Goal: Information Seeking & Learning: Learn about a topic

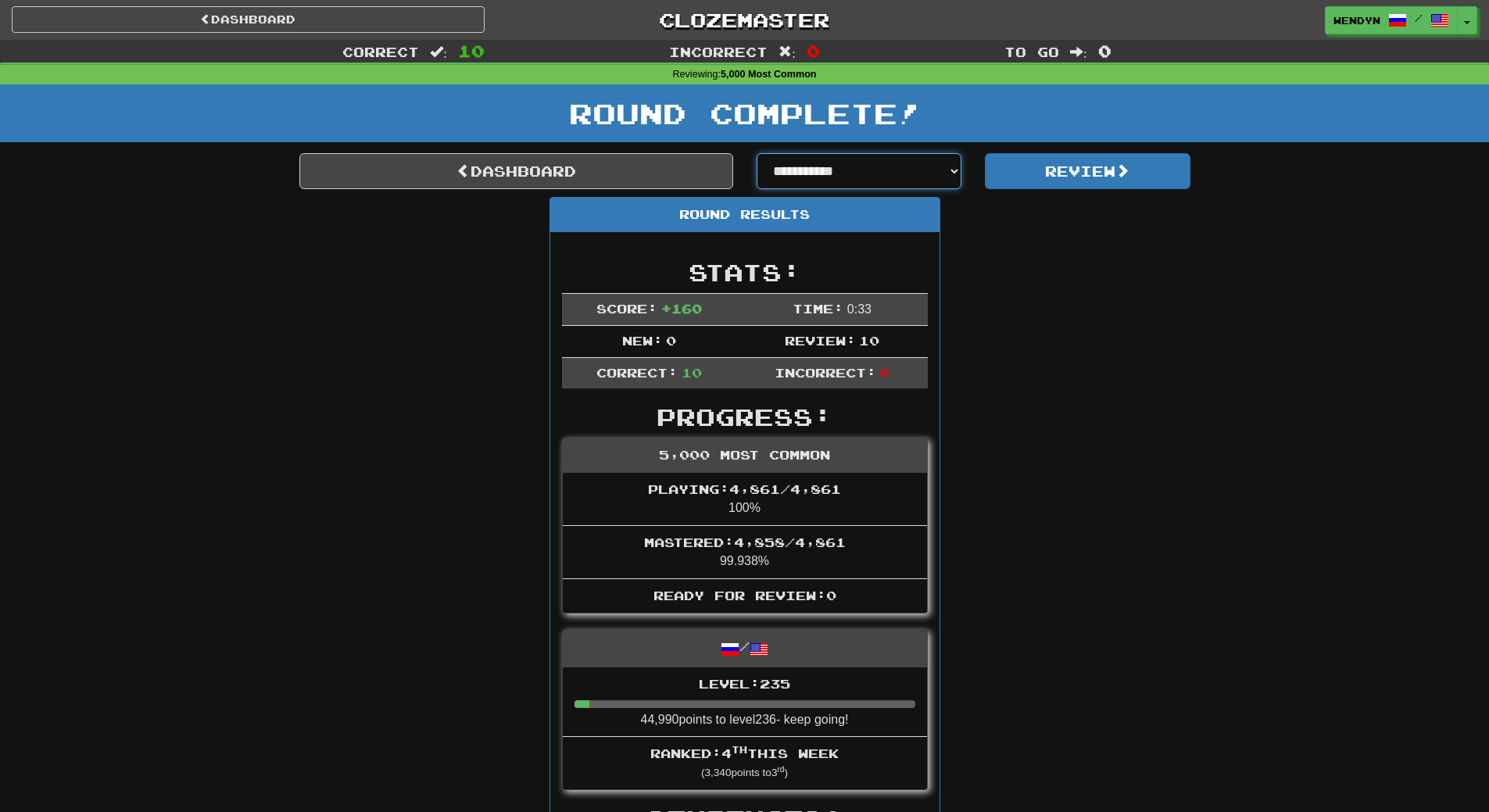
click at [954, 171] on select "**********" at bounding box center [859, 171] width 205 height 36
click at [547, 167] on link "Dashboard" at bounding box center [516, 171] width 434 height 36
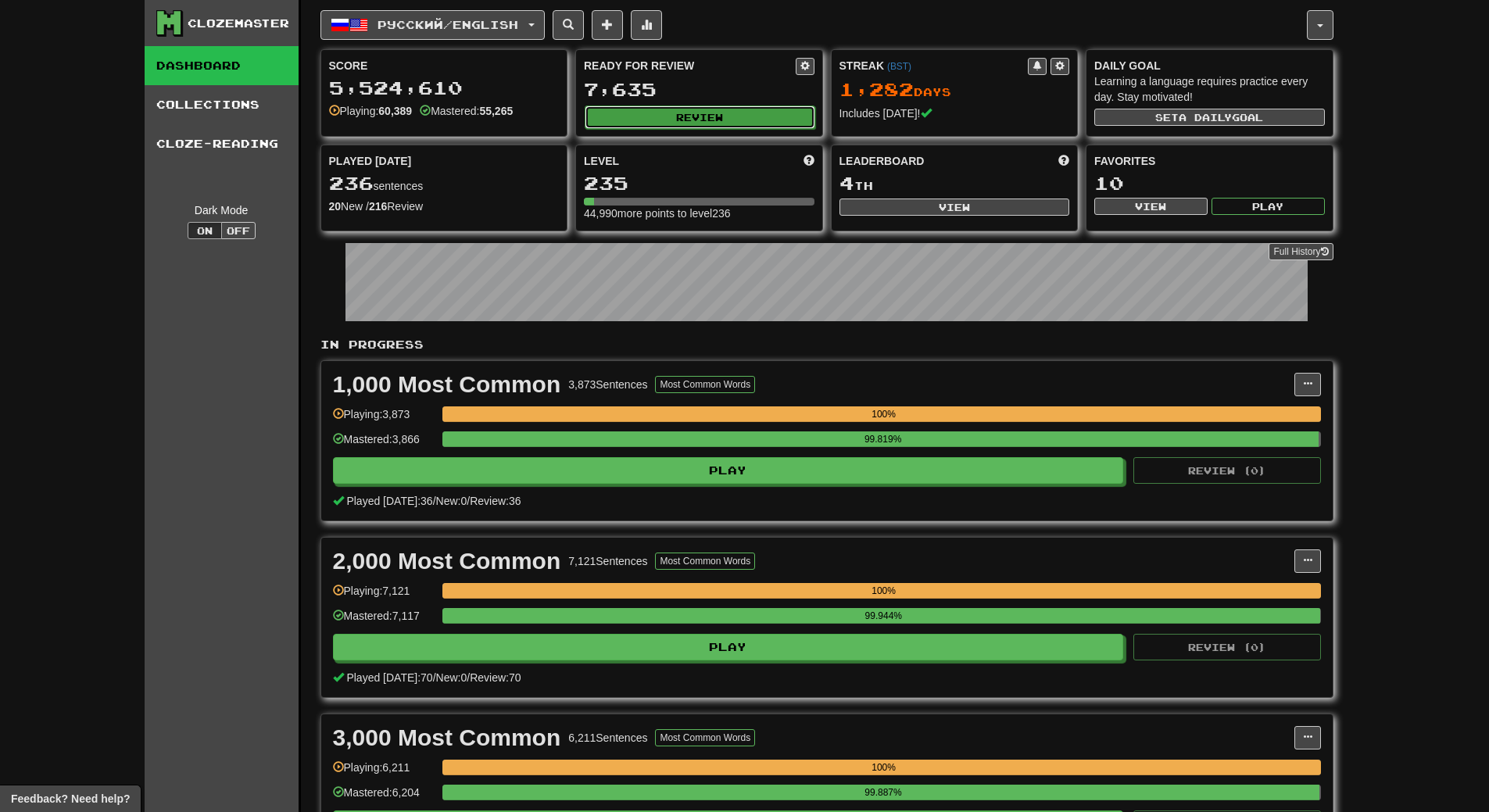
click at [707, 122] on button "Review" at bounding box center [700, 117] width 230 height 23
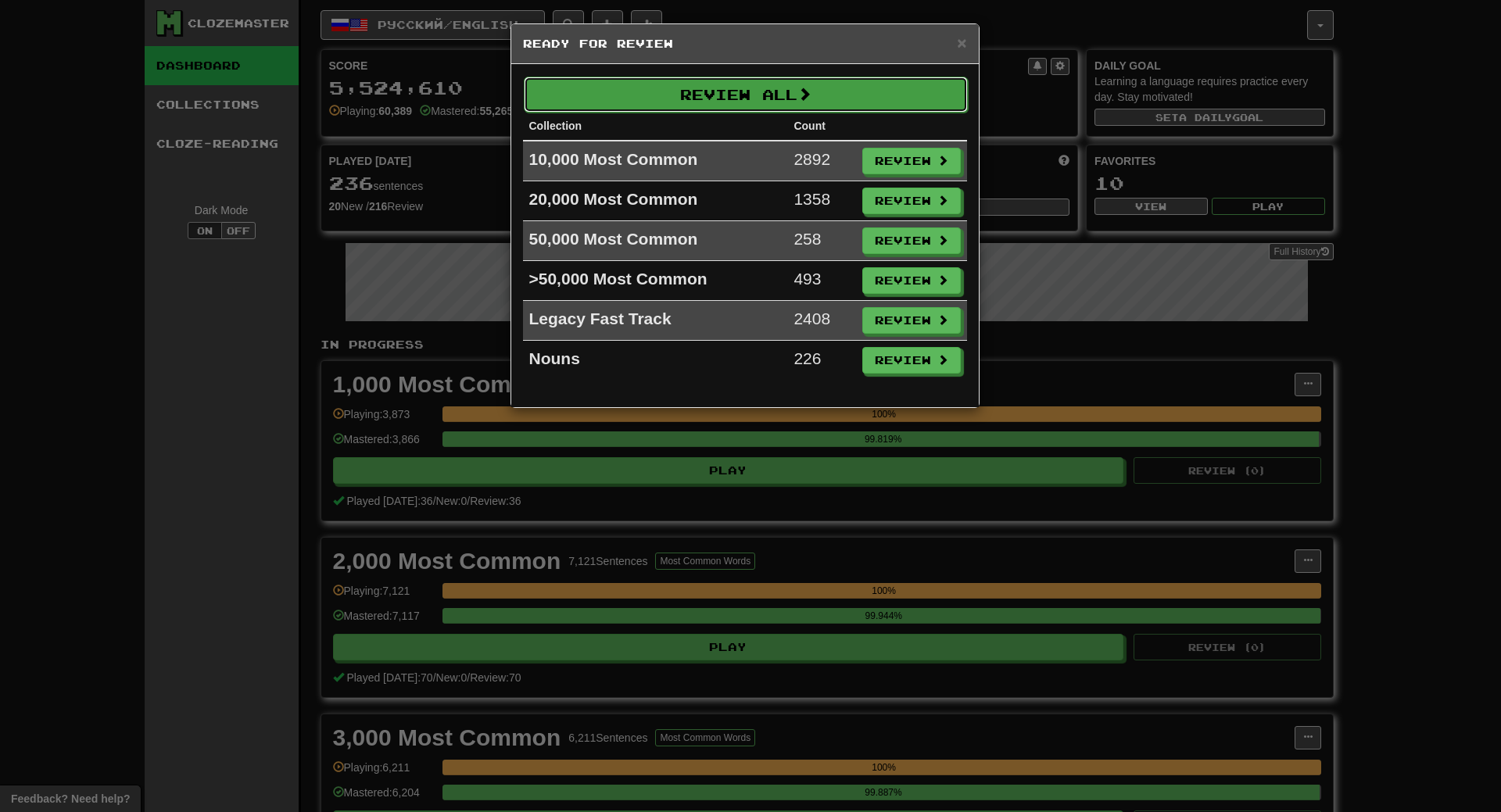
click at [698, 106] on button "Review All" at bounding box center [746, 95] width 444 height 36
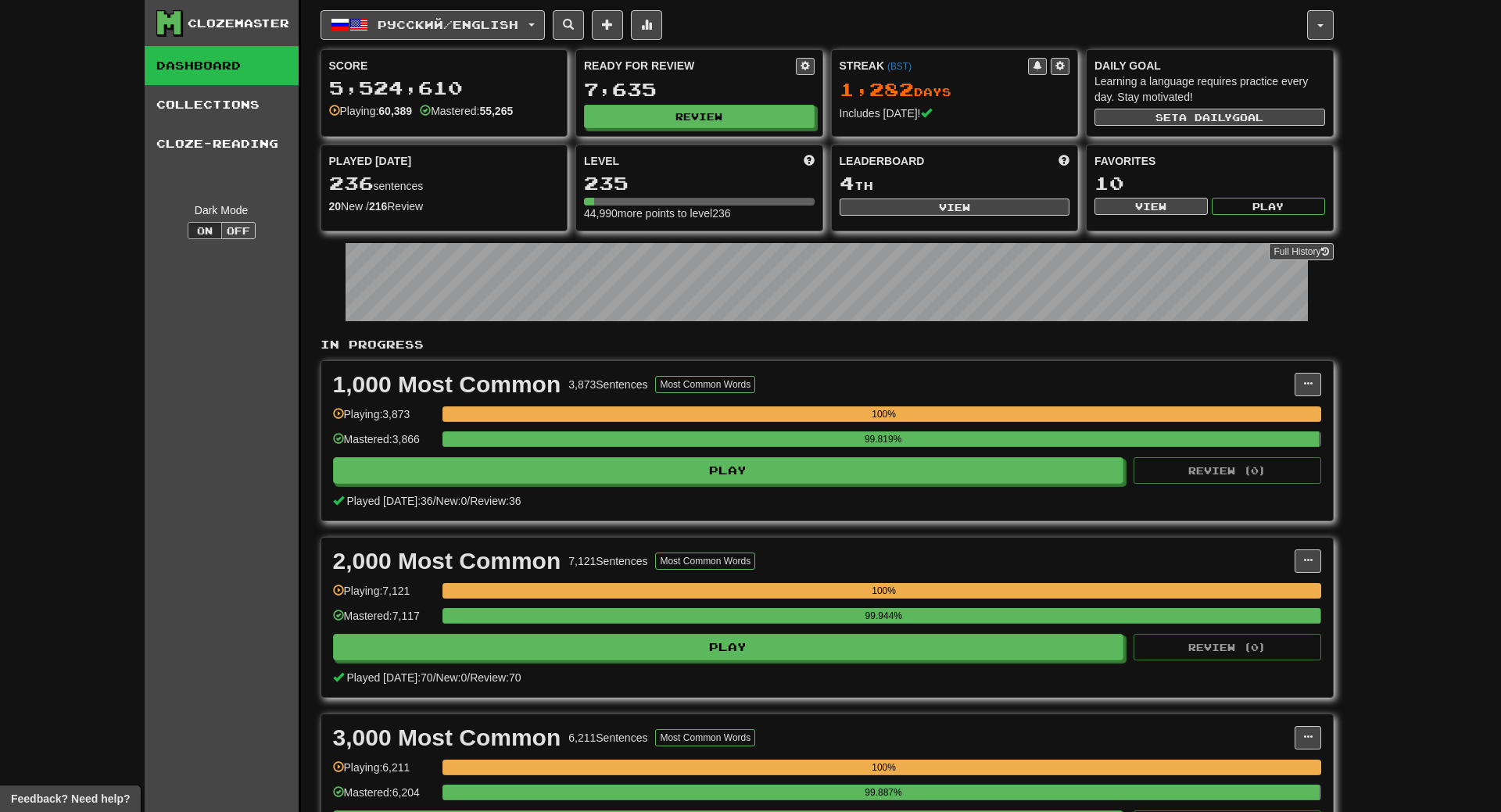
select select "**"
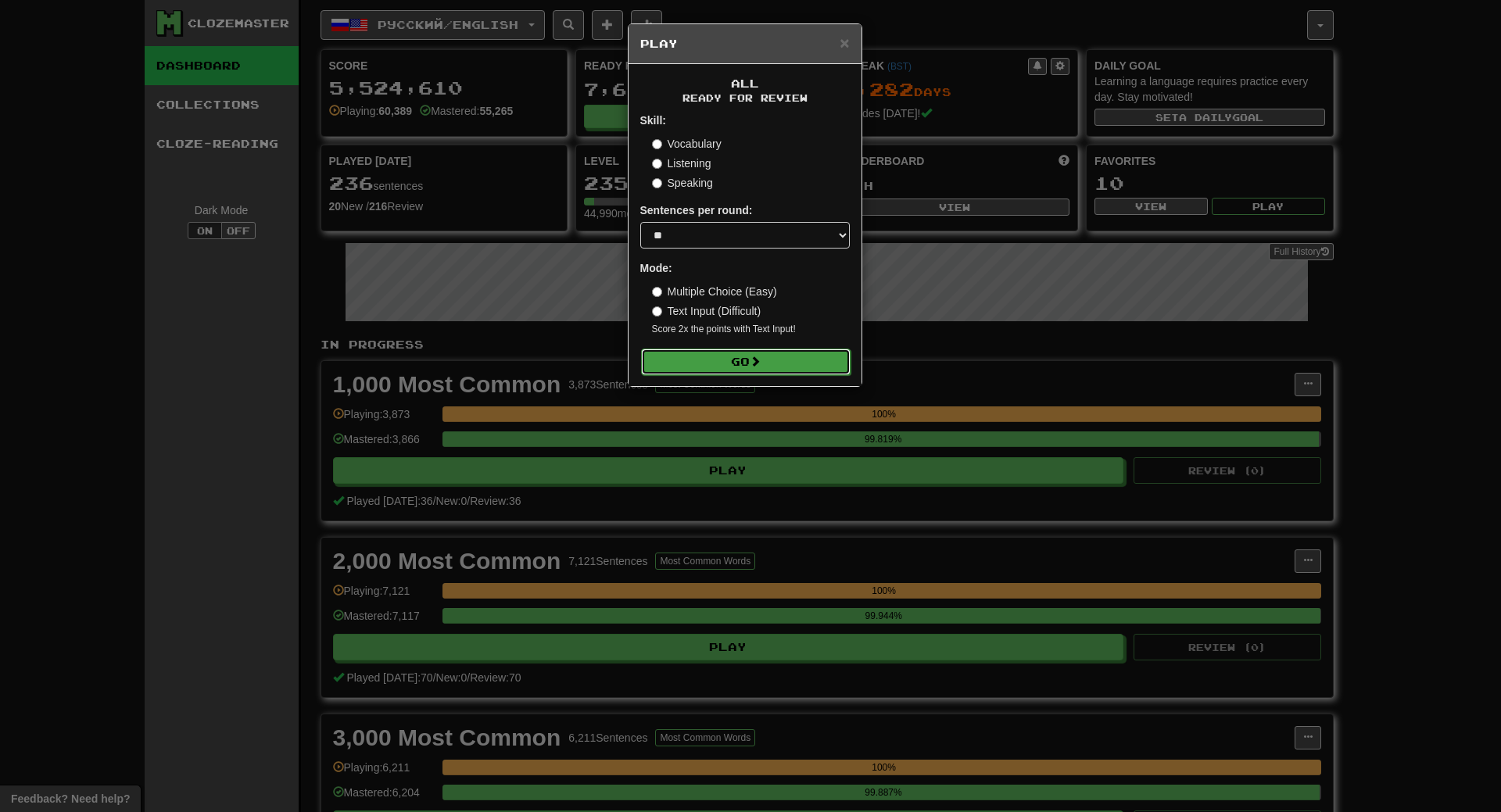
click at [773, 361] on button "Go" at bounding box center [745, 362] width 209 height 27
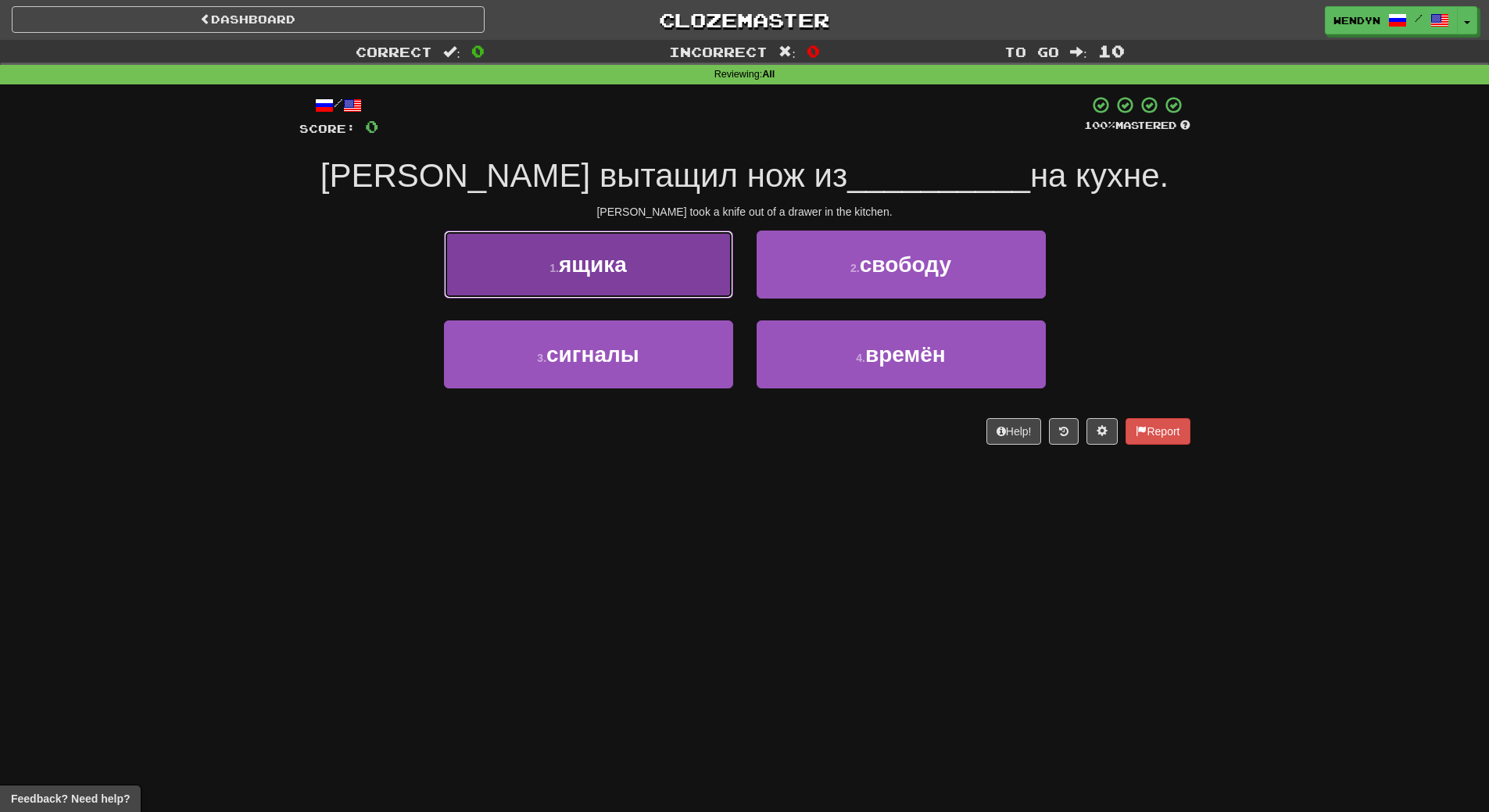
click at [682, 284] on button "1 . ящика" at bounding box center [588, 264] width 289 height 68
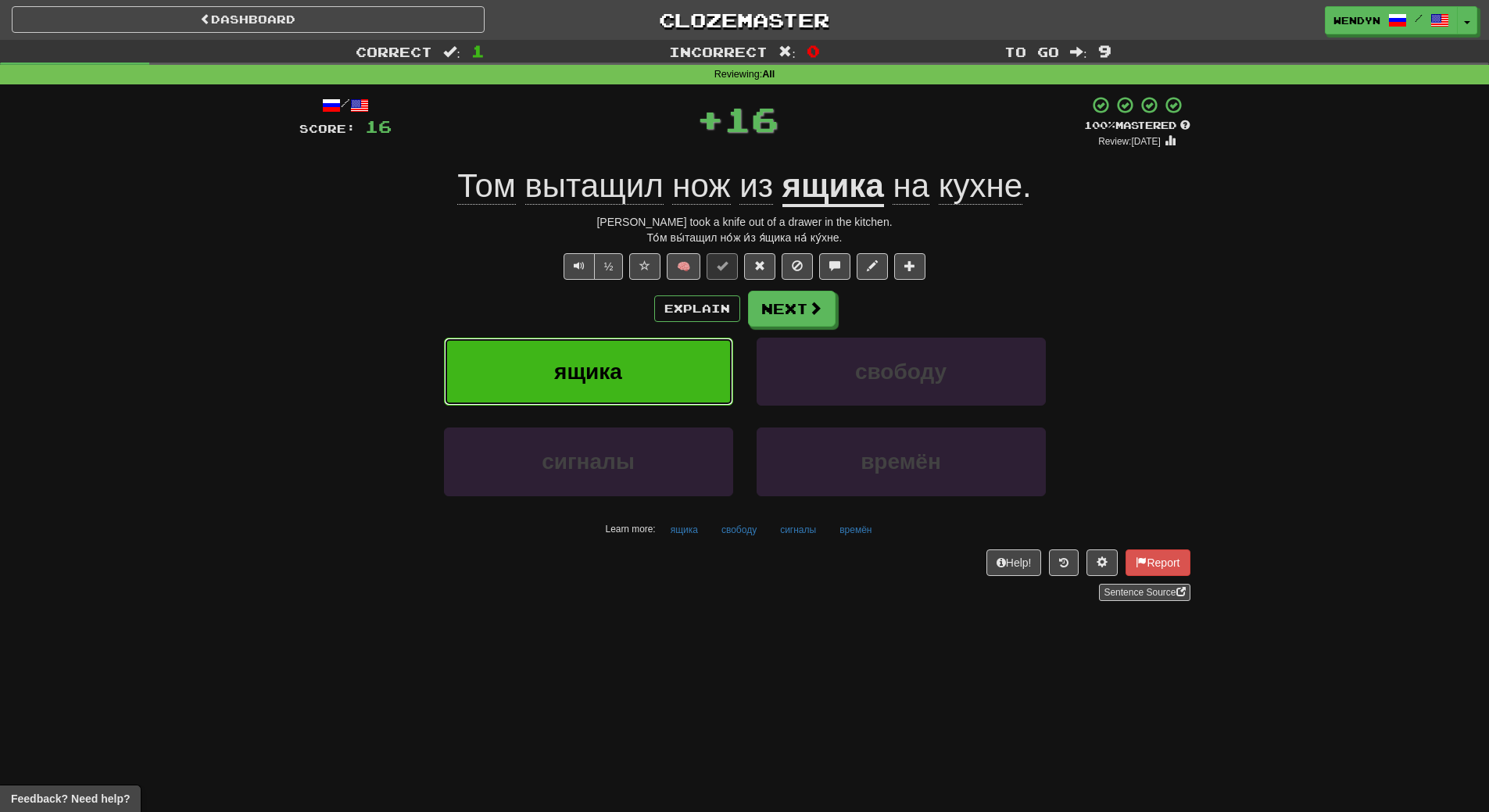
click at [619, 363] on span "ящика" at bounding box center [588, 371] width 68 height 24
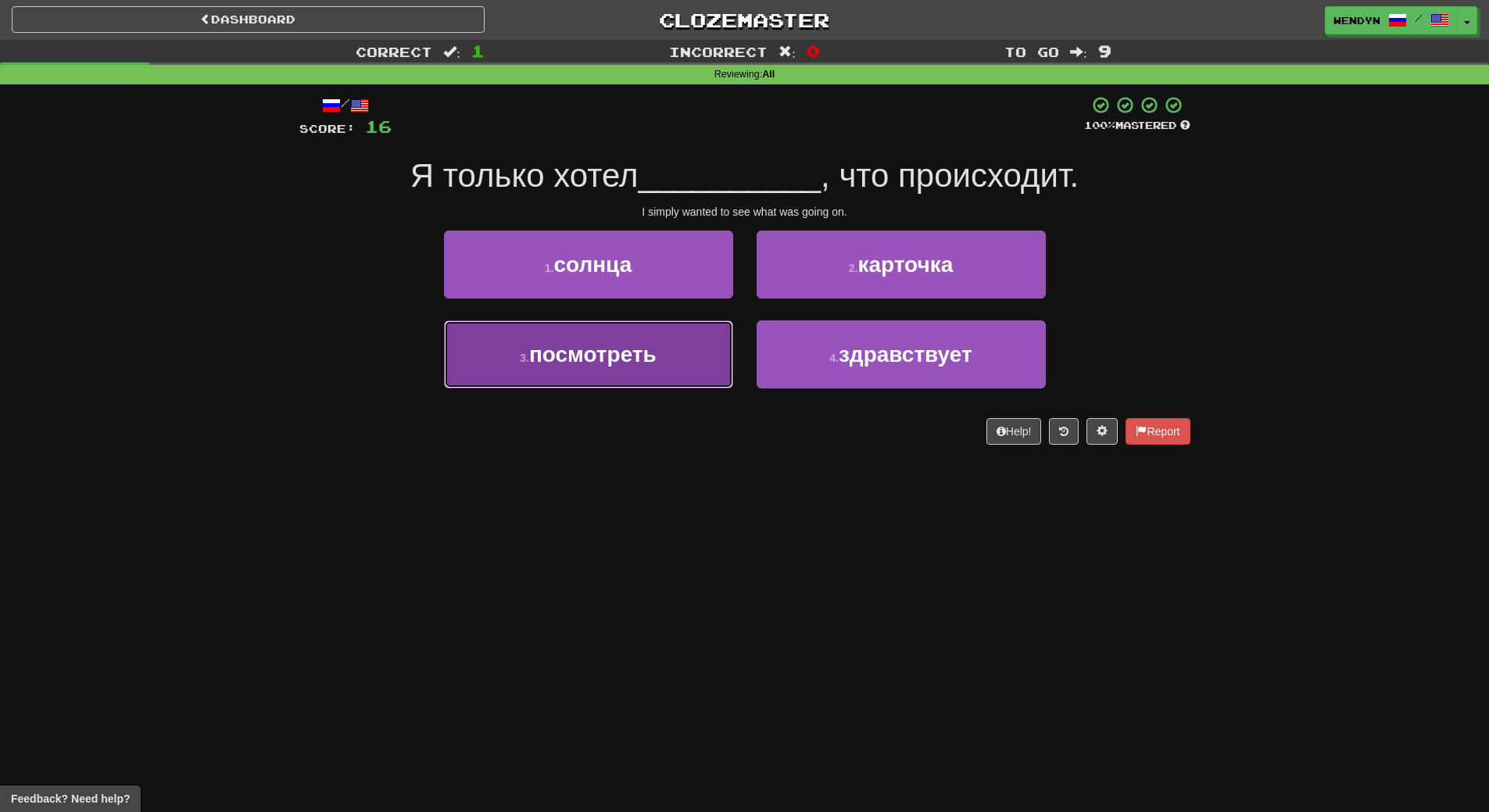
click at [657, 366] on button "3 . посмотреть" at bounding box center [588, 354] width 289 height 68
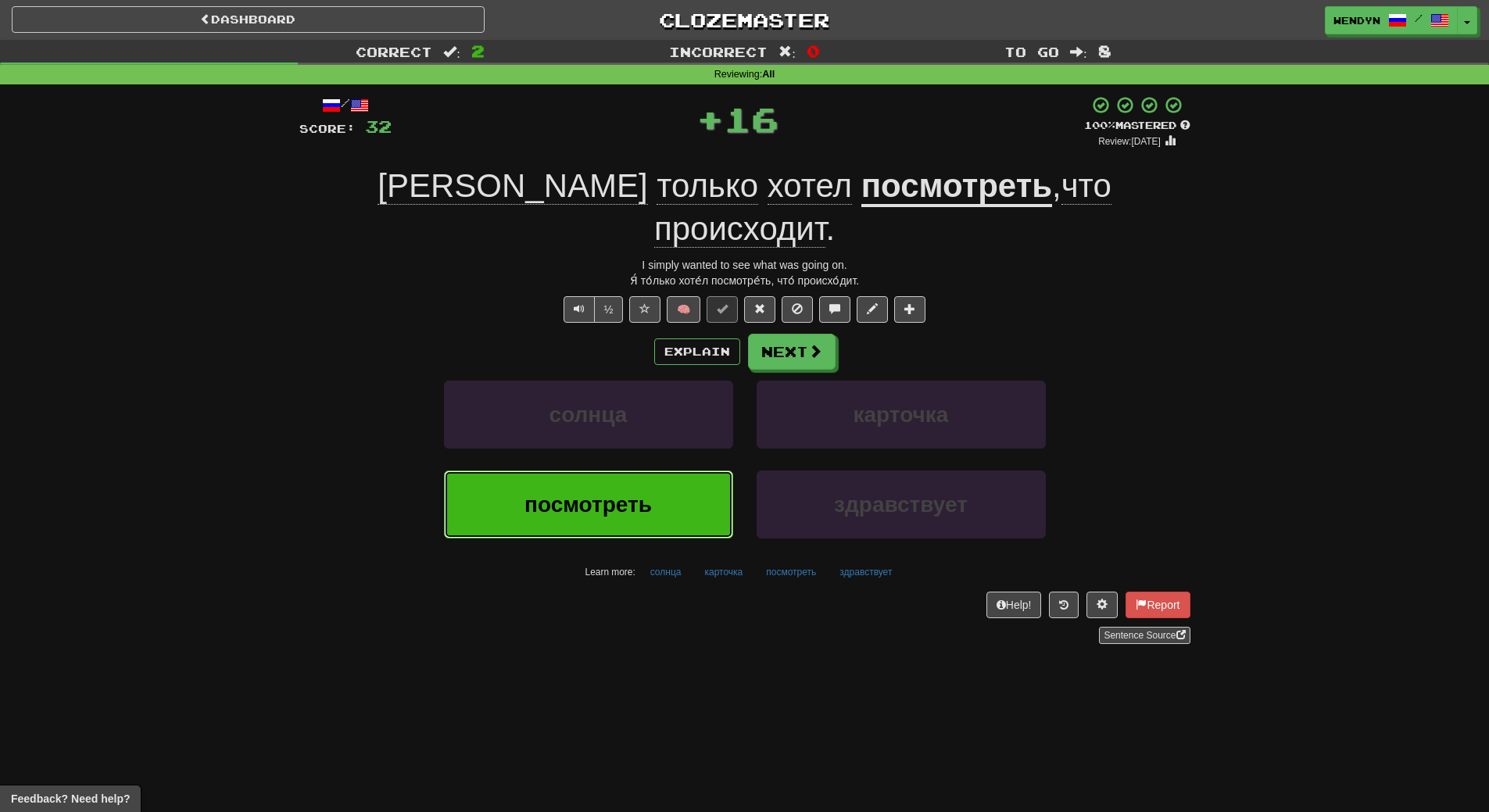
click at [628, 493] on span "посмотреть" at bounding box center [588, 504] width 128 height 24
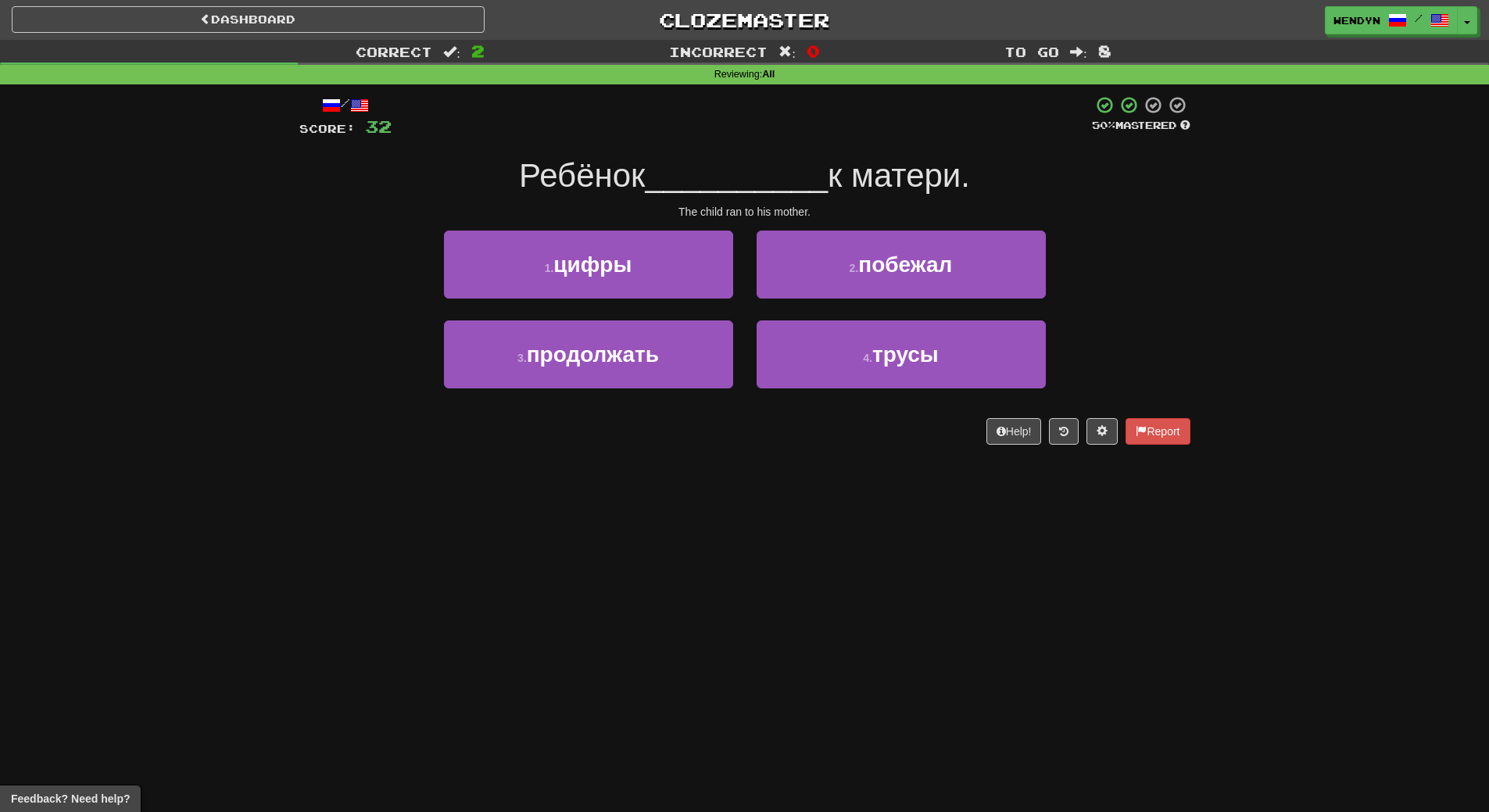
click at [576, 511] on div "Dashboard Clozemaster WendyN / Toggle Dropdown Dashboard Leaderboard Activity F…" at bounding box center [744, 406] width 1489 height 812
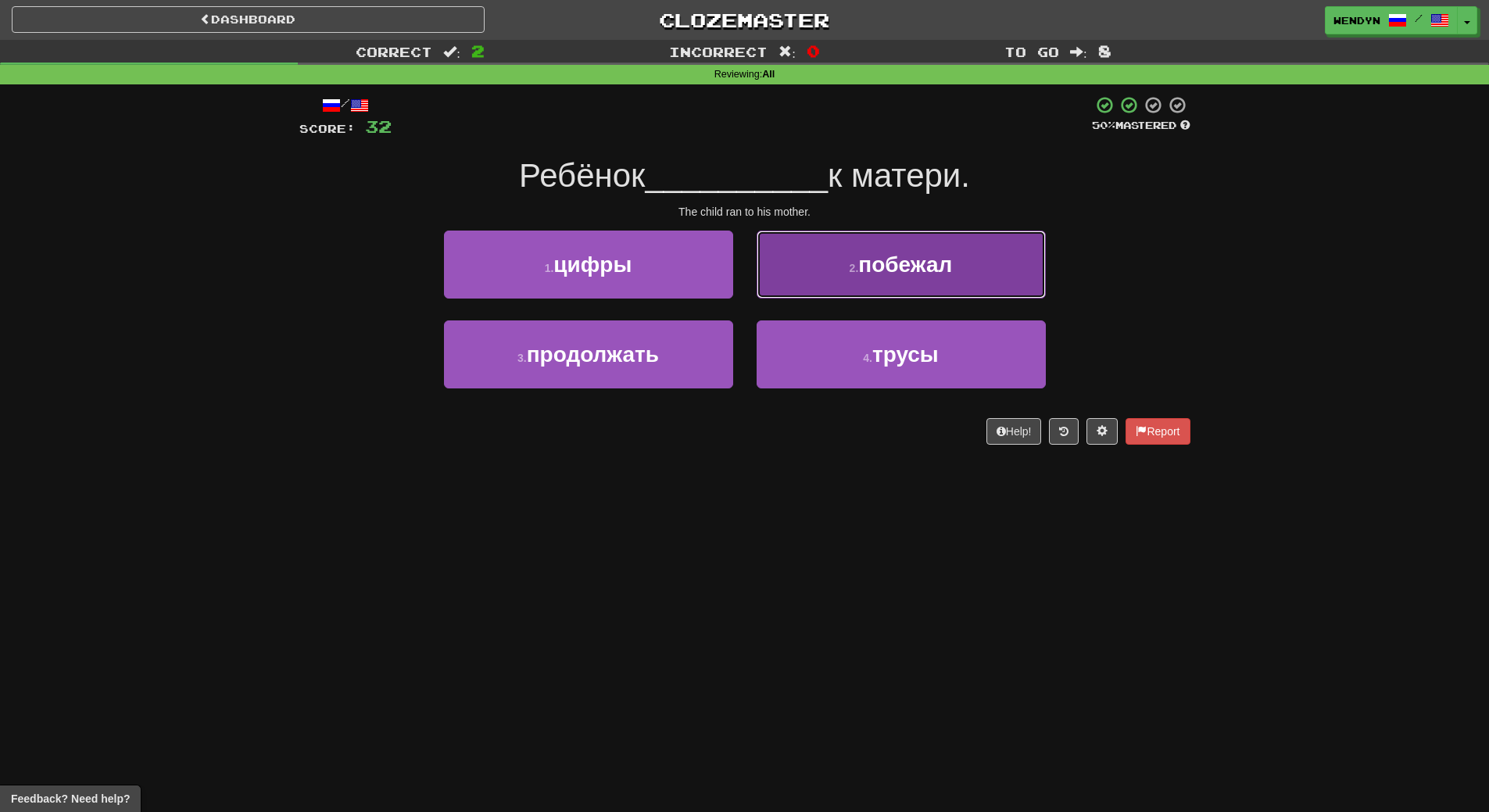
click at [967, 282] on button "2 . побежал" at bounding box center [901, 264] width 289 height 68
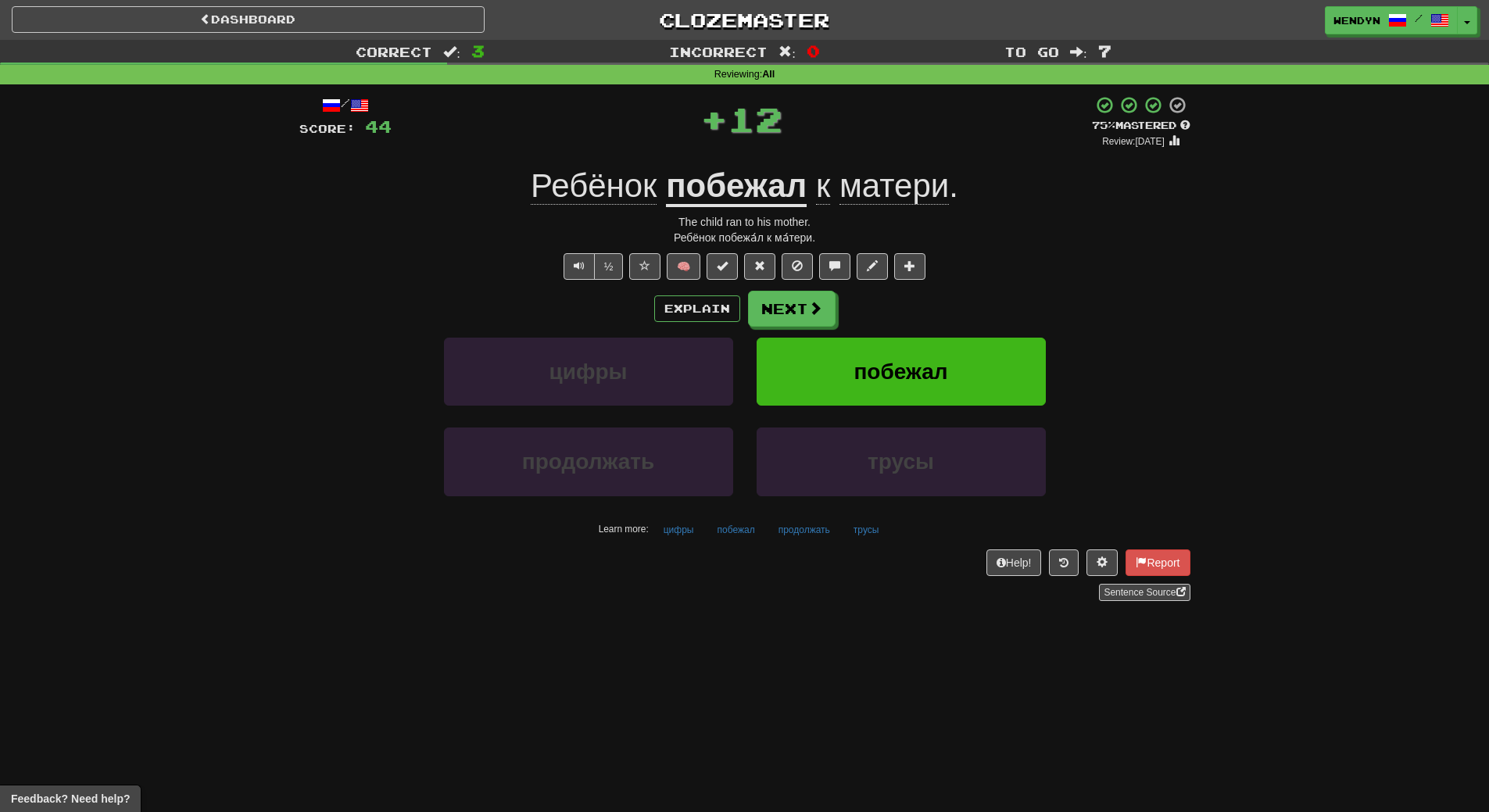
click at [967, 281] on div "/ Score: 44 + 12 75 % Mastered Review: 2025-10-19 Ребёнок побежал к матери . Th…" at bounding box center [745, 348] width 891 height 506
click at [929, 361] on span "побежал" at bounding box center [901, 371] width 94 height 24
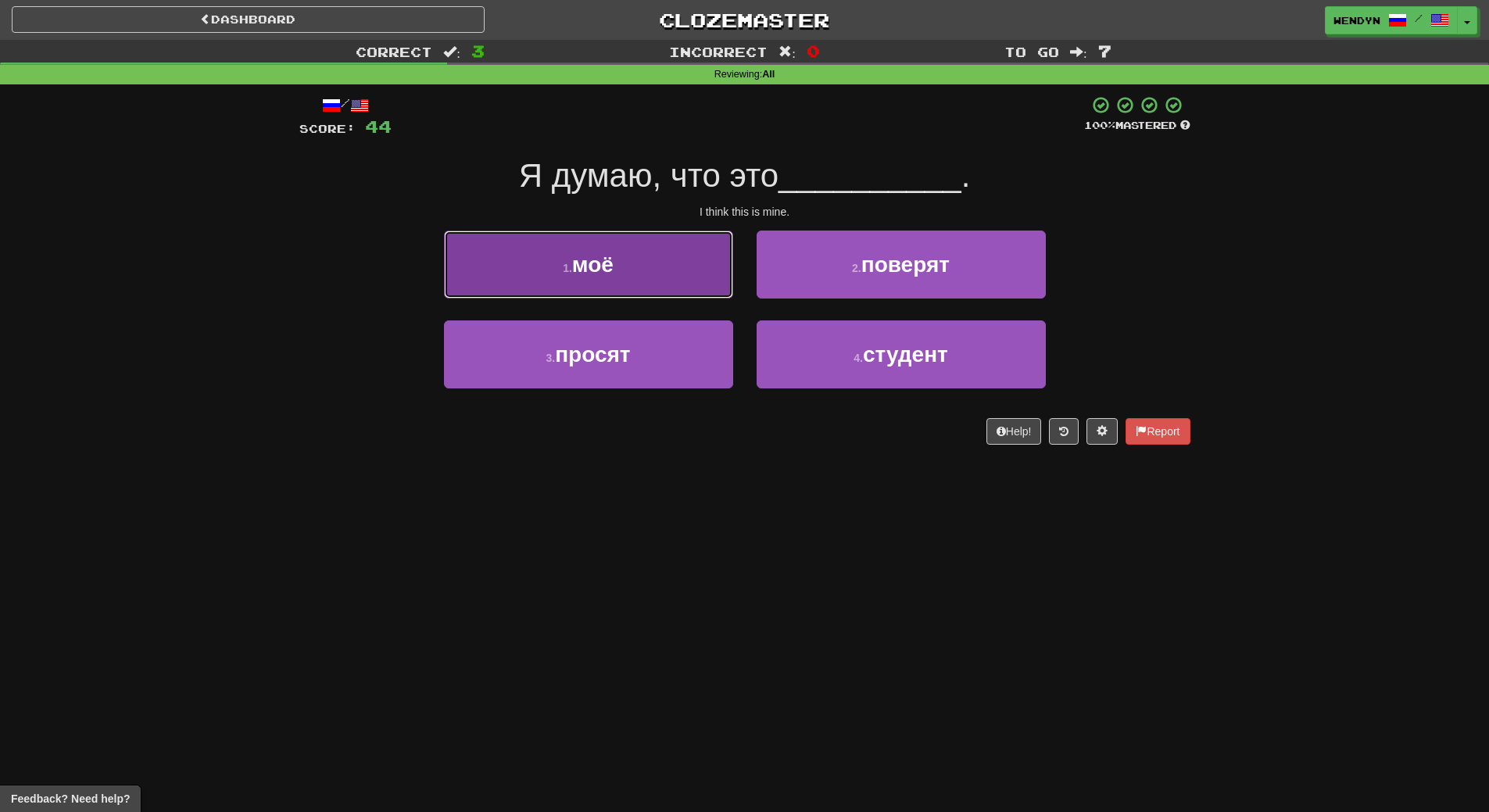
click at [706, 275] on button "1 . моё" at bounding box center [588, 264] width 289 height 68
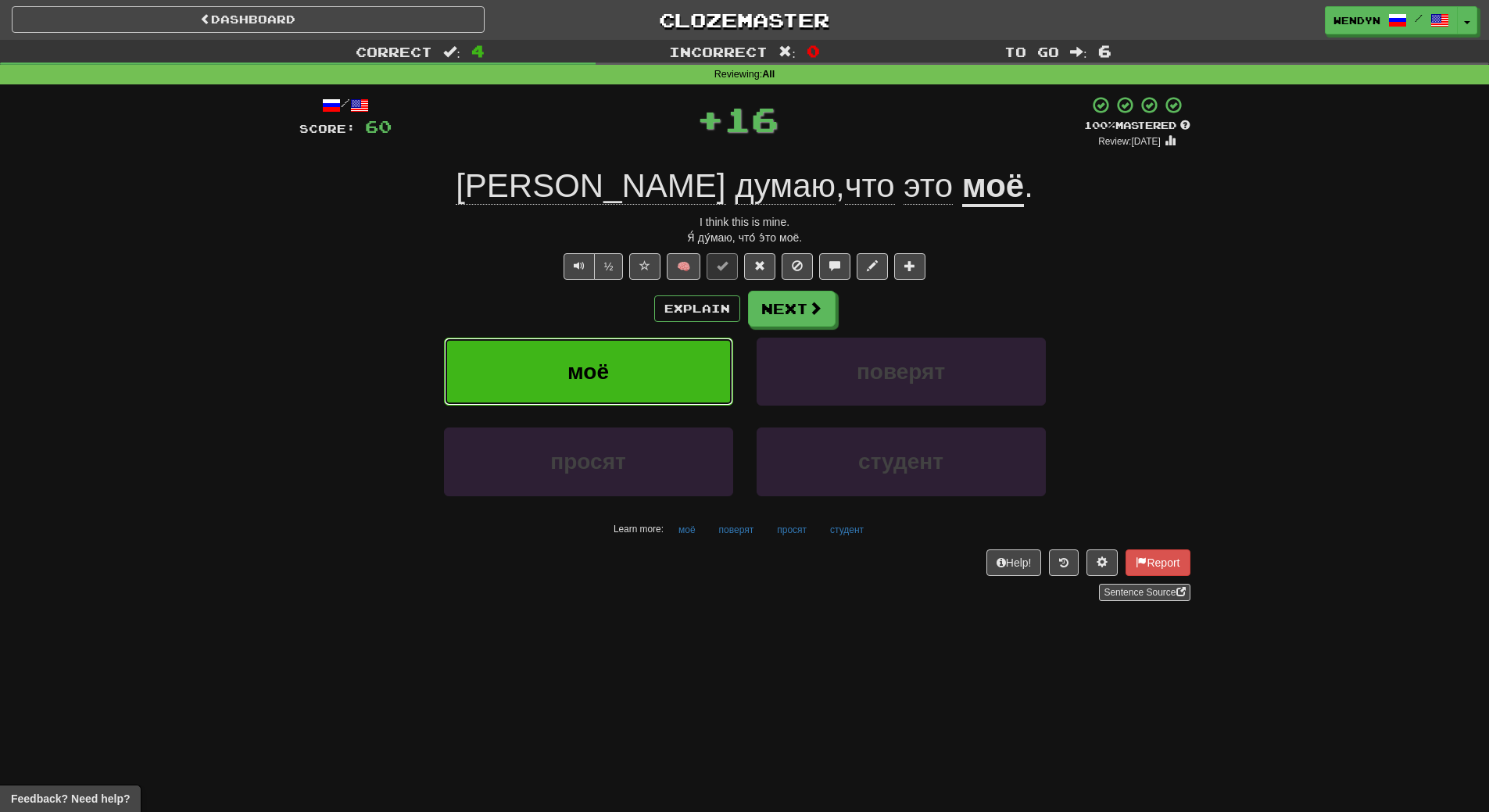
click at [629, 359] on button "моё" at bounding box center [588, 371] width 289 height 68
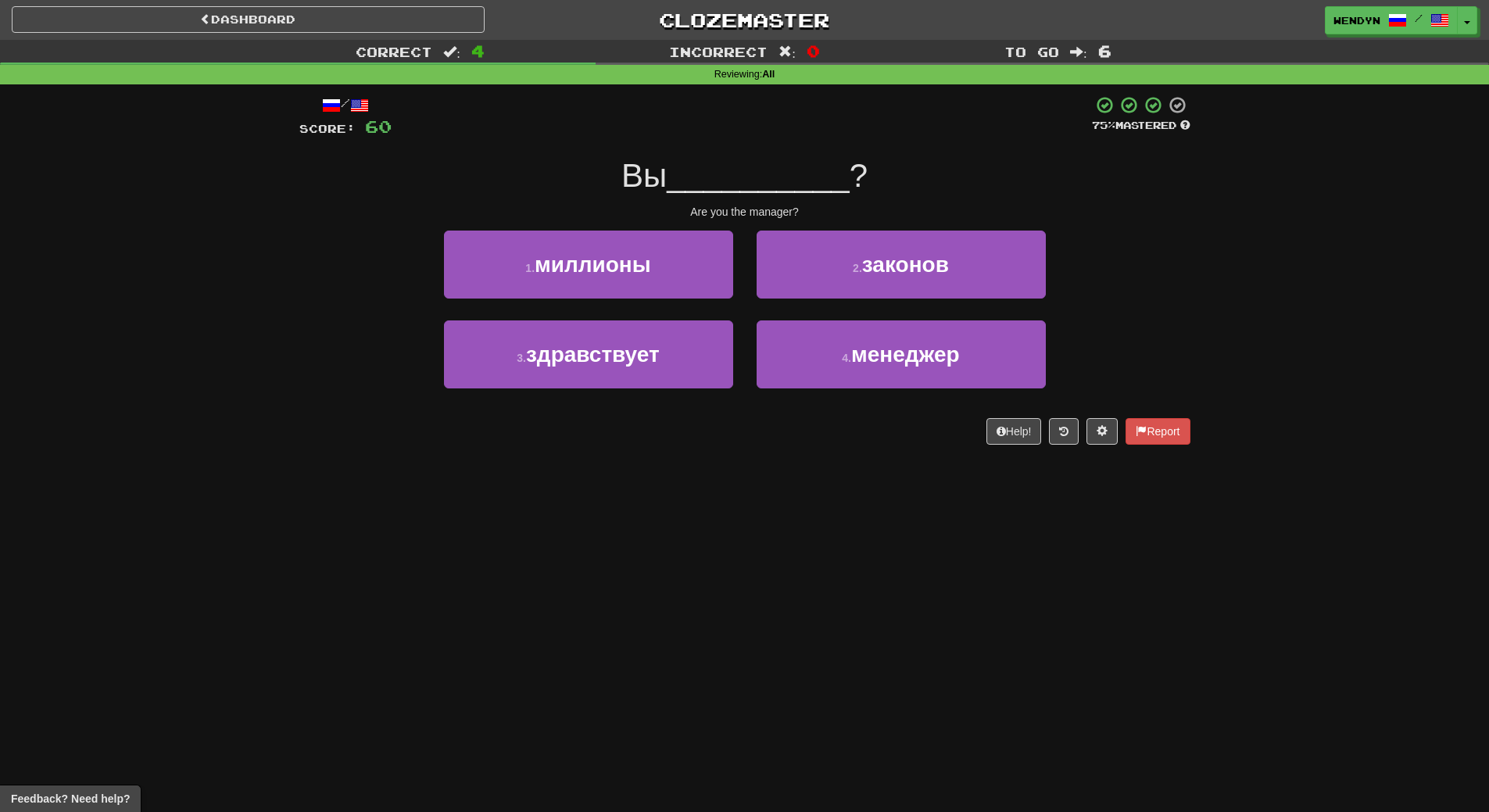
click at [607, 471] on div "Dashboard Clozemaster WendyN / Toggle Dropdown Dashboard Leaderboard Activity F…" at bounding box center [744, 406] width 1489 height 812
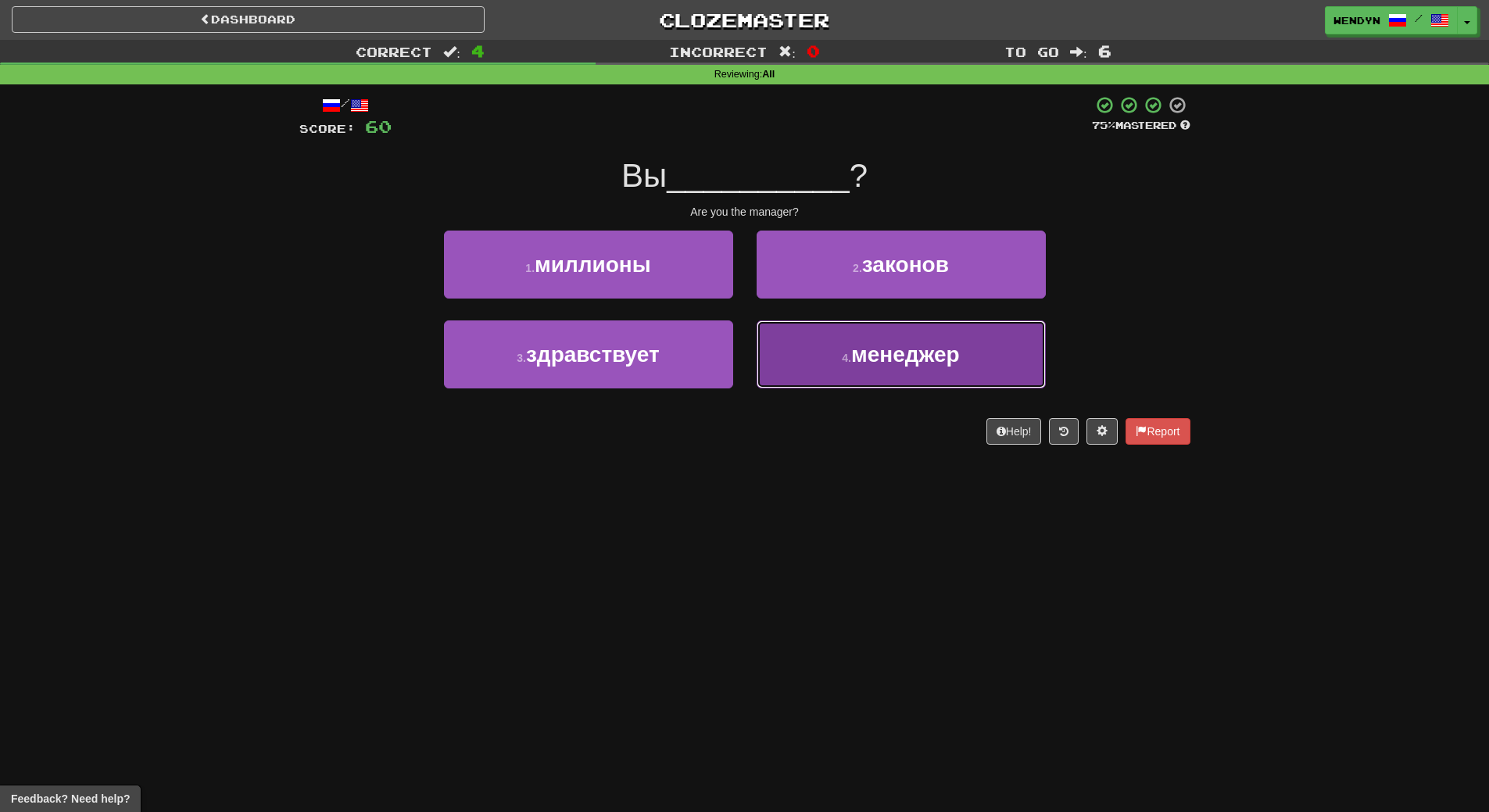
click at [956, 358] on span "менеджер" at bounding box center [905, 354] width 109 height 24
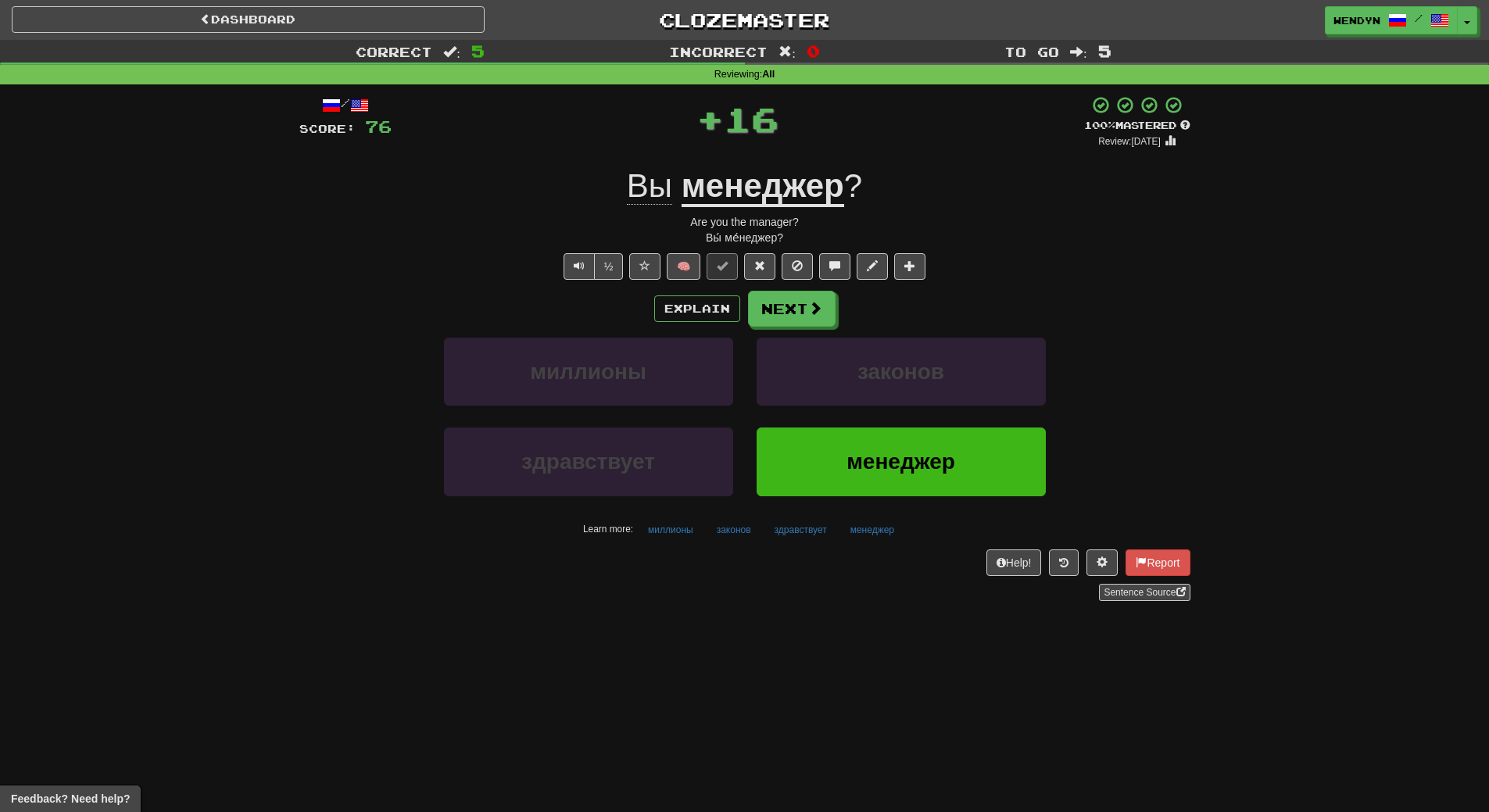
click at [927, 538] on div "Learn more: миллионы законов здравствует менеджер" at bounding box center [745, 530] width 915 height 23
click at [920, 469] on span "менеджер" at bounding box center [901, 461] width 109 height 24
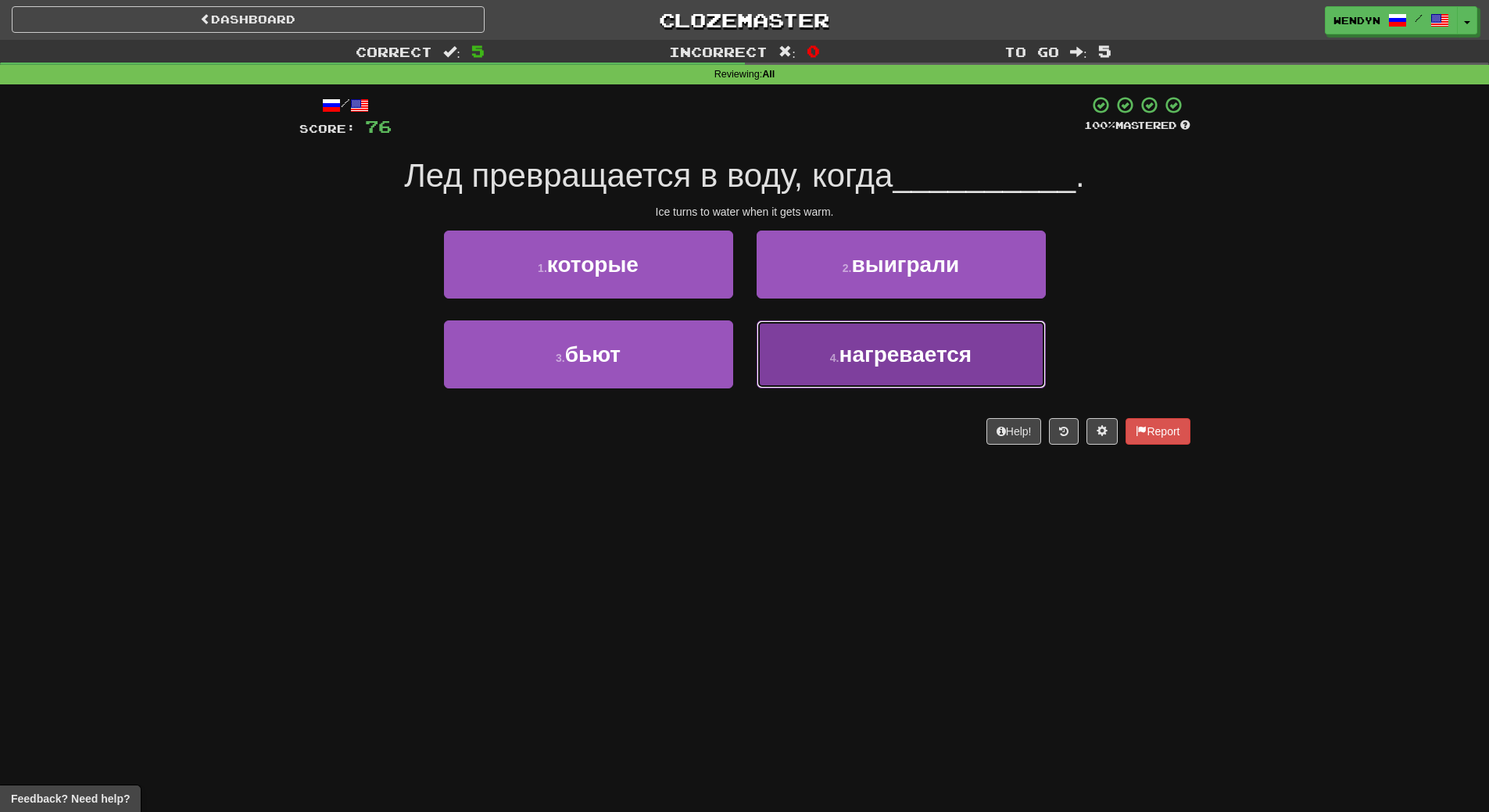
click at [926, 359] on span "нагревается" at bounding box center [905, 354] width 133 height 24
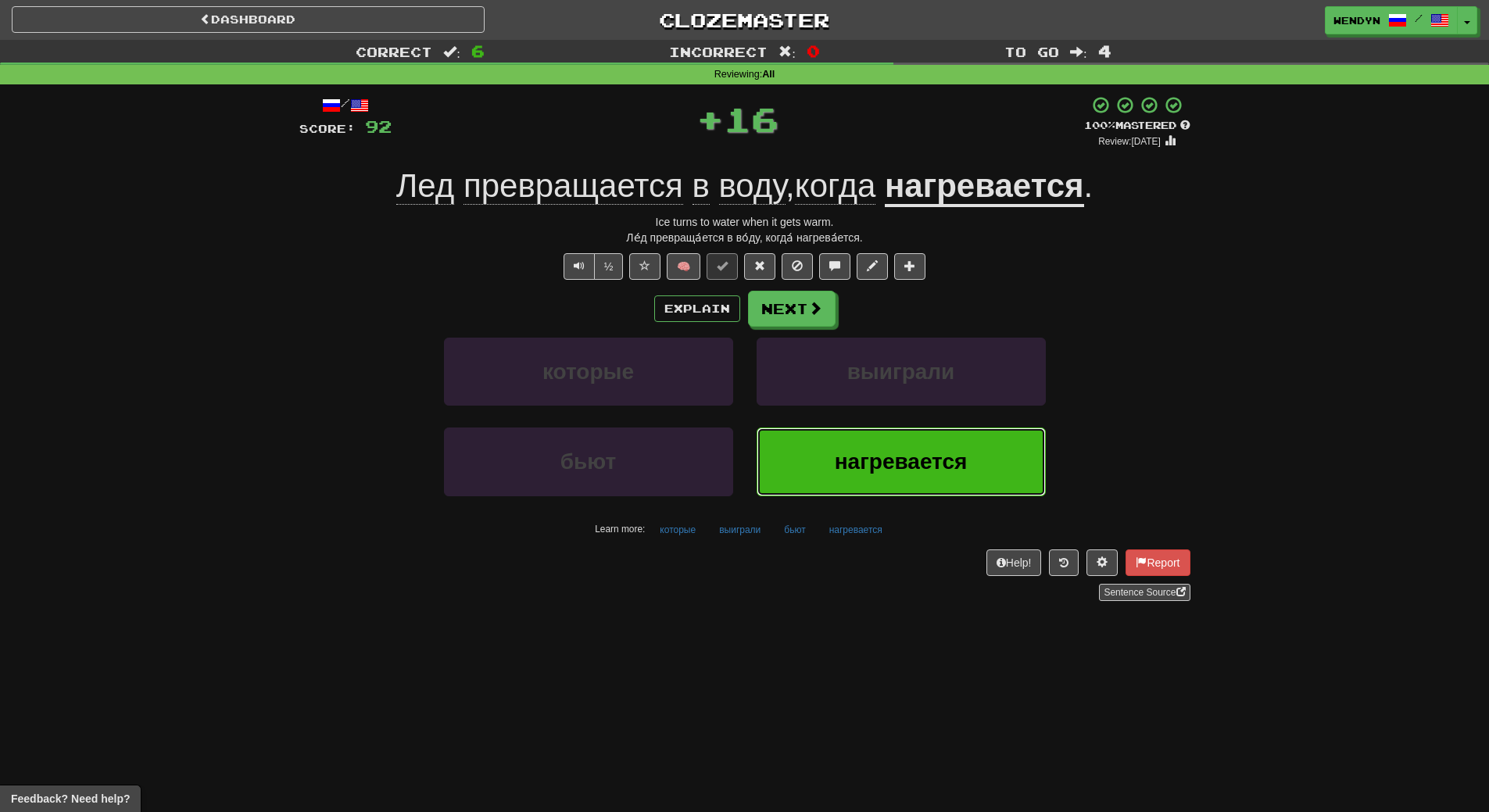
click at [934, 446] on button "нагревается" at bounding box center [901, 461] width 289 height 68
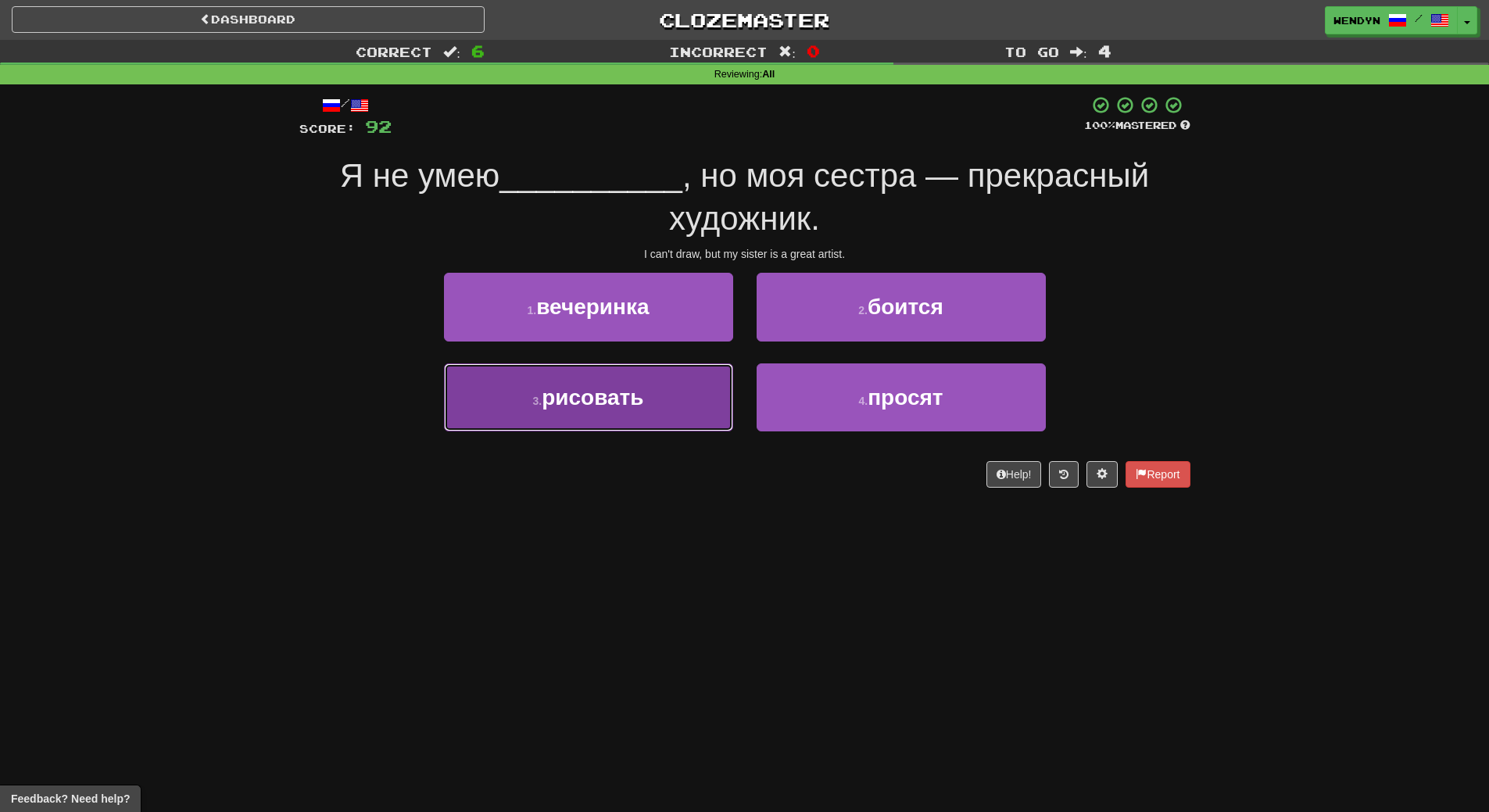
click at [645, 406] on button "3 . рисовать" at bounding box center [588, 397] width 289 height 68
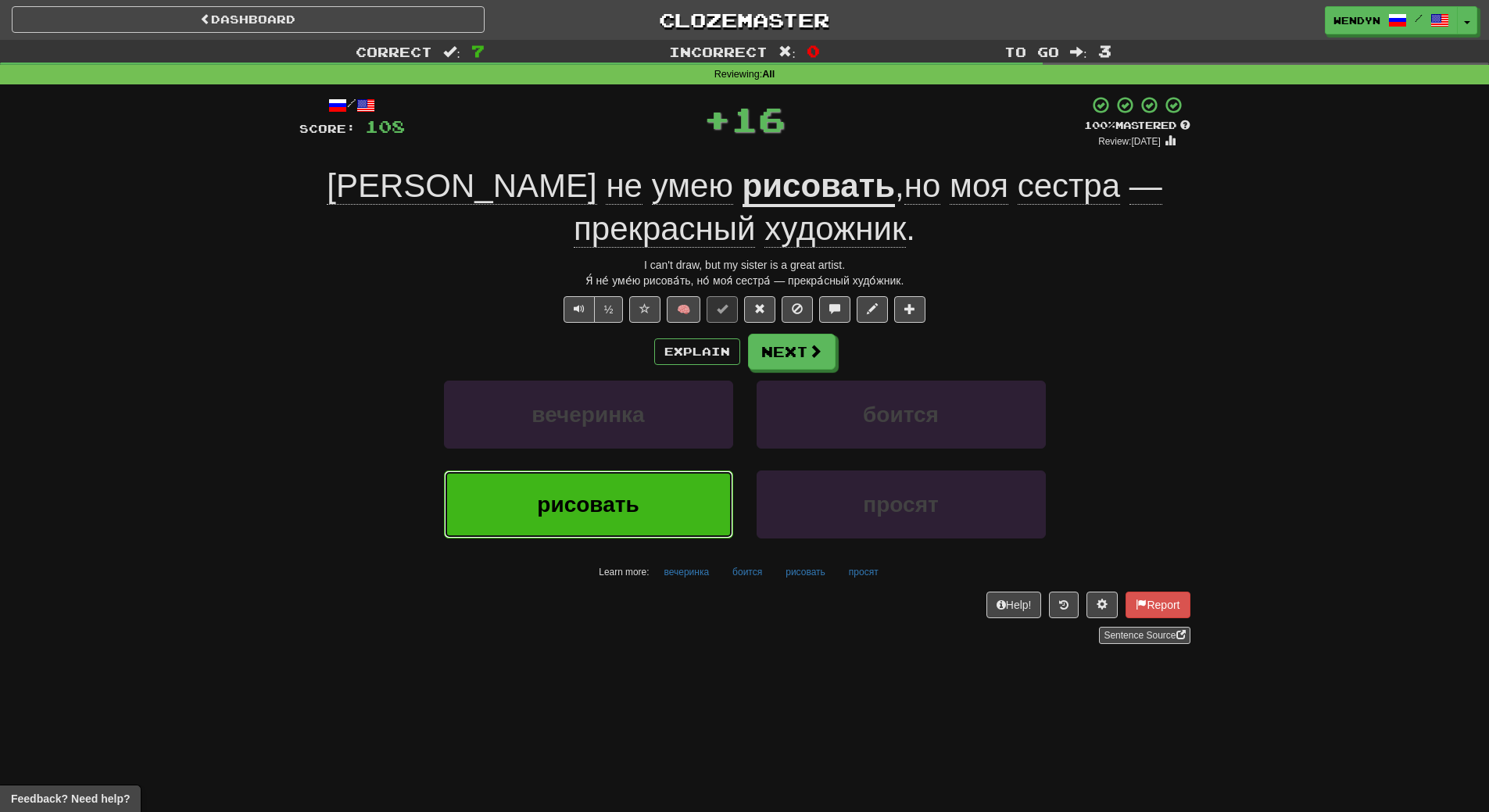
click at [630, 485] on button "рисовать" at bounding box center [588, 504] width 289 height 68
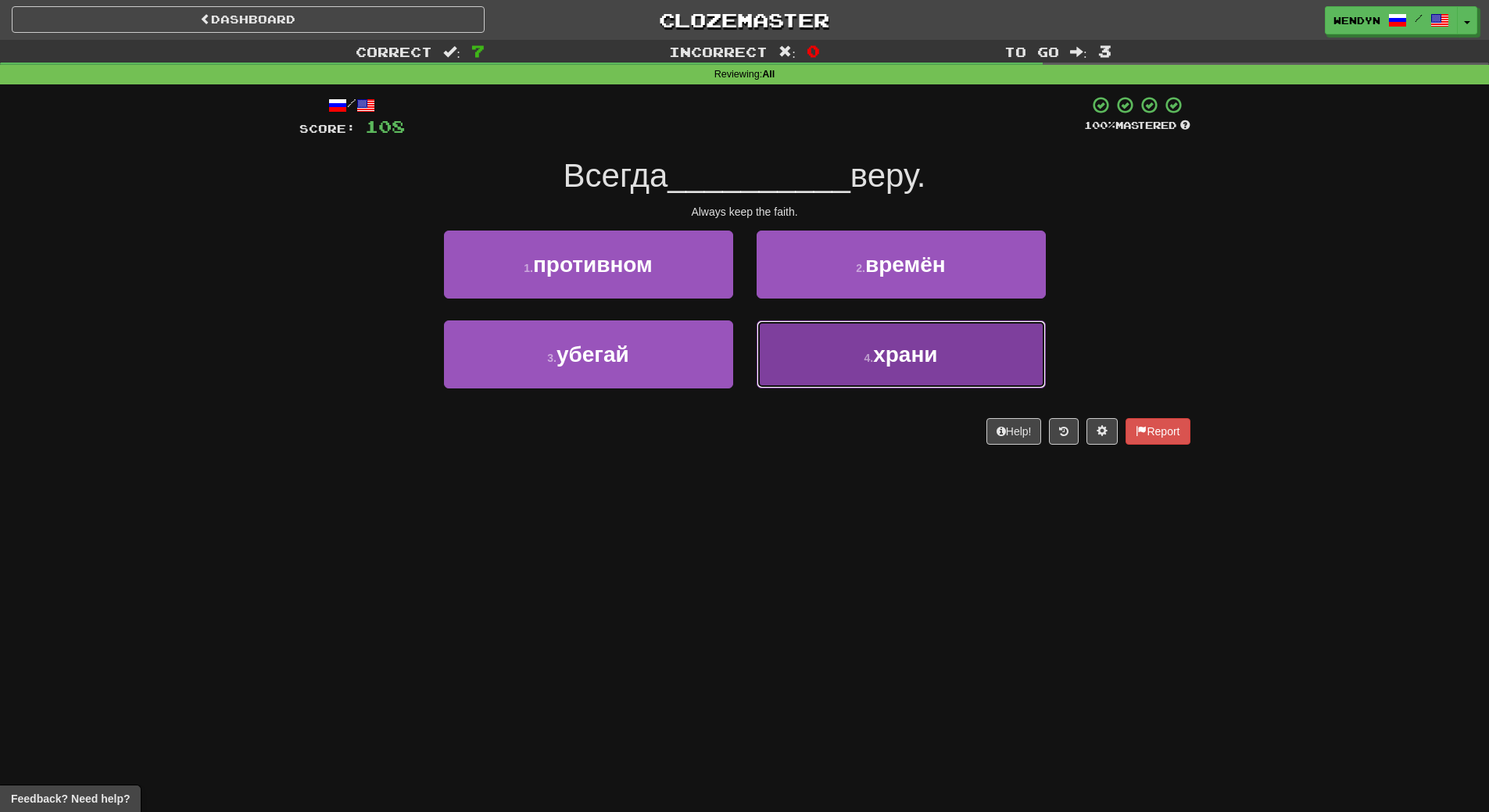
click at [880, 356] on span "храни" at bounding box center [905, 354] width 64 height 24
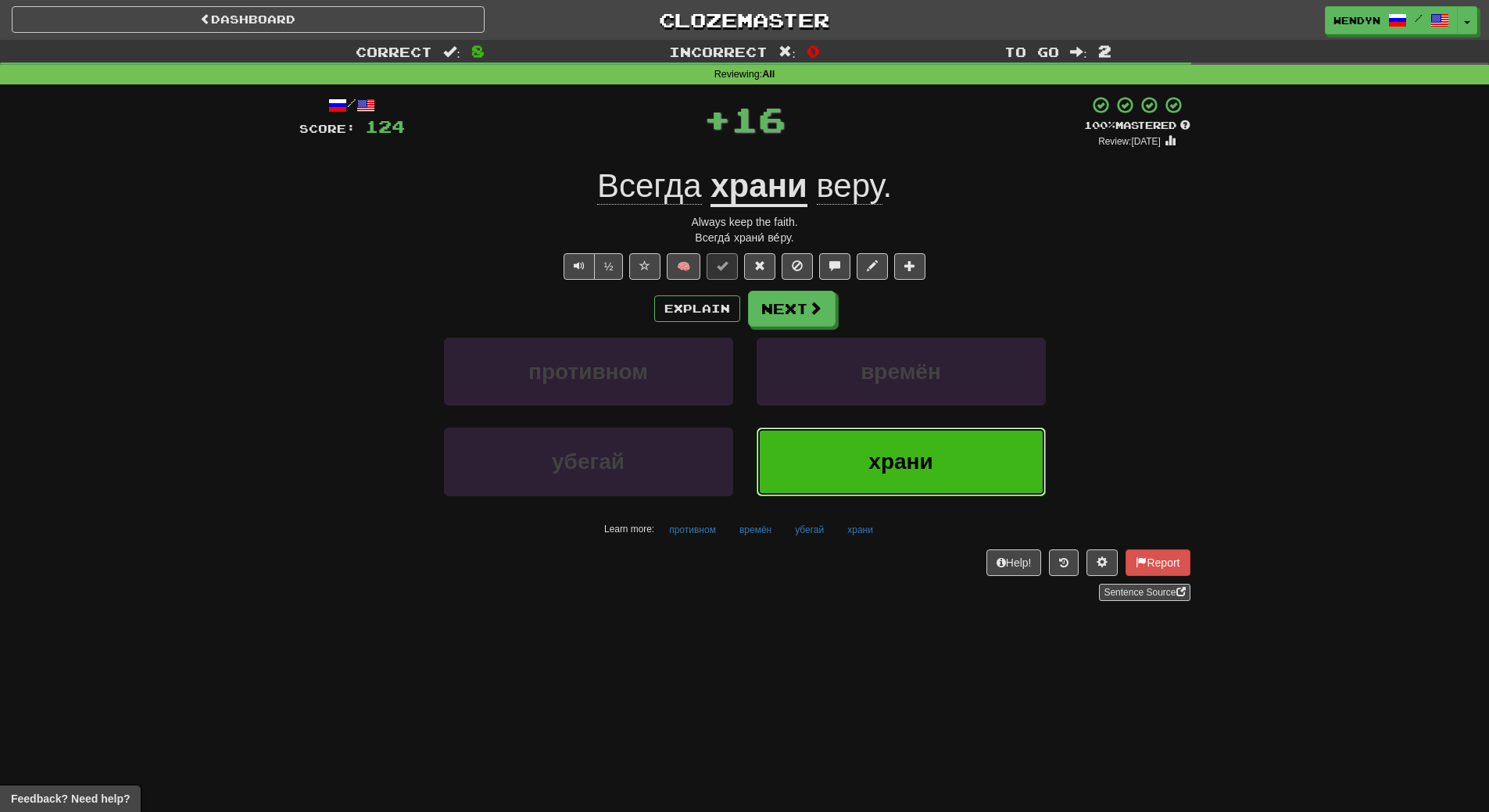
click at [877, 445] on button "храни" at bounding box center [901, 461] width 289 height 68
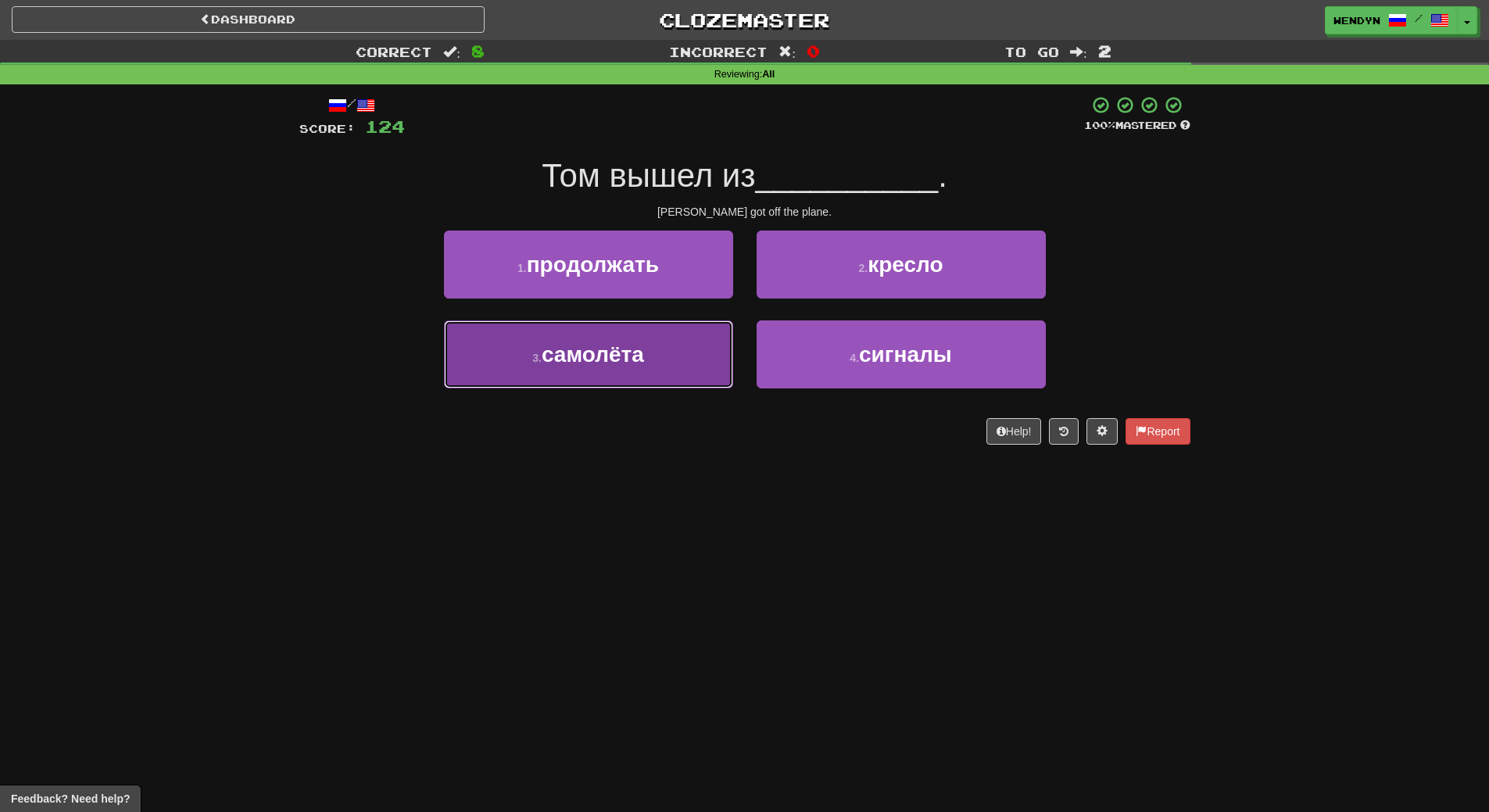
click at [635, 365] on span "самолёта" at bounding box center [593, 354] width 103 height 24
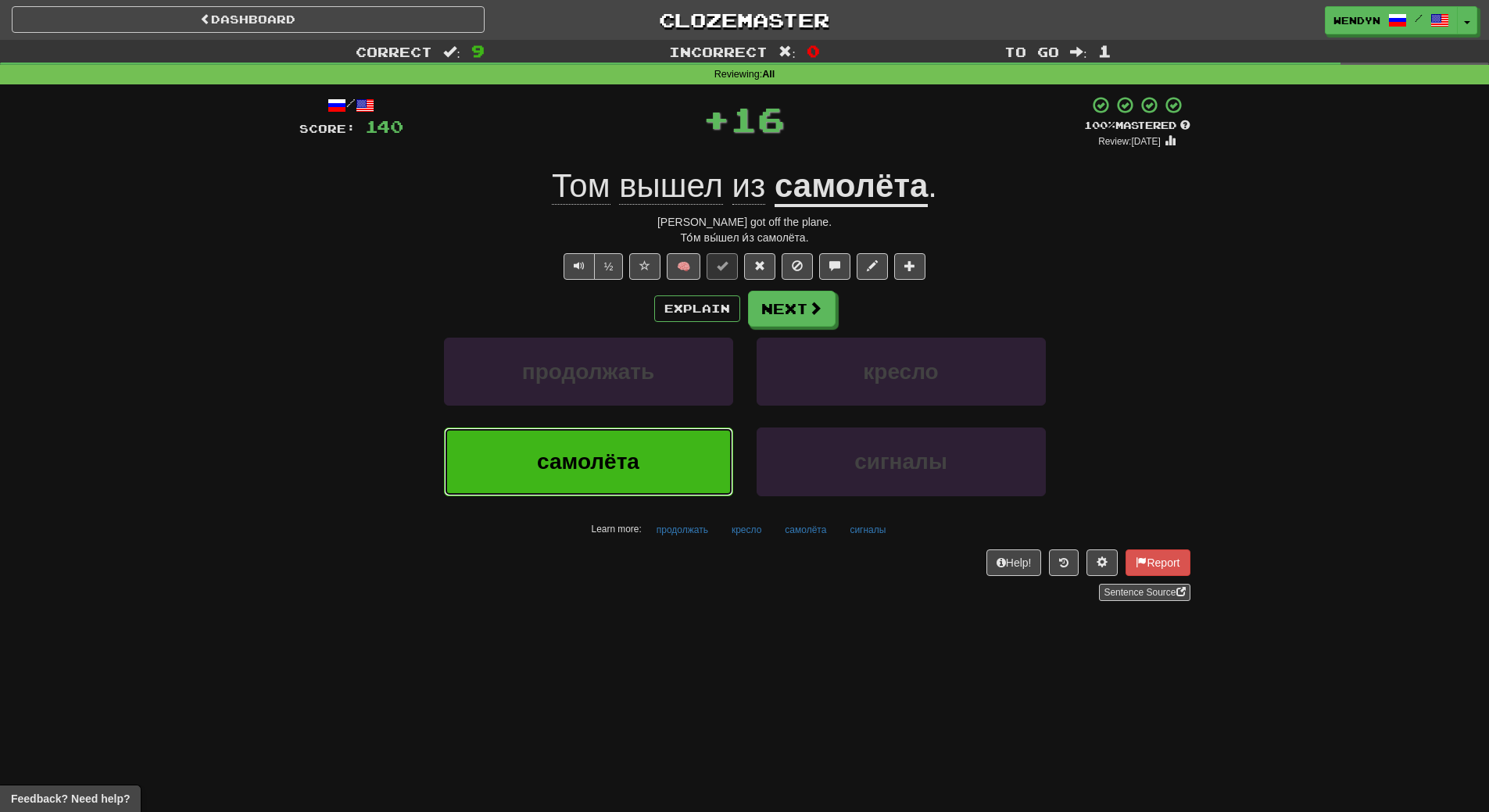
click at [622, 446] on button "самолёта" at bounding box center [588, 461] width 289 height 68
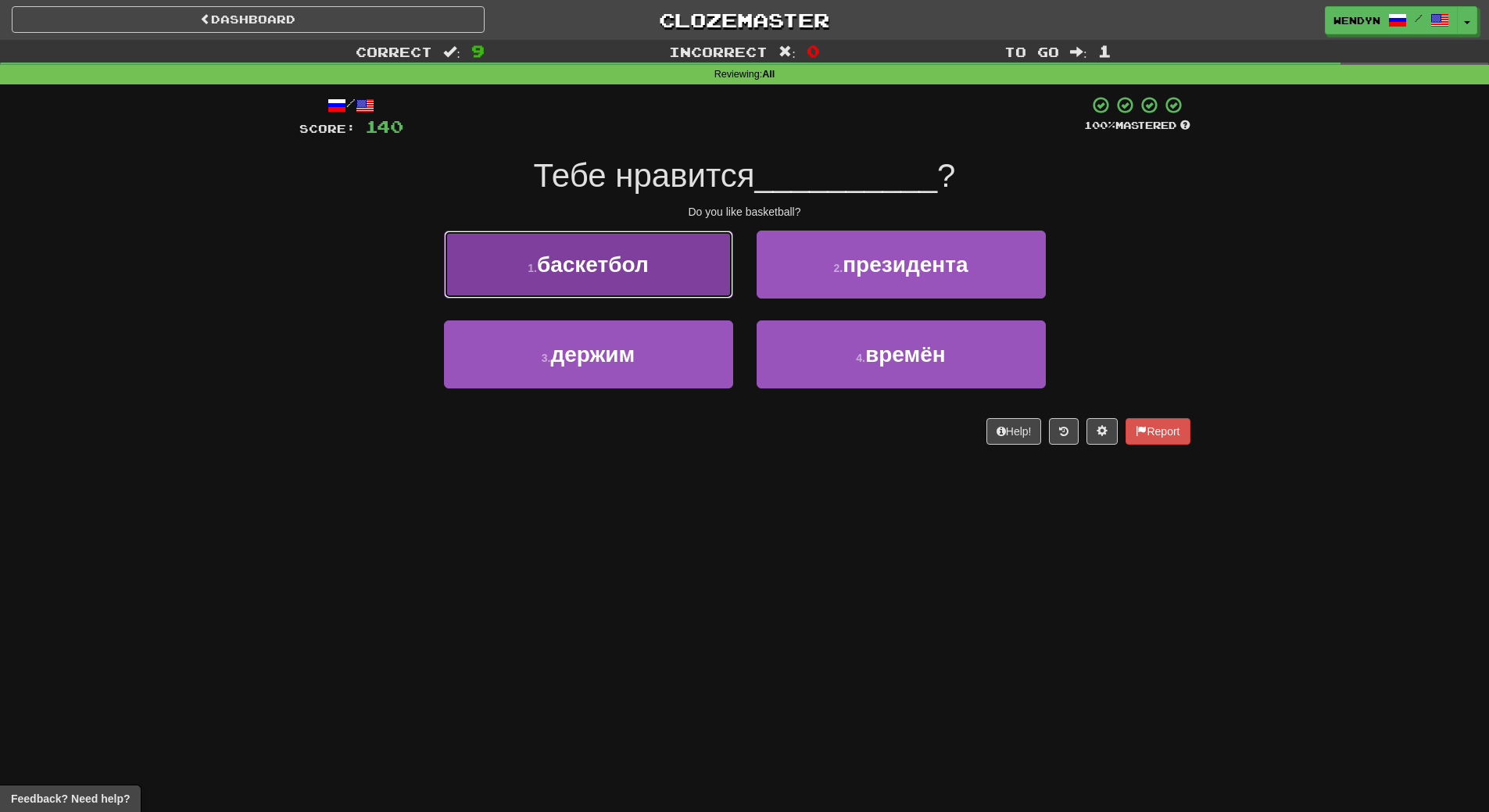
click at [667, 276] on button "1 . баскетбол" at bounding box center [588, 264] width 289 height 68
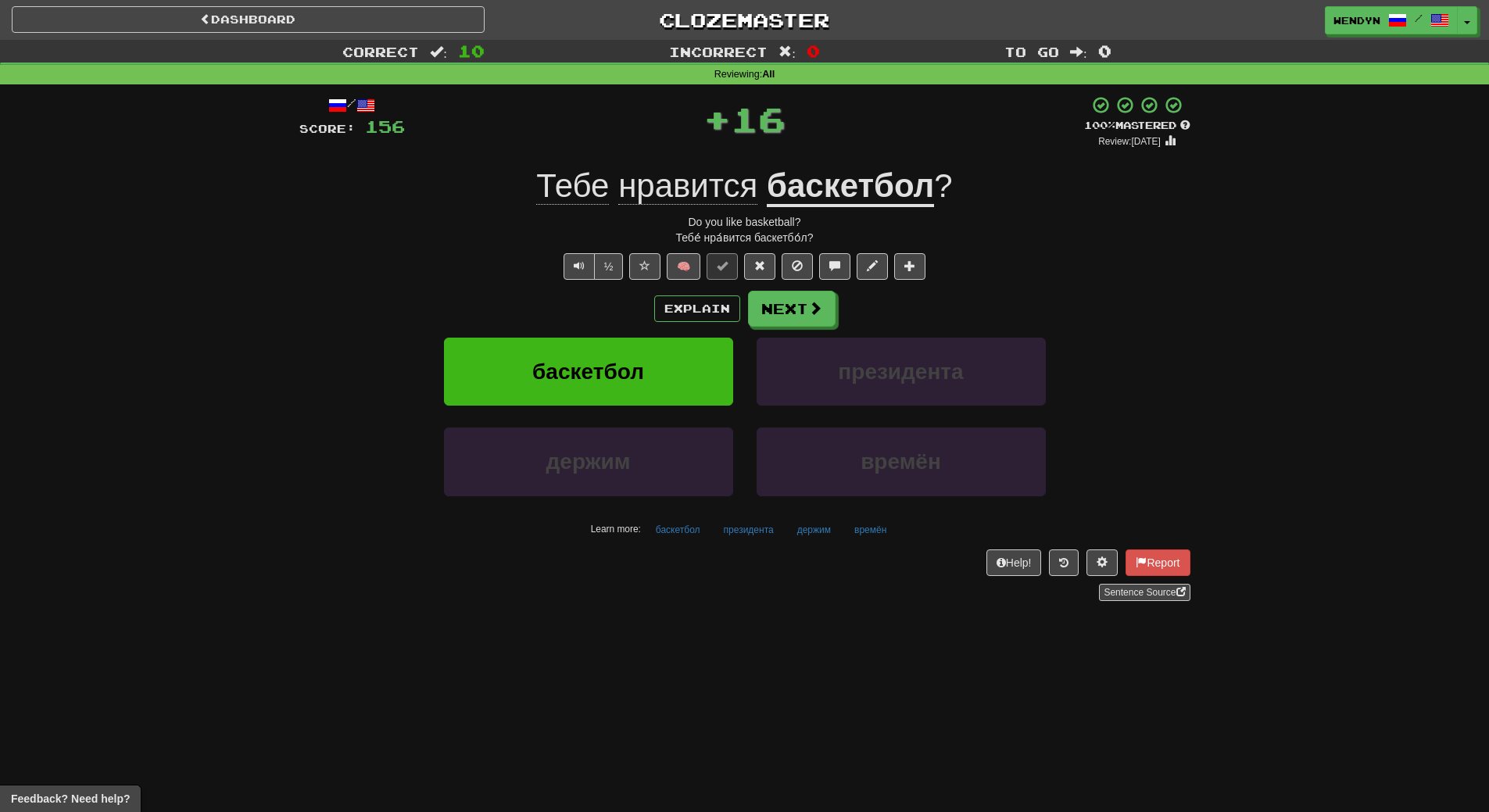
click at [616, 305] on div "Explain Next" at bounding box center [745, 309] width 891 height 36
click at [616, 374] on span "баскетбол" at bounding box center [588, 371] width 112 height 24
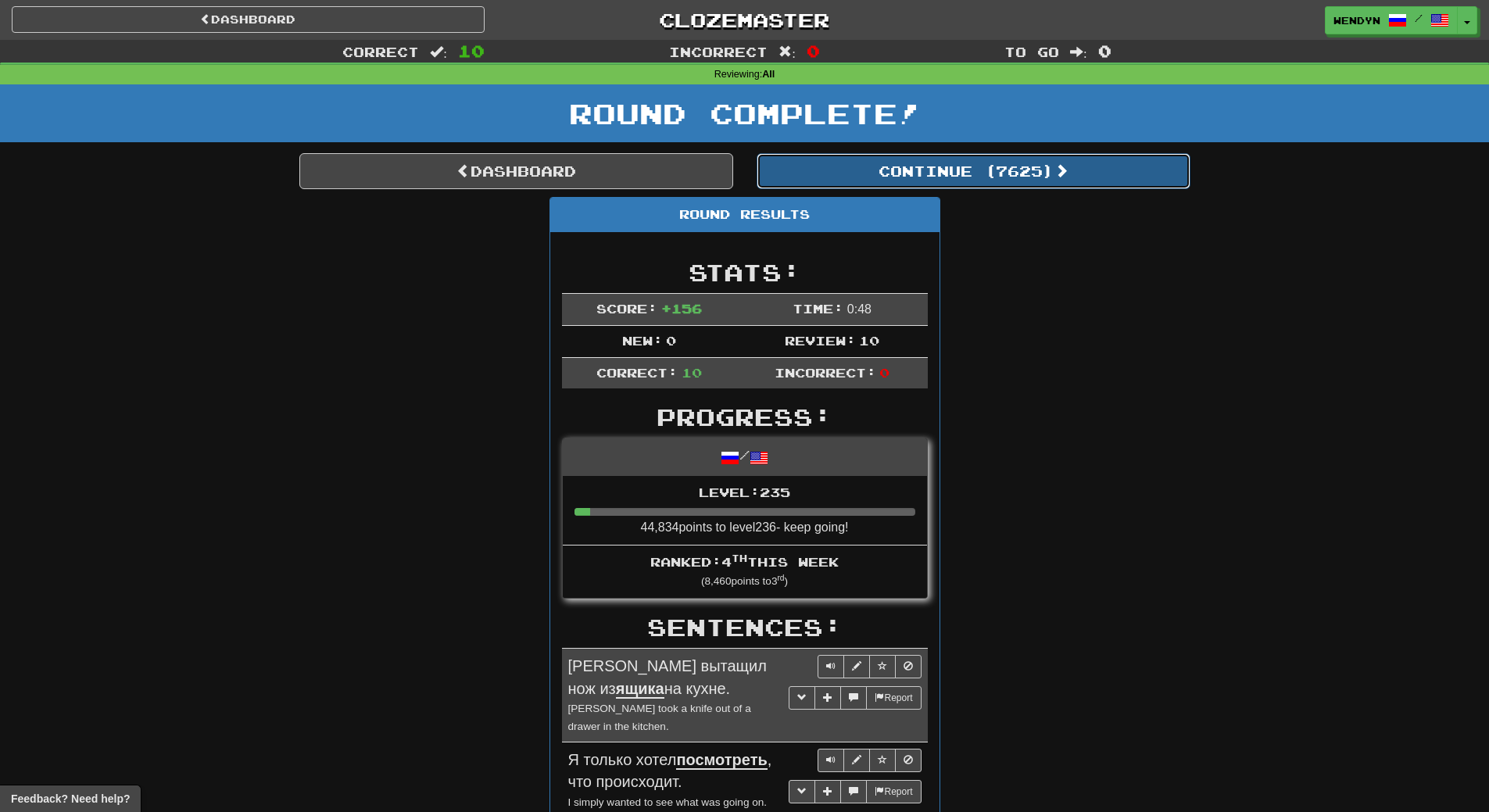
click at [1051, 178] on button "Continue ( 7625 )" at bounding box center [974, 171] width 434 height 36
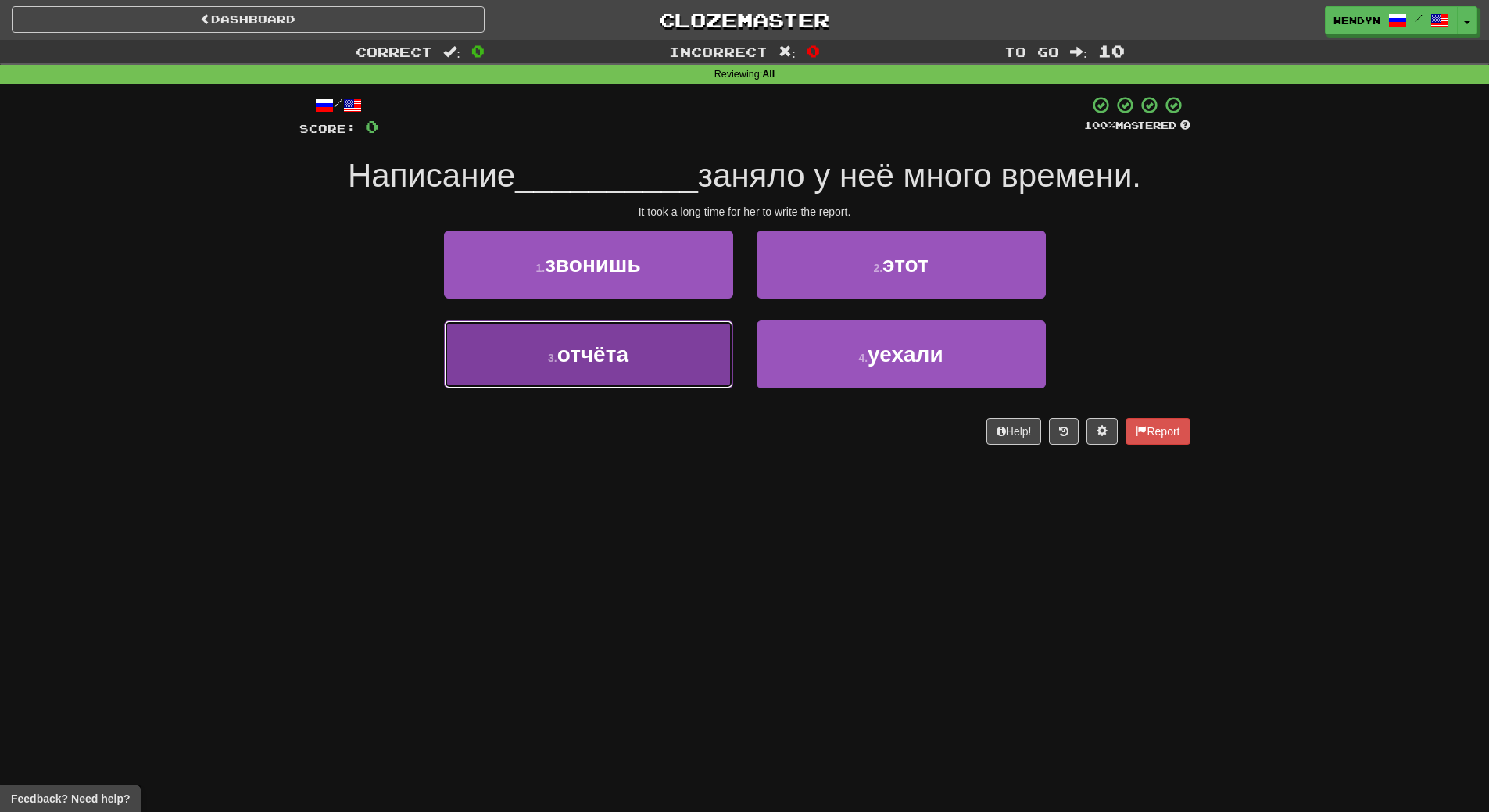
click at [635, 366] on button "3 . отчёта" at bounding box center [588, 354] width 289 height 68
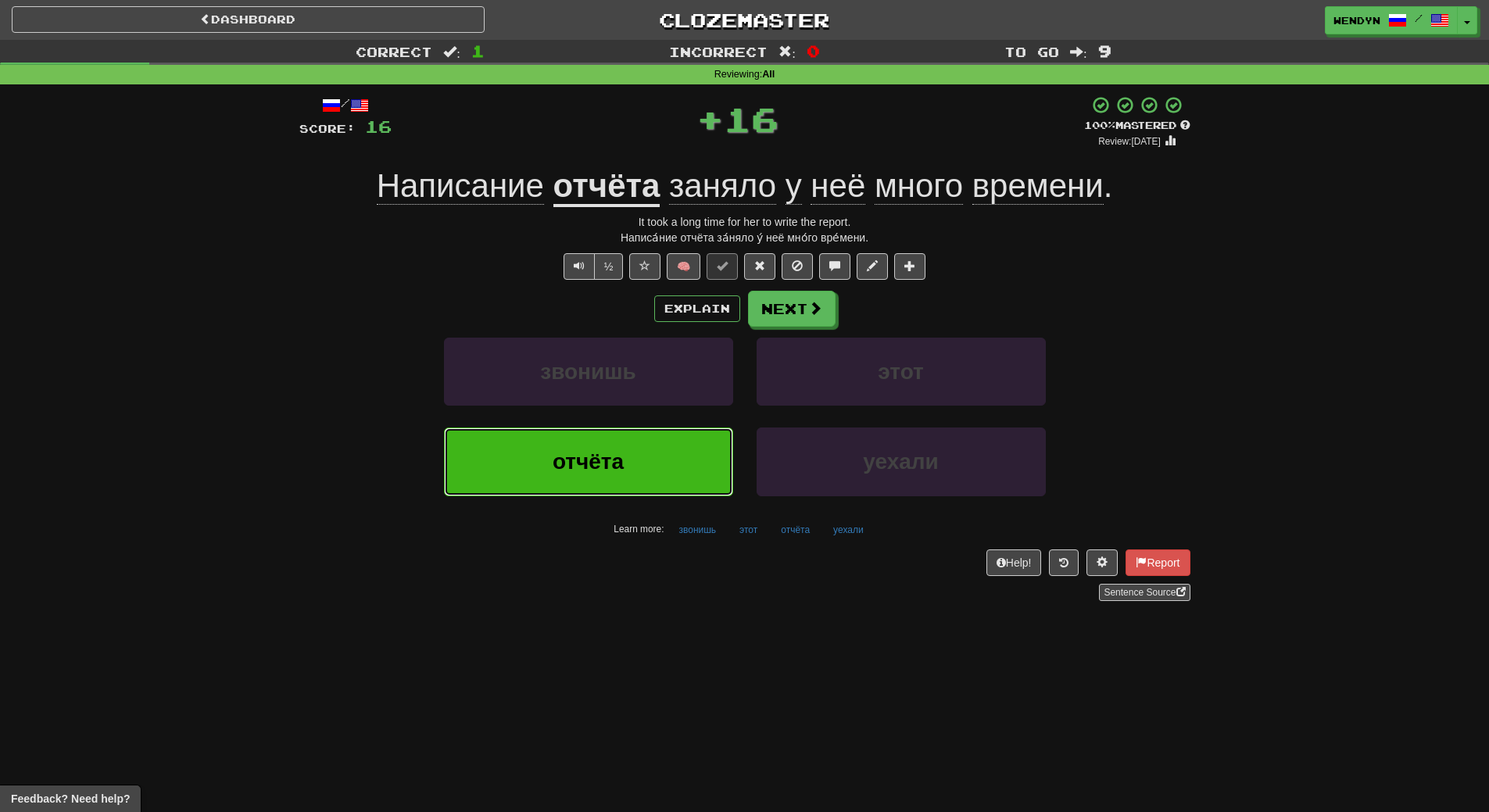
click at [632, 428] on button "отчёта" at bounding box center [588, 461] width 289 height 68
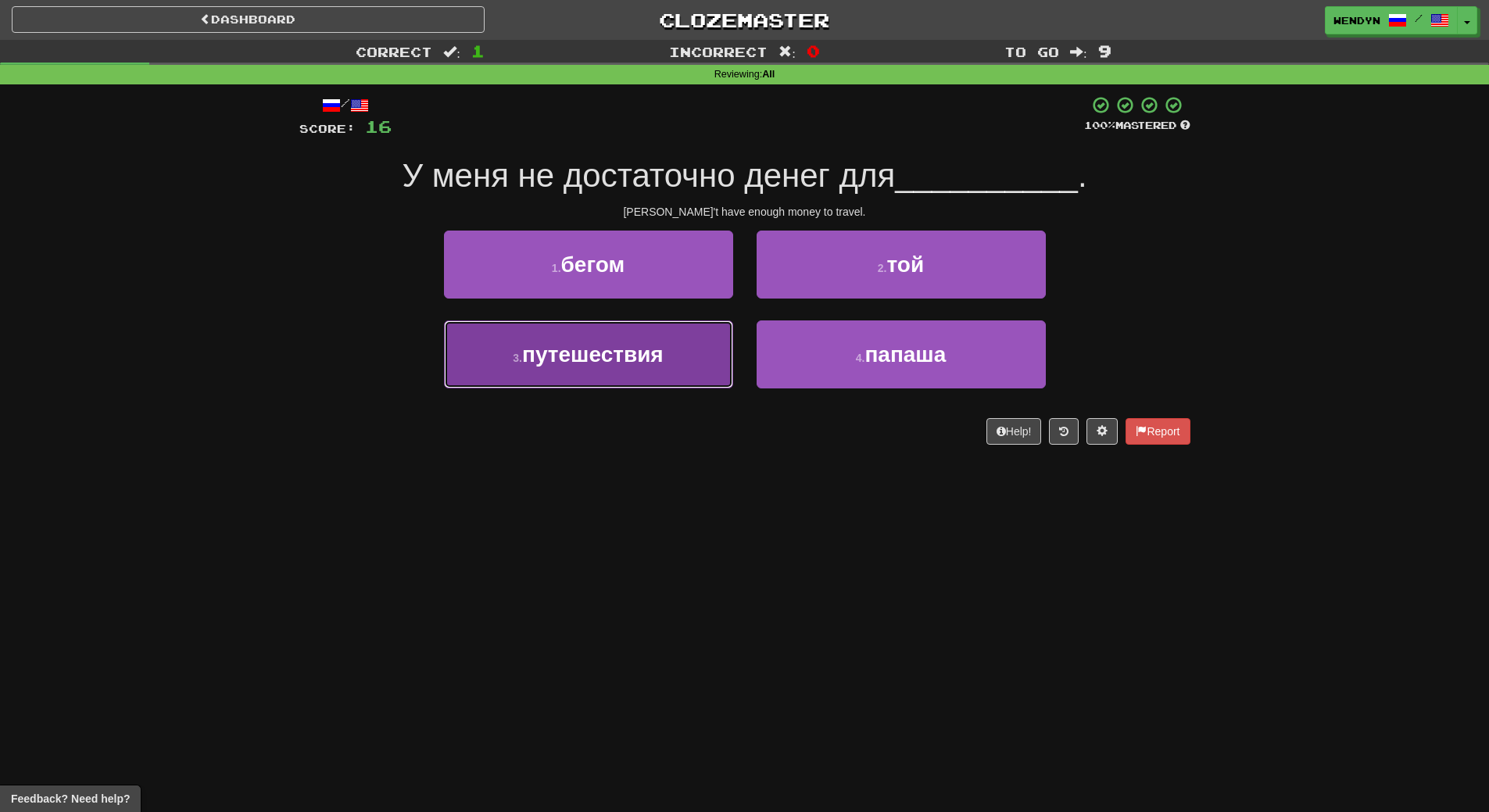
click at [602, 361] on span "путешествия" at bounding box center [593, 354] width 142 height 24
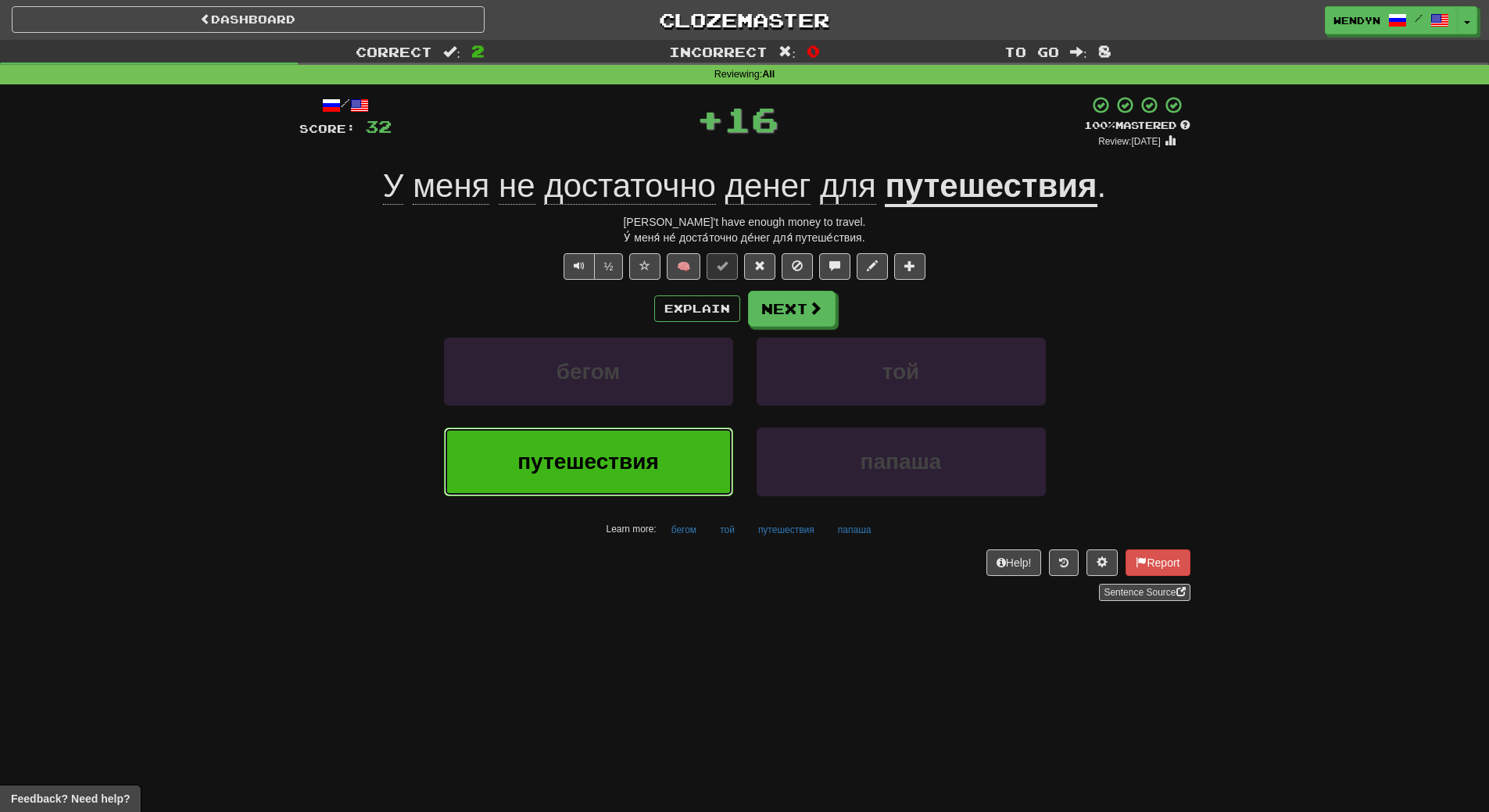
click at [602, 448] on button "путешествия" at bounding box center [588, 461] width 289 height 68
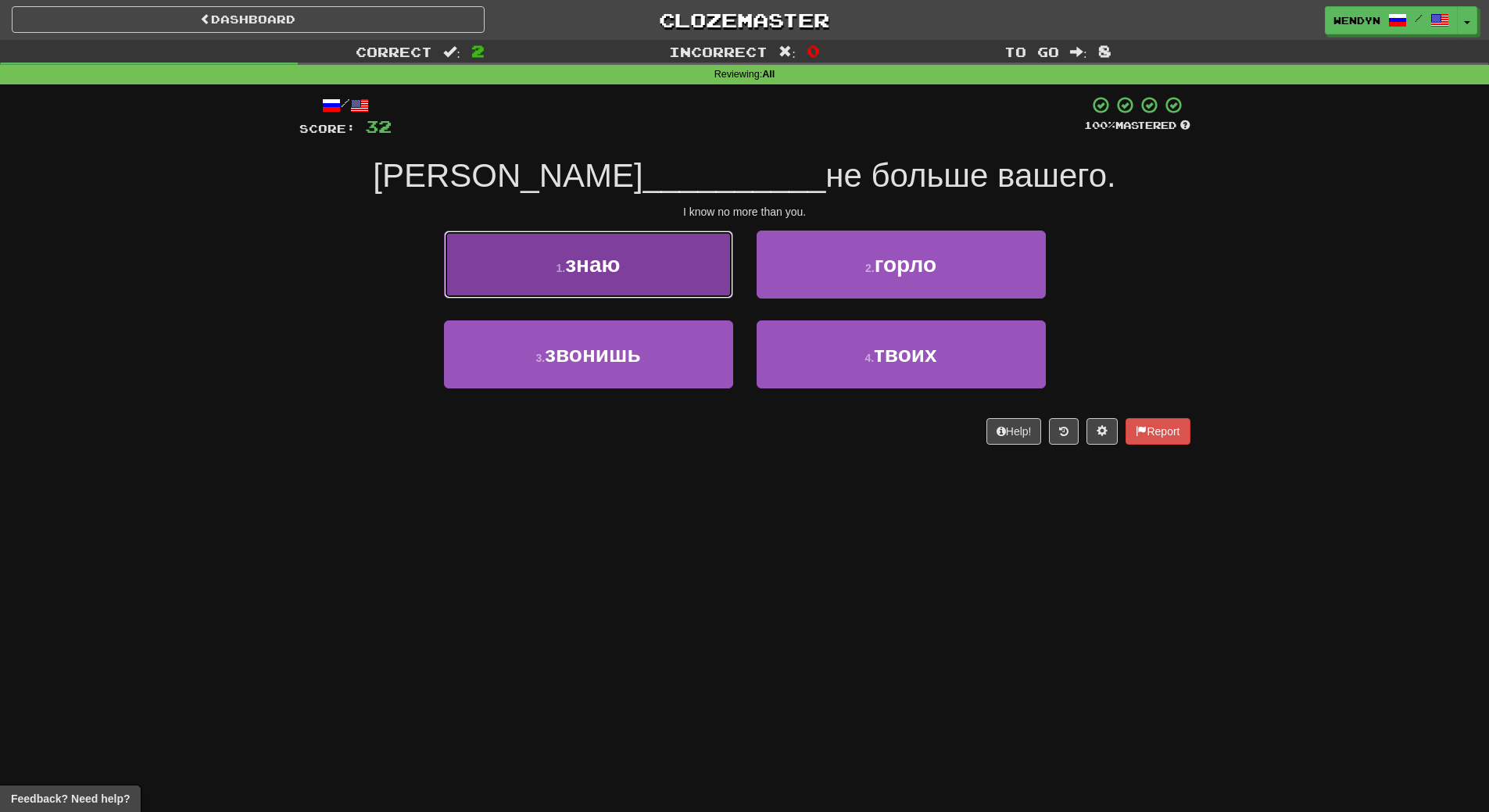
click at [627, 260] on button "1 . знаю" at bounding box center [588, 264] width 289 height 68
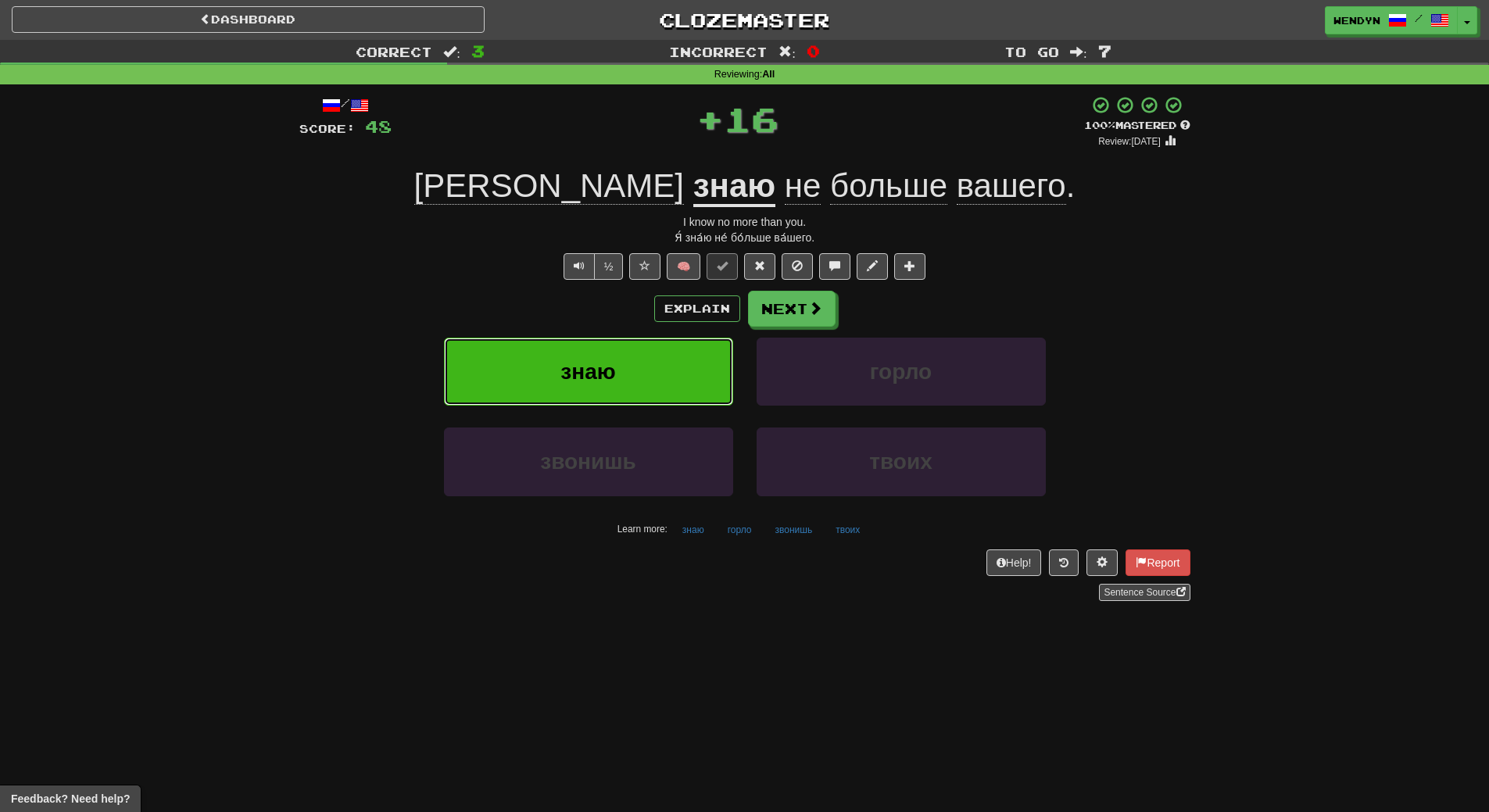
click at [641, 355] on button "знаю" at bounding box center [588, 371] width 289 height 68
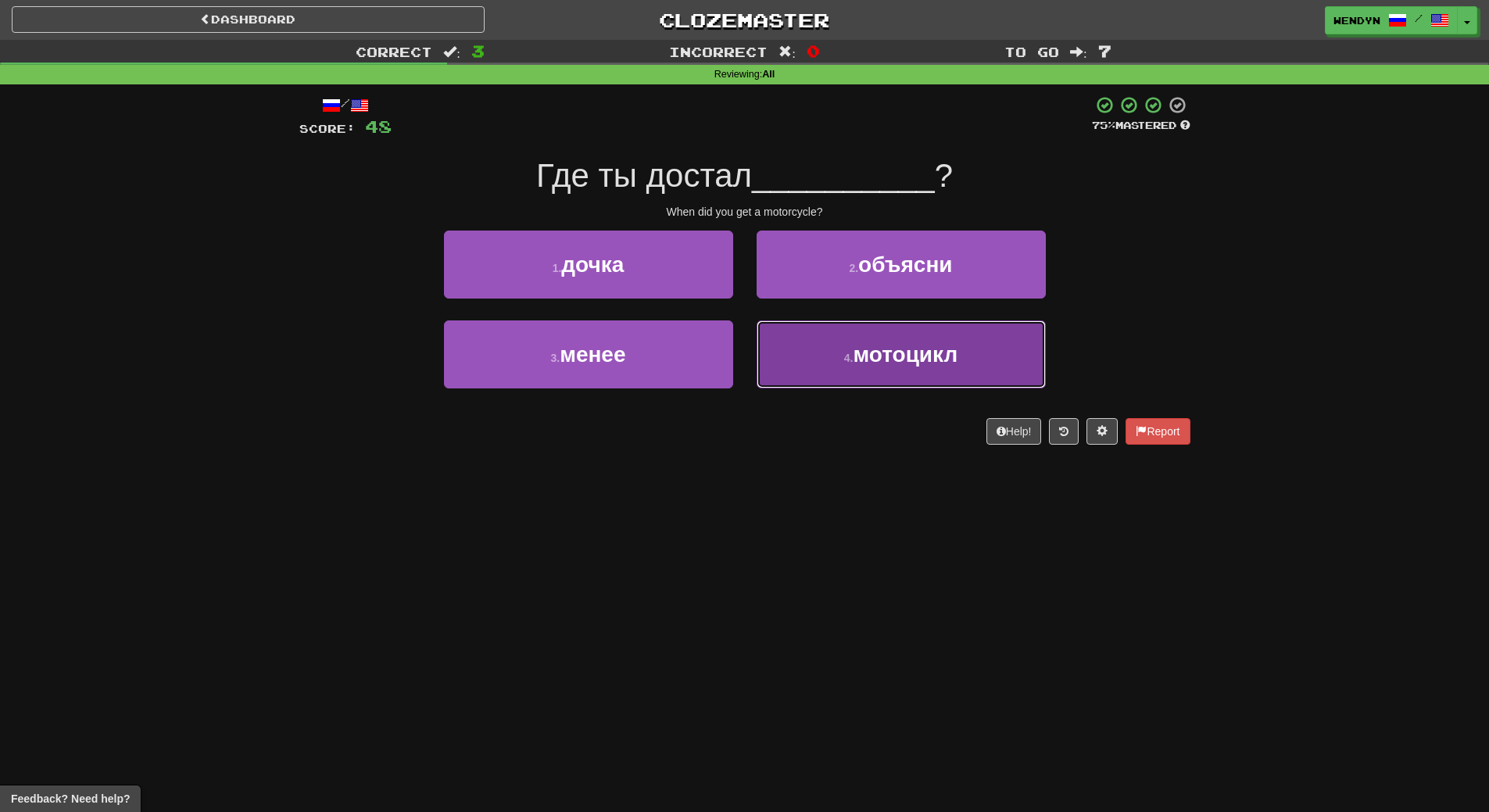
click at [920, 354] on span "мотоцикл" at bounding box center [905, 354] width 105 height 24
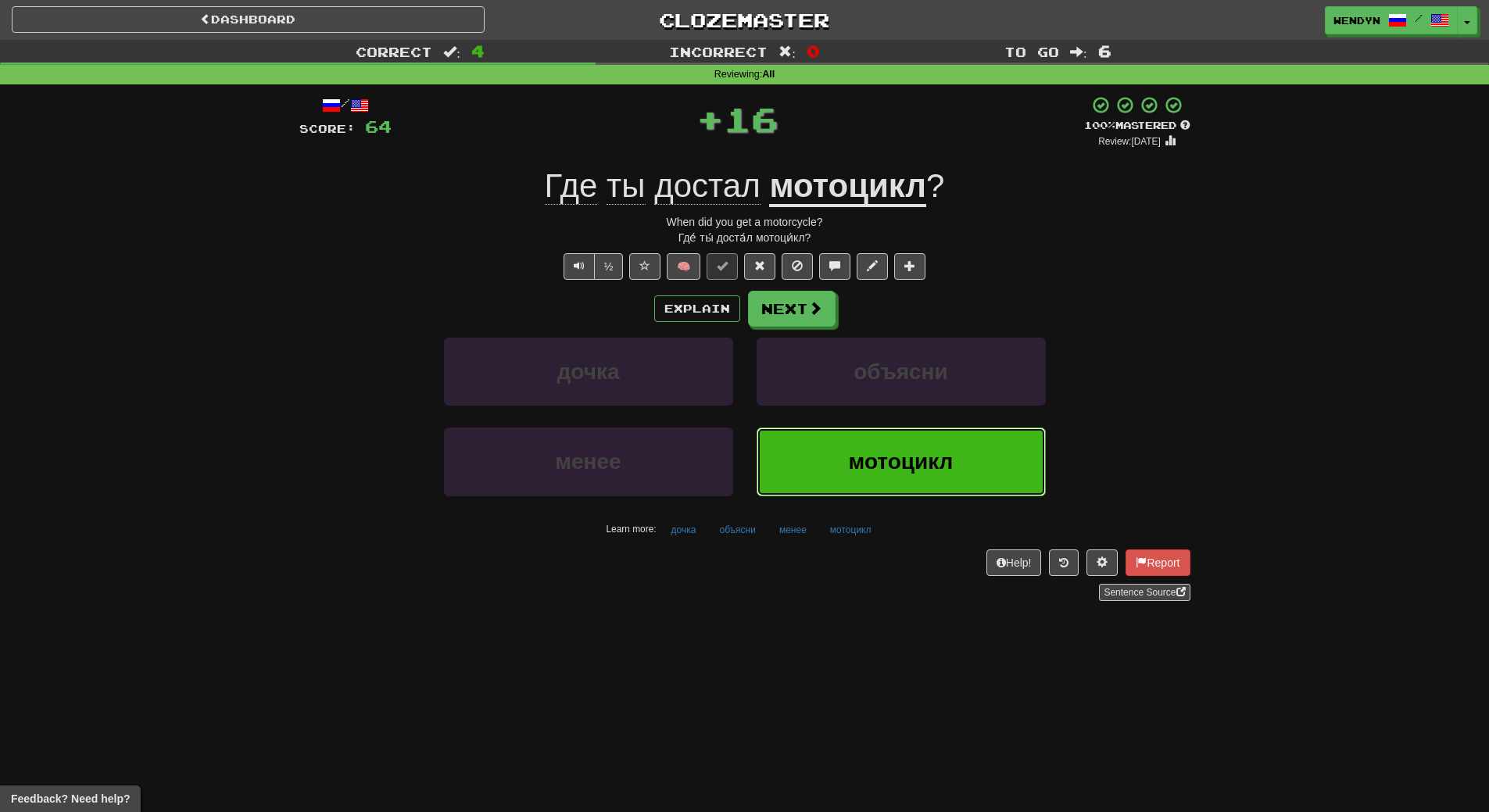
click at [919, 449] on button "мотоцикл" at bounding box center [901, 461] width 289 height 68
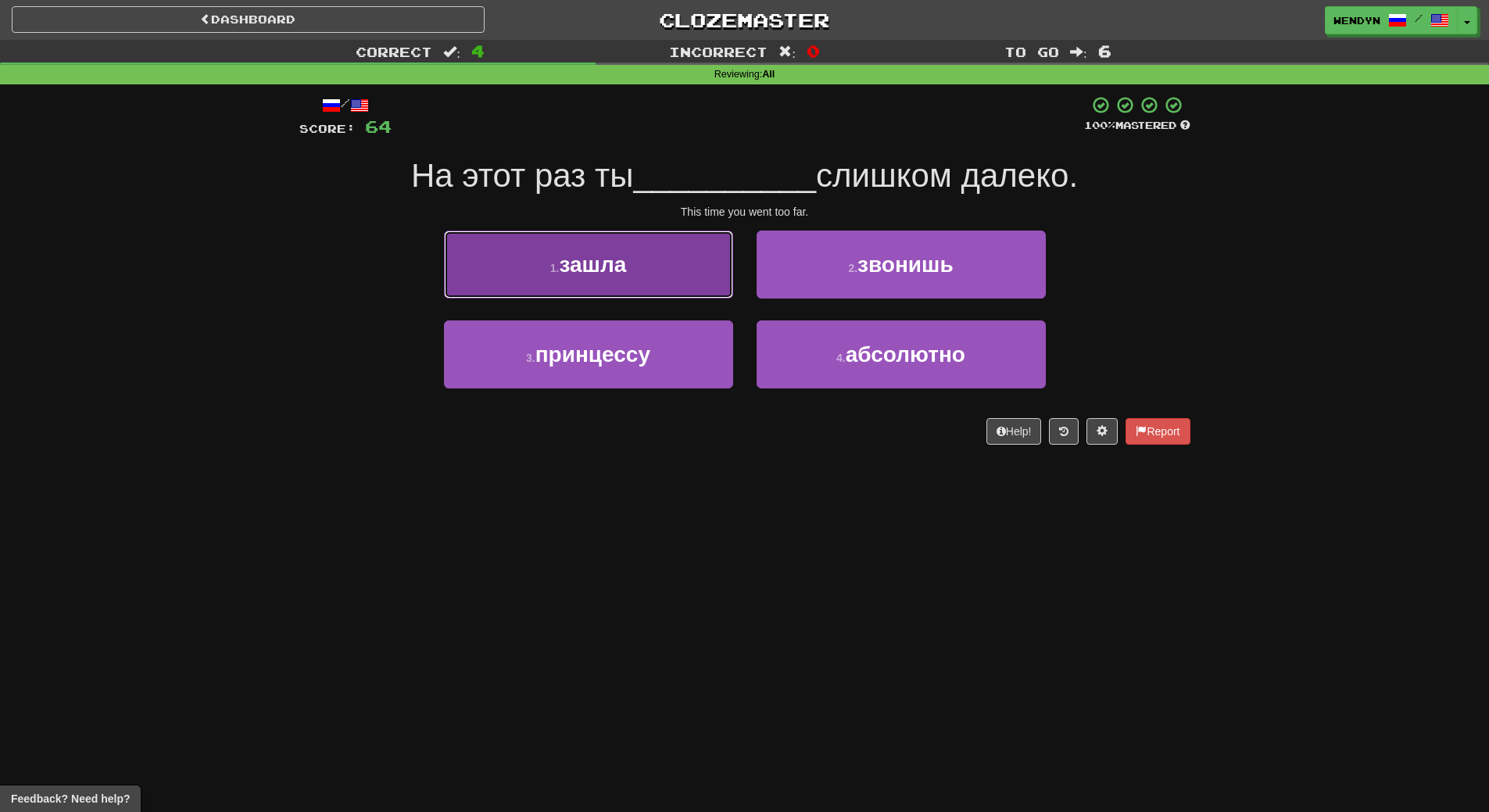
click at [628, 284] on button "1 . зашла" at bounding box center [588, 264] width 289 height 68
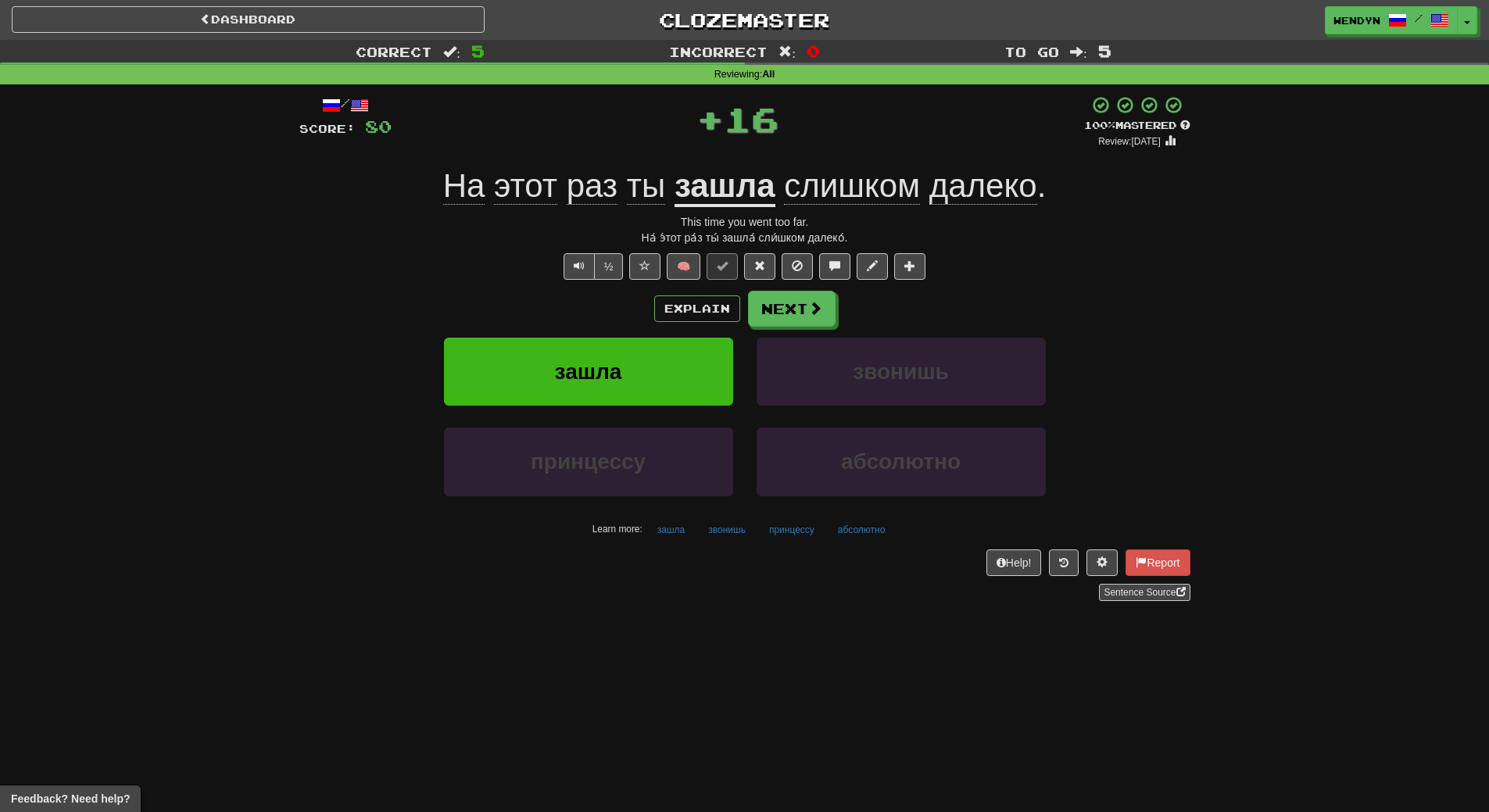
click at [628, 334] on div "Explain Next зашла звонишь принцессу абсолютно Learn more: зашла звонишь принце…" at bounding box center [745, 416] width 891 height 251
click at [629, 360] on button "зашла" at bounding box center [588, 371] width 289 height 68
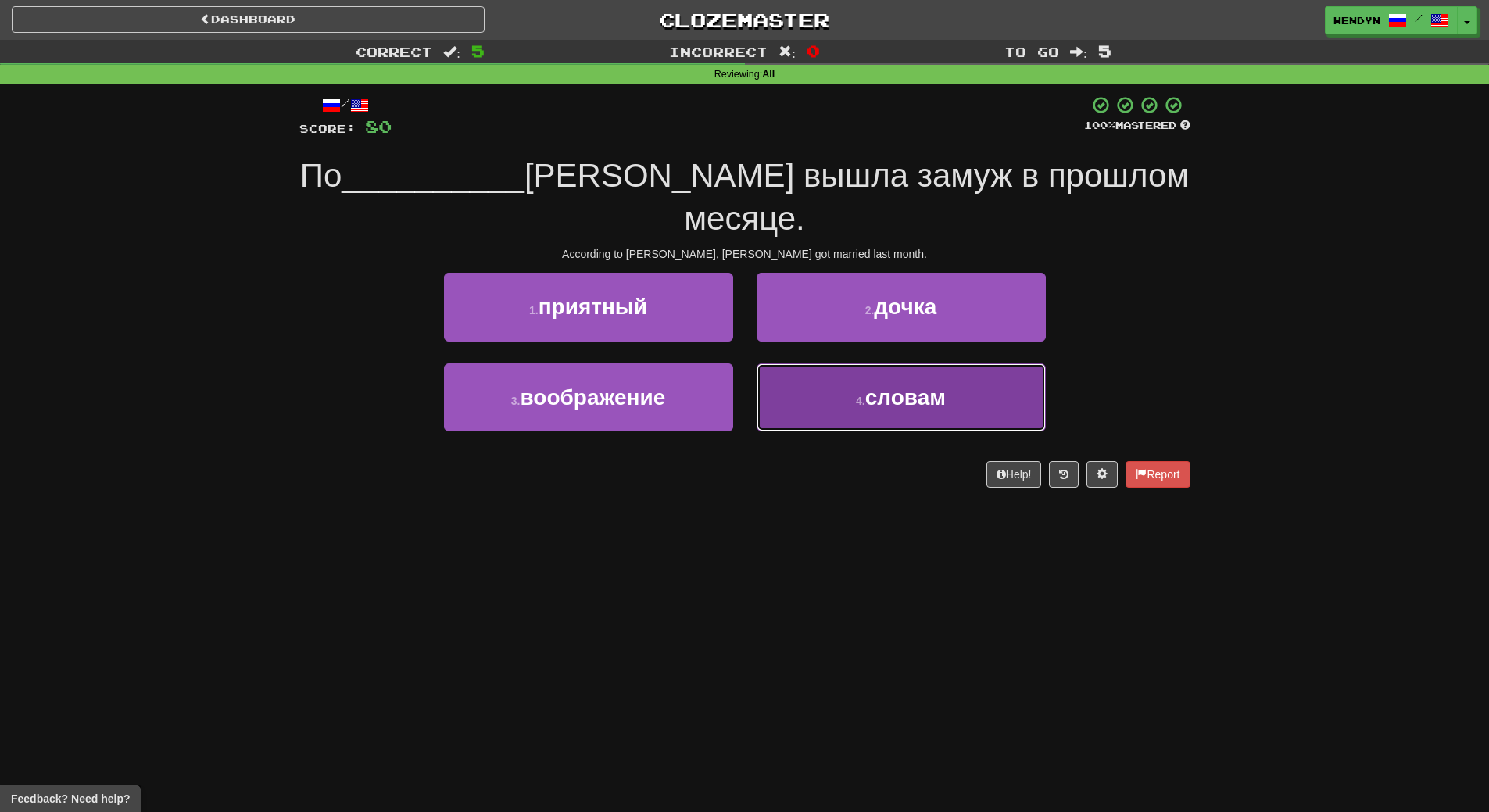
click at [962, 412] on button "4 . словам" at bounding box center [901, 397] width 289 height 68
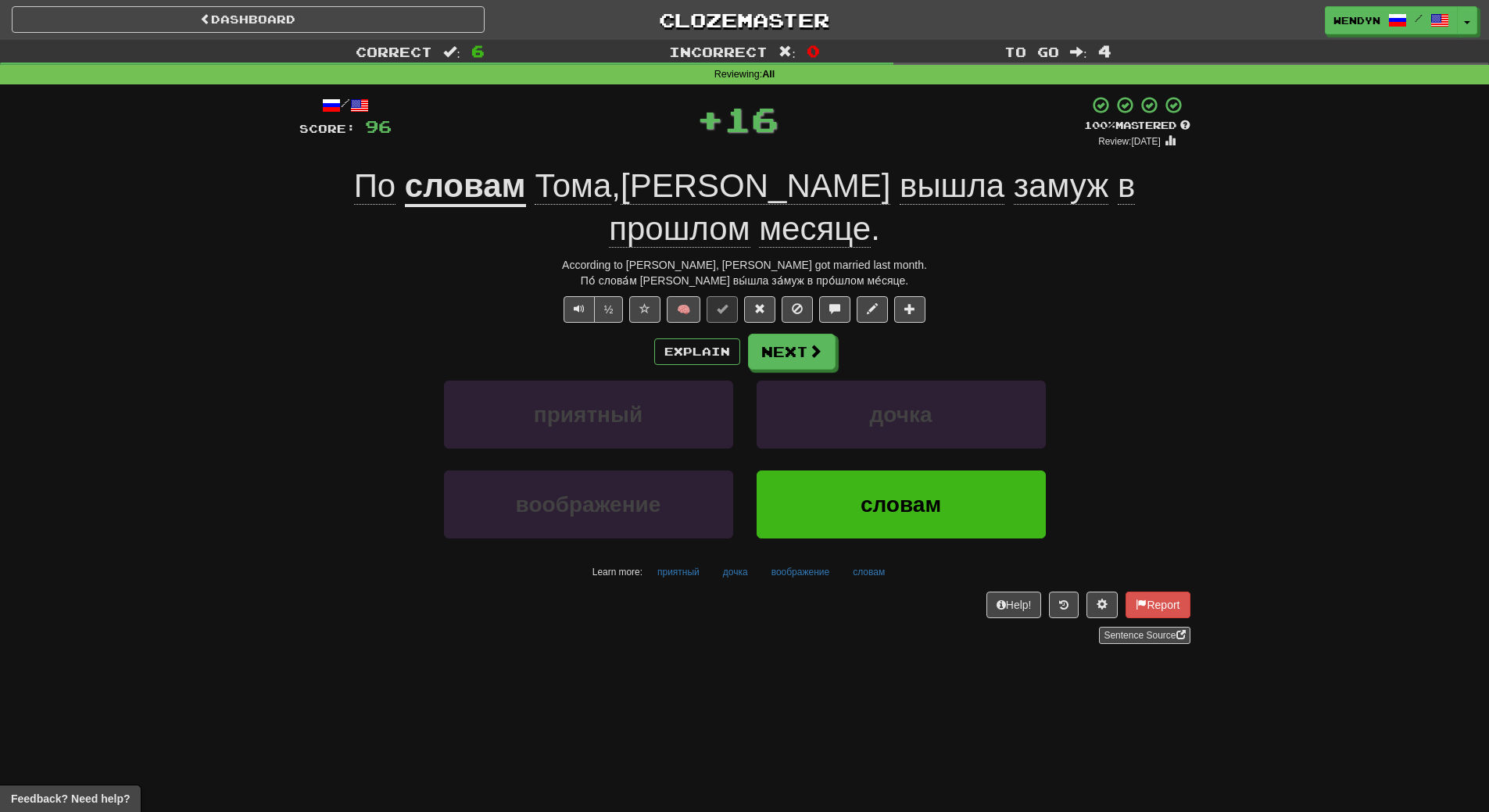
click at [931, 663] on div "/ Score: 96 + 16 100 % Mastered Review: 2026-03-18 По словам Тома , Джейн вышла…" at bounding box center [745, 375] width 891 height 581
click at [916, 499] on span "словам" at bounding box center [901, 504] width 81 height 24
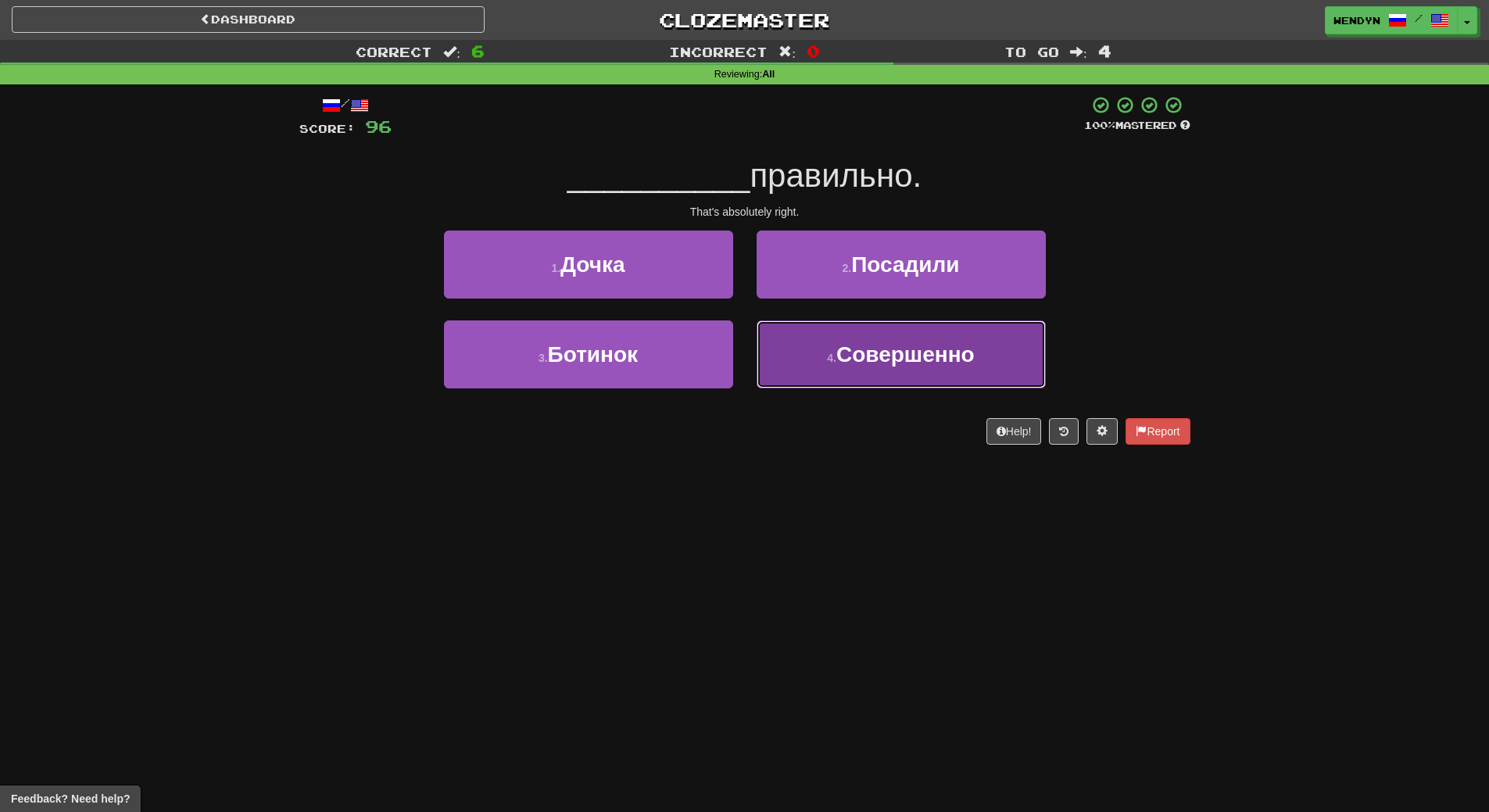
click at [895, 359] on span "Совершенно" at bounding box center [905, 354] width 139 height 24
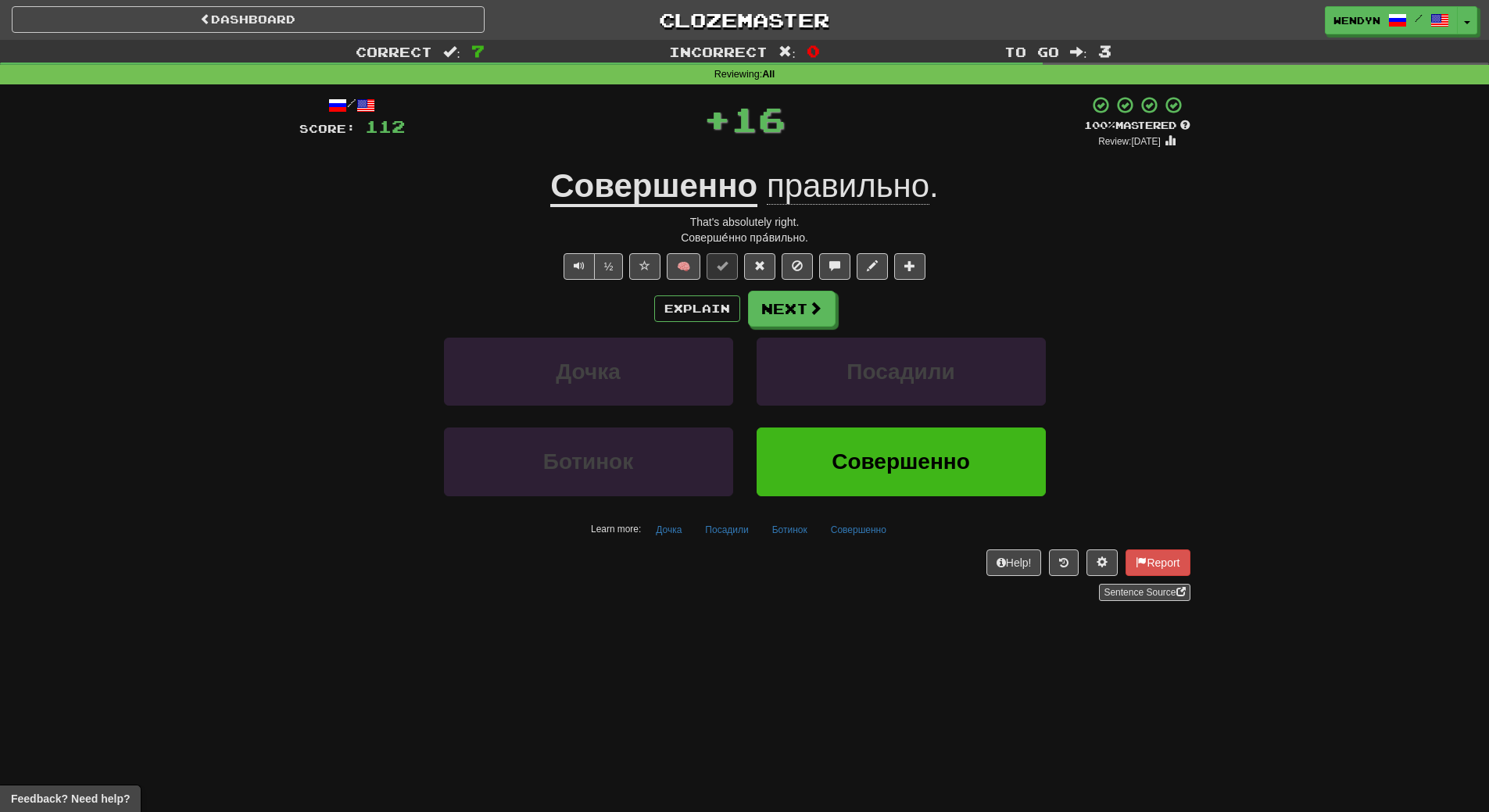
click at [917, 595] on div "Sentence Source" at bounding box center [745, 593] width 891 height 17
click at [915, 448] on button "Совершенно" at bounding box center [901, 461] width 289 height 68
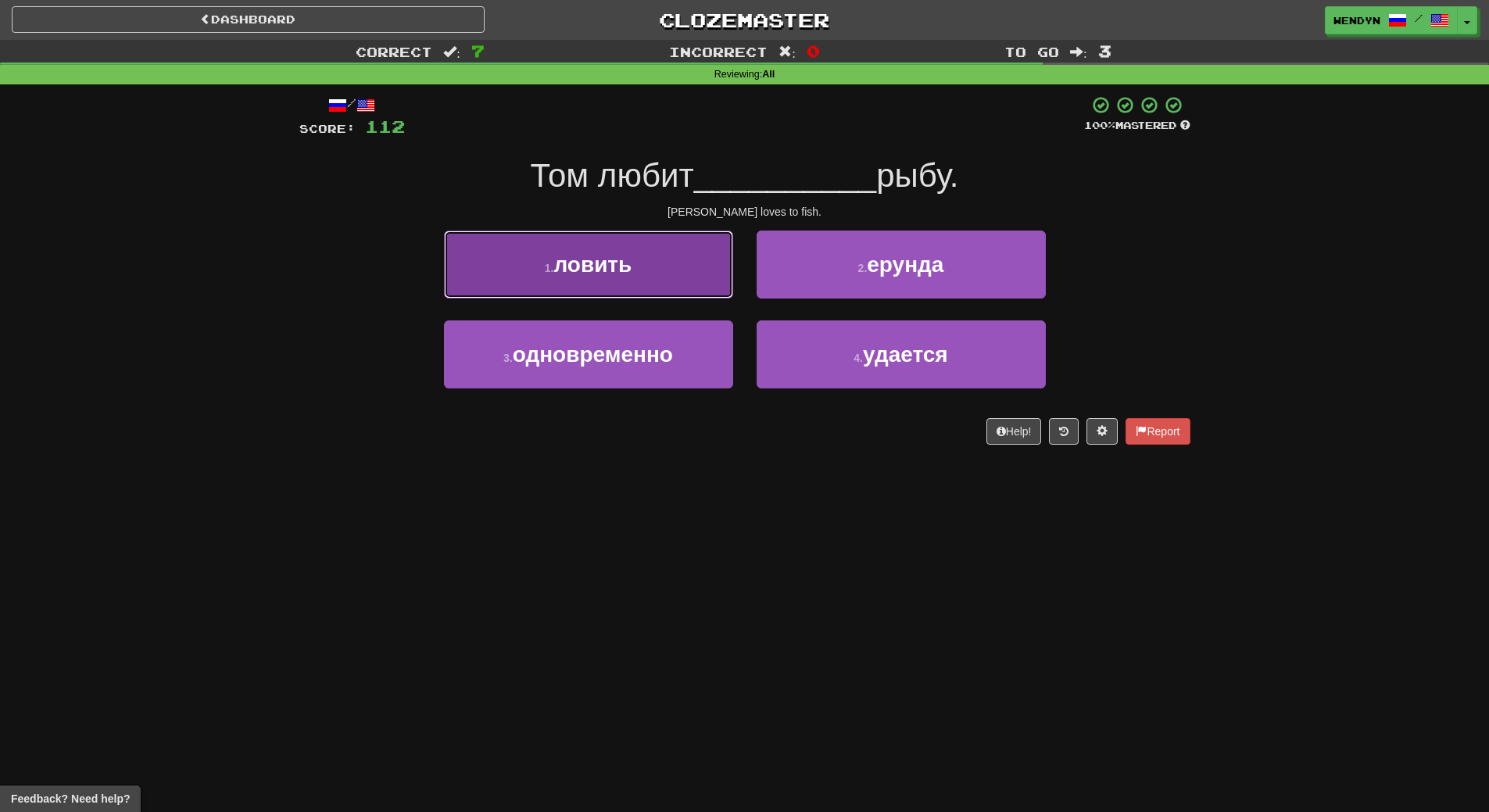
click at [642, 259] on button "1 . ловить" at bounding box center [588, 264] width 289 height 68
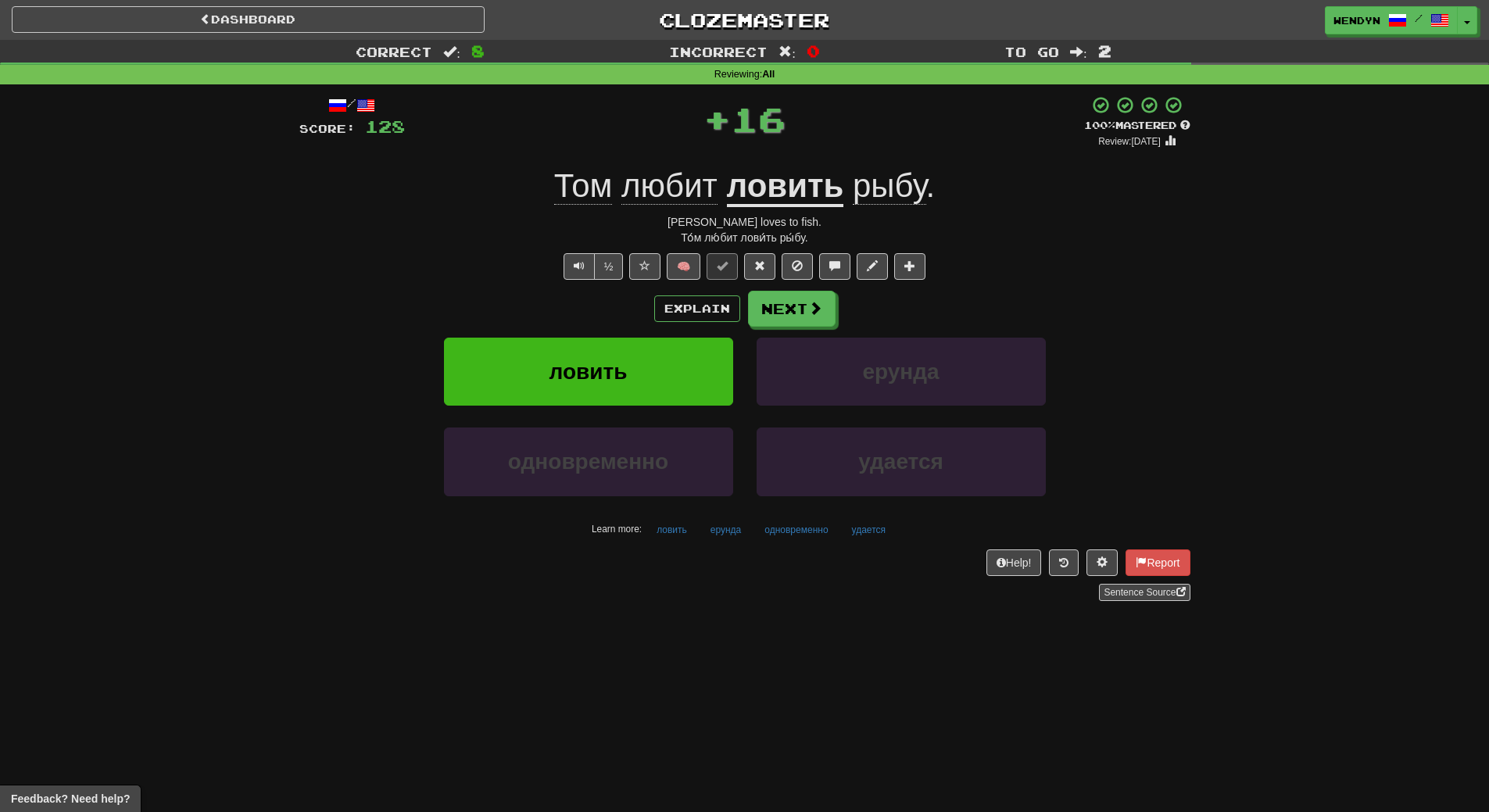
click at [633, 298] on div "Explain Next" at bounding box center [745, 309] width 891 height 36
click at [634, 355] on button "ловить" at bounding box center [588, 371] width 289 height 68
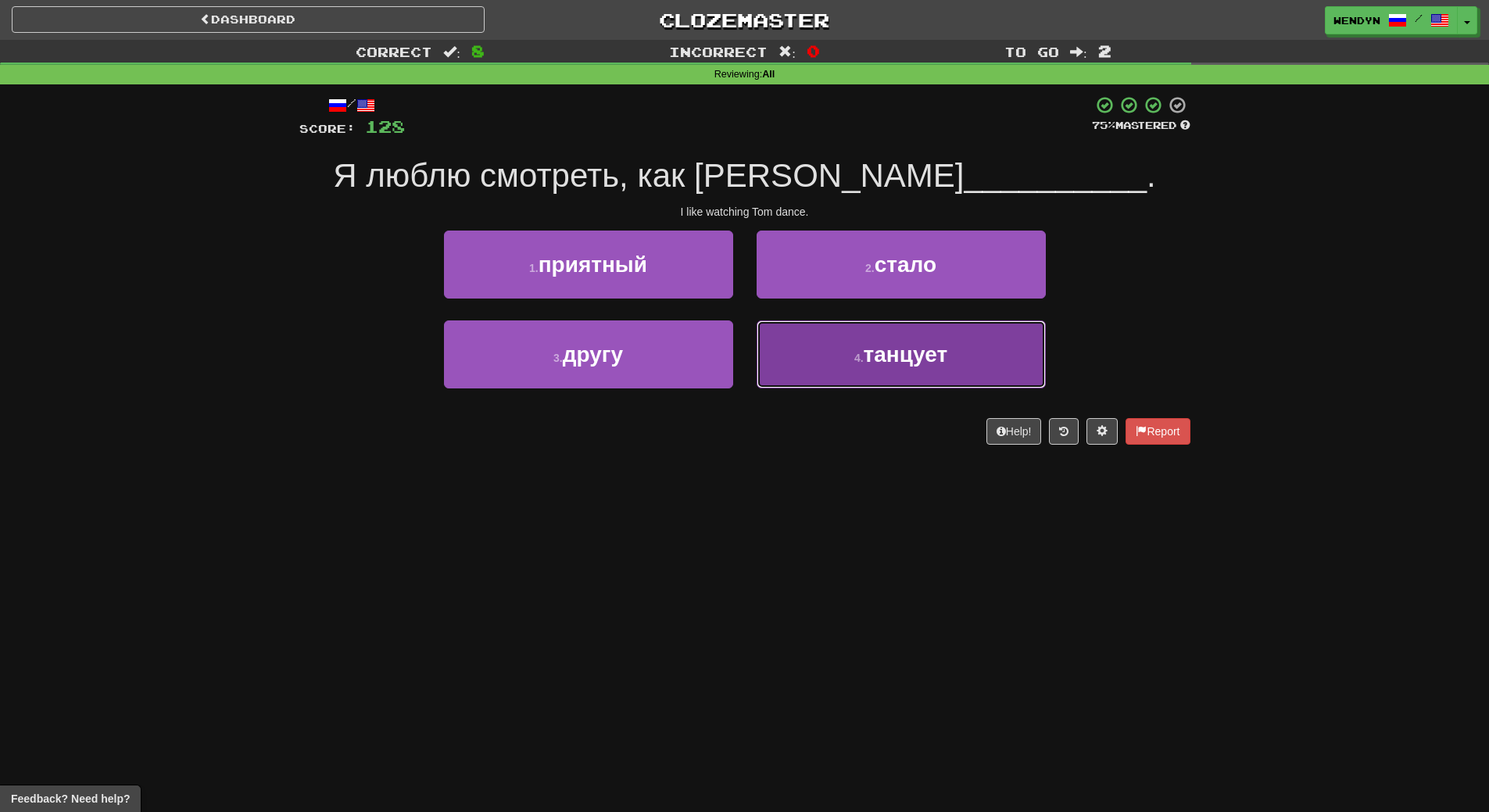
click at [868, 370] on button "4 . танцует" at bounding box center [901, 354] width 289 height 68
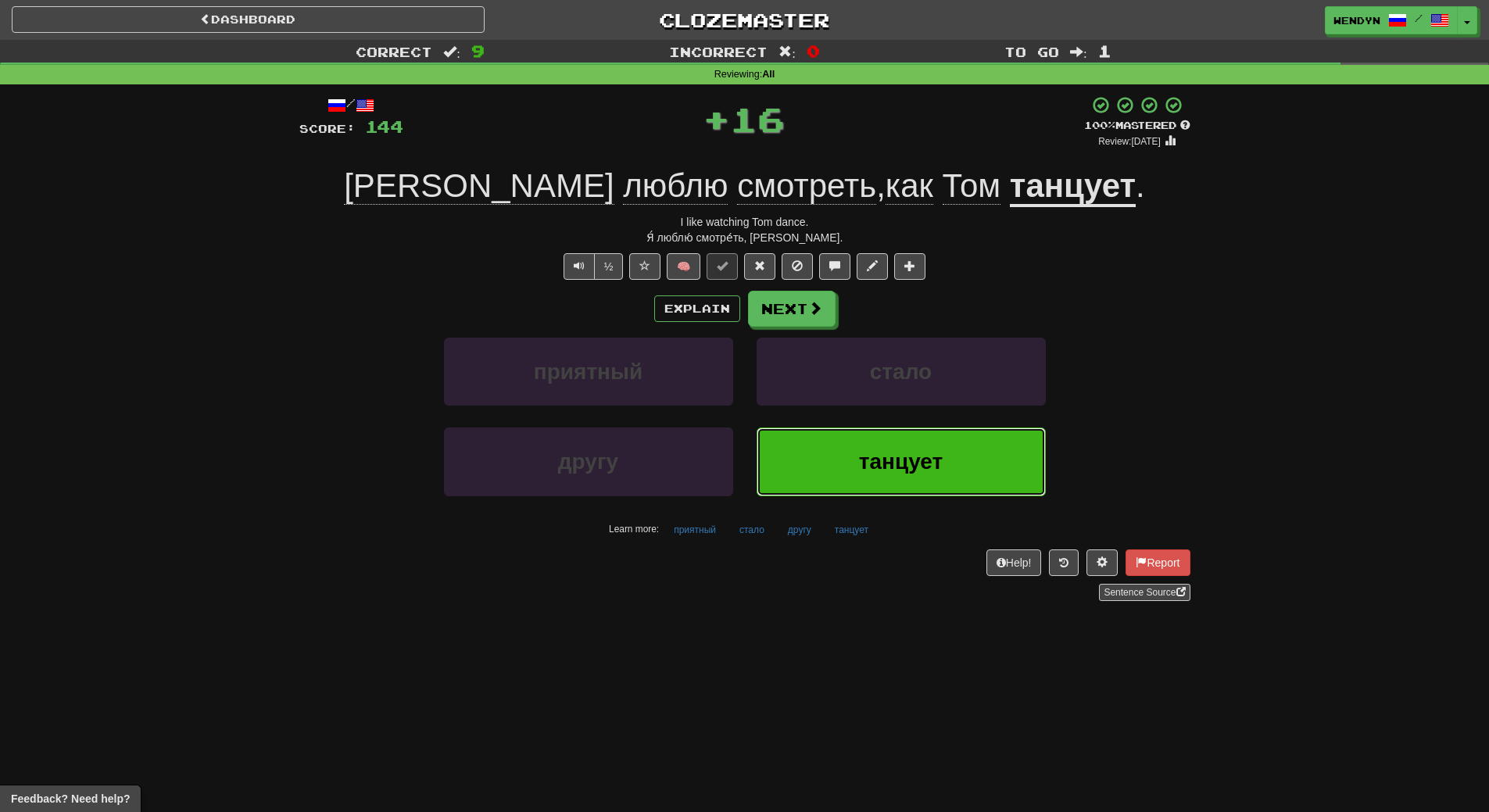
click at [880, 473] on span "танцует" at bounding box center [902, 461] width 85 height 24
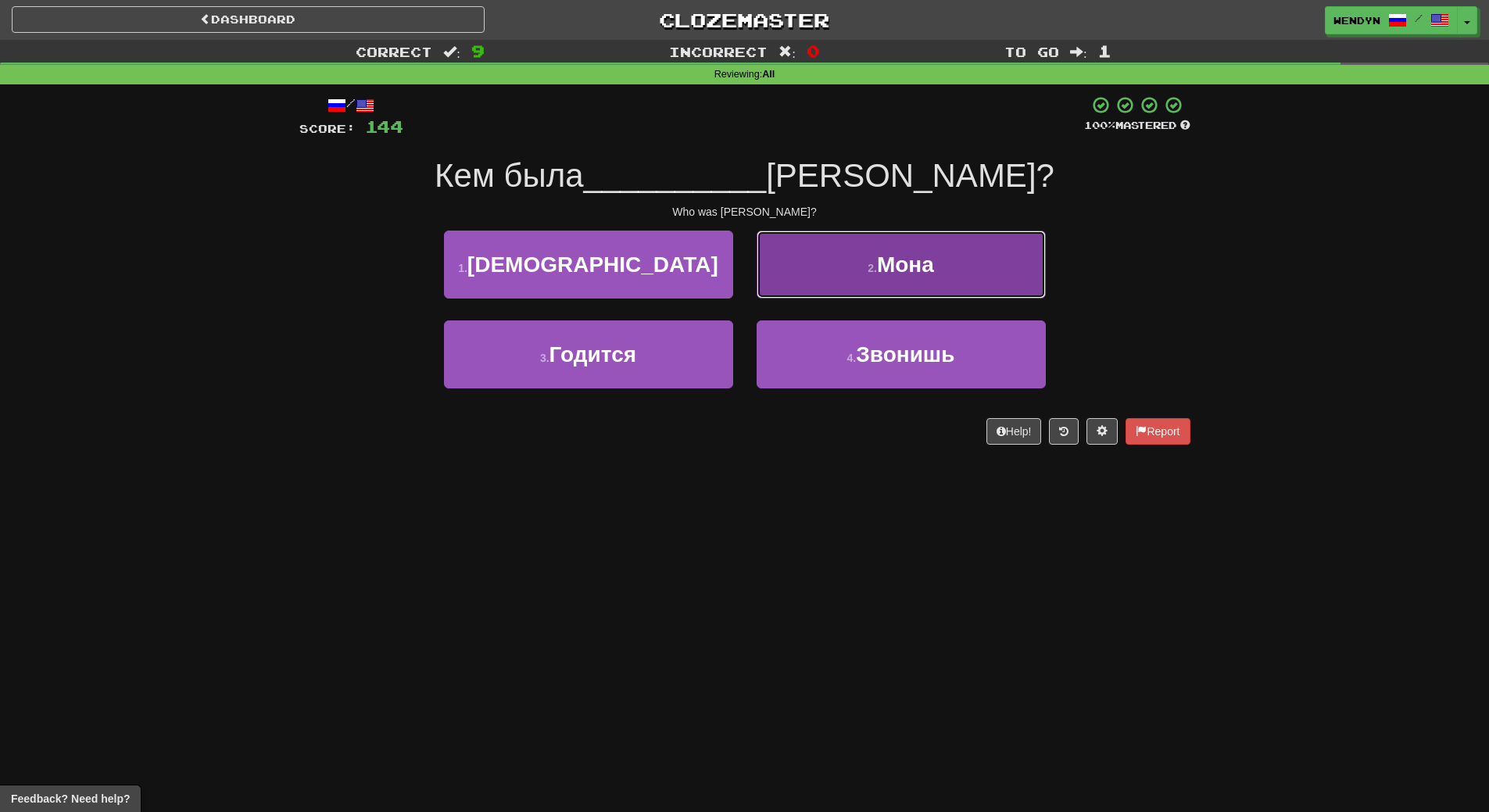
click at [970, 267] on button "2 . Мона" at bounding box center [901, 264] width 289 height 68
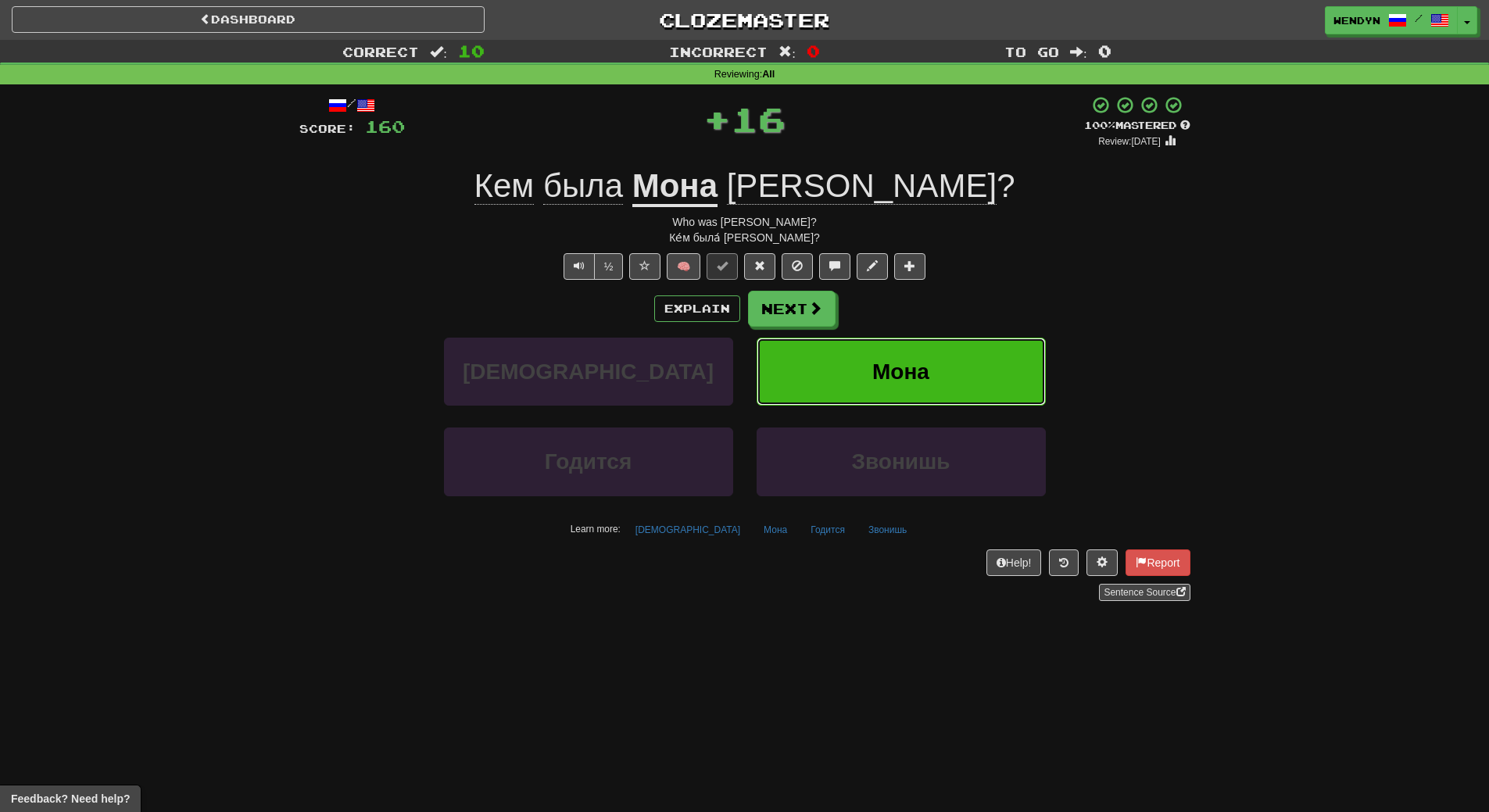
click at [965, 369] on button "Мона" at bounding box center [901, 371] width 289 height 68
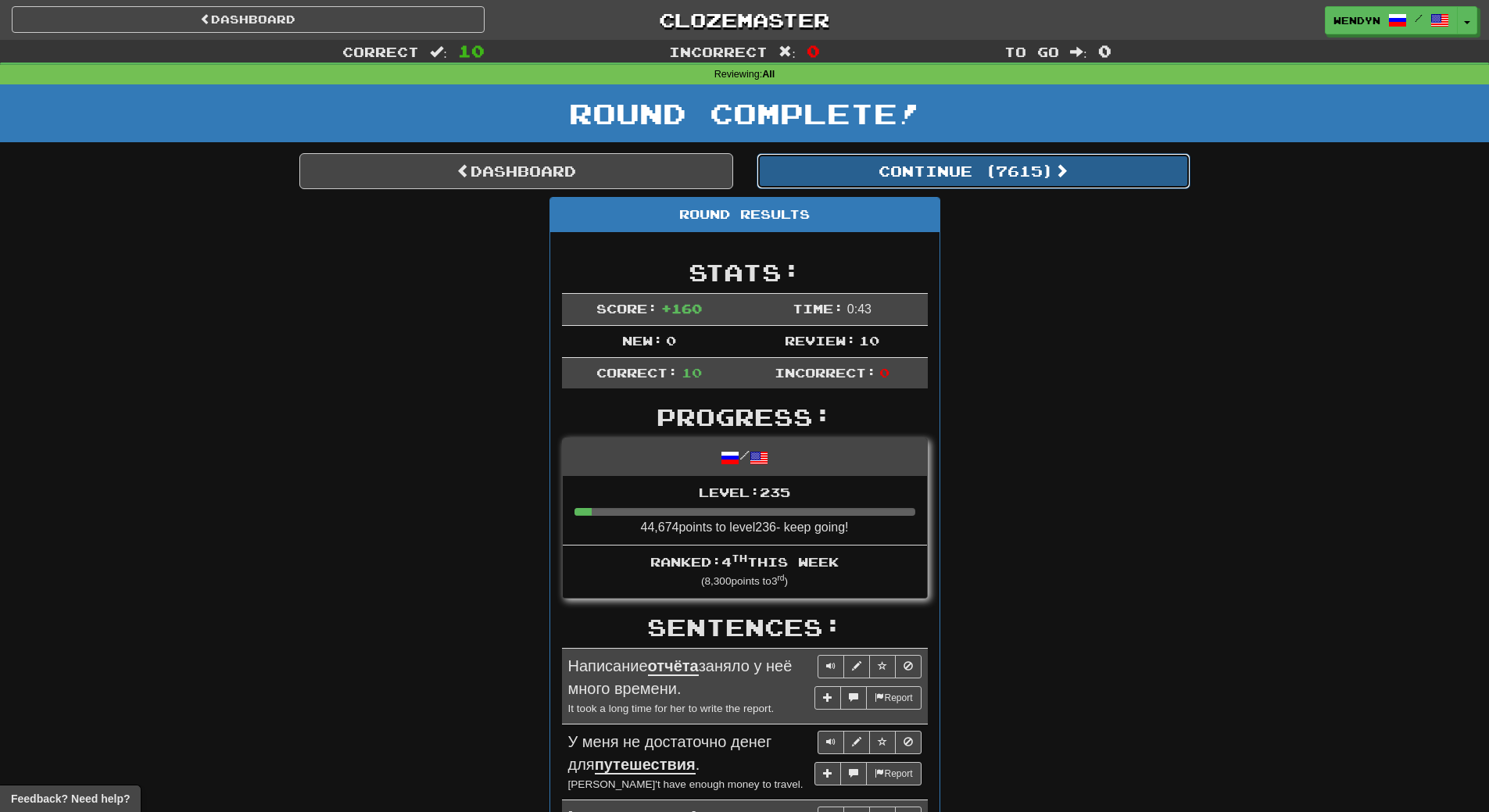
click at [1008, 179] on button "Continue ( 7615 )" at bounding box center [974, 171] width 434 height 36
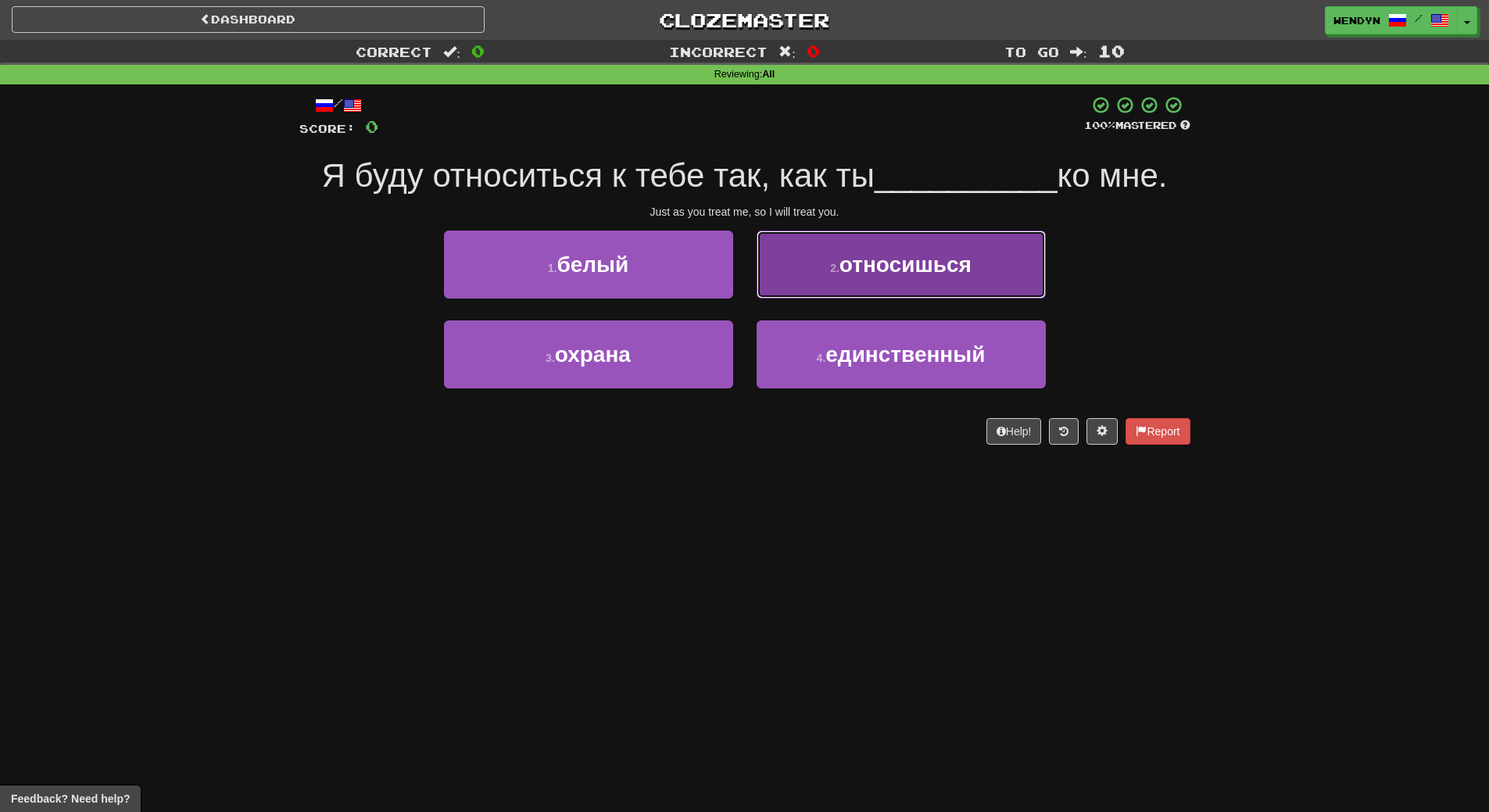
click at [949, 244] on button "2 . относишься" at bounding box center [901, 264] width 289 height 68
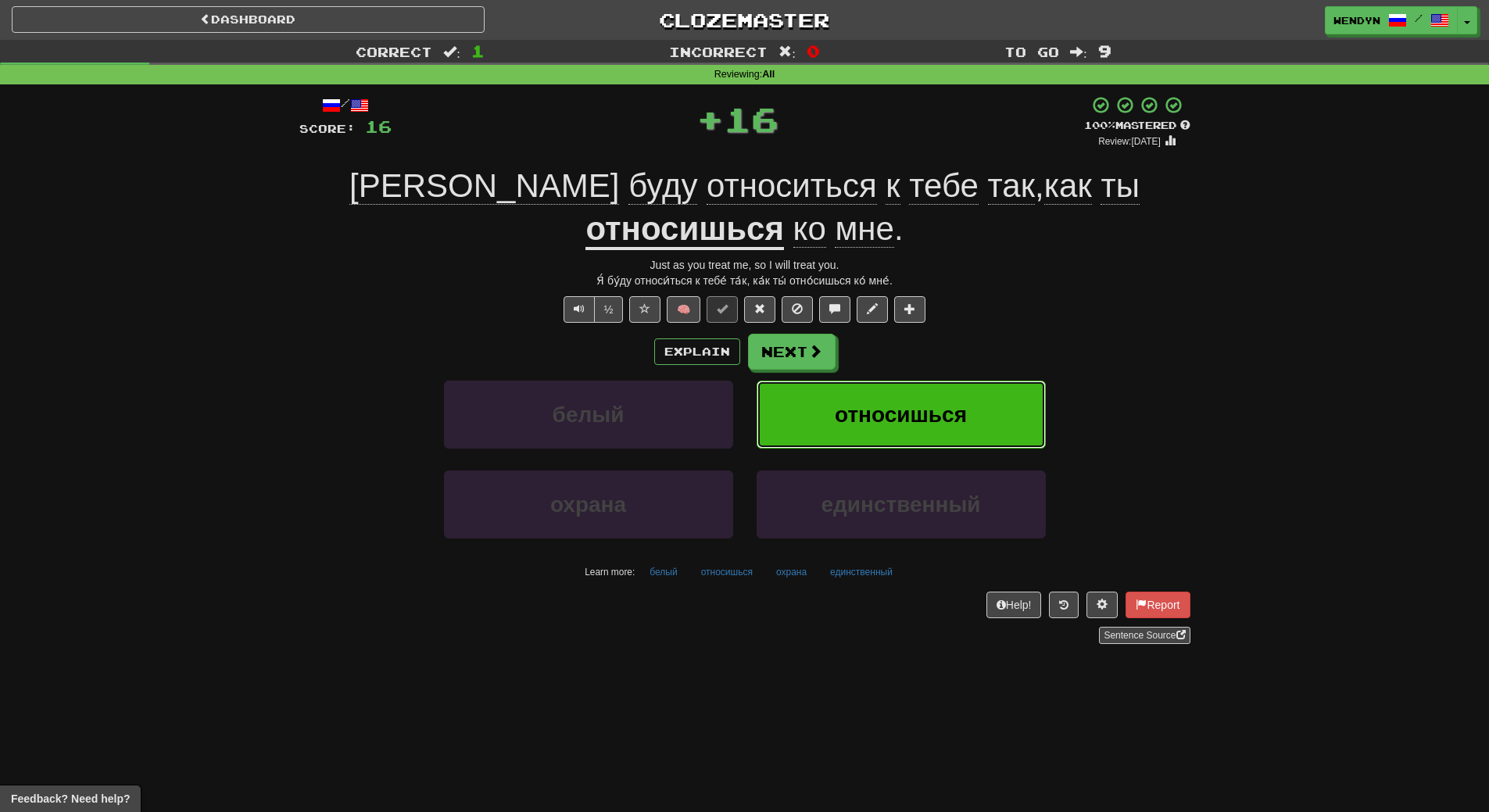
click at [945, 402] on span "относишься" at bounding box center [901, 414] width 132 height 24
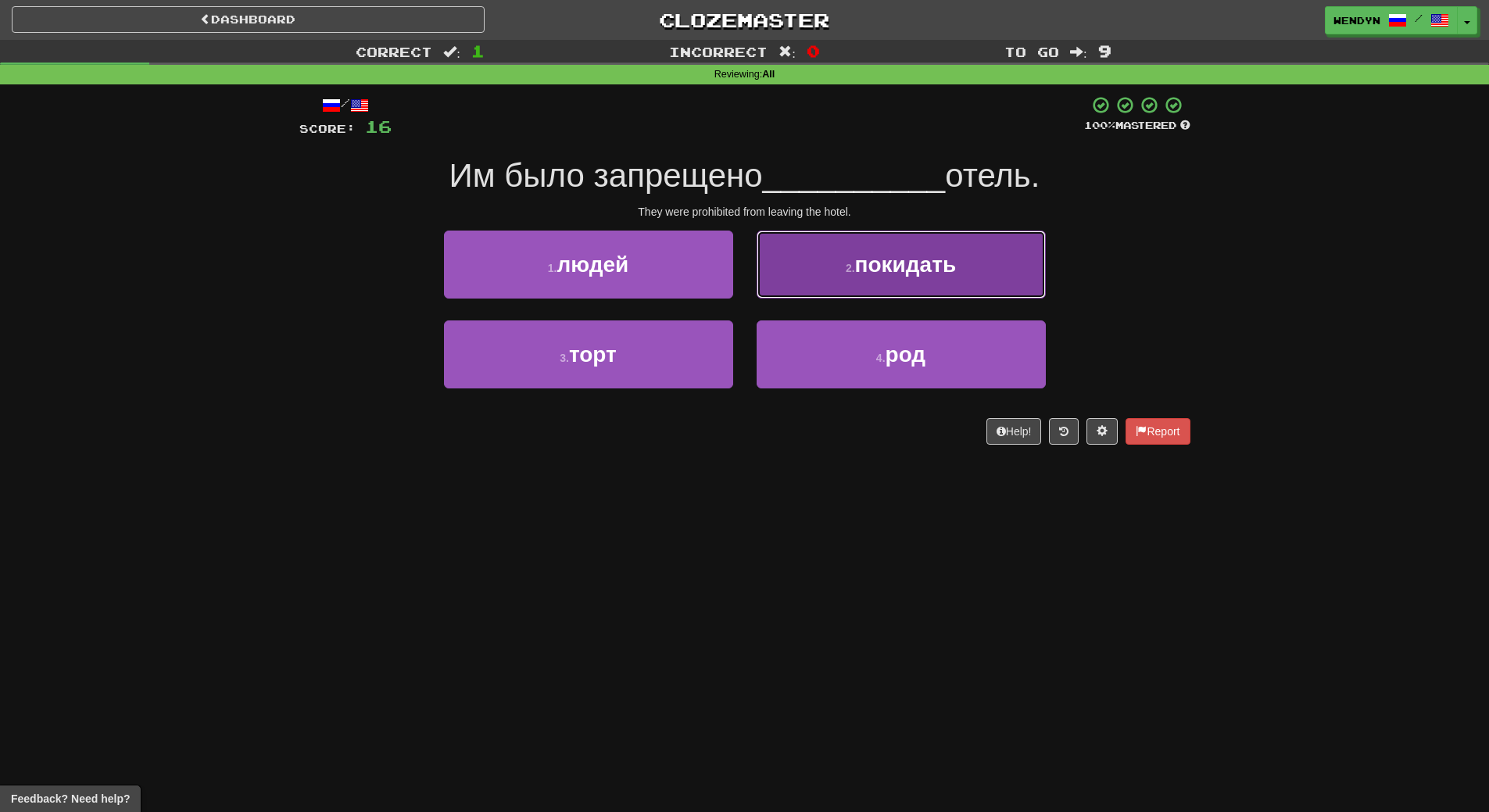
click at [884, 292] on button "2 . покидать" at bounding box center [901, 264] width 289 height 68
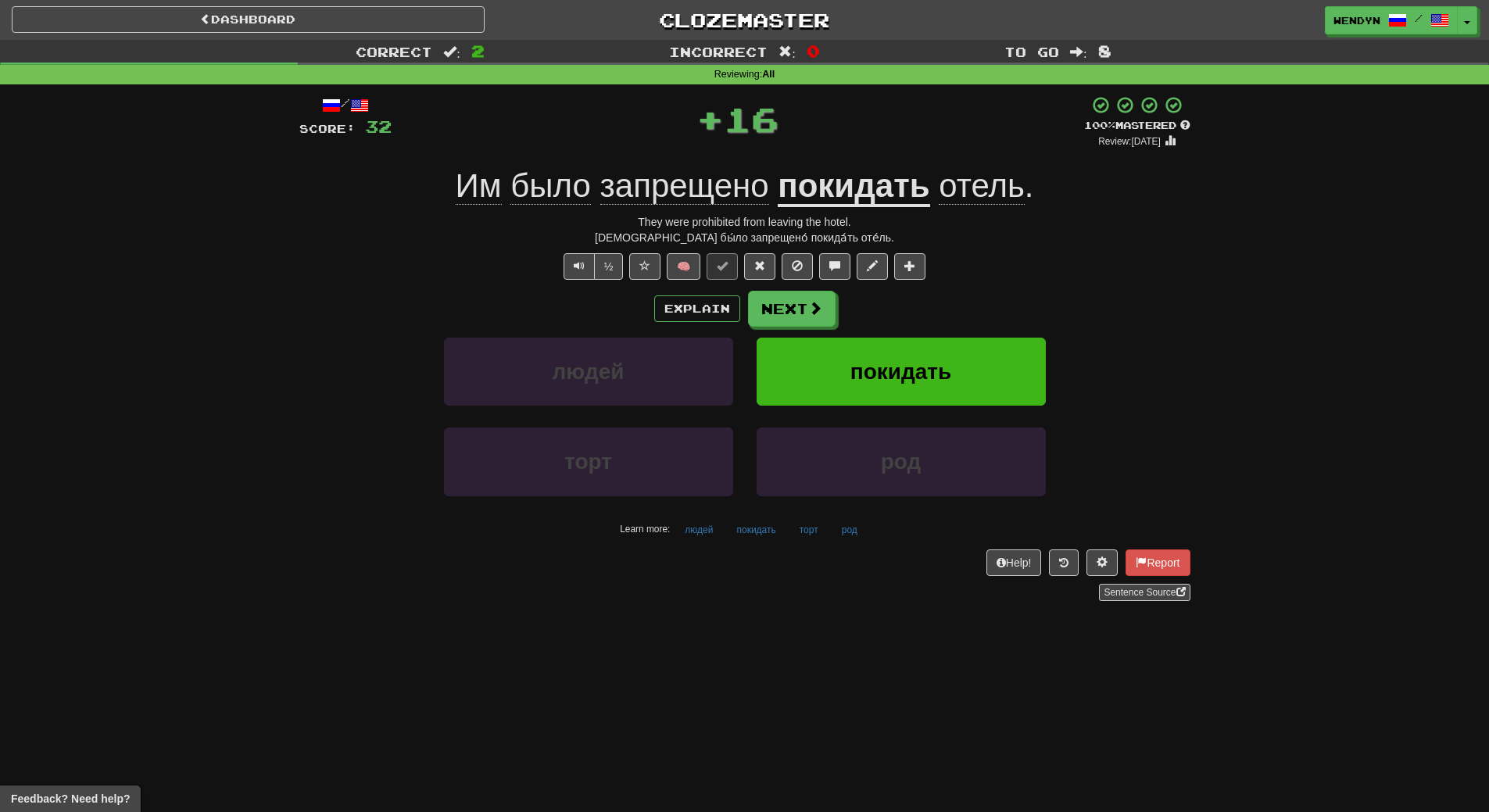
click at [884, 292] on div "Explain Next" at bounding box center [745, 309] width 891 height 36
click at [887, 362] on span "покидать" at bounding box center [902, 371] width 102 height 24
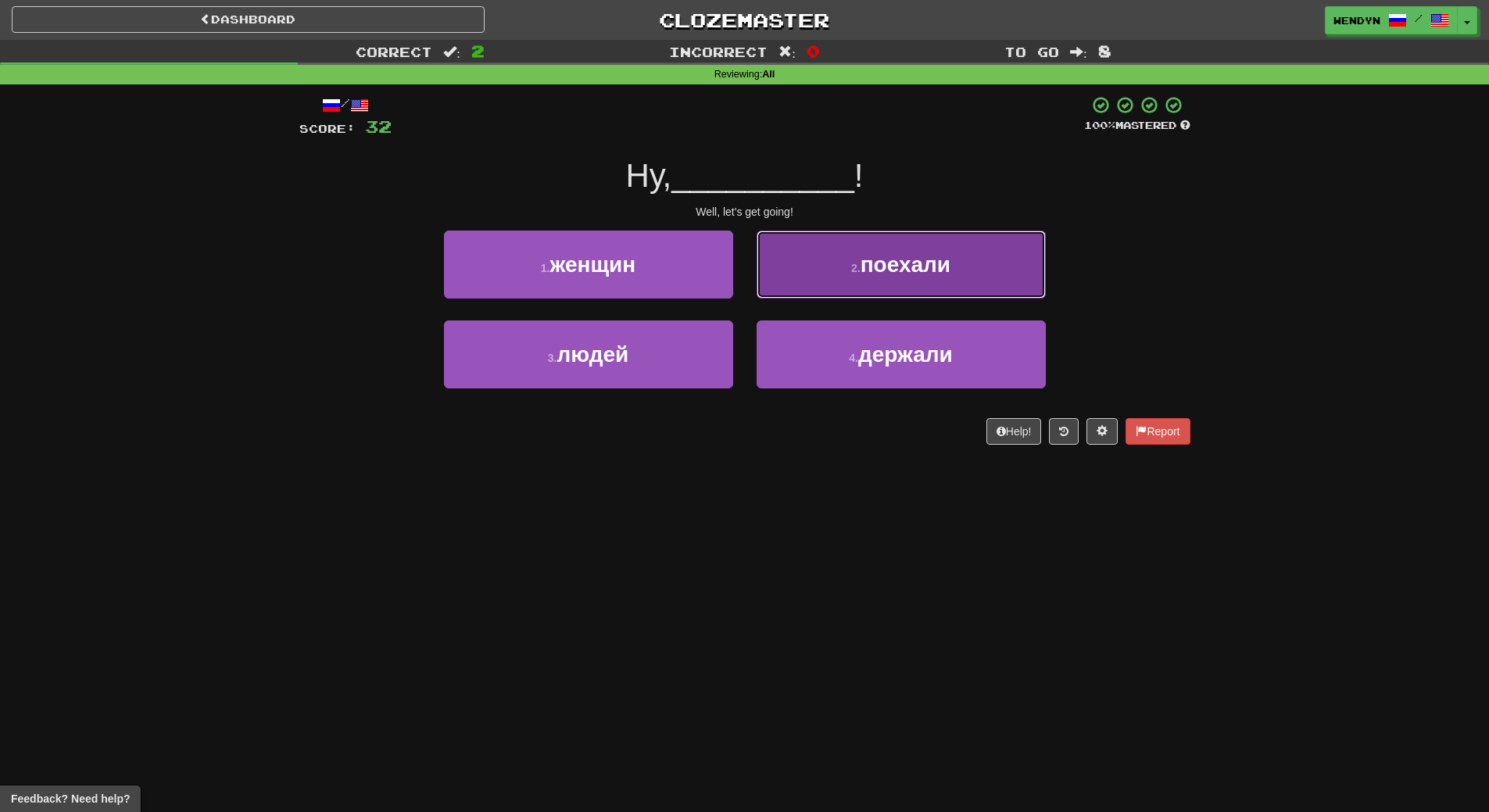
click at [960, 268] on button "2 . поехали" at bounding box center [901, 264] width 289 height 68
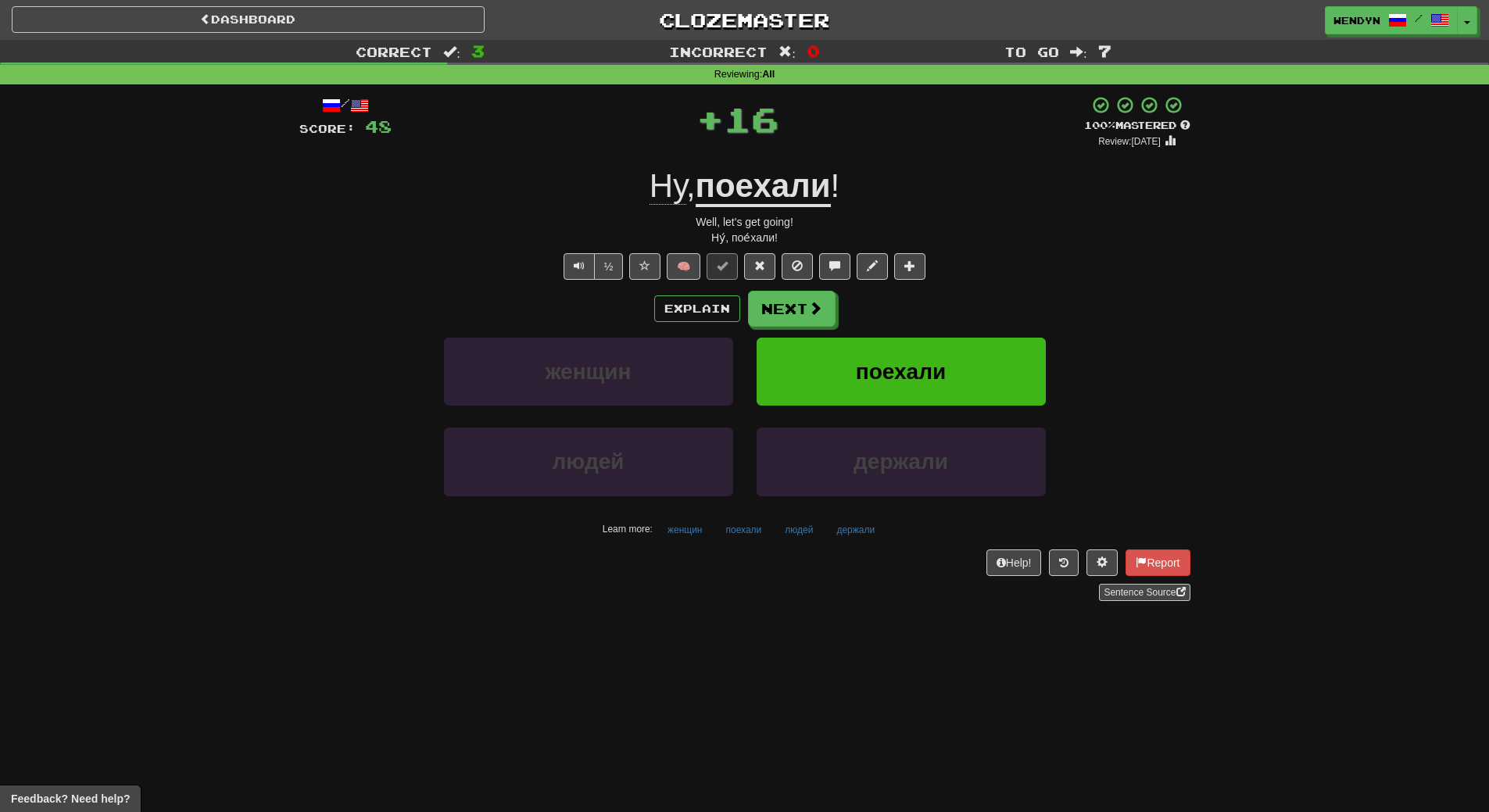
click at [960, 218] on div "Well, let's get going!" at bounding box center [745, 222] width 891 height 16
click at [952, 375] on button "поехали" at bounding box center [901, 371] width 289 height 68
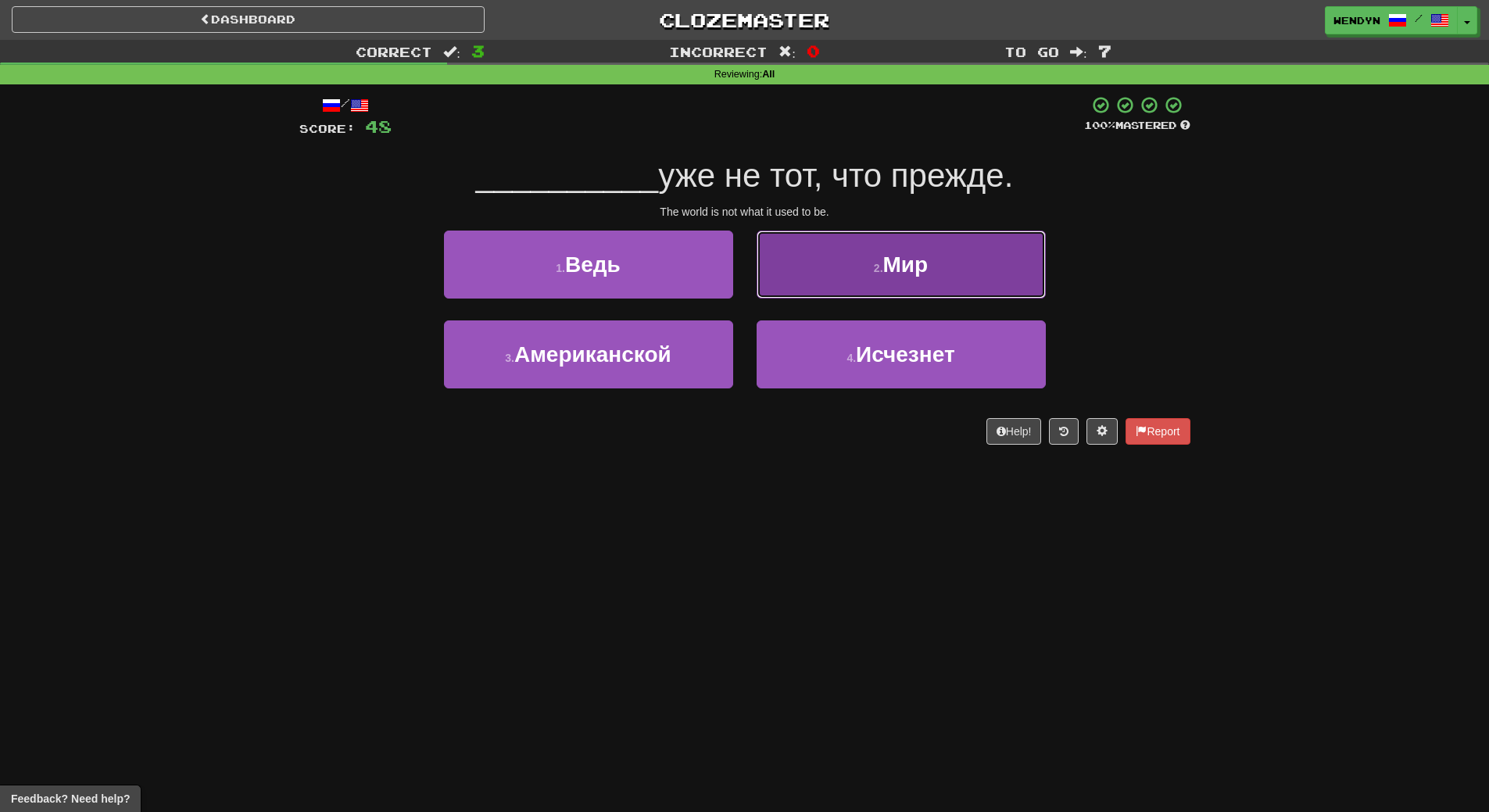
click at [918, 273] on span "Мир" at bounding box center [906, 264] width 45 height 24
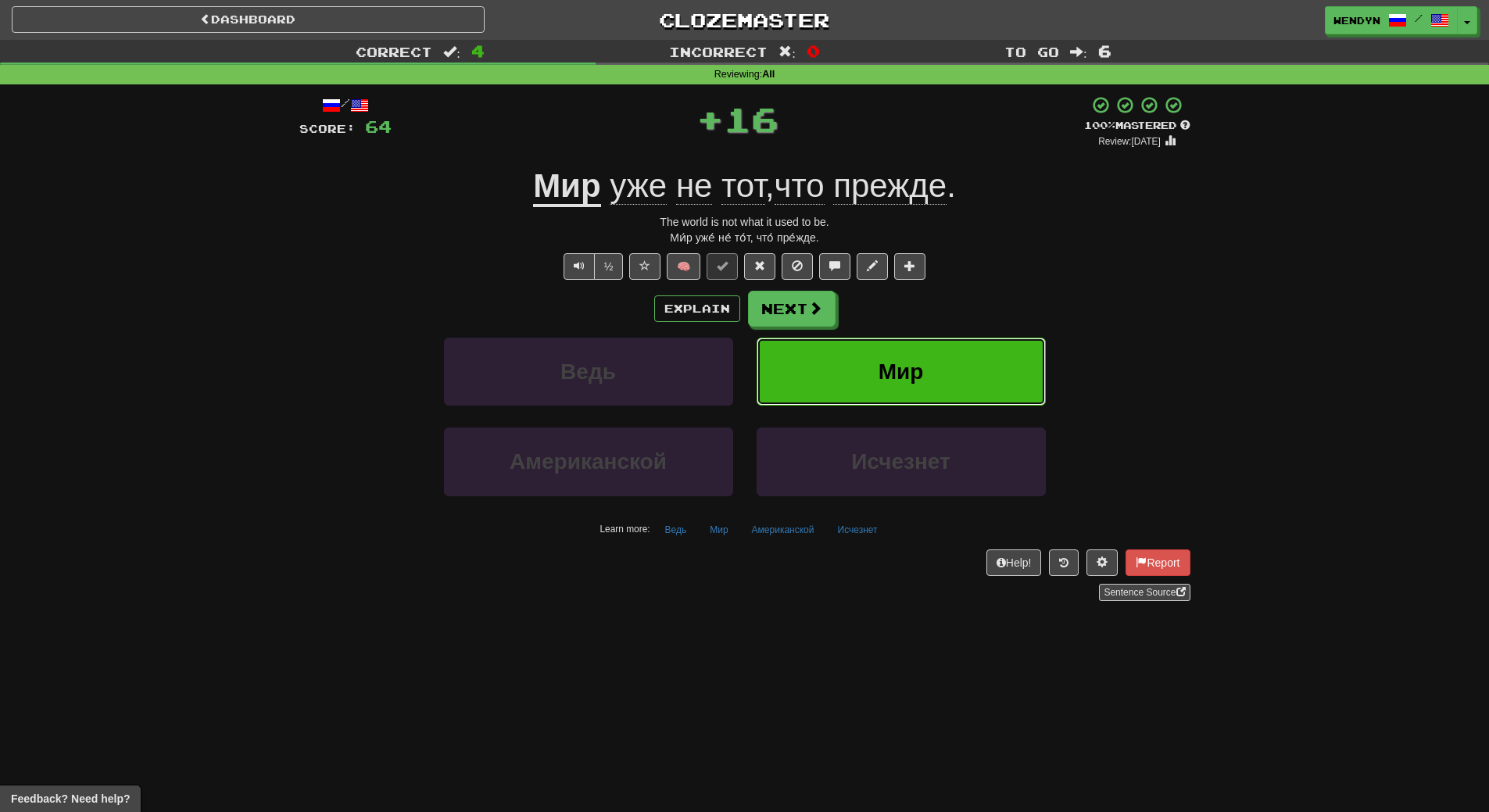
click at [925, 395] on button "Мир" at bounding box center [901, 371] width 289 height 68
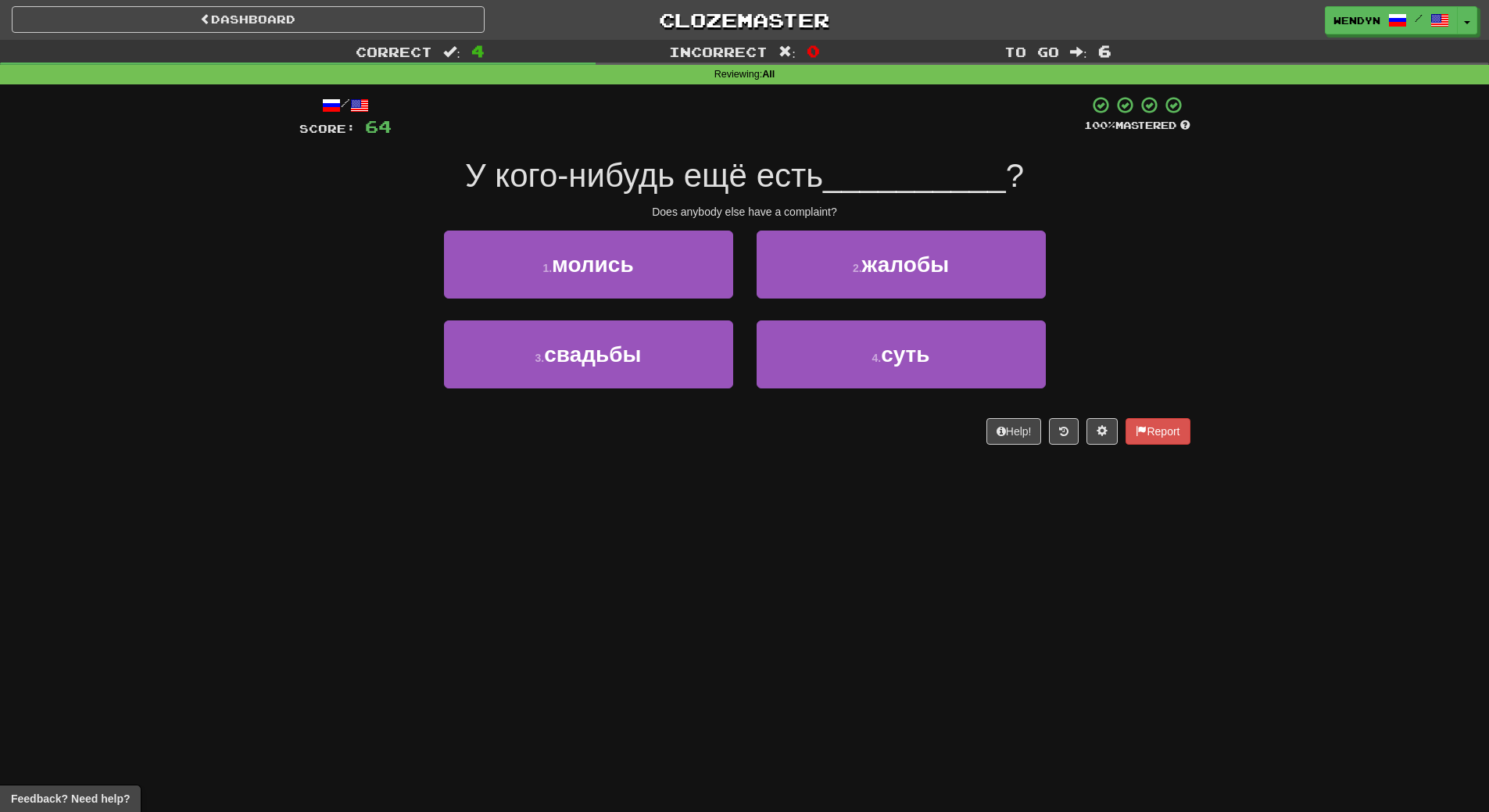
click at [924, 395] on div "4 . суть" at bounding box center [901, 365] width 313 height 90
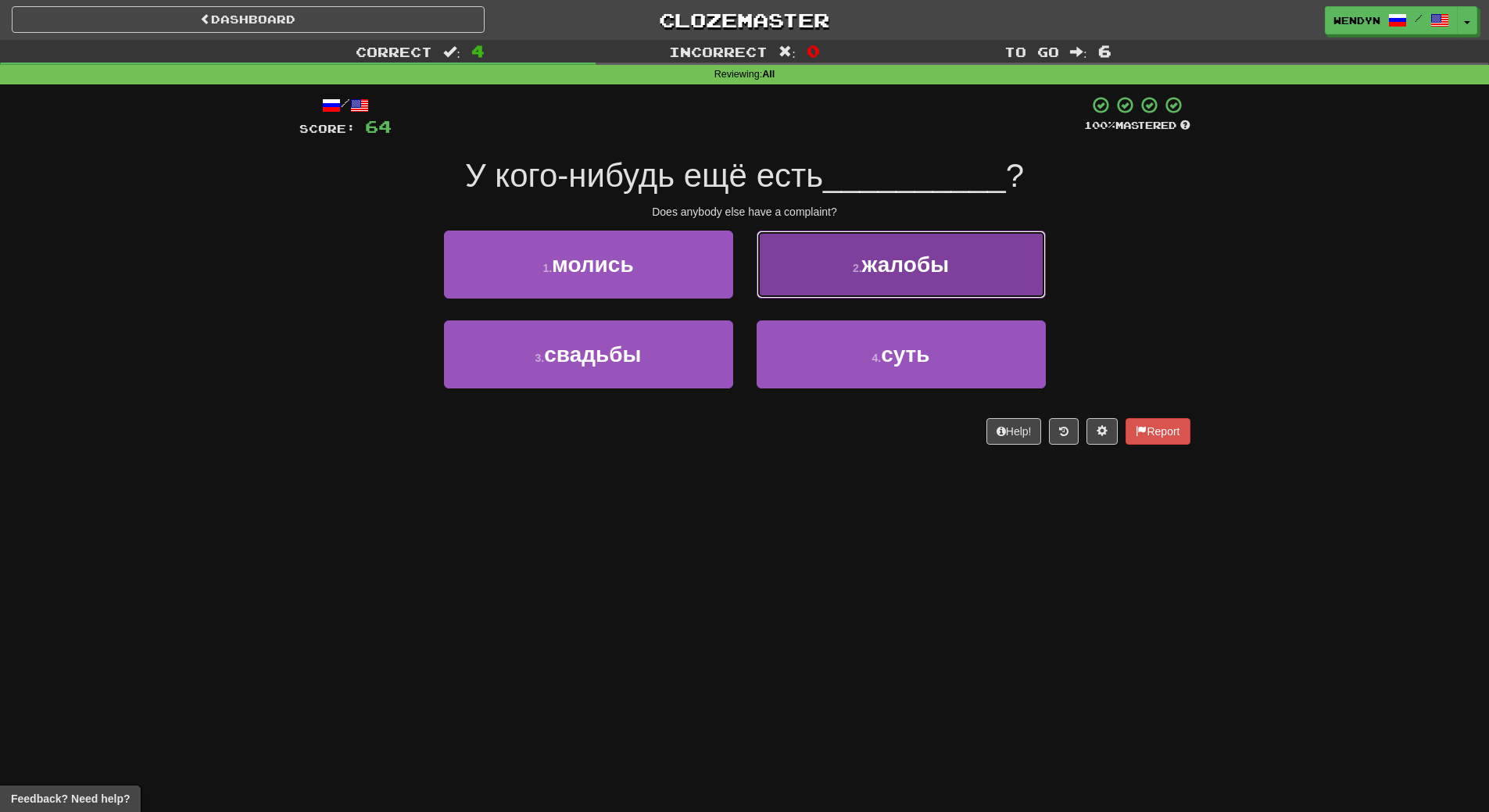
click at [941, 261] on span "жалобы" at bounding box center [906, 264] width 88 height 24
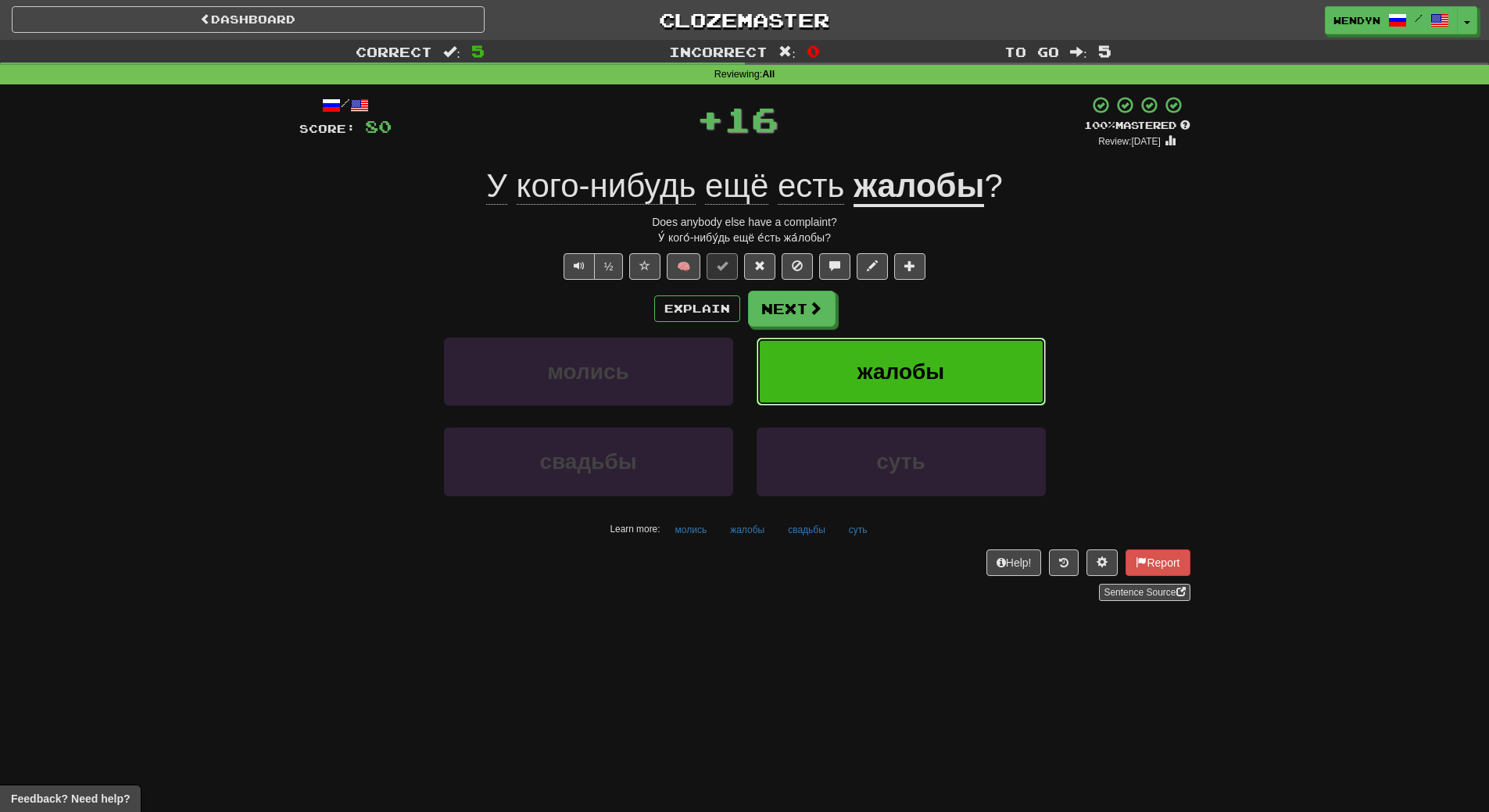
click at [946, 348] on button "жалобы" at bounding box center [901, 371] width 289 height 68
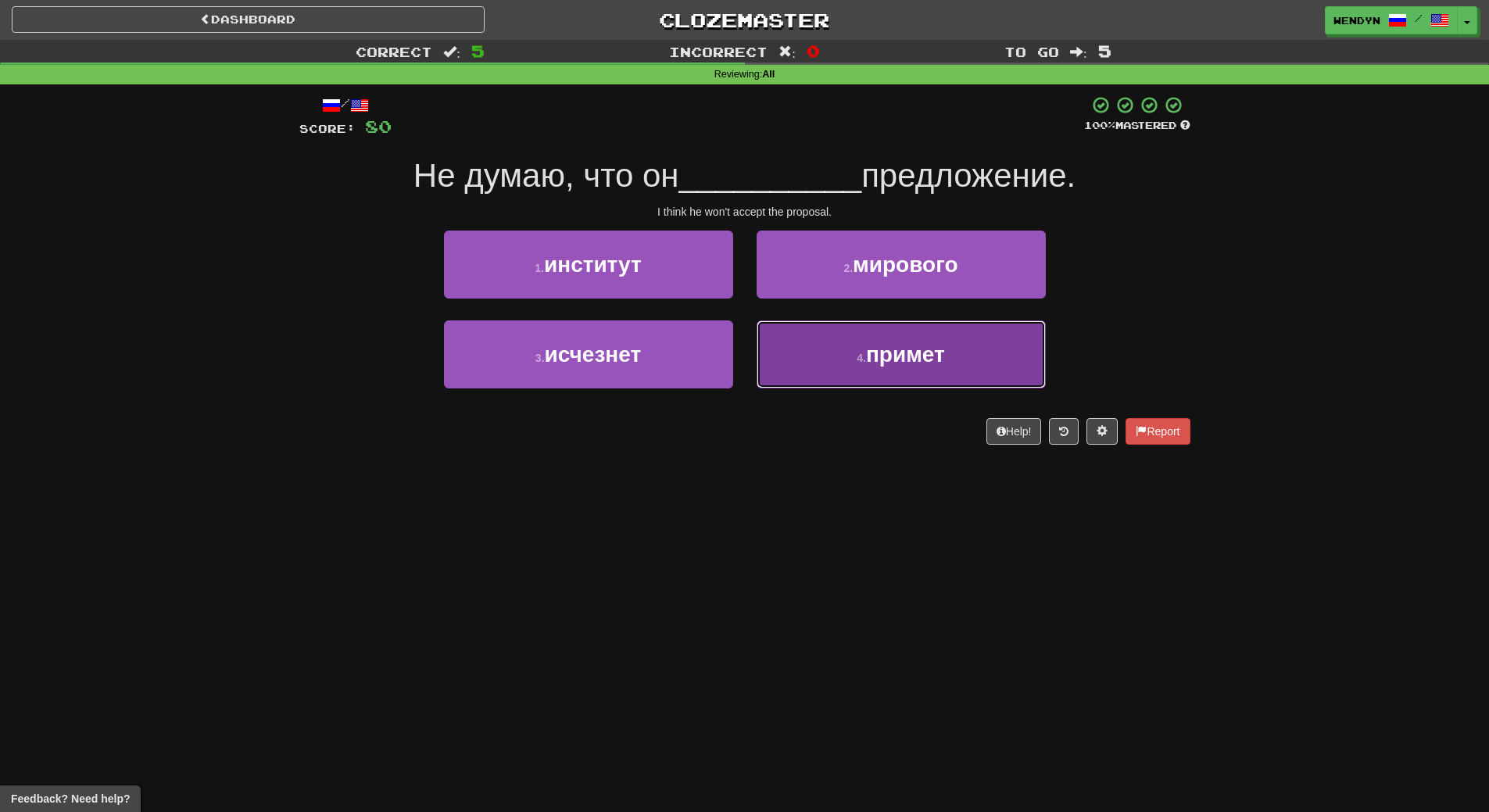
click at [894, 362] on span "примет" at bounding box center [905, 354] width 79 height 24
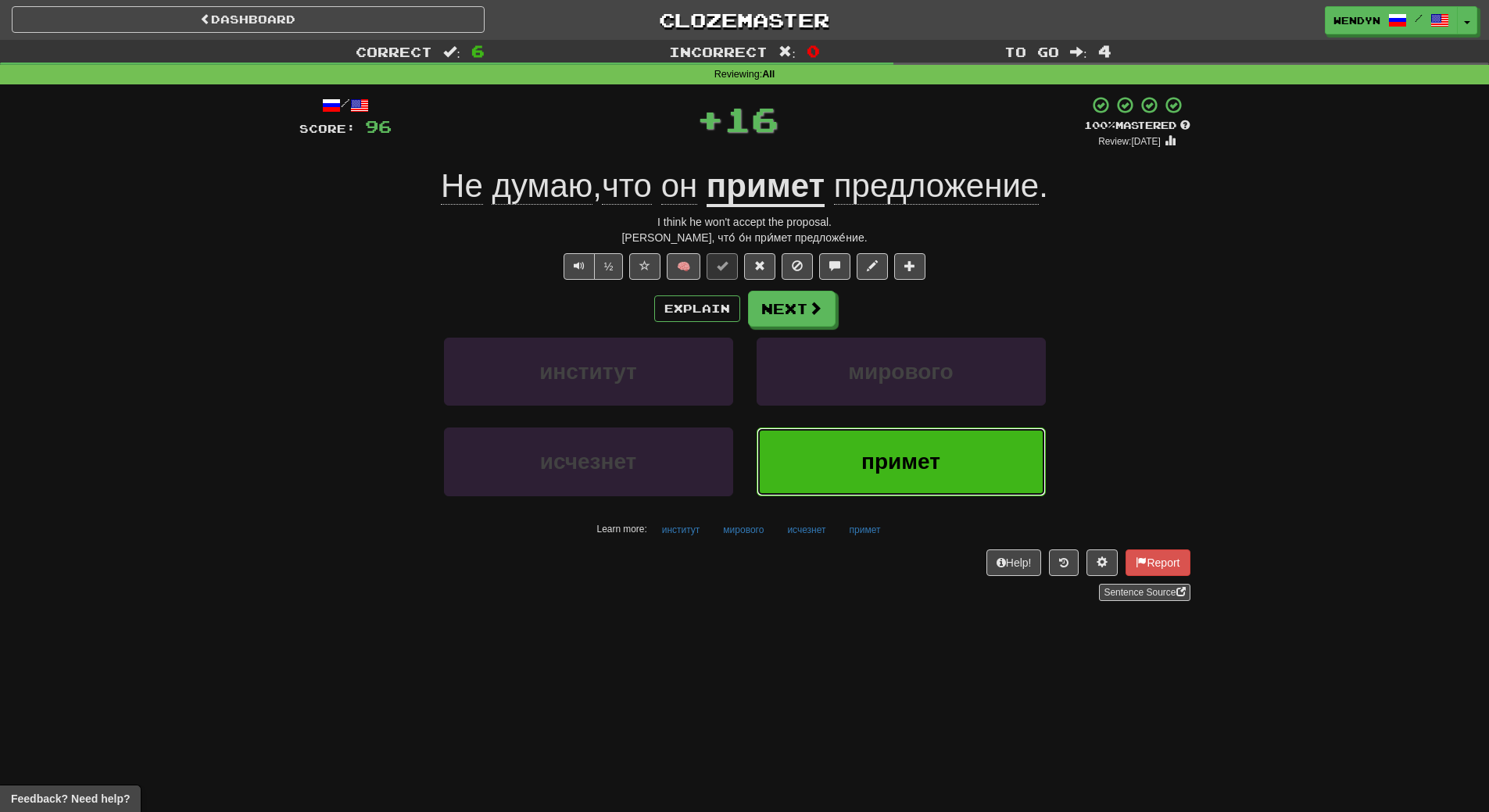
click at [881, 457] on span "примет" at bounding box center [901, 461] width 79 height 24
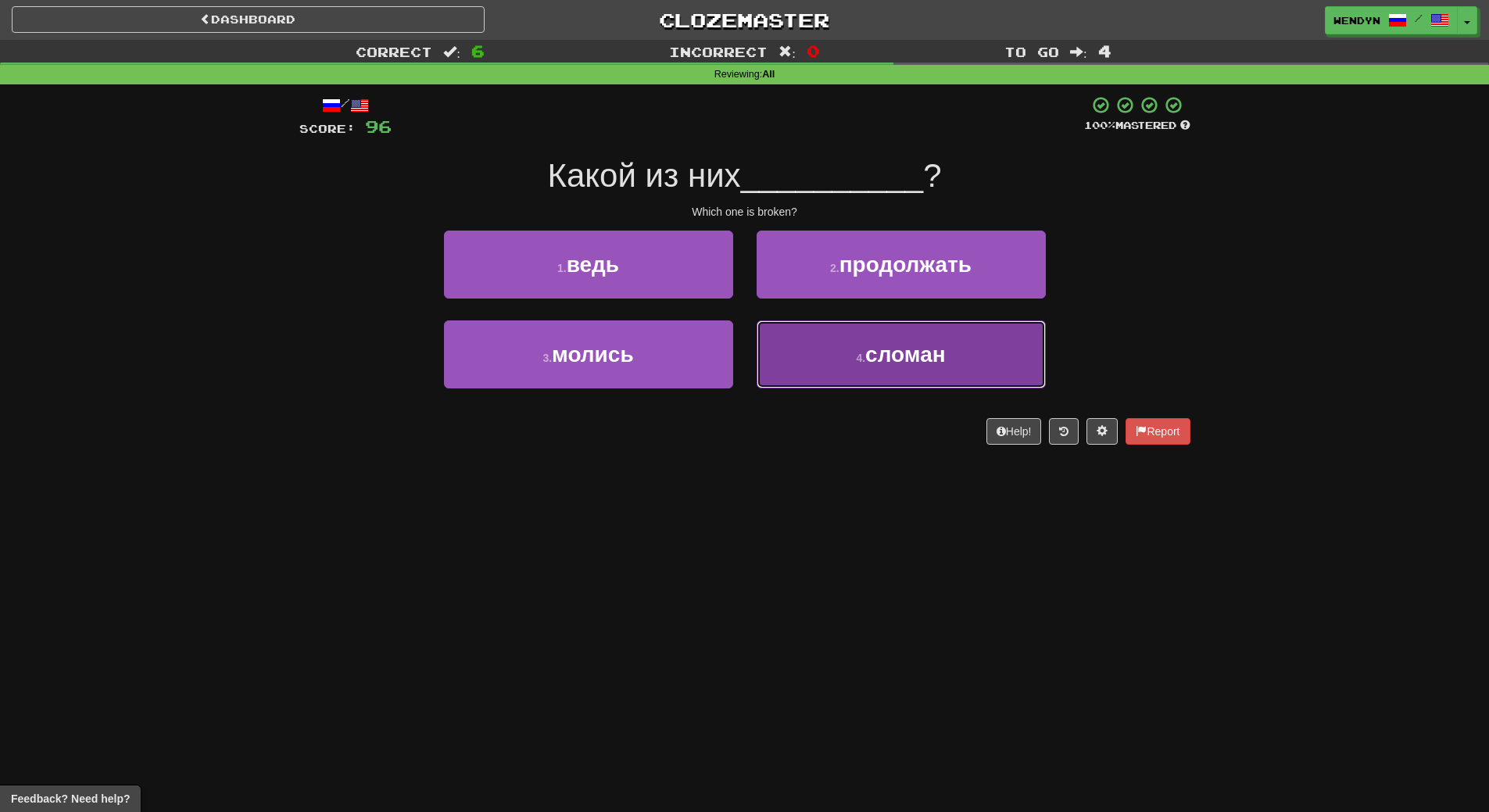
click at [846, 377] on button "4 . сломан" at bounding box center [901, 354] width 289 height 68
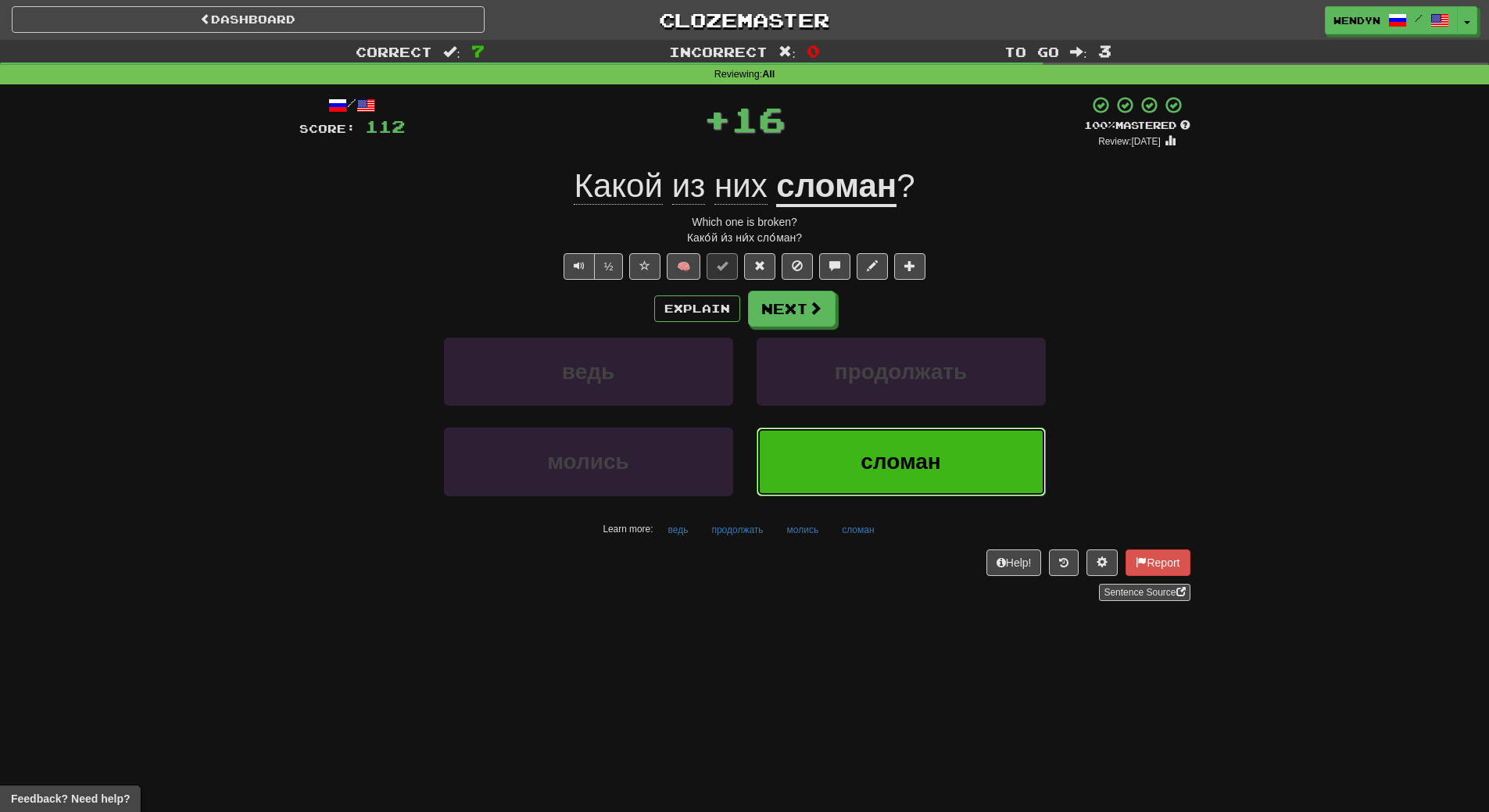
click at [840, 461] on button "сломан" at bounding box center [901, 461] width 289 height 68
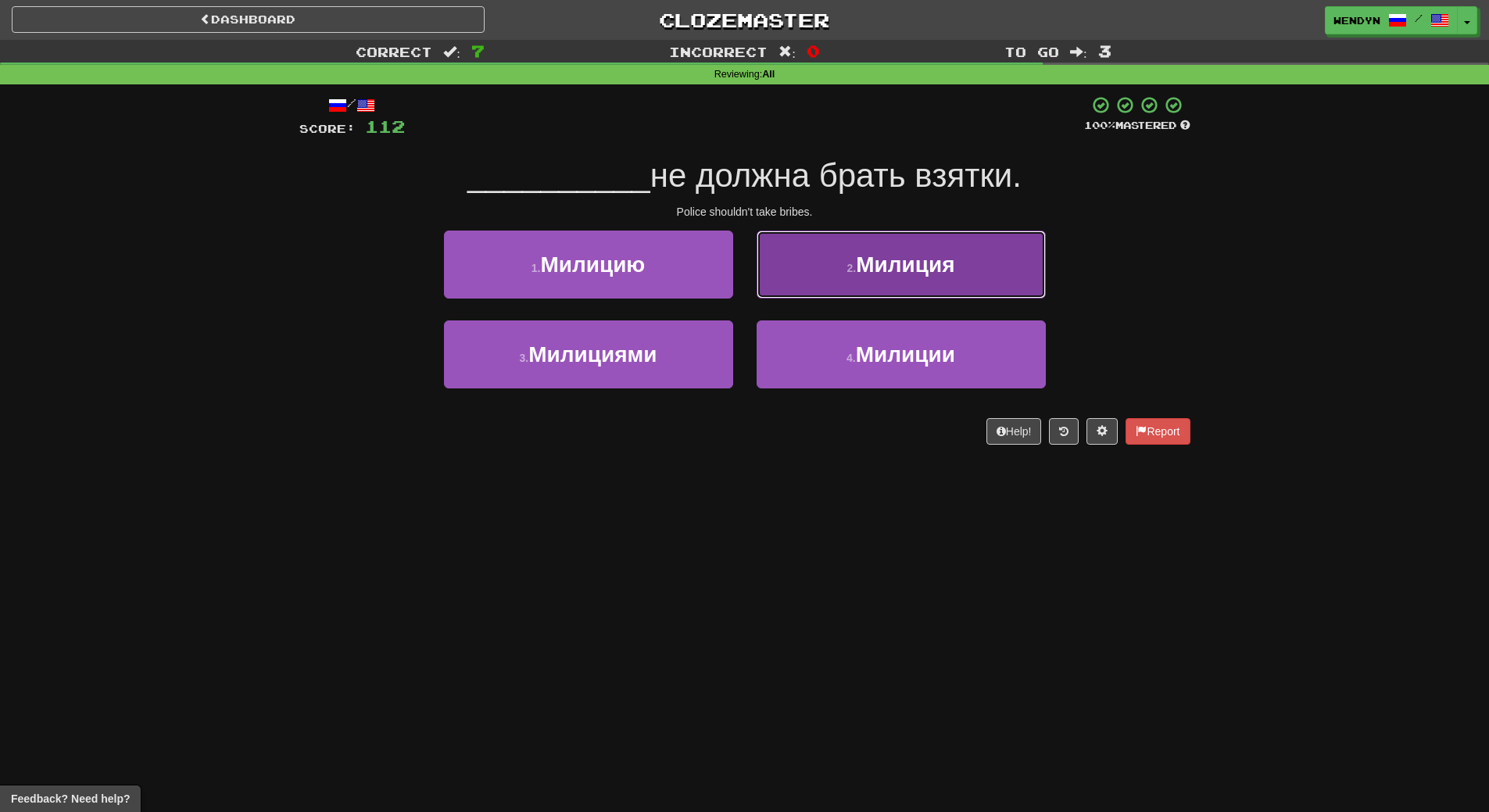
click at [953, 269] on span "Милиция" at bounding box center [905, 264] width 99 height 24
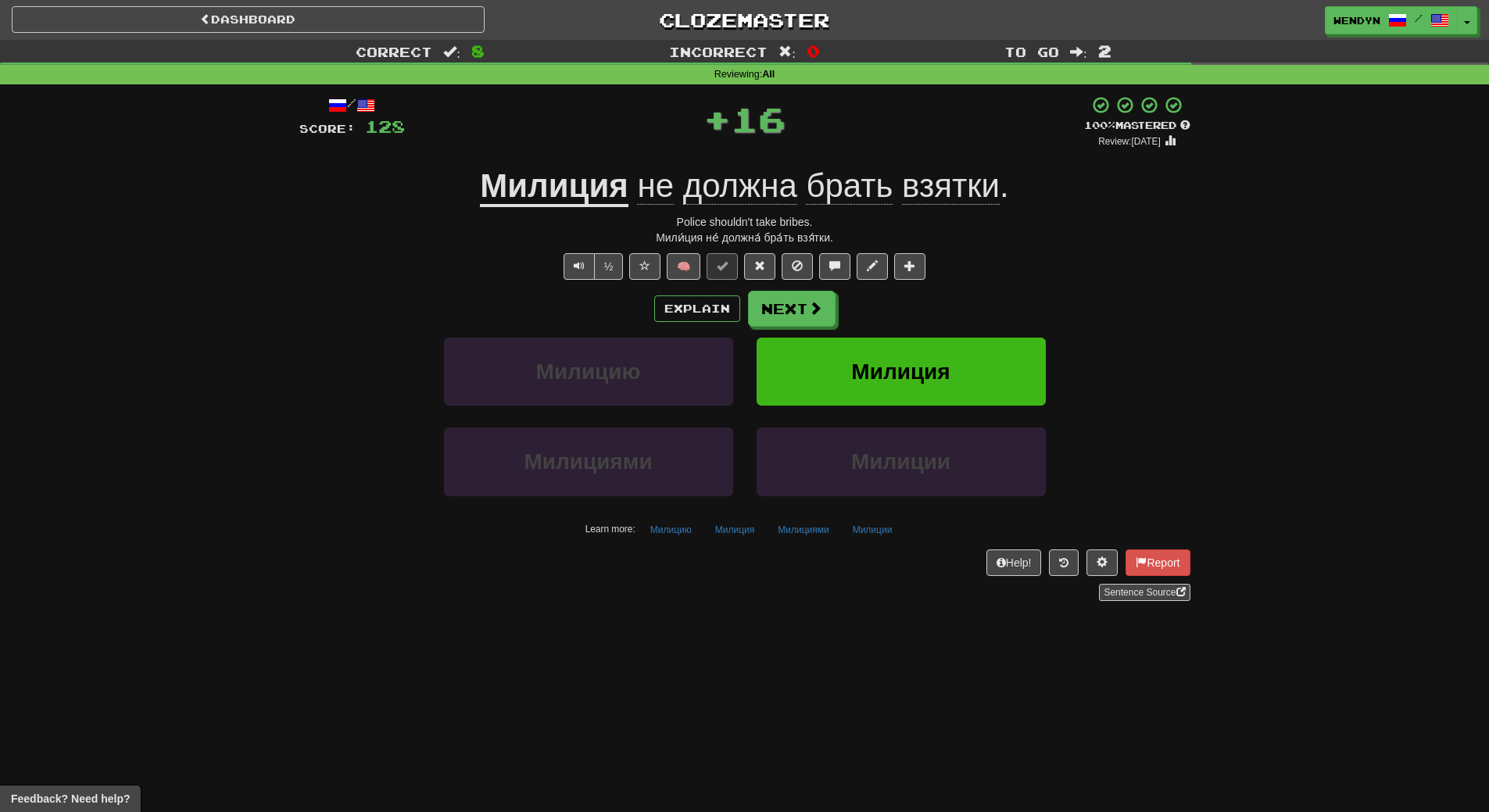
click at [963, 298] on div "Explain Next" at bounding box center [745, 309] width 891 height 36
click at [951, 352] on button "Милиция" at bounding box center [901, 371] width 289 height 68
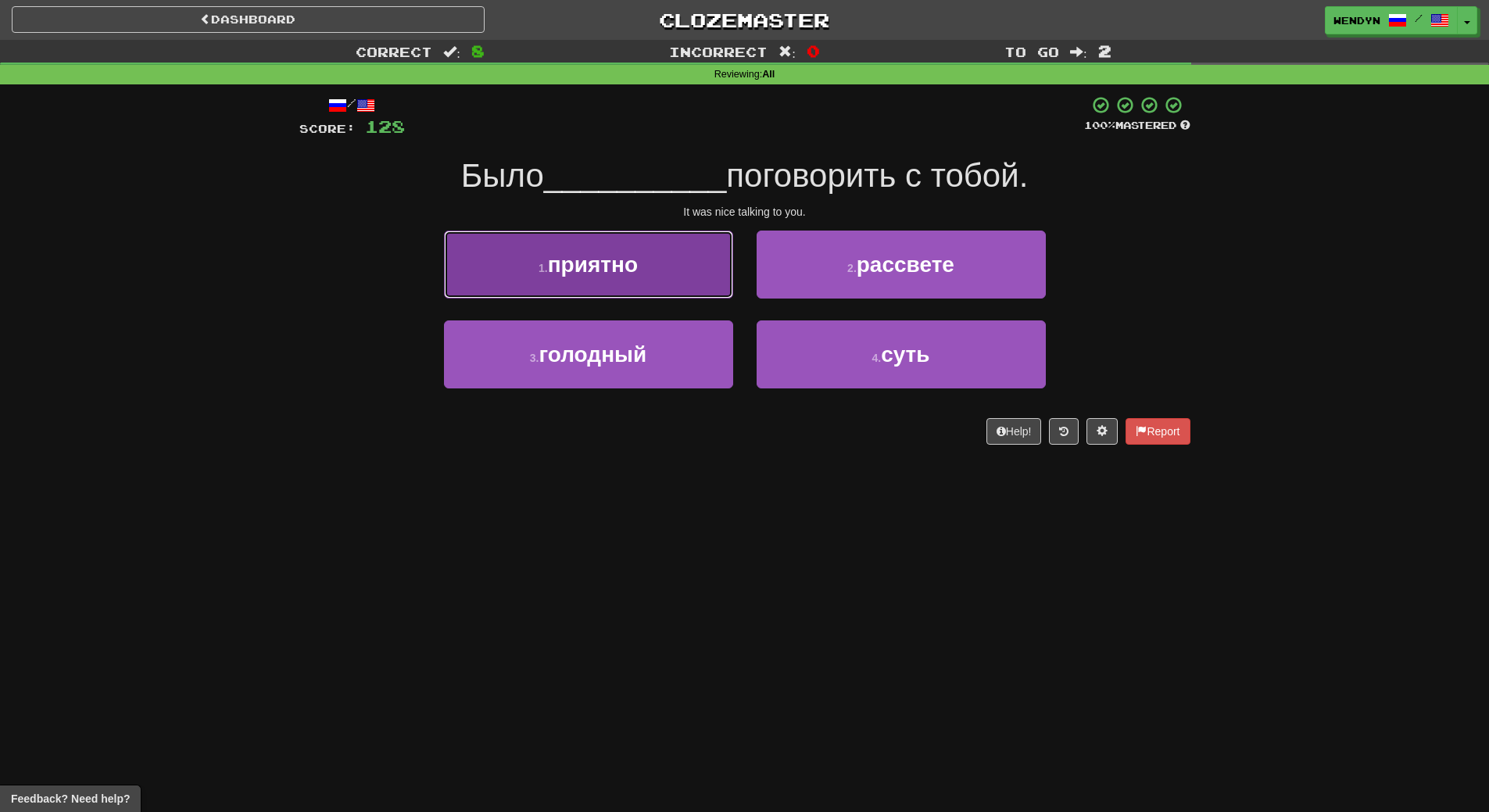
click at [638, 245] on button "1 . приятно" at bounding box center [588, 264] width 289 height 68
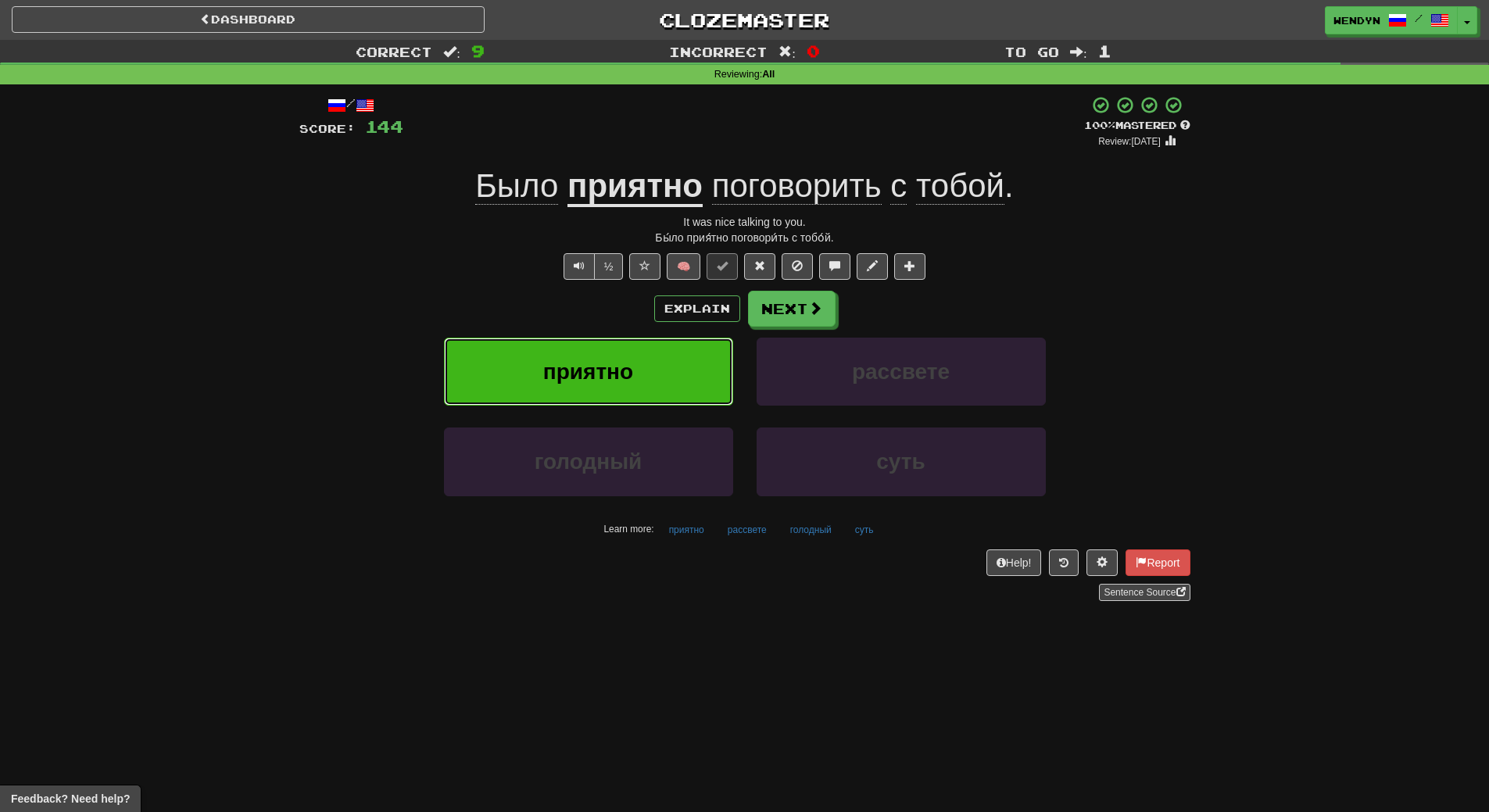
click at [627, 363] on span "приятно" at bounding box center [588, 371] width 90 height 24
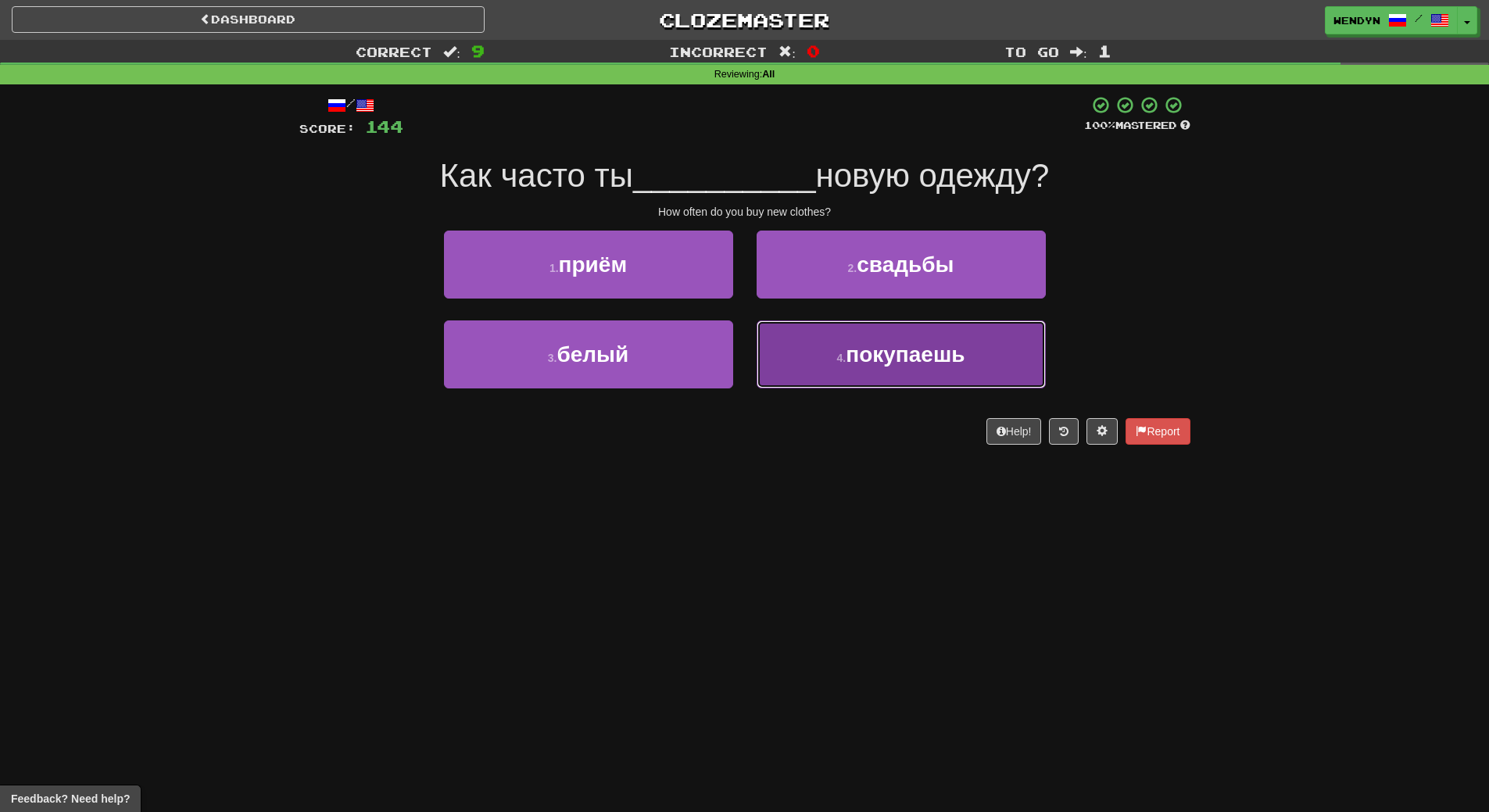
click at [871, 377] on button "4 . покупаешь" at bounding box center [901, 354] width 289 height 68
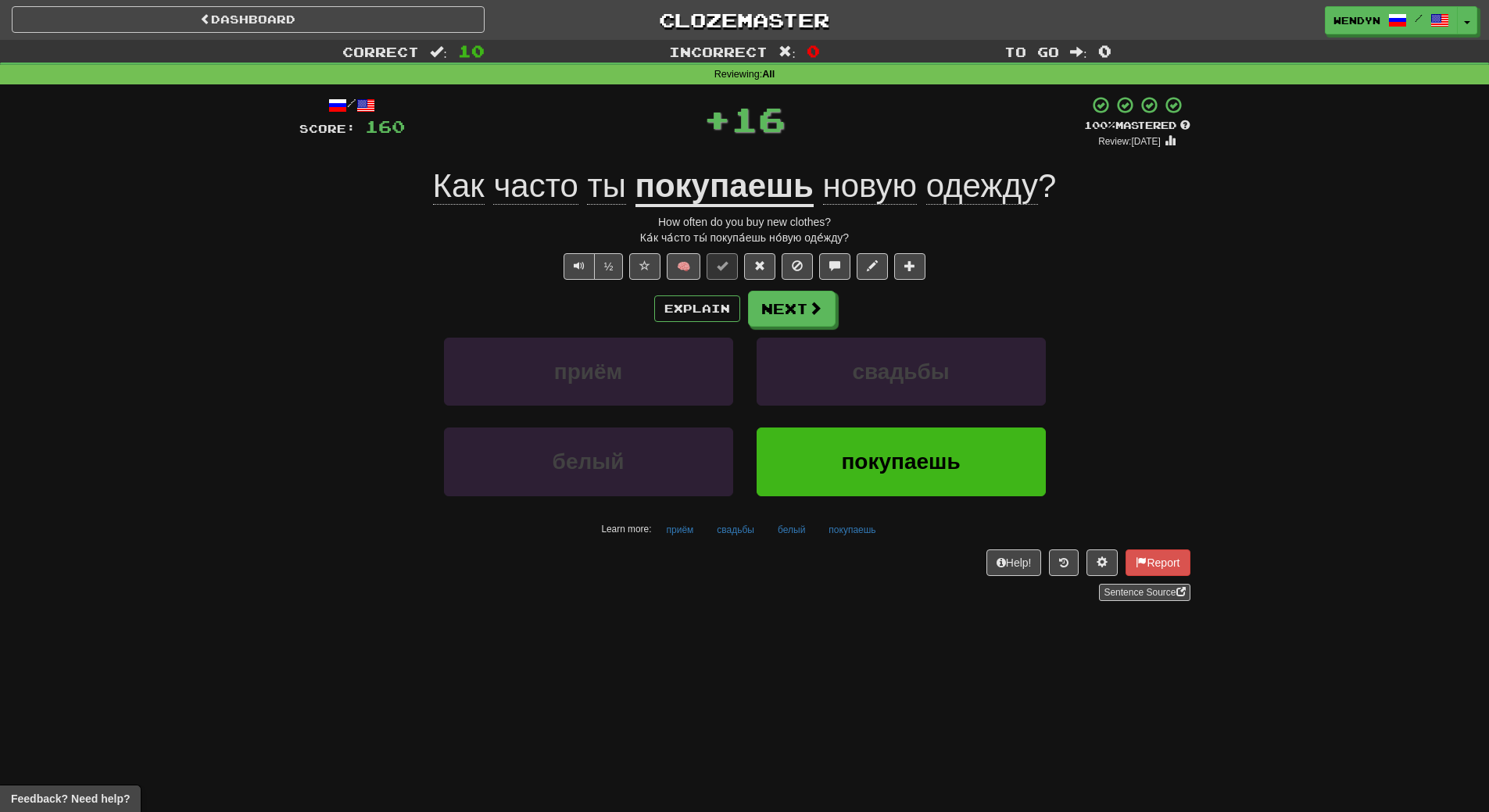
click at [840, 650] on div "Dashboard Clozemaster WendyN / Toggle Dropdown Dashboard Leaderboard Activity F…" at bounding box center [744, 406] width 1489 height 812
click at [854, 471] on span "покупаешь" at bounding box center [901, 461] width 119 height 24
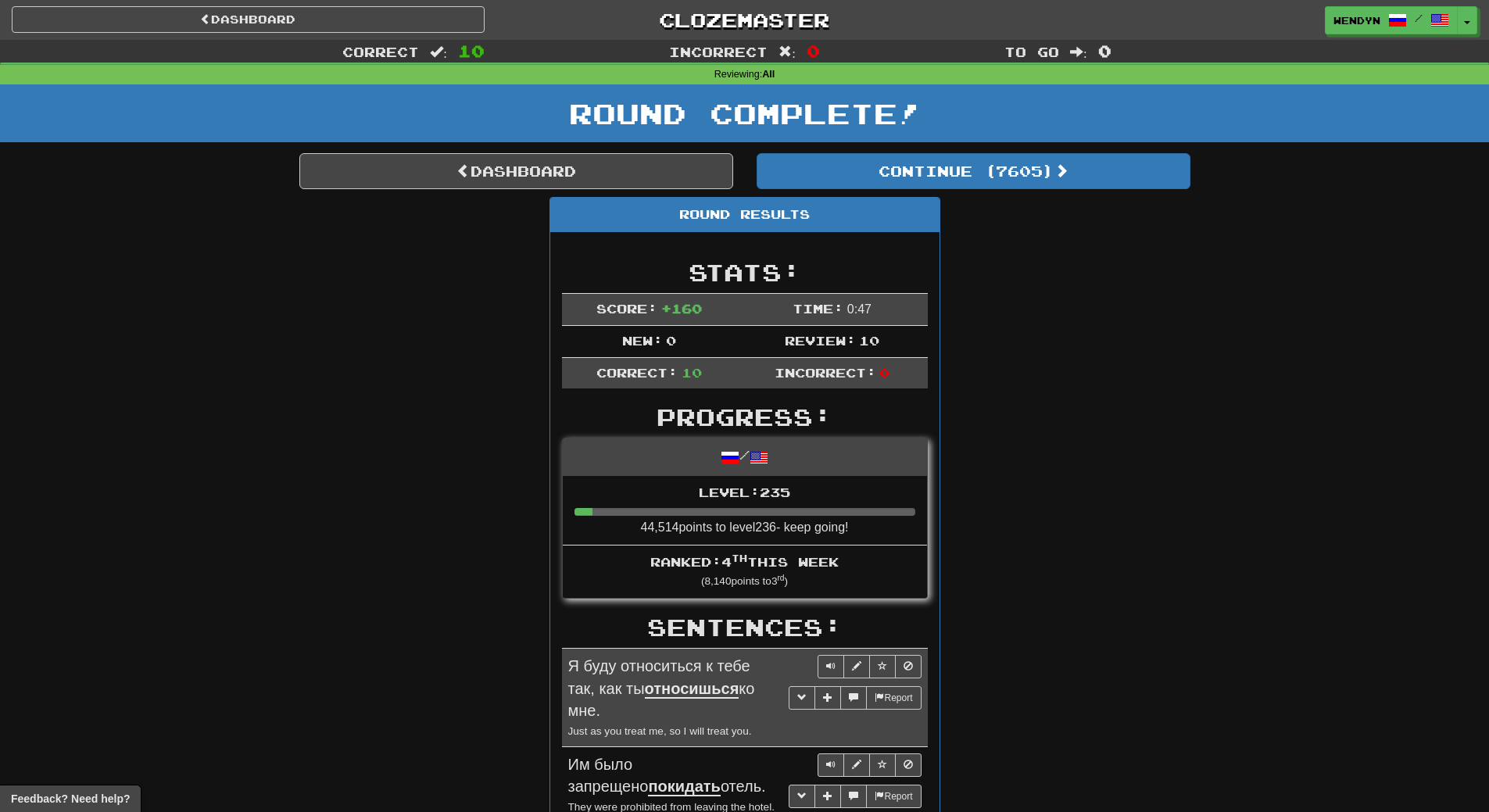
click at [1100, 387] on div "Round Results Stats: Score: + 160 Time: 0 : 47 New: 0 Review: 10 Correct: 10 In…" at bounding box center [745, 825] width 891 height 1255
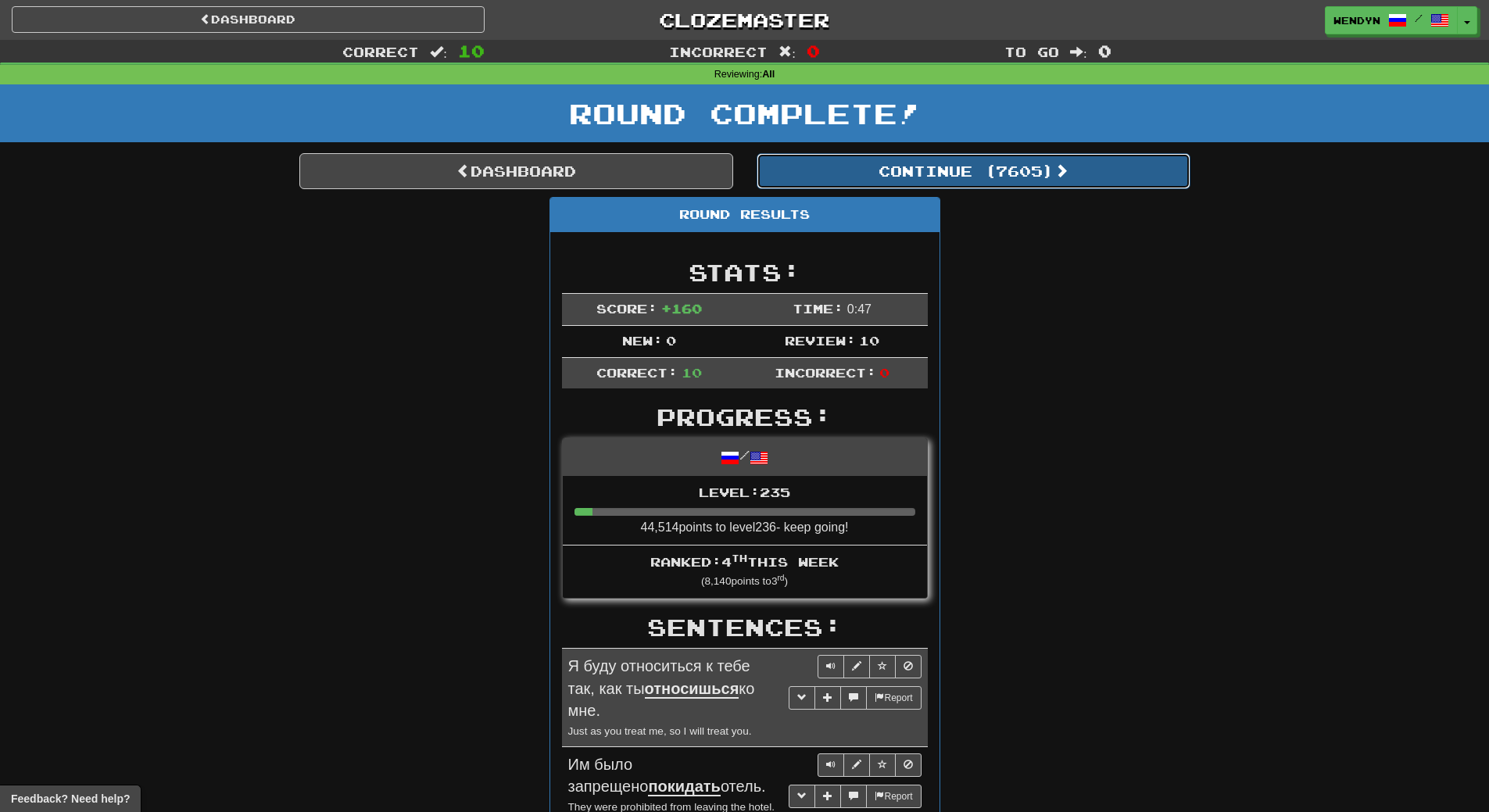
click at [1017, 169] on button "Continue ( 7605 )" at bounding box center [974, 171] width 434 height 36
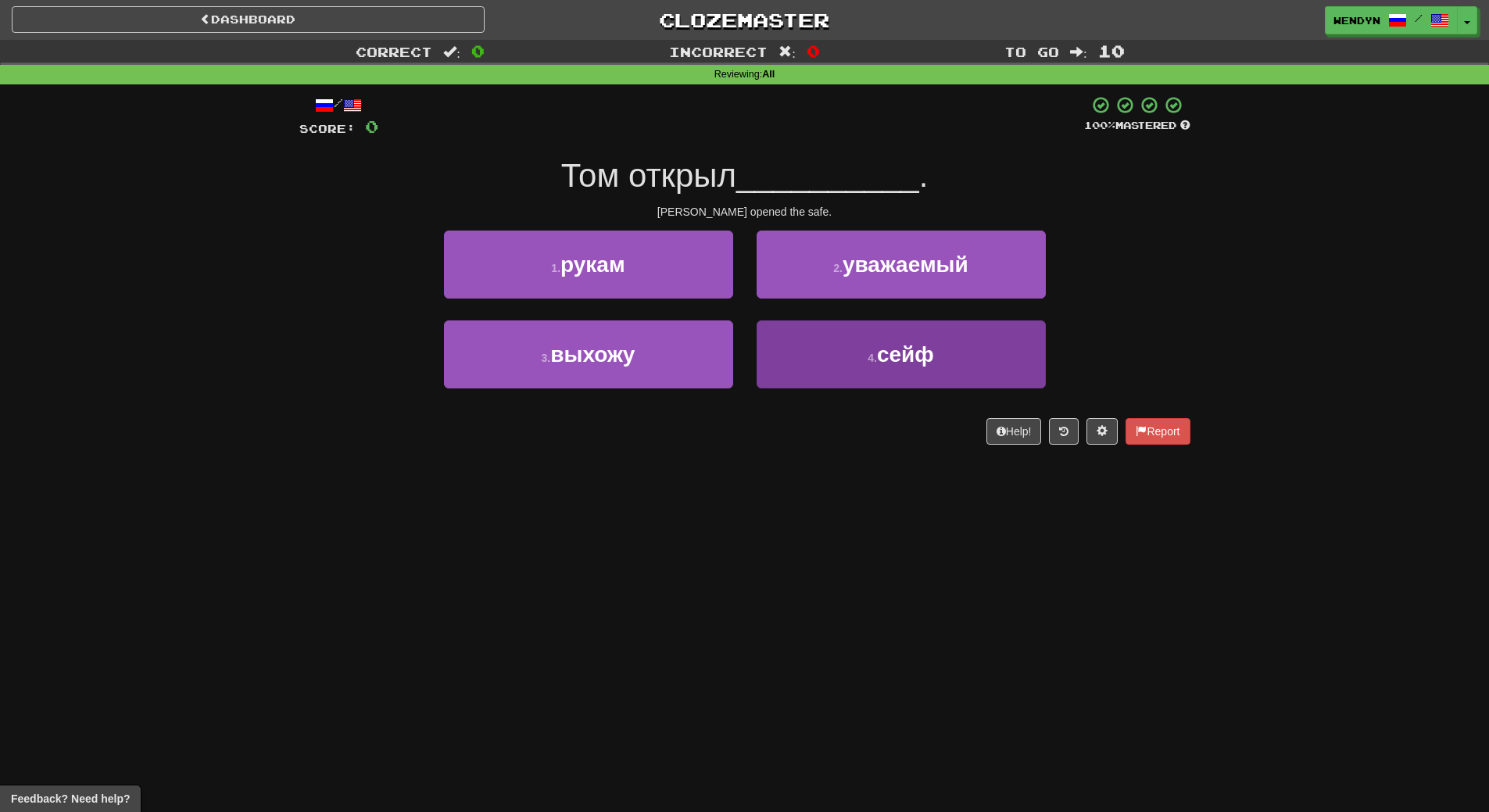
click at [944, 319] on div "1 . рукам 2 . уважаемый 3 . выхожу 4 . сейф" at bounding box center [745, 320] width 915 height 181
click at [933, 355] on span "сейф" at bounding box center [905, 354] width 57 height 24
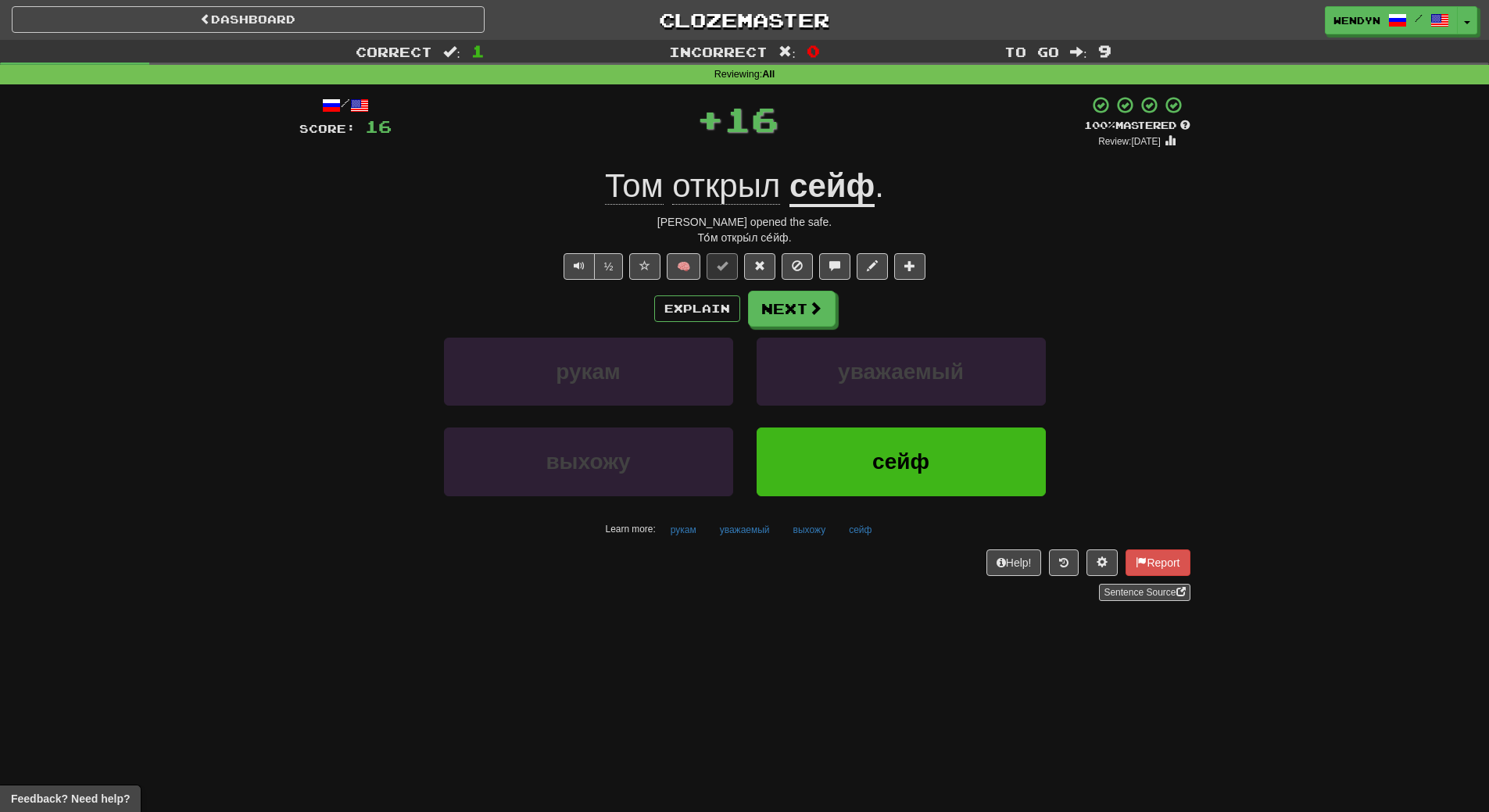
click at [905, 611] on div "/ Score: 16 + 16 100 % Mastered Review: 2026-03-18 Том открыл сейф . Tom opened…" at bounding box center [745, 354] width 891 height 539
click at [906, 469] on span "сейф" at bounding box center [901, 461] width 57 height 24
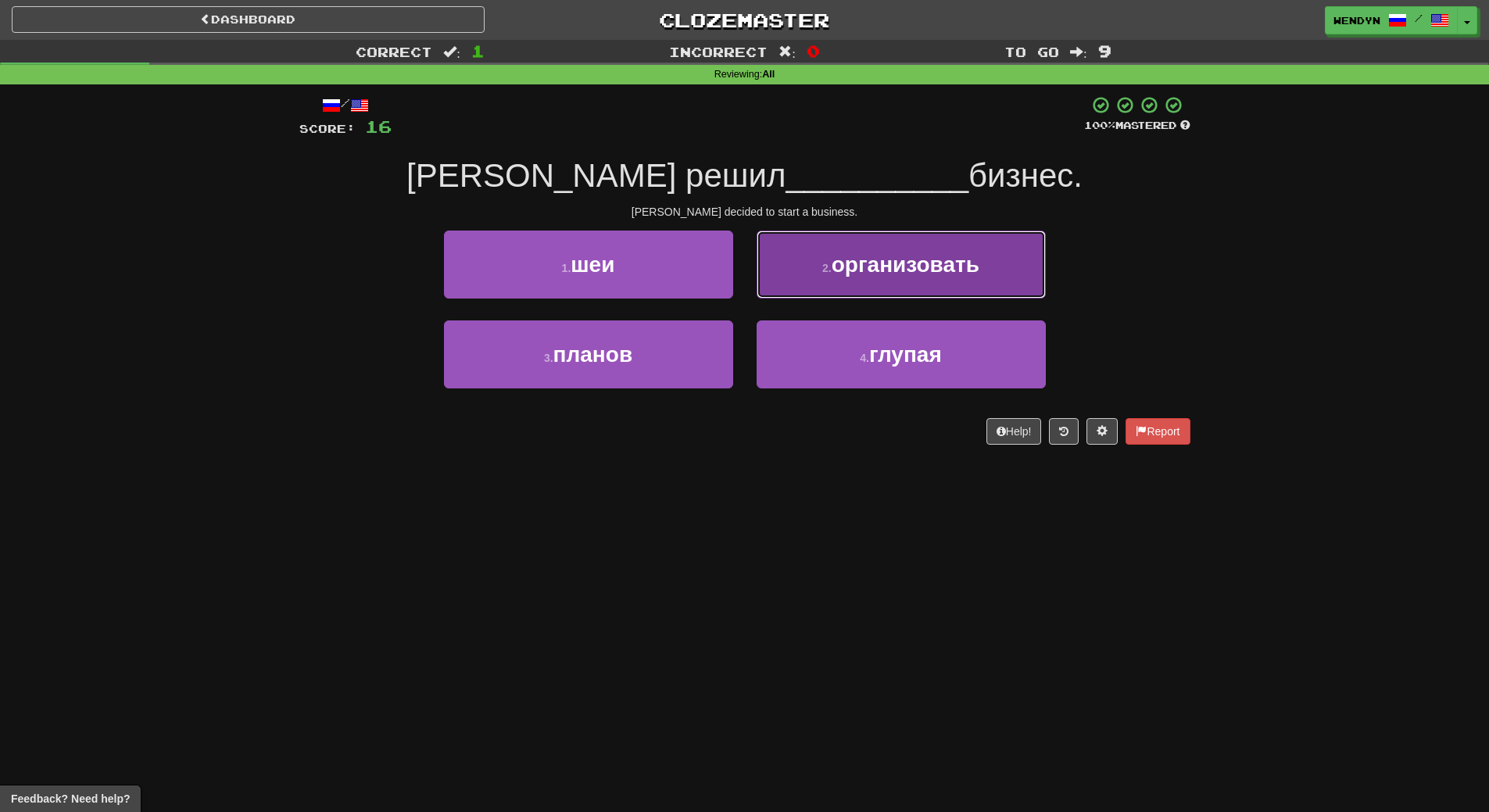
click at [910, 258] on span "организовать" at bounding box center [905, 264] width 148 height 24
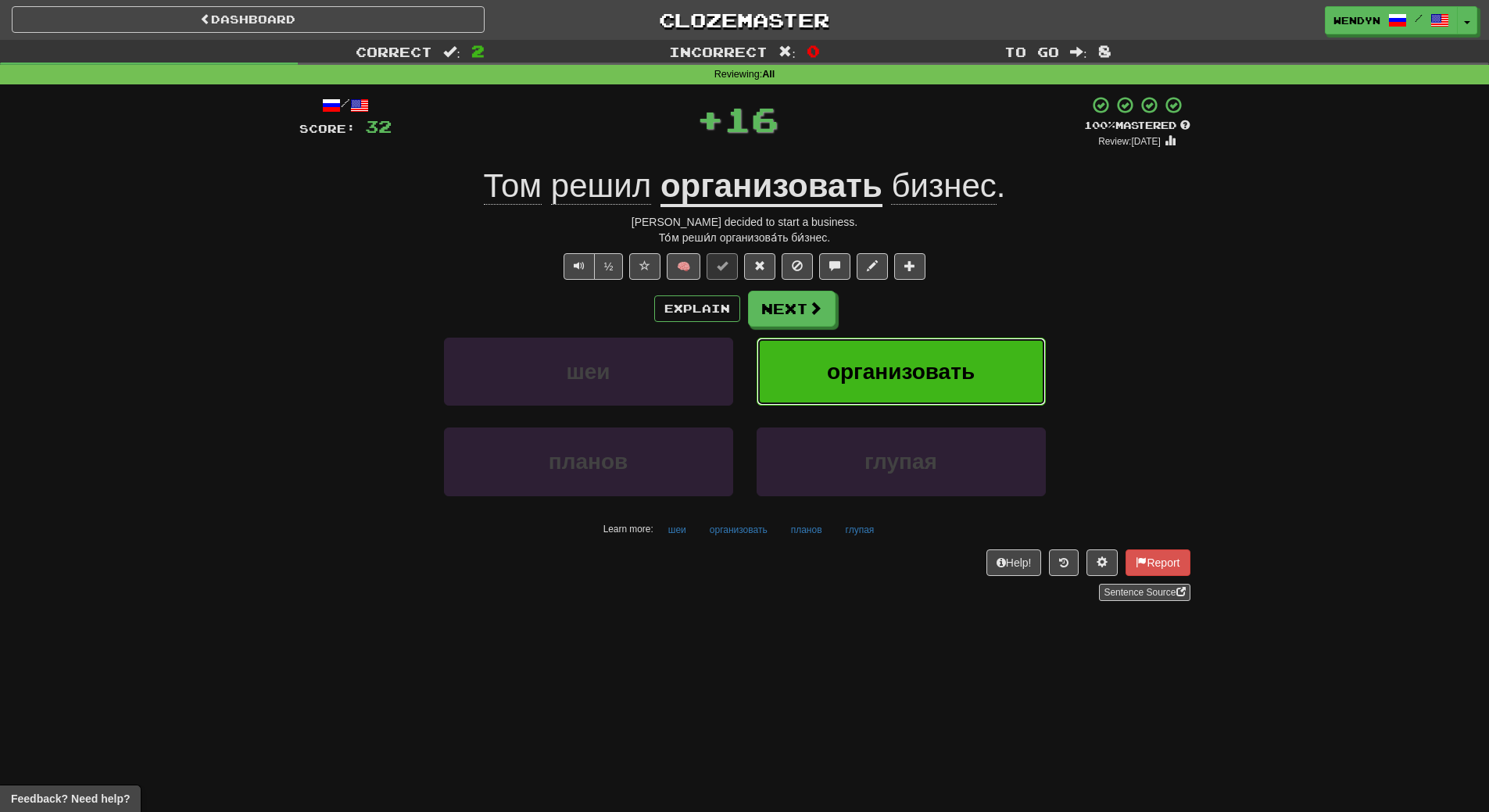
click at [904, 354] on button "организовать" at bounding box center [901, 371] width 289 height 68
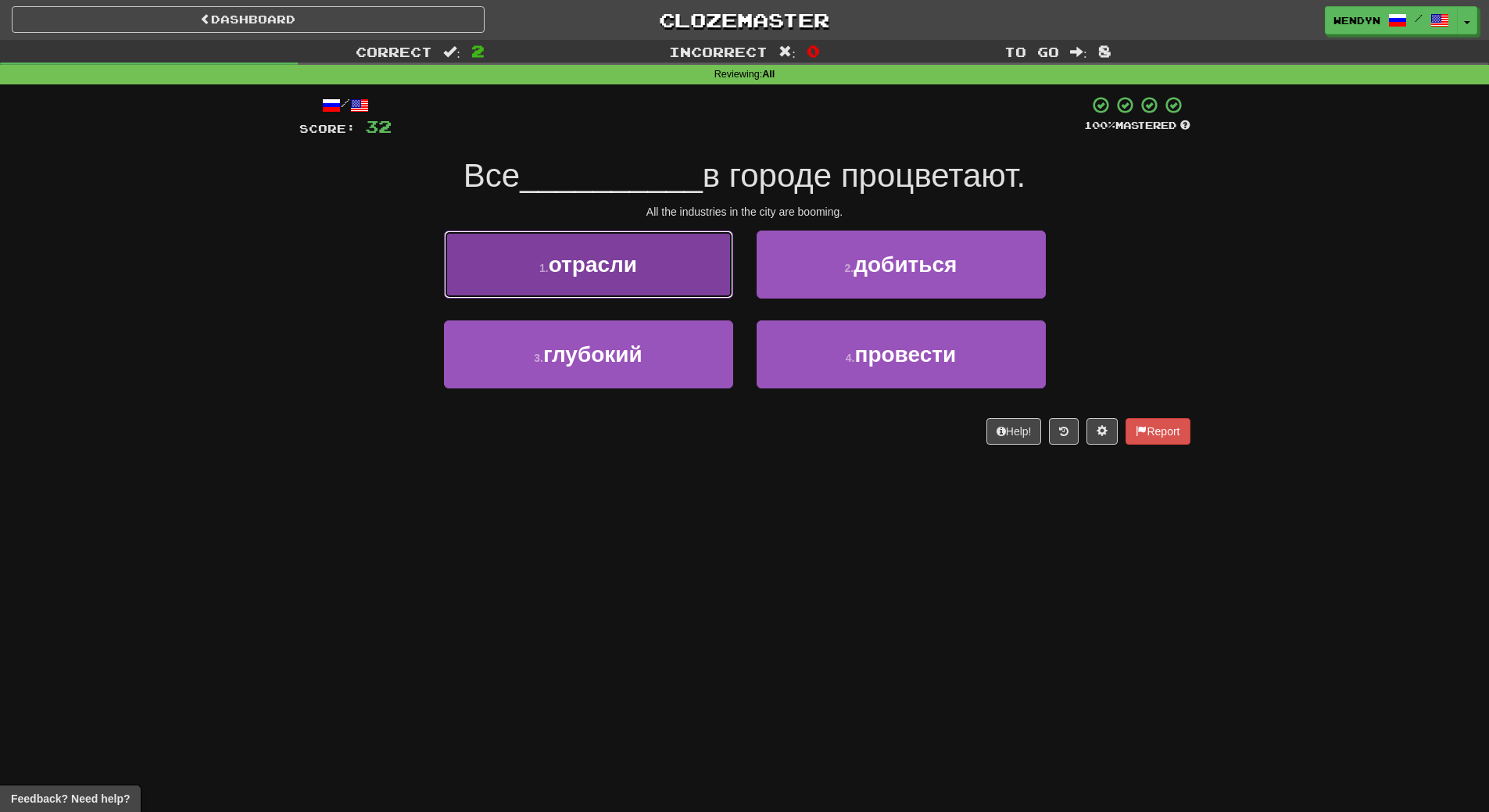
click at [643, 268] on button "1 . отрасли" at bounding box center [588, 264] width 289 height 68
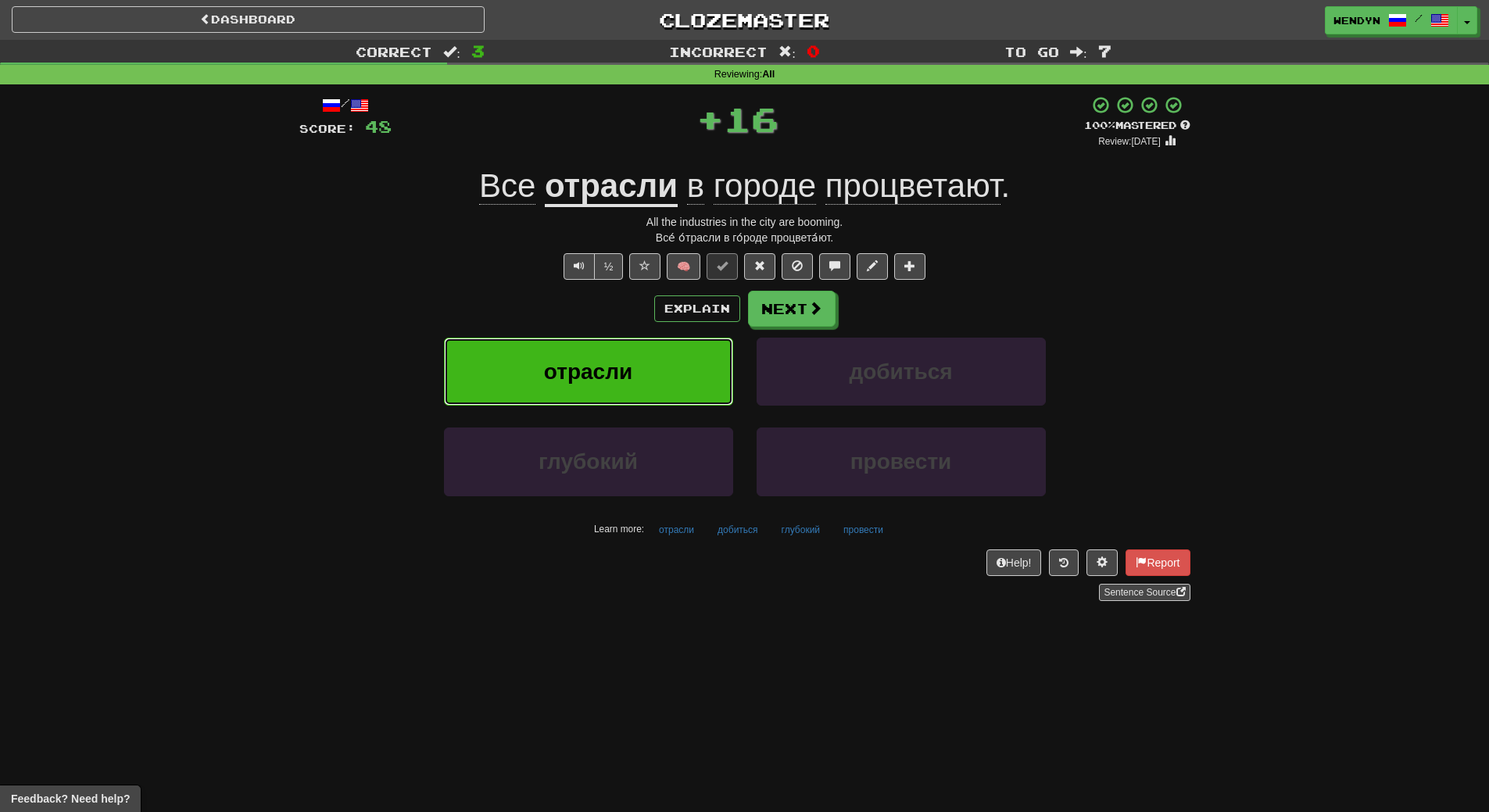
click at [649, 348] on button "отрасли" at bounding box center [588, 371] width 289 height 68
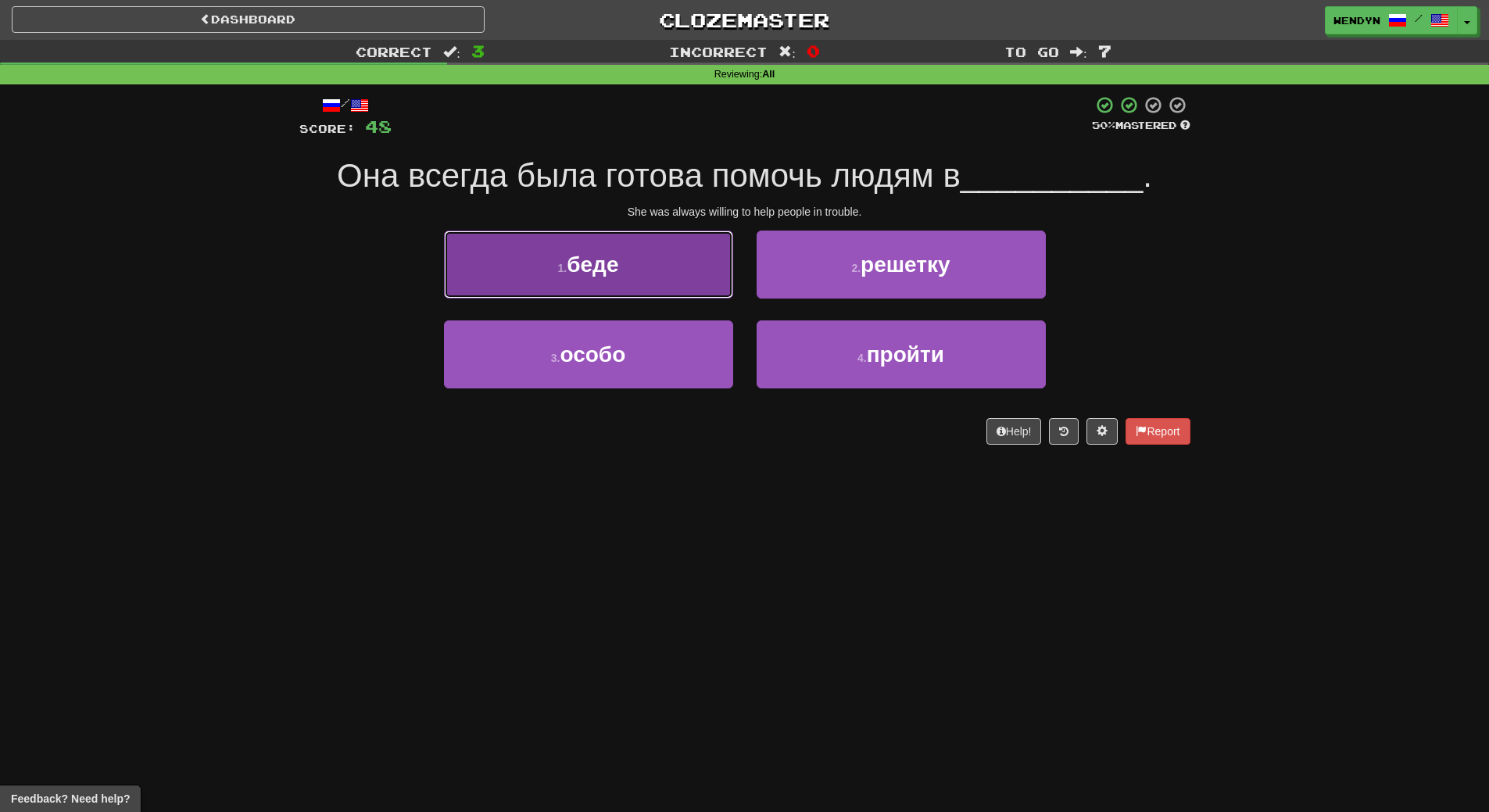
click at [649, 274] on button "1 . беде" at bounding box center [588, 264] width 289 height 68
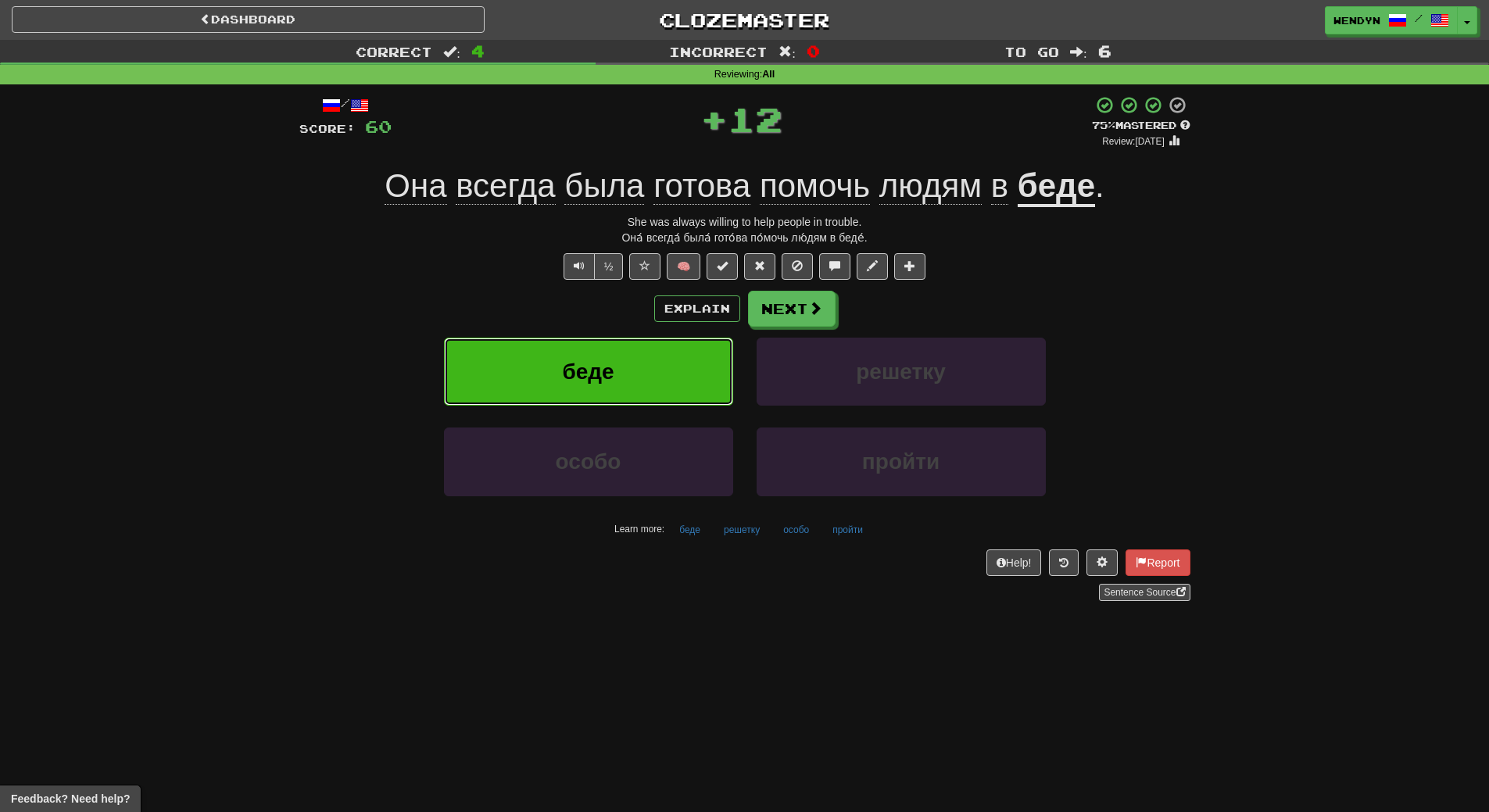
click at [635, 348] on button "беде" at bounding box center [588, 371] width 289 height 68
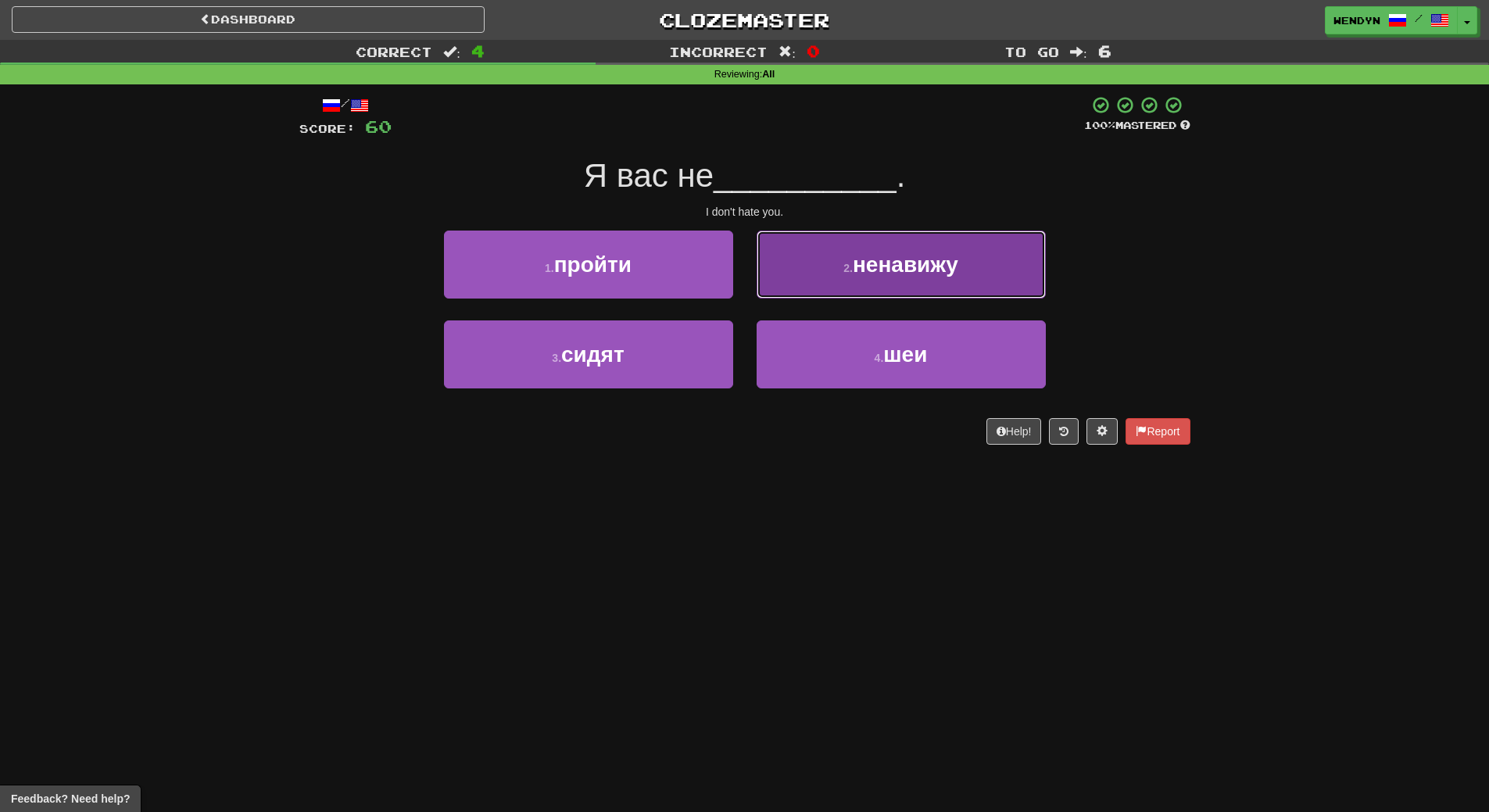
click at [929, 281] on button "2 . ненавижу" at bounding box center [901, 264] width 289 height 68
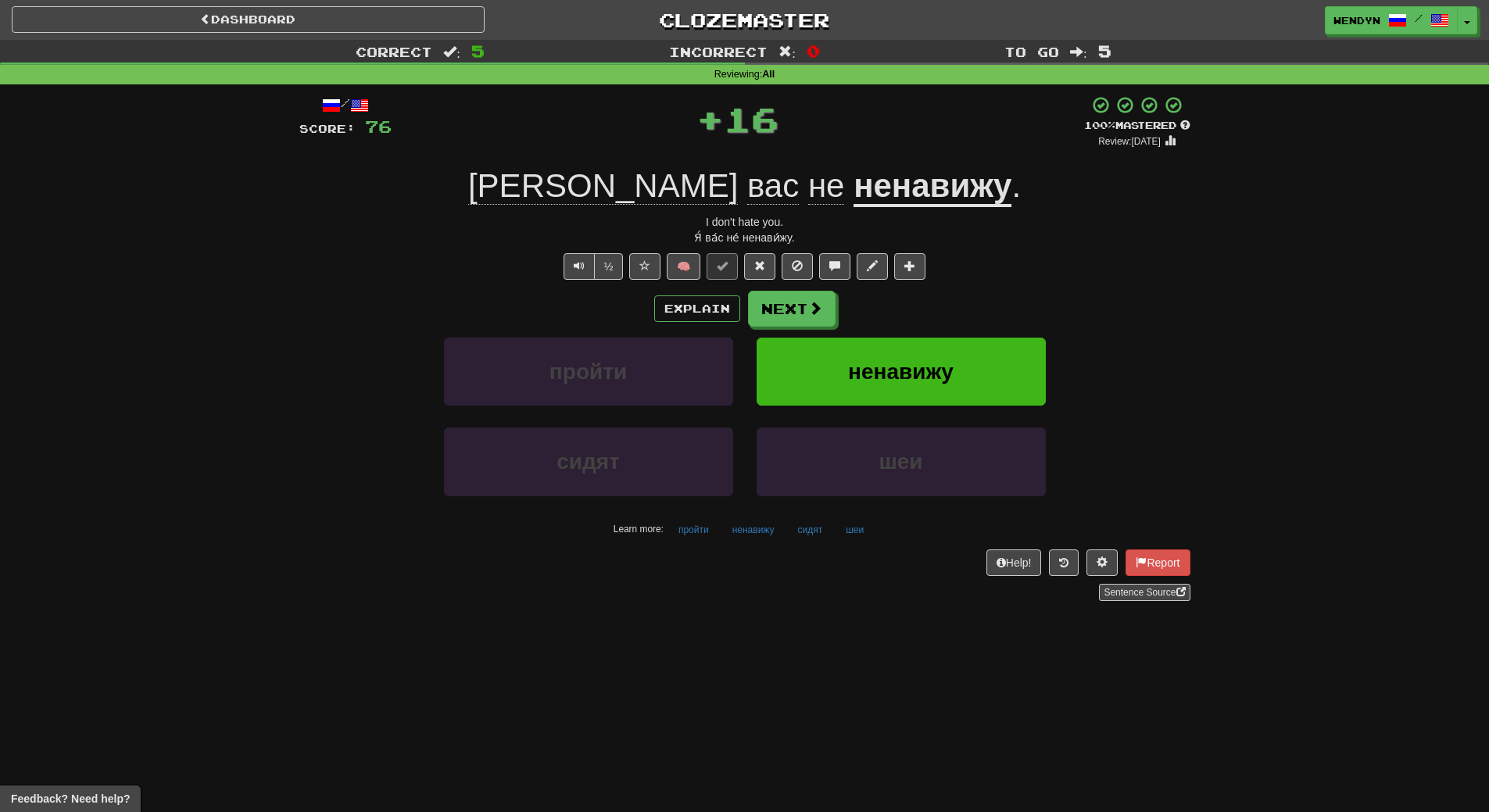
click at [929, 333] on div "Explain Next пройти ненавижу сидят шеи Learn more: пройти ненавижу сидят шеи" at bounding box center [745, 416] width 891 height 251
click at [927, 371] on span "ненавижу" at bounding box center [901, 371] width 106 height 24
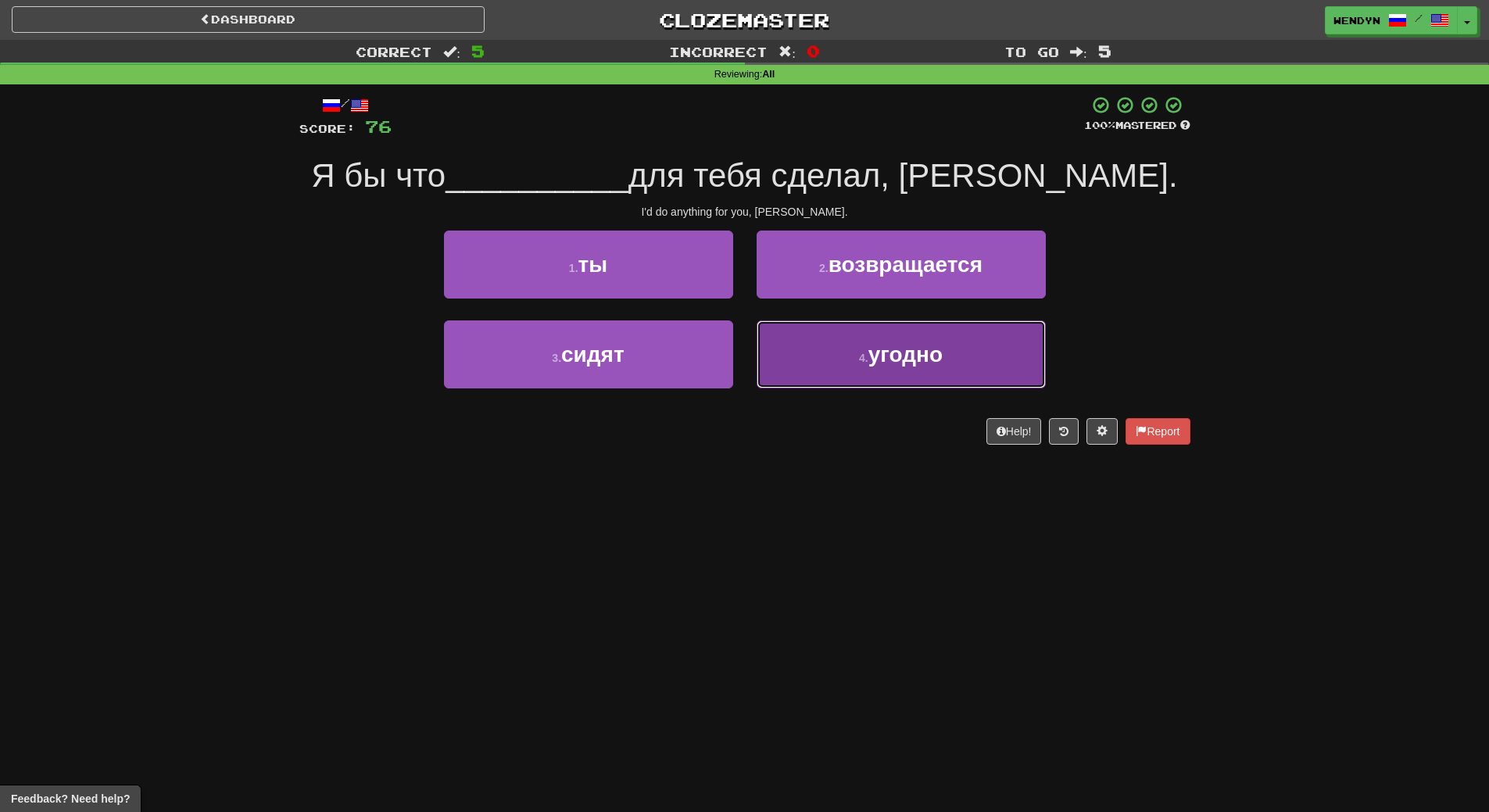
click at [918, 371] on button "4 . угодно" at bounding box center [901, 354] width 289 height 68
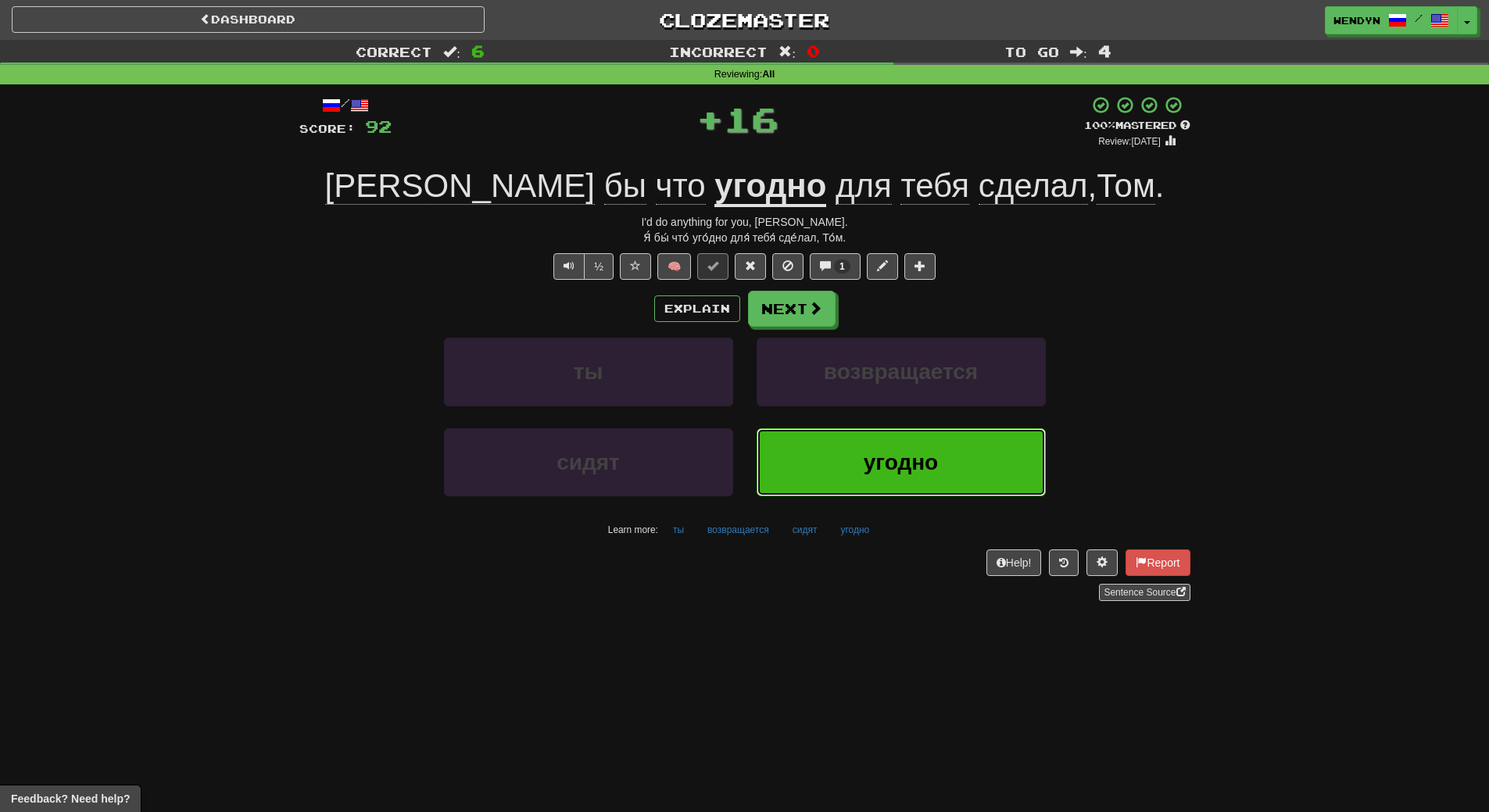
click at [891, 480] on button "угодно" at bounding box center [901, 462] width 289 height 68
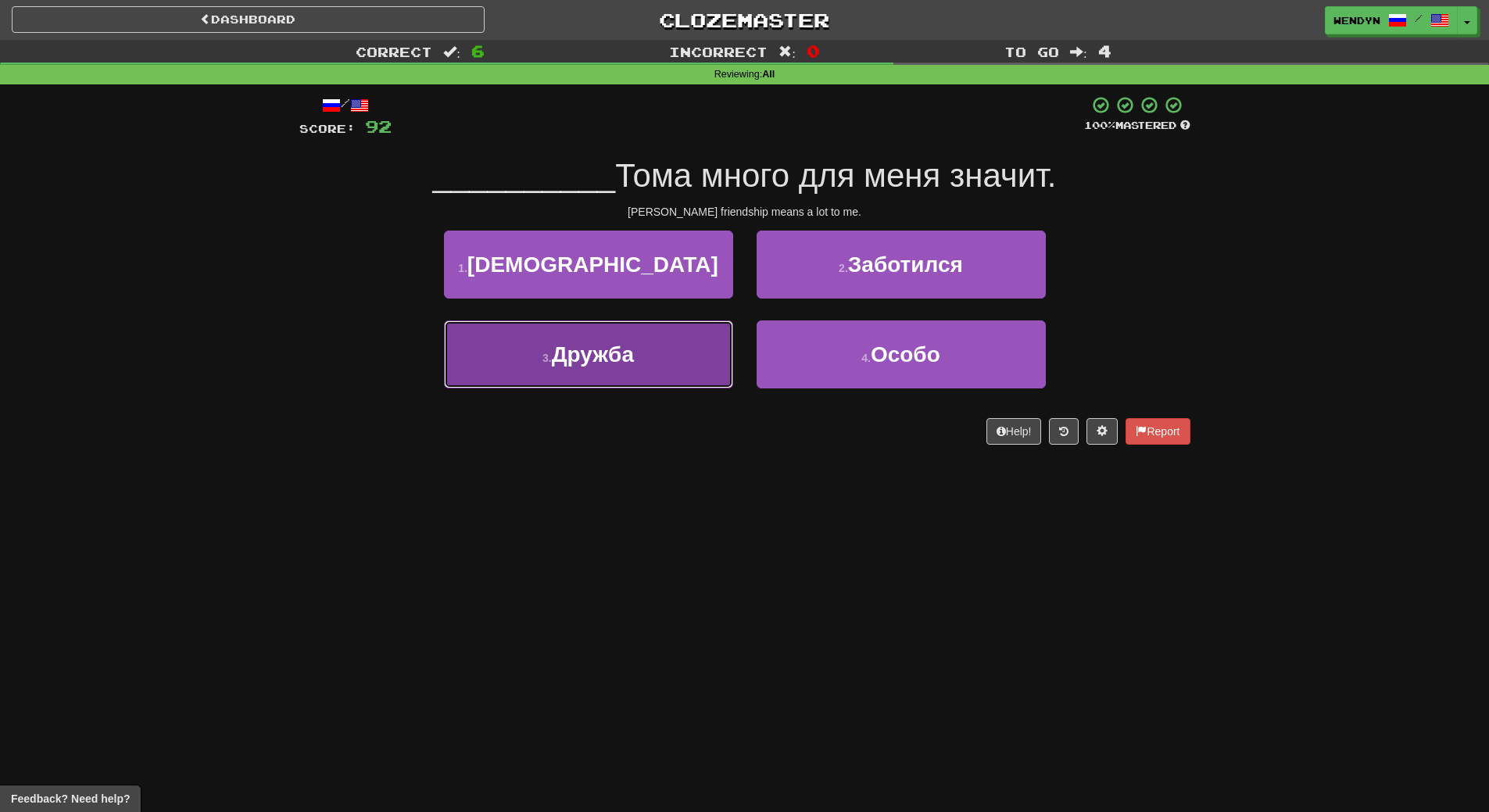
click at [667, 367] on button "3 . Дружба" at bounding box center [588, 354] width 289 height 68
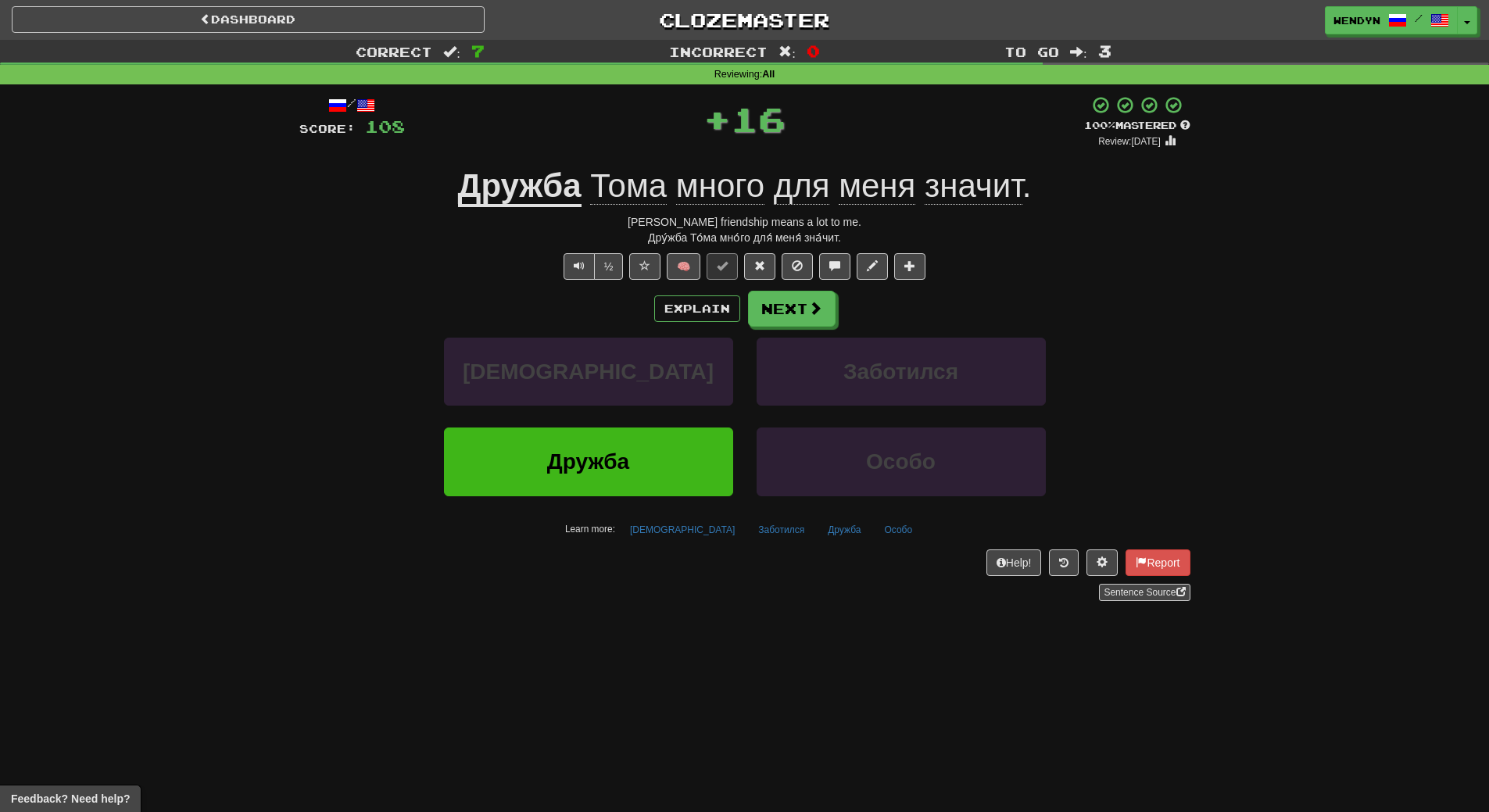
click at [649, 602] on div "/ Score: 108 + 16 100 % Mastered Review: 2026-03-18 Дружба Тома много для меня …" at bounding box center [745, 354] width 891 height 539
click at [641, 454] on button "Дружба" at bounding box center [588, 461] width 289 height 68
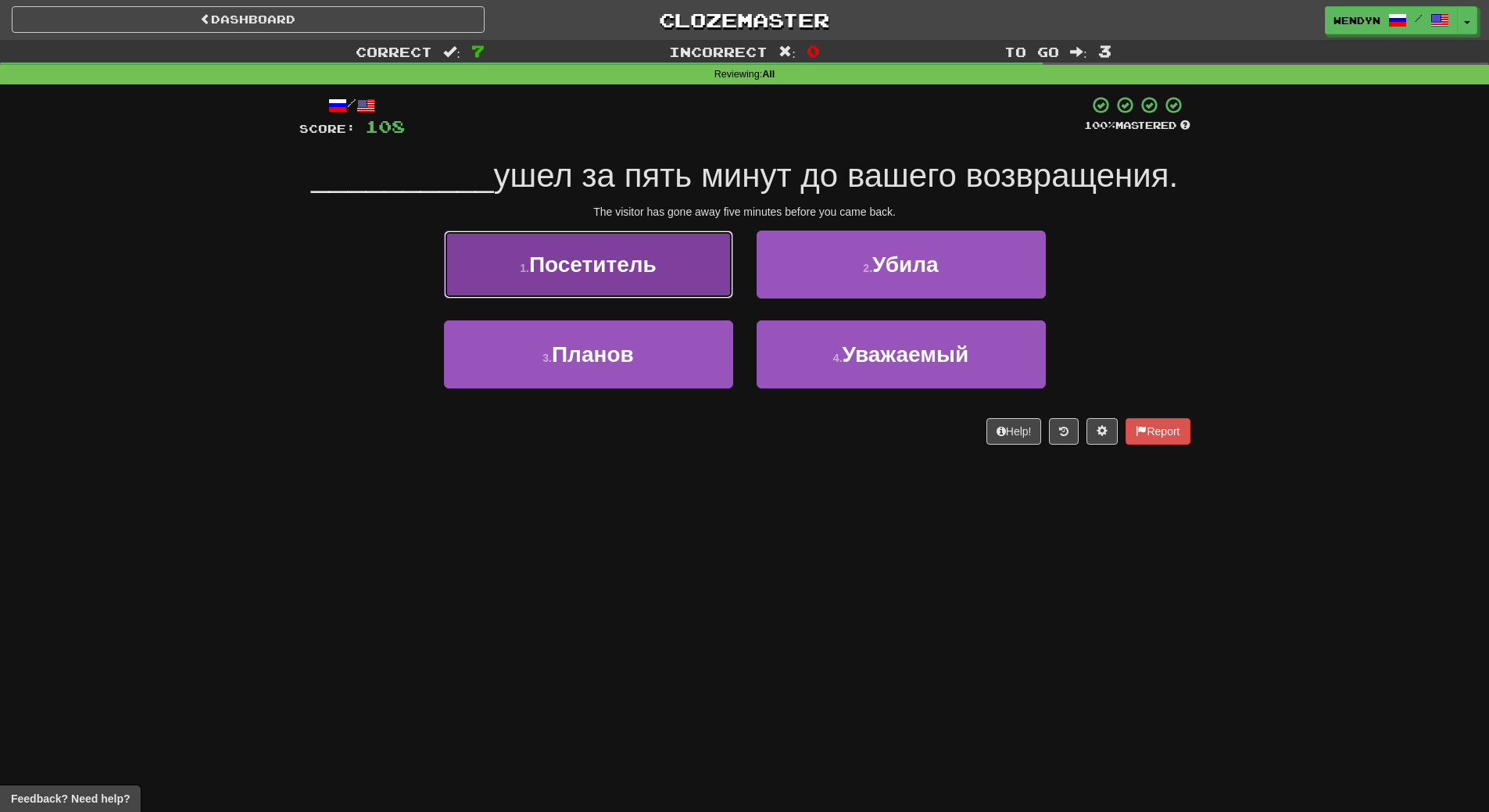
click at [649, 269] on span "Посетитель" at bounding box center [593, 264] width 128 height 24
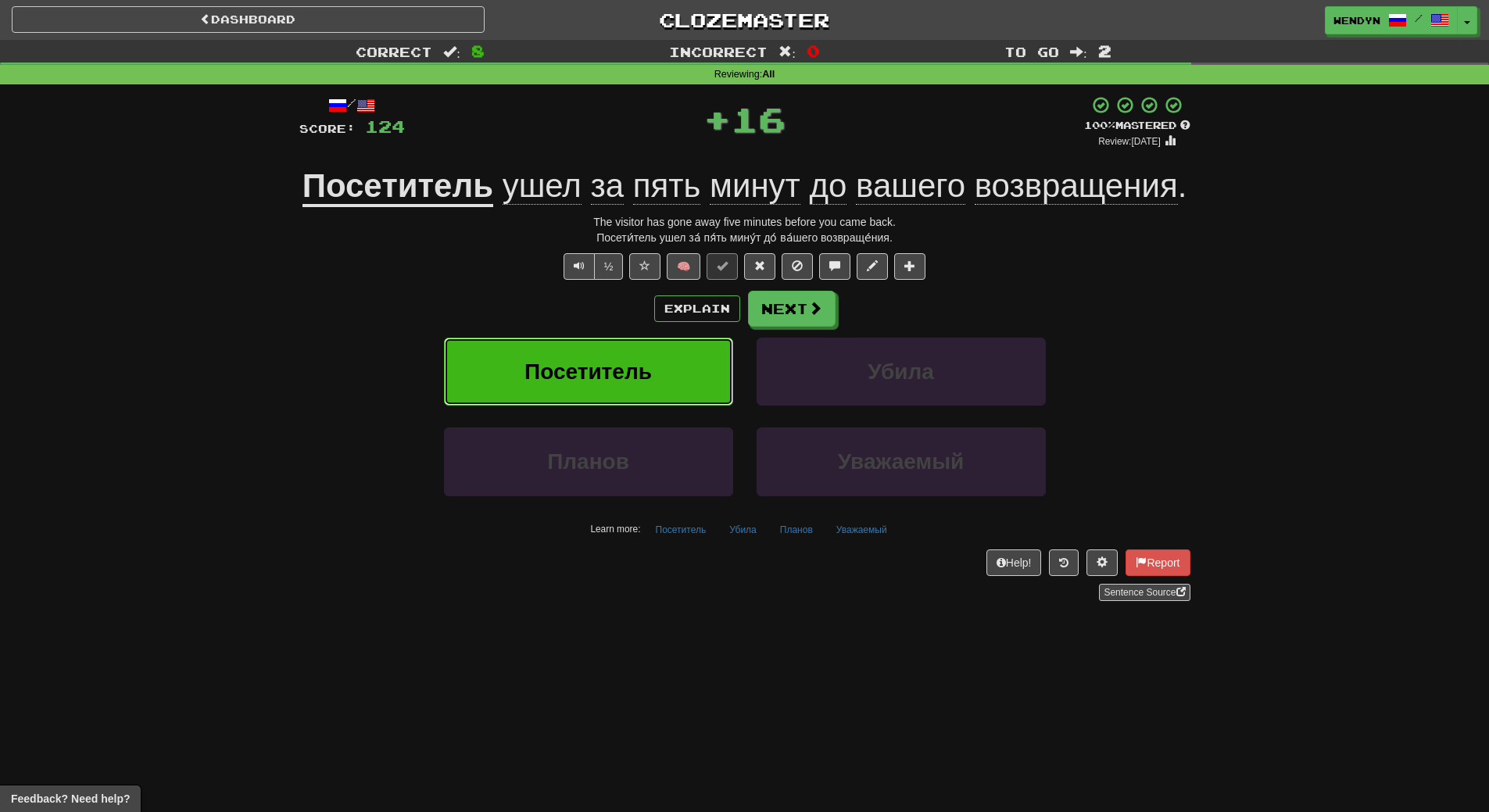
click at [650, 378] on span "Посетитель" at bounding box center [588, 371] width 128 height 24
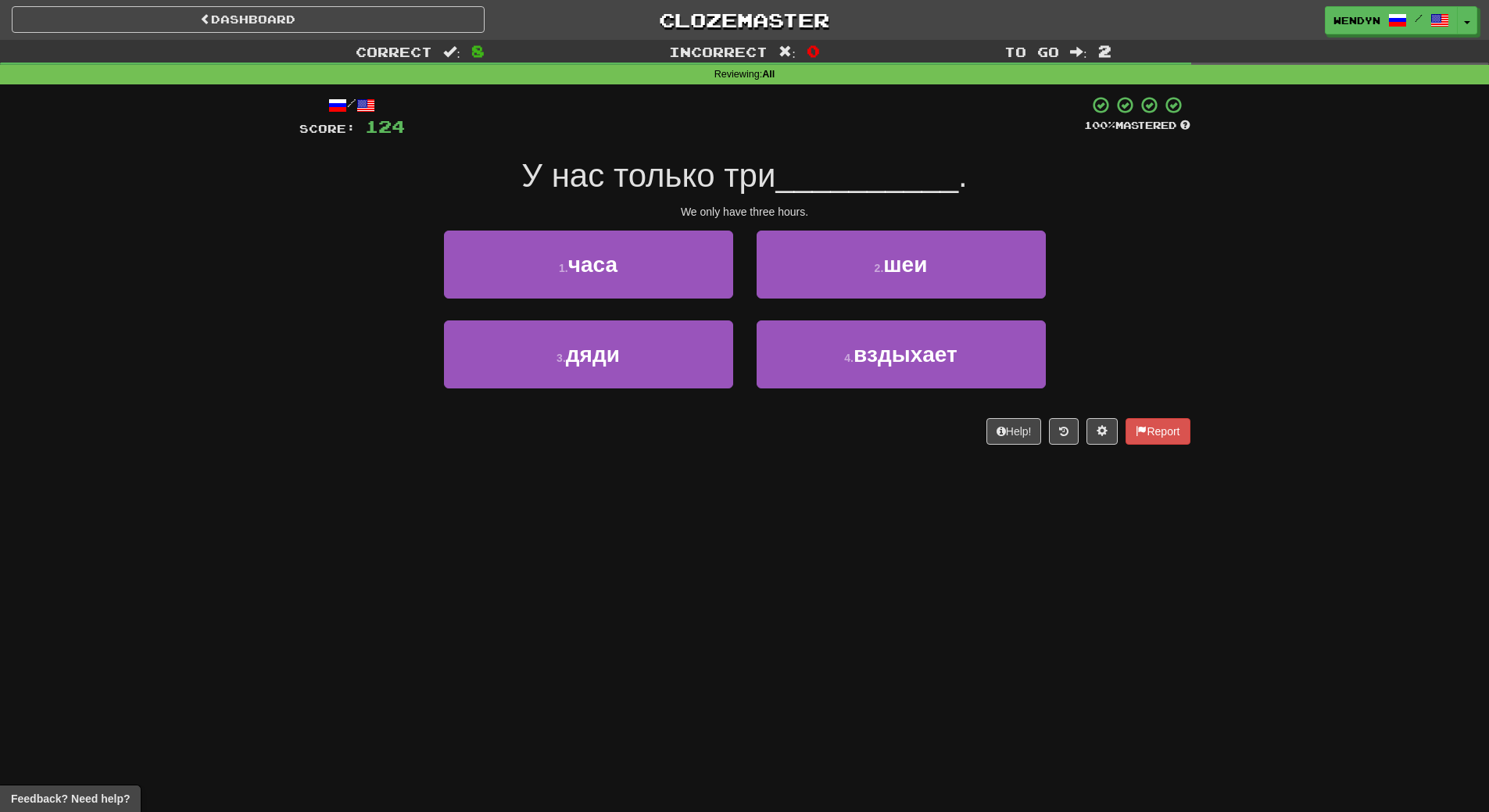
click at [652, 501] on div "Dashboard Clozemaster WendyN / Toggle Dropdown Dashboard Leaderboard Activity F…" at bounding box center [744, 406] width 1489 height 812
click at [636, 206] on div "We only have three hours." at bounding box center [745, 211] width 891 height 16
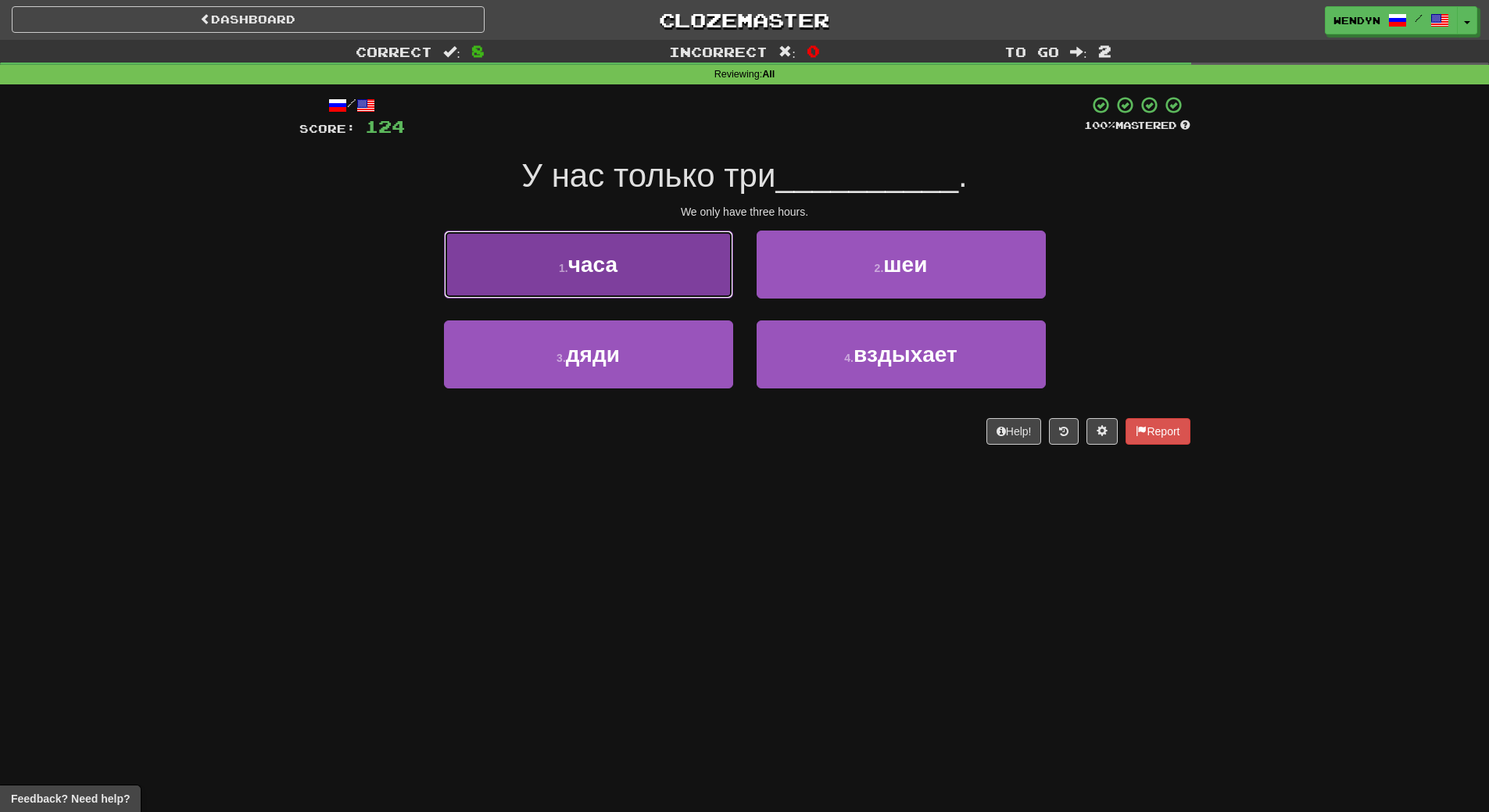
click at [634, 249] on button "1 . часа" at bounding box center [588, 264] width 289 height 68
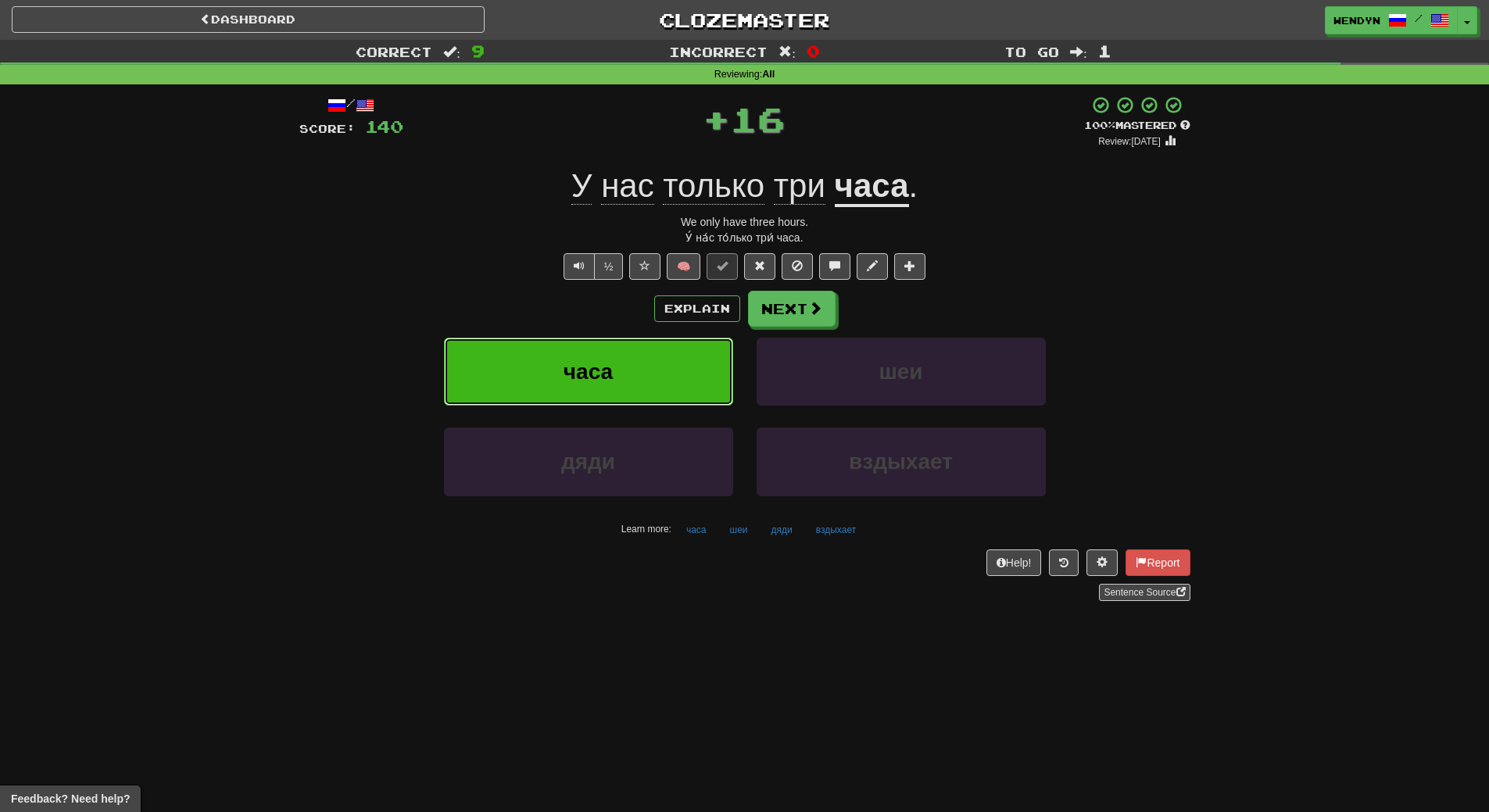
click at [645, 384] on button "часа" at bounding box center [588, 371] width 289 height 68
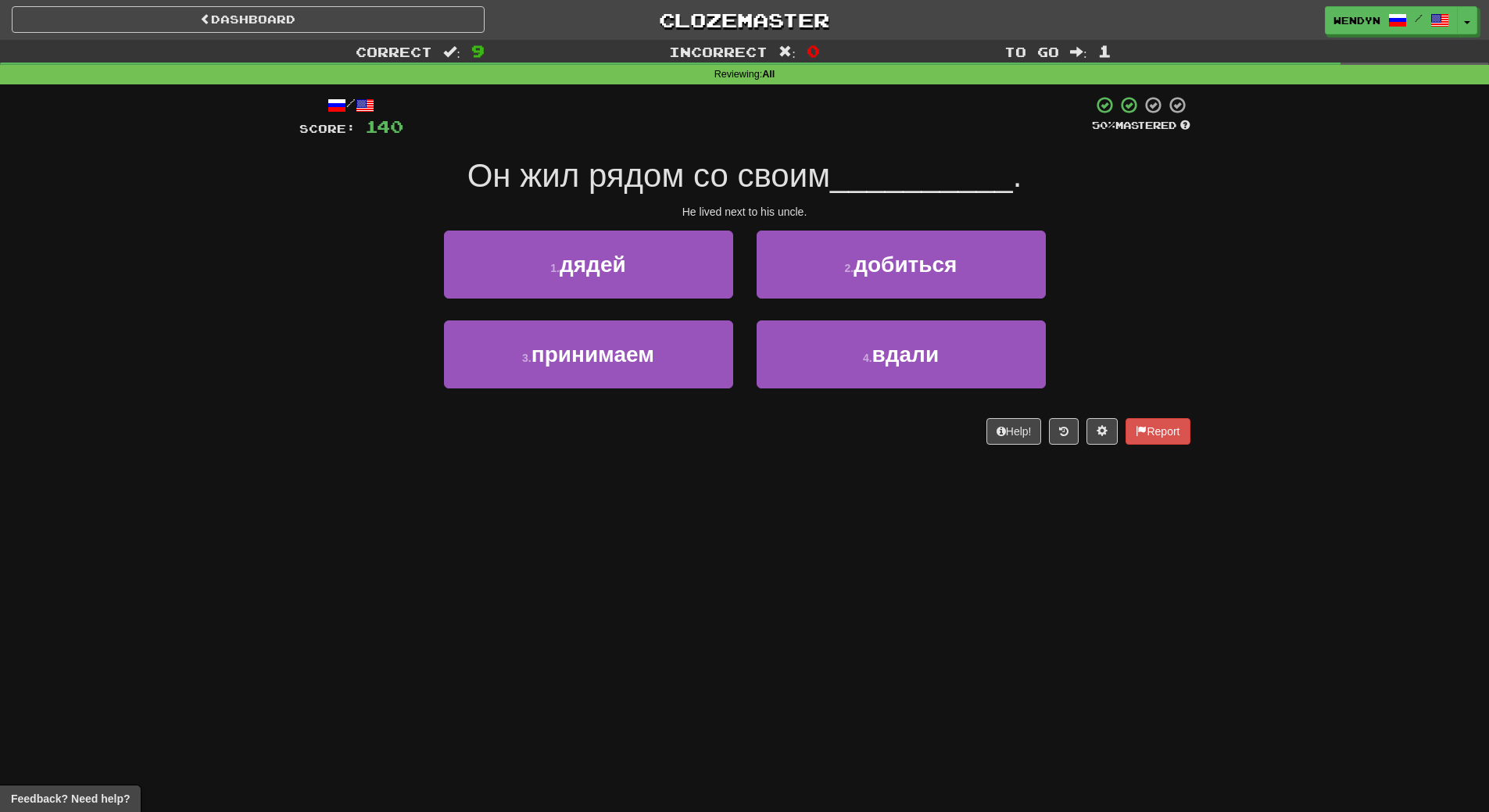
click at [632, 453] on div "/ Score: 140 50 % Mastered Он жил рядом со своим __________ . He lived next to …" at bounding box center [745, 276] width 891 height 382
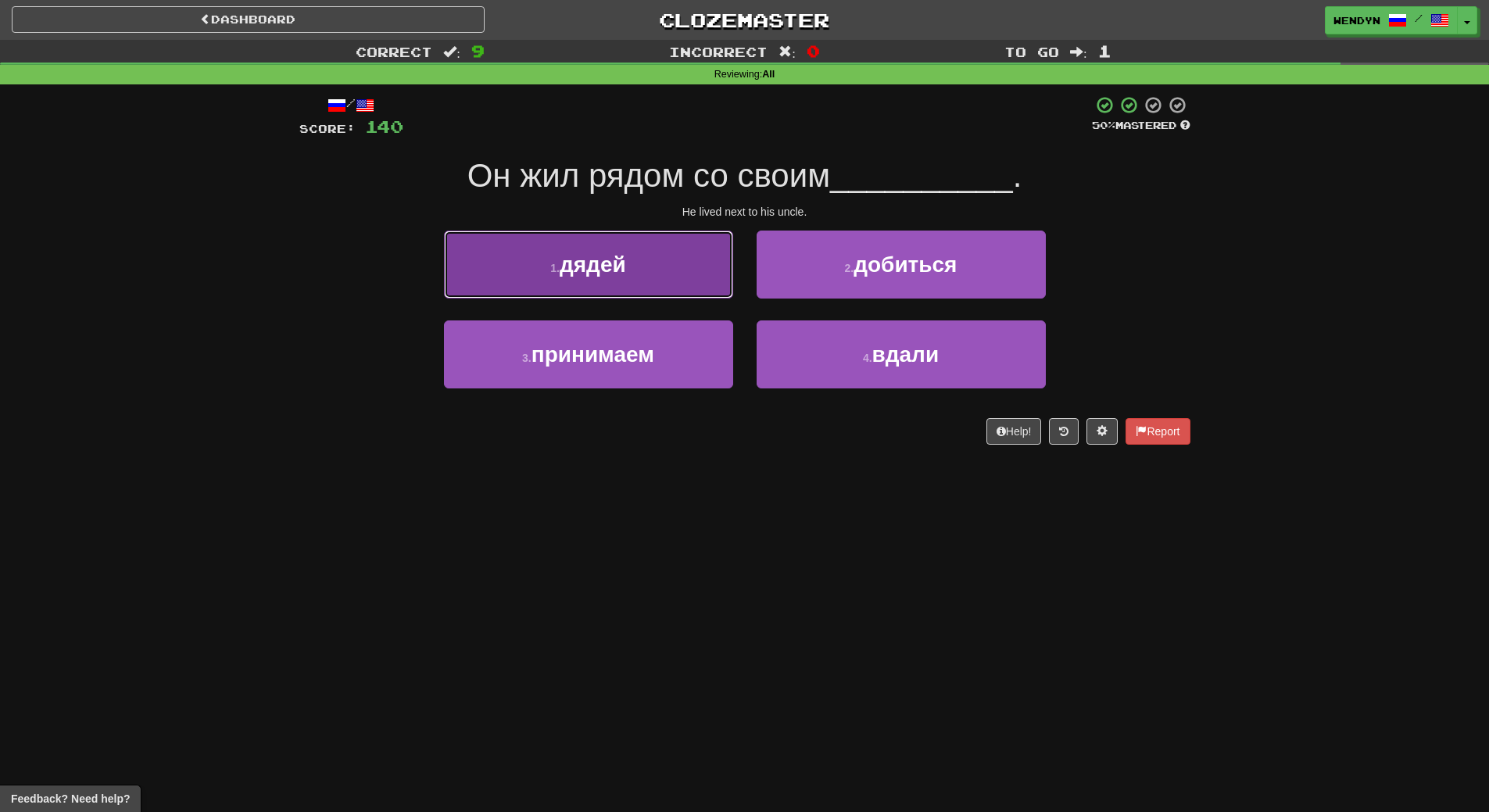
click at [636, 271] on button "1 . дядей" at bounding box center [588, 264] width 289 height 68
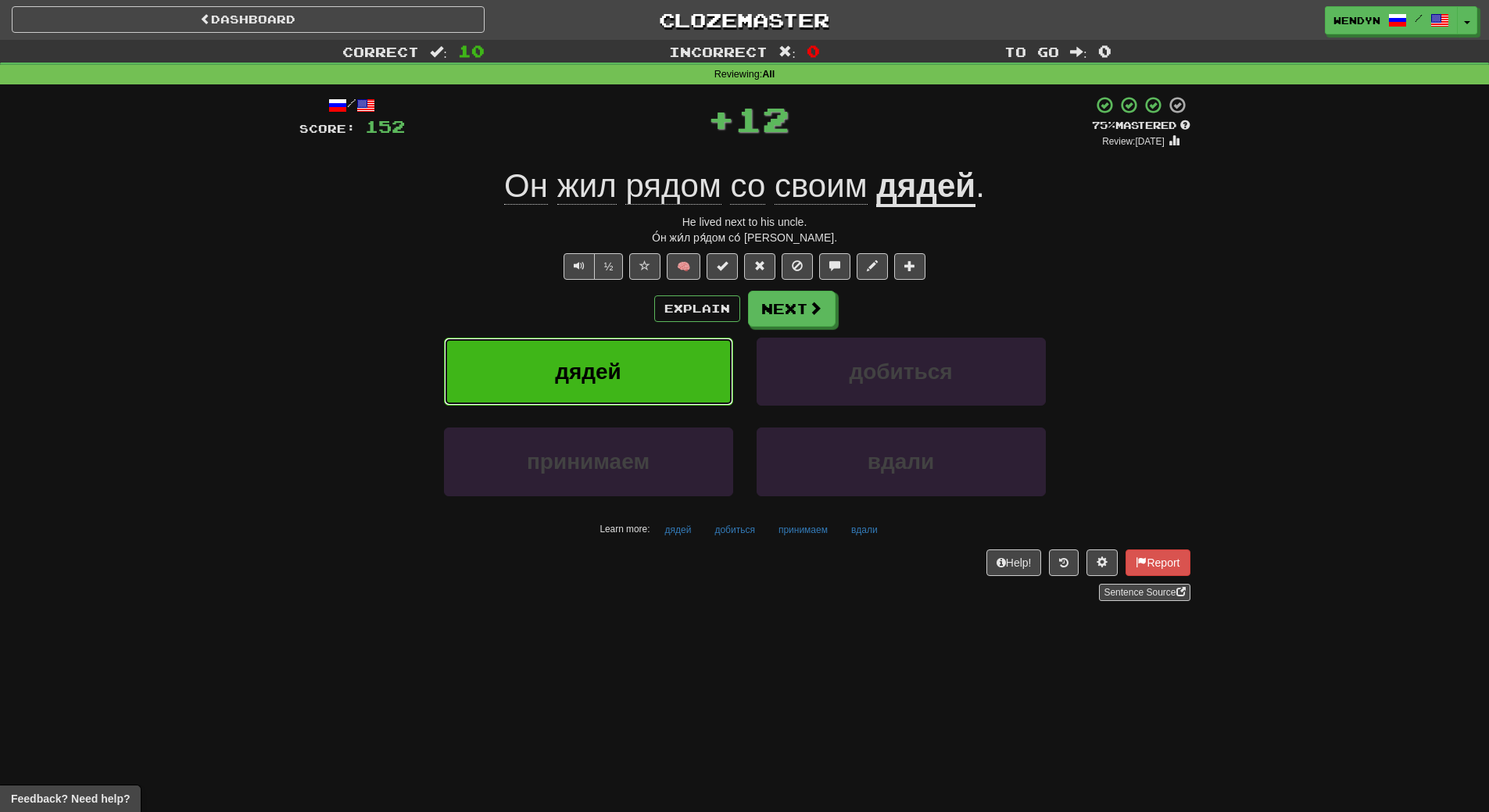
click at [634, 347] on button "дядей" at bounding box center [588, 371] width 289 height 68
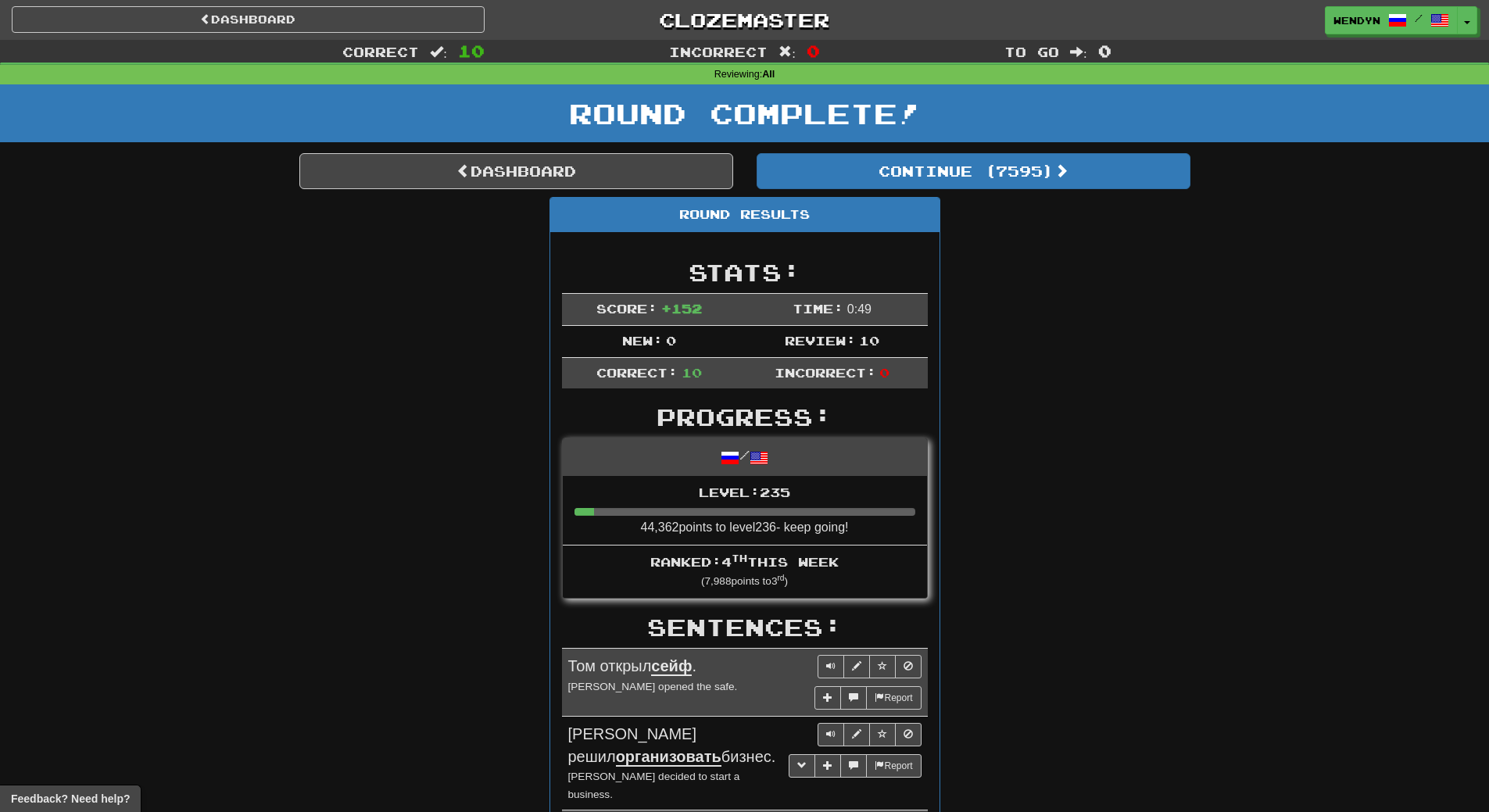
click at [1021, 291] on div "Round Results Stats: Score: + 152 Time: 0 : 49 New: 0 Review: 10 Correct: 10 In…" at bounding box center [745, 828] width 891 height 1261
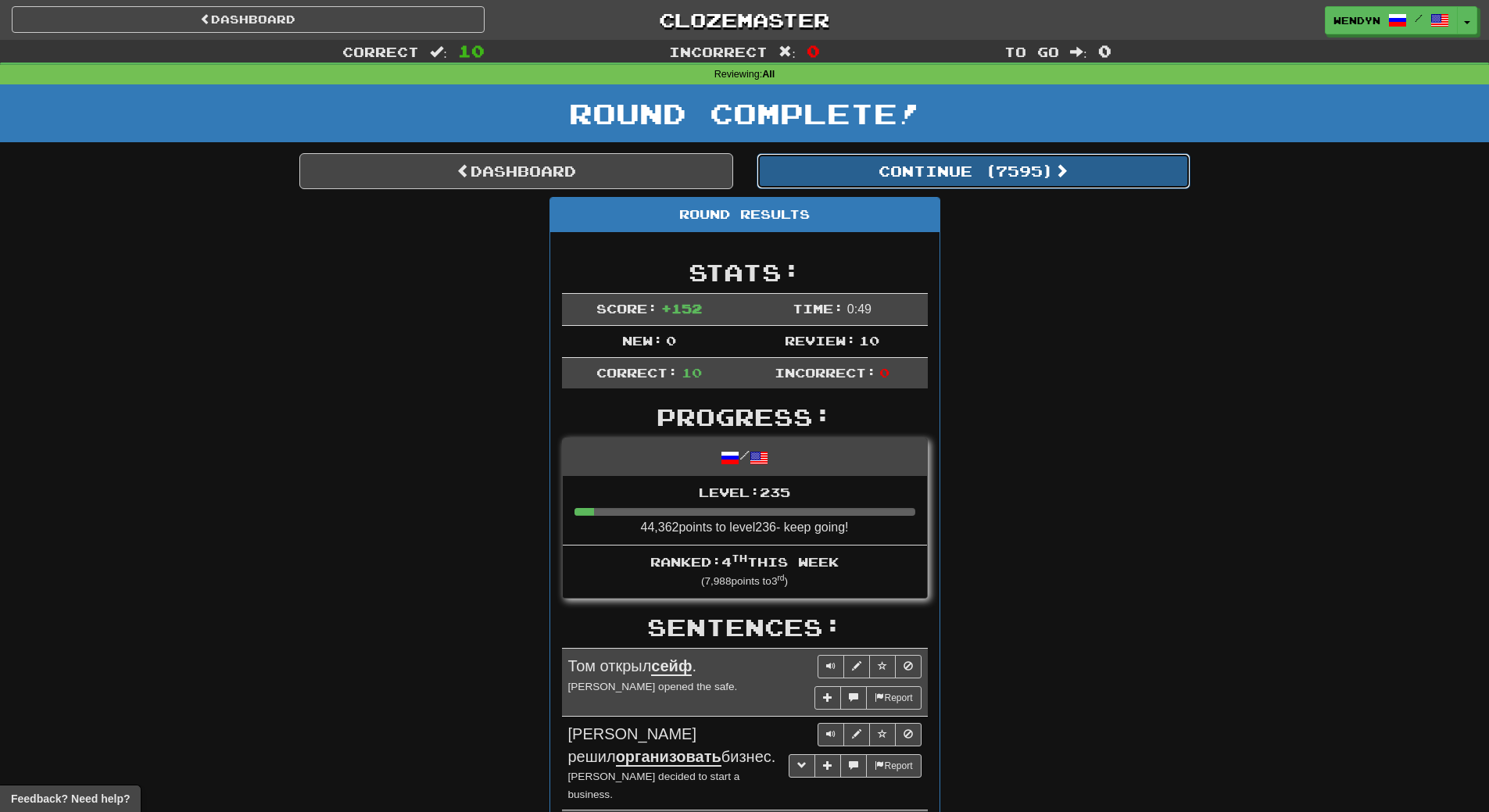
click at [1010, 167] on button "Continue ( 7595 )" at bounding box center [974, 171] width 434 height 36
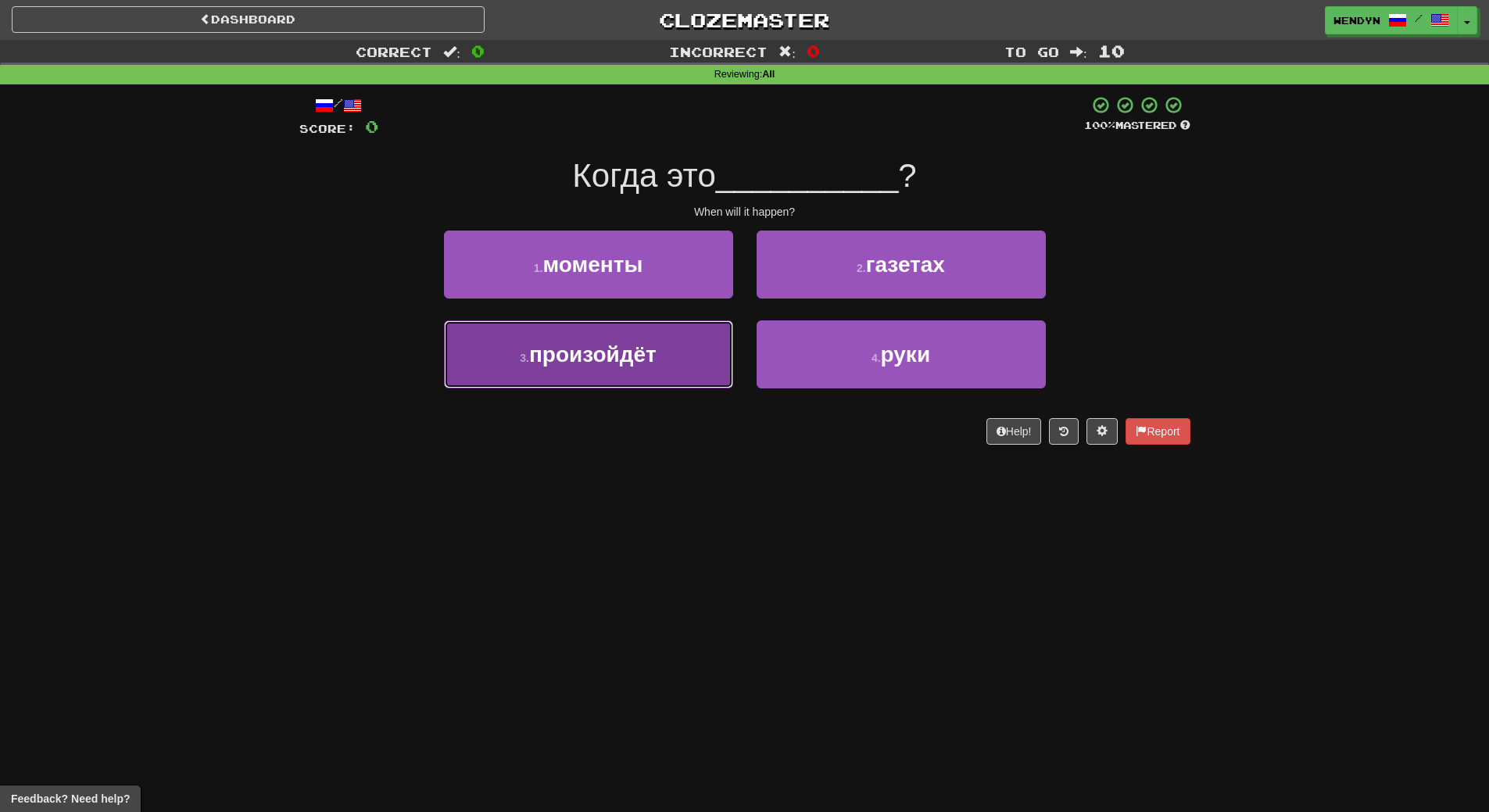
click at [674, 369] on button "3 . произойдёт" at bounding box center [588, 354] width 289 height 68
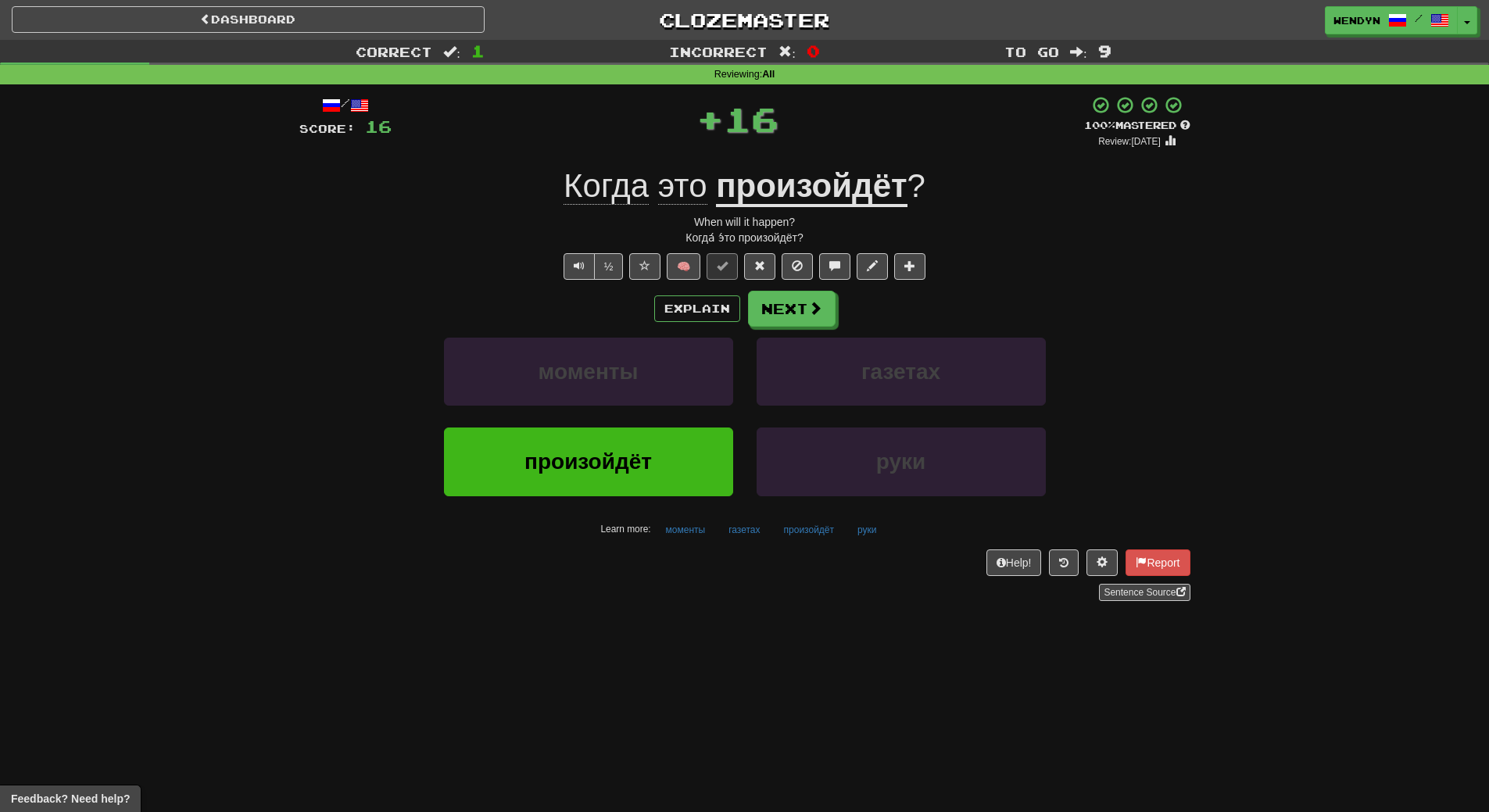
click at [591, 312] on div "Explain Next" at bounding box center [745, 309] width 891 height 36
click at [589, 438] on button "произойдёт" at bounding box center [588, 461] width 289 height 68
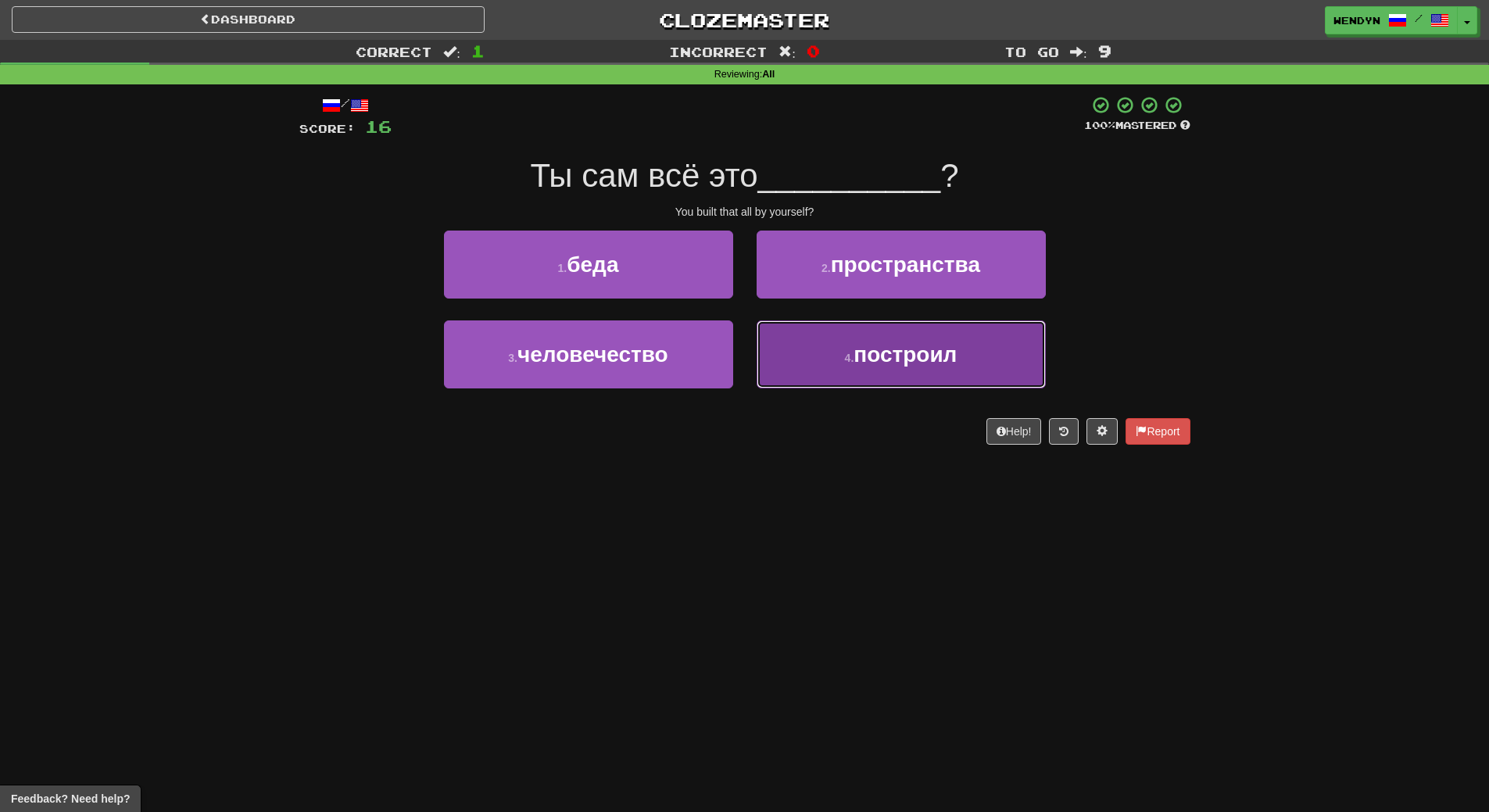
click at [916, 373] on button "4 . построил" at bounding box center [901, 354] width 289 height 68
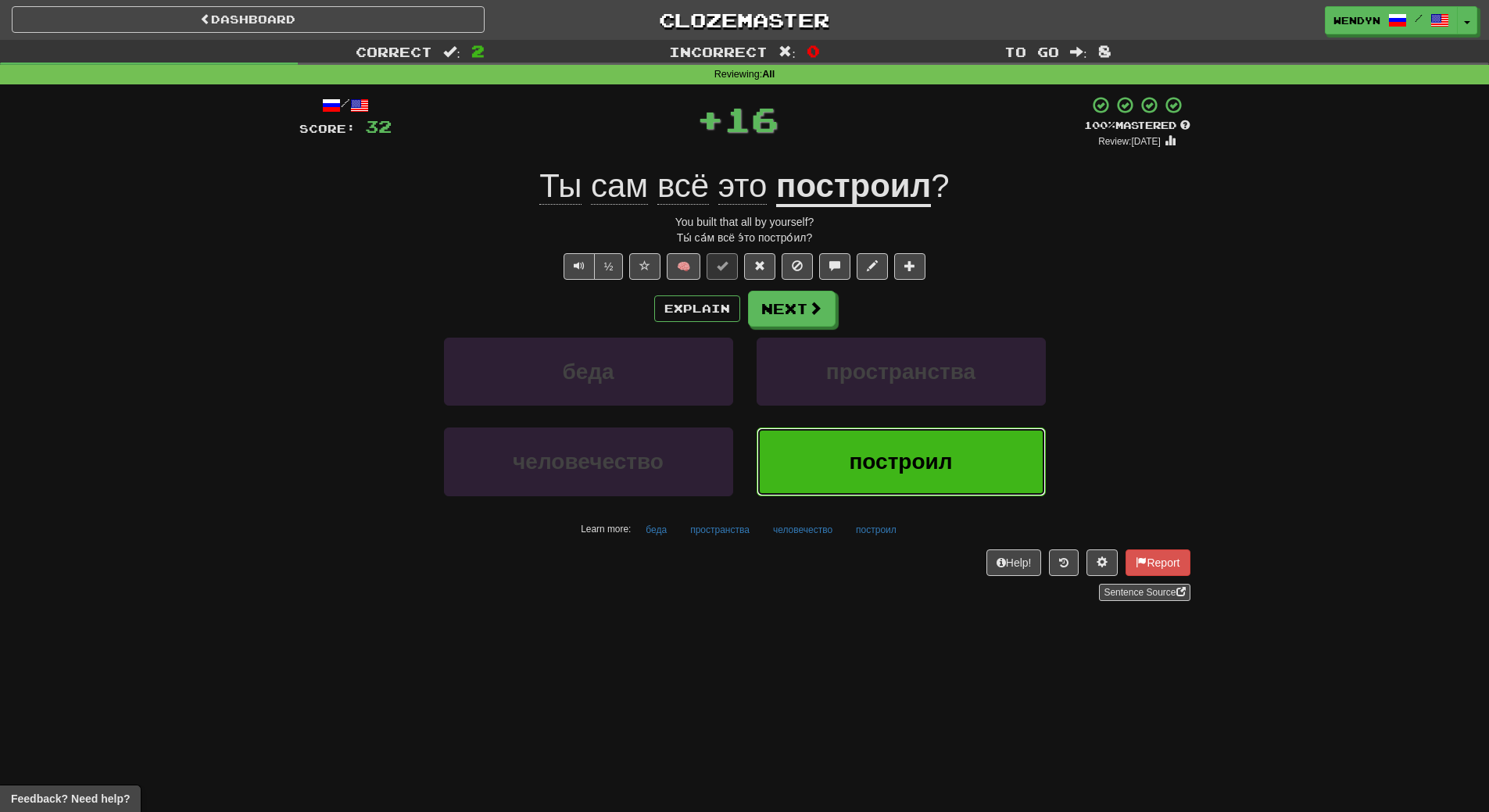
click at [846, 471] on button "построил" at bounding box center [901, 461] width 289 height 68
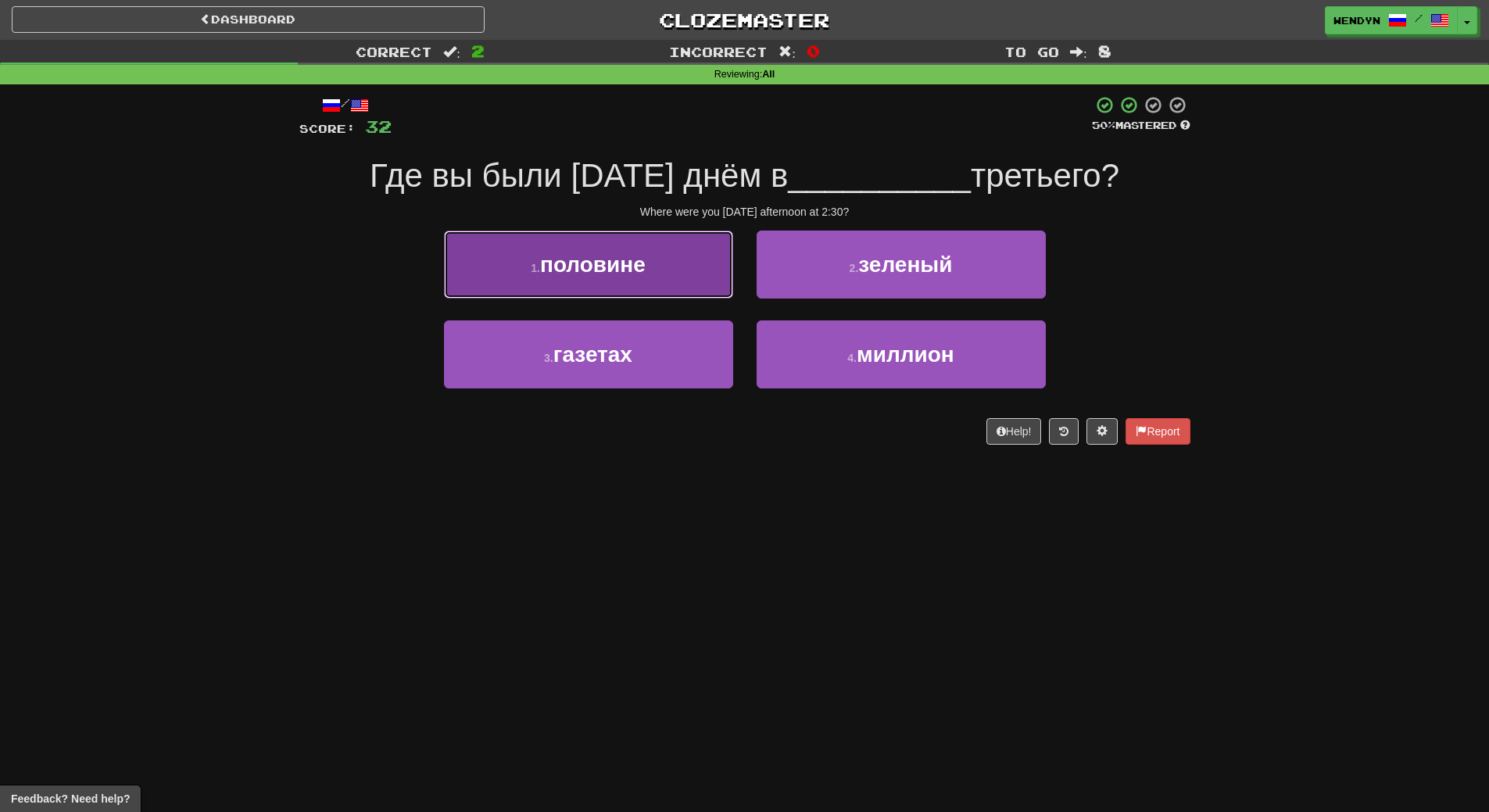
click at [679, 289] on button "1 . половине" at bounding box center [588, 264] width 289 height 68
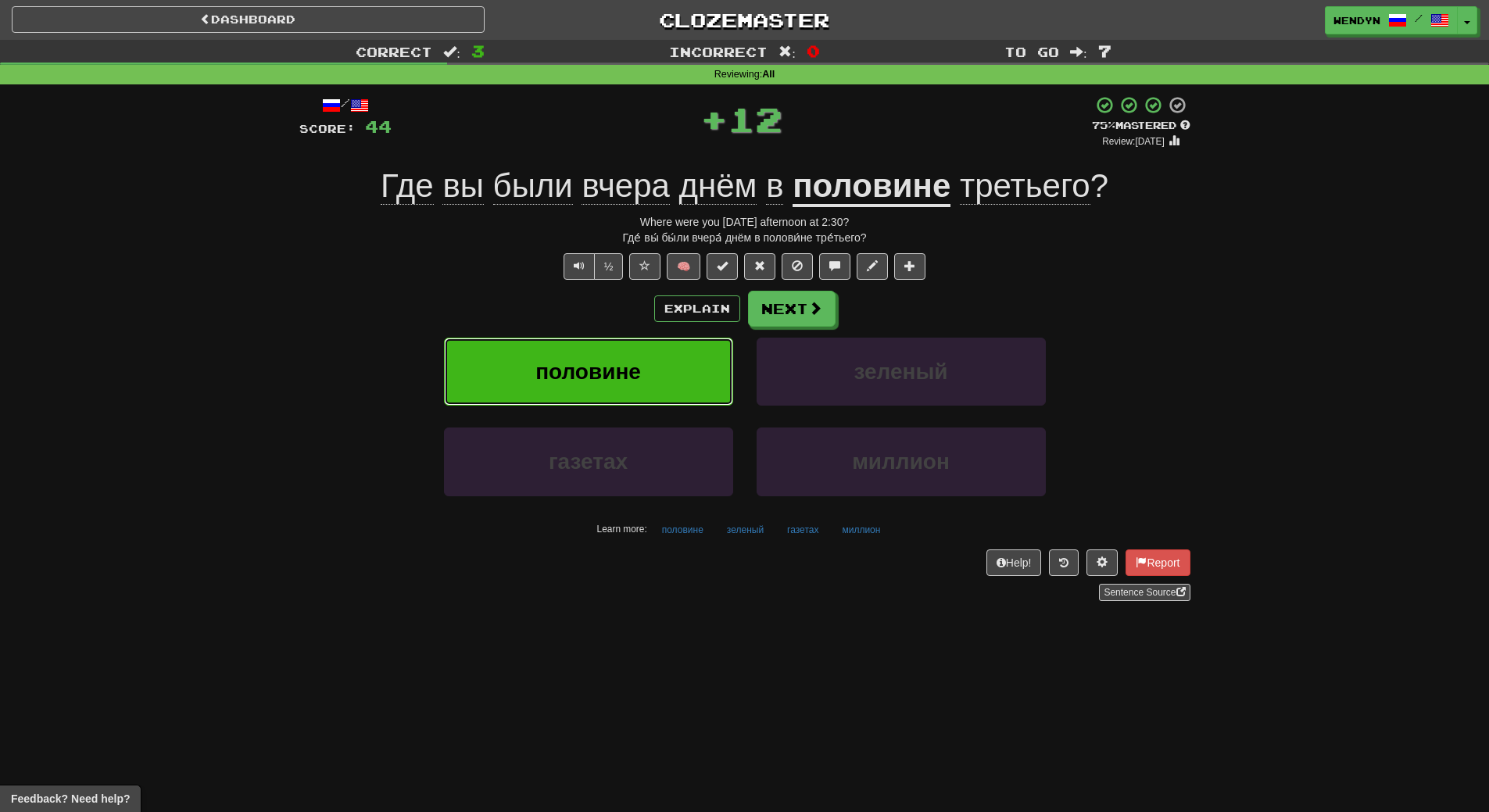
click at [663, 375] on button "половине" at bounding box center [588, 371] width 289 height 68
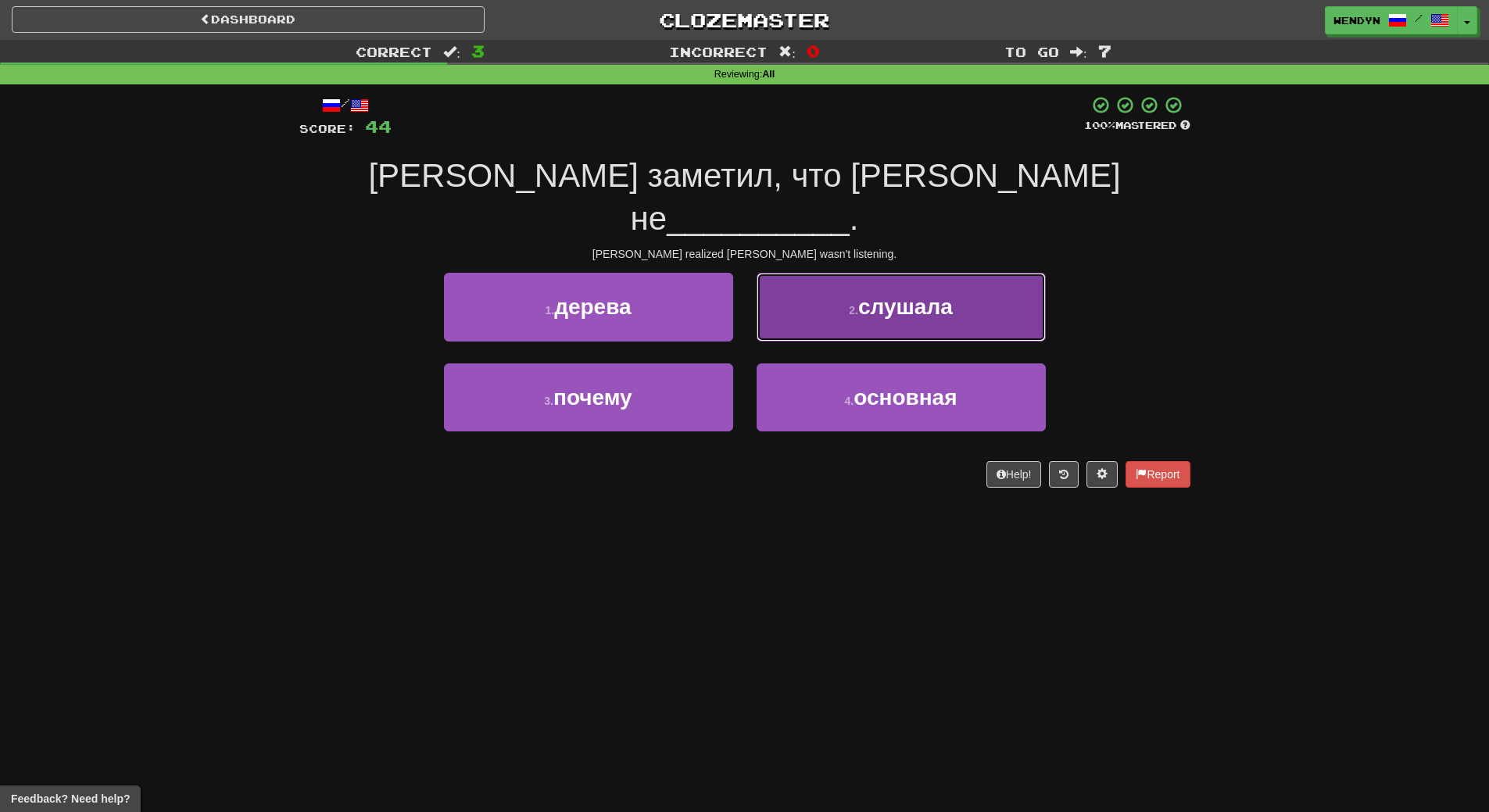
click at [979, 272] on button "2 . слушала" at bounding box center [901, 306] width 289 height 68
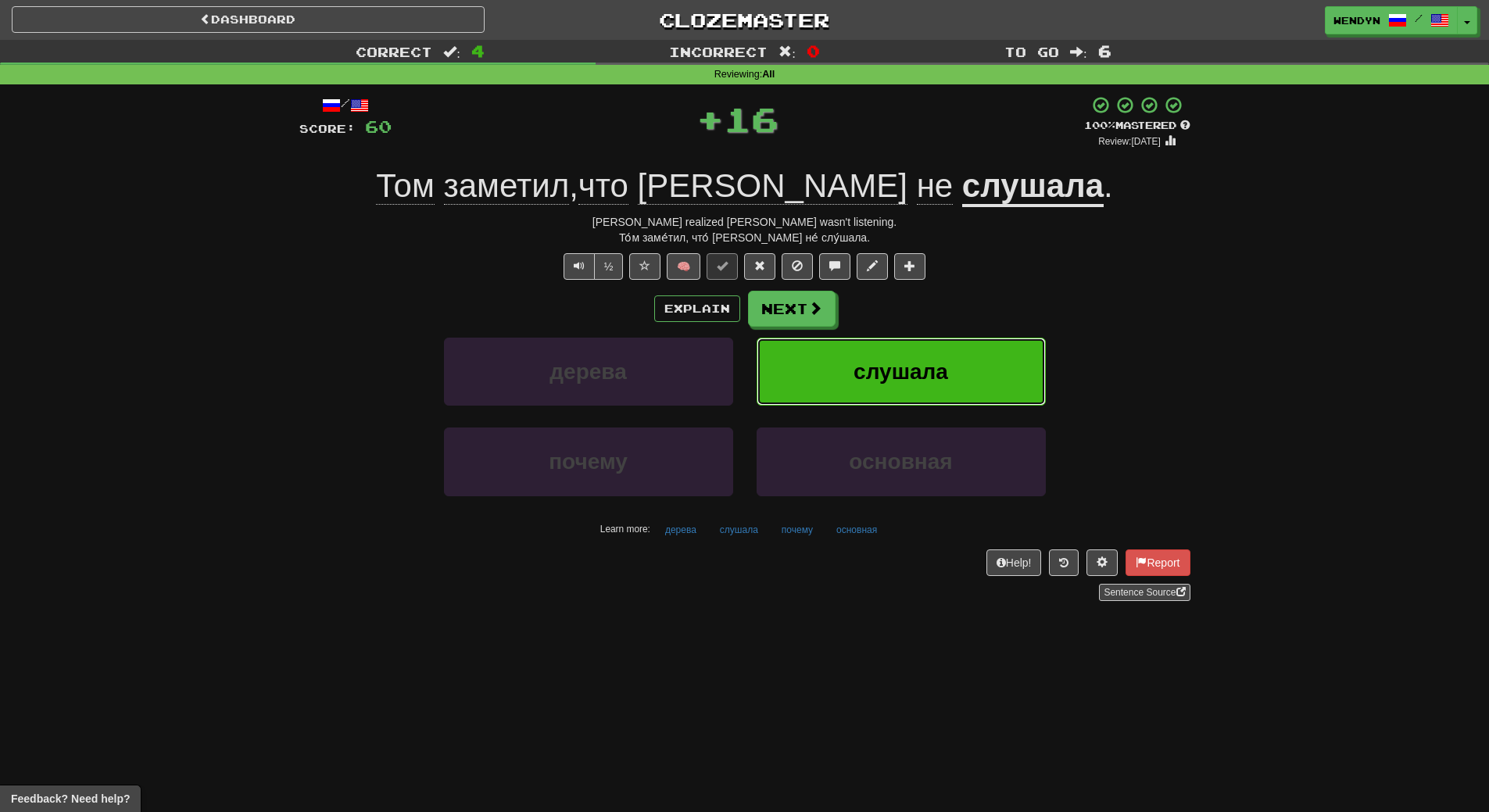
click at [956, 340] on button "слушала" at bounding box center [901, 371] width 289 height 68
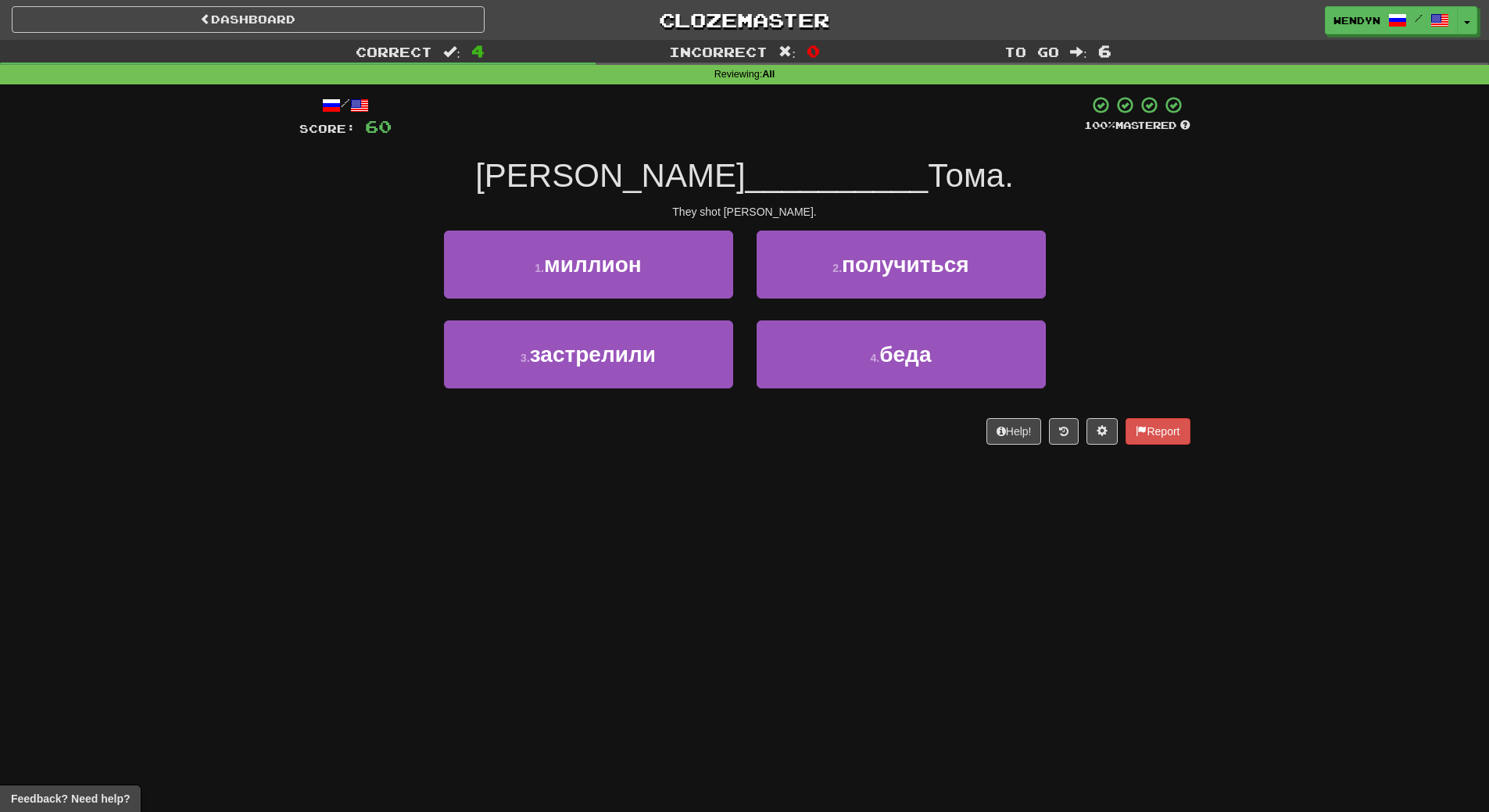
click at [830, 395] on div "4 . беда" at bounding box center [901, 365] width 313 height 90
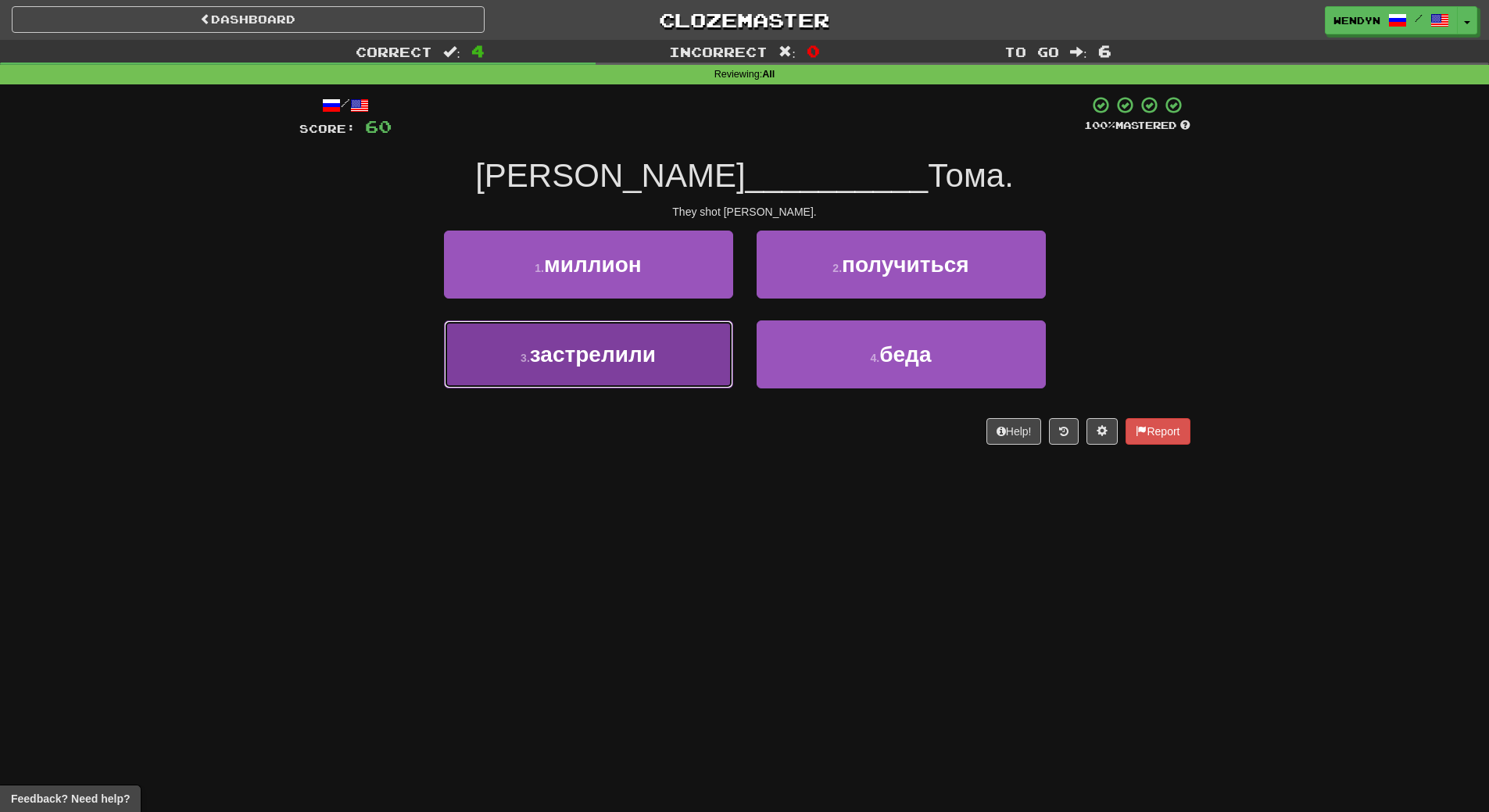
click at [577, 369] on button "3 . застрелили" at bounding box center [588, 354] width 289 height 68
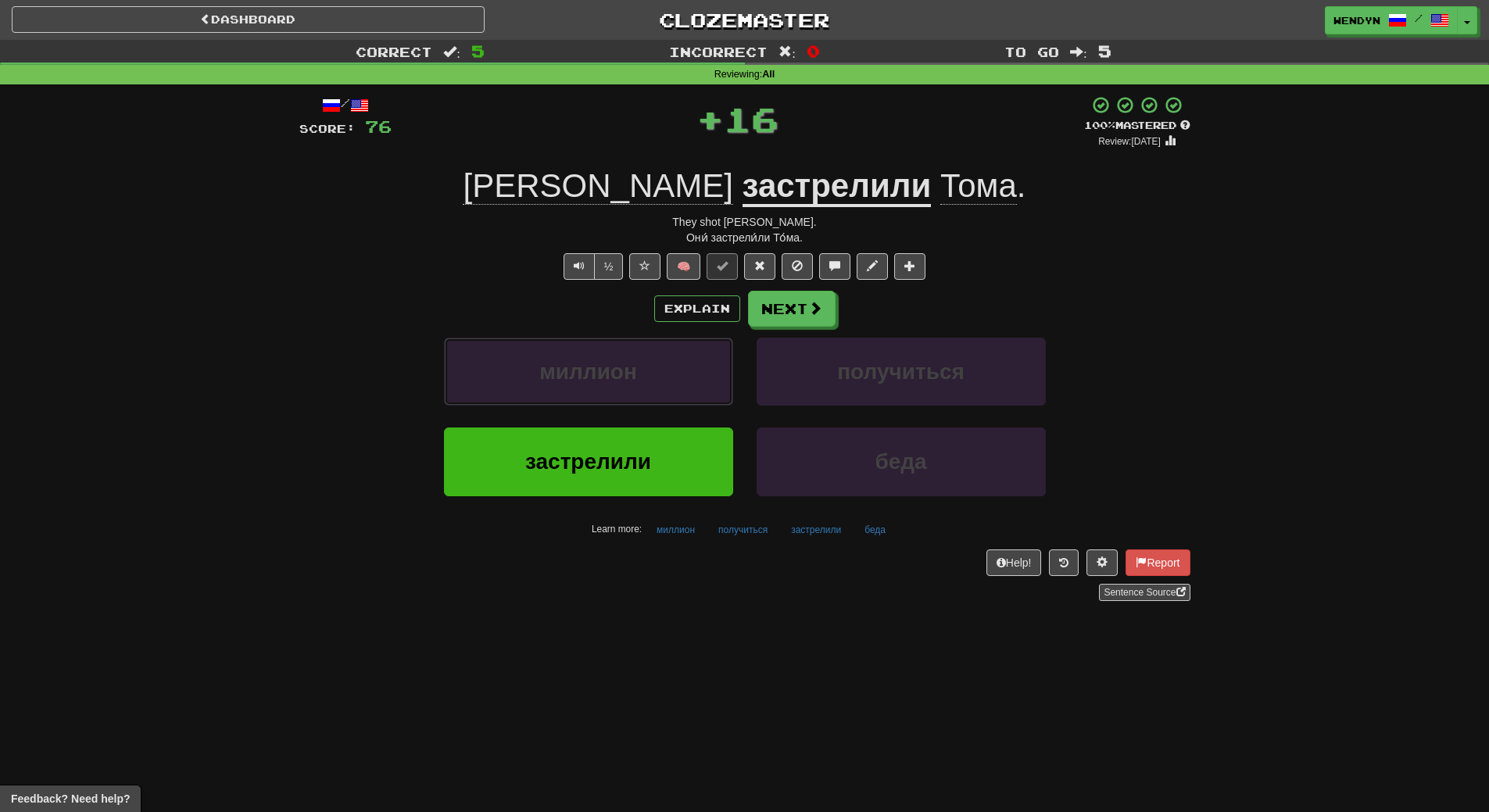
click at [577, 369] on span "миллион" at bounding box center [588, 371] width 98 height 24
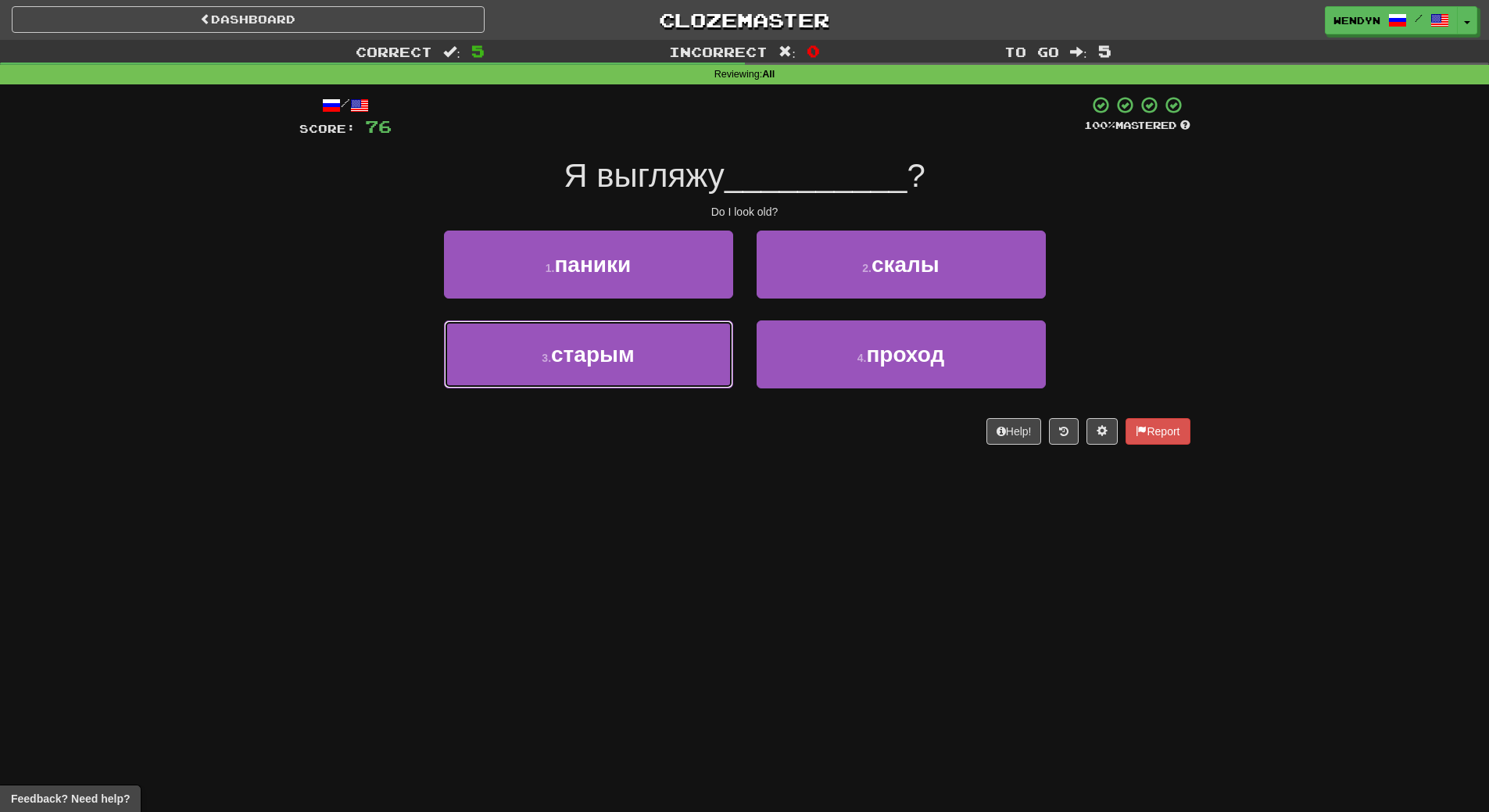
drag, startPoint x: 577, startPoint y: 369, endPoint x: 573, endPoint y: 479, distance: 110.1
click at [573, 479] on div "Dashboard Clozemaster WendyN / Toggle Dropdown Dashboard Leaderboard Activity F…" at bounding box center [744, 406] width 1489 height 812
click at [573, 472] on div "Dashboard Clozemaster WendyN / Toggle Dropdown Dashboard Leaderboard Activity F…" at bounding box center [744, 406] width 1489 height 812
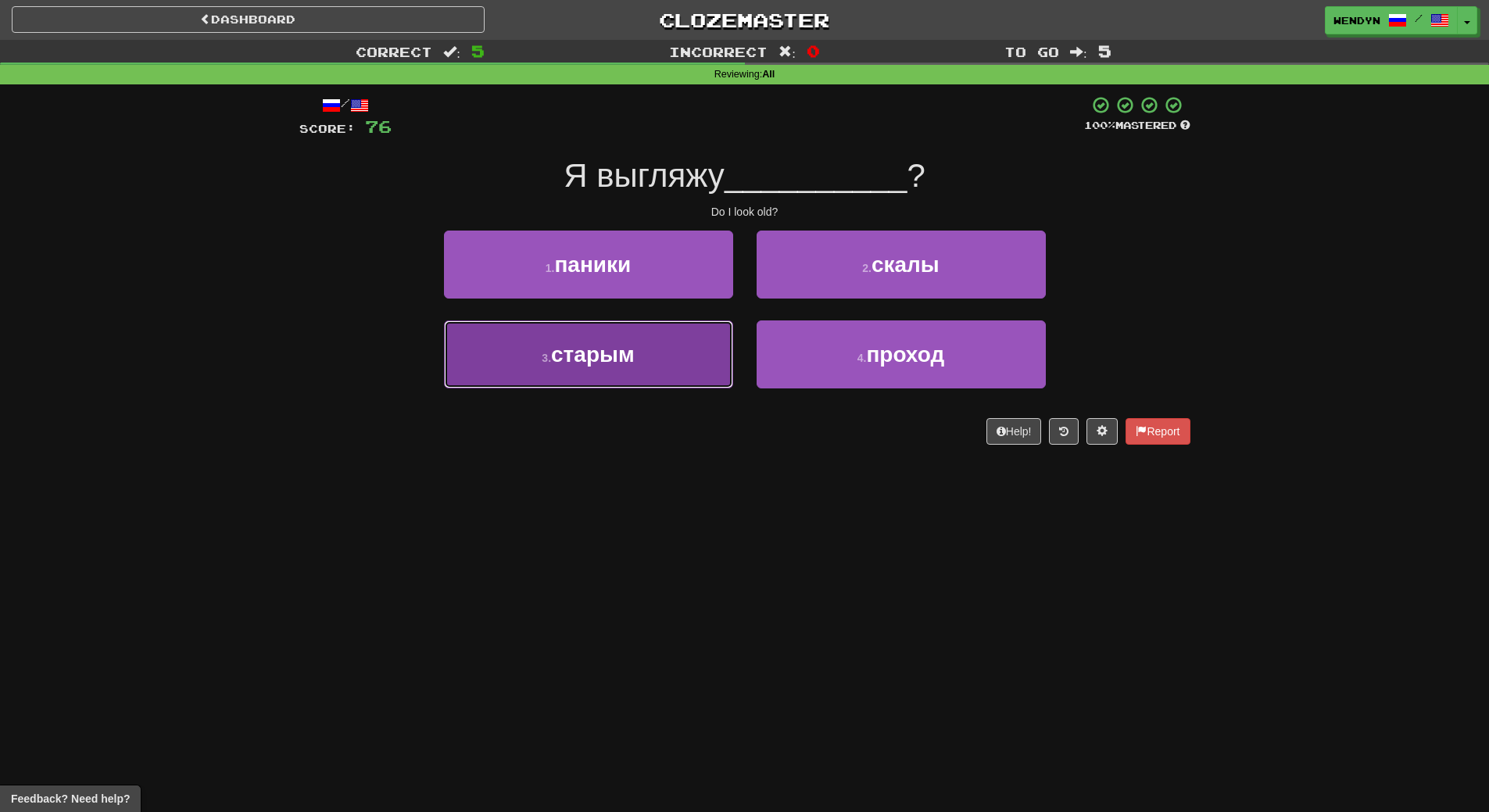
click at [591, 367] on button "3 . старым" at bounding box center [588, 354] width 289 height 68
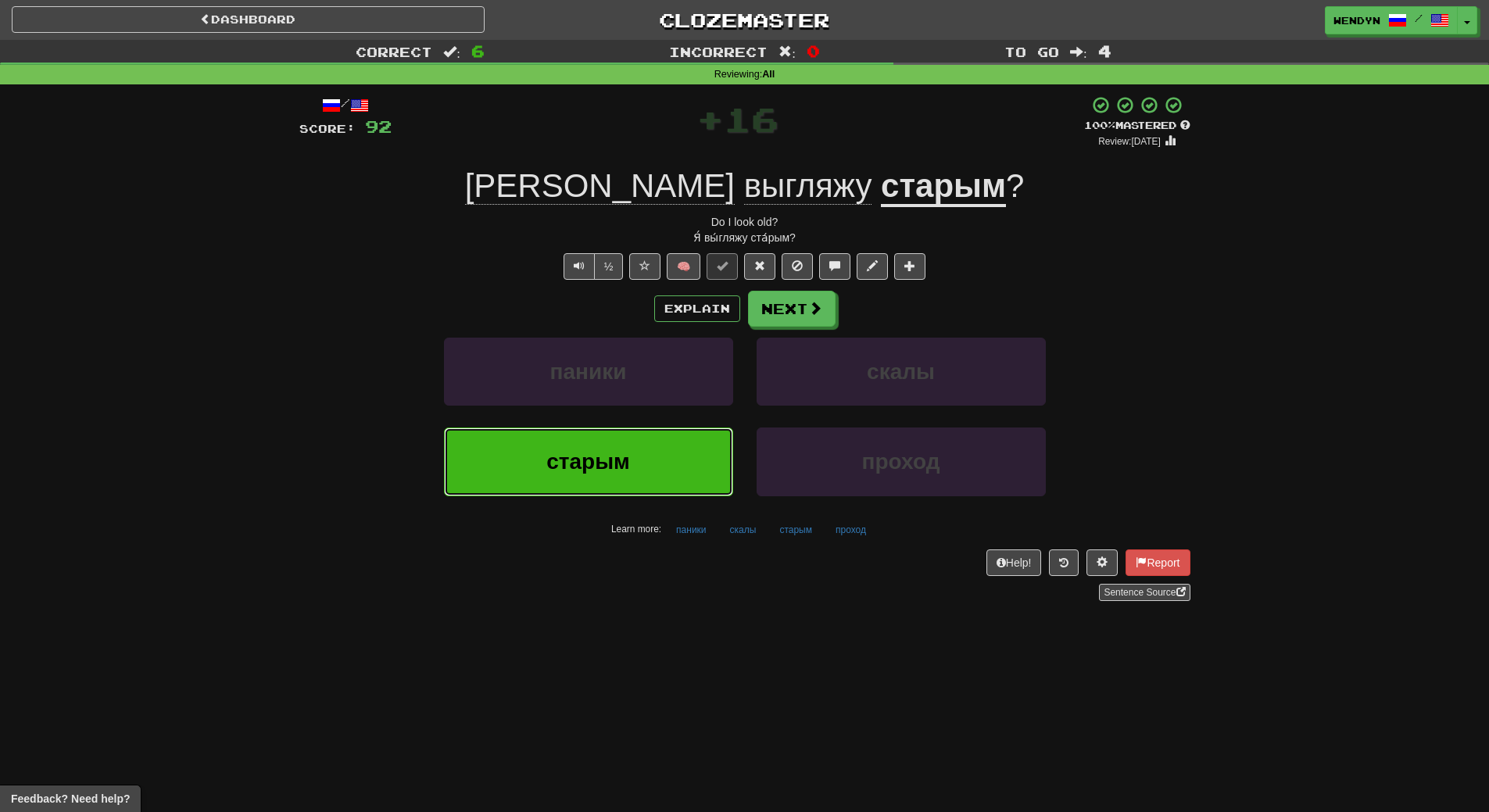
click at [584, 467] on span "старым" at bounding box center [588, 461] width 84 height 24
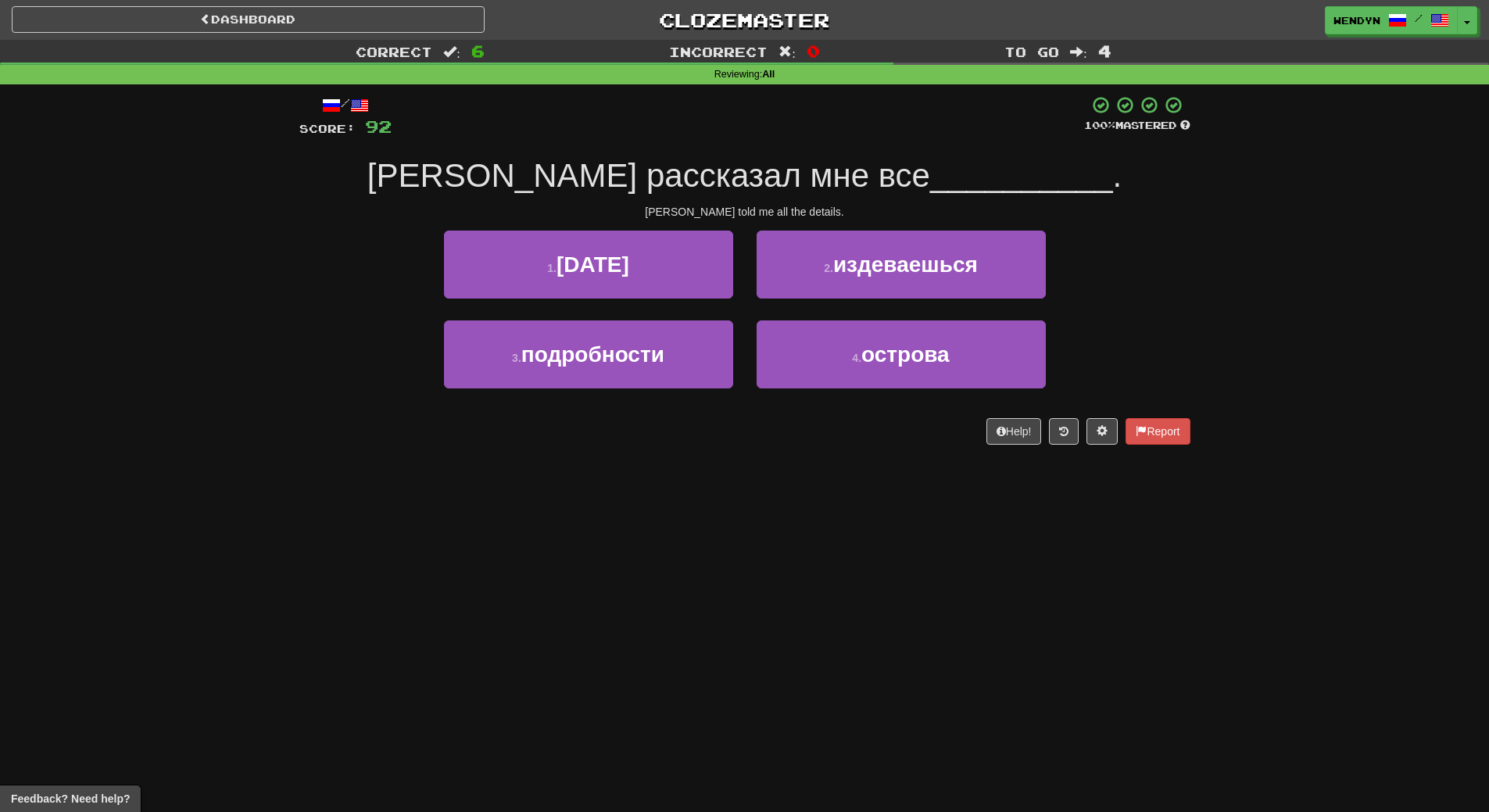
click at [584, 467] on div "Dashboard Clozemaster WendyN / Toggle Dropdown Dashboard Leaderboard Activity F…" at bounding box center [744, 406] width 1489 height 812
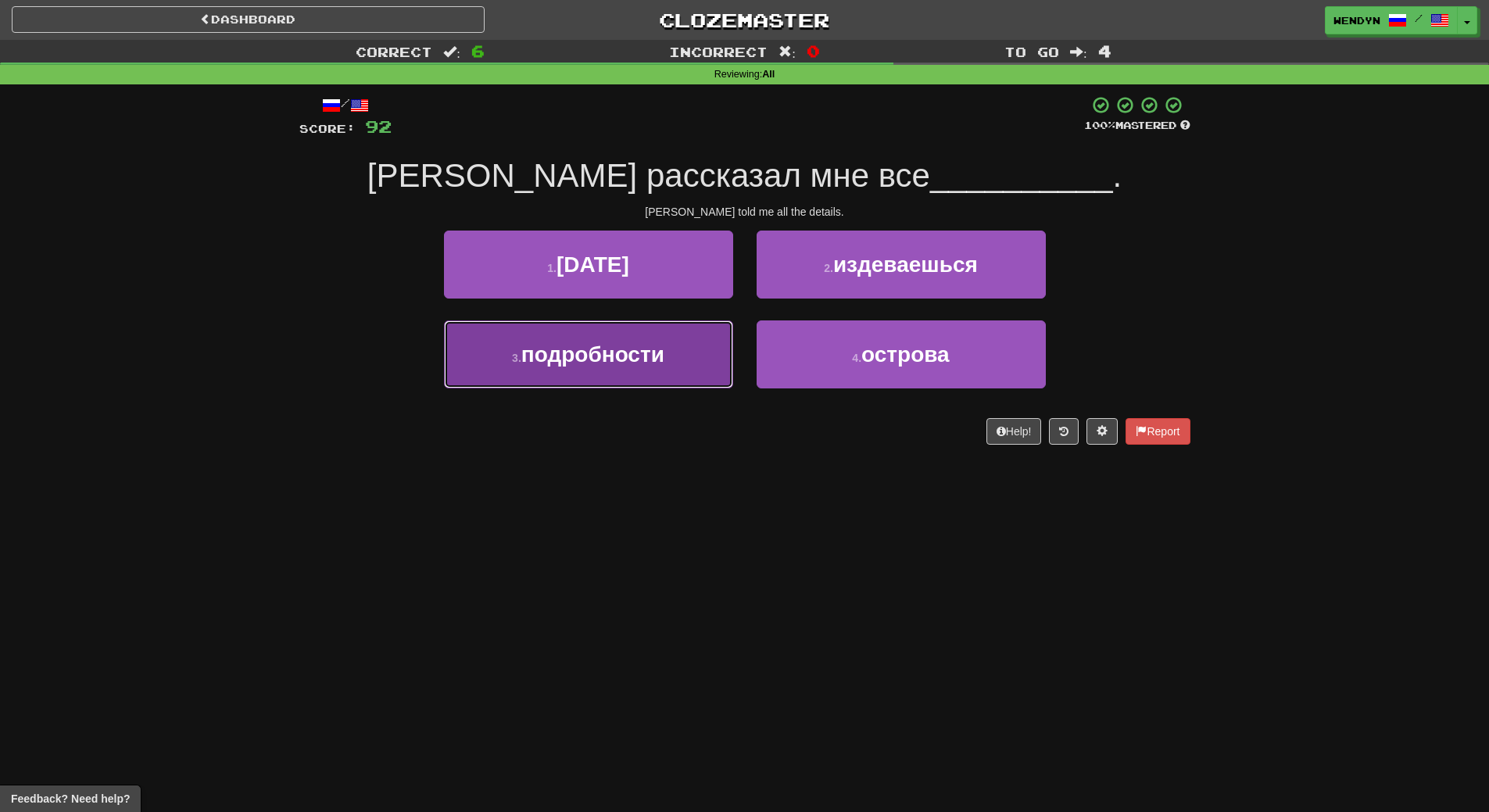
click at [599, 351] on span "подробности" at bounding box center [593, 354] width 143 height 24
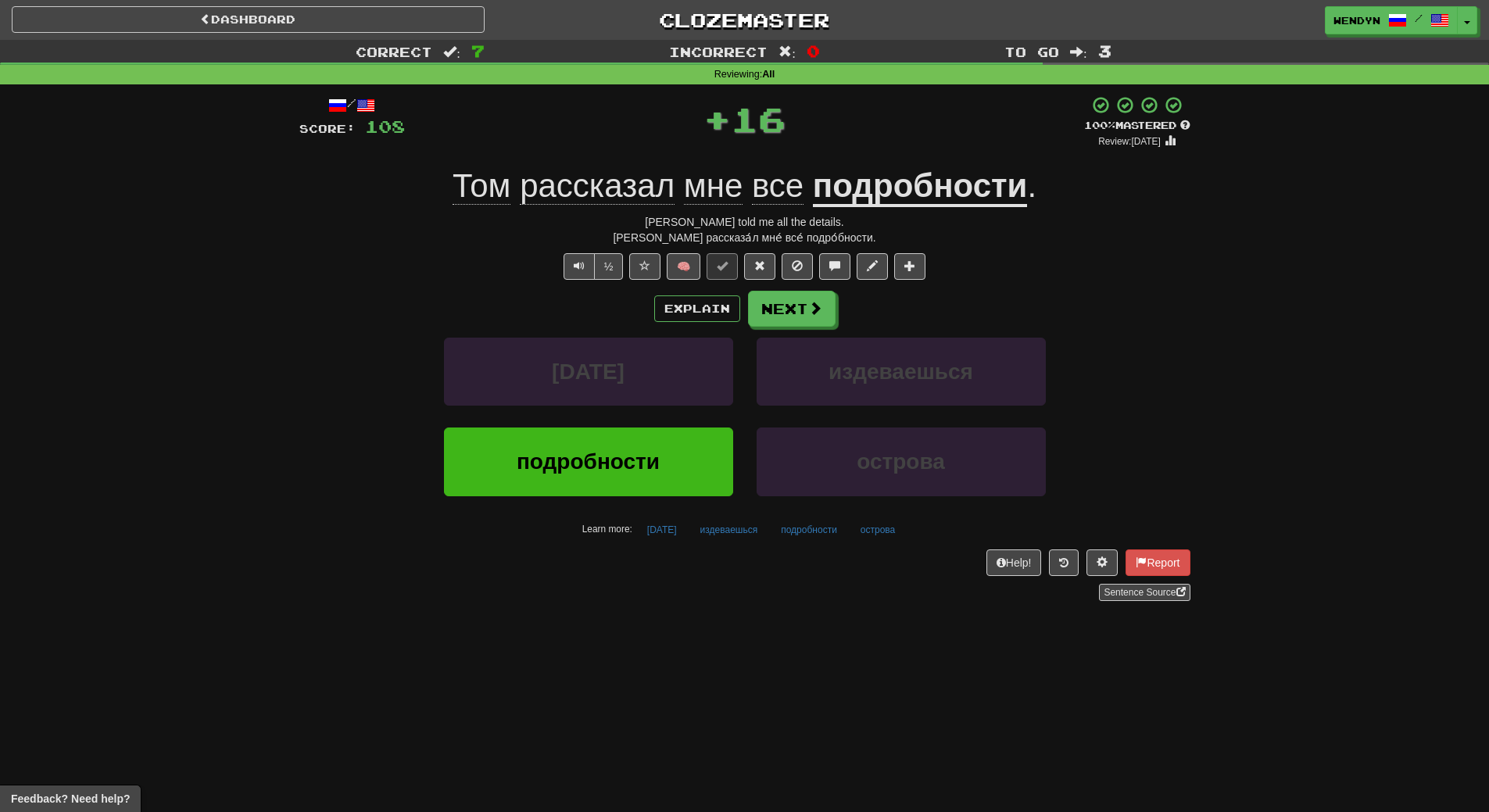
click at [559, 564] on div "Help! Report Sentence Source" at bounding box center [745, 576] width 891 height 52
click at [568, 480] on button "подробности" at bounding box center [588, 461] width 289 height 68
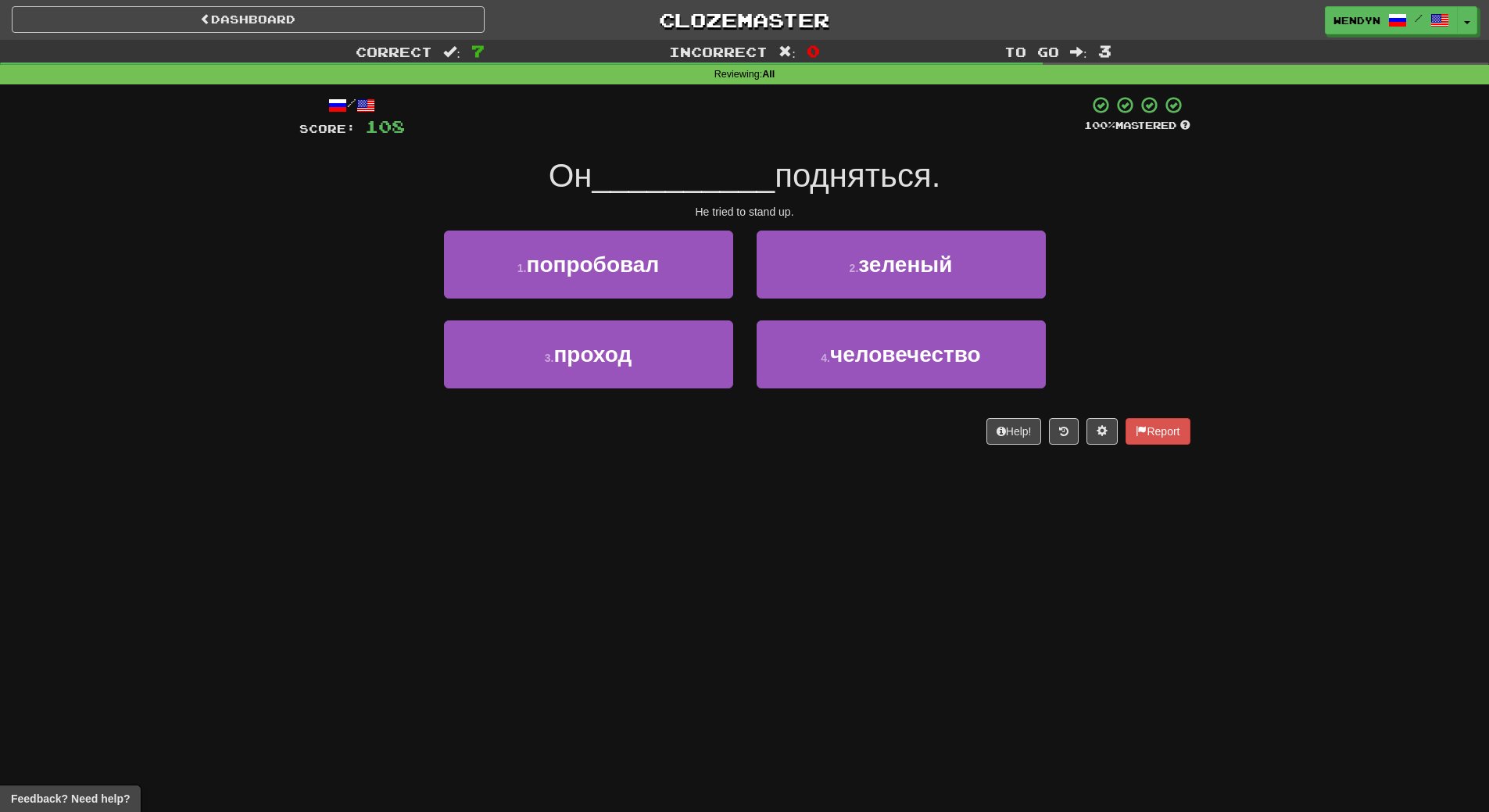
click at [743, 522] on div "Dashboard Clozemaster WendyN / Toggle Dropdown Dashboard Leaderboard Activity F…" at bounding box center [744, 406] width 1489 height 812
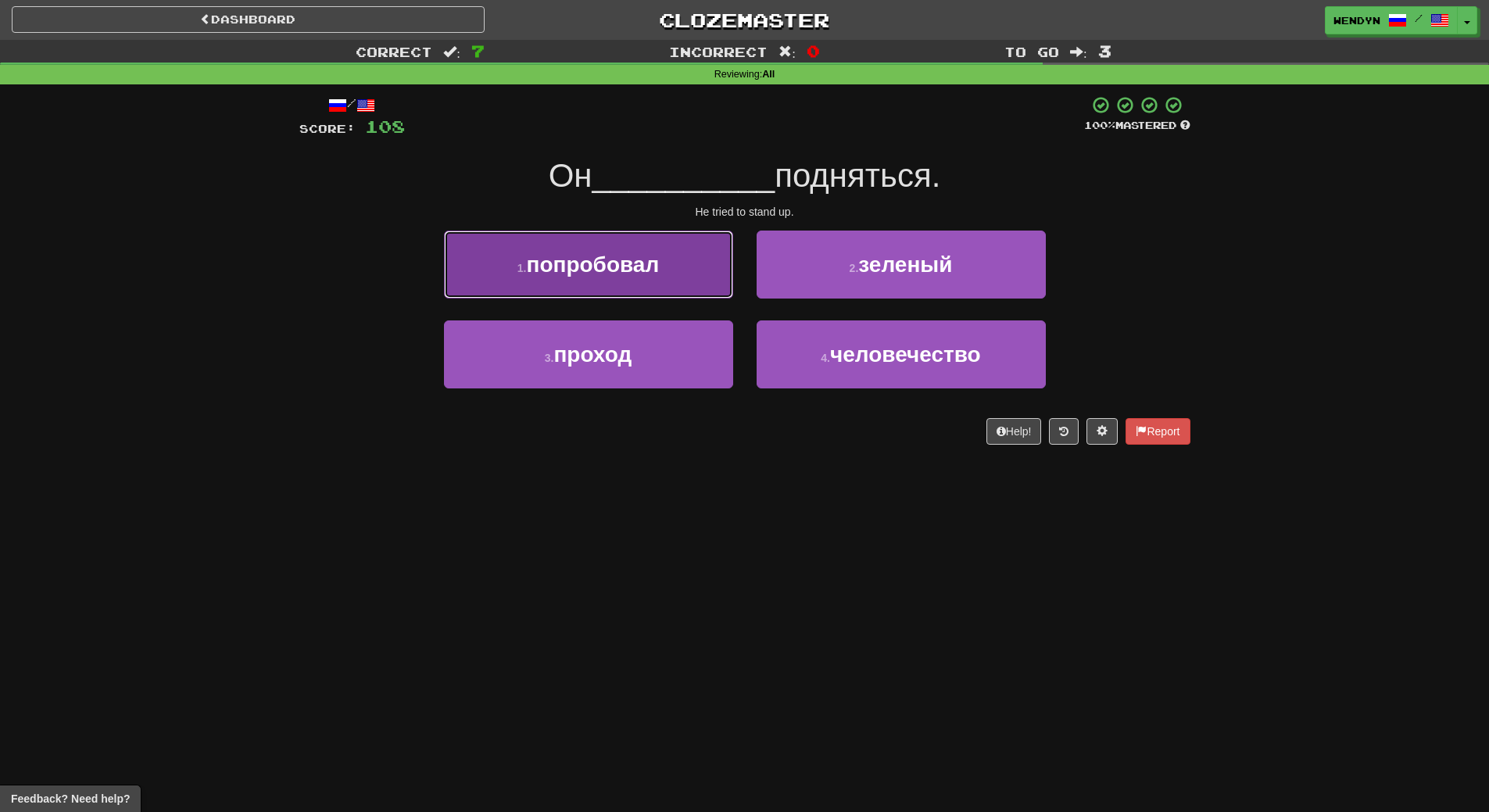
click at [616, 280] on button "1 . попробовал" at bounding box center [588, 264] width 289 height 68
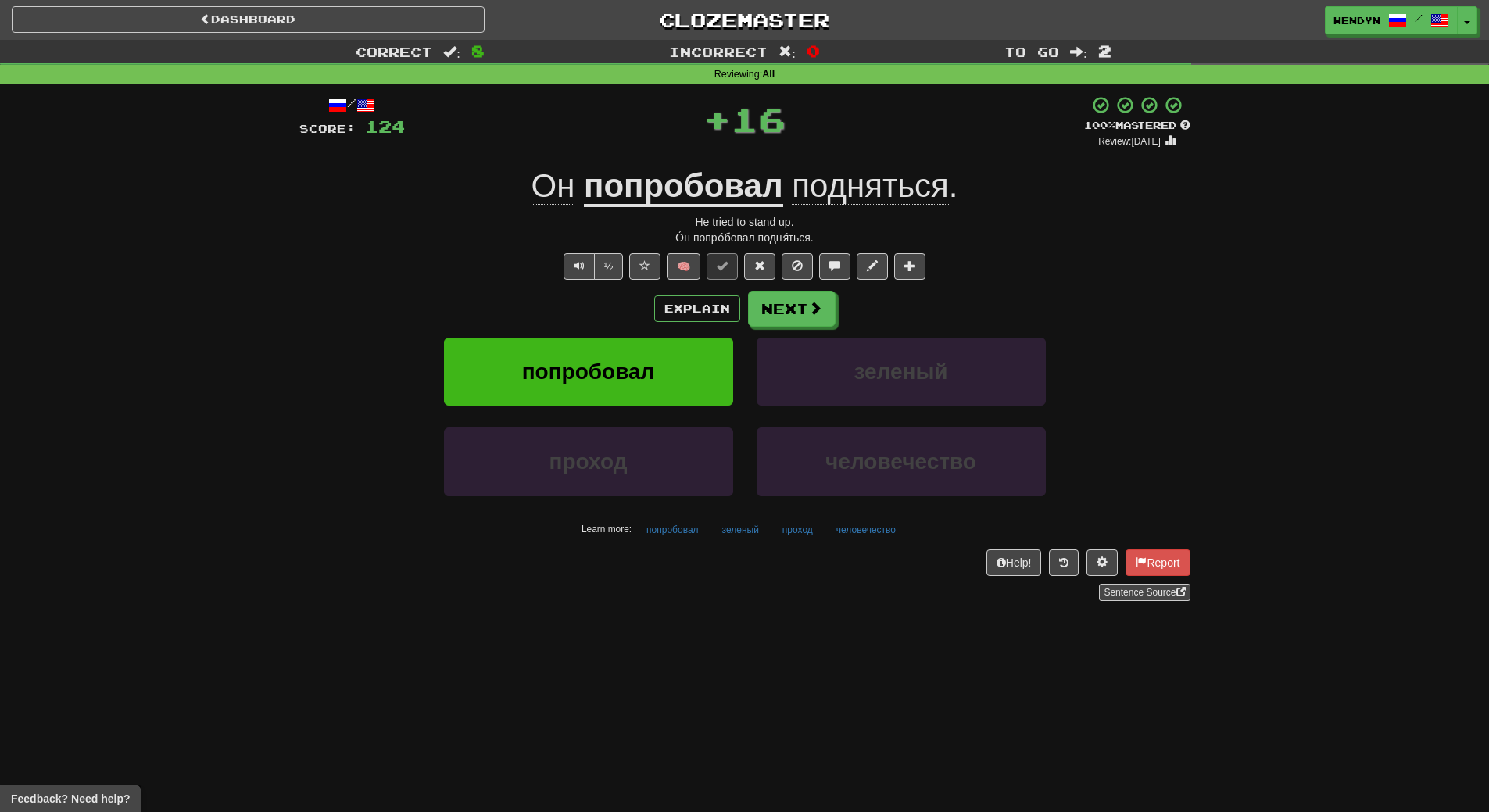
click at [610, 310] on div "Explain Next" at bounding box center [745, 309] width 891 height 36
click at [608, 374] on span "попробовал" at bounding box center [589, 371] width 133 height 24
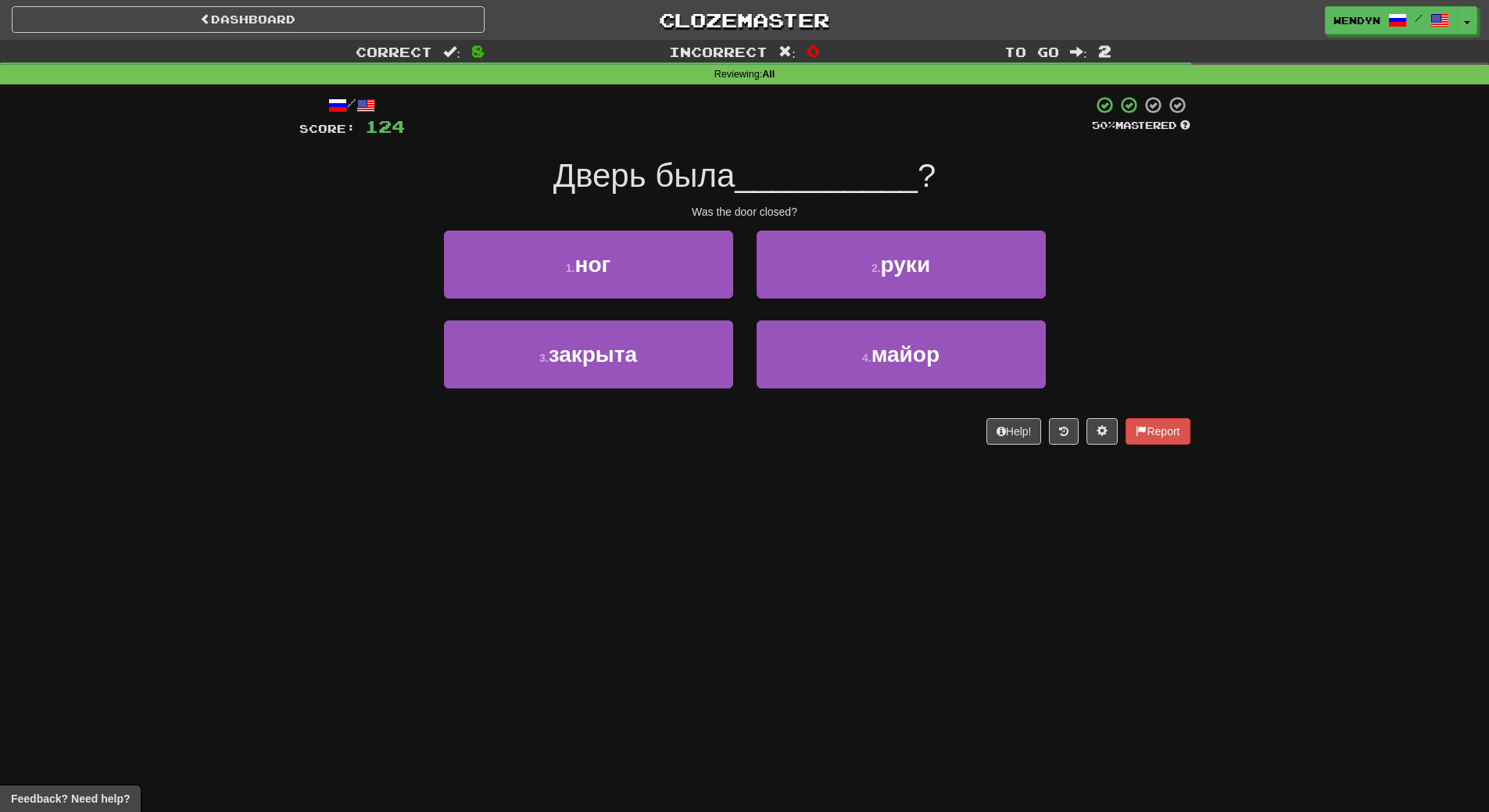
click at [580, 480] on div "Dashboard Clozemaster WendyN / Toggle Dropdown Dashboard Leaderboard Activity F…" at bounding box center [744, 406] width 1489 height 812
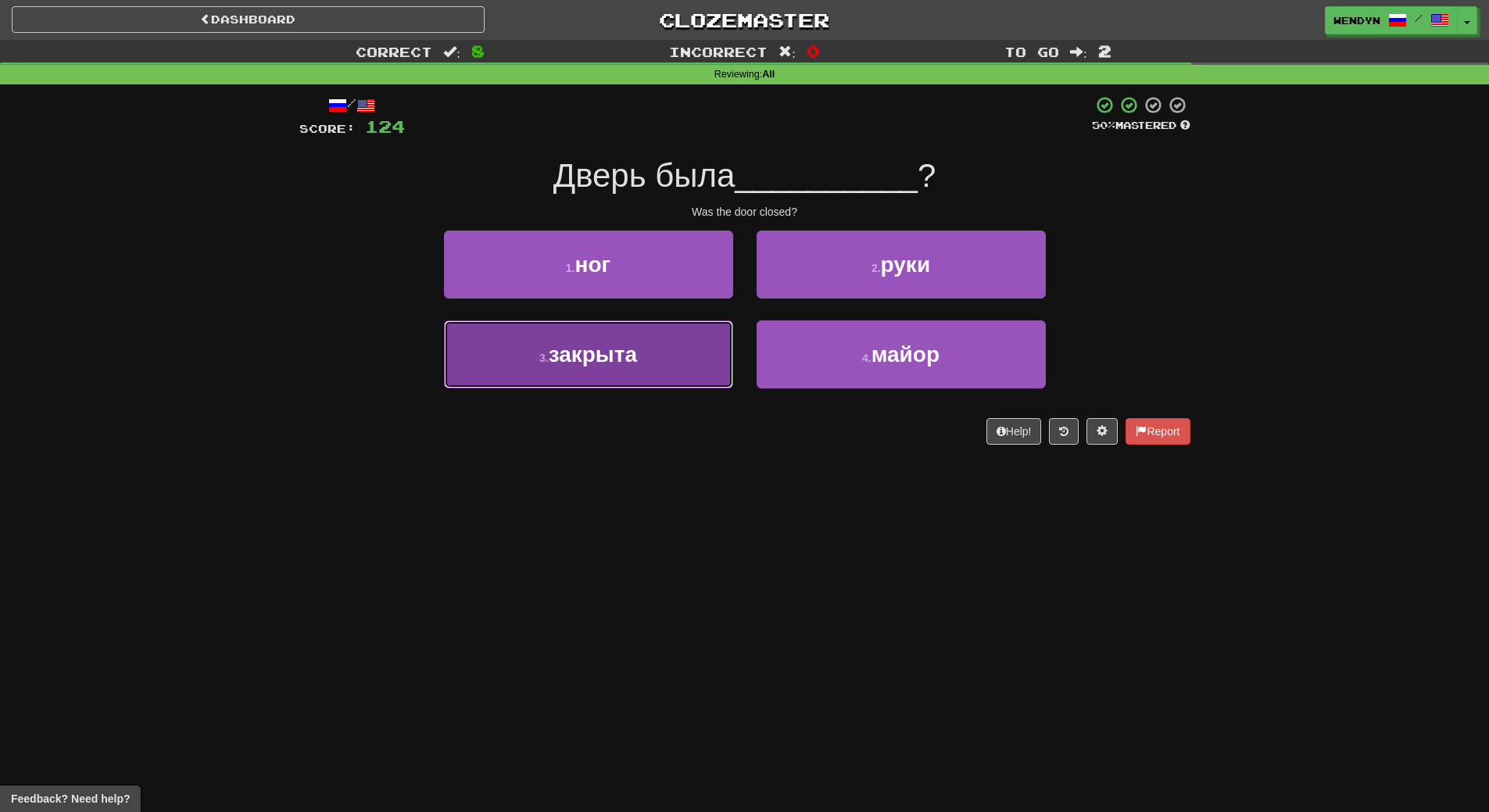
click at [620, 363] on span "закрыта" at bounding box center [593, 354] width 89 height 24
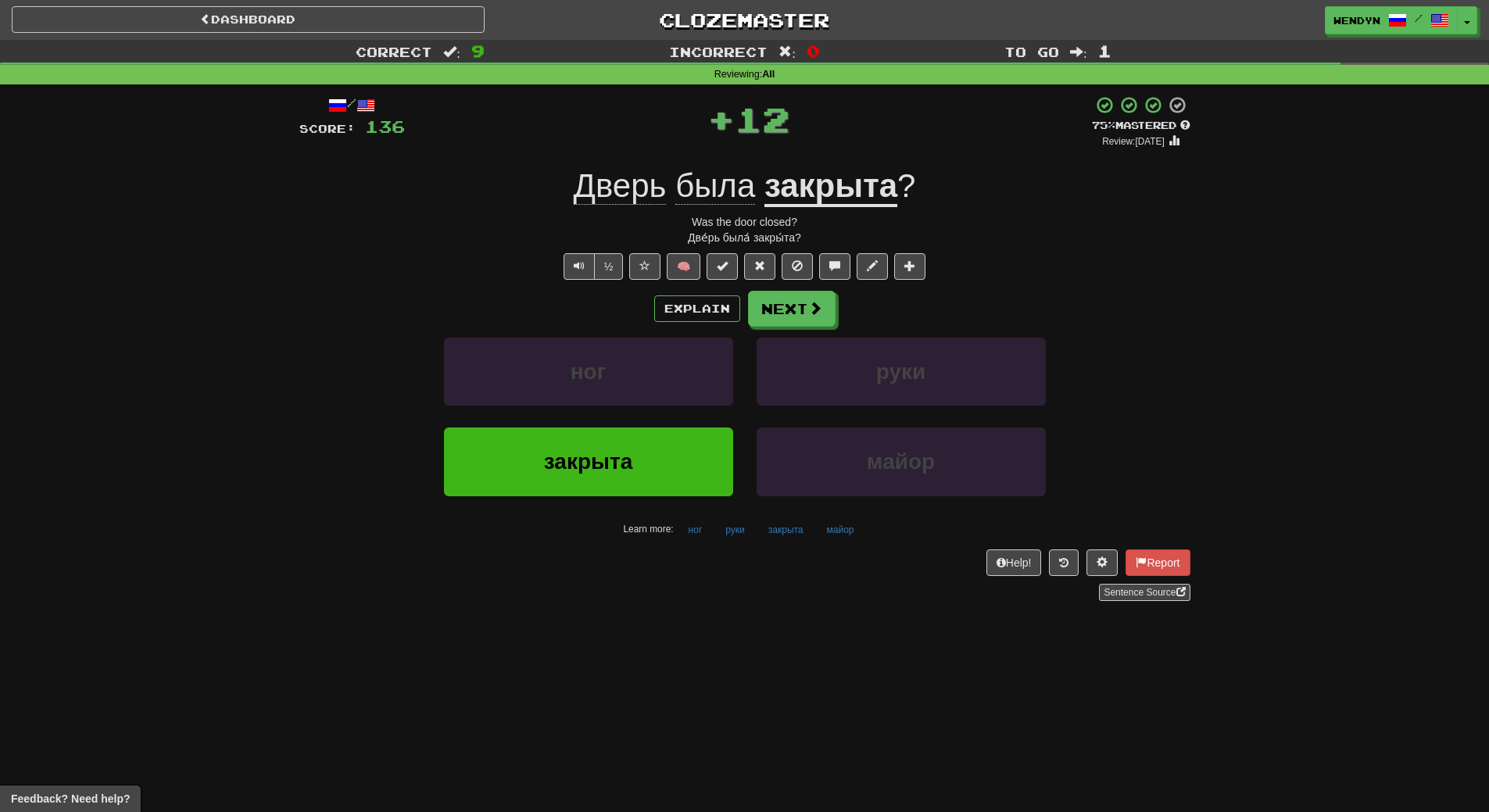
click at [616, 565] on div "Help! Report Sentence Source" at bounding box center [745, 576] width 891 height 52
click at [613, 486] on button "закрыта" at bounding box center [588, 461] width 289 height 68
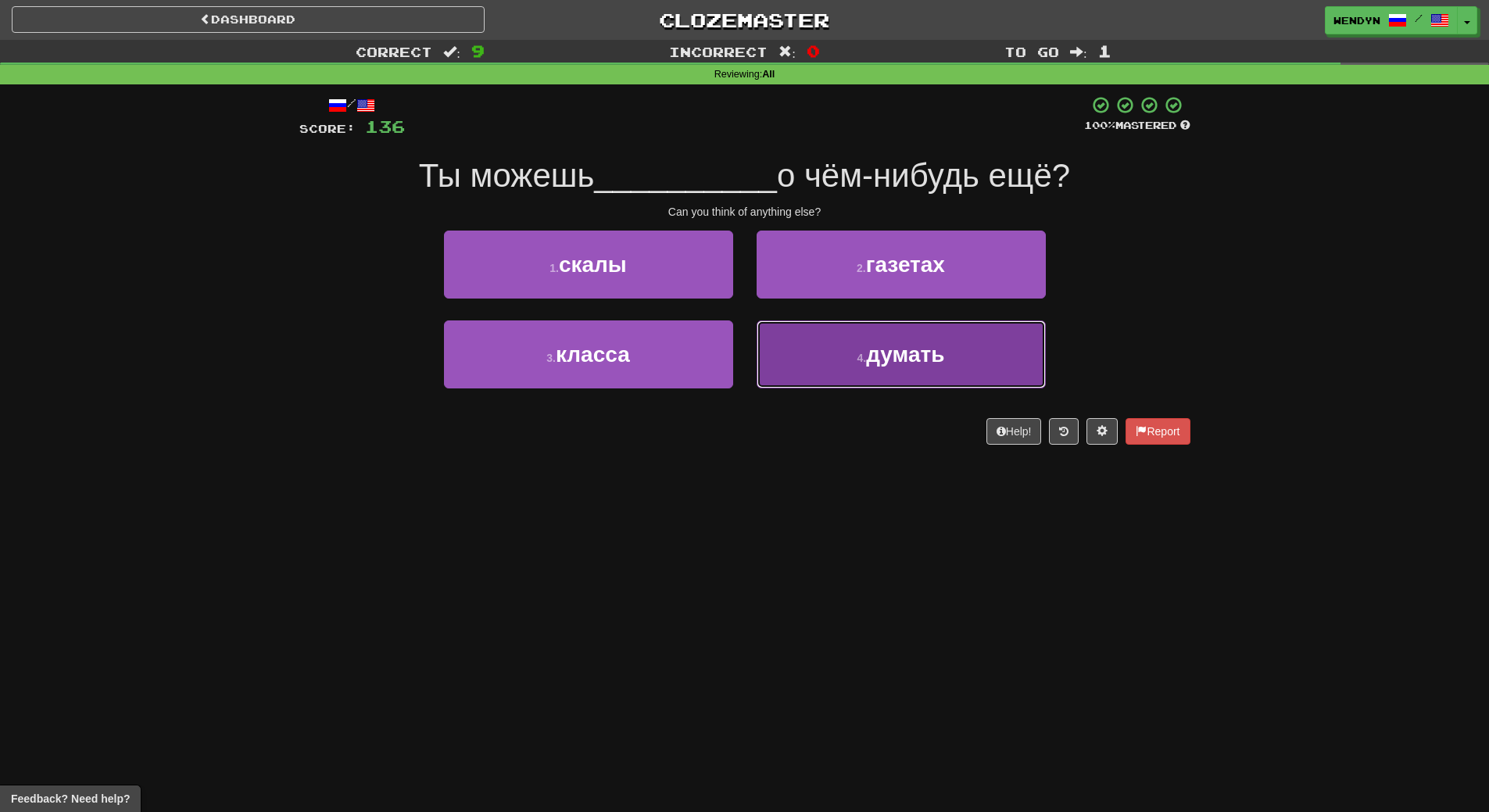
click at [860, 371] on button "4 . думать" at bounding box center [901, 354] width 289 height 68
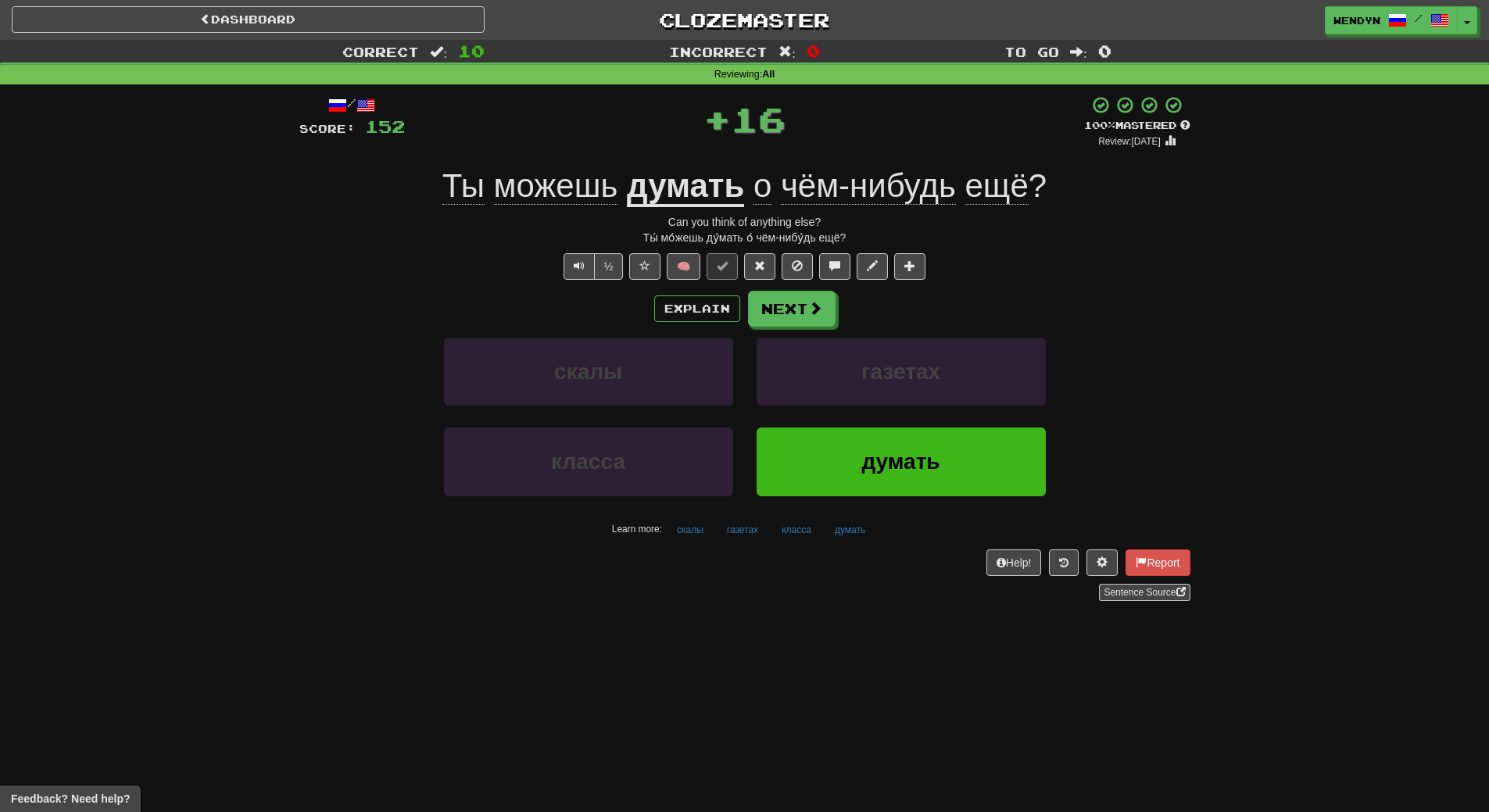
click at [857, 570] on div "Help! Report Sentence Source" at bounding box center [745, 576] width 891 height 52
click at [879, 475] on button "думать" at bounding box center [901, 461] width 289 height 68
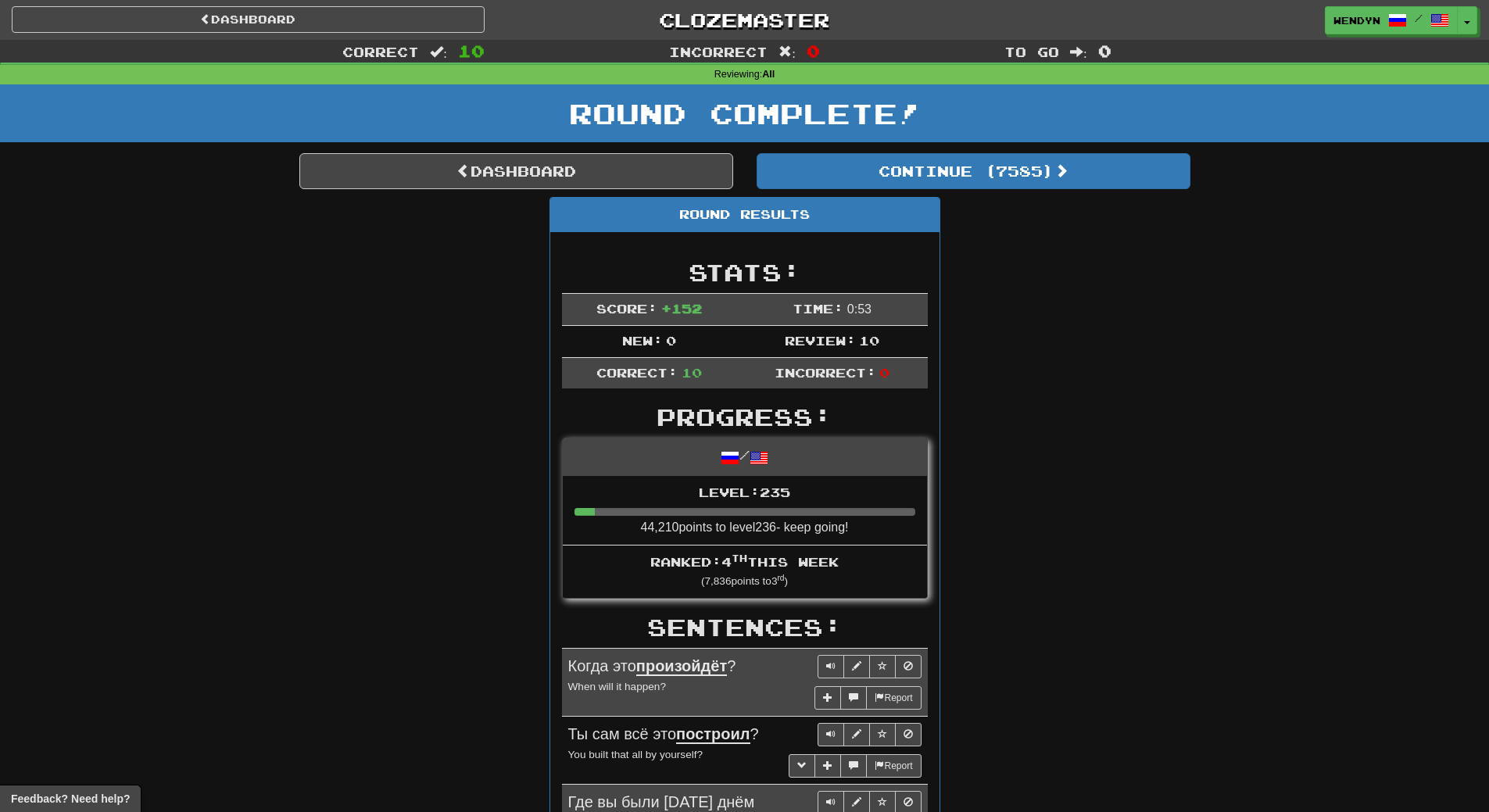
click at [964, 453] on div "Round Results Stats: Score: + 152 Time: 0 : 53 New: 0 Review: 10 Correct: 10 In…" at bounding box center [745, 822] width 891 height 1250
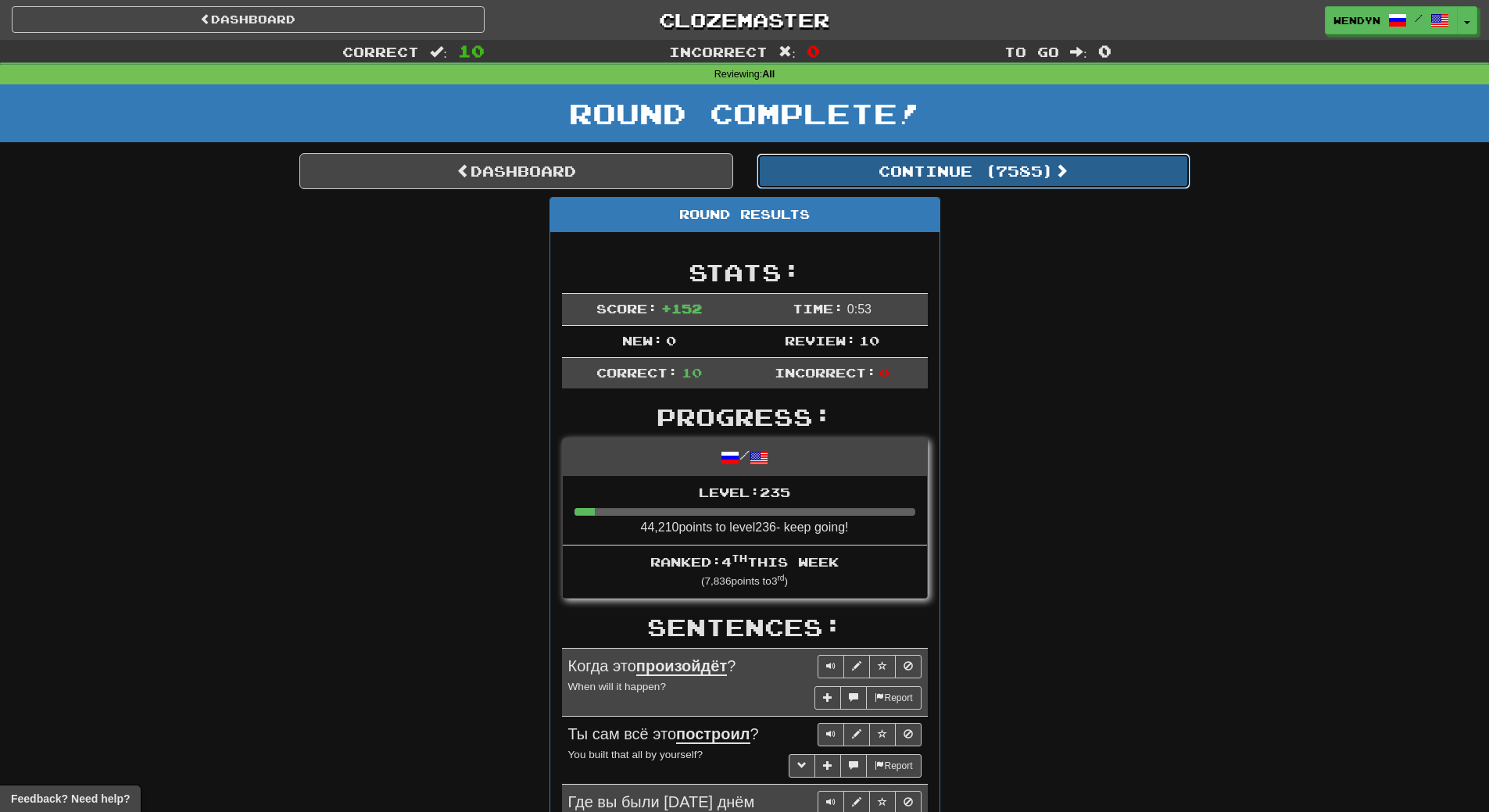
click at [992, 173] on button "Continue ( 7585 )" at bounding box center [974, 171] width 434 height 36
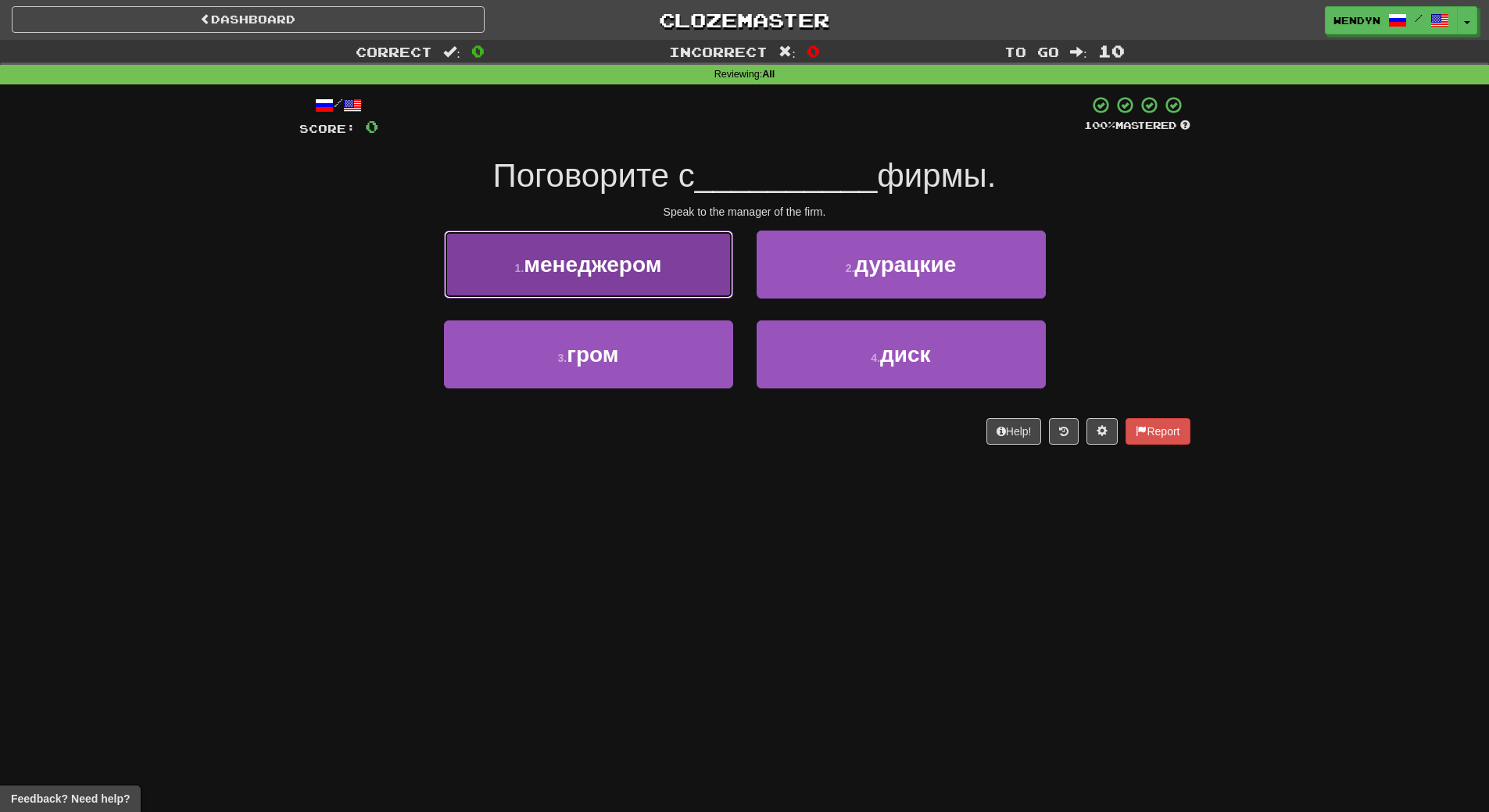
click at [623, 231] on button "1 . менеджером" at bounding box center [588, 264] width 289 height 68
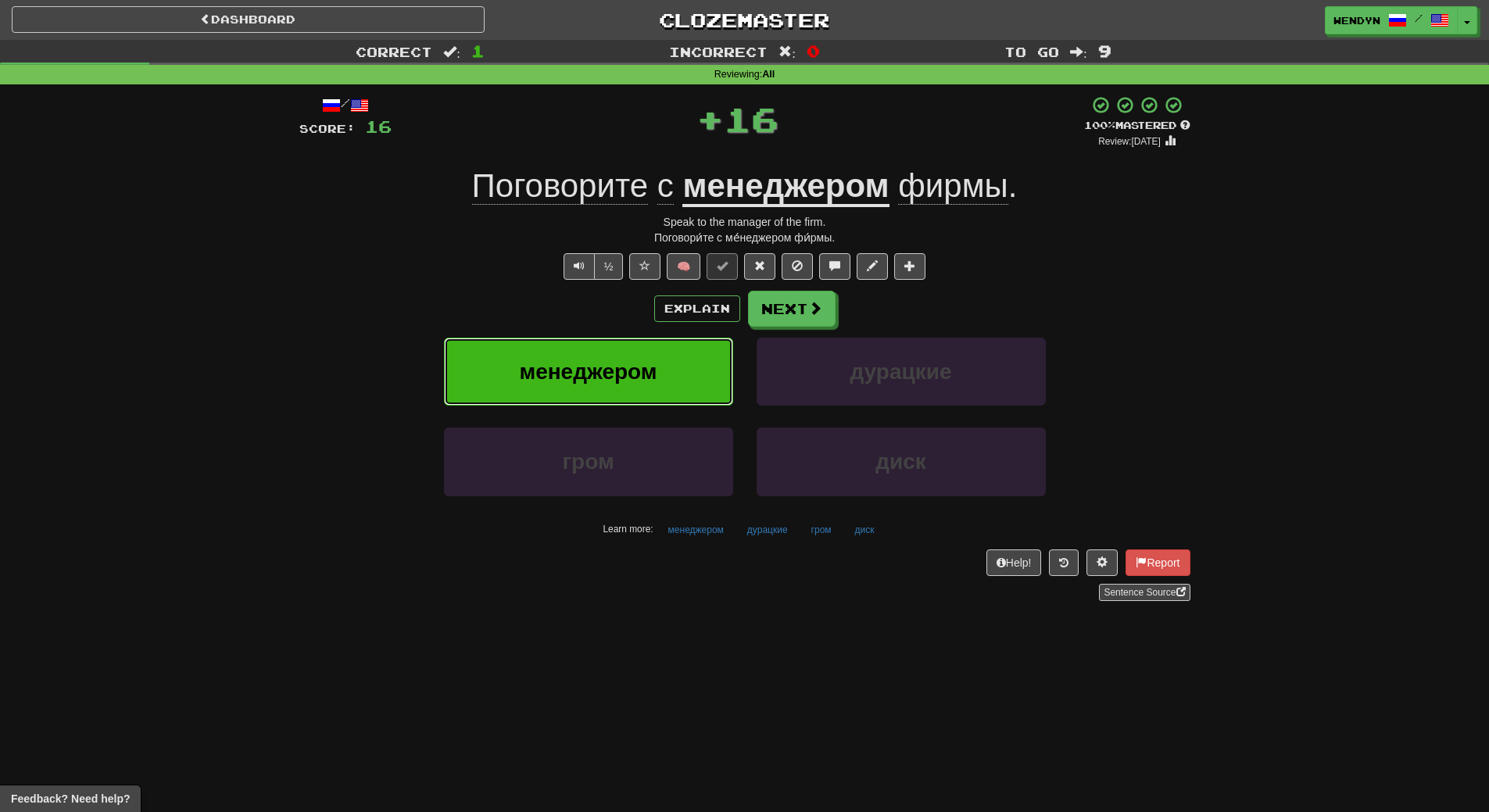
click at [631, 402] on button "менеджером" at bounding box center [588, 371] width 289 height 68
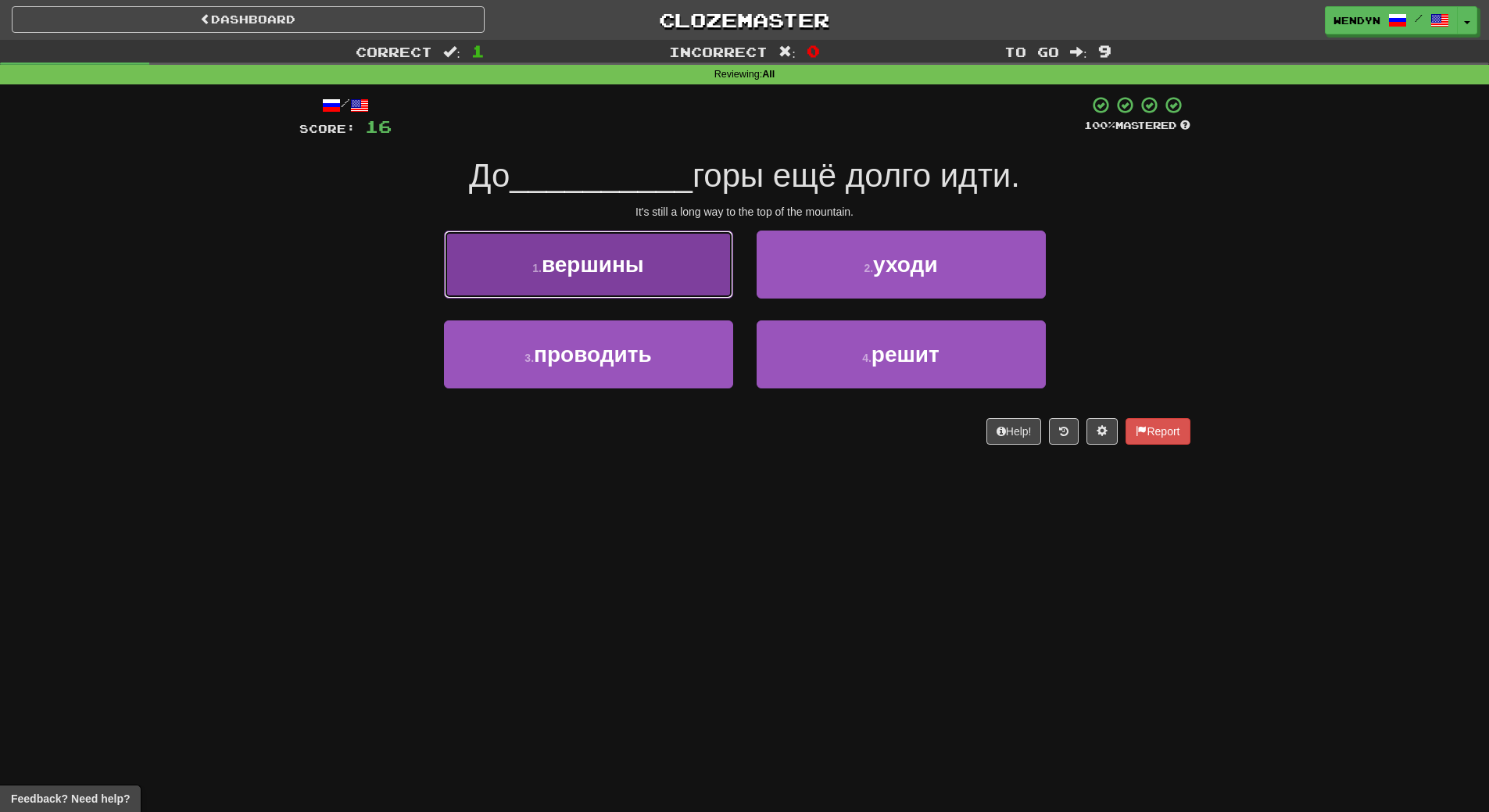
click at [613, 272] on span "вершины" at bounding box center [593, 264] width 103 height 24
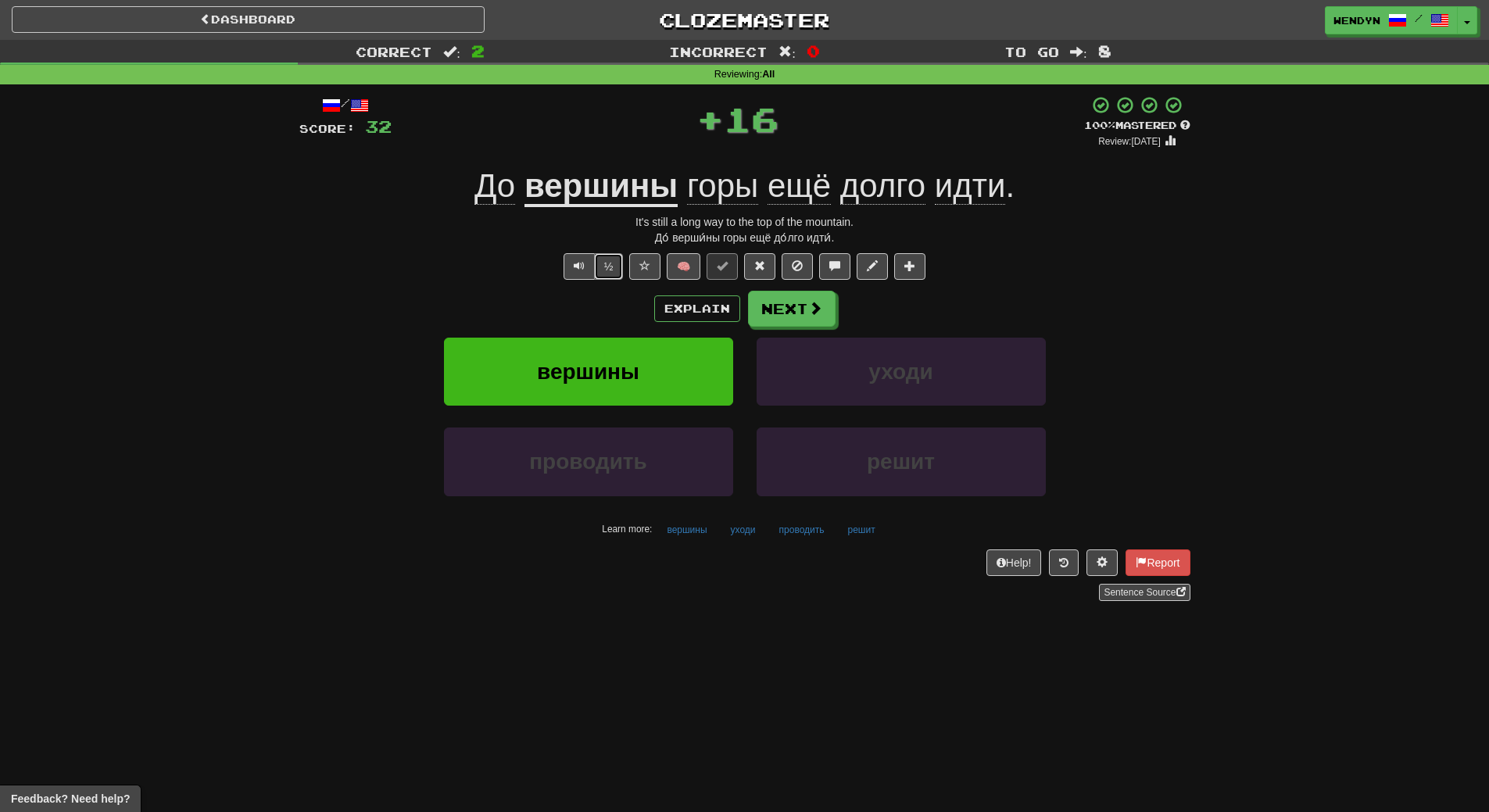
click at [613, 272] on button "½" at bounding box center [609, 266] width 30 height 27
click at [605, 318] on div "Explain Next" at bounding box center [745, 309] width 891 height 36
click at [605, 368] on span "вершины" at bounding box center [588, 371] width 103 height 24
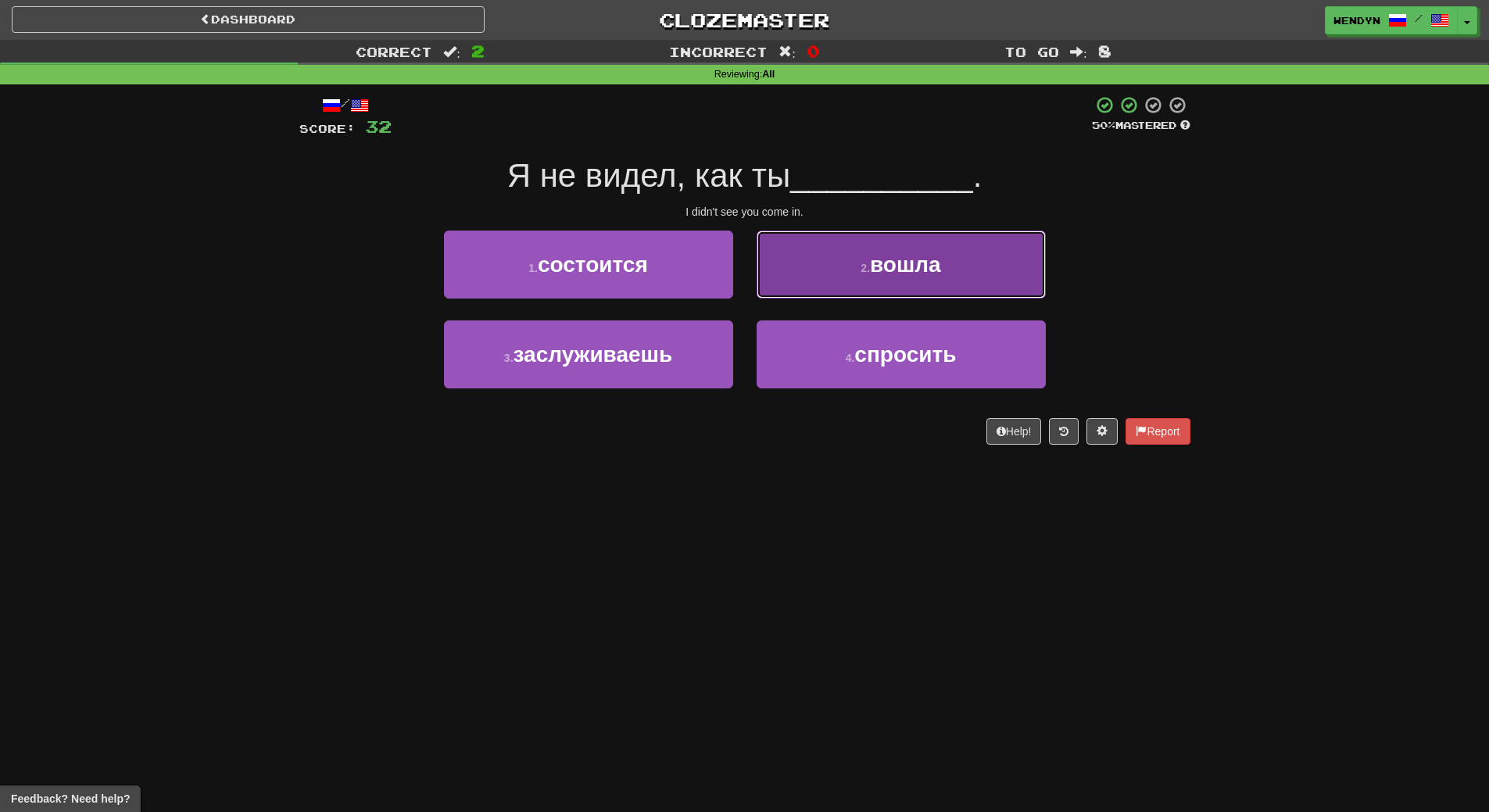
click at [920, 287] on button "2 . вошла" at bounding box center [901, 264] width 289 height 68
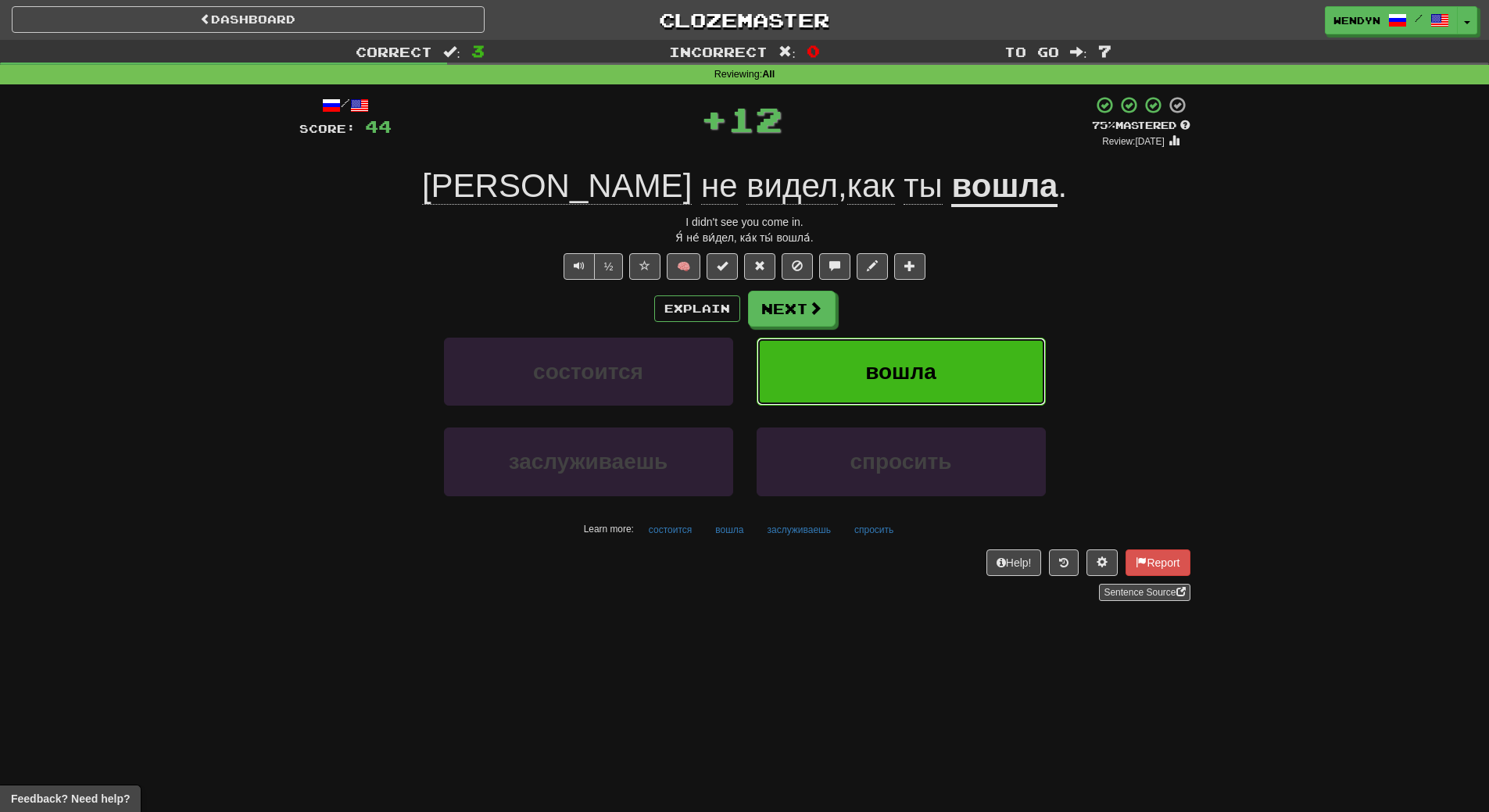
click at [923, 351] on button "вошла" at bounding box center [901, 371] width 289 height 68
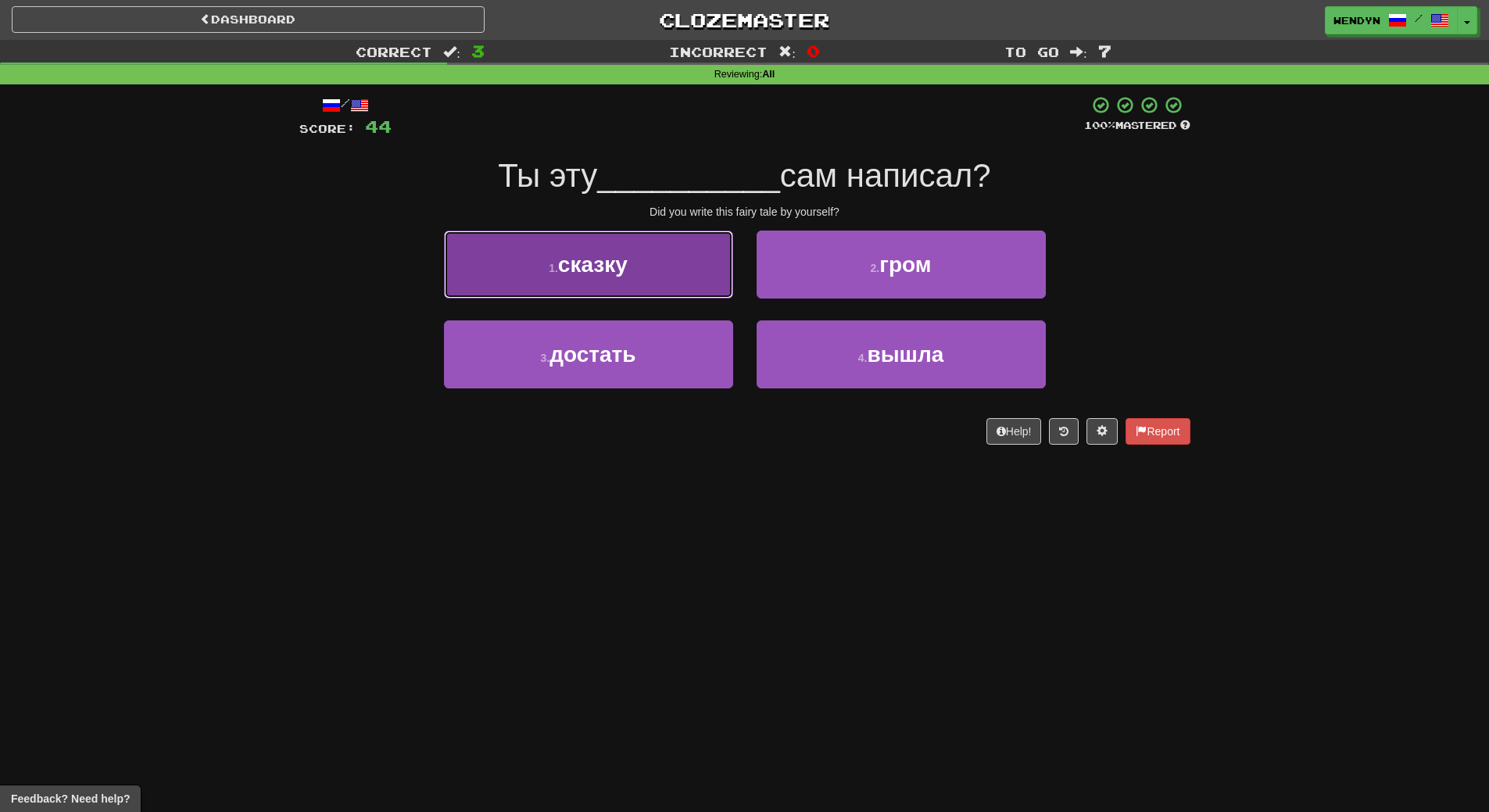
click at [595, 283] on button "1 . сказку" at bounding box center [588, 264] width 289 height 68
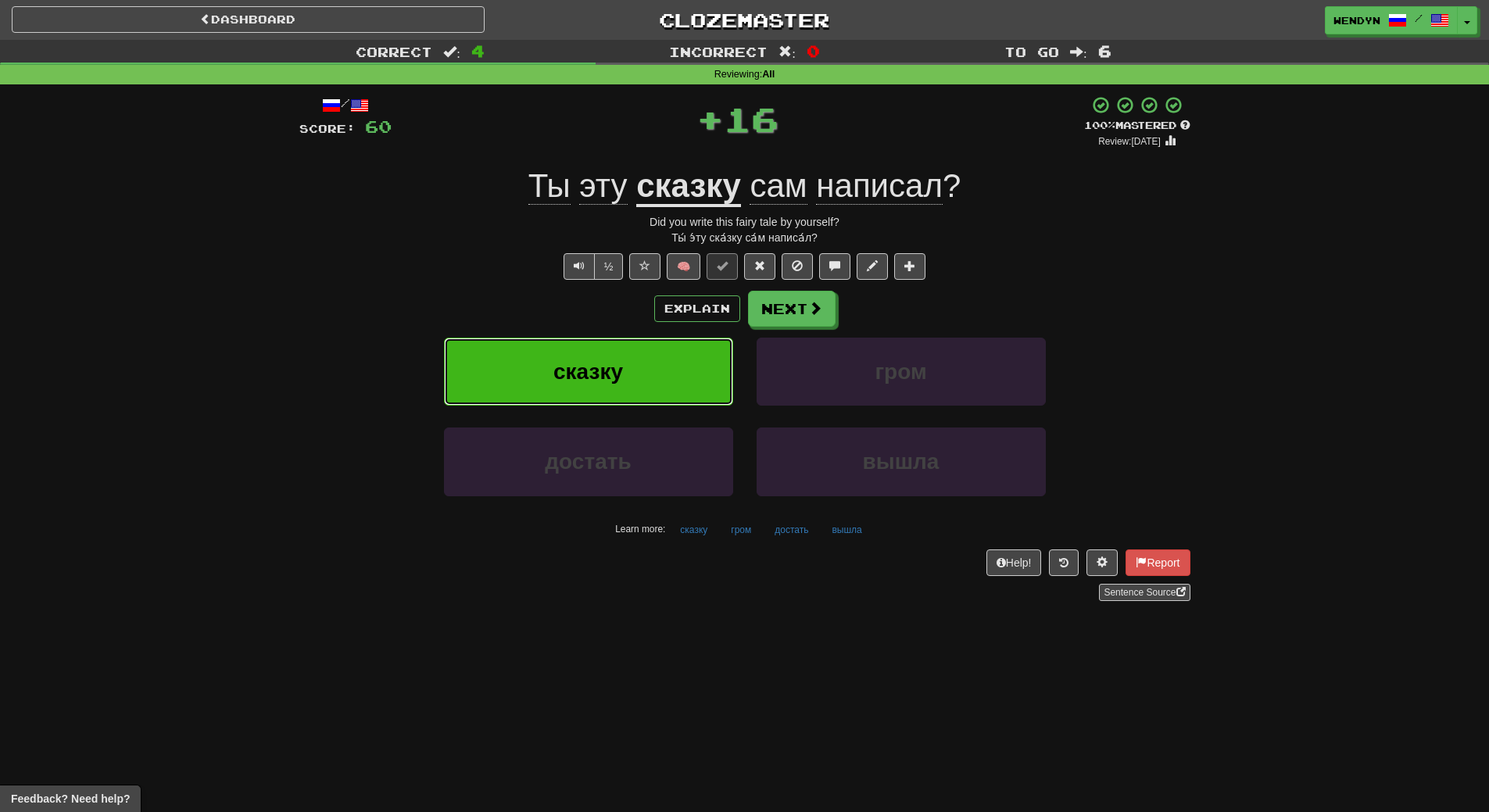
click at [599, 370] on span "сказку" at bounding box center [588, 371] width 70 height 24
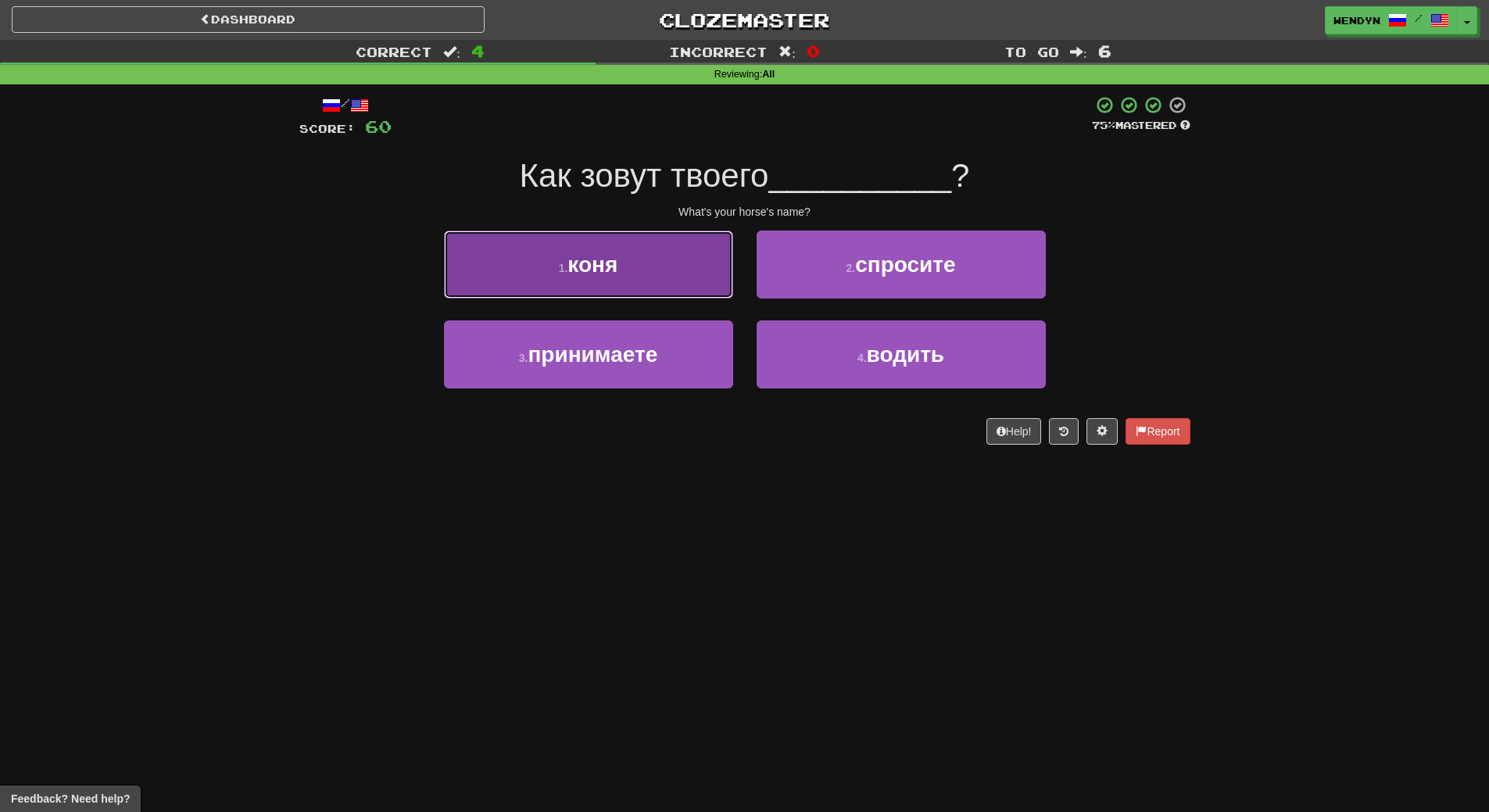
click at [601, 274] on span "коня" at bounding box center [593, 264] width 50 height 24
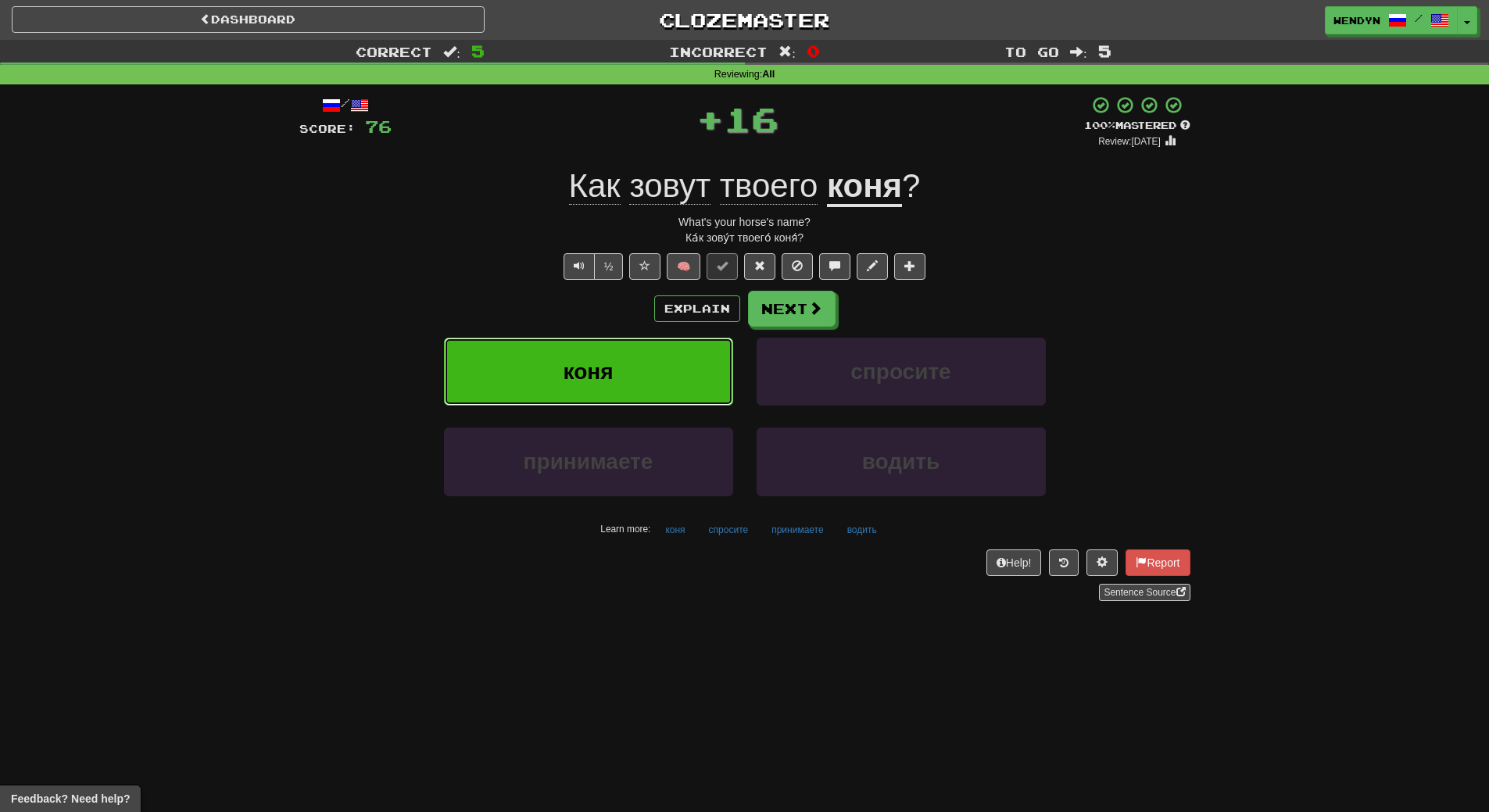
click at [600, 359] on span "коня" at bounding box center [589, 371] width 50 height 24
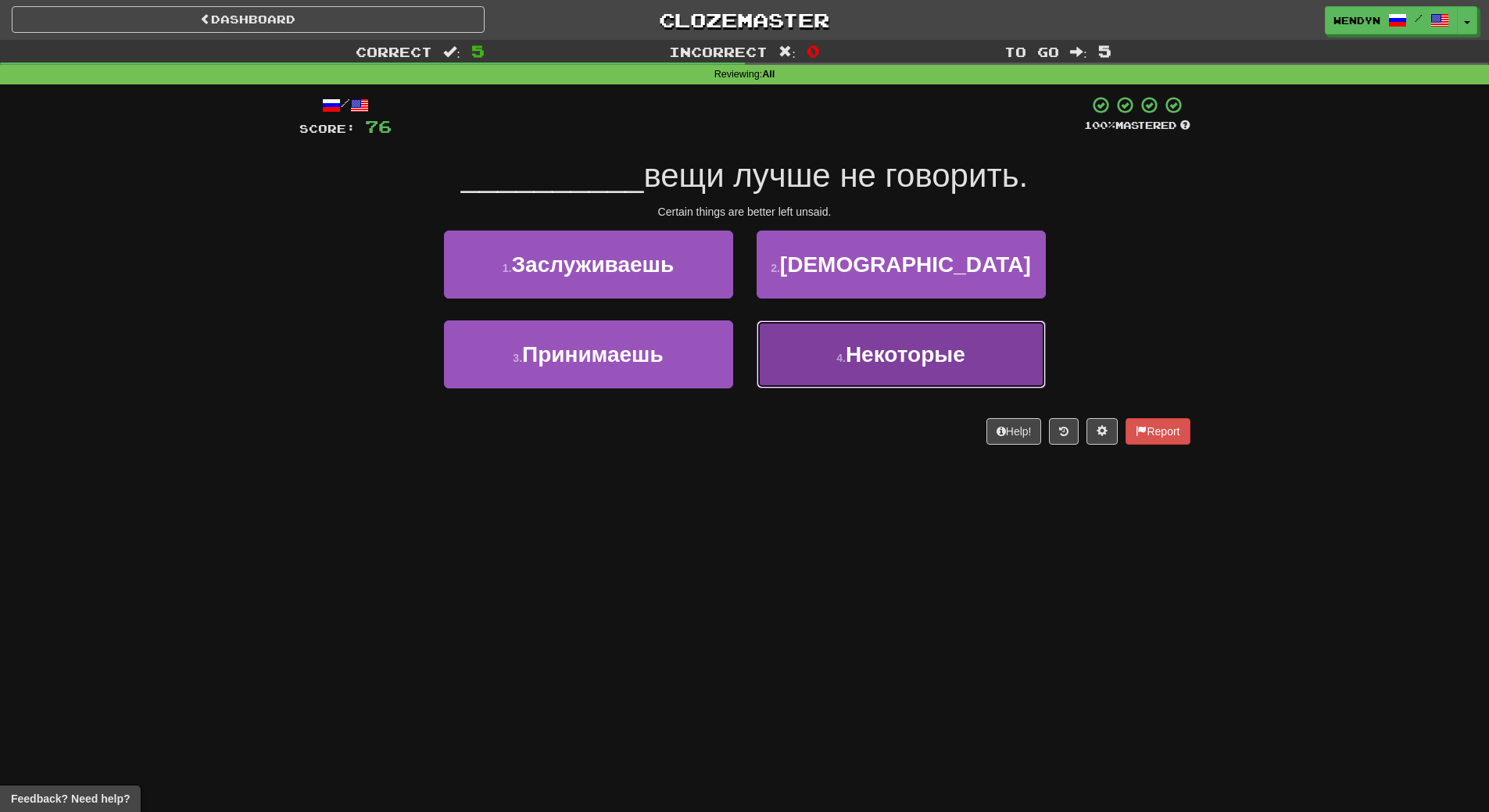
click at [876, 388] on button "4 . Некоторые" at bounding box center [901, 354] width 289 height 68
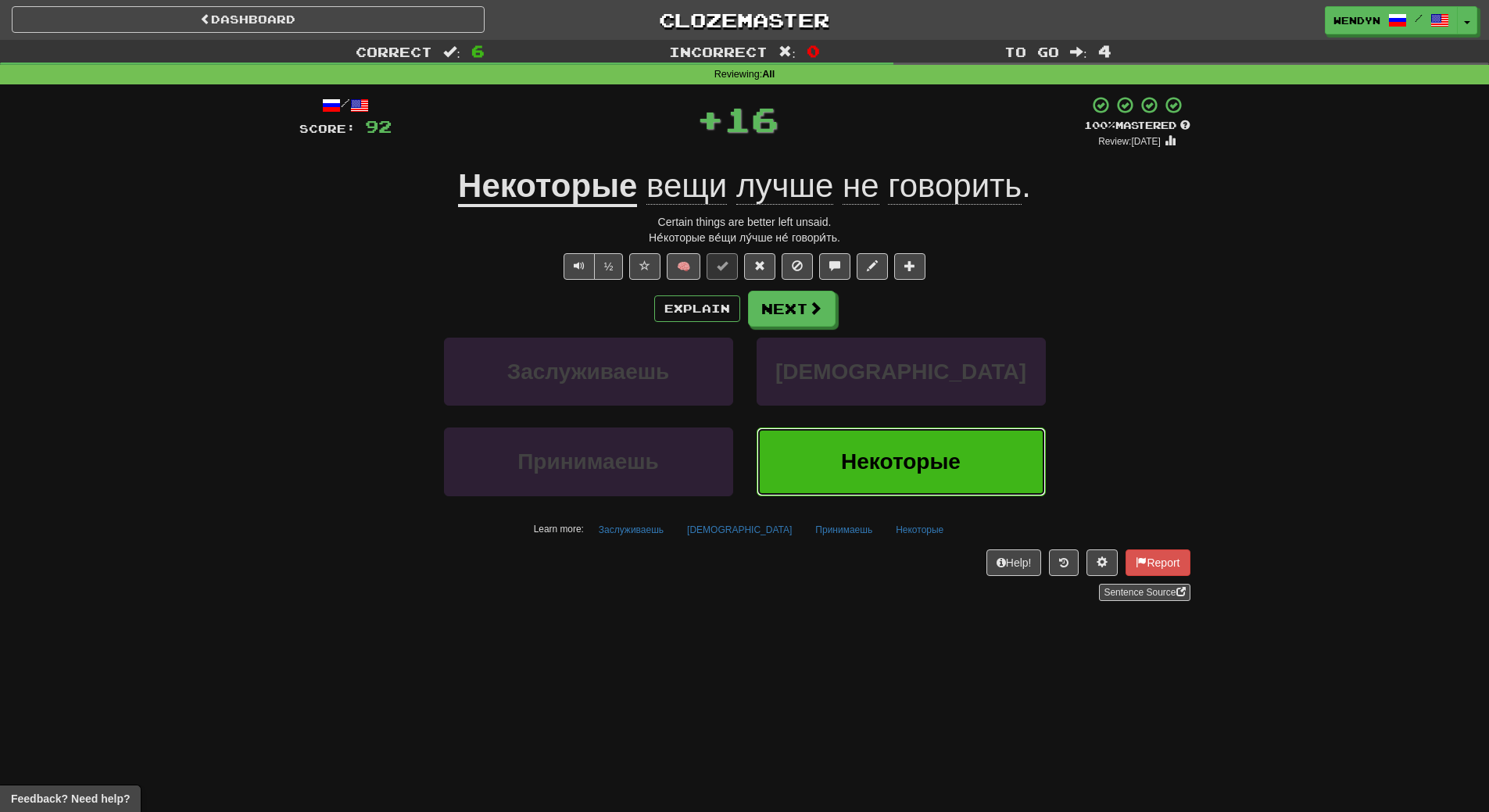
click at [870, 462] on span "Некоторые" at bounding box center [901, 461] width 120 height 24
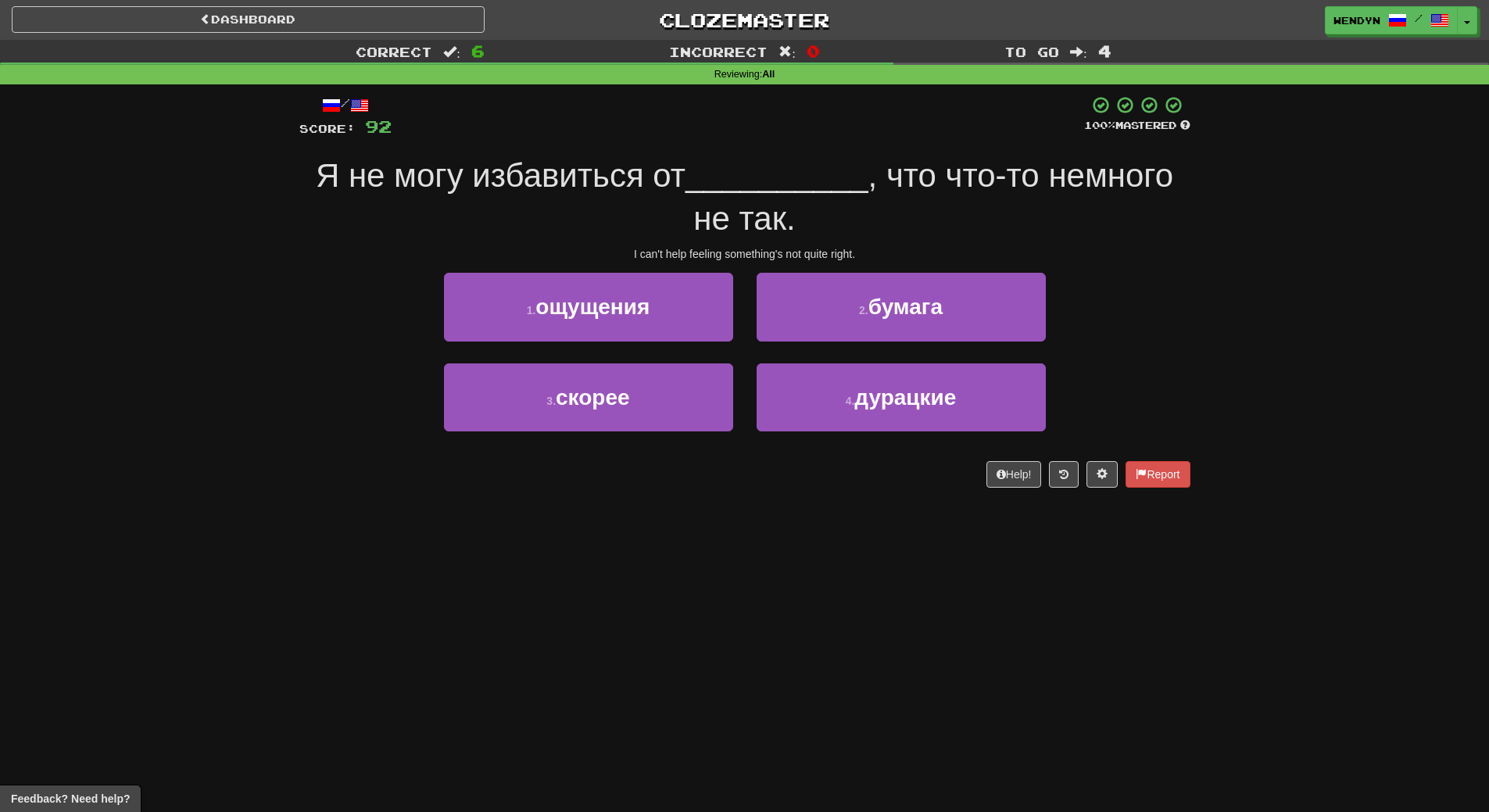
click at [850, 518] on div "Dashboard Clozemaster WendyN / Toggle Dropdown Dashboard Leaderboard Activity F…" at bounding box center [744, 406] width 1489 height 812
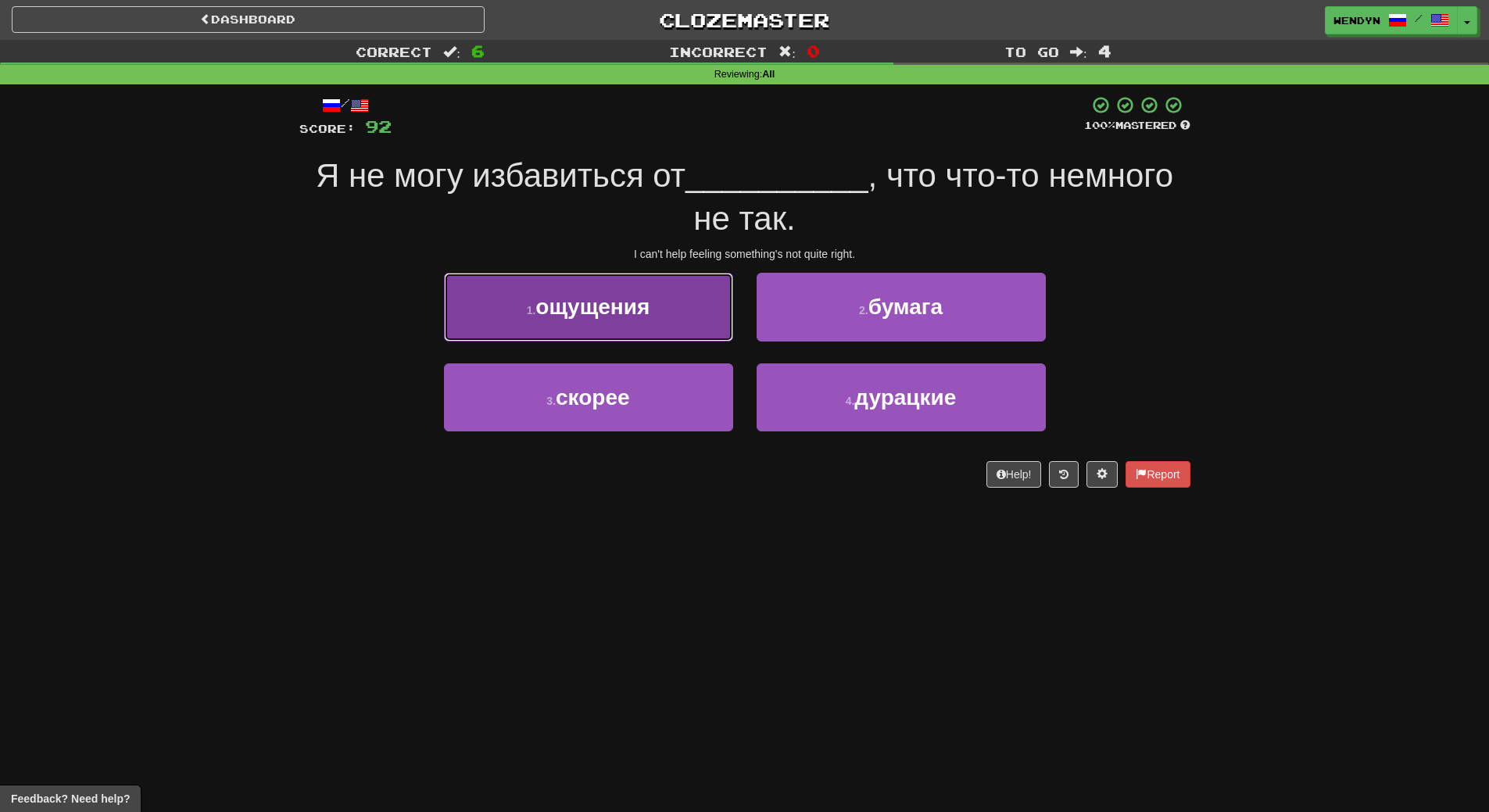
click at [639, 331] on button "1 . ощущения" at bounding box center [588, 306] width 289 height 68
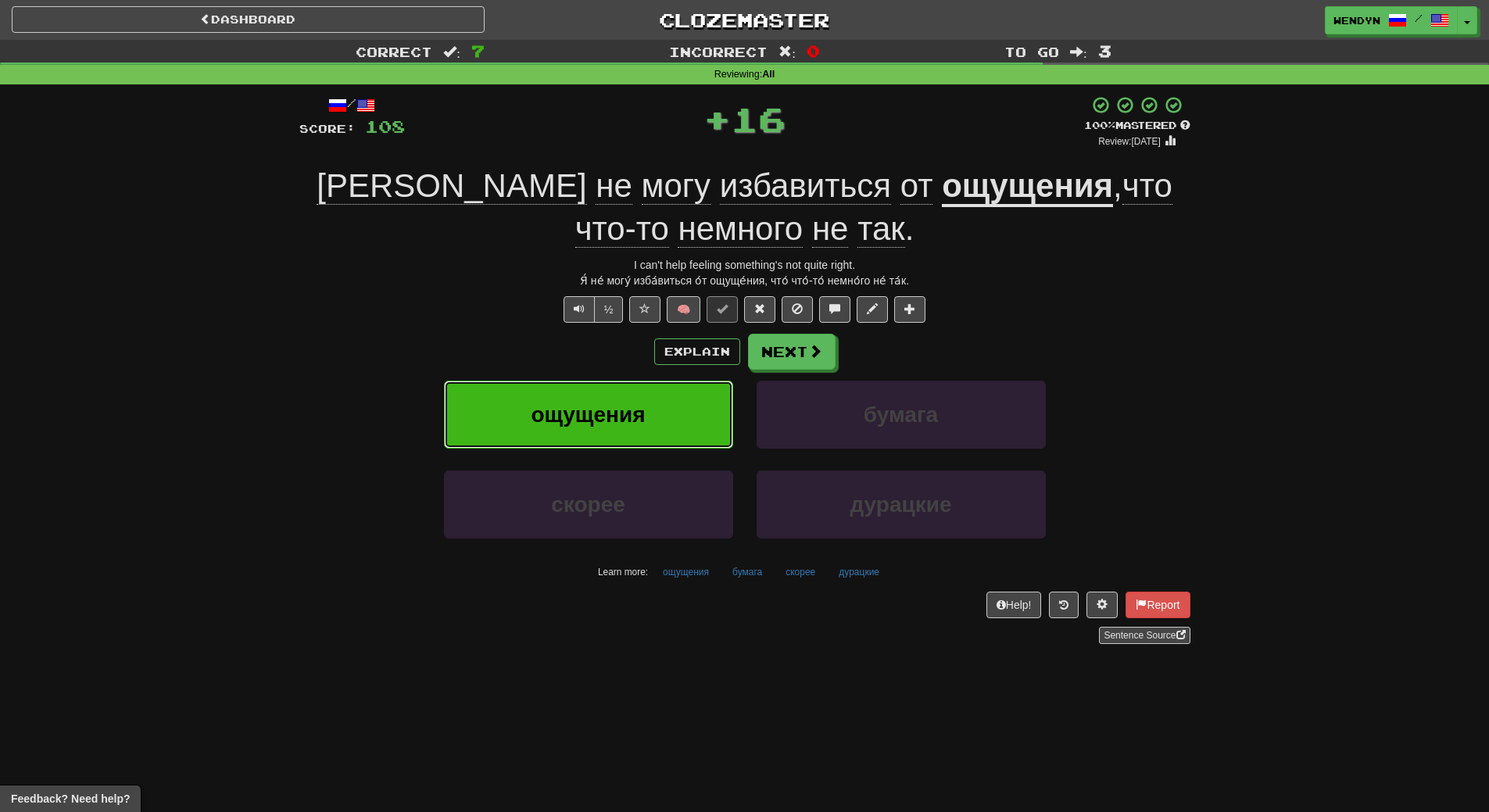
click at [631, 399] on button "ощущения" at bounding box center [588, 414] width 289 height 68
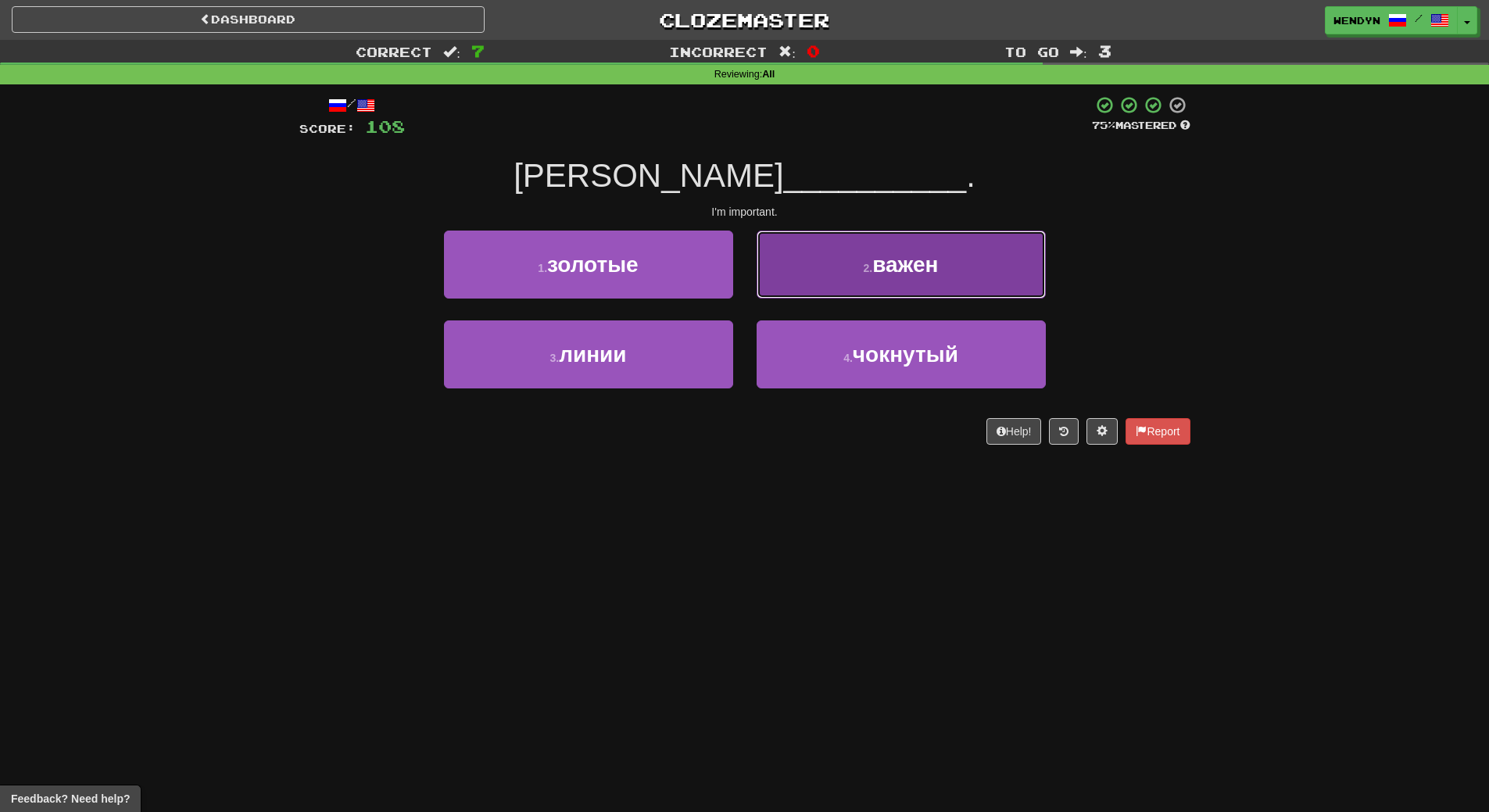
click at [913, 269] on span "важен" at bounding box center [905, 264] width 66 height 24
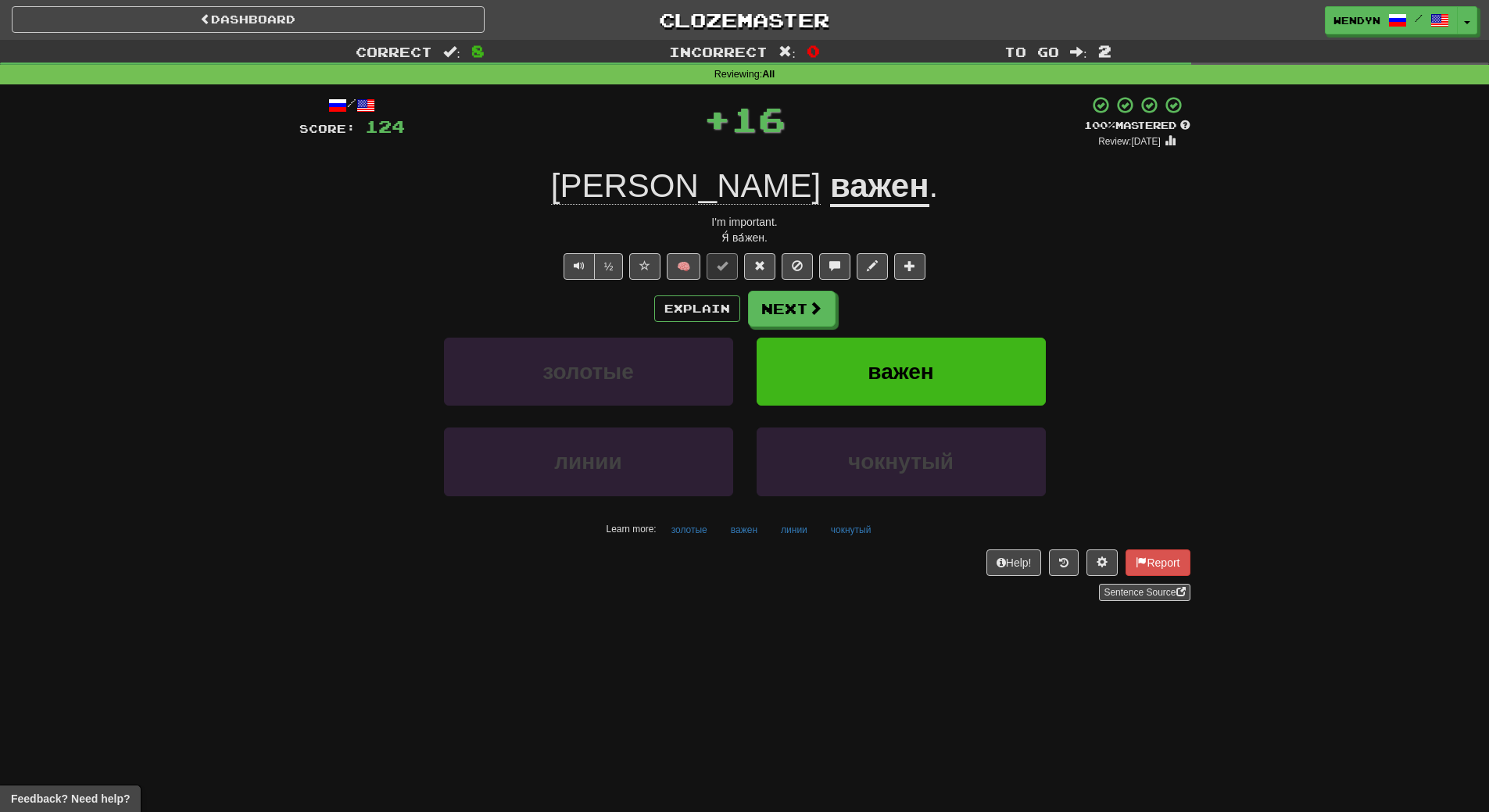
click at [945, 258] on div "½ 🧠" at bounding box center [745, 266] width 891 height 27
click at [949, 384] on button "важен" at bounding box center [901, 371] width 289 height 68
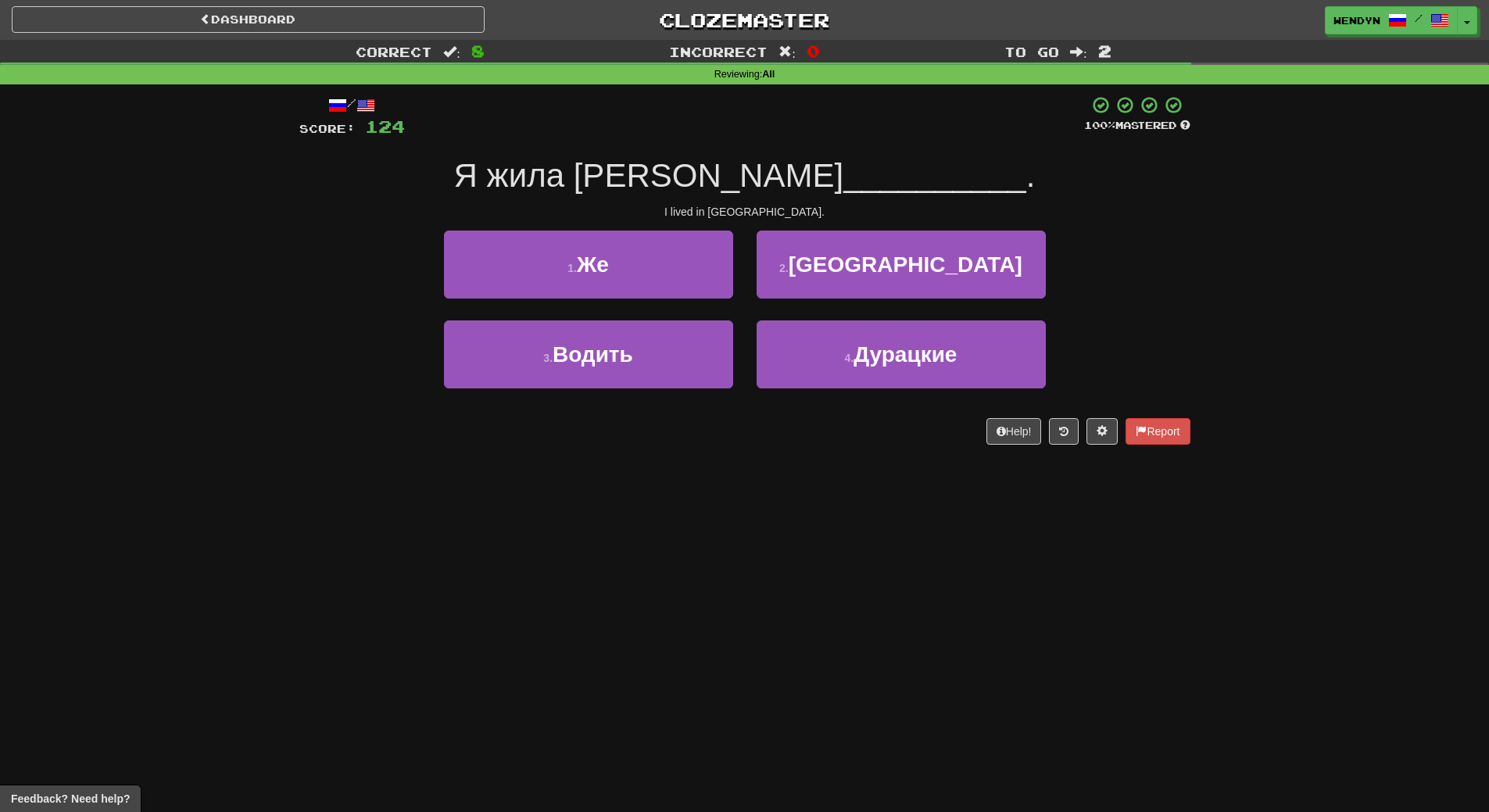
click at [789, 439] on div "Help! Report" at bounding box center [745, 431] width 891 height 27
drag, startPoint x: 958, startPoint y: 256, endPoint x: 953, endPoint y: 282, distance: 26.5
click at [958, 257] on button "2 . Риме" at bounding box center [901, 264] width 289 height 68
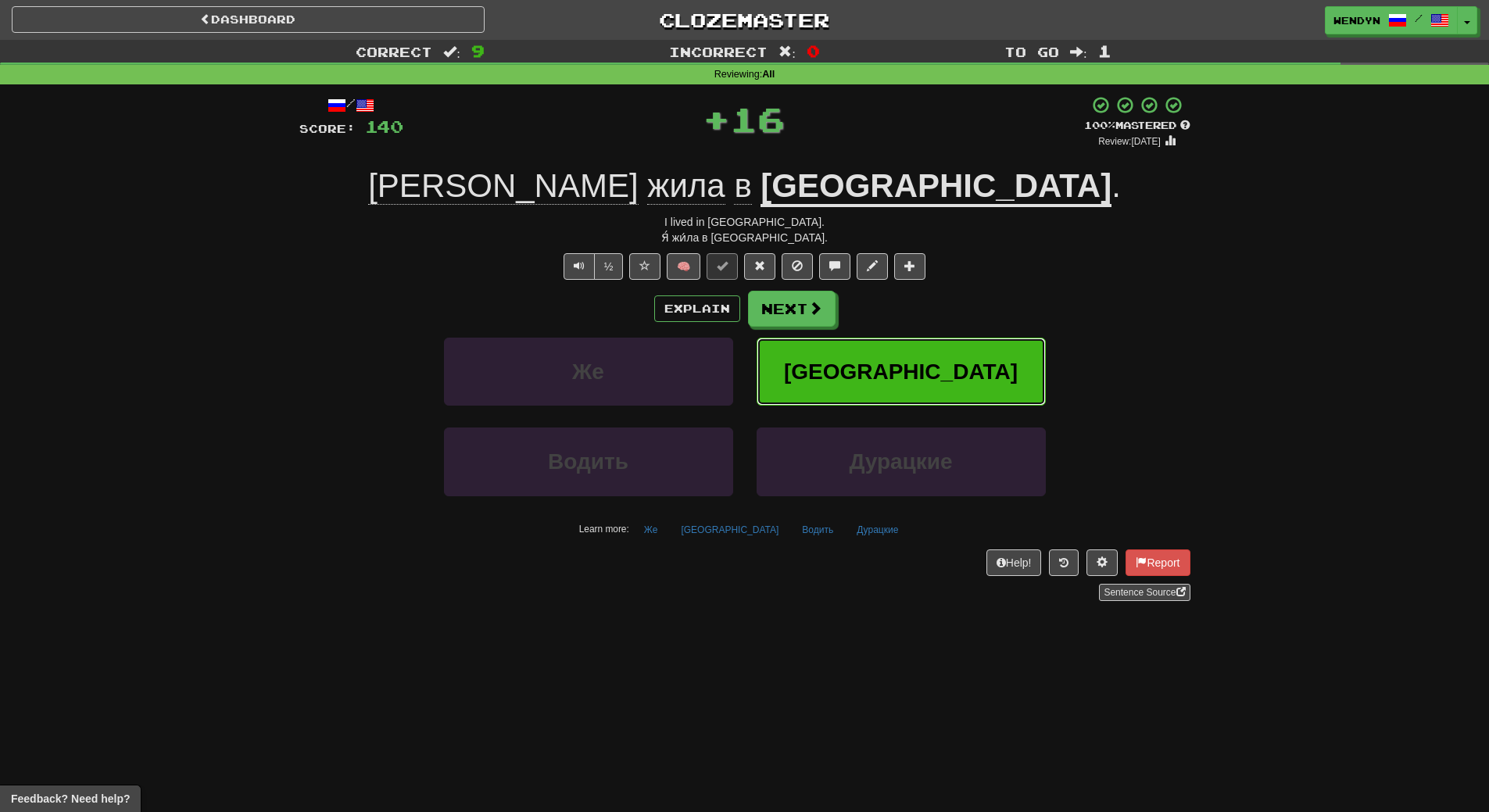
click at [946, 354] on button "Риме" at bounding box center [901, 371] width 289 height 68
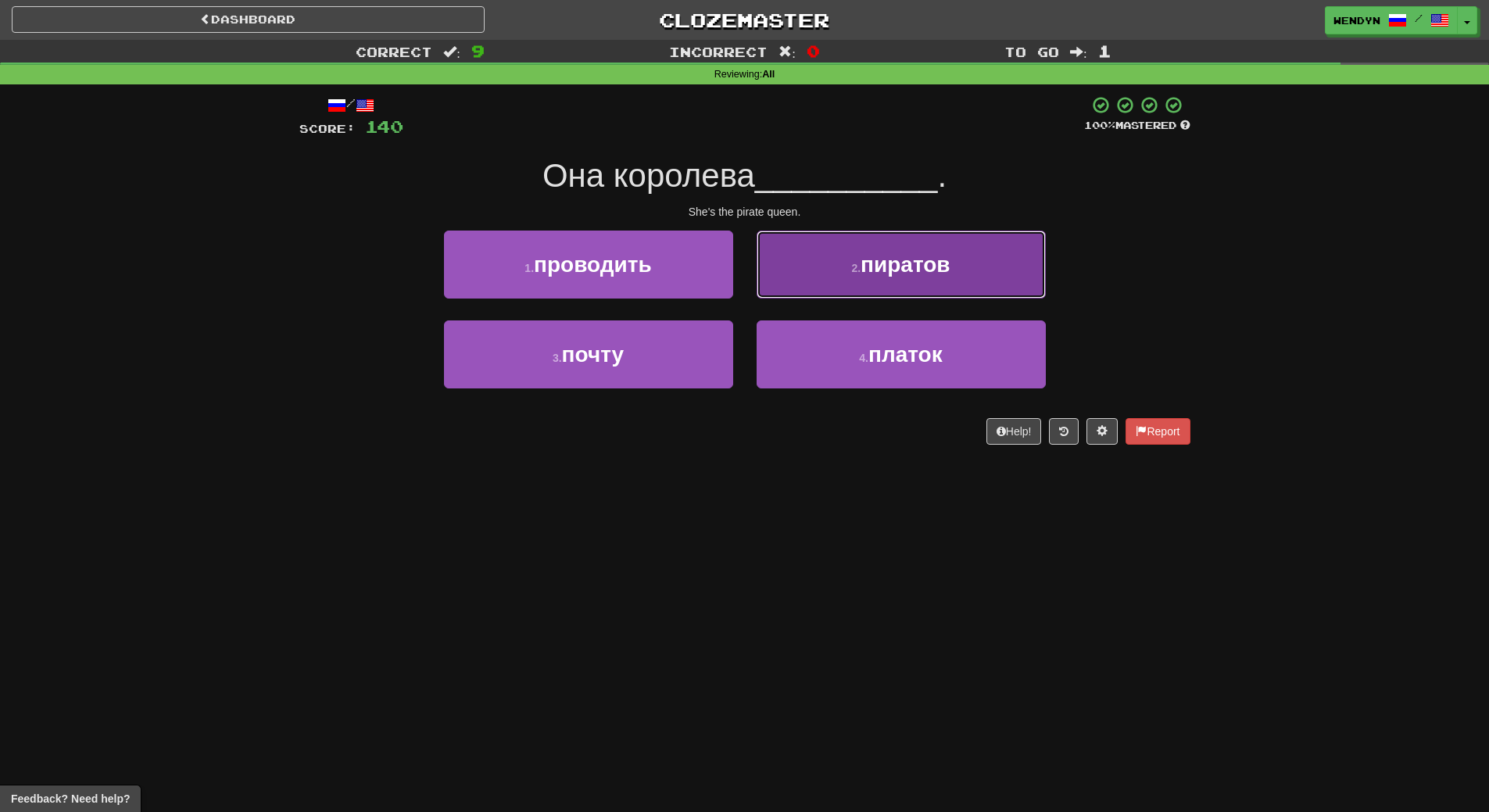
click at [967, 290] on button "2 . пиратов" at bounding box center [901, 264] width 289 height 68
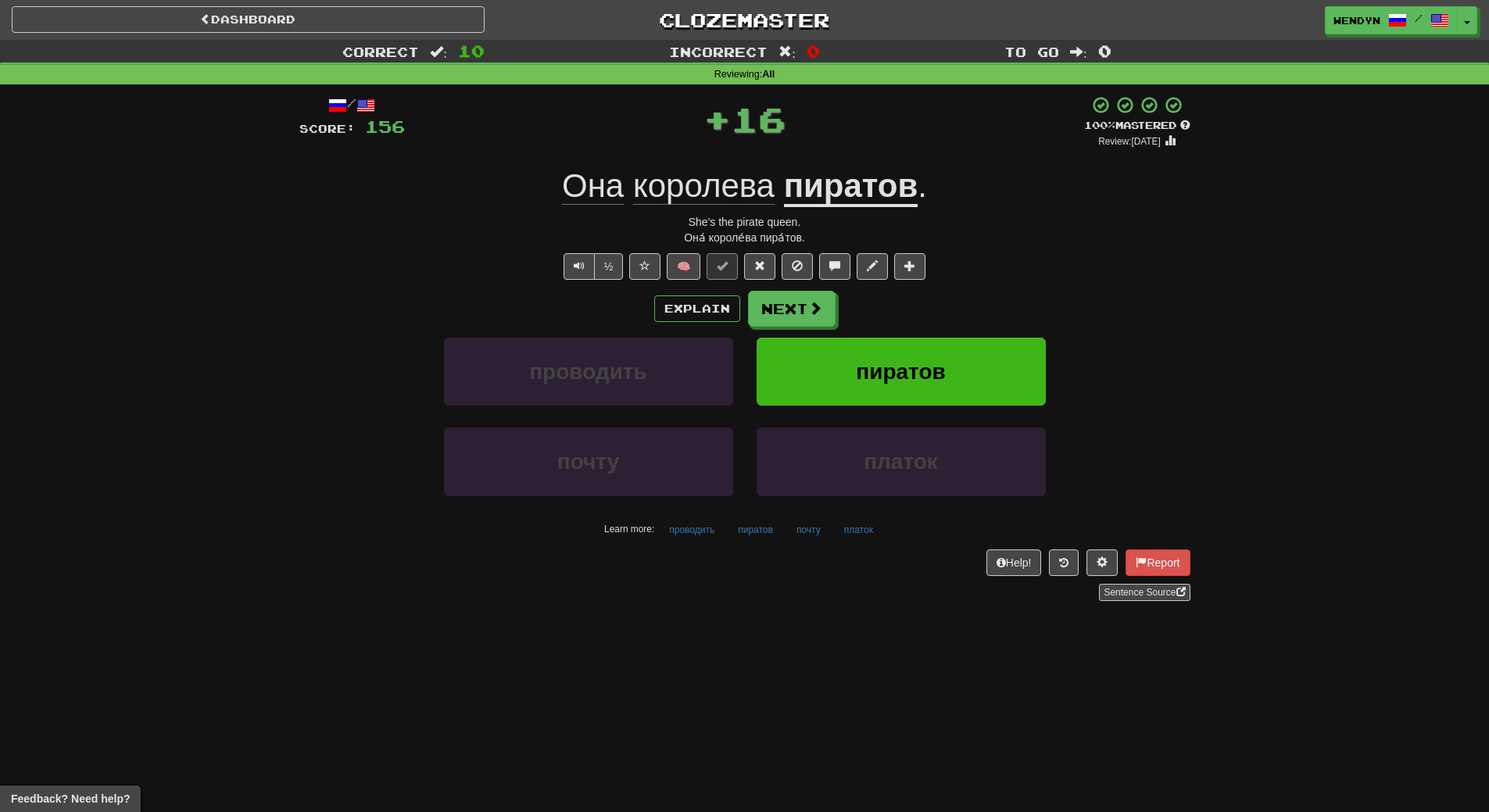
click at [967, 291] on div "Explain Next" at bounding box center [745, 309] width 891 height 36
drag, startPoint x: 949, startPoint y: 357, endPoint x: 900, endPoint y: 389, distance: 58.5
click at [937, 366] on button "пиратов" at bounding box center [901, 371] width 289 height 68
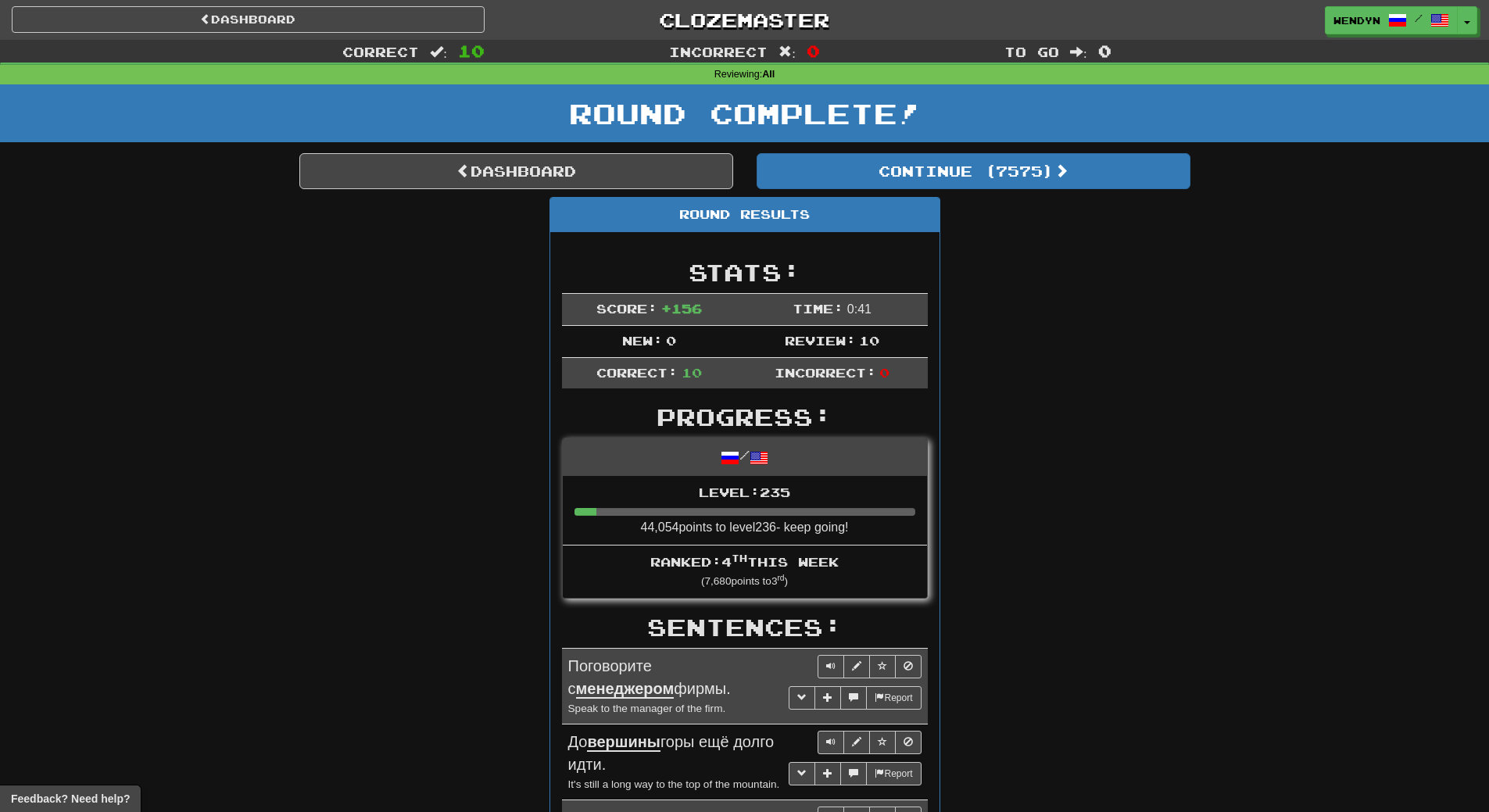
click at [1054, 437] on div "Round Results Stats: Score: + 156 Time: 0 : 41 New: 0 Review: 10 Correct: 10 In…" at bounding box center [745, 806] width 891 height 1217
click at [584, 167] on link "Dashboard" at bounding box center [516, 171] width 434 height 36
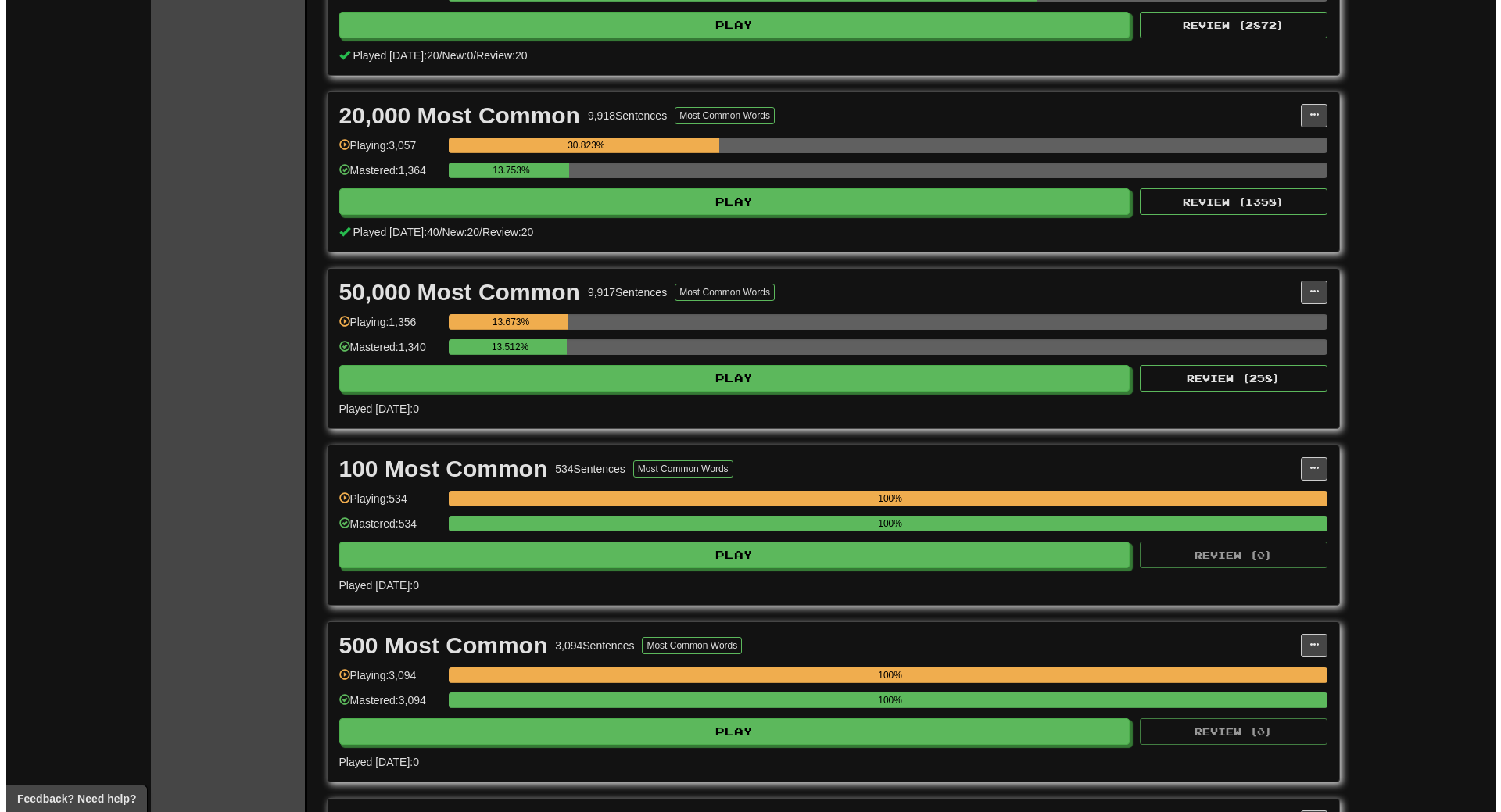
scroll to position [1016, 0]
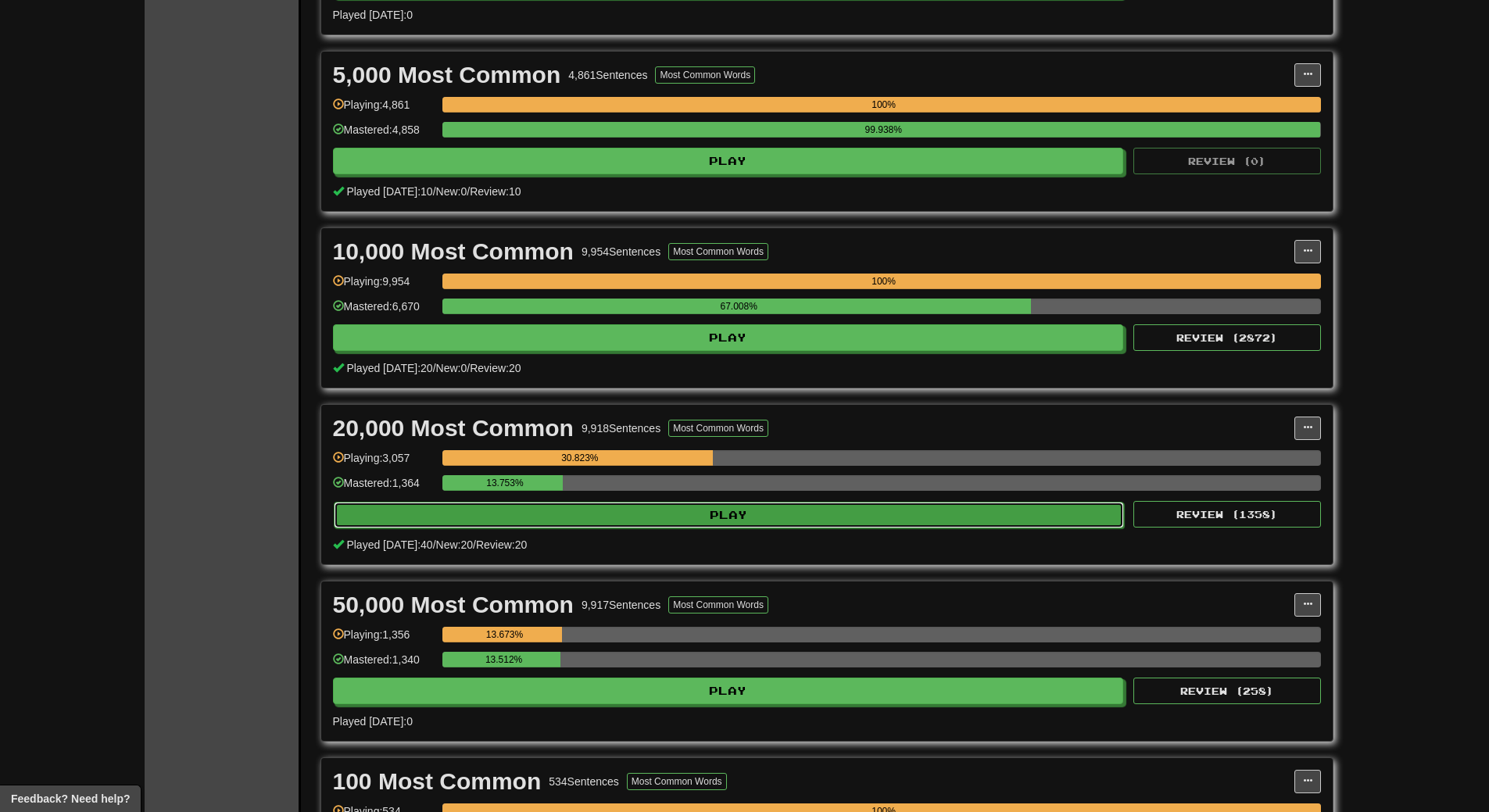
click at [749, 512] on button "Play" at bounding box center [729, 515] width 791 height 27
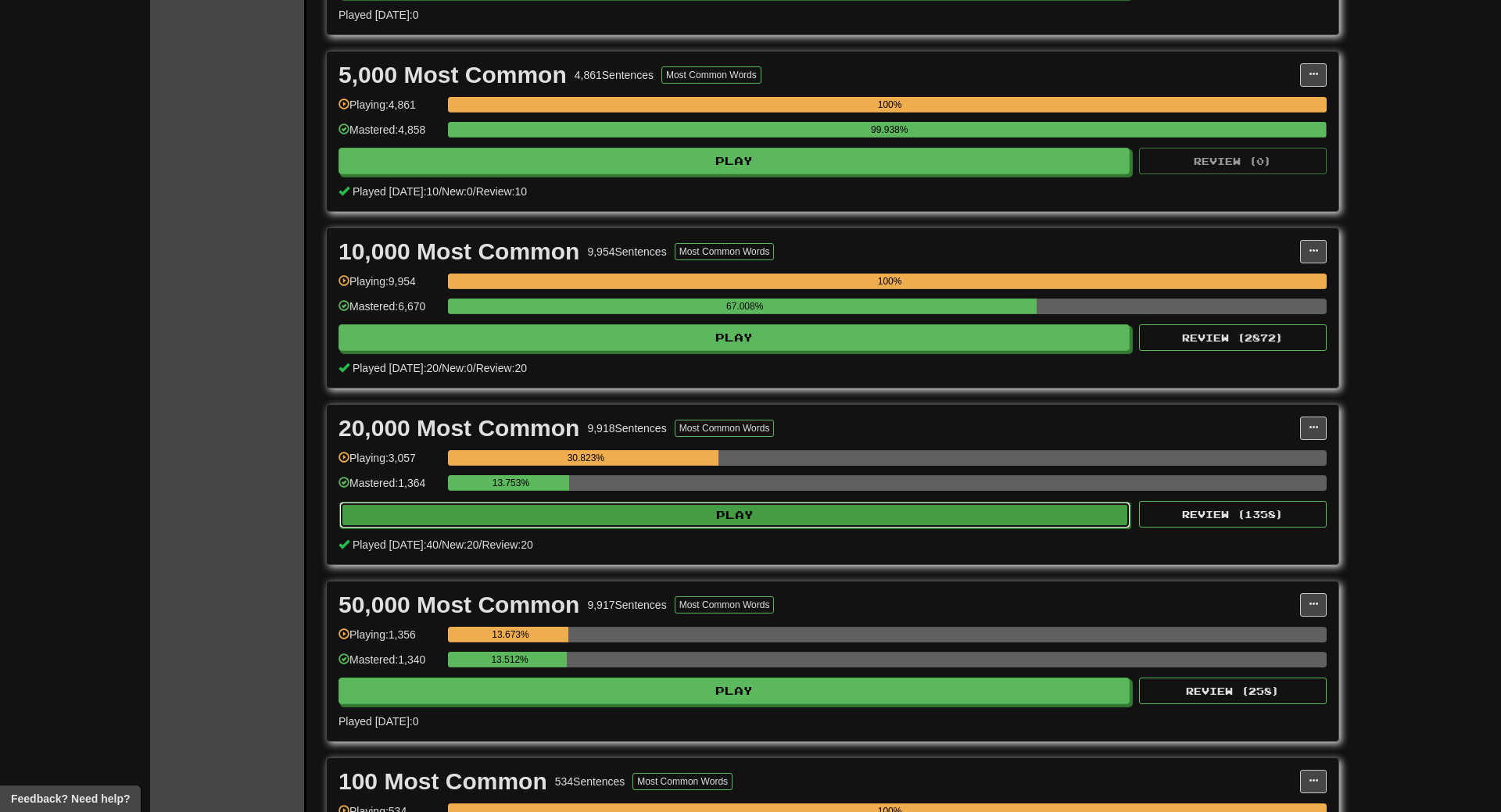
select select "**"
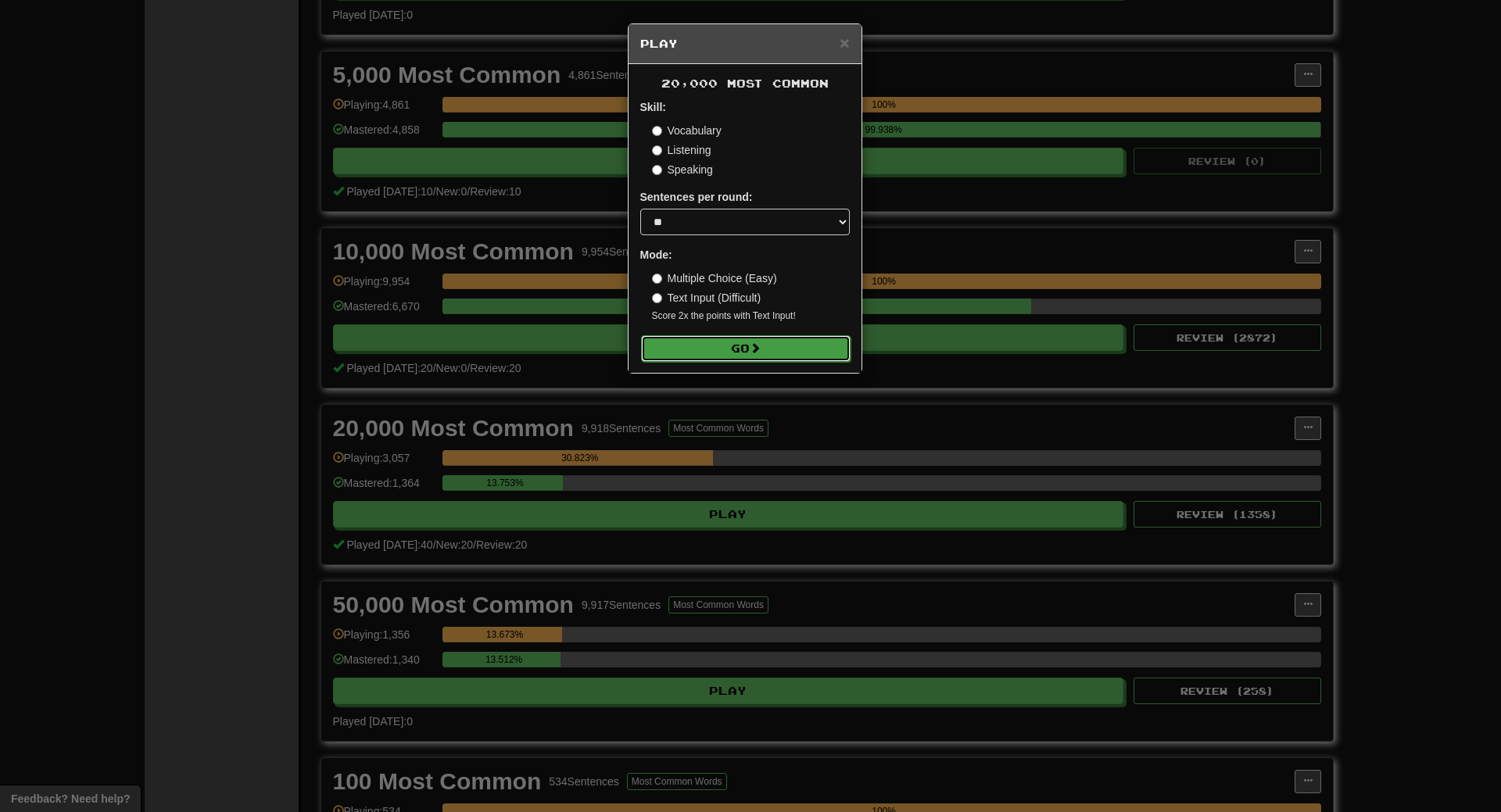
click at [761, 345] on span at bounding box center [755, 348] width 11 height 11
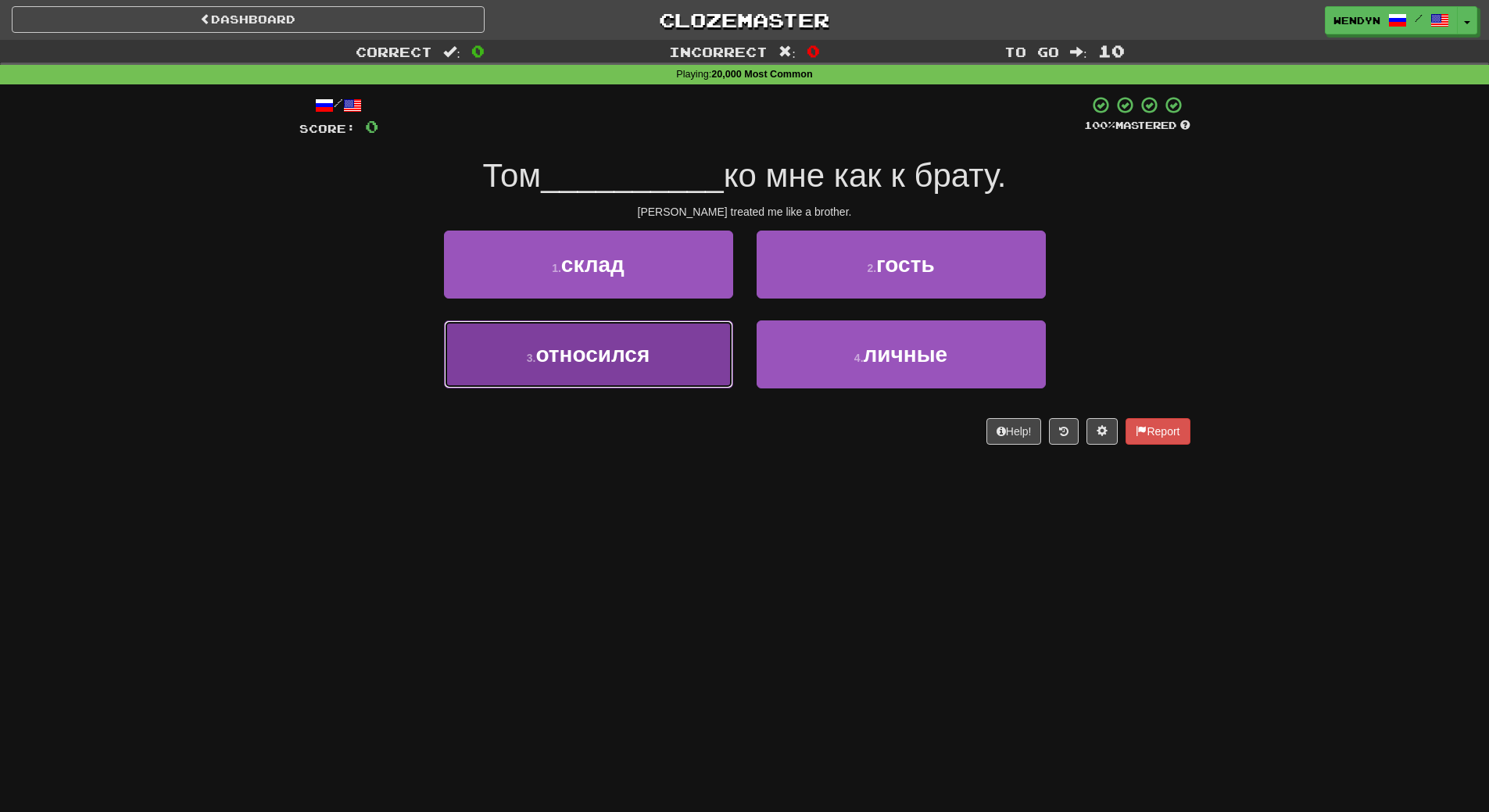
click at [678, 376] on button "3 . относился" at bounding box center [588, 354] width 289 height 68
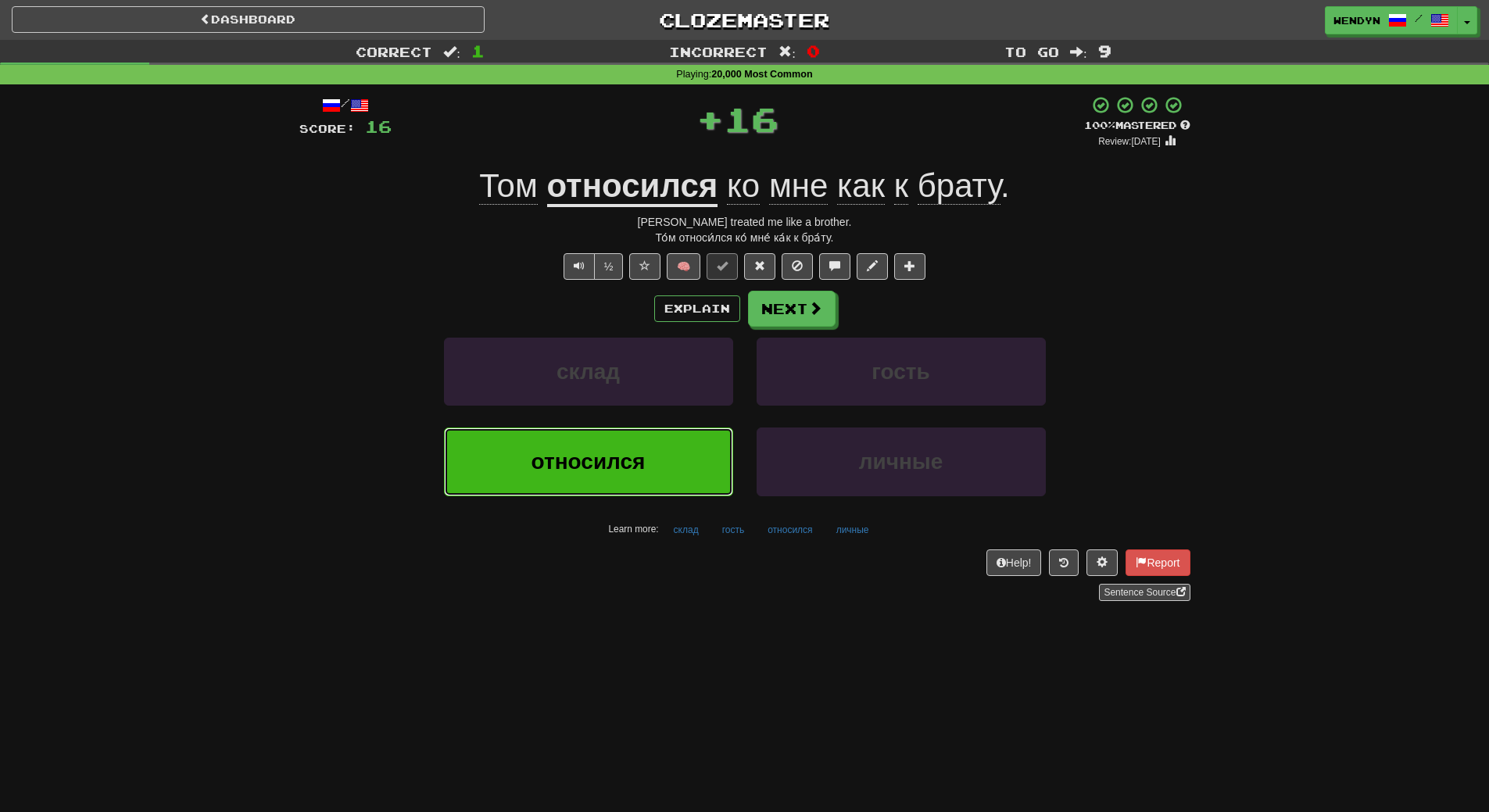
click at [668, 448] on button "относился" at bounding box center [588, 461] width 289 height 68
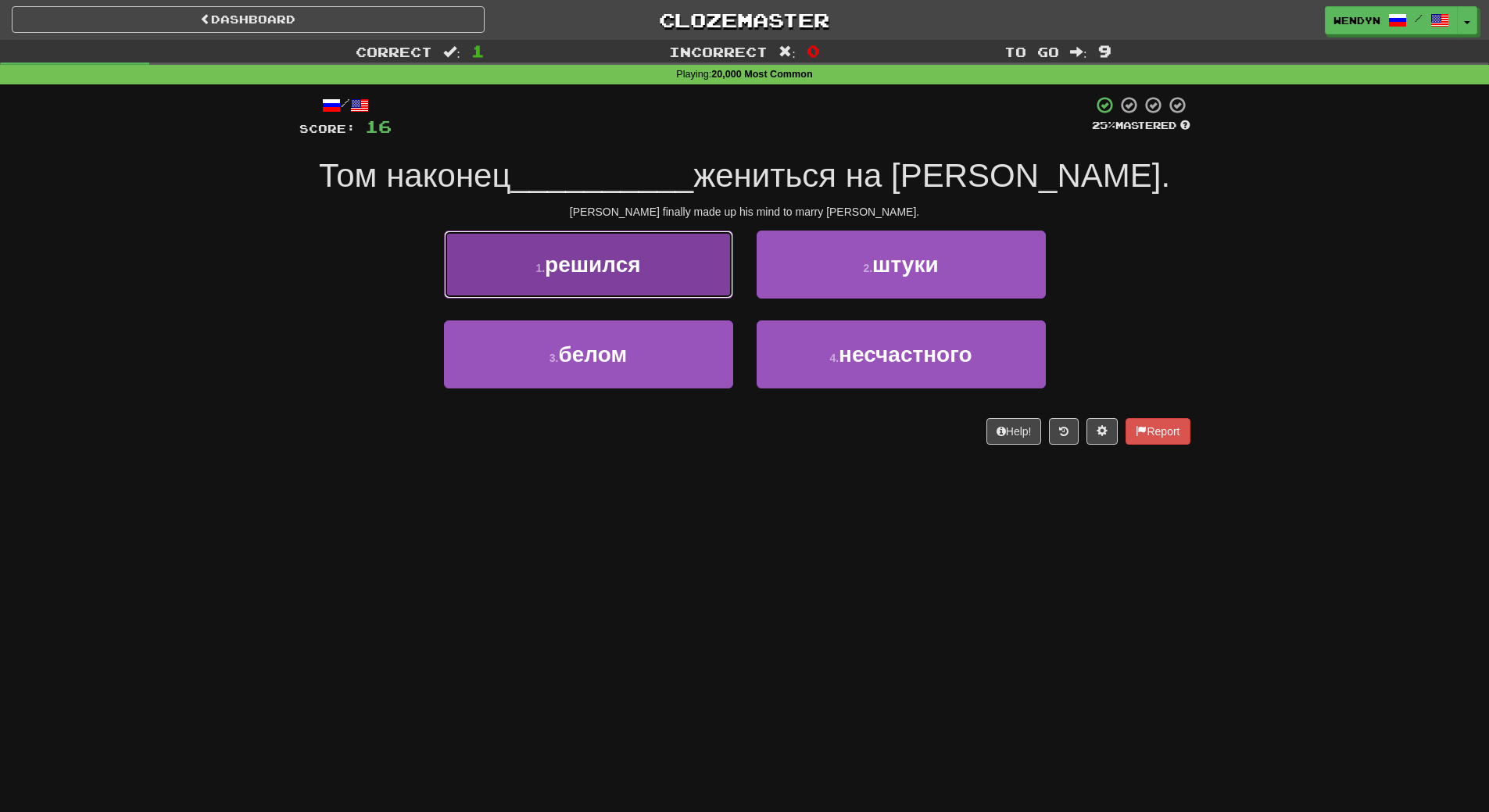
click at [674, 291] on button "1 . решился" at bounding box center [588, 264] width 289 height 68
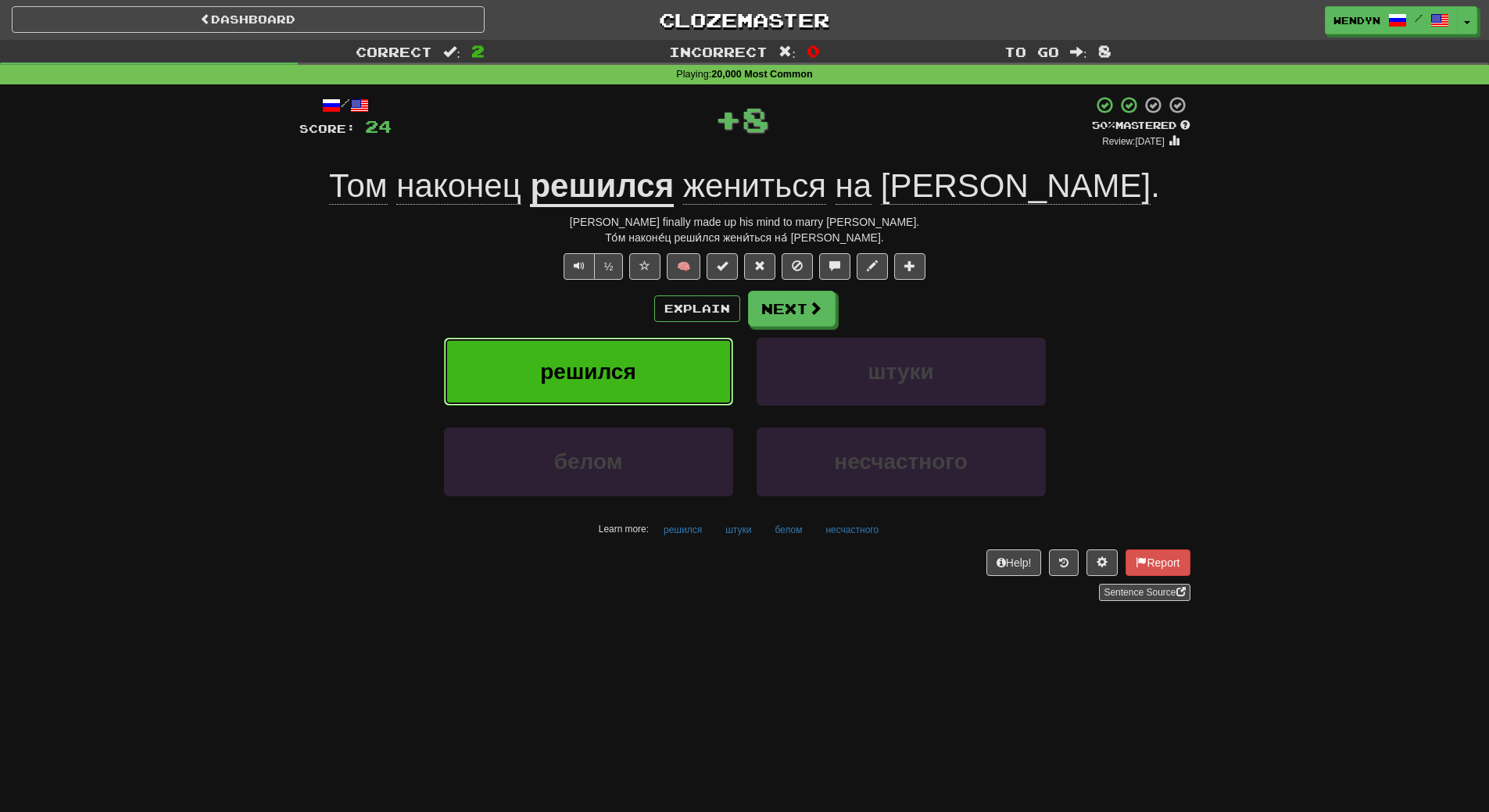
click at [672, 373] on button "решился" at bounding box center [588, 371] width 289 height 68
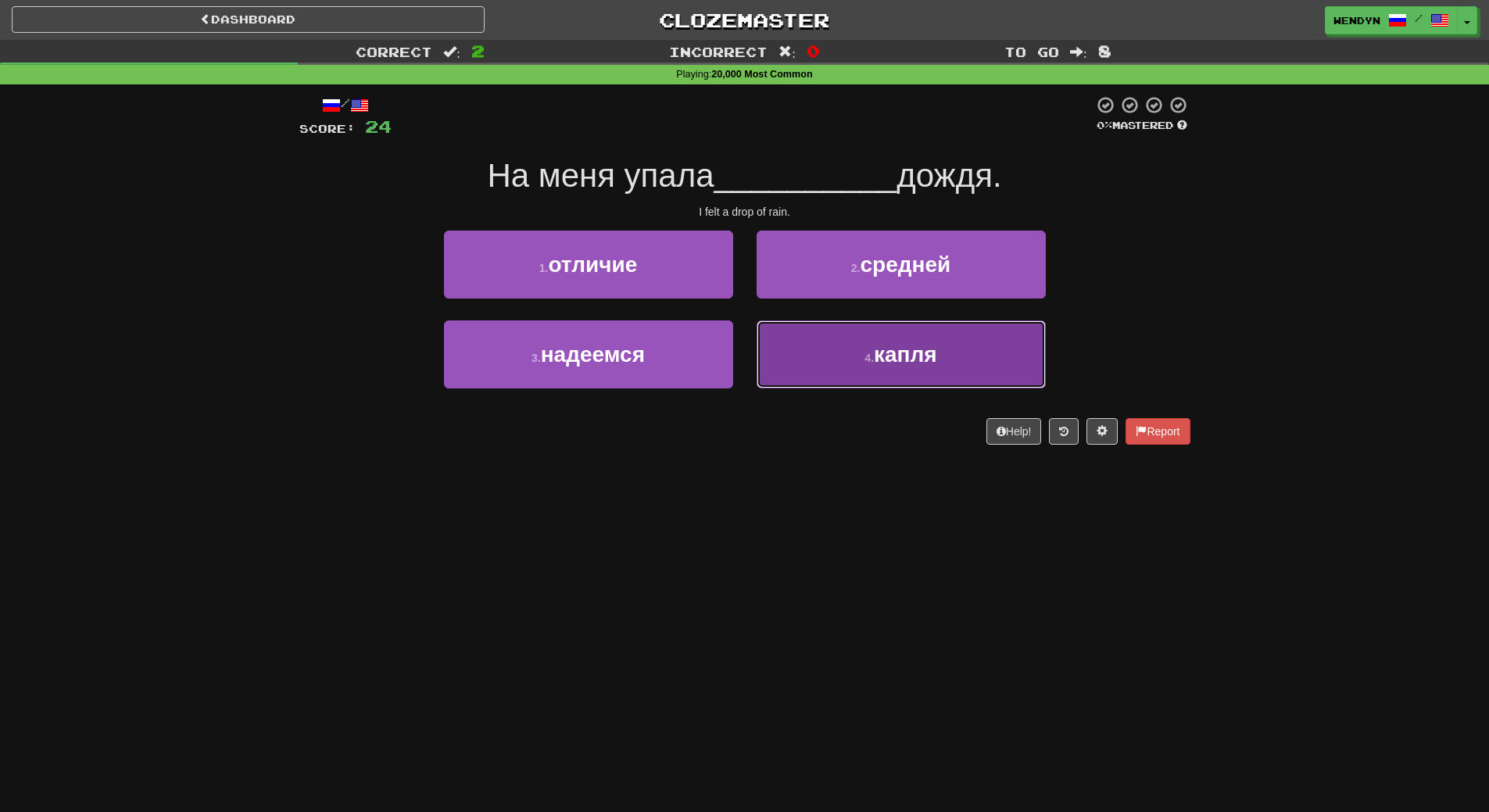
click at [812, 381] on button "4 . капля" at bounding box center [901, 354] width 289 height 68
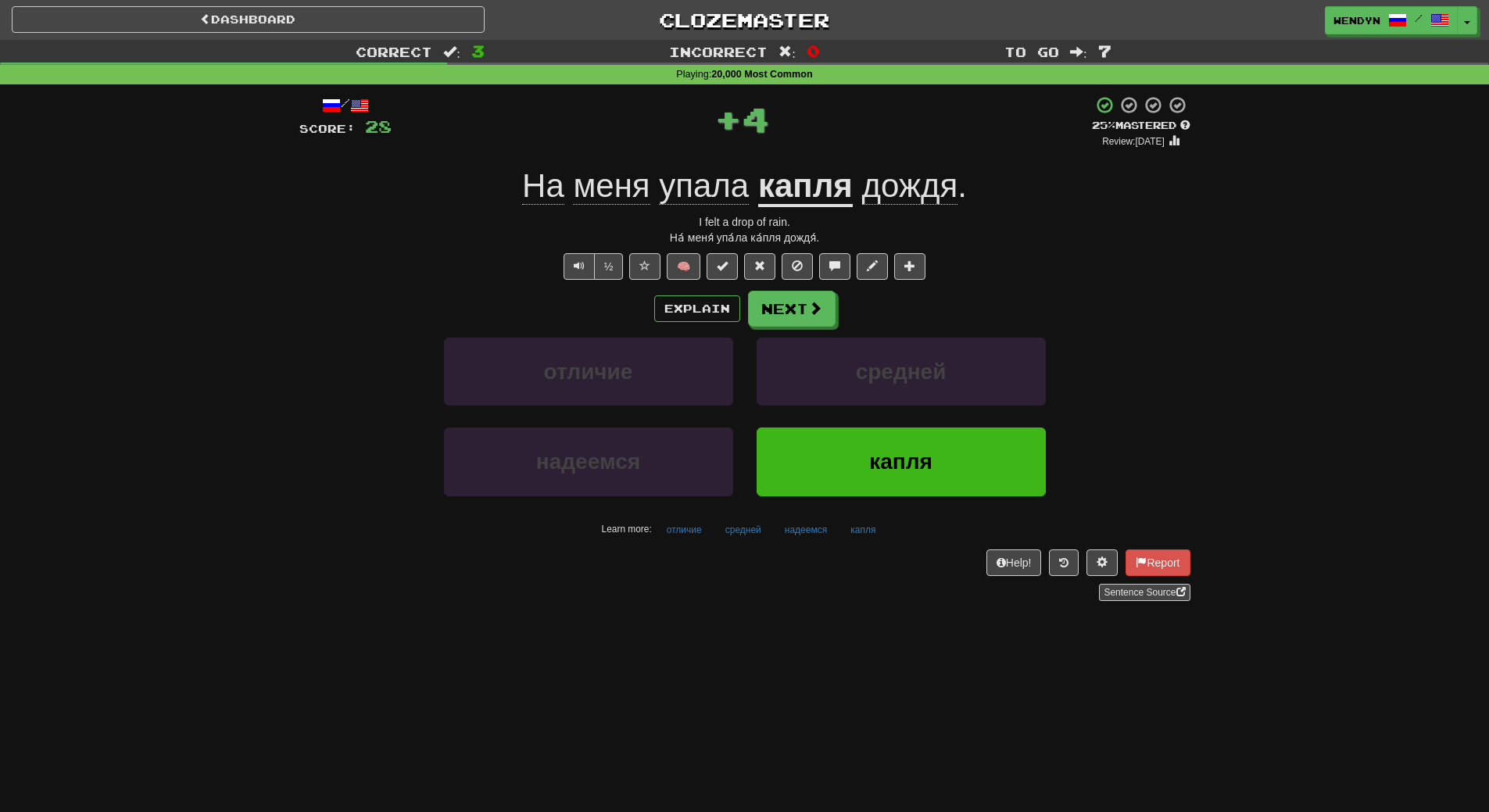
click at [848, 427] on div "средней" at bounding box center [901, 382] width 313 height 90
click at [848, 457] on button "капля" at bounding box center [901, 461] width 289 height 68
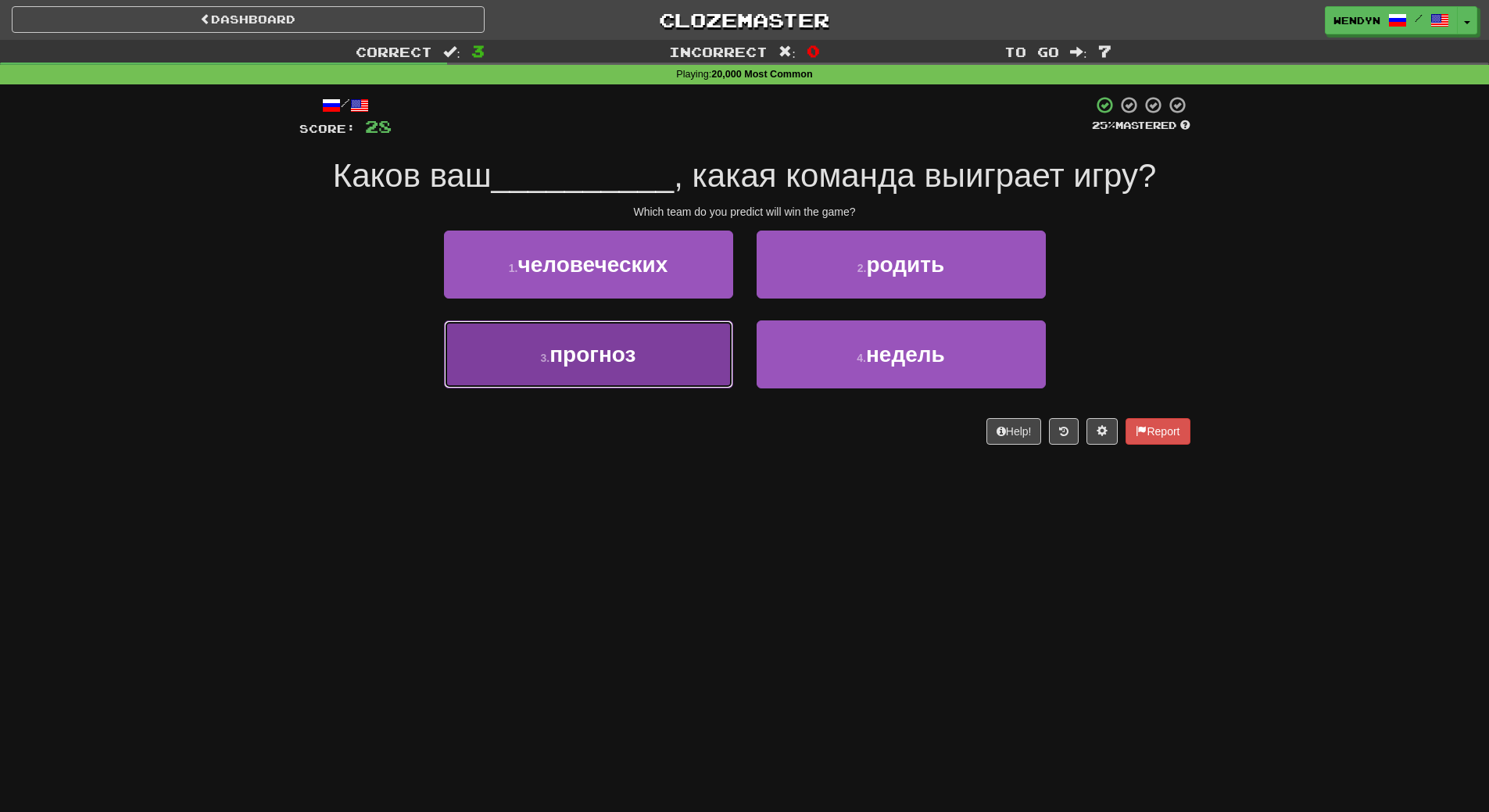
click at [661, 370] on button "3 . прогноз" at bounding box center [588, 354] width 289 height 68
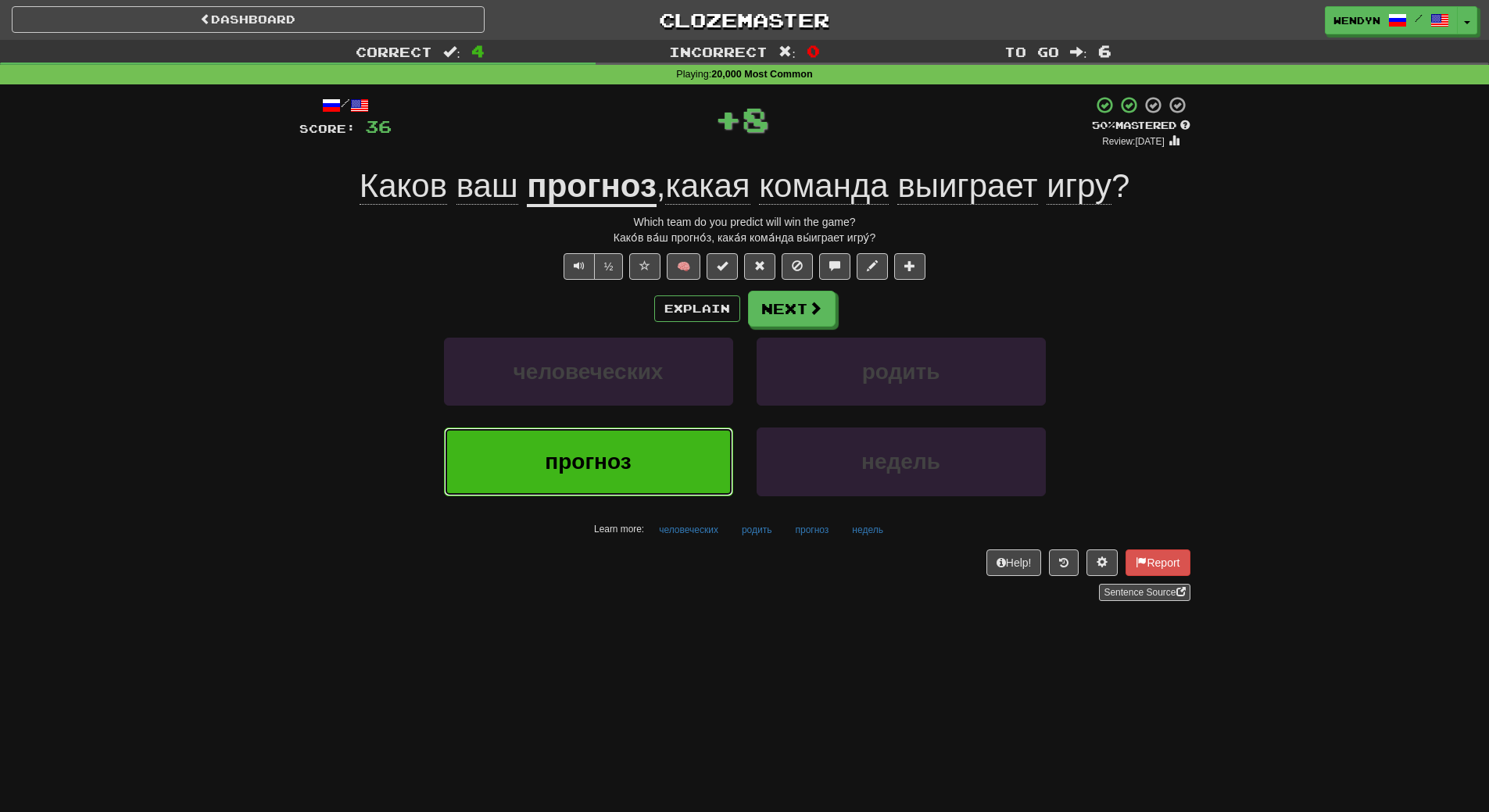
click at [660, 439] on button "прогноз" at bounding box center [588, 461] width 289 height 68
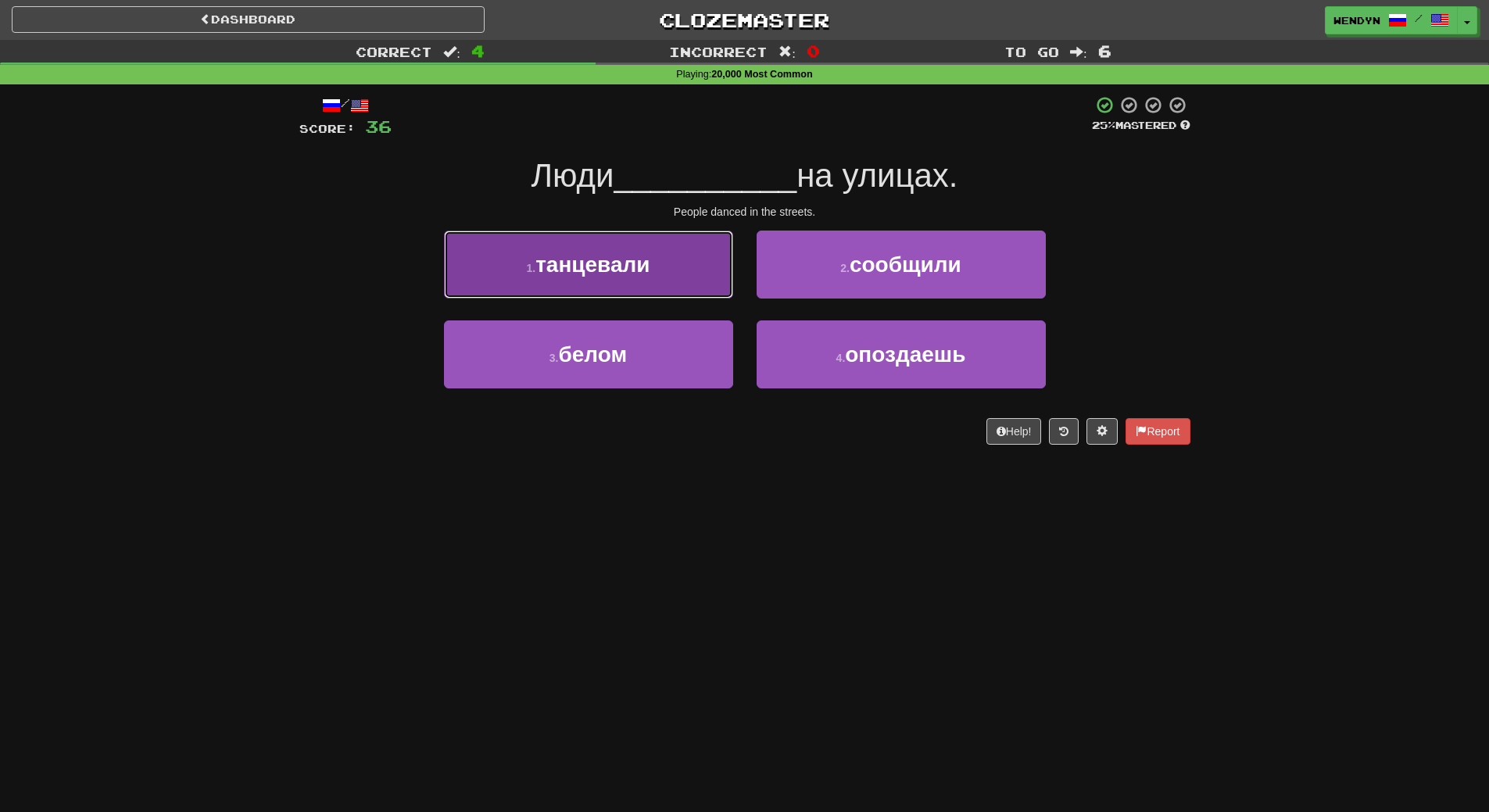
click at [674, 276] on button "1 . танцевали" at bounding box center [588, 264] width 289 height 68
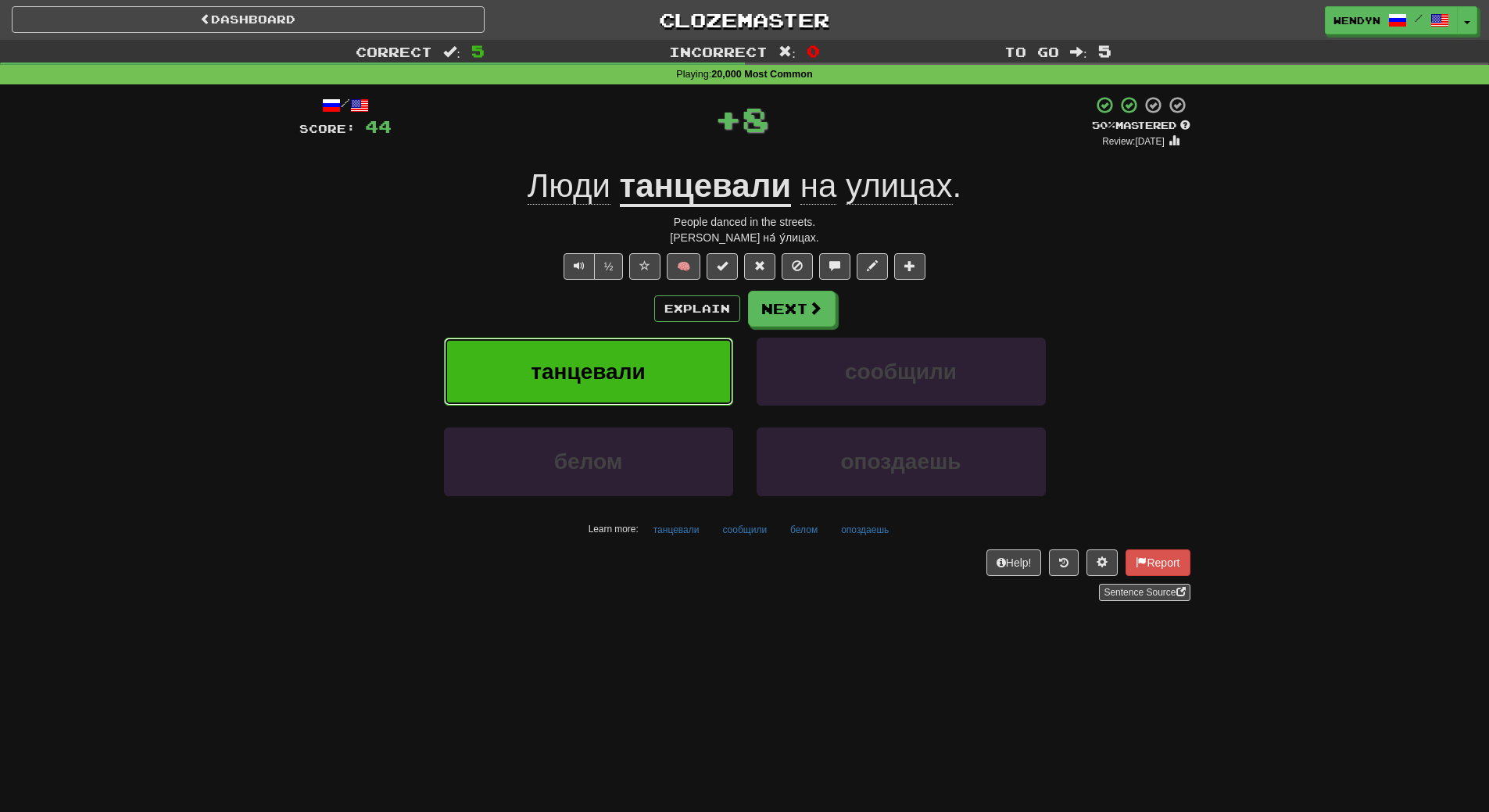
click at [668, 370] on button "танцевали" at bounding box center [588, 371] width 289 height 68
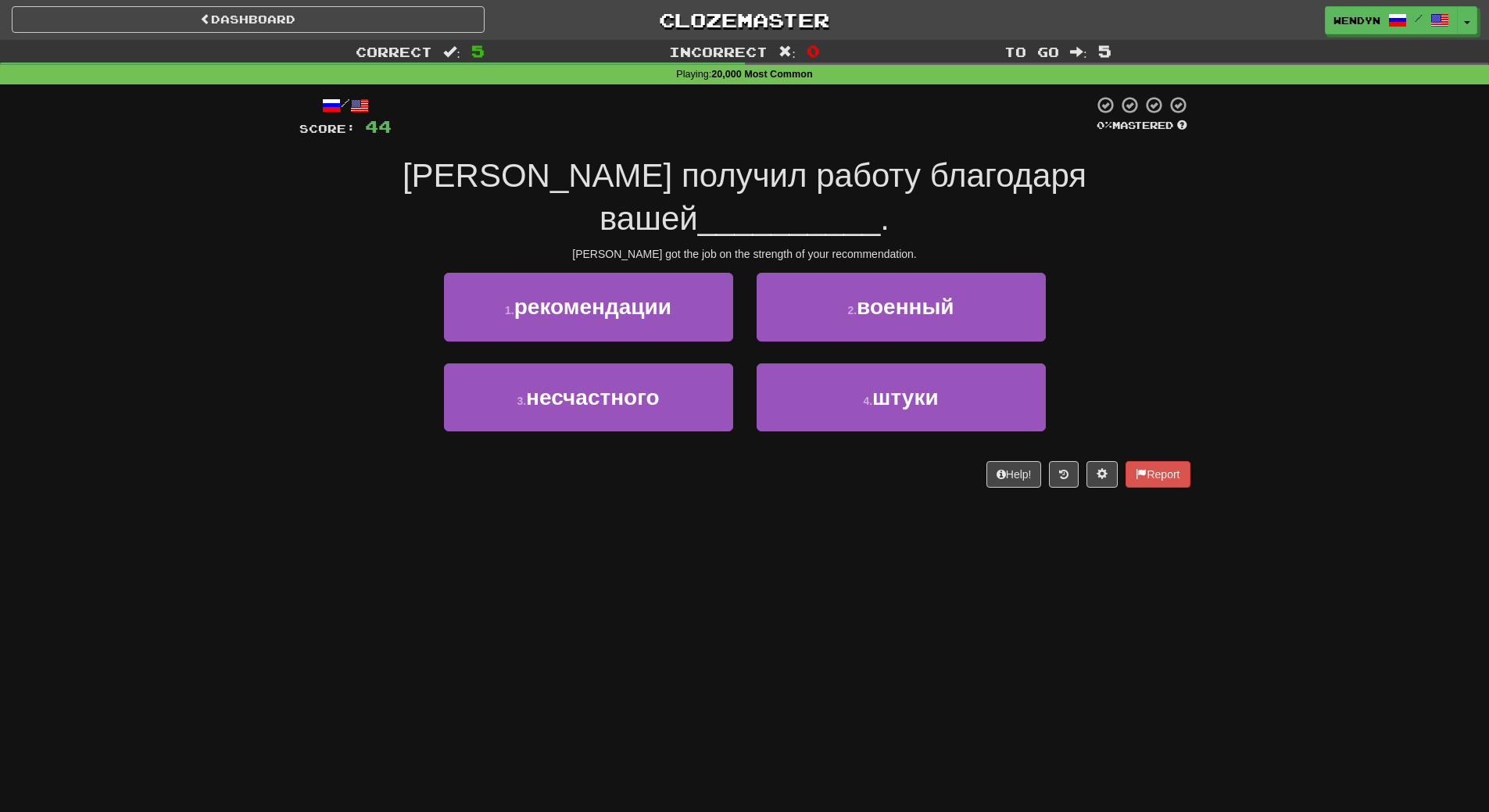
click at [679, 496] on div "Dashboard Clozemaster WendyN / Toggle Dropdown Dashboard Leaderboard Activity F…" at bounding box center [744, 406] width 1489 height 812
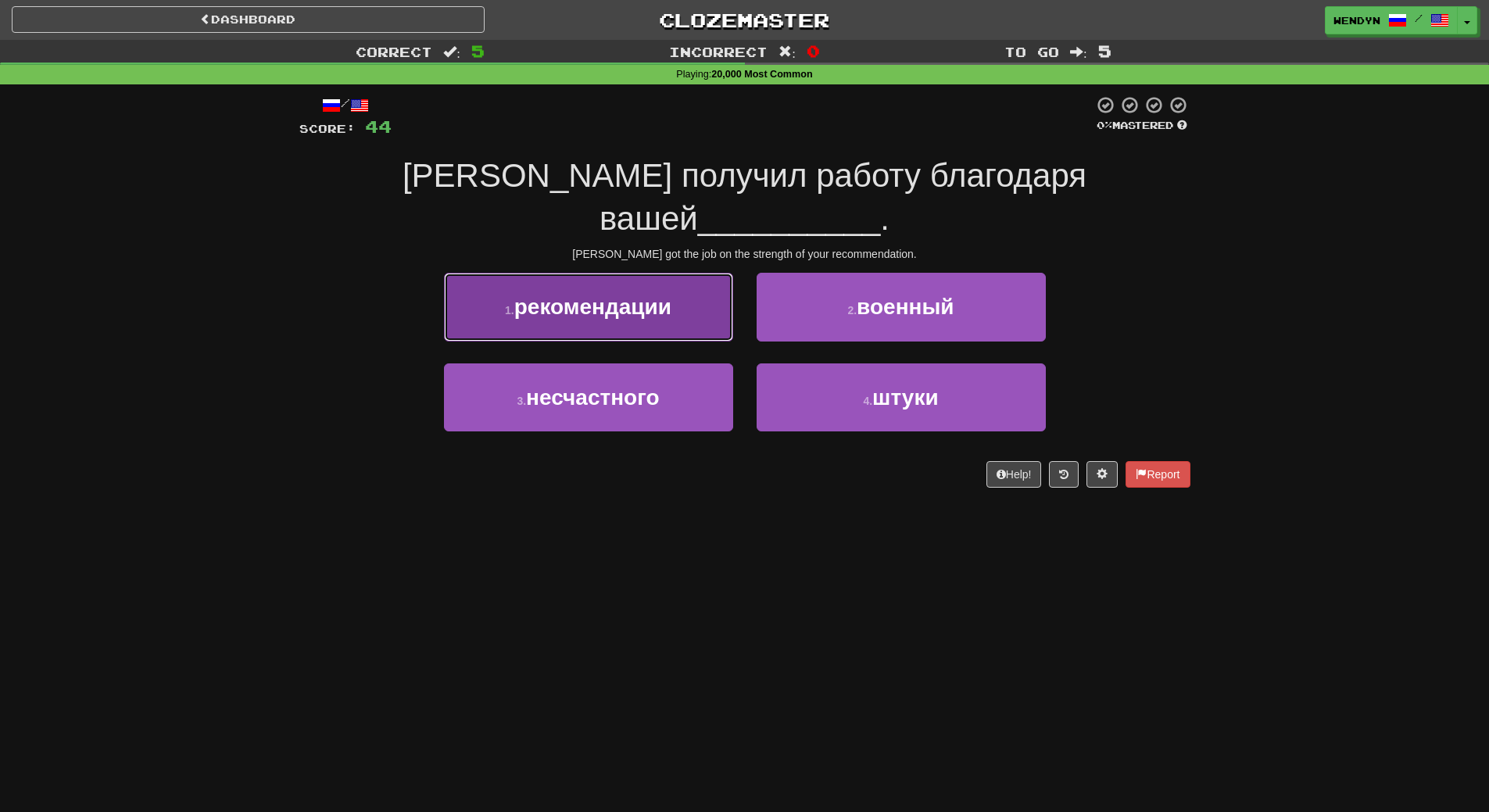
click at [653, 280] on button "1 . рекомендации" at bounding box center [588, 306] width 289 height 68
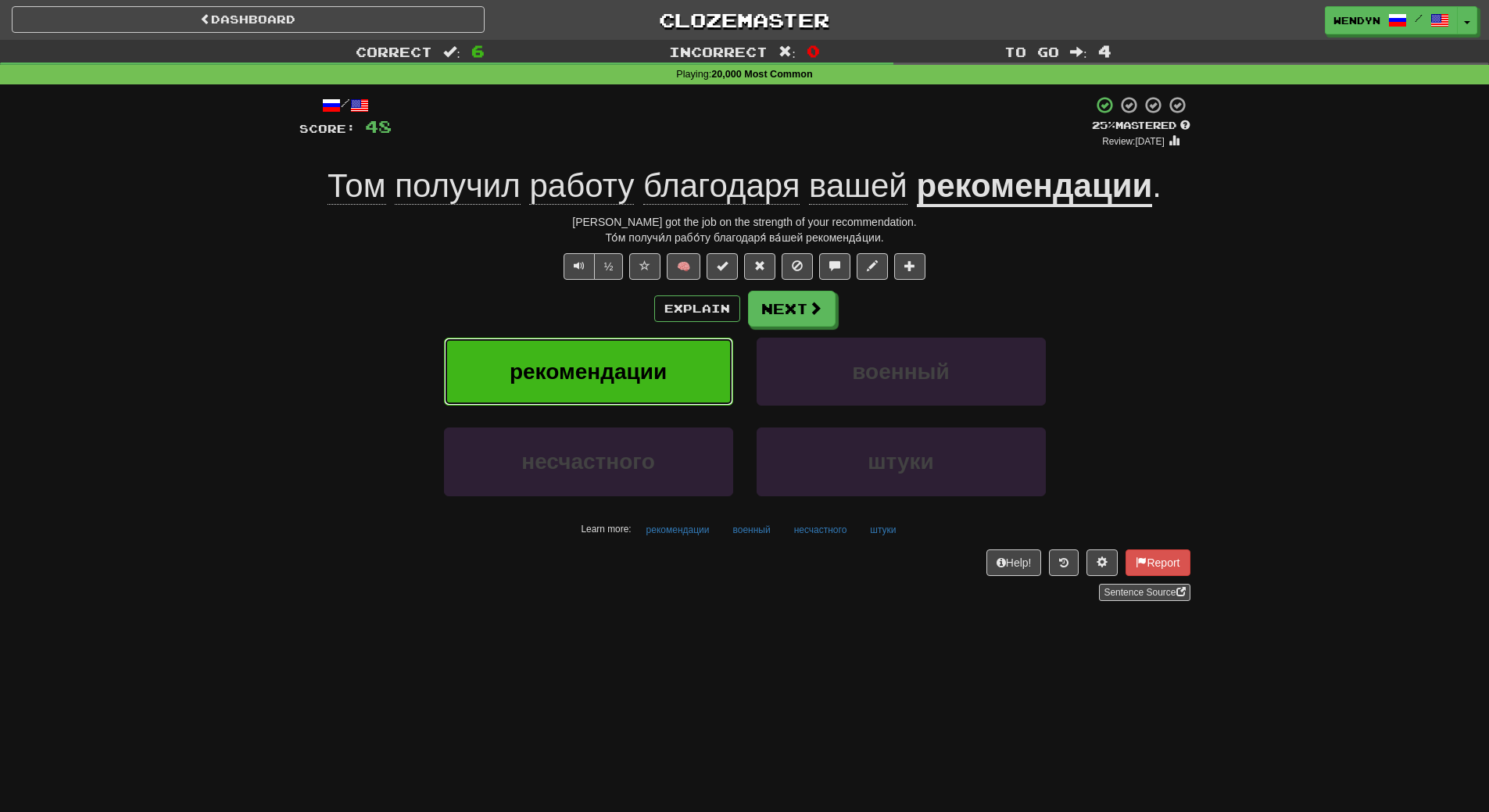
click at [613, 357] on button "рекомендации" at bounding box center [588, 371] width 289 height 68
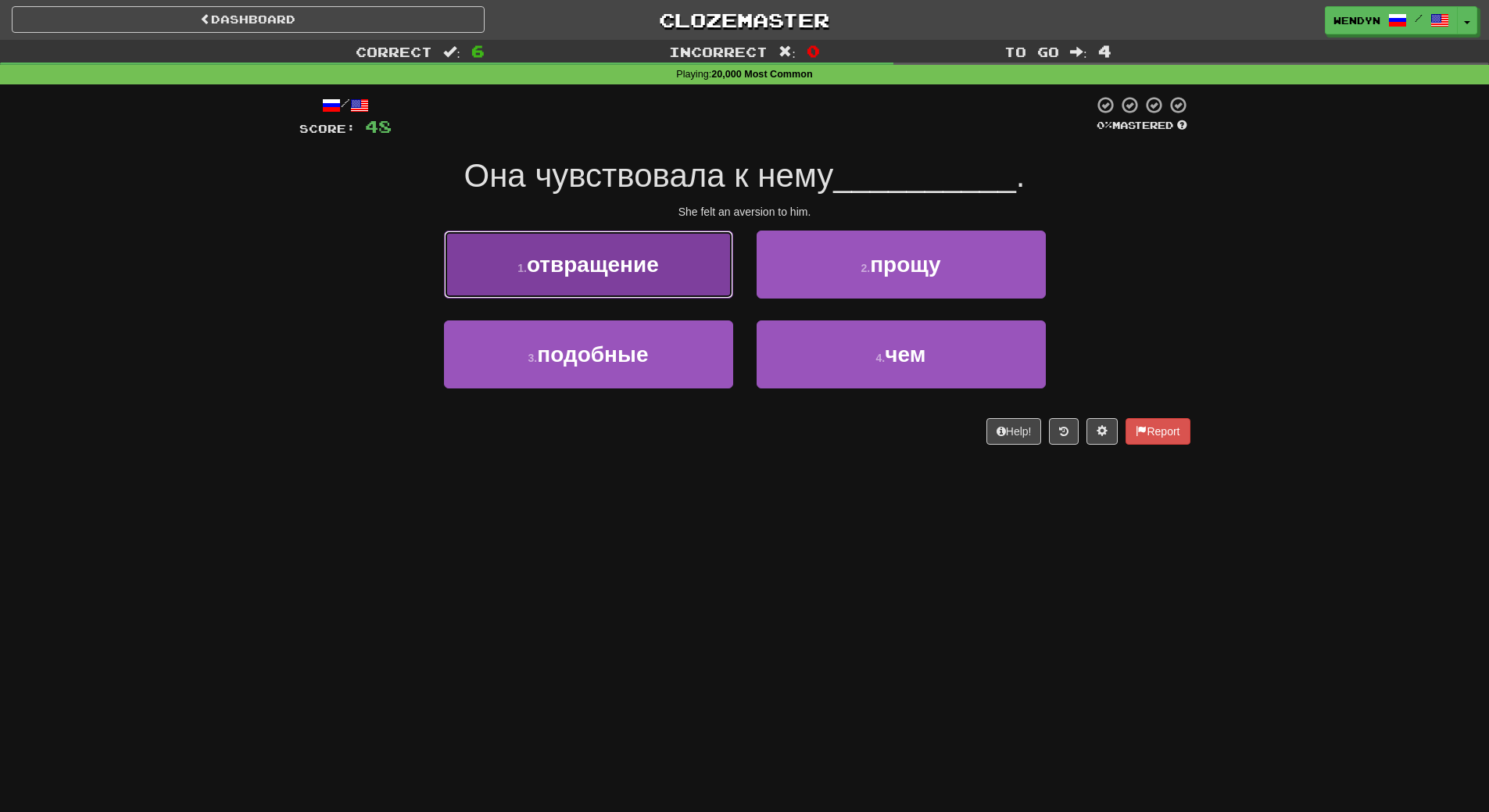
click at [656, 287] on button "1 . отвращение" at bounding box center [588, 264] width 289 height 68
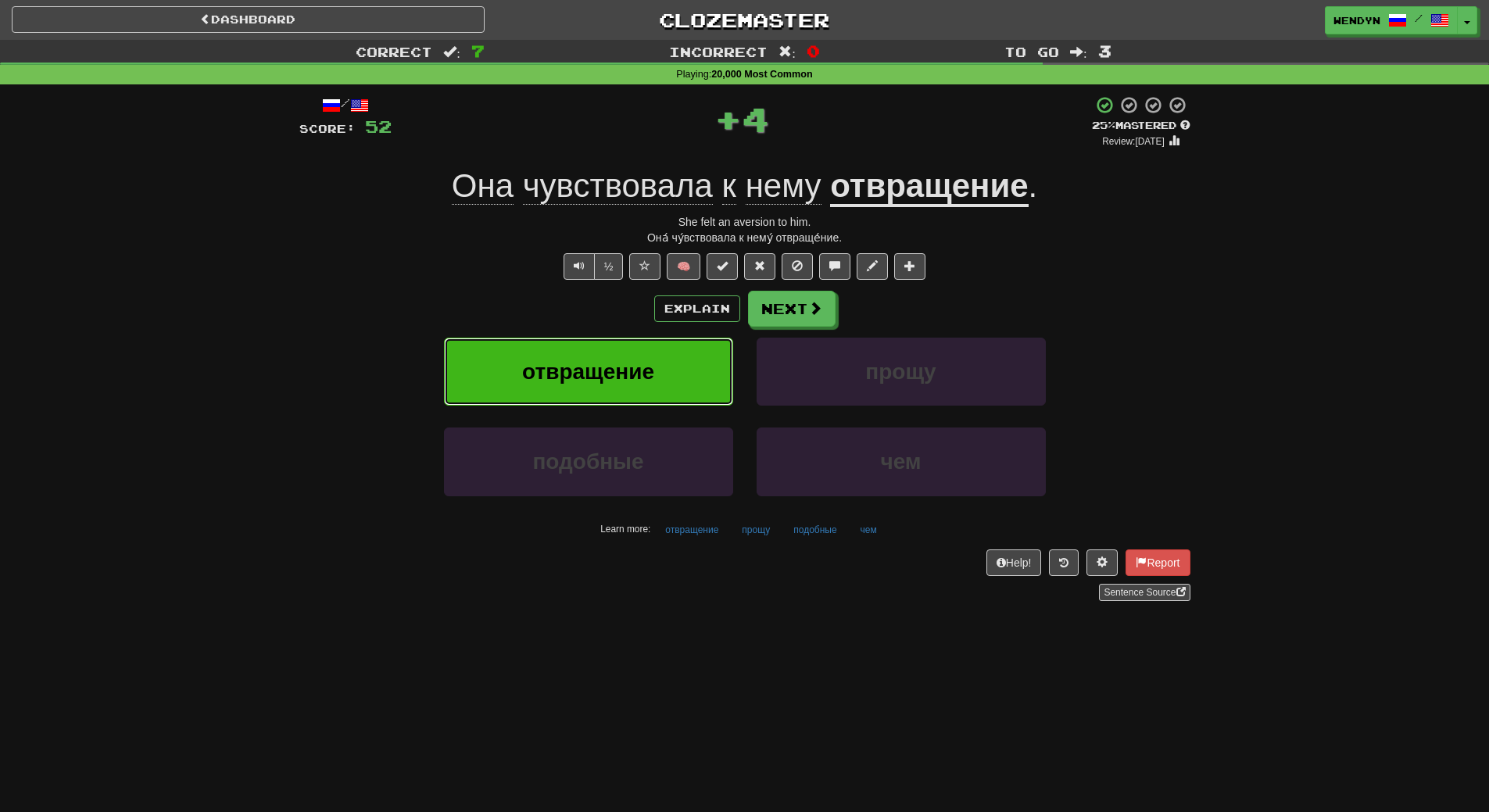
click at [649, 358] on button "отвращение" at bounding box center [588, 371] width 289 height 68
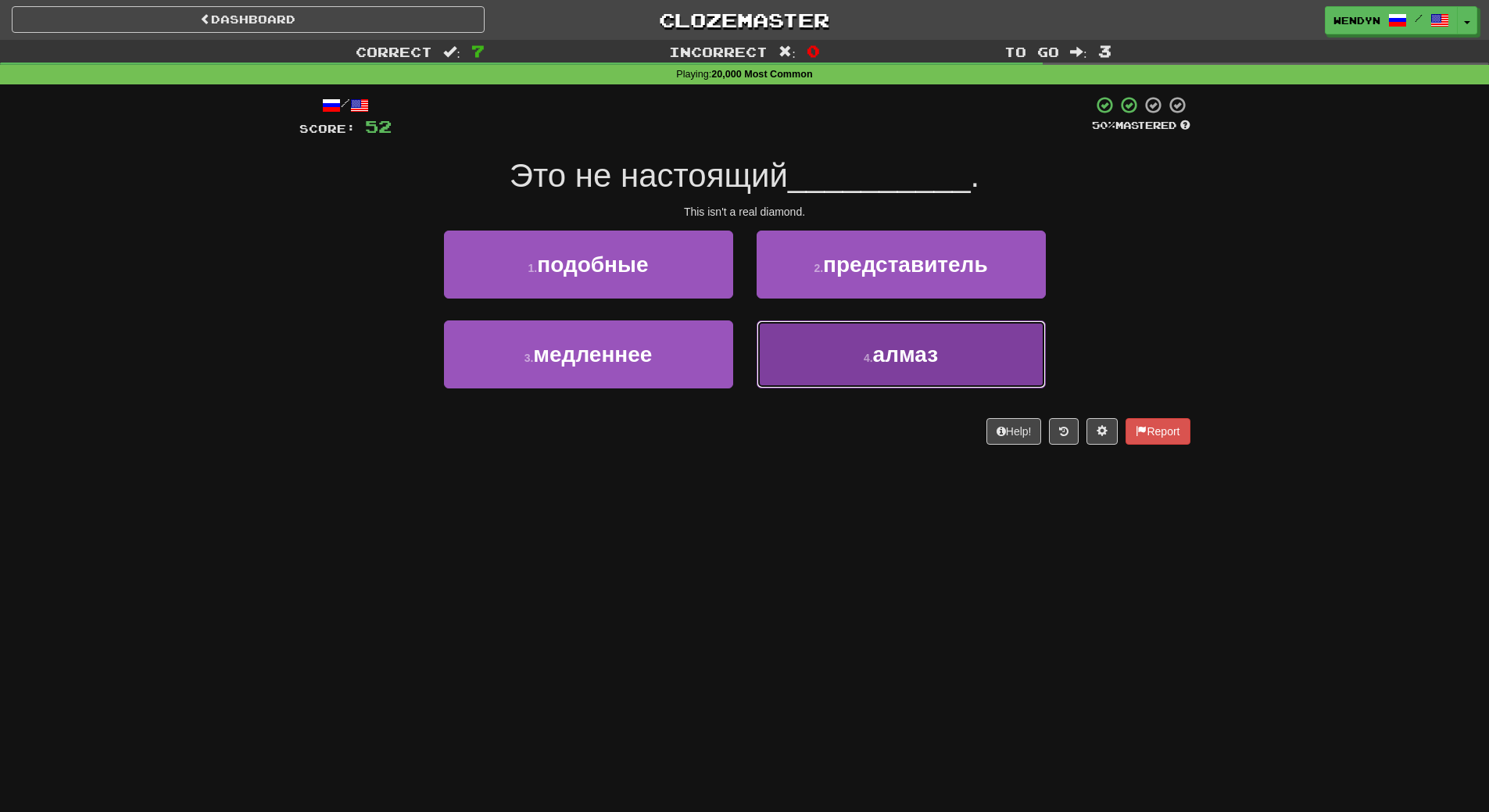
click at [902, 374] on button "4 . алмаз" at bounding box center [901, 354] width 289 height 68
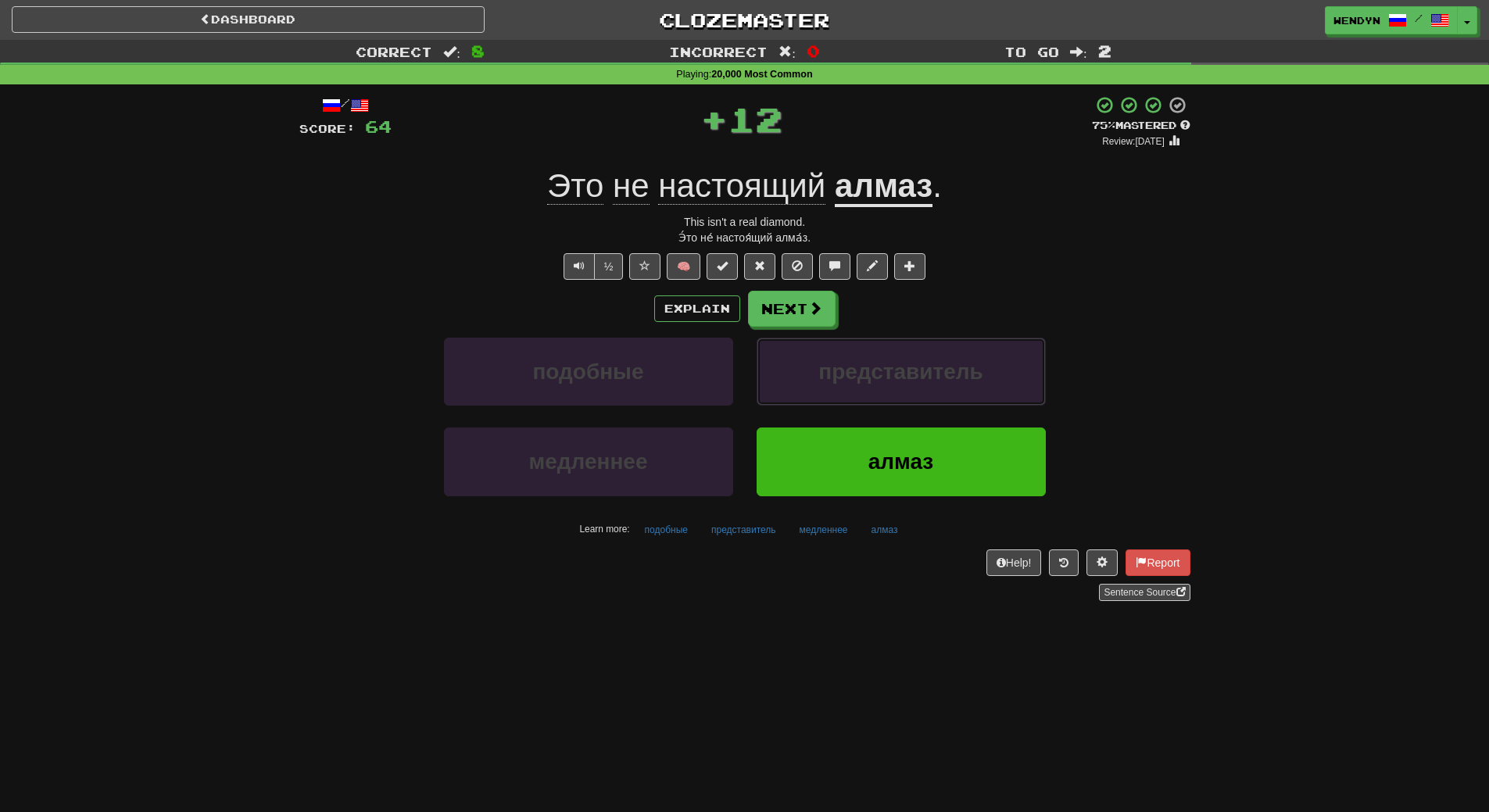
click at [902, 374] on span "представитель" at bounding box center [901, 371] width 165 height 24
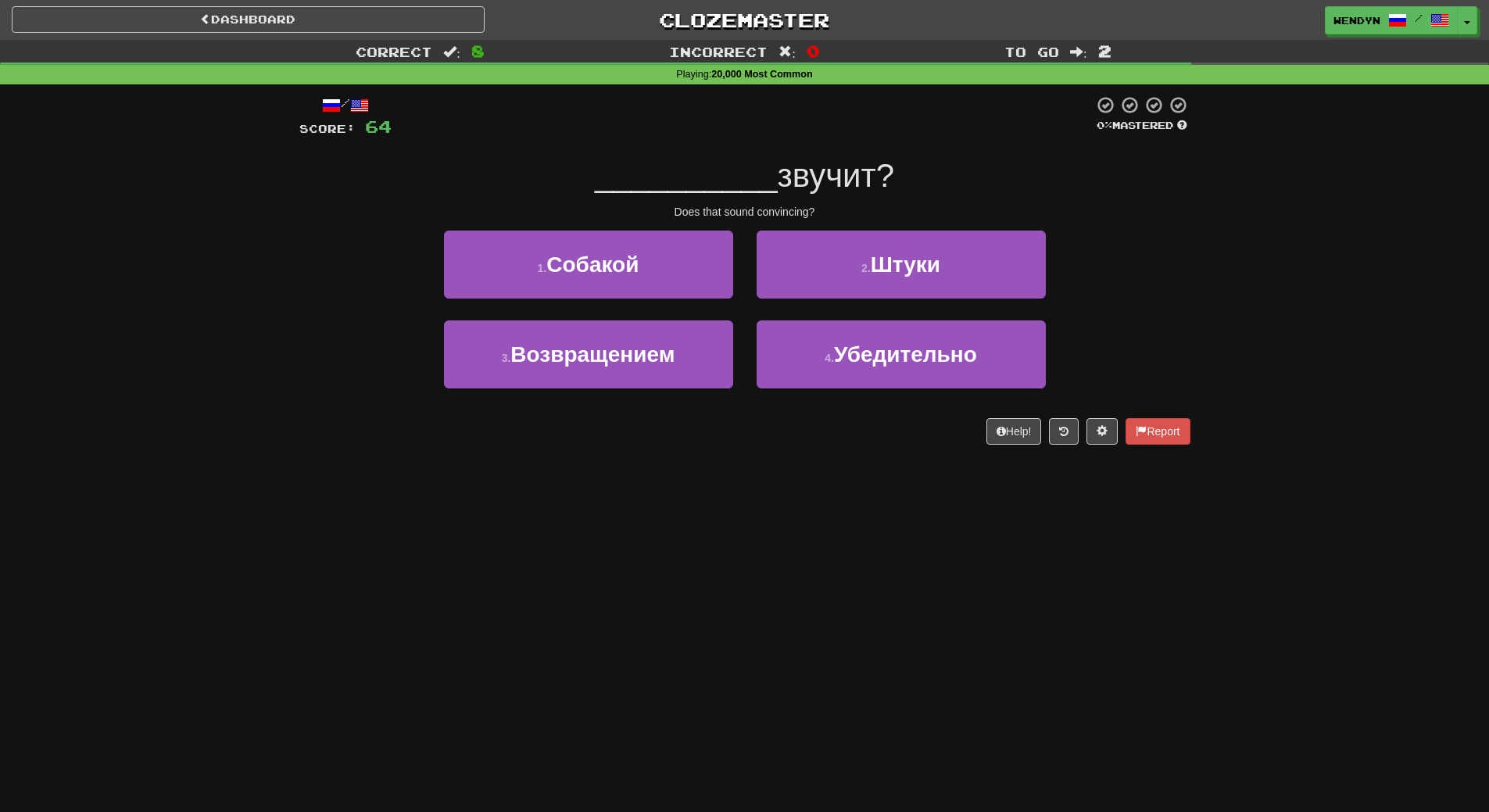
click at [909, 503] on div "Dashboard Clozemaster WendyN / Toggle Dropdown Dashboard Leaderboard Activity F…" at bounding box center [744, 406] width 1489 height 812
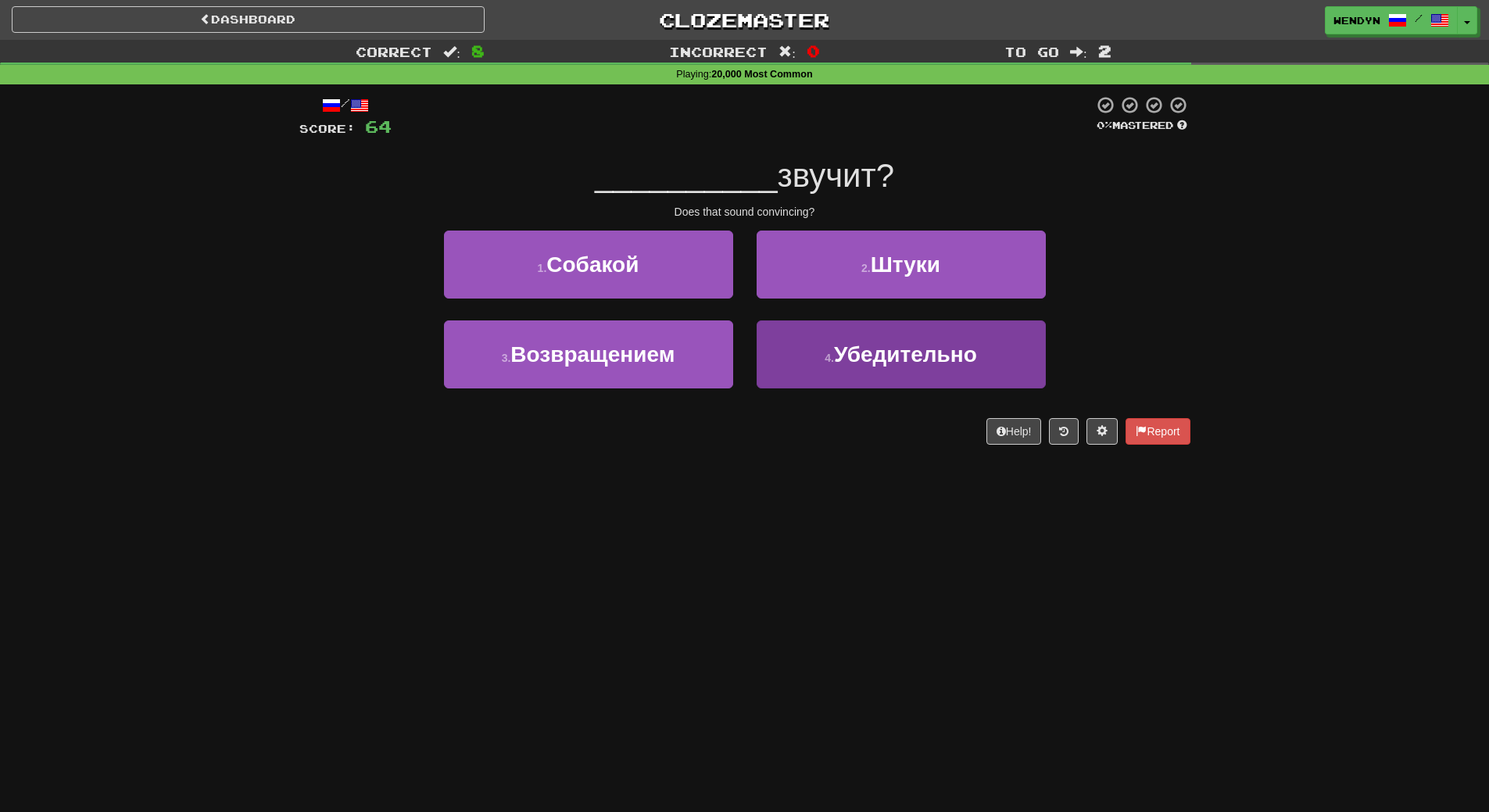
click at [953, 370] on button "4 . Убедительно" at bounding box center [901, 354] width 289 height 68
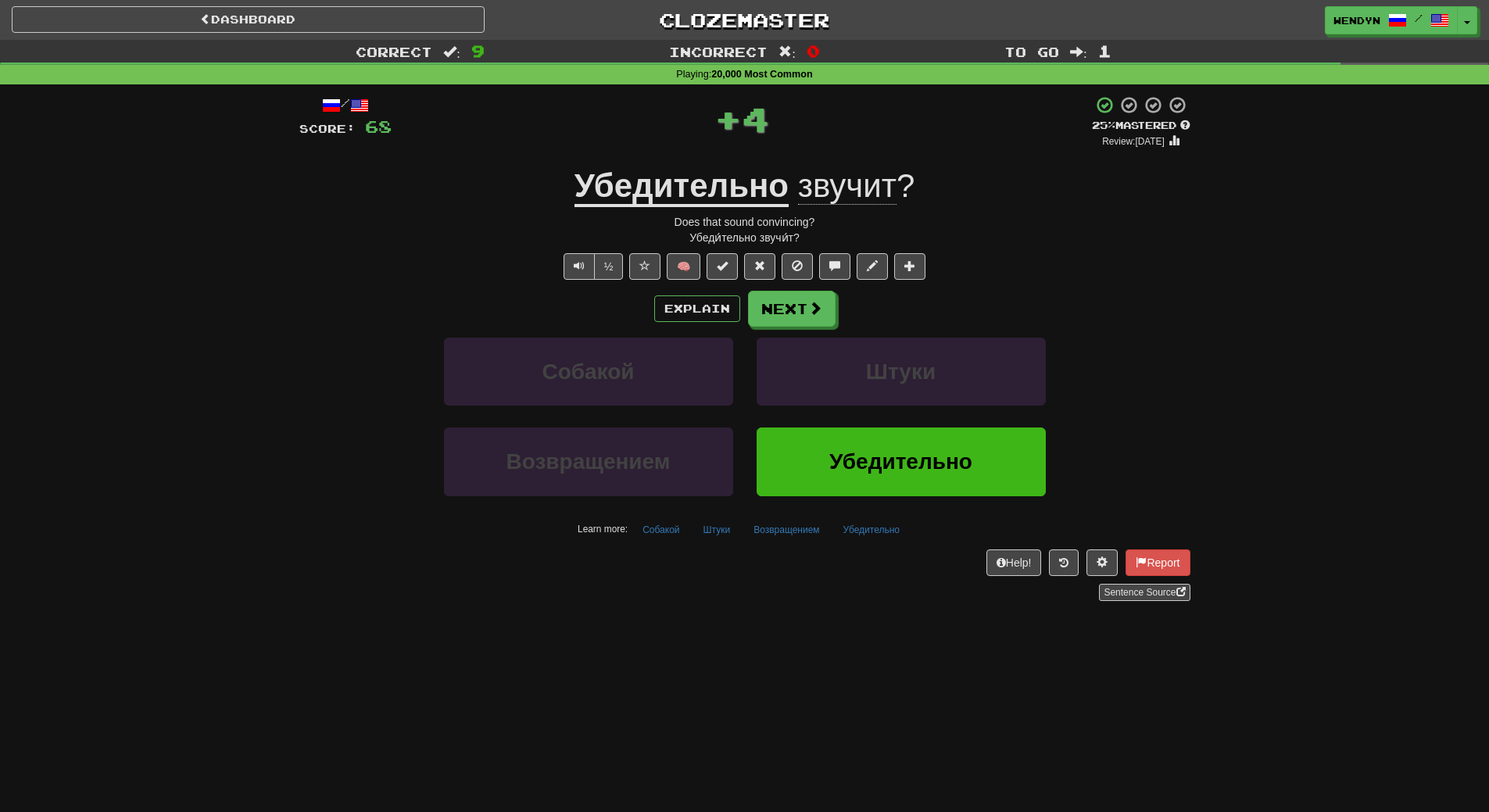
click at [940, 451] on span "Убедительно" at bounding box center [901, 461] width 143 height 24
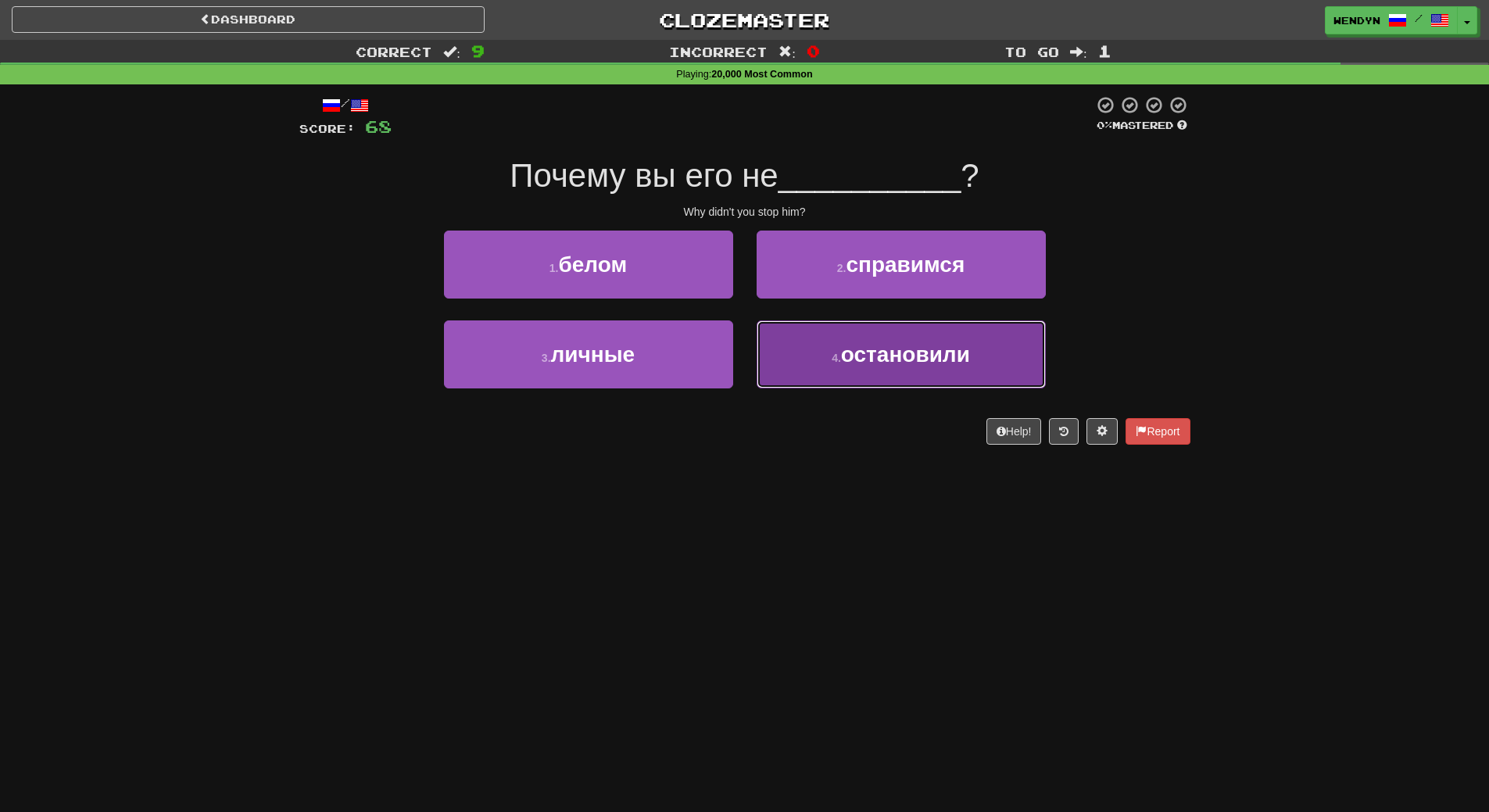
click at [874, 367] on button "4 . остановили" at bounding box center [901, 354] width 289 height 68
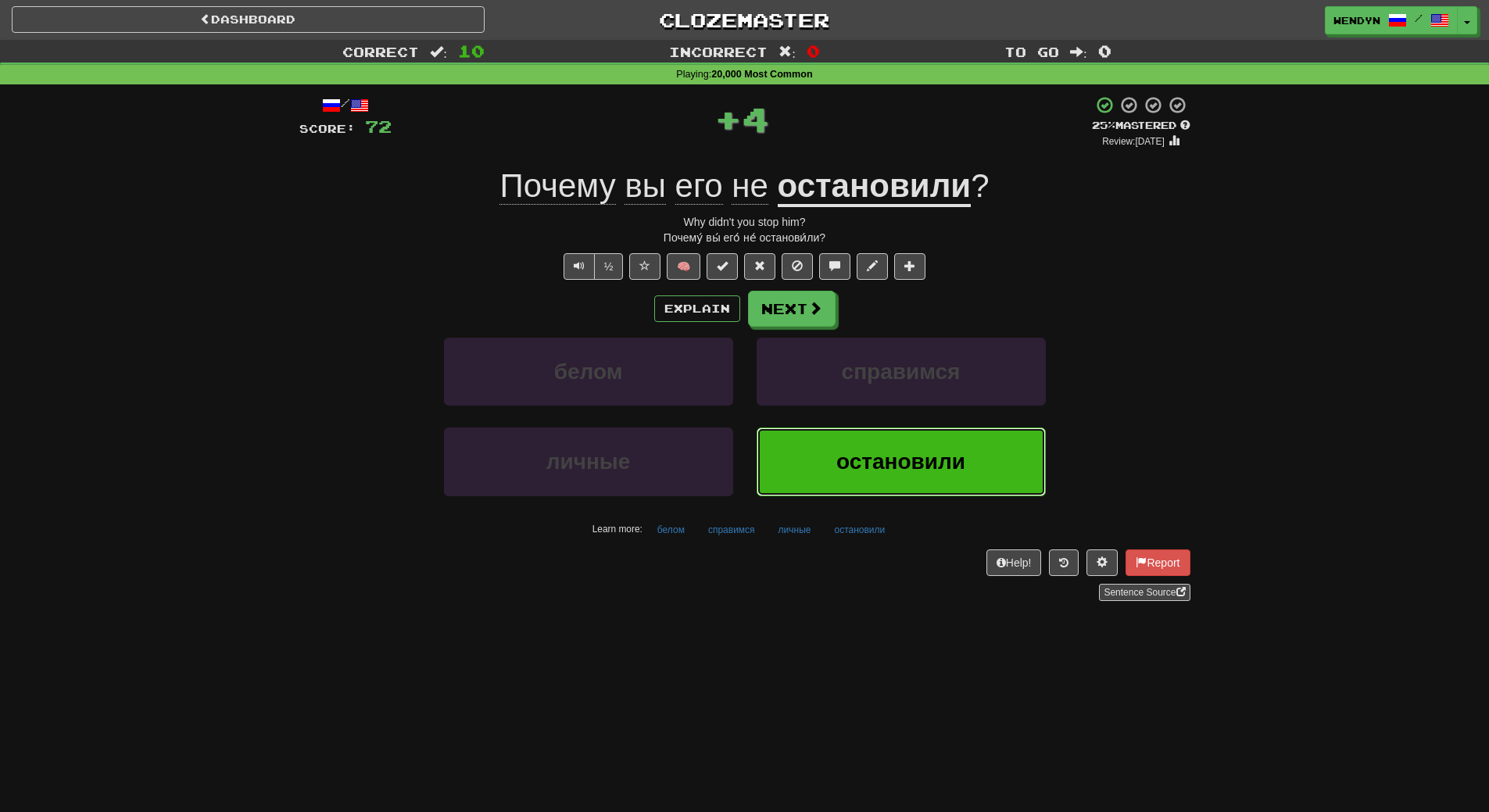
click at [905, 460] on span "остановили" at bounding box center [901, 461] width 129 height 24
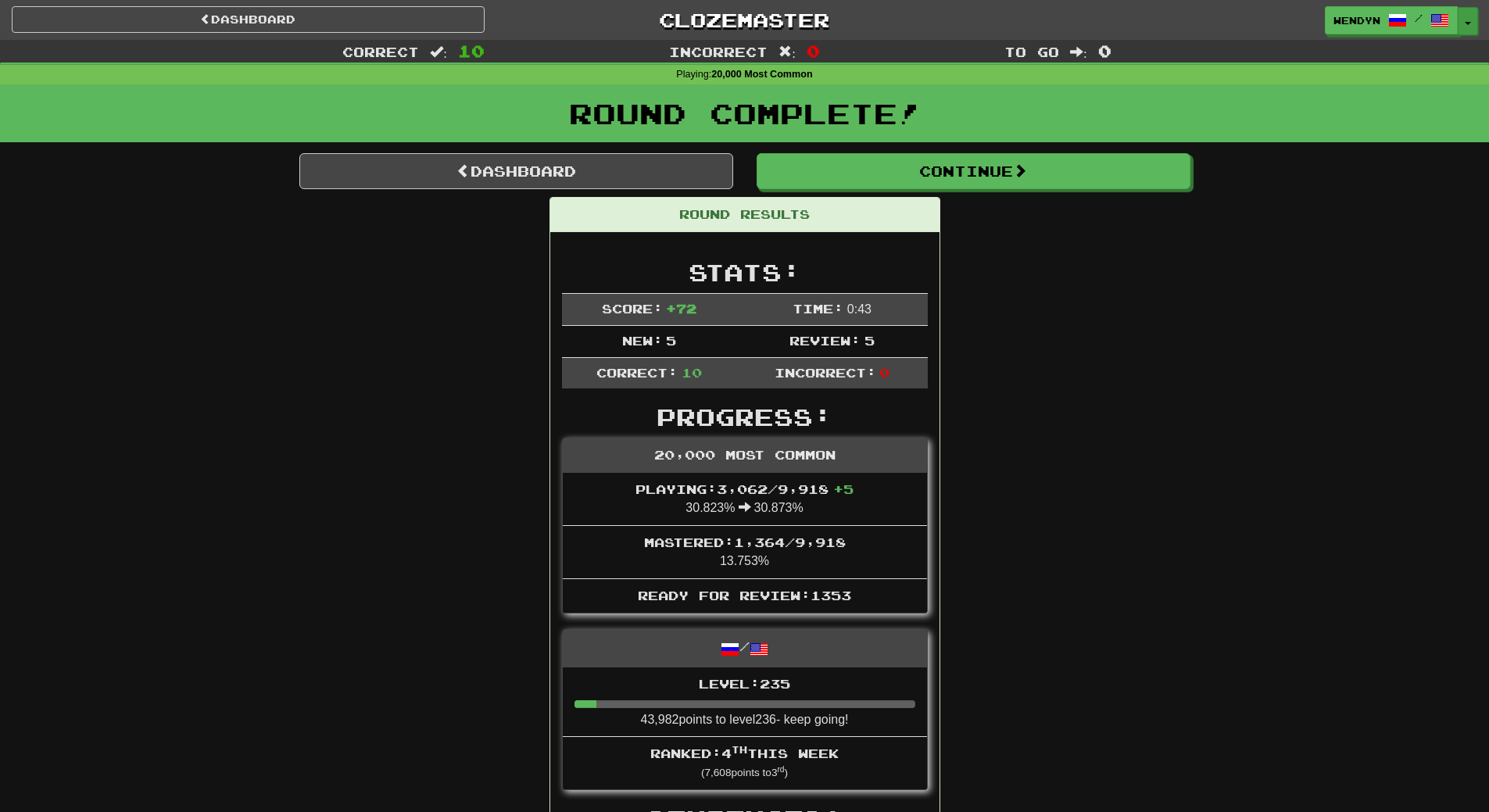
click at [1470, 23] on span "button" at bounding box center [1468, 23] width 6 height 3
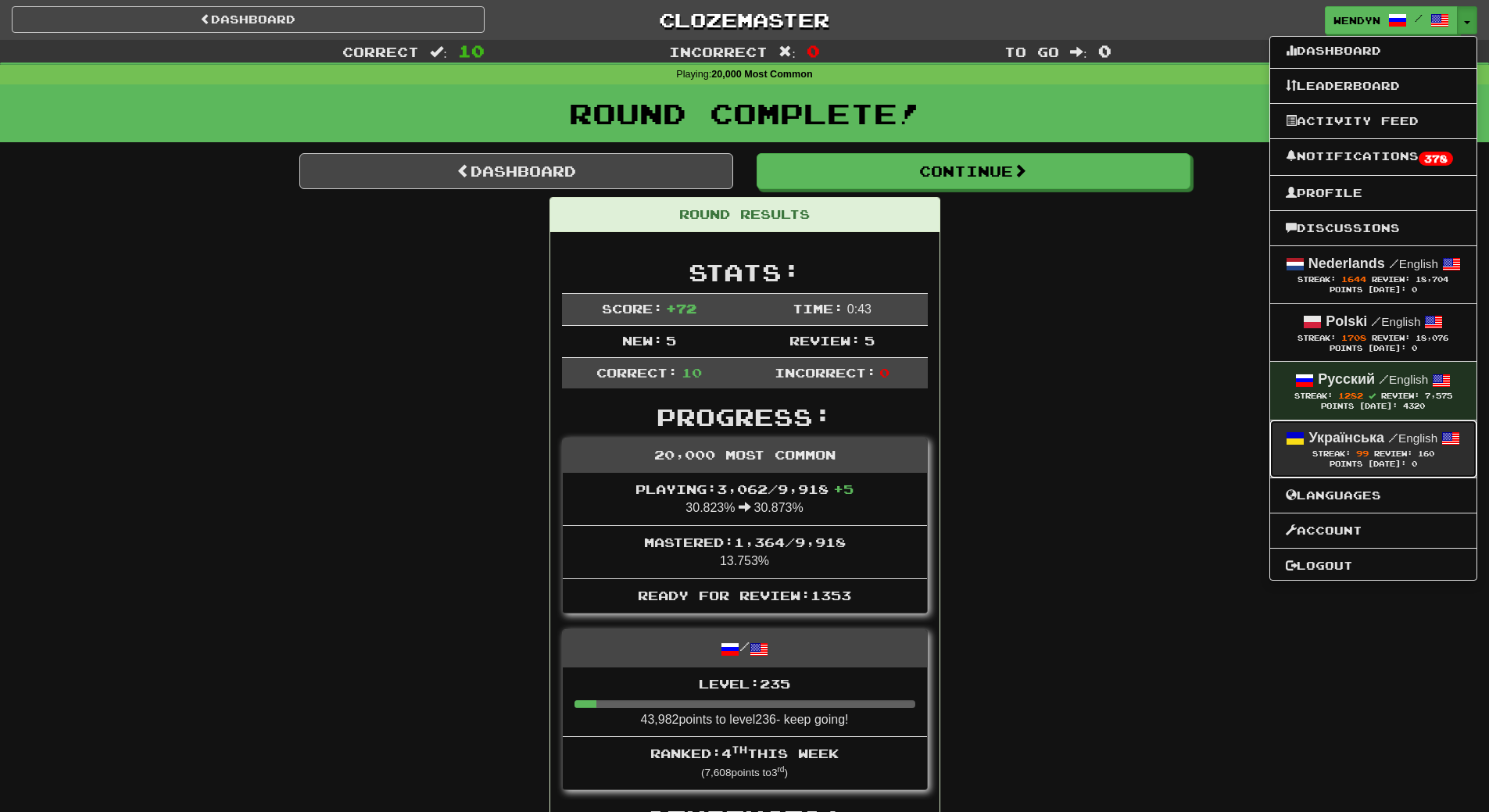
click at [1366, 446] on div "Українська / English" at bounding box center [1374, 438] width 175 height 20
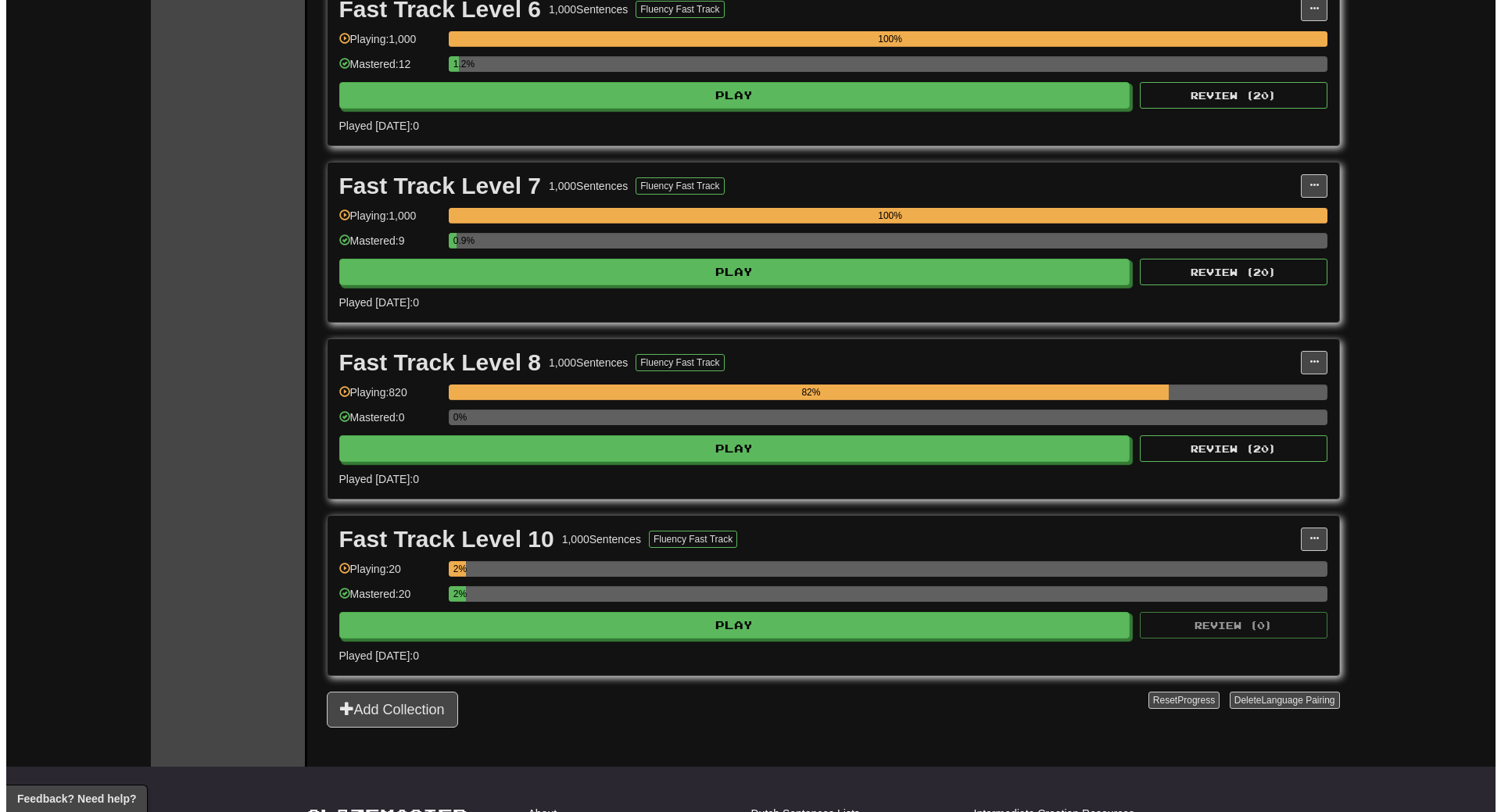
scroll to position [1406, 0]
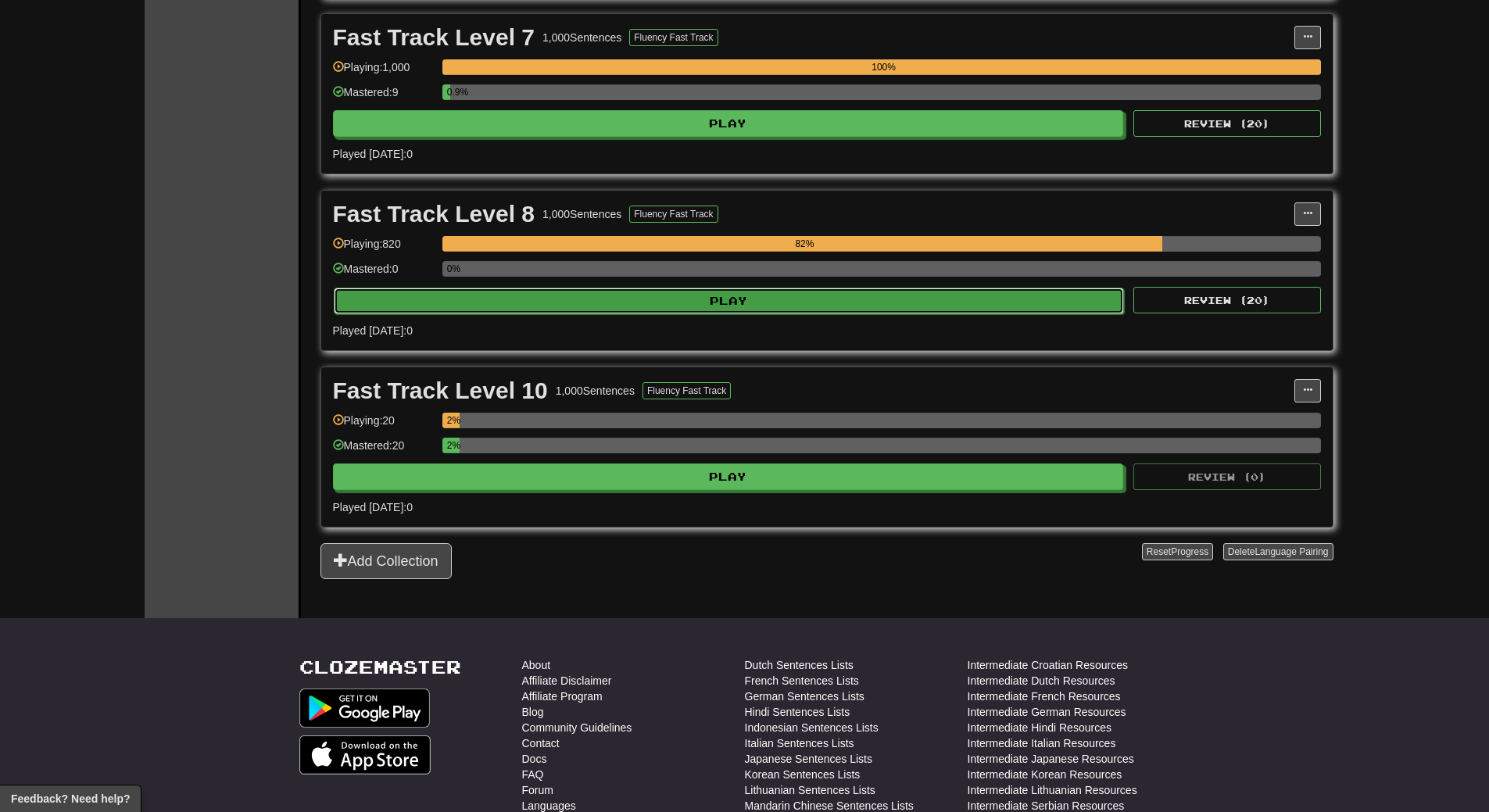
click at [727, 299] on button "Play" at bounding box center [729, 301] width 791 height 27
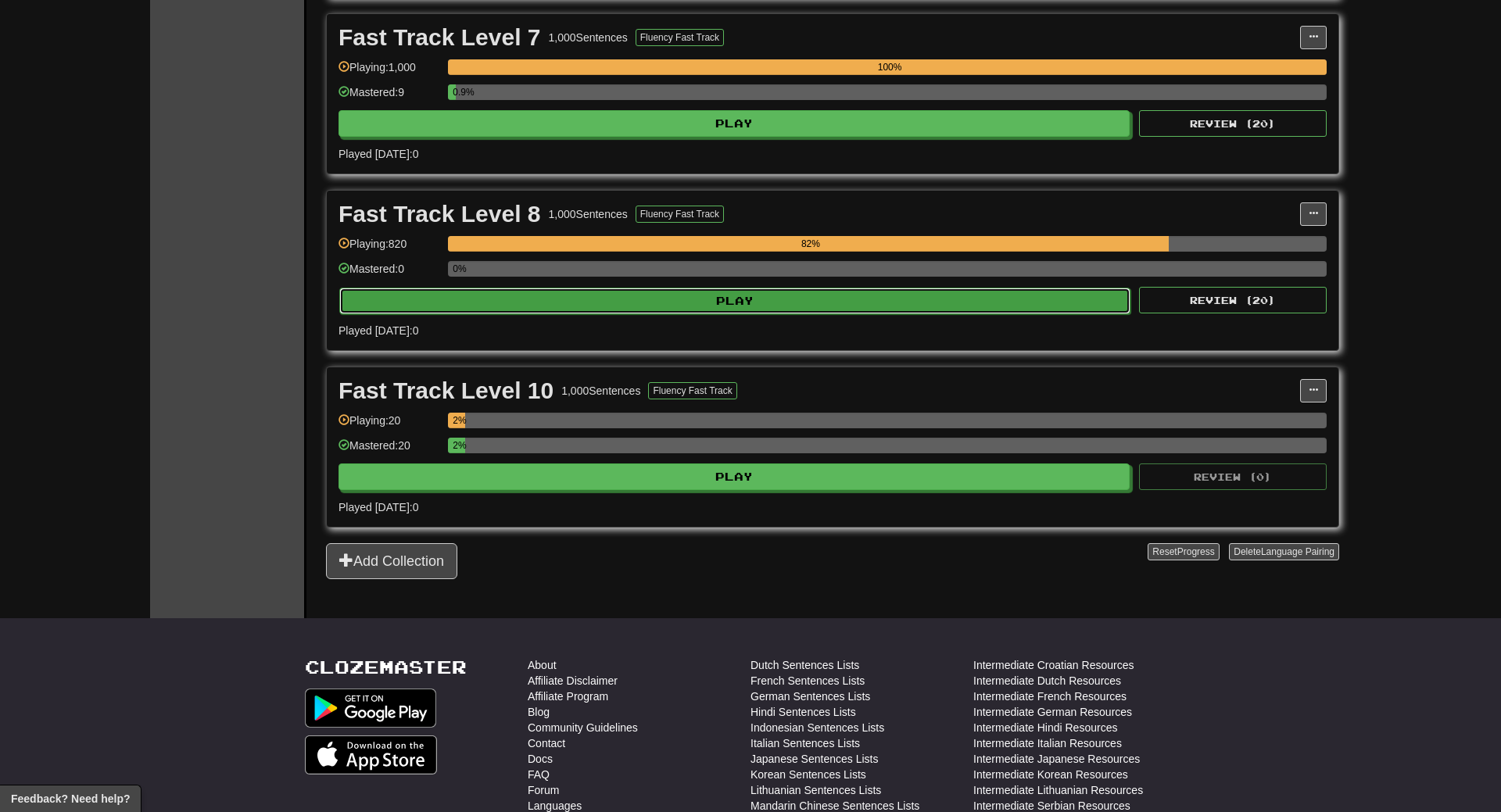
select select "**"
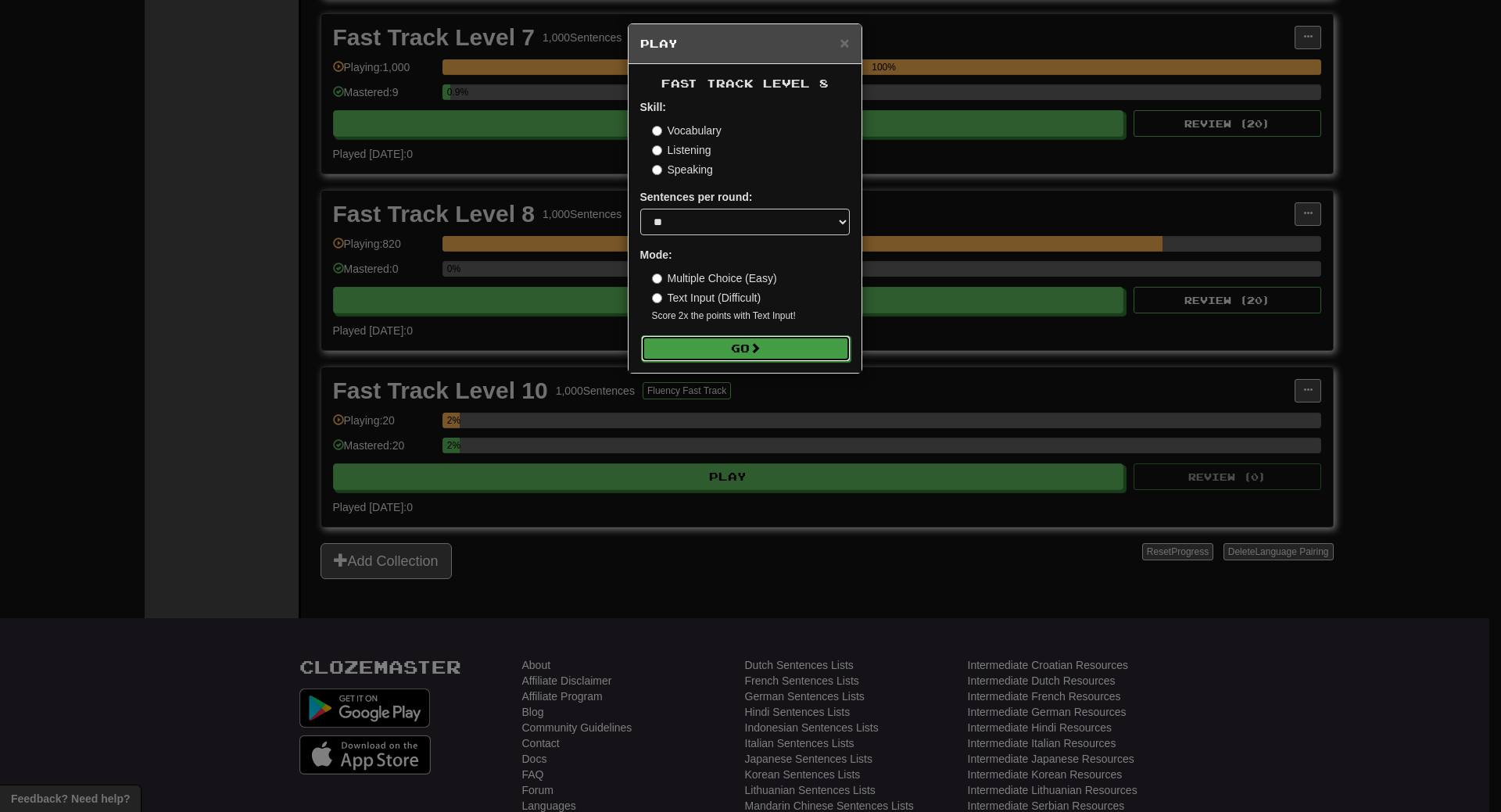
click at [718, 356] on button "Go" at bounding box center [745, 348] width 209 height 27
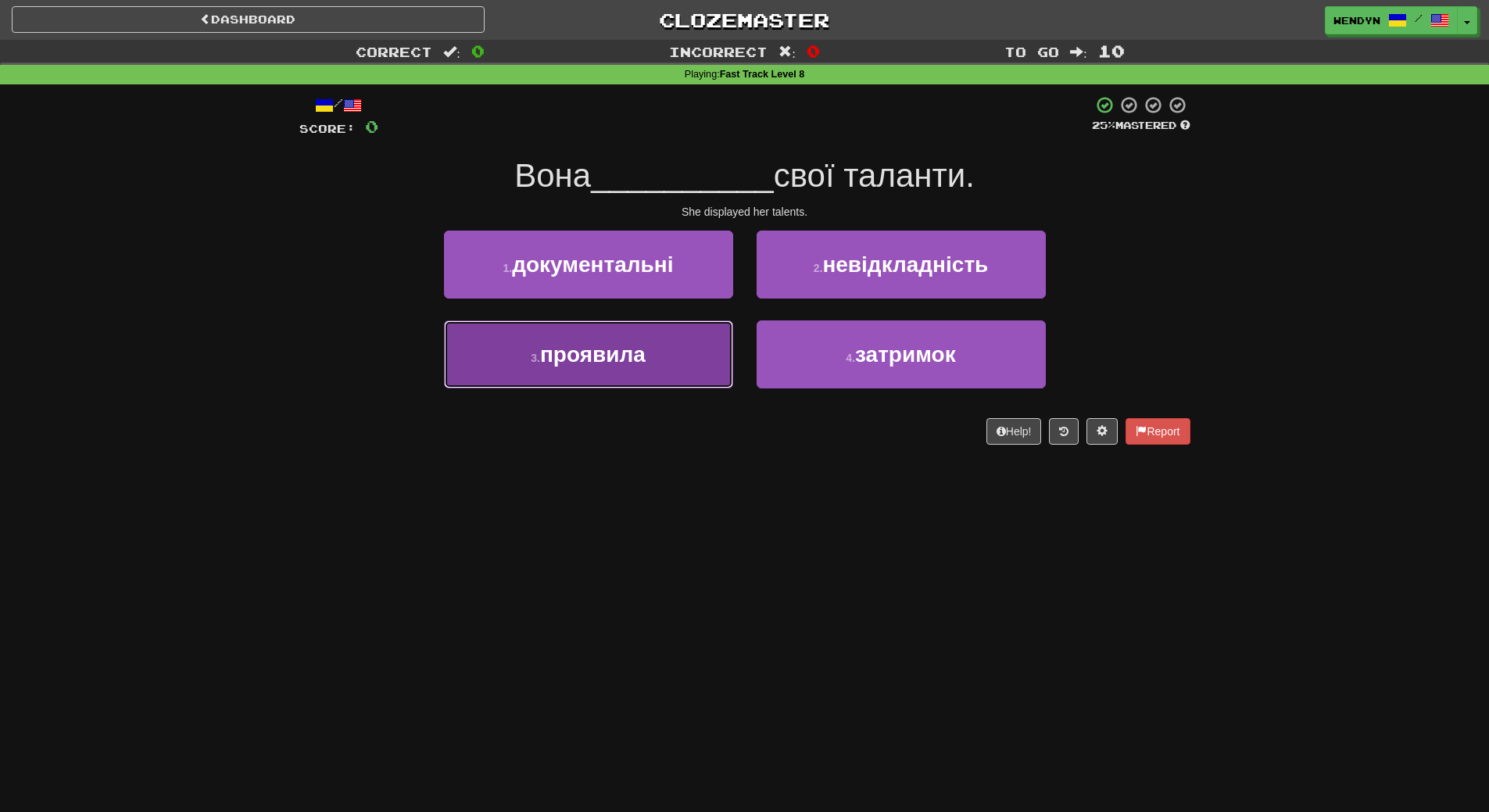
click at [650, 363] on button "3 . проявила" at bounding box center [588, 354] width 289 height 68
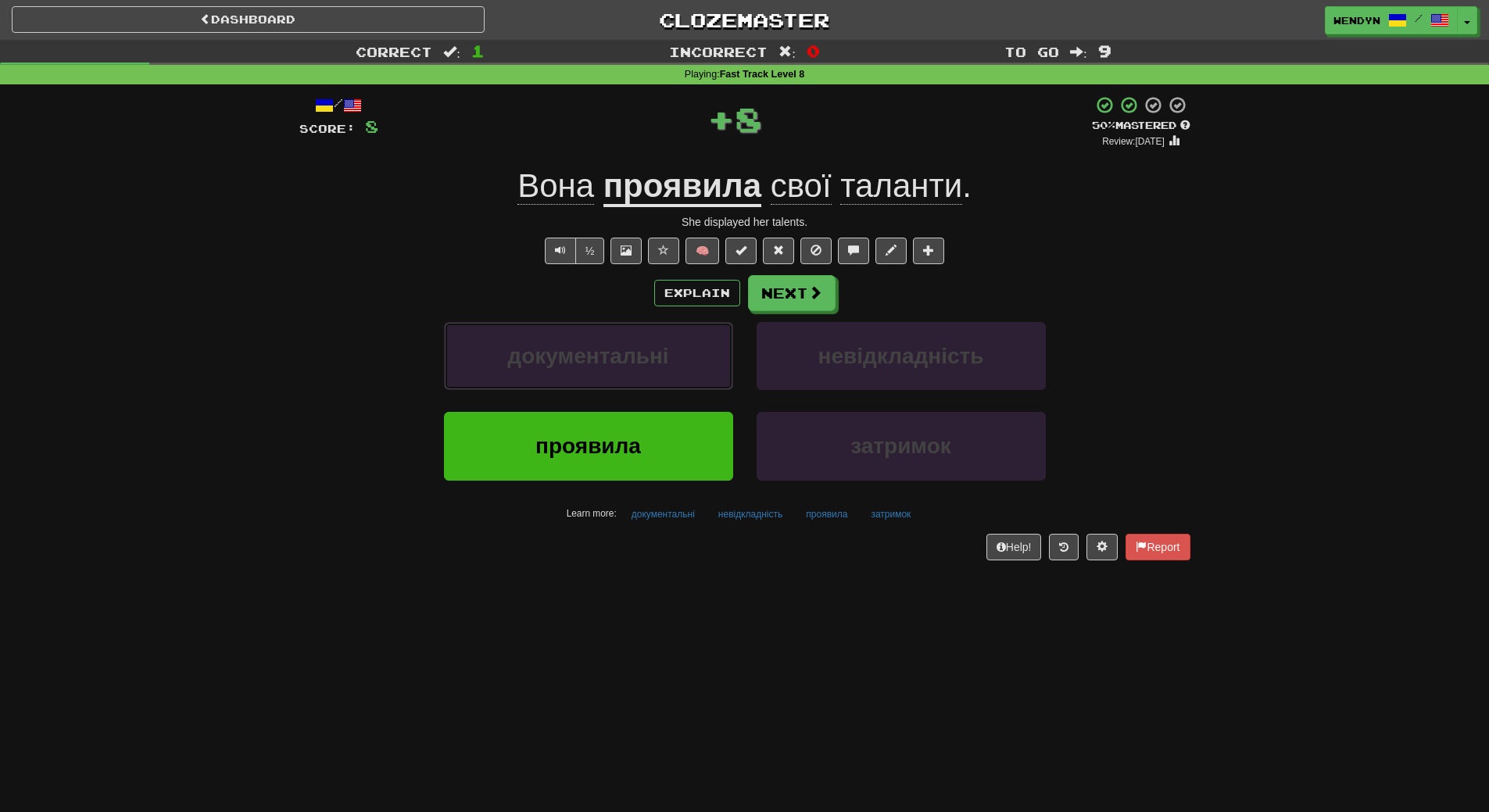
click at [650, 363] on span "документальні" at bounding box center [588, 355] width 161 height 24
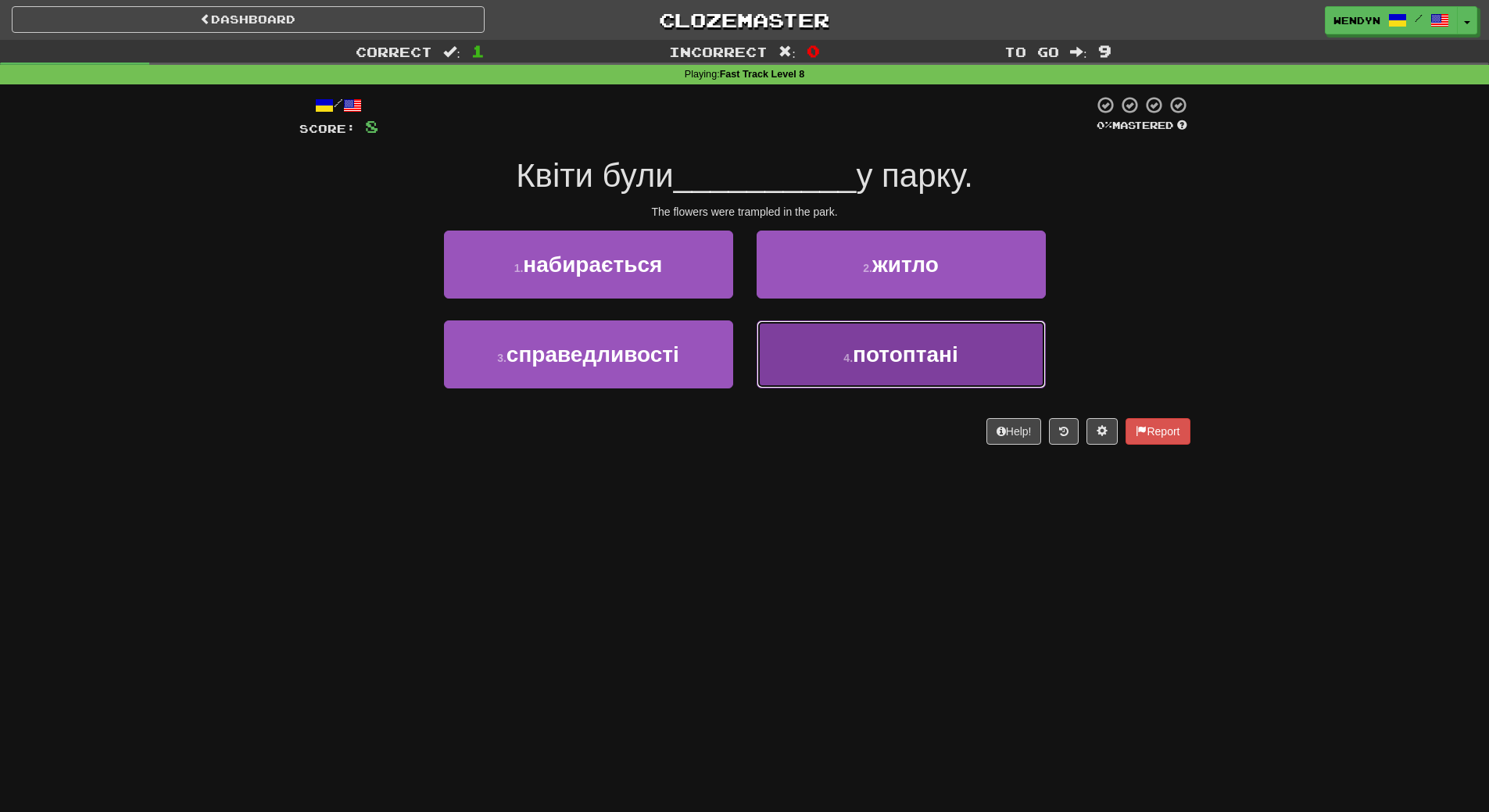
click at [875, 363] on span "потоптані" at bounding box center [905, 354] width 106 height 24
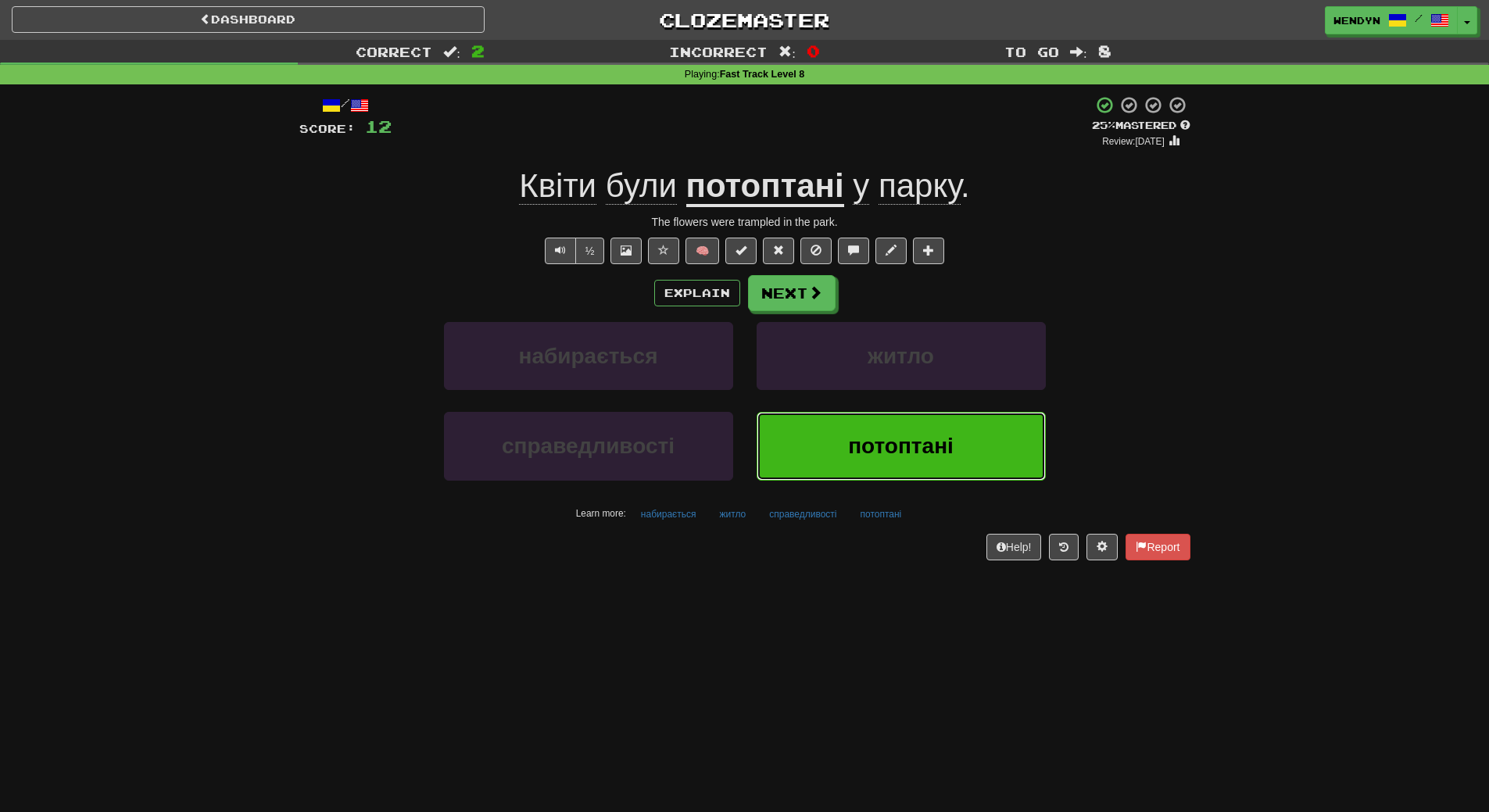
click at [870, 434] on span "потоптані" at bounding box center [901, 446] width 106 height 24
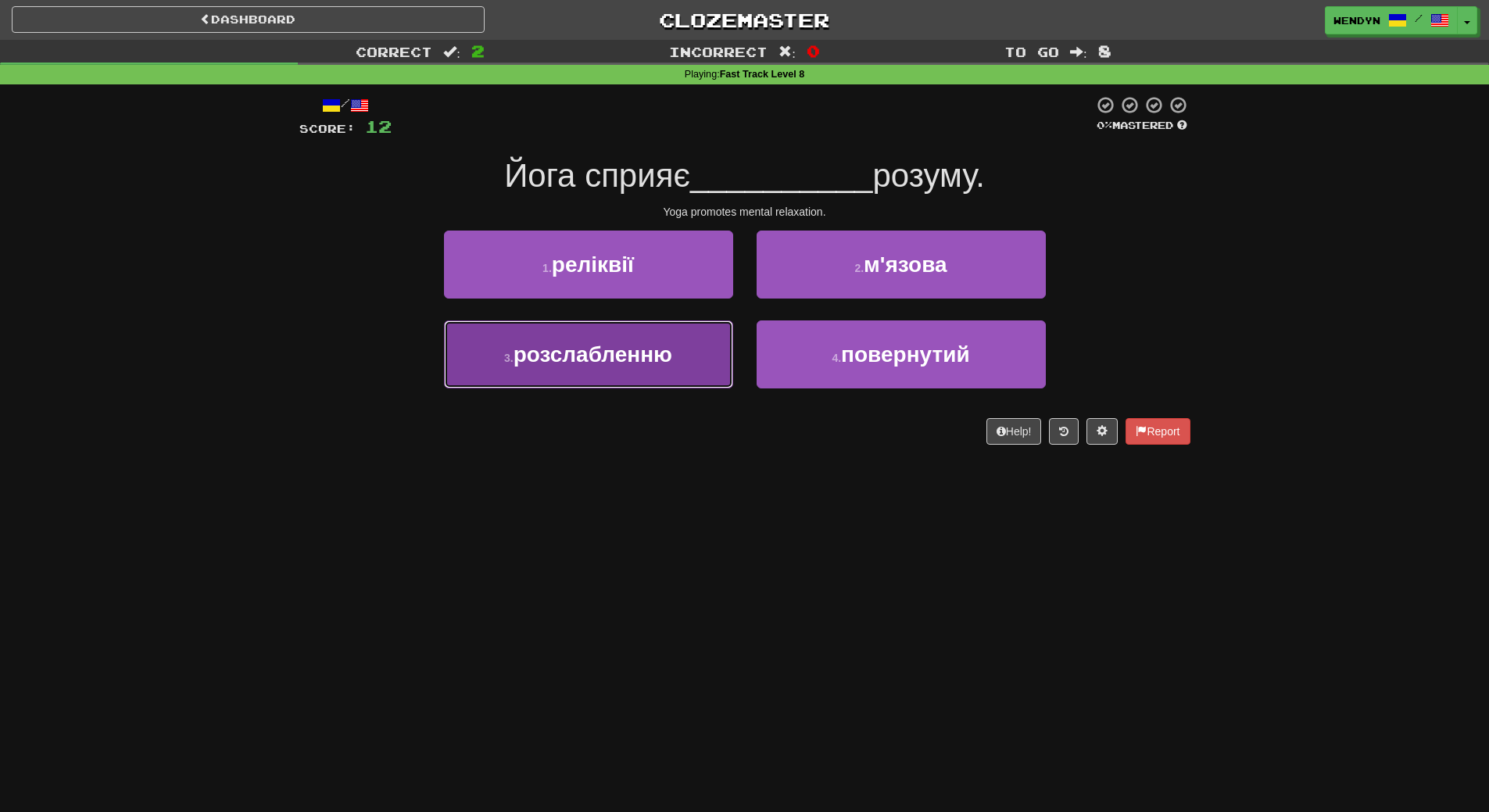
click at [669, 371] on button "3 . розслабленню" at bounding box center [588, 354] width 289 height 68
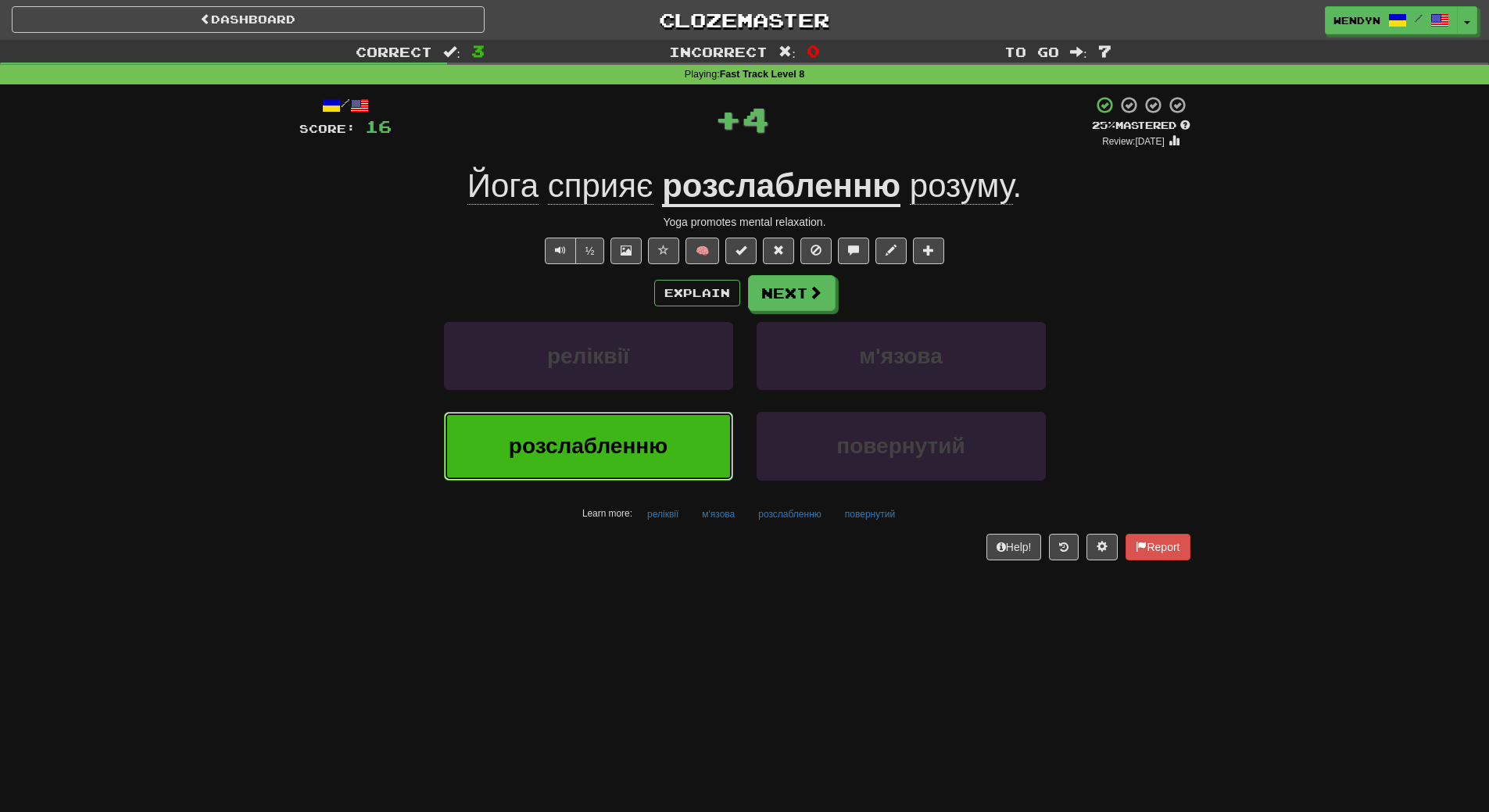
click at [665, 463] on button "розслабленню" at bounding box center [588, 446] width 289 height 68
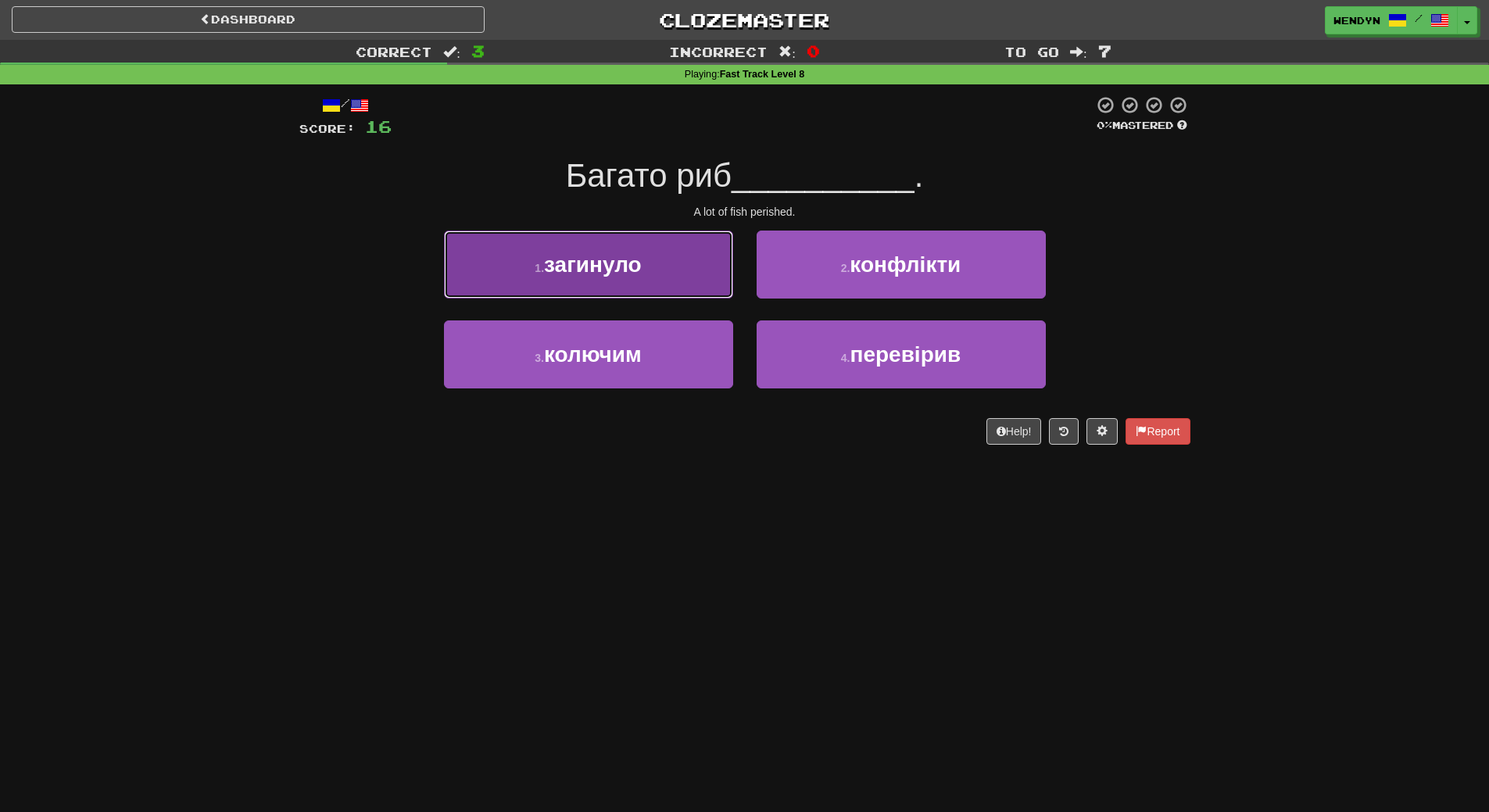
click at [652, 285] on button "1 . загинуло" at bounding box center [588, 264] width 289 height 68
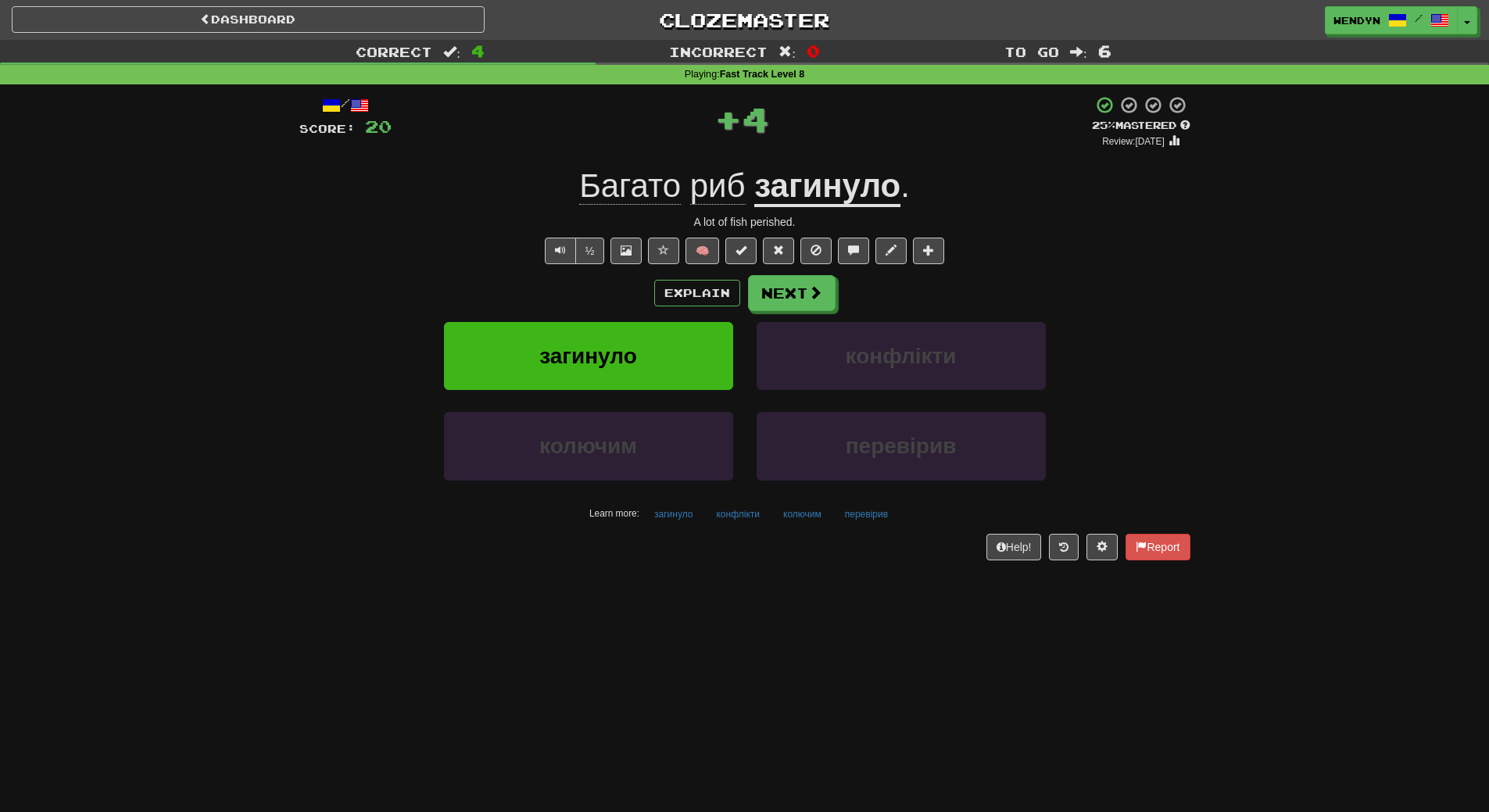
click at [633, 298] on div "Explain Next" at bounding box center [745, 293] width 891 height 36
click at [631, 355] on span "загинуло" at bounding box center [588, 355] width 98 height 24
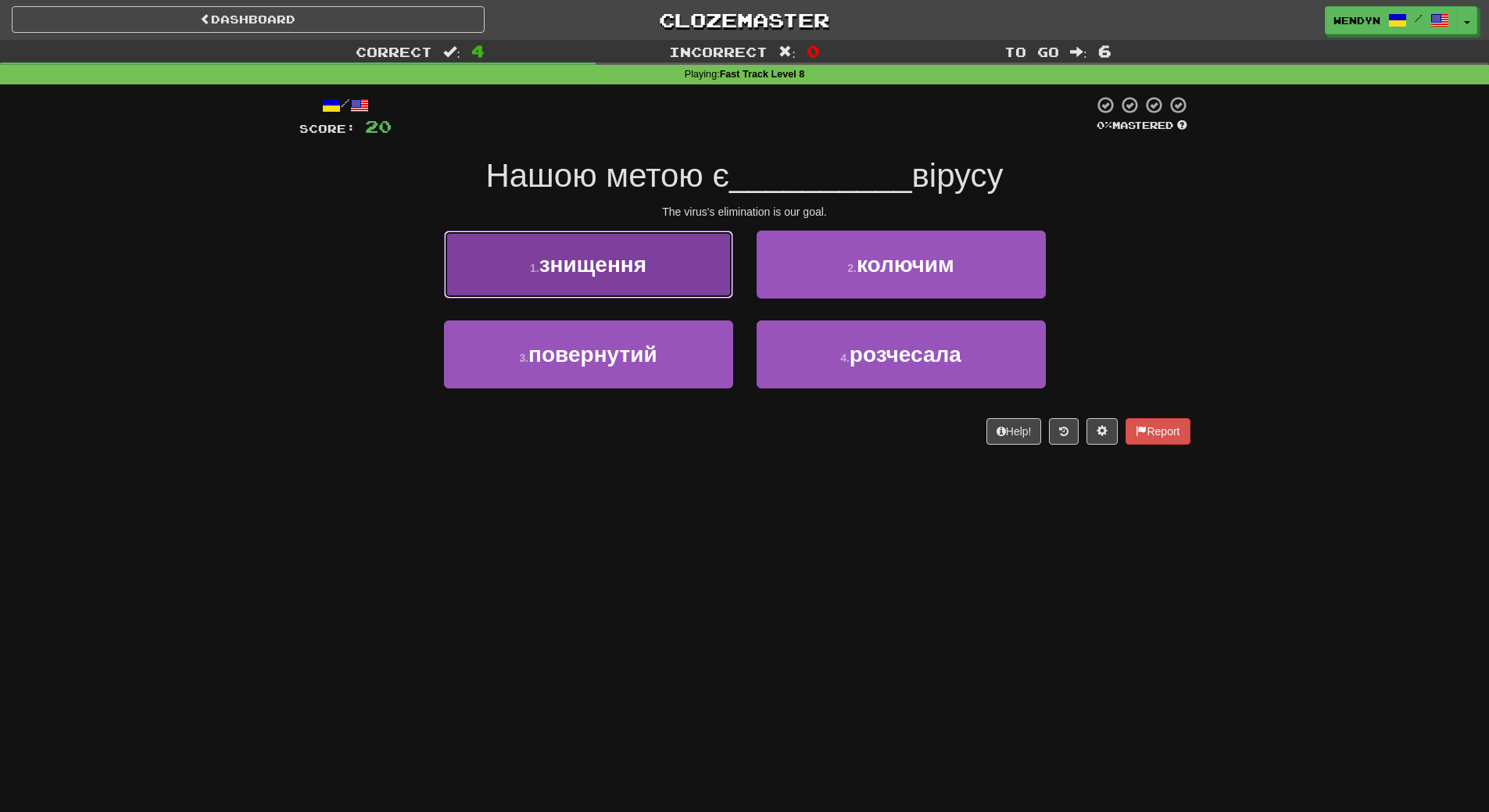
click at [620, 258] on span "знищення" at bounding box center [593, 264] width 107 height 24
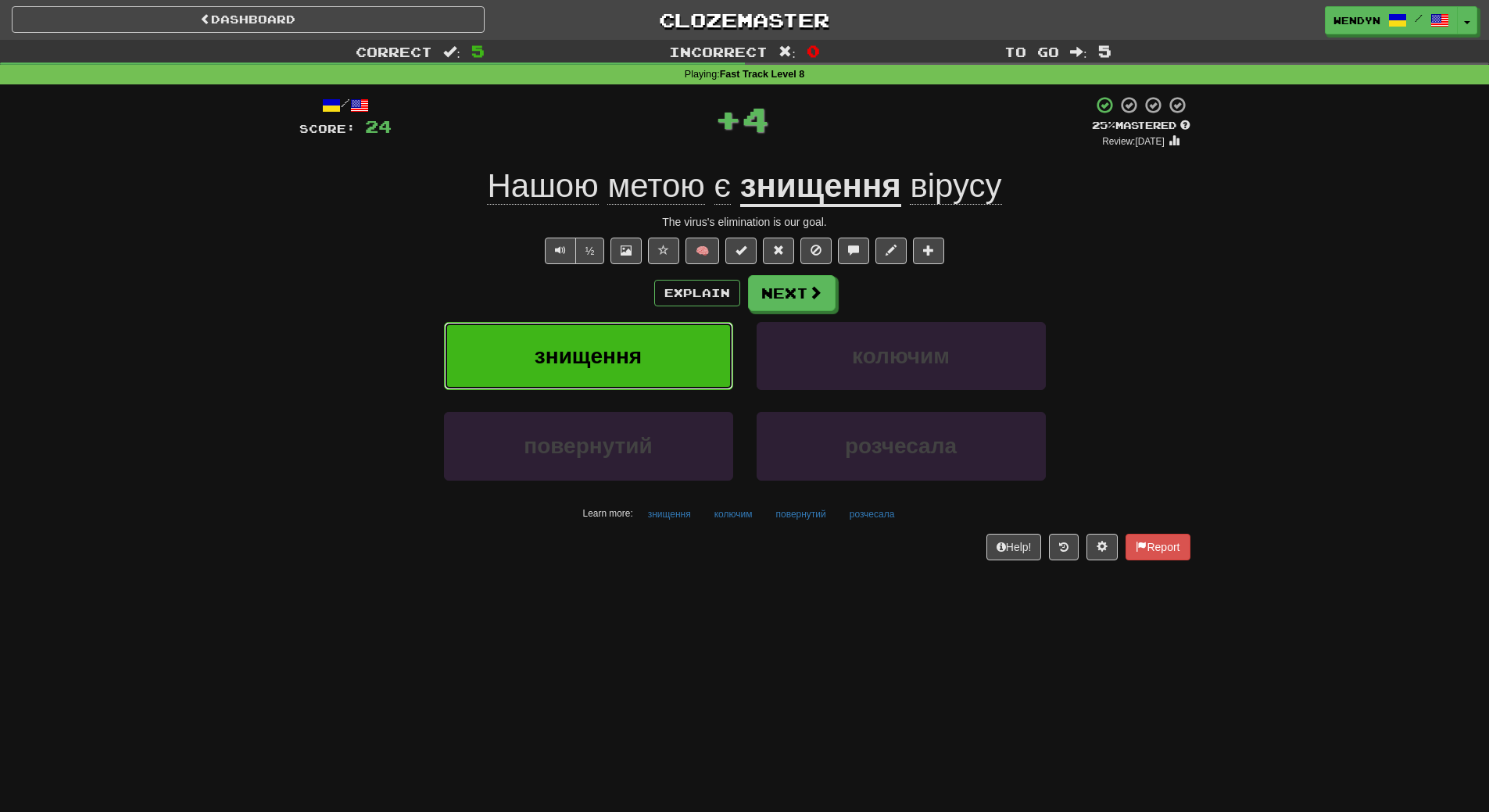
click at [640, 365] on span "знищення" at bounding box center [588, 355] width 107 height 24
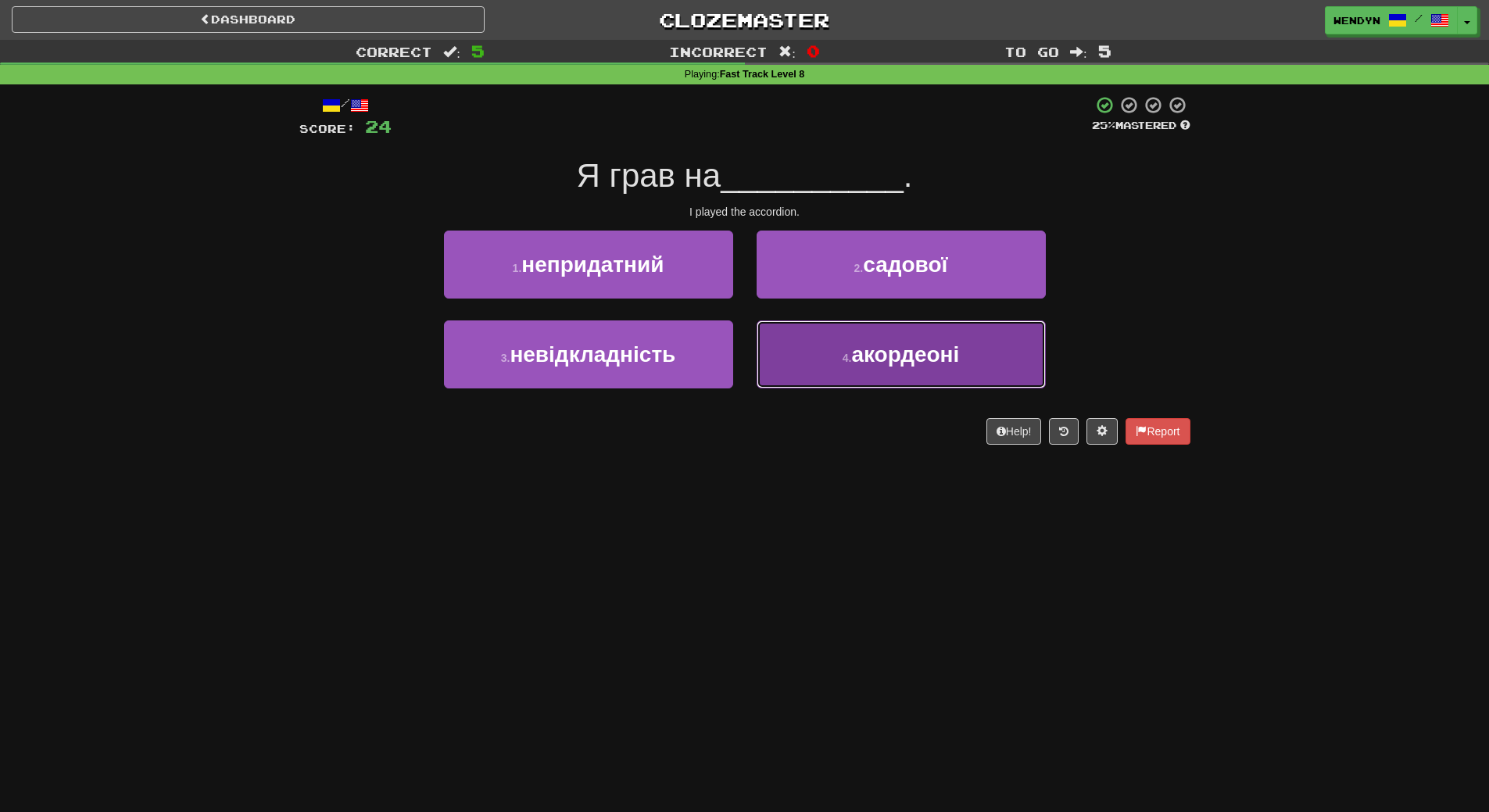
click at [832, 363] on button "4 . акордеоні" at bounding box center [901, 354] width 289 height 68
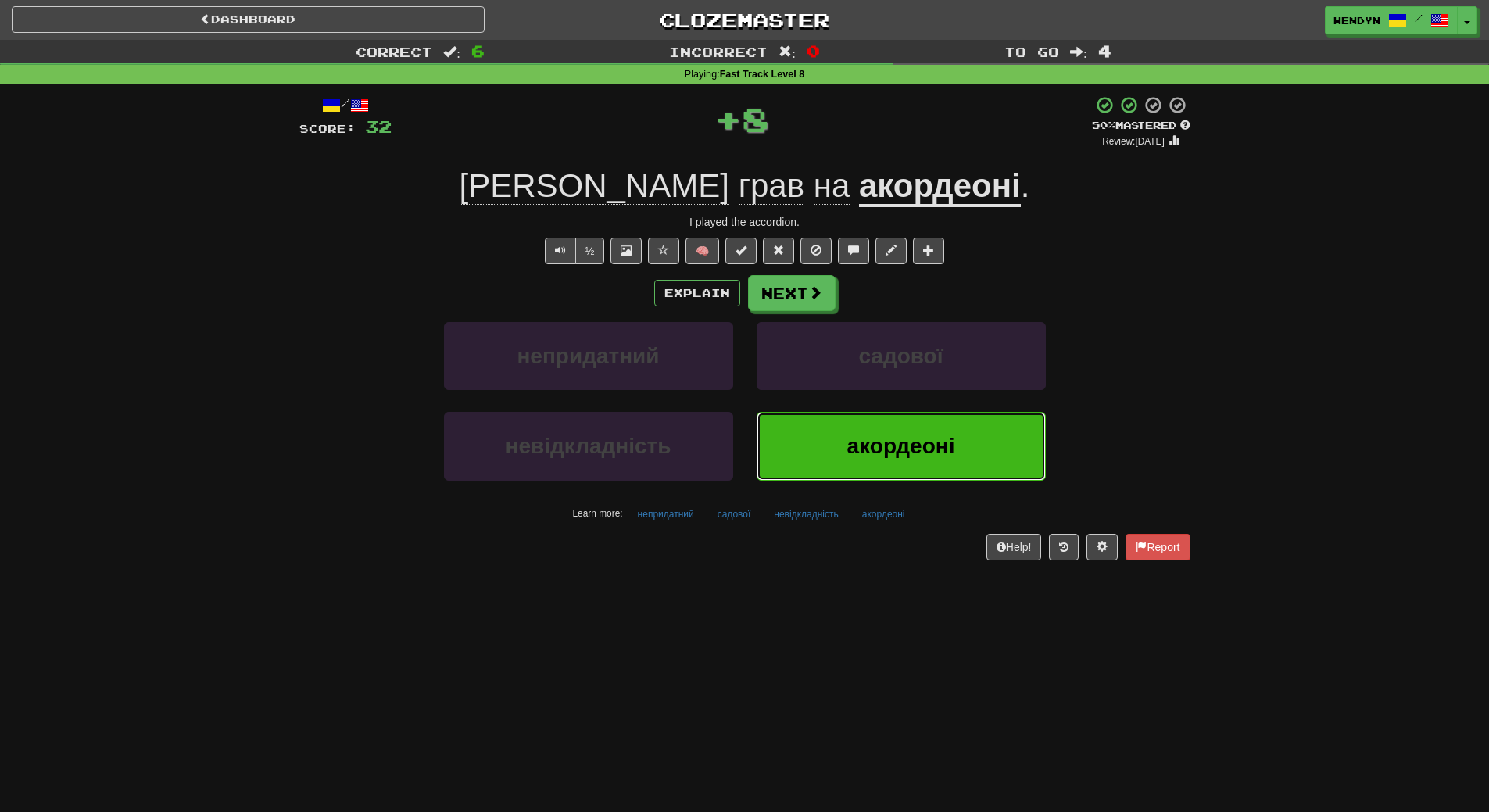
click at [838, 439] on button "акордеоні" at bounding box center [901, 446] width 289 height 68
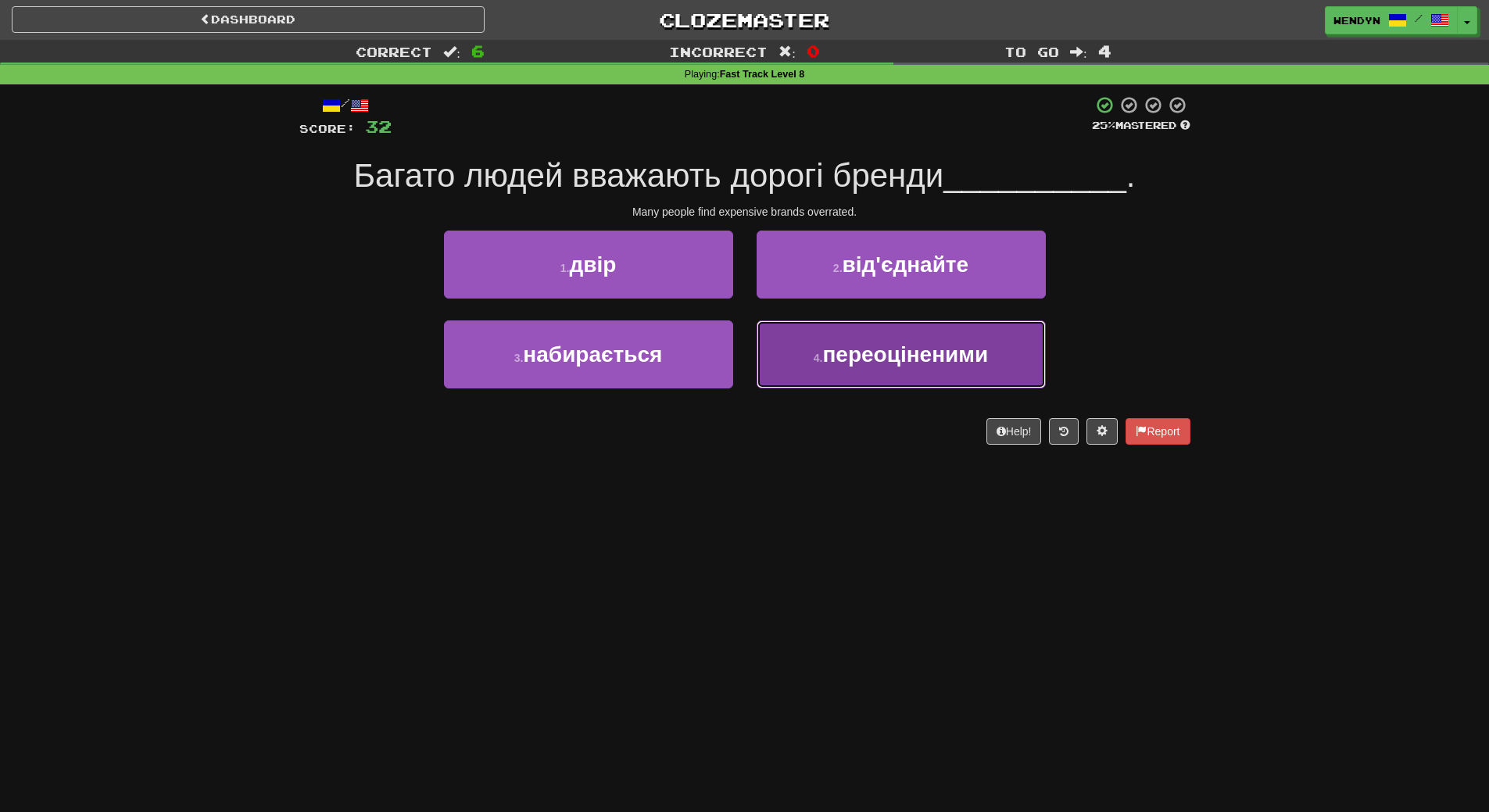
click at [937, 373] on button "4 . переоціненими" at bounding box center [901, 354] width 289 height 68
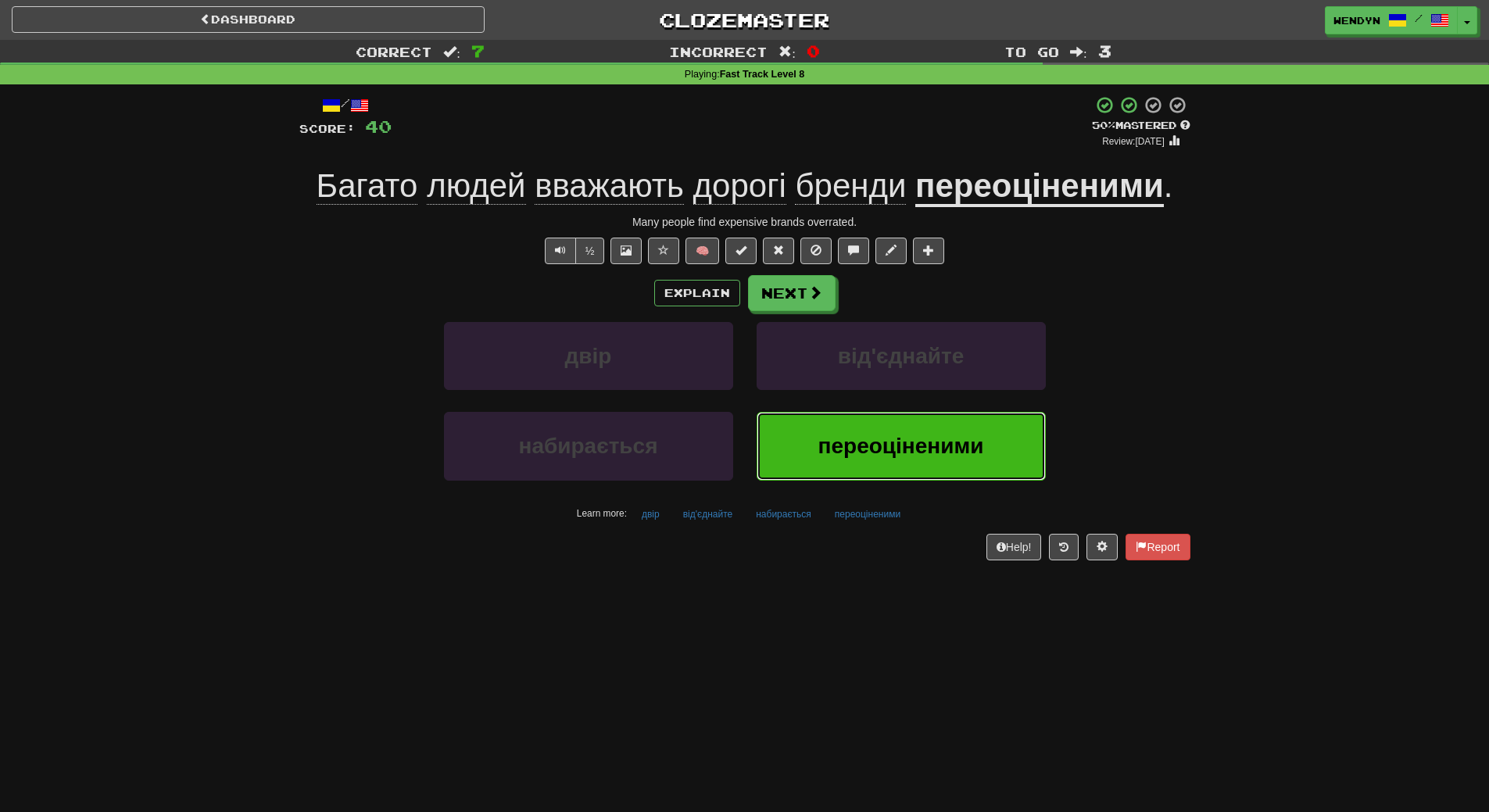
click at [938, 433] on button "переоціненими" at bounding box center [901, 446] width 289 height 68
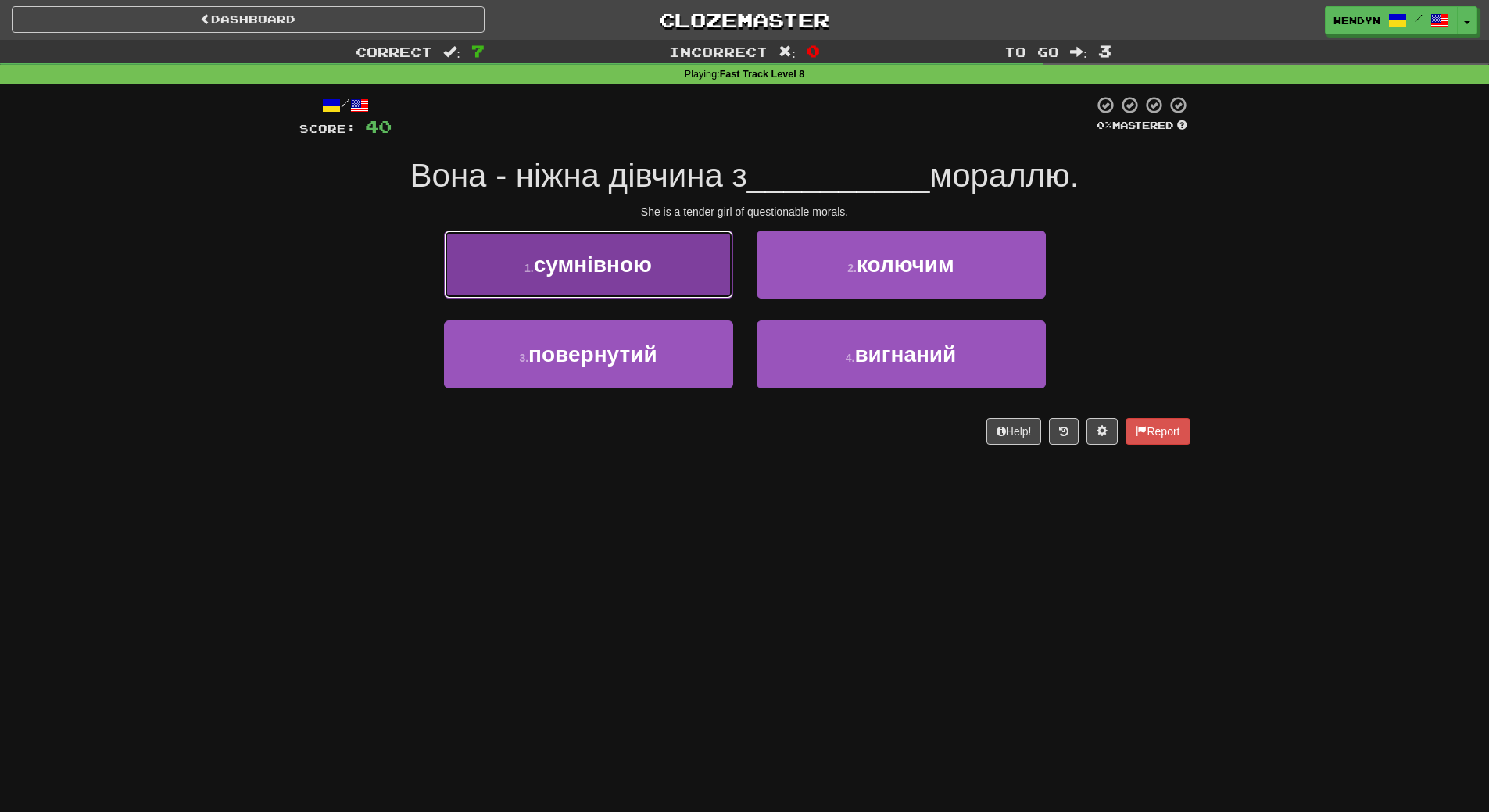
click at [636, 276] on button "1 . сумнівною" at bounding box center [588, 264] width 289 height 68
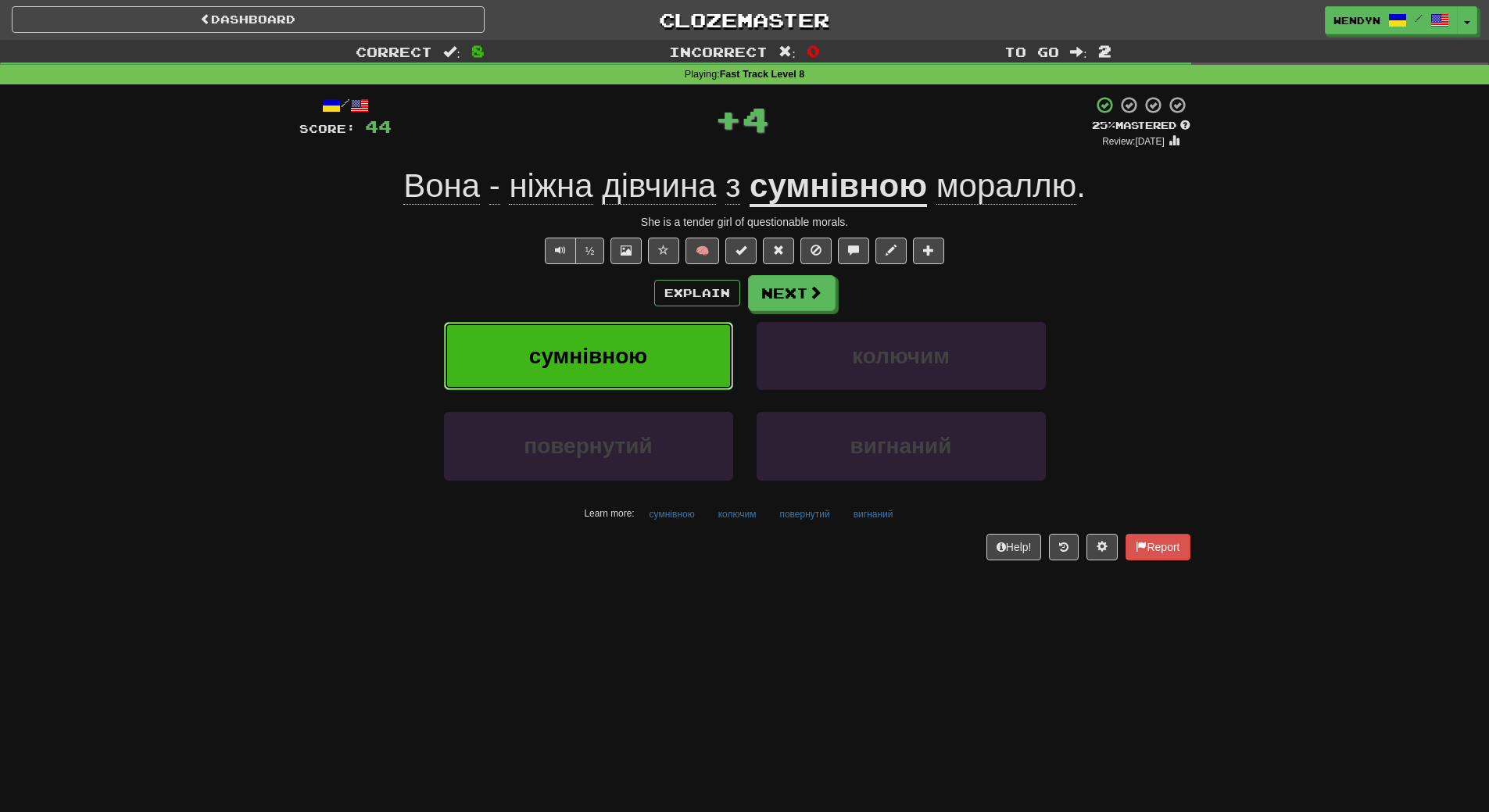
click at [627, 348] on span "сумнівною" at bounding box center [588, 355] width 118 height 24
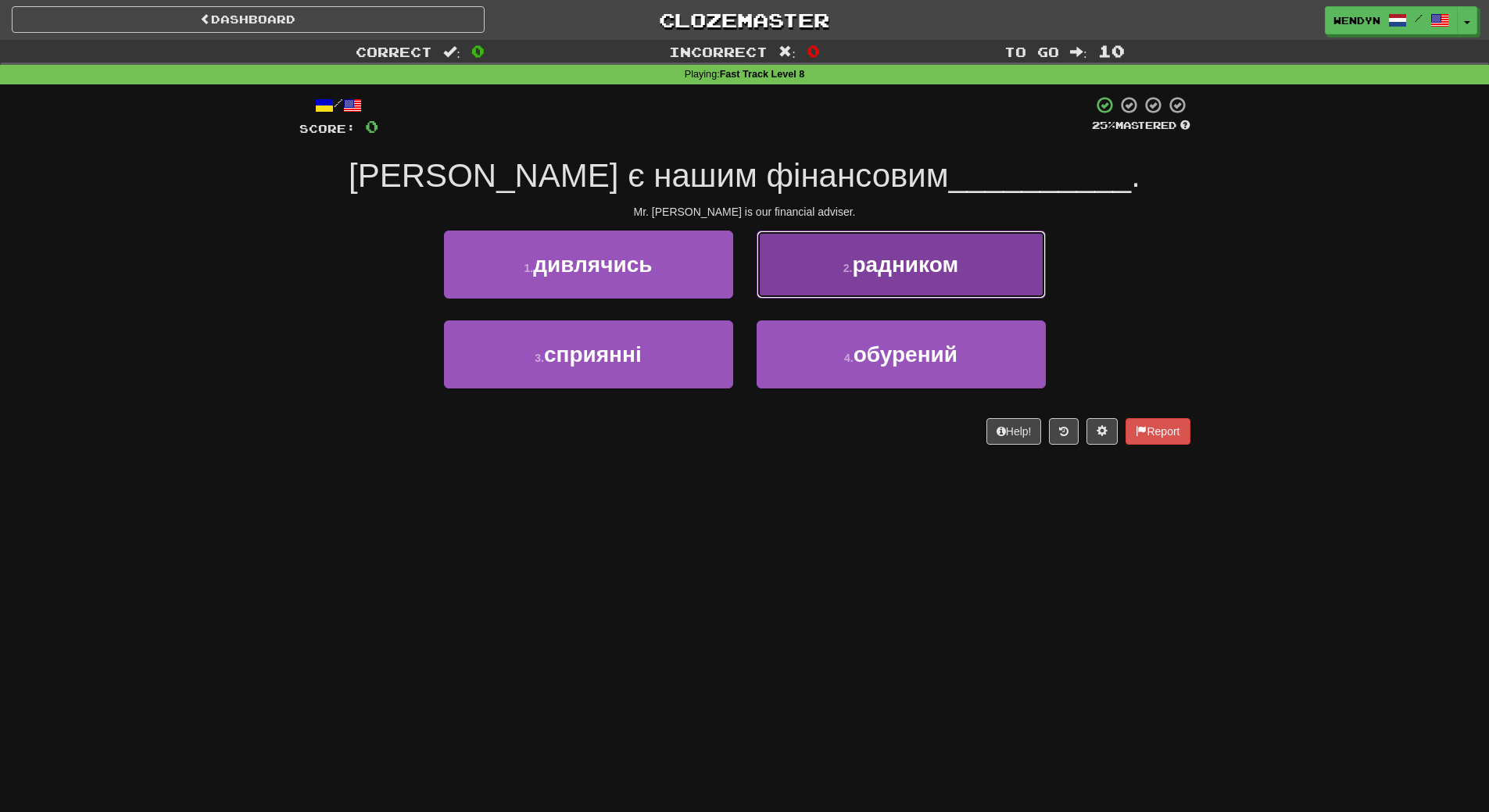
click at [867, 268] on span "радником" at bounding box center [906, 264] width 107 height 24
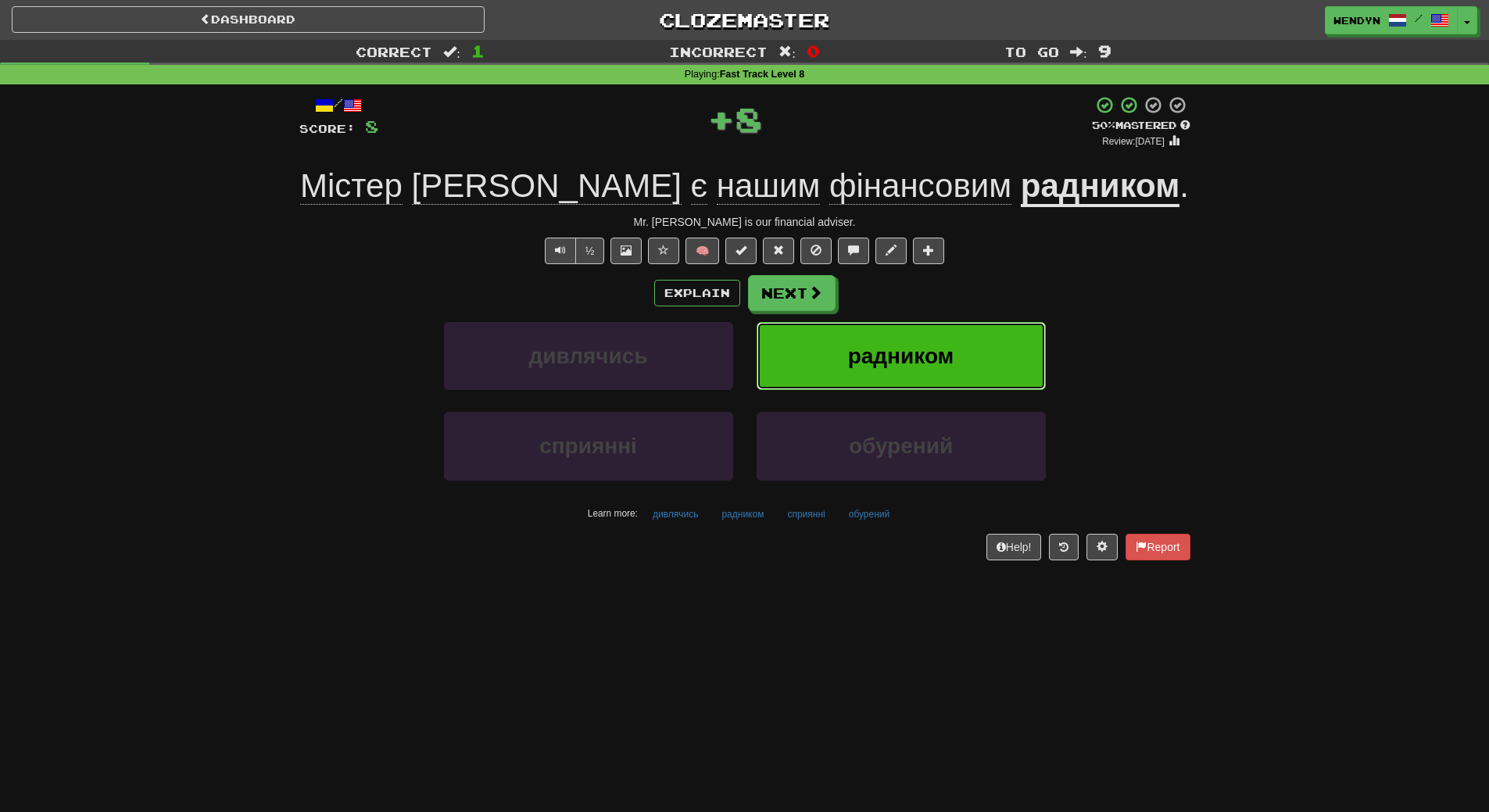
click at [889, 348] on span "радником" at bounding box center [902, 355] width 107 height 24
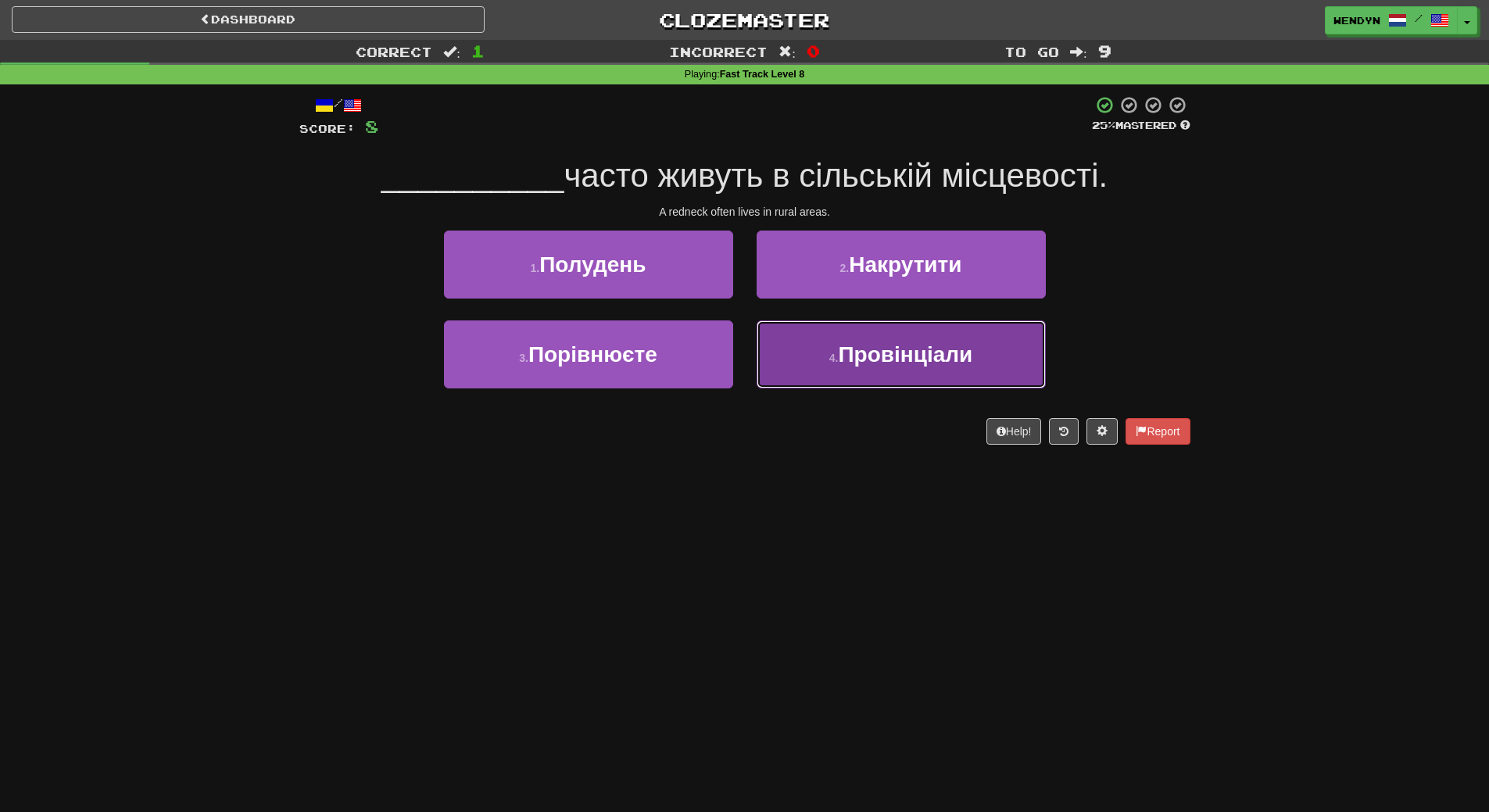
click at [865, 363] on span "Провінціали" at bounding box center [905, 354] width 135 height 24
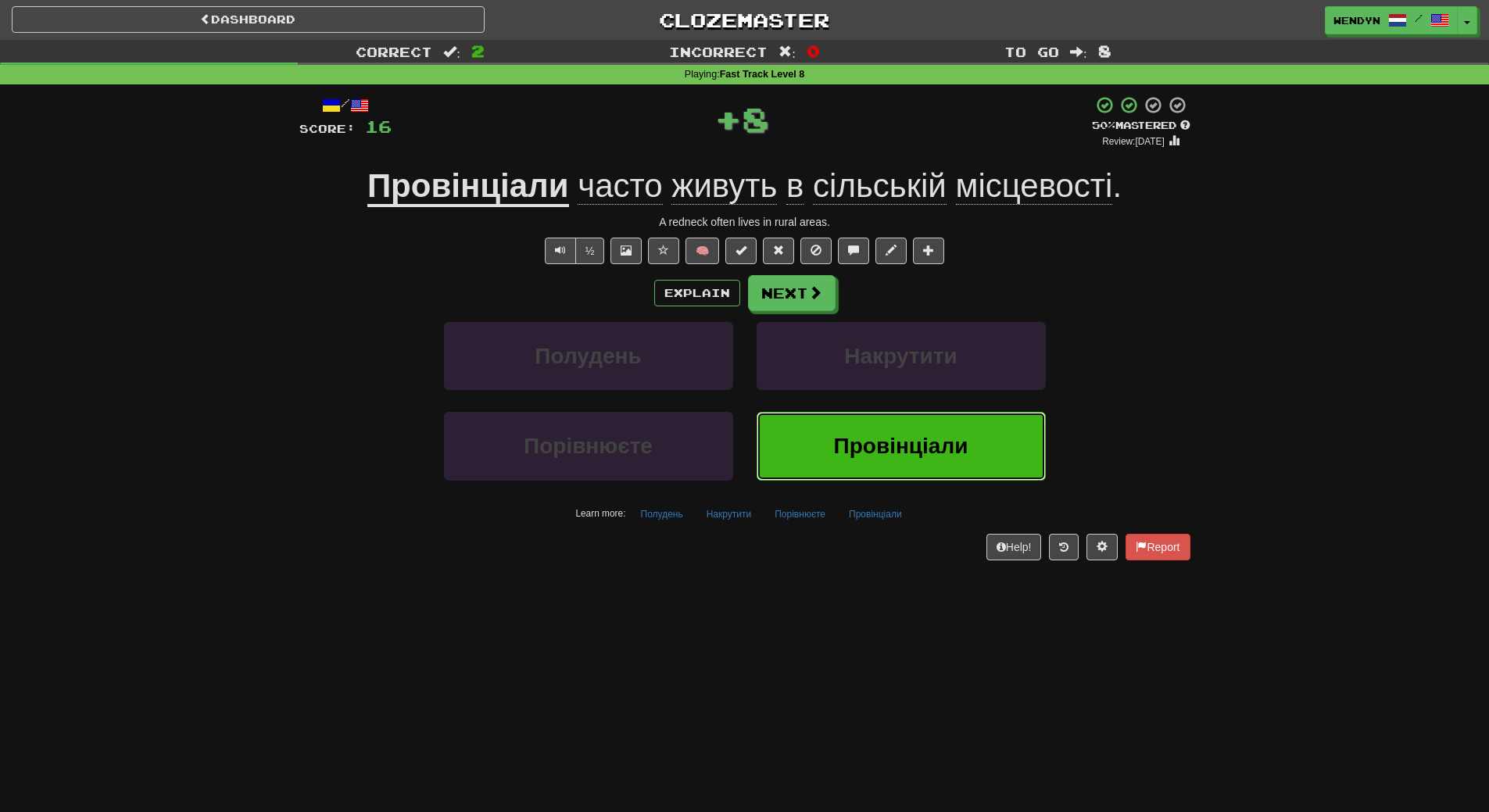
click at [875, 443] on span "Провінціали" at bounding box center [902, 446] width 135 height 24
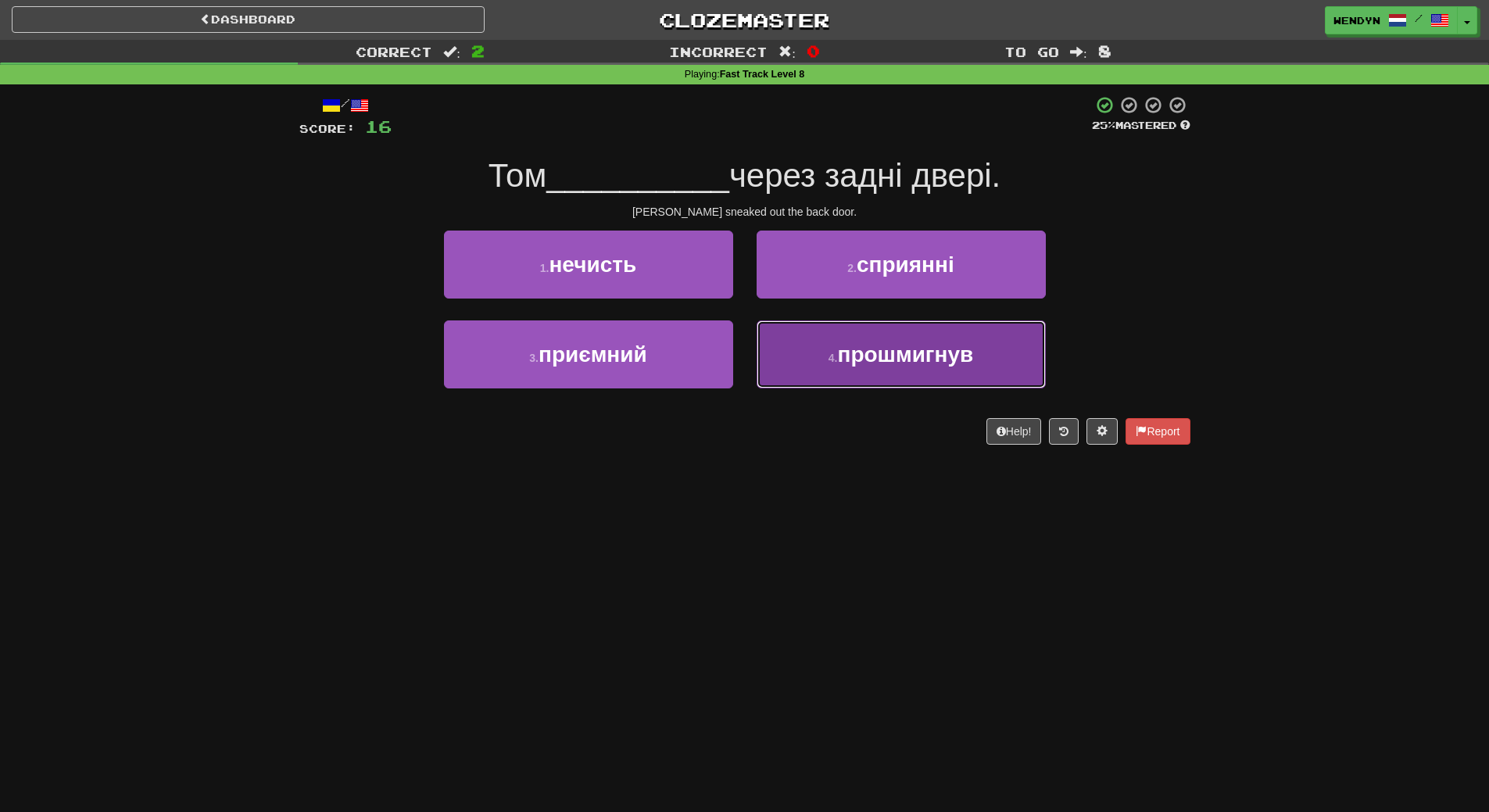
click at [890, 355] on span "прошмигнув" at bounding box center [905, 354] width 136 height 24
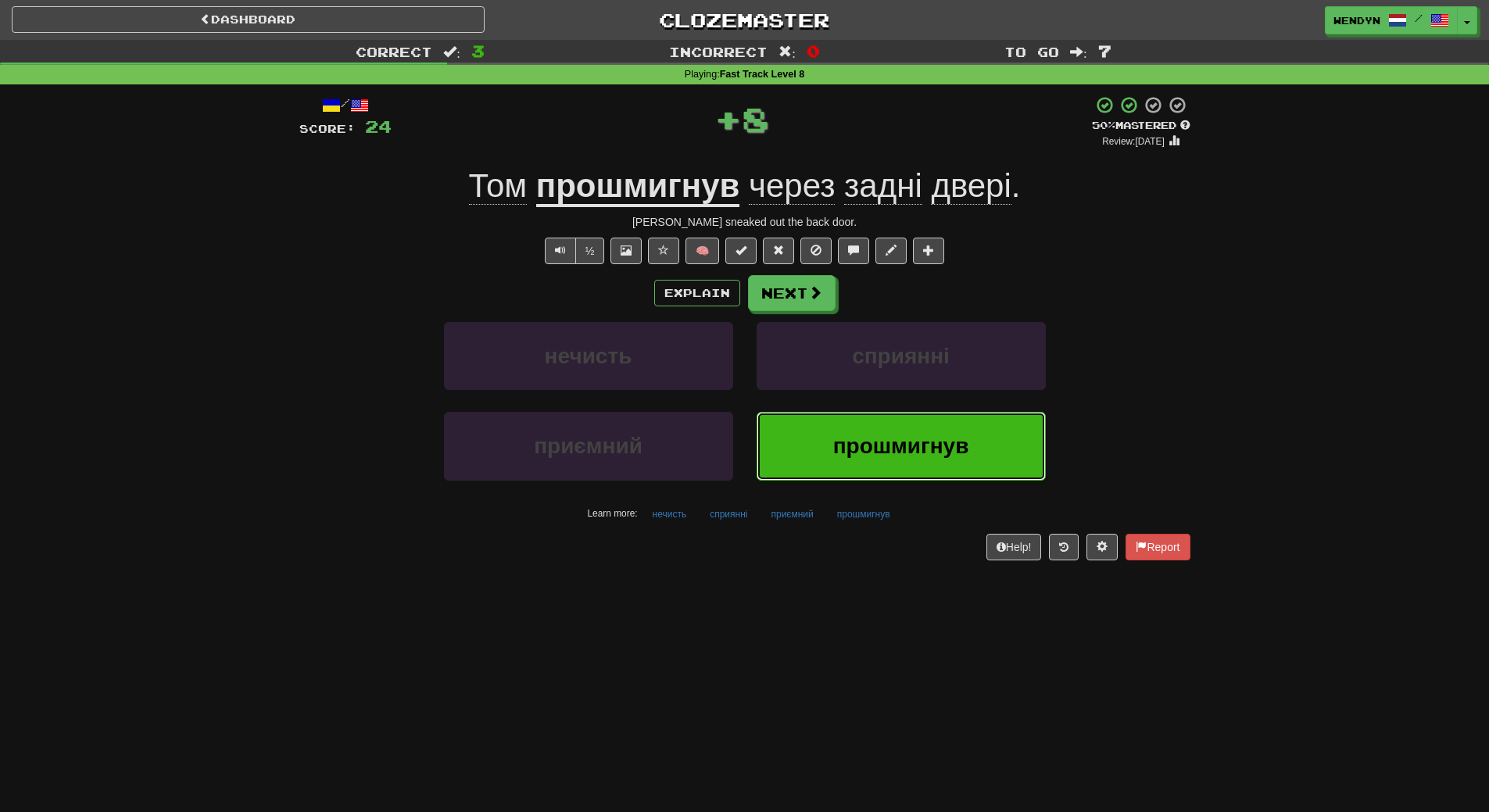
click at [890, 465] on button "прошмигнув" at bounding box center [901, 446] width 289 height 68
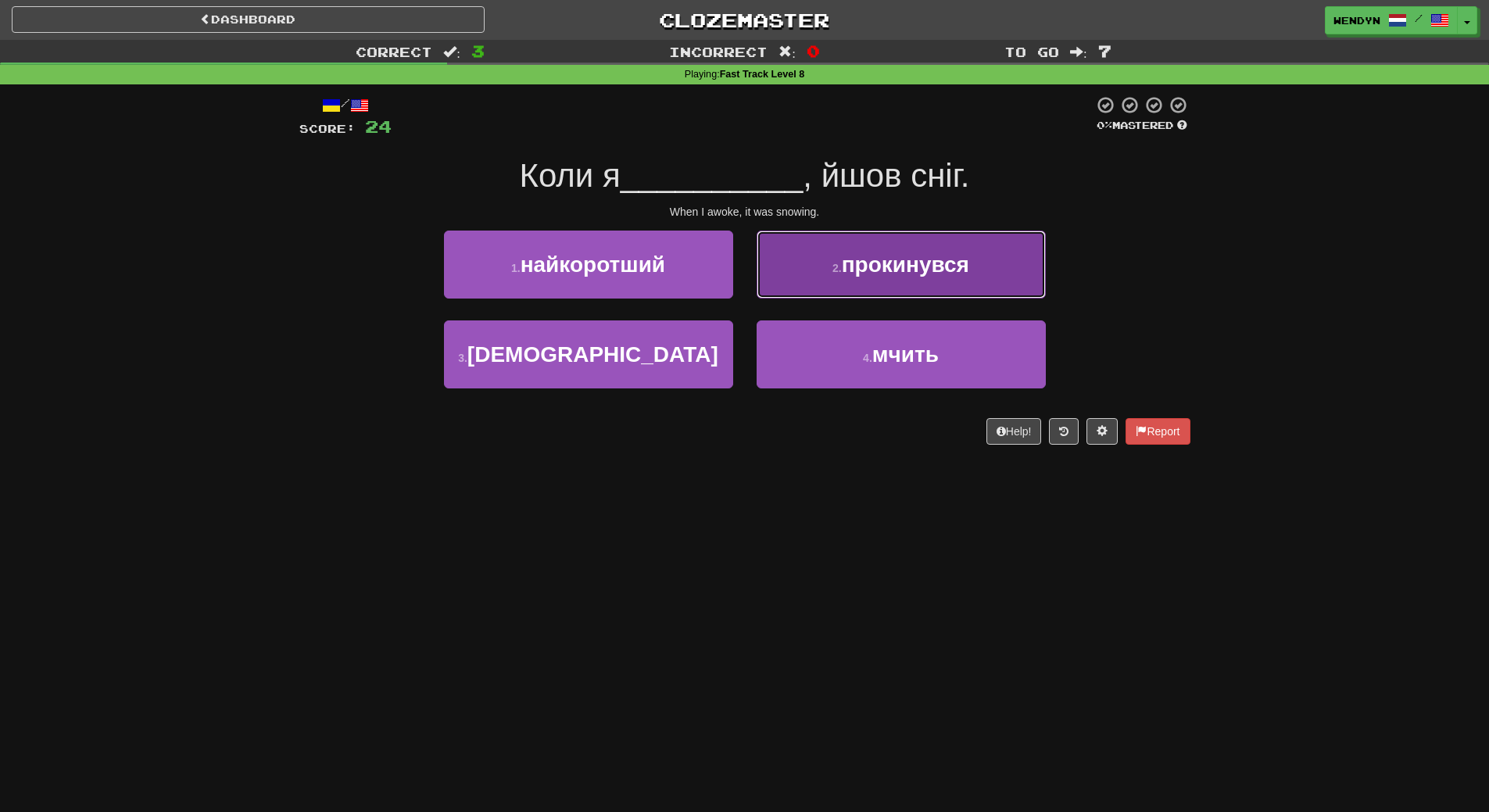
click at [941, 273] on span "прокинувся" at bounding box center [905, 264] width 128 height 24
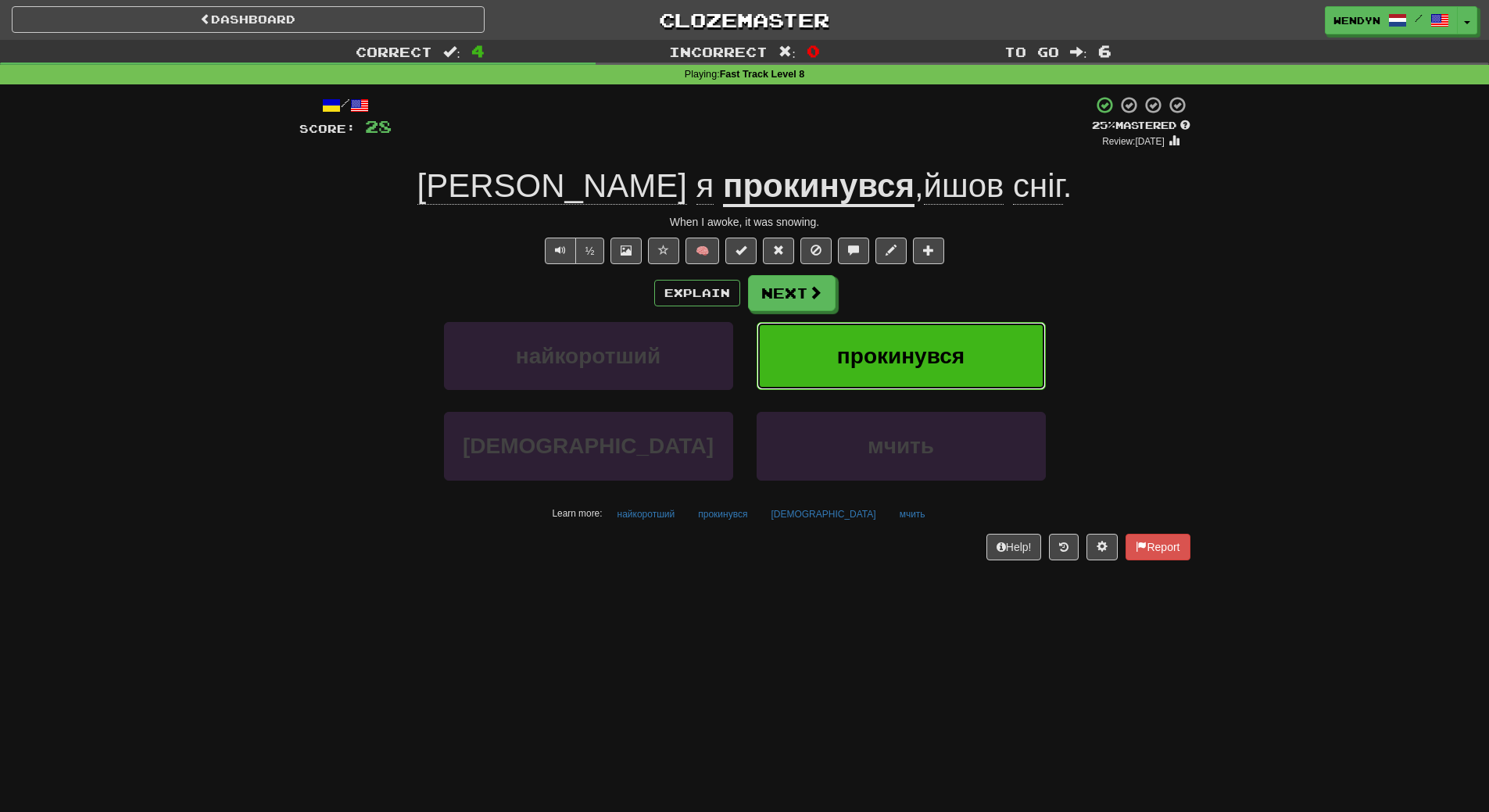
click at [949, 350] on span "прокинувся" at bounding box center [901, 355] width 128 height 24
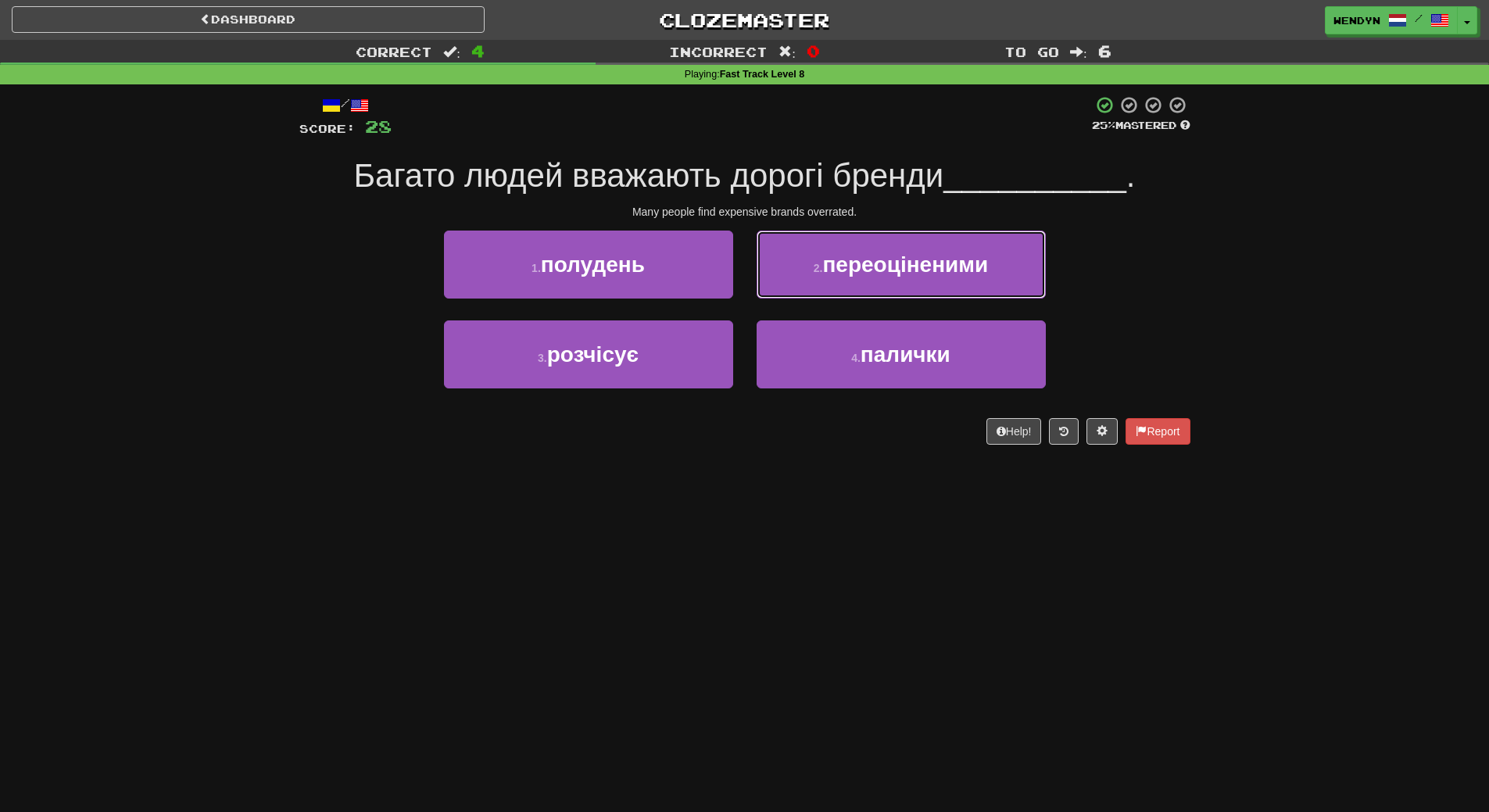
click at [964, 270] on span "переоціненими" at bounding box center [905, 264] width 166 height 24
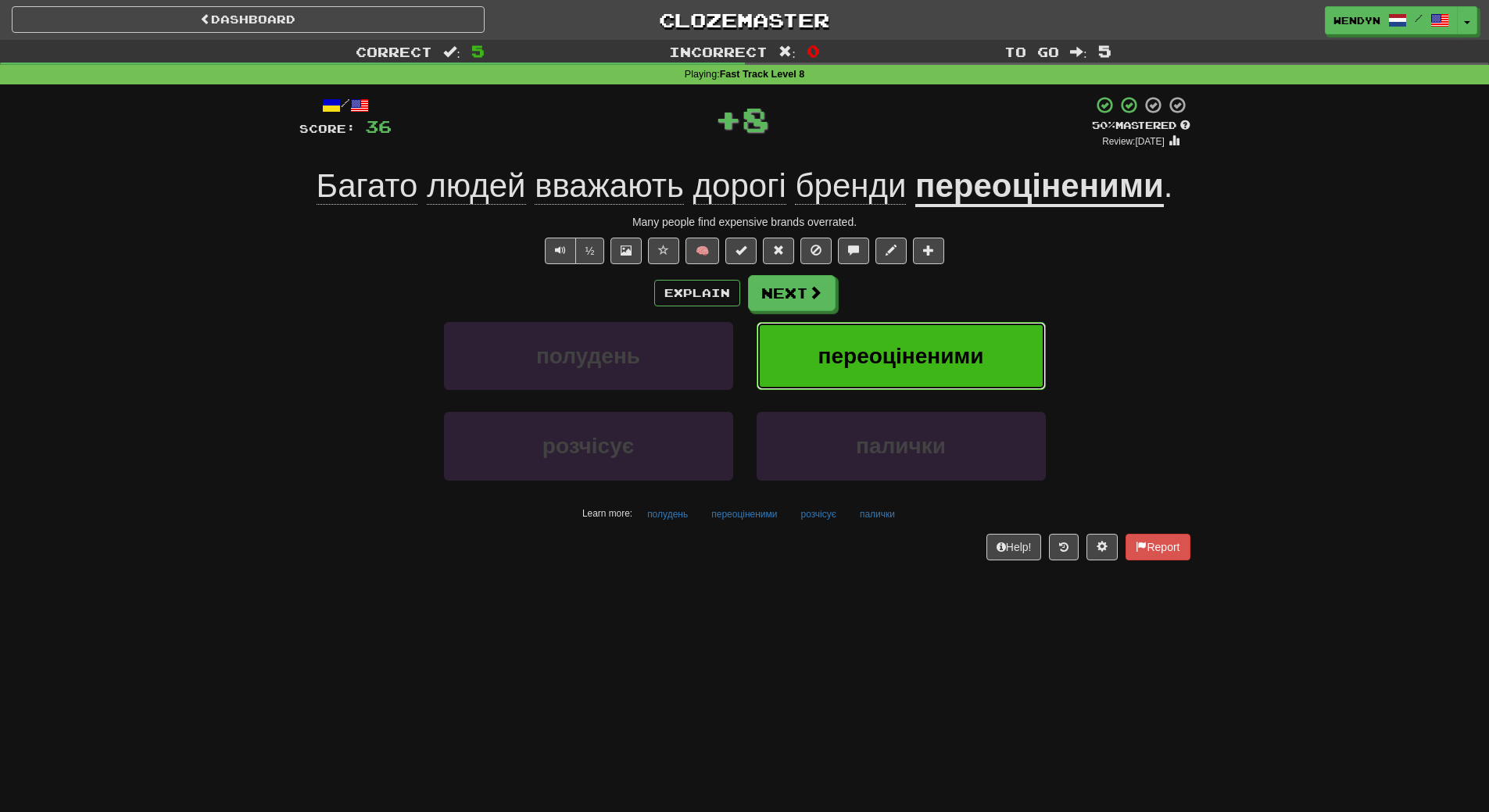
click at [956, 337] on button "переоціненими" at bounding box center [901, 355] width 289 height 68
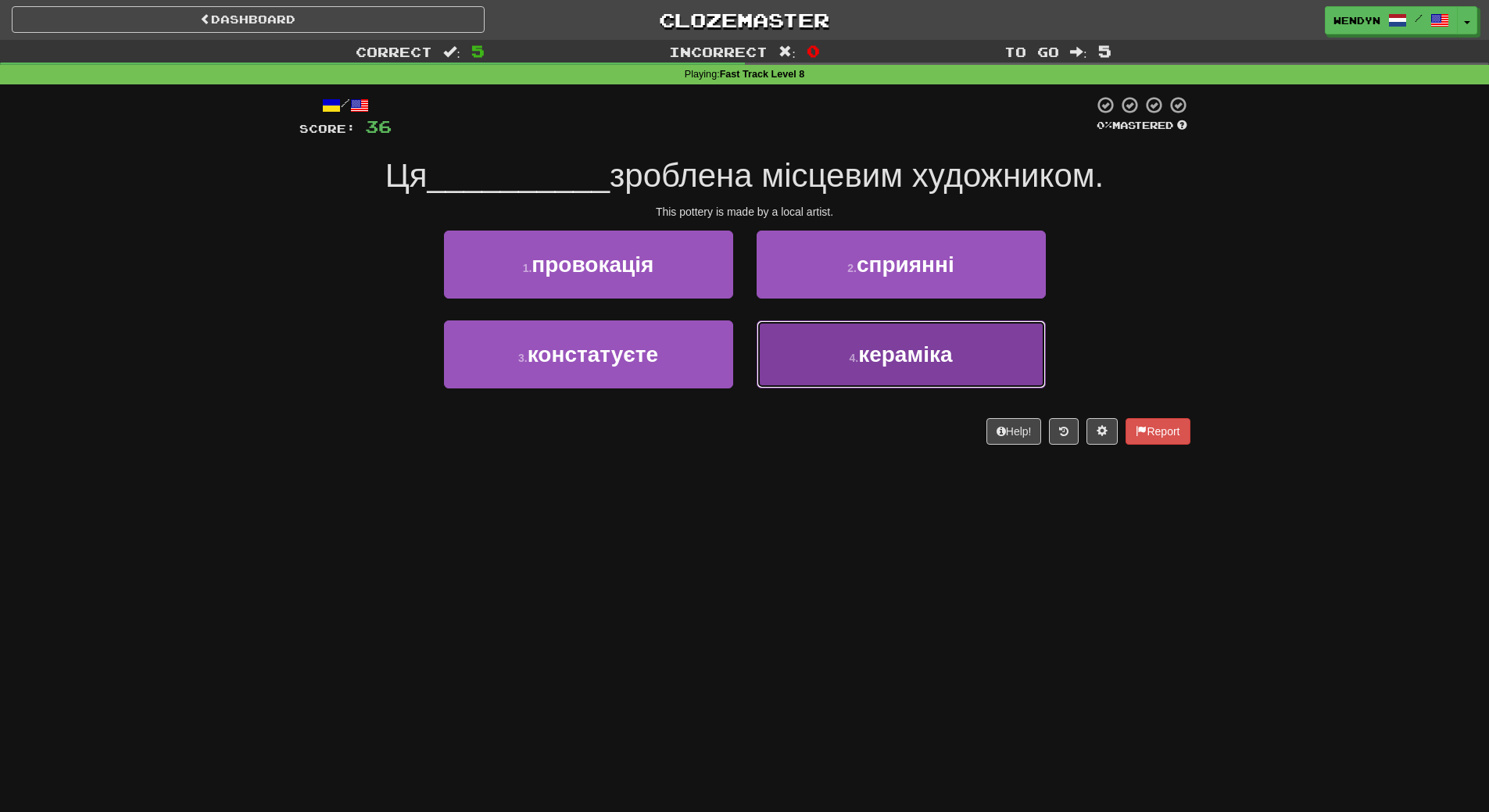
click at [900, 383] on button "4 . кераміка" at bounding box center [901, 354] width 289 height 68
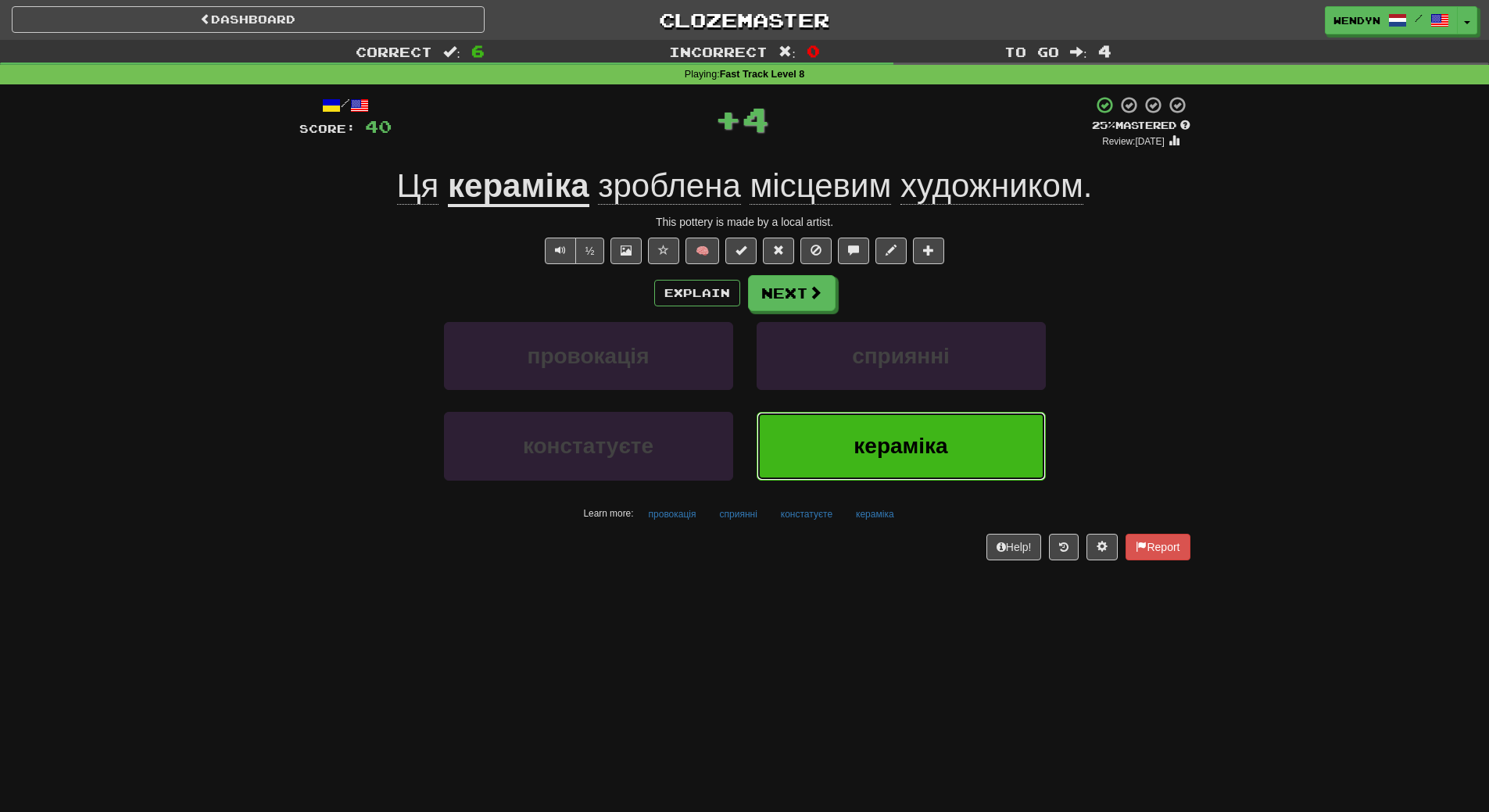
click at [889, 441] on span "кераміка" at bounding box center [901, 446] width 94 height 24
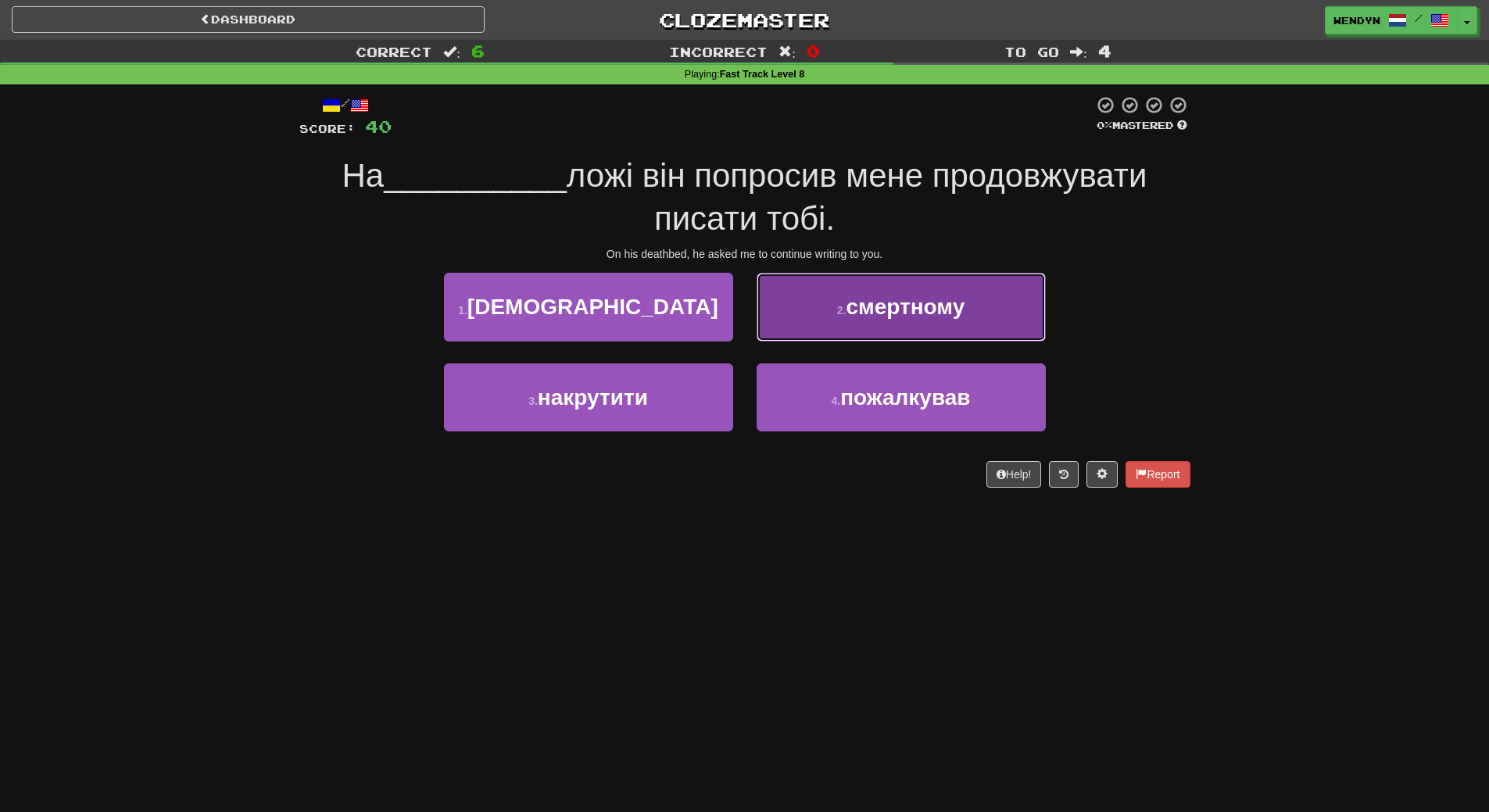
click at [956, 316] on span "смертному" at bounding box center [905, 306] width 119 height 24
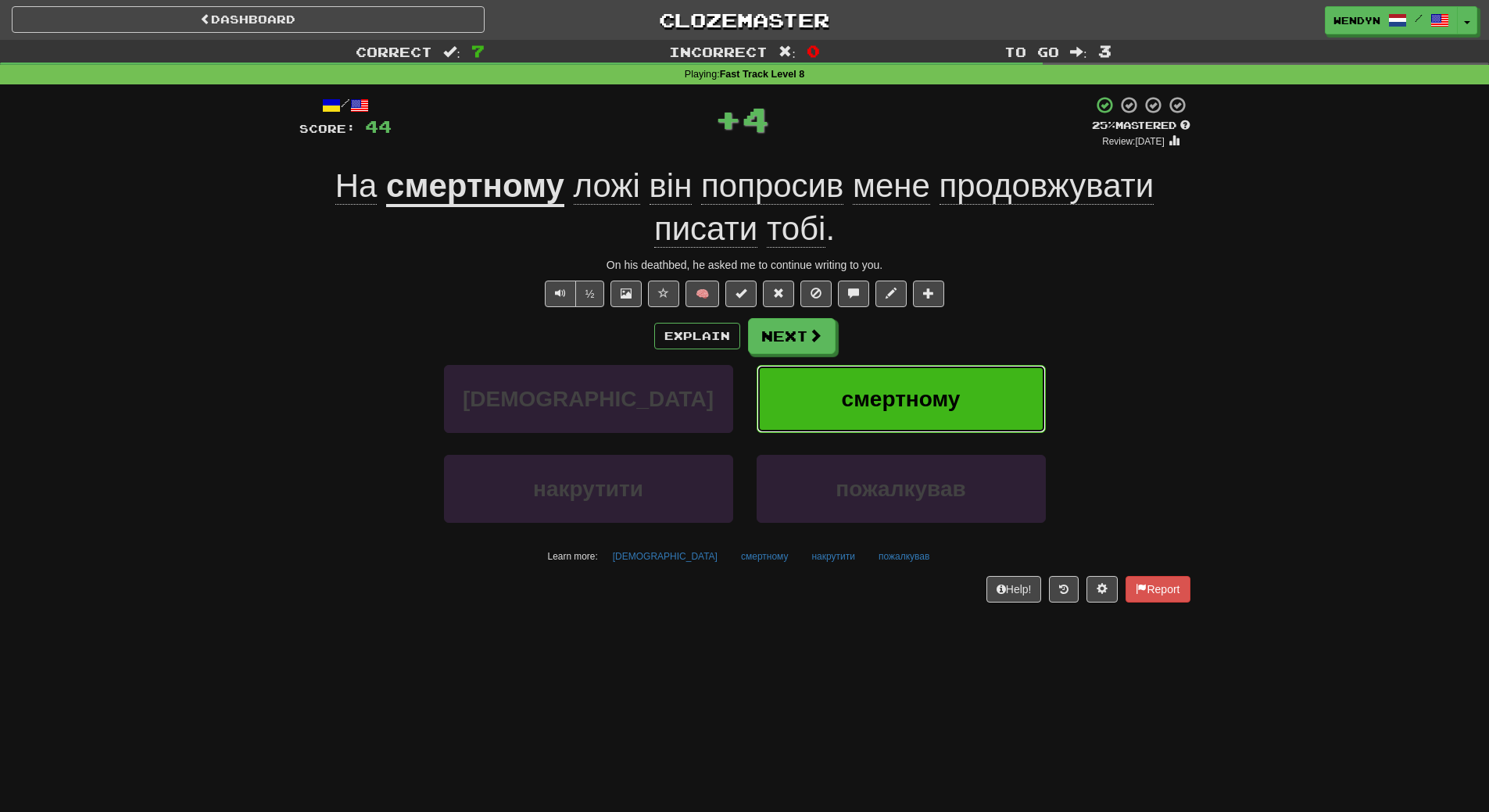
click at [950, 374] on button "смертному" at bounding box center [901, 399] width 289 height 68
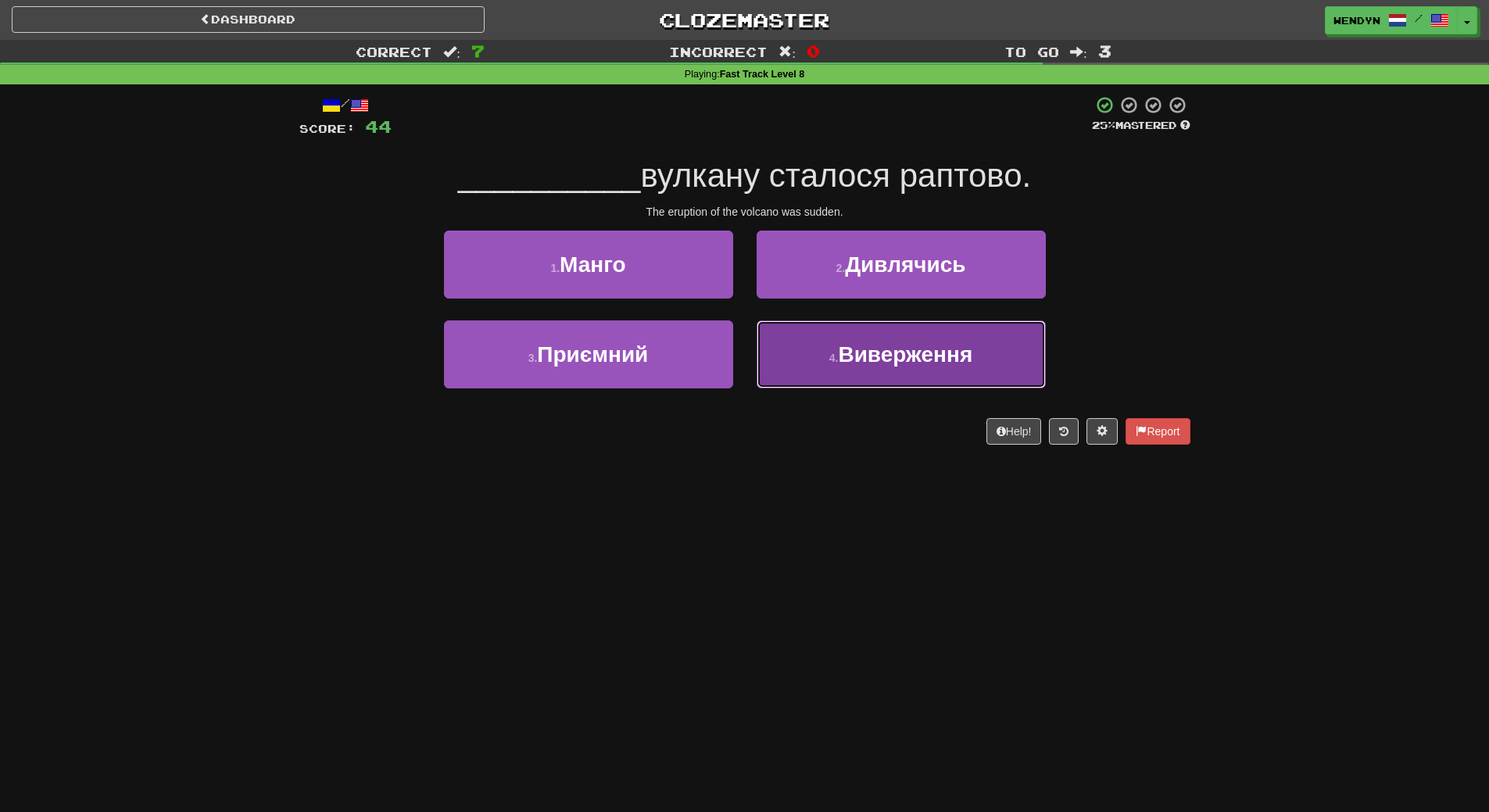
click at [933, 384] on button "4 . Виверження" at bounding box center [901, 354] width 289 height 68
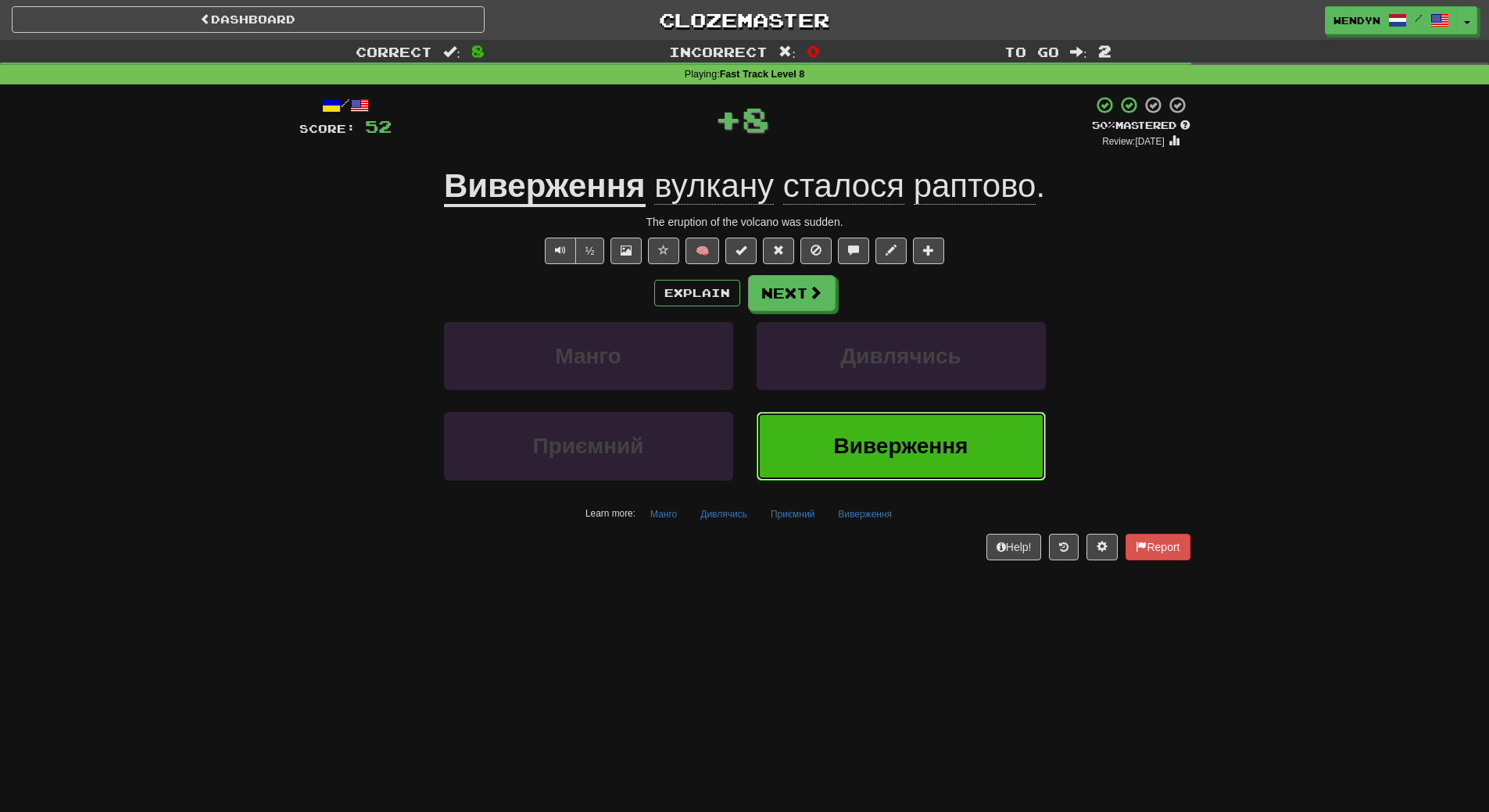
click at [927, 436] on span "Виверження" at bounding box center [902, 446] width 135 height 24
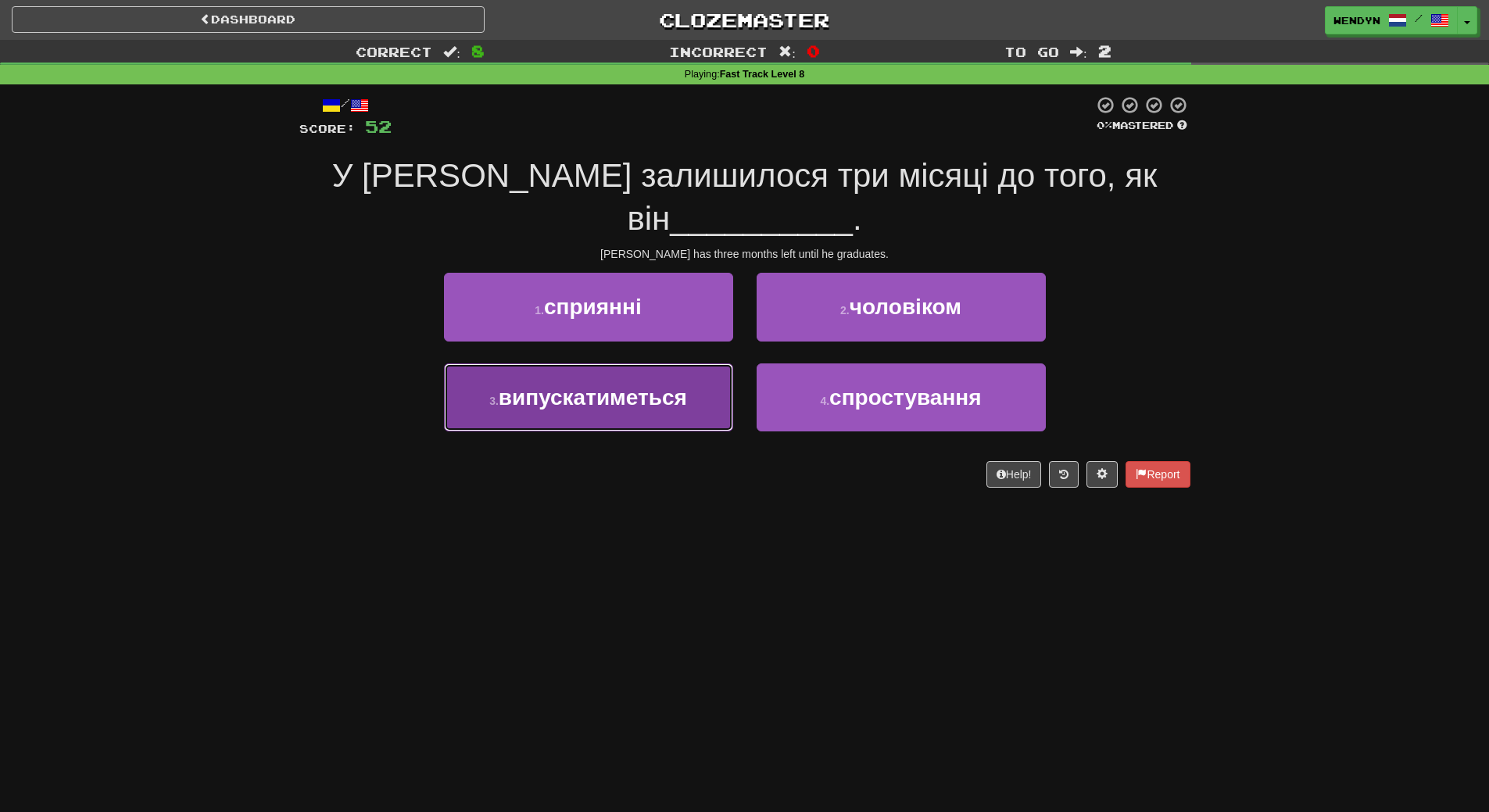
click at [638, 369] on button "3 . випускатиметься" at bounding box center [588, 397] width 289 height 68
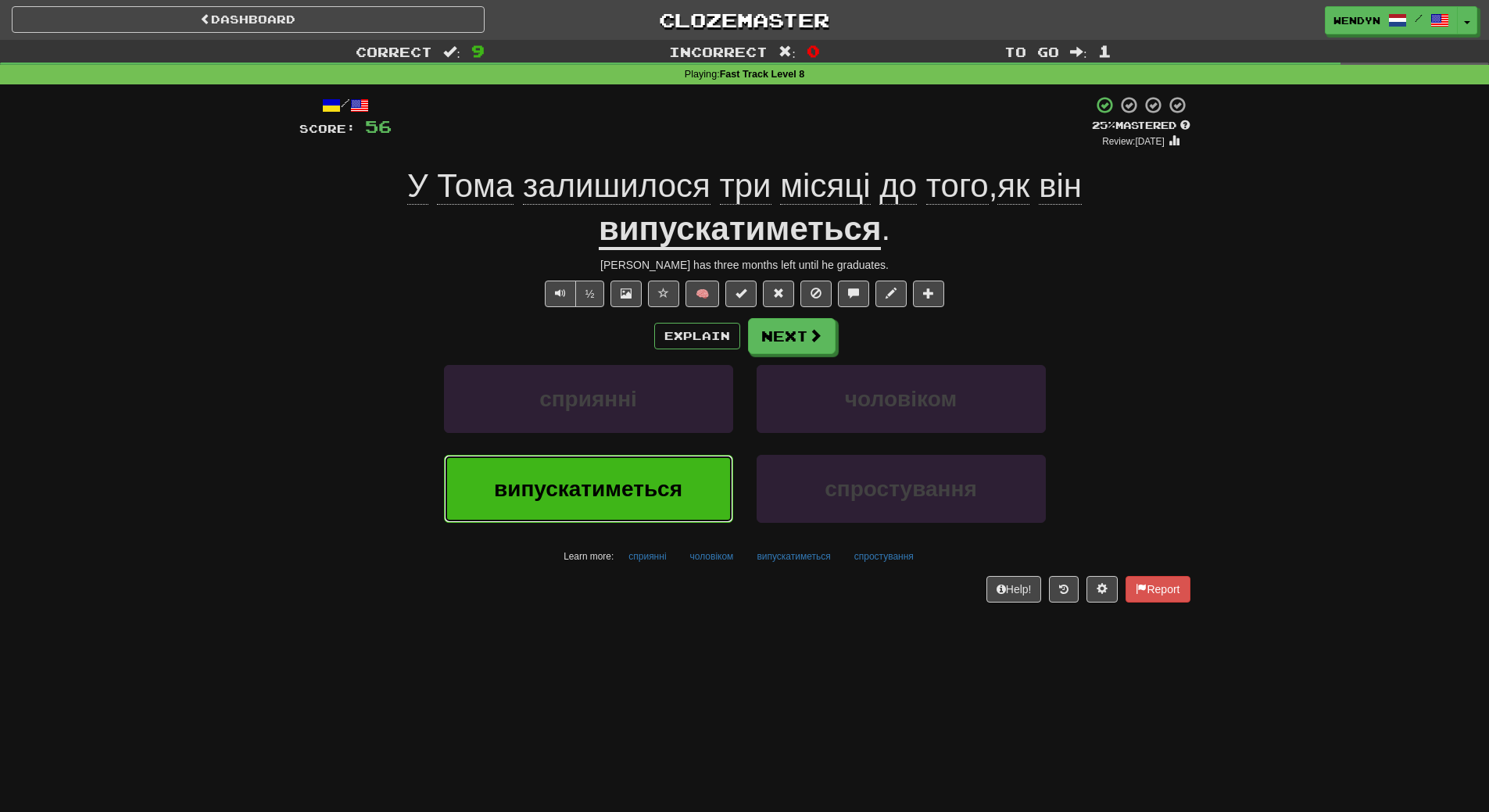
click at [621, 485] on span "випускатиметься" at bounding box center [588, 489] width 189 height 24
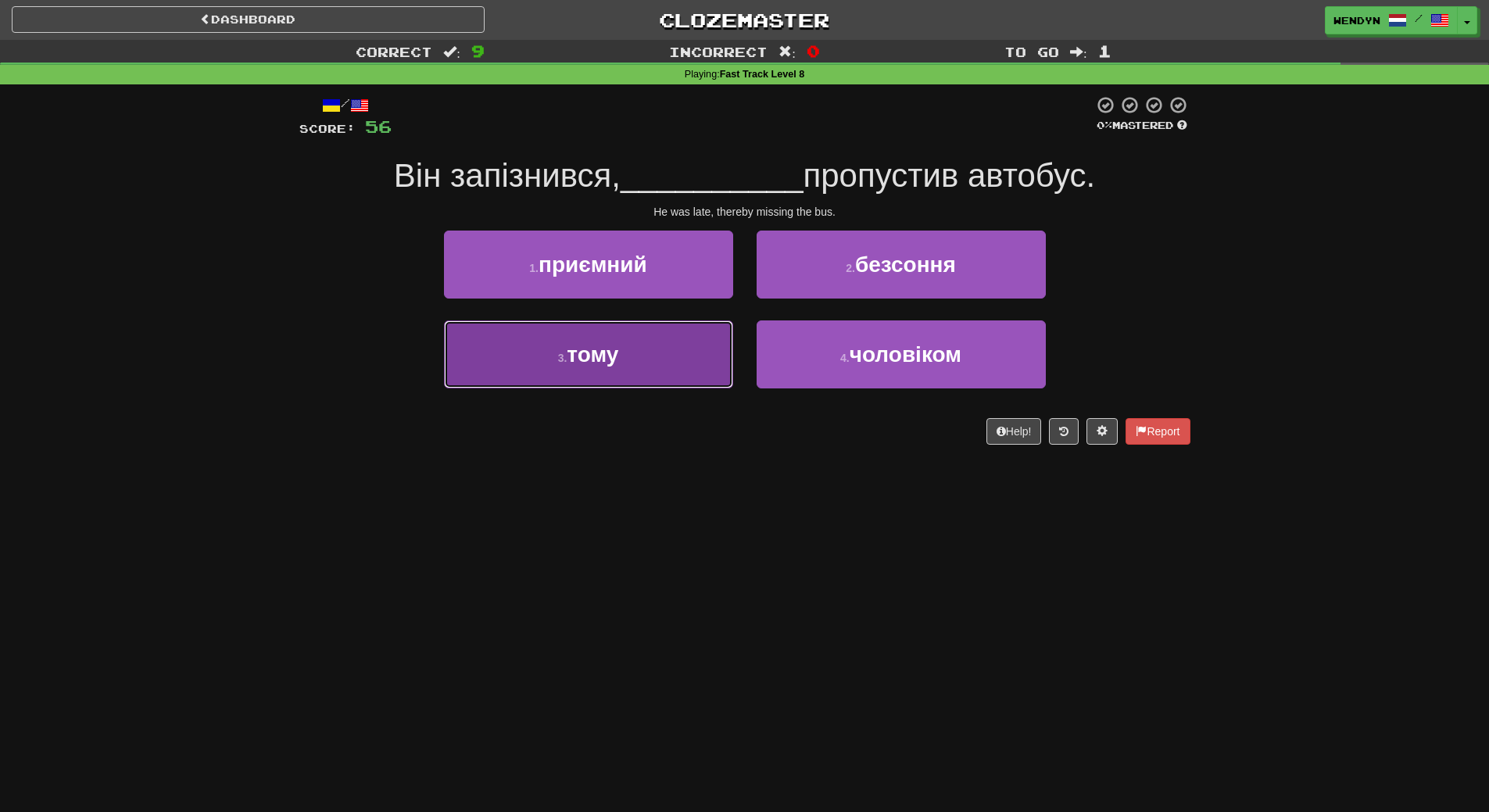
click at [640, 349] on button "3 . тому" at bounding box center [588, 354] width 289 height 68
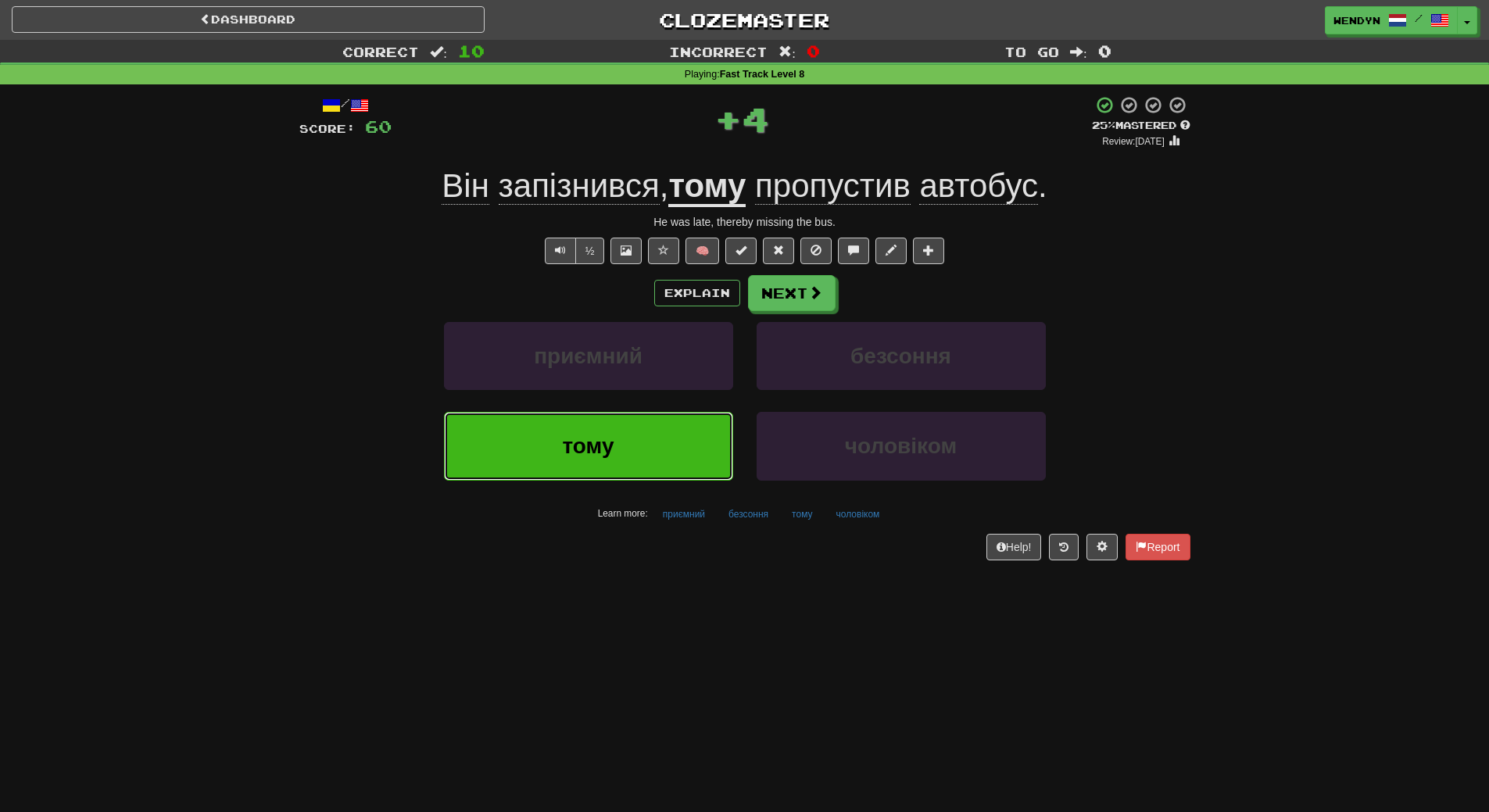
click at [635, 441] on button "тому" at bounding box center [588, 446] width 289 height 68
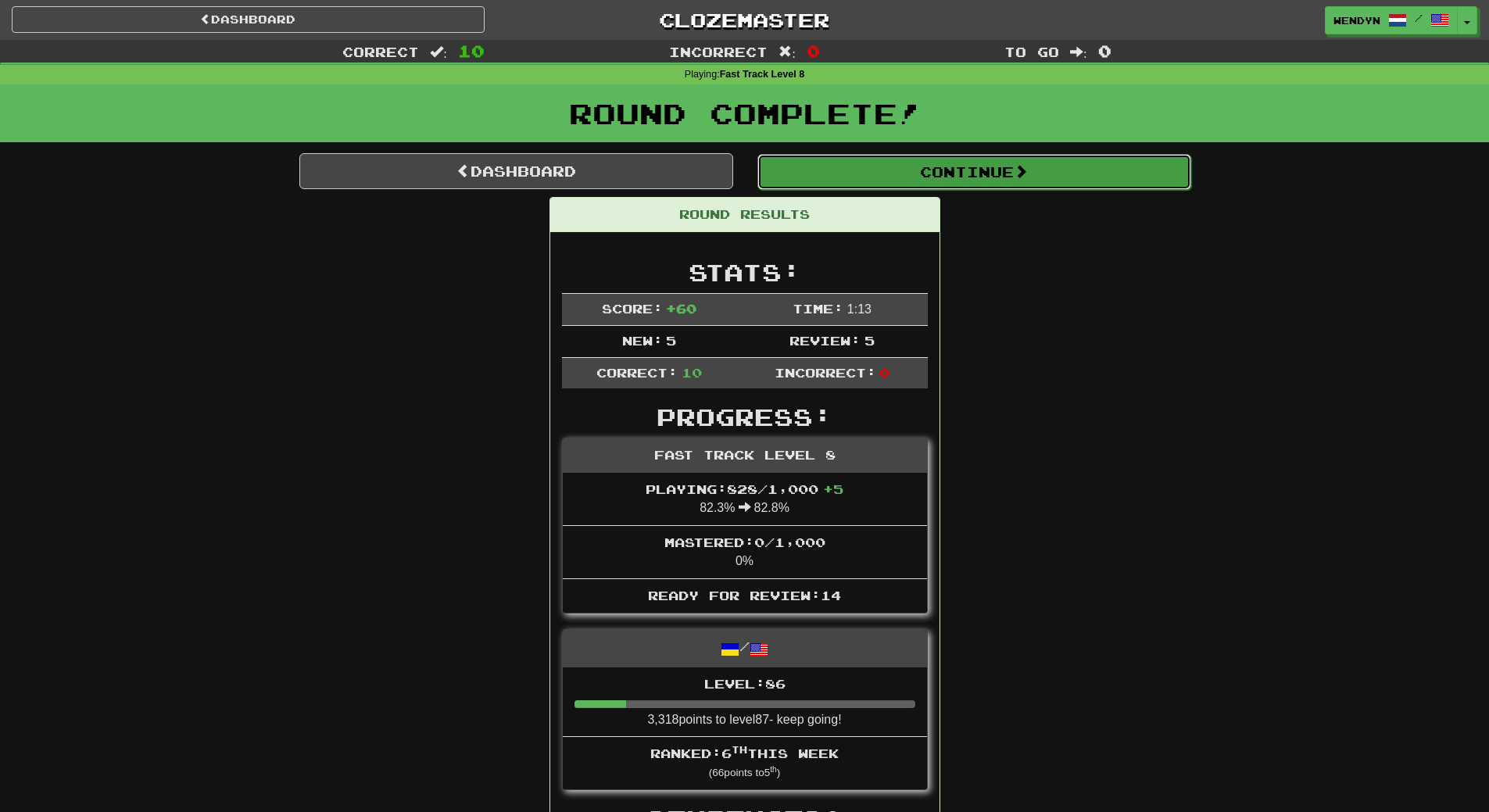
click at [1007, 176] on button "Continue" at bounding box center [974, 172] width 434 height 36
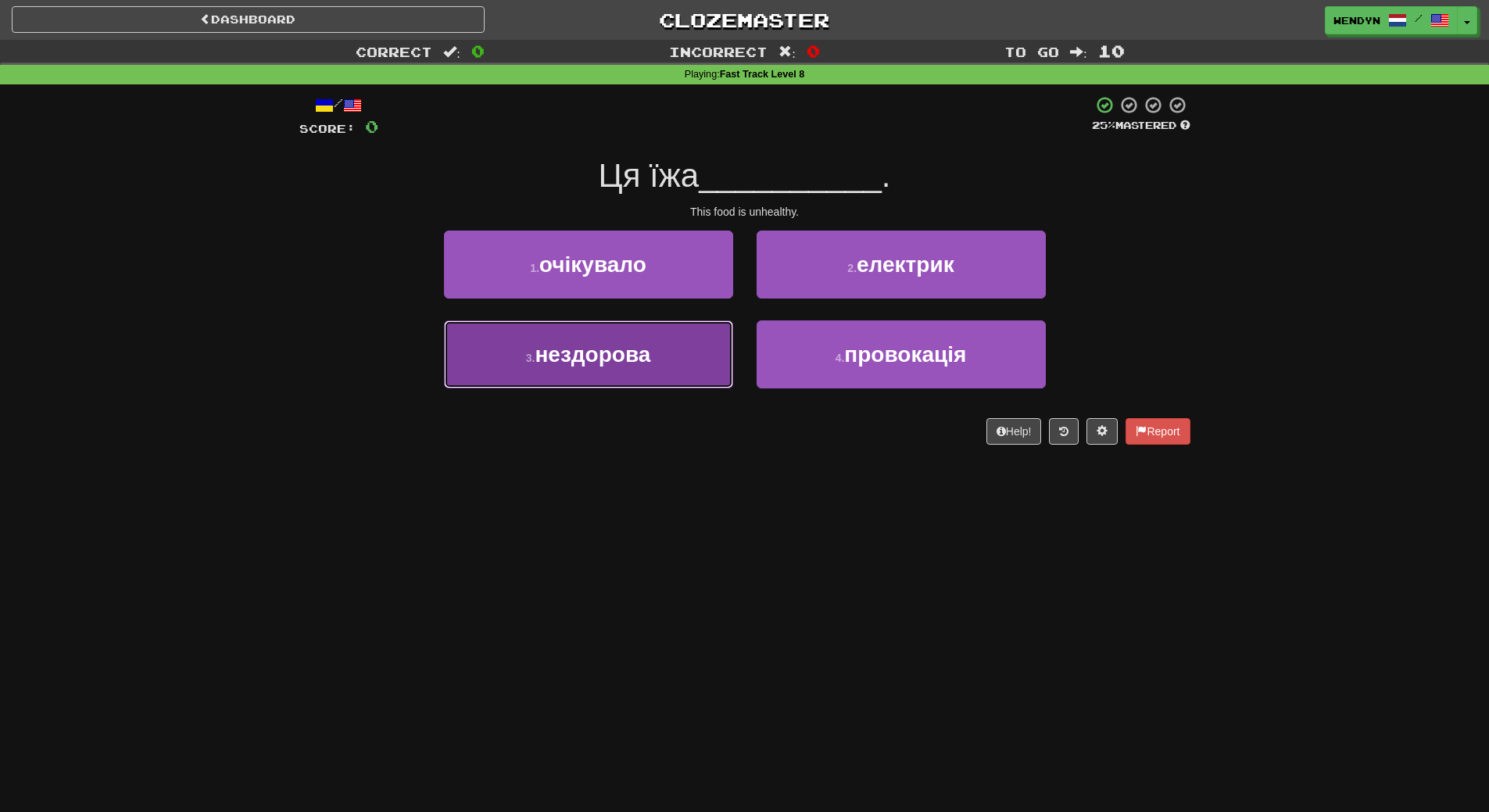
click at [613, 368] on button "3 . нездорова" at bounding box center [588, 354] width 289 height 68
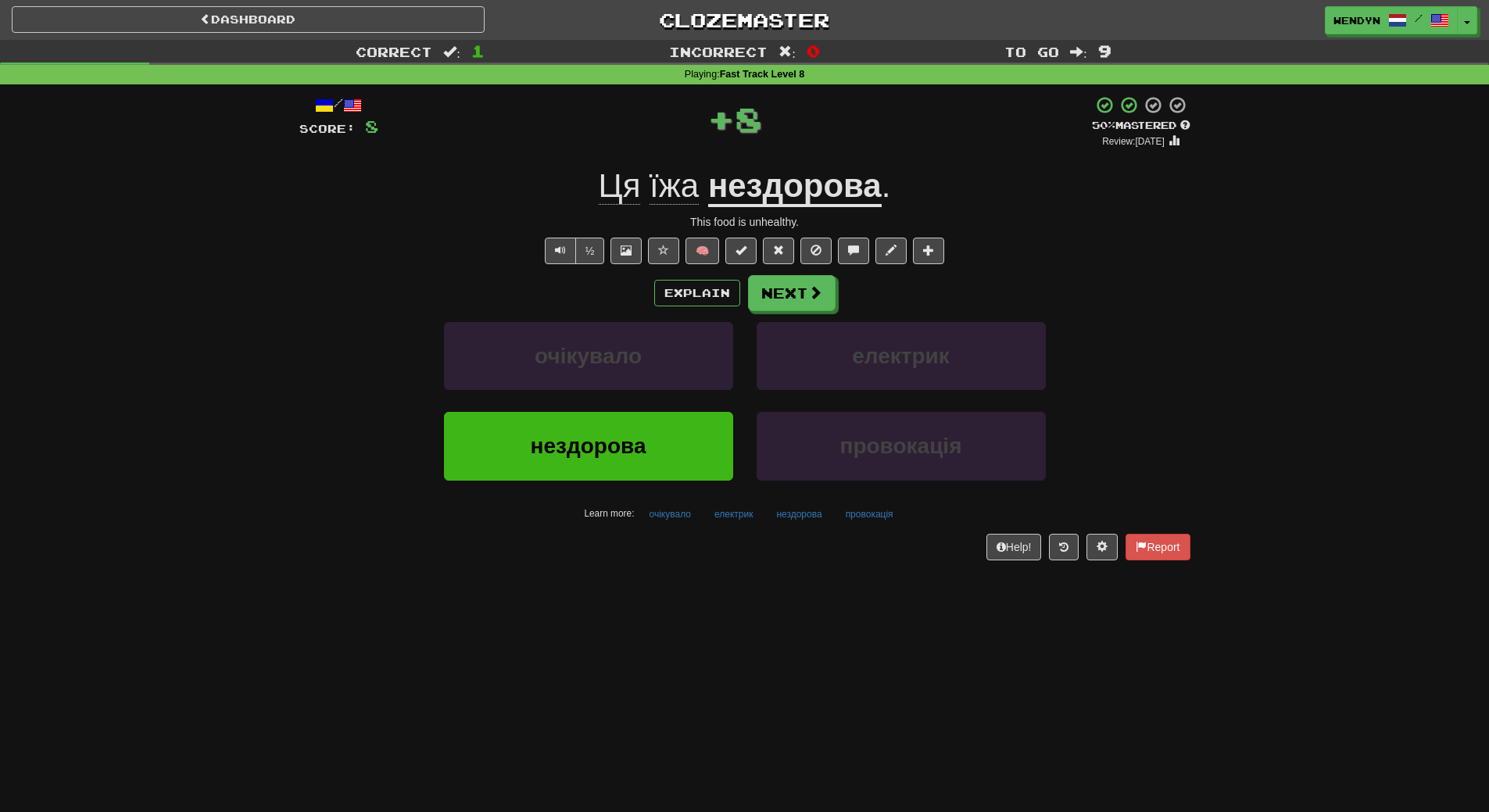
click at [587, 592] on div "Dashboard Clozemaster WendyN / Toggle Dropdown Dashboard Leaderboard Activity F…" at bounding box center [744, 406] width 1489 height 812
click at [598, 453] on span "нездорова" at bounding box center [589, 446] width 116 height 24
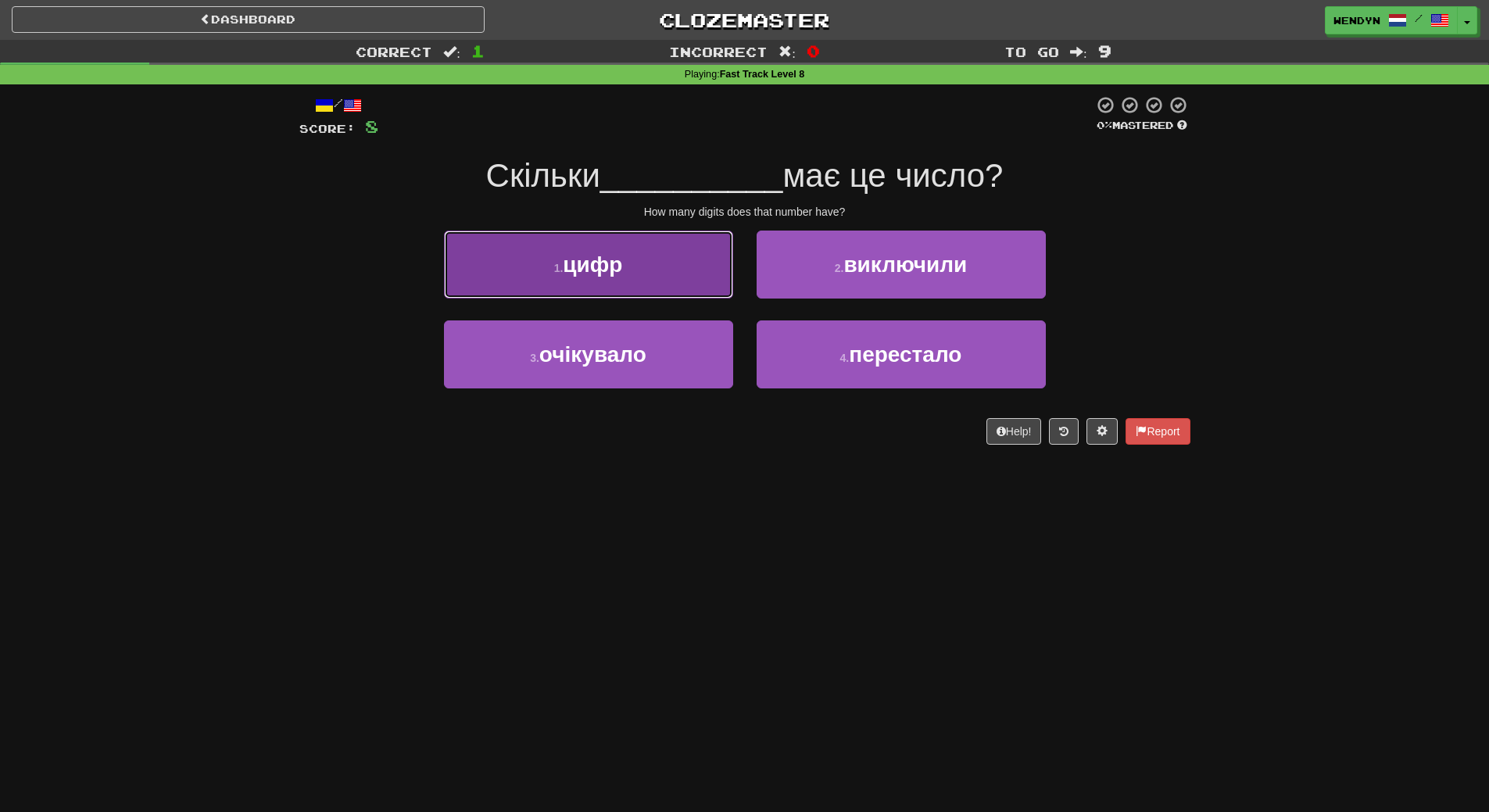
click at [641, 288] on button "1 . цифр" at bounding box center [588, 264] width 289 height 68
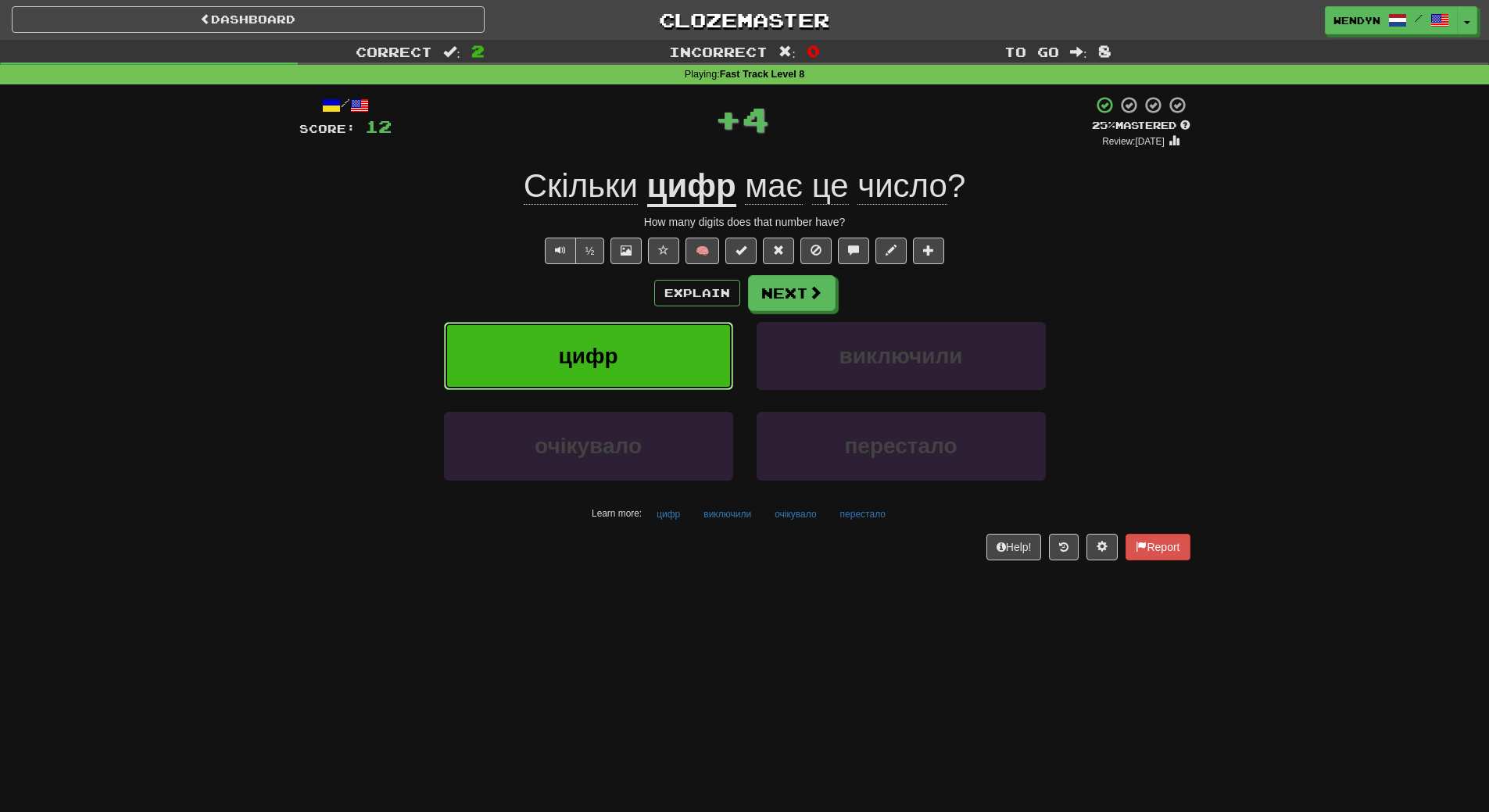
click at [638, 358] on button "цифр" at bounding box center [588, 355] width 289 height 68
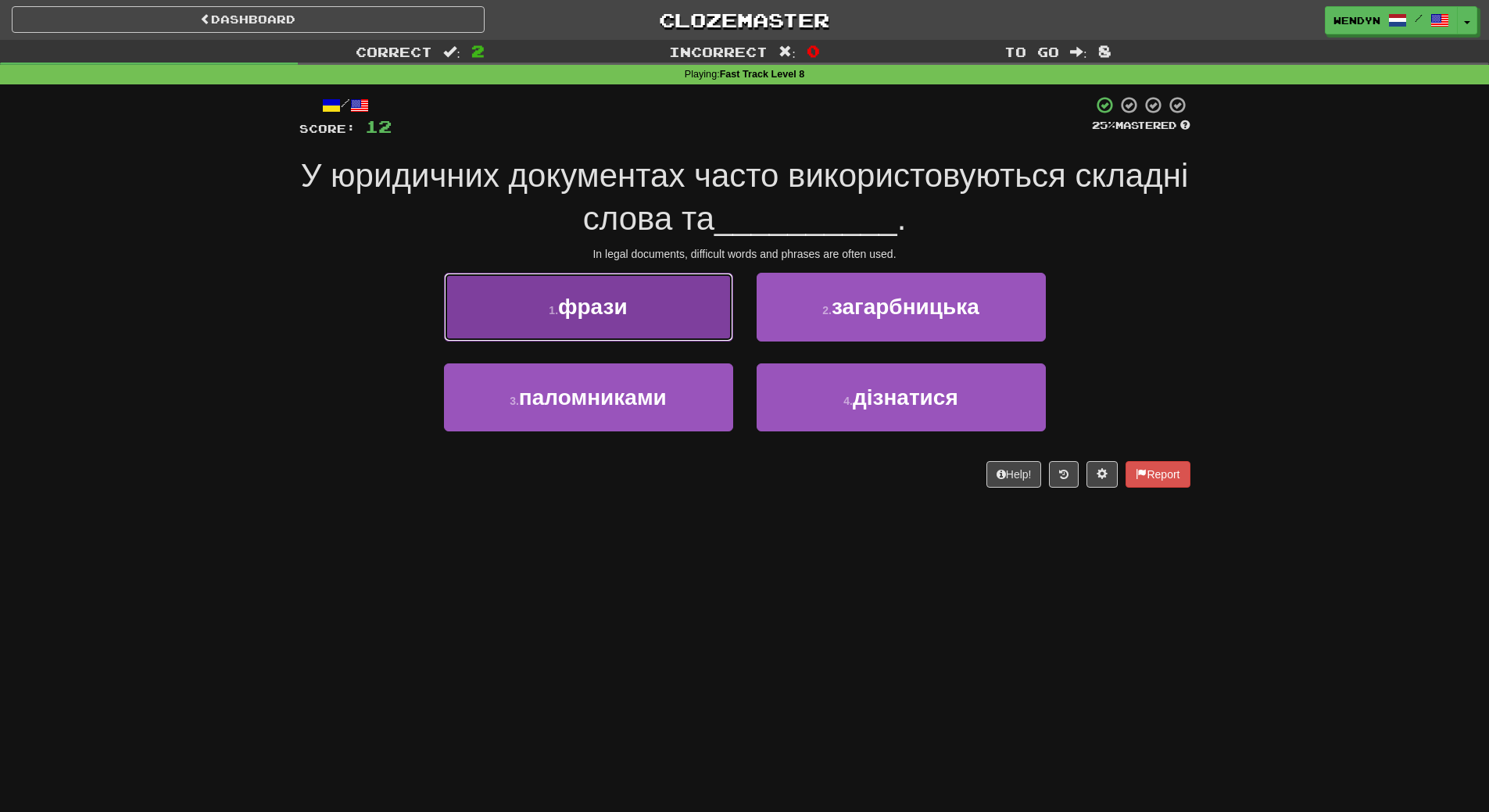
click at [598, 319] on button "1 . фрази" at bounding box center [588, 306] width 289 height 68
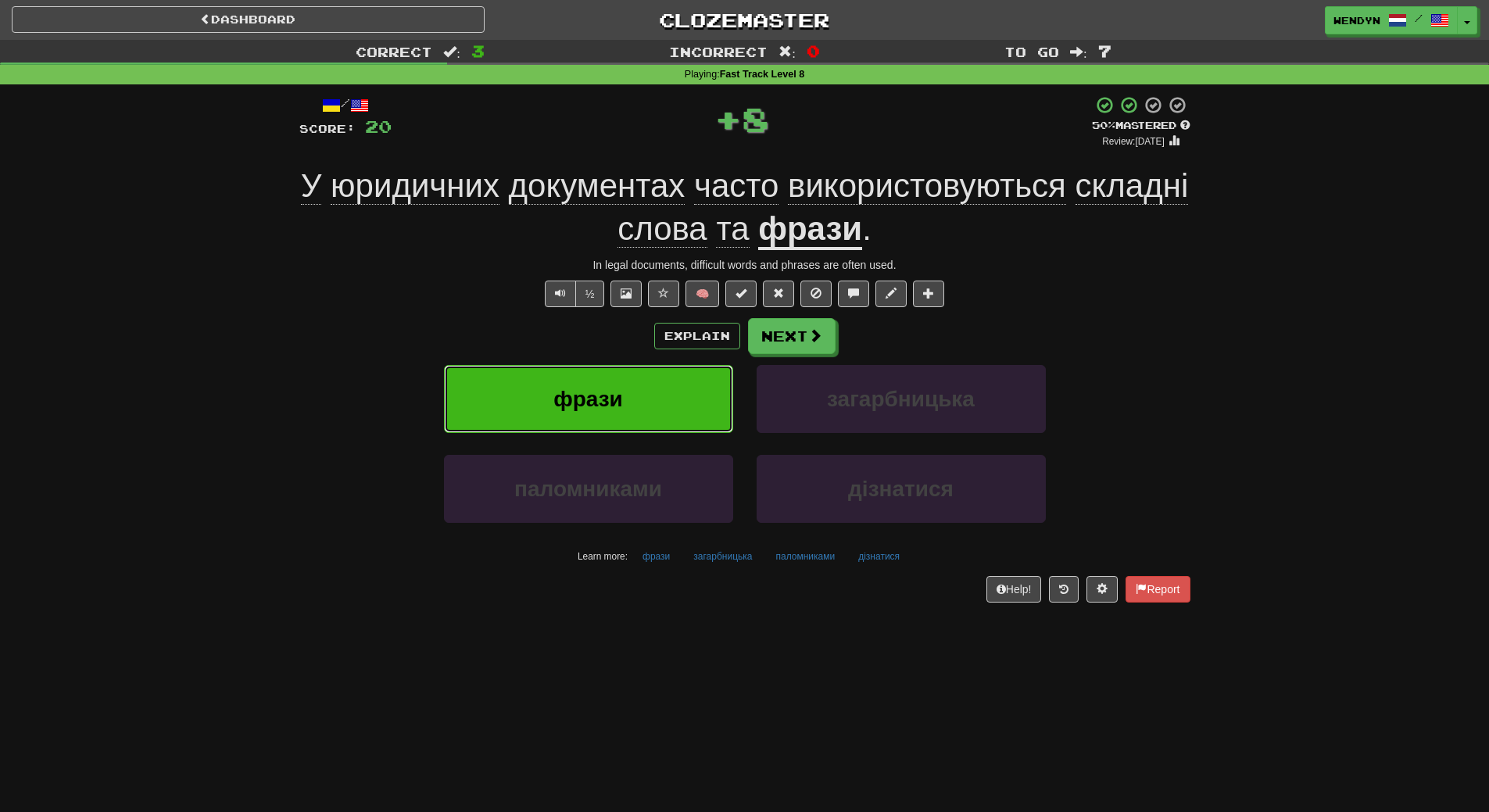
click at [604, 381] on button "фрази" at bounding box center [588, 399] width 289 height 68
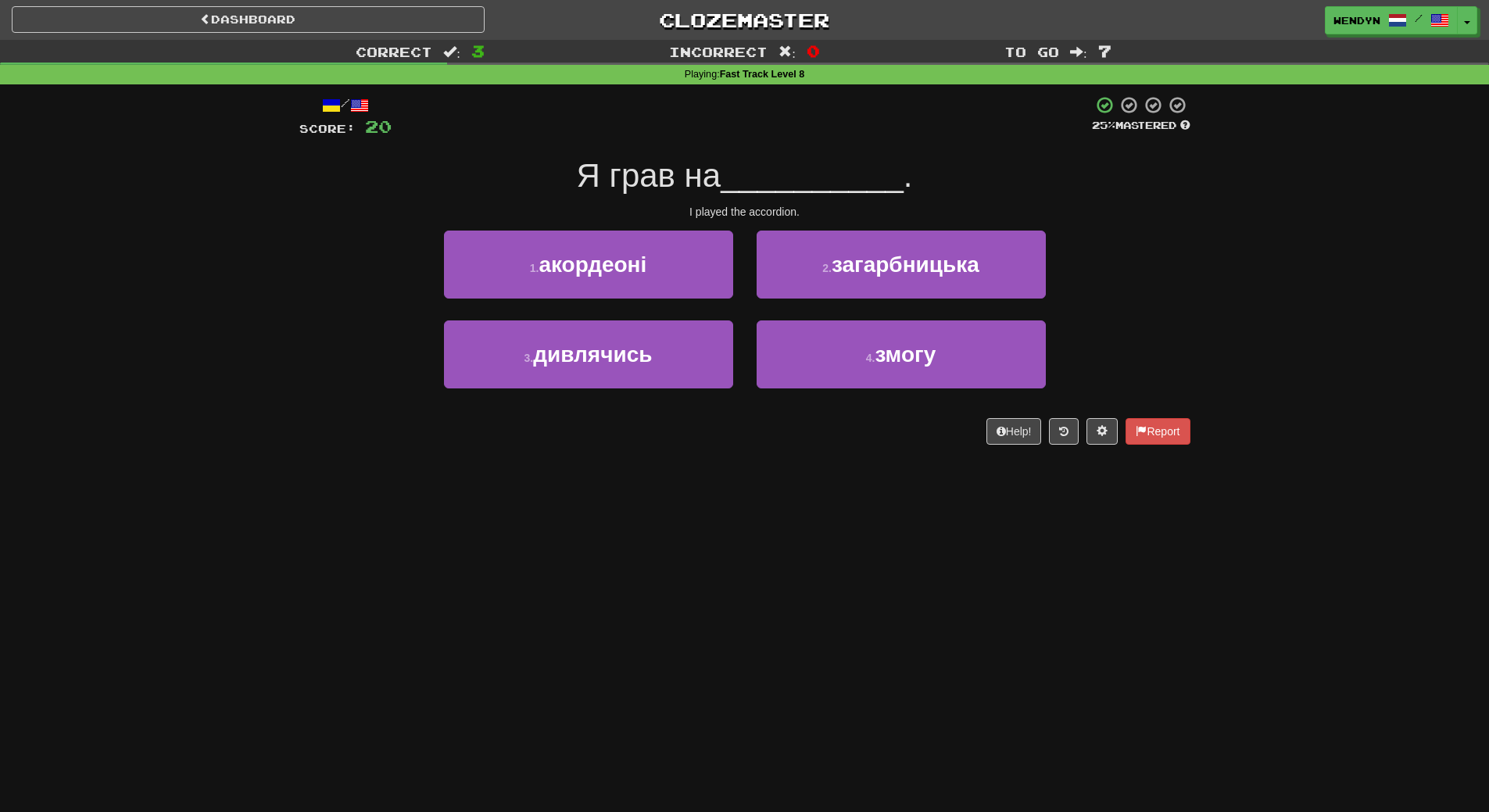
click at [607, 519] on div "Dashboard Clozemaster WendyN / Toggle Dropdown Dashboard Leaderboard Activity F…" at bounding box center [744, 406] width 1489 height 812
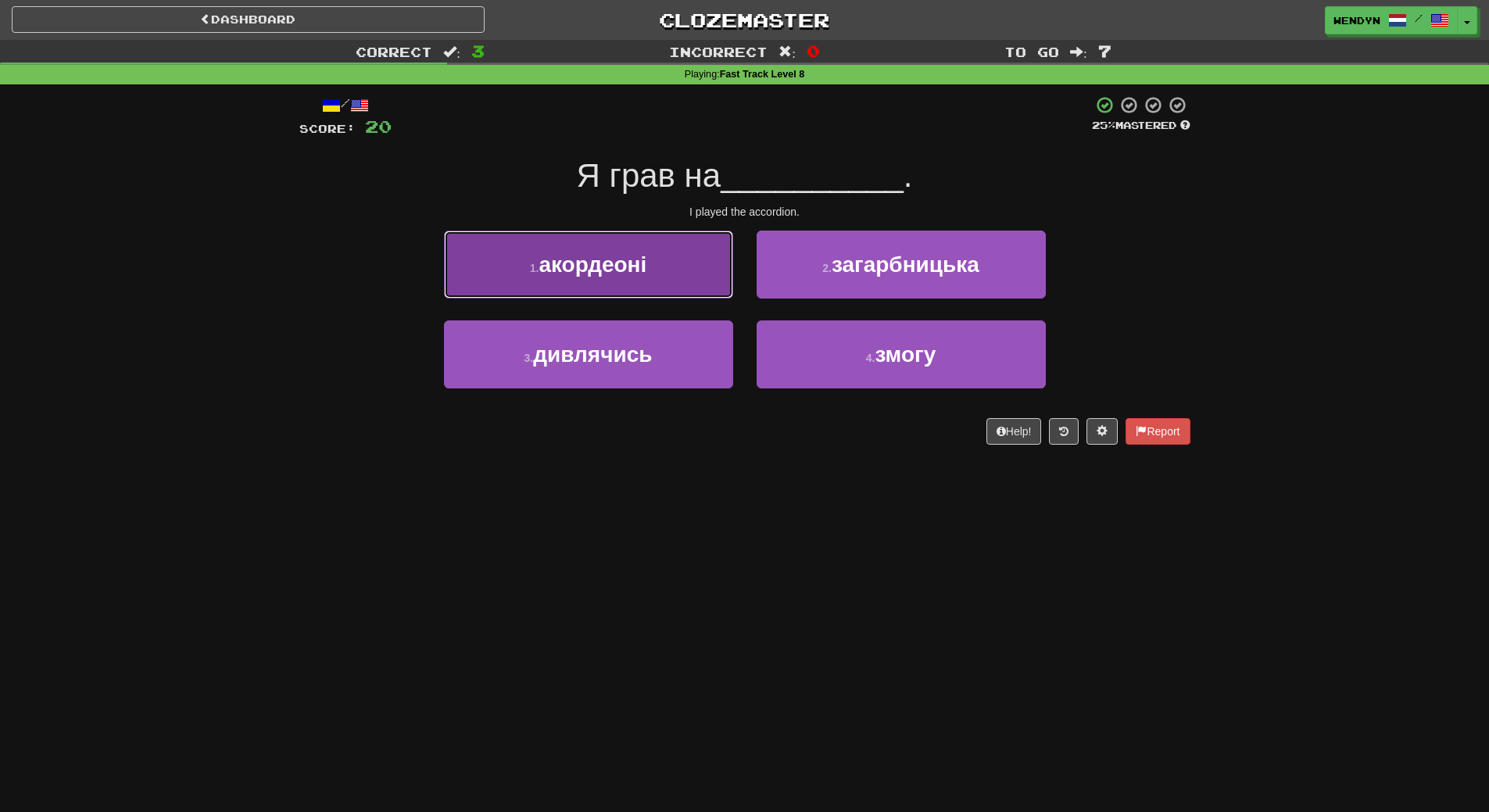
click at [640, 268] on span "акордеоні" at bounding box center [593, 264] width 108 height 24
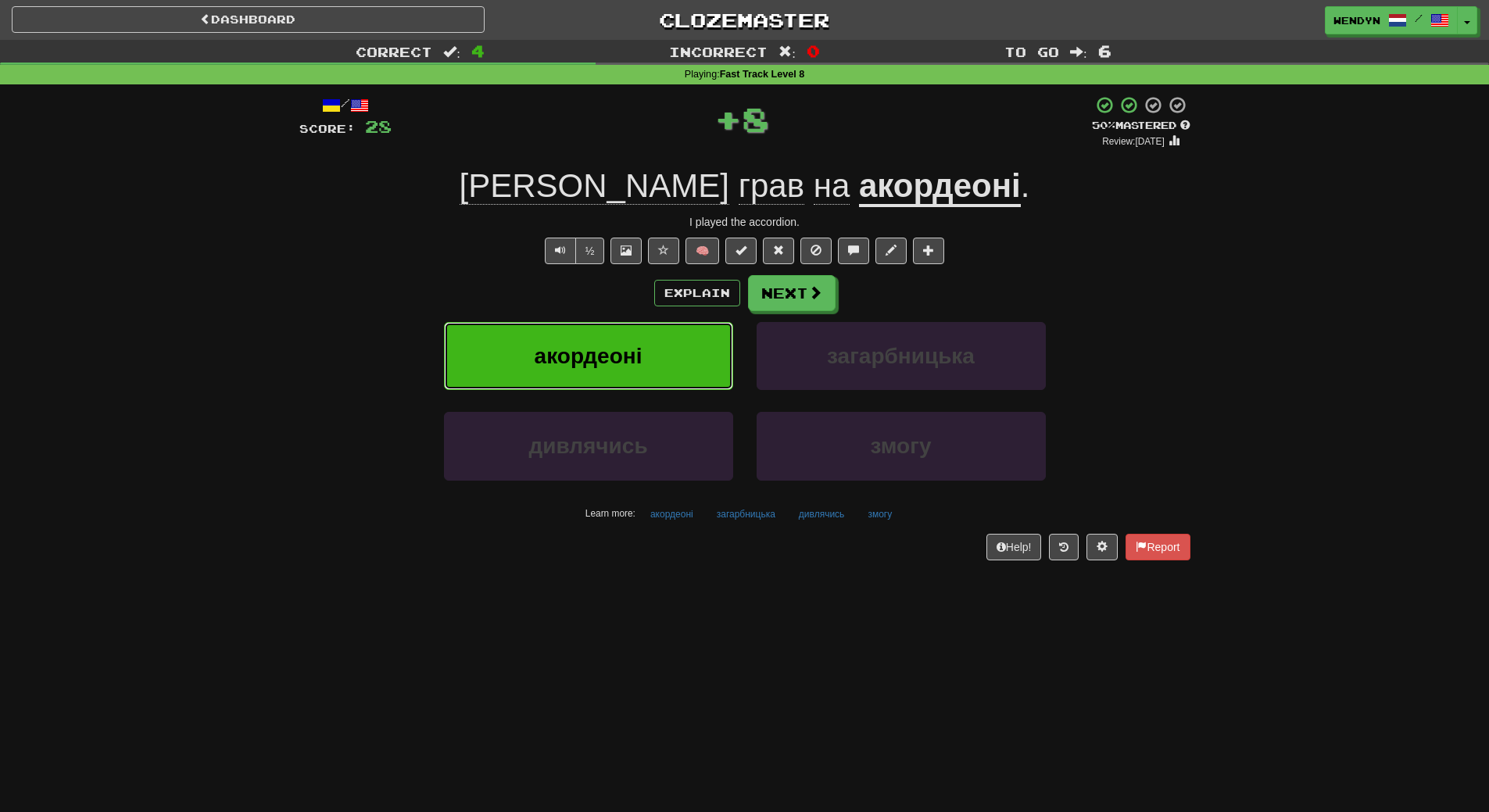
click at [647, 355] on button "акордеоні" at bounding box center [588, 355] width 289 height 68
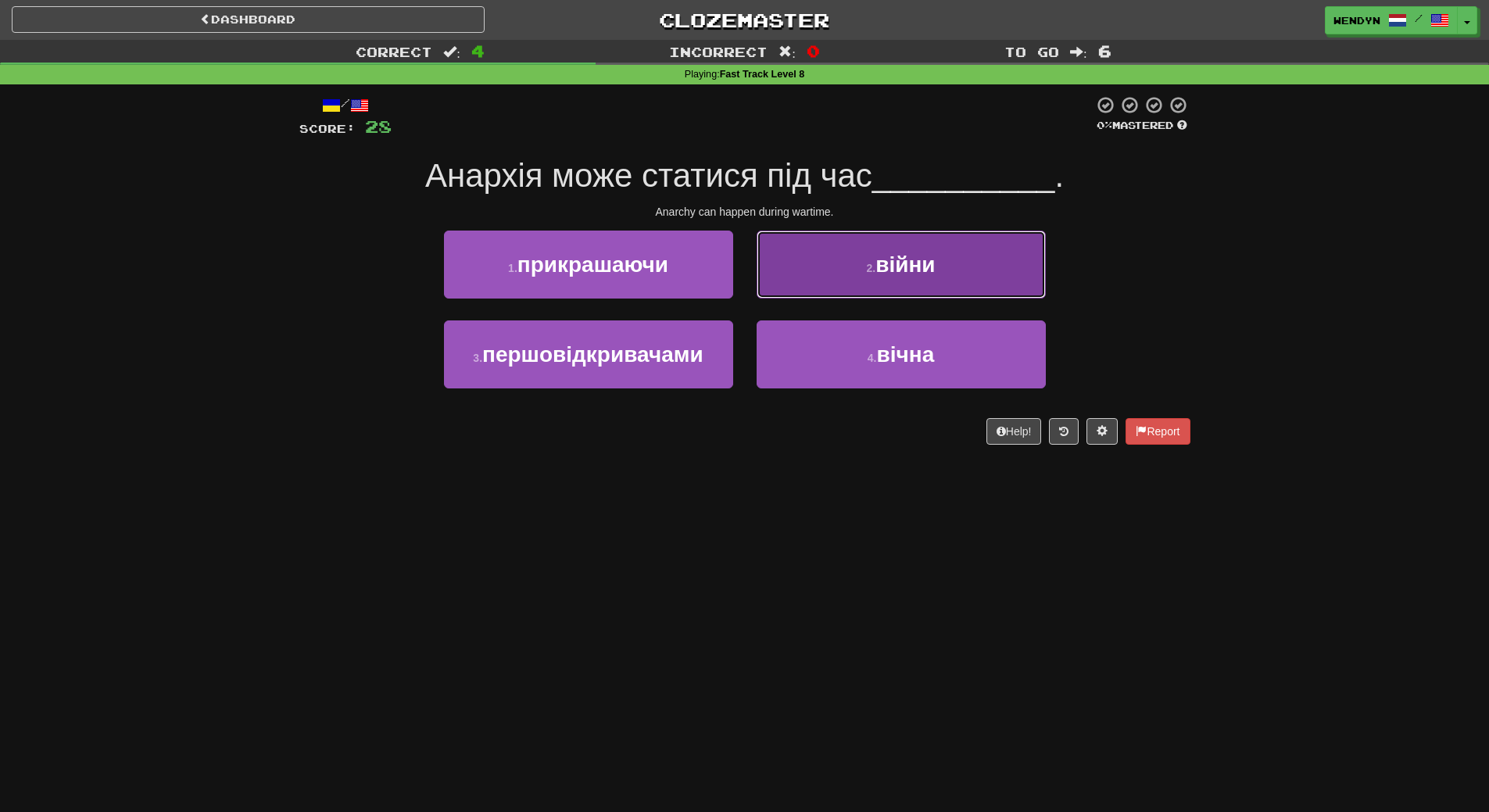
click at [926, 266] on span "війни" at bounding box center [905, 264] width 60 height 24
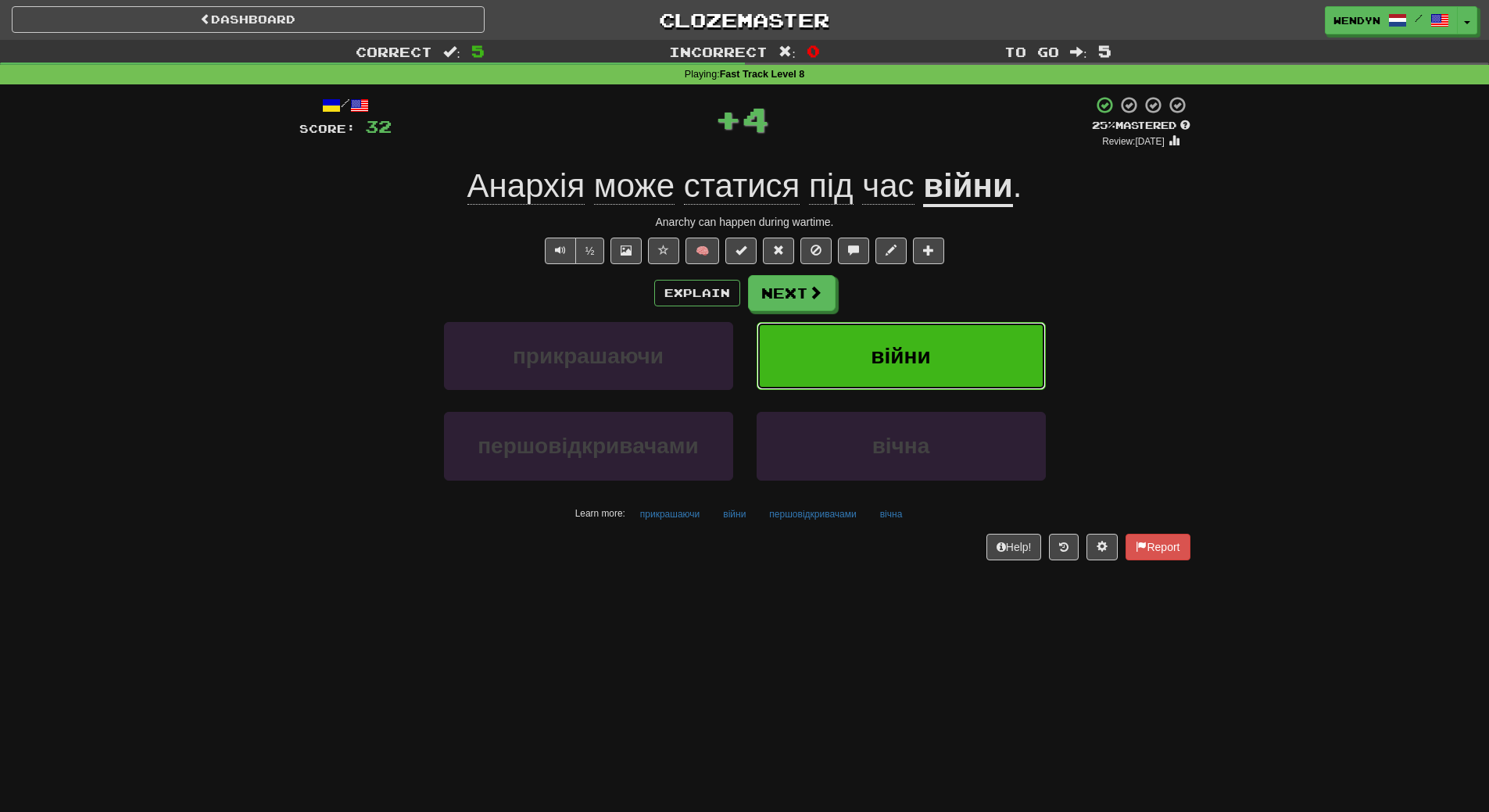
drag, startPoint x: 929, startPoint y: 327, endPoint x: 899, endPoint y: 344, distance: 34.5
click at [899, 344] on button "війни" at bounding box center [901, 355] width 289 height 68
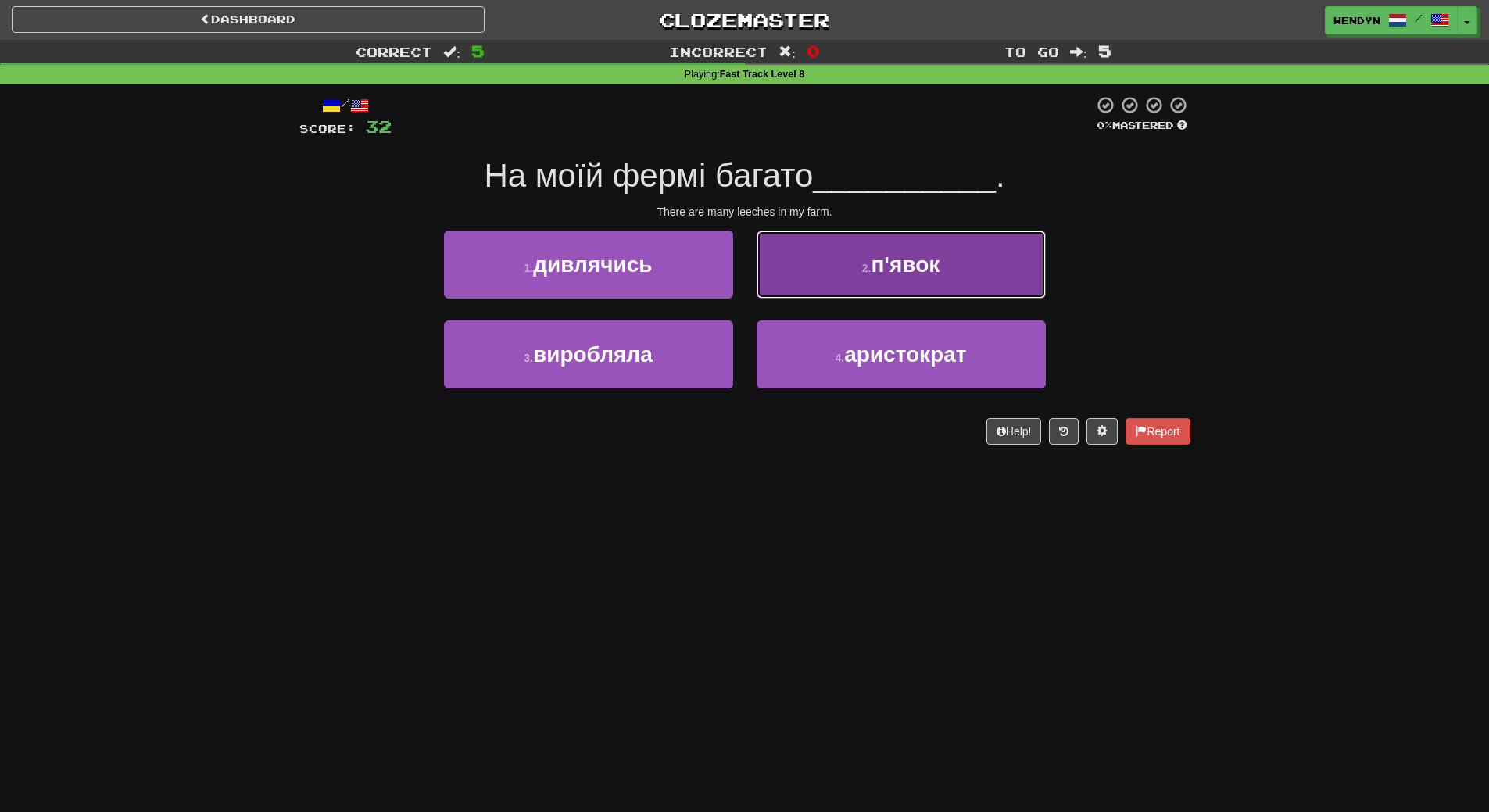
click at [910, 272] on span "п'явок" at bounding box center [905, 264] width 69 height 24
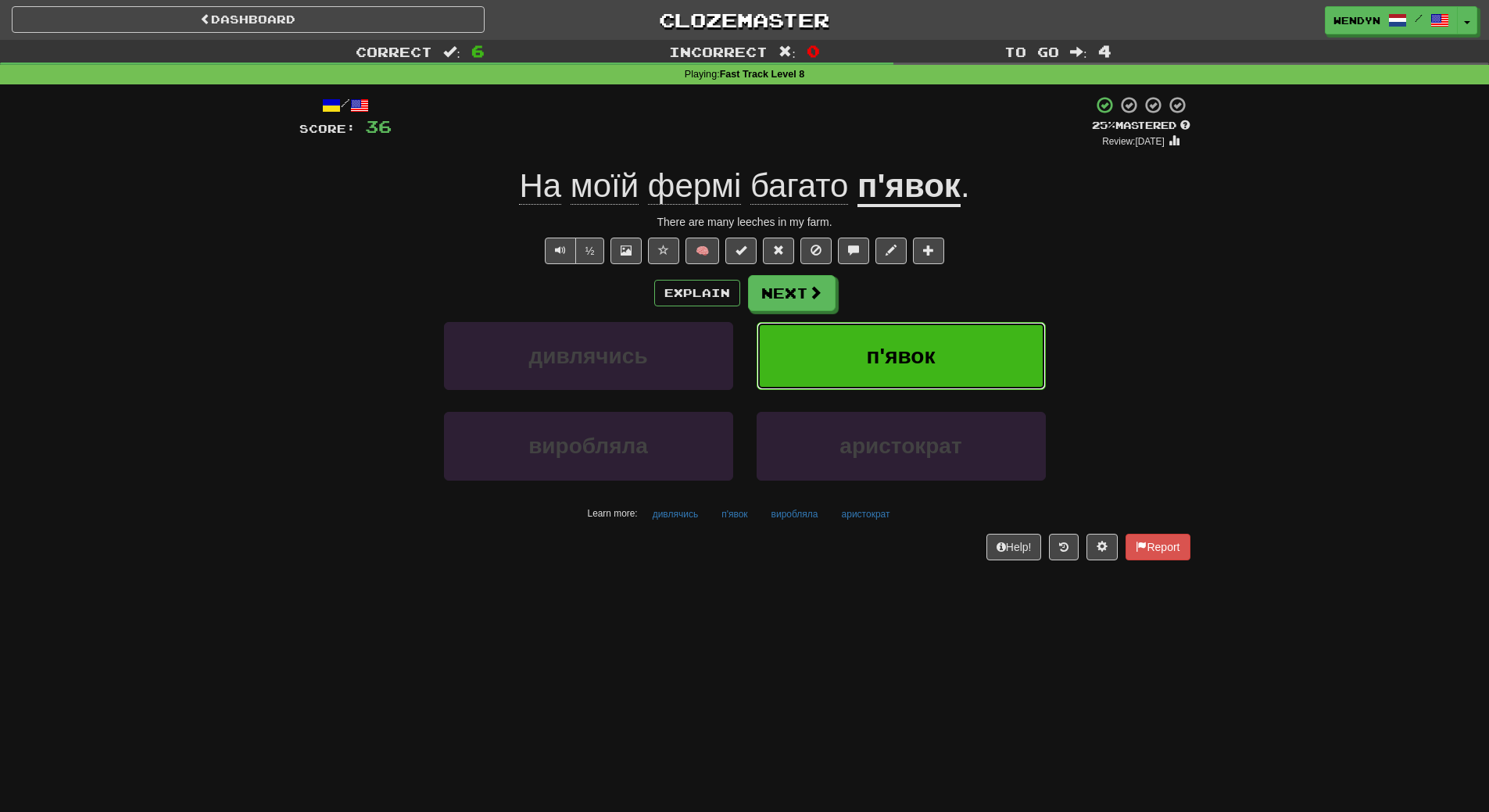
click at [991, 344] on button "п'явок" at bounding box center [901, 355] width 289 height 68
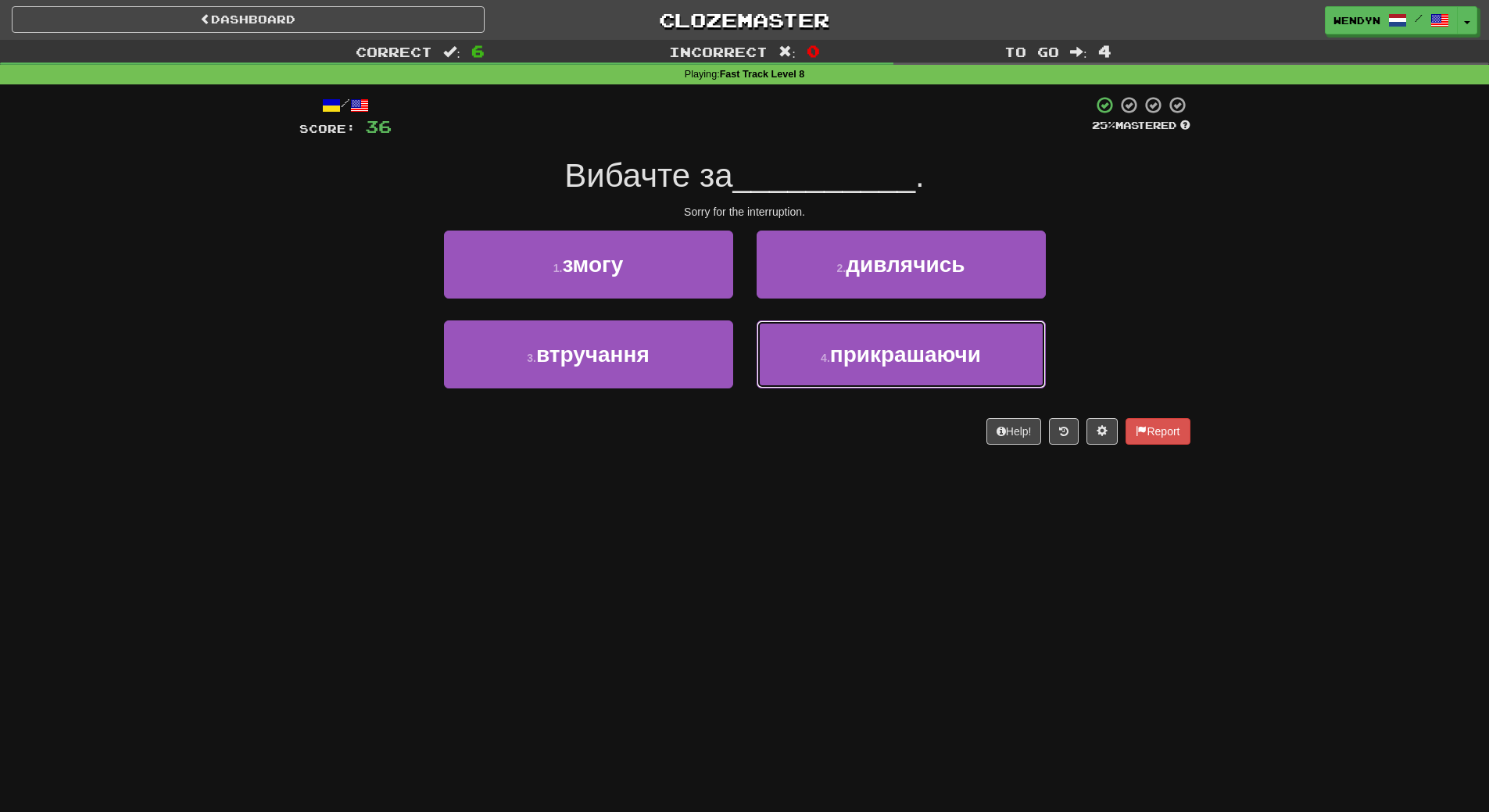
drag, startPoint x: 873, startPoint y: 370, endPoint x: 856, endPoint y: 514, distance: 145.0
click at [856, 514] on div "Dashboard Clozemaster WendyN / Toggle Dropdown Dashboard Leaderboard Activity F…" at bounding box center [744, 406] width 1489 height 812
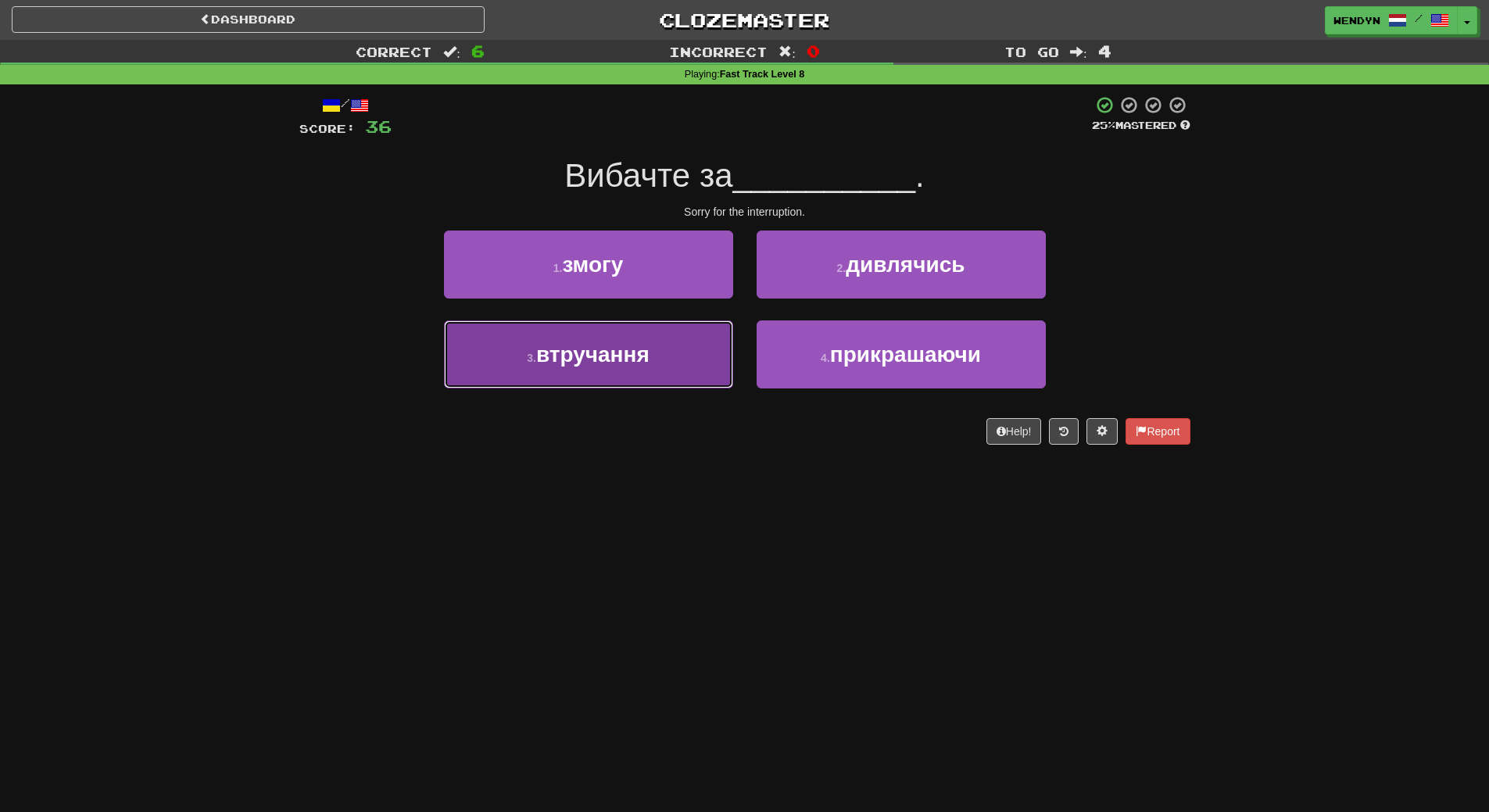
click at [595, 359] on span "втручання" at bounding box center [593, 354] width 114 height 24
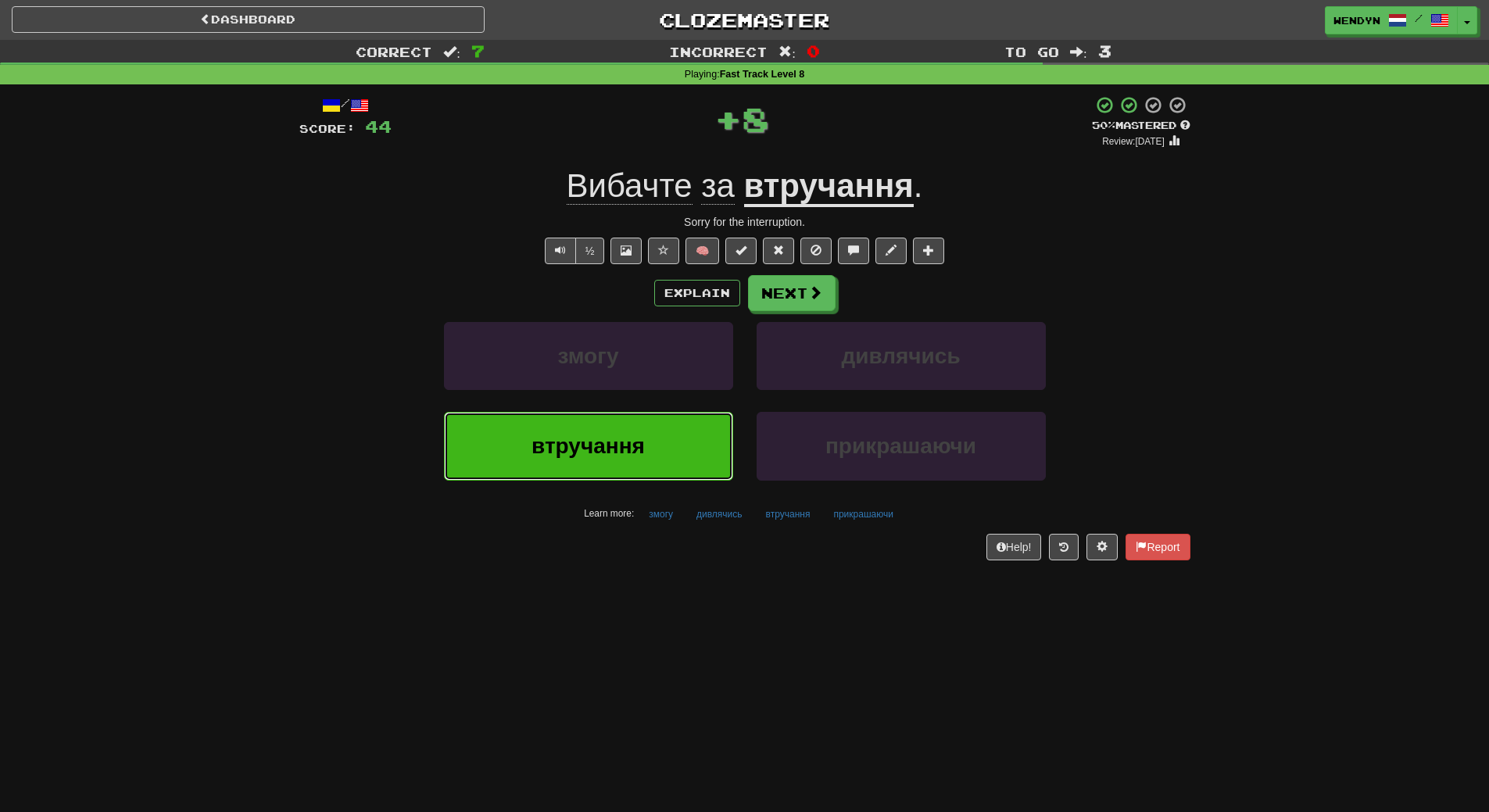
click at [616, 434] on span "втручання" at bounding box center [588, 446] width 114 height 24
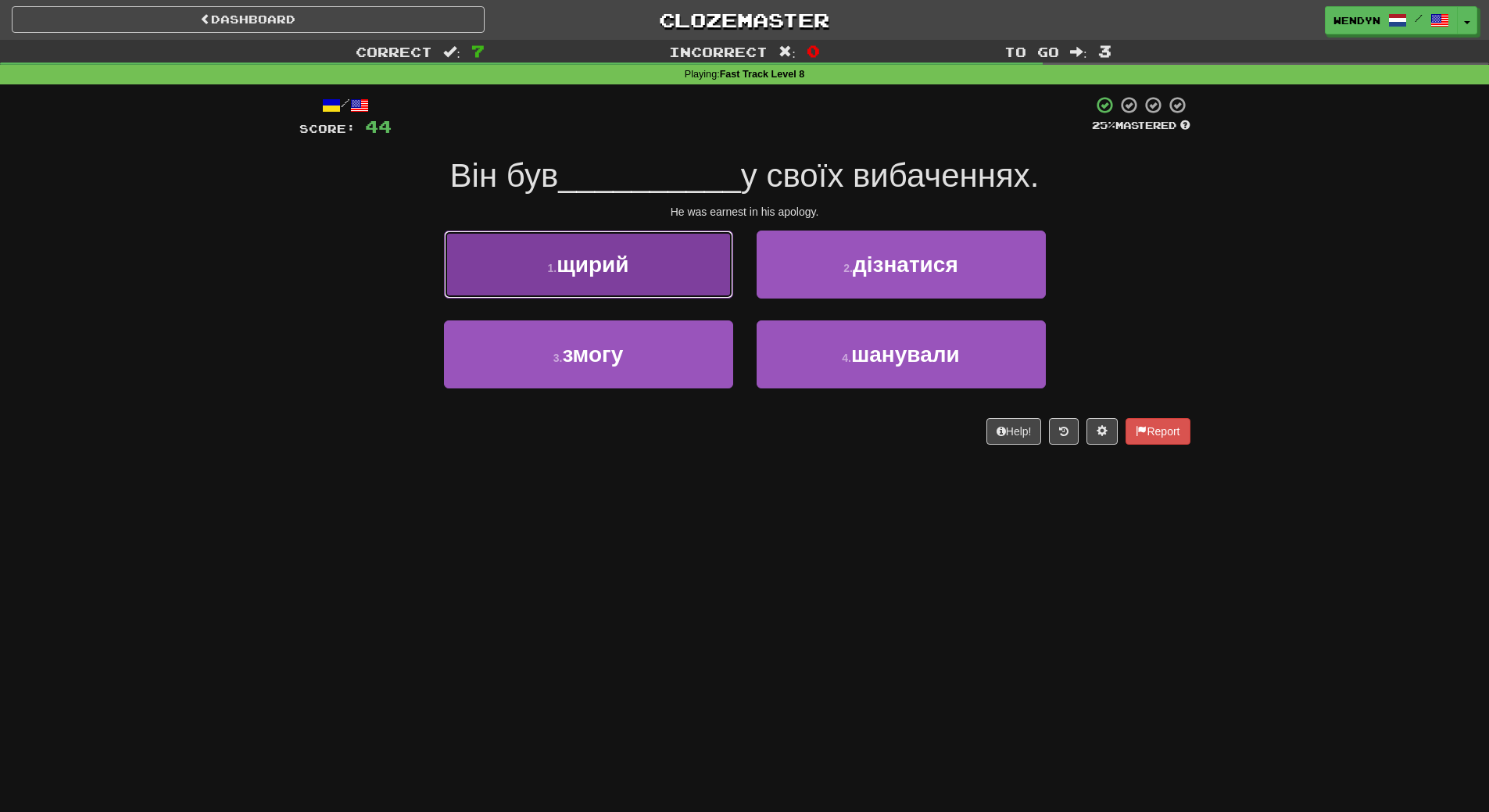
click at [649, 287] on button "1 . щирий" at bounding box center [588, 264] width 289 height 68
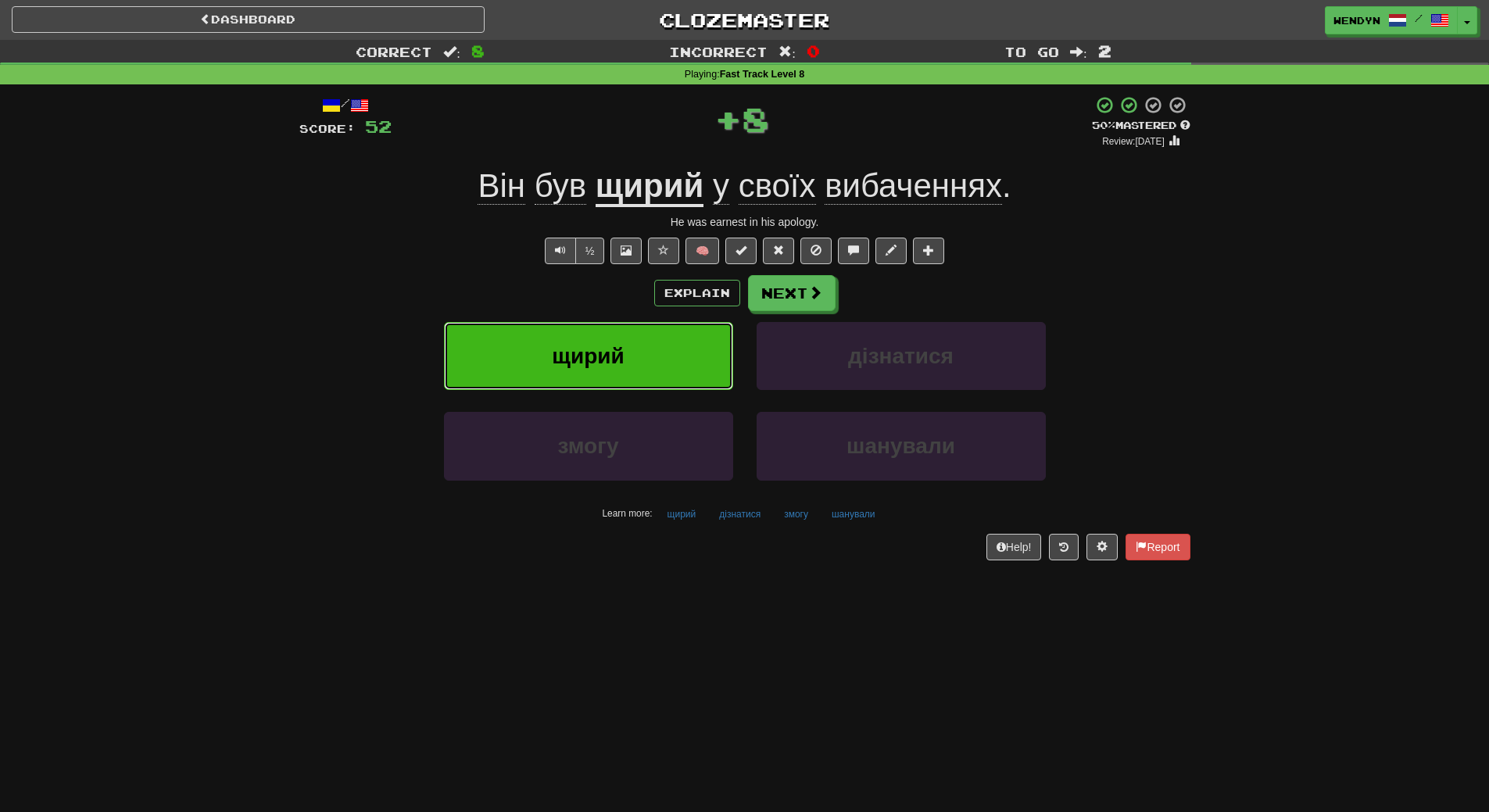
click at [646, 348] on button "щирий" at bounding box center [588, 355] width 289 height 68
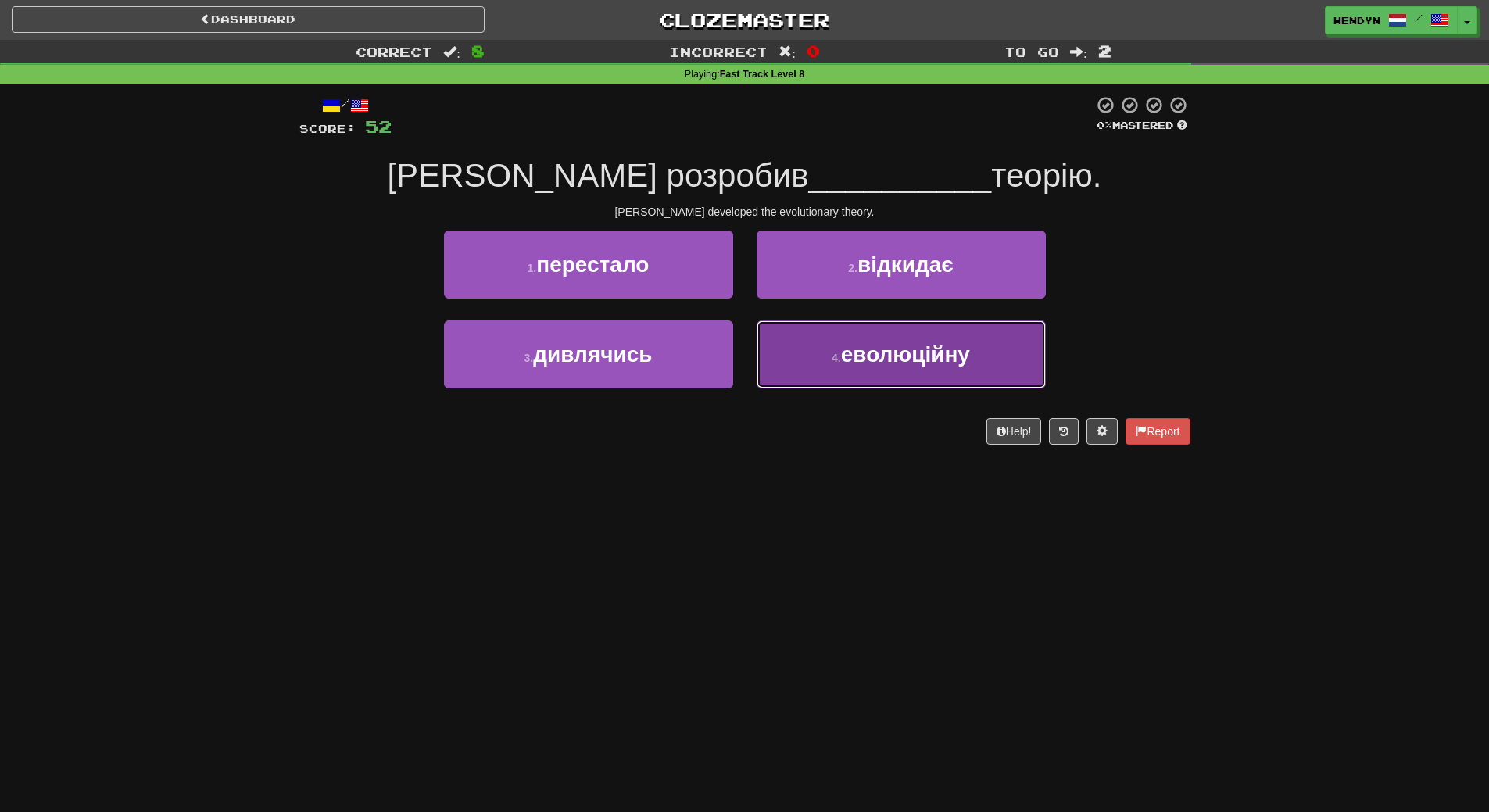
click at [881, 388] on button "4 . еволюційну" at bounding box center [901, 354] width 289 height 68
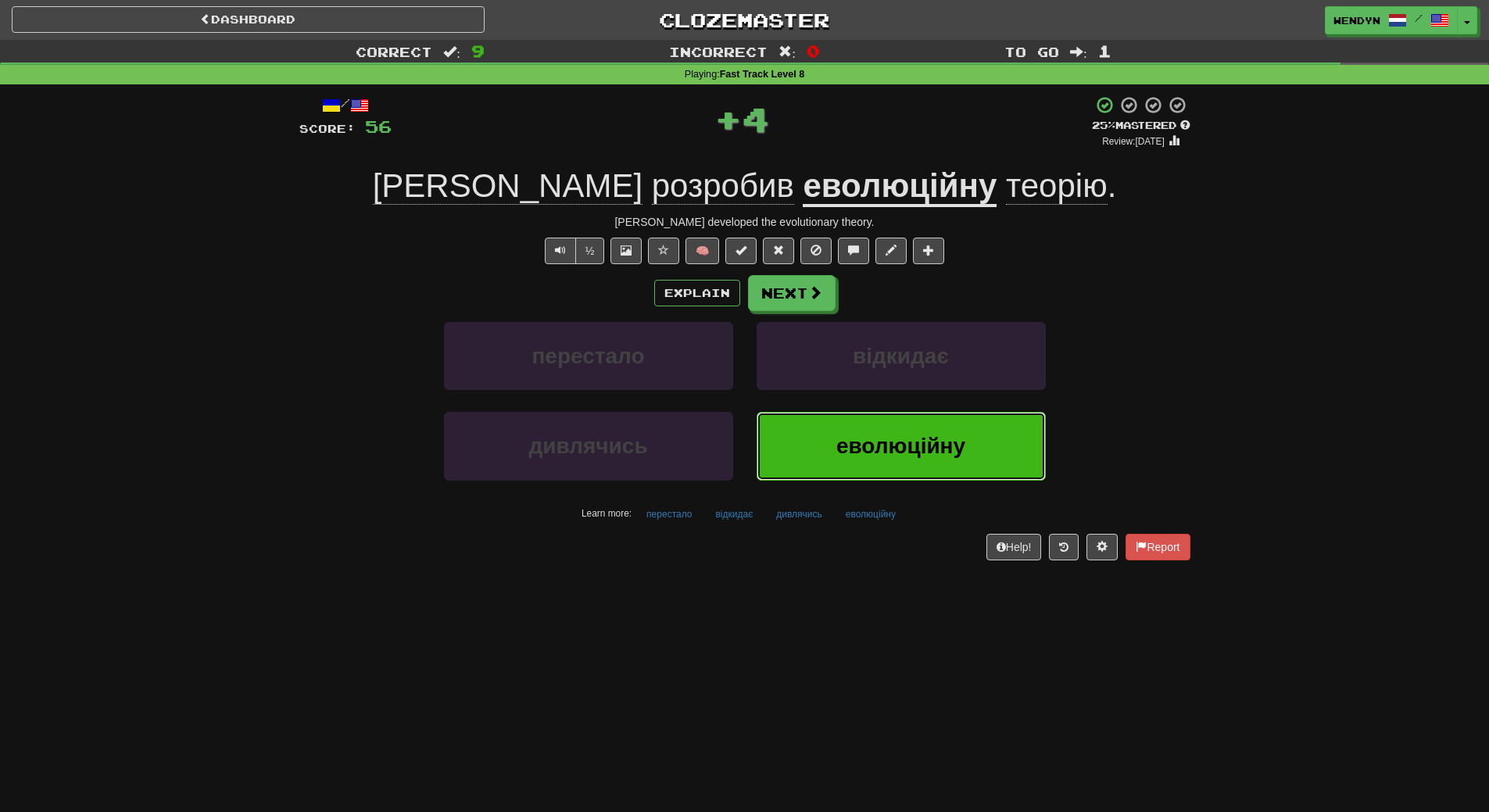
click at [887, 439] on span "еволюційну" at bounding box center [901, 446] width 129 height 24
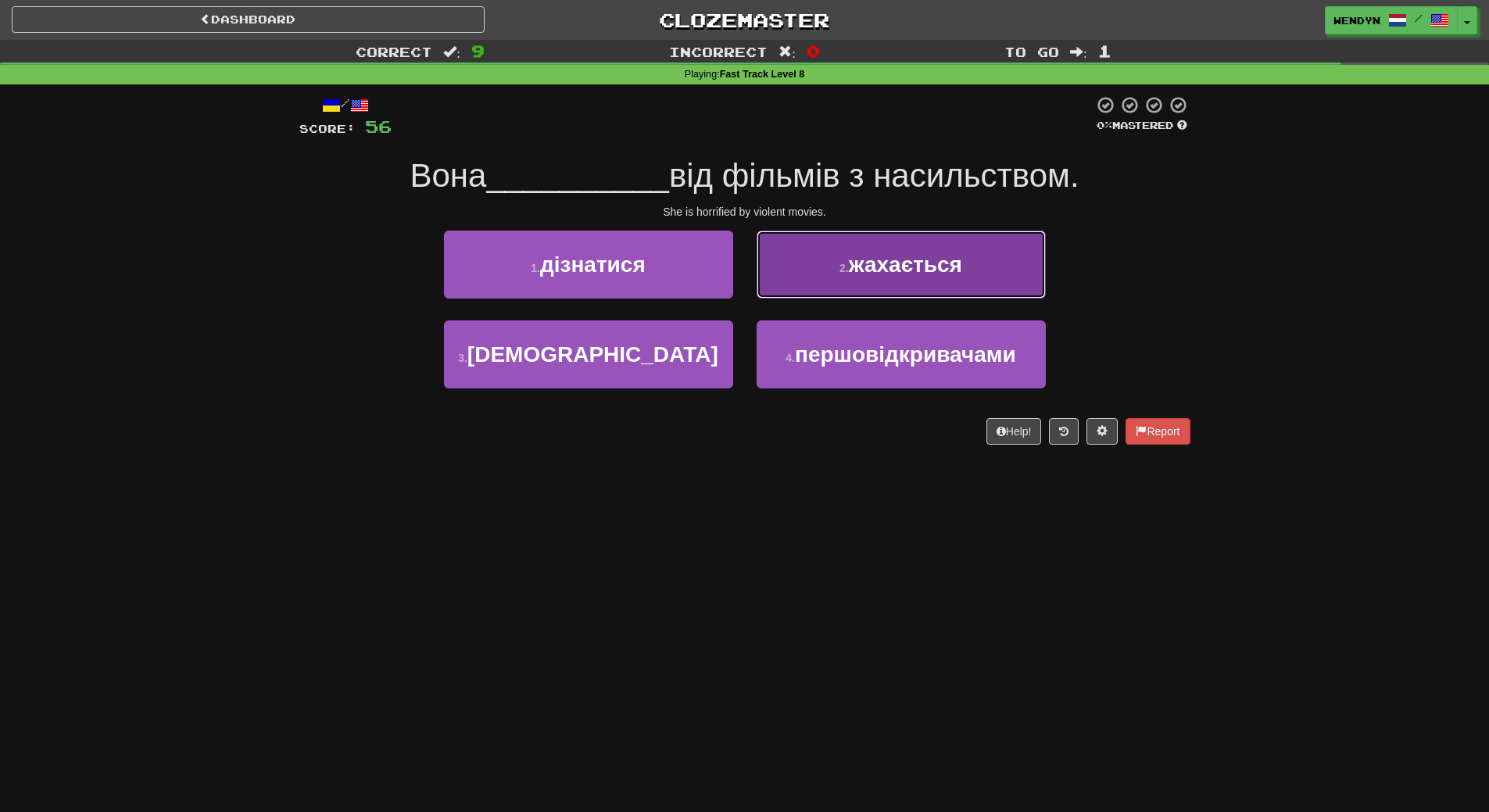
click at [969, 268] on button "2 . жахається" at bounding box center [901, 264] width 289 height 68
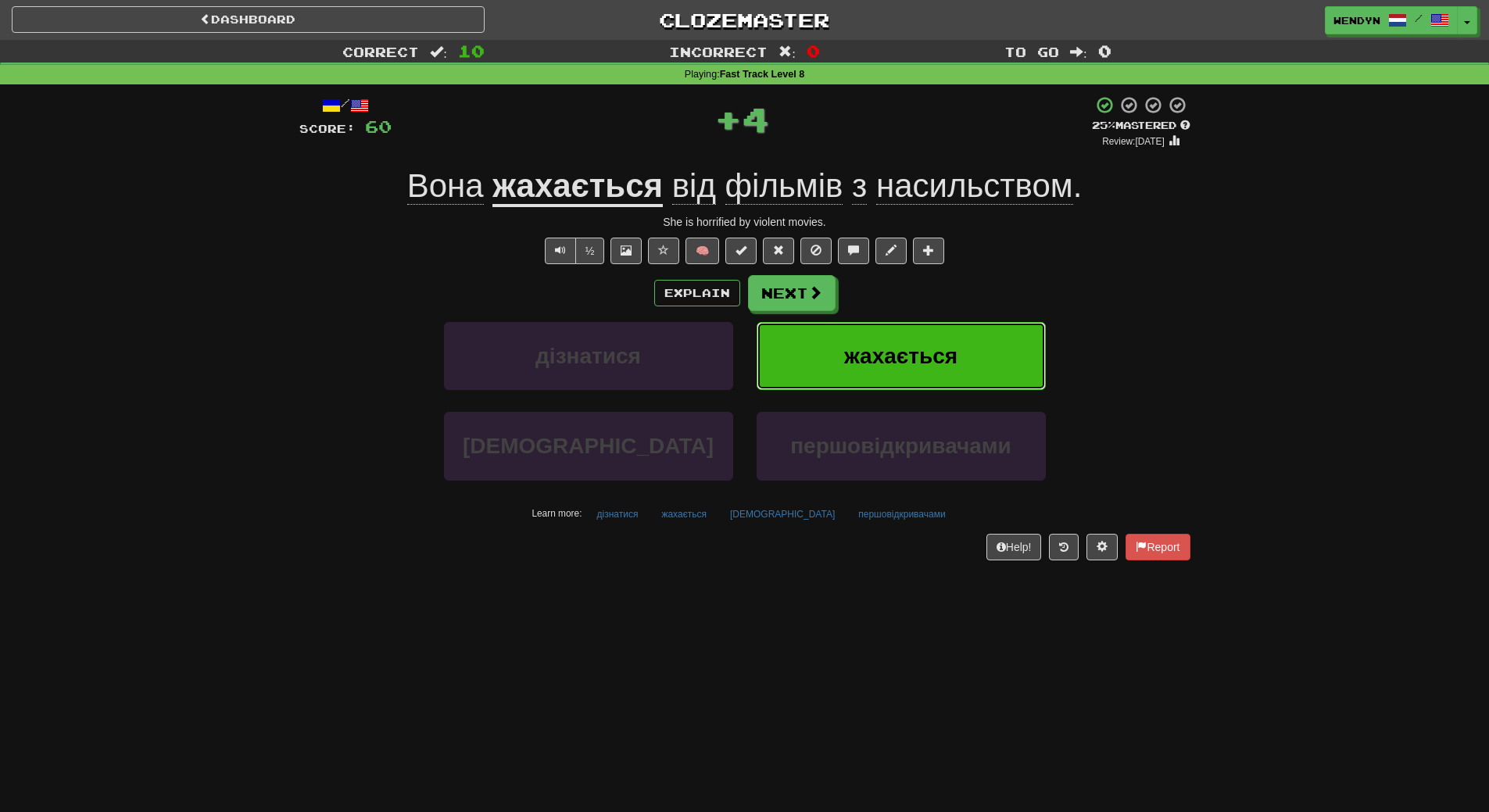
click at [960, 365] on button "жахається" at bounding box center [901, 355] width 289 height 68
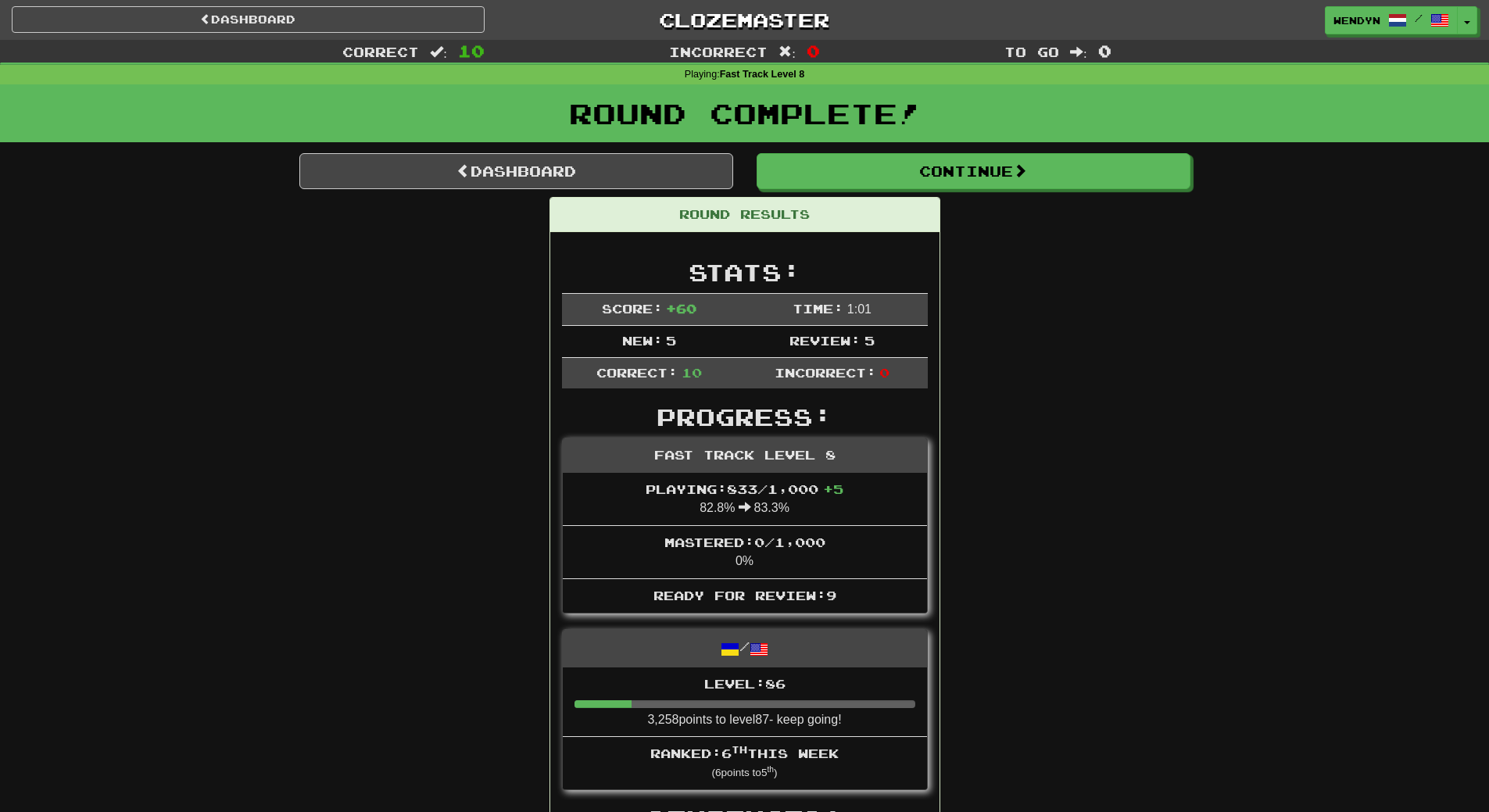
click at [563, 160] on link "Dashboard" at bounding box center [516, 171] width 434 height 36
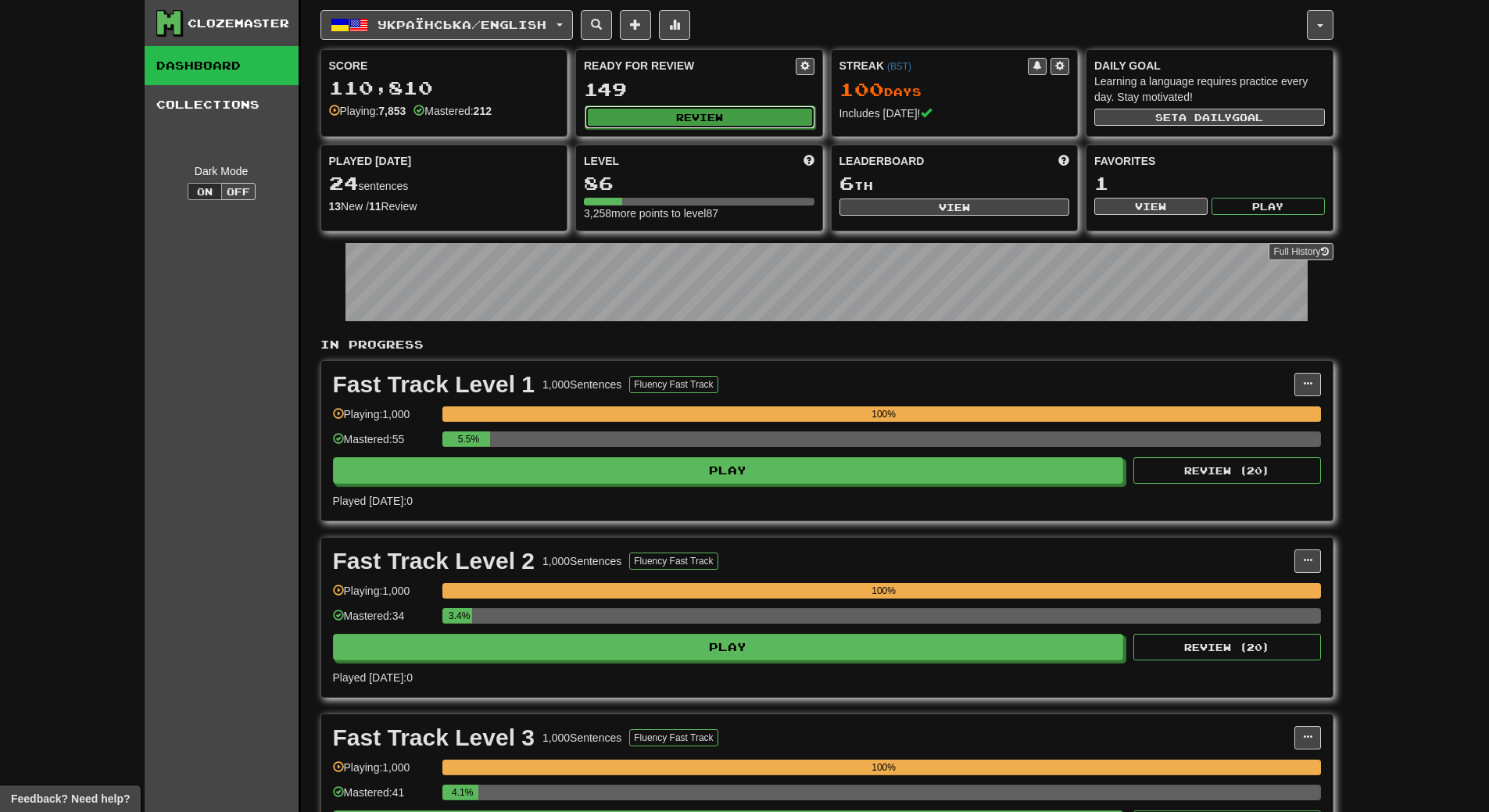
click at [688, 111] on button "Review" at bounding box center [700, 117] width 230 height 23
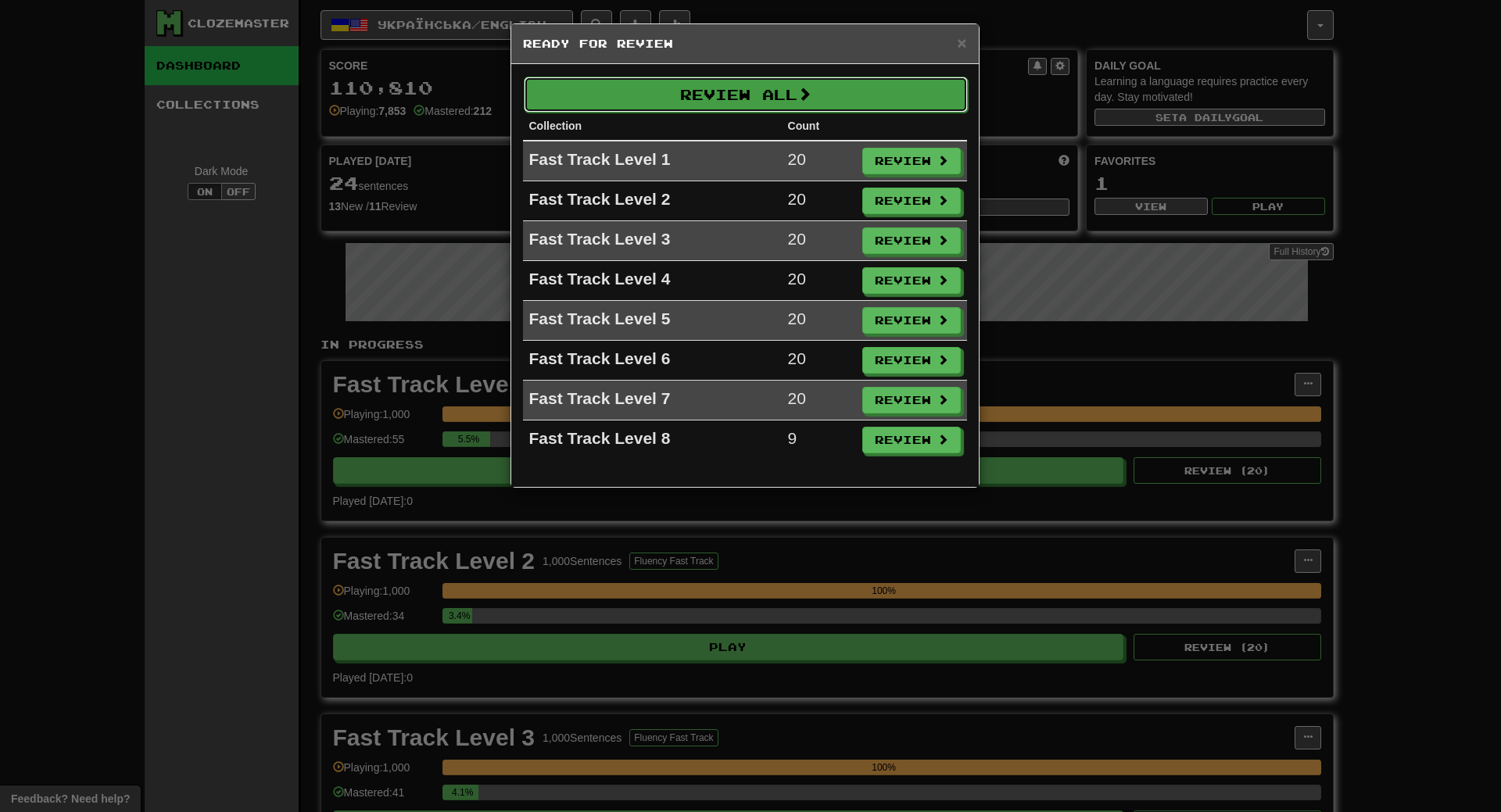
click at [723, 96] on button "Review All" at bounding box center [746, 95] width 444 height 36
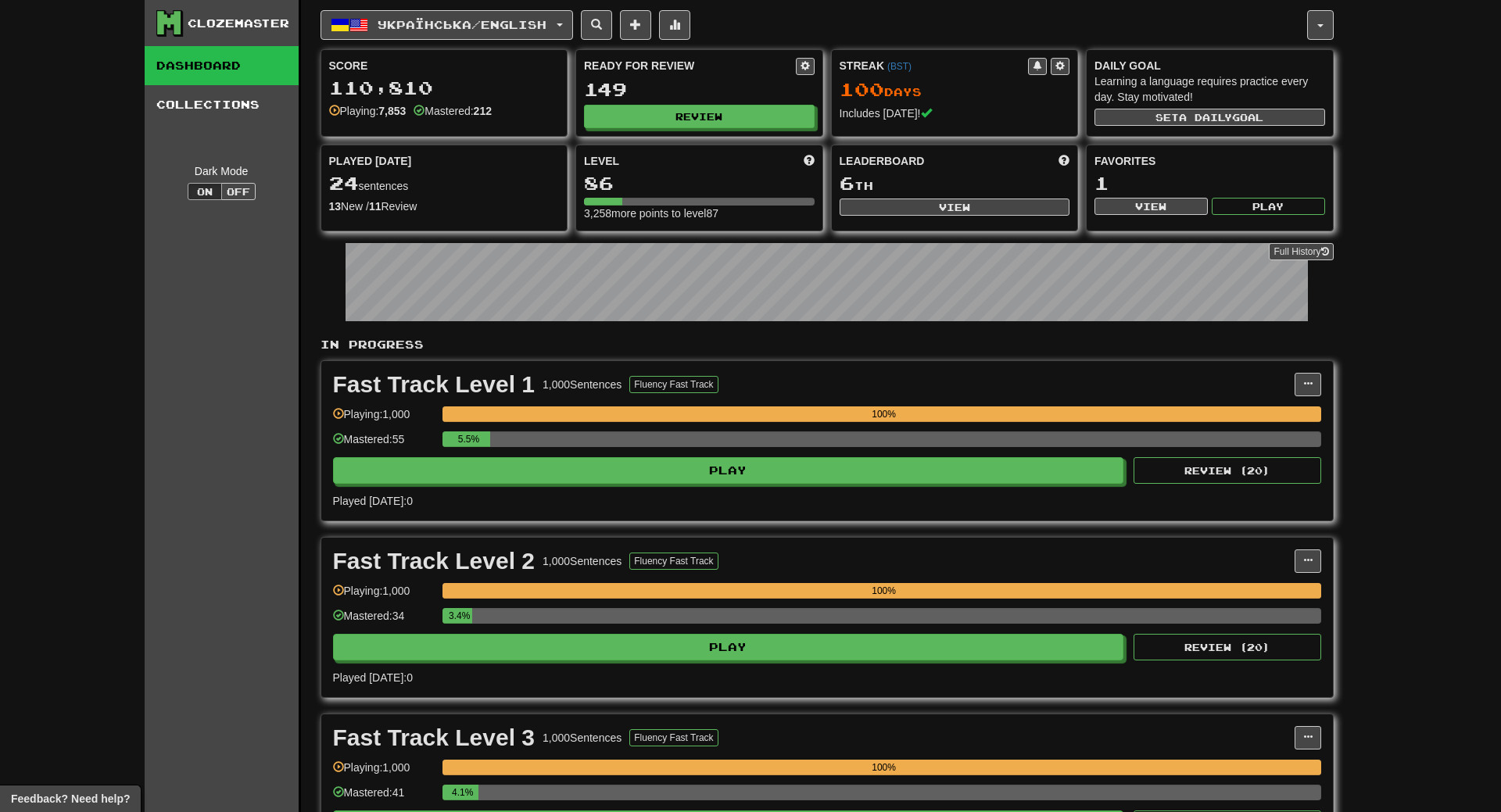
select select "**"
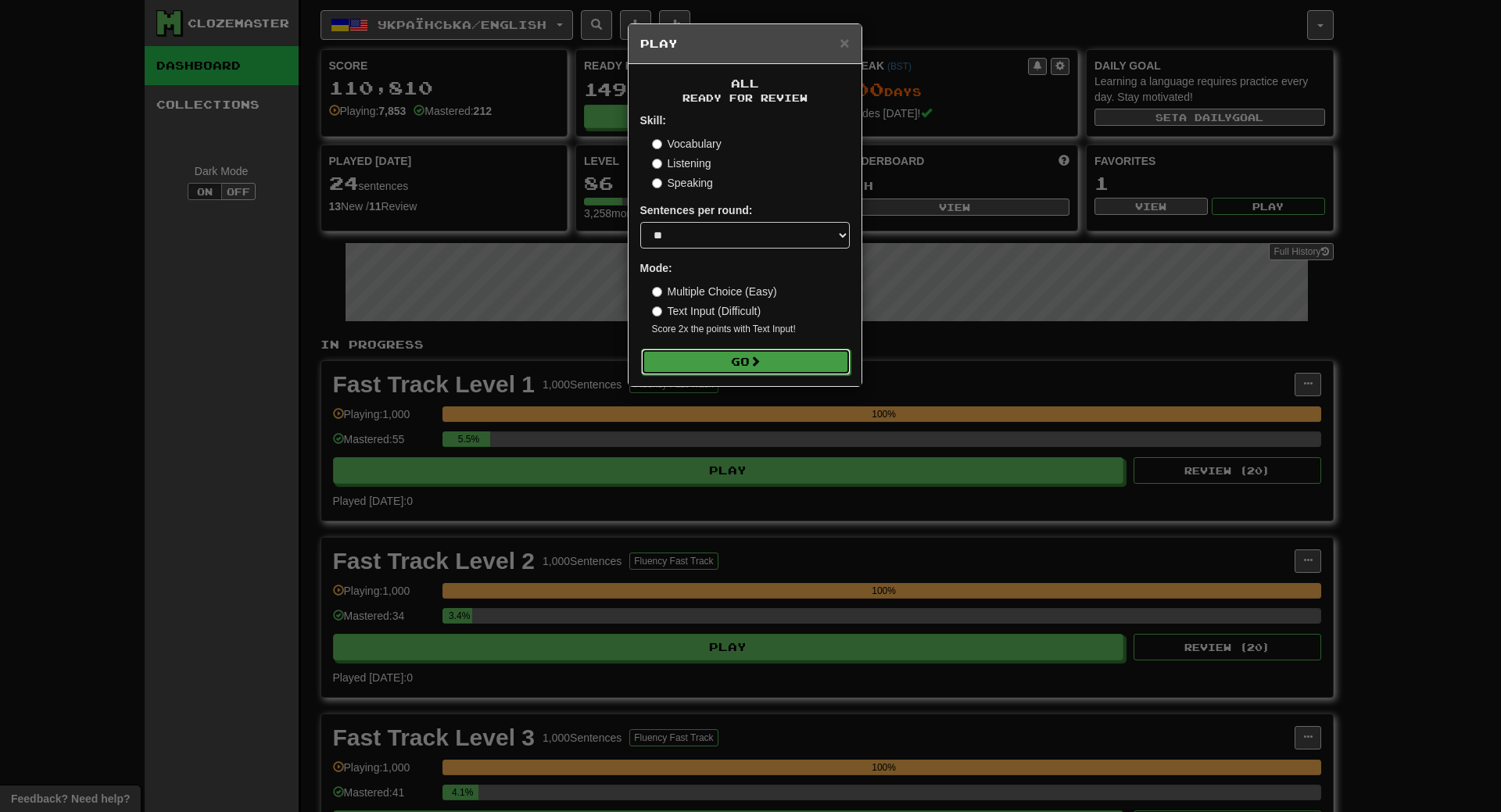
click at [751, 358] on button "Go" at bounding box center [745, 362] width 209 height 27
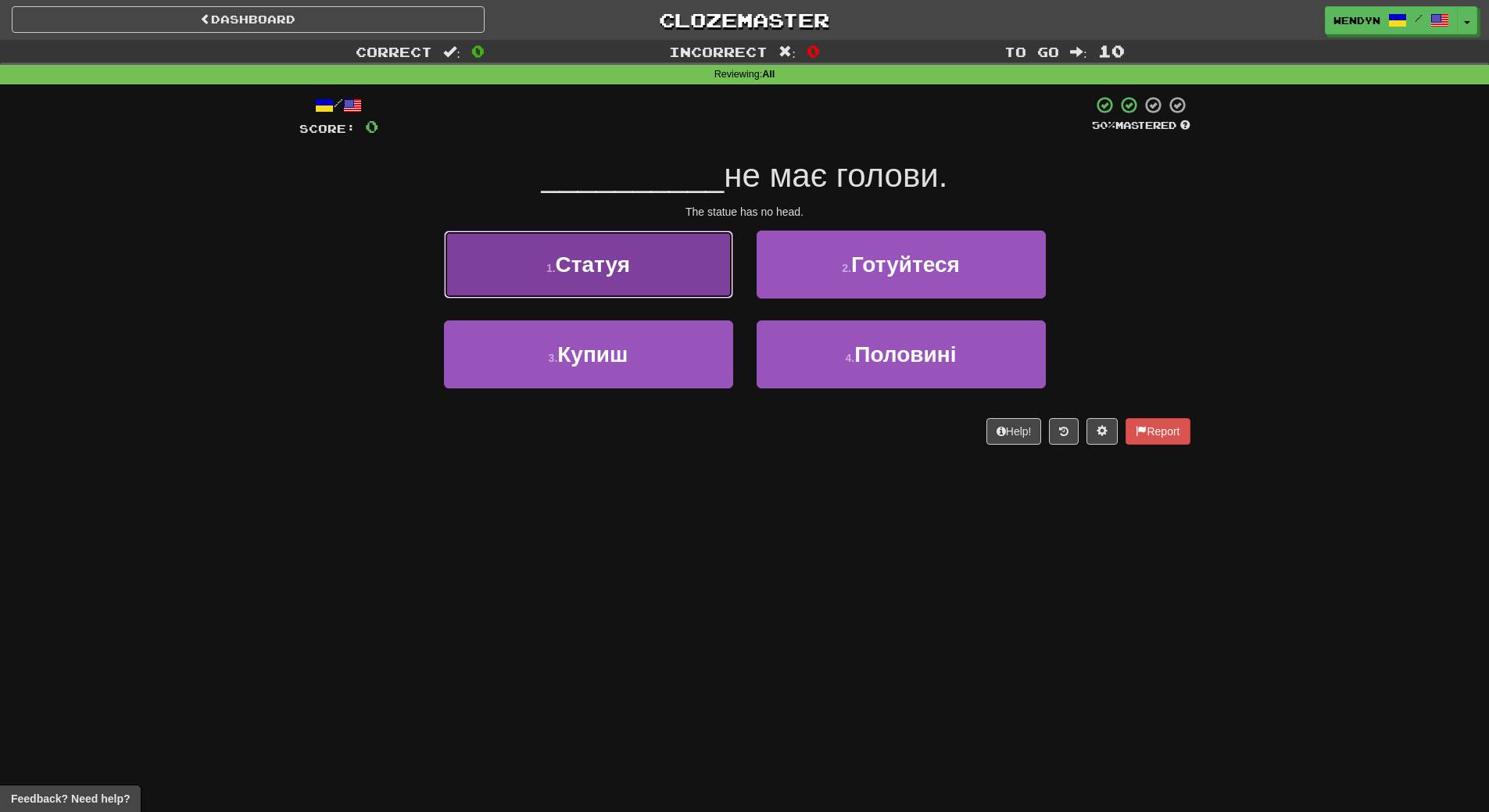
click at [641, 271] on button "1 . Статуя" at bounding box center [588, 264] width 289 height 68
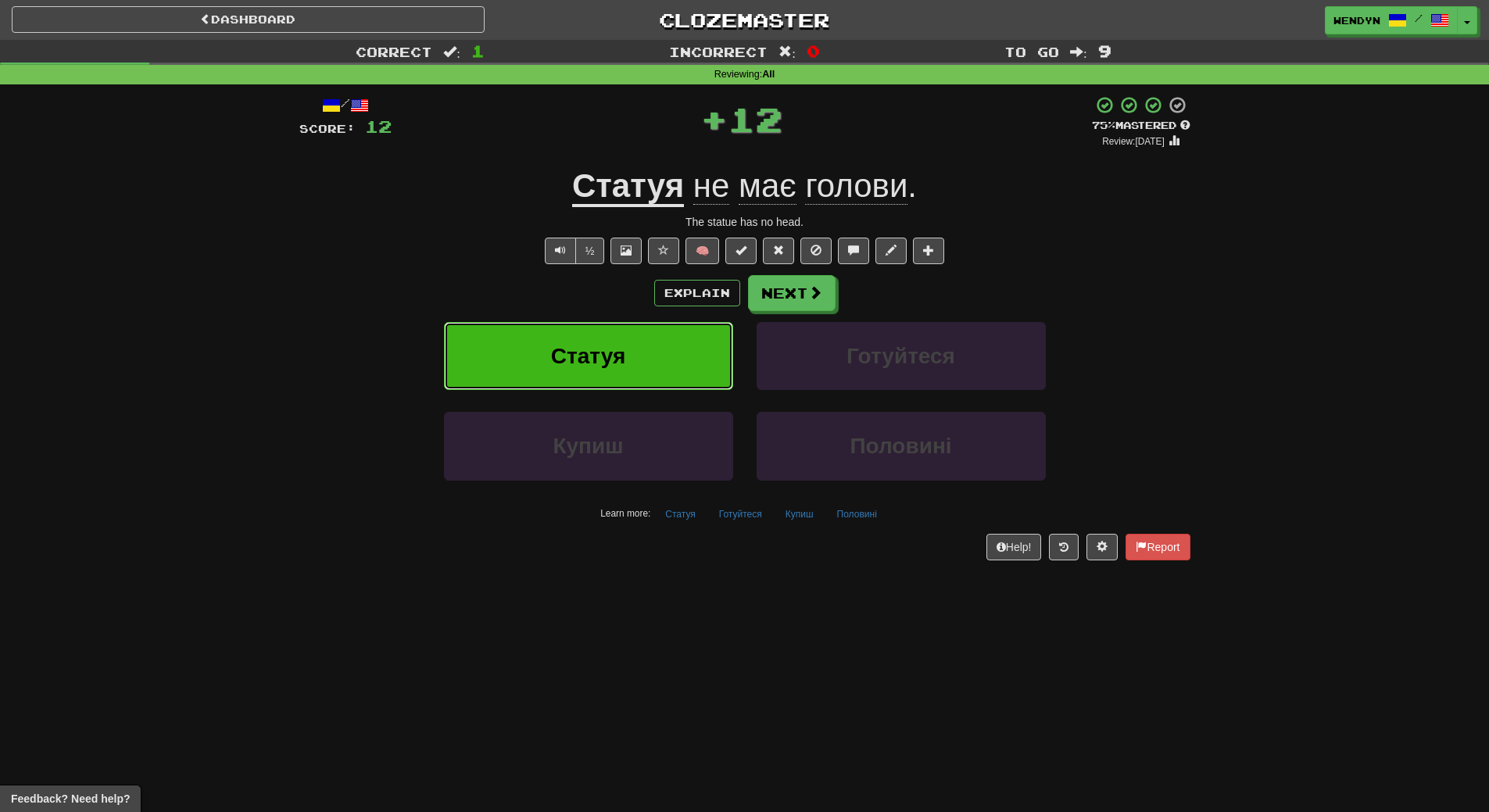
click at [641, 361] on button "Статуя" at bounding box center [588, 355] width 289 height 68
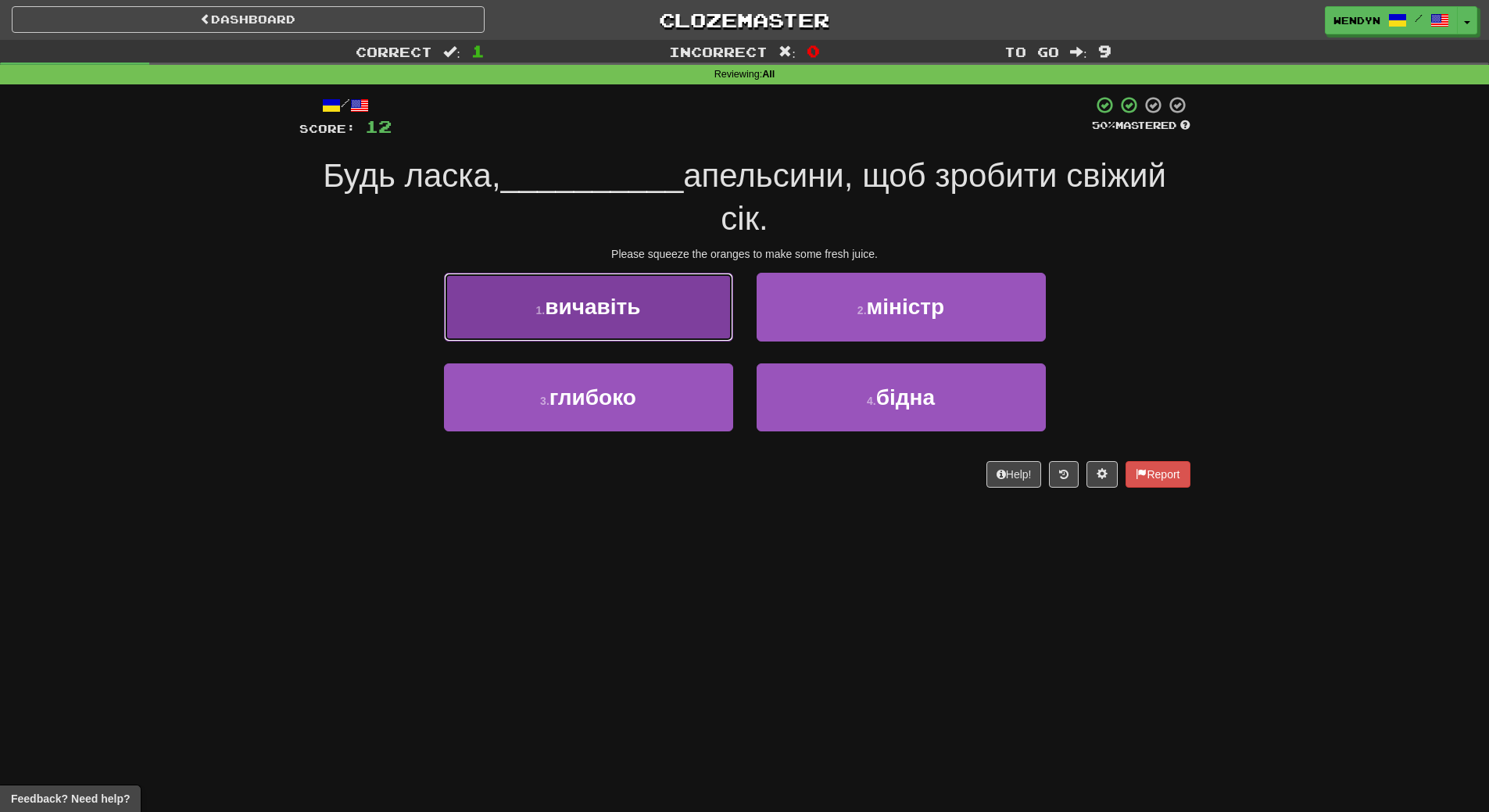
click at [600, 329] on button "1 . вичавіть" at bounding box center [588, 306] width 289 height 68
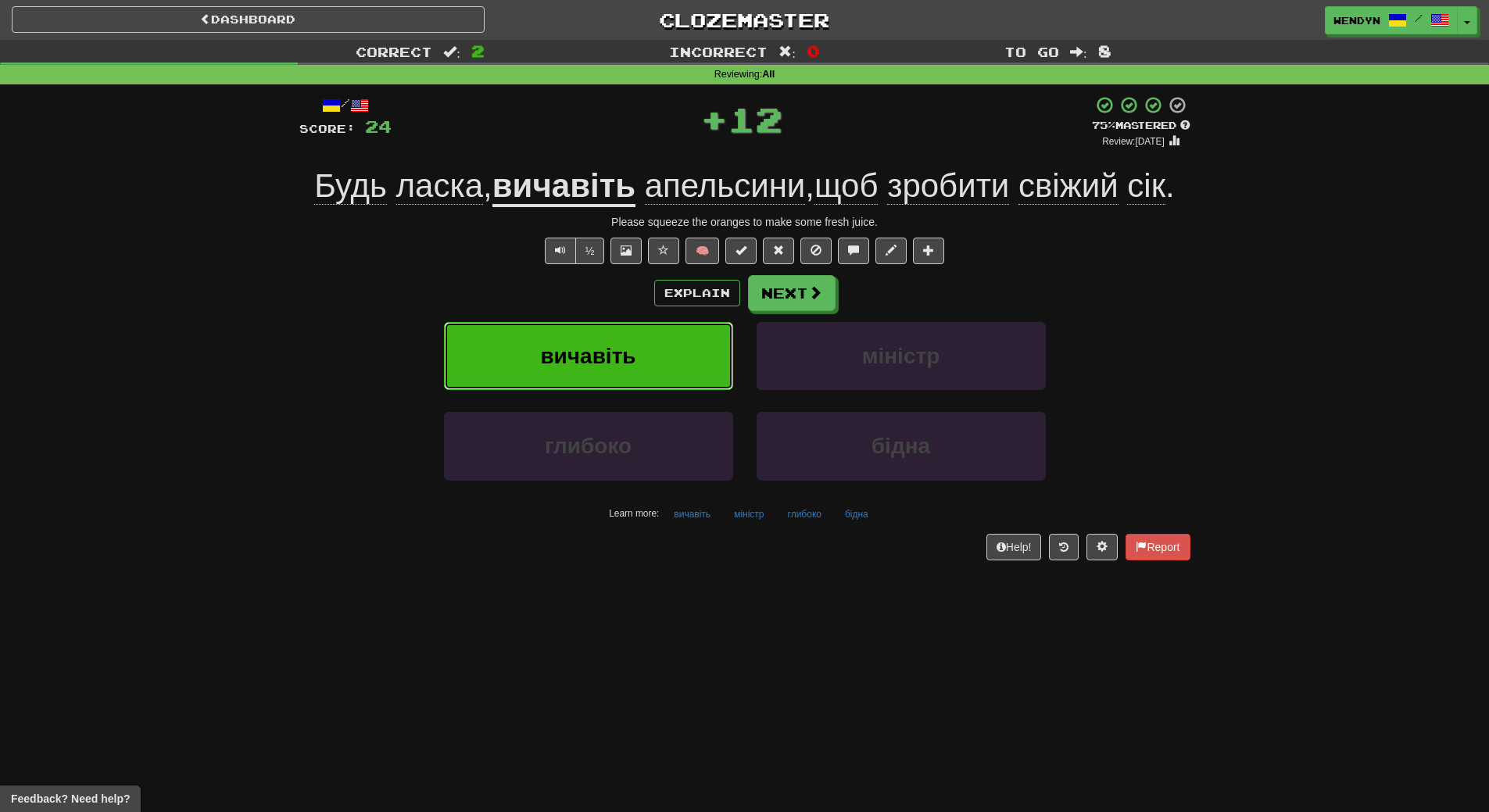
click at [609, 353] on span "вичавіть" at bounding box center [588, 355] width 96 height 24
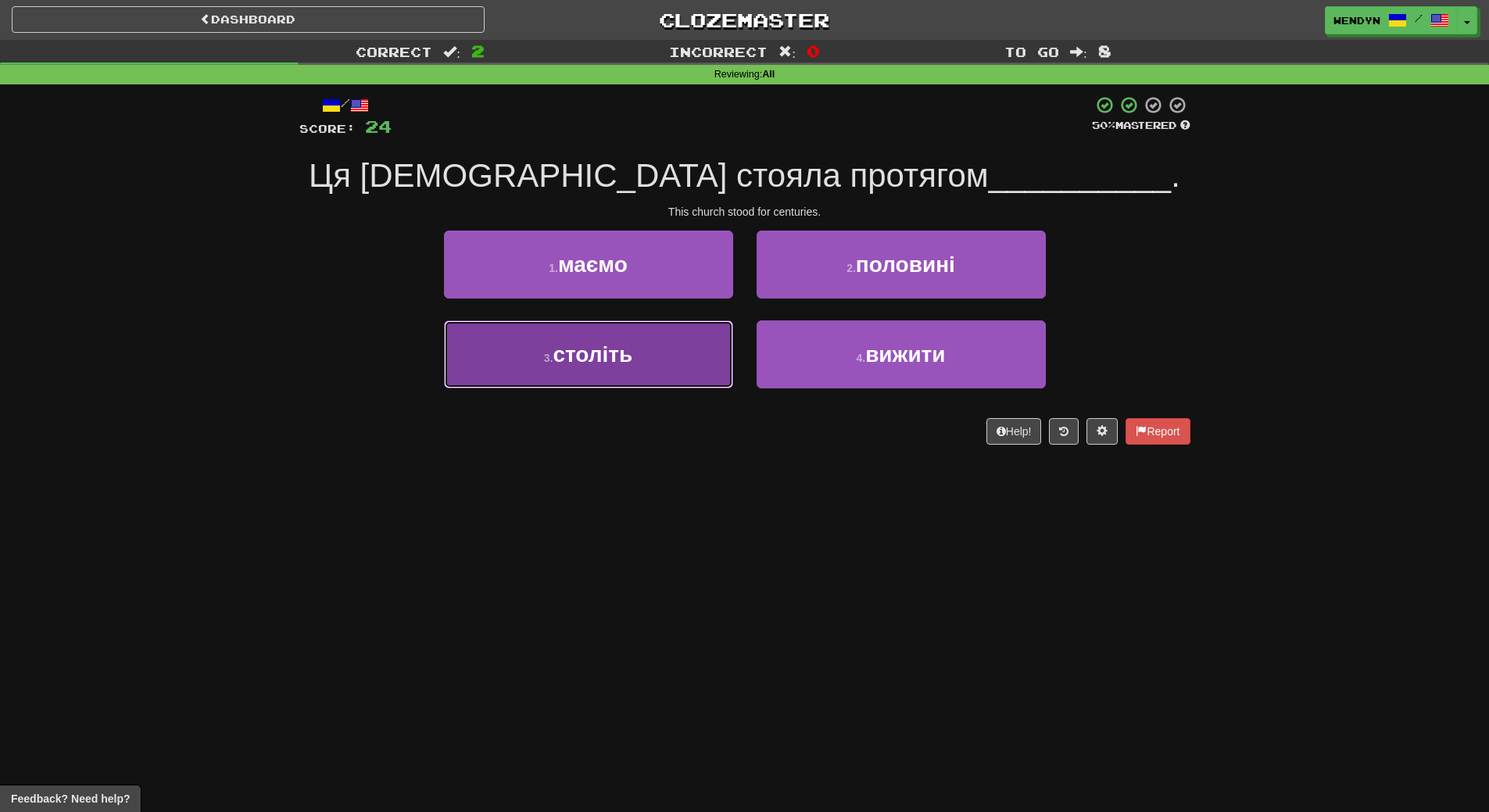
click at [648, 357] on button "3 . століть" at bounding box center [588, 354] width 289 height 68
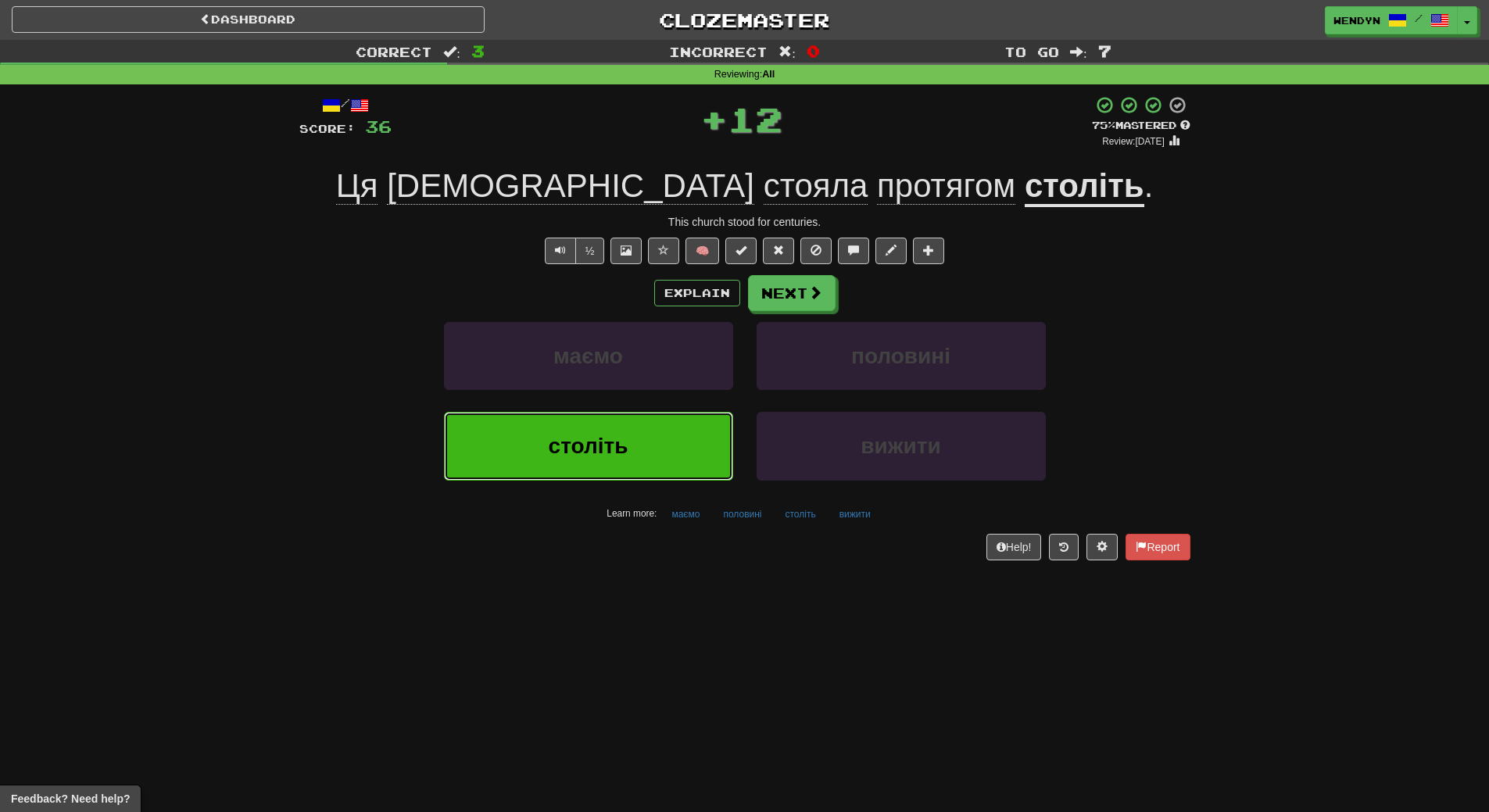
click at [626, 447] on span "століть" at bounding box center [589, 446] width 80 height 24
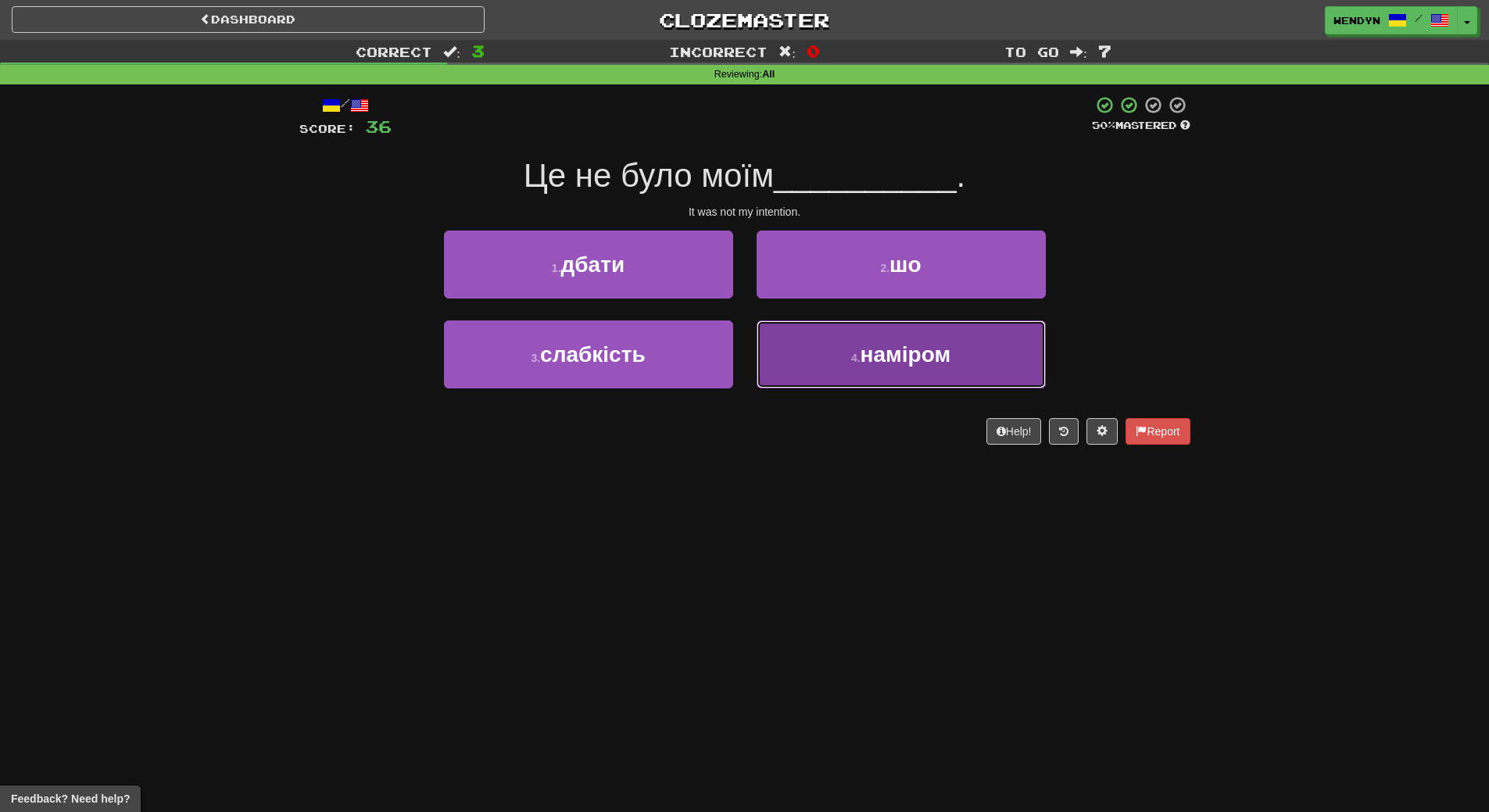
click at [906, 376] on button "4 . наміром" at bounding box center [901, 354] width 289 height 68
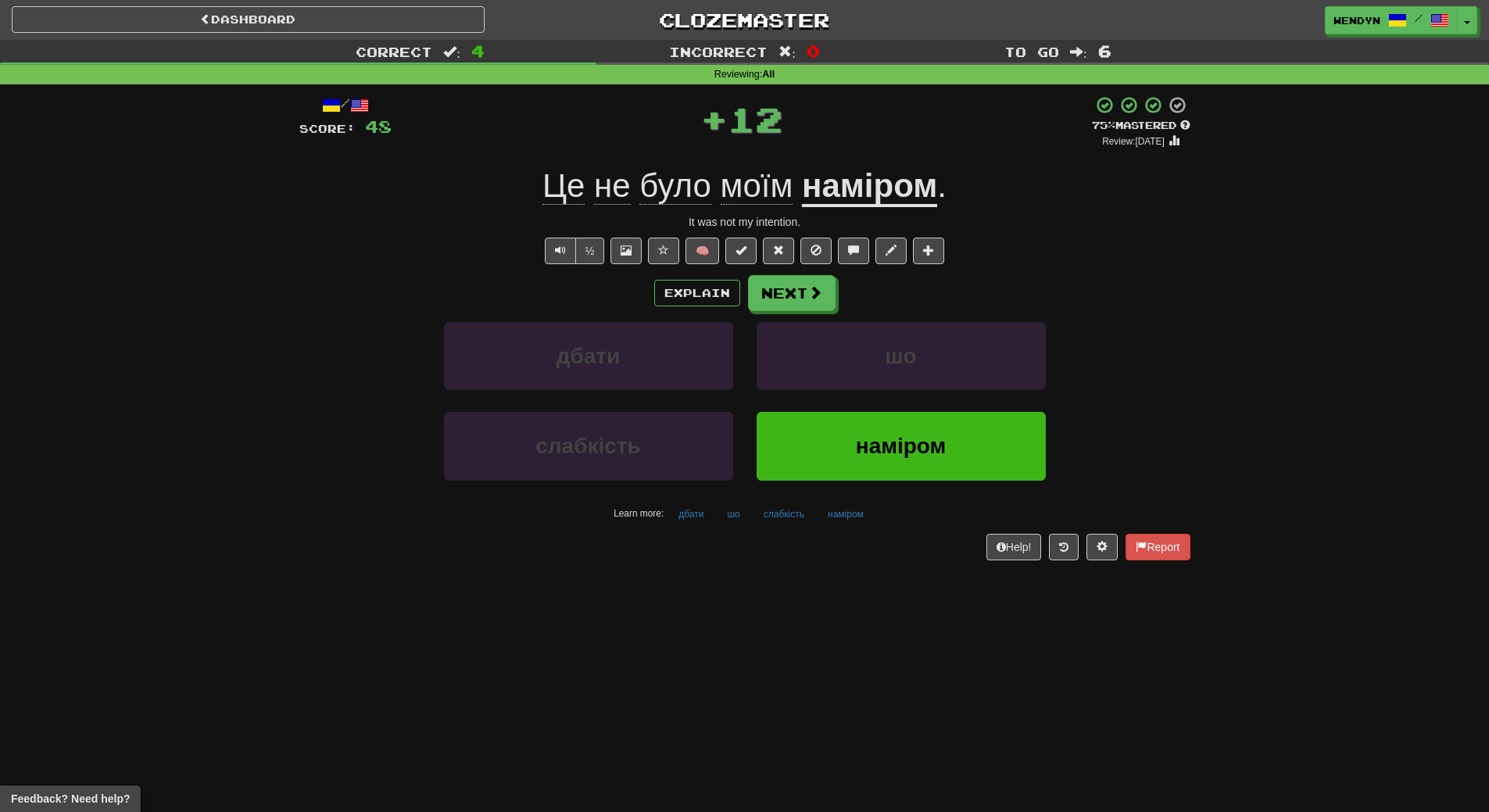
click at [907, 596] on div "Dashboard Clozemaster WendyN / Toggle Dropdown Dashboard Leaderboard Activity F…" at bounding box center [744, 406] width 1489 height 812
click at [919, 459] on button "наміром" at bounding box center [901, 446] width 289 height 68
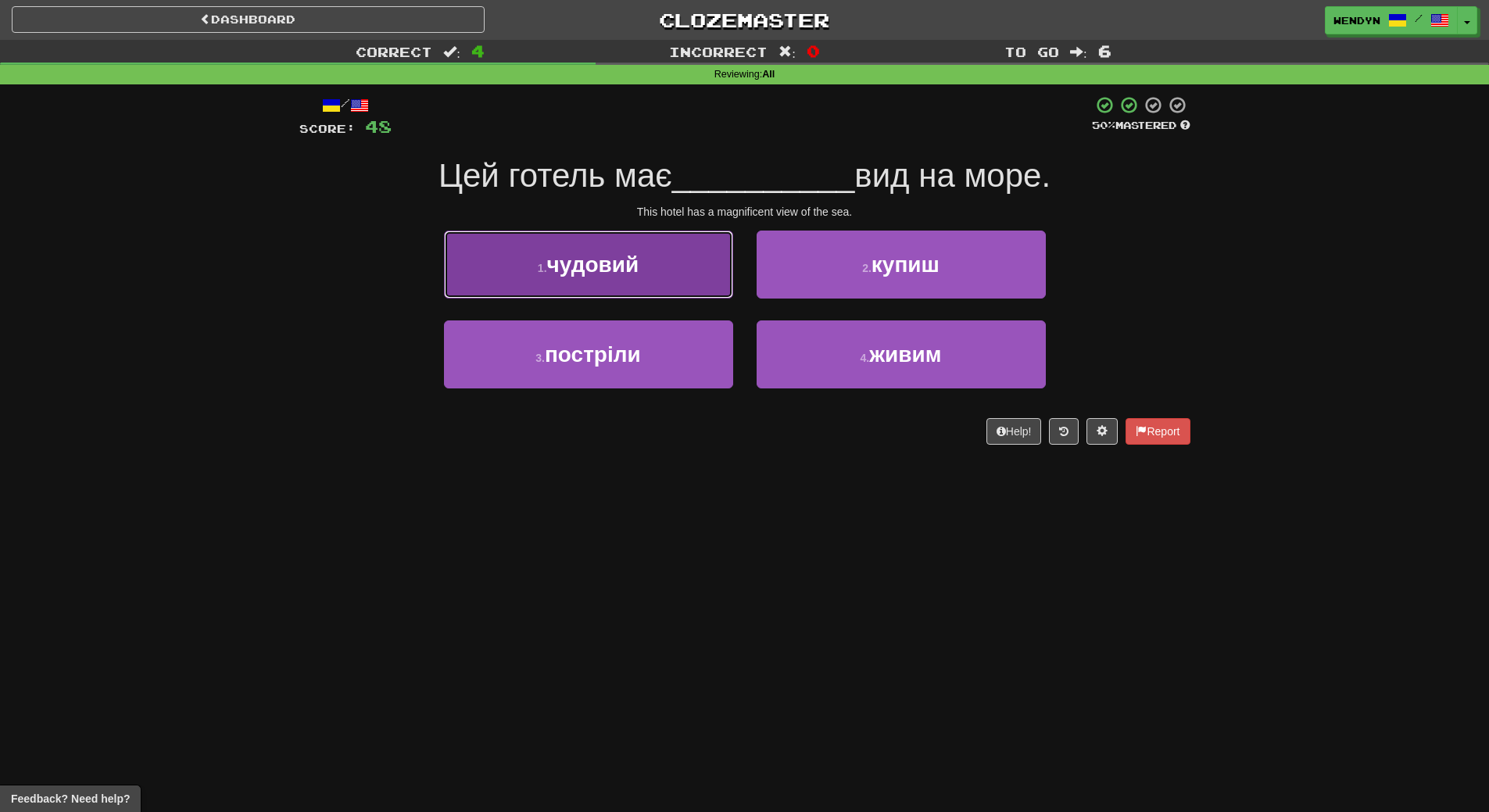
click at [651, 298] on button "1 . чудовий" at bounding box center [588, 264] width 289 height 68
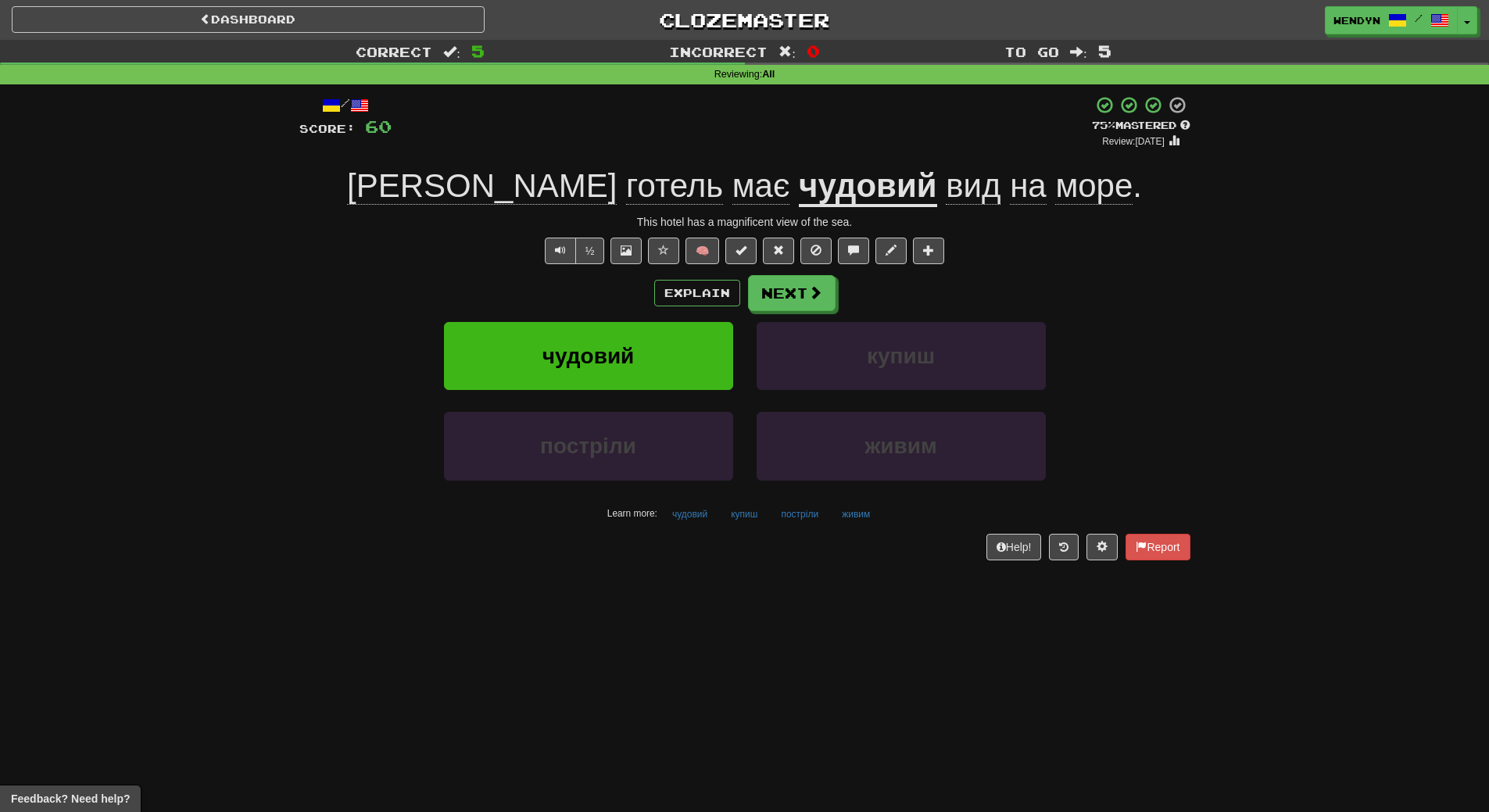
click at [609, 547] on div "Help! Report" at bounding box center [745, 547] width 891 height 27
click at [622, 373] on button "чудовий" at bounding box center [588, 355] width 289 height 68
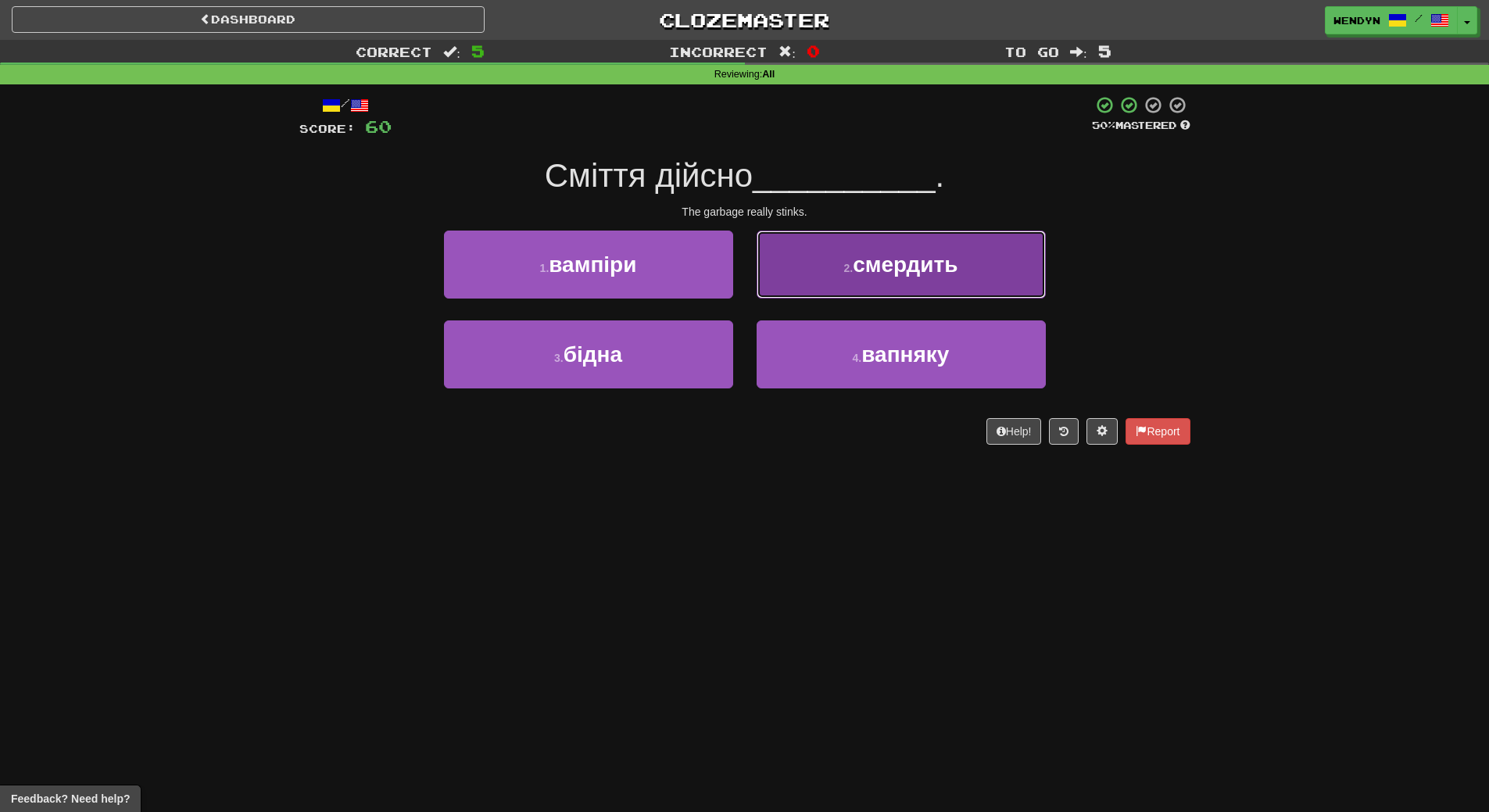
click at [939, 282] on button "2 . смердить" at bounding box center [901, 264] width 289 height 68
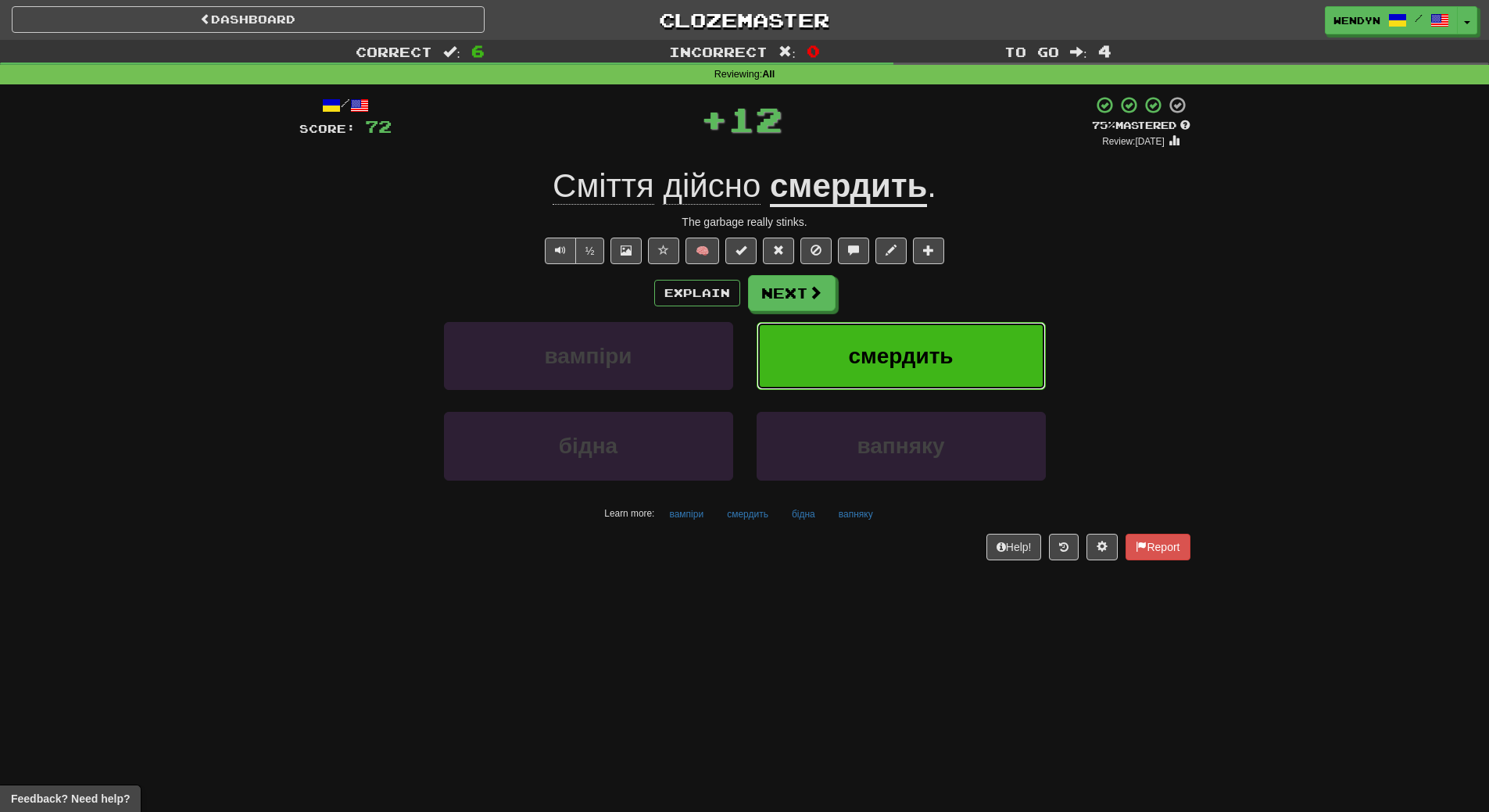
click at [917, 349] on span "смердить" at bounding box center [901, 355] width 105 height 24
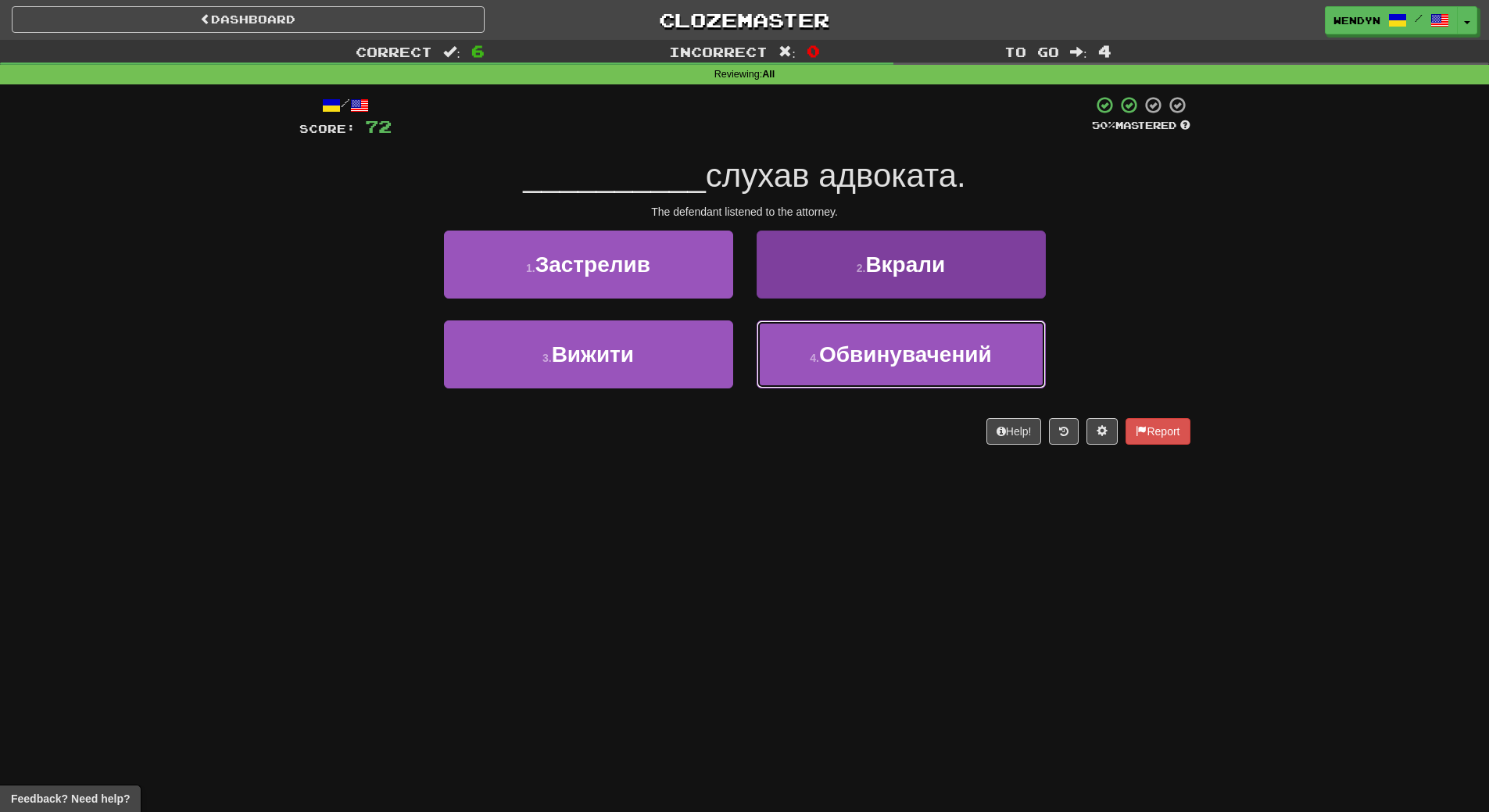
drag, startPoint x: 894, startPoint y: 376, endPoint x: 893, endPoint y: 386, distance: 10.0
click at [894, 376] on button "4 . Обвинувачений" at bounding box center [901, 354] width 289 height 68
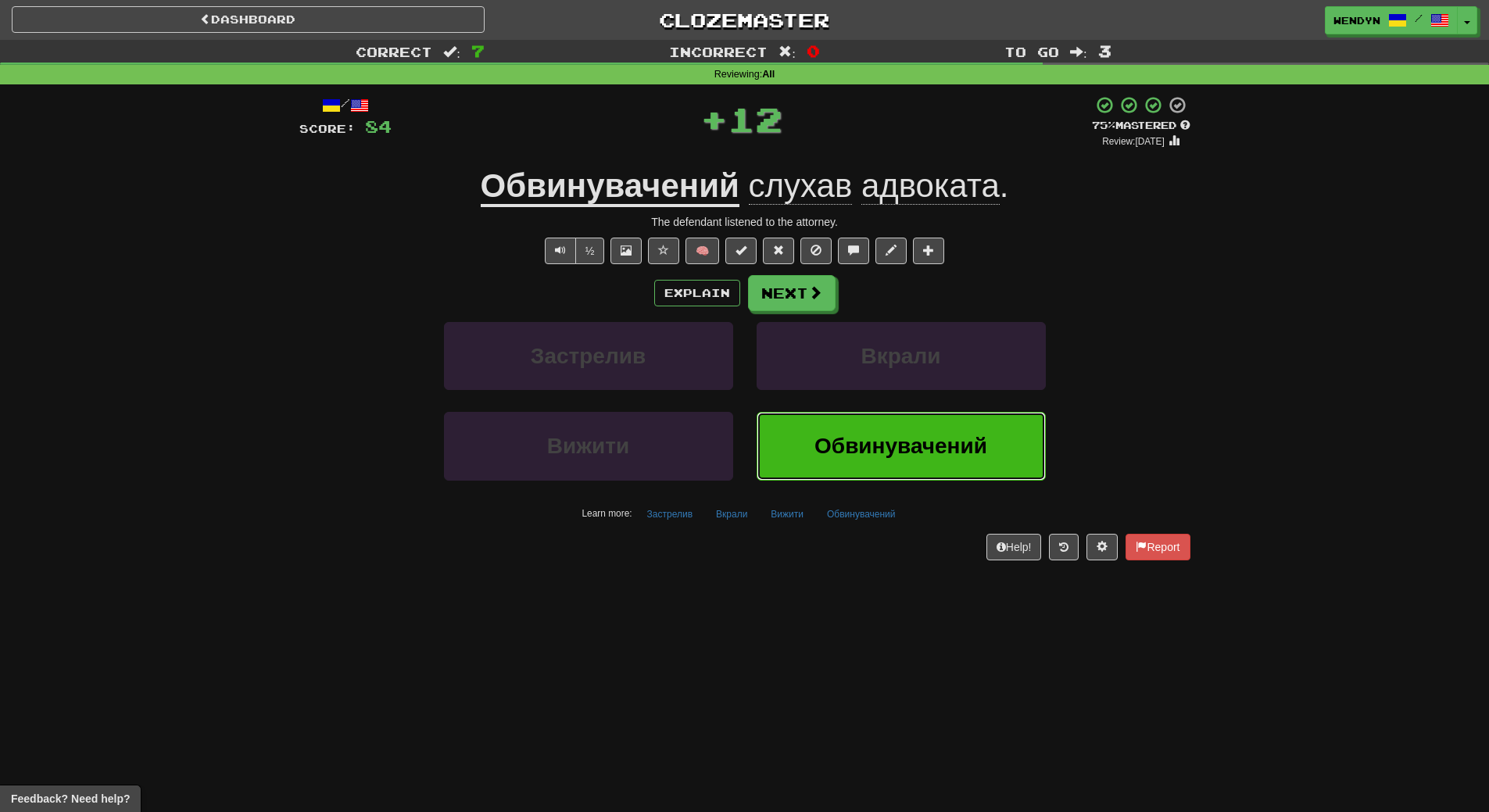
click at [886, 473] on button "Обвинувачений" at bounding box center [901, 446] width 289 height 68
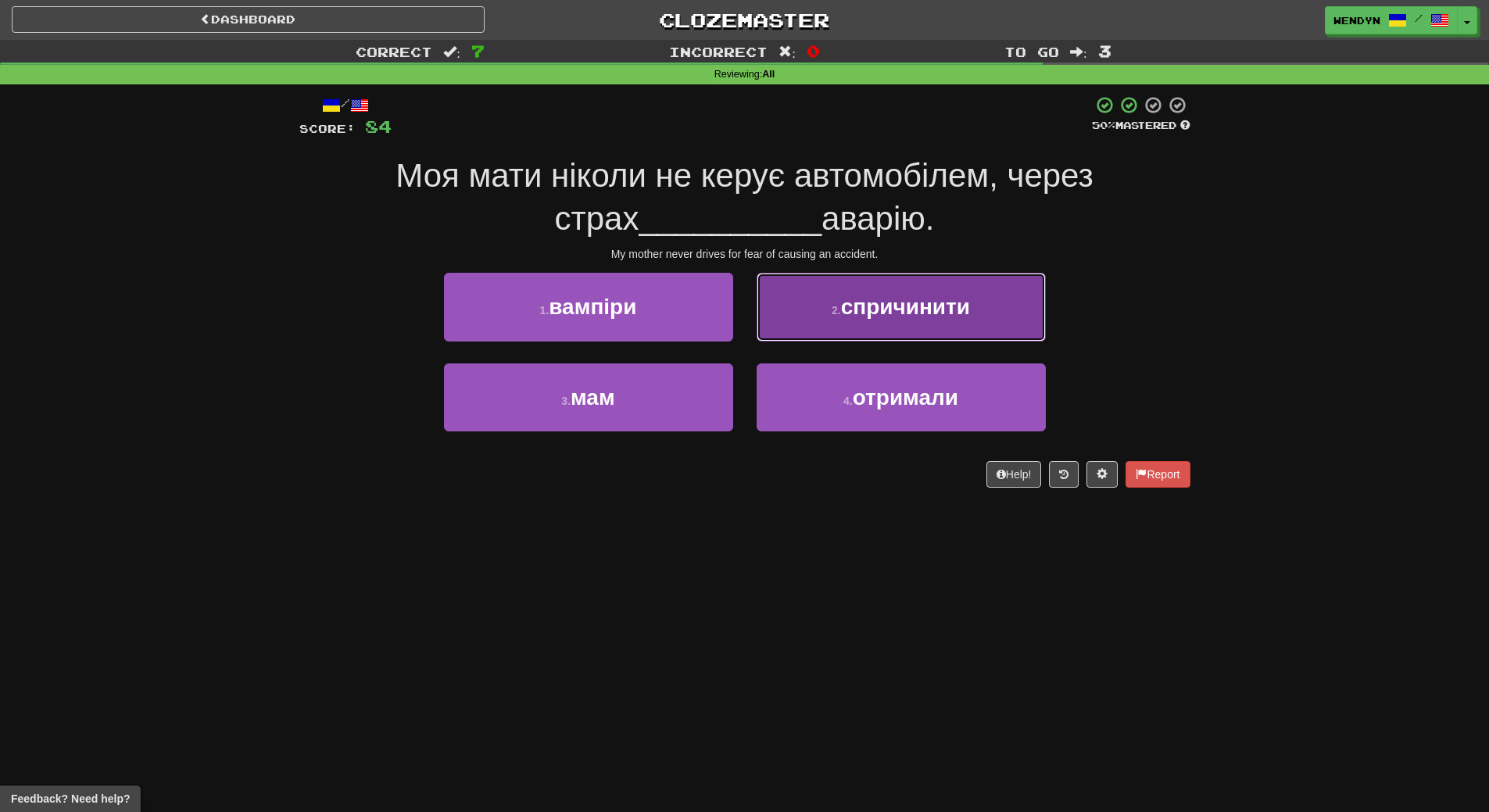
click at [909, 330] on button "2 . спричинити" at bounding box center [901, 306] width 289 height 68
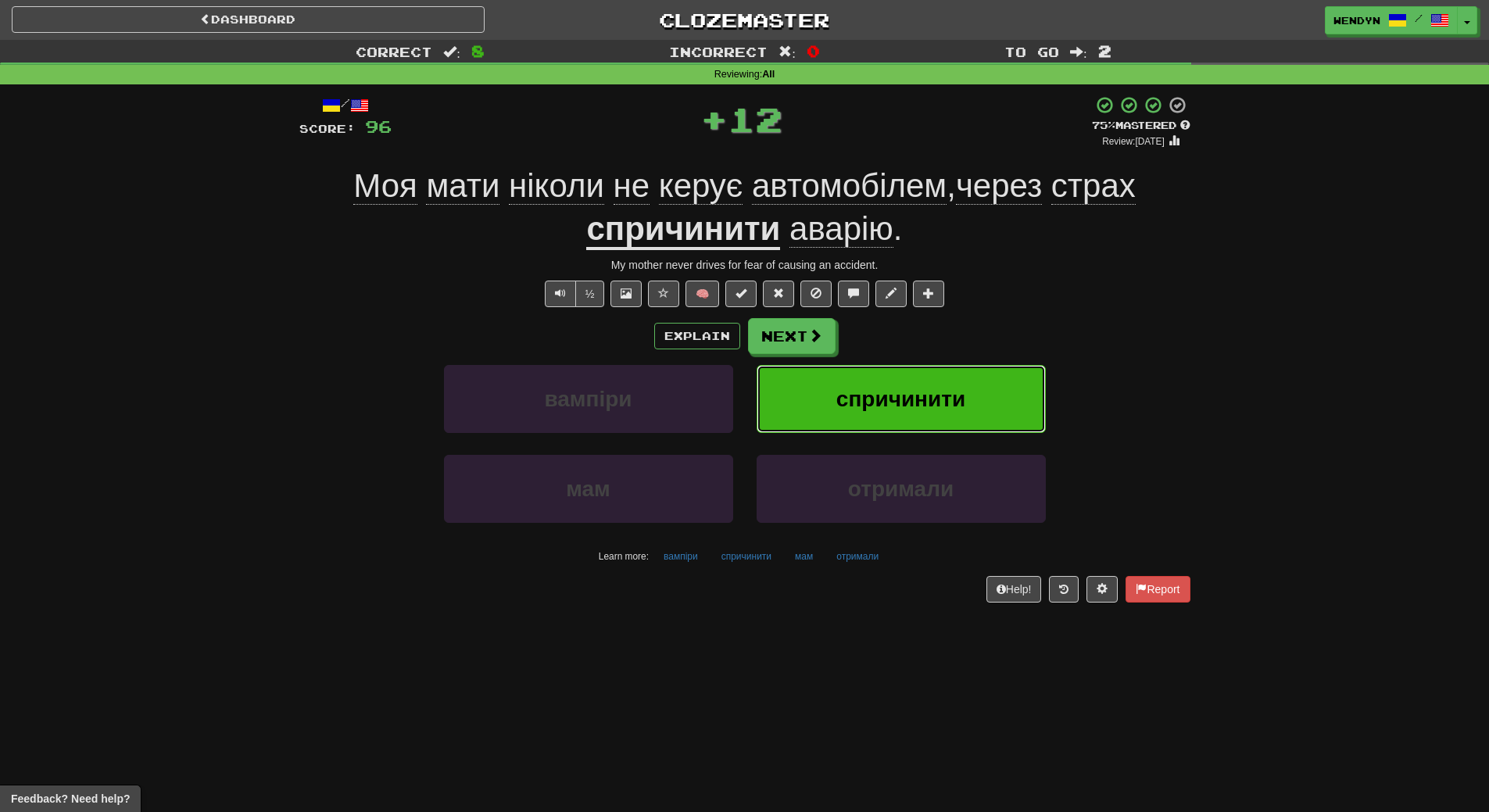
click at [950, 368] on button "спричинити" at bounding box center [901, 399] width 289 height 68
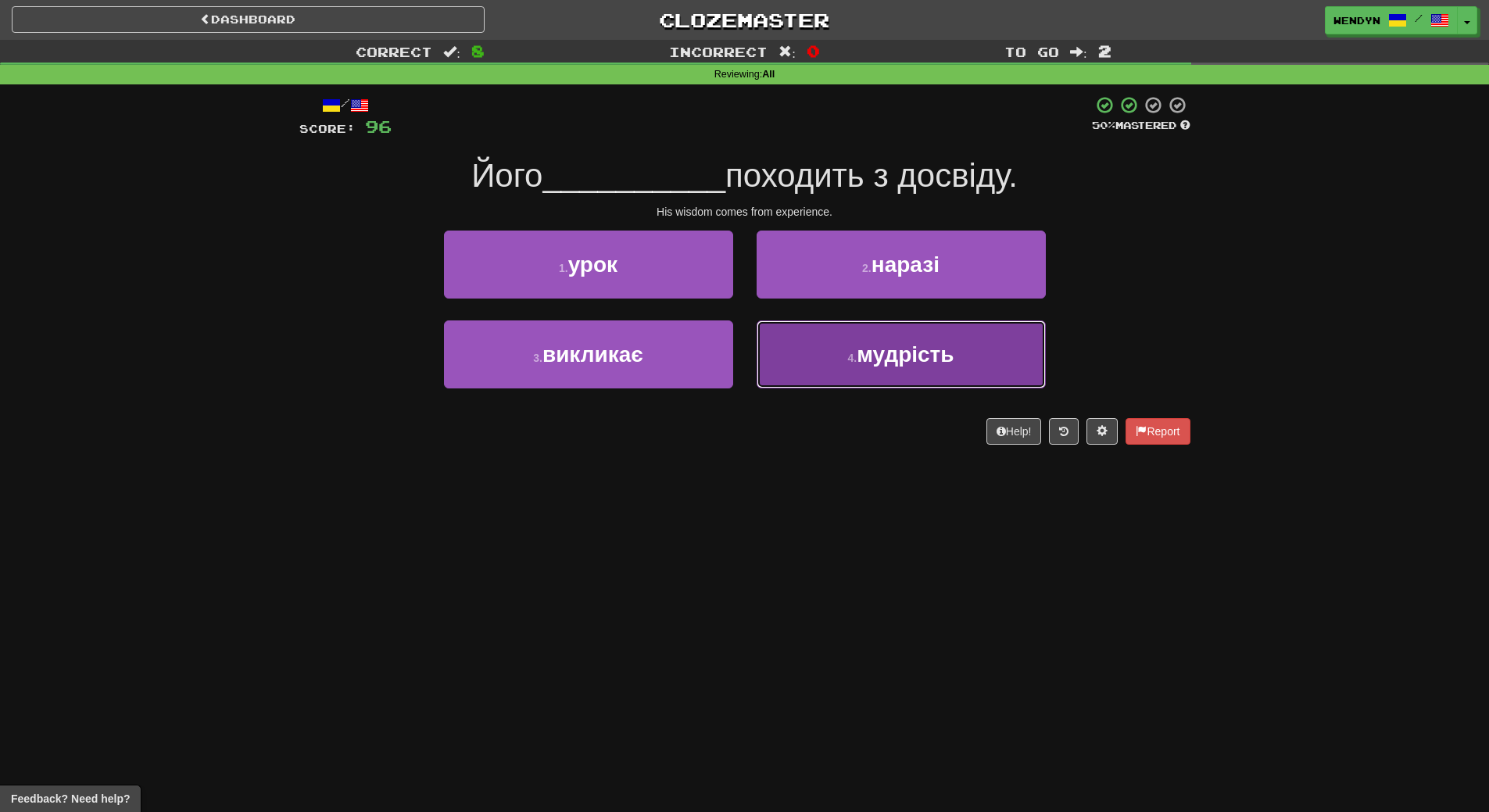
click at [939, 356] on span "мудрість" at bounding box center [905, 354] width 97 height 24
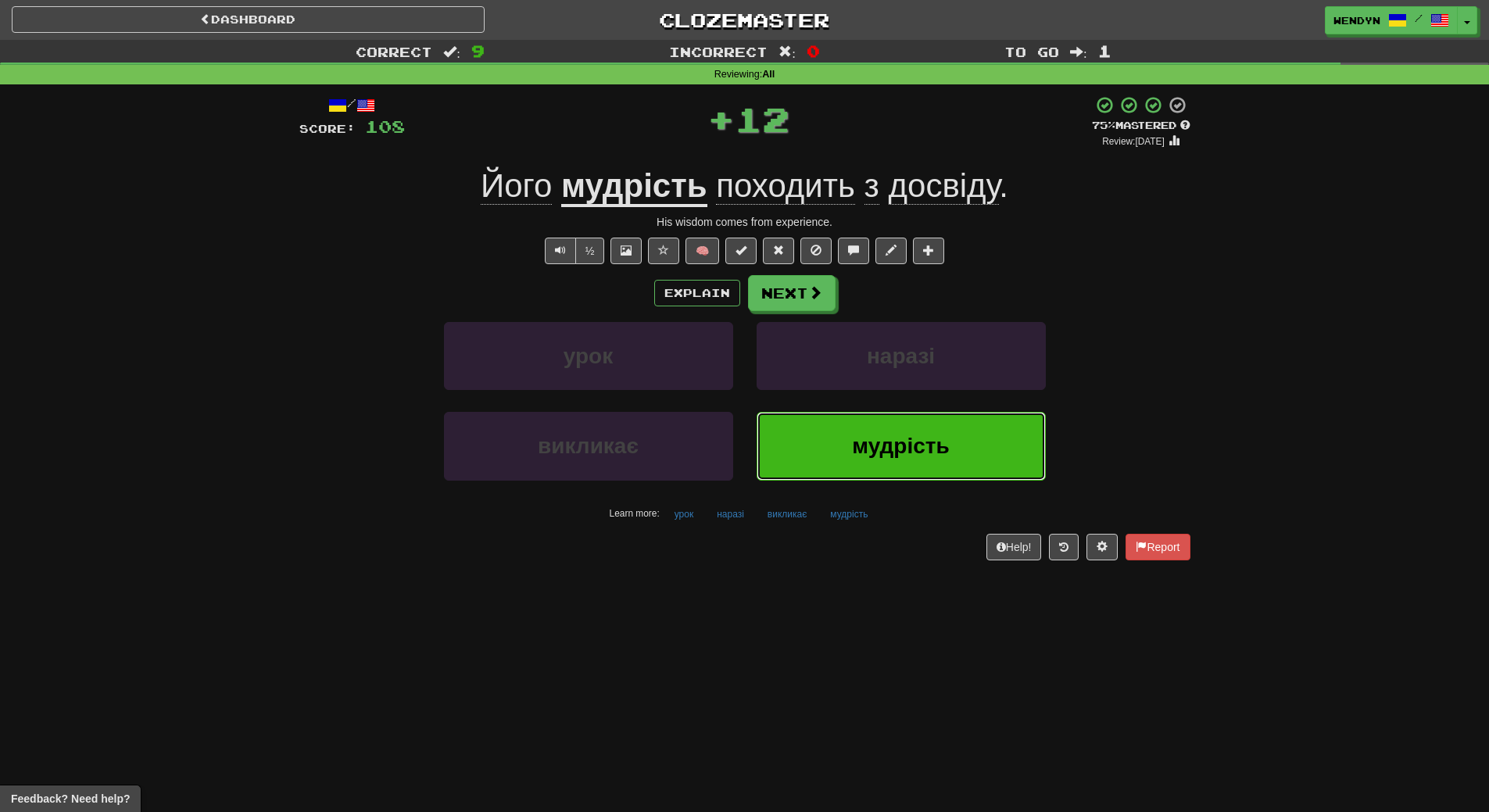
click at [935, 475] on button "мудрість" at bounding box center [901, 446] width 289 height 68
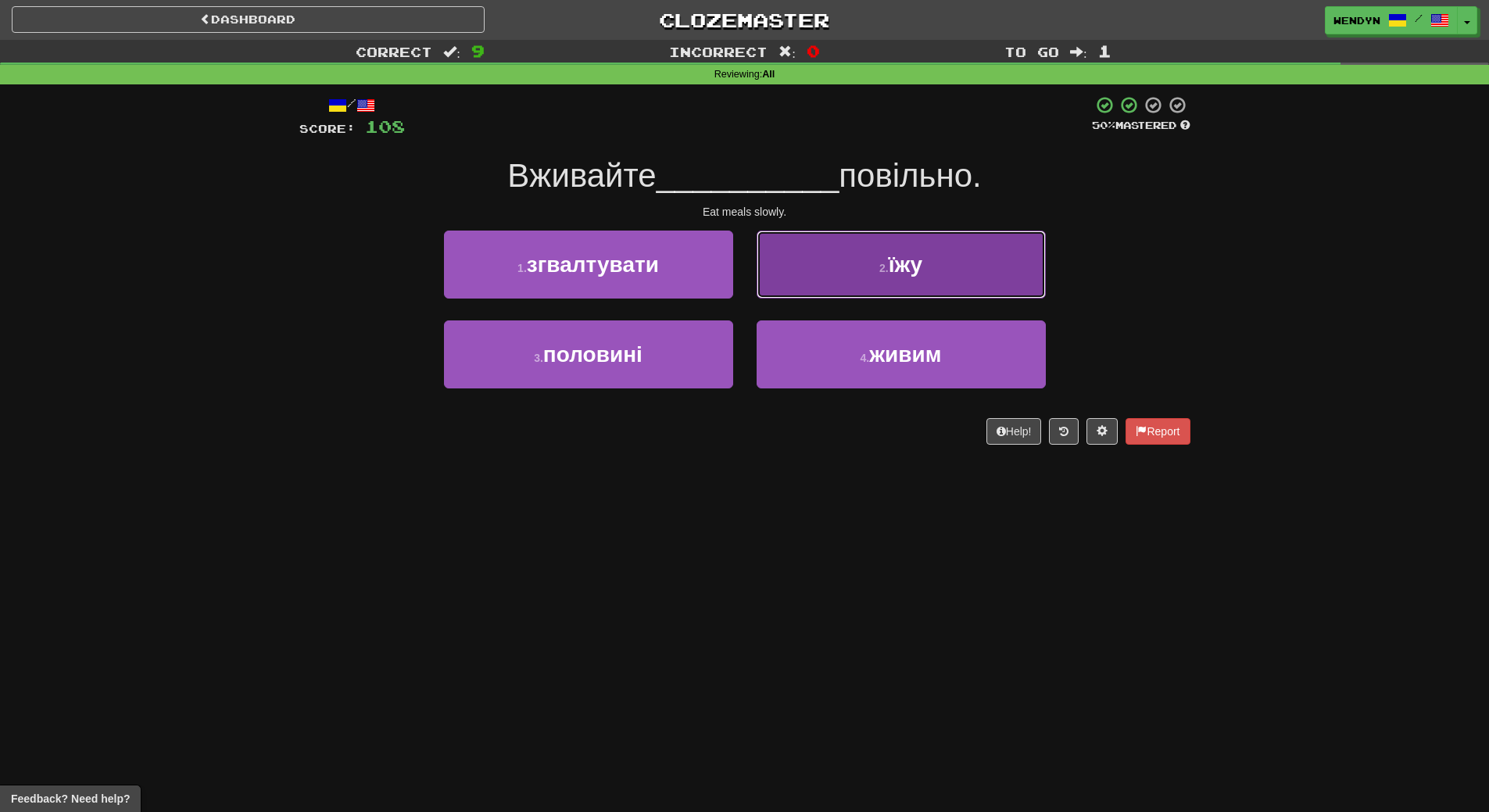
click at [906, 294] on button "2 . їжу" at bounding box center [901, 264] width 289 height 68
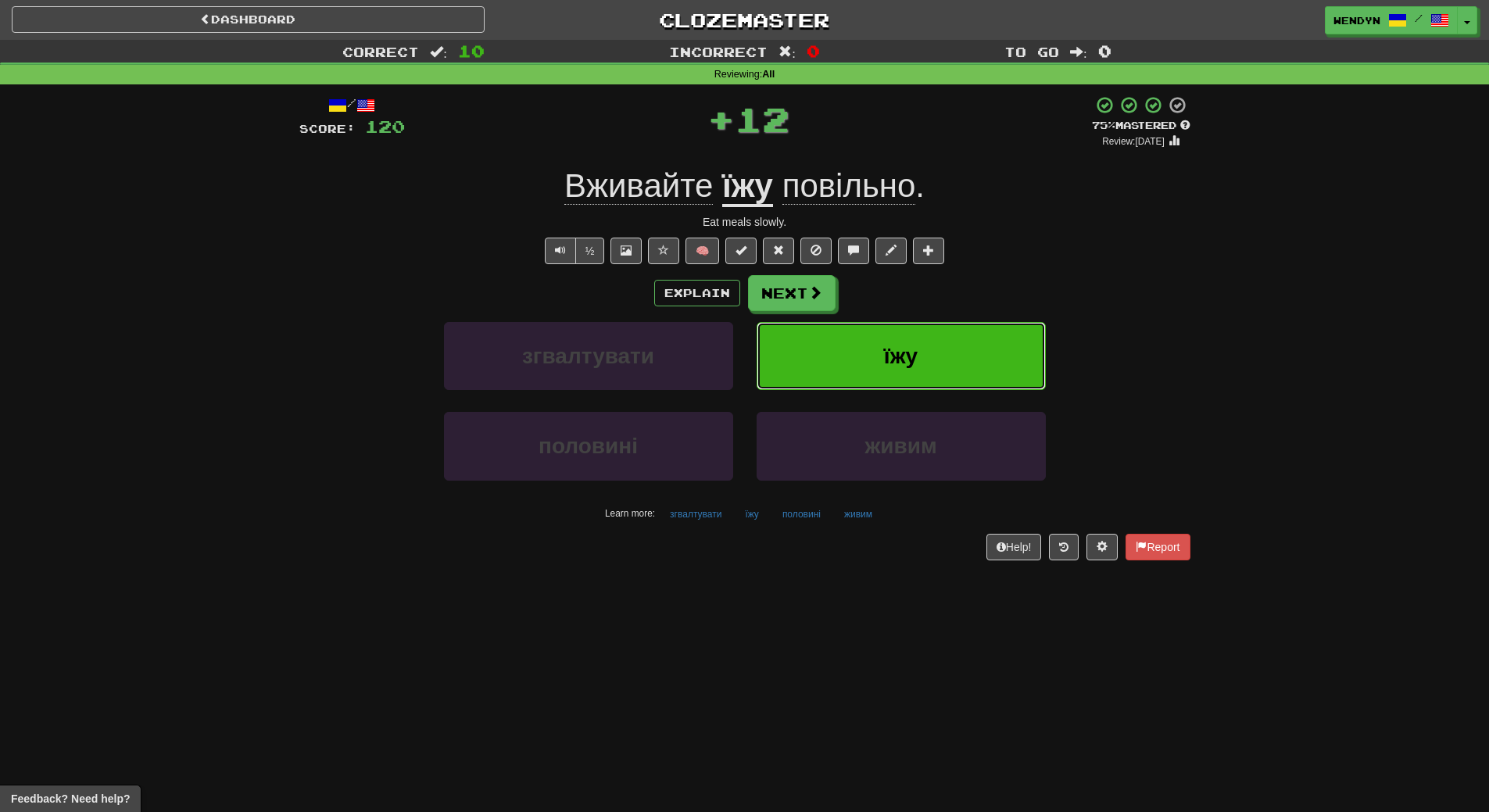
click at [906, 341] on button "їжу" at bounding box center [901, 355] width 289 height 68
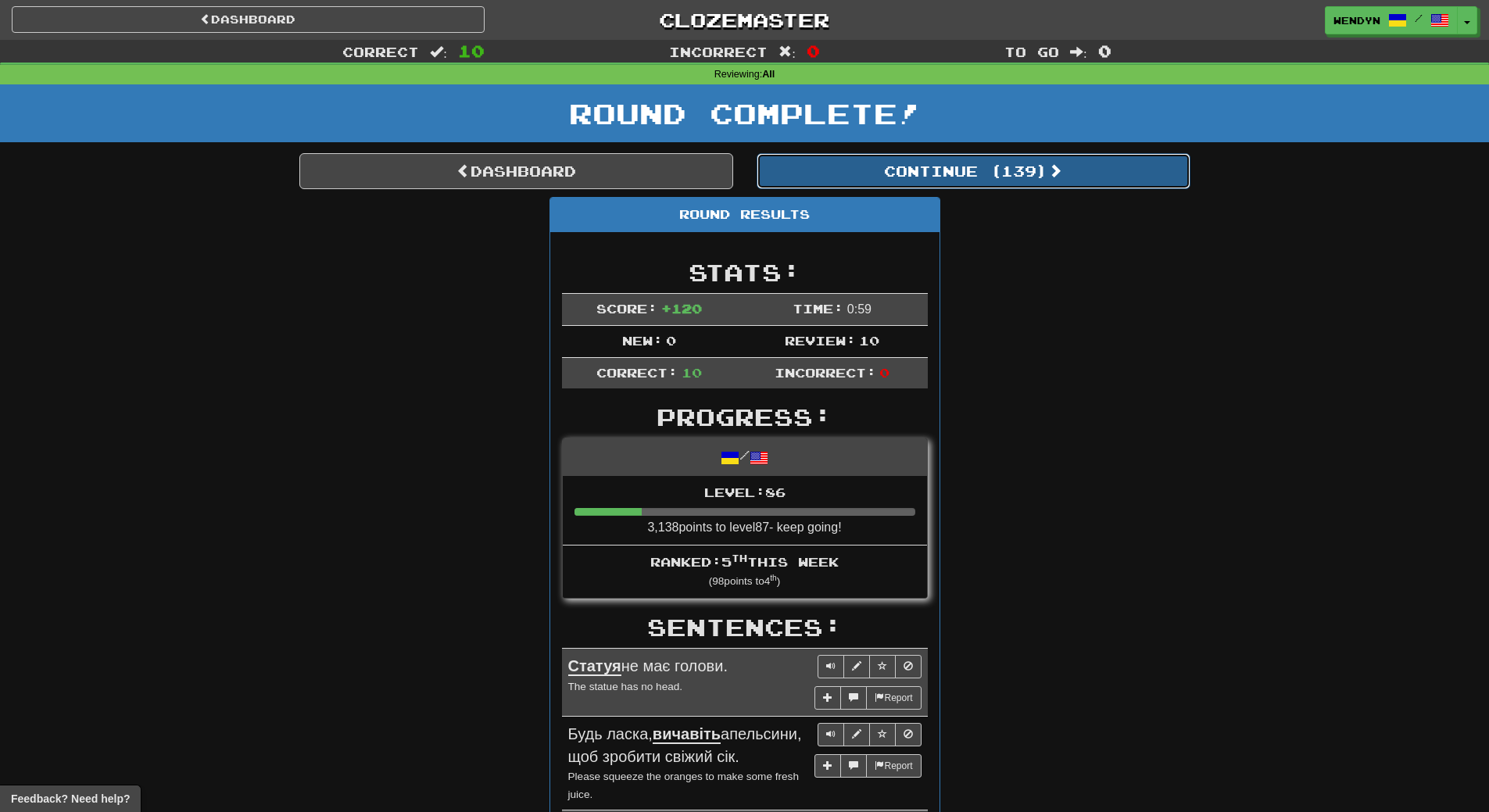
click at [1004, 173] on button "Continue ( 139 )" at bounding box center [974, 171] width 434 height 36
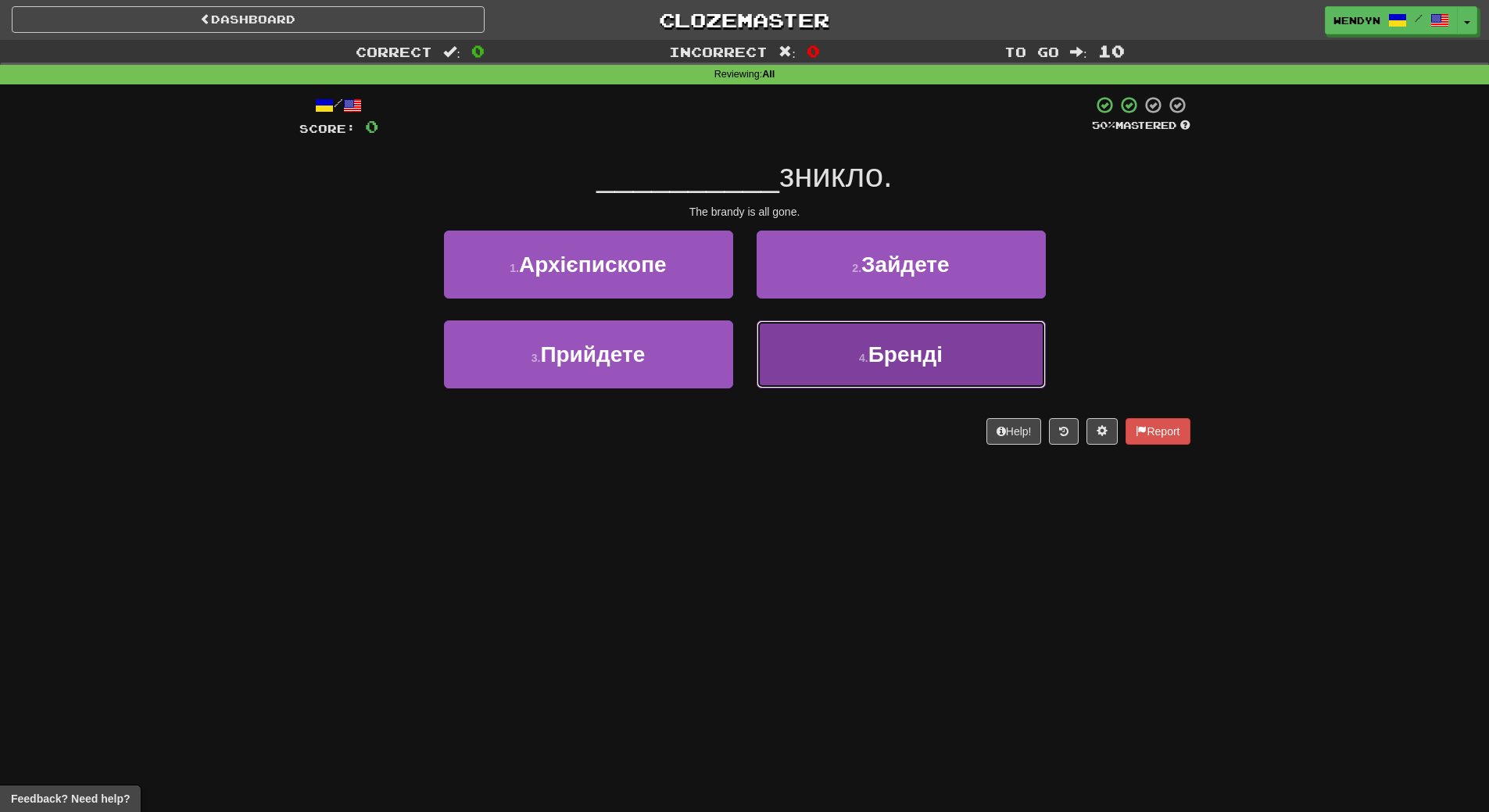
click at [927, 350] on span "Бренді" at bounding box center [905, 354] width 74 height 24
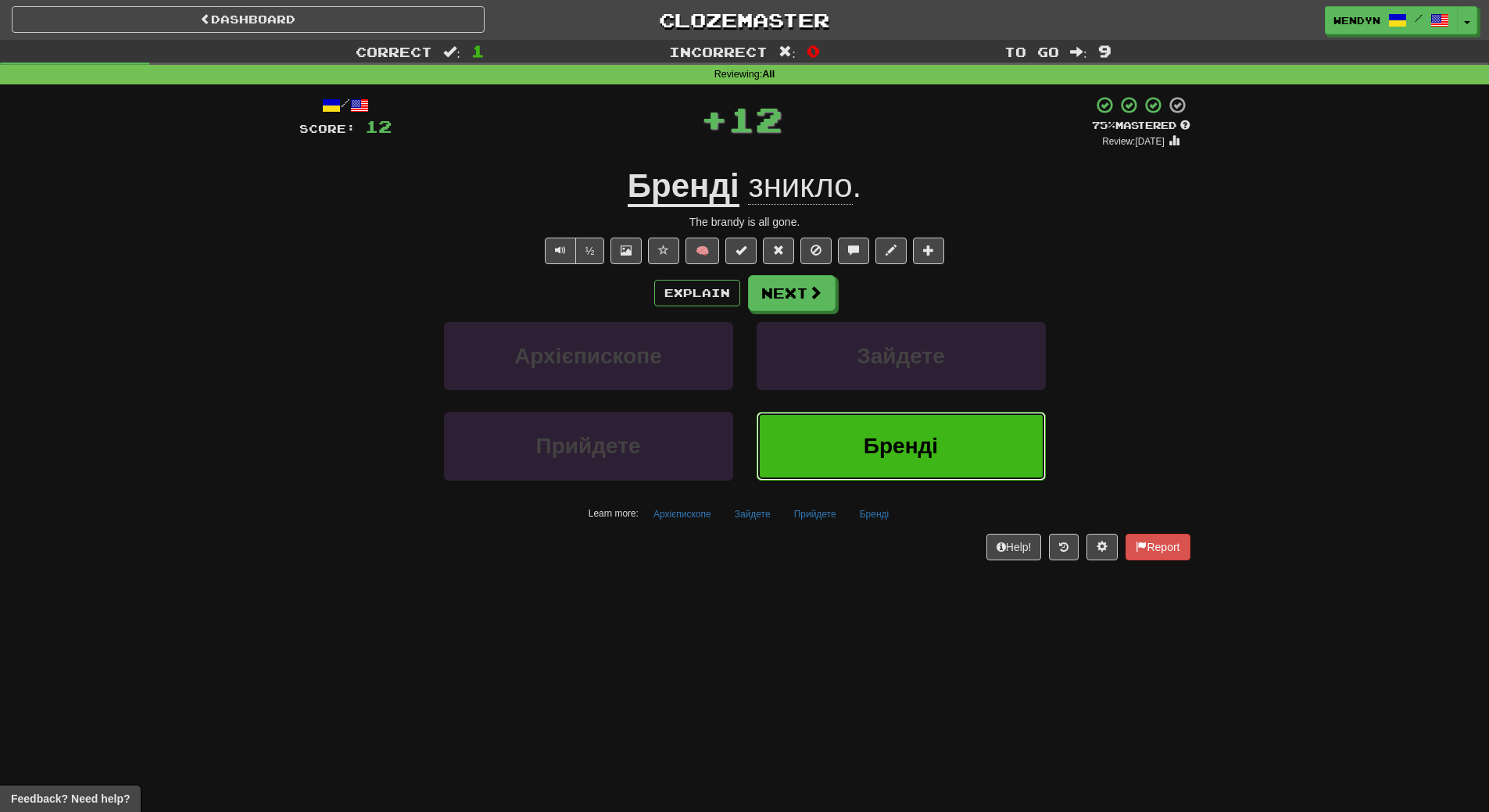
click at [917, 446] on span "Бренді" at bounding box center [901, 446] width 74 height 24
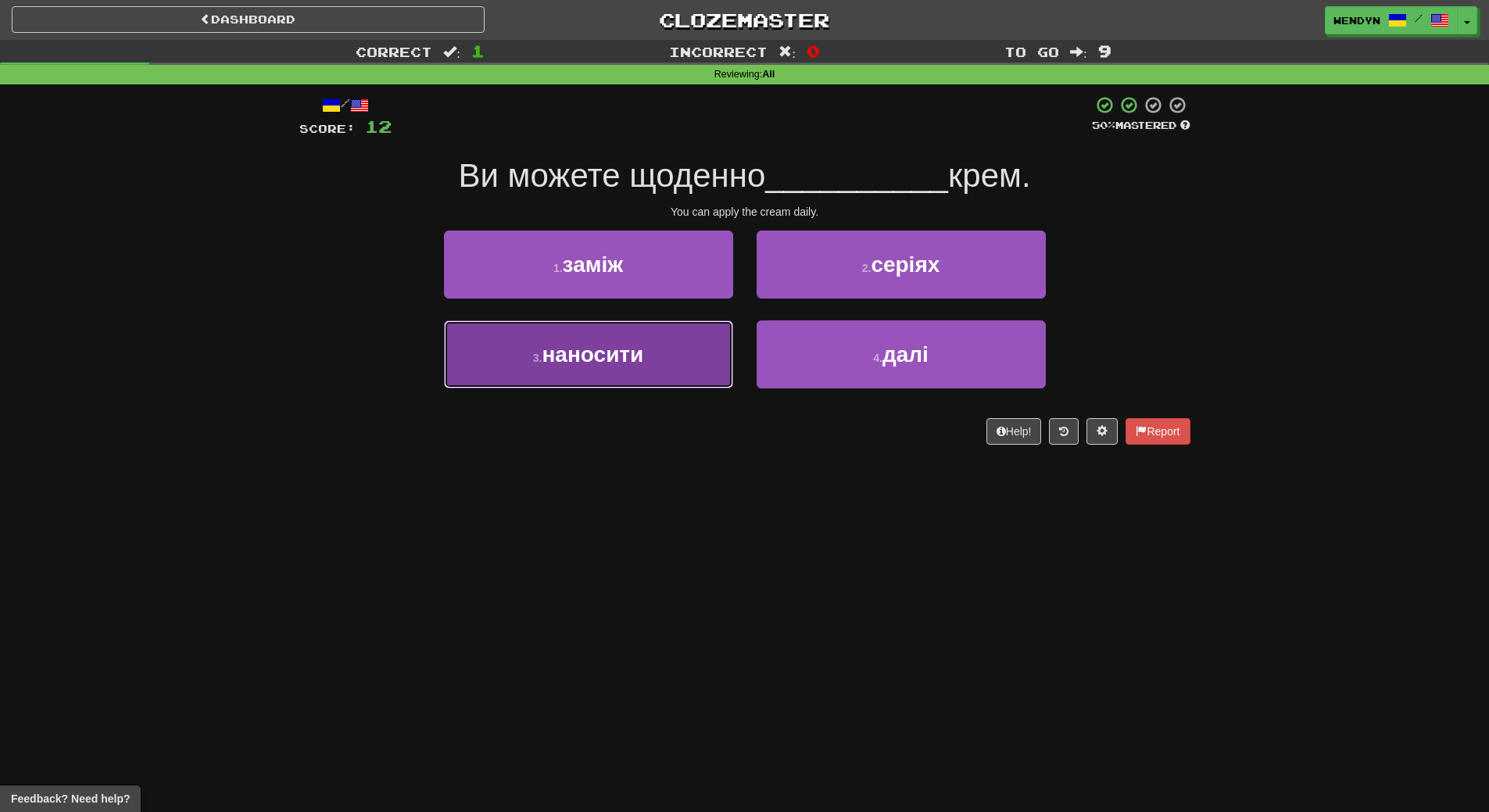
click at [629, 384] on button "3 . наносити" at bounding box center [588, 354] width 289 height 68
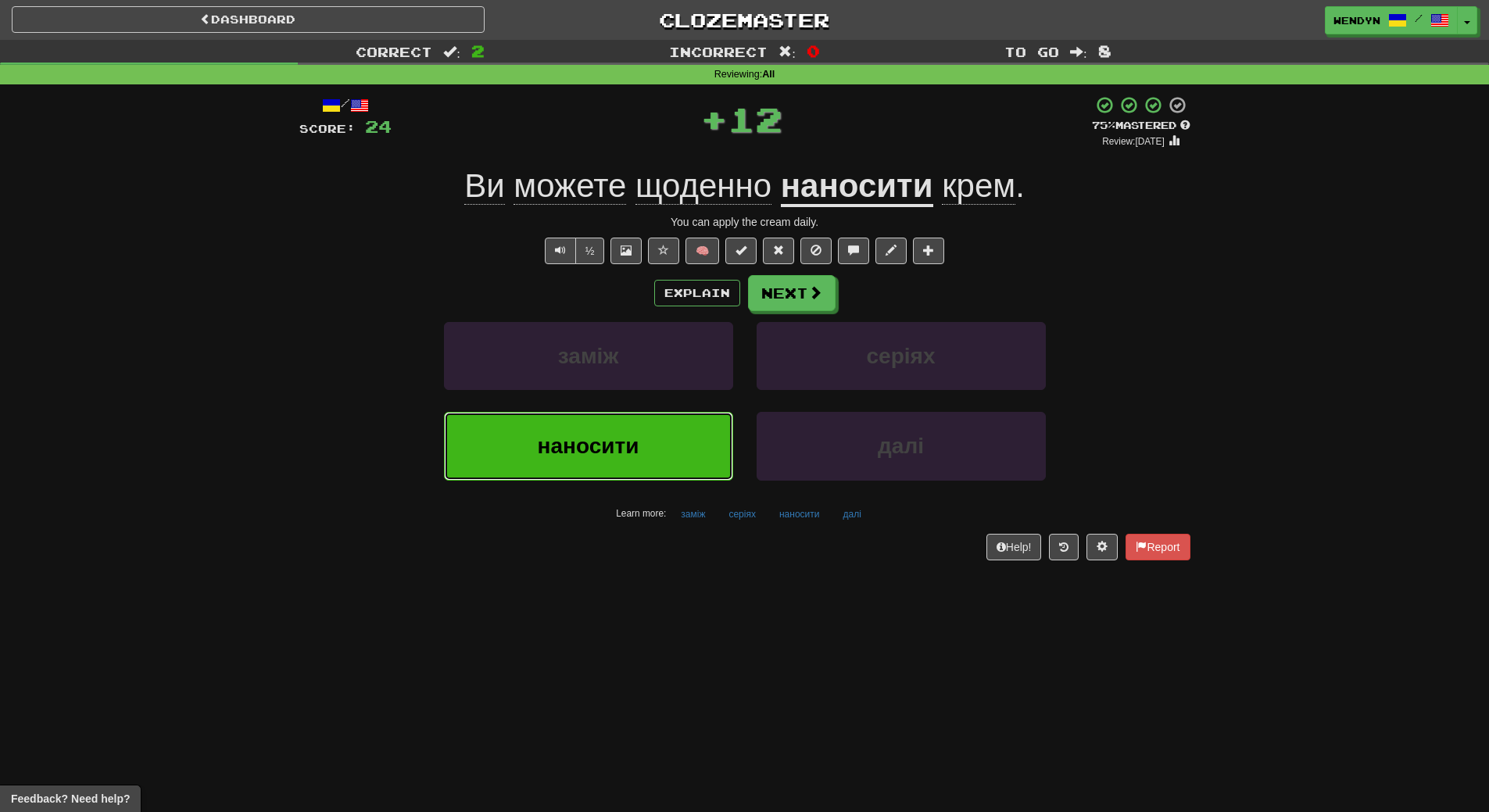
click at [634, 453] on span "наносити" at bounding box center [589, 446] width 102 height 24
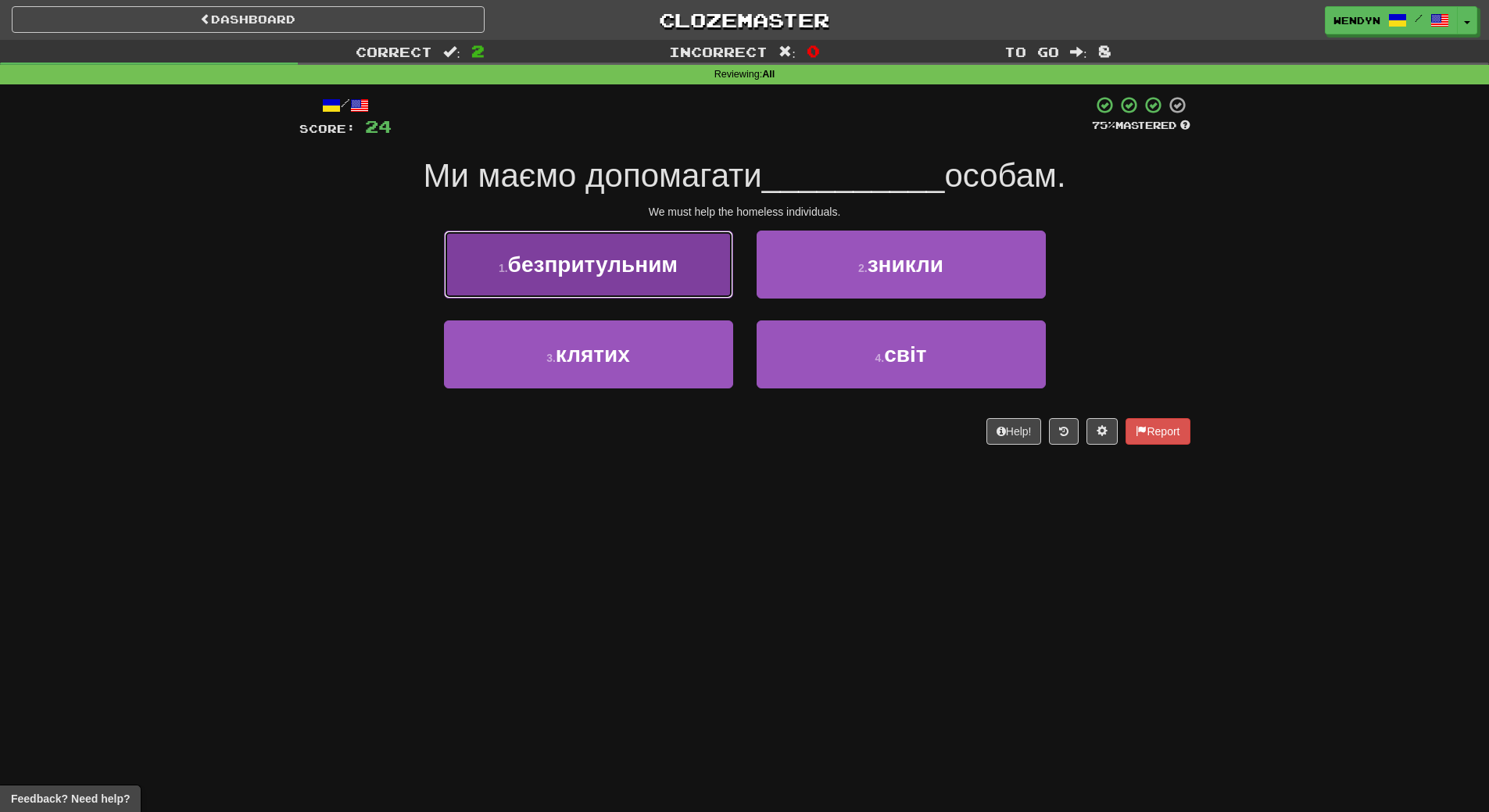
click at [634, 288] on button "1 . безпритульним" at bounding box center [588, 264] width 289 height 68
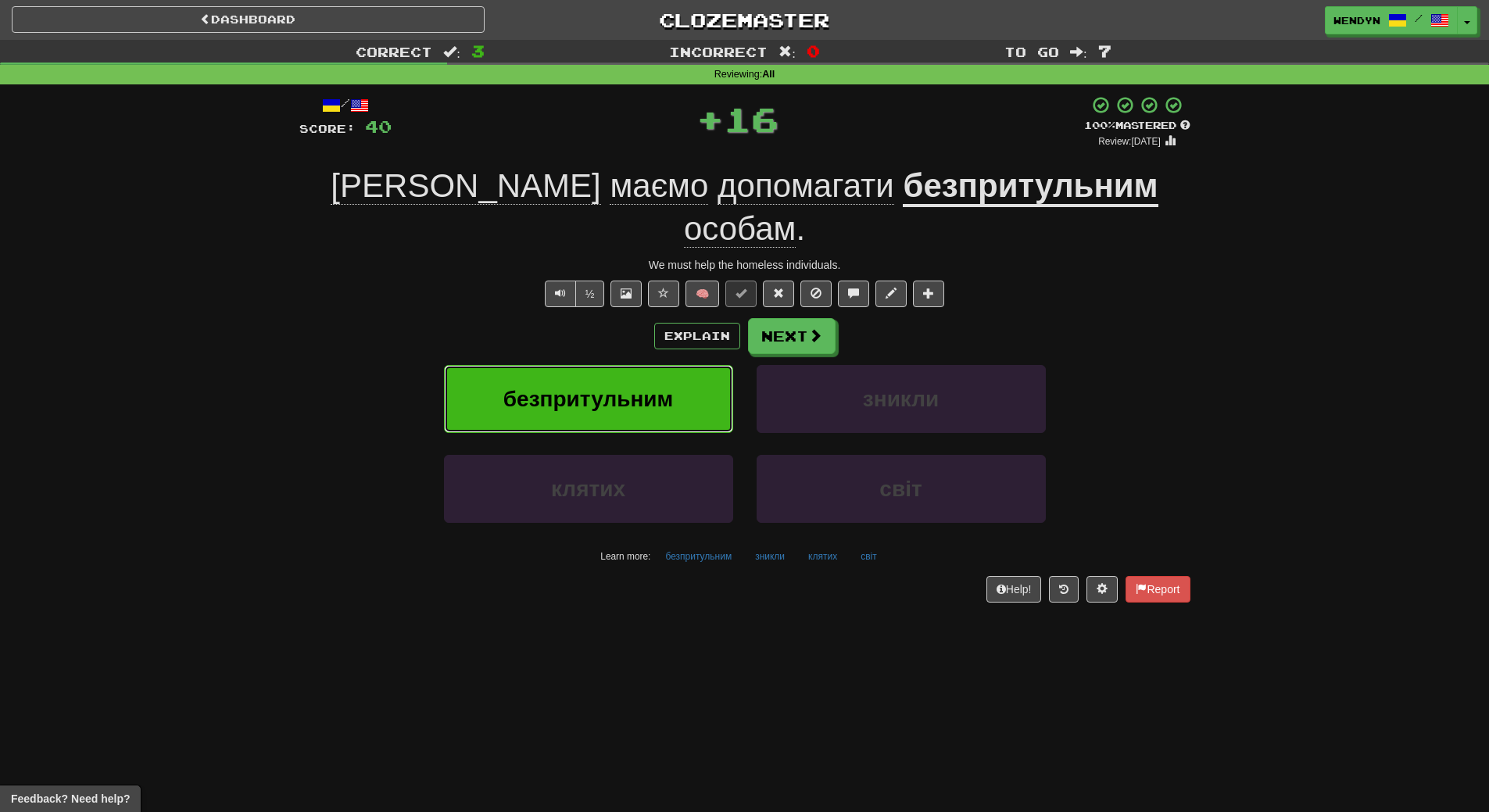
click at [627, 387] on span "безпритульним" at bounding box center [588, 399] width 170 height 24
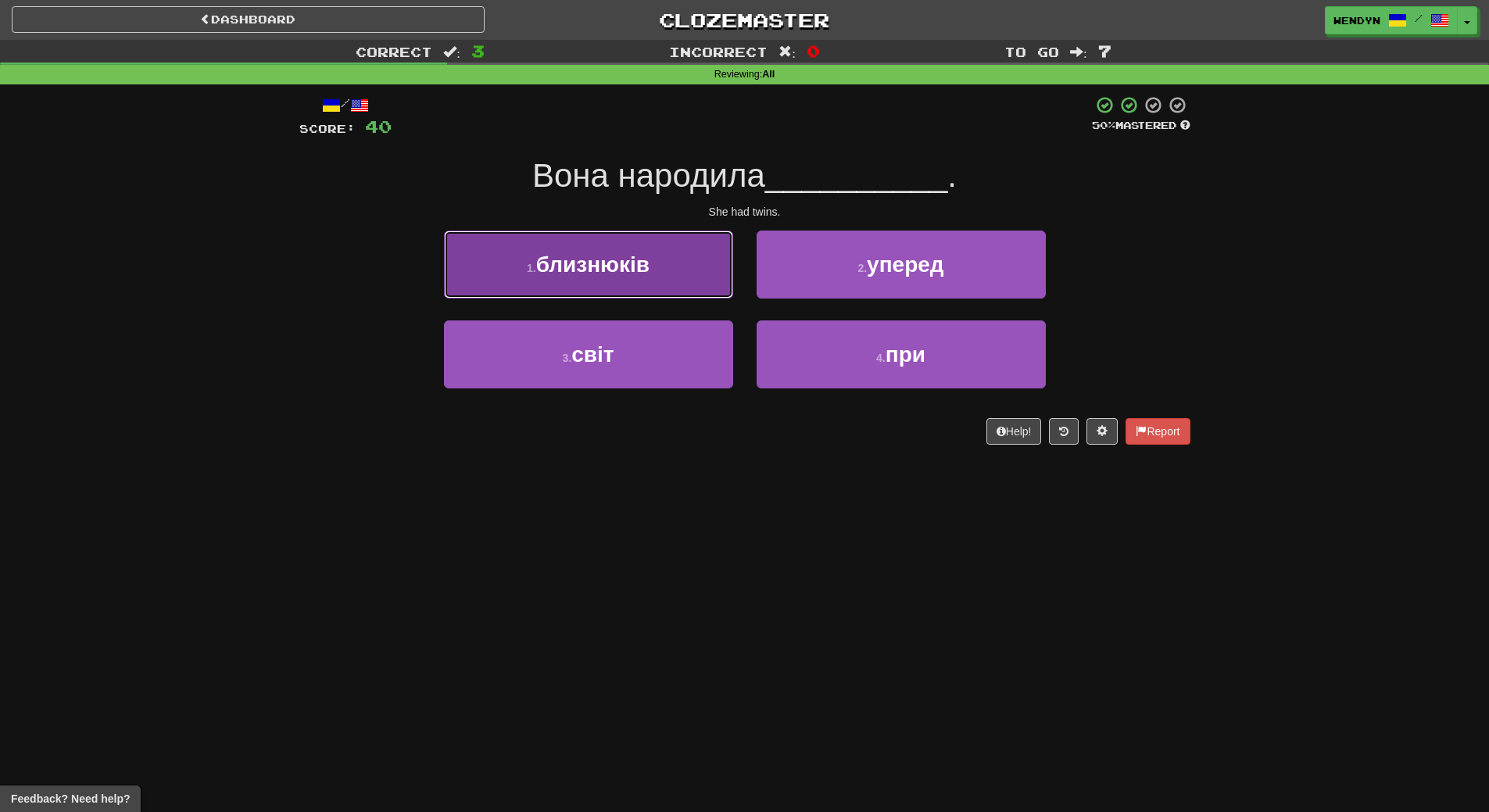
click at [631, 261] on span "близнюків" at bounding box center [593, 264] width 114 height 24
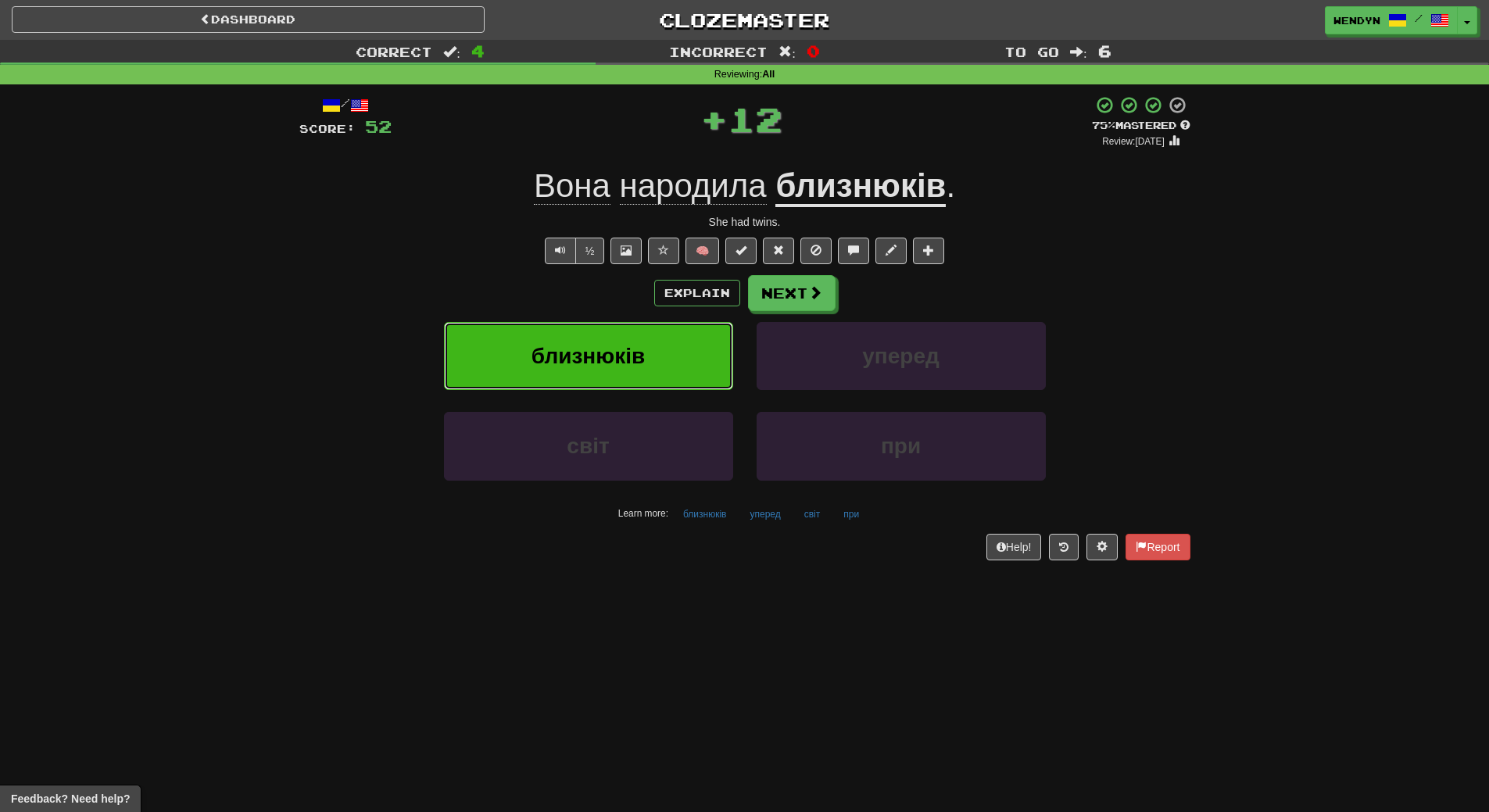
click at [650, 374] on button "близнюків" at bounding box center [588, 355] width 289 height 68
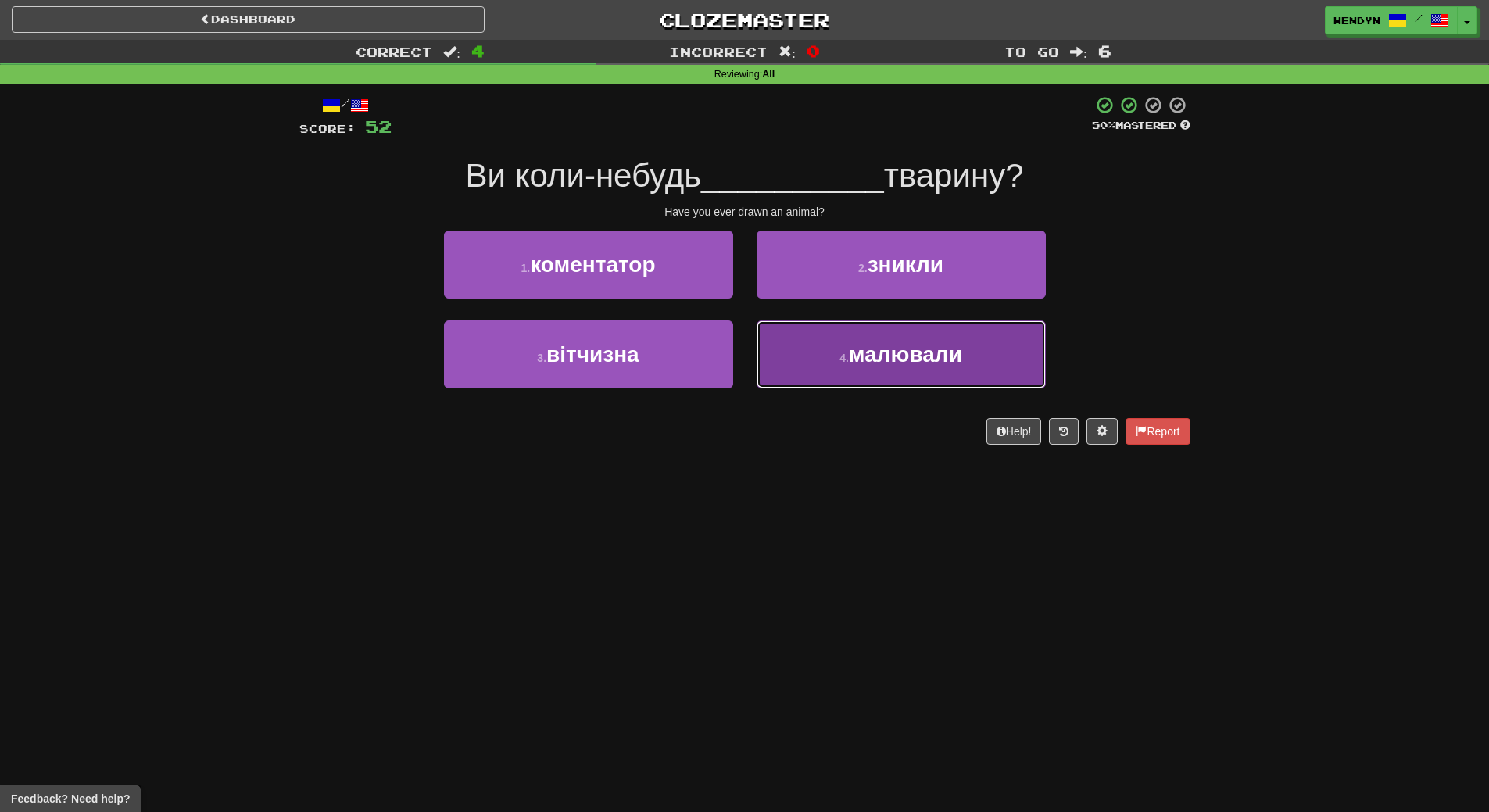
click at [910, 339] on button "4 . малювали" at bounding box center [901, 354] width 289 height 68
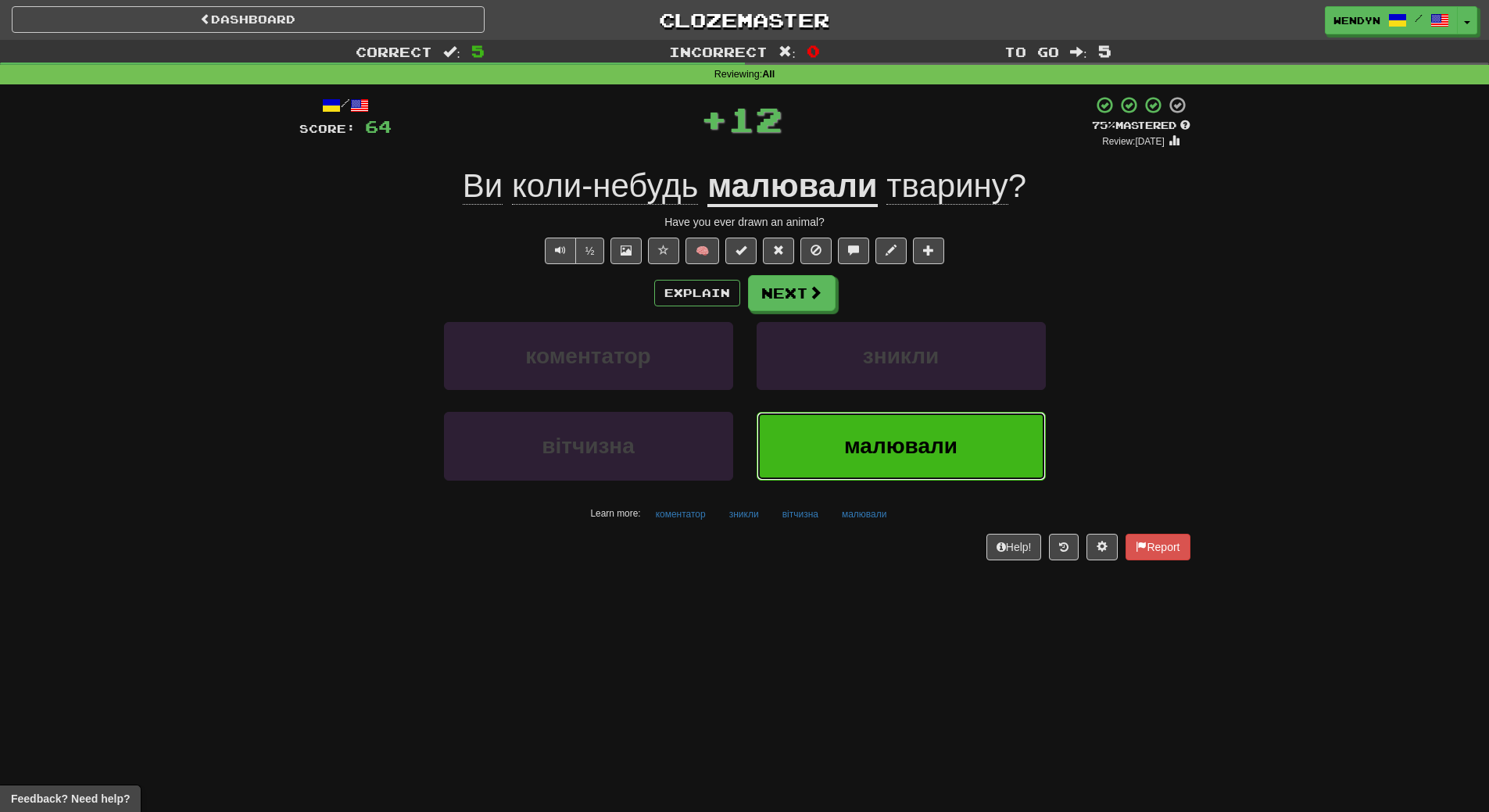
click at [915, 441] on span "малювали" at bounding box center [901, 446] width 114 height 24
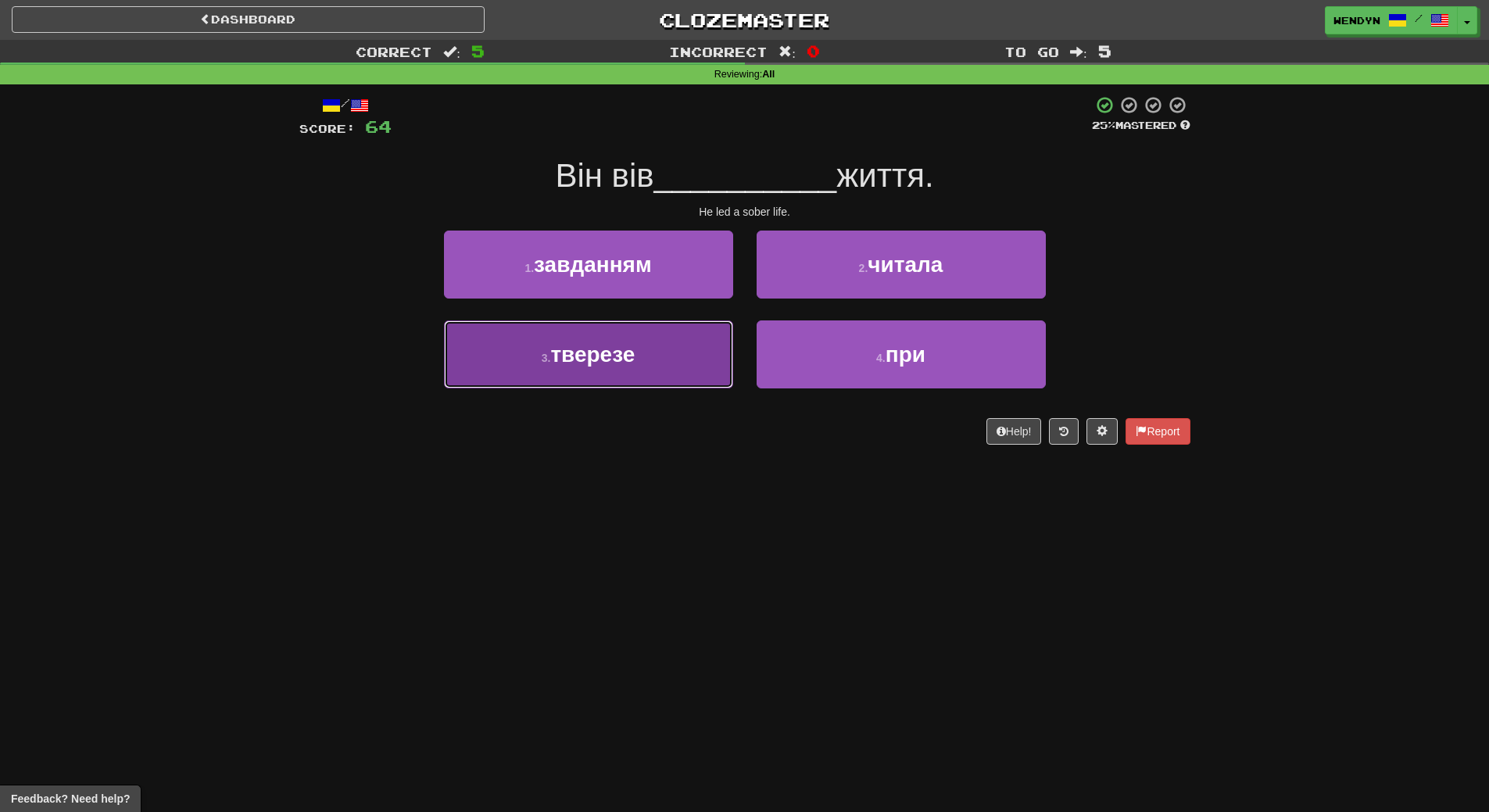
click at [660, 370] on button "3 . тверезе" at bounding box center [588, 354] width 289 height 68
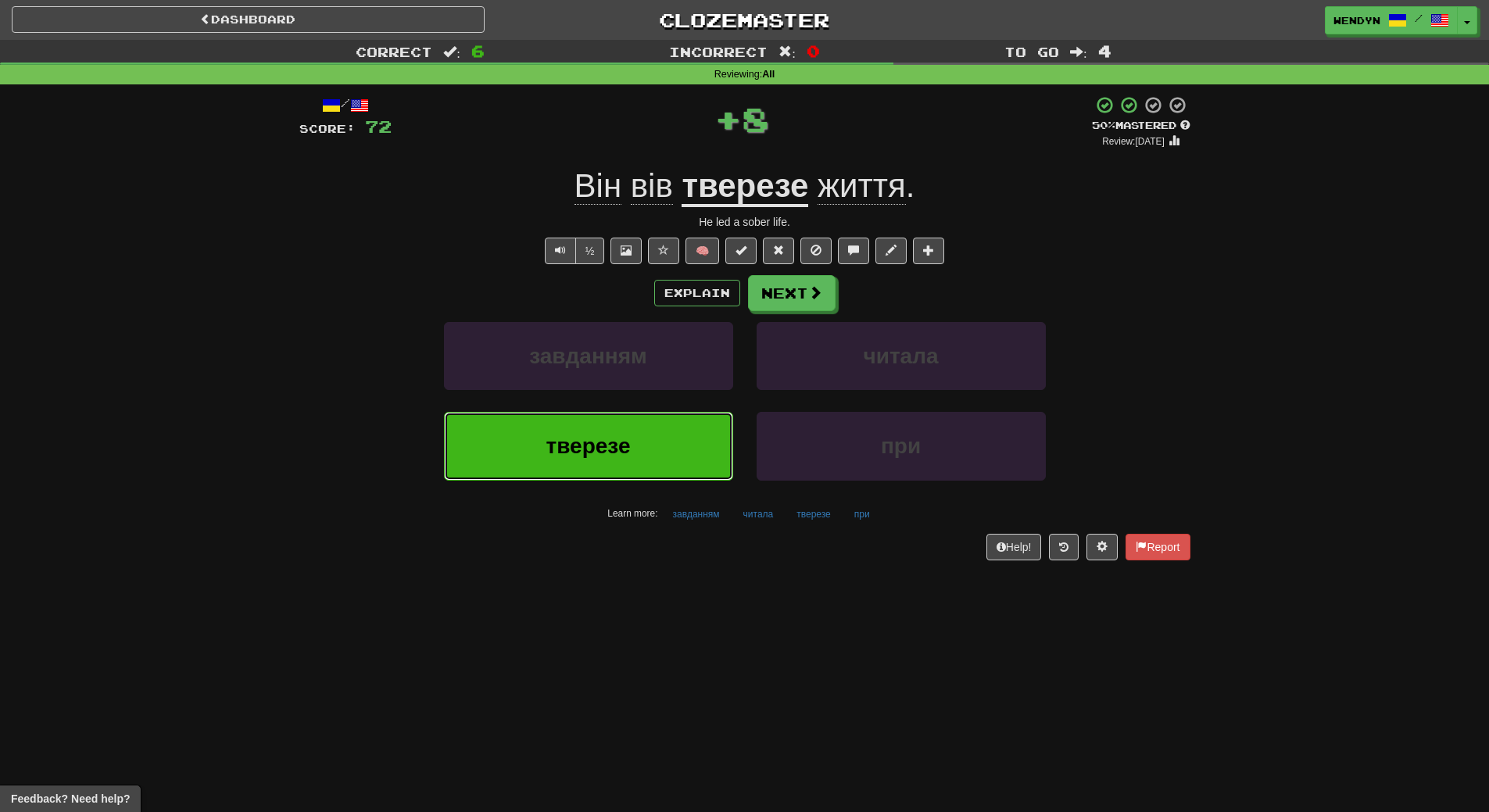
click at [652, 441] on button "тверезе" at bounding box center [588, 446] width 289 height 68
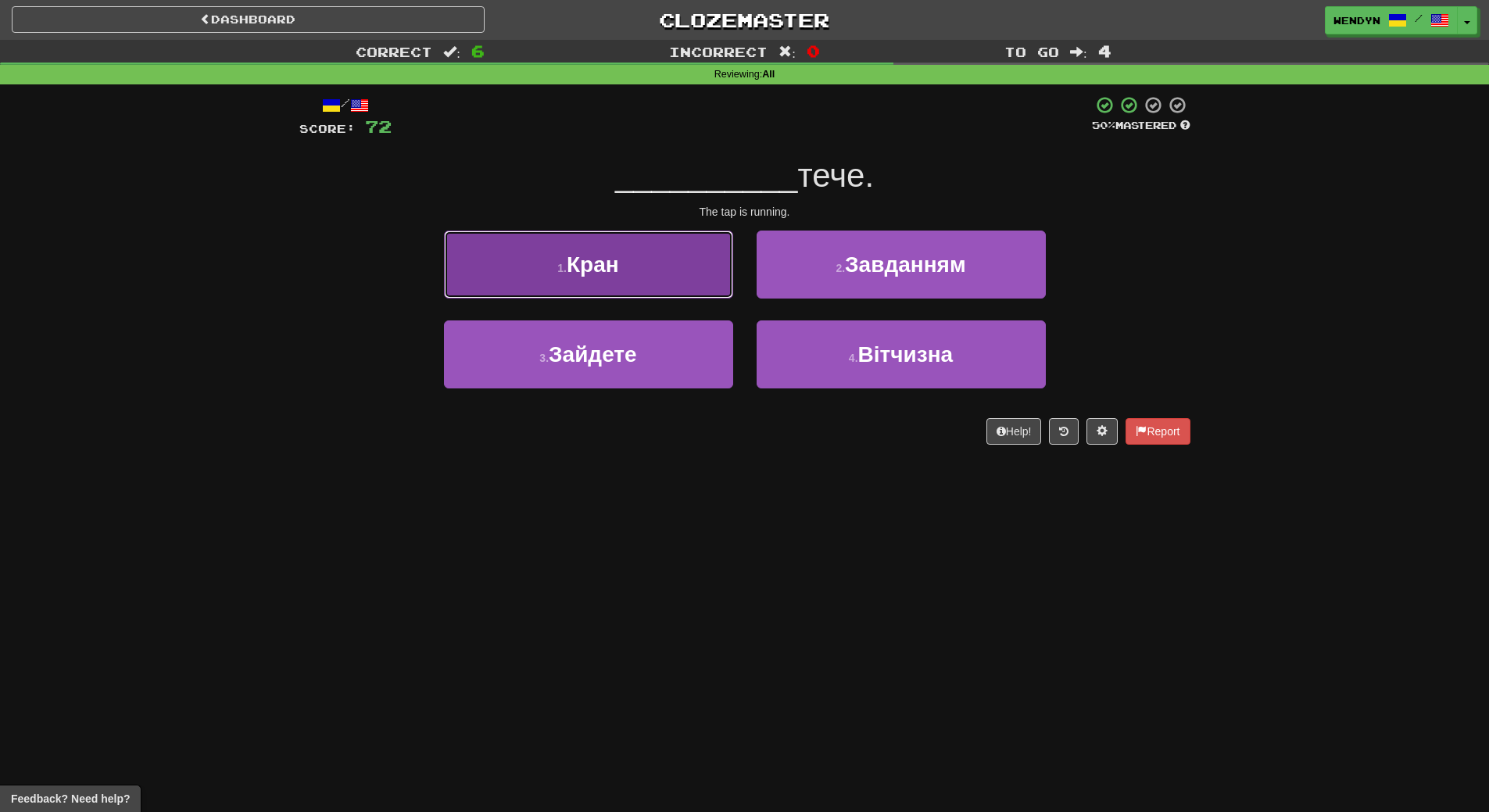
click at [628, 267] on button "1 . Кран" at bounding box center [588, 264] width 289 height 68
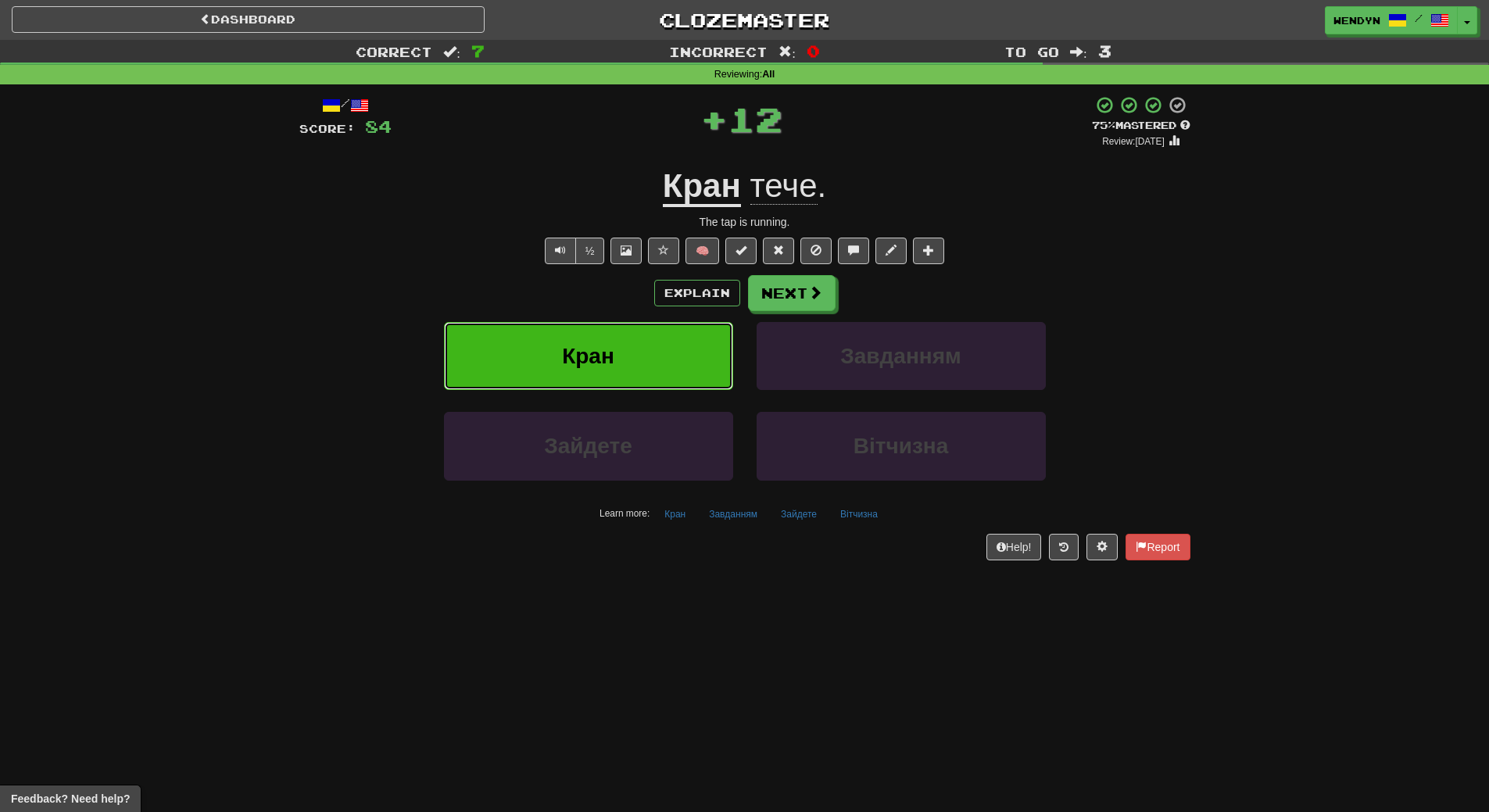
click at [623, 345] on button "Кран" at bounding box center [588, 355] width 289 height 68
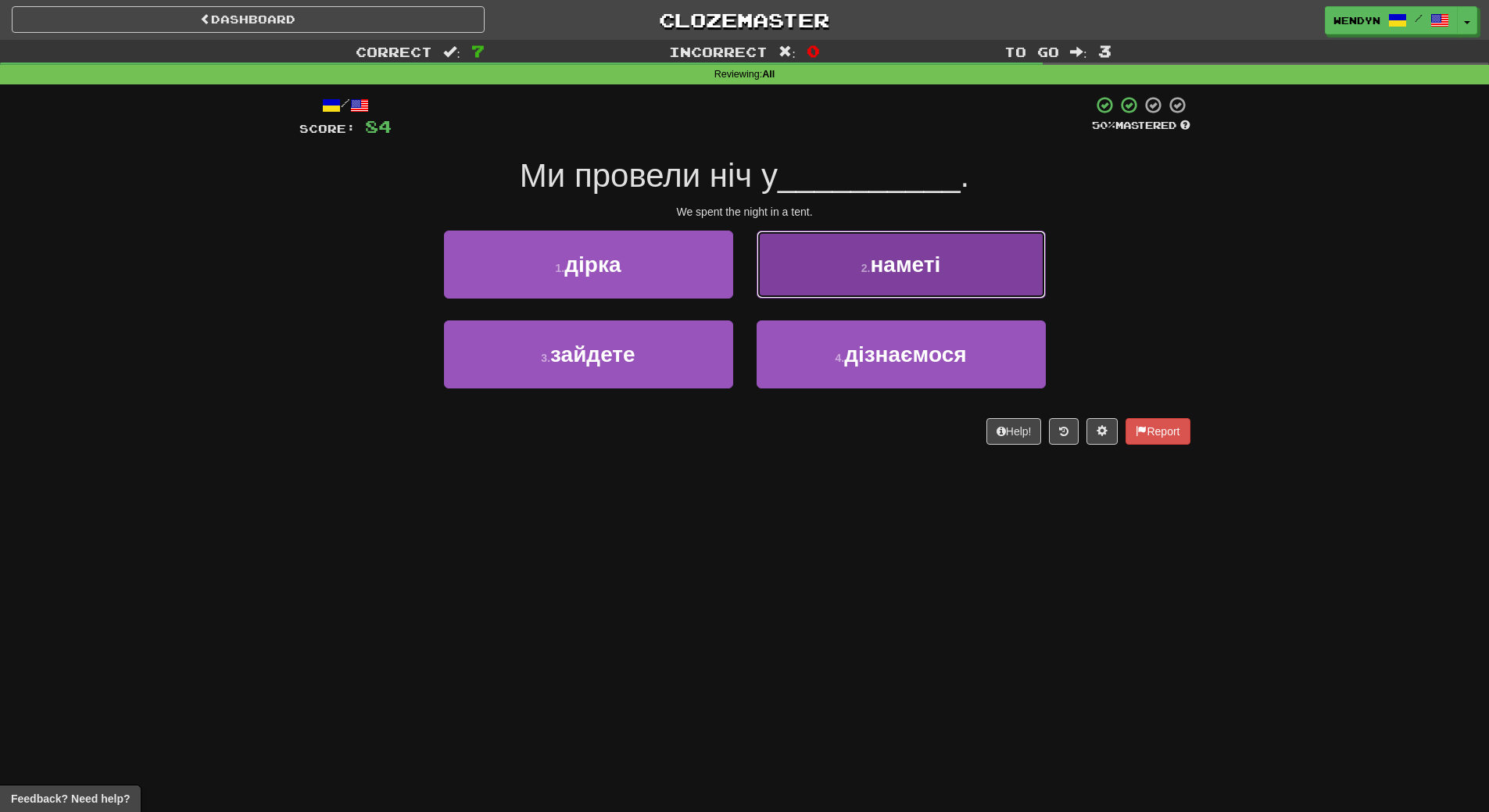
click at [927, 251] on button "2 . наметі" at bounding box center [901, 264] width 289 height 68
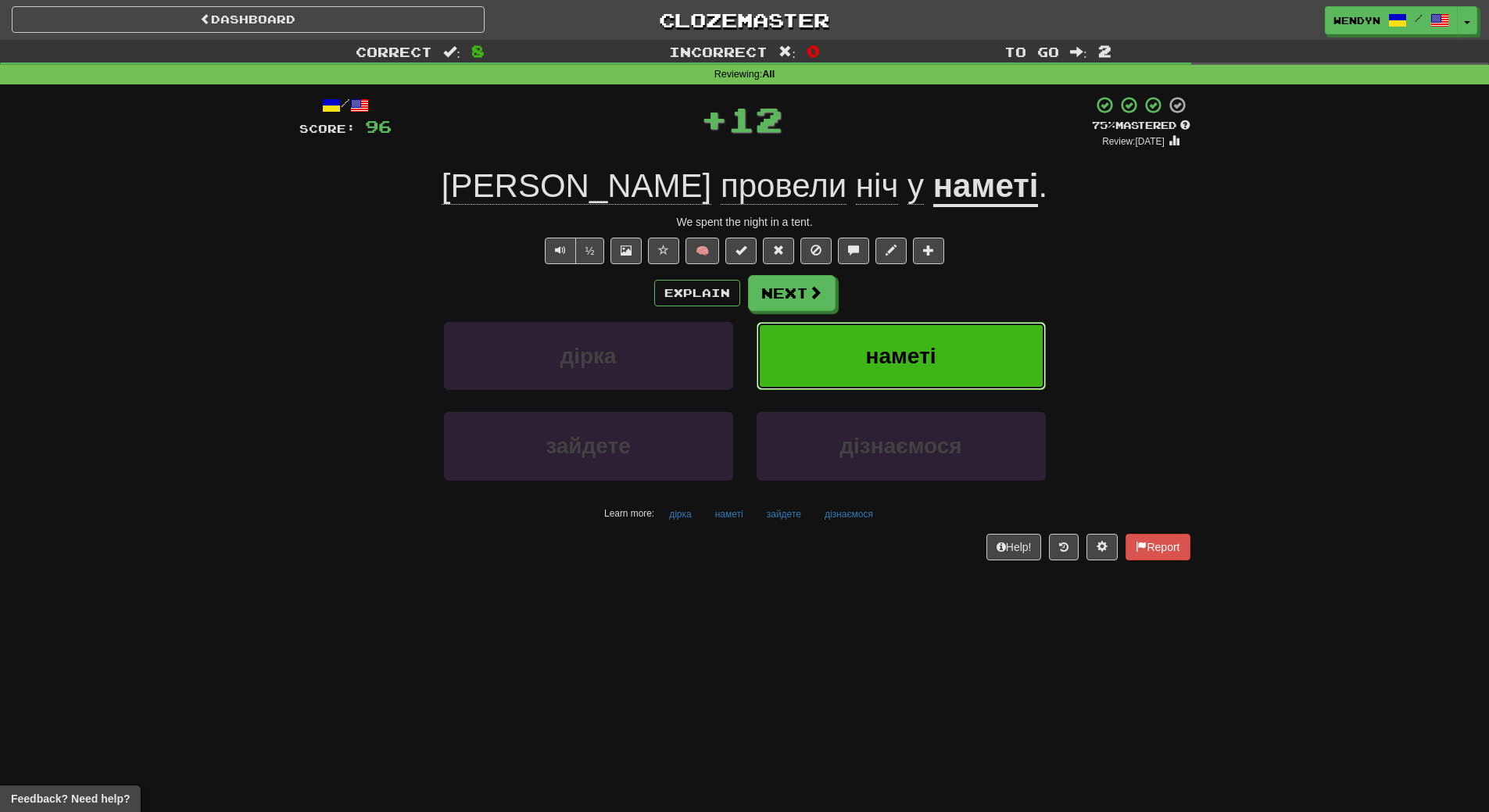
click at [949, 352] on button "наметі" at bounding box center [901, 355] width 289 height 68
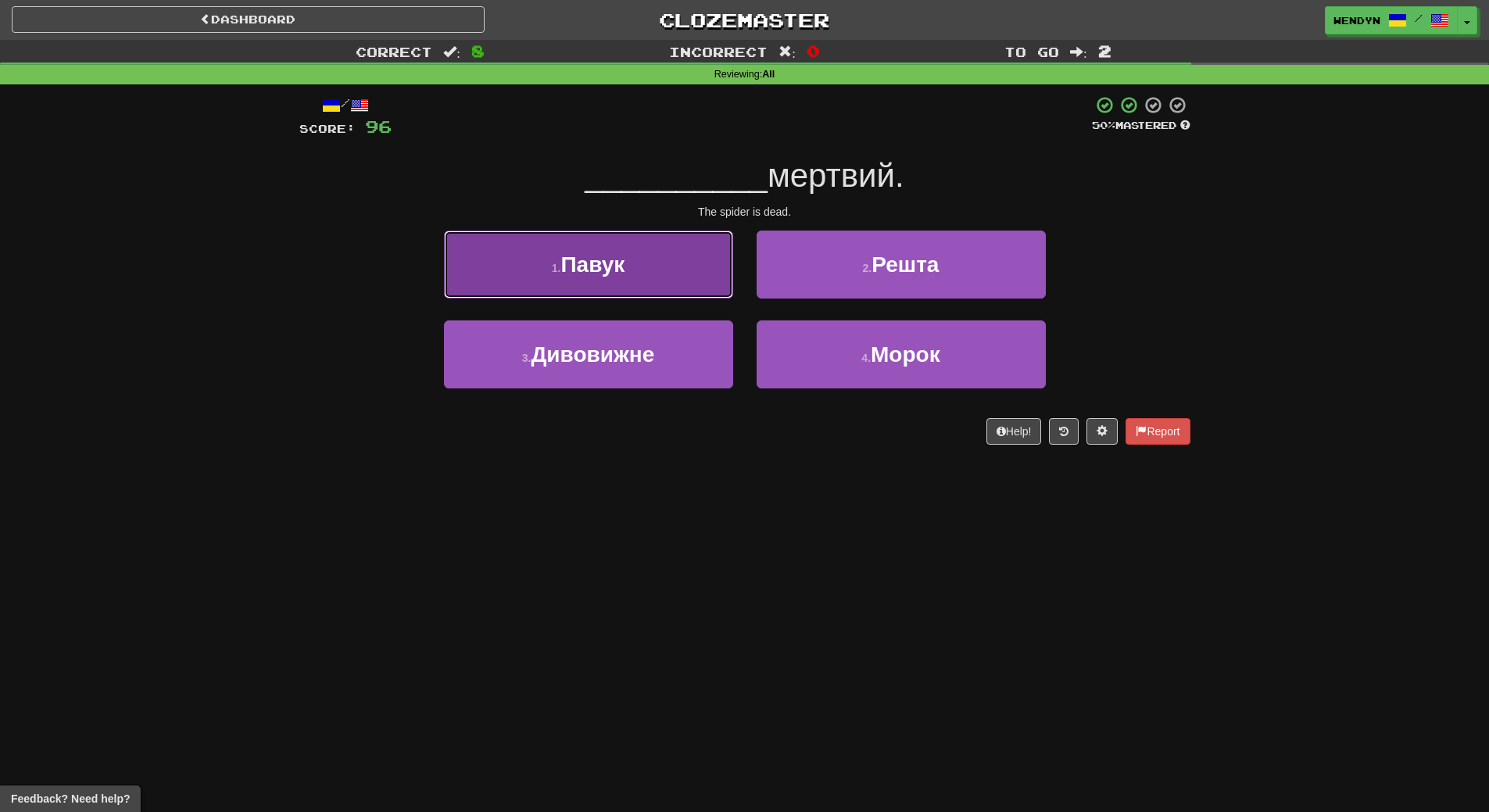
click at [608, 265] on span "Павук" at bounding box center [593, 264] width 64 height 24
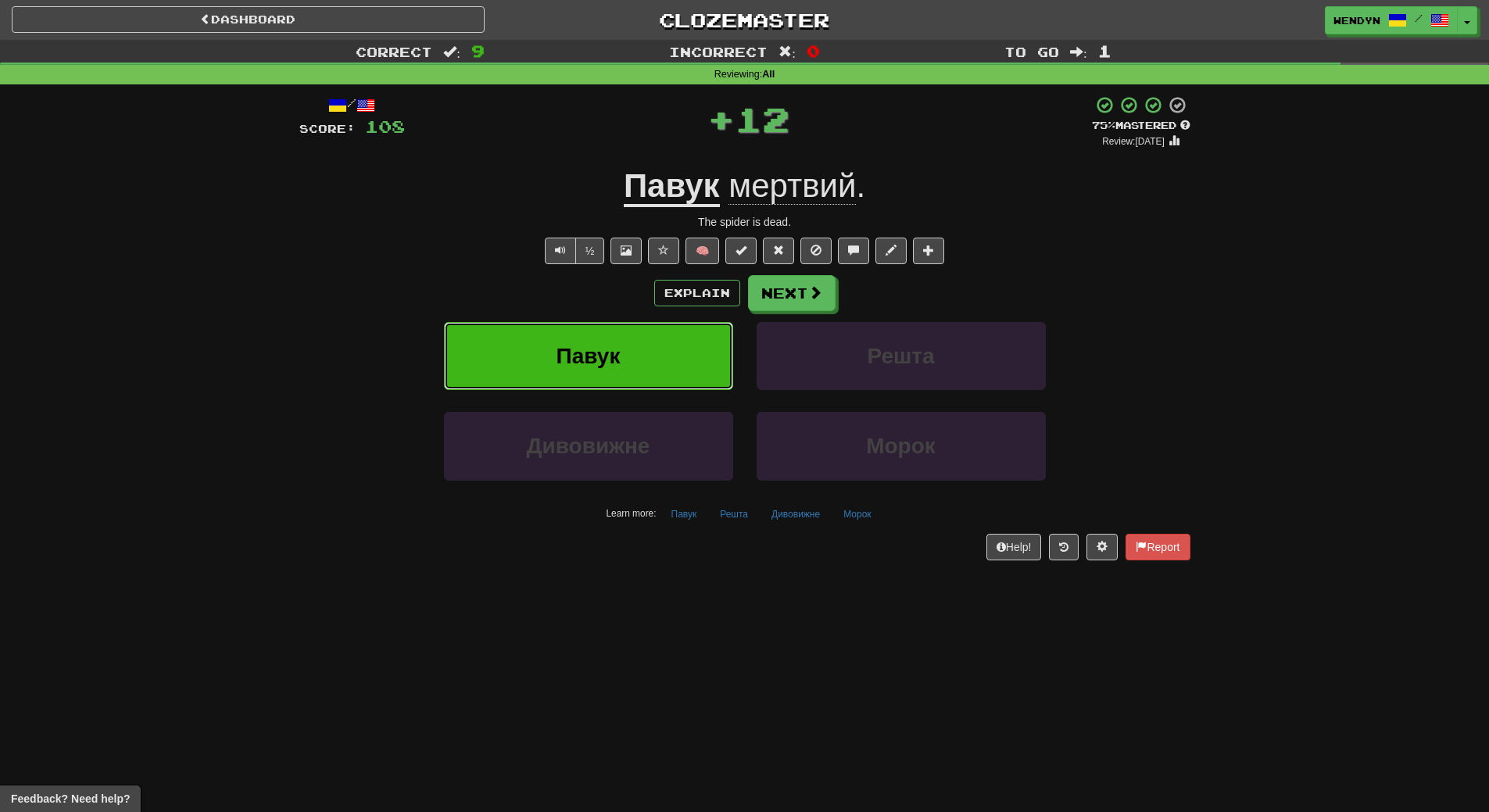
click at [598, 366] on span "Павук" at bounding box center [589, 355] width 64 height 24
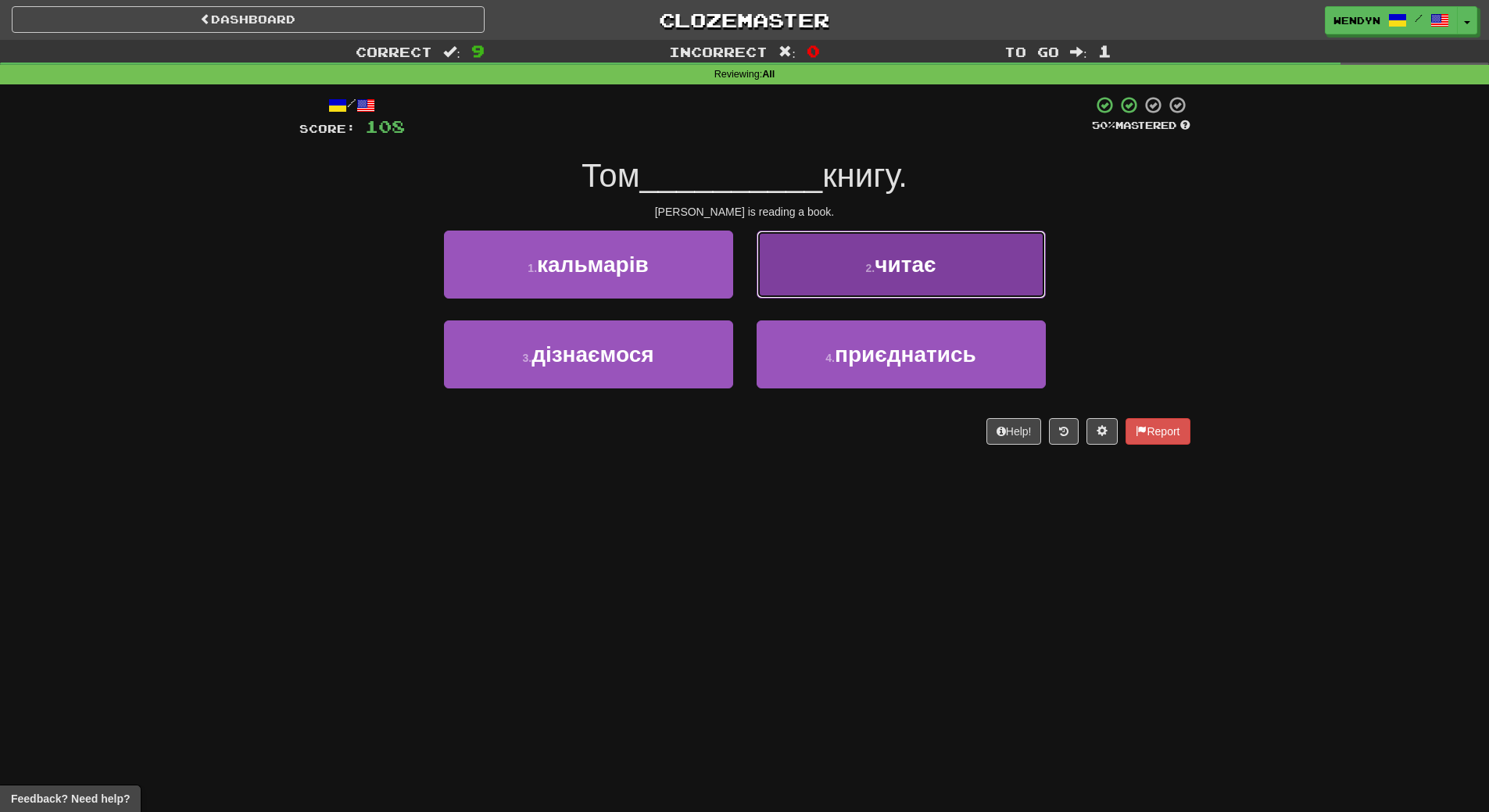
click at [980, 277] on button "2 . читає" at bounding box center [901, 264] width 289 height 68
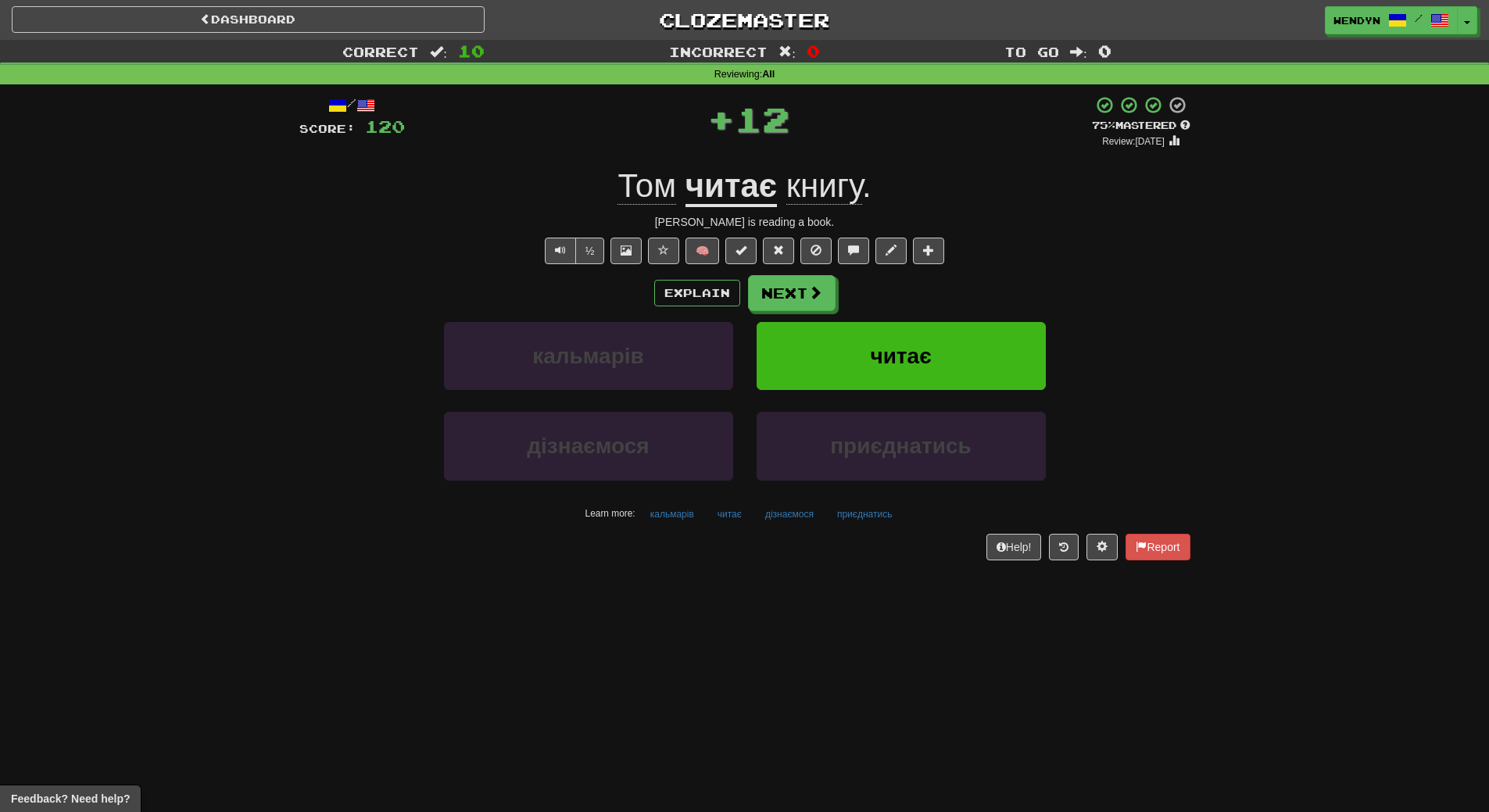
click at [1134, 320] on div "Explain Next кальмарів читає дізнаємося приєднатись Learn more: кальмарів читає…" at bounding box center [745, 400] width 891 height 251
click at [967, 356] on button "читає" at bounding box center [901, 355] width 289 height 68
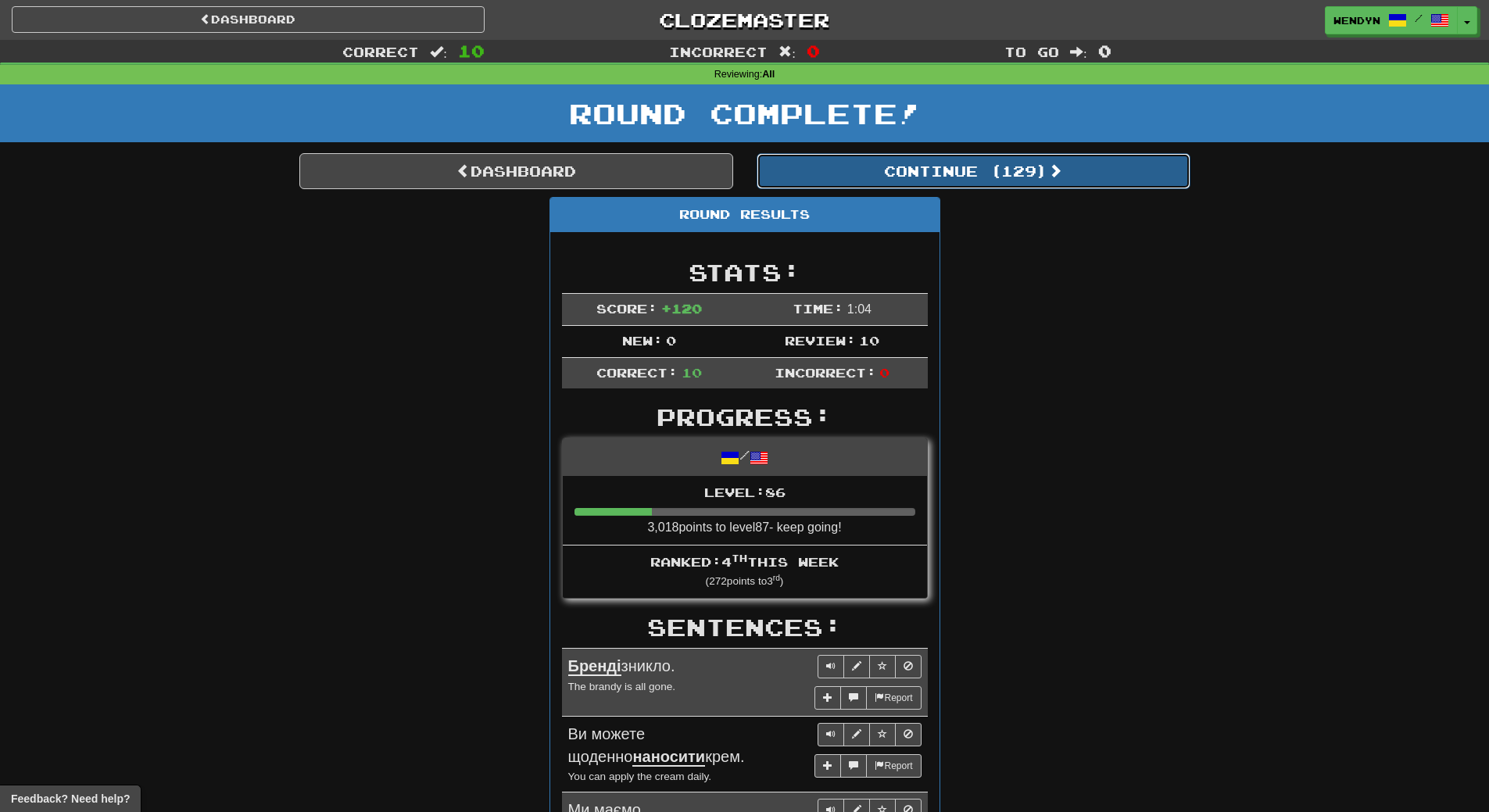
click at [1017, 174] on button "Continue ( 129 )" at bounding box center [974, 171] width 434 height 36
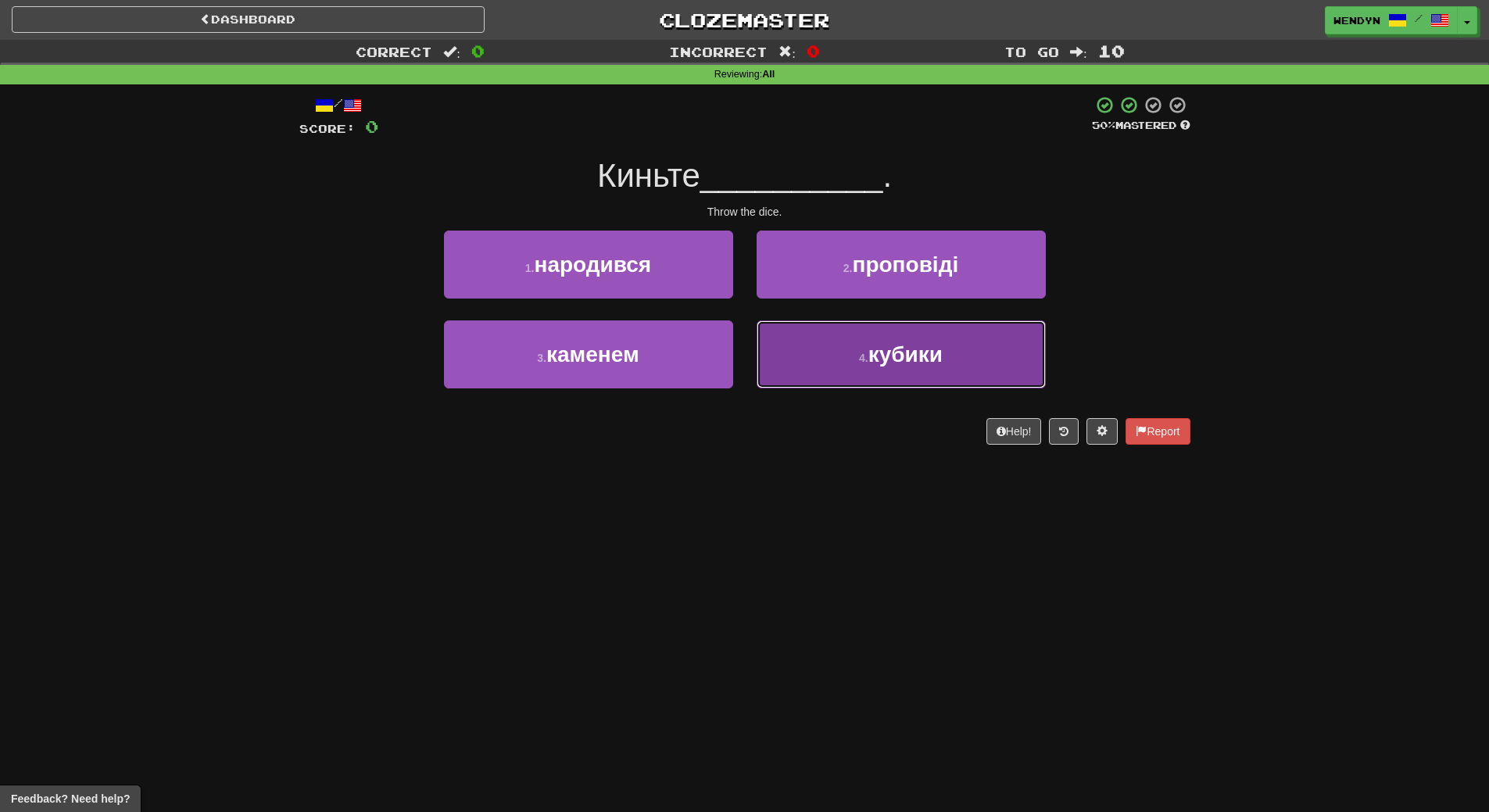
click at [905, 377] on button "4 . кубики" at bounding box center [901, 354] width 289 height 68
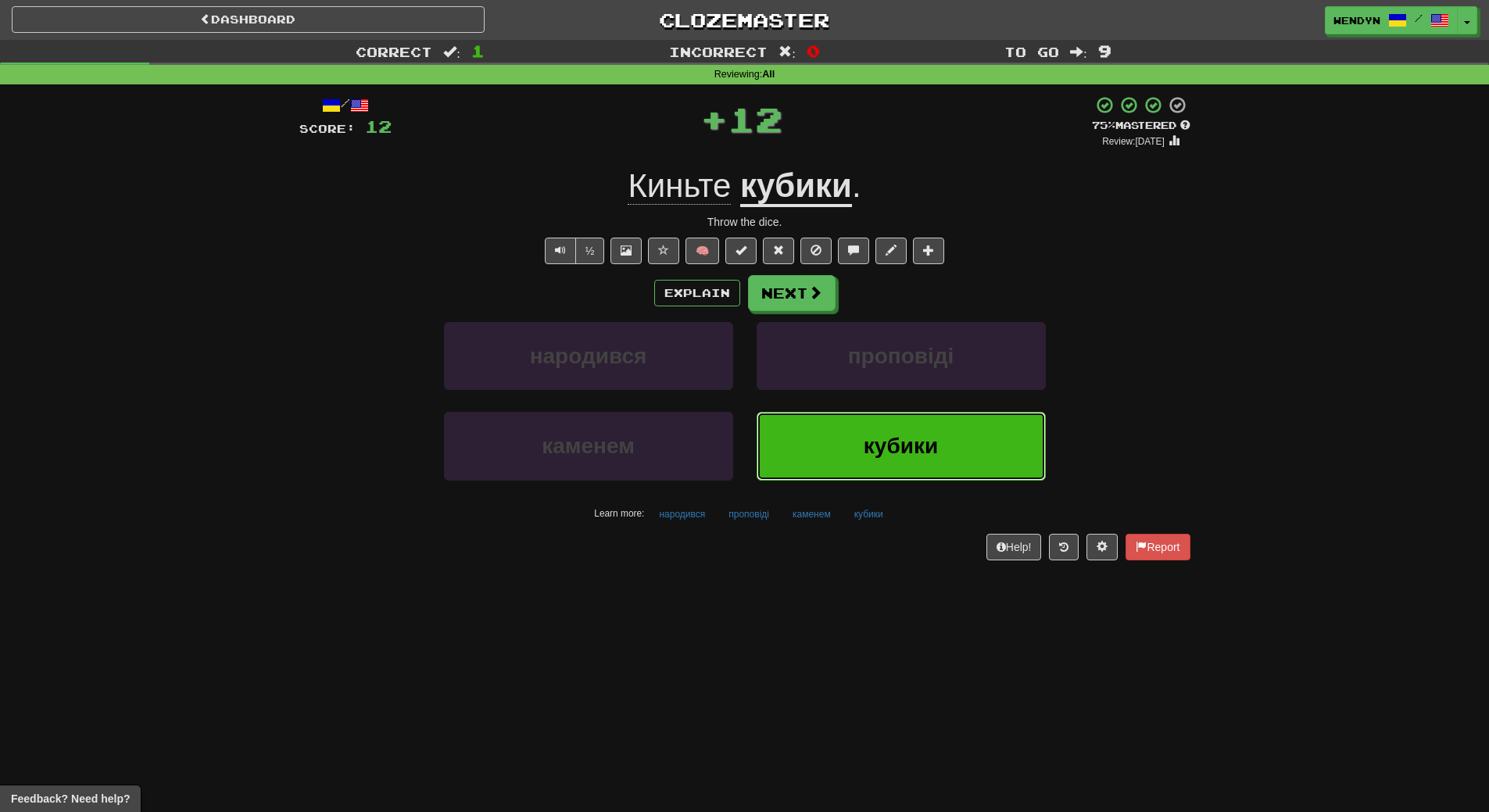
click at [903, 431] on button "кубики" at bounding box center [901, 446] width 289 height 68
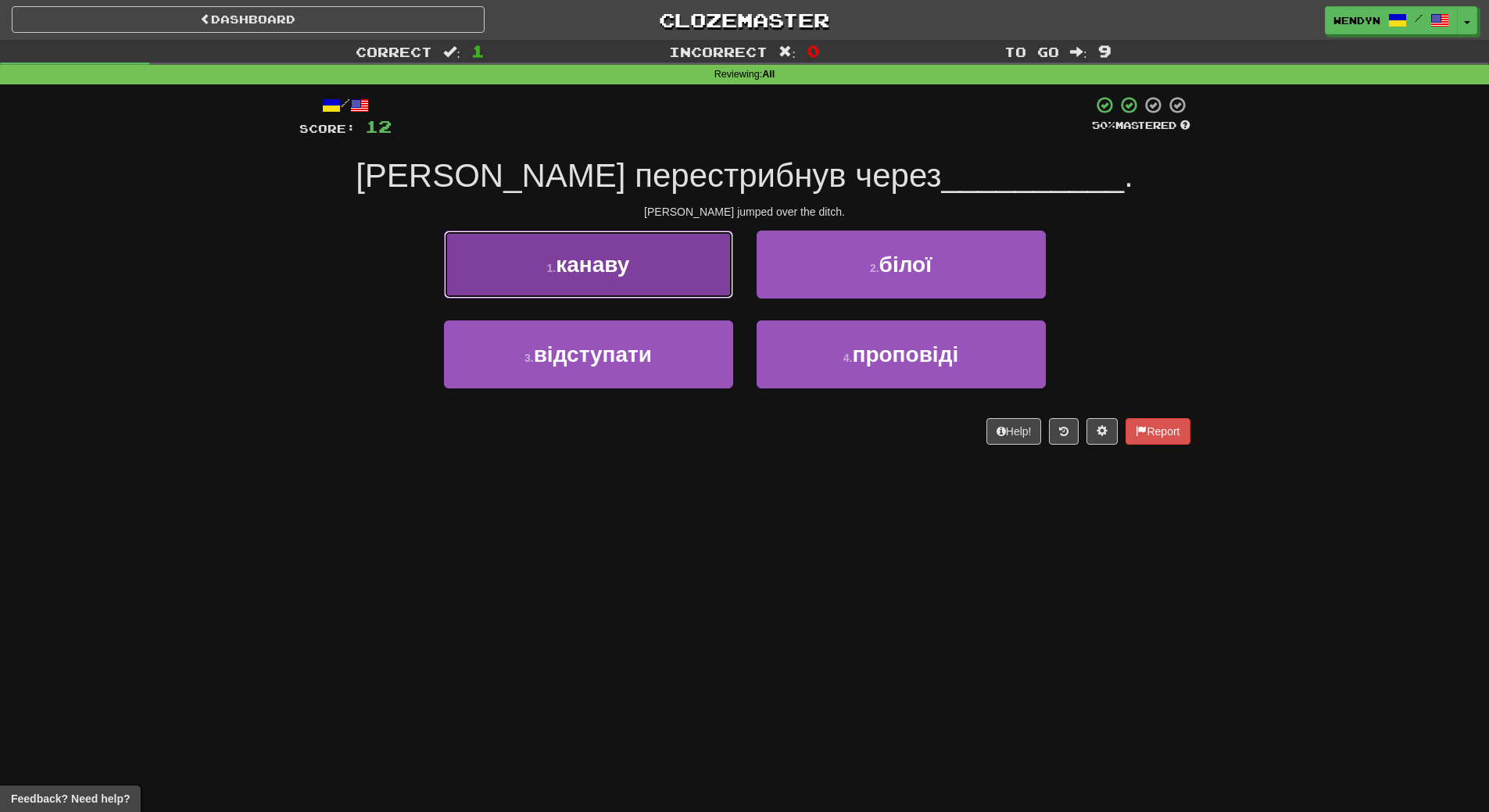
click at [643, 260] on button "1 . канаву" at bounding box center [588, 264] width 289 height 68
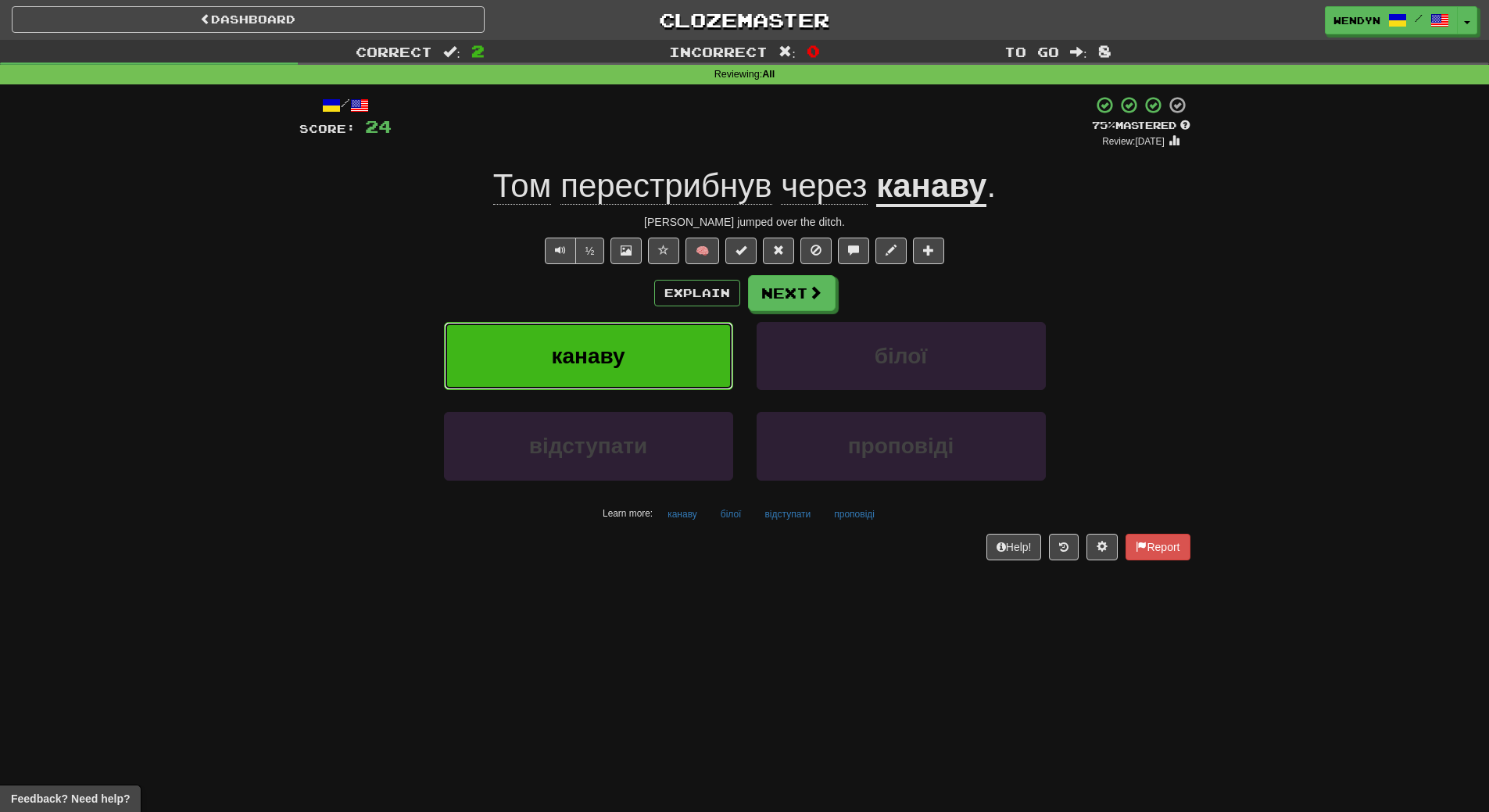
click at [630, 350] on button "канаву" at bounding box center [588, 355] width 289 height 68
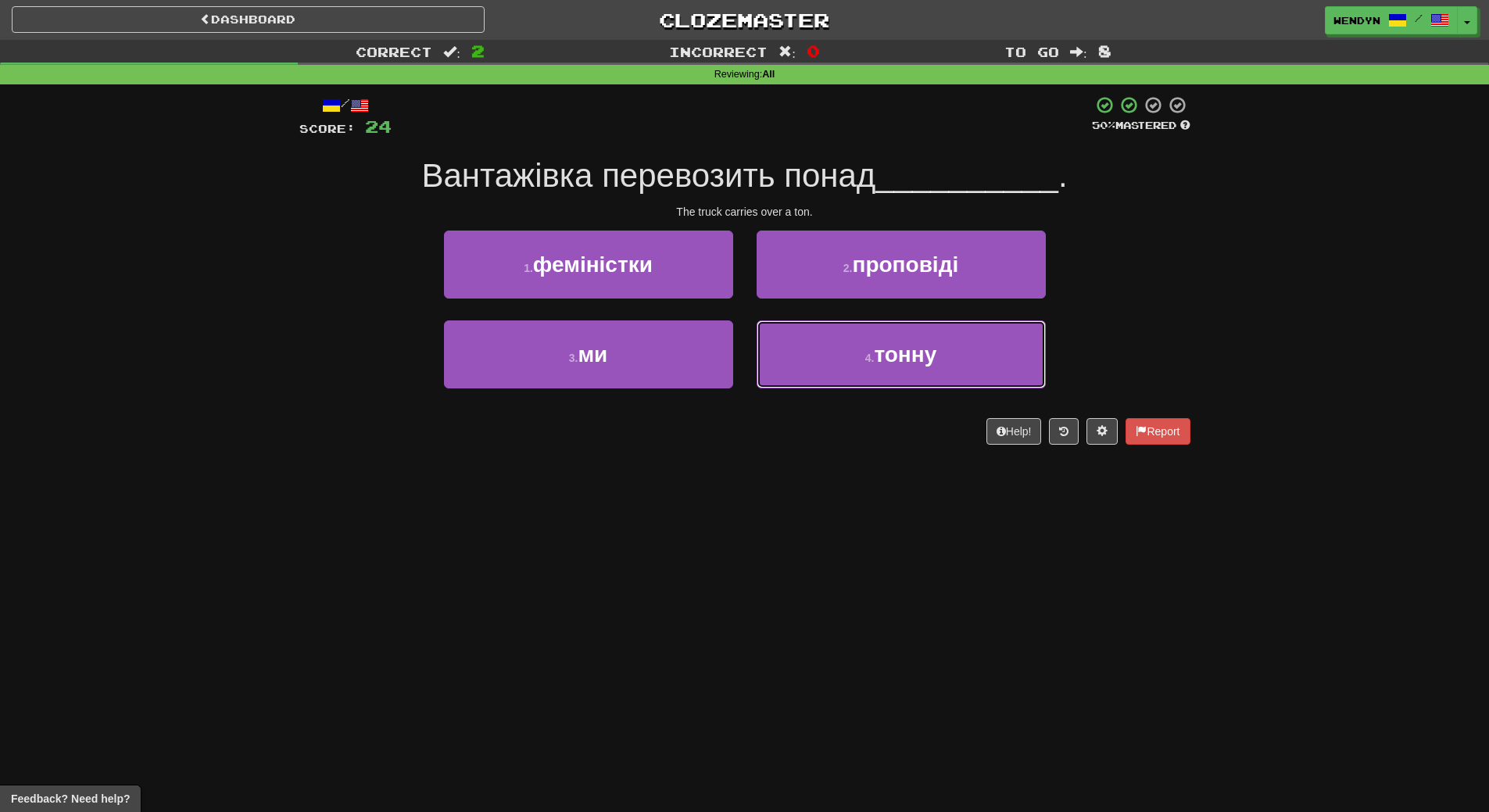
drag, startPoint x: 876, startPoint y: 359, endPoint x: 875, endPoint y: 407, distance: 48.0
click at [876, 366] on span "тонну" at bounding box center [905, 354] width 63 height 24
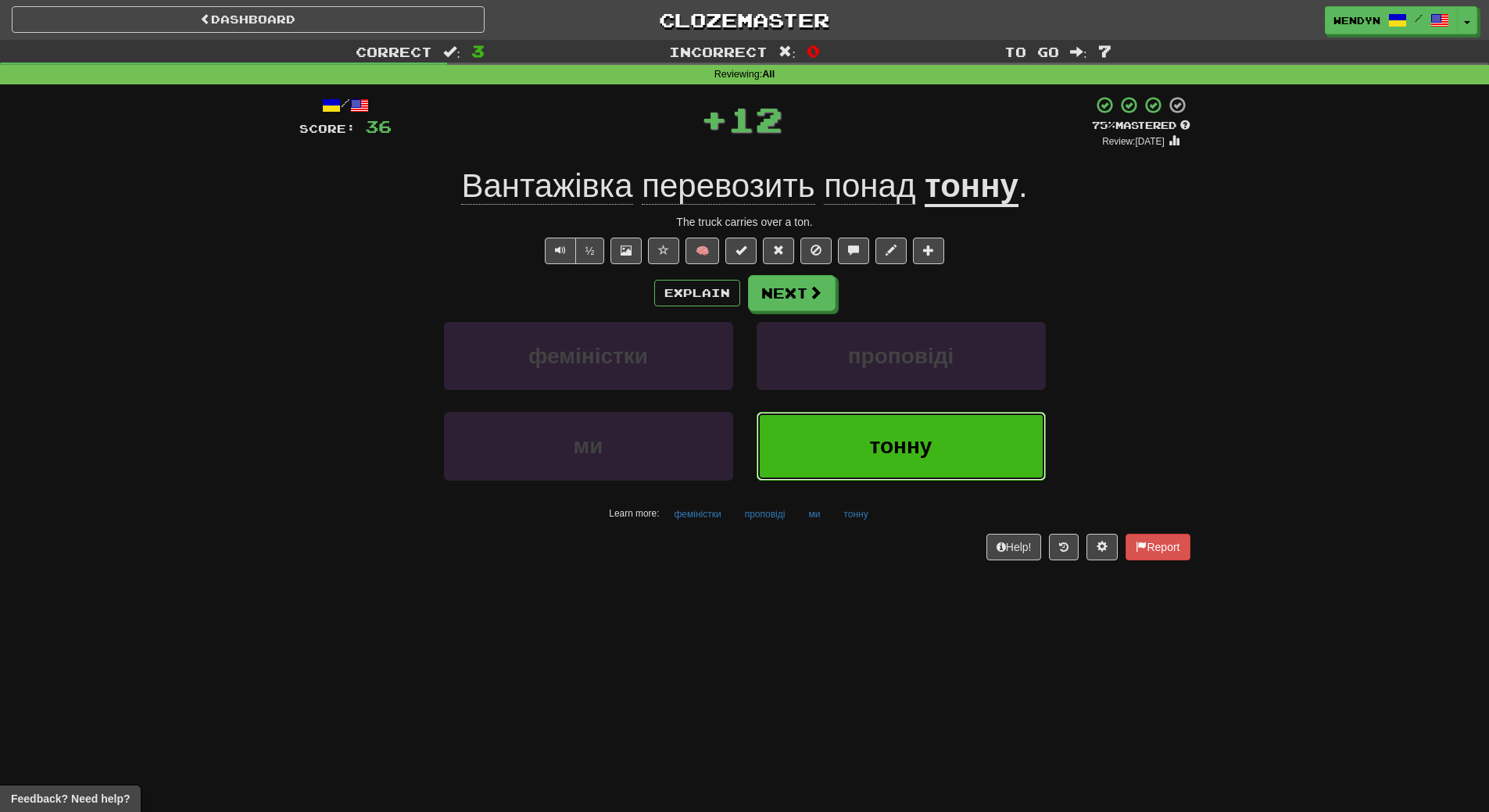
drag, startPoint x: 873, startPoint y: 435, endPoint x: 848, endPoint y: 477, distance: 48.9
click at [873, 436] on span "тонну" at bounding box center [902, 446] width 63 height 24
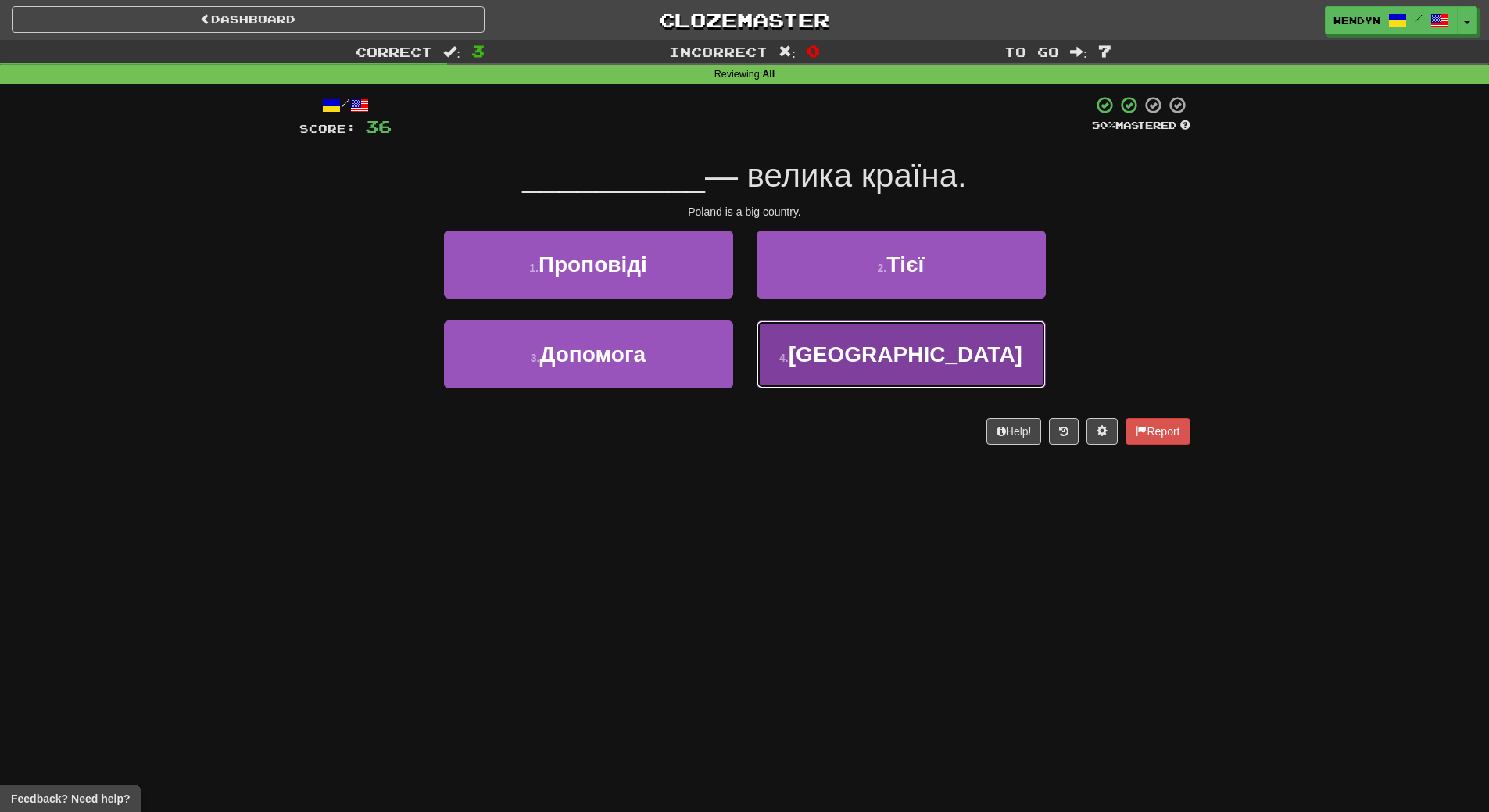
click at [880, 377] on button "4 . Польща" at bounding box center [901, 354] width 289 height 68
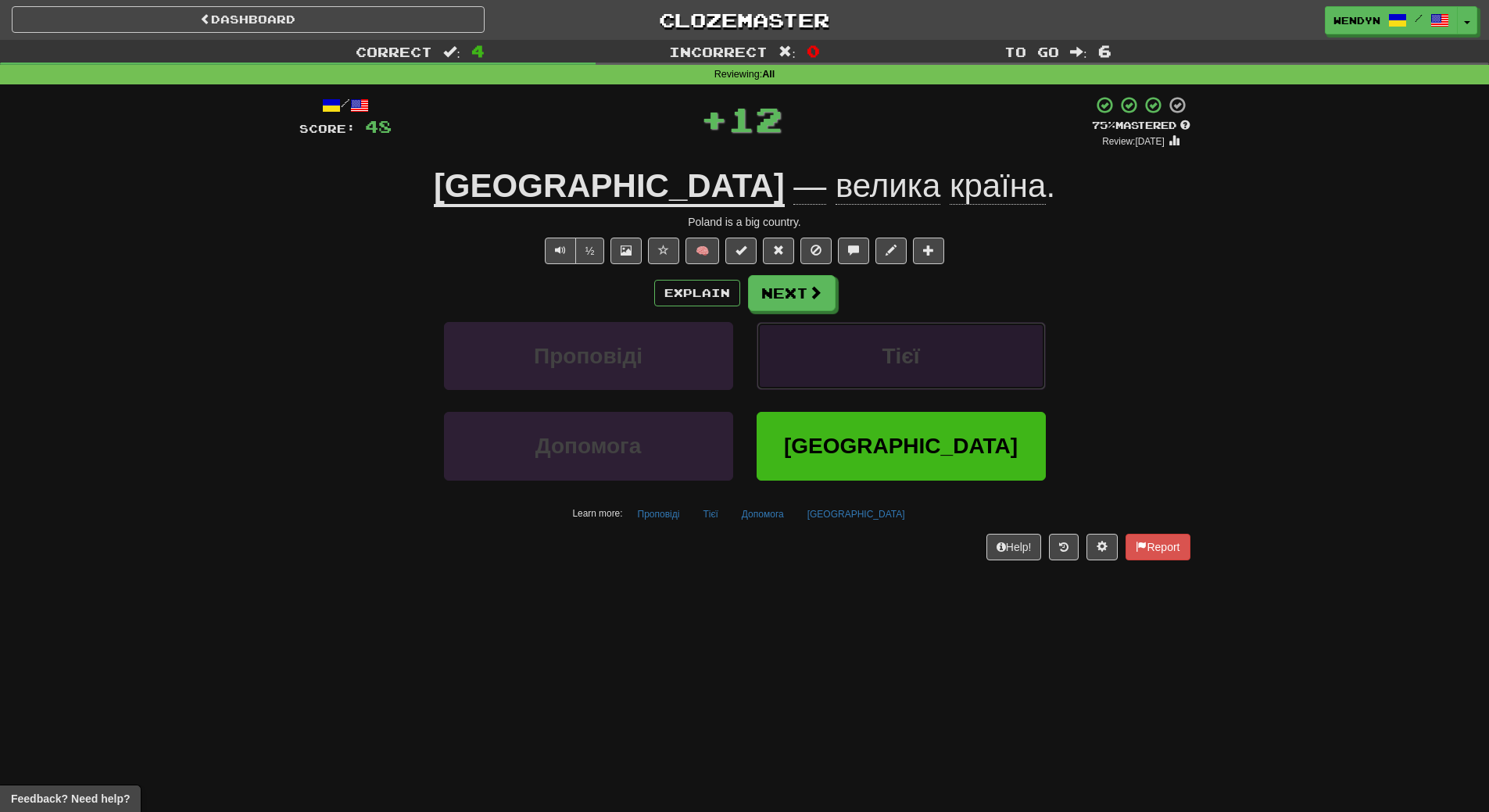
click at [880, 376] on button "Тієї" at bounding box center [901, 355] width 289 height 68
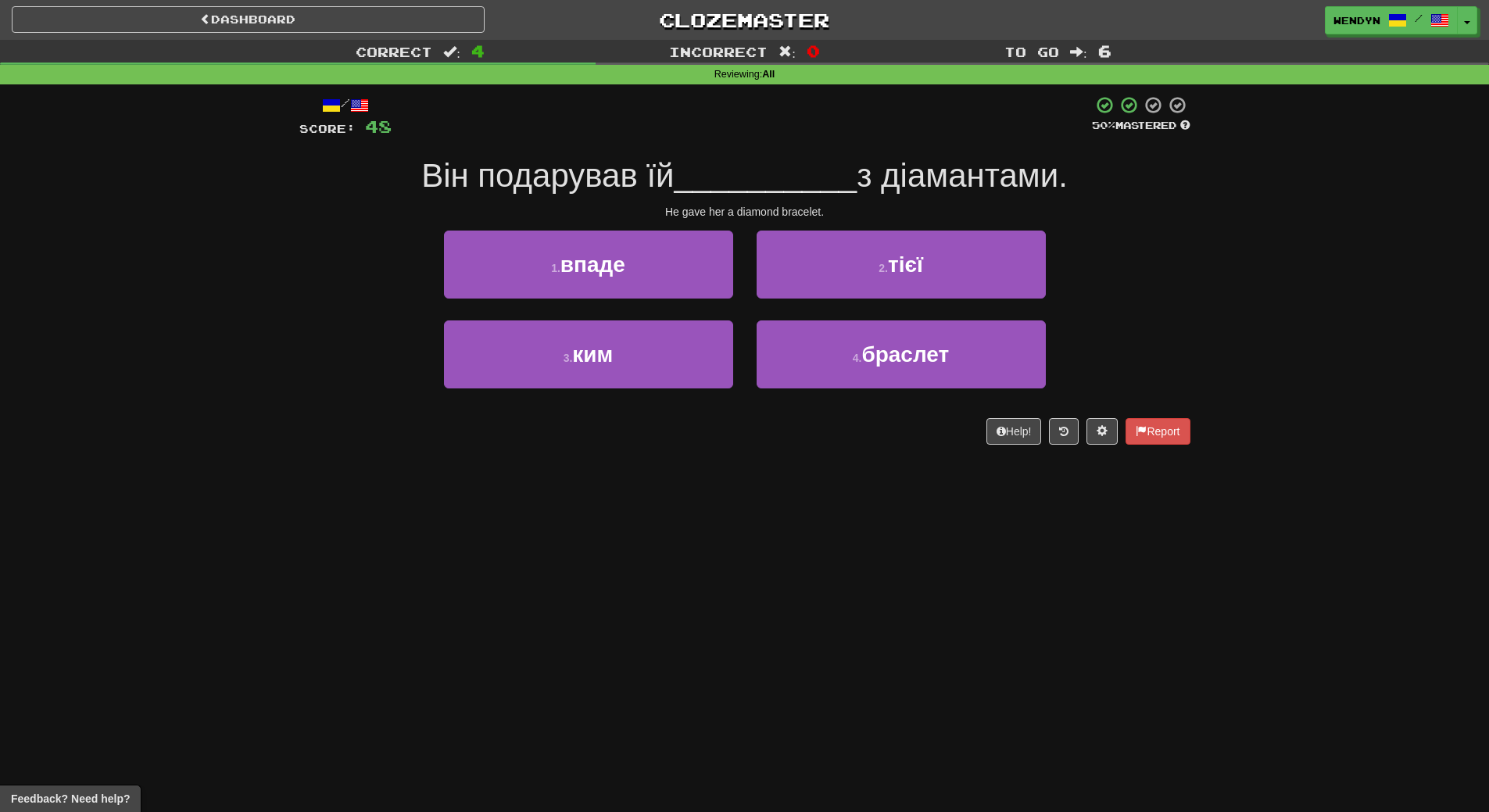
click at [887, 471] on div "Dashboard Clozemaster WendyN / Toggle Dropdown Dashboard Leaderboard Activity F…" at bounding box center [744, 406] width 1489 height 812
click at [881, 476] on div "Dashboard Clozemaster WendyN / Toggle Dropdown Dashboard Leaderboard Activity F…" at bounding box center [744, 406] width 1489 height 812
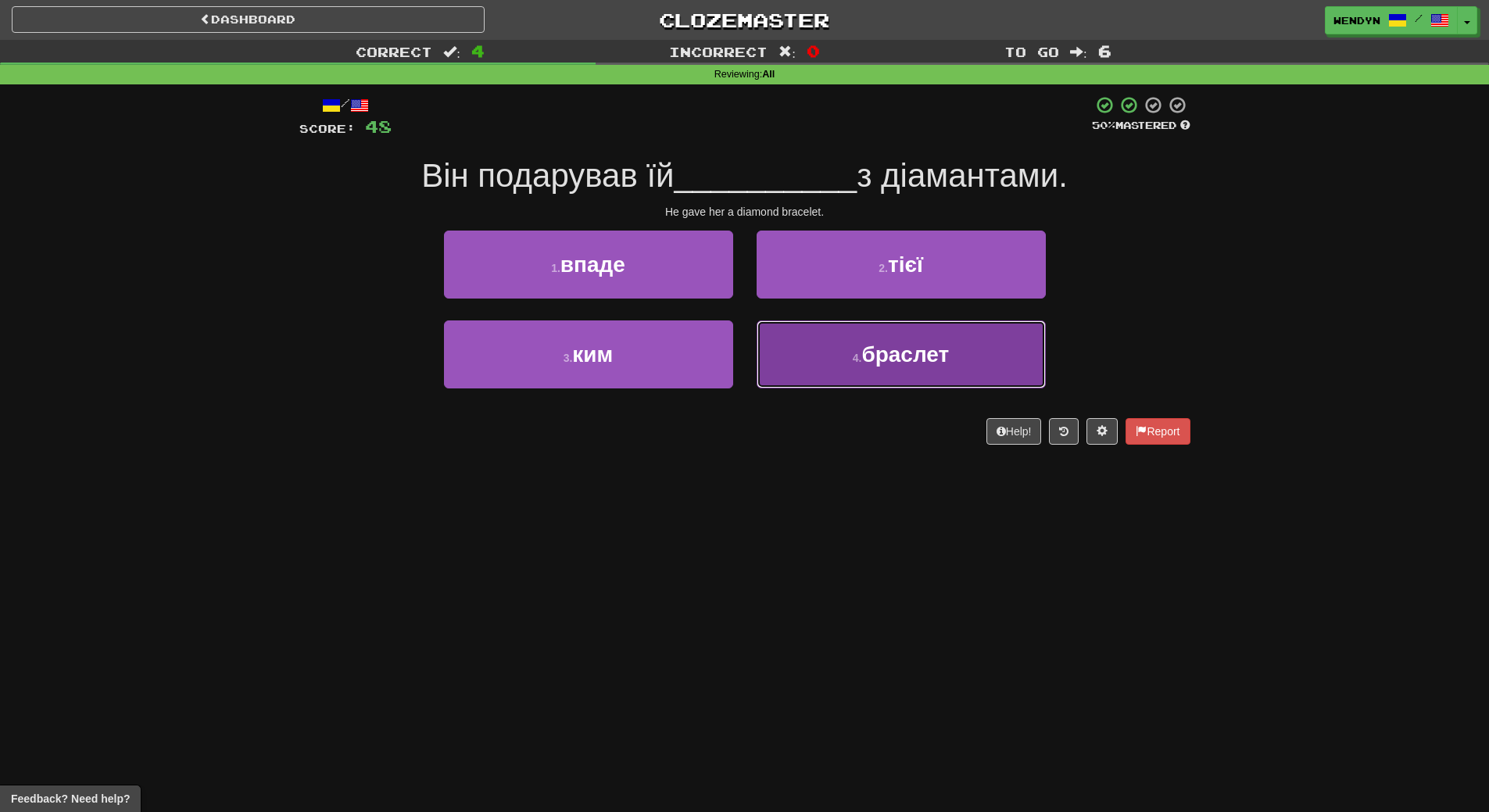
drag, startPoint x: 919, startPoint y: 360, endPoint x: 919, endPoint y: 420, distance: 60.0
click at [919, 361] on span "браслет" at bounding box center [905, 354] width 88 height 24
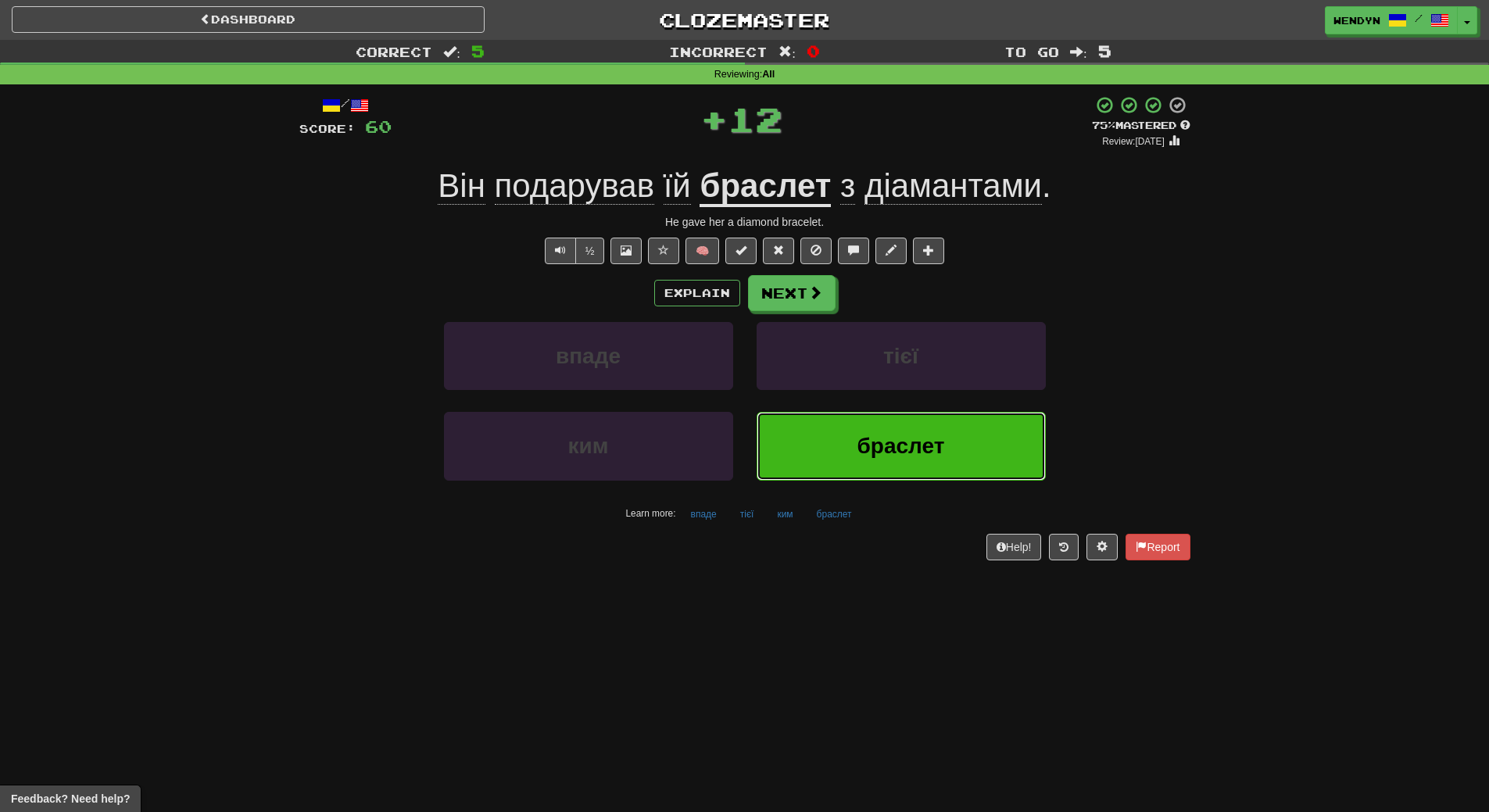
click at [919, 424] on button "браслет" at bounding box center [901, 446] width 289 height 68
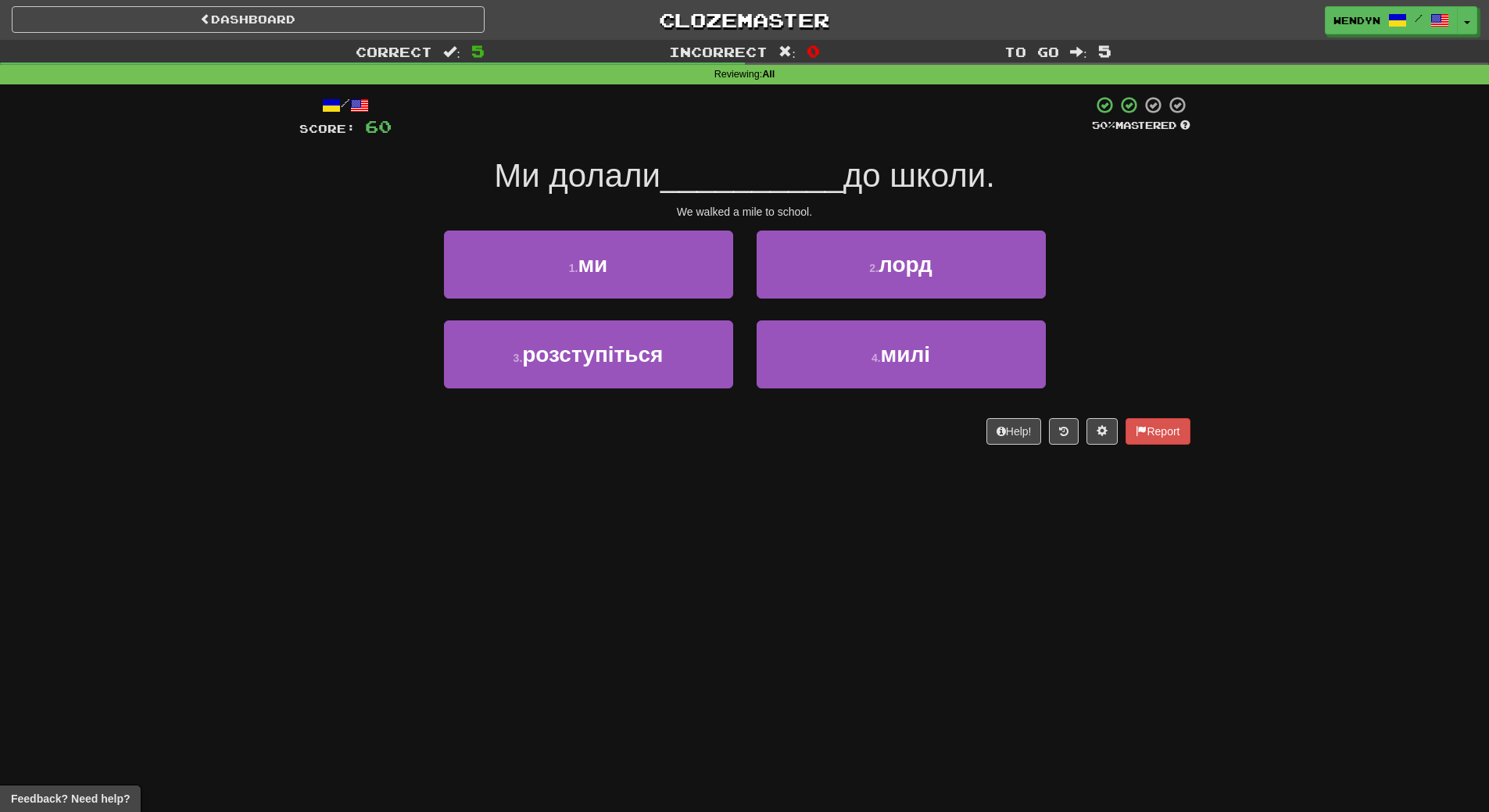
click at [892, 498] on div "Dashboard Clozemaster WendyN / Toggle Dropdown Dashboard Leaderboard Activity F…" at bounding box center [744, 406] width 1489 height 812
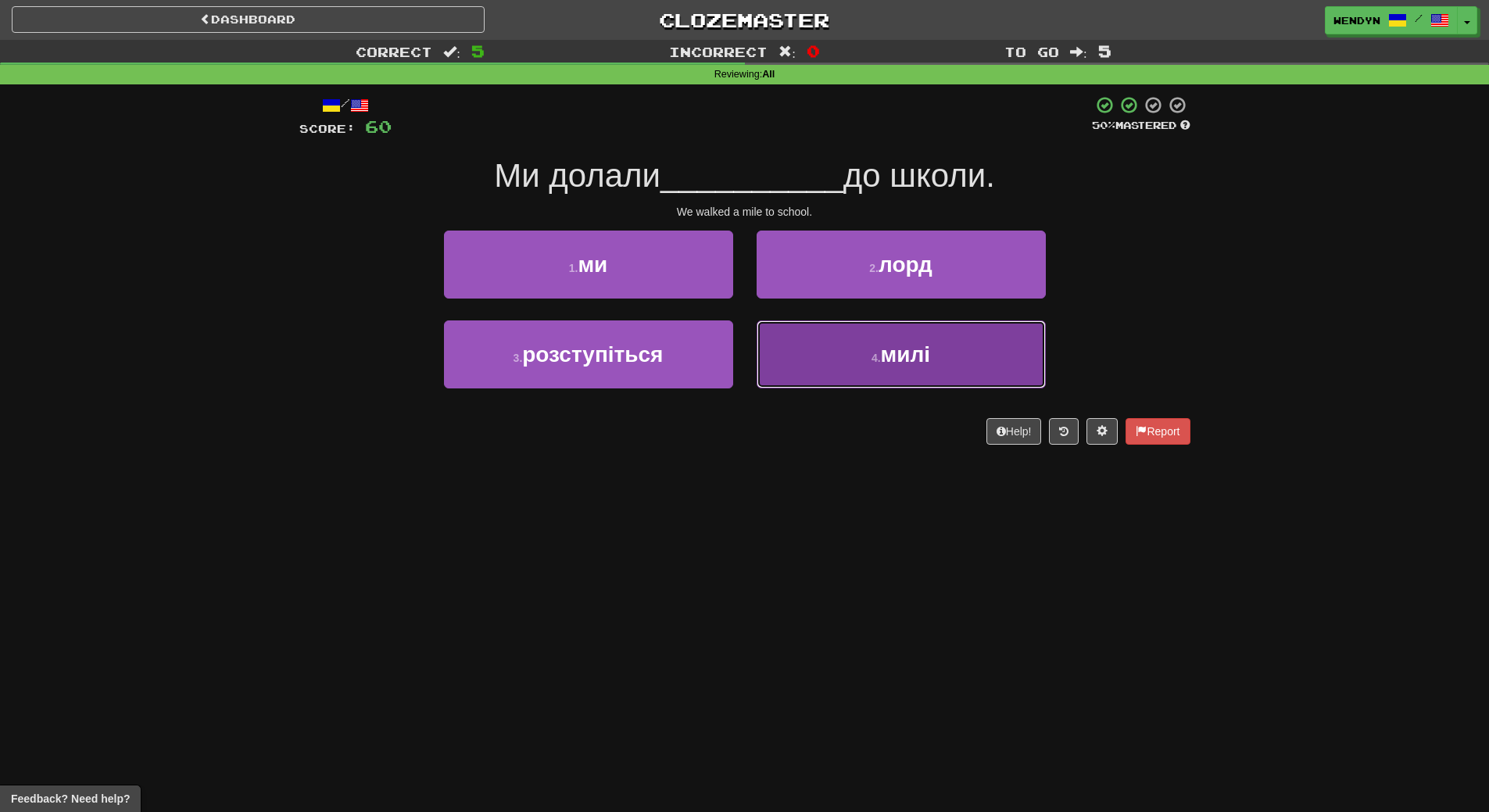
click at [916, 350] on span "милі" at bounding box center [906, 354] width 50 height 24
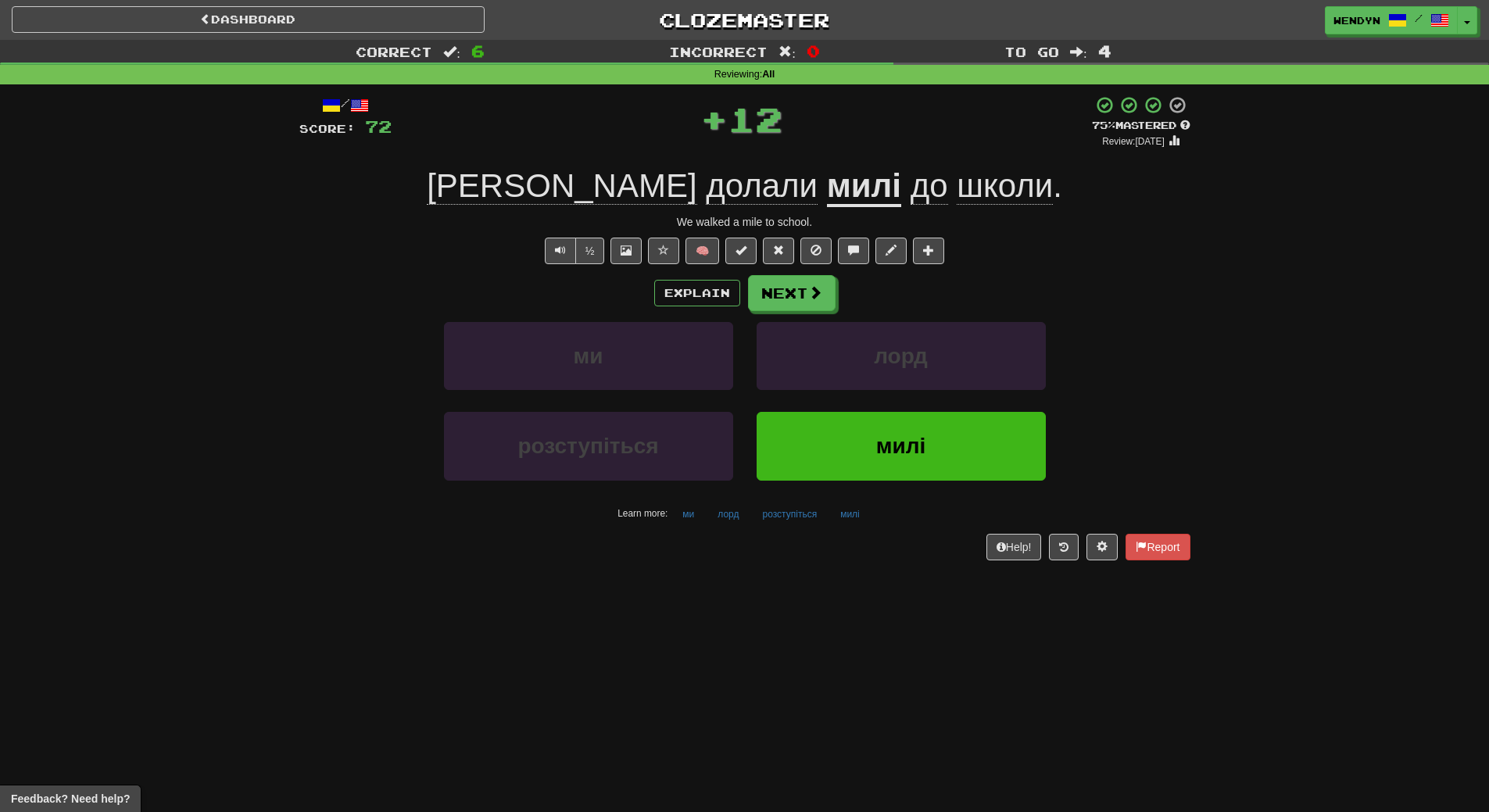
click at [902, 577] on div "/ Score: 72 + 12 75 % Mastered Review: 2025-10-19 Ми долали милі до школи . We …" at bounding box center [745, 333] width 891 height 497
click at [905, 446] on span "милі" at bounding box center [902, 446] width 50 height 24
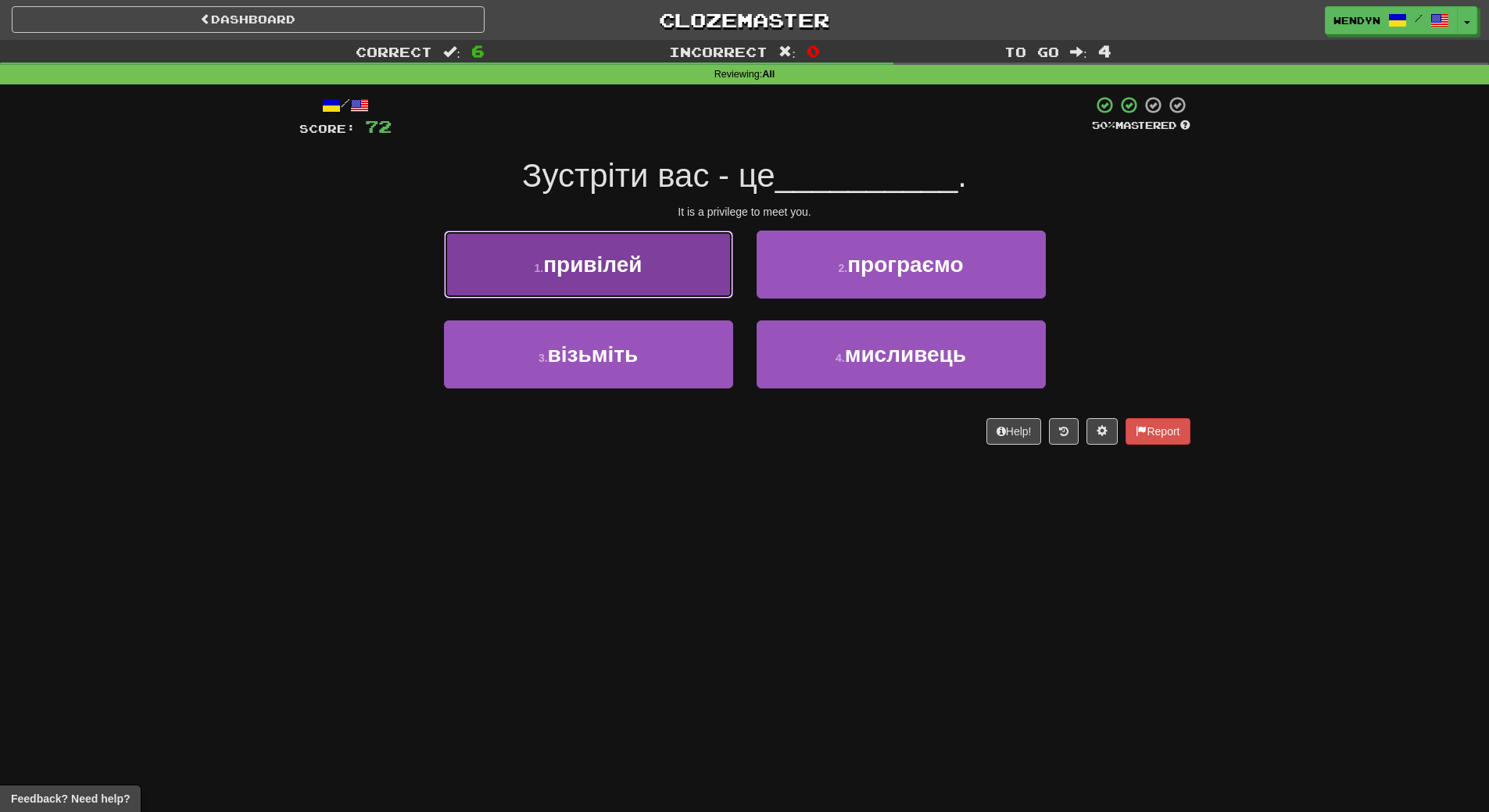
click at [641, 269] on span "привілей" at bounding box center [593, 264] width 99 height 24
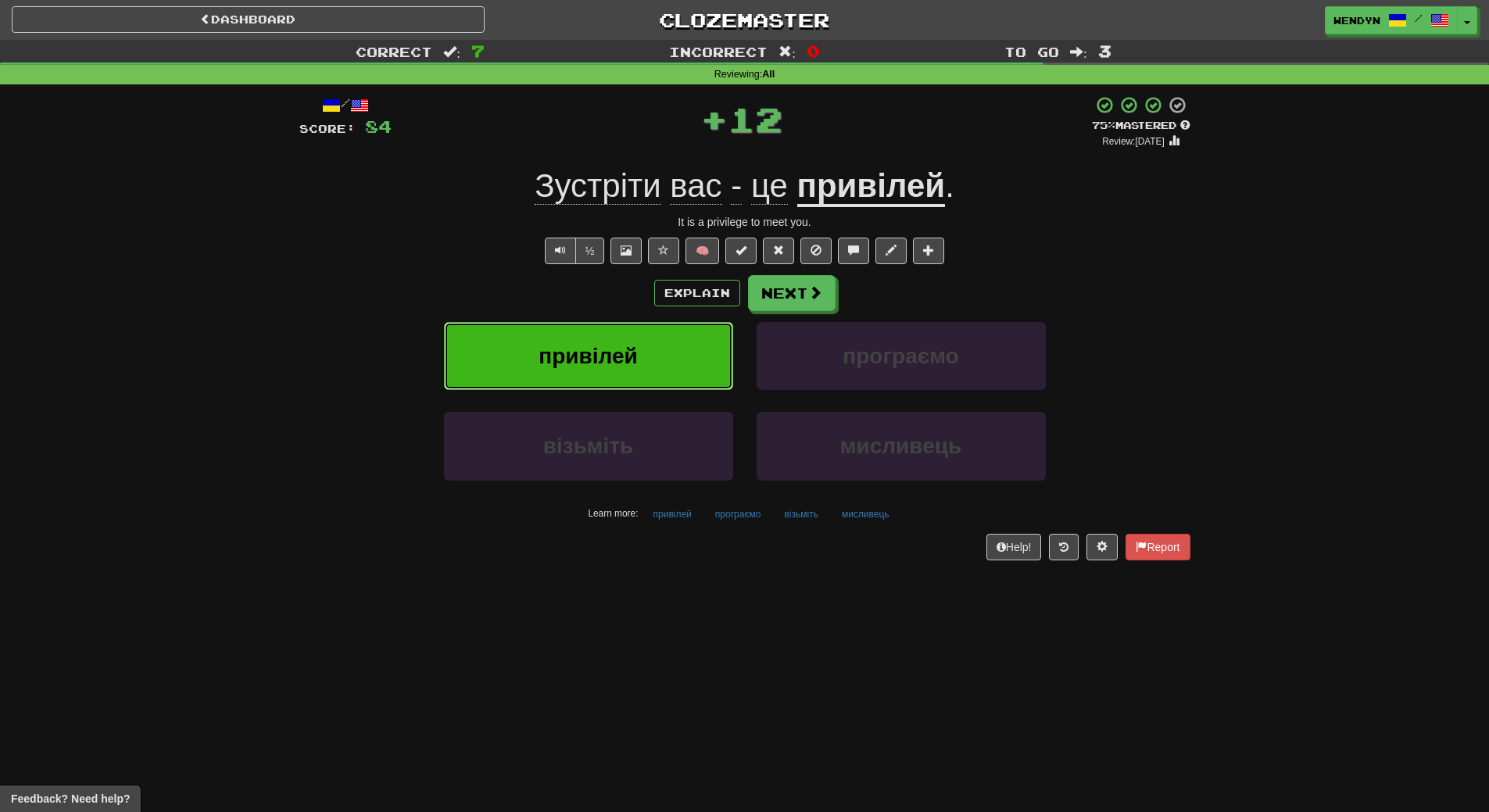
click at [634, 358] on span "привілей" at bounding box center [588, 355] width 99 height 24
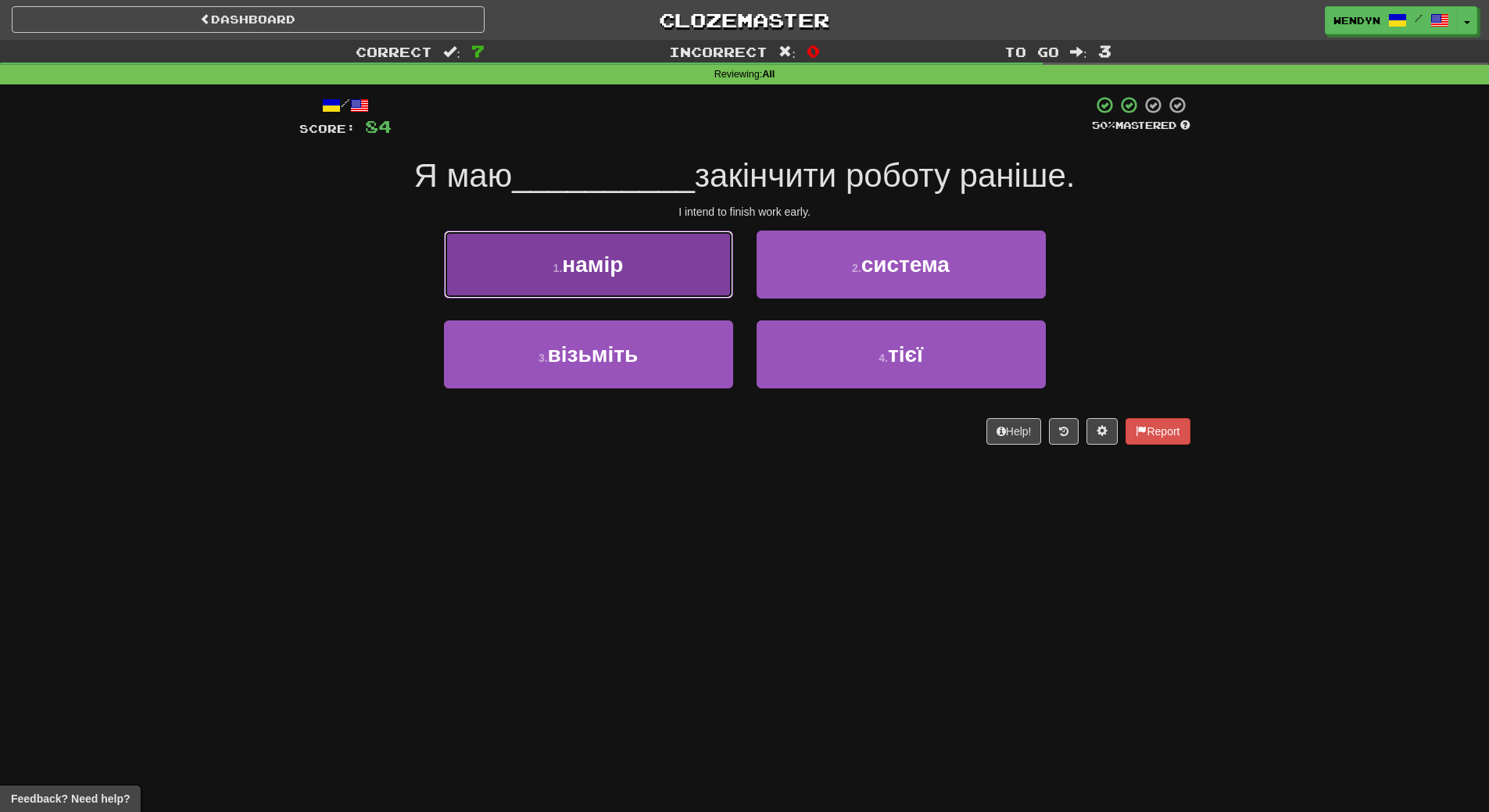
click at [645, 279] on button "1 . намір" at bounding box center [588, 264] width 289 height 68
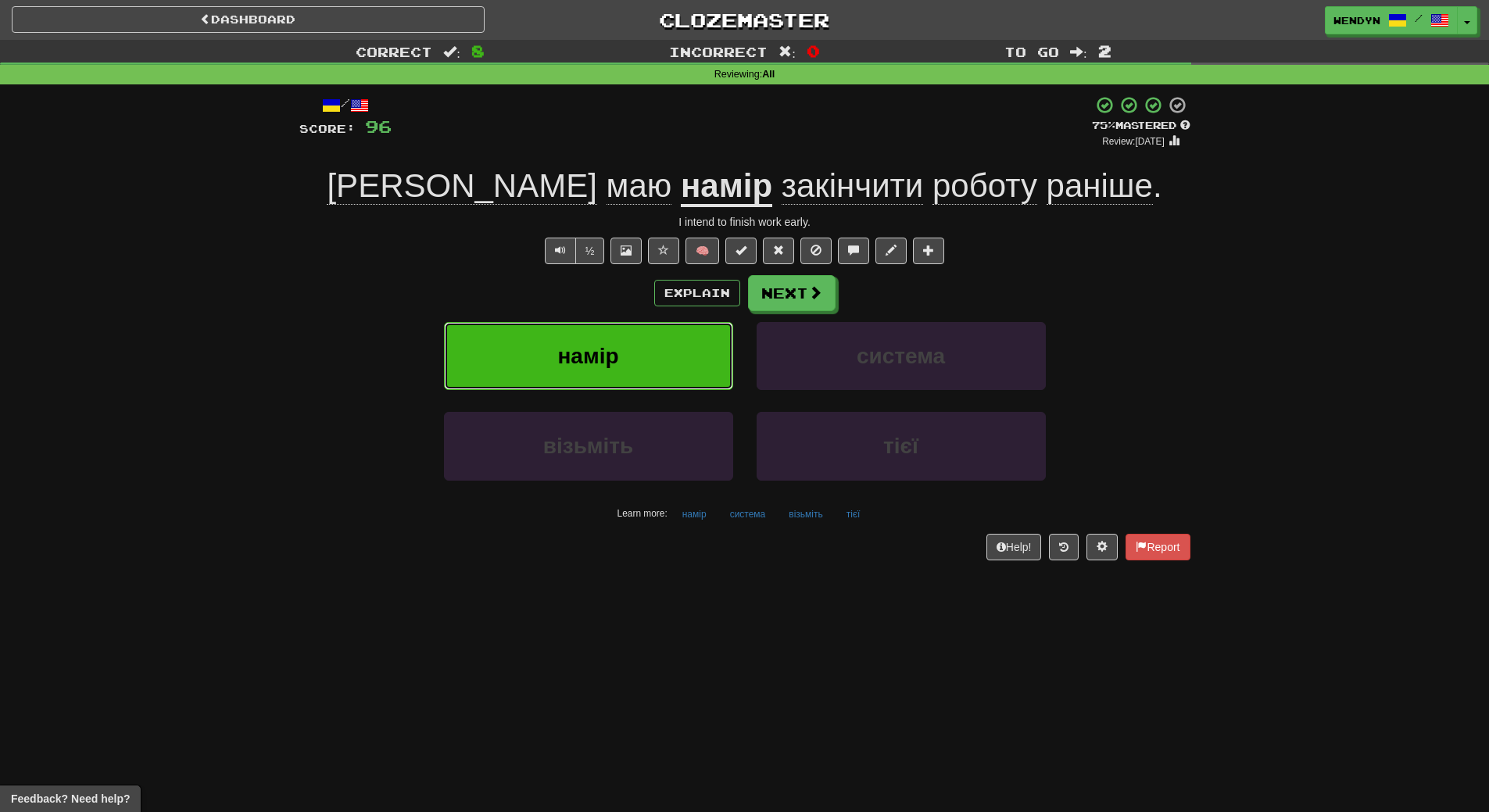
click at [624, 375] on button "намір" at bounding box center [588, 355] width 289 height 68
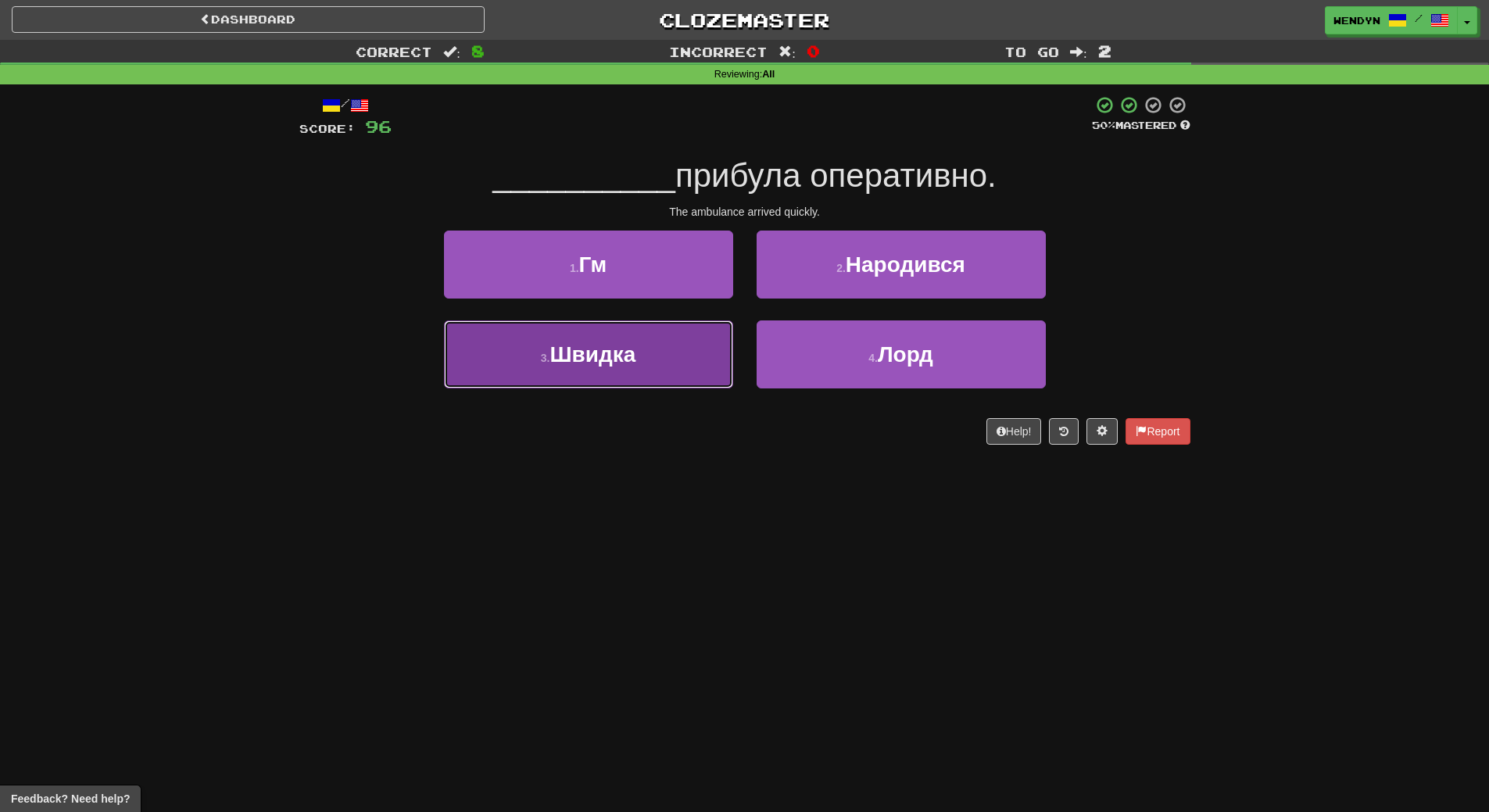
click at [631, 378] on button "3 . Швидка" at bounding box center [588, 354] width 289 height 68
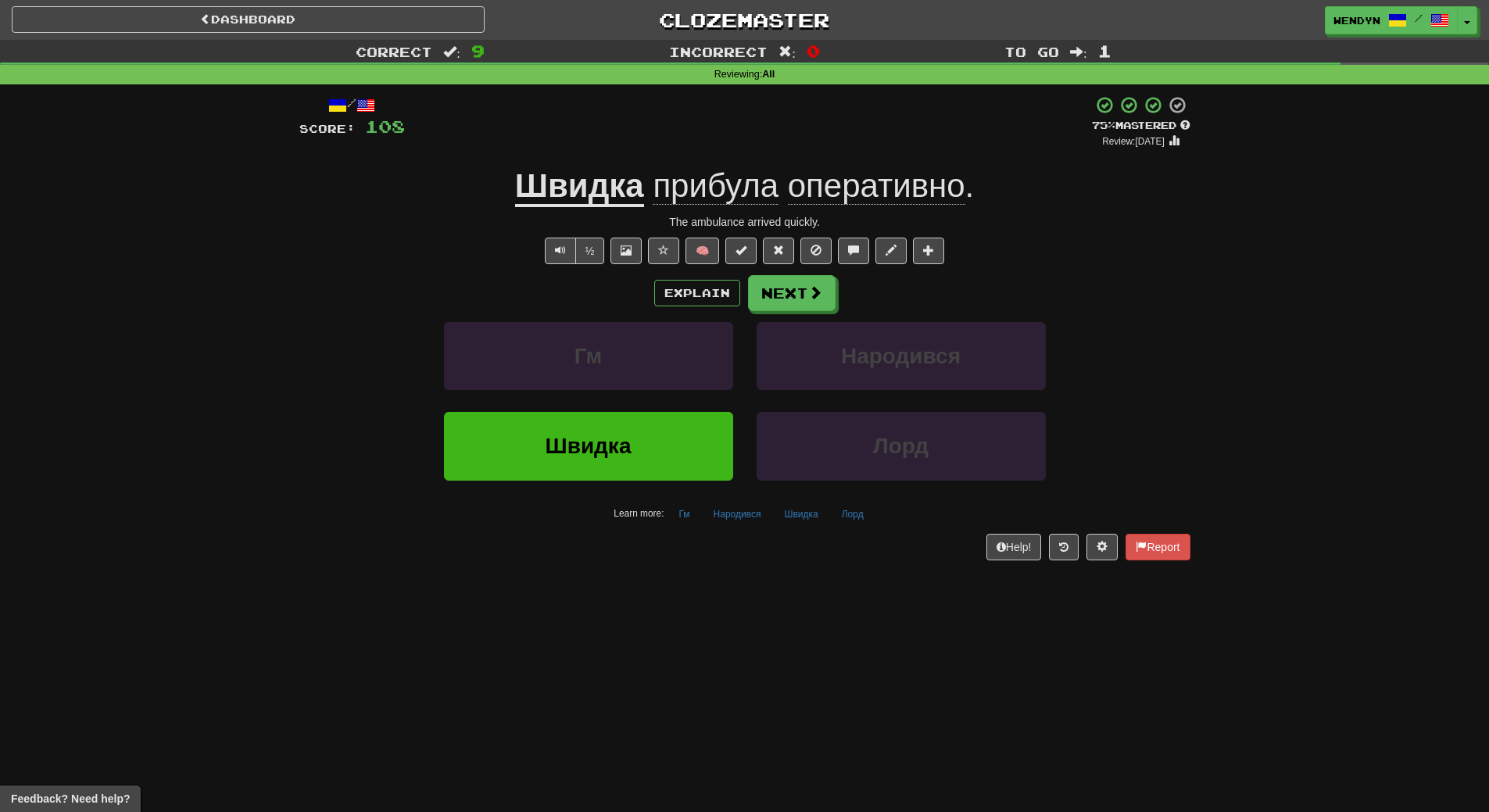
click at [749, 651] on div "Dashboard Clozemaster WendyN / Toggle Dropdown Dashboard Leaderboard Activity F…" at bounding box center [744, 406] width 1489 height 812
click at [627, 463] on button "Швидка" at bounding box center [588, 446] width 289 height 68
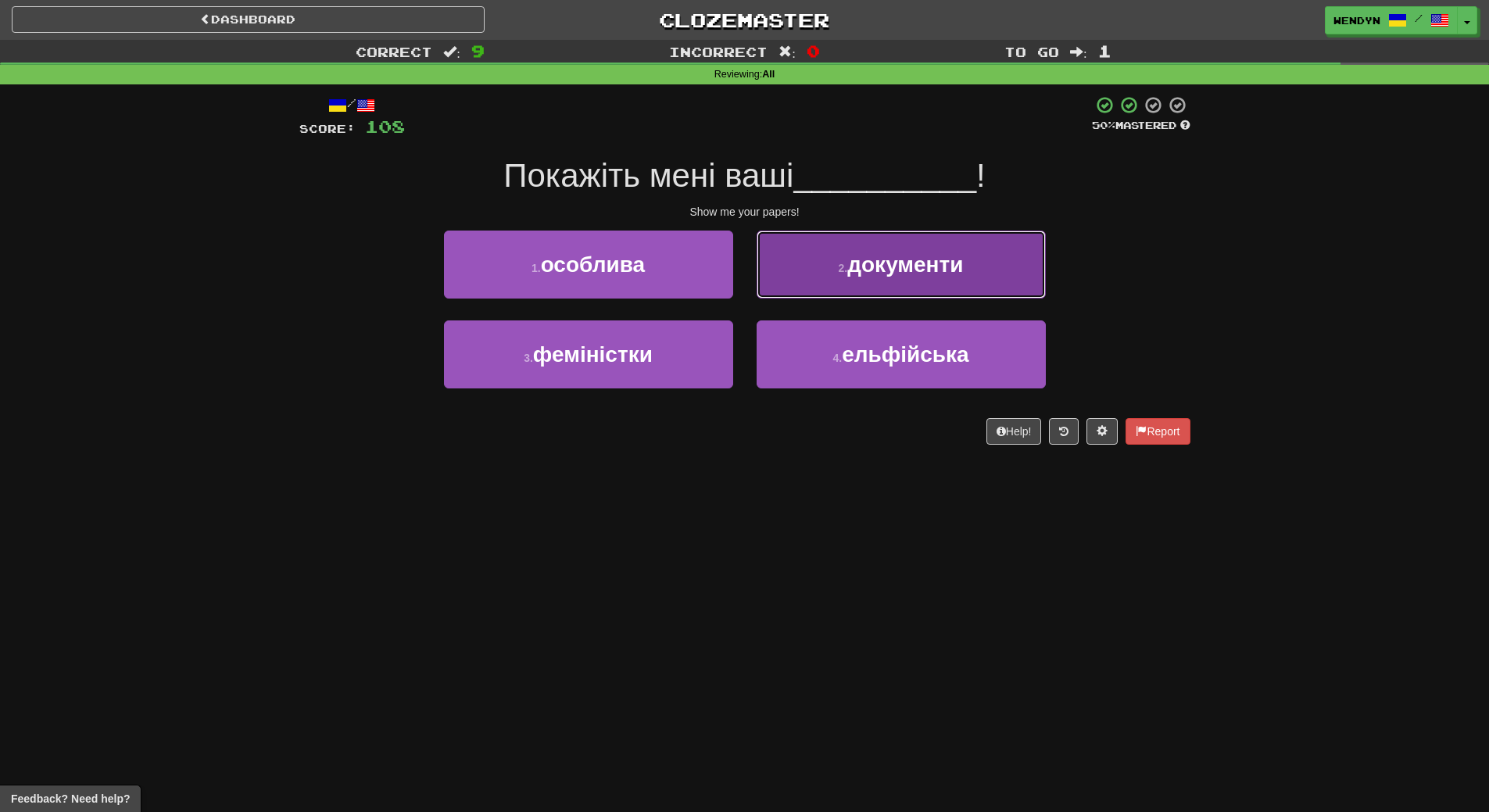
click at [950, 287] on button "2 . документи" at bounding box center [901, 264] width 289 height 68
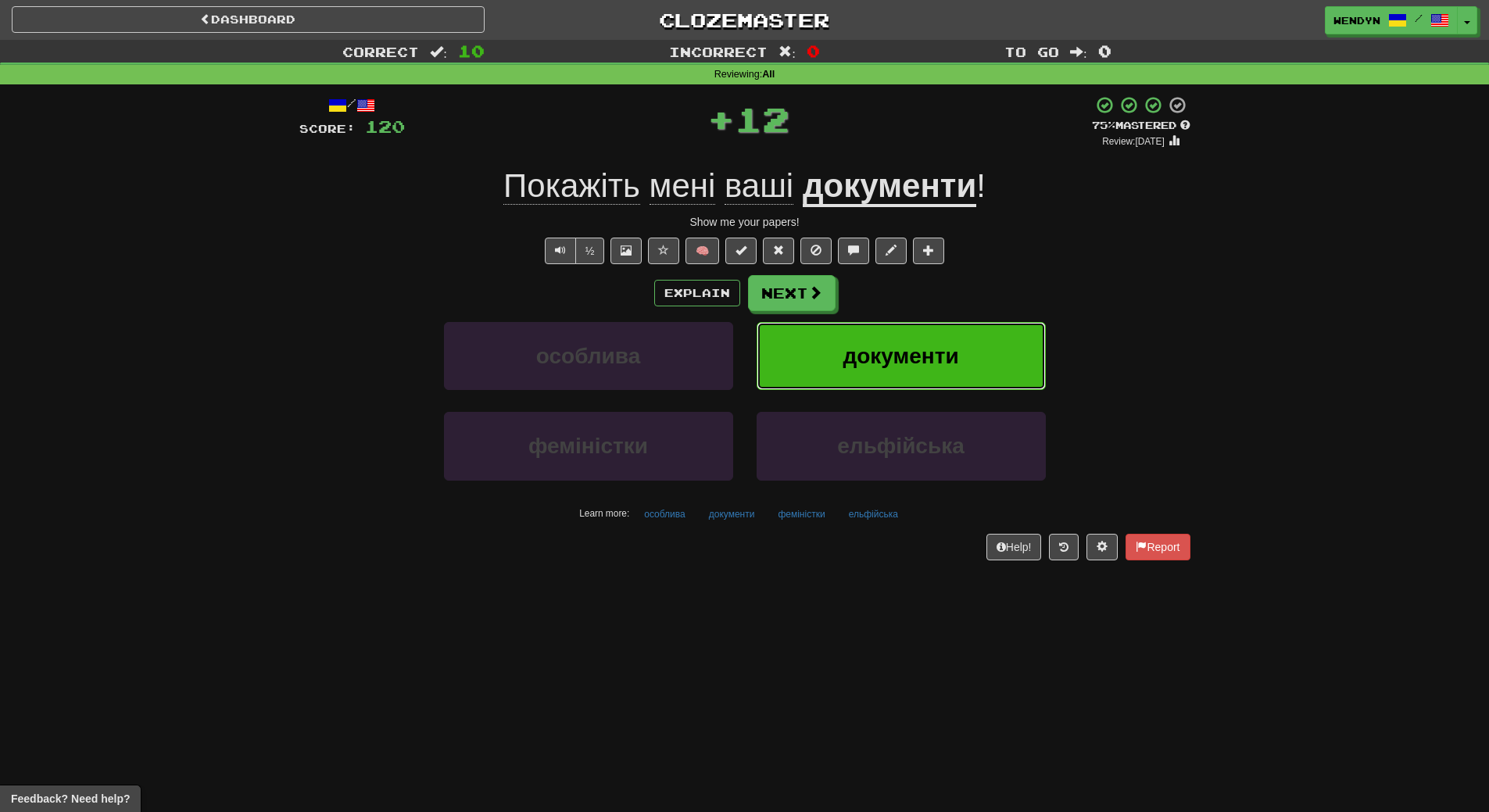
click at [949, 341] on button "документи" at bounding box center [901, 355] width 289 height 68
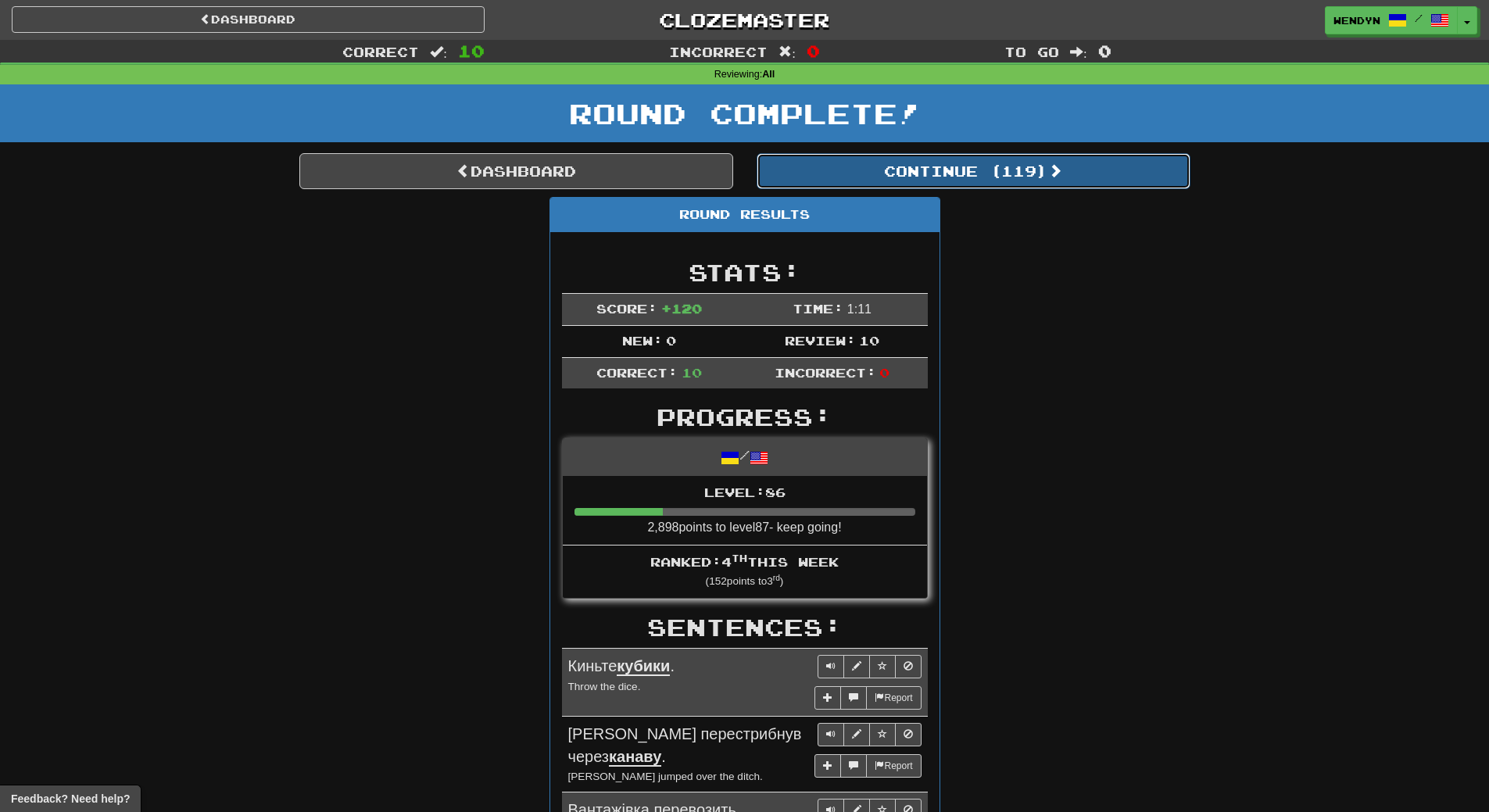
click at [1010, 181] on button "Continue ( 119 )" at bounding box center [974, 171] width 434 height 36
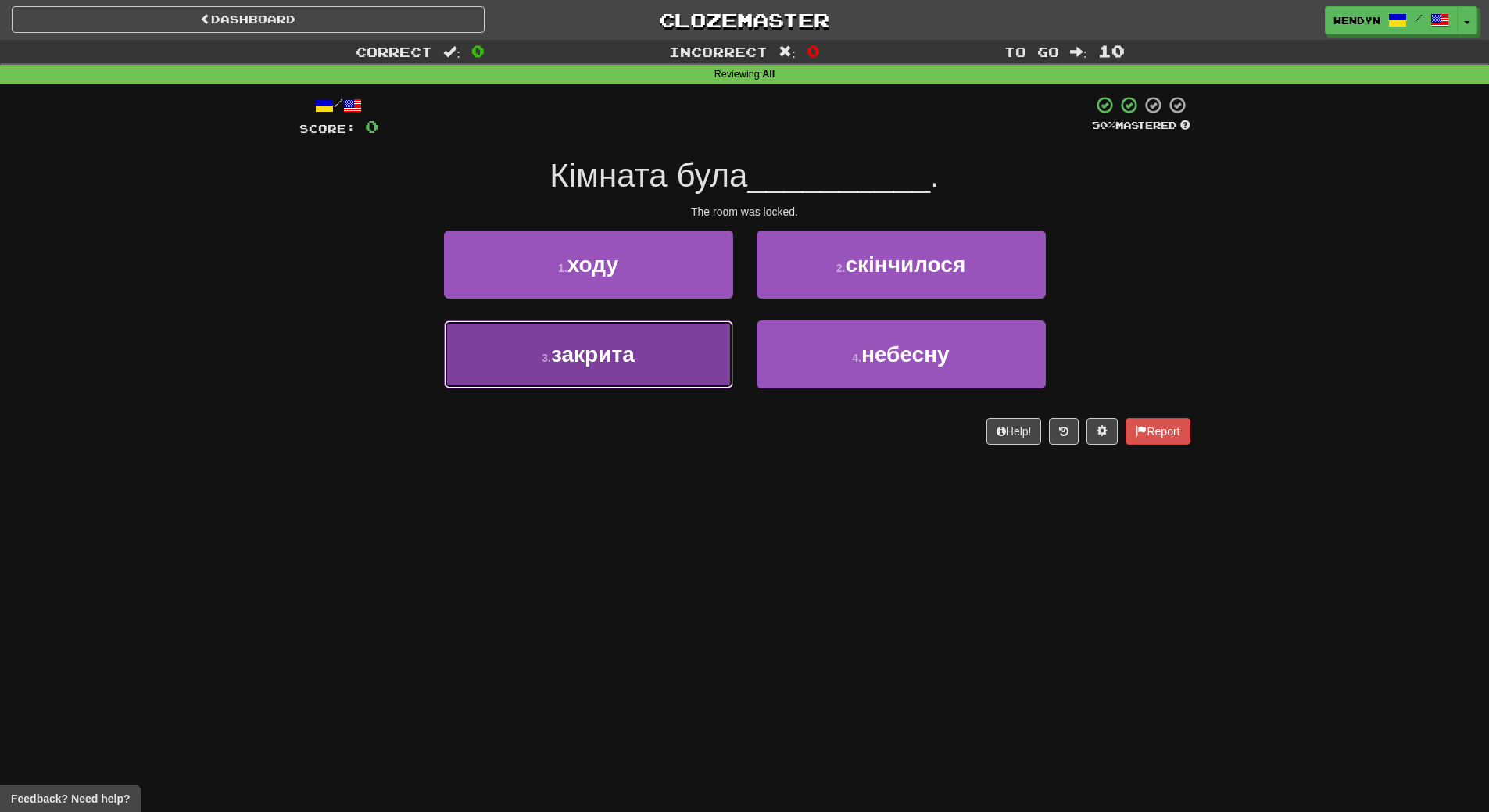
drag, startPoint x: 606, startPoint y: 357, endPoint x: 605, endPoint y: 372, distance: 15.0
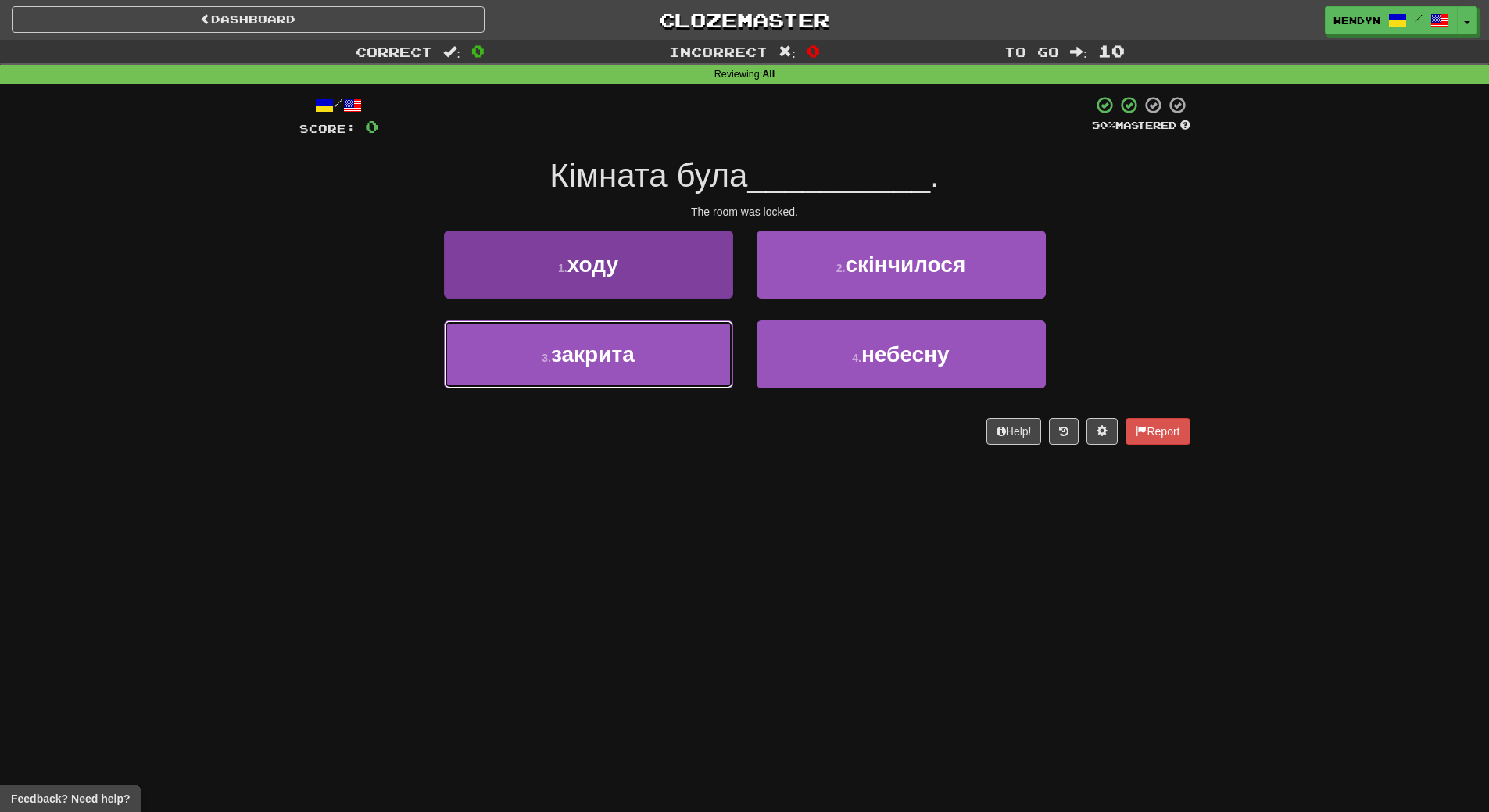
click at [605, 357] on span "закрита" at bounding box center [593, 354] width 84 height 24
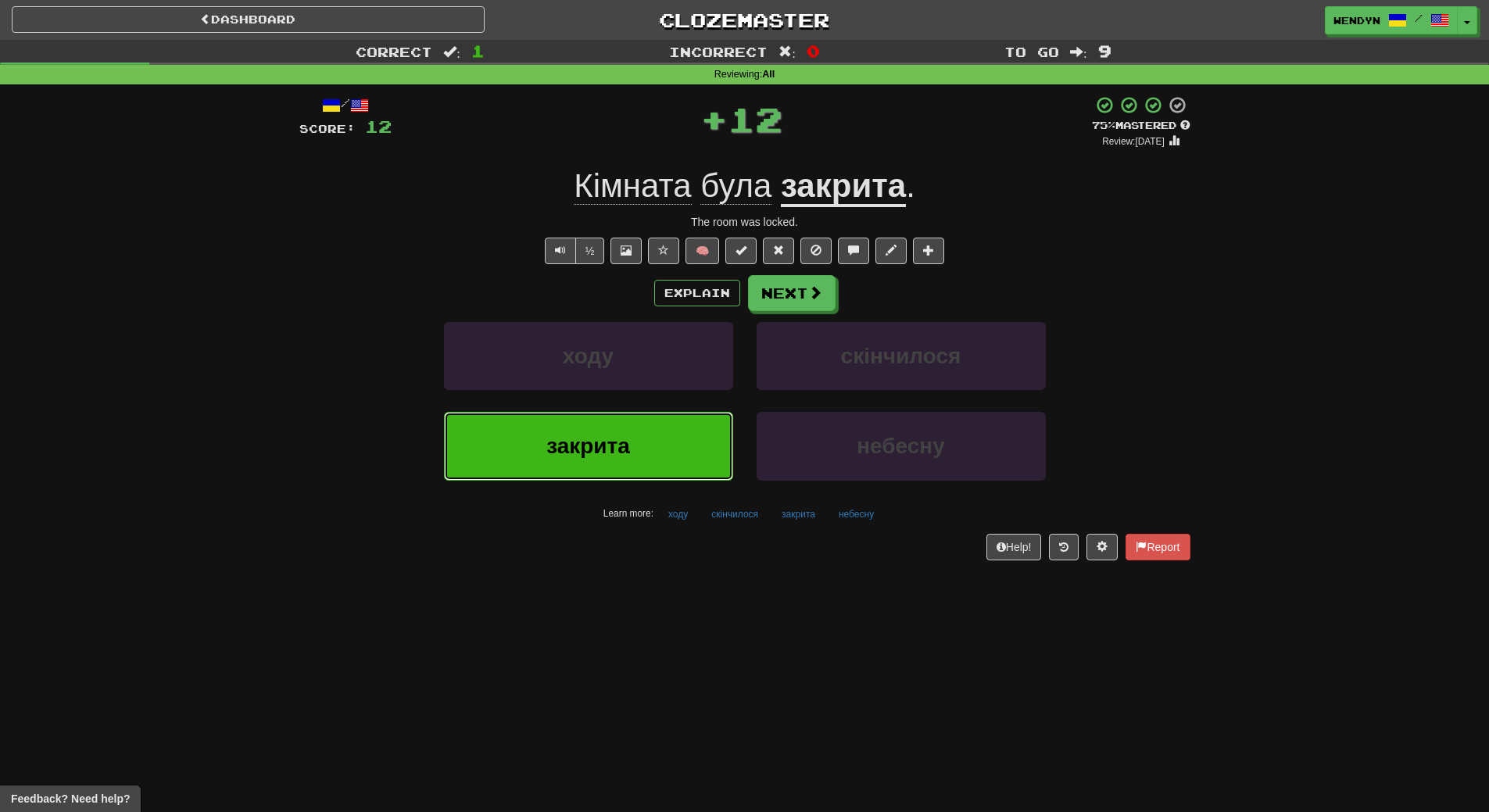
click at [609, 456] on span "закрита" at bounding box center [588, 446] width 84 height 24
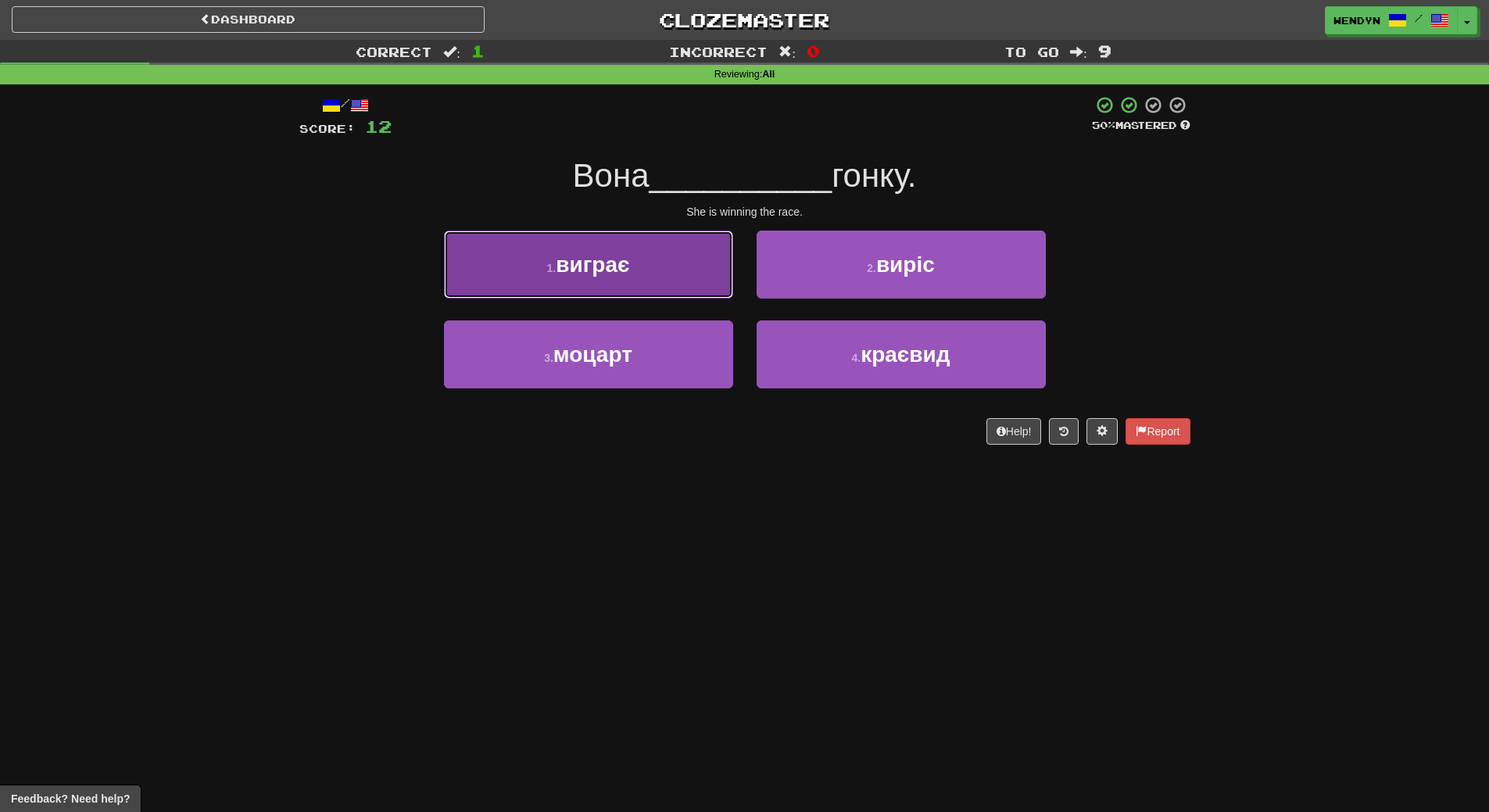
click at [617, 258] on span "виграє" at bounding box center [593, 264] width 74 height 24
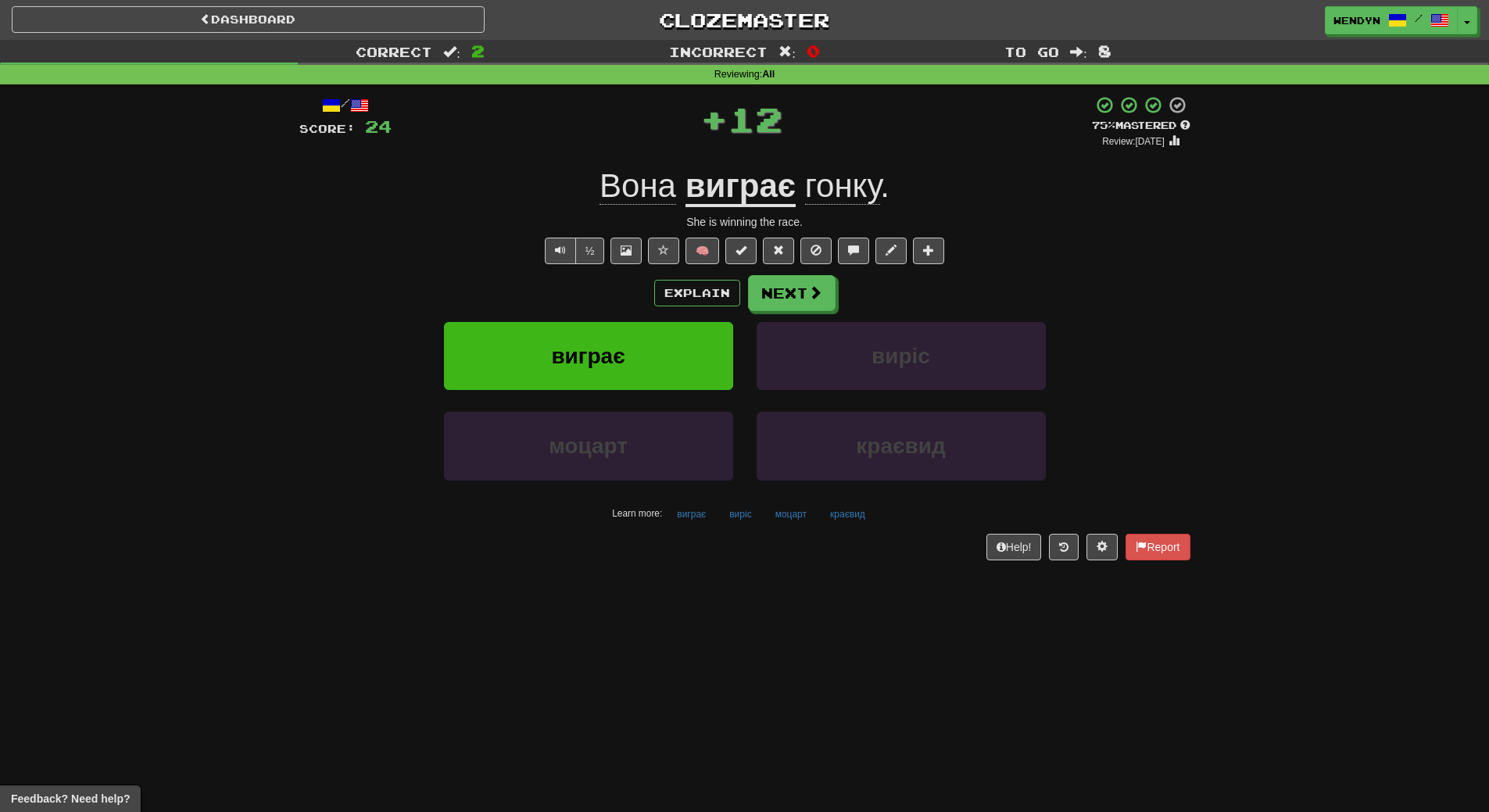
click at [627, 392] on div "виграє" at bounding box center [588, 366] width 313 height 90
click at [643, 325] on button "виграє" at bounding box center [588, 355] width 289 height 68
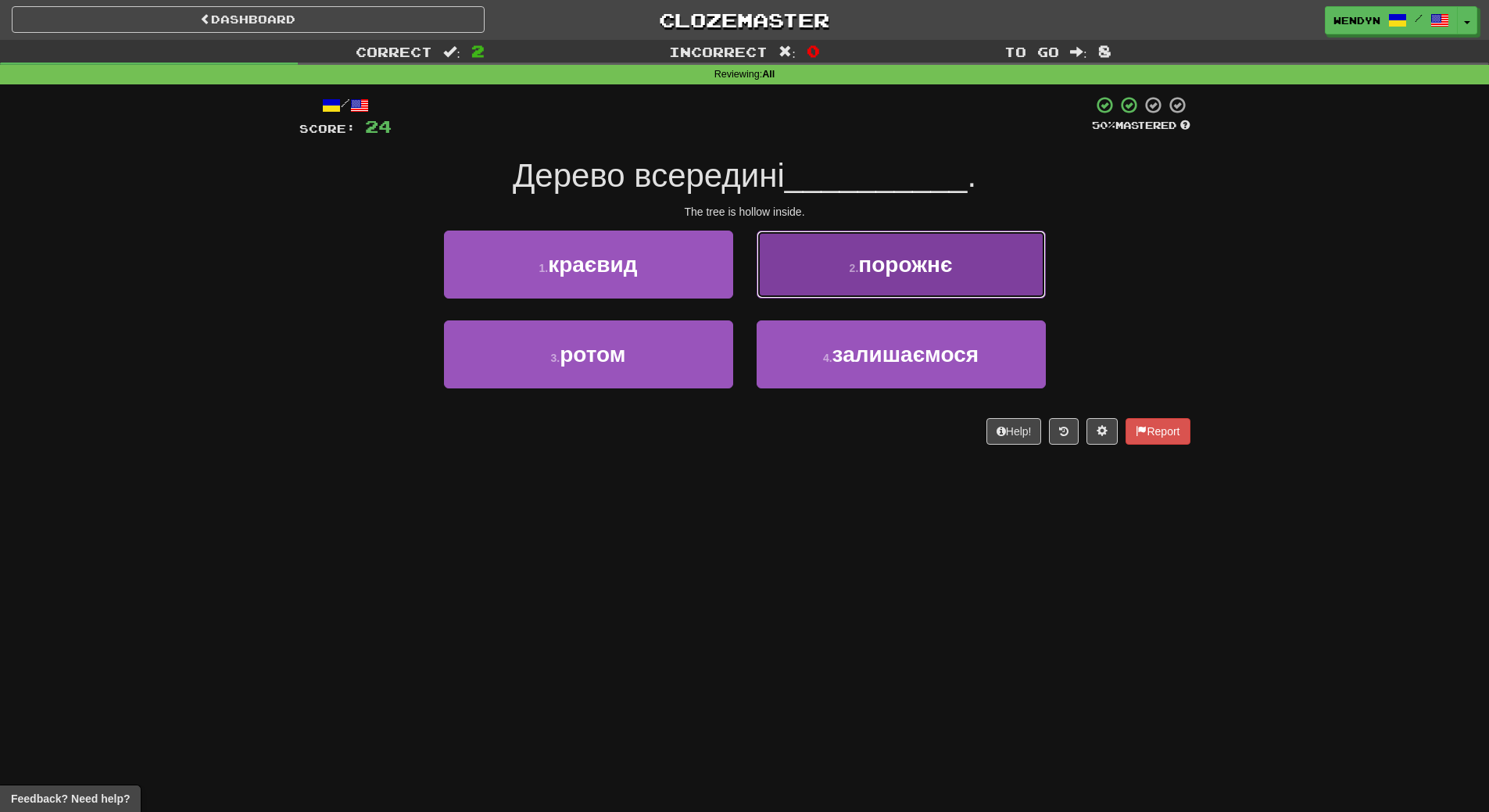
click at [949, 290] on button "2 . порожнє" at bounding box center [901, 264] width 289 height 68
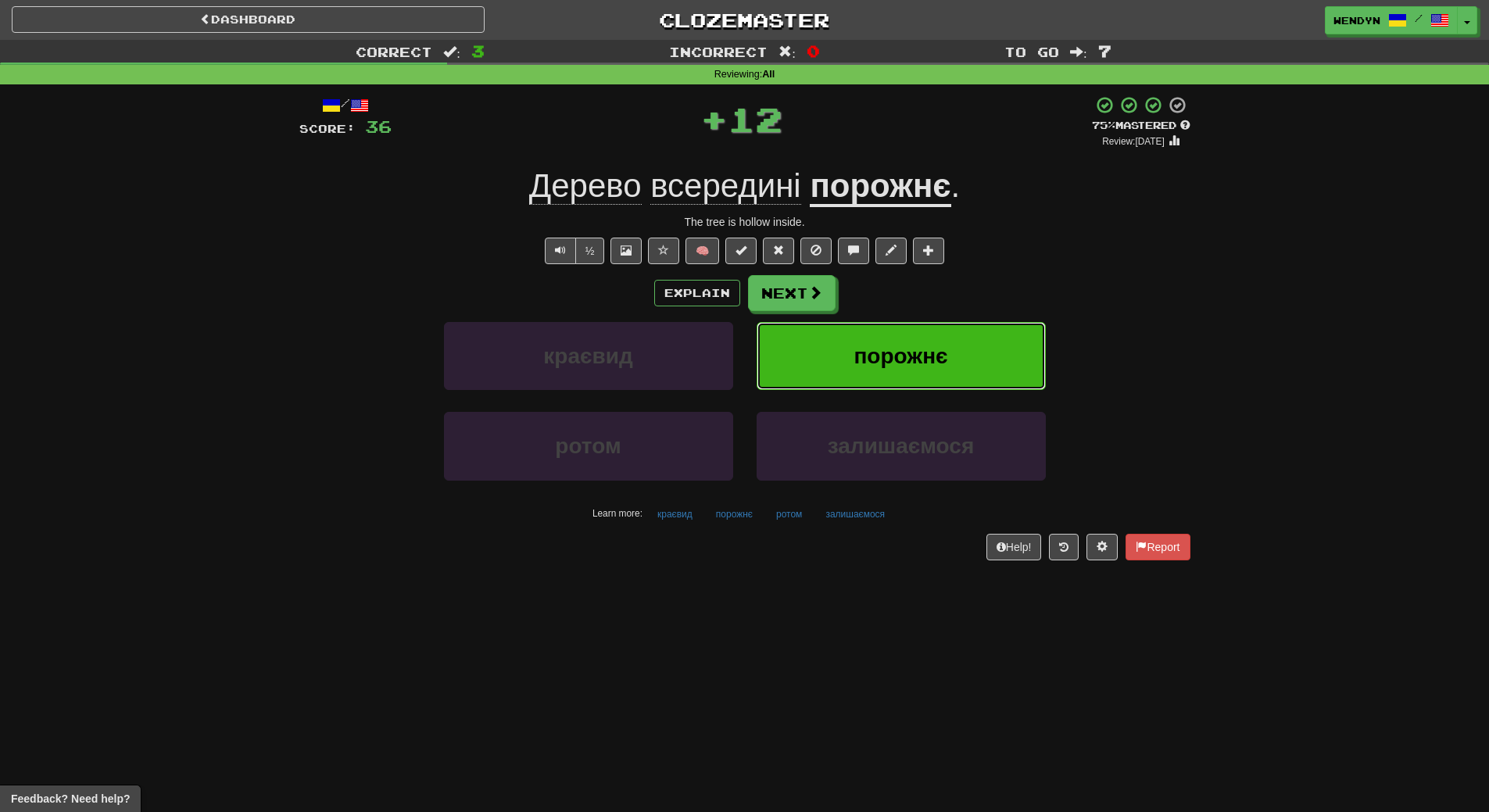
click at [945, 337] on button "порожнє" at bounding box center [901, 355] width 289 height 68
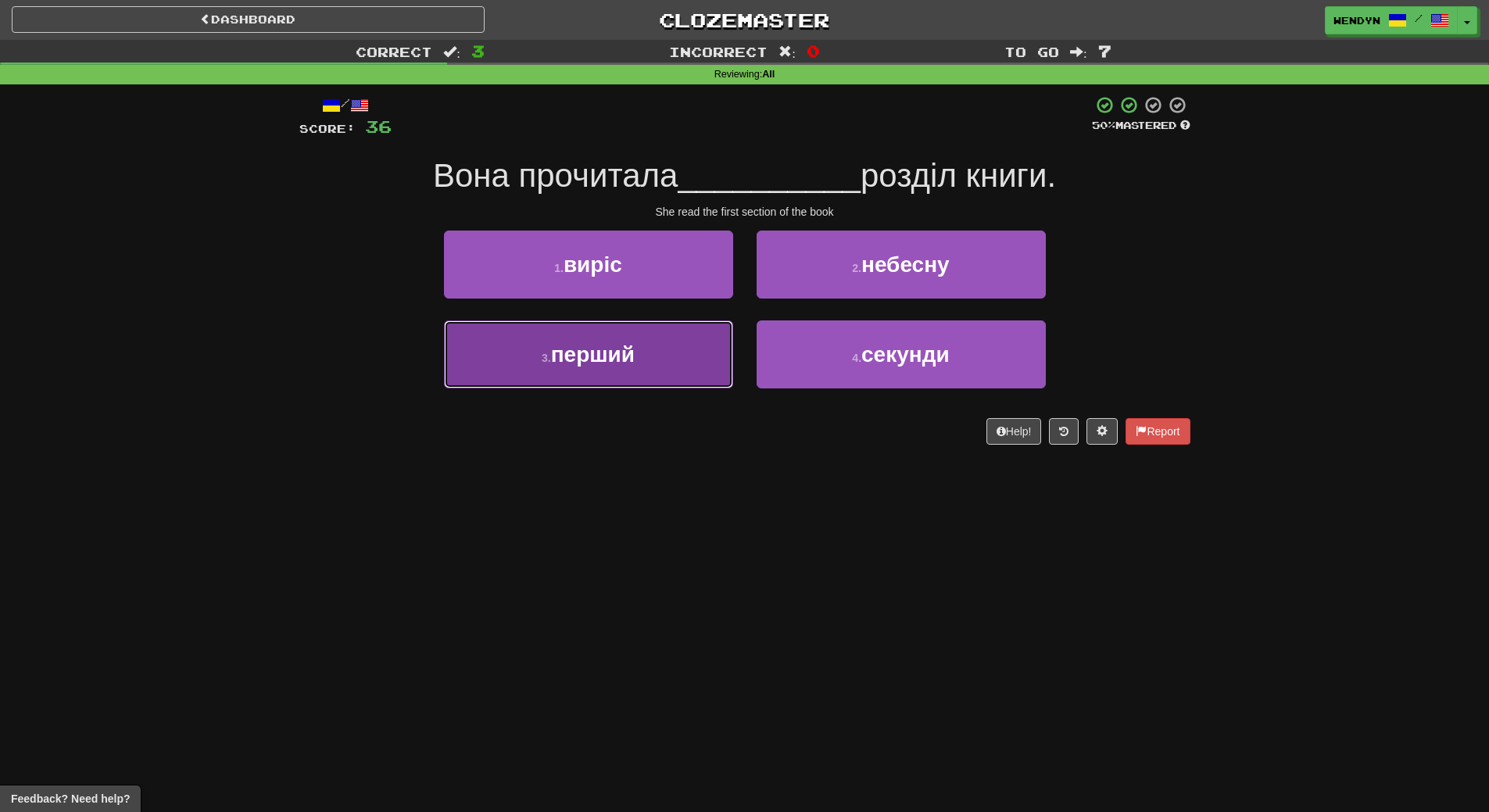
click at [666, 366] on button "3 . перший" at bounding box center [588, 354] width 289 height 68
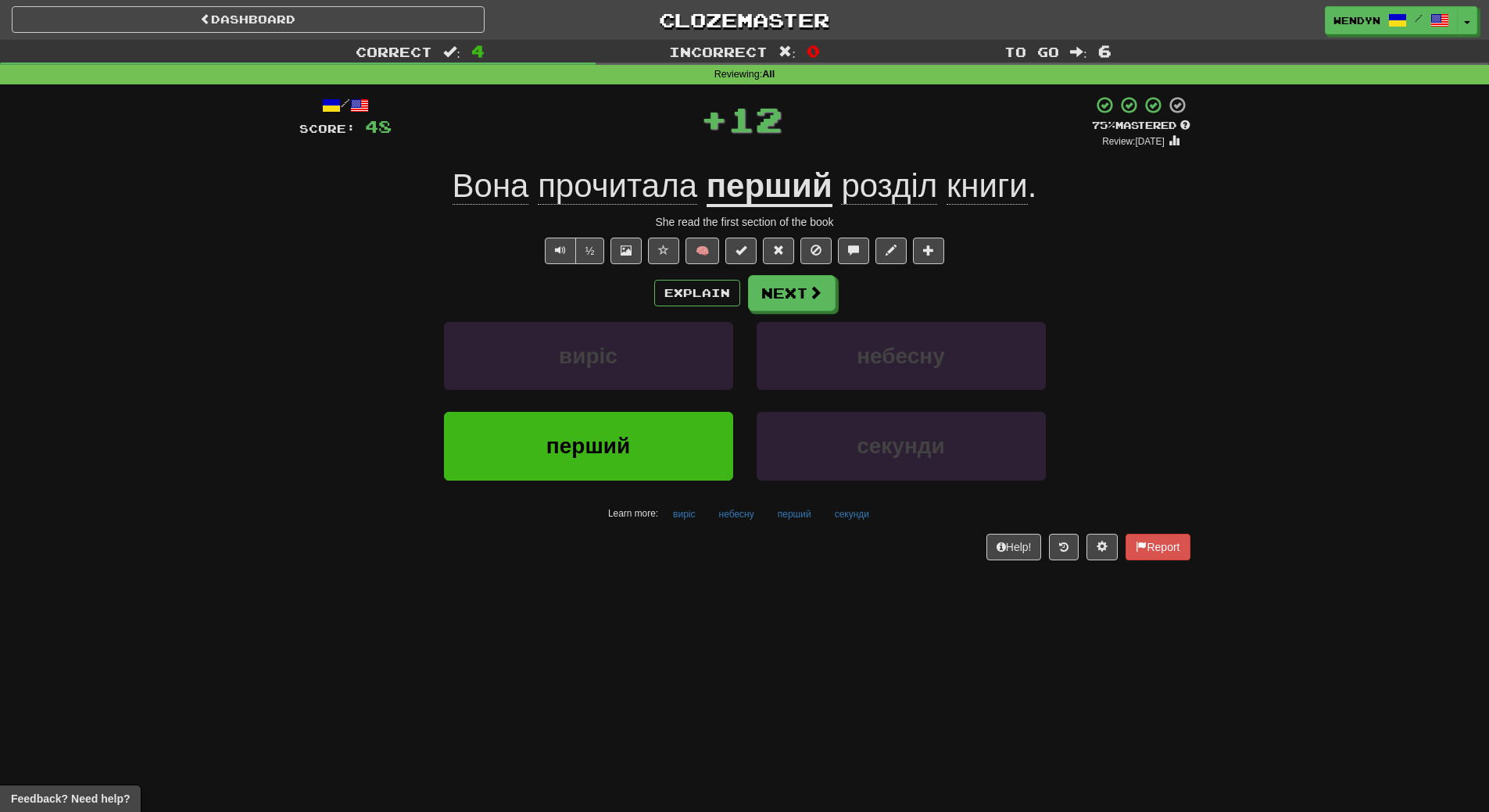
click at [641, 583] on div "Dashboard Clozemaster WendyN / Toggle Dropdown Dashboard Leaderboard Activity F…" at bounding box center [744, 406] width 1489 height 812
click at [638, 462] on button "перший" at bounding box center [588, 446] width 289 height 68
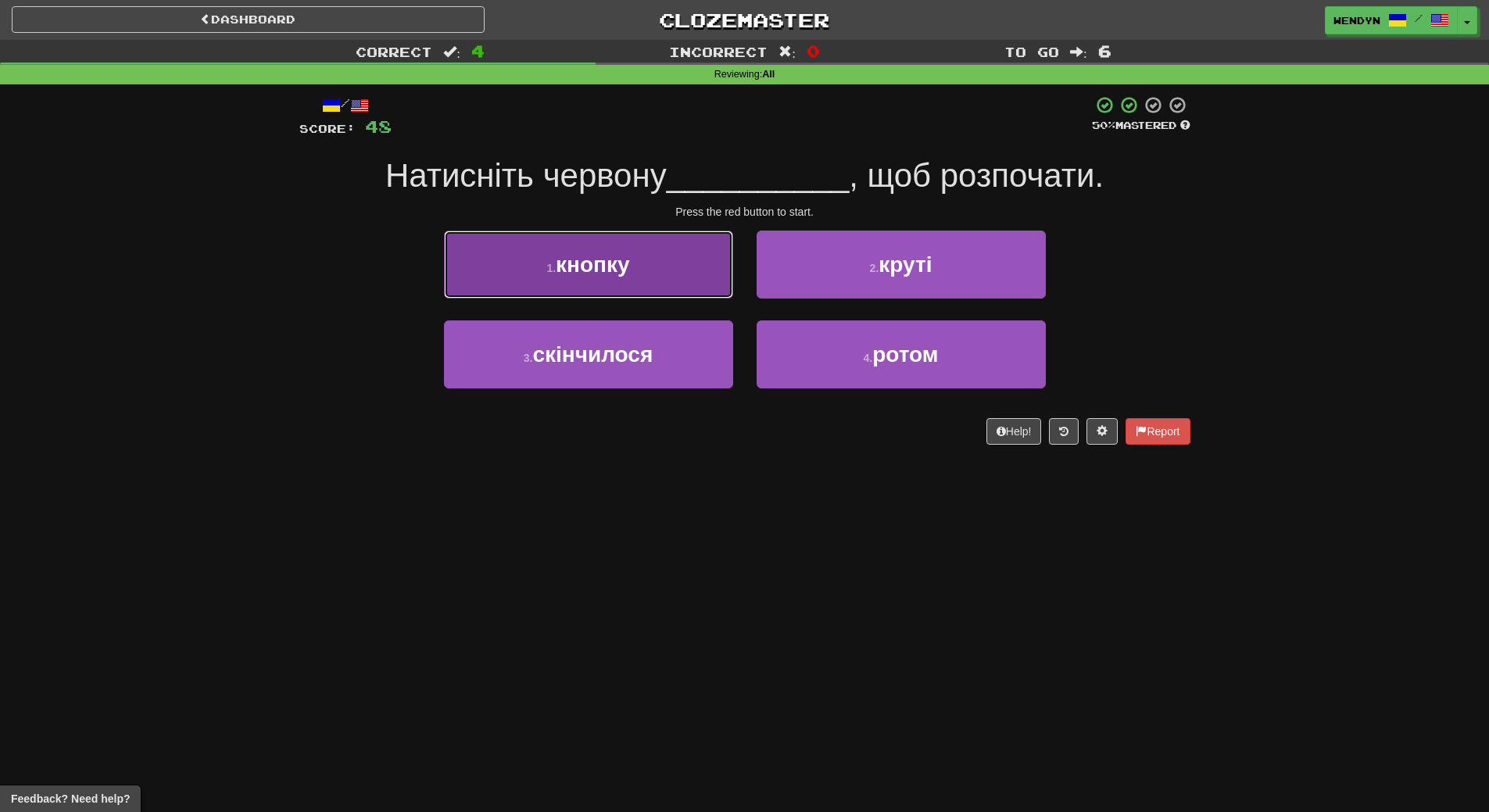
click at [640, 278] on button "1 . кнопку" at bounding box center [588, 264] width 289 height 68
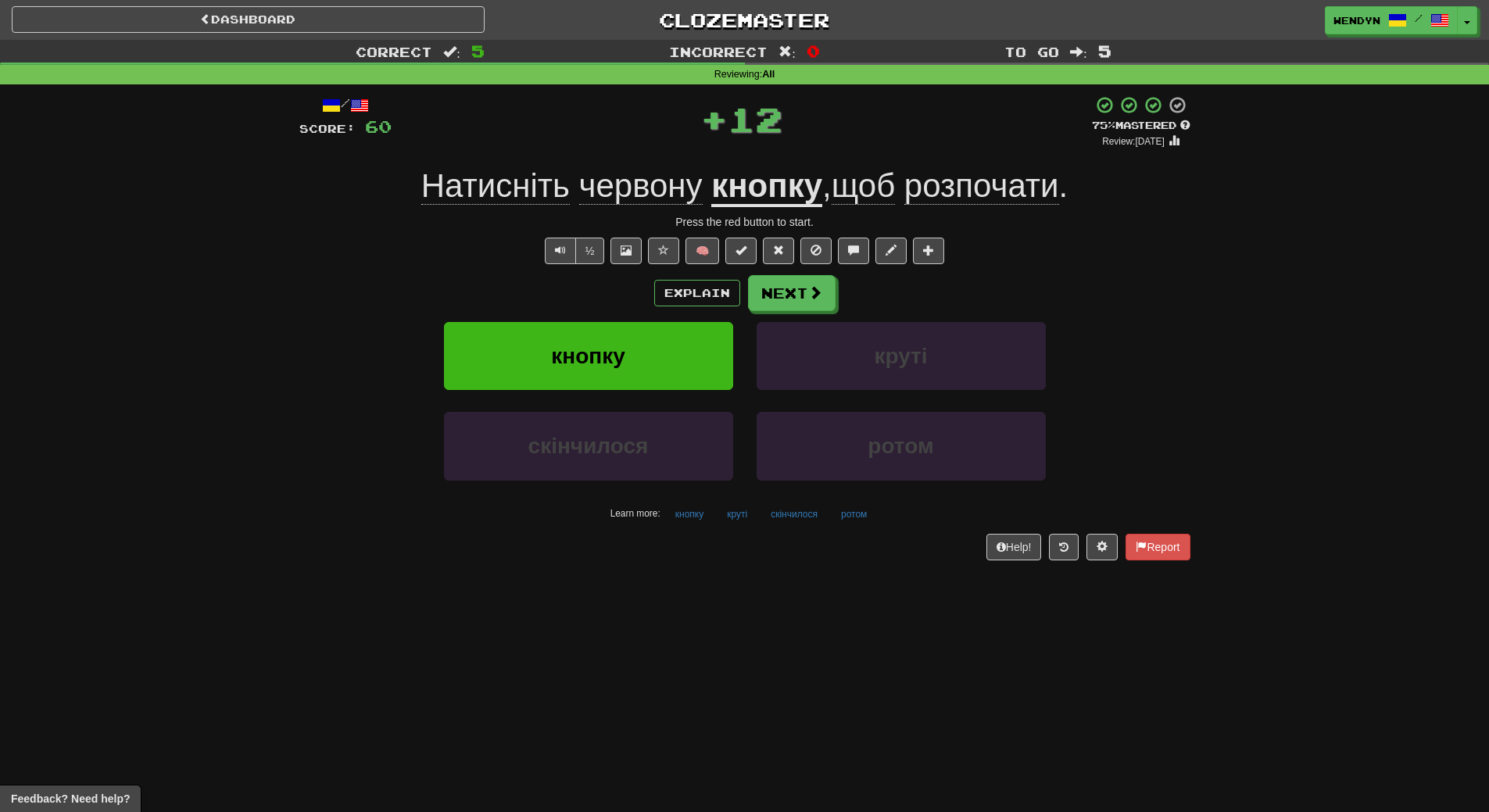
click at [621, 298] on div "Explain Next" at bounding box center [745, 293] width 891 height 36
click at [620, 352] on span "кнопку" at bounding box center [588, 355] width 74 height 24
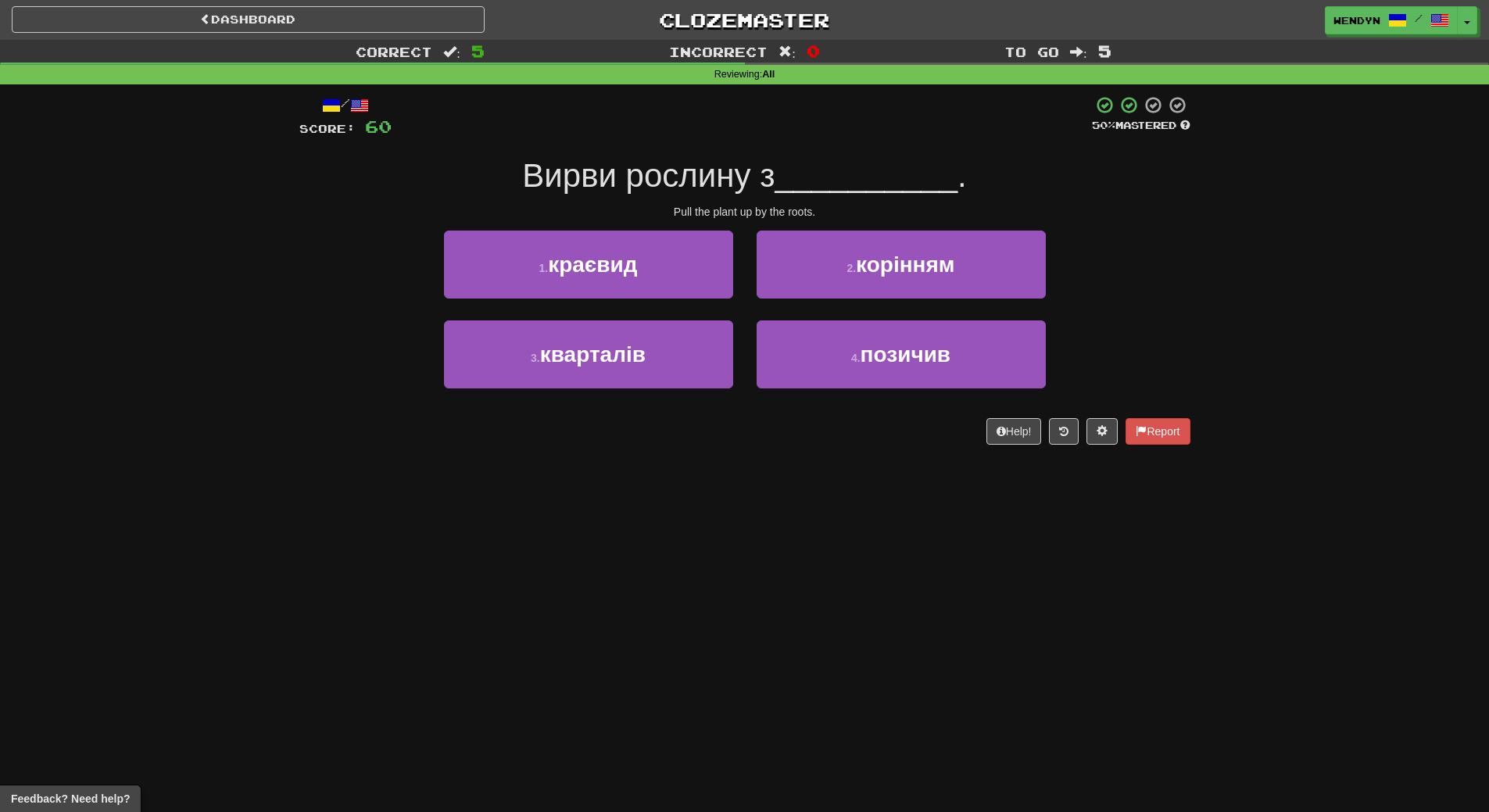
click at [569, 464] on div "/ Score: 60 50 % Mastered Вирви рослину з __________ . Pull the plant up by the…" at bounding box center [745, 276] width 891 height 382
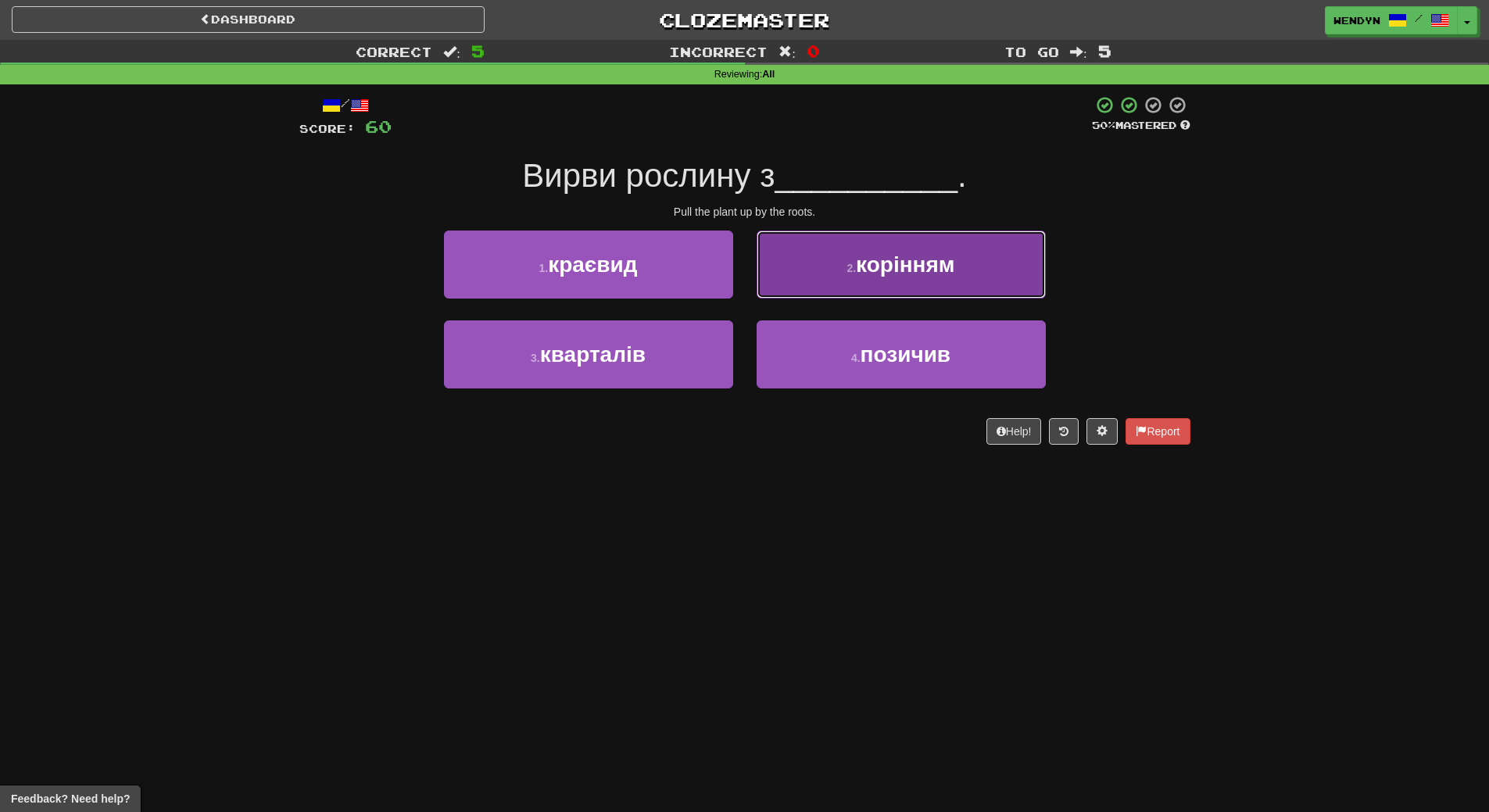
click at [936, 274] on span "корінням" at bounding box center [905, 264] width 99 height 24
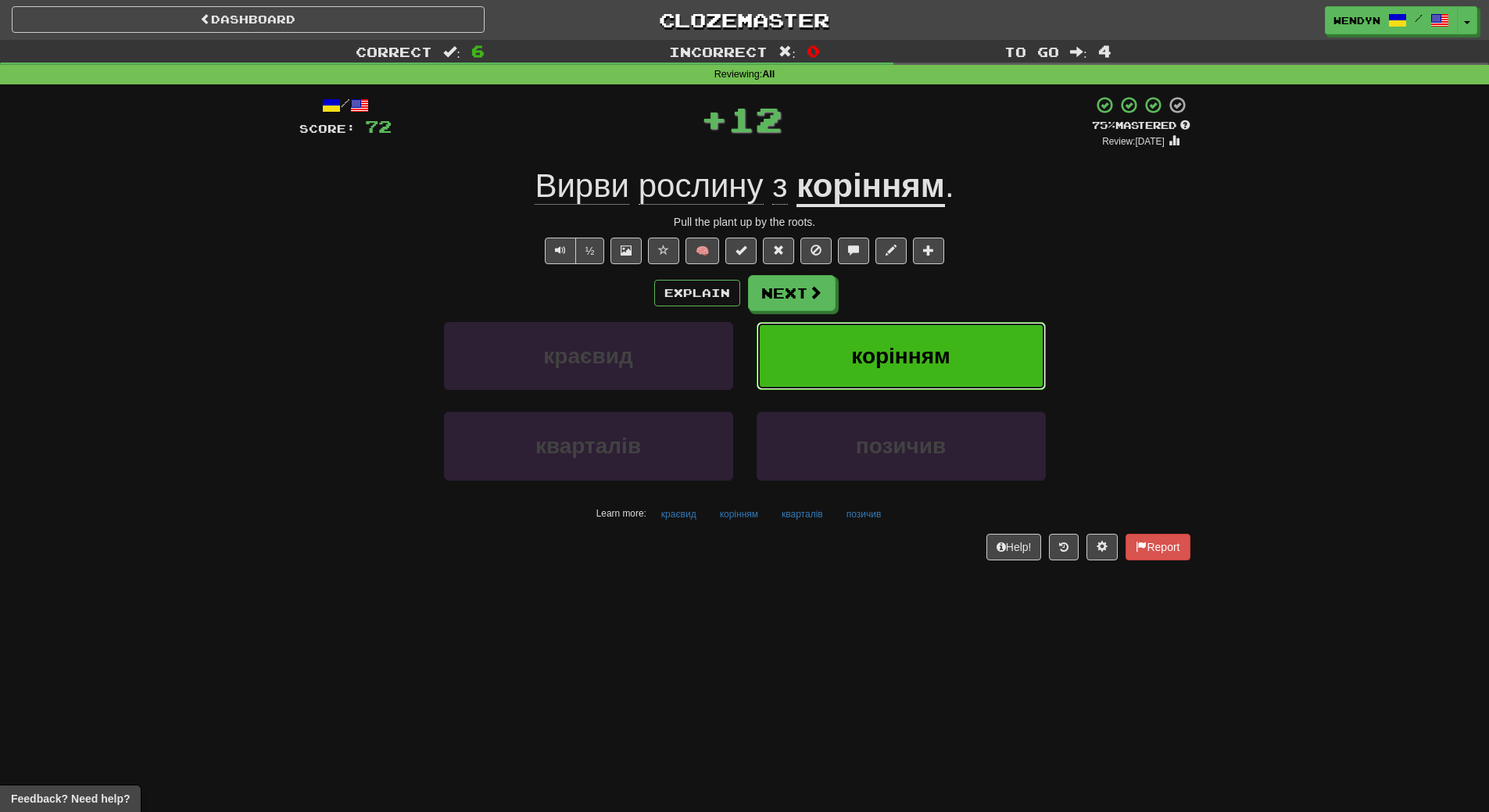
click at [945, 340] on button "корінням" at bounding box center [901, 355] width 289 height 68
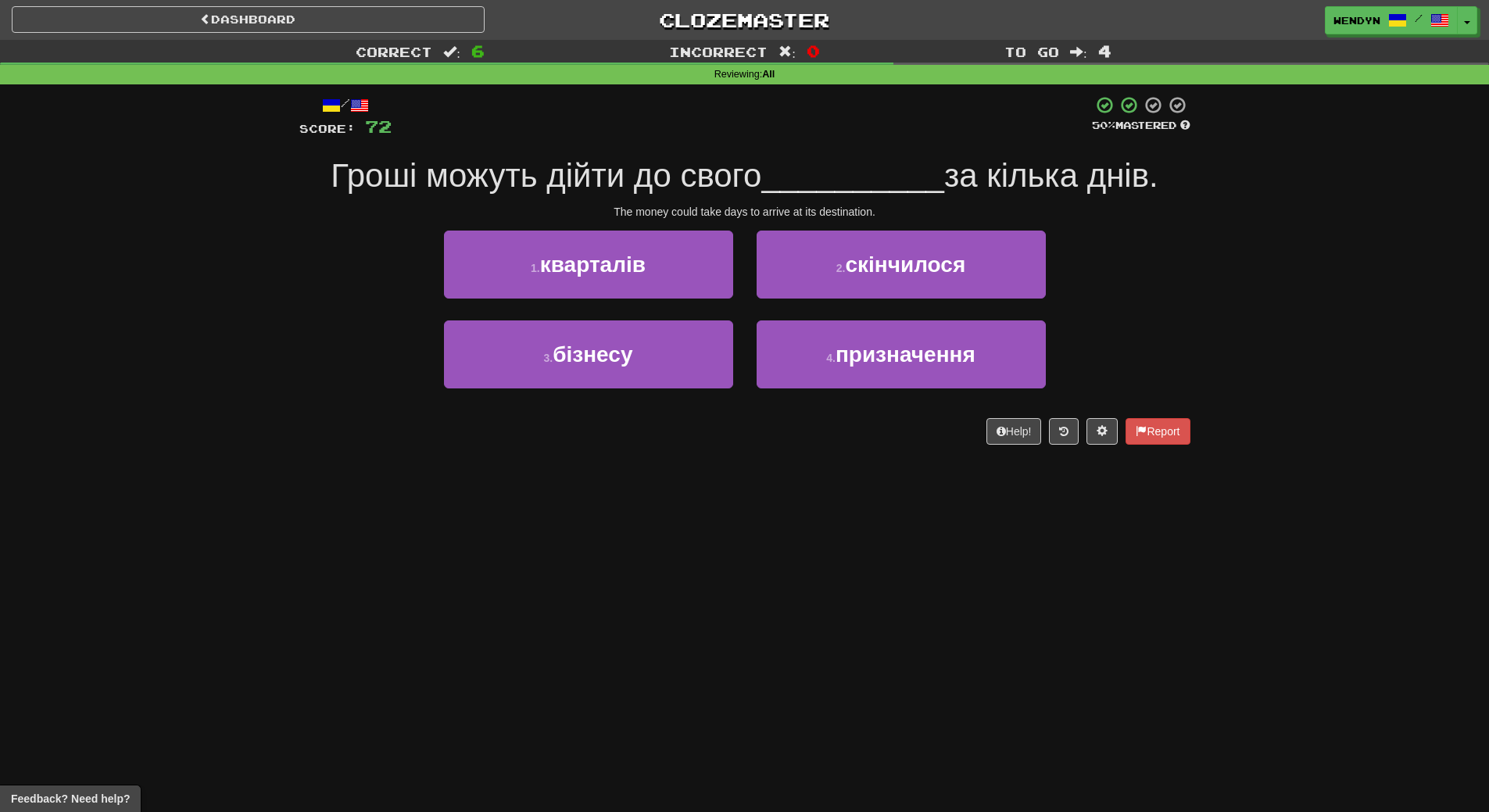
click at [684, 458] on div "/ Score: 72 50 % Mastered Гроші можуть дійти до свого __________ за кілька днів…" at bounding box center [745, 276] width 891 height 382
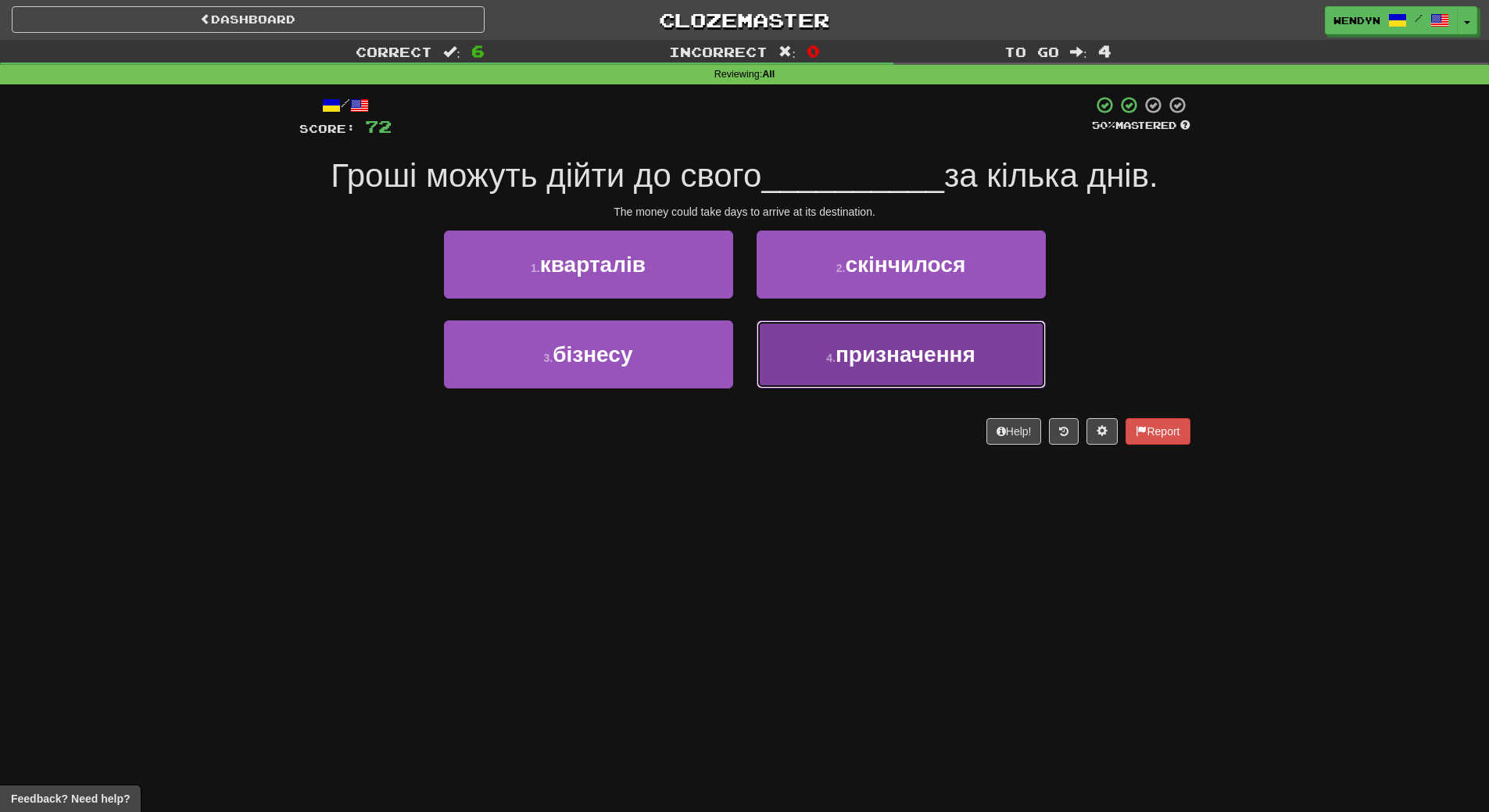
click at [878, 372] on button "4 . призначення" at bounding box center [901, 354] width 289 height 68
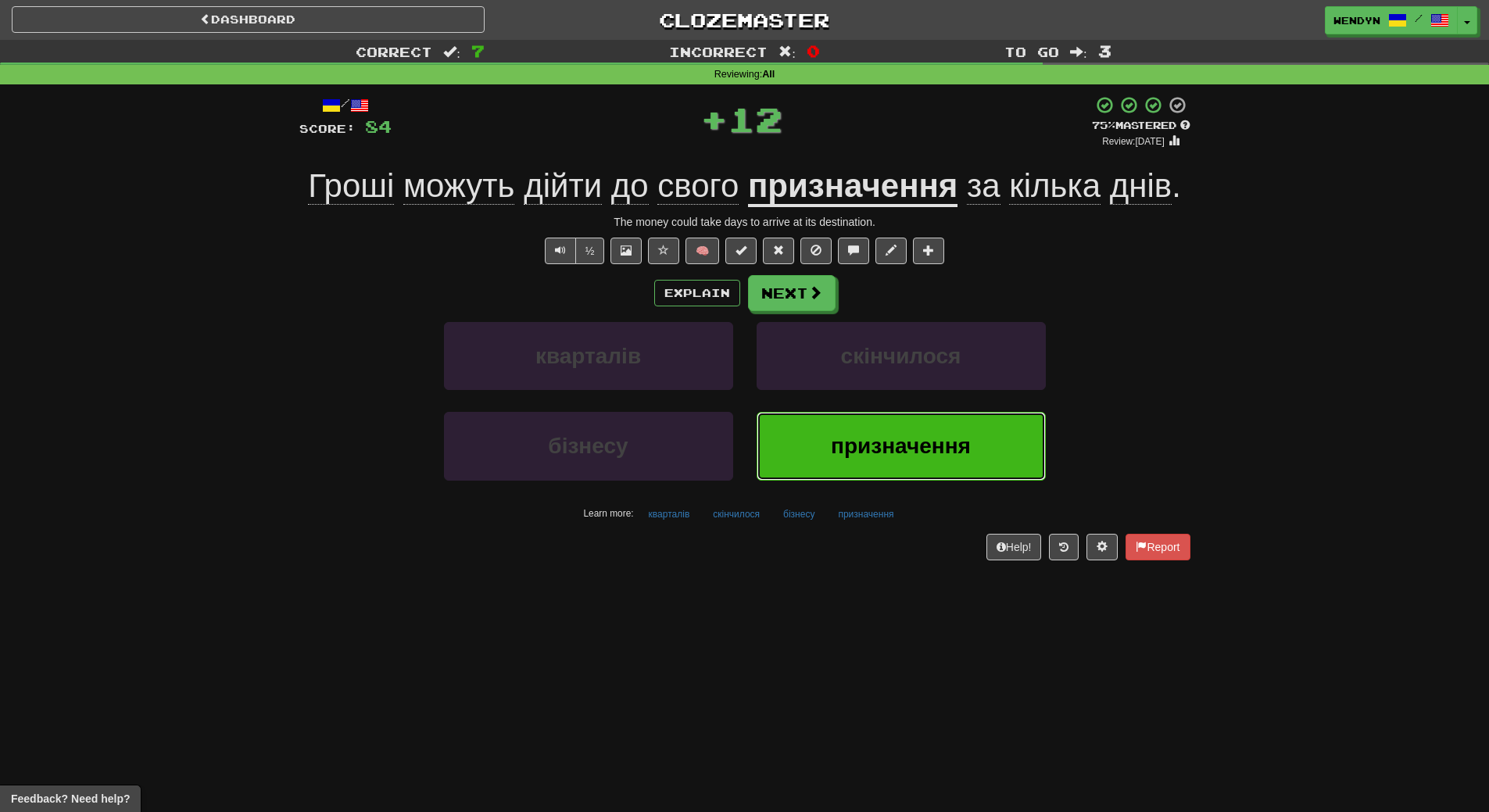
click at [880, 428] on button "призначення" at bounding box center [901, 446] width 289 height 68
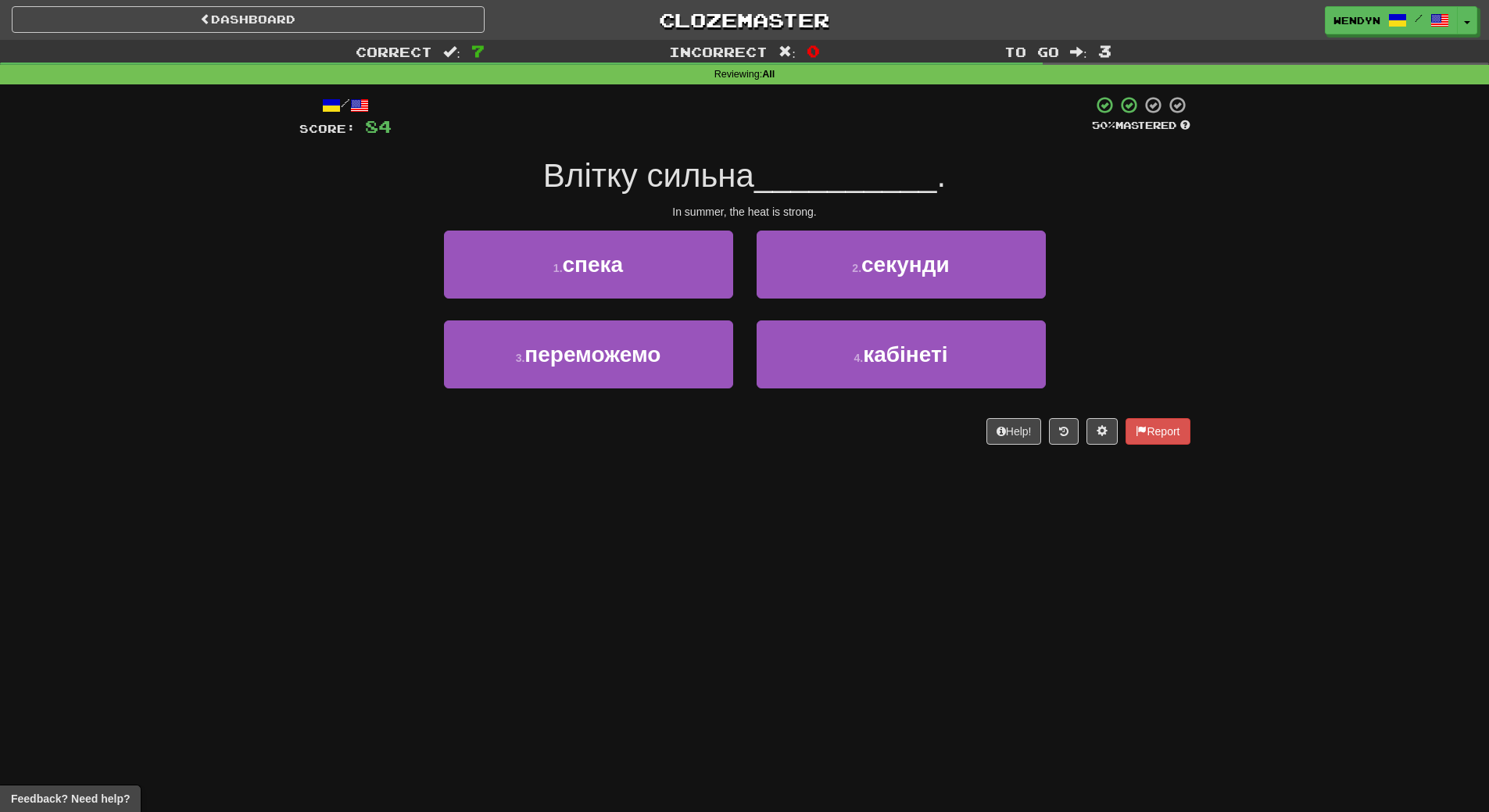
click at [829, 486] on div "Dashboard Clozemaster WendyN / Toggle Dropdown Dashboard Leaderboard Activity F…" at bounding box center [744, 406] width 1489 height 812
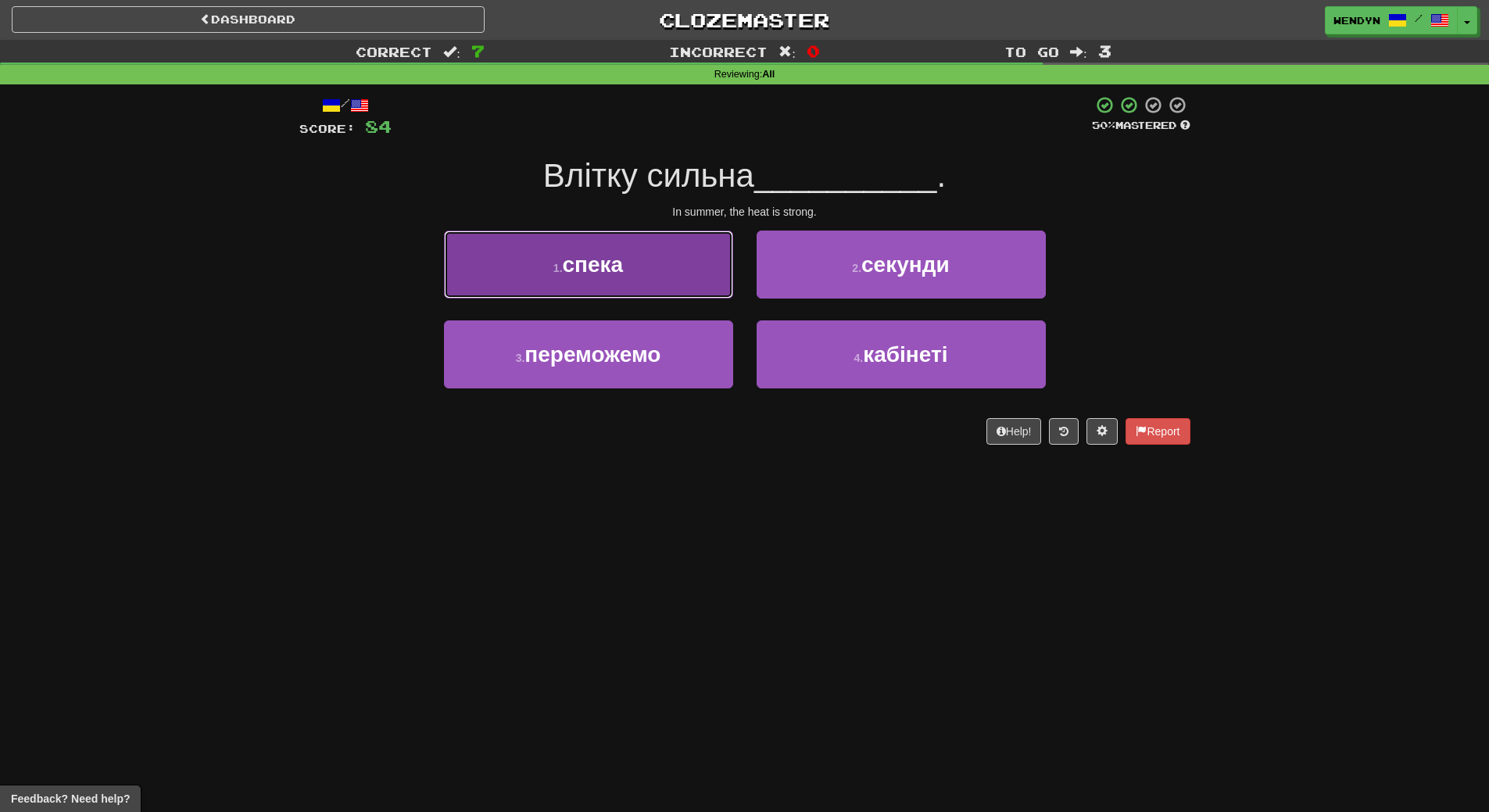
click at [627, 269] on button "1 . спека" at bounding box center [588, 264] width 289 height 68
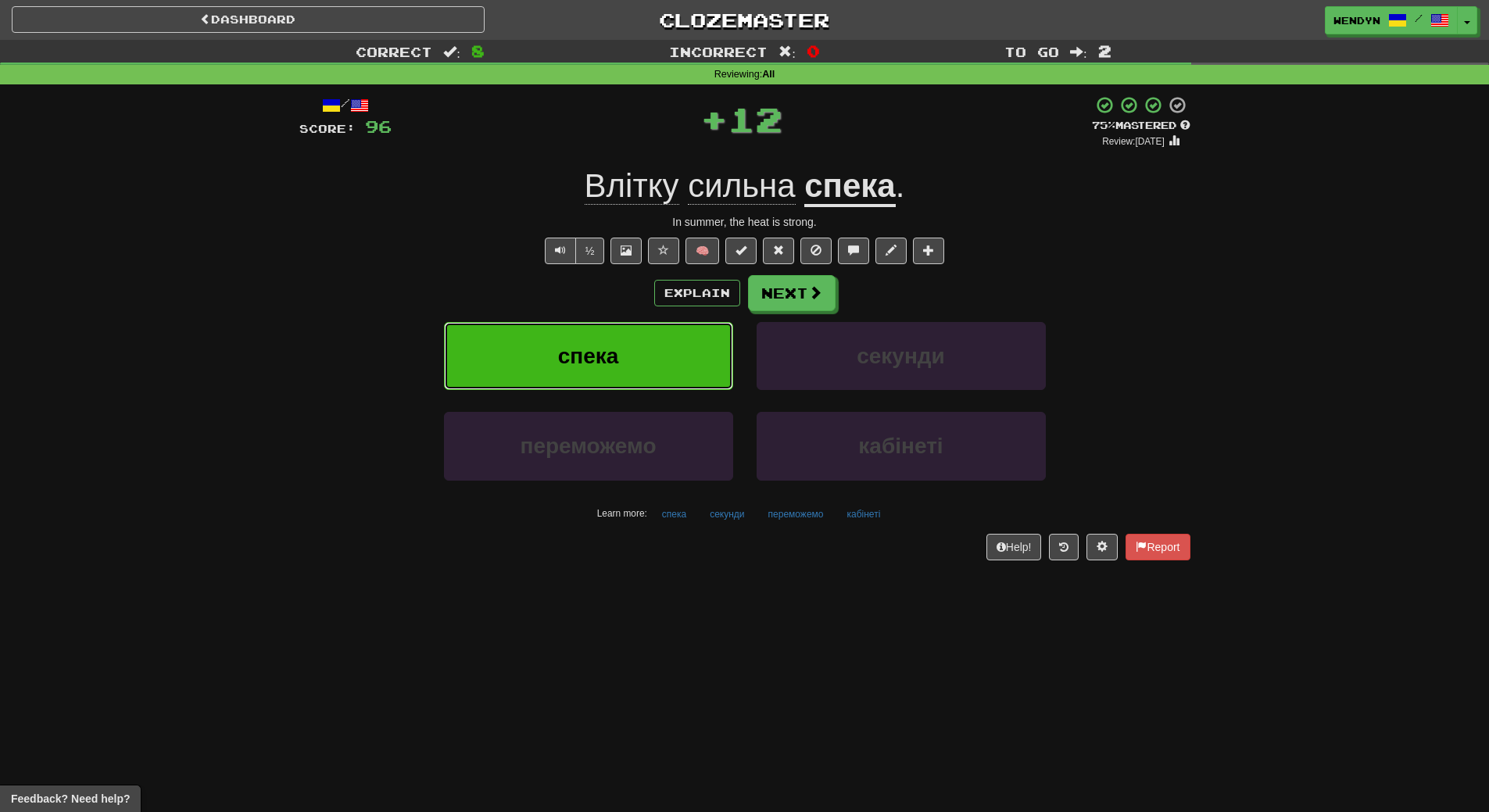
click at [623, 359] on button "спека" at bounding box center [588, 355] width 289 height 68
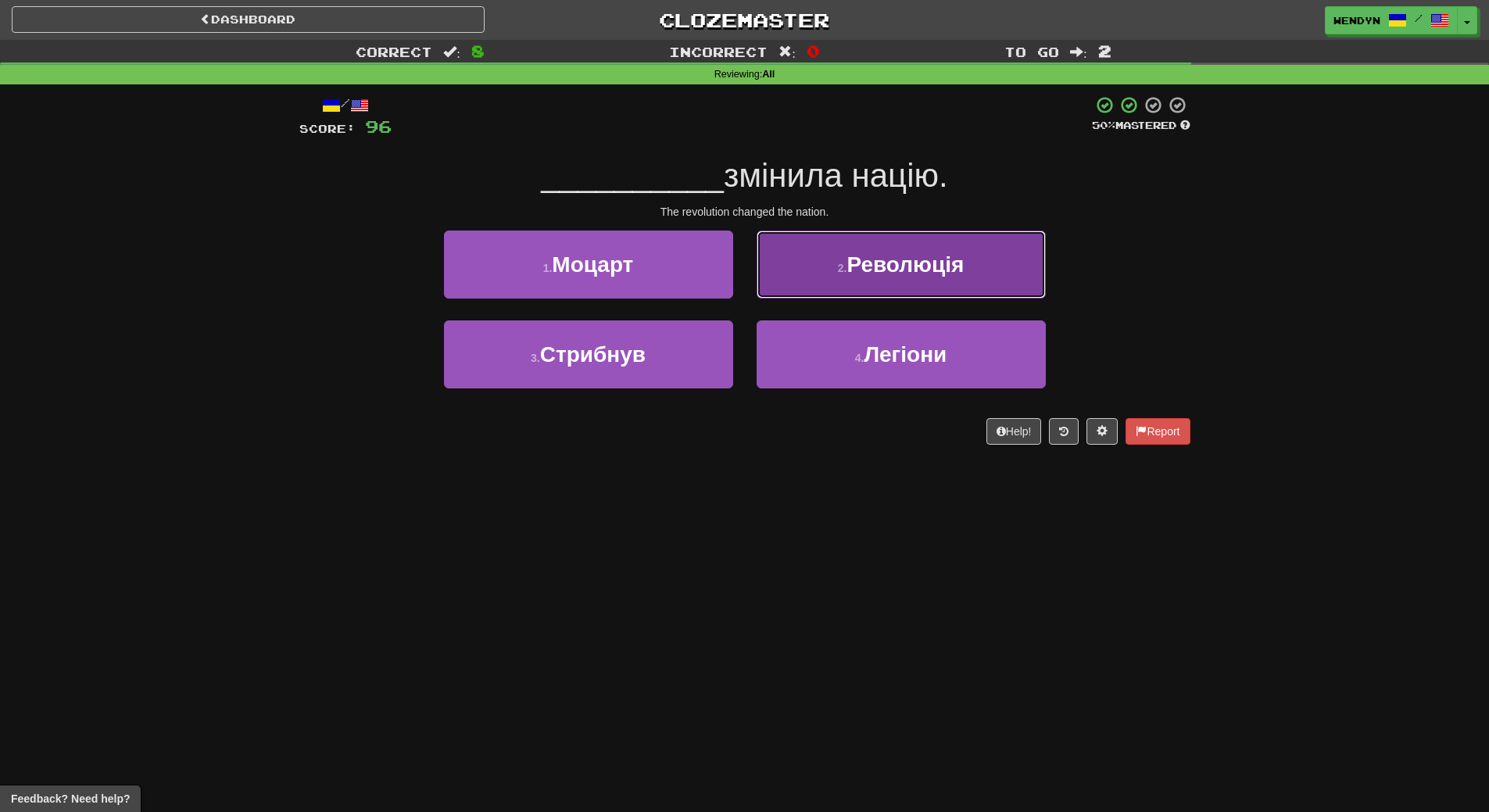
click at [949, 290] on button "2 . Революція" at bounding box center [901, 264] width 289 height 68
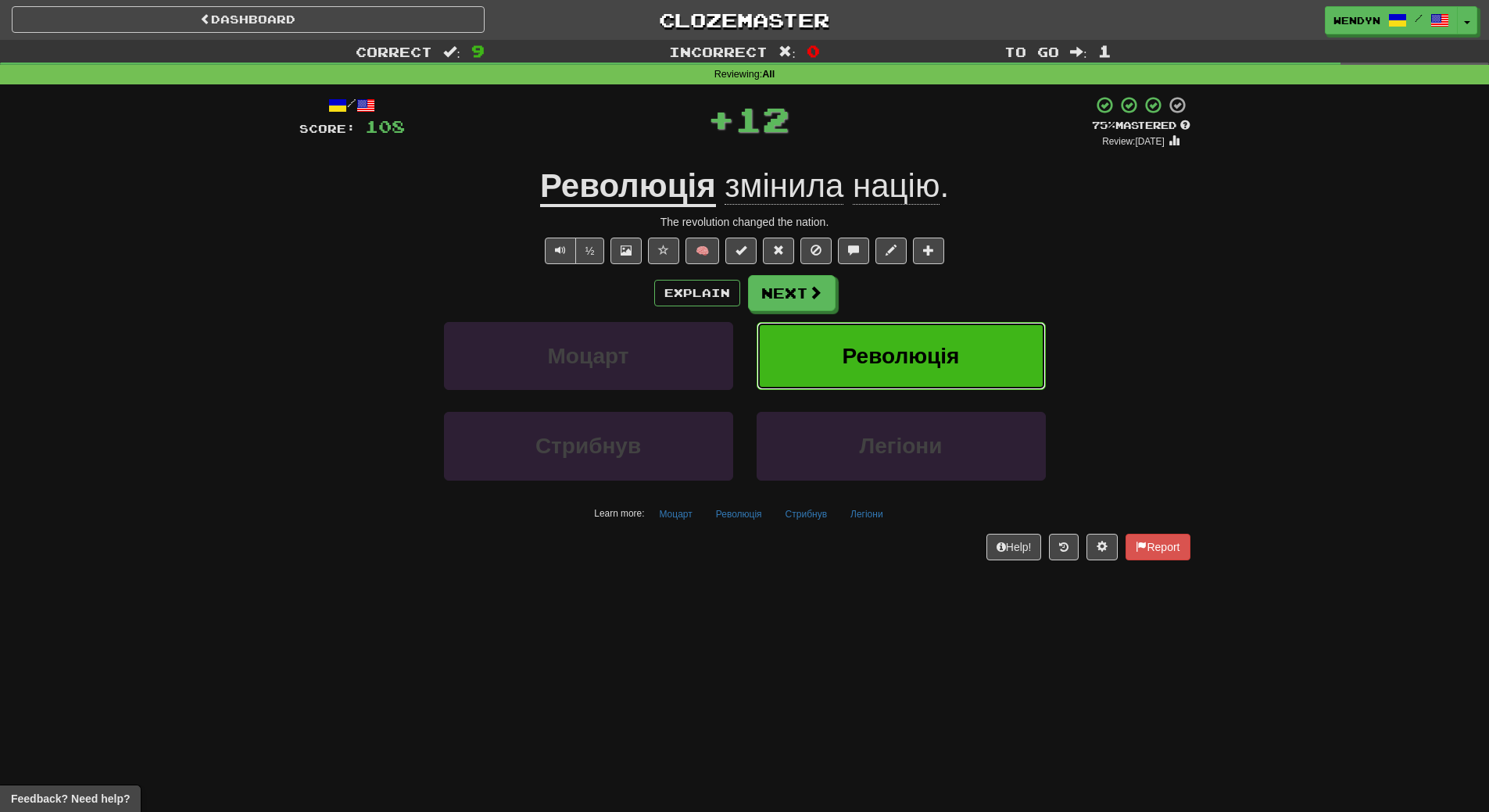
click at [947, 330] on button "Революція" at bounding box center [901, 355] width 289 height 68
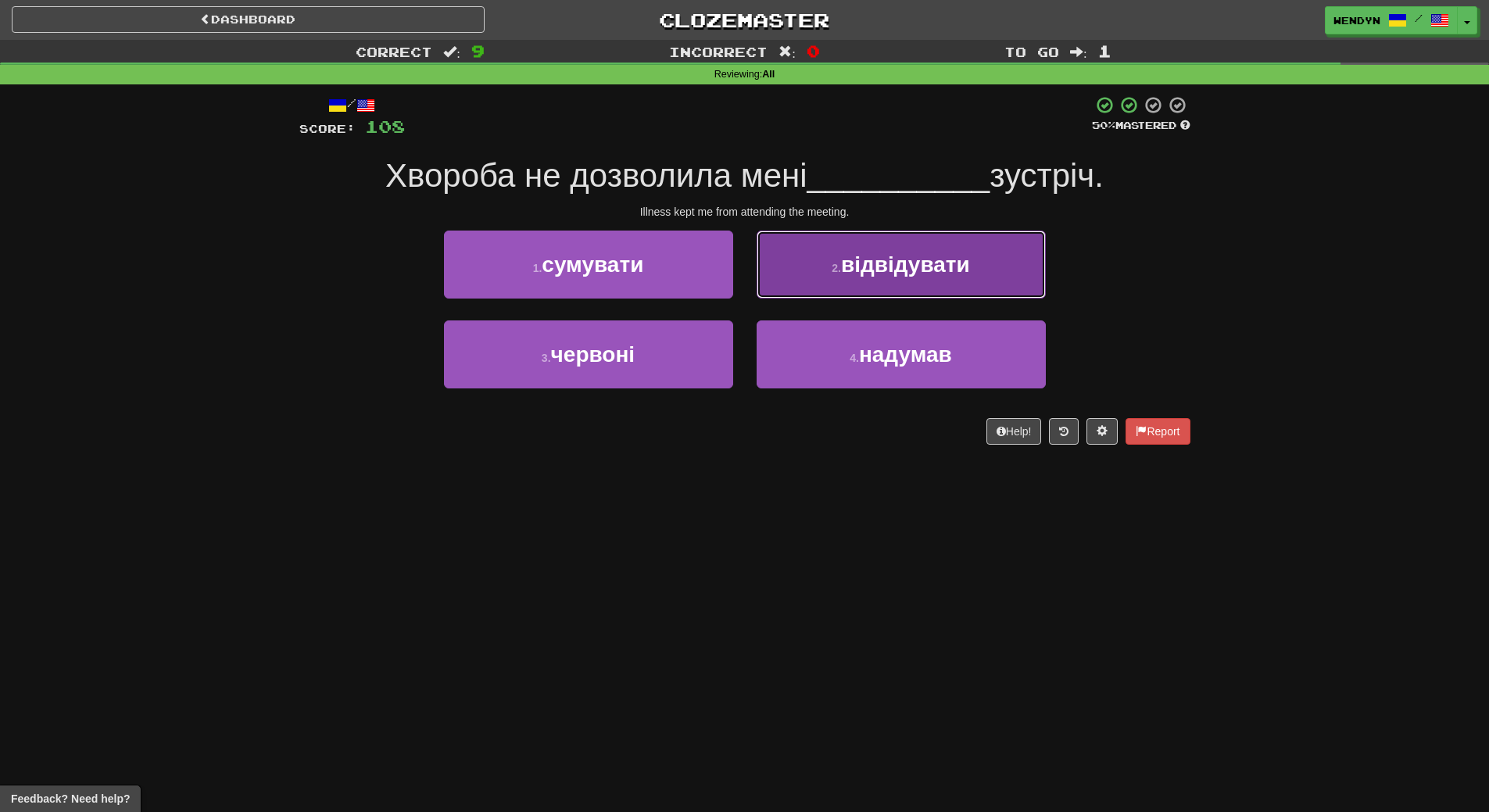
click at [959, 289] on button "2 . відвідувати" at bounding box center [901, 264] width 289 height 68
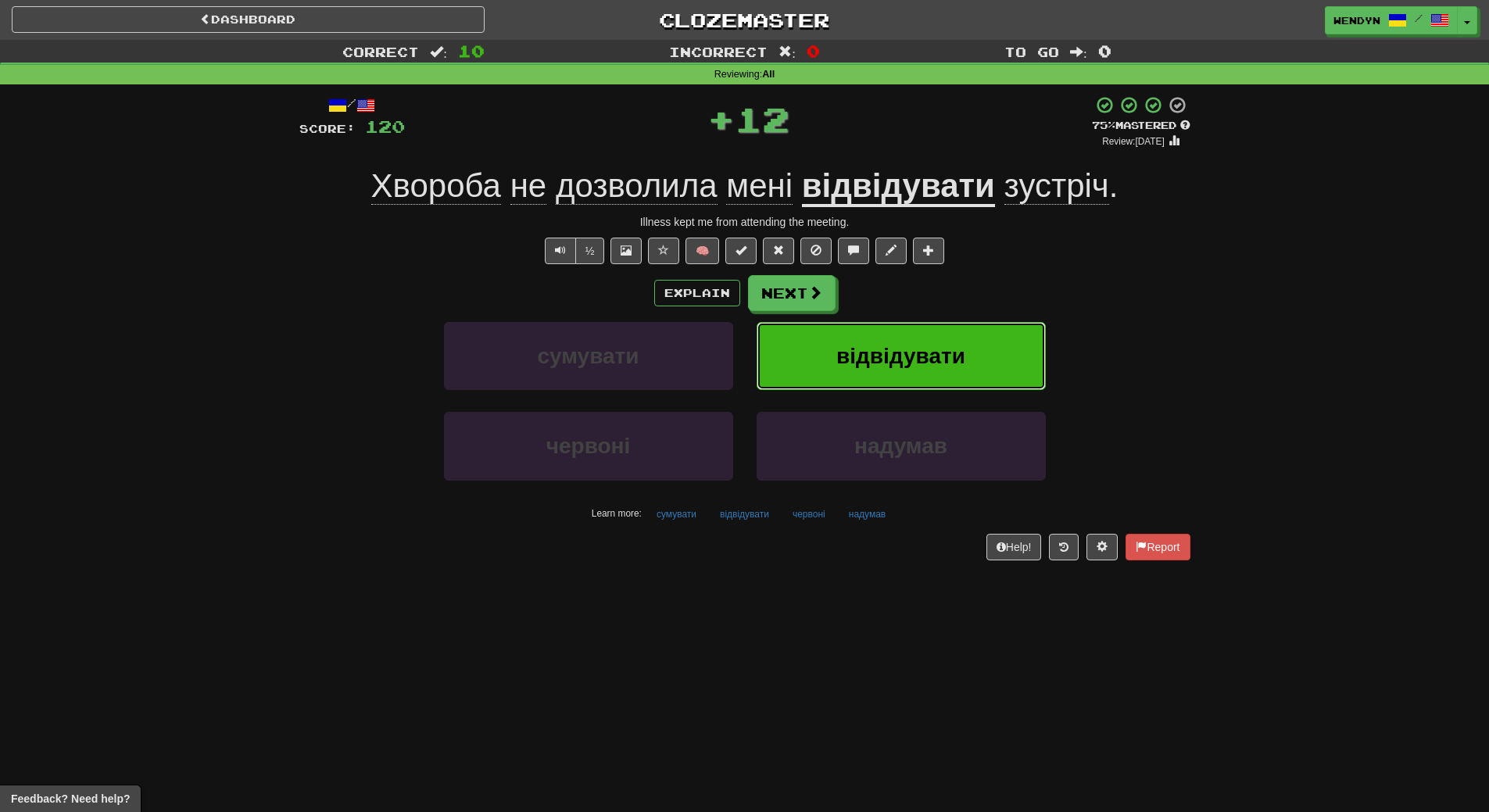
click at [953, 354] on span "відвідувати" at bounding box center [901, 355] width 129 height 24
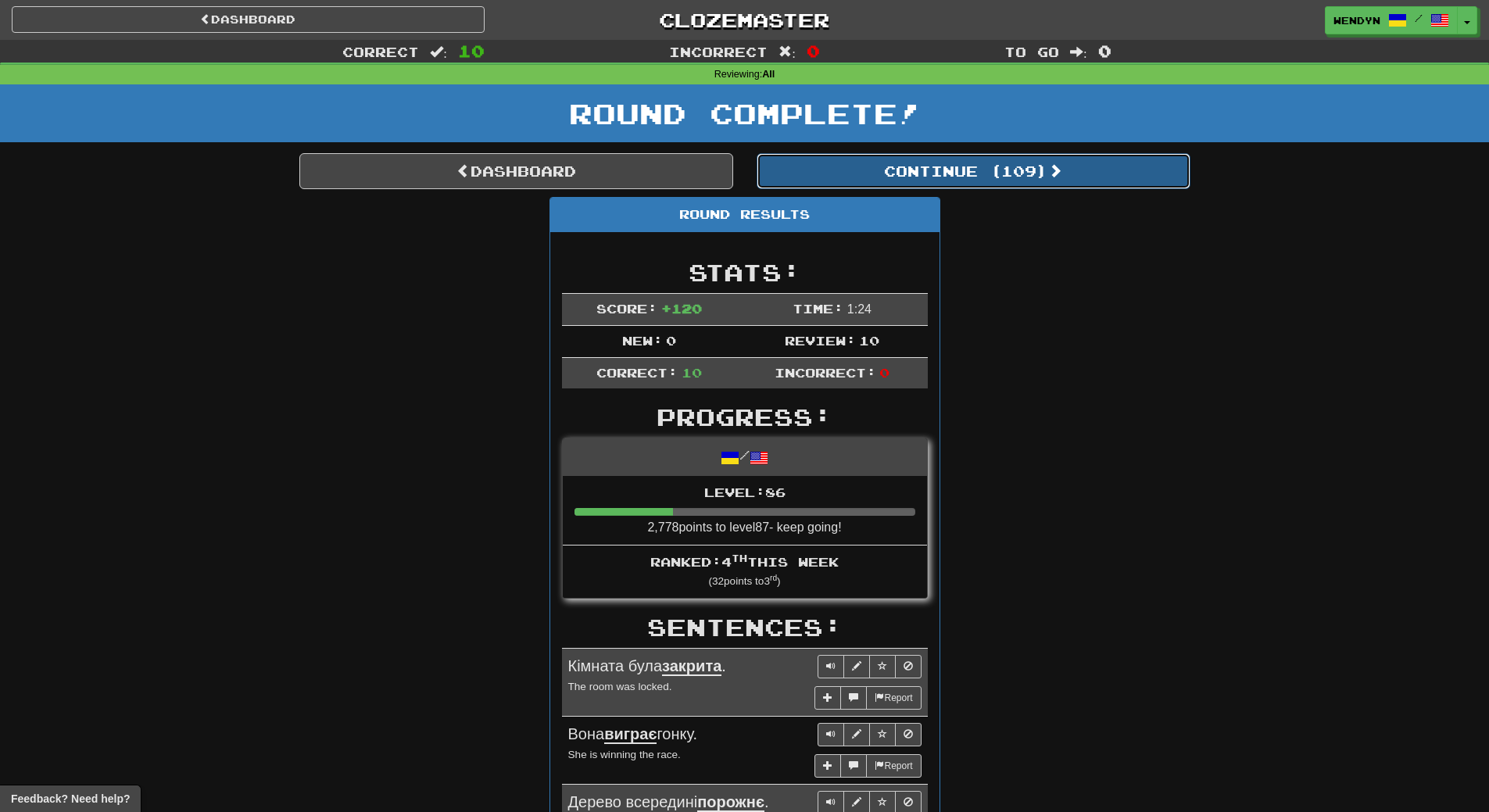
click at [1025, 168] on button "Continue ( 109 )" at bounding box center [974, 171] width 434 height 36
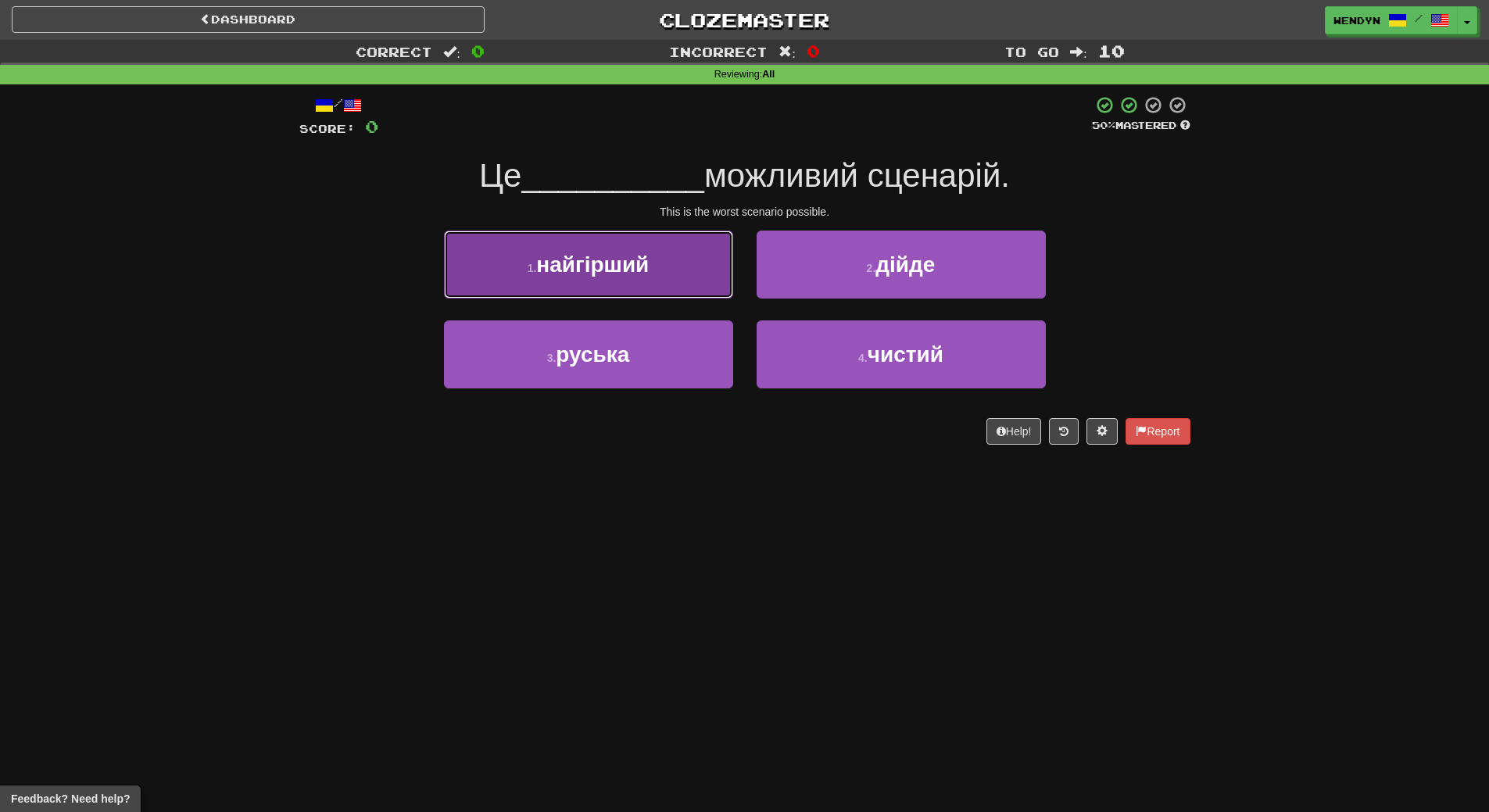
click at [660, 292] on button "1 . найгірший" at bounding box center [588, 264] width 289 height 68
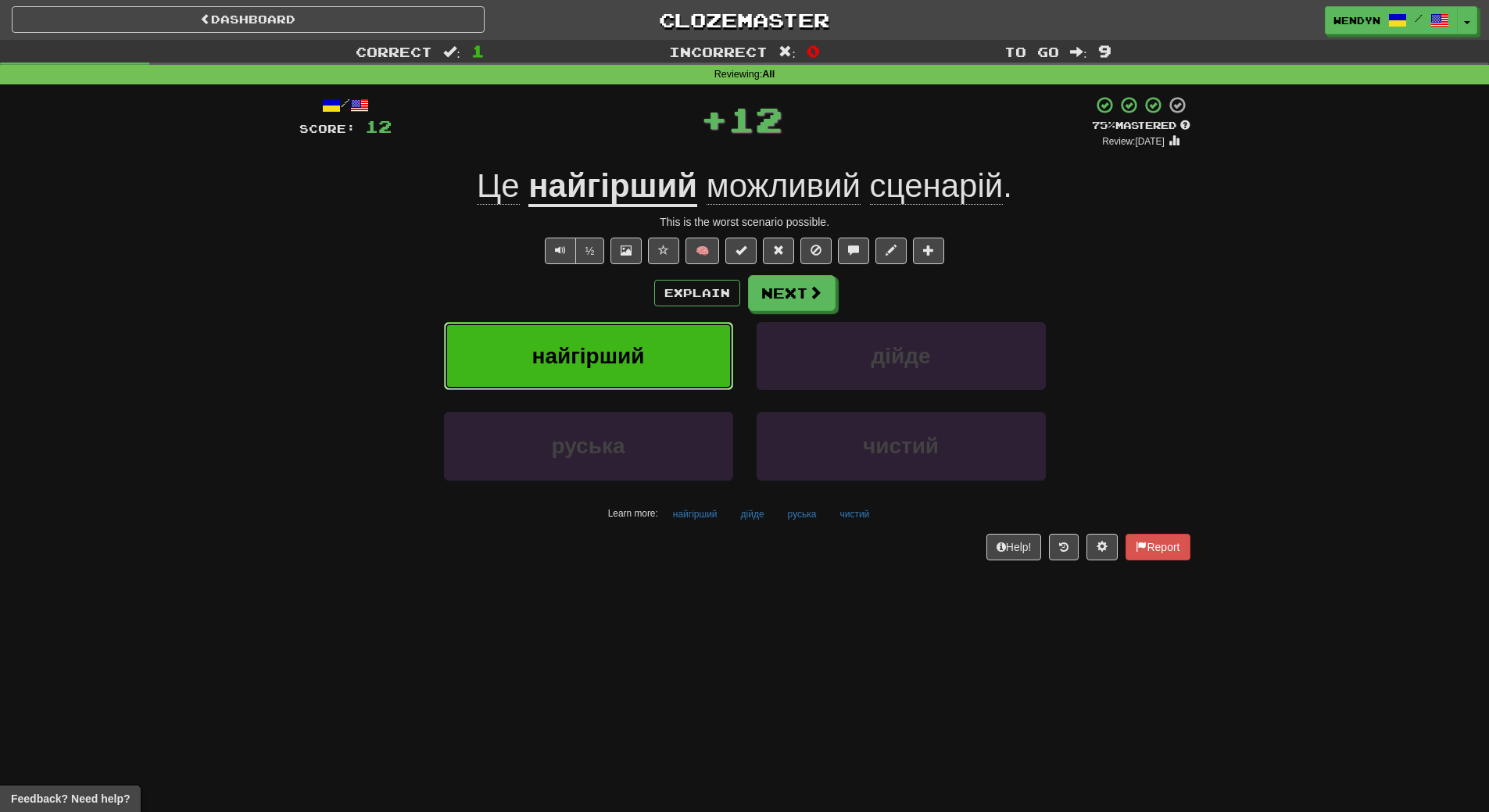
click at [651, 366] on button "найгірший" at bounding box center [588, 355] width 289 height 68
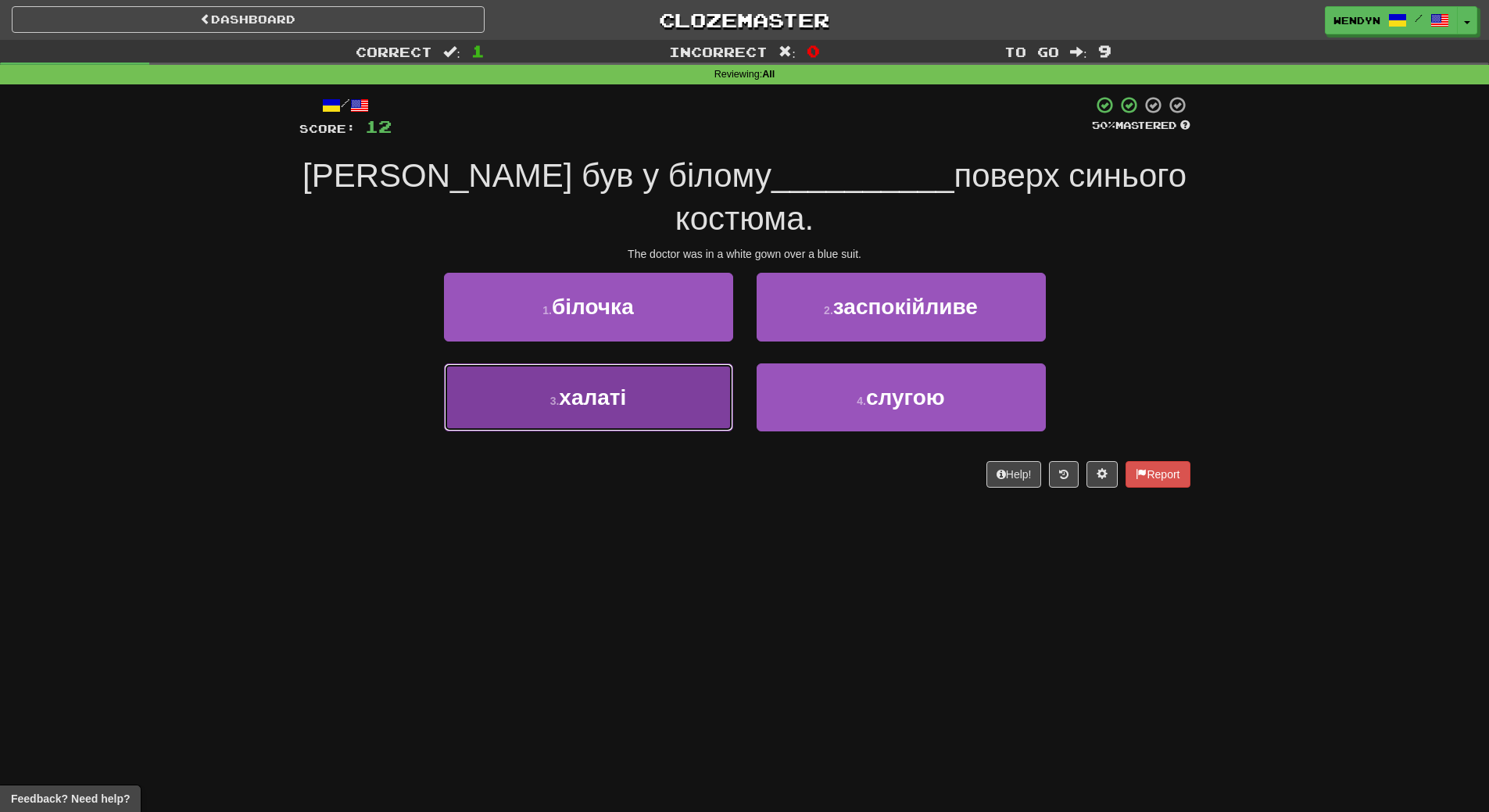
click at [629, 363] on button "3 . халаті" at bounding box center [588, 397] width 289 height 68
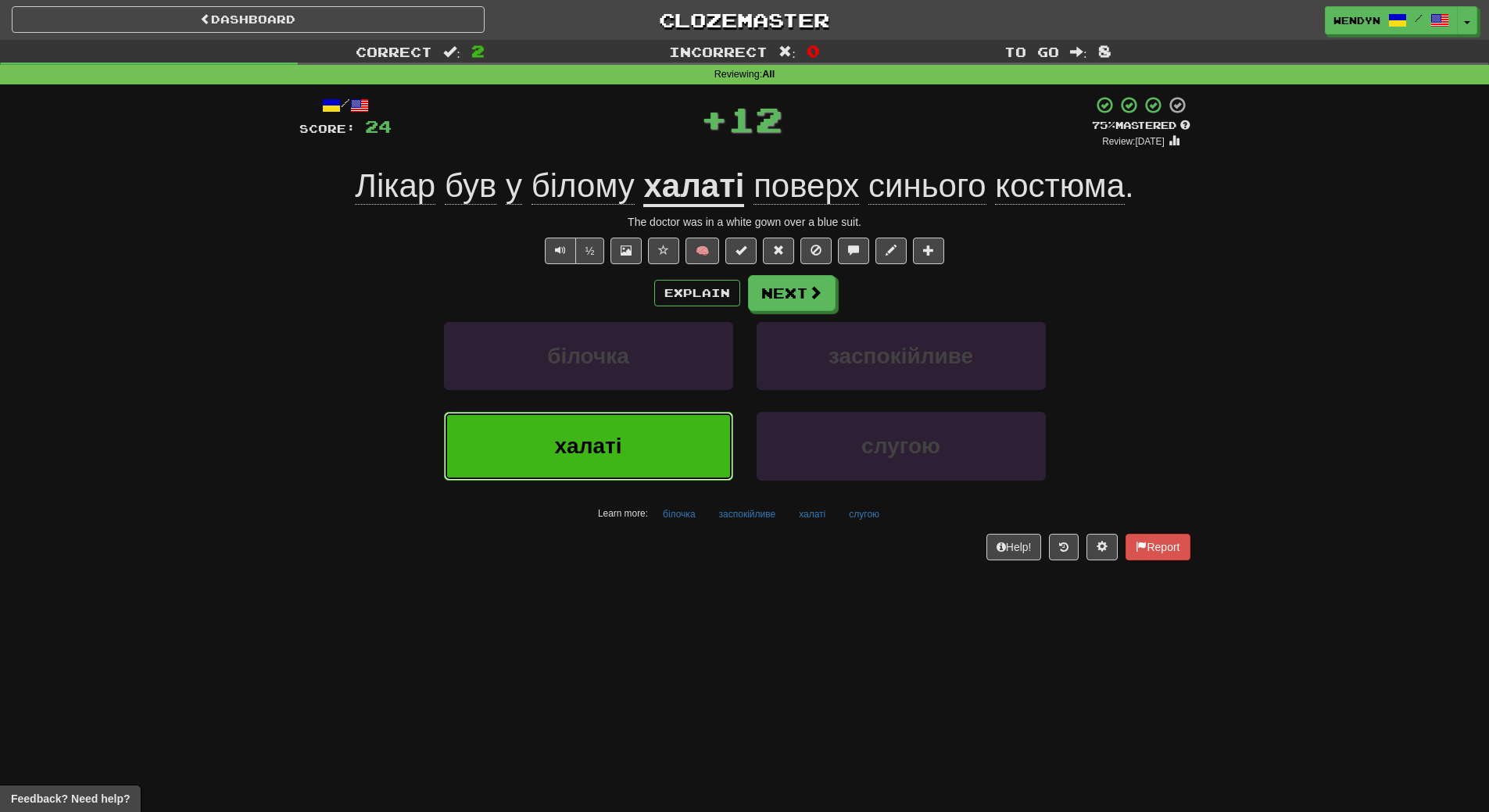
click at [631, 449] on button "халаті" at bounding box center [588, 446] width 289 height 68
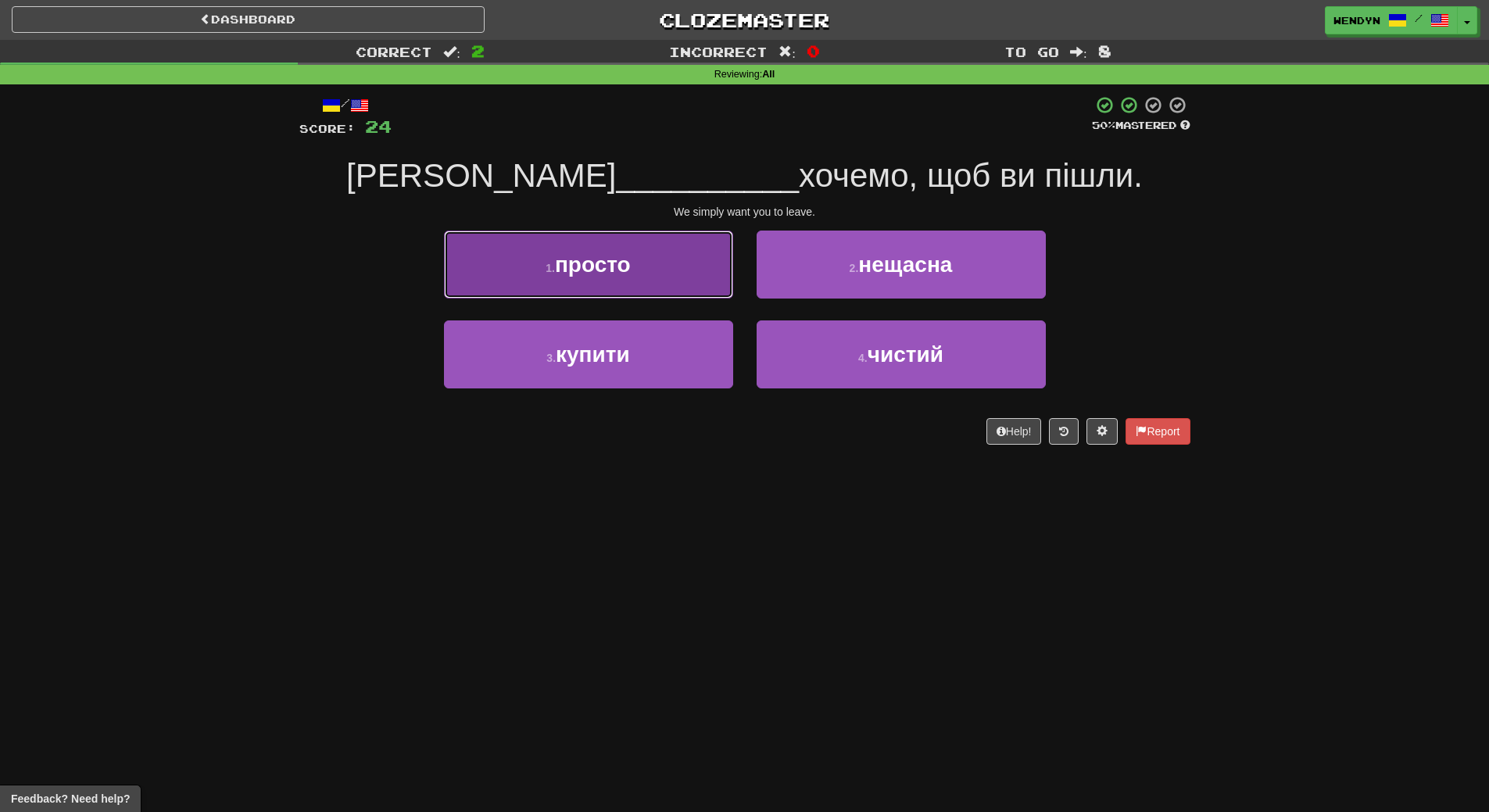
click at [618, 268] on span "просто" at bounding box center [593, 264] width 76 height 24
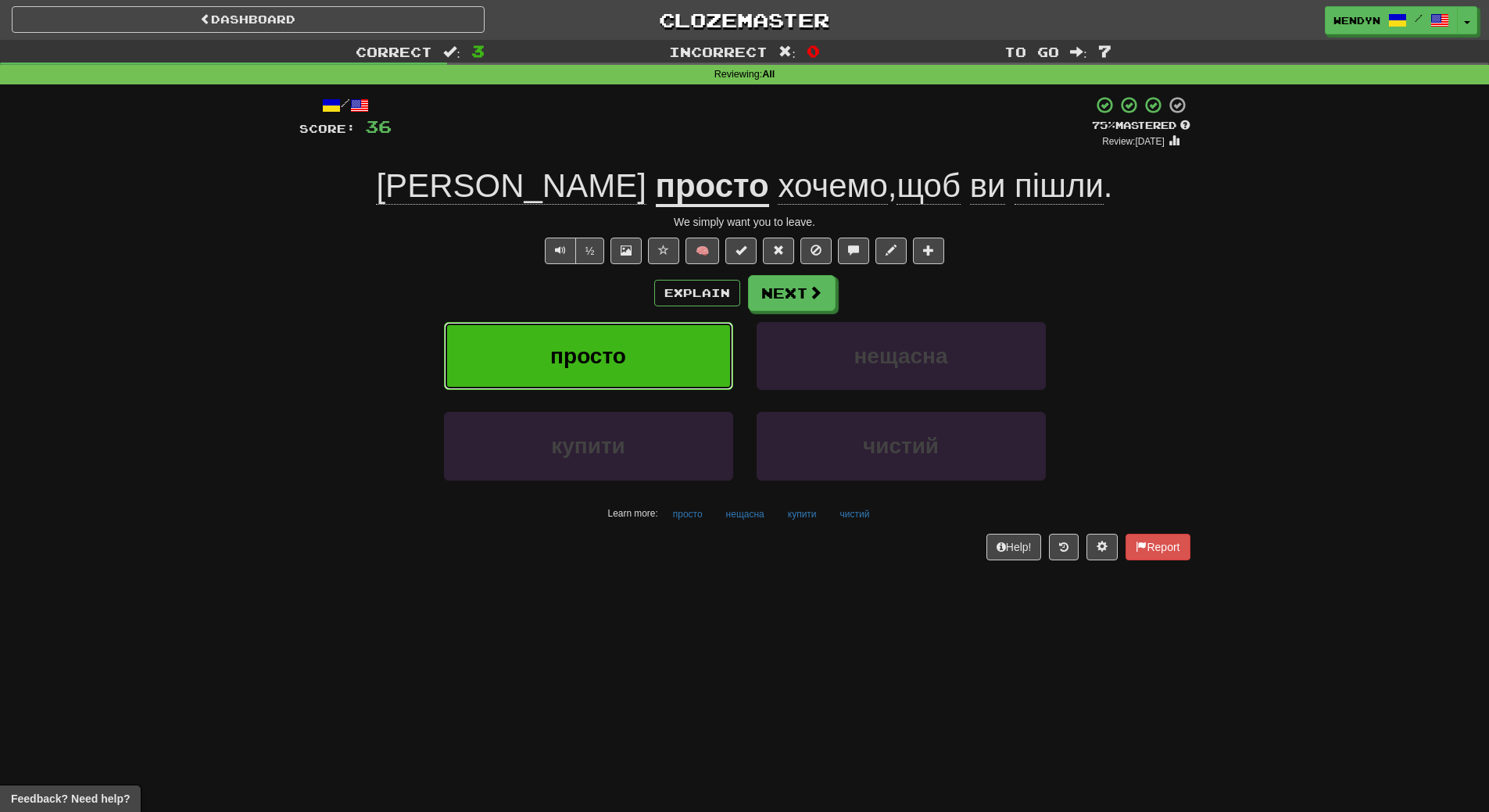
click at [662, 364] on button "просто" at bounding box center [588, 355] width 289 height 68
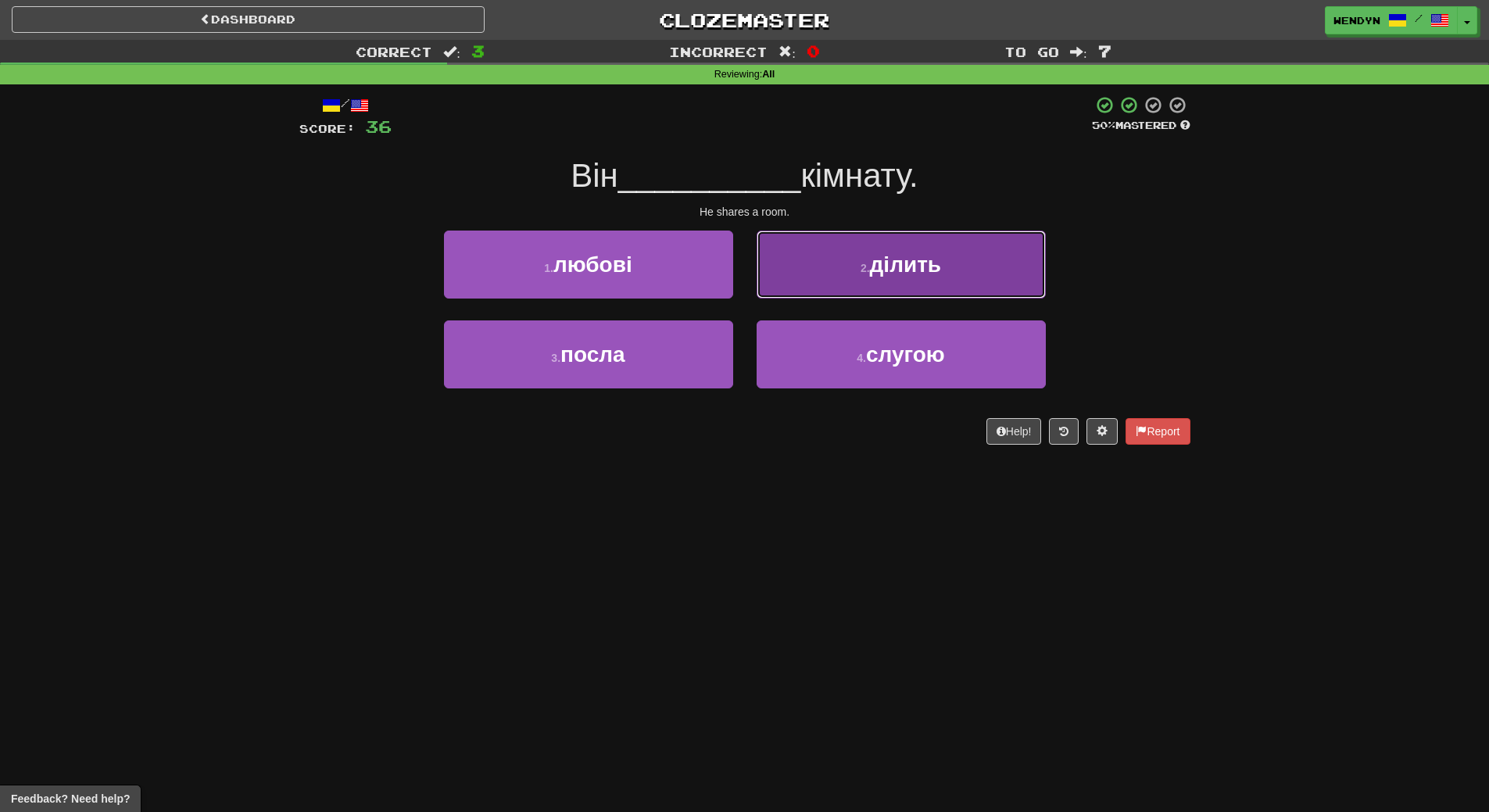
click at [924, 284] on button "2 . ділить" at bounding box center [901, 264] width 289 height 68
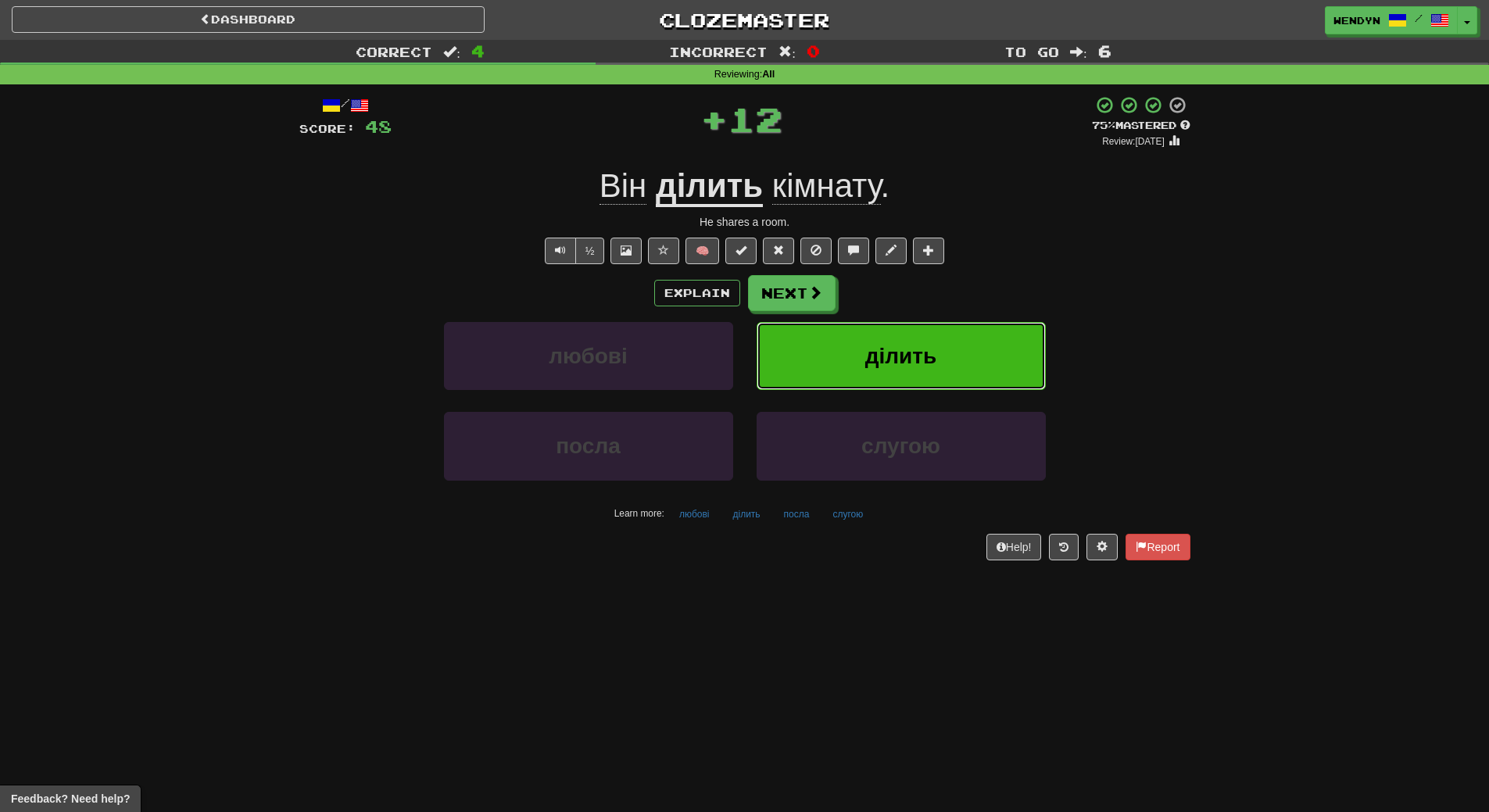
click at [911, 375] on button "ділить" at bounding box center [901, 355] width 289 height 68
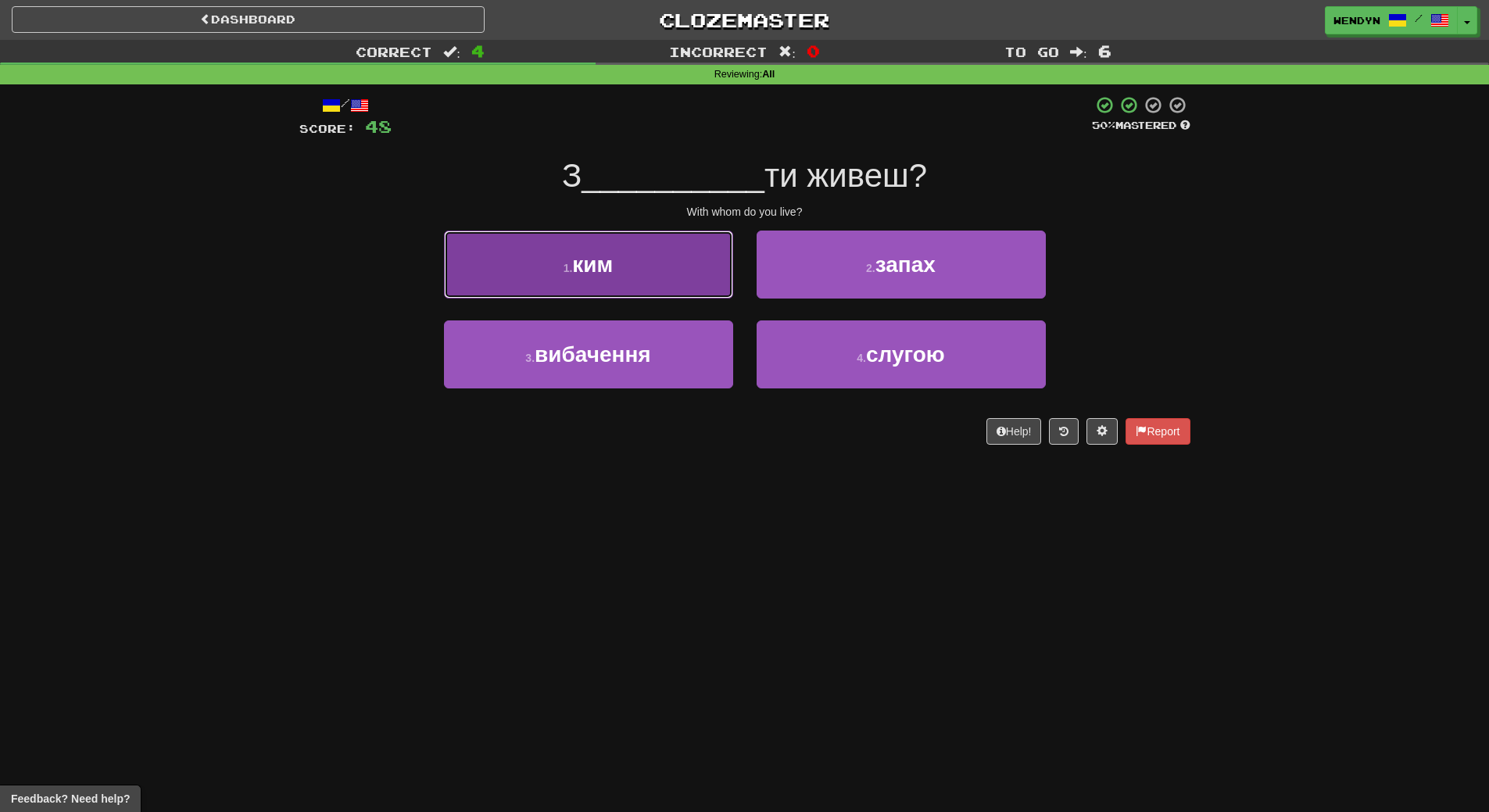
click at [659, 275] on button "1 . ким" at bounding box center [588, 264] width 289 height 68
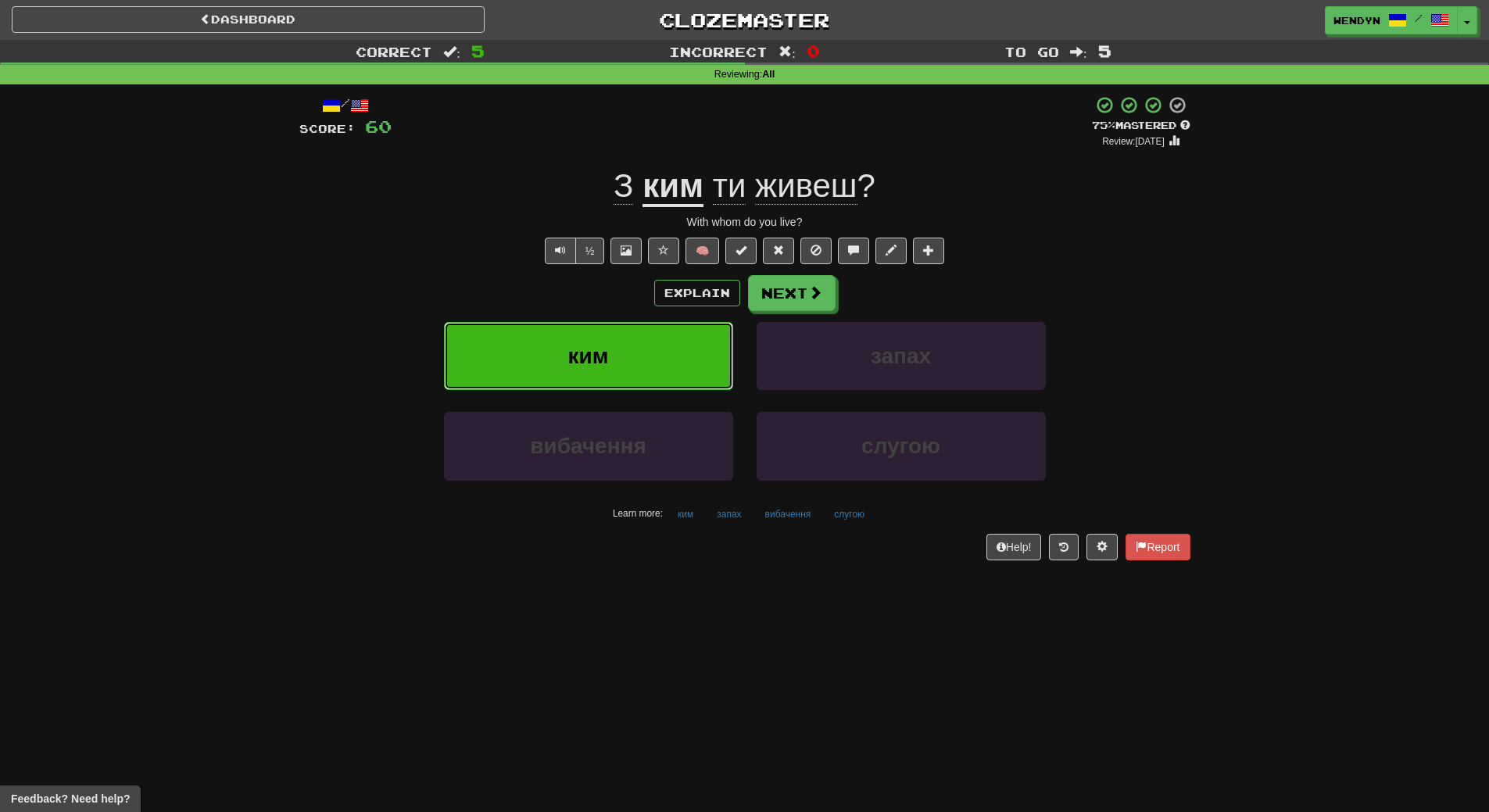
click at [631, 337] on button "ким" at bounding box center [588, 355] width 289 height 68
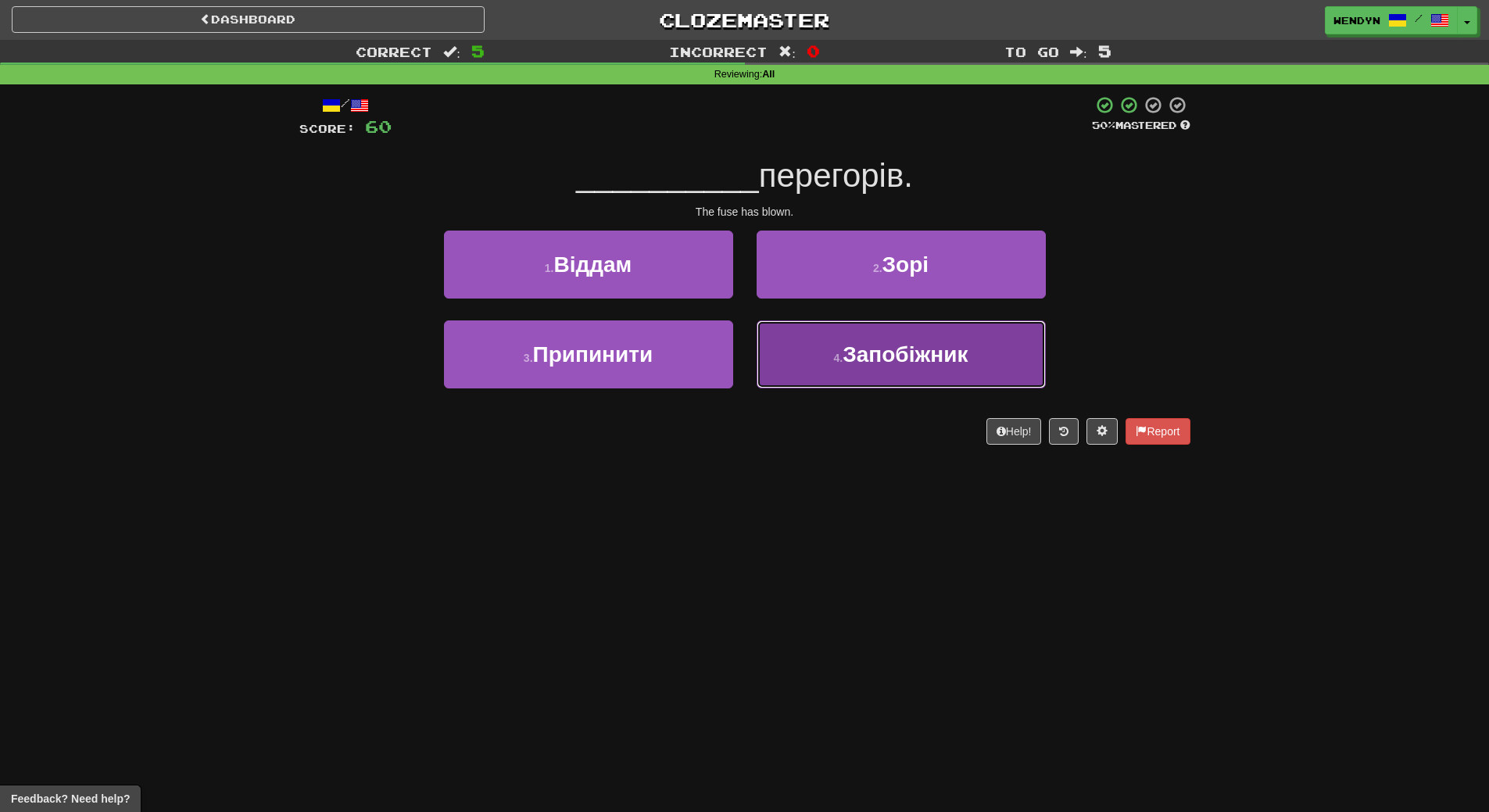
click at [887, 381] on button "4 . Запобіжник" at bounding box center [901, 354] width 289 height 68
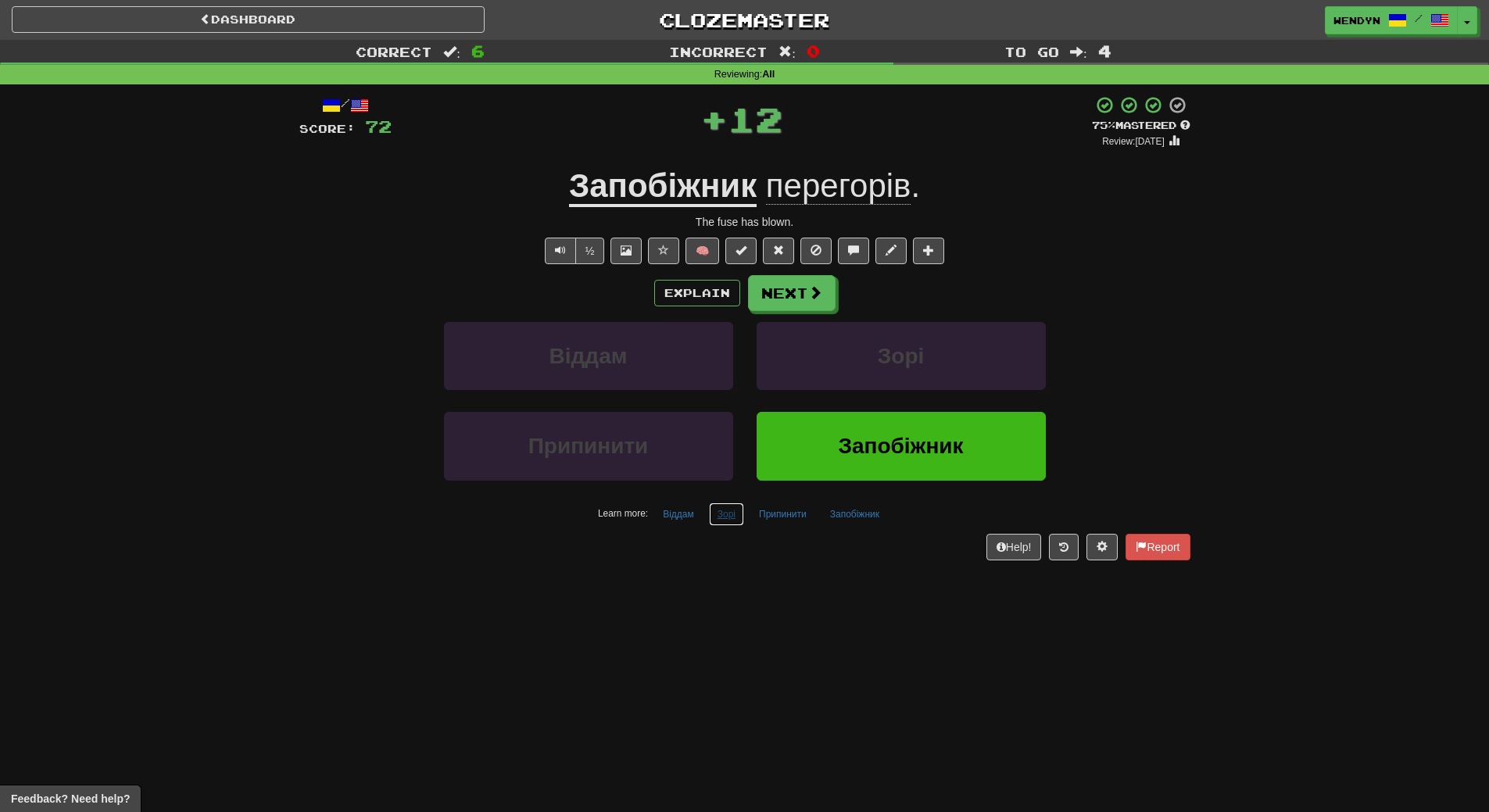
click at [735, 516] on button "Зорі" at bounding box center [726, 514] width 35 height 23
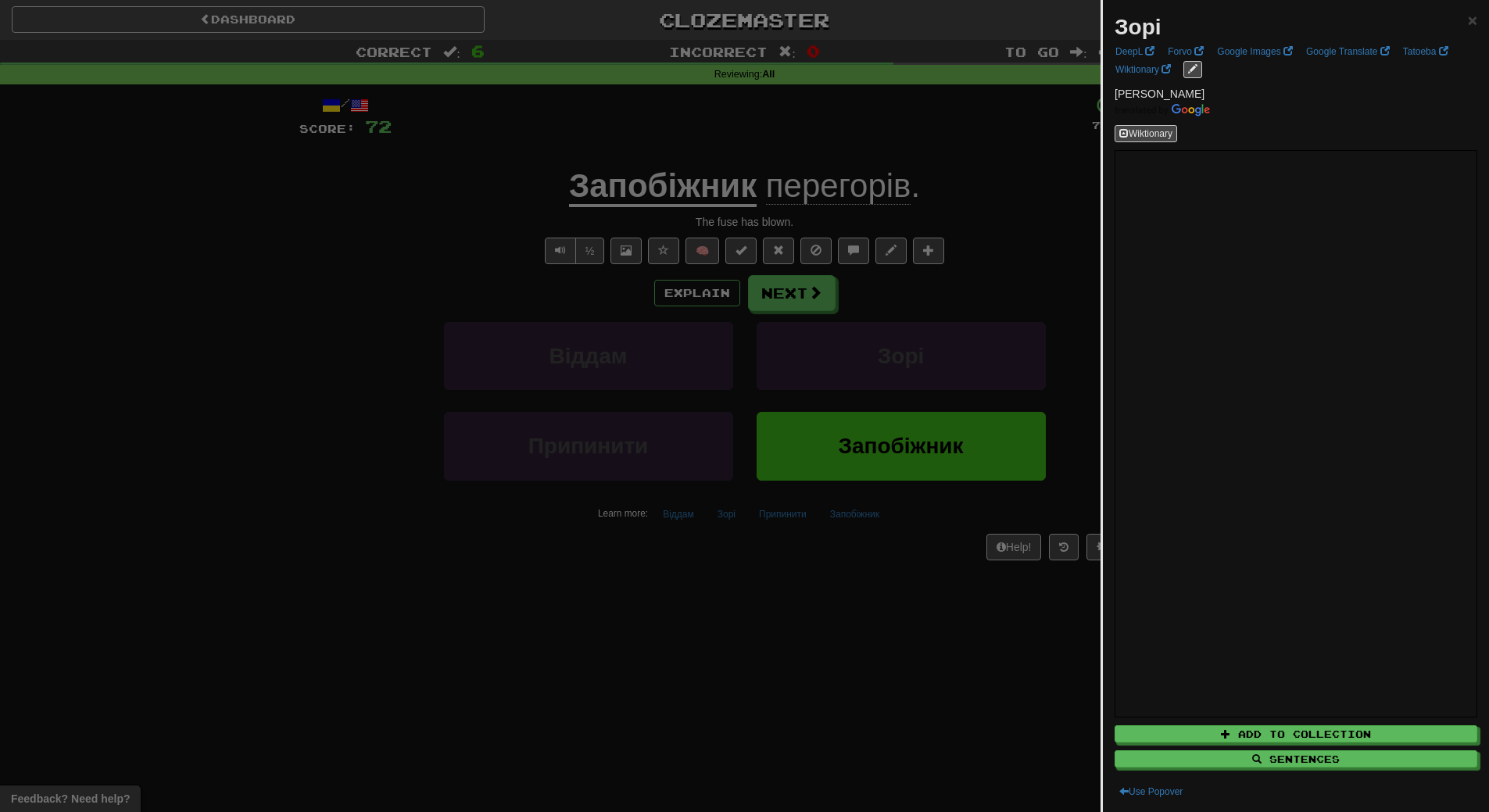
click at [754, 636] on div at bounding box center [744, 406] width 1489 height 812
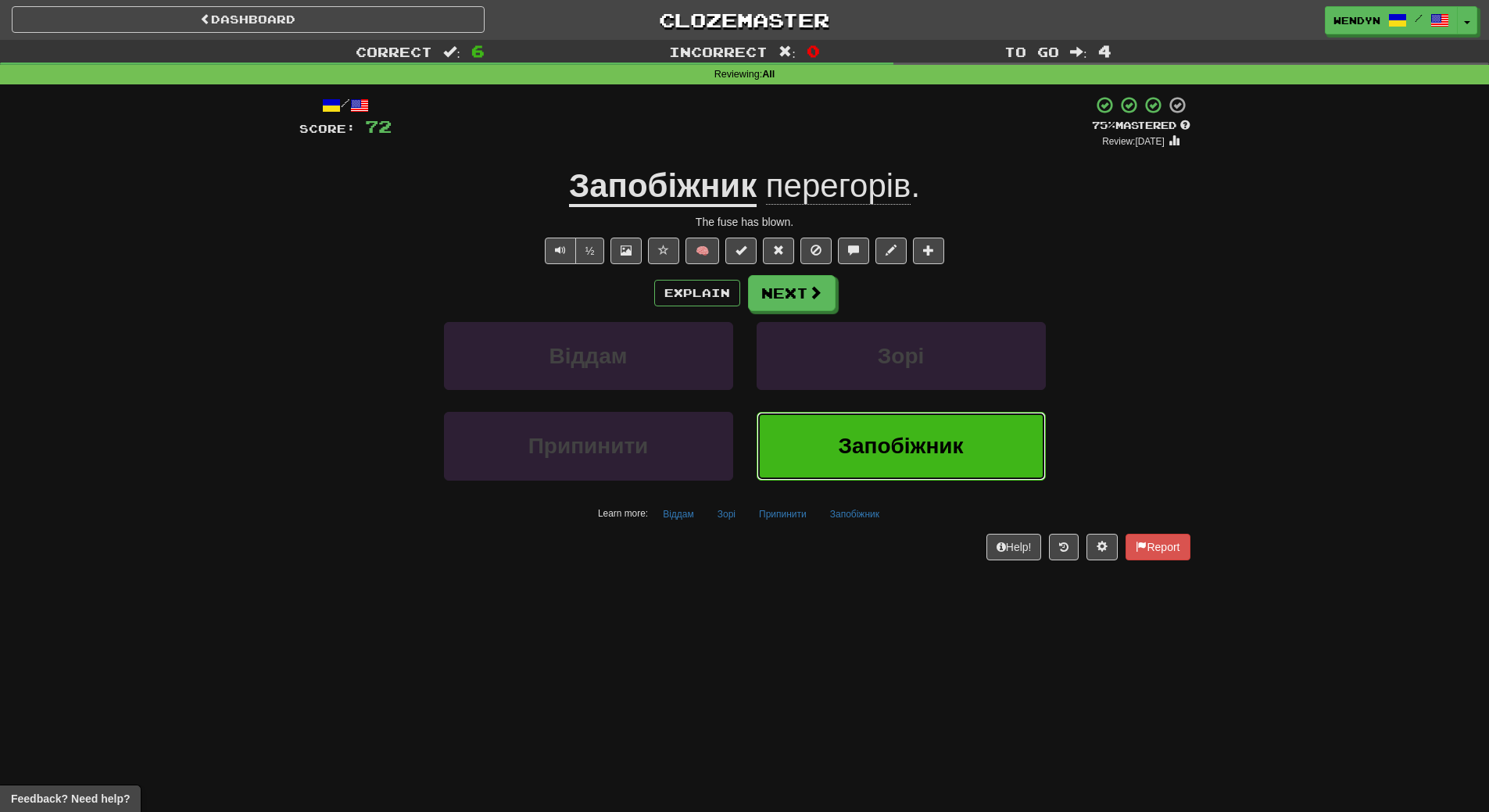
click at [898, 457] on span "Запобіжник" at bounding box center [901, 446] width 125 height 24
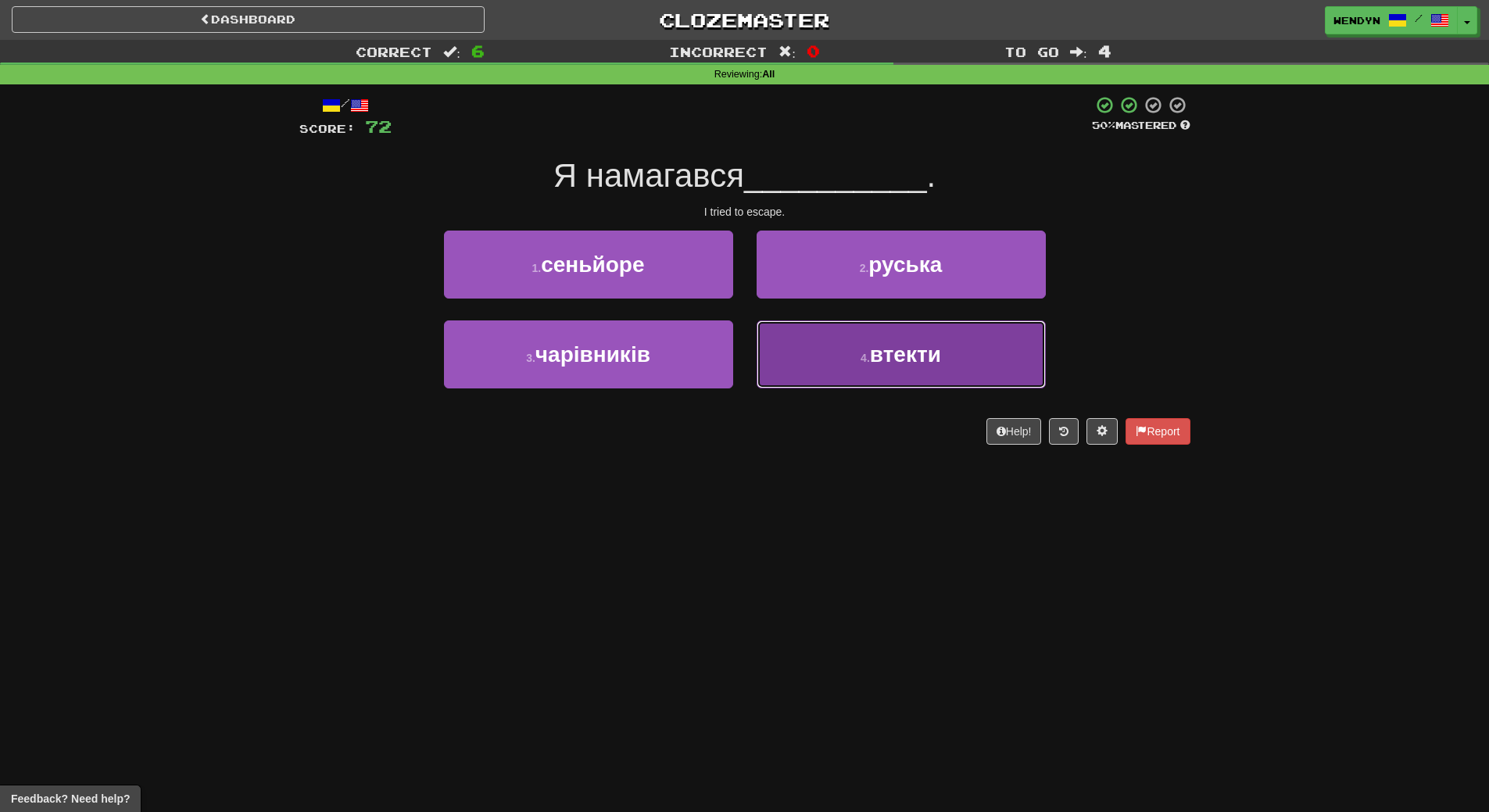
click at [817, 381] on button "4 . втекти" at bounding box center [901, 354] width 289 height 68
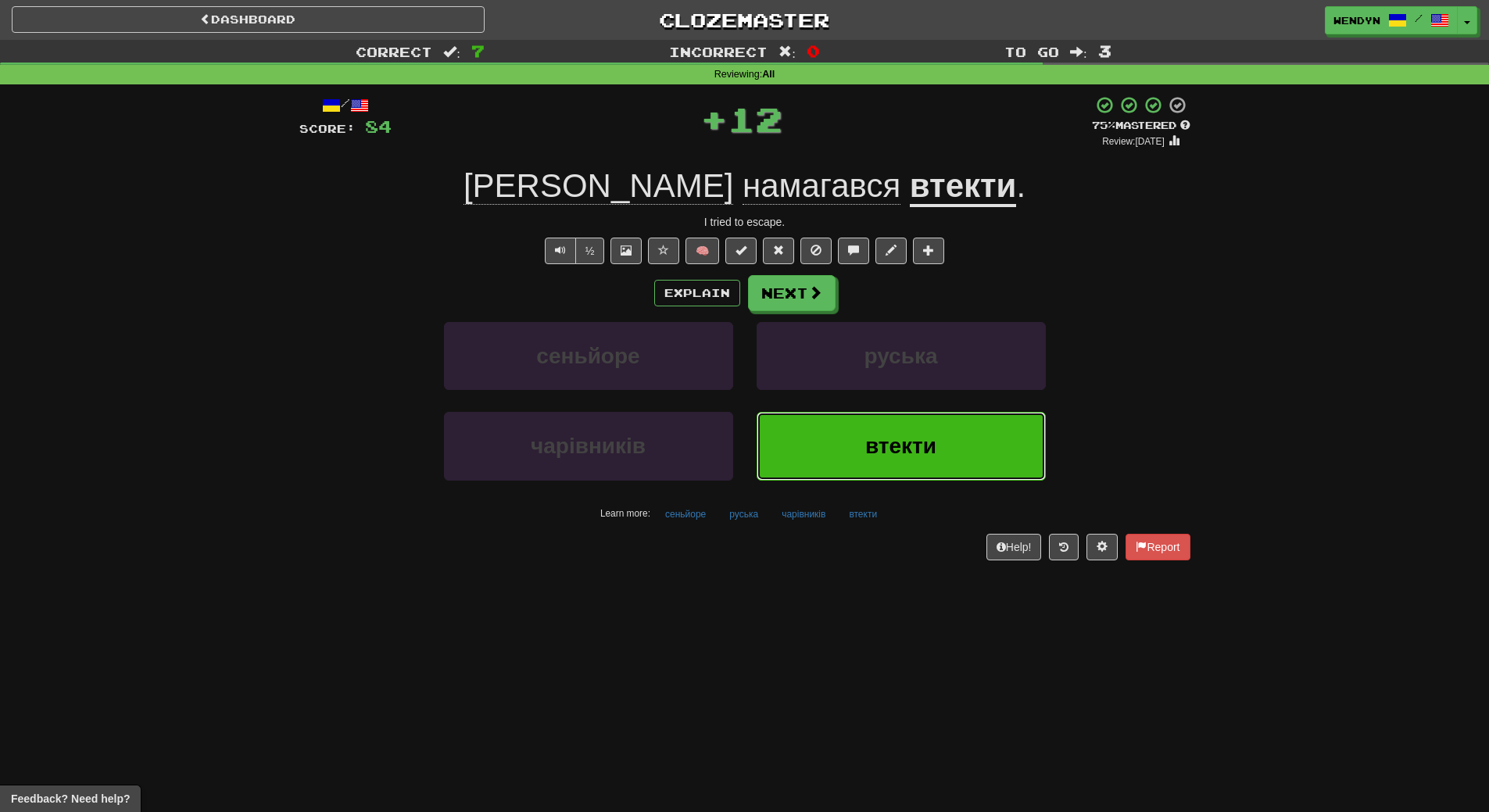
click at [808, 457] on button "втекти" at bounding box center [901, 446] width 289 height 68
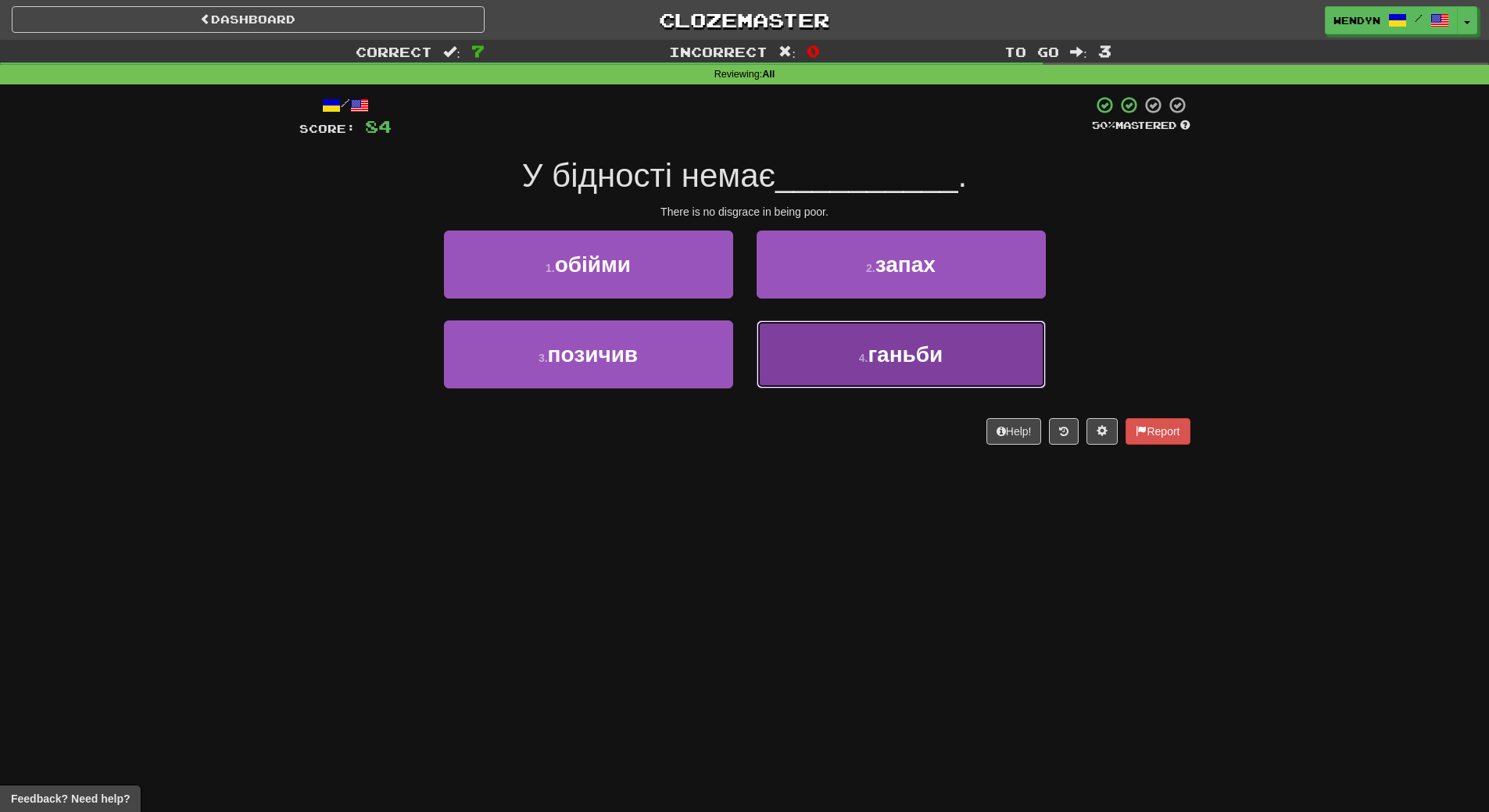
click at [911, 374] on button "4 . ганьби" at bounding box center [901, 354] width 289 height 68
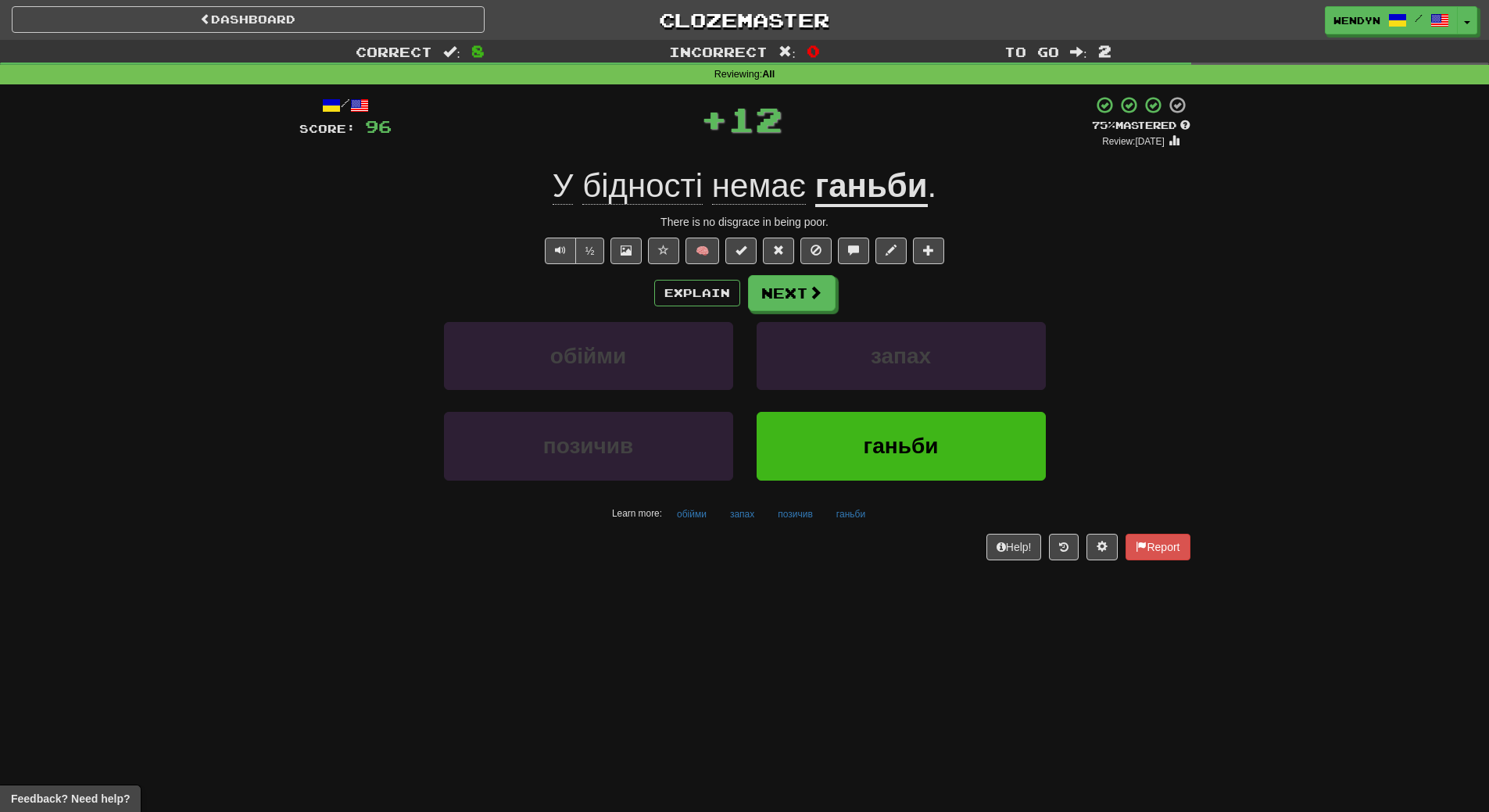
click at [894, 544] on div "Help! Report" at bounding box center [745, 547] width 891 height 27
click at [902, 463] on button "ганьби" at bounding box center [901, 446] width 289 height 68
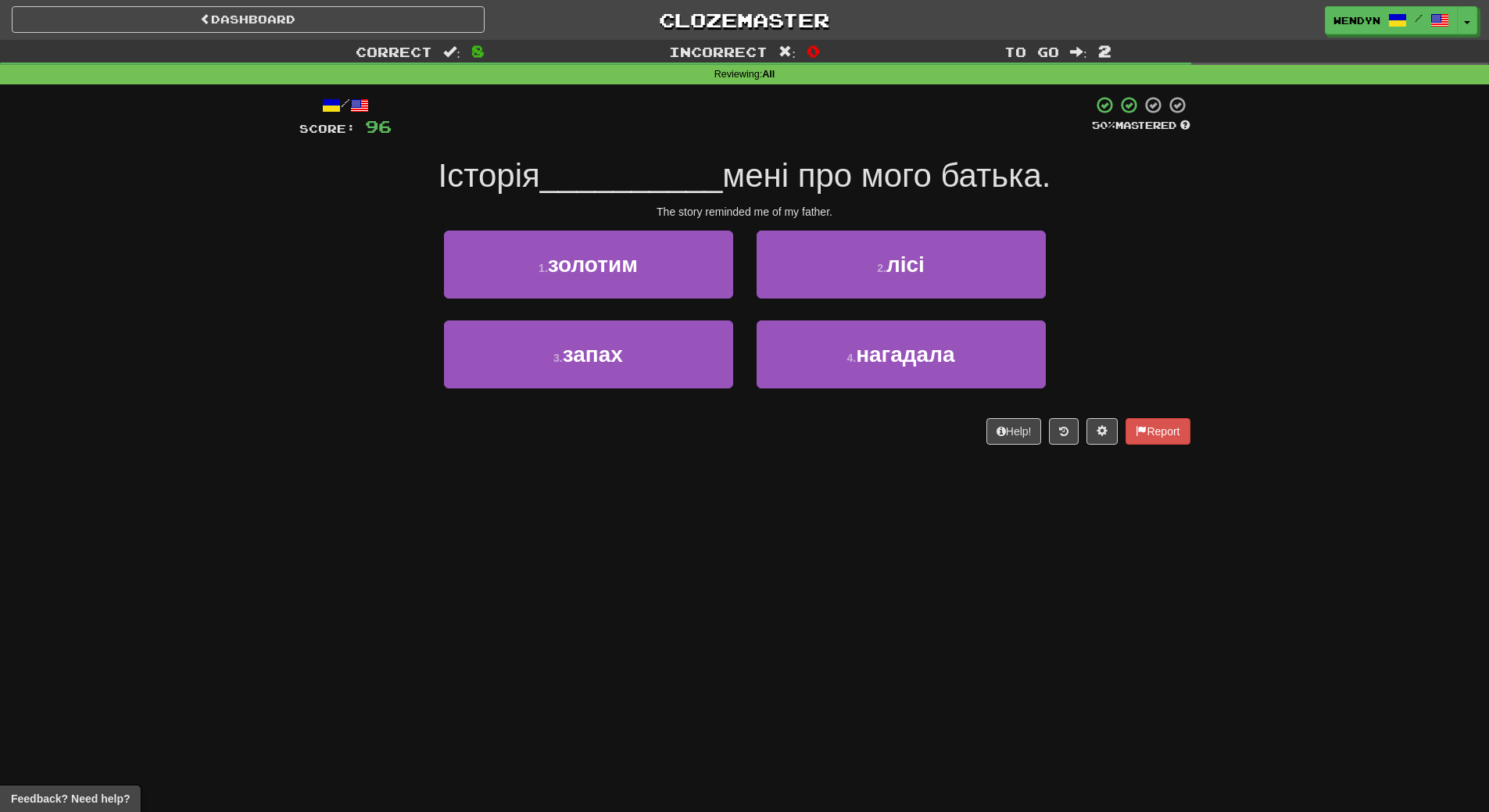
click at [790, 531] on div "Dashboard Clozemaster WendyN / Toggle Dropdown Dashboard Leaderboard Activity F…" at bounding box center [744, 406] width 1489 height 812
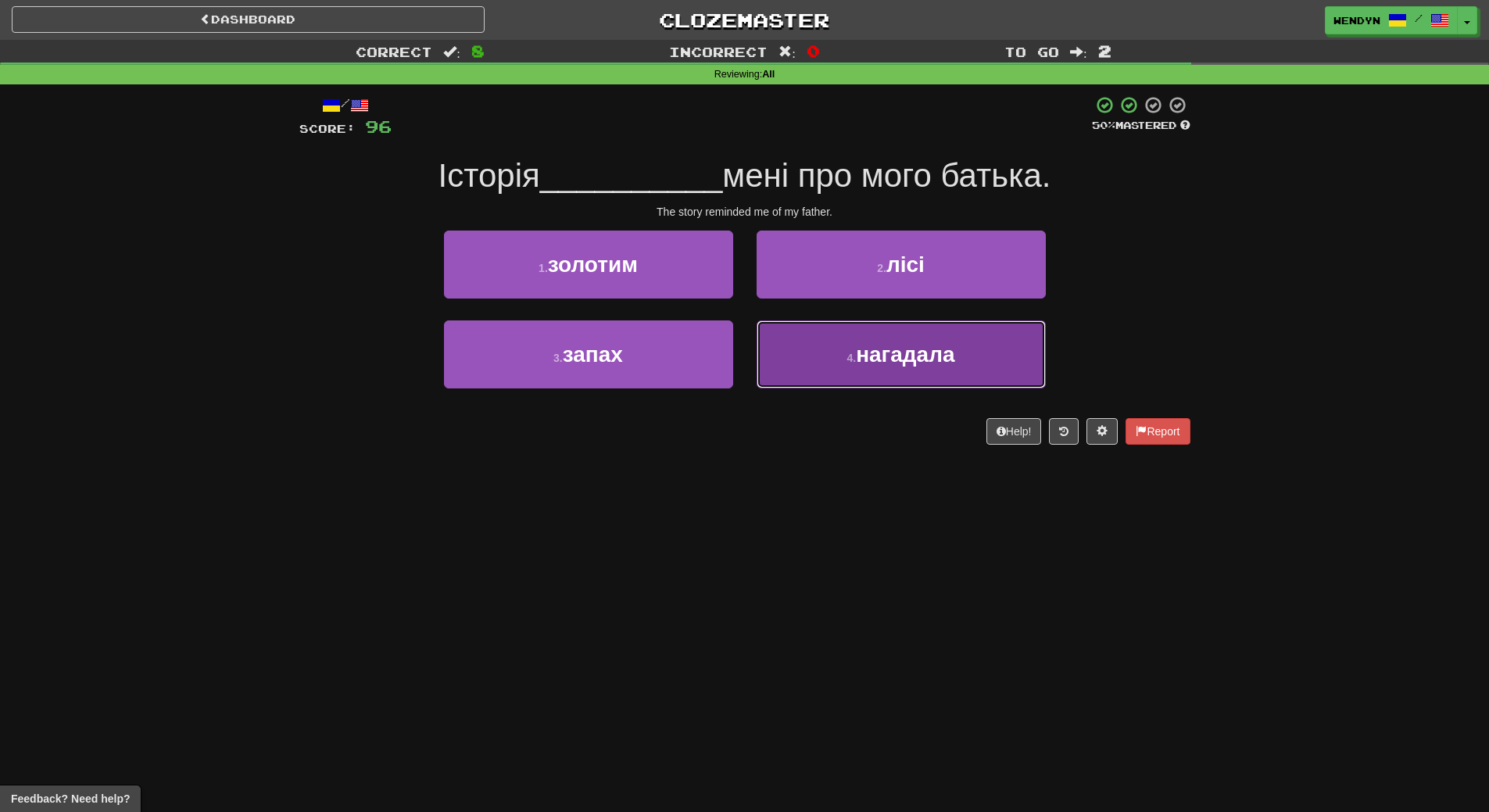
click at [913, 363] on span "нагадала" at bounding box center [905, 354] width 99 height 24
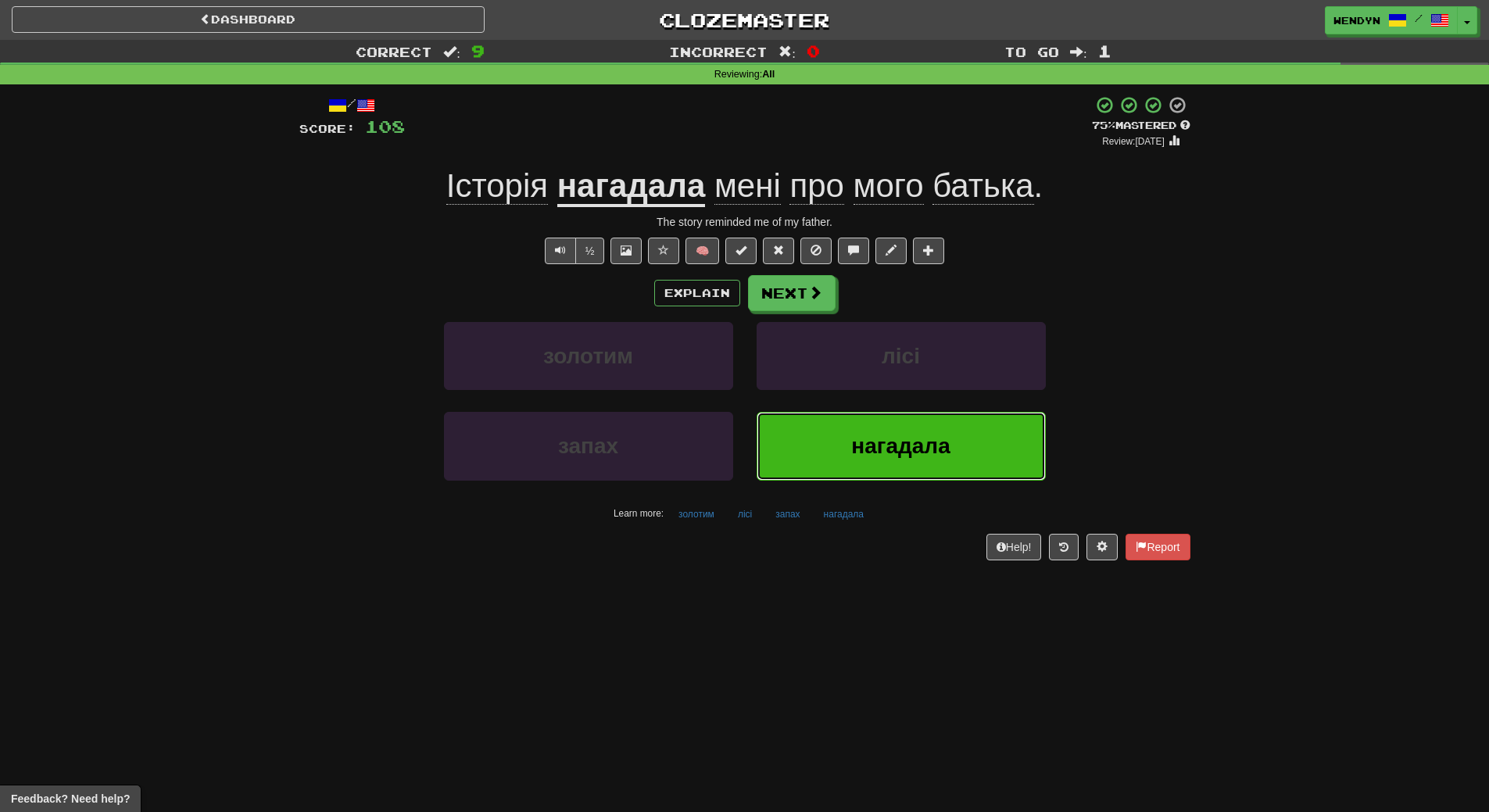
click at [915, 445] on span "нагадала" at bounding box center [901, 446] width 99 height 24
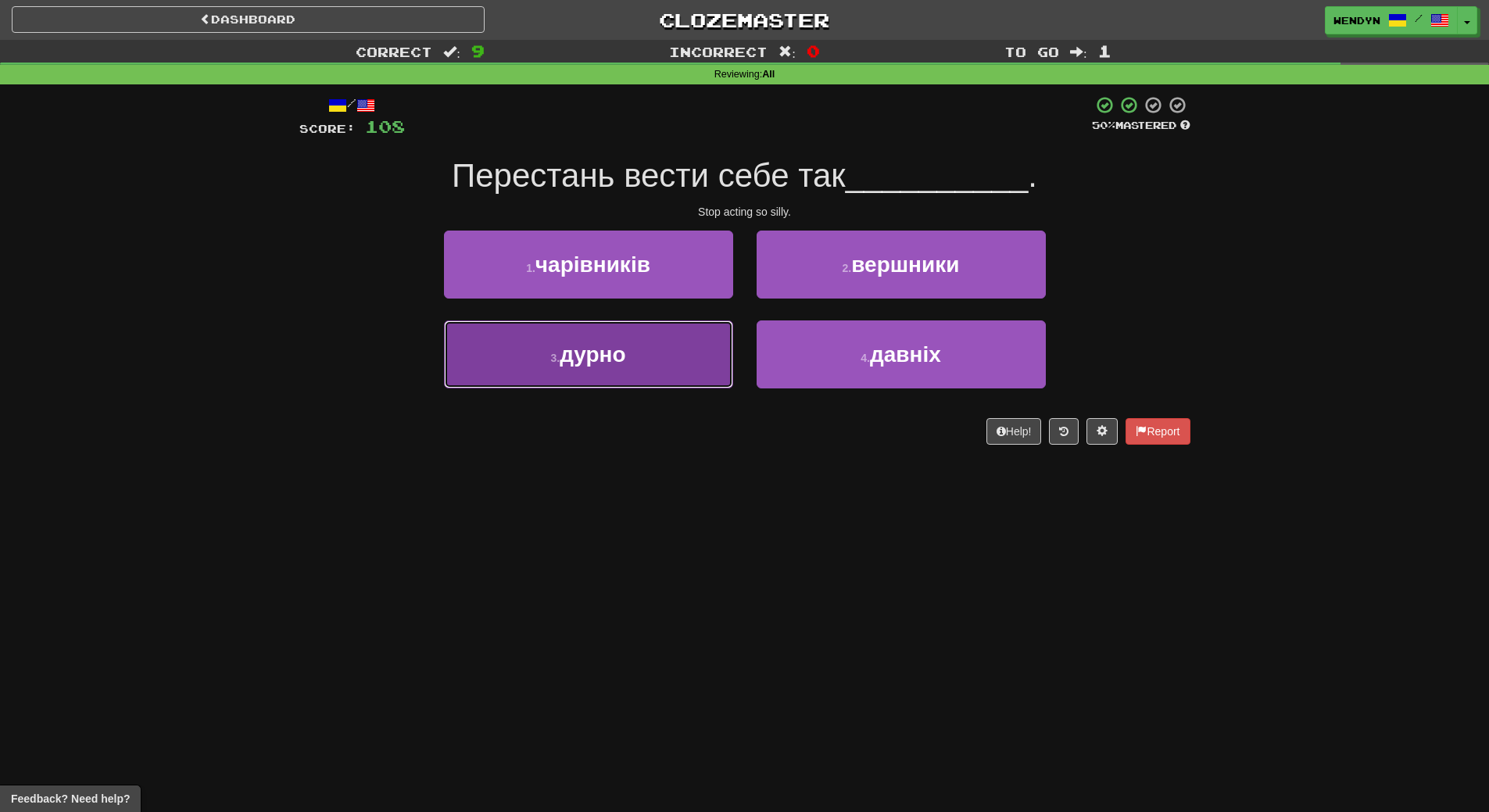
click at [645, 376] on button "3 . дурно" at bounding box center [588, 354] width 289 height 68
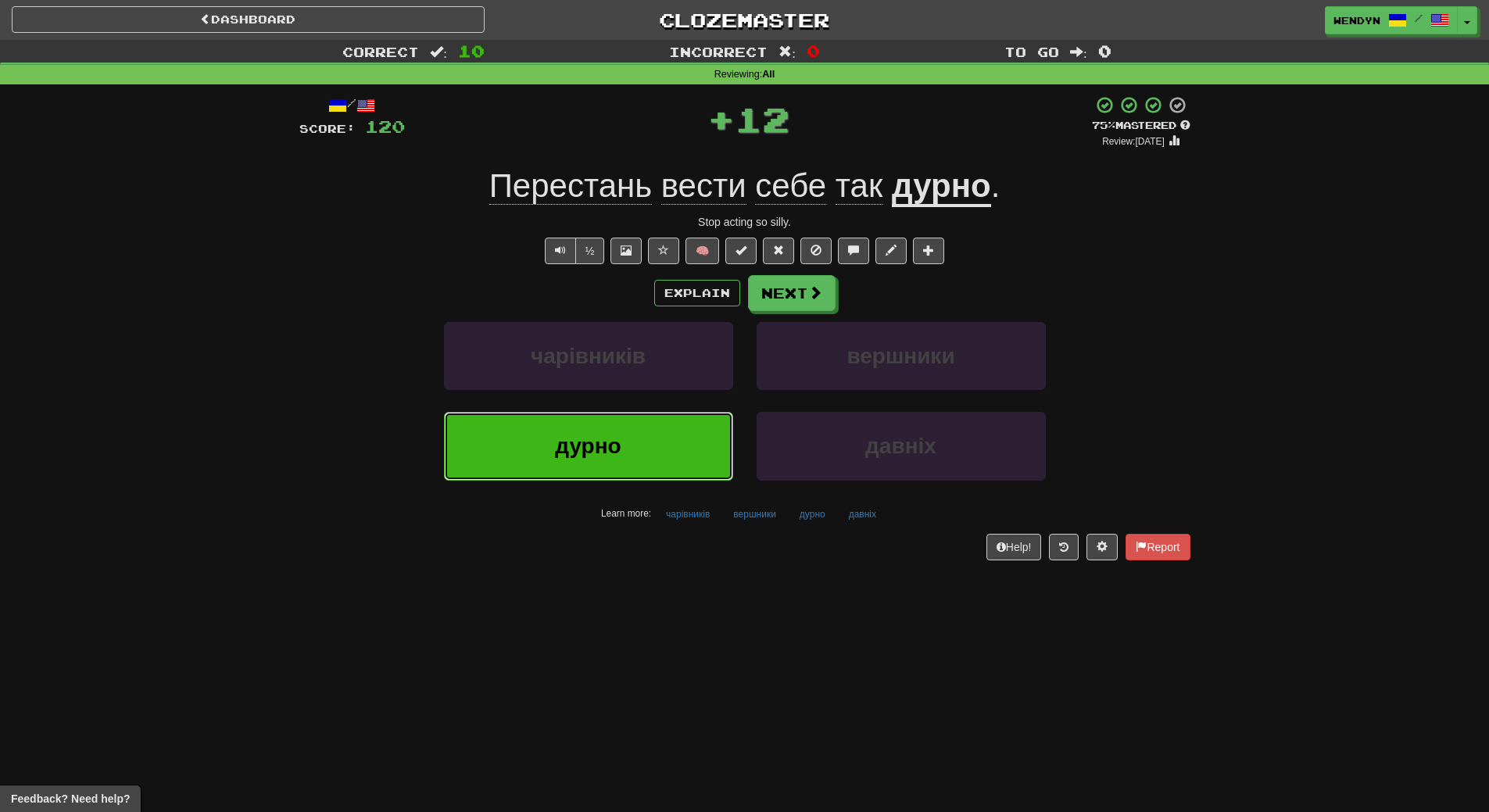
click at [630, 446] on button "дурно" at bounding box center [588, 446] width 289 height 68
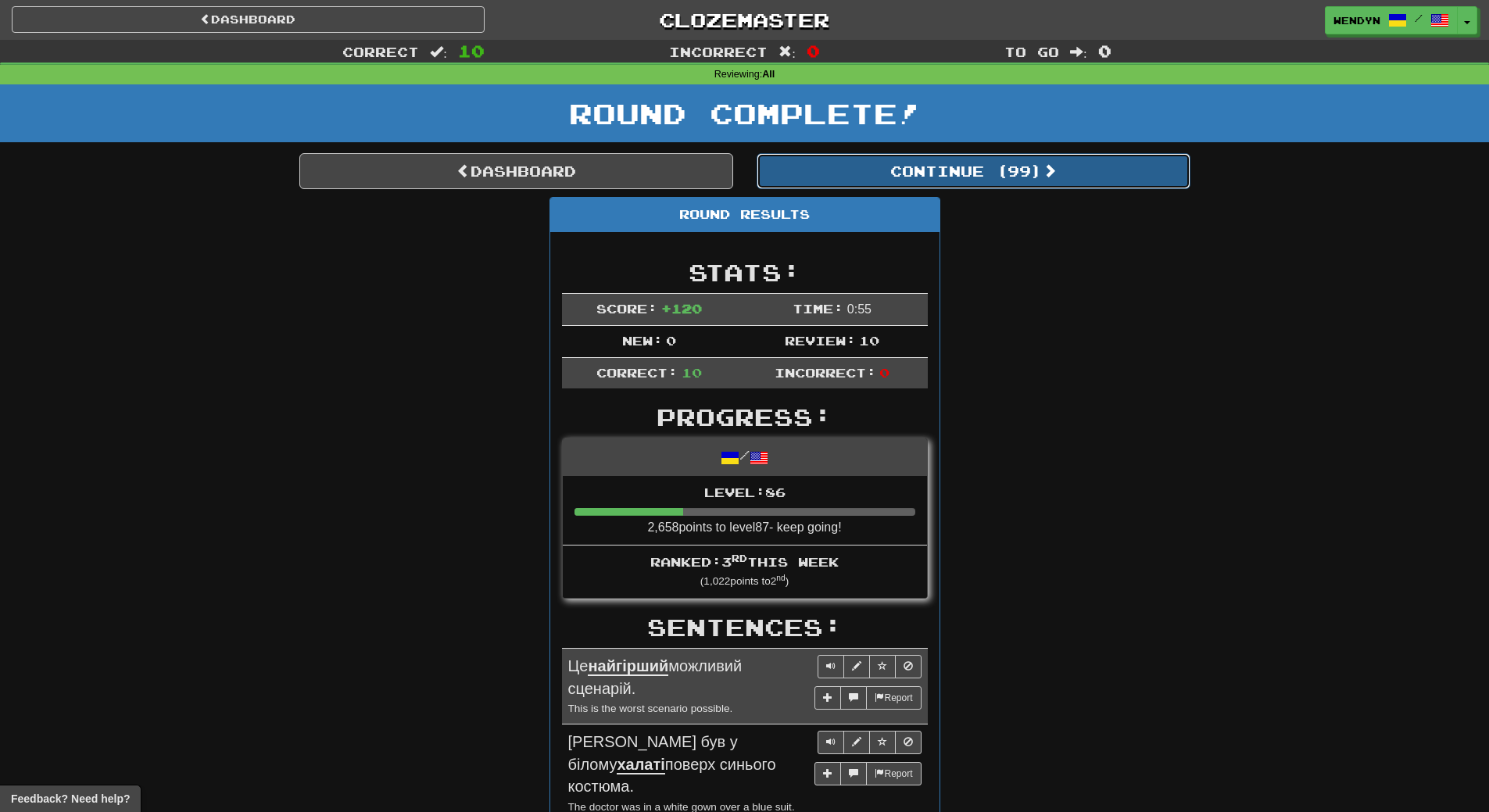
click at [1031, 183] on button "Continue ( 99 )" at bounding box center [974, 171] width 434 height 36
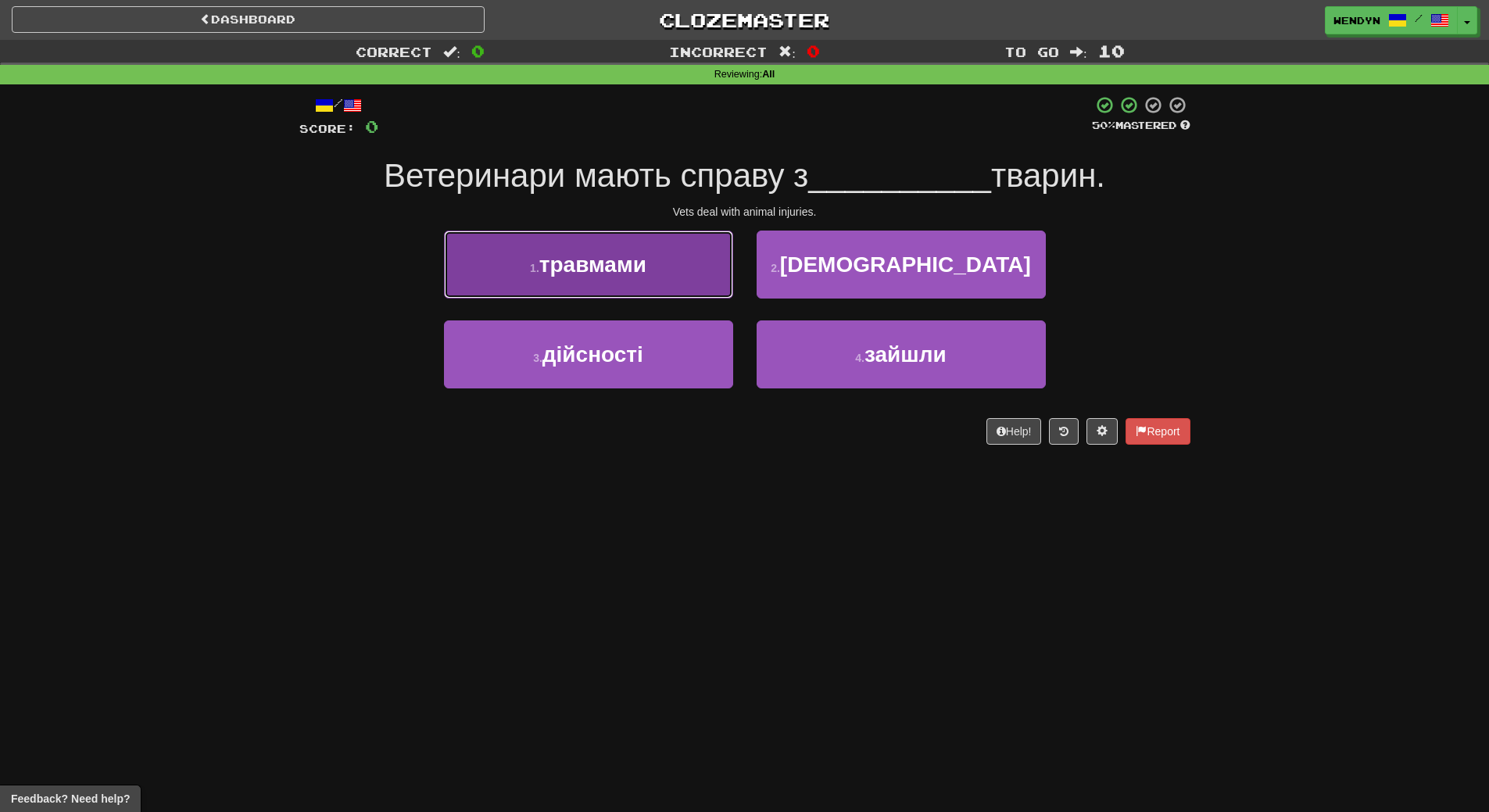
click at [568, 258] on span "травмами" at bounding box center [593, 264] width 107 height 24
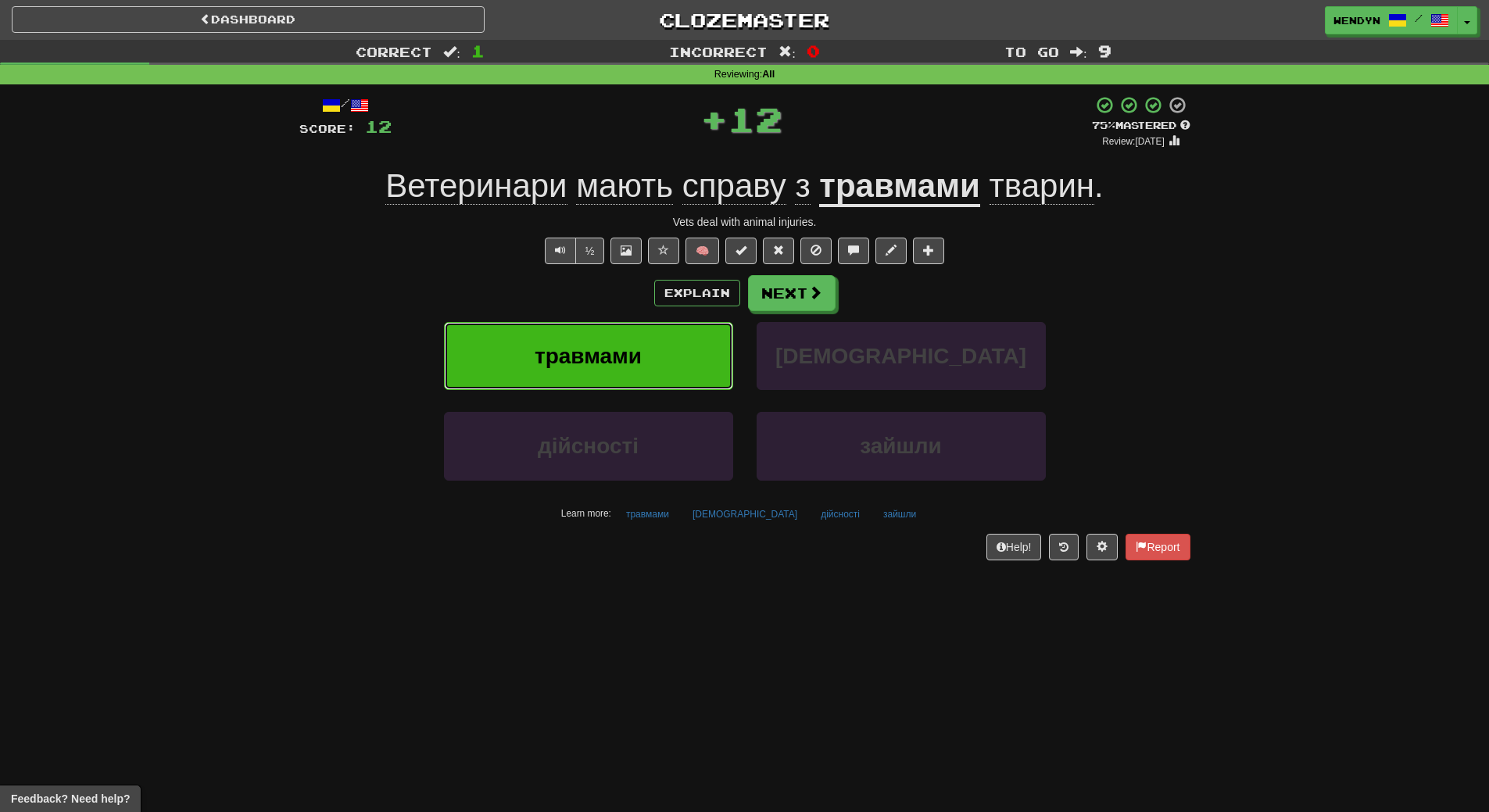
click at [595, 345] on span "травмами" at bounding box center [588, 355] width 107 height 24
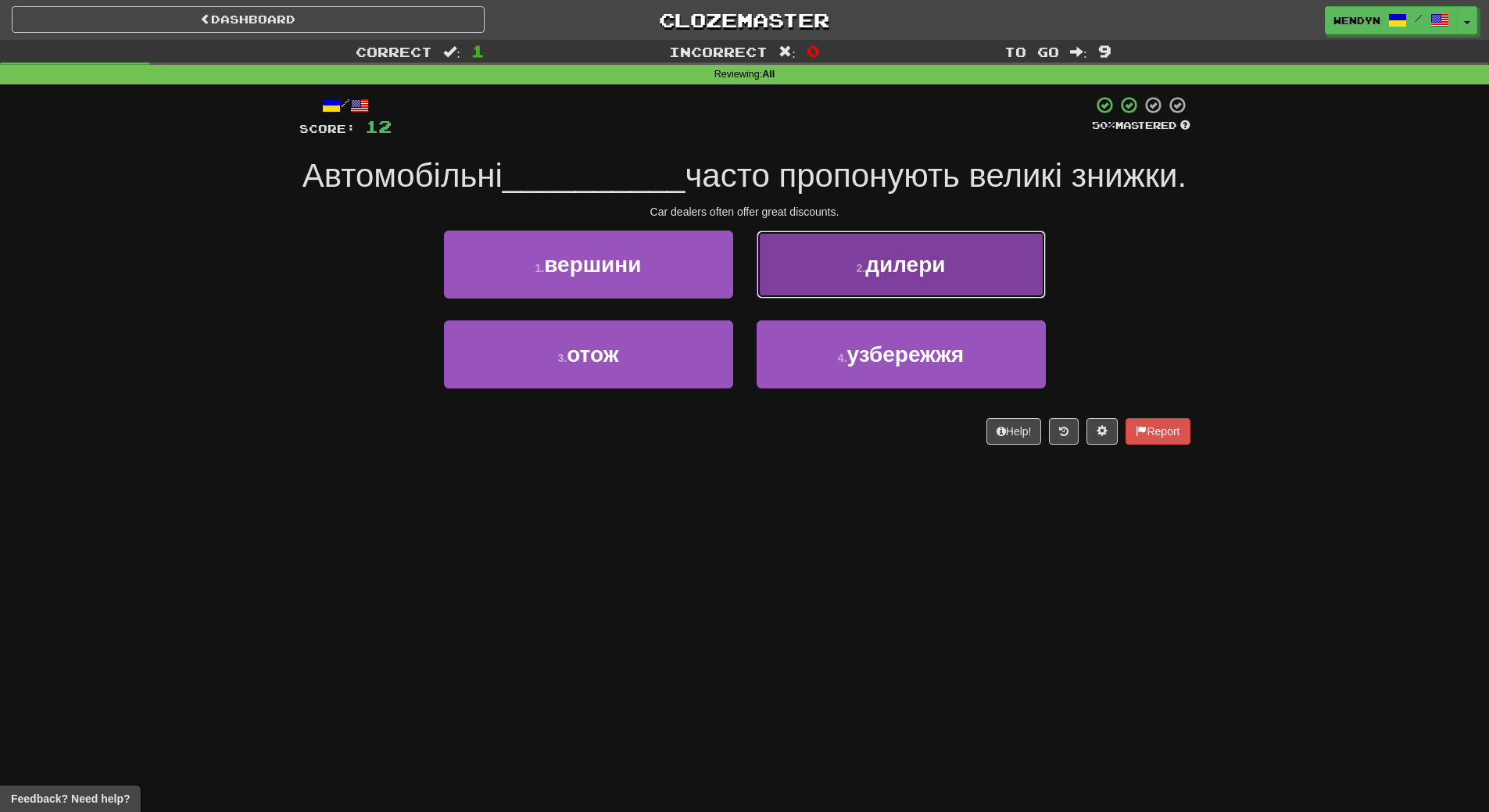
click at [1001, 298] on button "2 . дилери" at bounding box center [901, 264] width 289 height 68
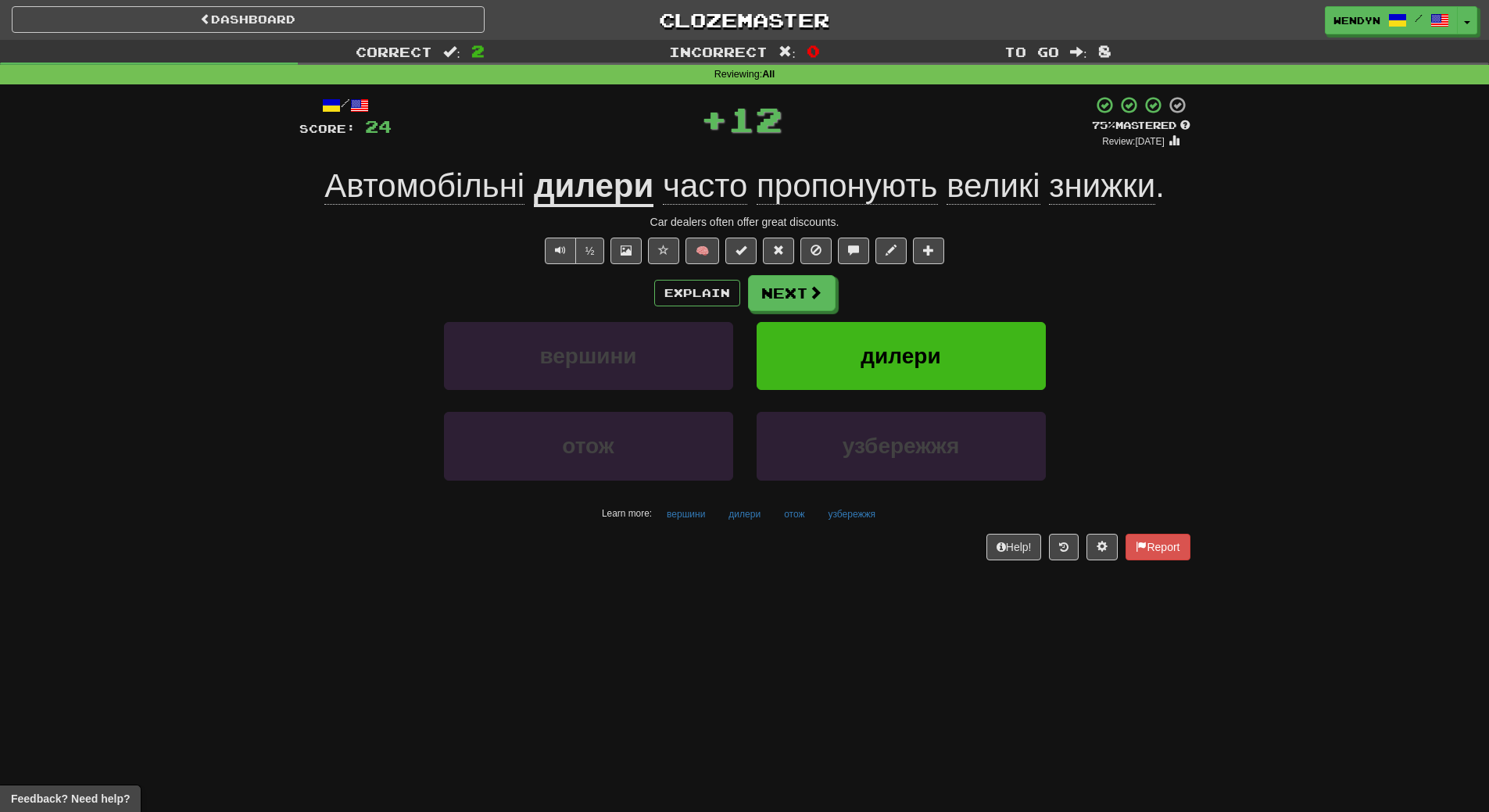
click at [1001, 312] on div "Explain Next вершини дилери отож узбережжя Learn more: вершини дилери отож узбе…" at bounding box center [745, 400] width 891 height 251
click at [975, 366] on button "дилери" at bounding box center [901, 355] width 289 height 68
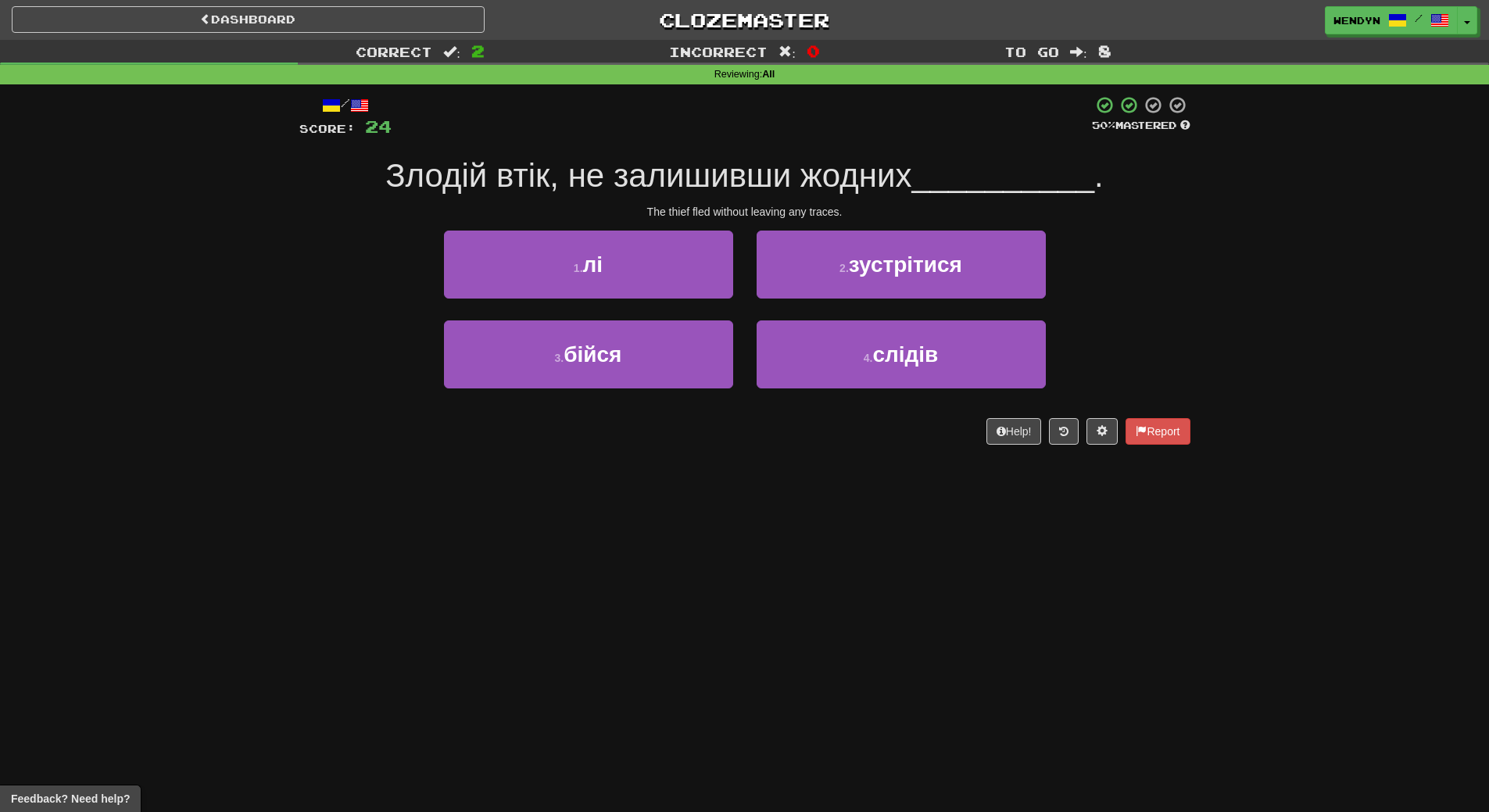
click at [790, 498] on div "Dashboard Clozemaster WendyN / Toggle Dropdown Dashboard Leaderboard Activity F…" at bounding box center [744, 406] width 1489 height 812
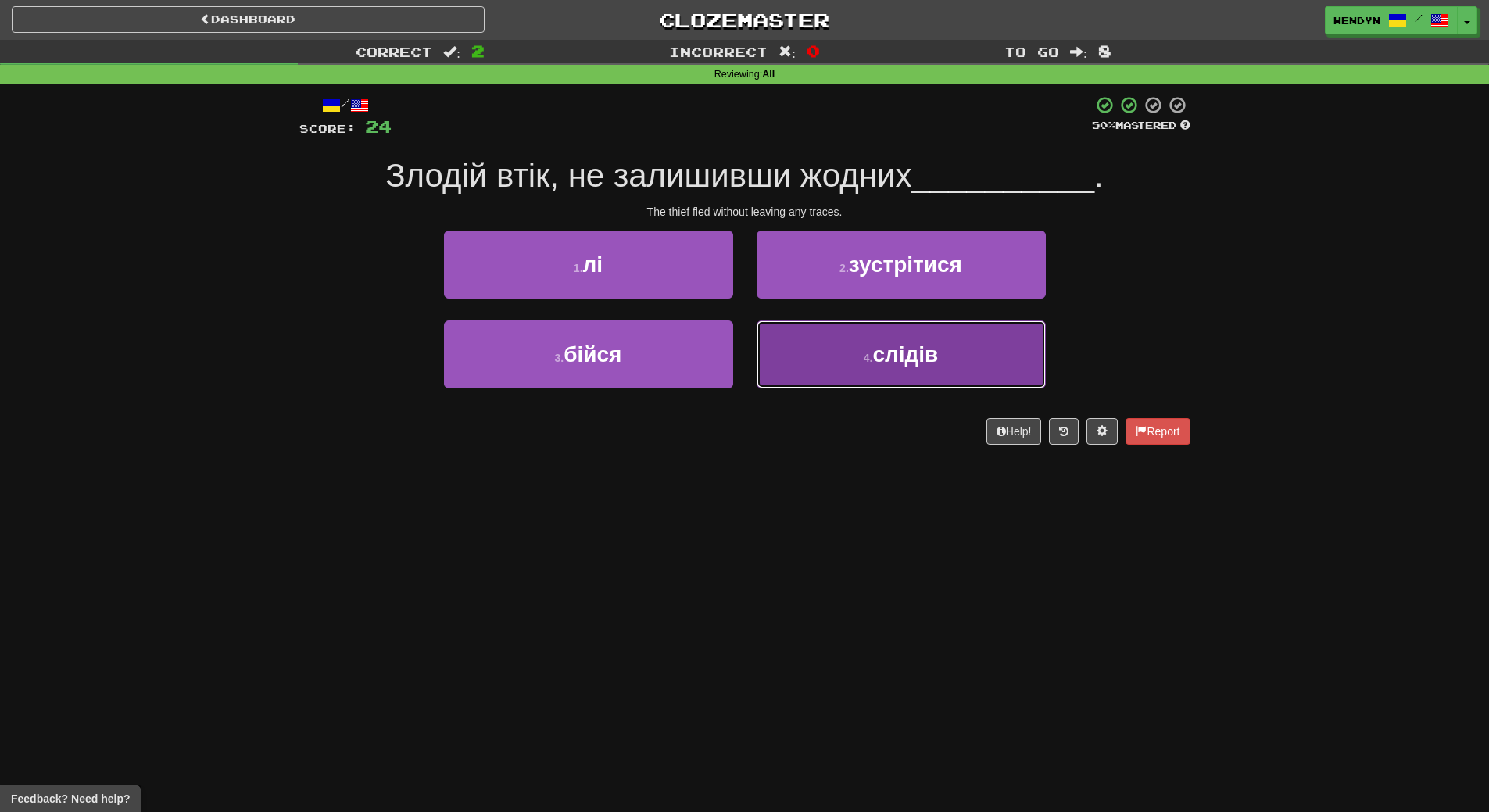
click at [898, 357] on span "слідів" at bounding box center [905, 354] width 66 height 24
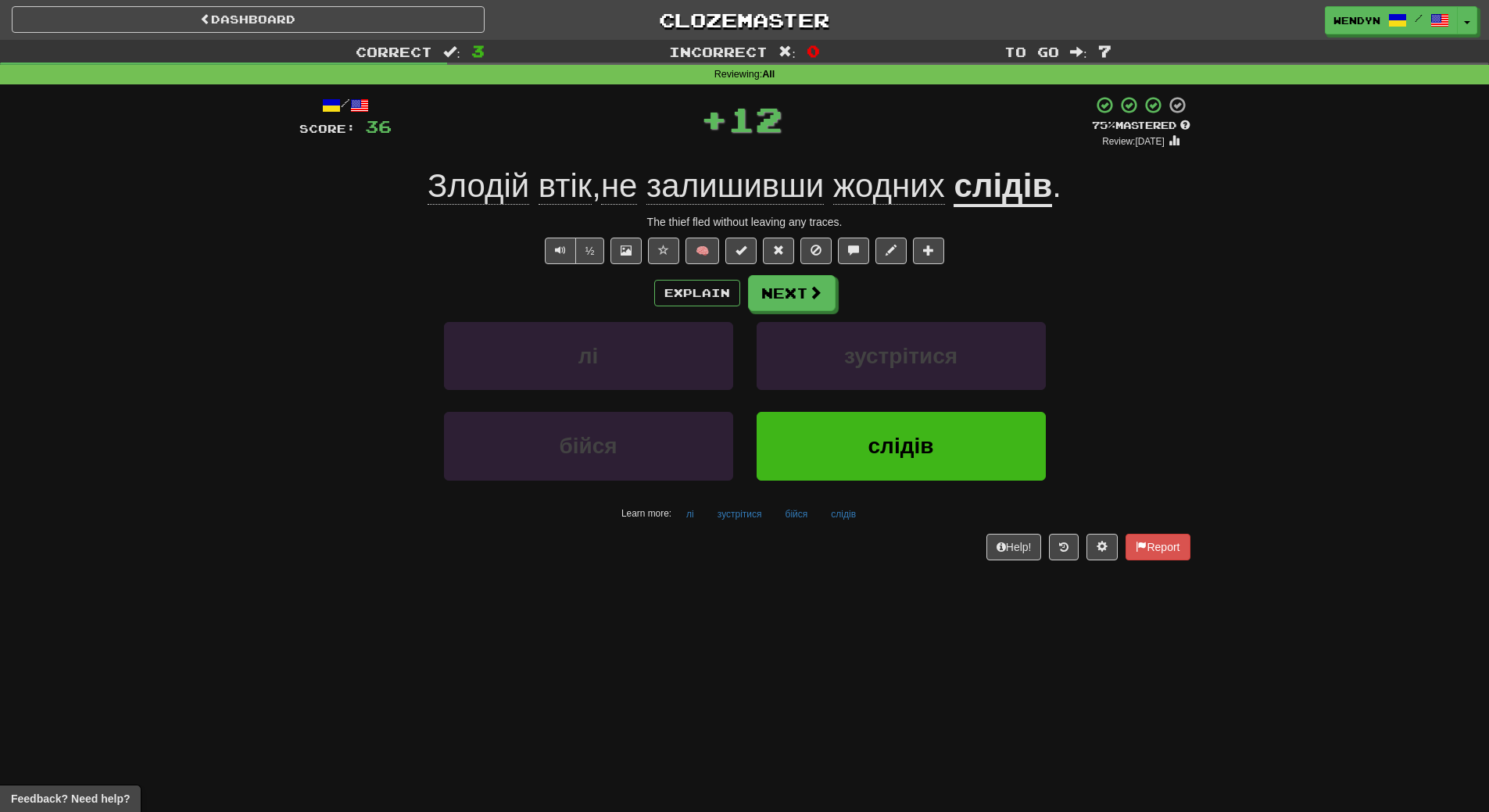
click at [897, 410] on div "зустрітися" at bounding box center [901, 366] width 313 height 90
click at [895, 436] on span "слідів" at bounding box center [902, 446] width 66 height 24
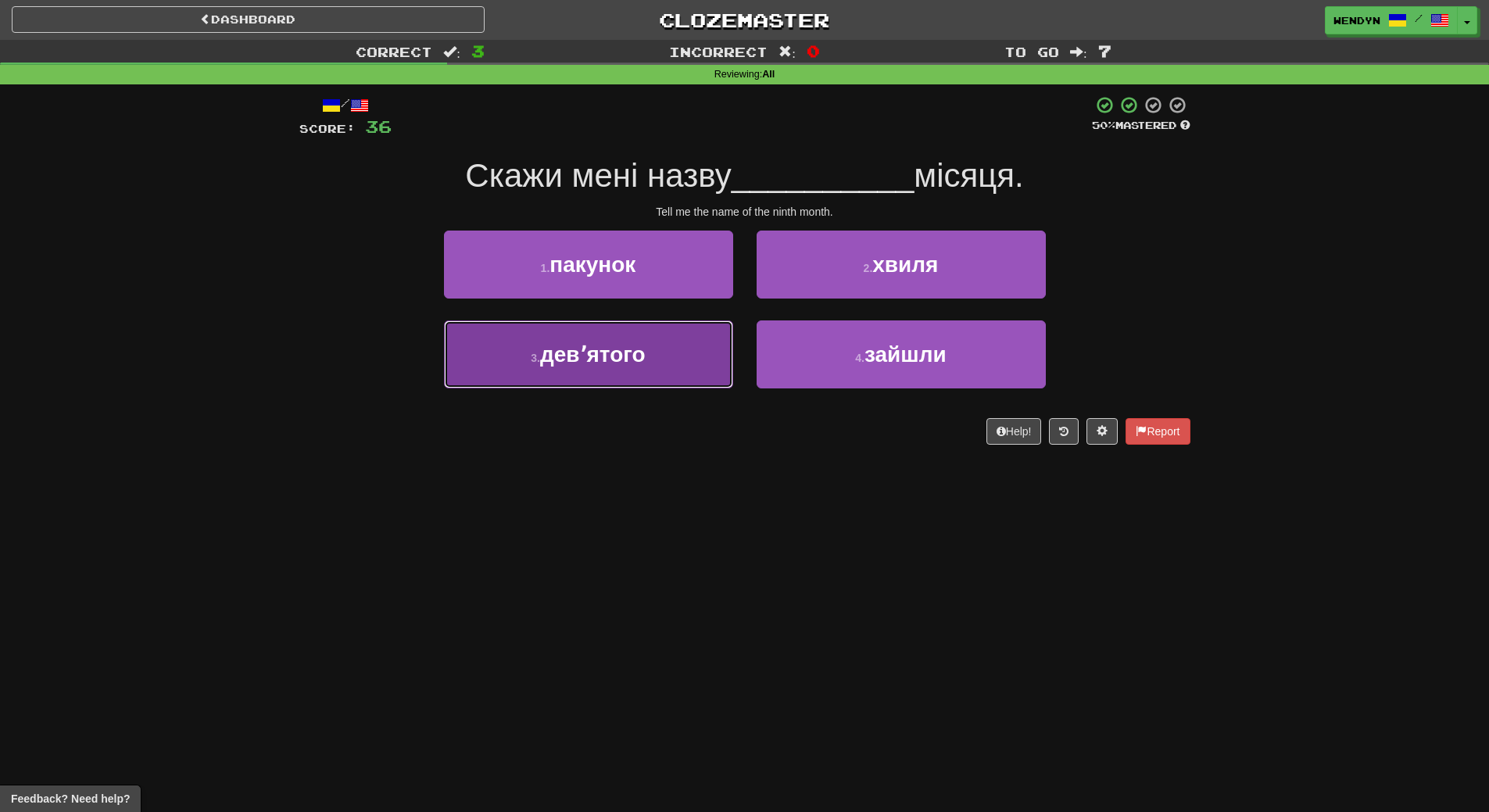
click at [657, 372] on button "3 . девʼятого" at bounding box center [588, 354] width 289 height 68
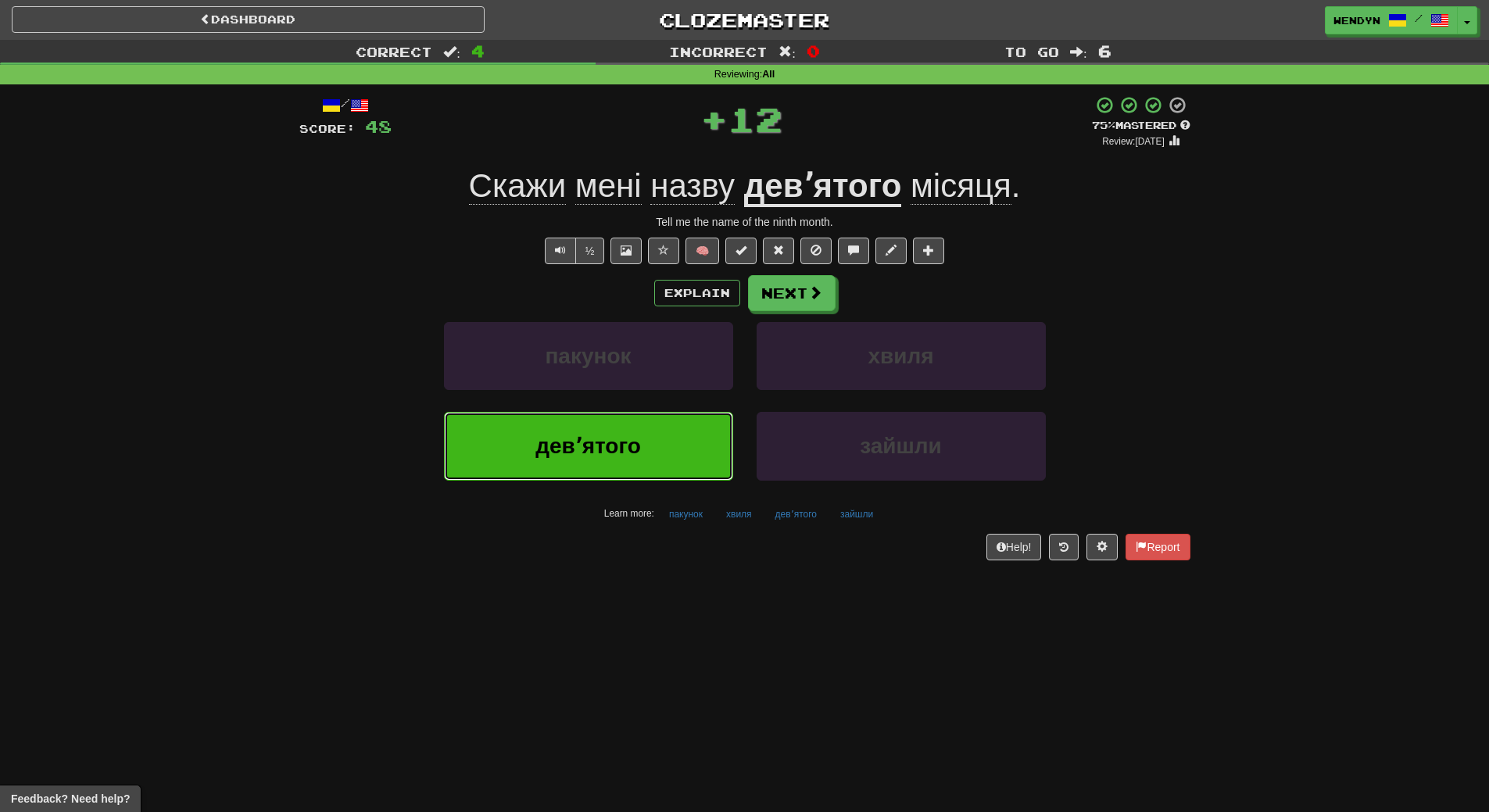
click at [644, 415] on button "девʼятого" at bounding box center [588, 446] width 289 height 68
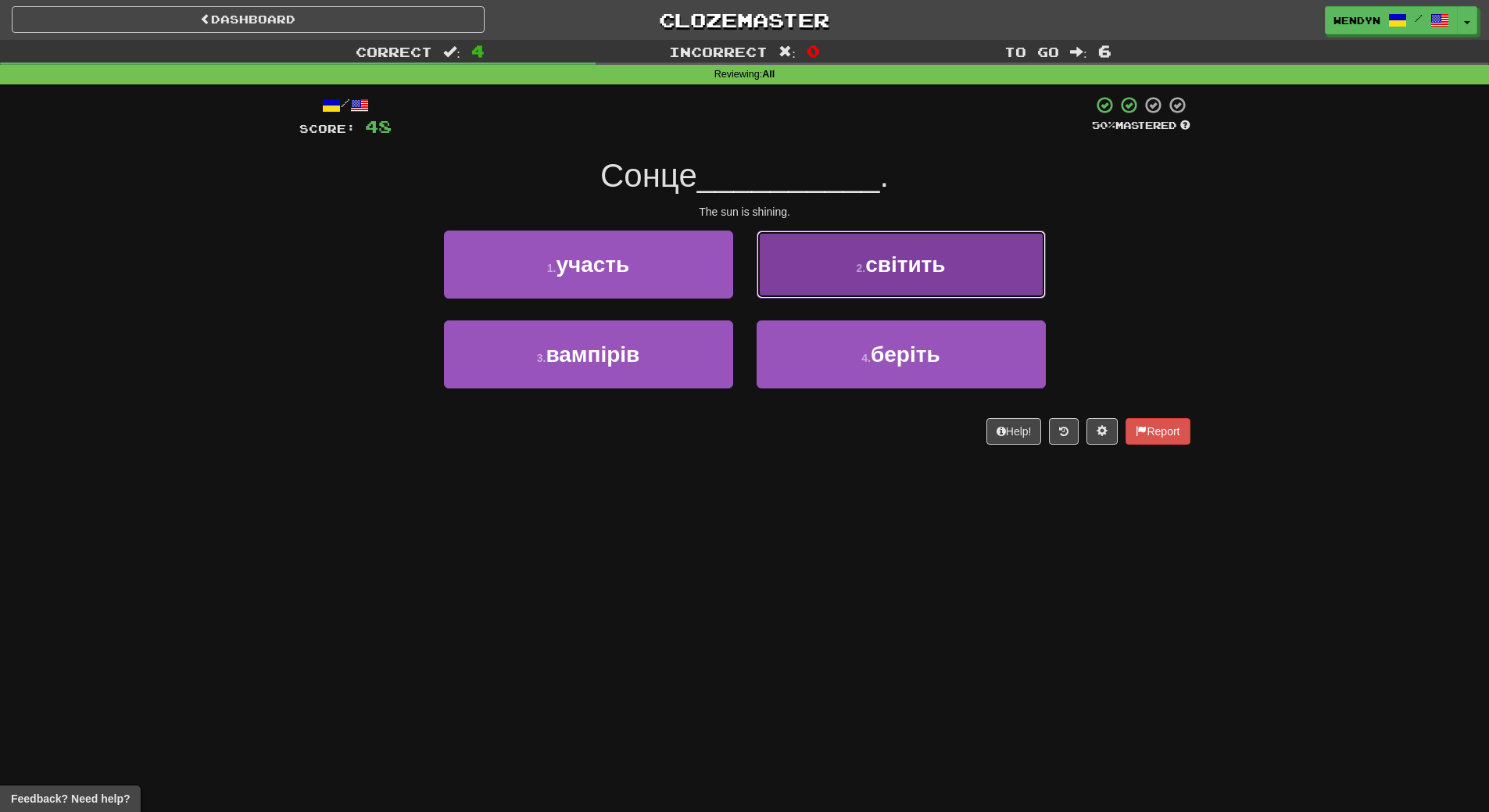
click at [1007, 276] on button "2 . світить" at bounding box center [901, 264] width 289 height 68
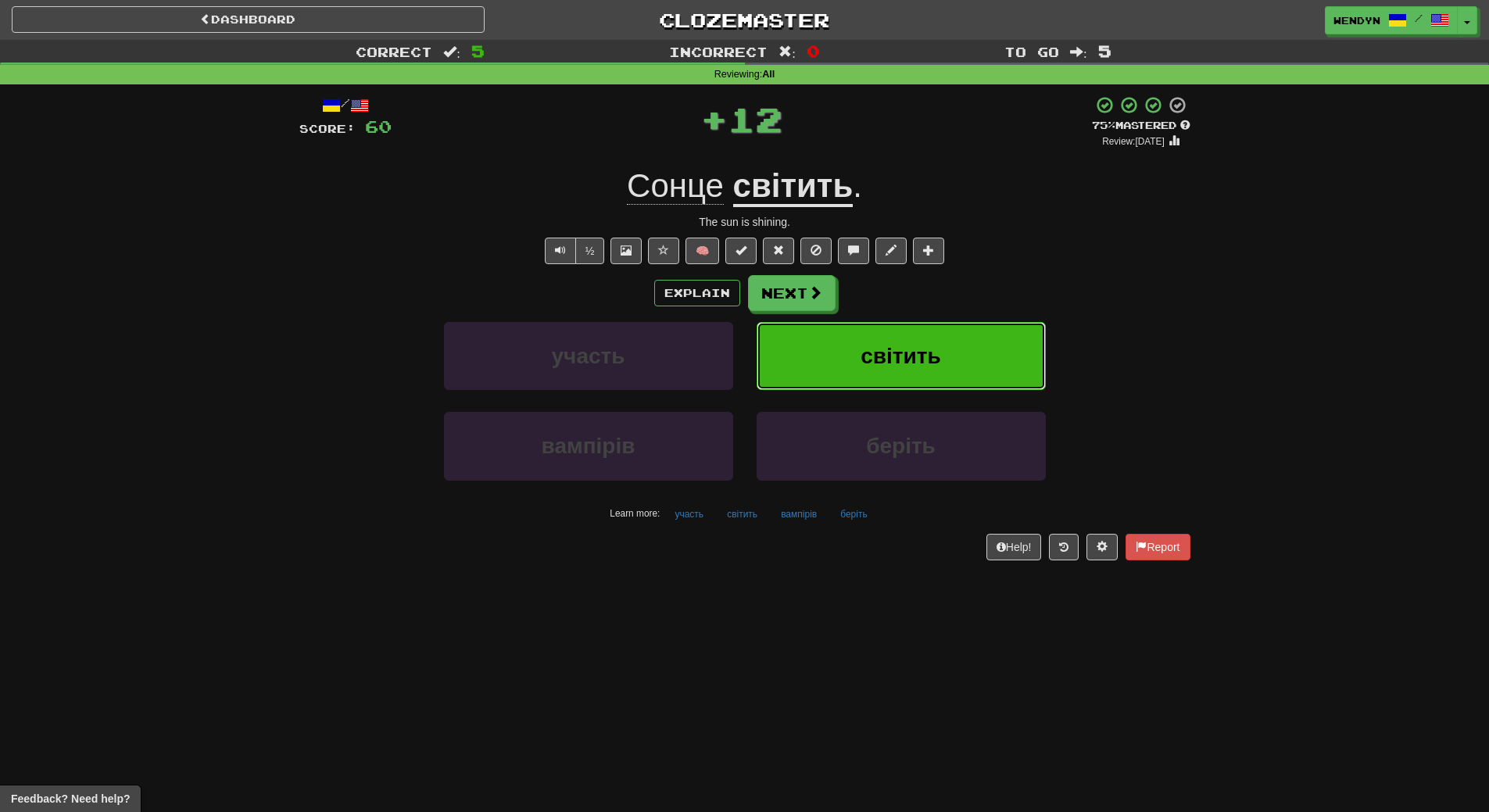
click at [973, 355] on button "світить" at bounding box center [901, 355] width 289 height 68
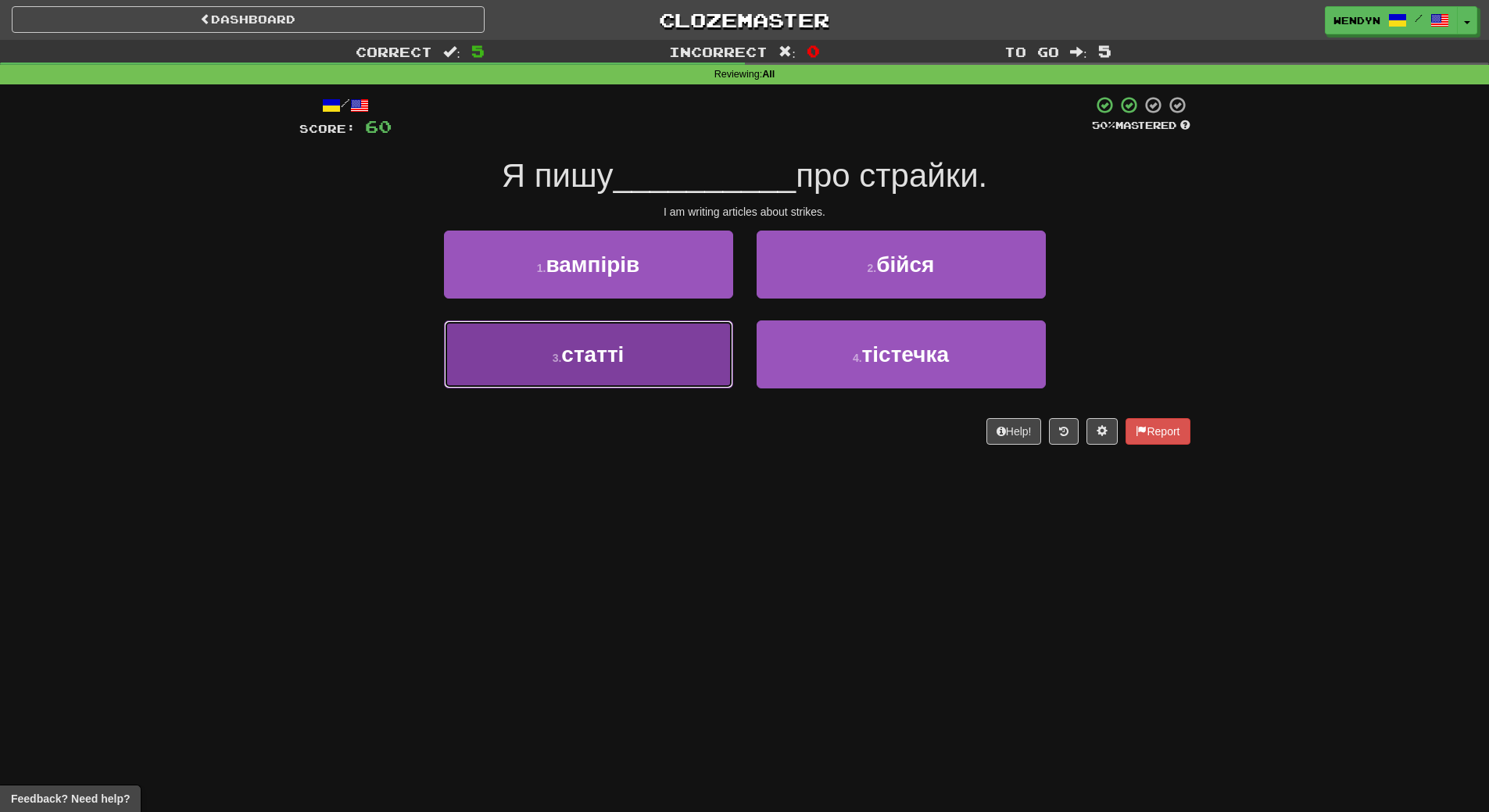
click at [535, 388] on button "3 . статті" at bounding box center [588, 354] width 289 height 68
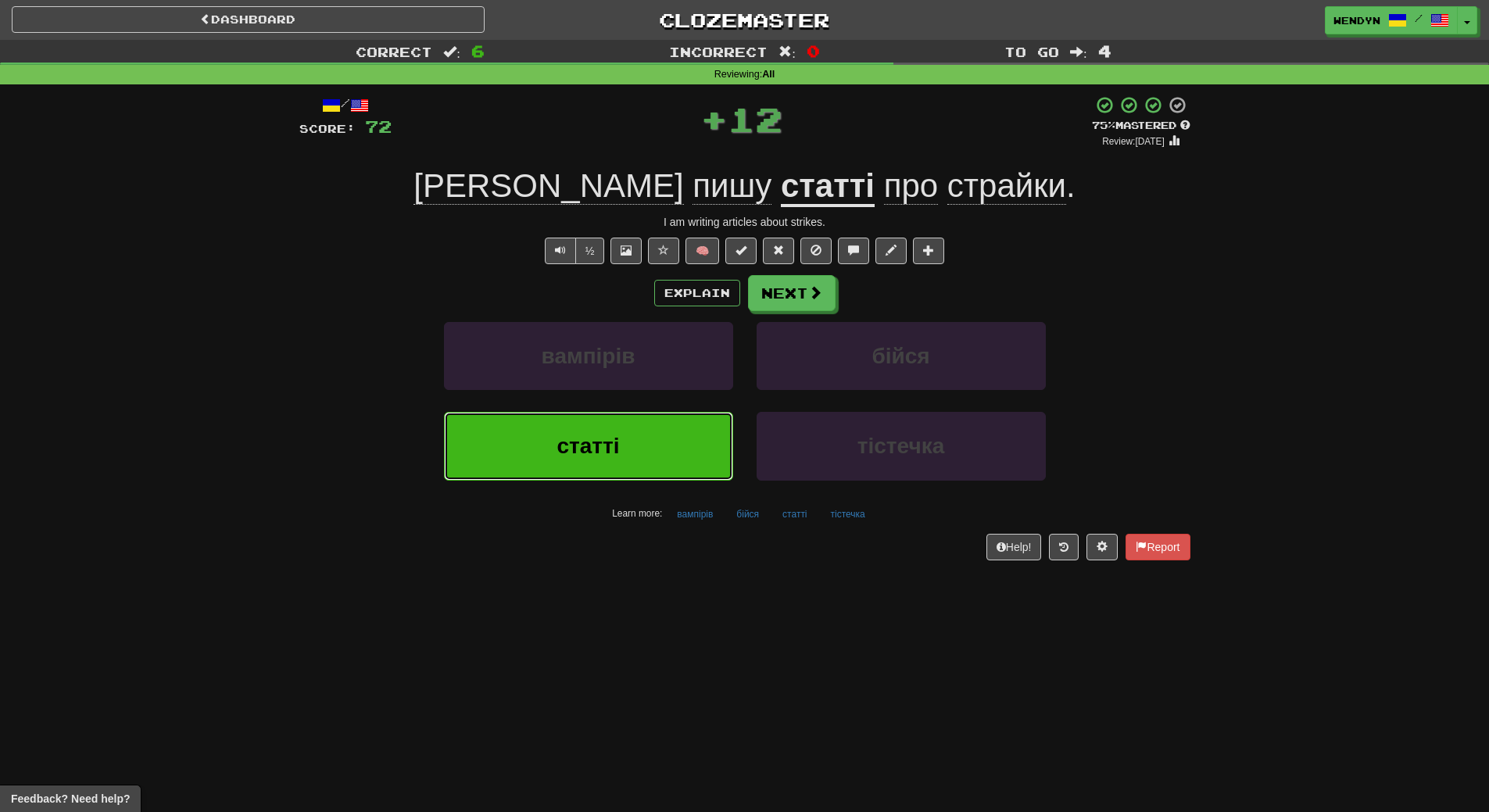
click at [620, 429] on button "статті" at bounding box center [588, 446] width 289 height 68
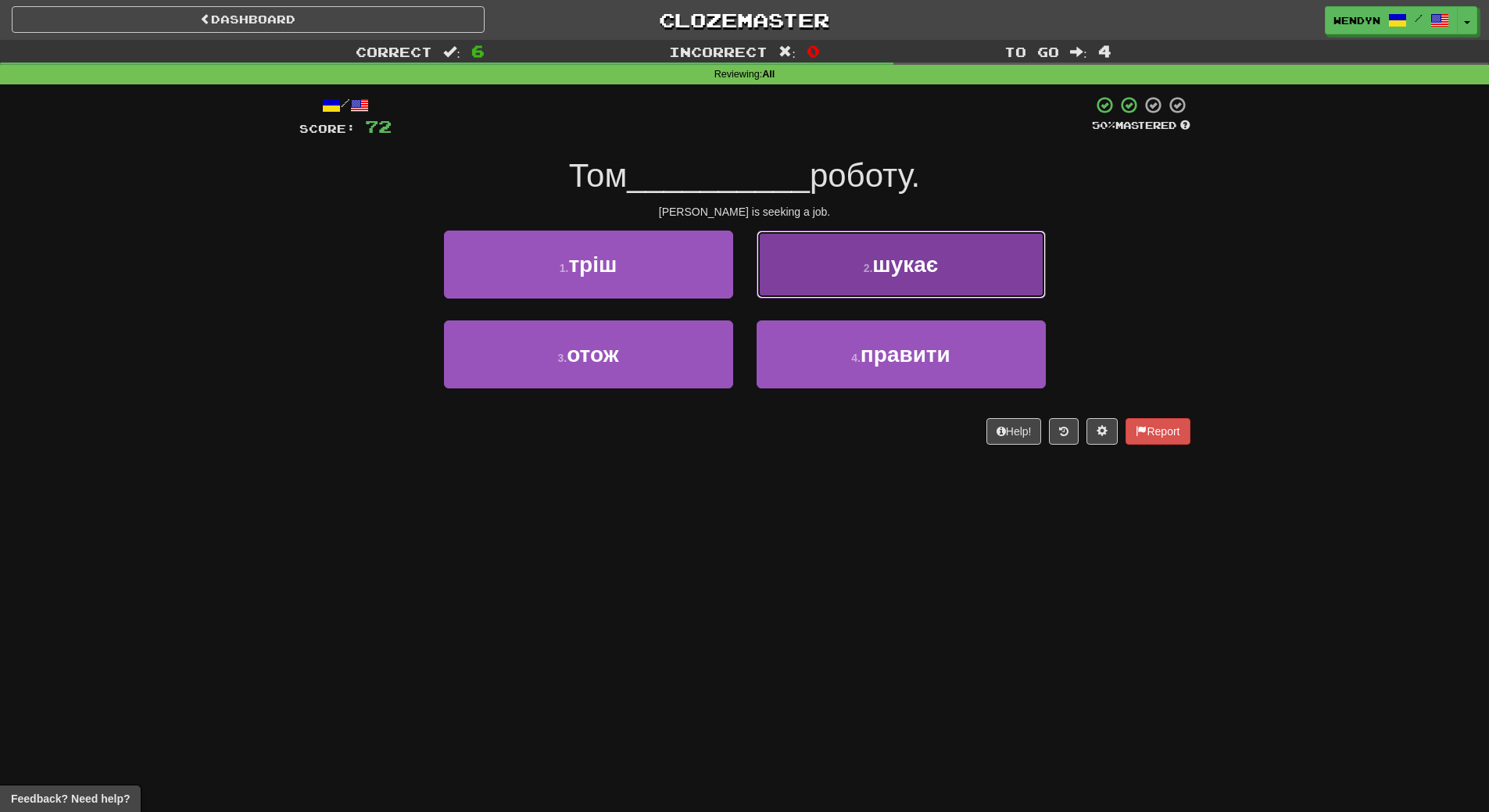
click at [978, 278] on button "2 . шукає" at bounding box center [901, 264] width 289 height 68
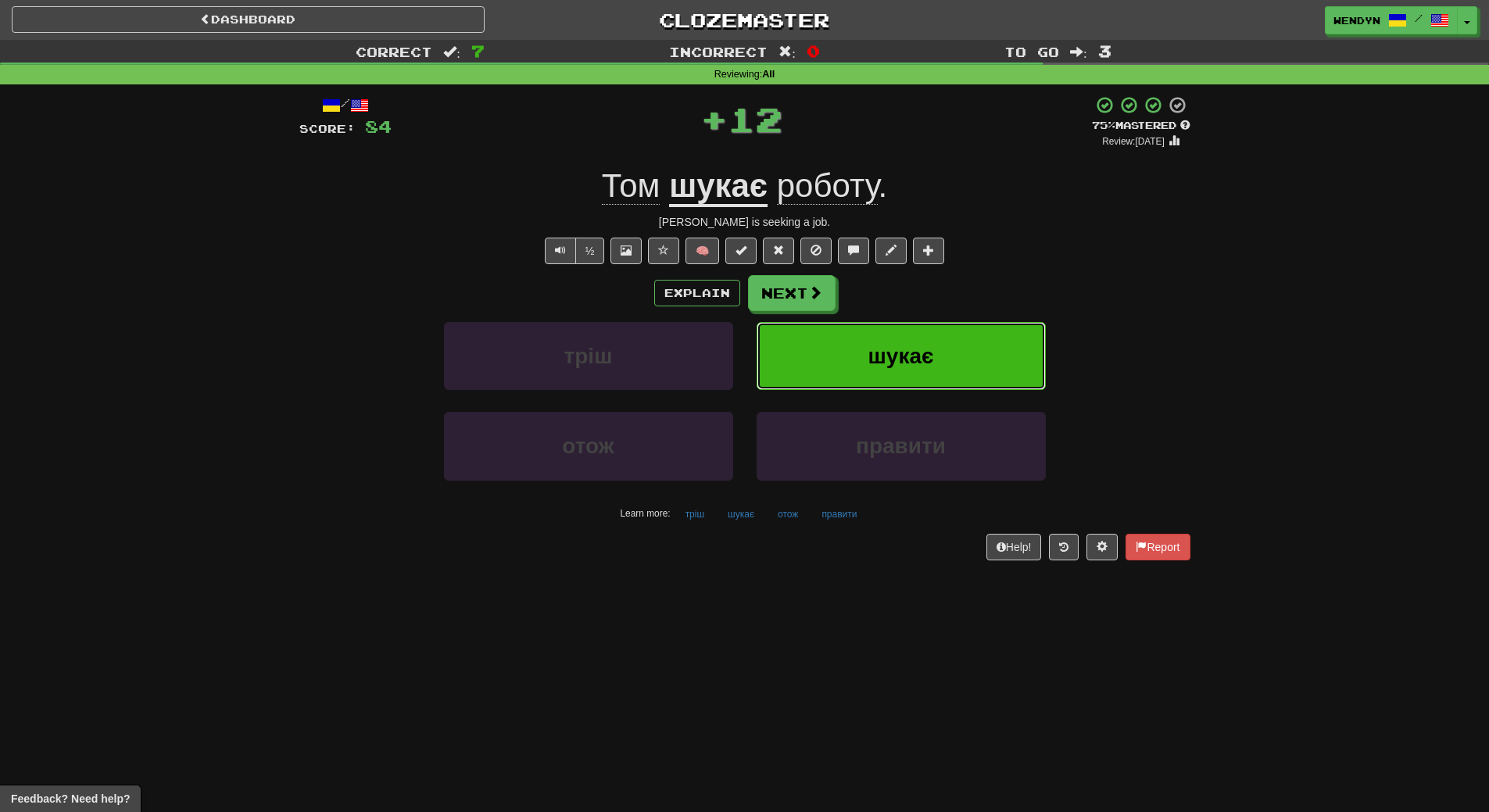
click at [975, 353] on button "шукає" at bounding box center [901, 355] width 289 height 68
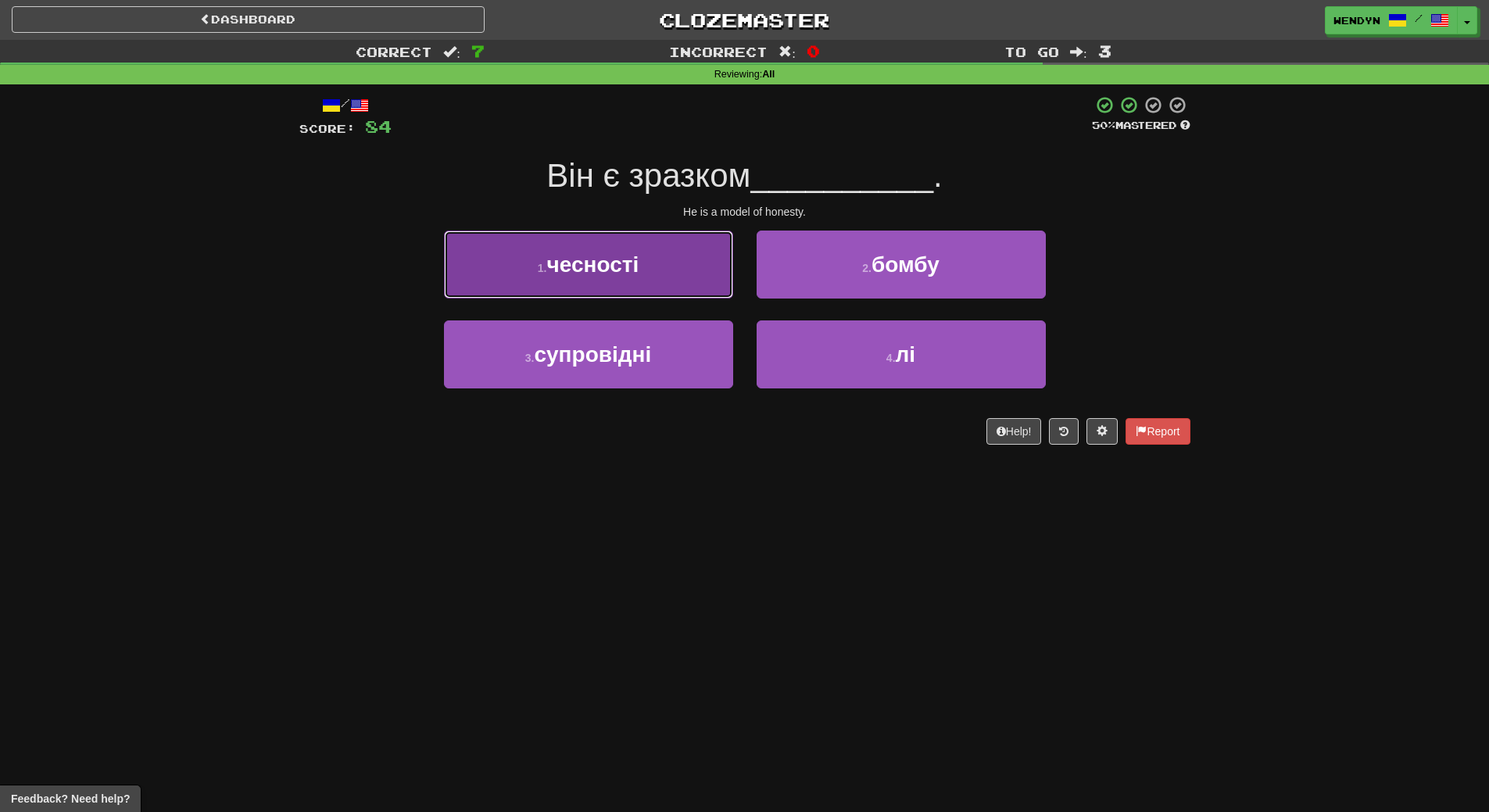
click at [620, 238] on button "1 . чесності" at bounding box center [588, 264] width 289 height 68
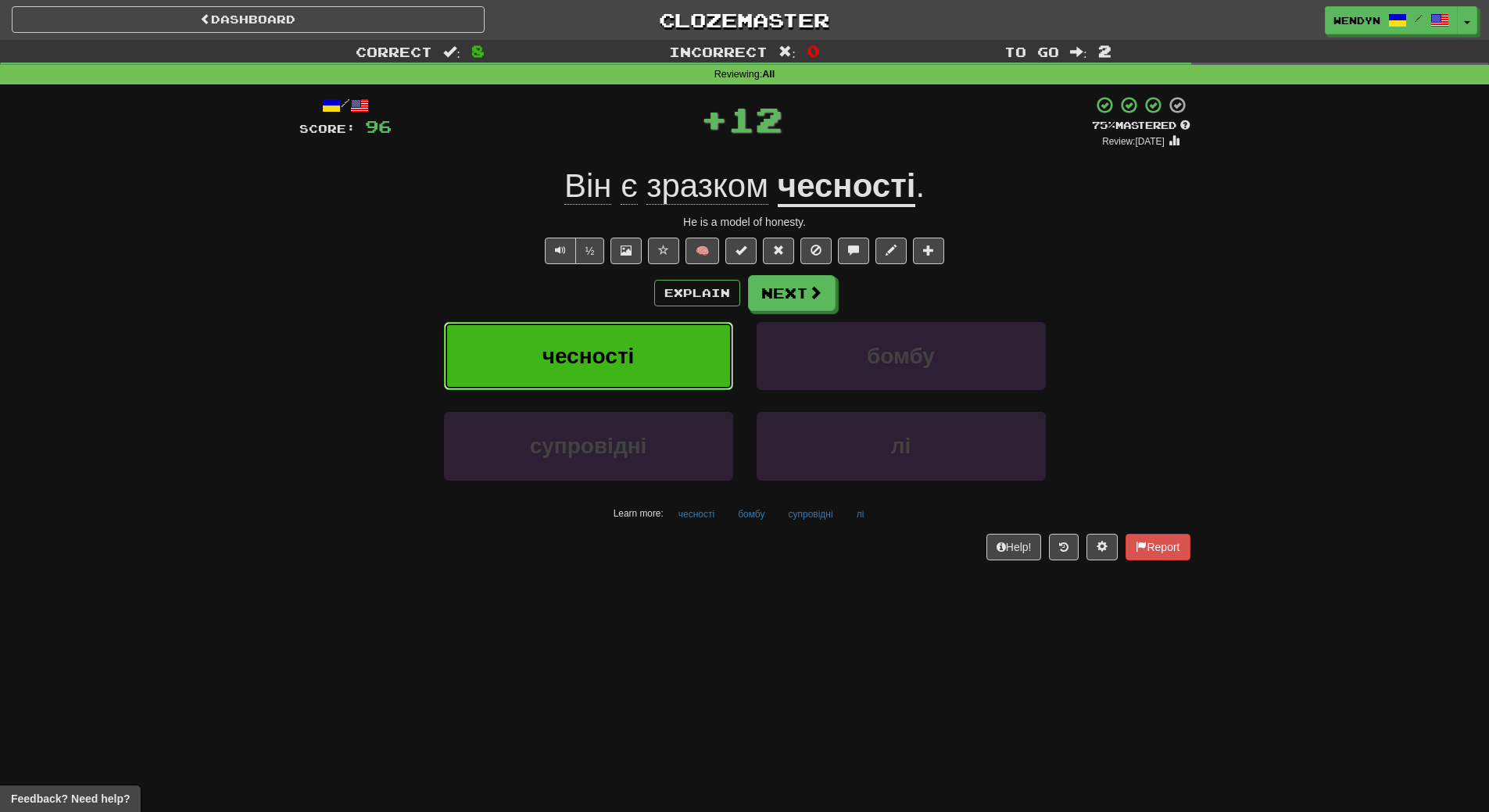
click at [633, 358] on span "чесності" at bounding box center [589, 355] width 92 height 24
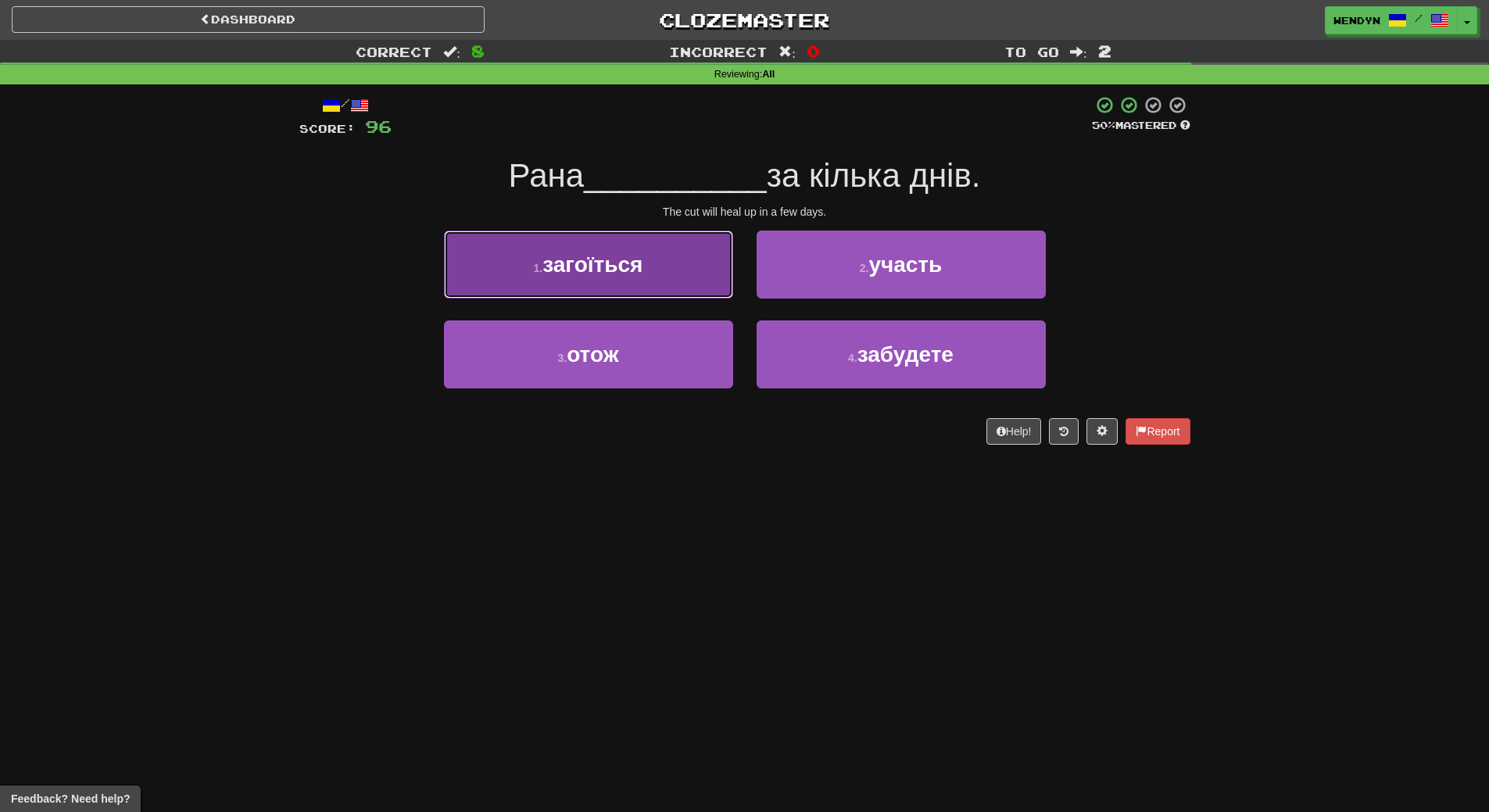
click at [616, 289] on button "1 . загоїться" at bounding box center [588, 264] width 289 height 68
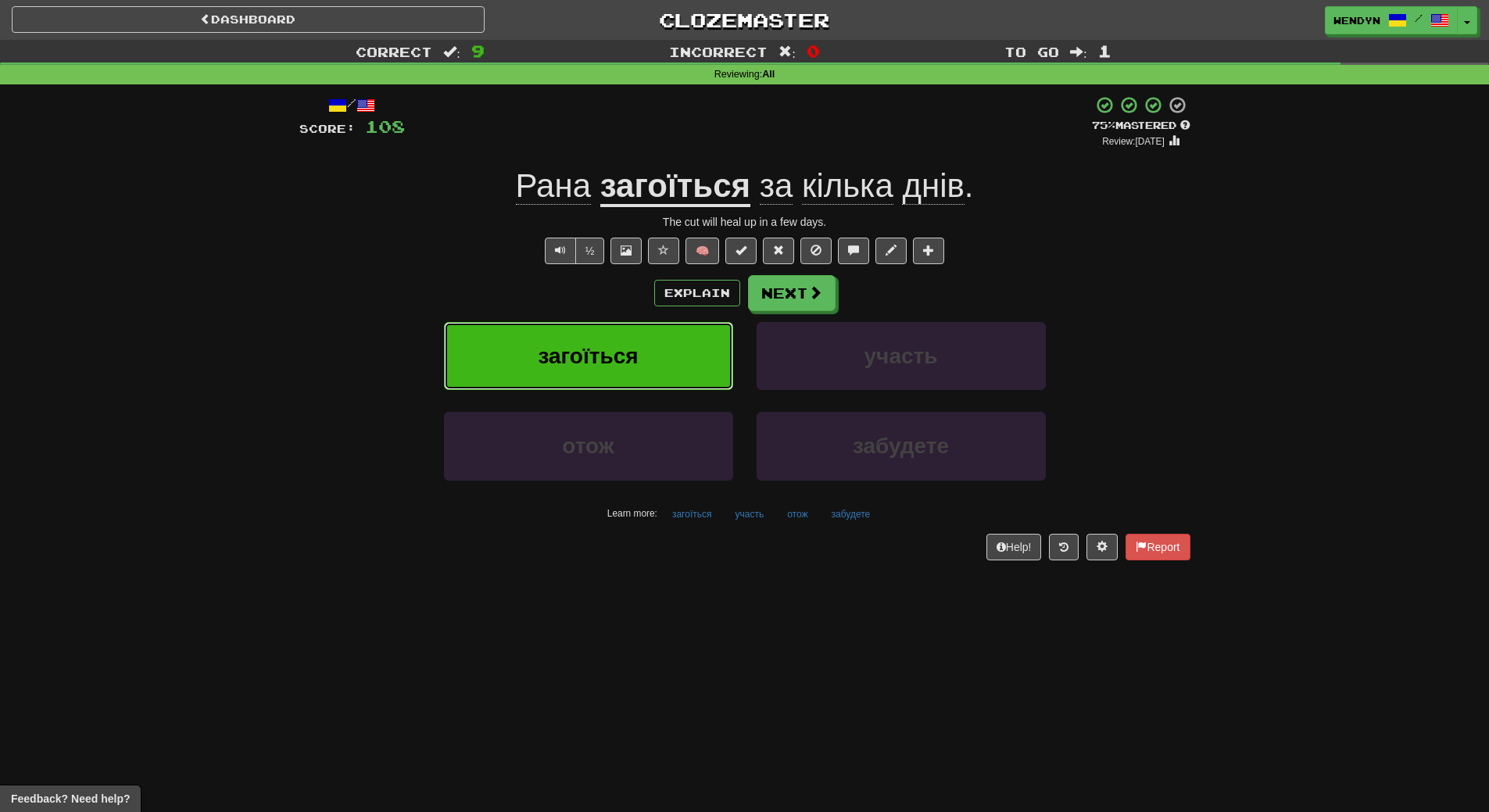
click at [620, 375] on button "загоїться" at bounding box center [588, 355] width 289 height 68
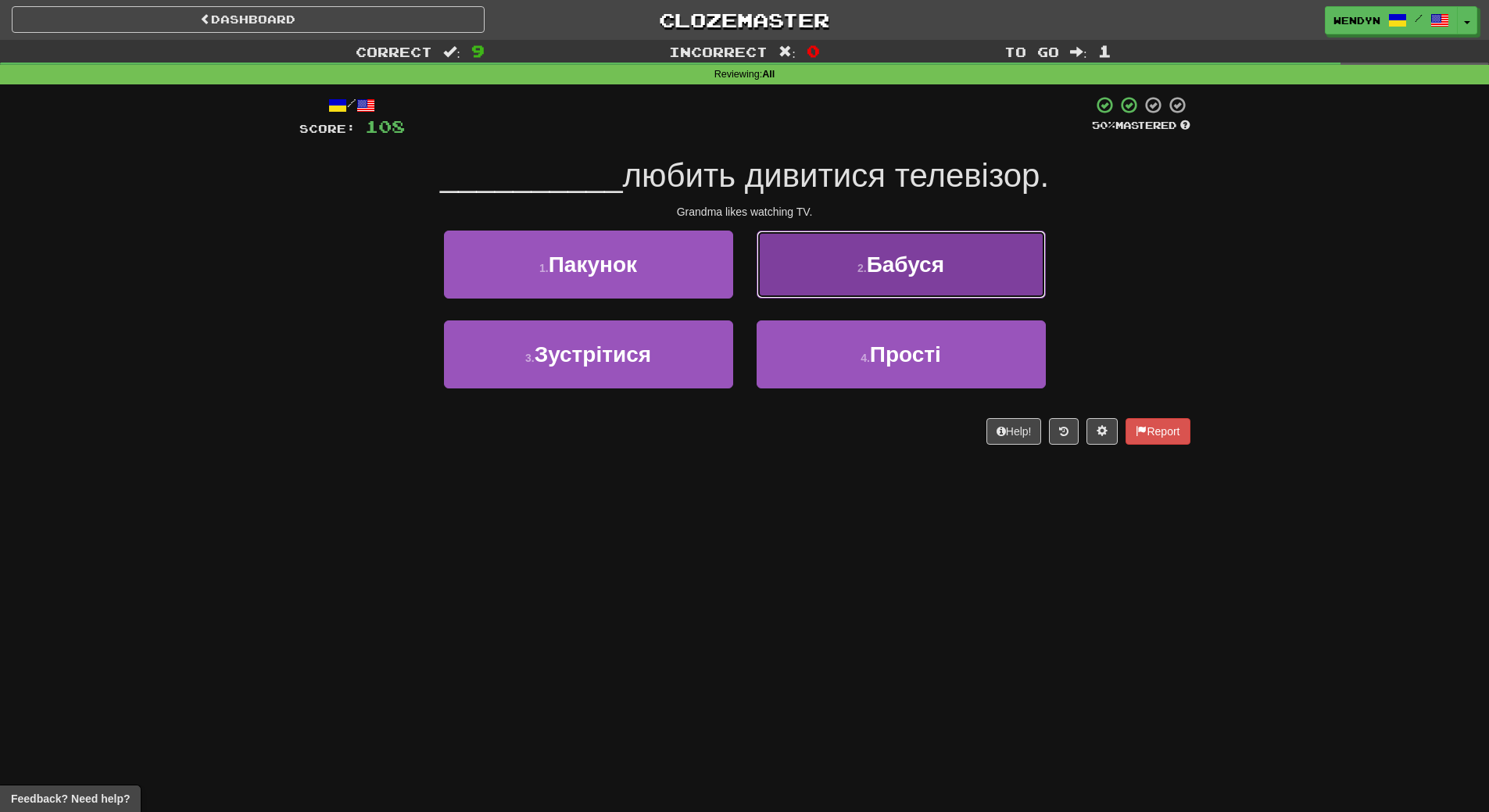
click at [952, 268] on button "2 . Бабуся" at bounding box center [901, 264] width 289 height 68
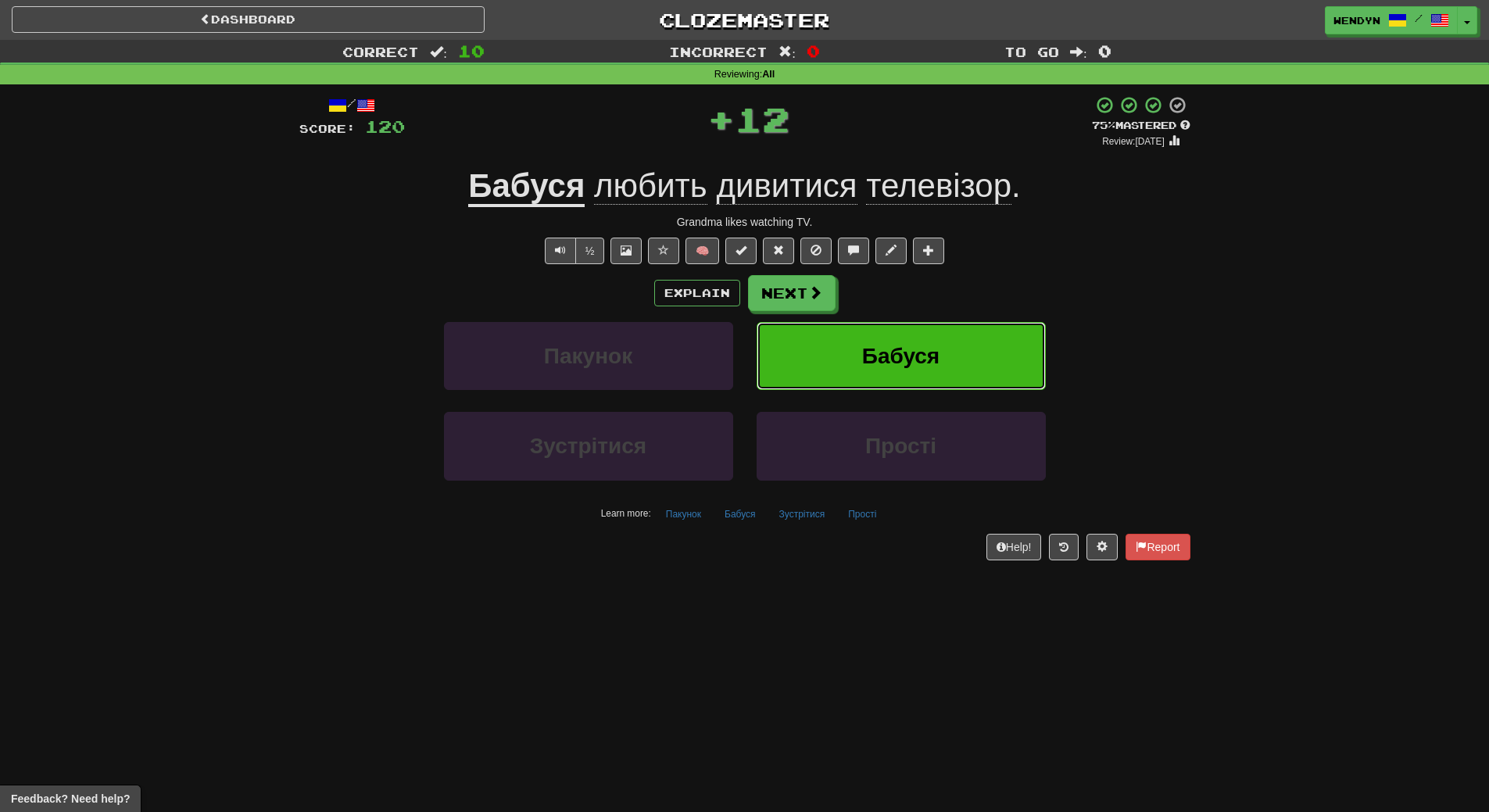
click at [945, 335] on button "Бабуся" at bounding box center [901, 355] width 289 height 68
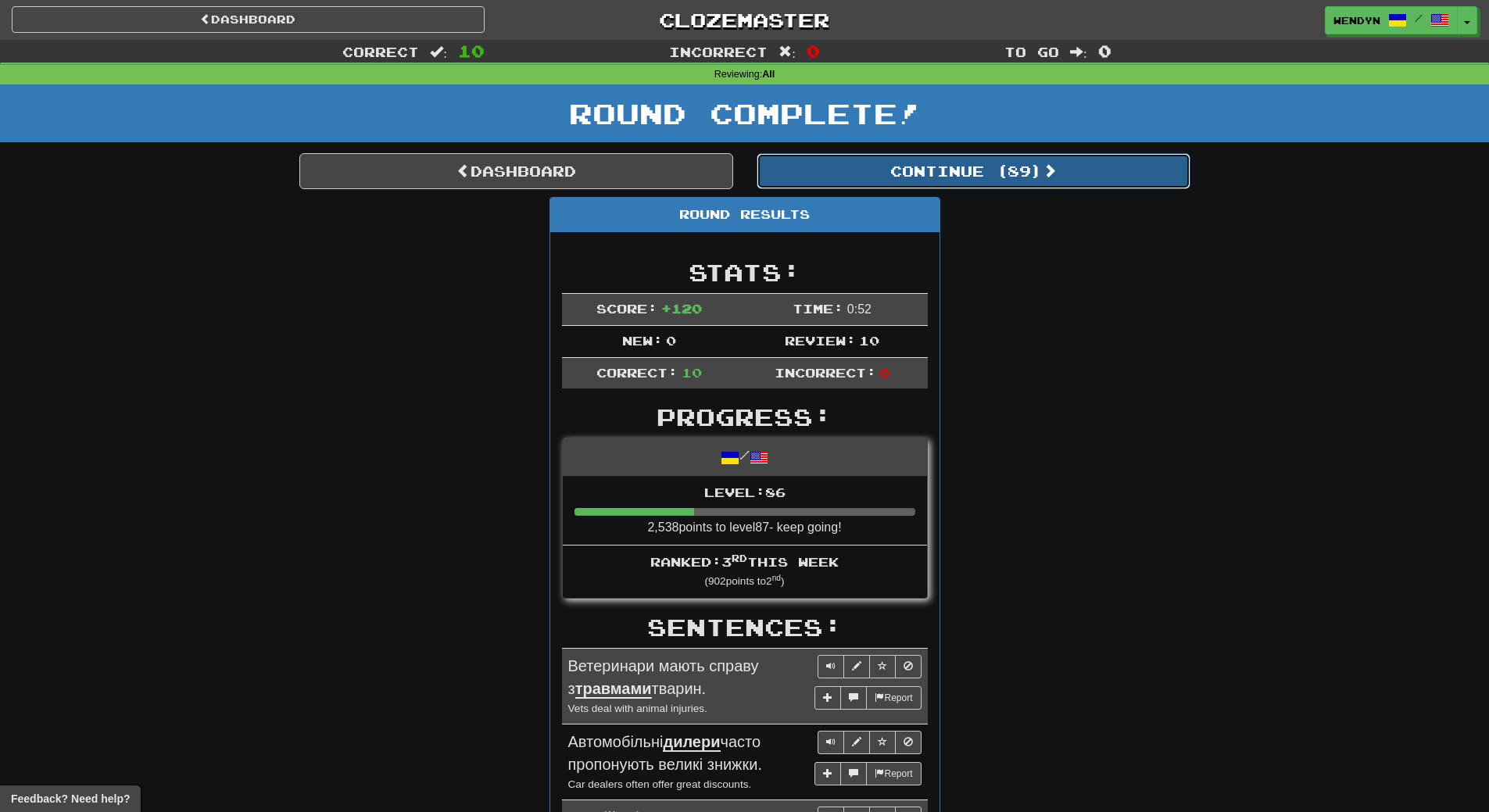
click at [1009, 179] on button "Continue ( 89 )" at bounding box center [974, 171] width 434 height 36
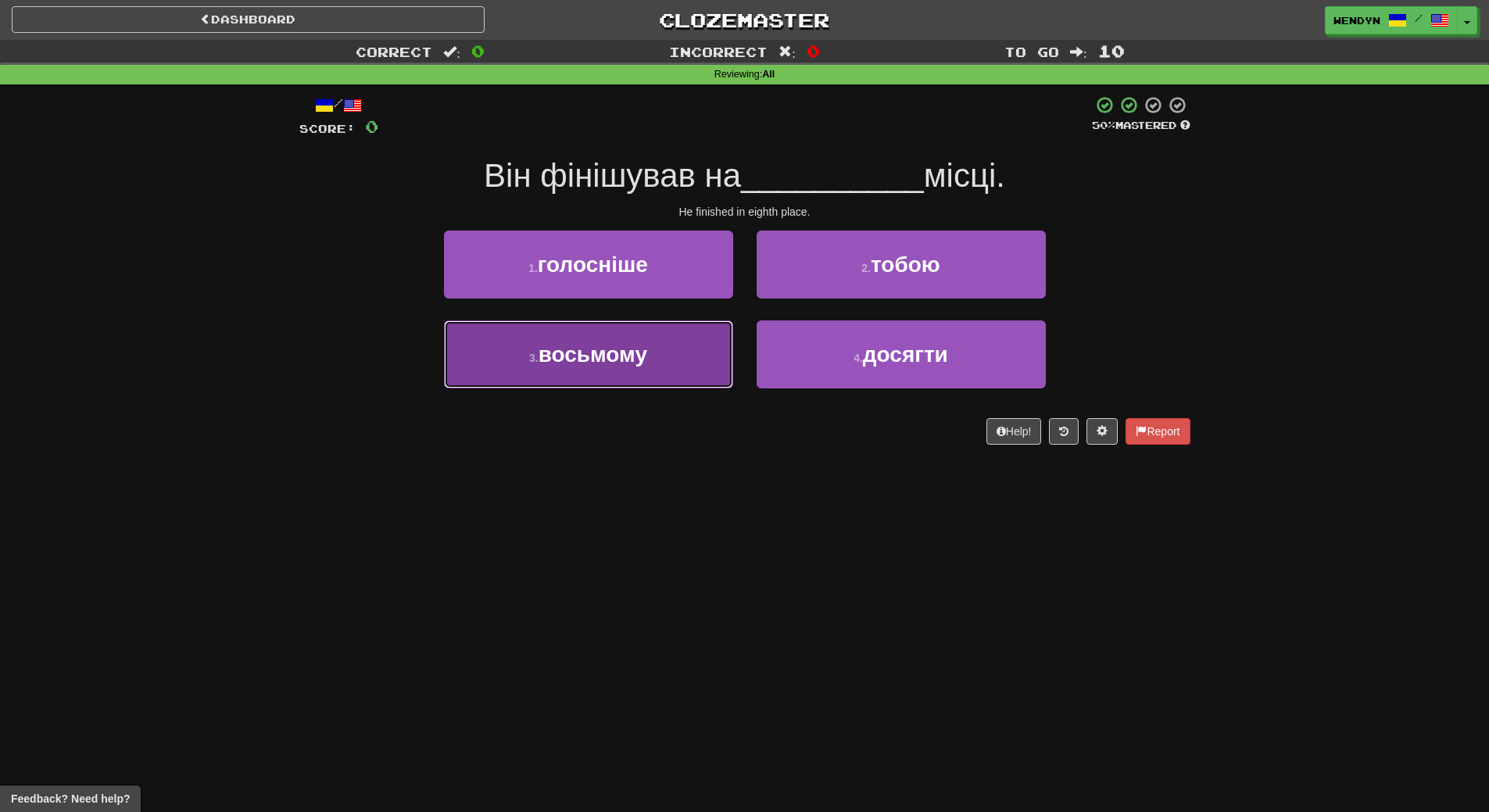
click at [614, 362] on span "восьмому" at bounding box center [593, 354] width 109 height 24
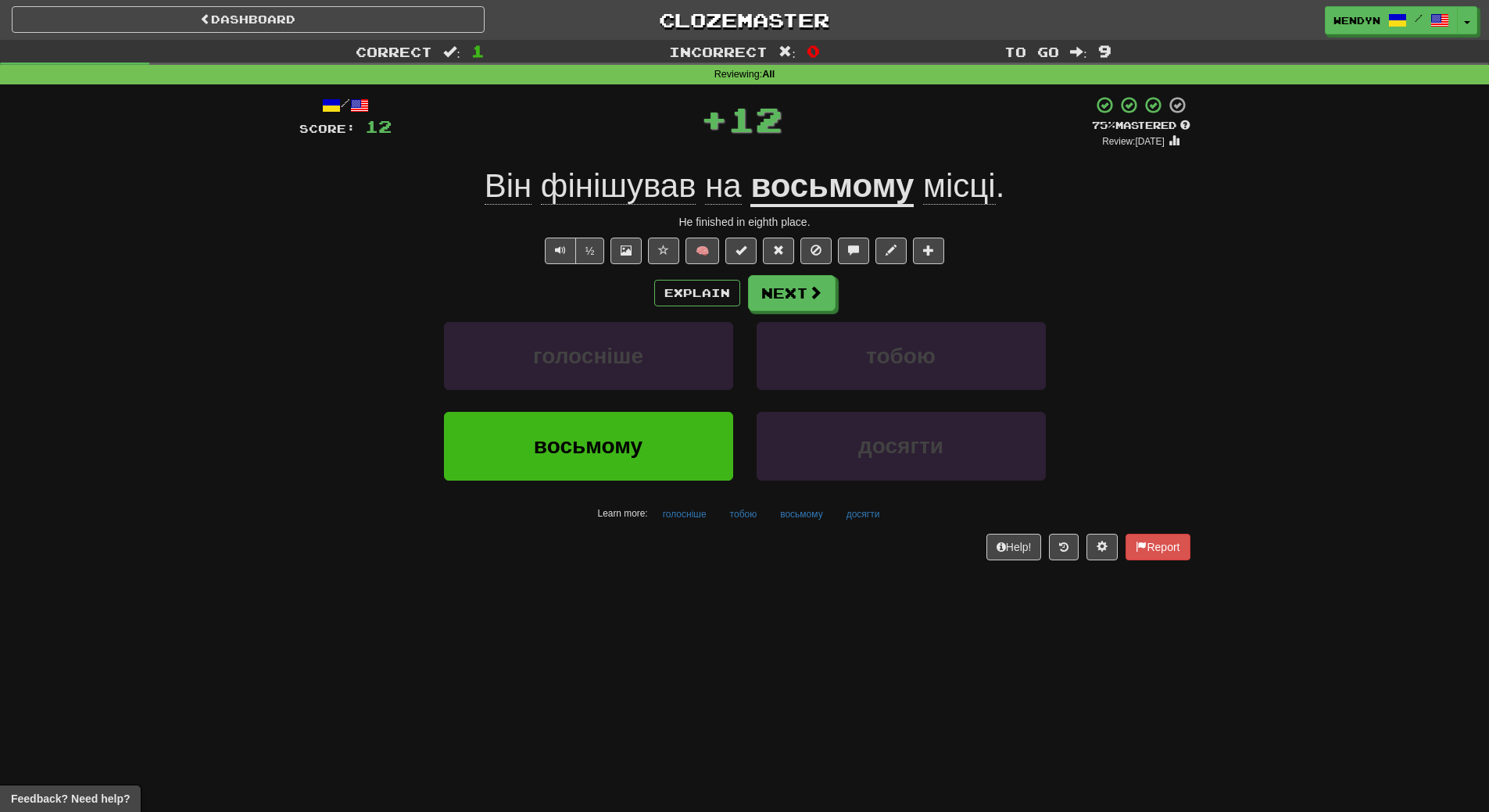
click at [623, 590] on div "Dashboard Clozemaster WendyN / Toggle Dropdown Dashboard Leaderboard Activity F…" at bounding box center [744, 406] width 1489 height 812
click at [619, 452] on span "восьмому" at bounding box center [588, 446] width 109 height 24
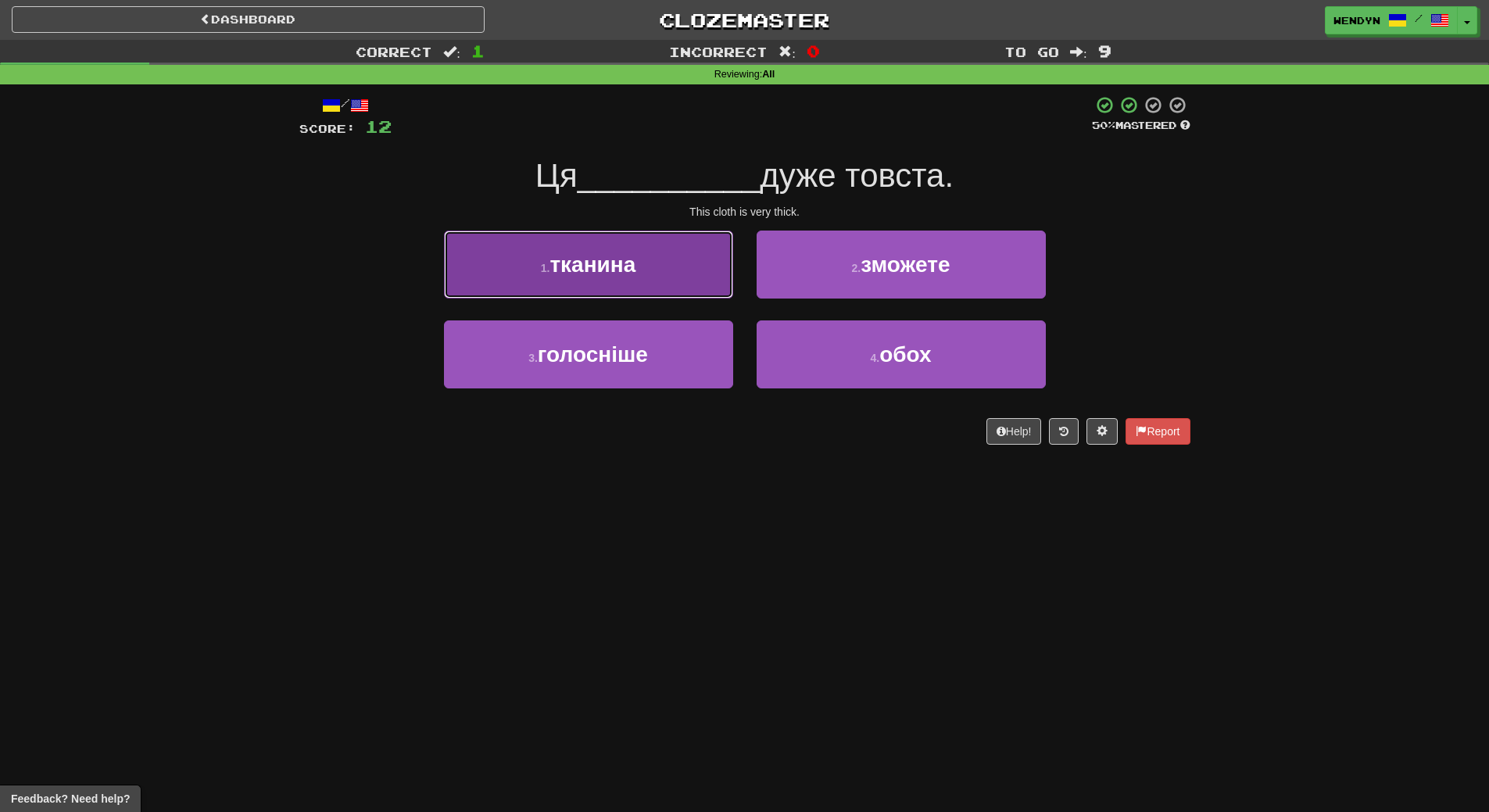
click at [605, 280] on button "1 . тканина" at bounding box center [588, 264] width 289 height 68
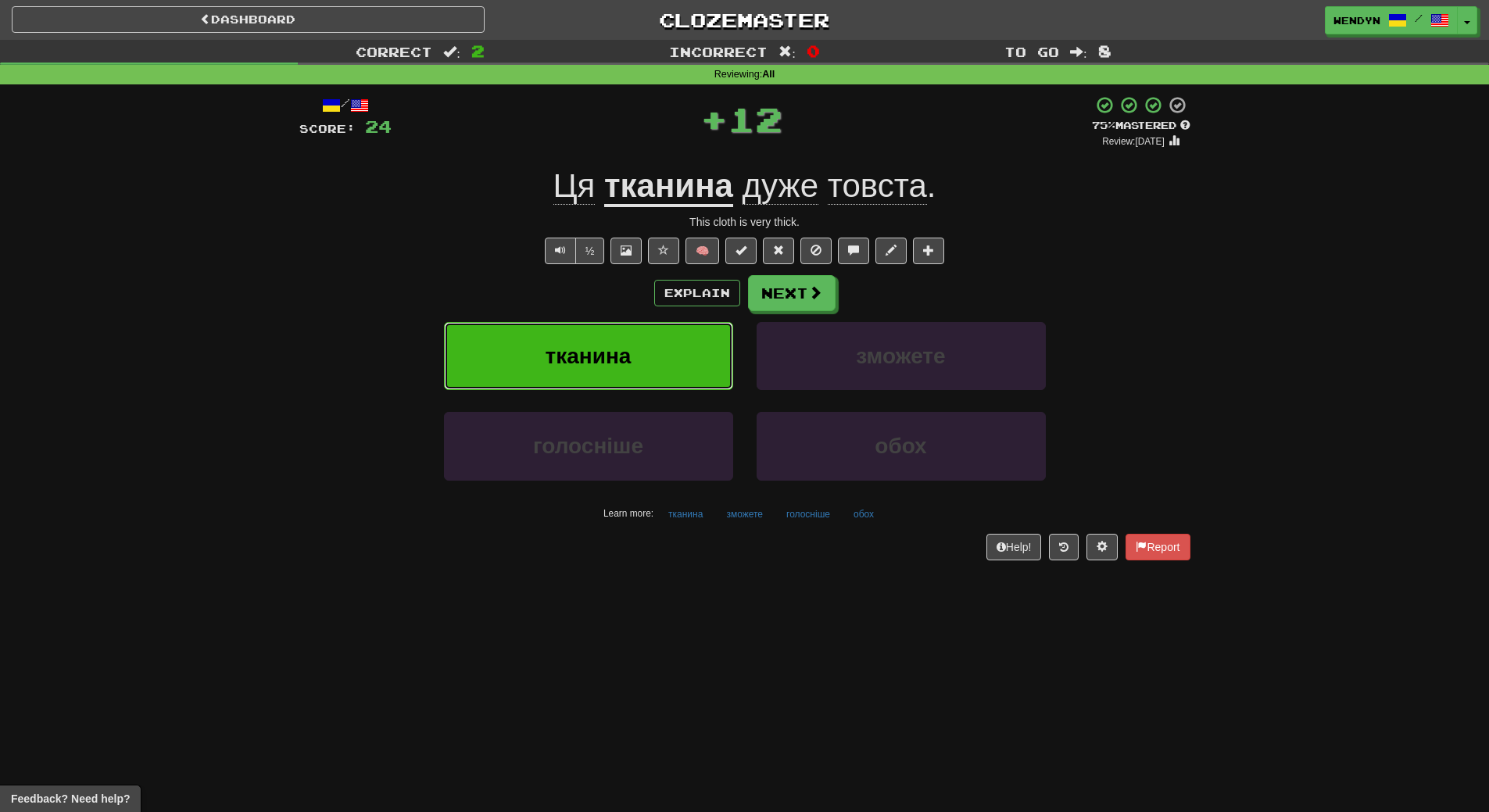
click at [602, 363] on span "тканина" at bounding box center [589, 355] width 86 height 24
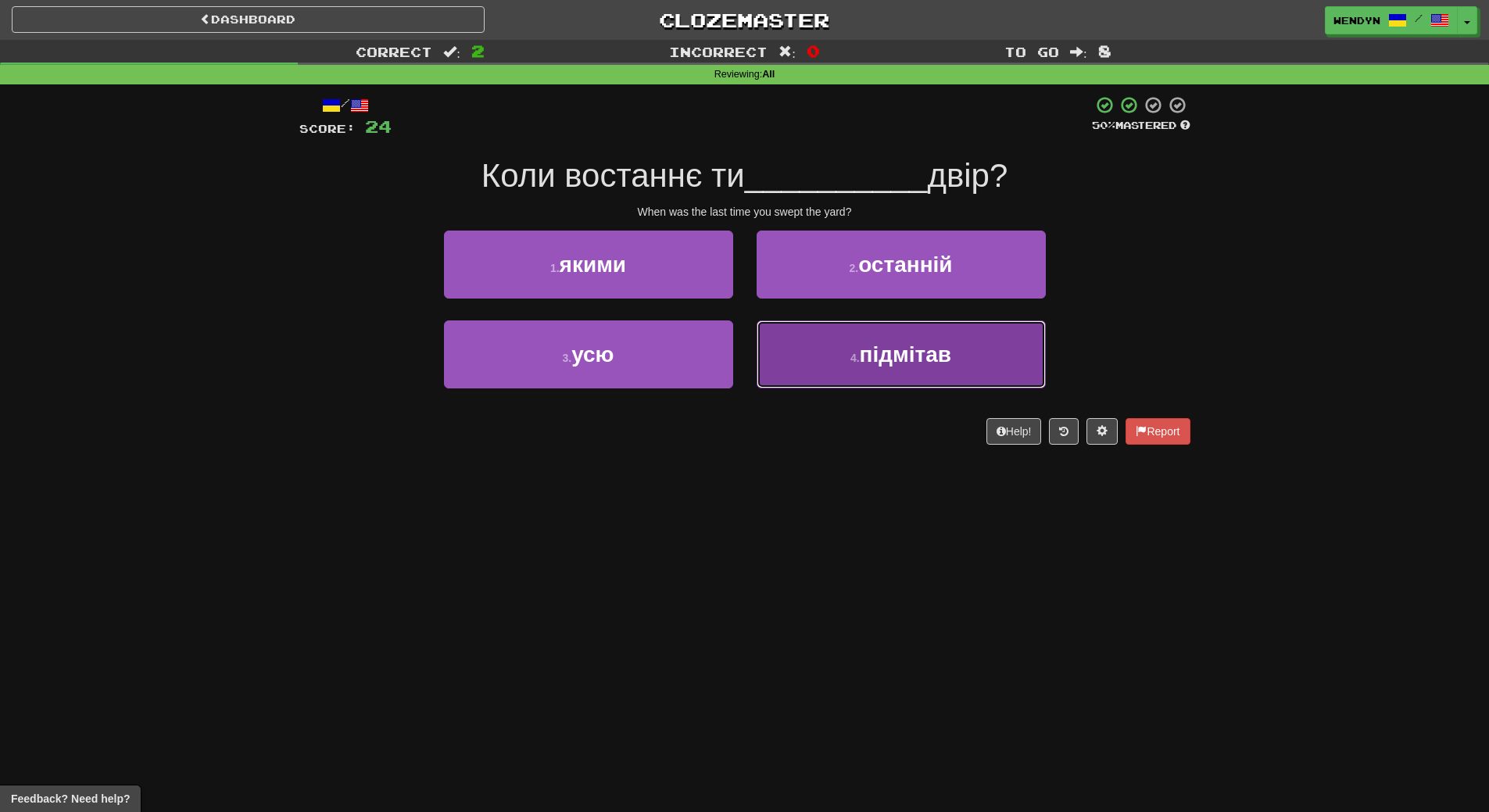
click at [900, 372] on button "4 . підмітав" at bounding box center [901, 354] width 289 height 68
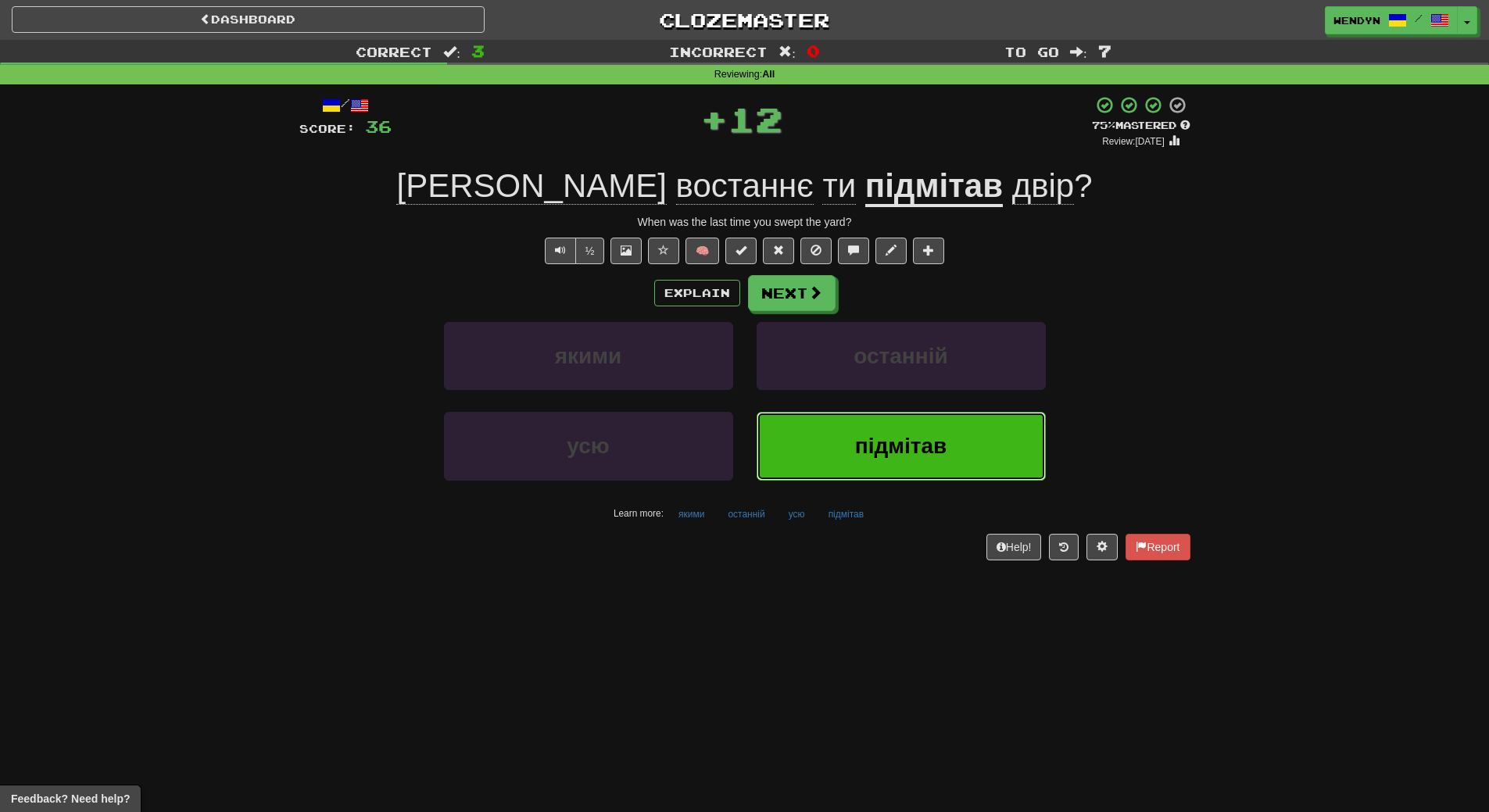
click at [888, 431] on button "підмітав" at bounding box center [901, 446] width 289 height 68
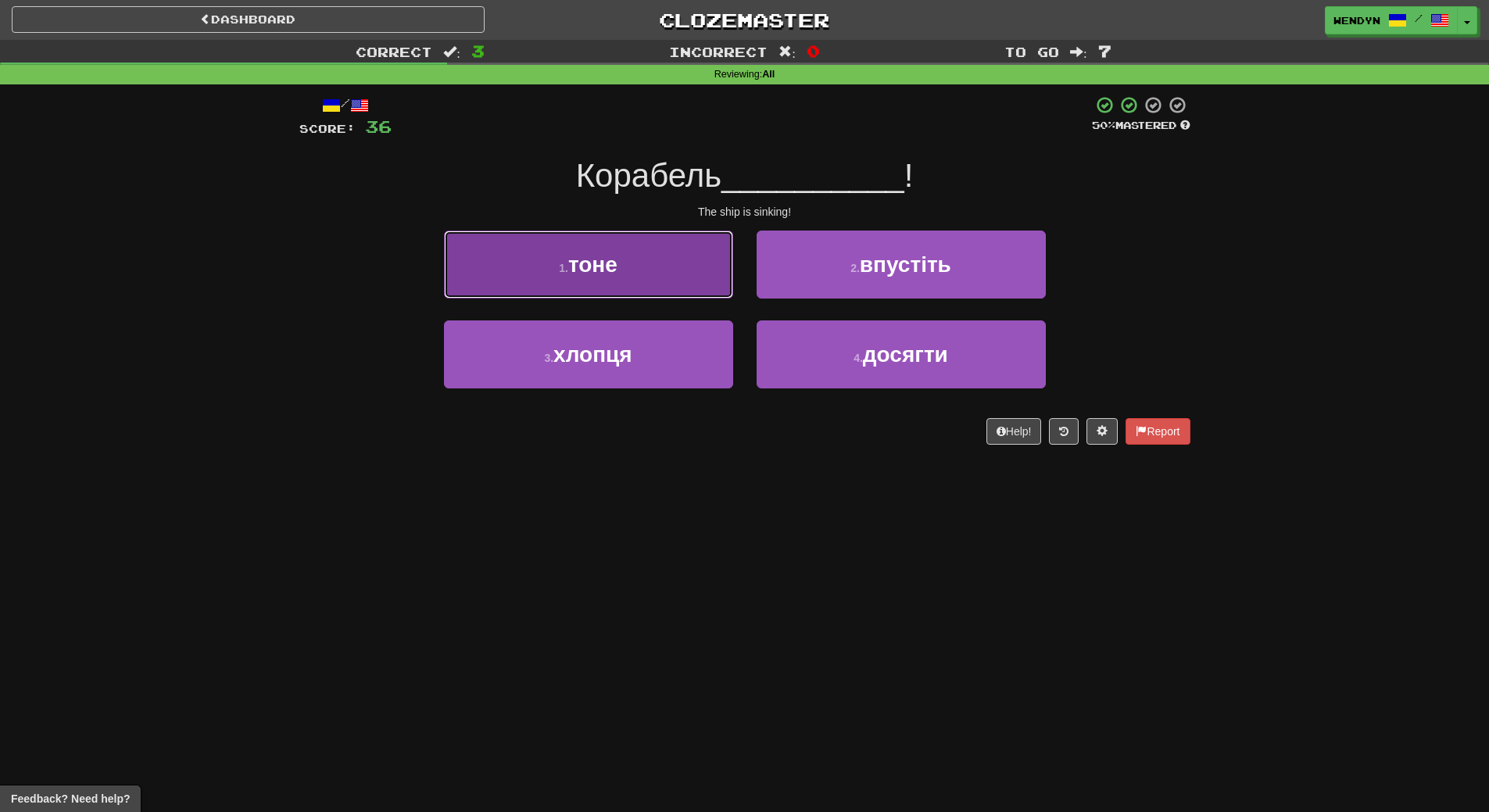
click at [613, 291] on button "1 . тоне" at bounding box center [588, 264] width 289 height 68
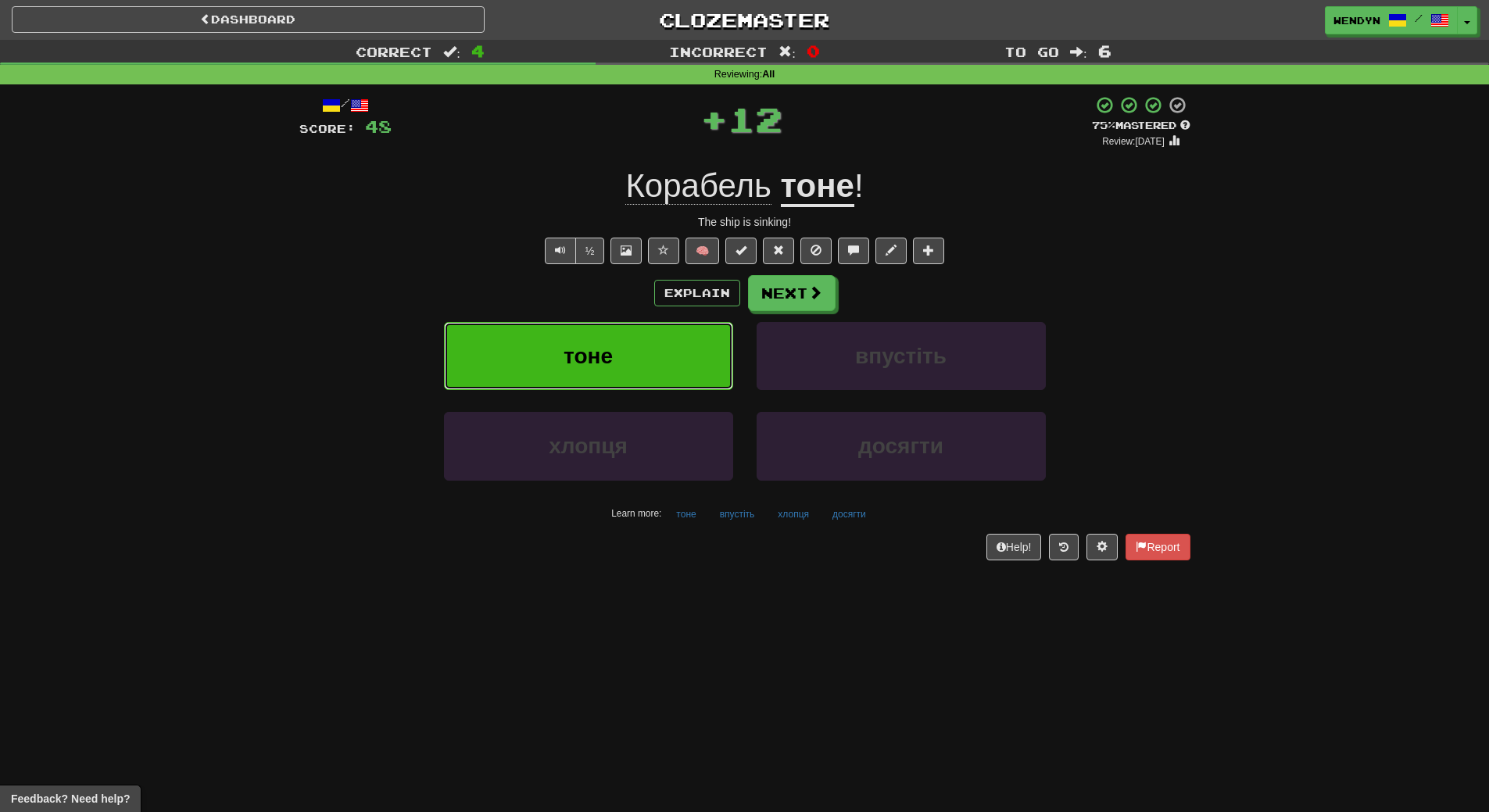
click at [613, 350] on button "тоне" at bounding box center [588, 355] width 289 height 68
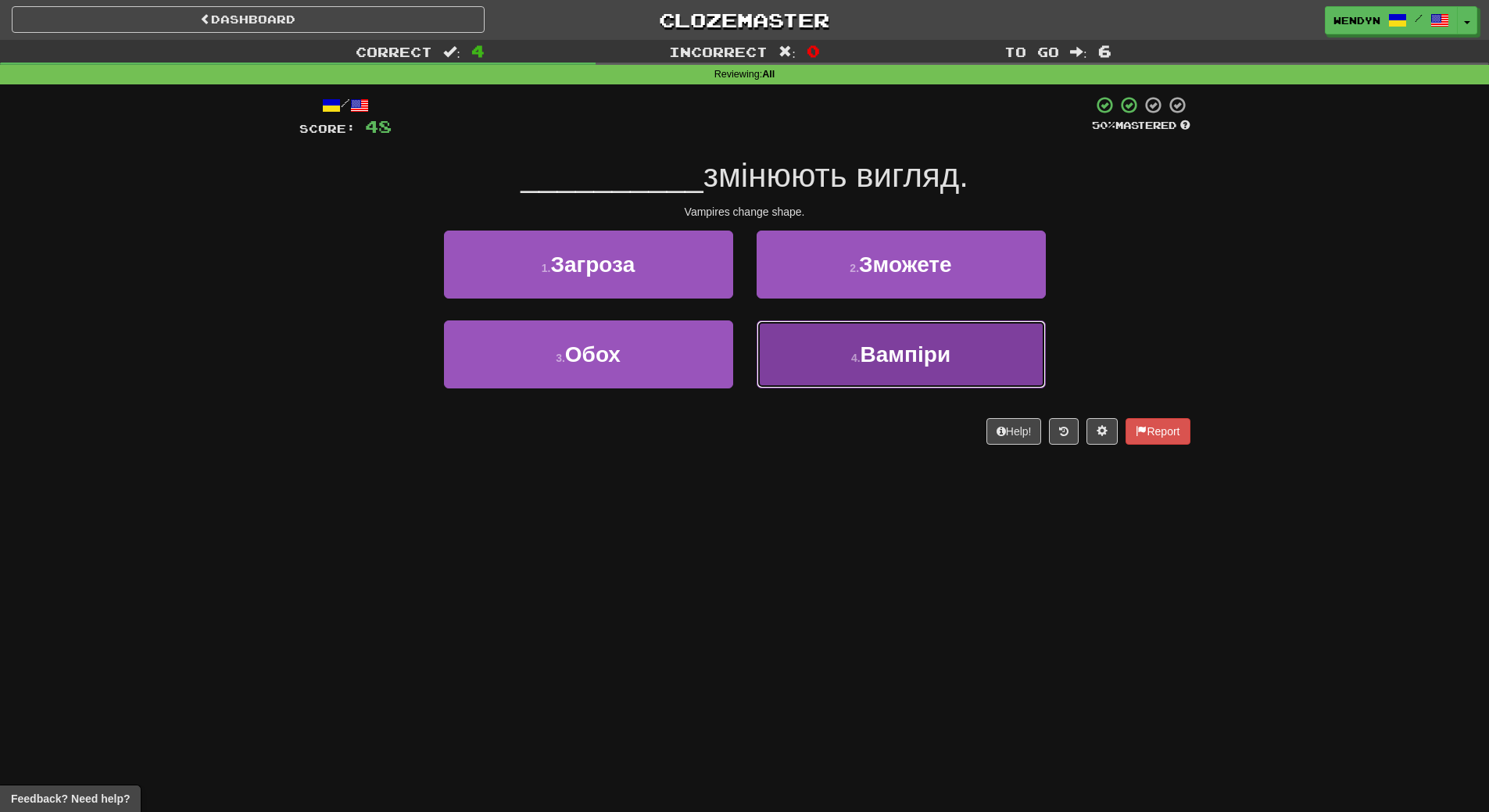
click at [866, 380] on button "4 . Вампіри" at bounding box center [901, 354] width 289 height 68
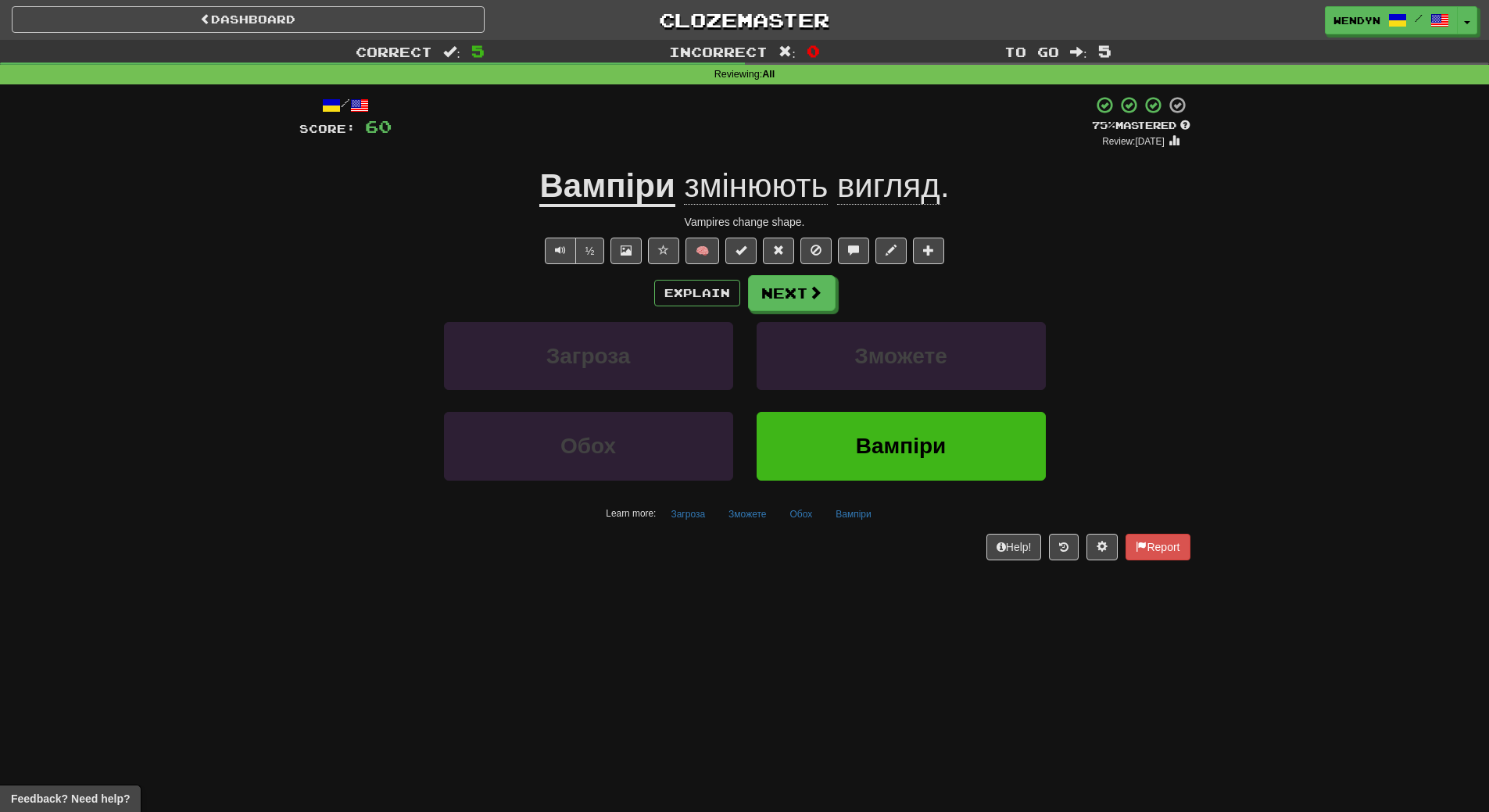
drag, startPoint x: 818, startPoint y: 627, endPoint x: 800, endPoint y: 635, distance: 19.7
click at [800, 635] on div "Dashboard Clozemaster WendyN / Toggle Dropdown Dashboard Leaderboard Activity F…" at bounding box center [744, 406] width 1489 height 812
click at [909, 449] on span "Вампіри" at bounding box center [902, 446] width 91 height 24
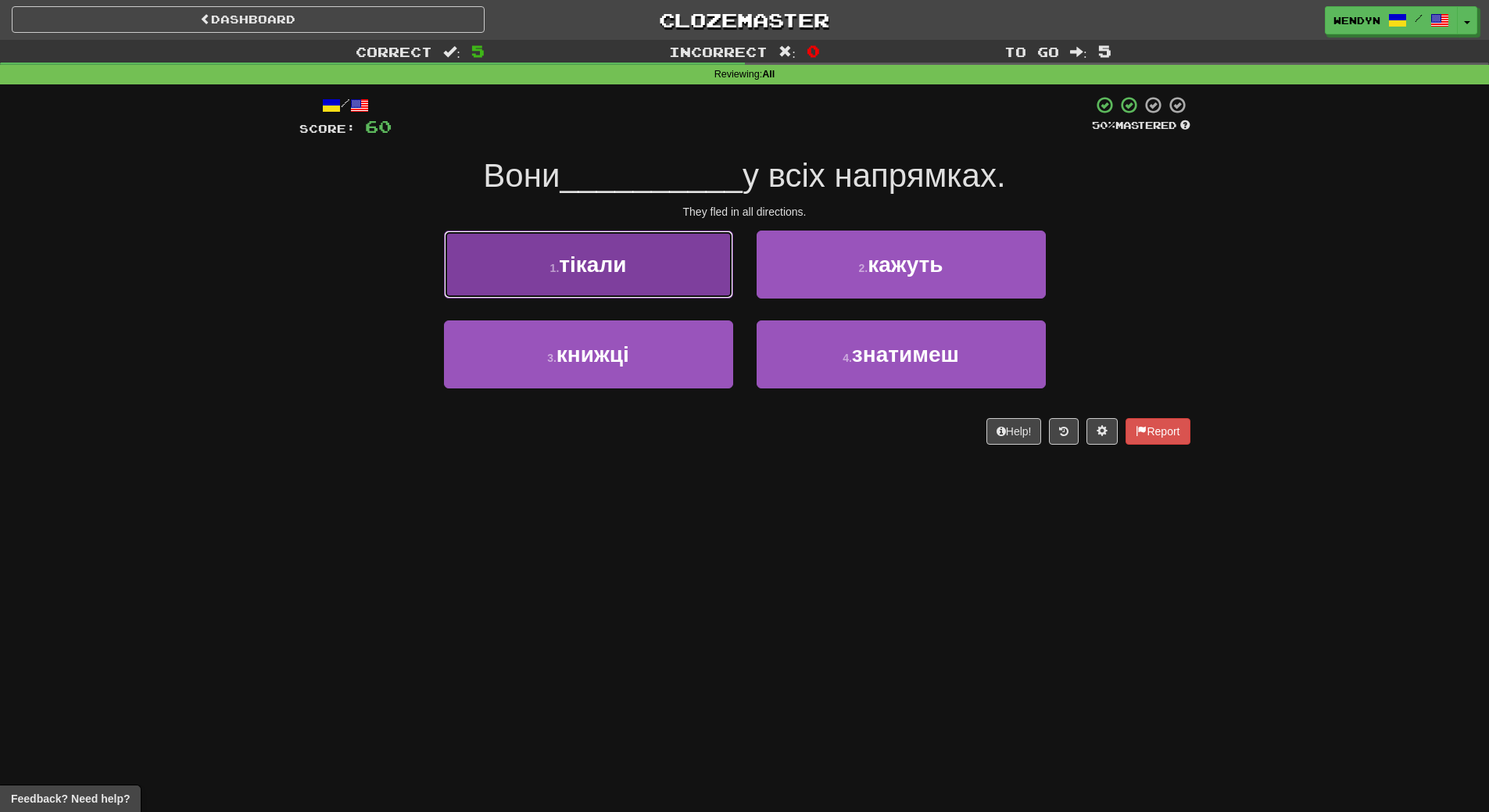
click at [631, 282] on button "1 . тікали" at bounding box center [588, 264] width 289 height 68
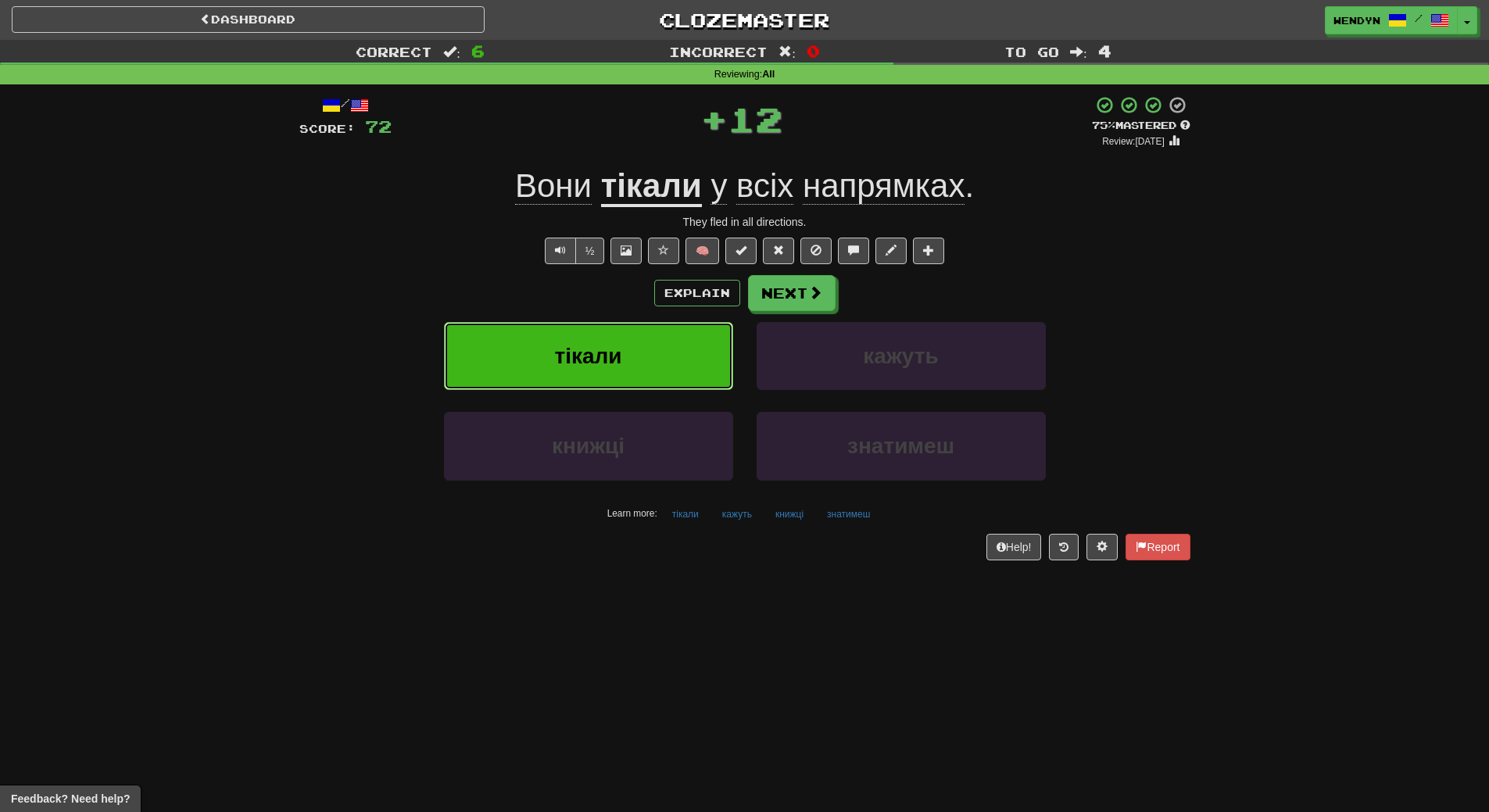
click at [636, 331] on button "тікали" at bounding box center [588, 355] width 289 height 68
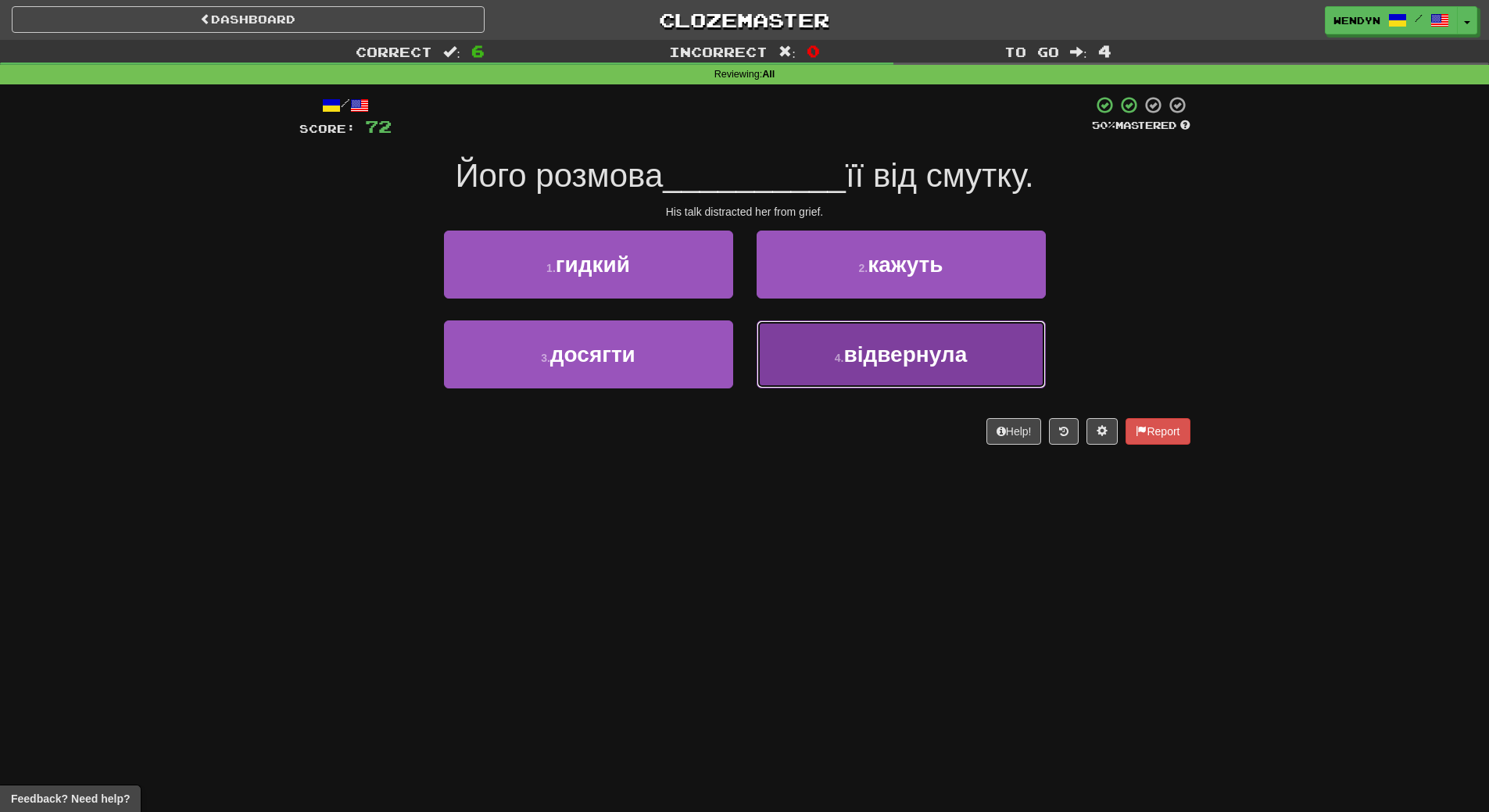
click at [894, 356] on span "відвернула" at bounding box center [905, 354] width 124 height 24
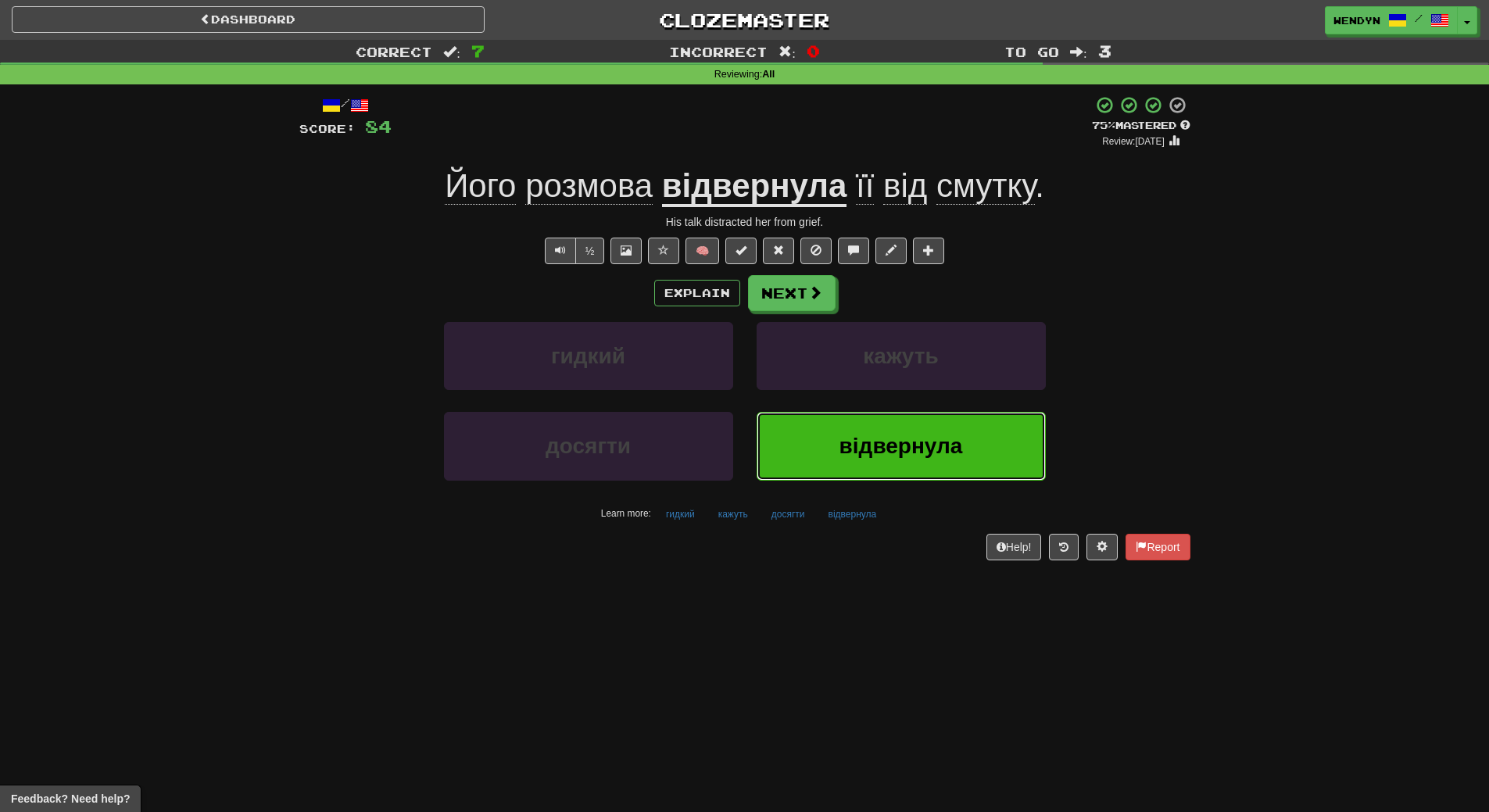
click at [900, 462] on button "відвернула" at bounding box center [901, 446] width 289 height 68
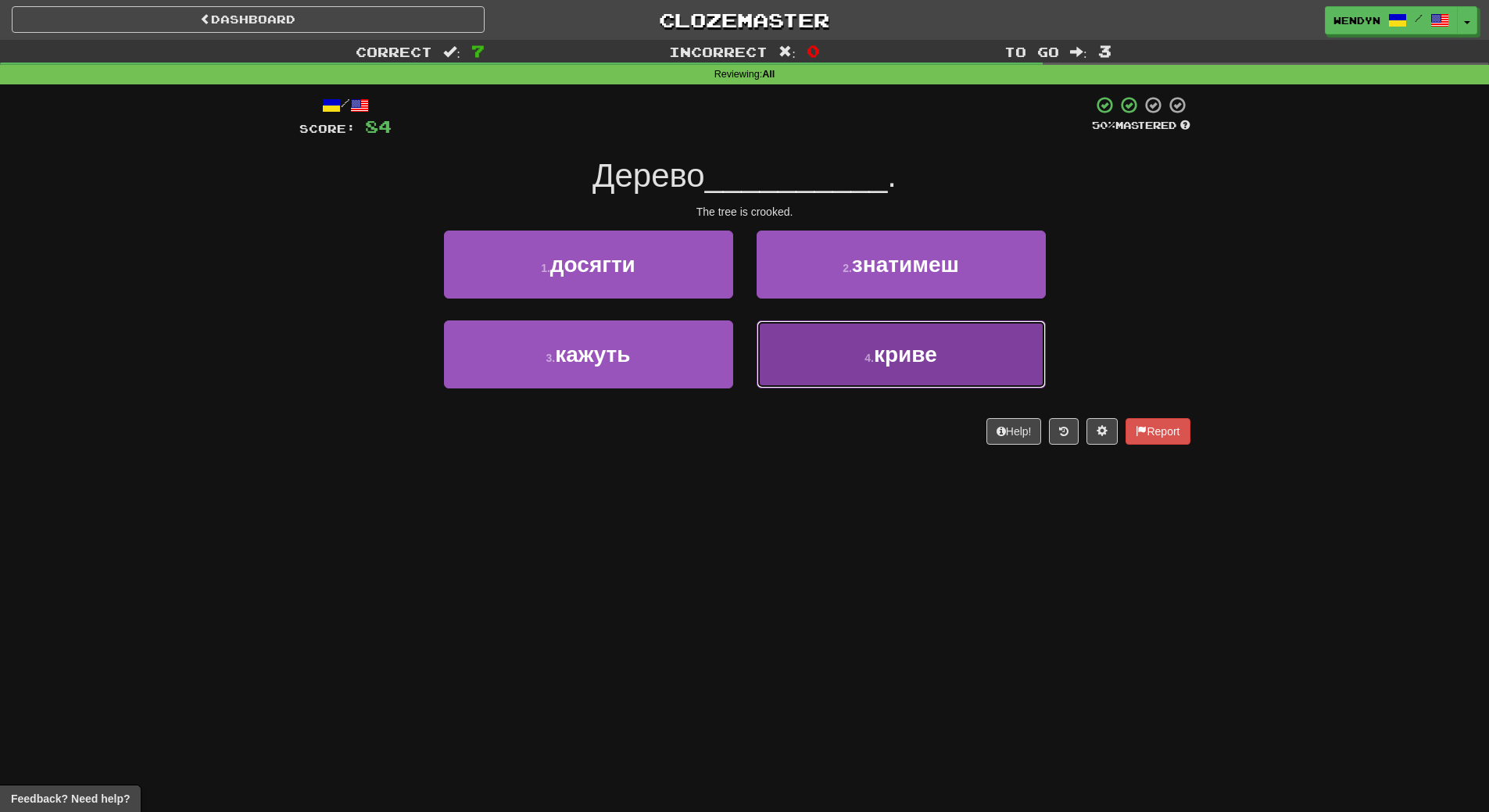
click at [934, 370] on button "4 . криве" at bounding box center [901, 354] width 289 height 68
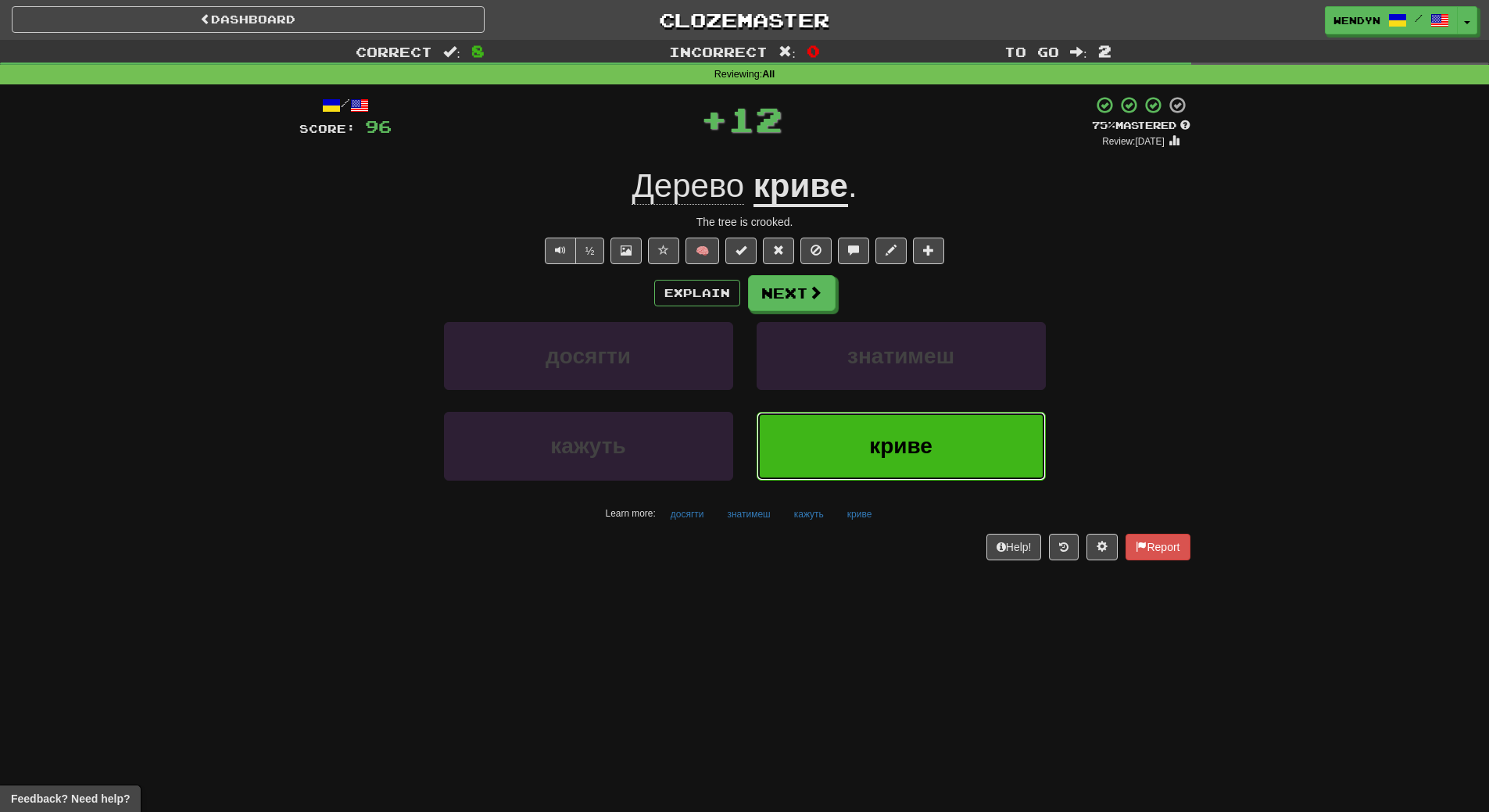
click at [919, 442] on span "криве" at bounding box center [901, 446] width 63 height 24
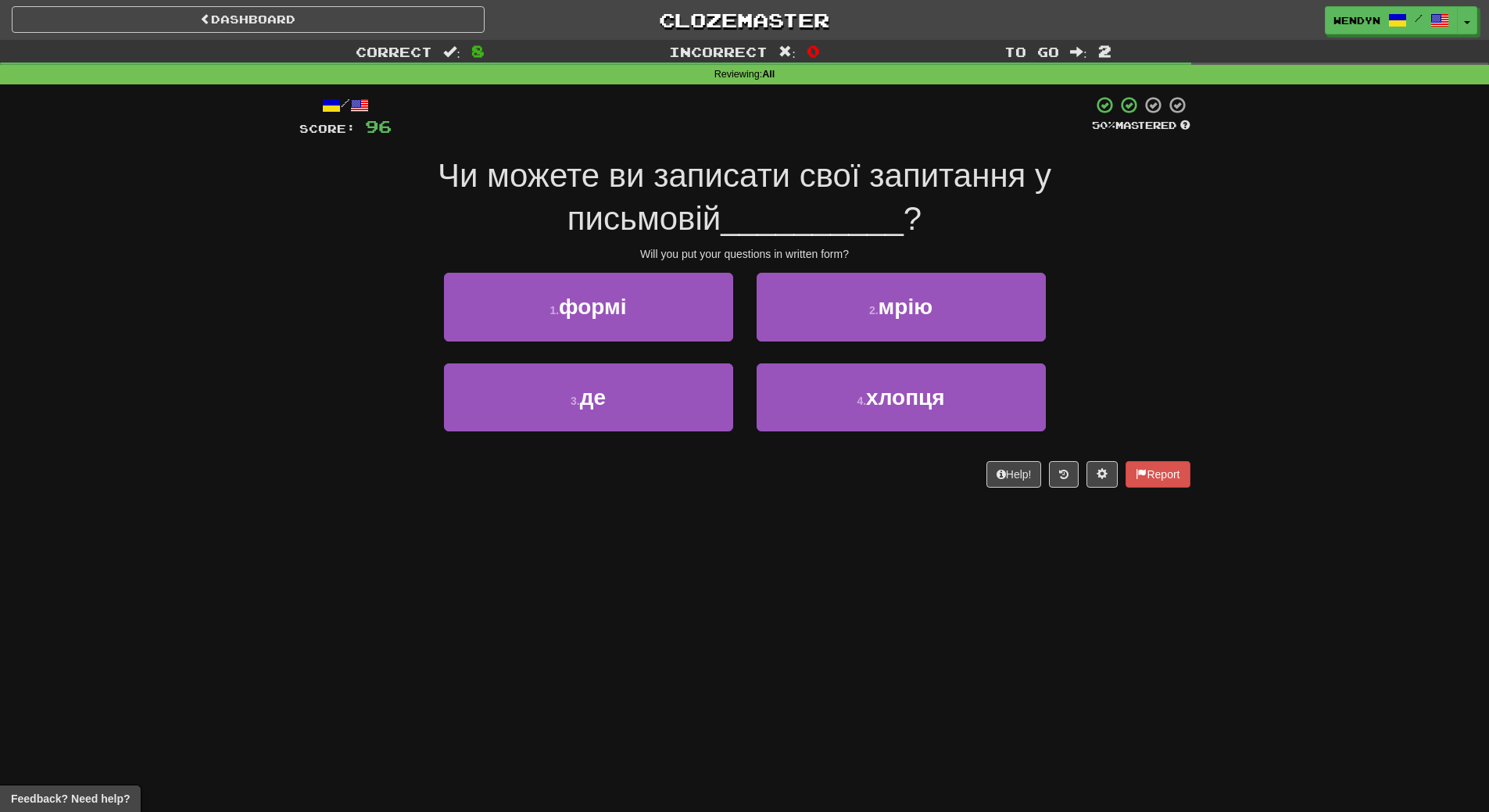
drag, startPoint x: 919, startPoint y: 442, endPoint x: 801, endPoint y: 540, distance: 153.4
click at [801, 540] on div "Dashboard Clozemaster WendyN / Toggle Dropdown Dashboard Leaderboard Activity F…" at bounding box center [744, 406] width 1489 height 812
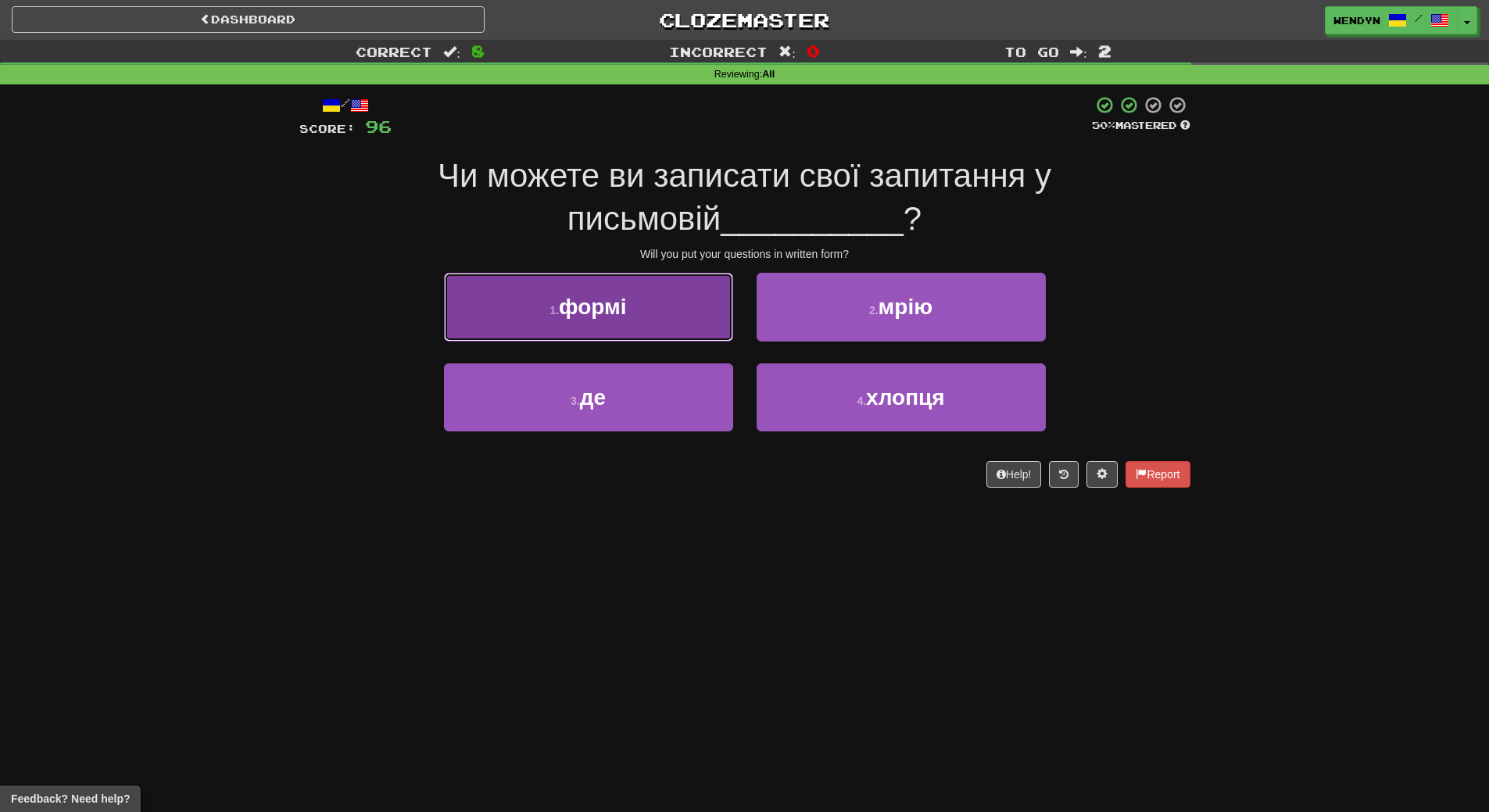
click at [650, 326] on button "1 . формі" at bounding box center [588, 306] width 289 height 68
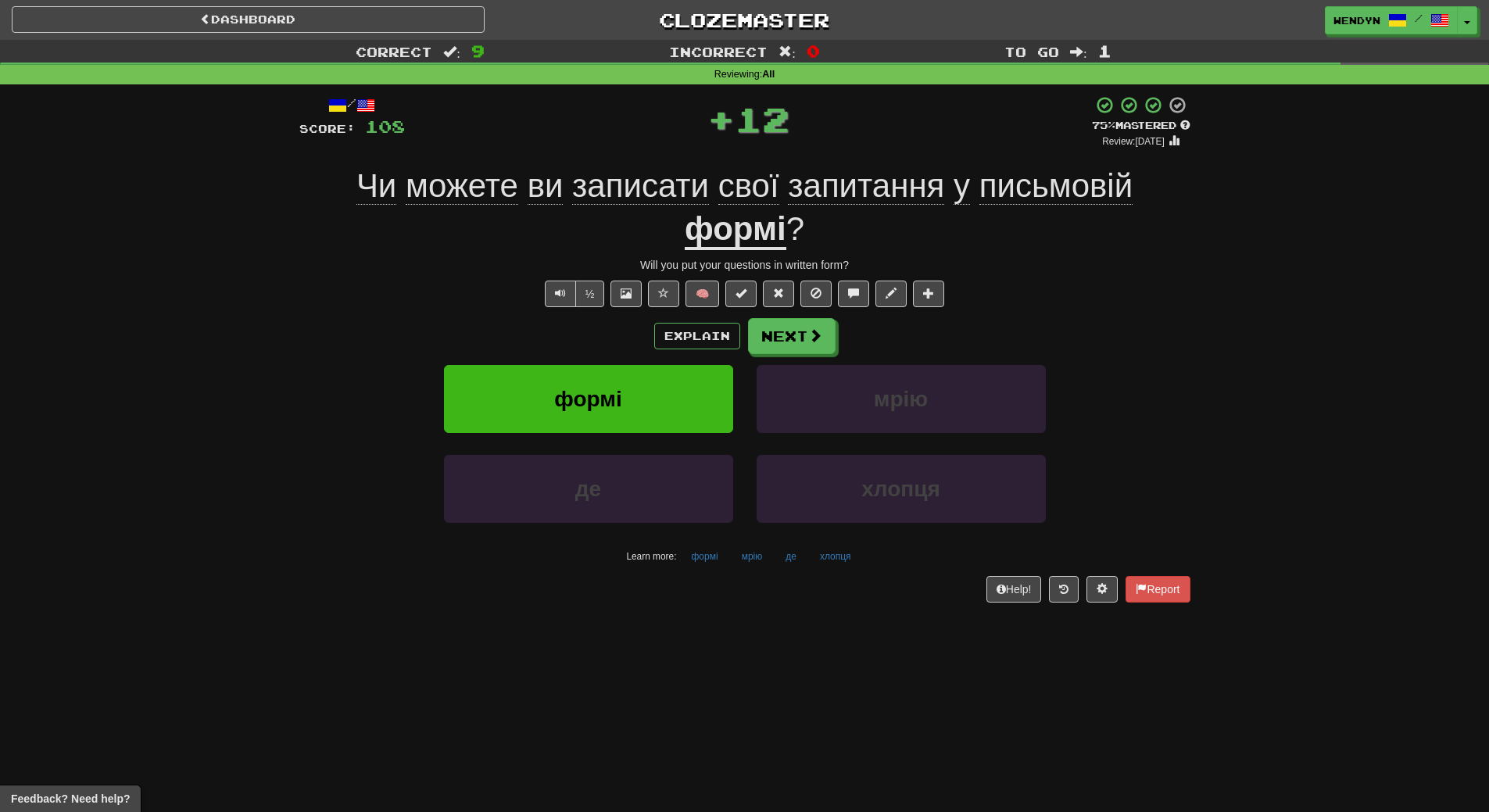
click at [764, 630] on div "Dashboard Clozemaster WendyN / Toggle Dropdown Dashboard Leaderboard Activity F…" at bounding box center [744, 406] width 1489 height 812
click at [623, 400] on button "формі" at bounding box center [588, 399] width 289 height 68
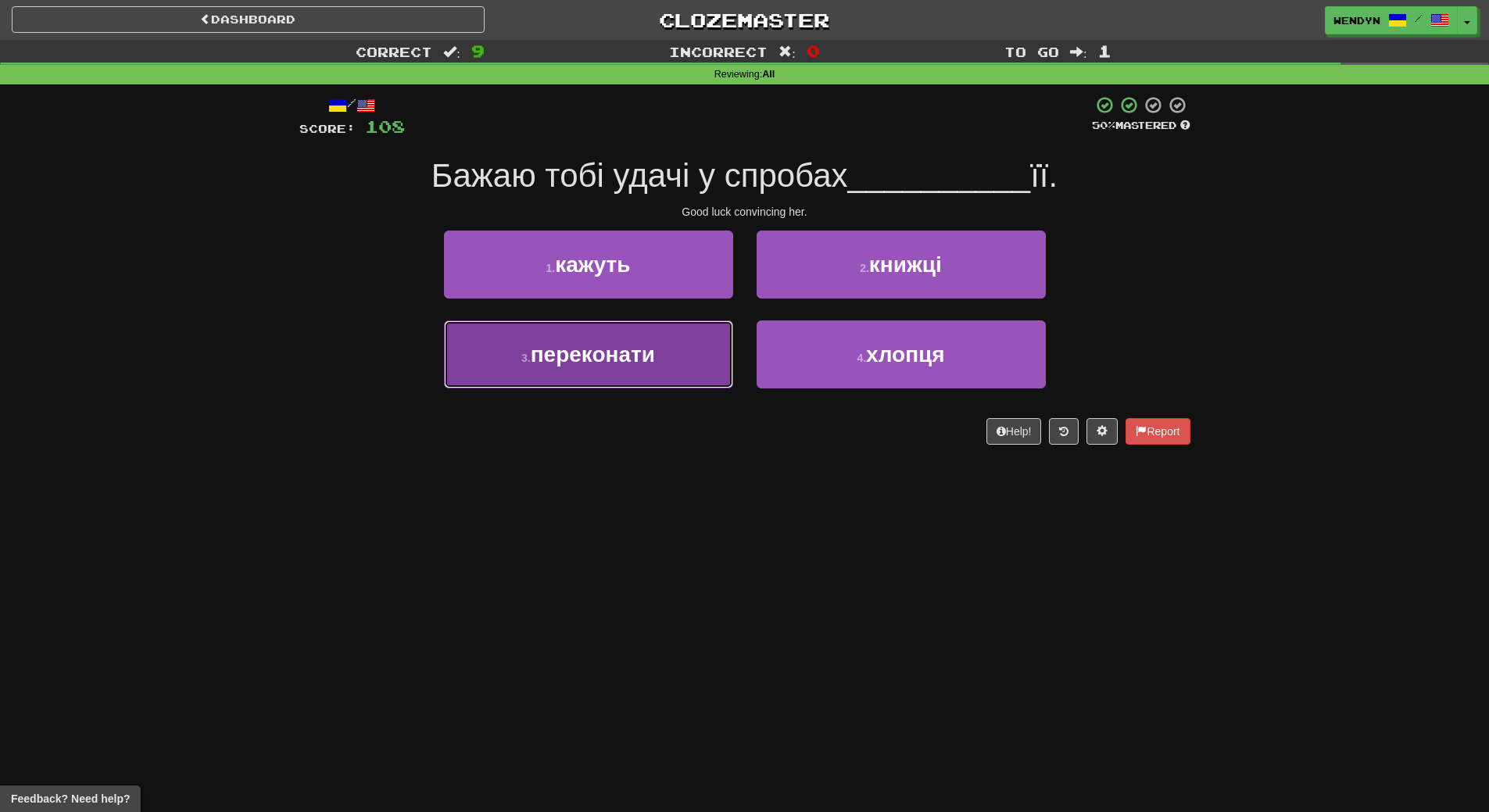
click at [694, 347] on button "3 . переконати" at bounding box center [588, 354] width 289 height 68
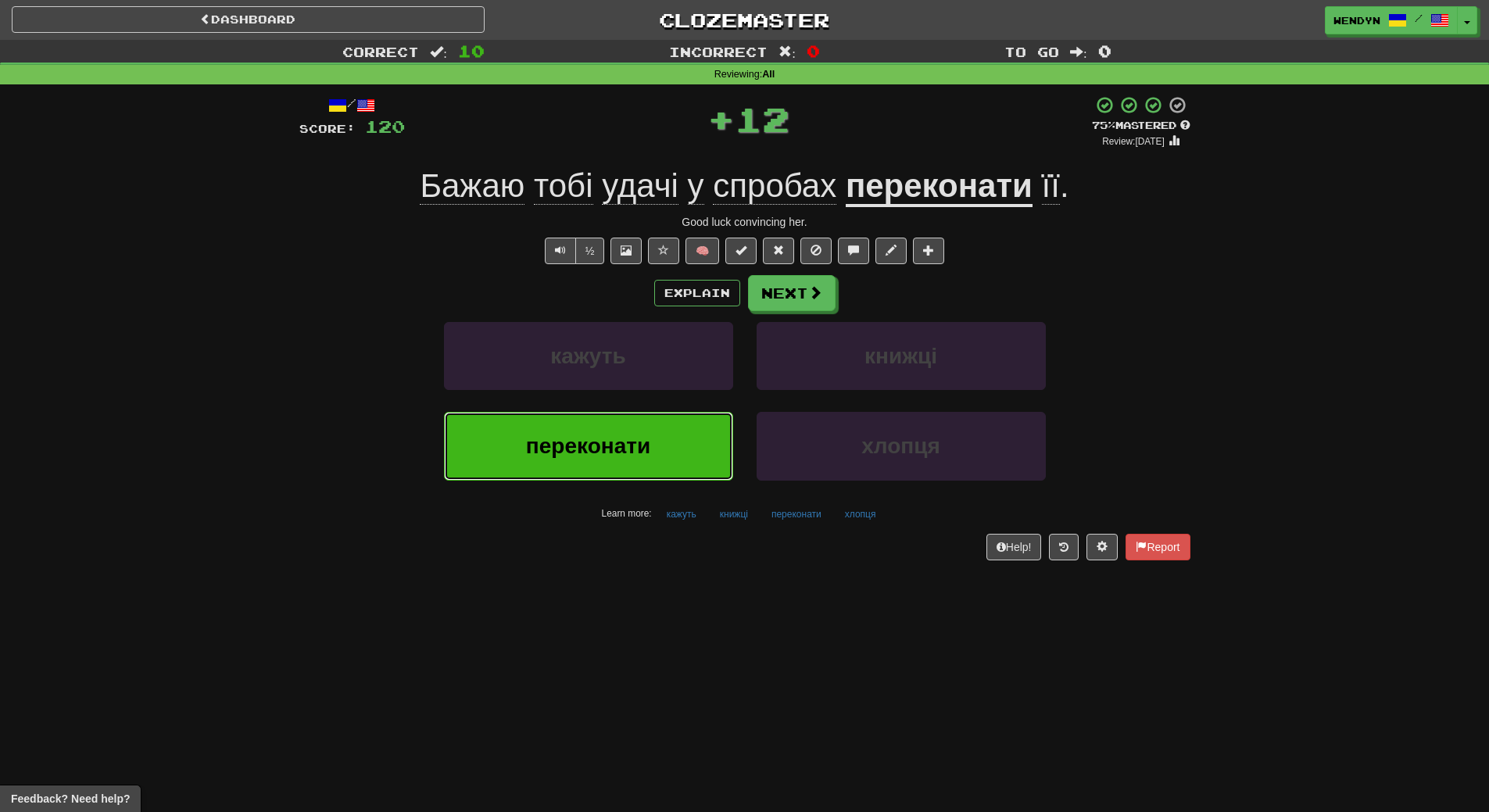
click at [710, 441] on button "переконати" at bounding box center [588, 446] width 289 height 68
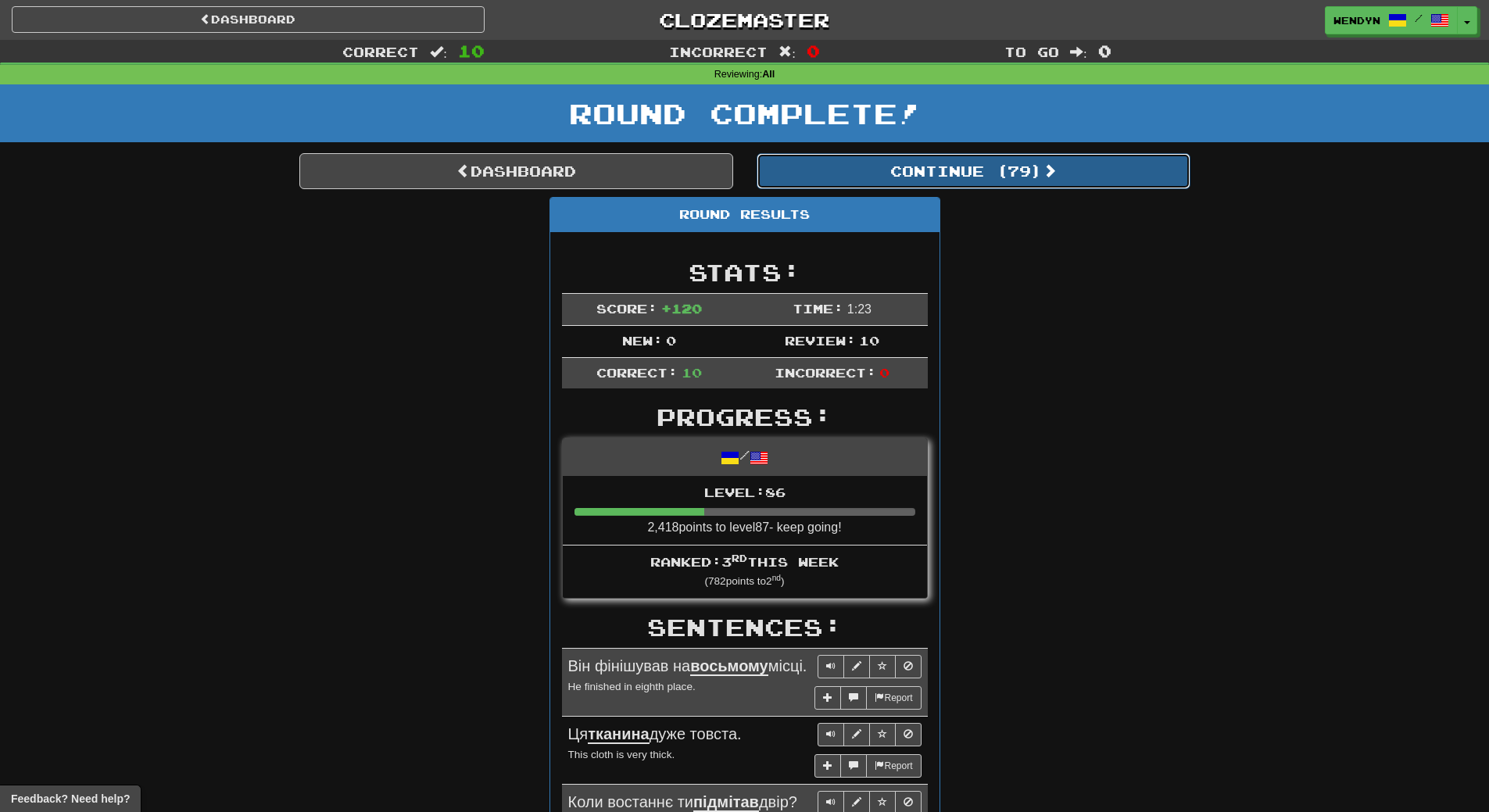
click at [1035, 179] on button "Continue ( 79 )" at bounding box center [974, 171] width 434 height 36
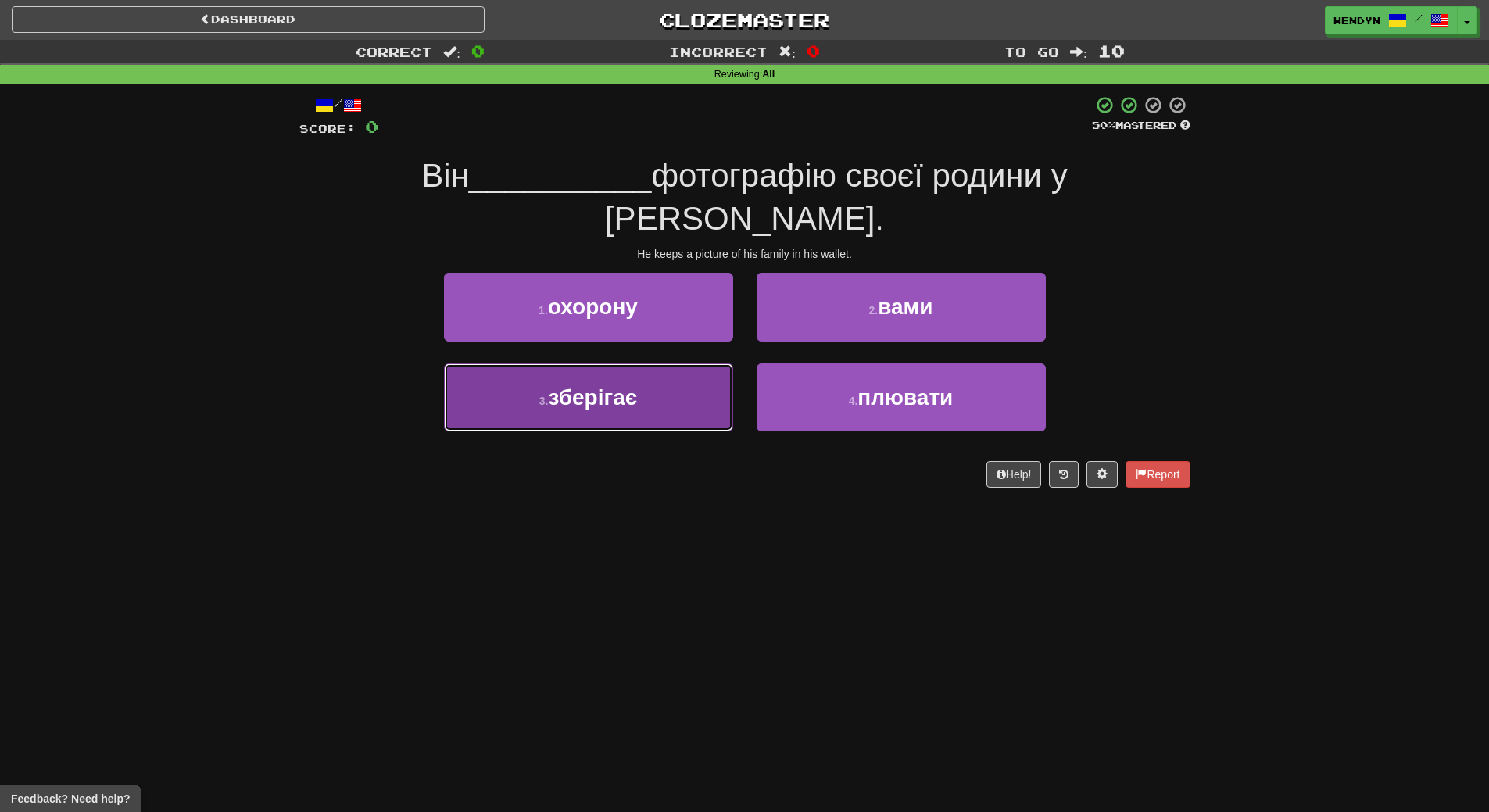
click at [663, 377] on button "3 . зберігає" at bounding box center [588, 397] width 289 height 68
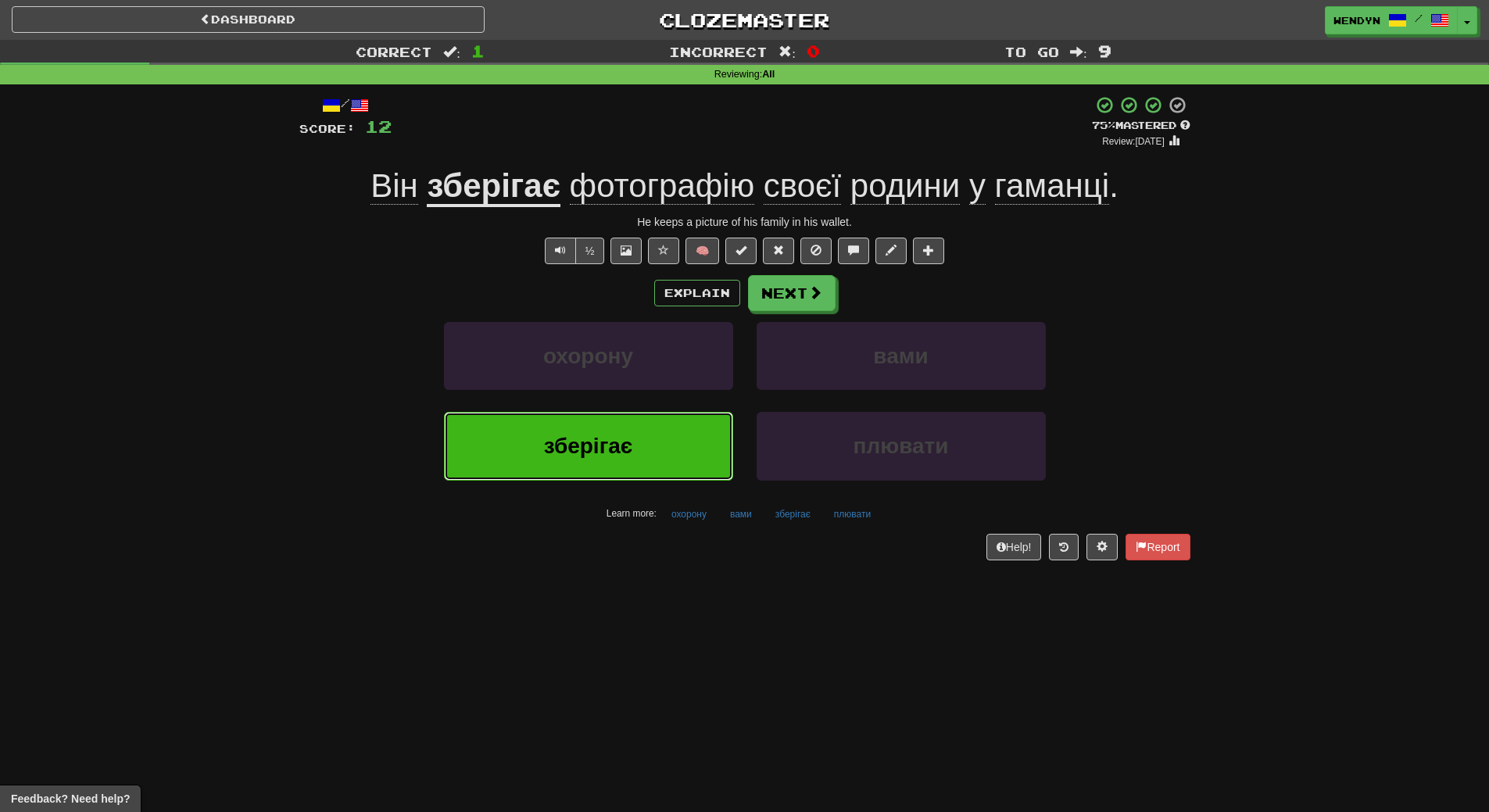
click at [668, 424] on button "зберігає" at bounding box center [588, 446] width 289 height 68
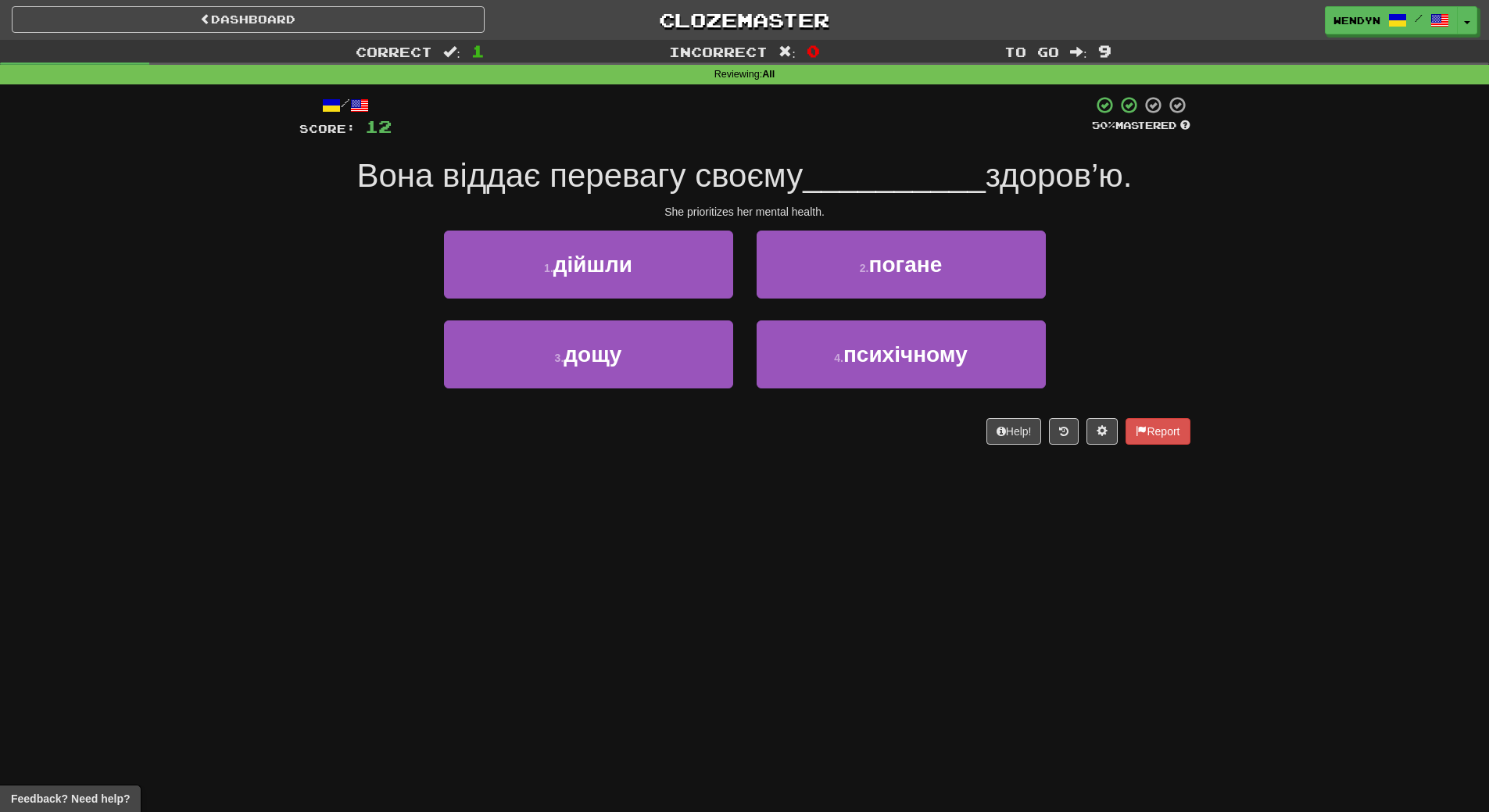
scroll to position [78, 0]
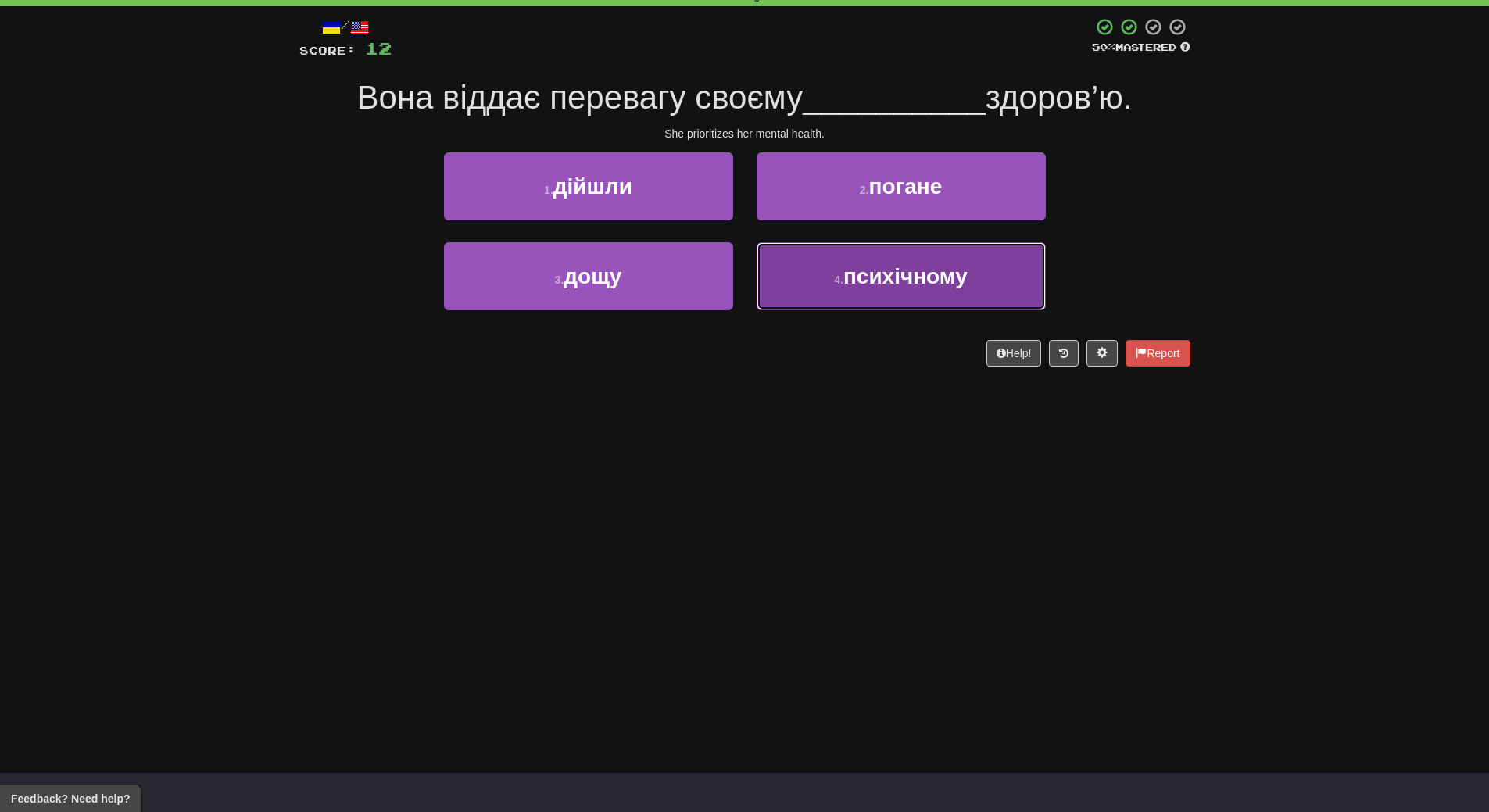
click at [915, 306] on button "4 . психічному" at bounding box center [901, 276] width 289 height 68
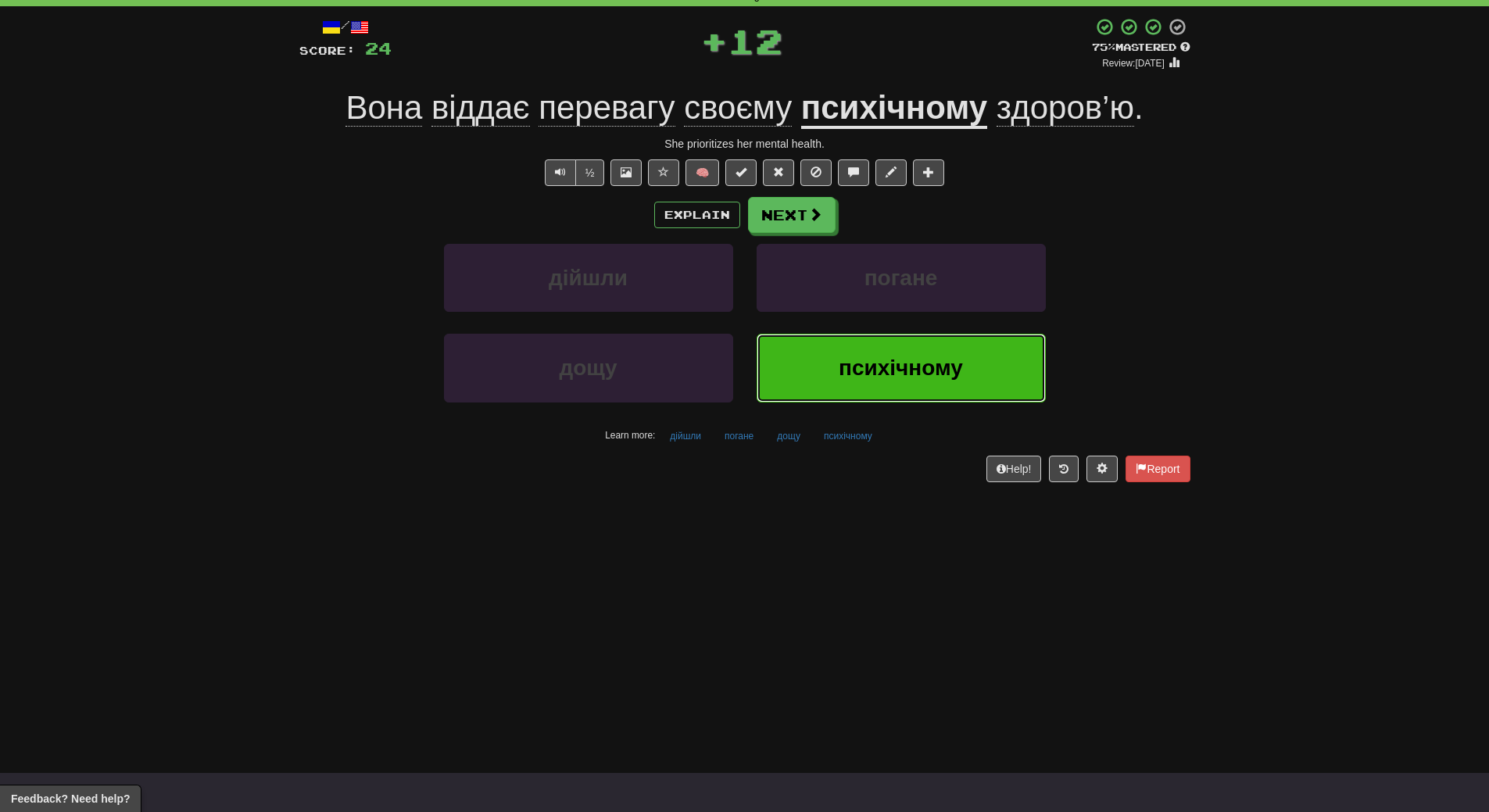
click at [913, 351] on button "психічному" at bounding box center [901, 367] width 289 height 68
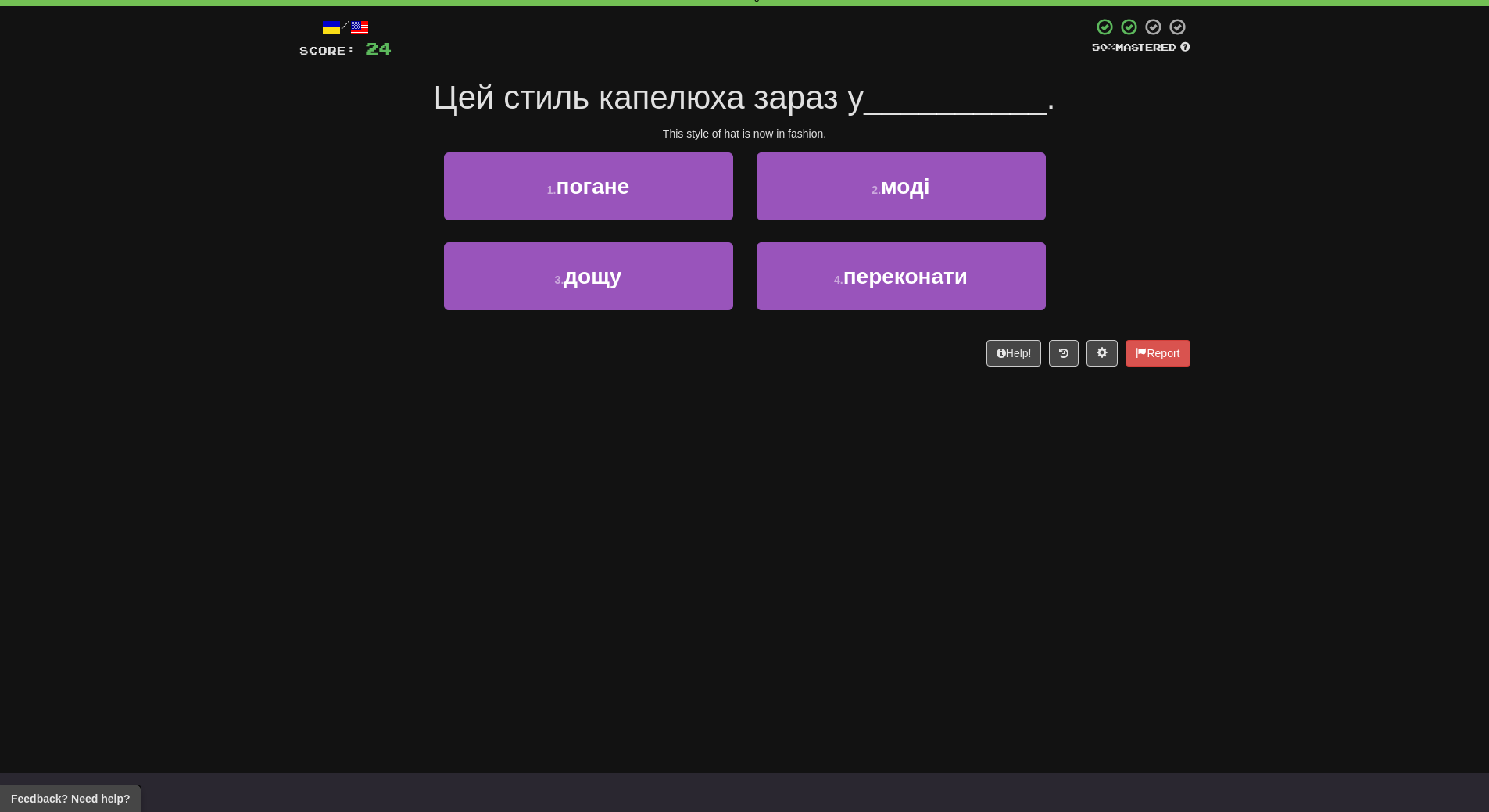
click at [840, 460] on div "Dashboard Clozemaster WendyN / Toggle Dropdown Dashboard Leaderboard Activity F…" at bounding box center [744, 327] width 1489 height 812
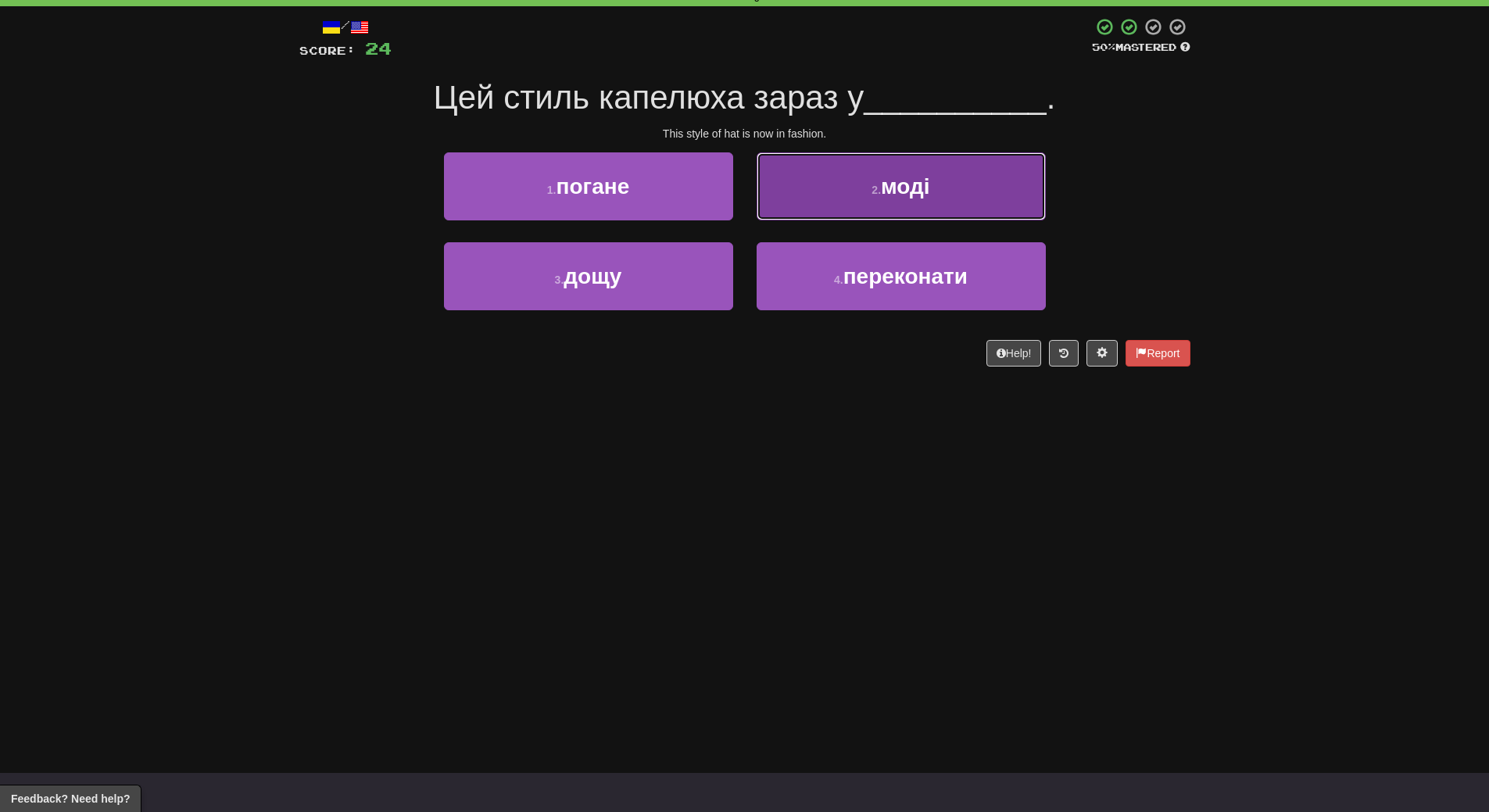
click at [970, 189] on button "2 . моді" at bounding box center [901, 186] width 289 height 68
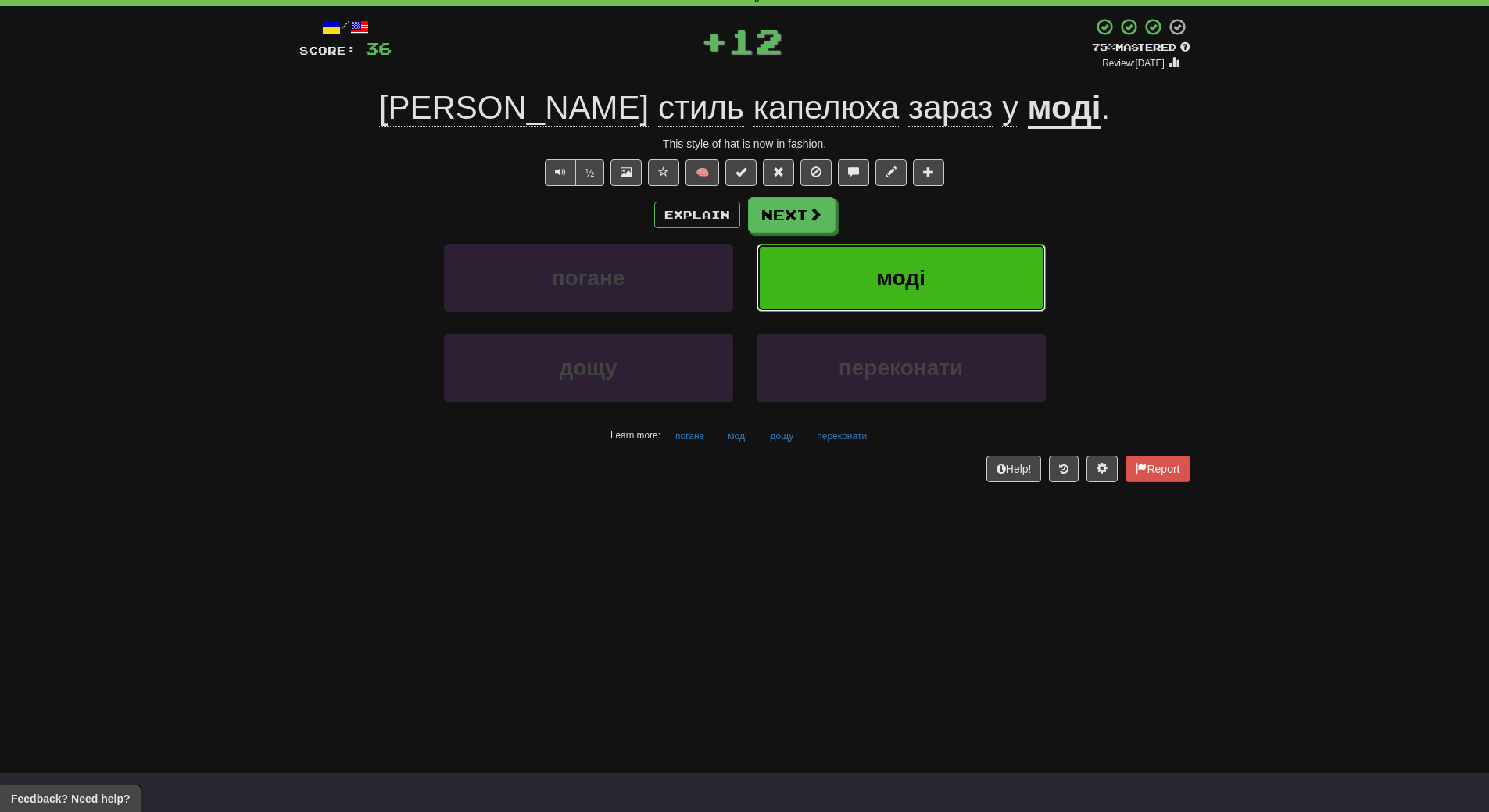
click at [964, 270] on button "моді" at bounding box center [901, 277] width 289 height 68
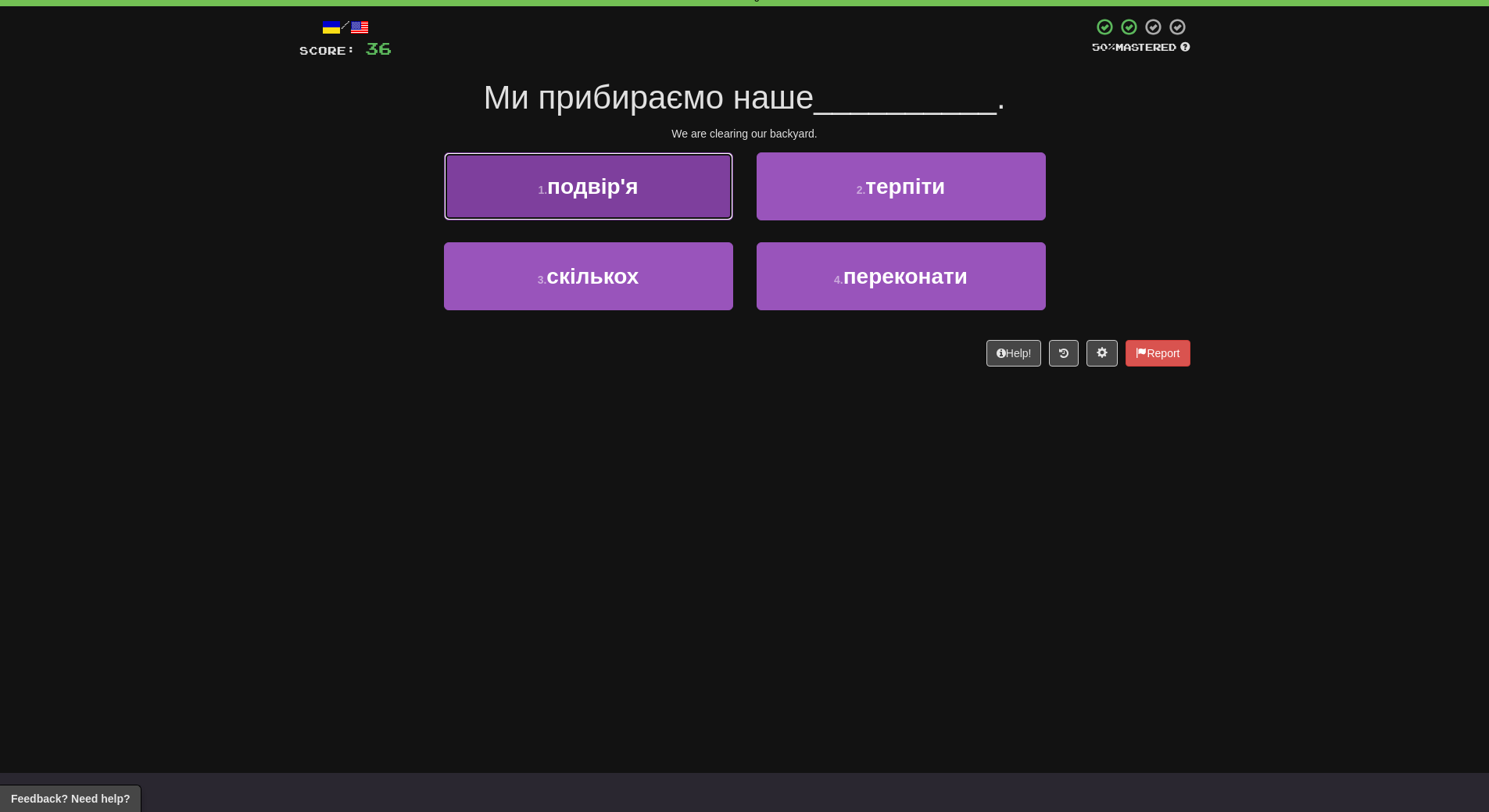
click at [646, 216] on button "1 . подвір'я" at bounding box center [588, 186] width 289 height 68
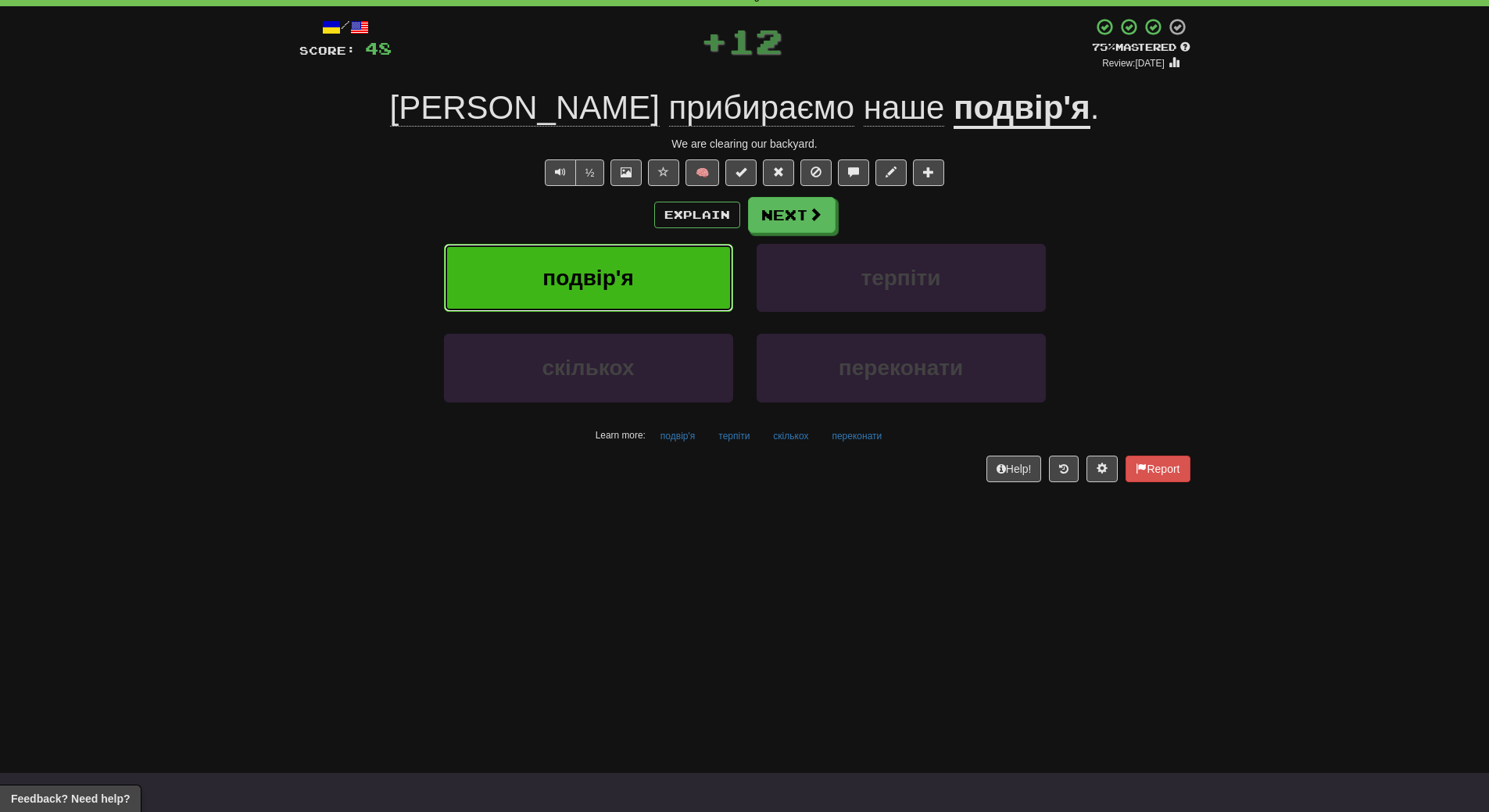
click at [643, 252] on button "подвір'я" at bounding box center [588, 277] width 289 height 68
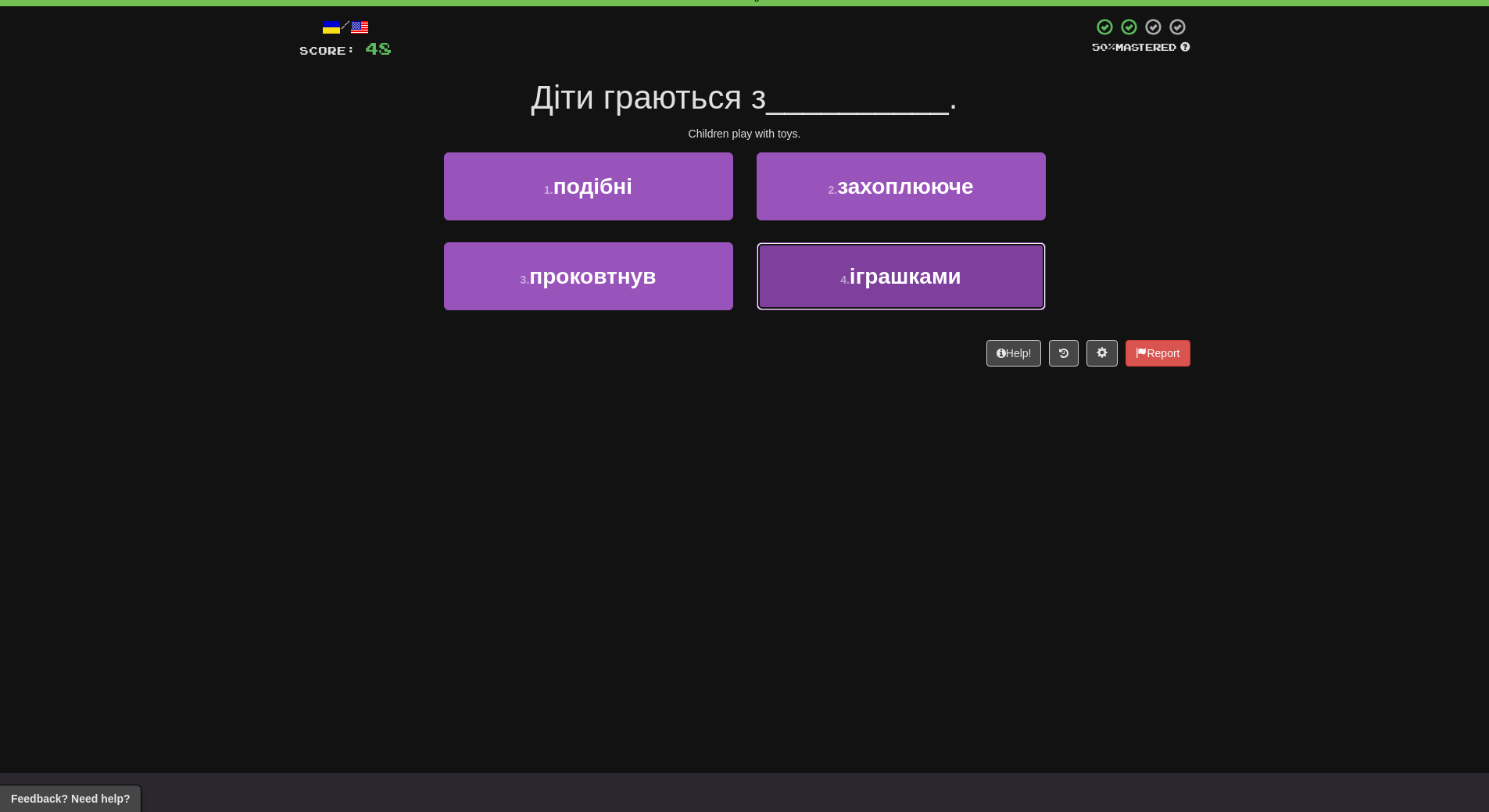
click at [911, 295] on button "4 . іграшками" at bounding box center [901, 276] width 289 height 68
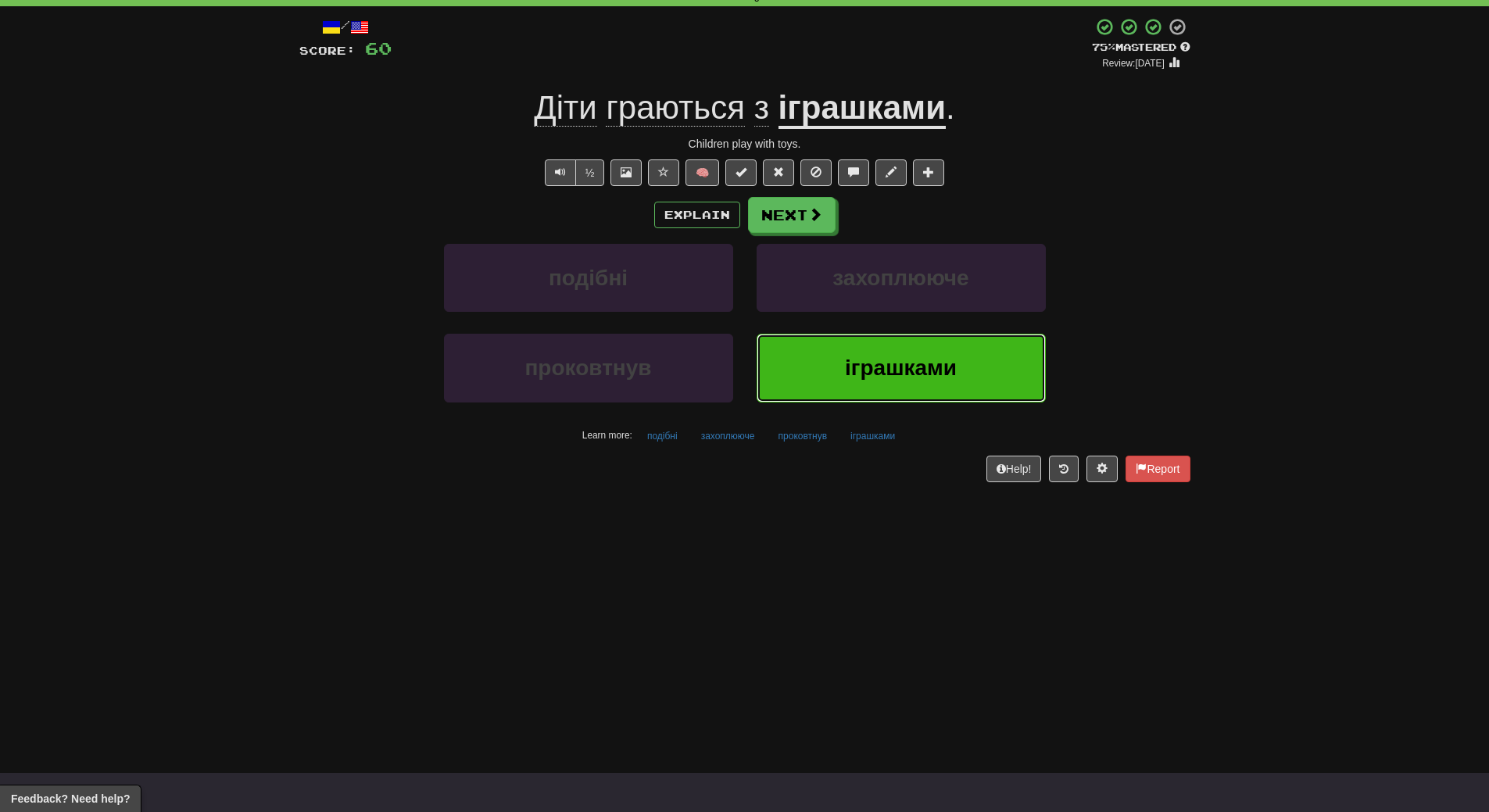
click at [931, 385] on button "іграшками" at bounding box center [901, 367] width 289 height 68
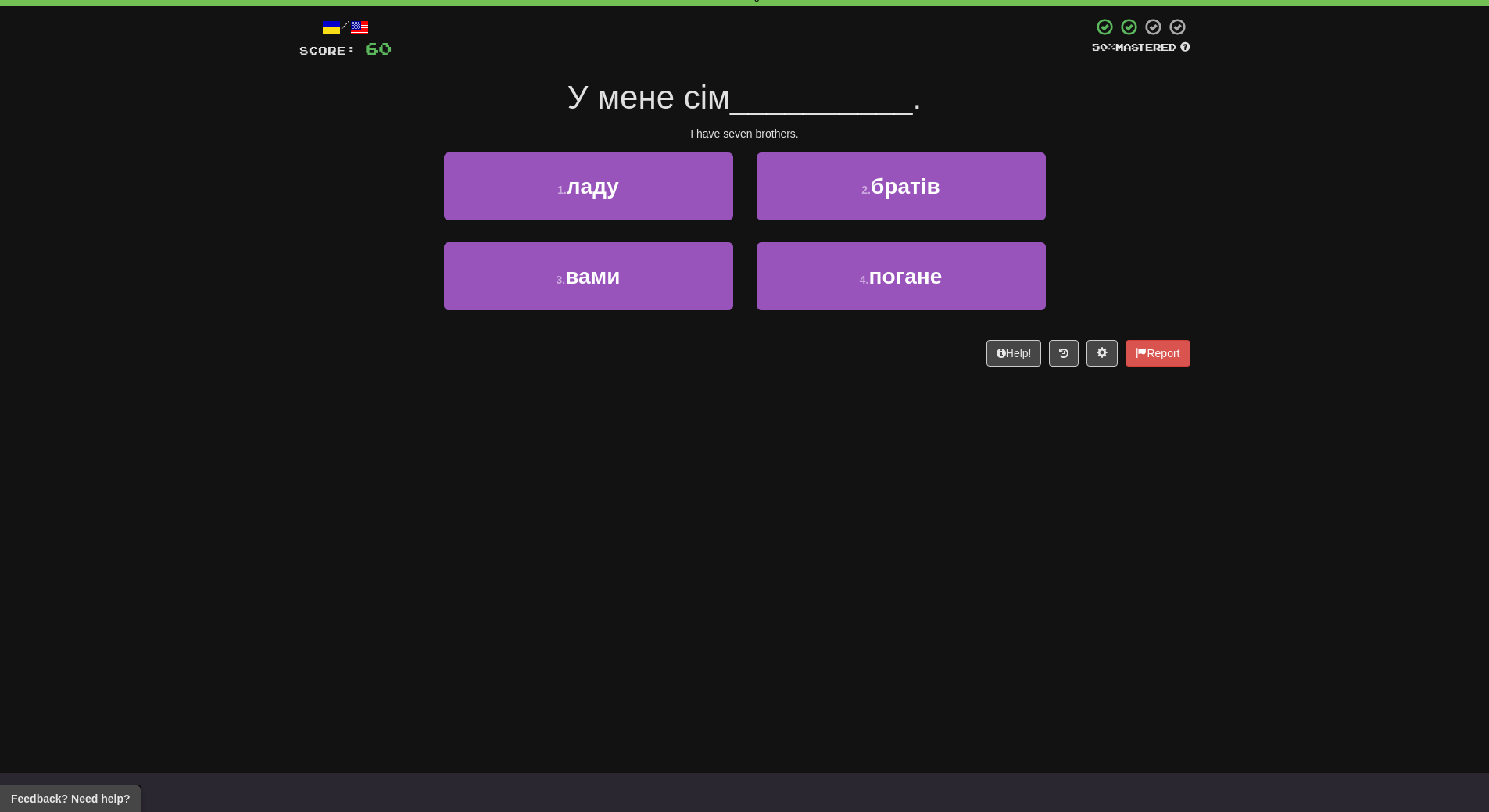
click at [841, 476] on div "Dashboard Clozemaster WendyN / Toggle Dropdown Dashboard Leaderboard Activity F…" at bounding box center [744, 327] width 1489 height 812
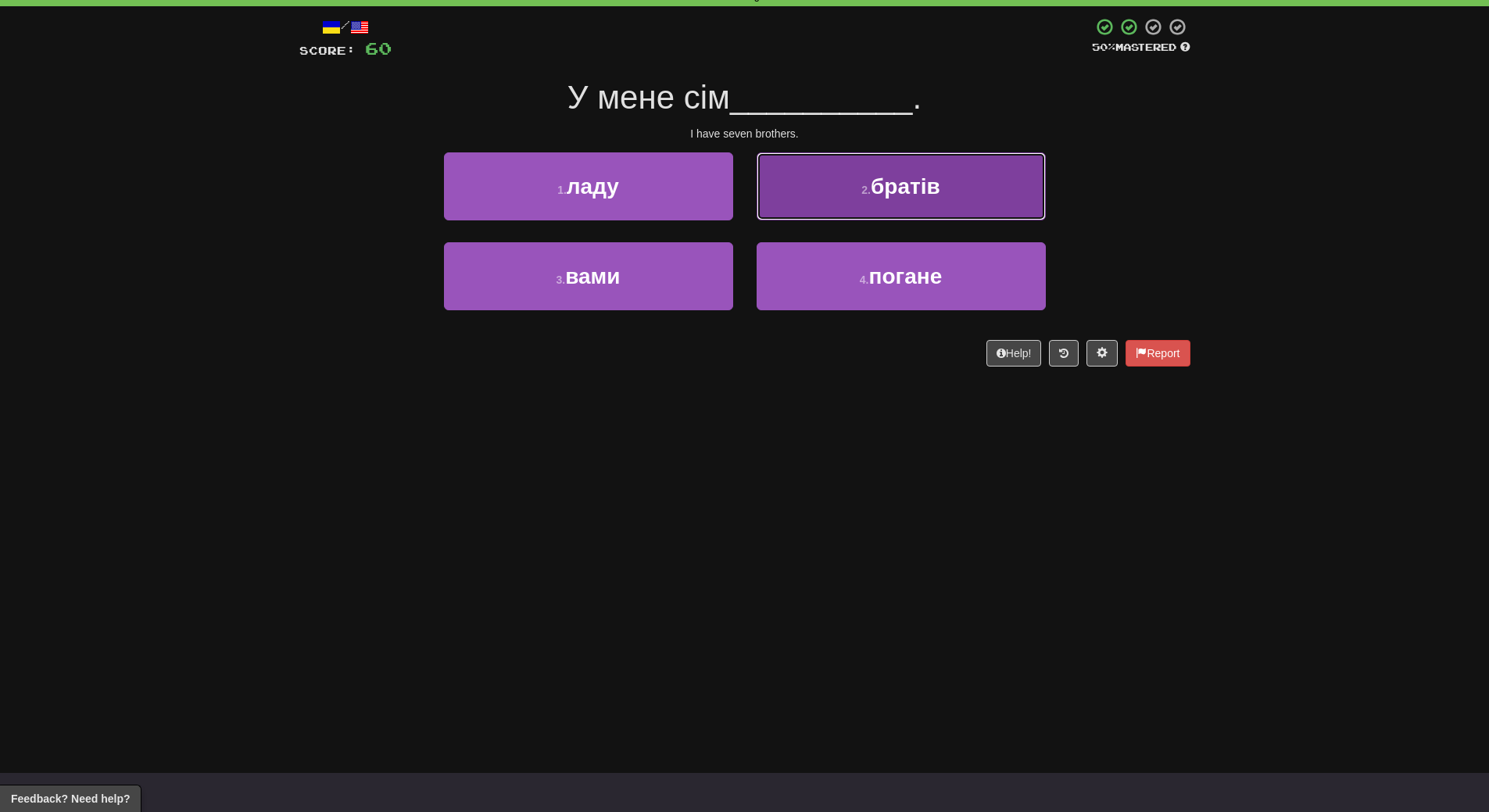
click at [956, 193] on button "2 . братів" at bounding box center [901, 186] width 289 height 68
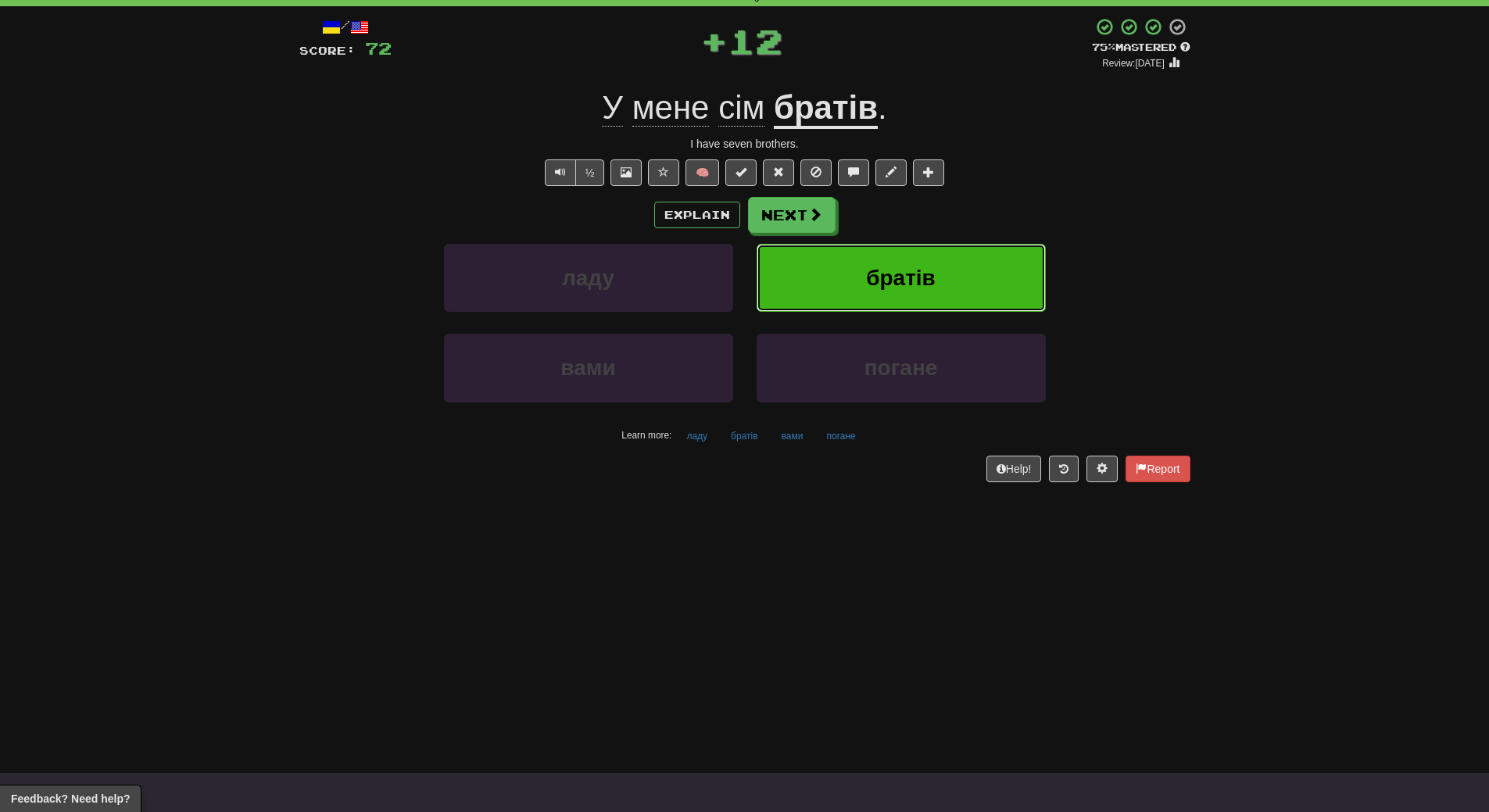
click at [956, 262] on button "братів" at bounding box center [901, 277] width 289 height 68
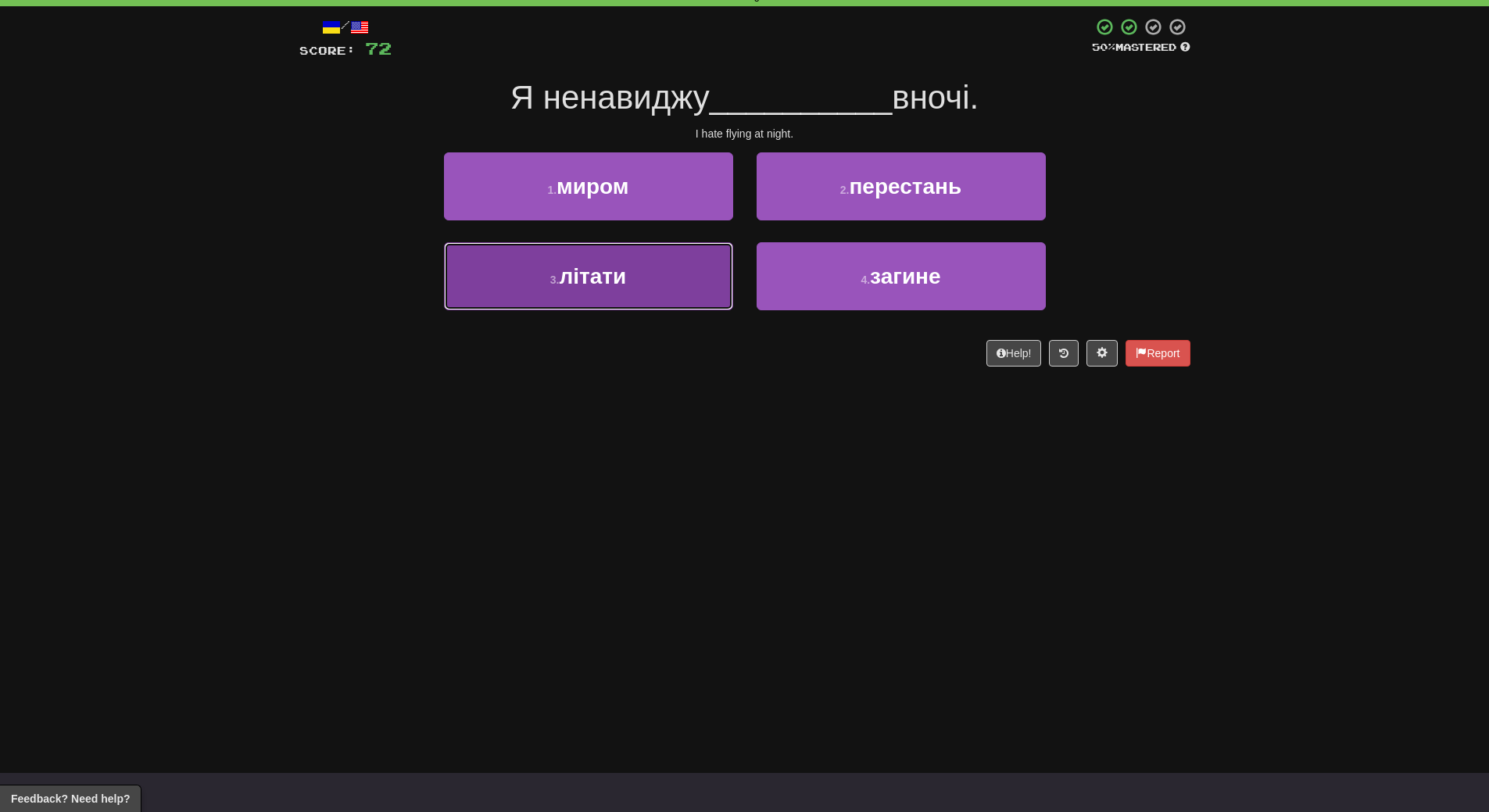
click at [661, 303] on button "3 . літати" at bounding box center [588, 276] width 289 height 68
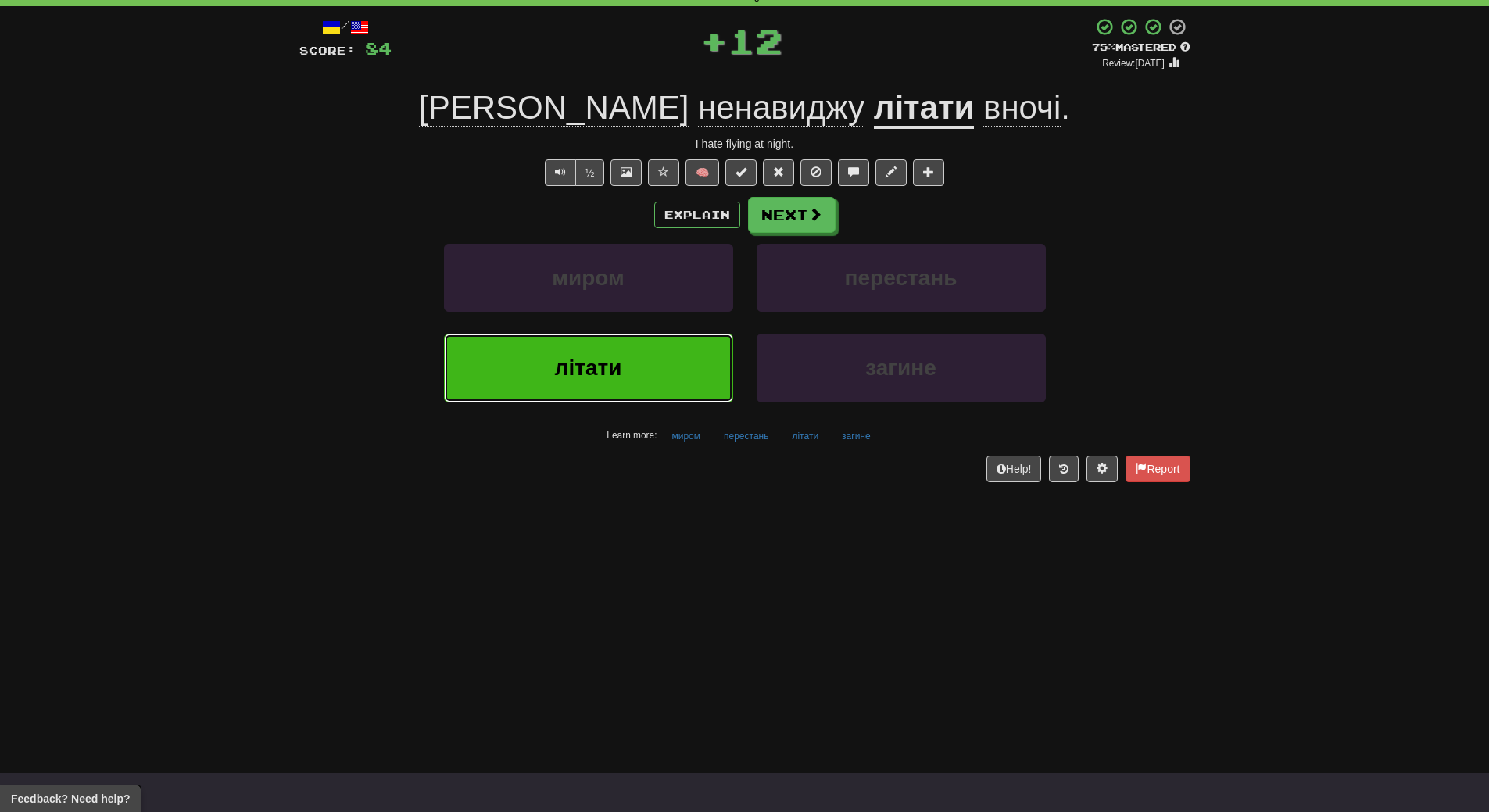
click at [662, 374] on button "літати" at bounding box center [588, 367] width 289 height 68
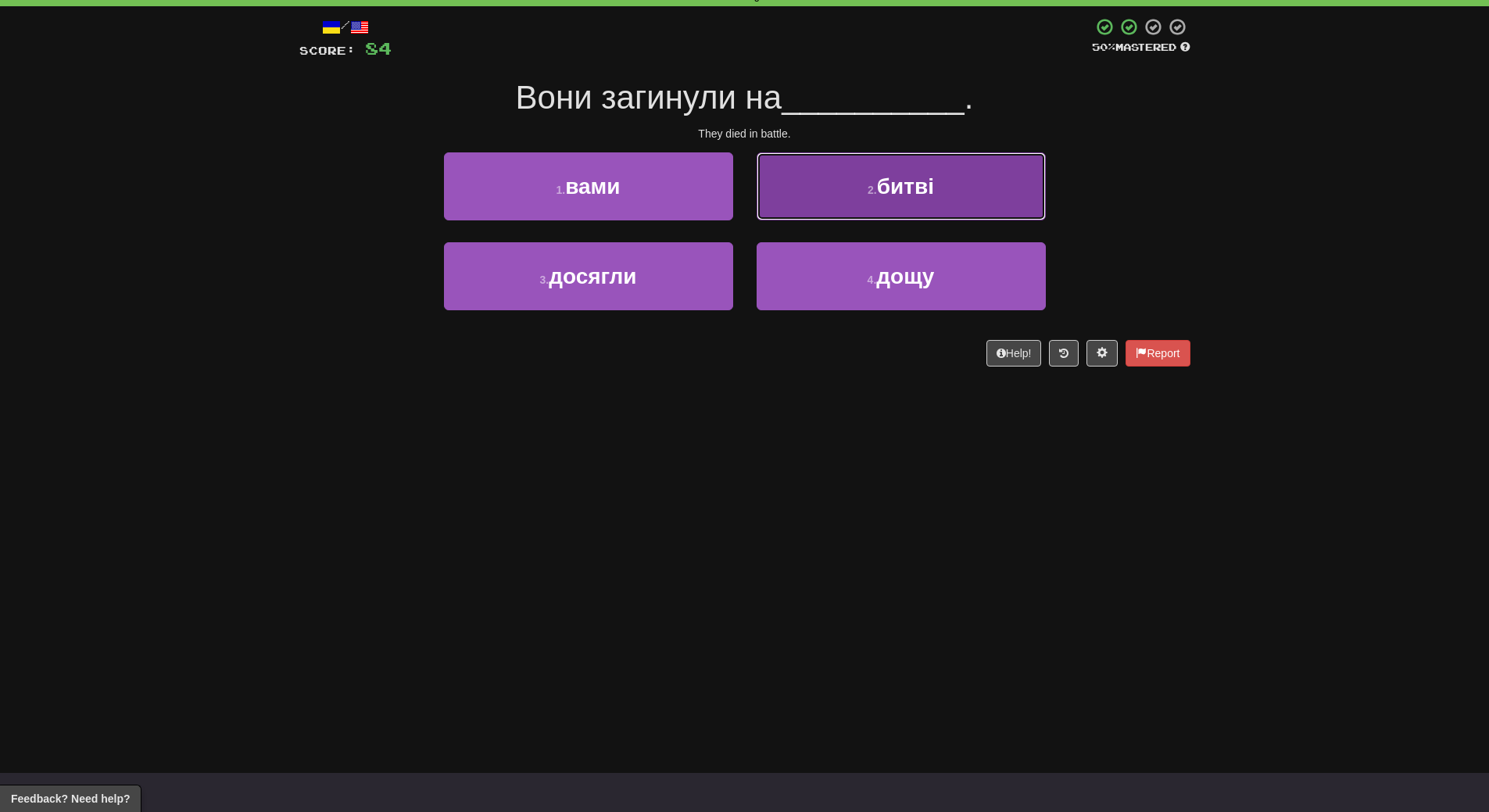
click at [915, 196] on span "битві" at bounding box center [905, 186] width 57 height 24
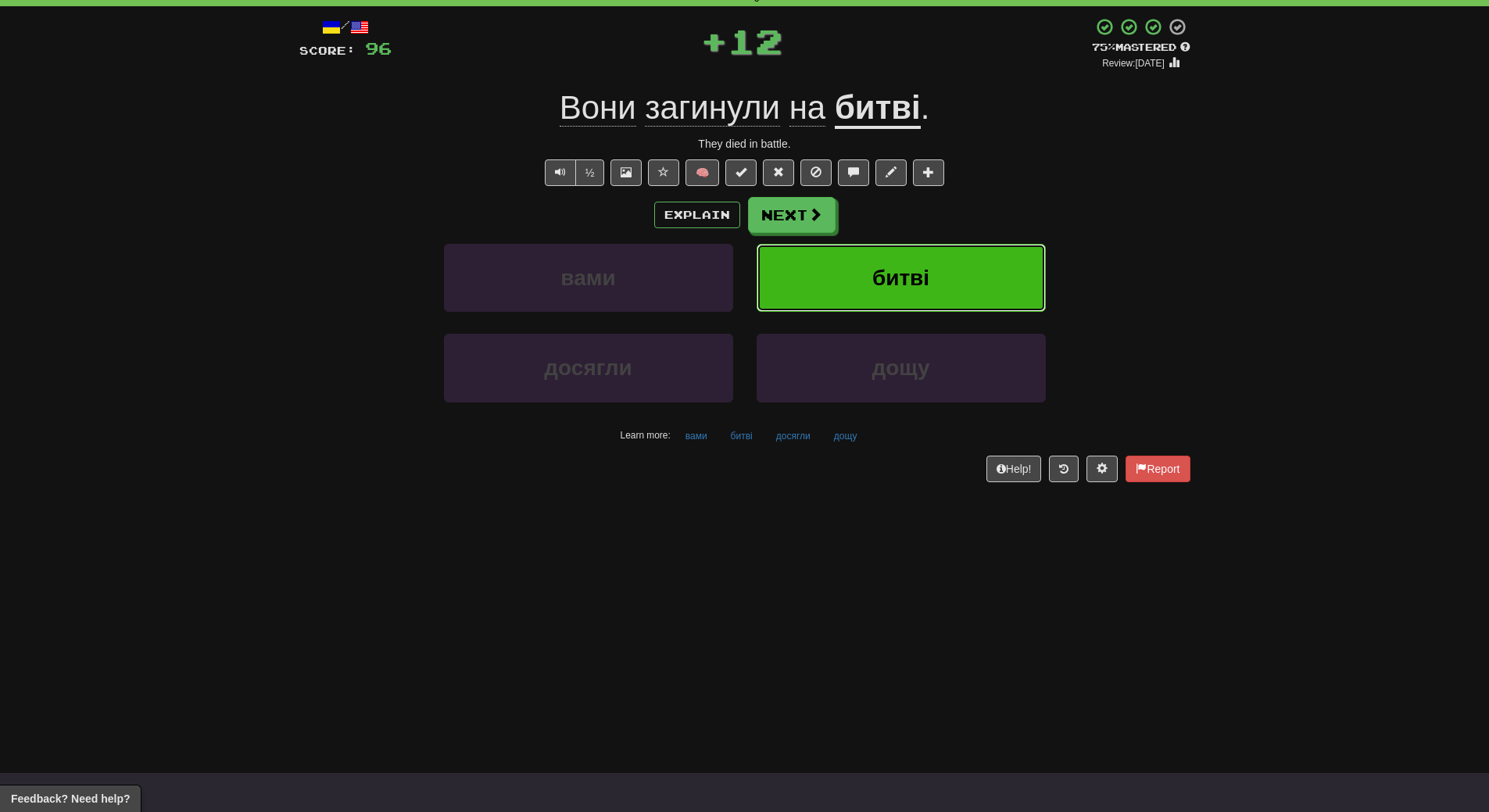
click at [923, 276] on span "битві" at bounding box center [901, 277] width 57 height 24
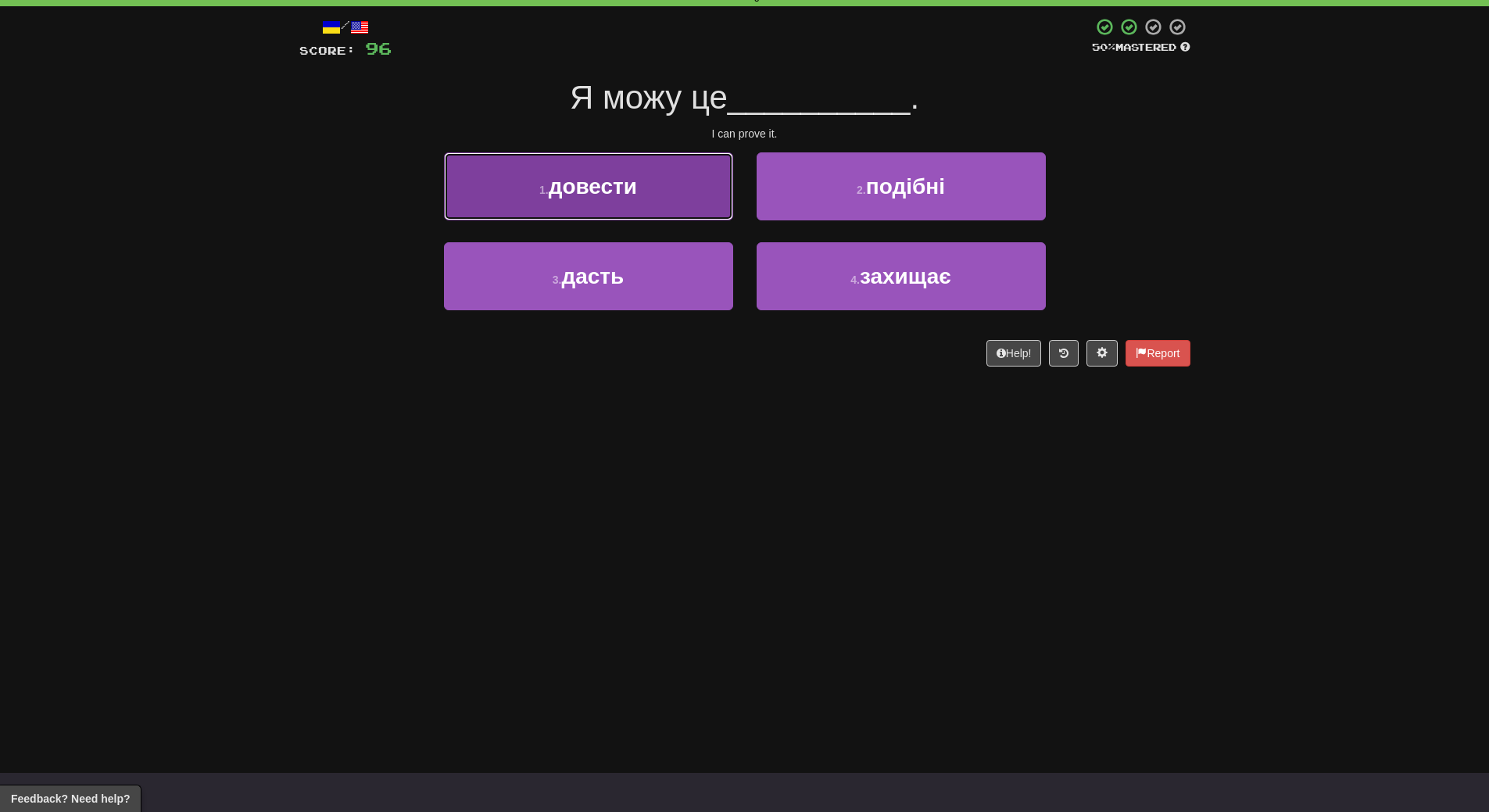
click at [641, 198] on button "1 . довести" at bounding box center [588, 186] width 289 height 68
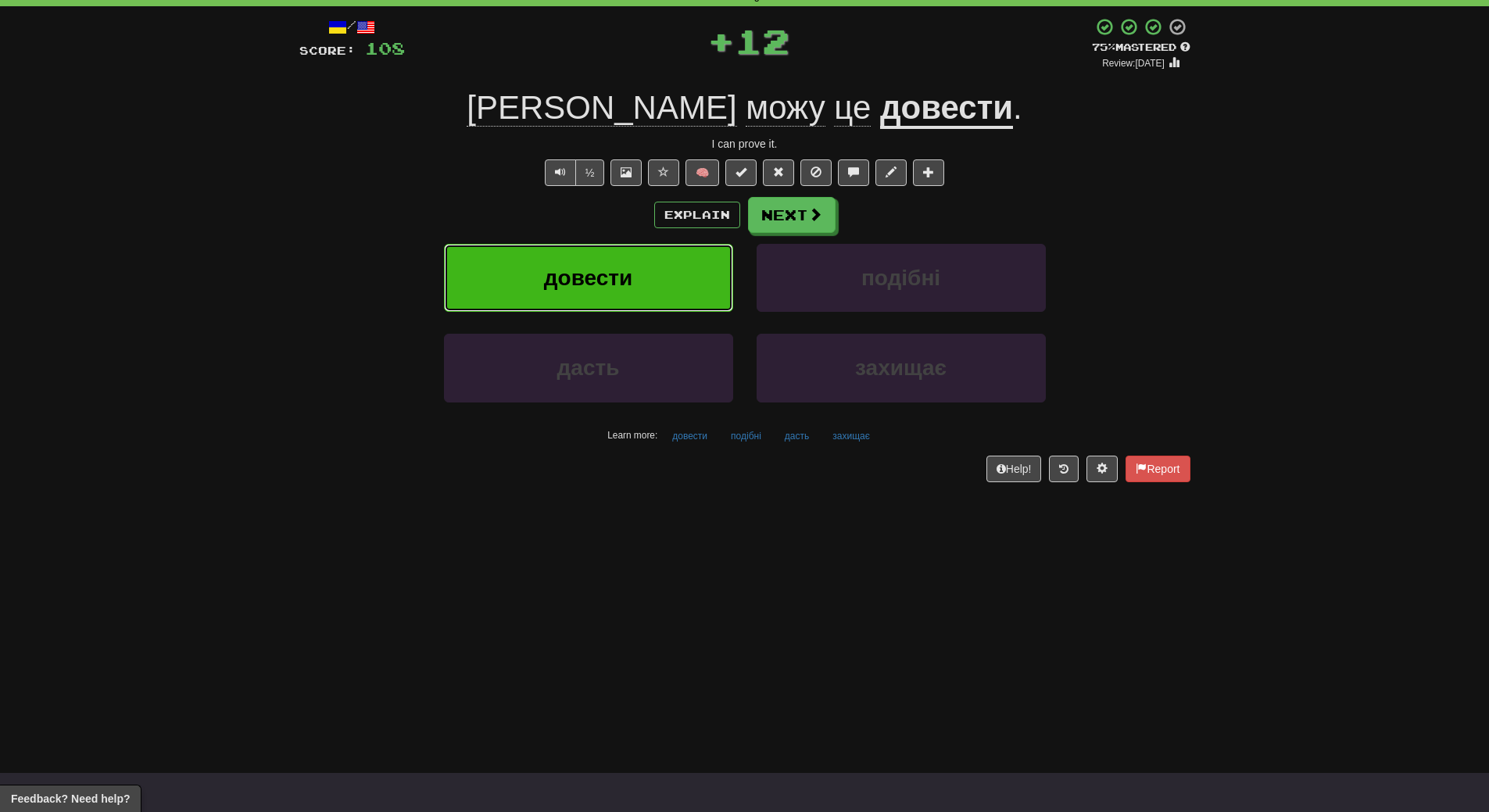
click at [643, 289] on button "довести" at bounding box center [588, 277] width 289 height 68
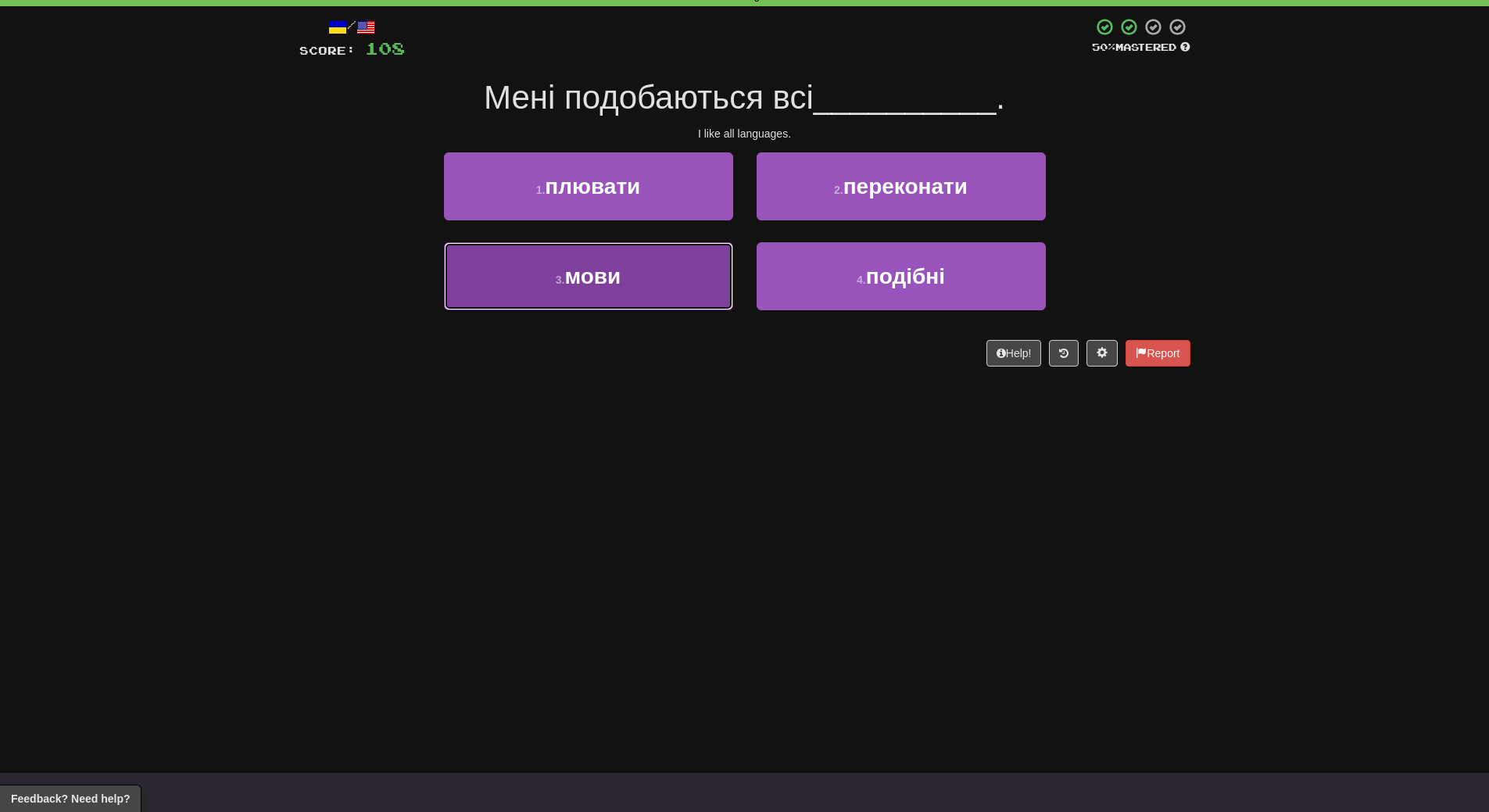
click at [674, 292] on button "3 . мови" at bounding box center [588, 276] width 289 height 68
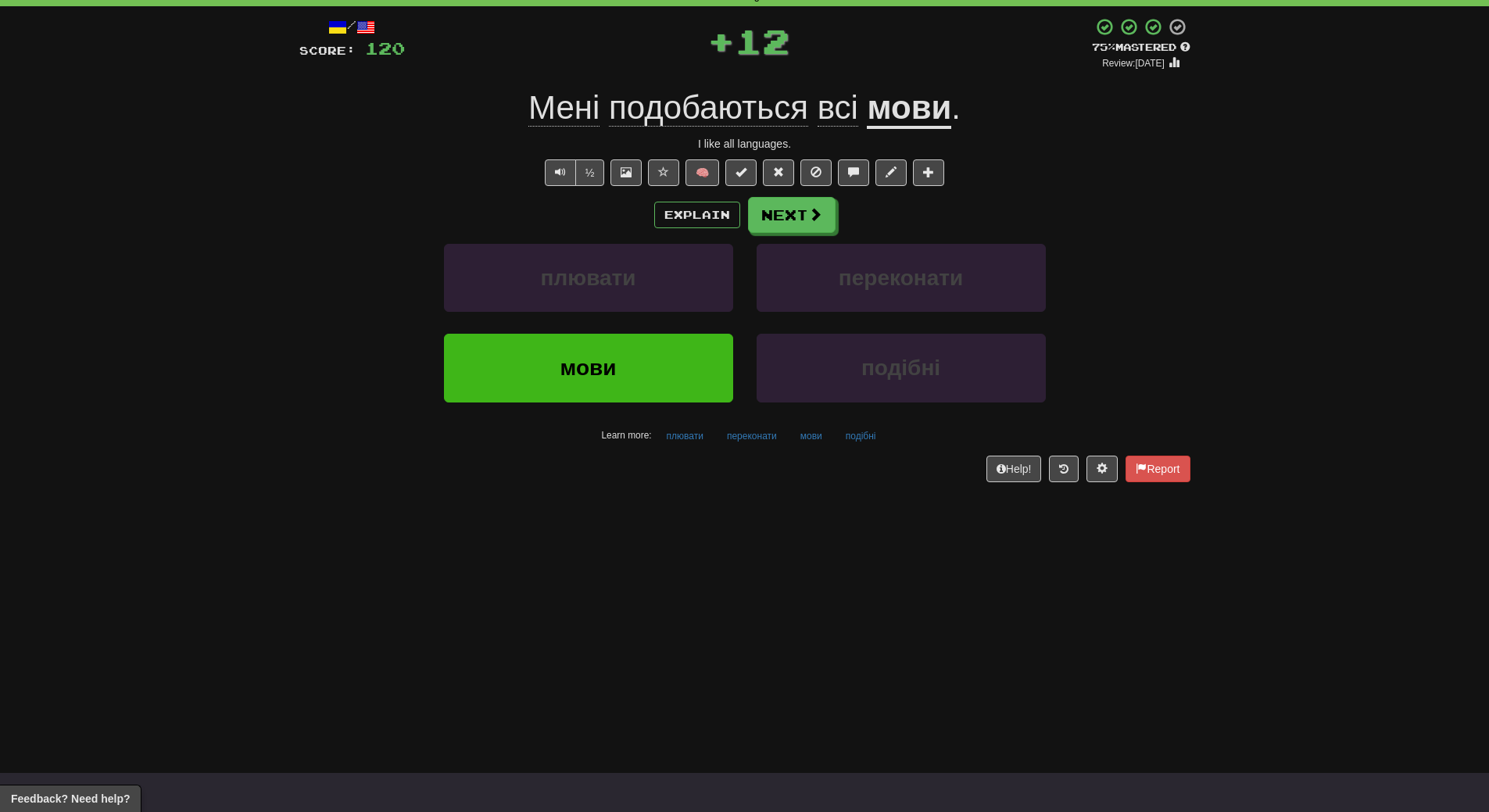
click at [669, 503] on div "/ Score: 120 + 12 75 % Mastered Review: 2025-10-19 Мені подобаються всі мови . …" at bounding box center [745, 254] width 891 height 497
click at [663, 391] on button "мови" at bounding box center [588, 367] width 289 height 68
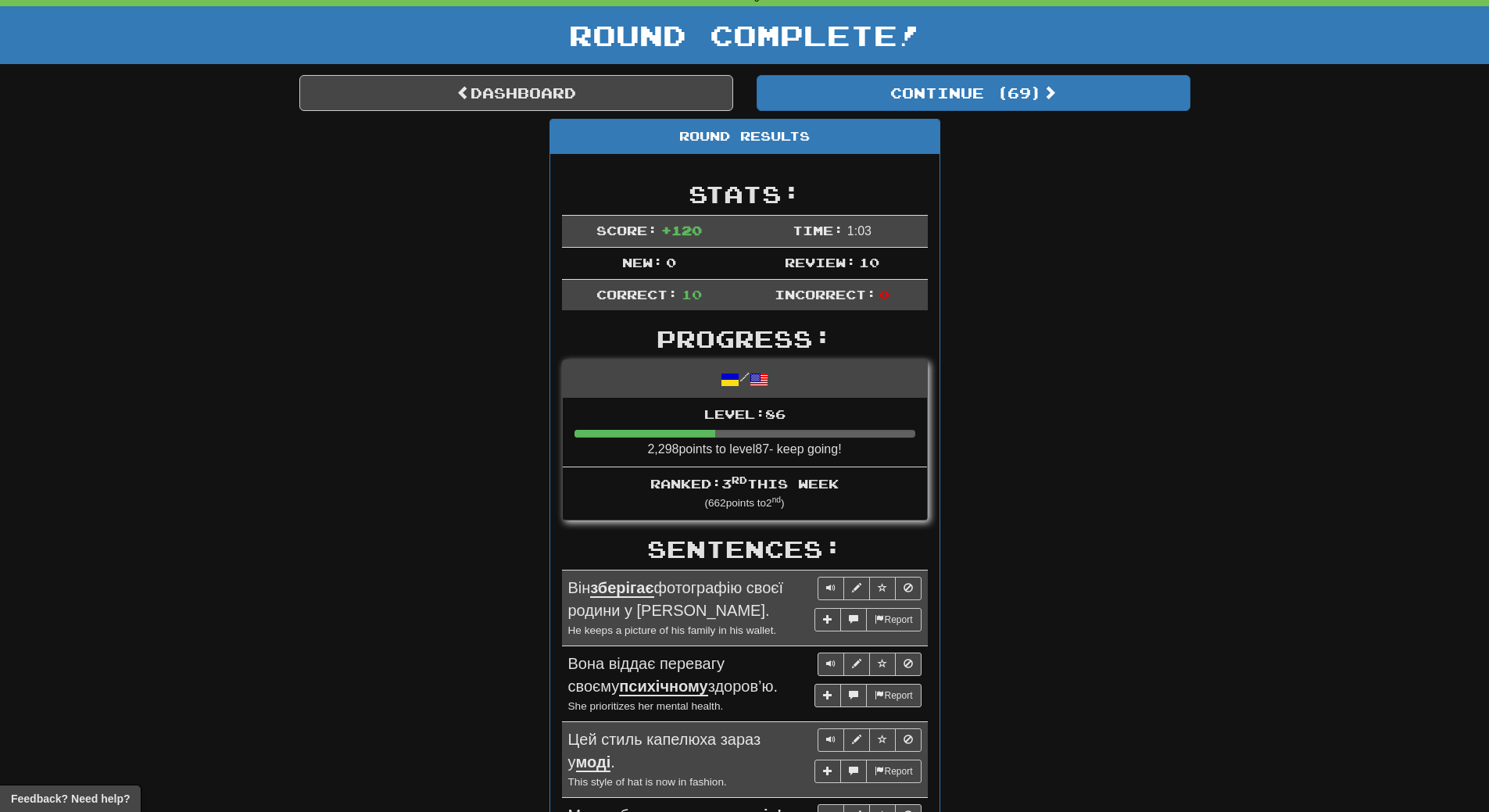
click at [1003, 330] on div "Round Results Stats: Score: + 120 Time: 1 : 0 3 New: 0 Review: 10 Correct: 10 I…" at bounding box center [745, 709] width 891 height 1179
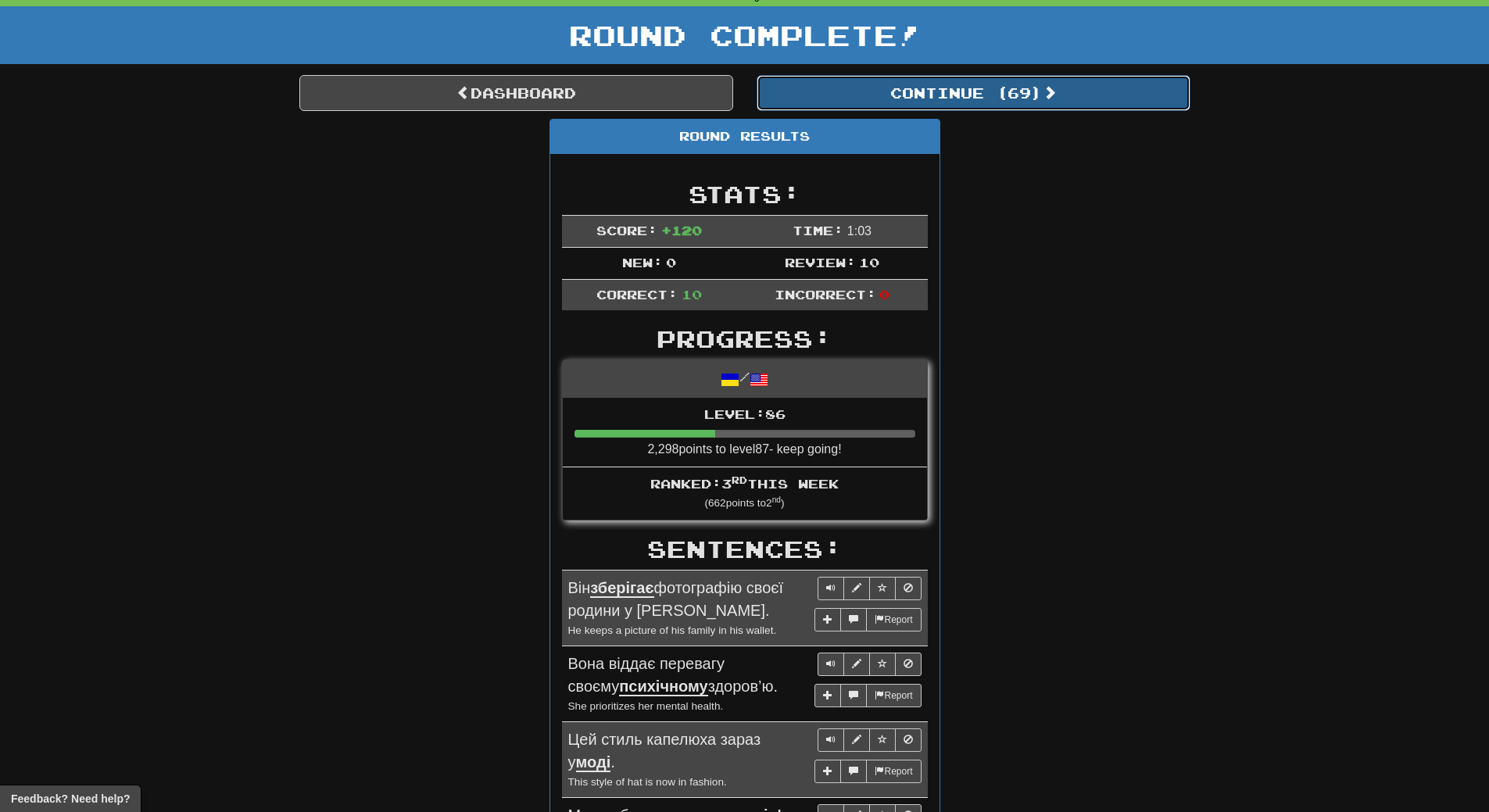
click at [1010, 100] on button "Continue ( 69 )" at bounding box center [974, 93] width 434 height 36
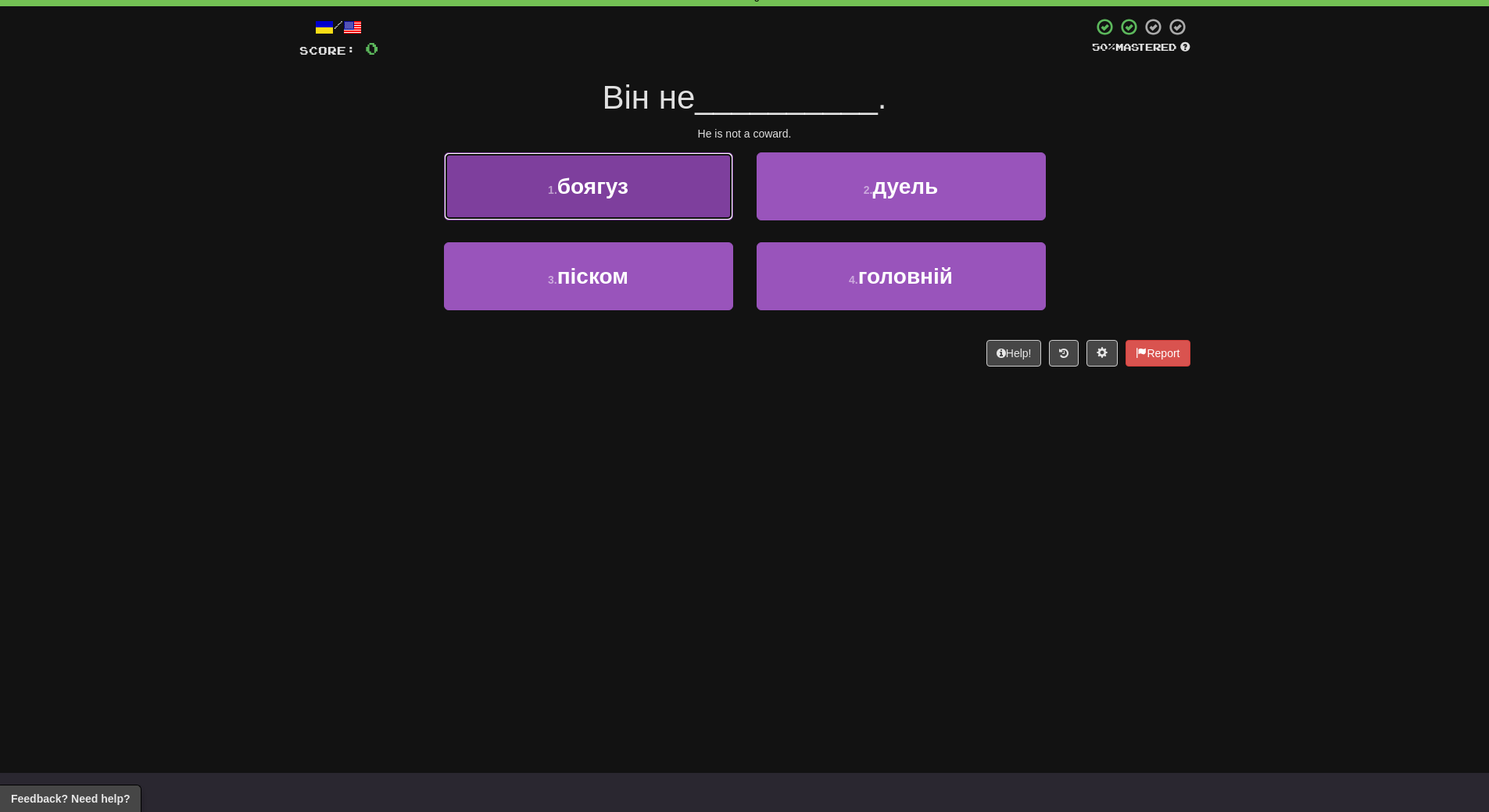
click at [685, 208] on button "1 . боягуз" at bounding box center [588, 186] width 289 height 68
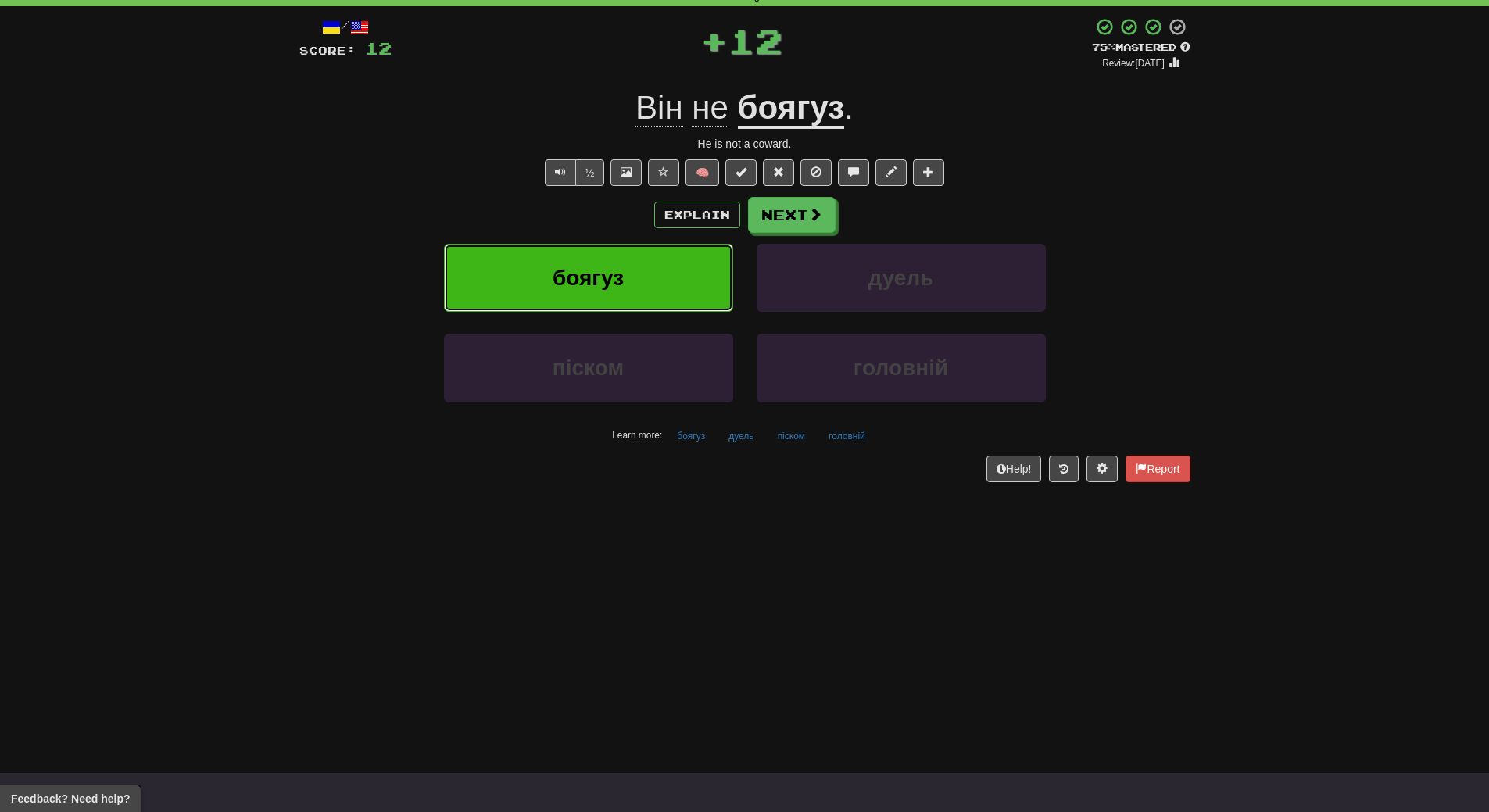
click at [660, 283] on button "боягуз" at bounding box center [588, 277] width 289 height 68
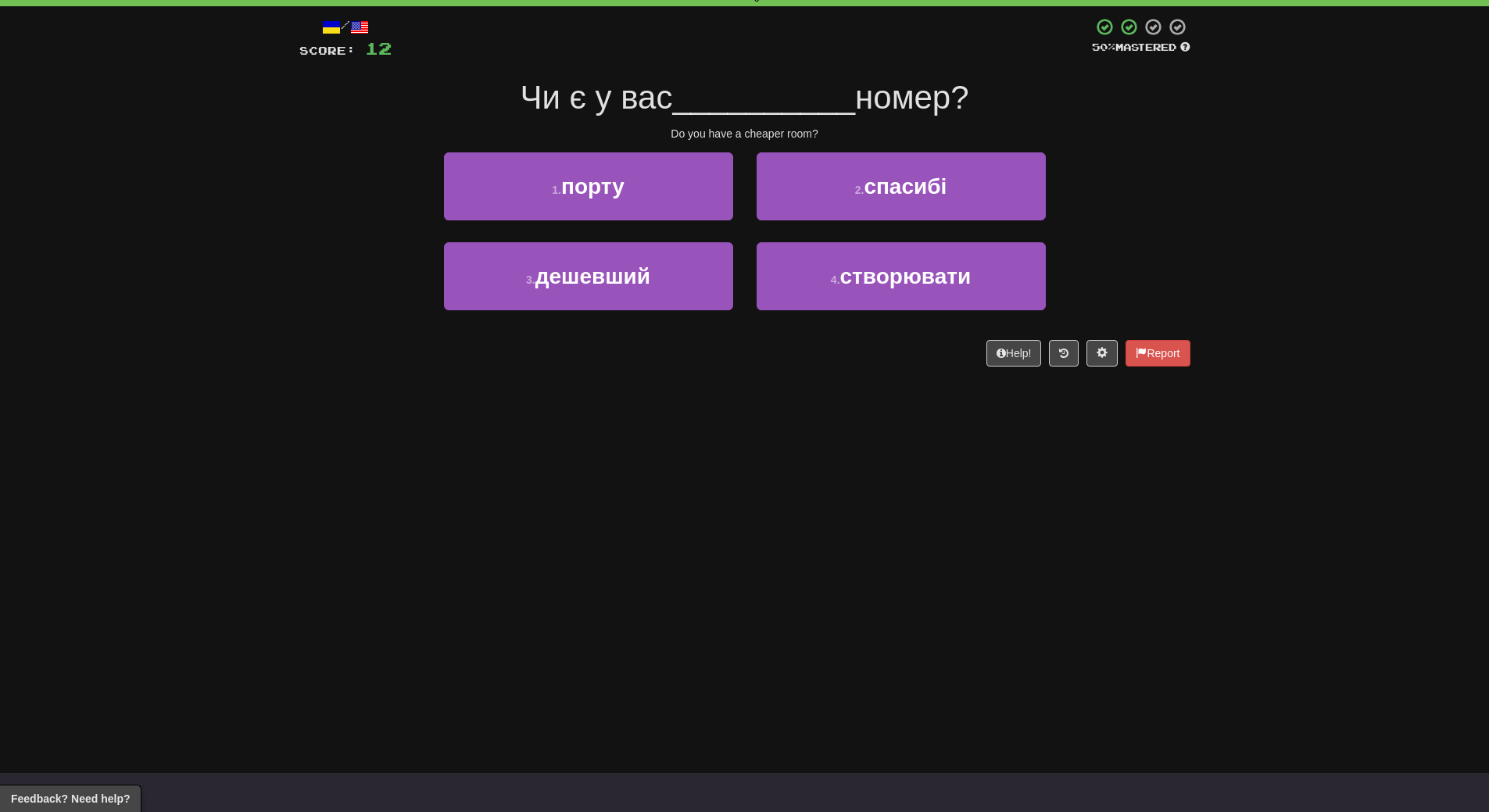
click at [662, 415] on div "Dashboard Clozemaster WendyN / Toggle Dropdown Dashboard Leaderboard Activity F…" at bounding box center [744, 327] width 1489 height 812
click at [704, 392] on div "Dashboard Clozemaster WendyN / Toggle Dropdown Dashboard Leaderboard Activity F…" at bounding box center [744, 327] width 1489 height 812
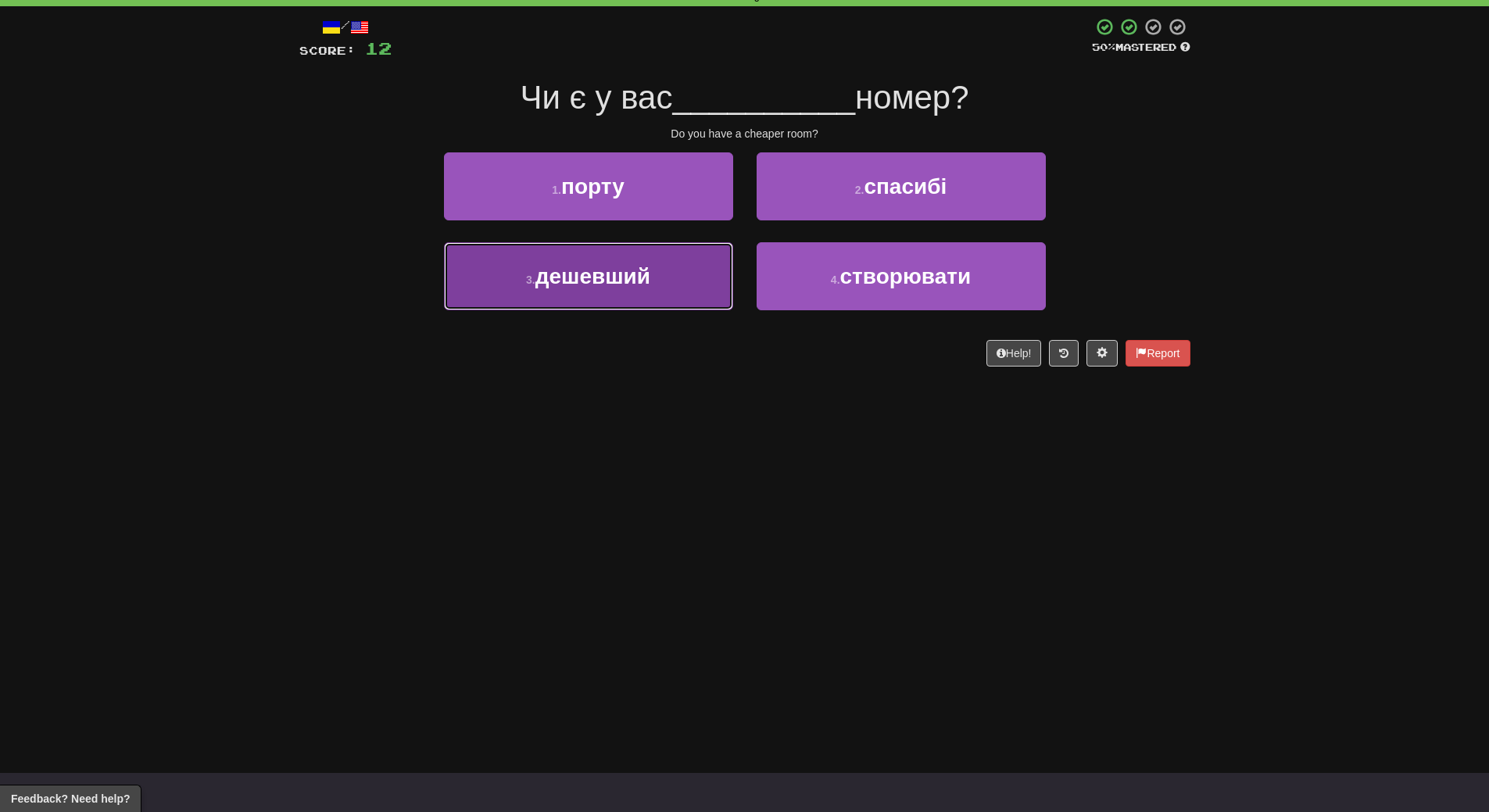
click at [682, 301] on button "3 . дешевший" at bounding box center [588, 276] width 289 height 68
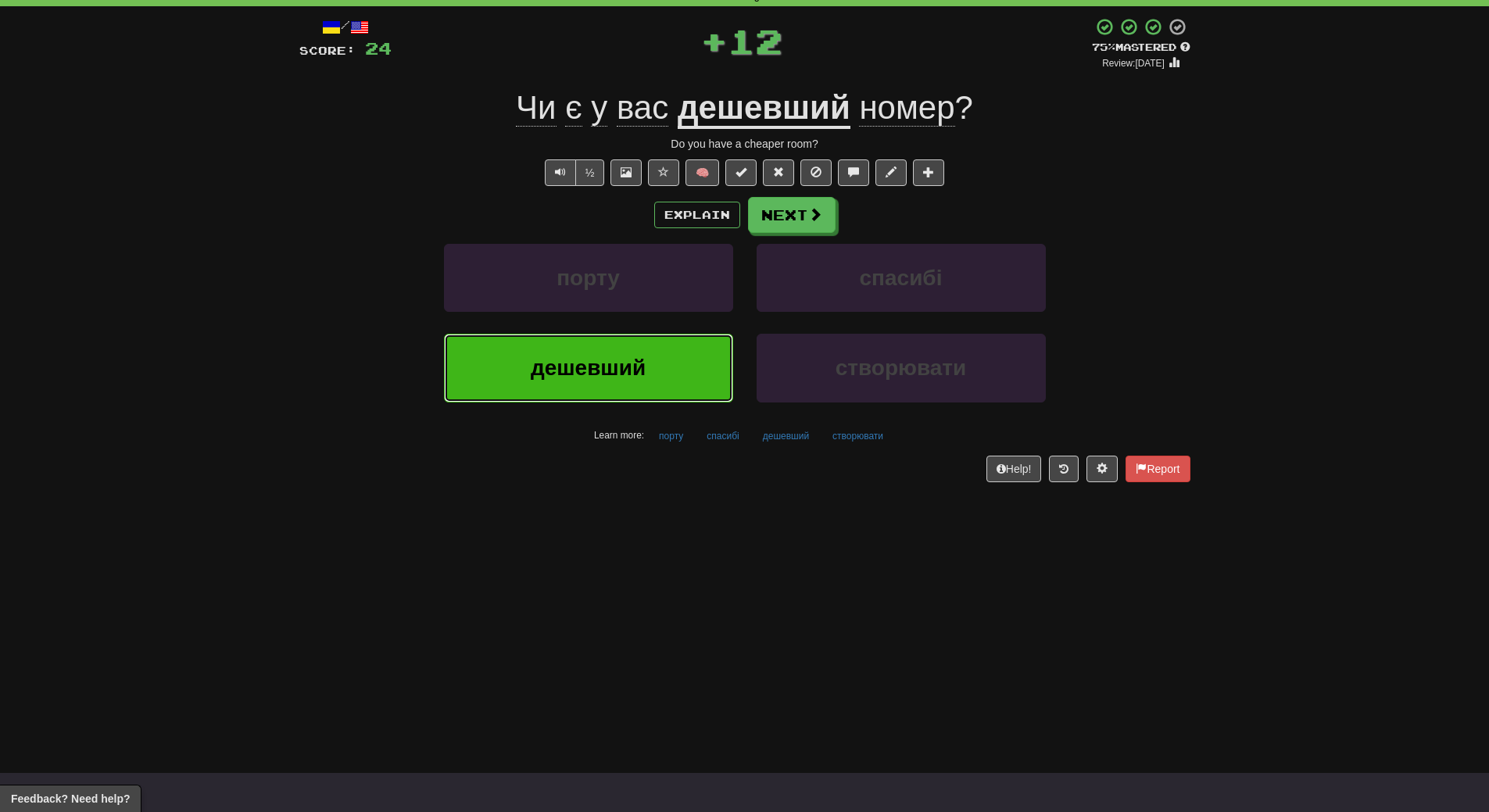
click at [674, 352] on button "дешевший" at bounding box center [588, 367] width 289 height 68
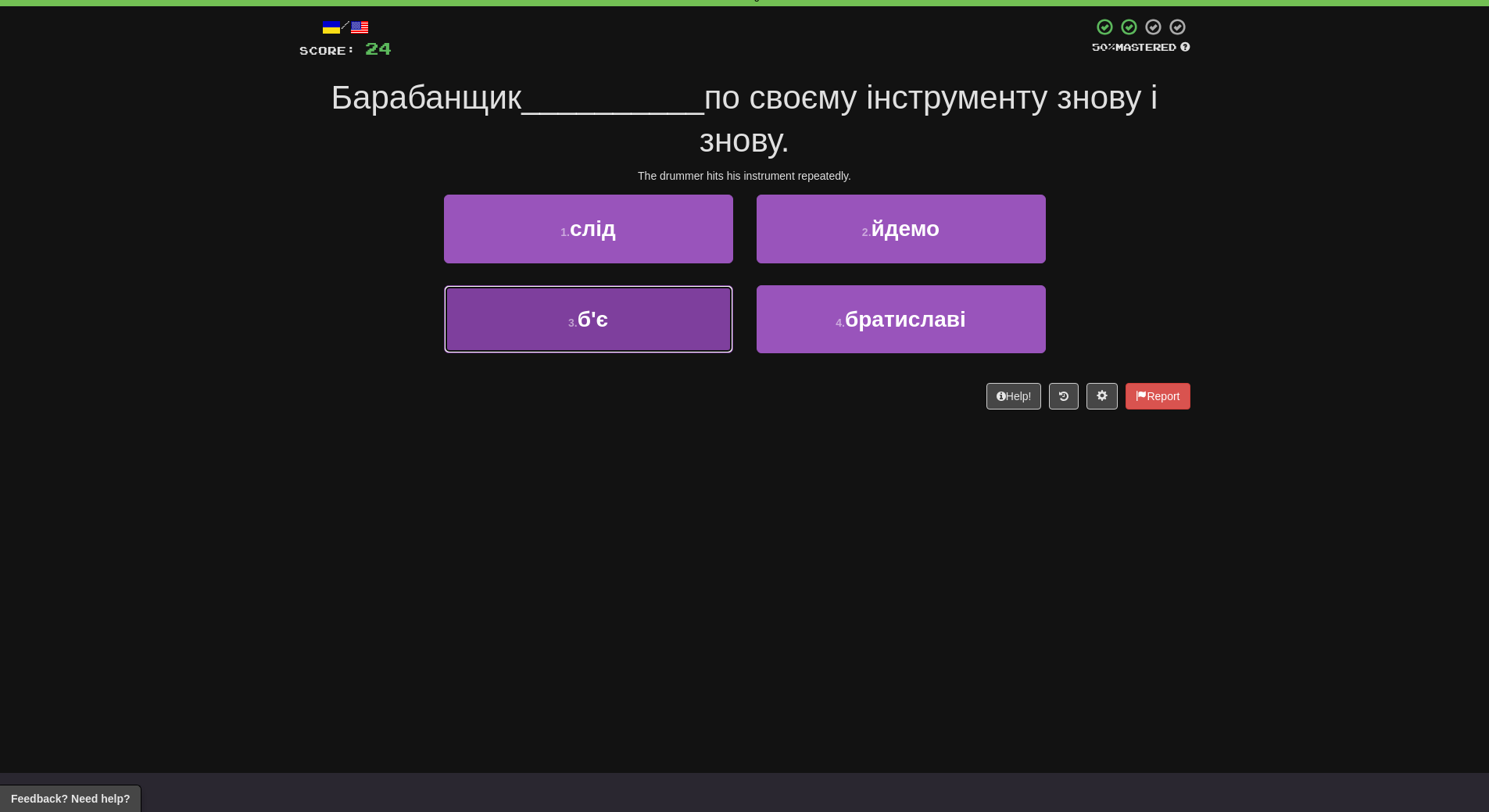
click at [670, 330] on button "3 . б'є" at bounding box center [588, 319] width 289 height 68
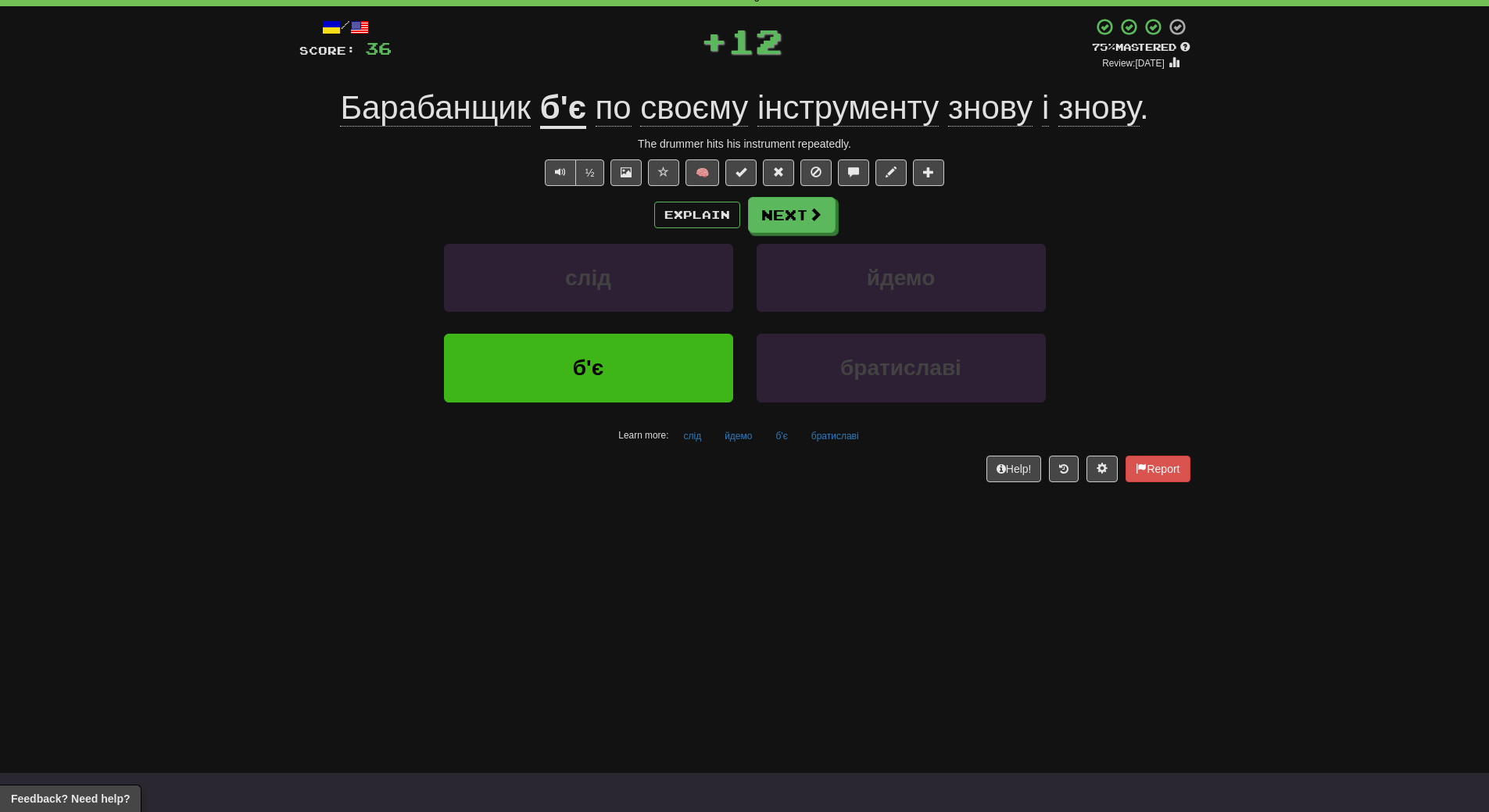
click at [672, 487] on div "/ Score: 36 + 12 75 % Mastered Review: 2025-10-19 Барабанщик б'є по своєму інст…" at bounding box center [745, 254] width 891 height 497
click at [664, 511] on div "Dashboard Clozemaster WendyN / Toggle Dropdown Dashboard Leaderboard Activity F…" at bounding box center [744, 327] width 1489 height 812
click at [658, 368] on button "б'є" at bounding box center [588, 367] width 289 height 68
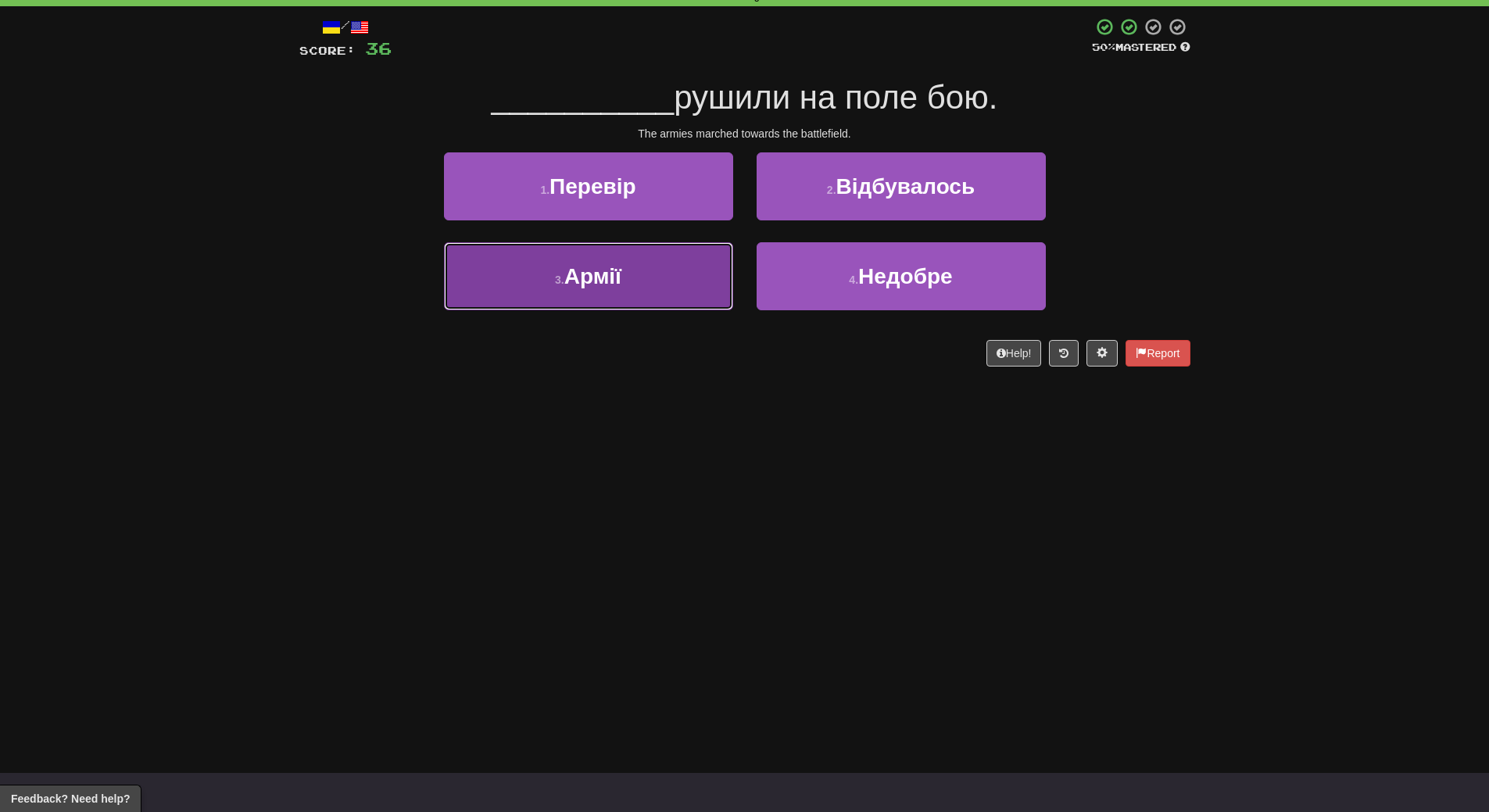
click at [665, 304] on button "3 . Армії" at bounding box center [588, 276] width 289 height 68
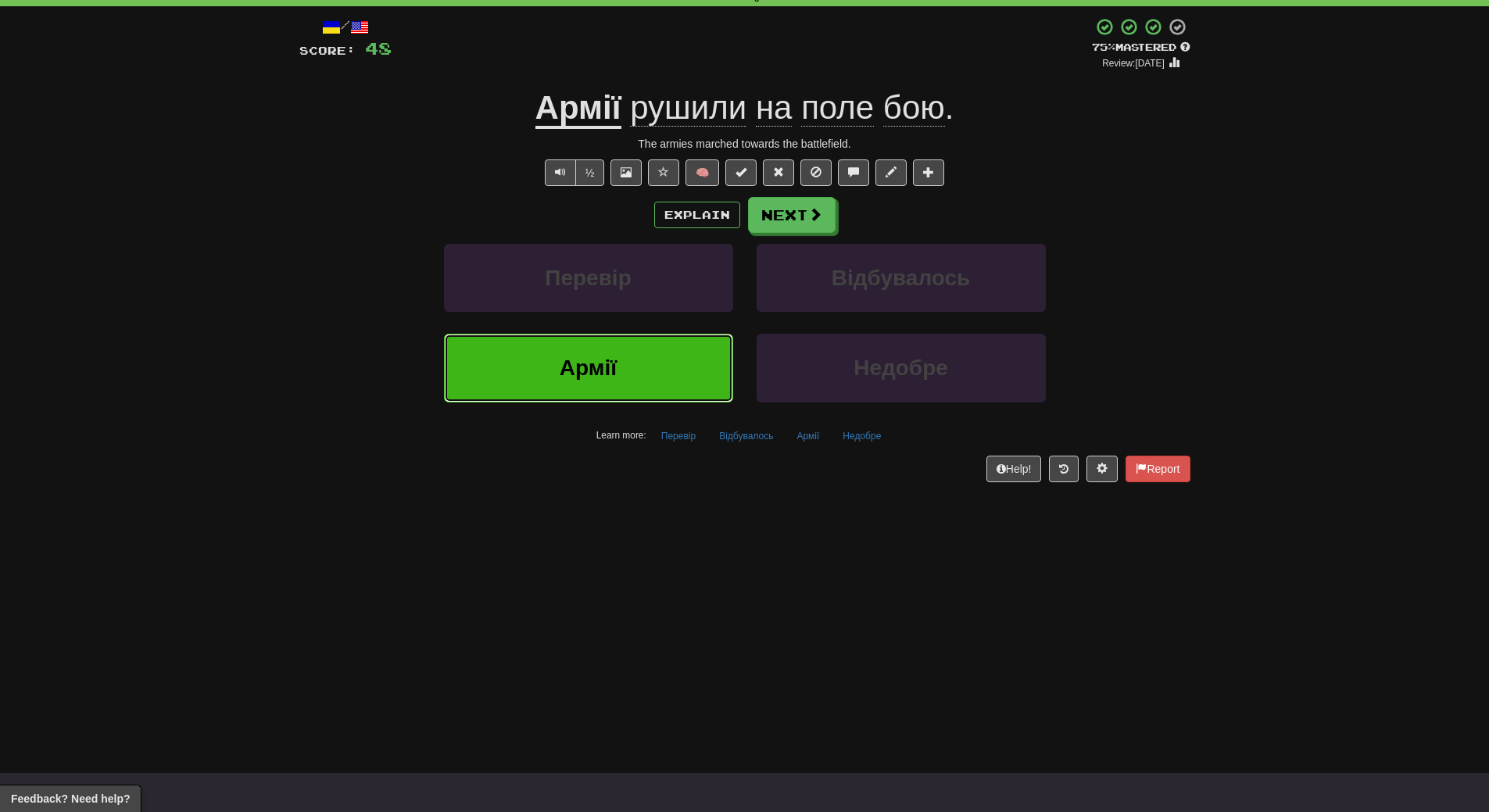
click at [652, 362] on button "Армії" at bounding box center [588, 367] width 289 height 68
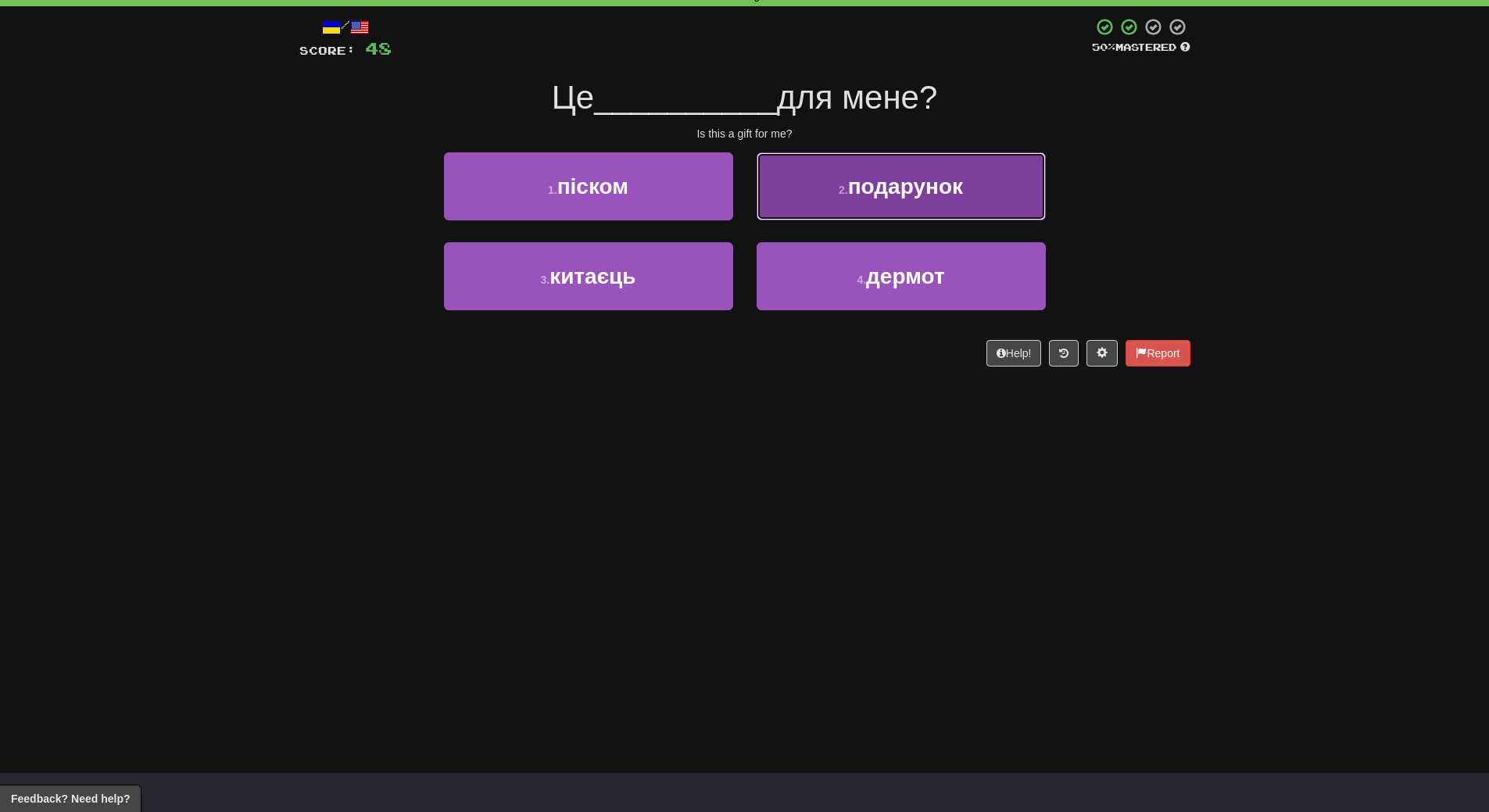
click at [977, 215] on button "2 . подарунок" at bounding box center [901, 186] width 289 height 68
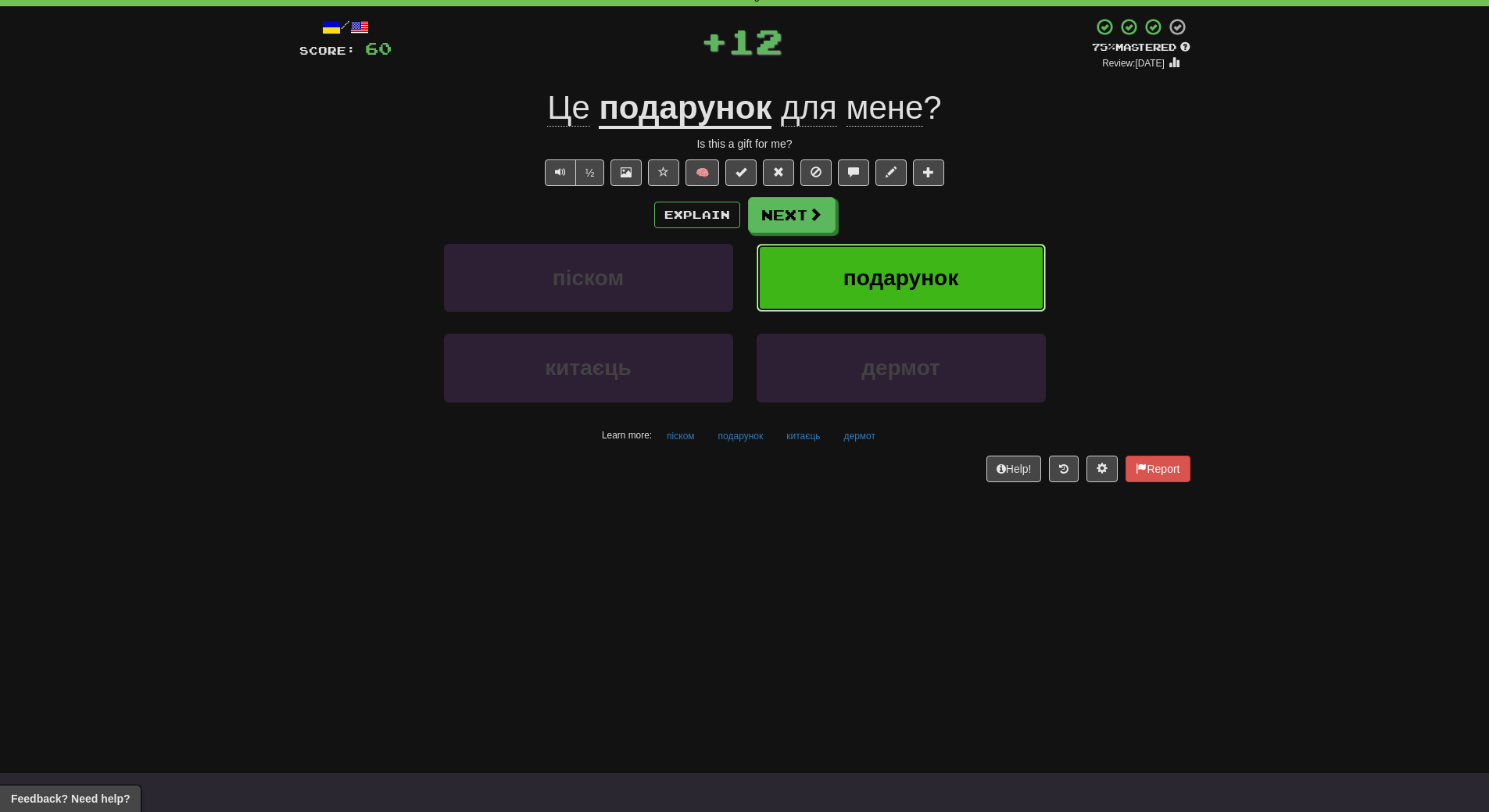
click at [970, 265] on button "подарунок" at bounding box center [901, 277] width 289 height 68
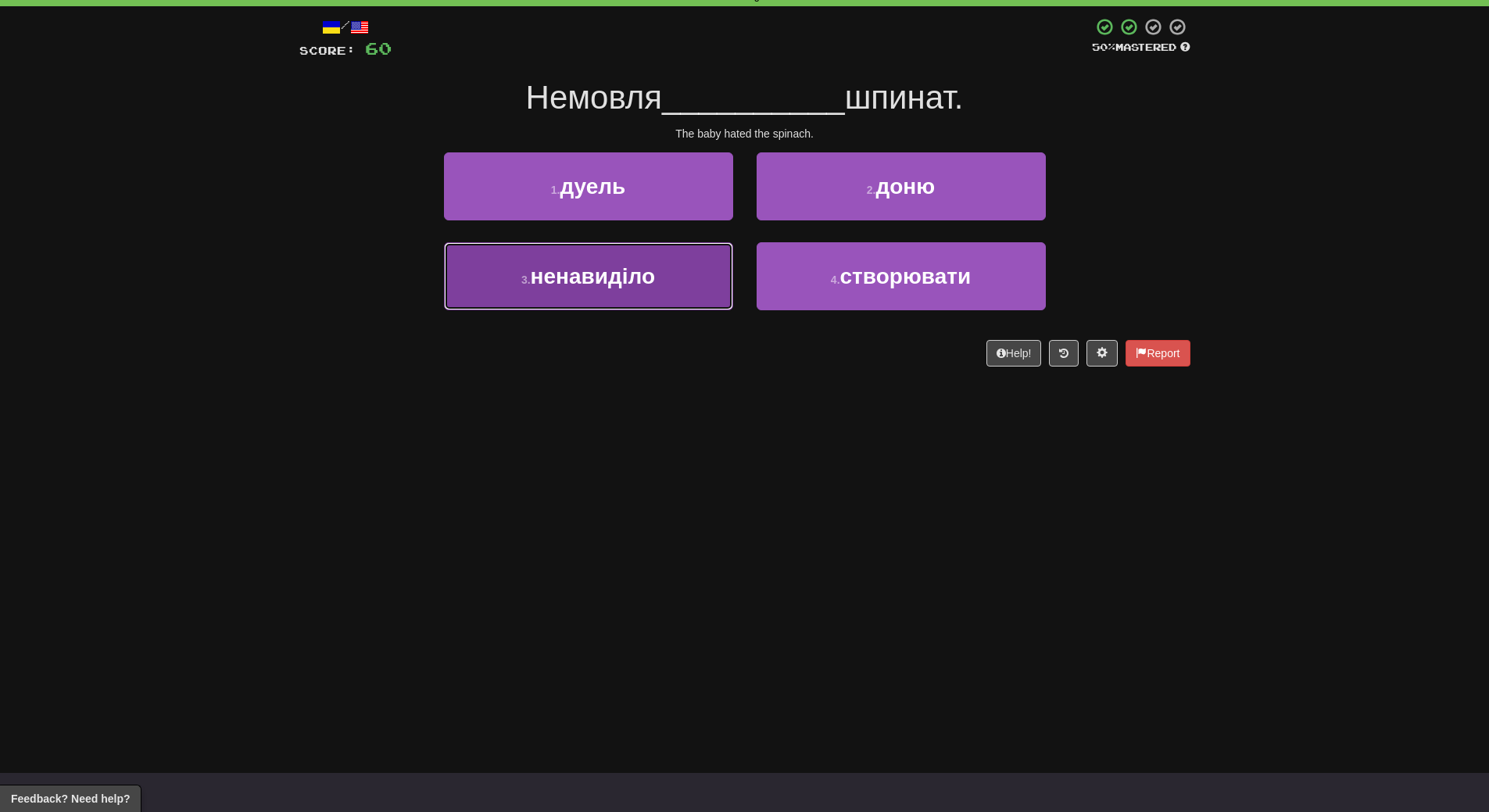
click at [701, 301] on button "3 . ненавиділо" at bounding box center [588, 276] width 289 height 68
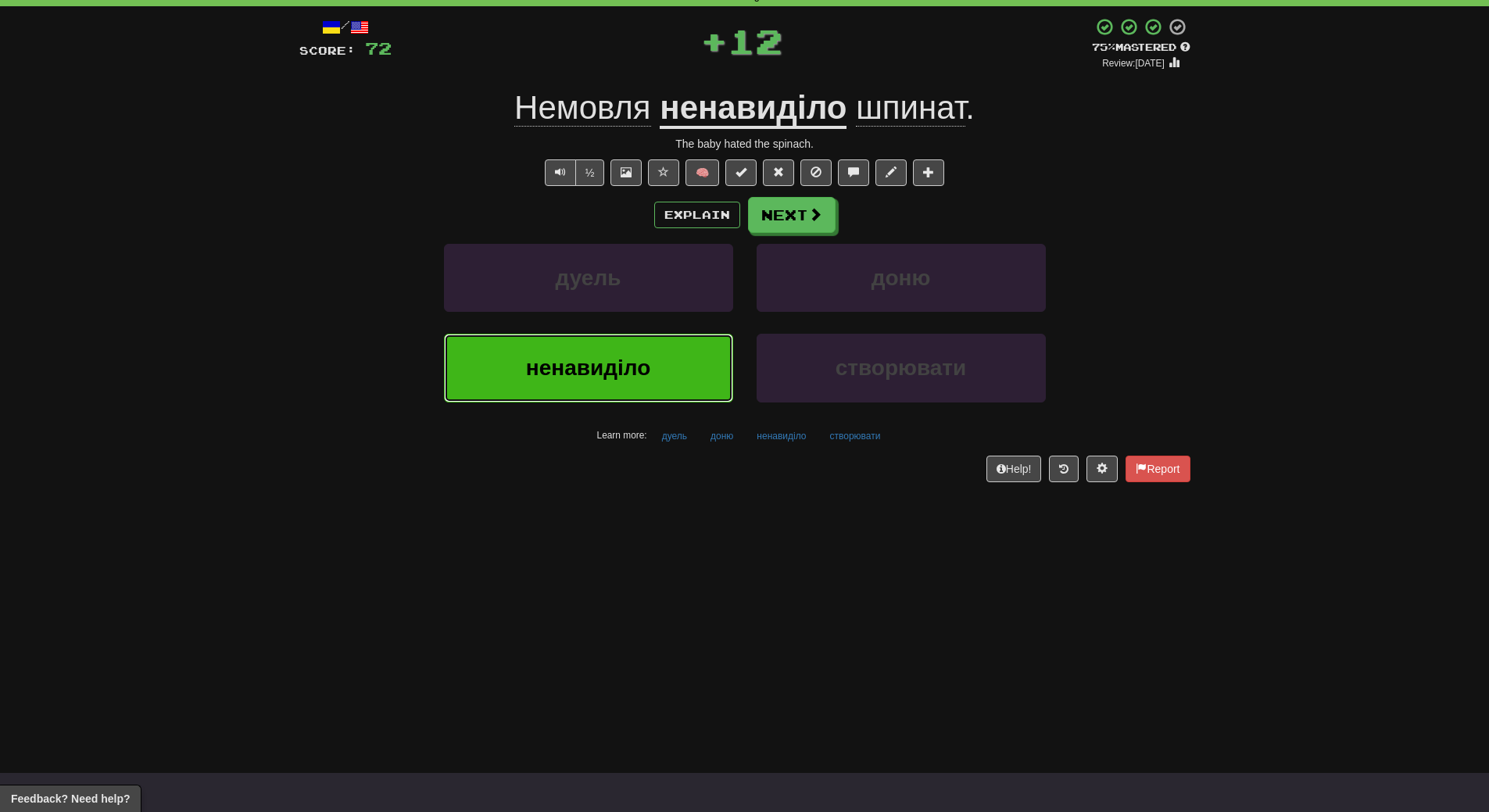
click at [691, 371] on button "ненавиділо" at bounding box center [588, 367] width 289 height 68
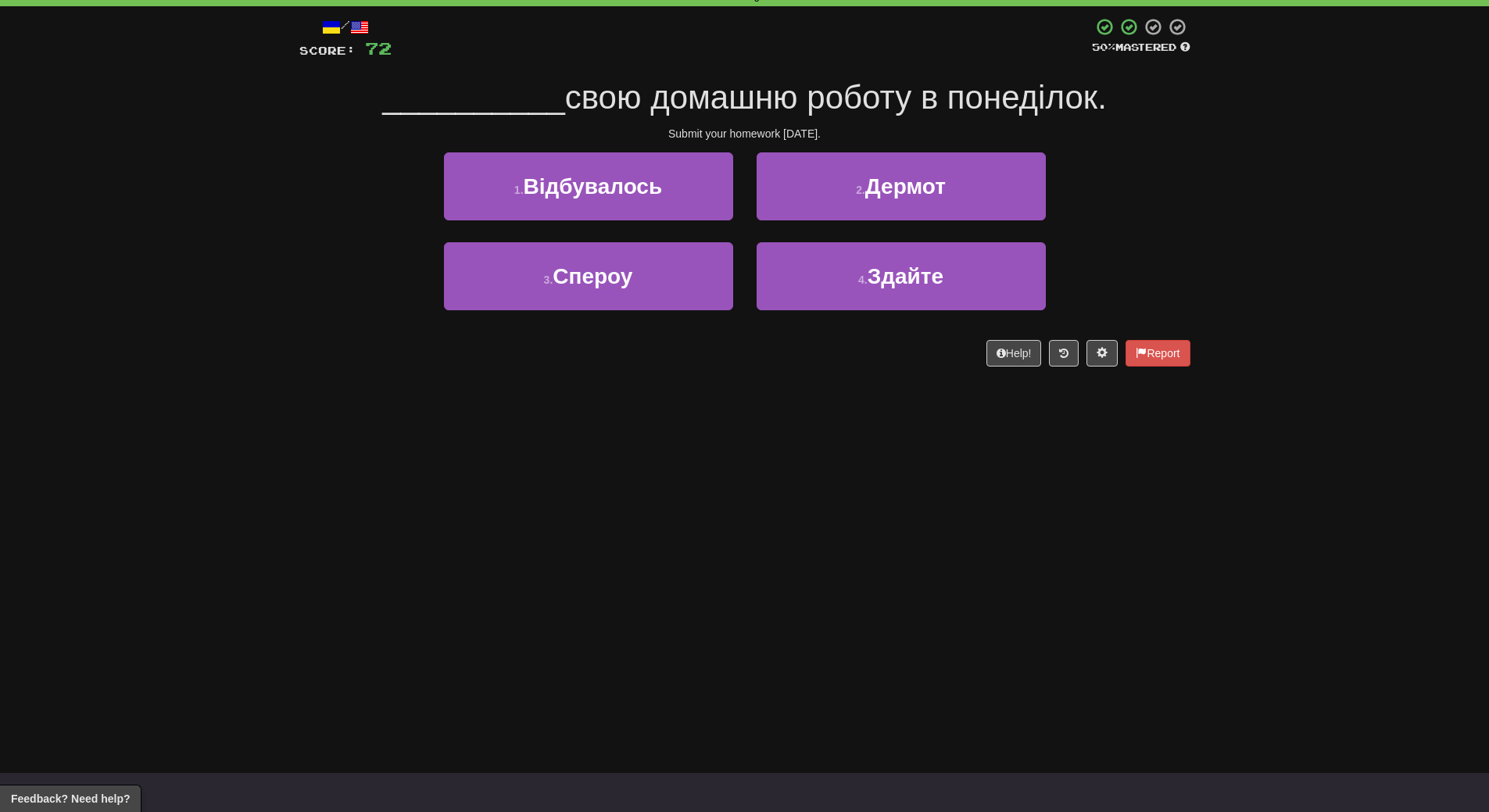
click at [691, 371] on div "/ Score: 72 50 % Mastered __________ свою домашню роботу в понеділок. Submit yo…" at bounding box center [745, 197] width 891 height 382
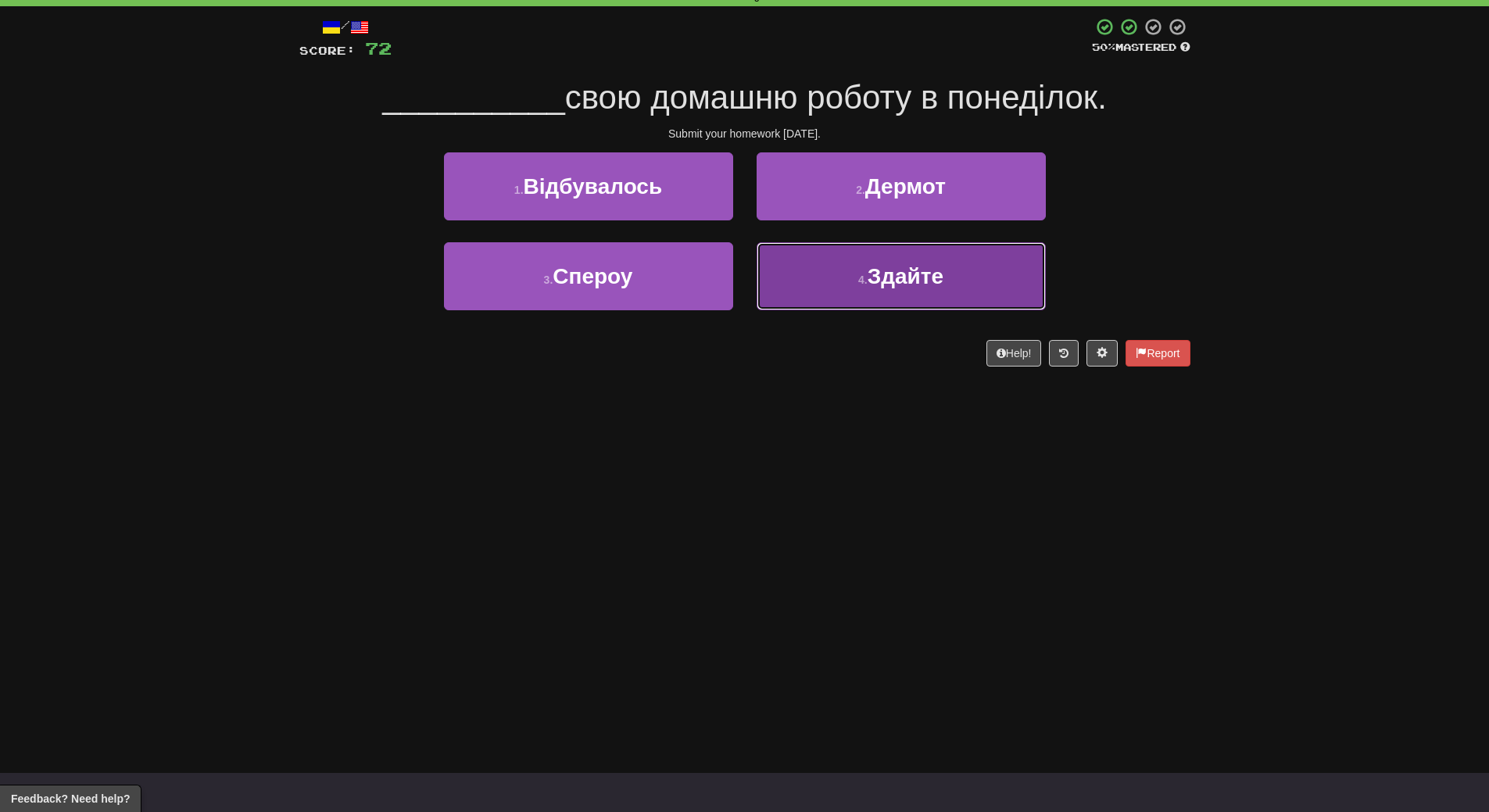
click at [986, 294] on button "4 . Здайте" at bounding box center [901, 276] width 289 height 68
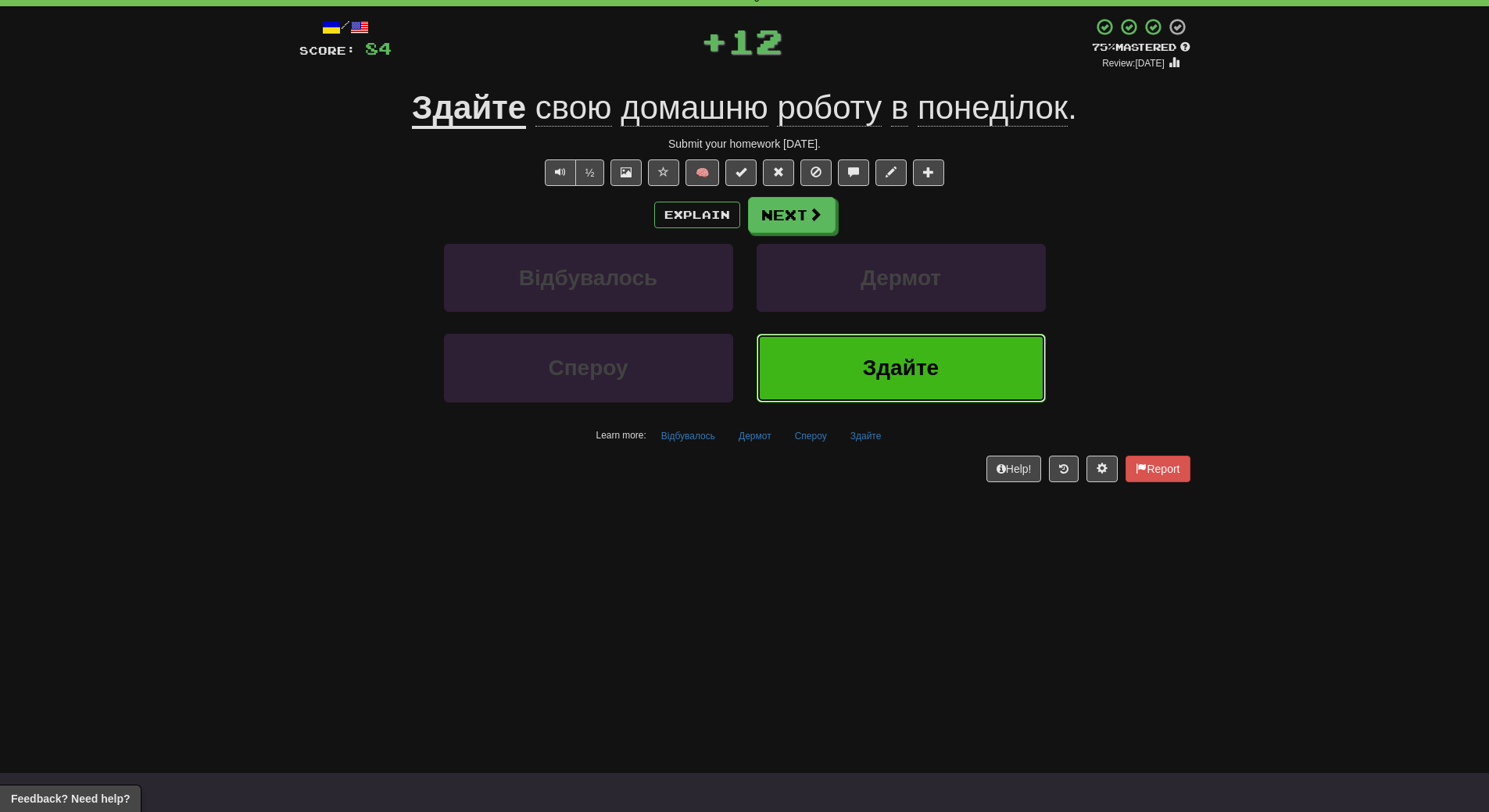
click at [960, 362] on button "Здайте" at bounding box center [901, 367] width 289 height 68
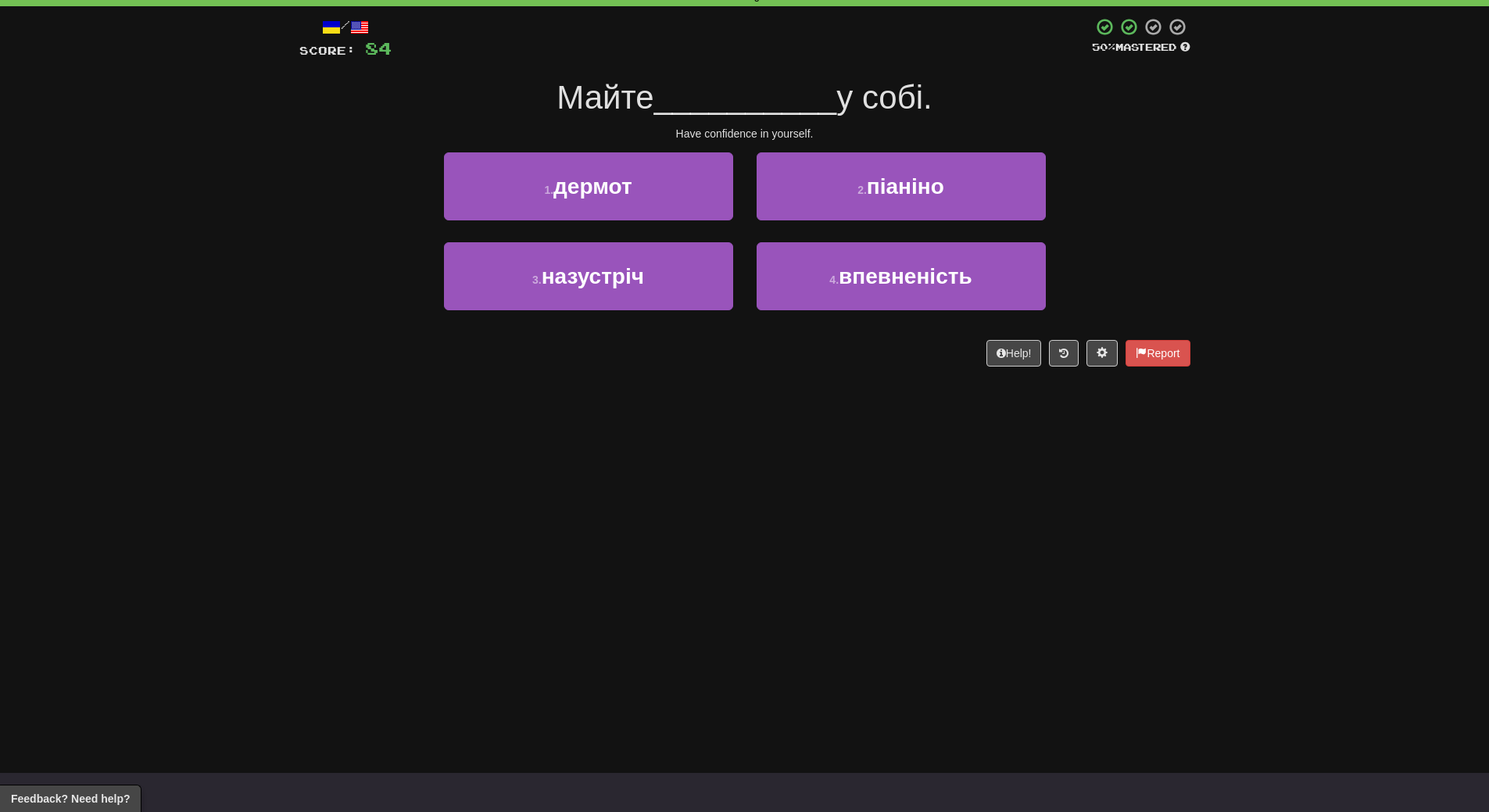
click at [878, 461] on div "Dashboard Clozemaster WendyN / Toggle Dropdown Dashboard Leaderboard Activity F…" at bounding box center [744, 327] width 1489 height 812
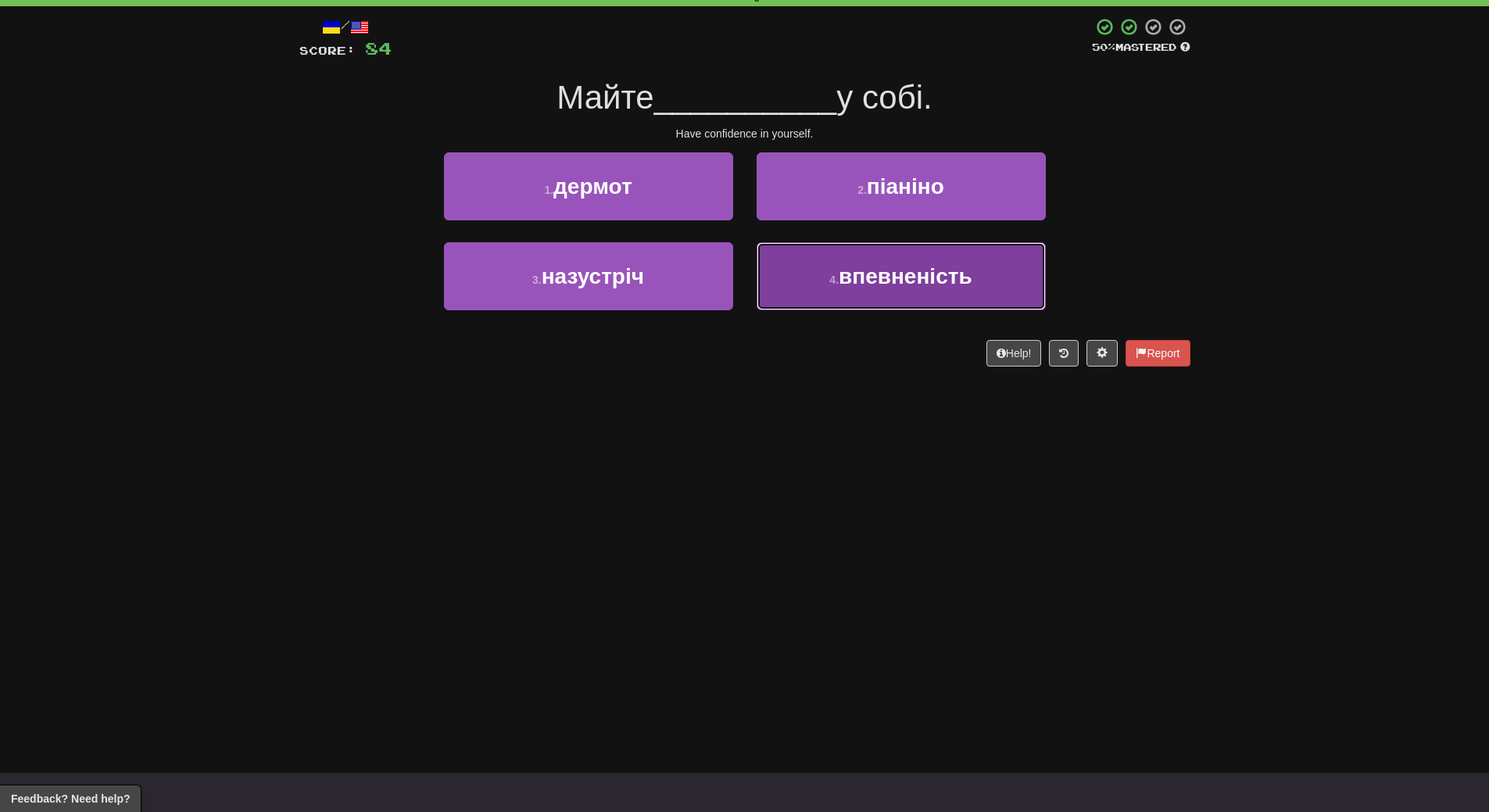
click at [929, 285] on span "впевненість" at bounding box center [905, 276] width 134 height 24
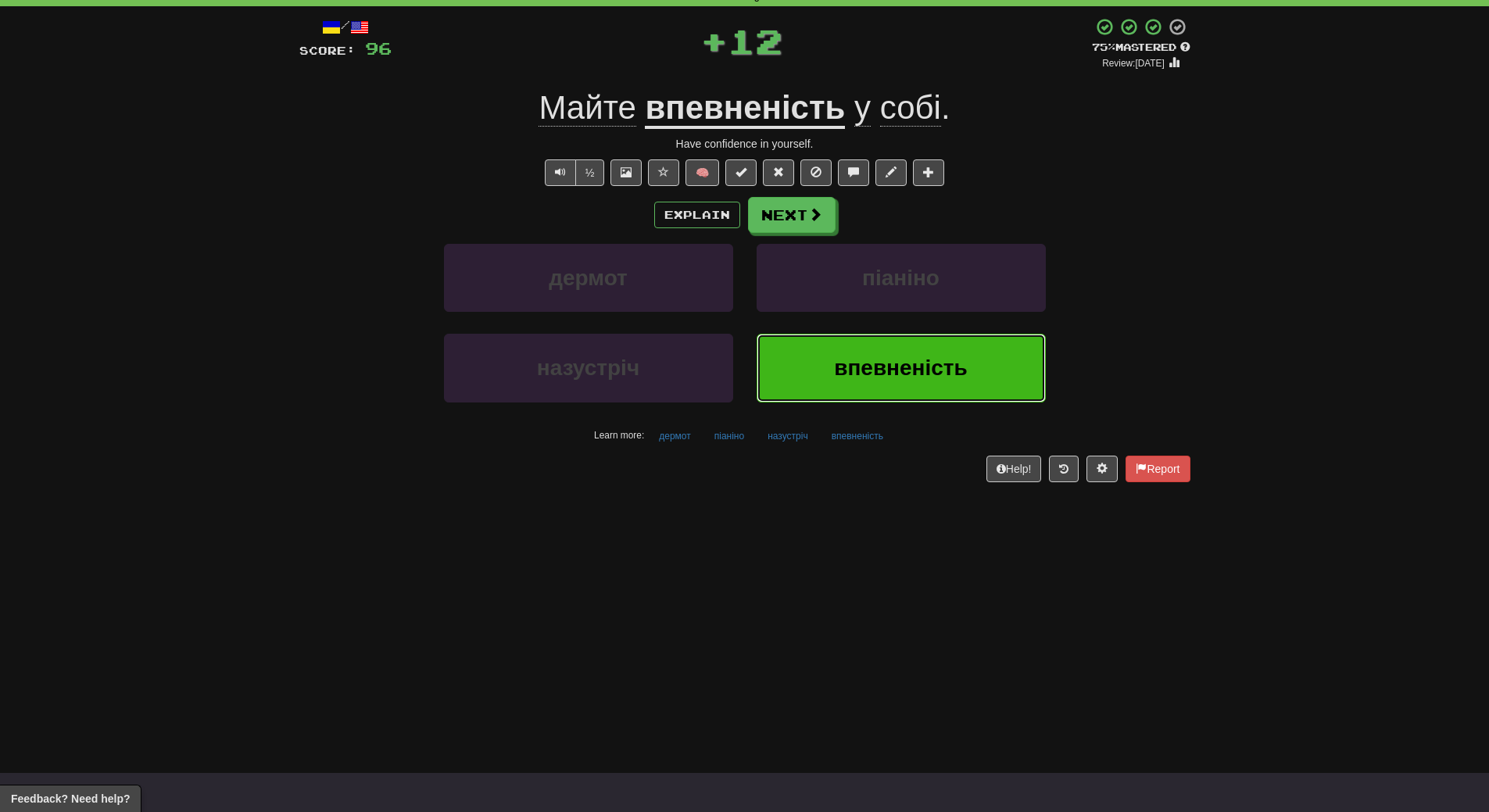
click at [918, 360] on span "впевненість" at bounding box center [901, 367] width 134 height 24
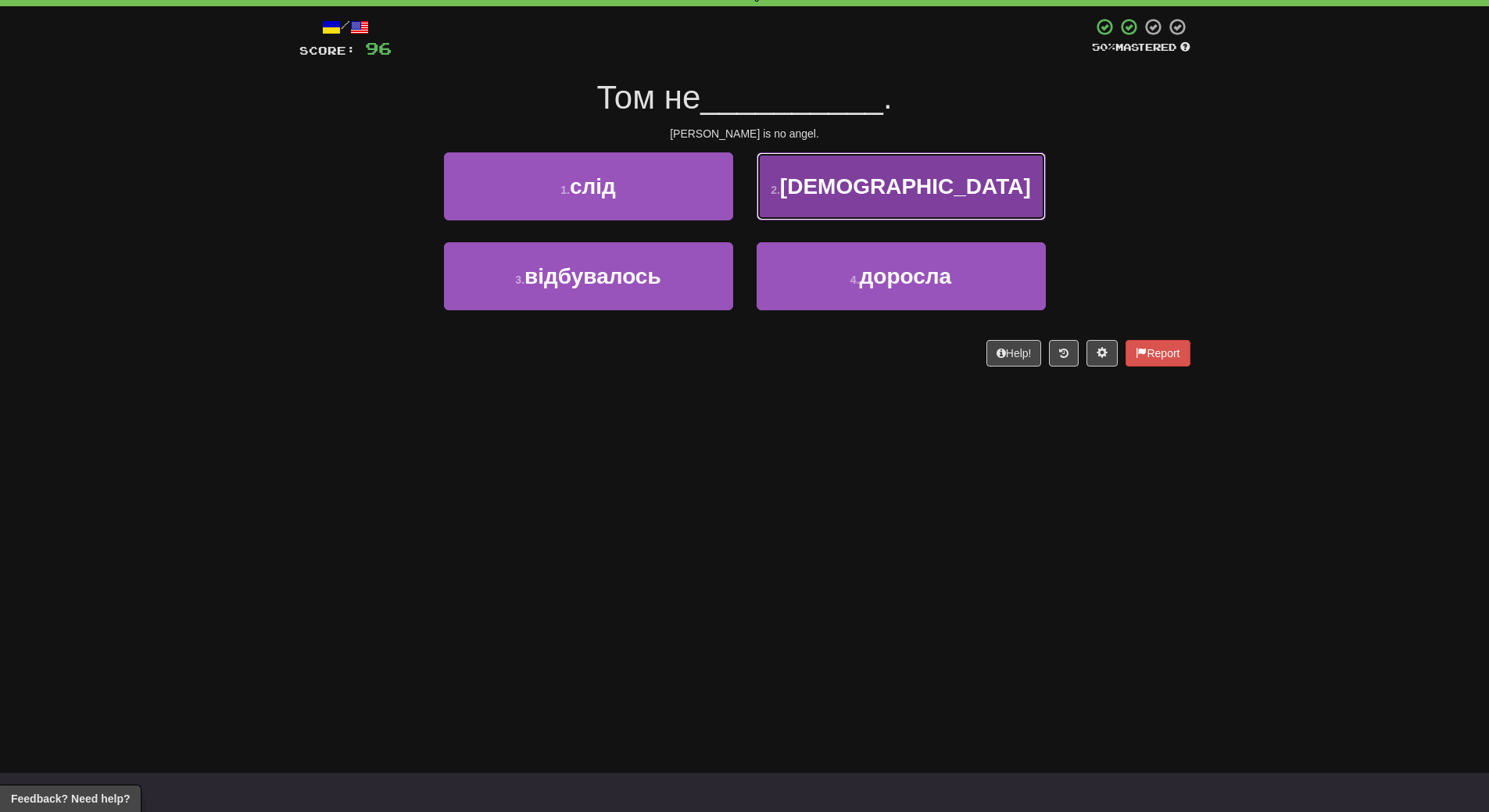
click at [987, 197] on button "2 . ангел" at bounding box center [901, 186] width 289 height 68
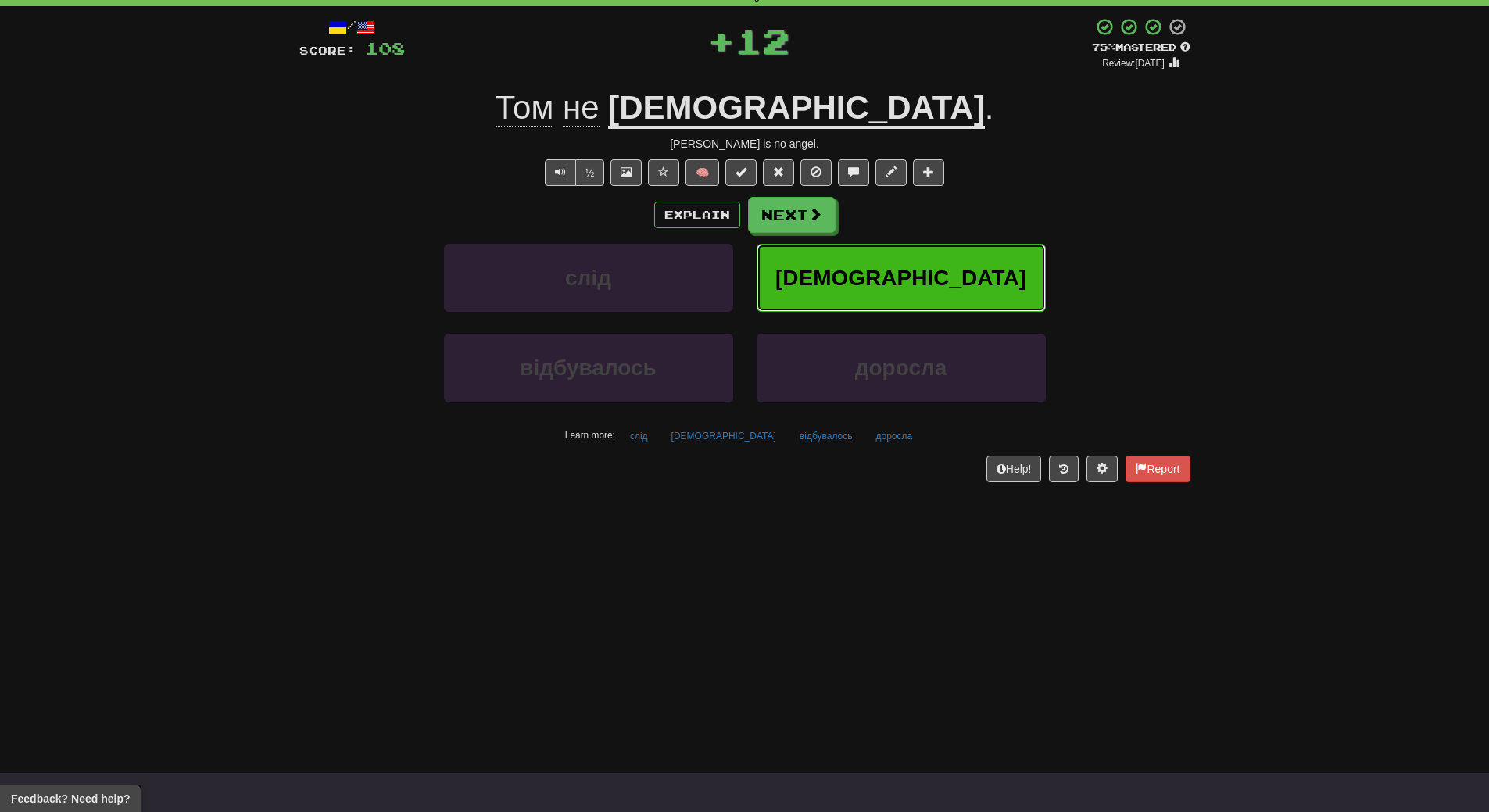
click at [966, 283] on button "ангел" at bounding box center [901, 277] width 289 height 68
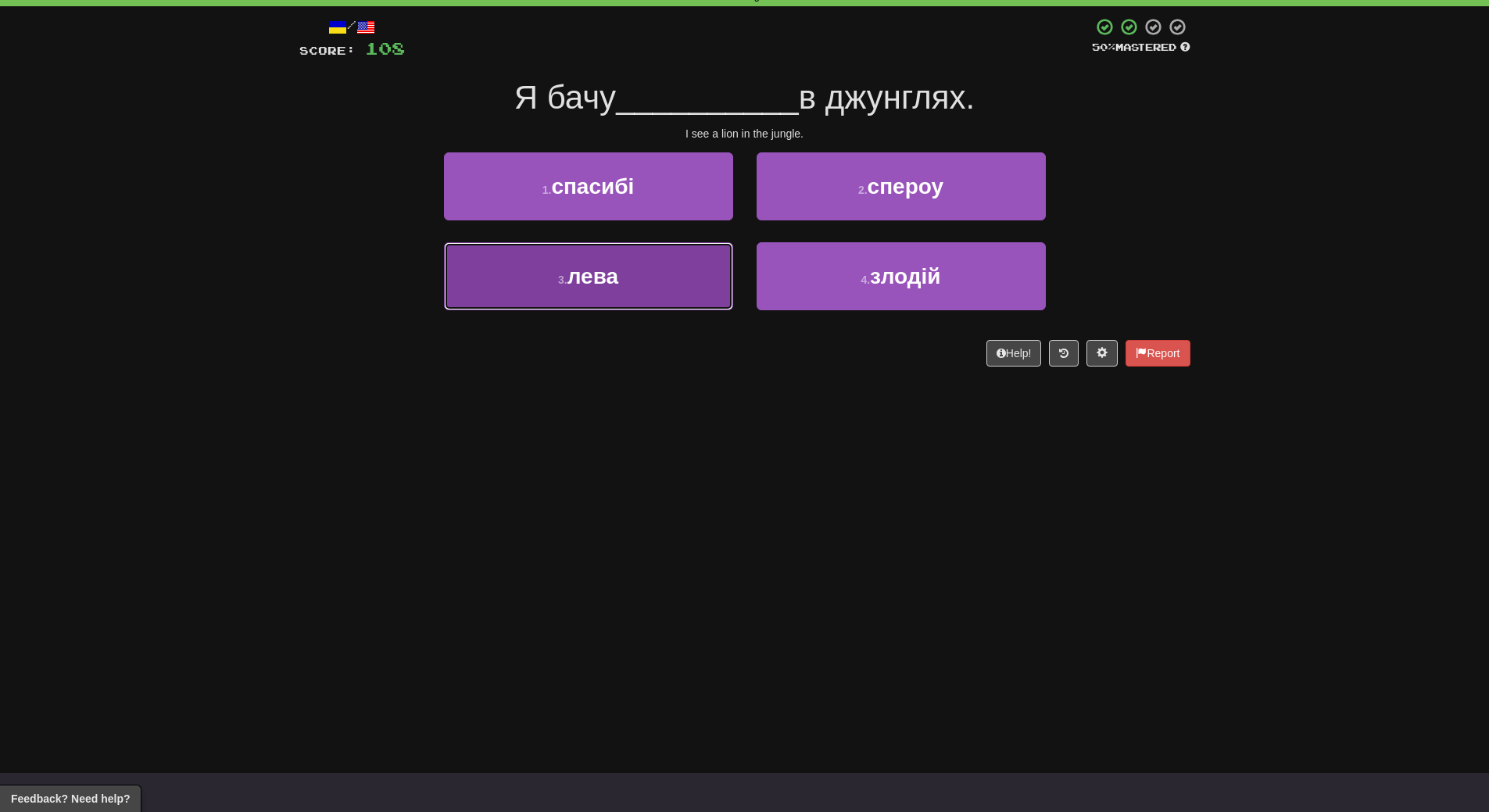
click at [689, 280] on button "3 . лева" at bounding box center [588, 276] width 289 height 68
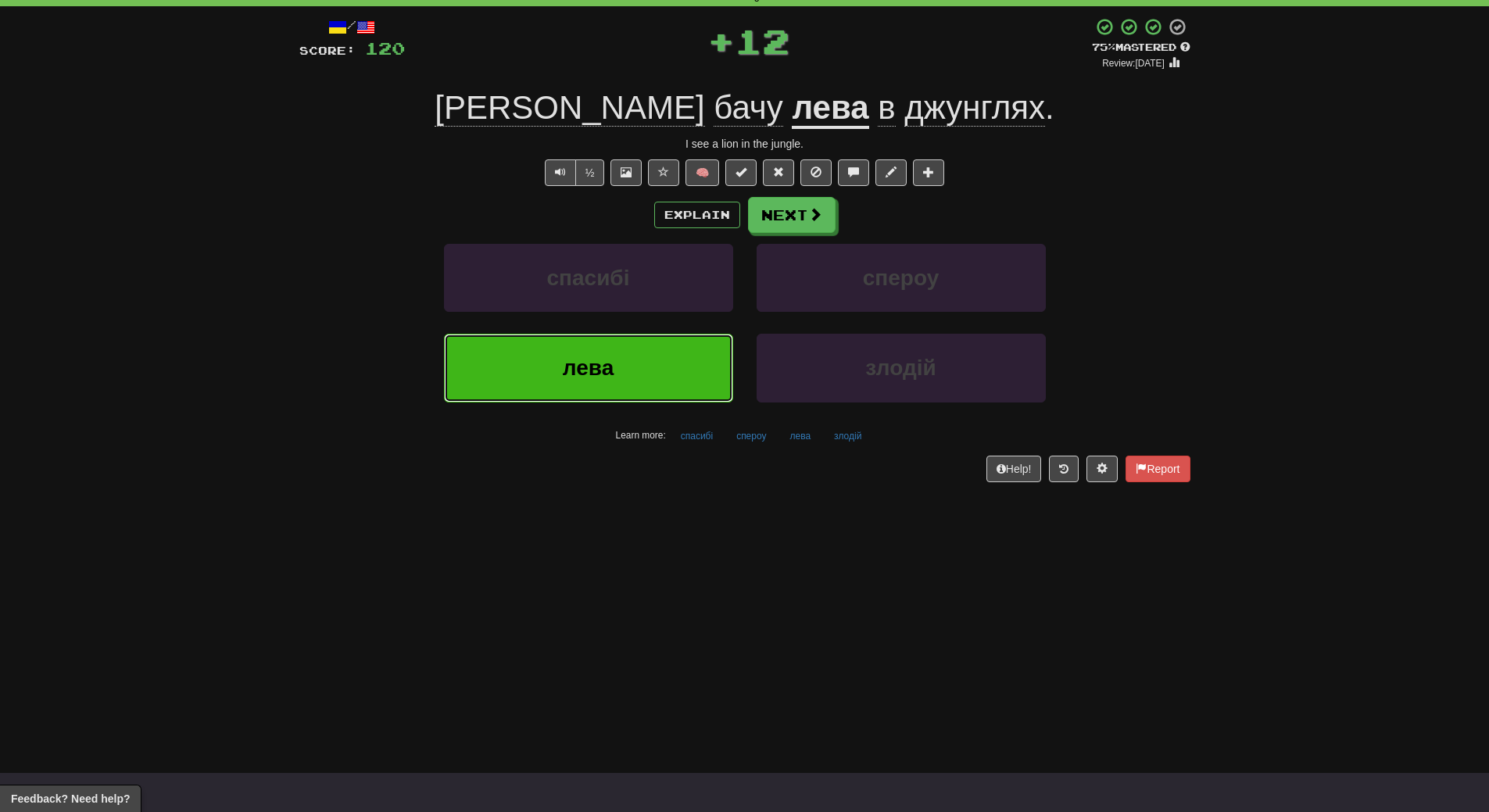
click at [679, 345] on button "лева" at bounding box center [588, 367] width 289 height 68
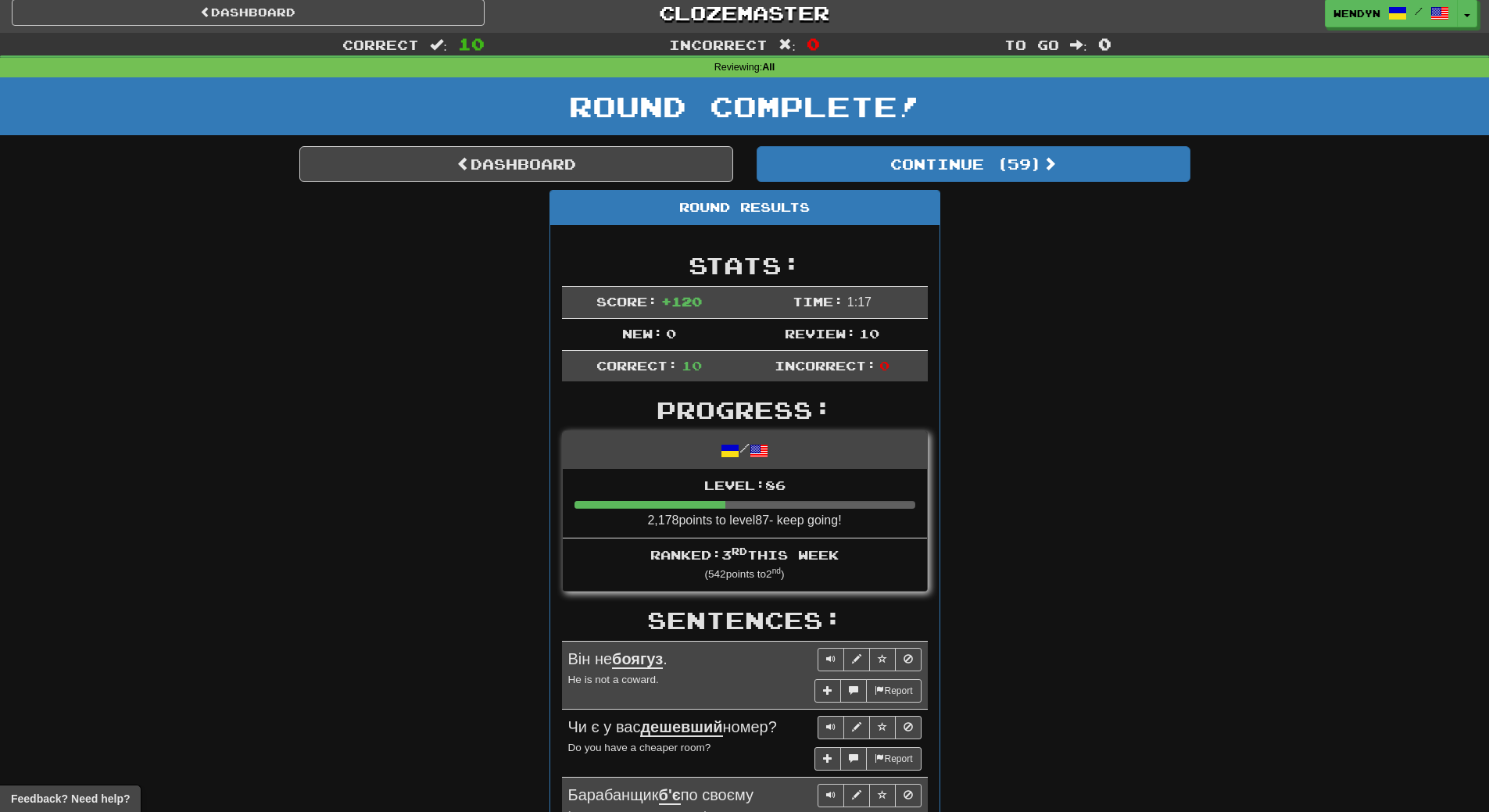
scroll to position [0, 0]
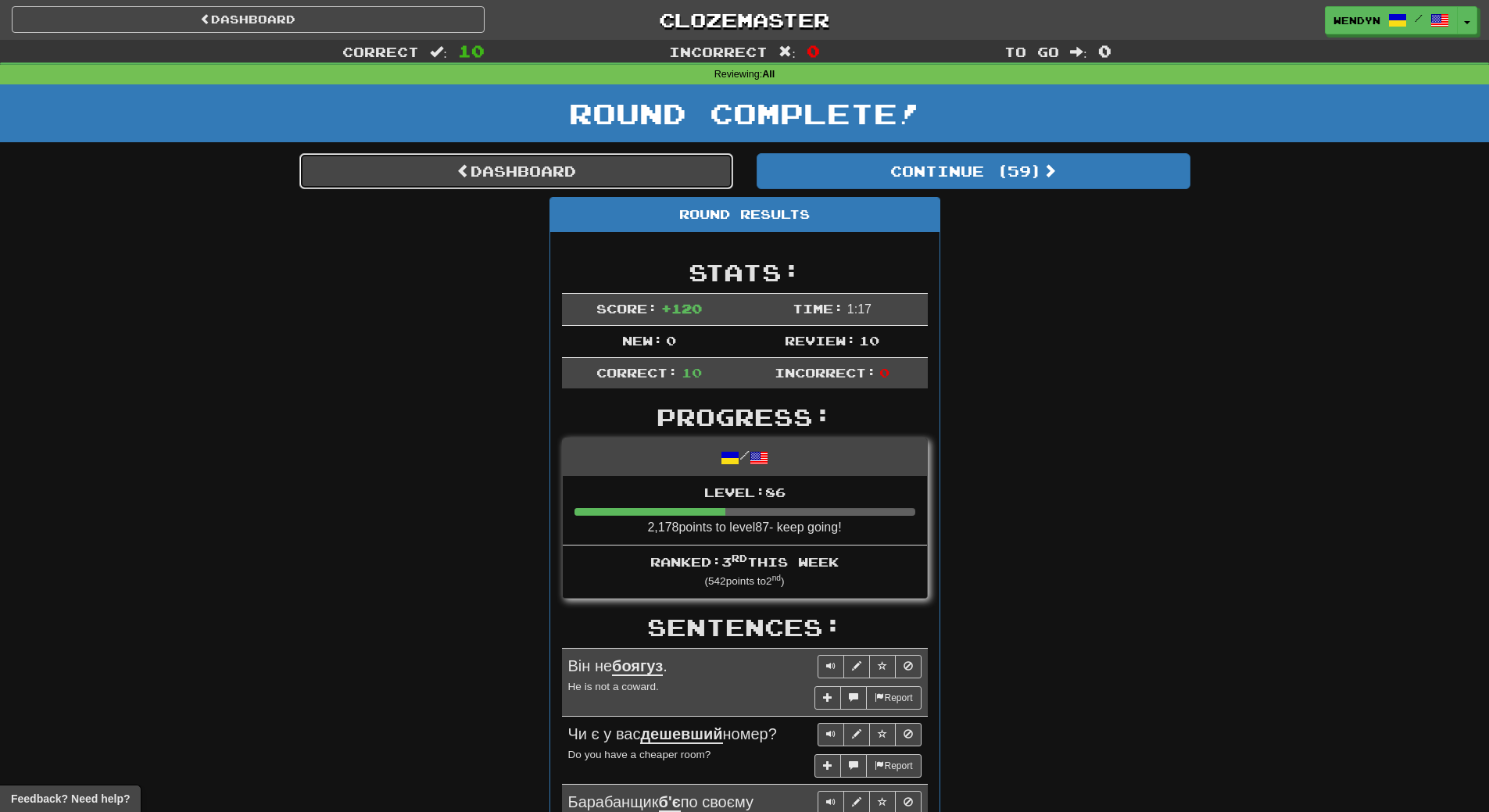
click at [635, 167] on link "Dashboard" at bounding box center [516, 171] width 434 height 36
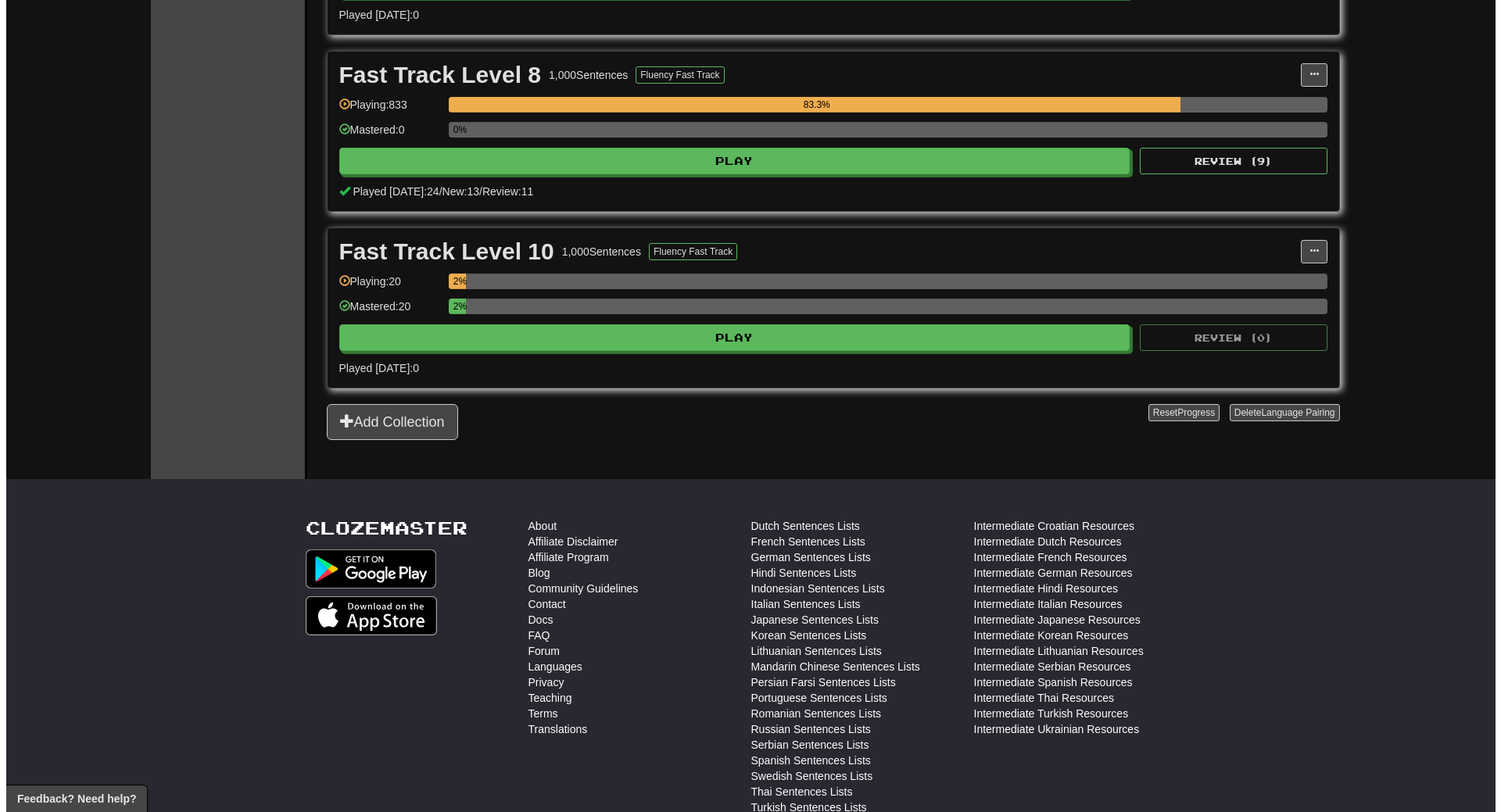
scroll to position [1406, 0]
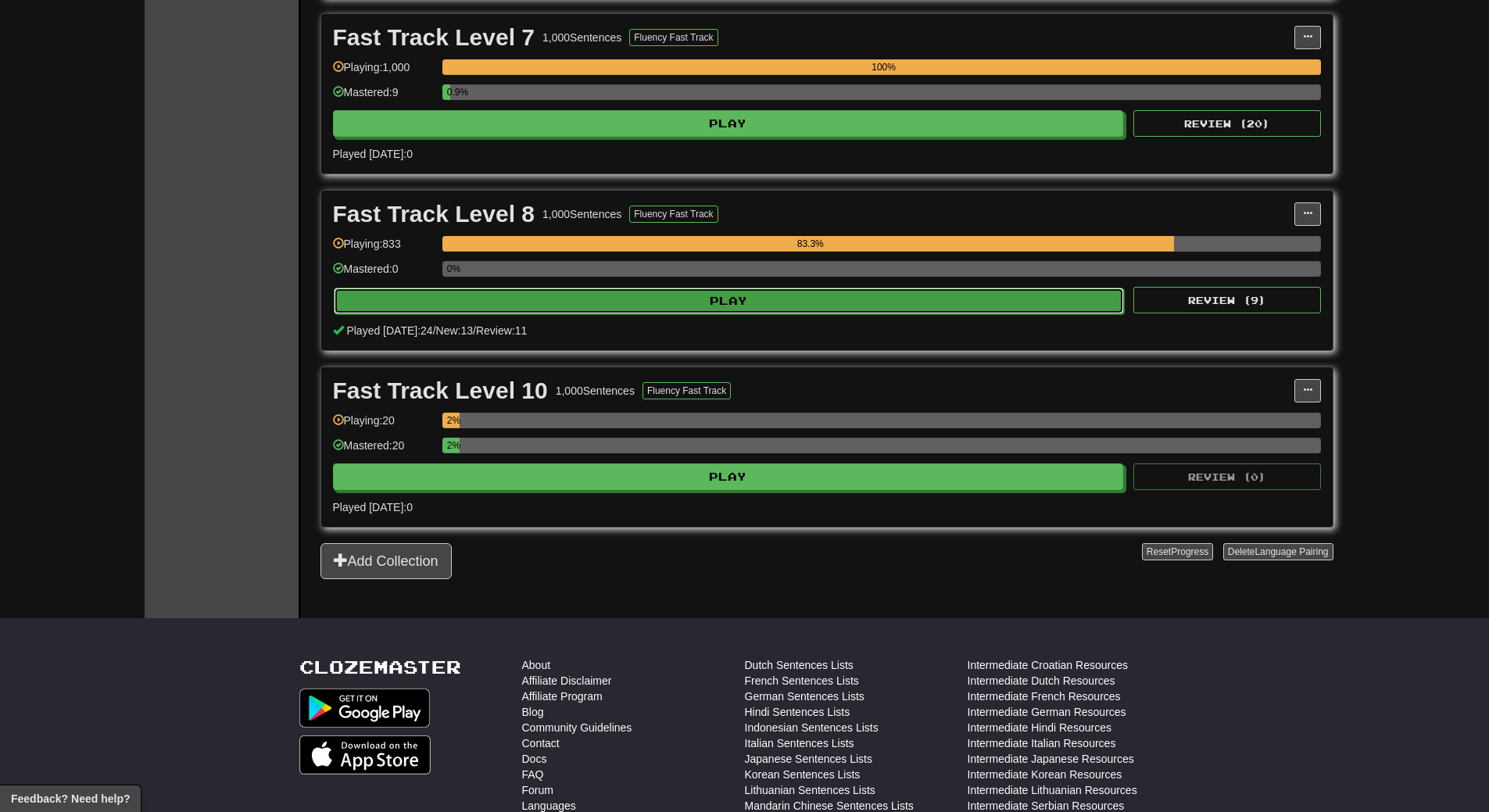
click at [720, 298] on button "Play" at bounding box center [729, 301] width 791 height 27
select select "**"
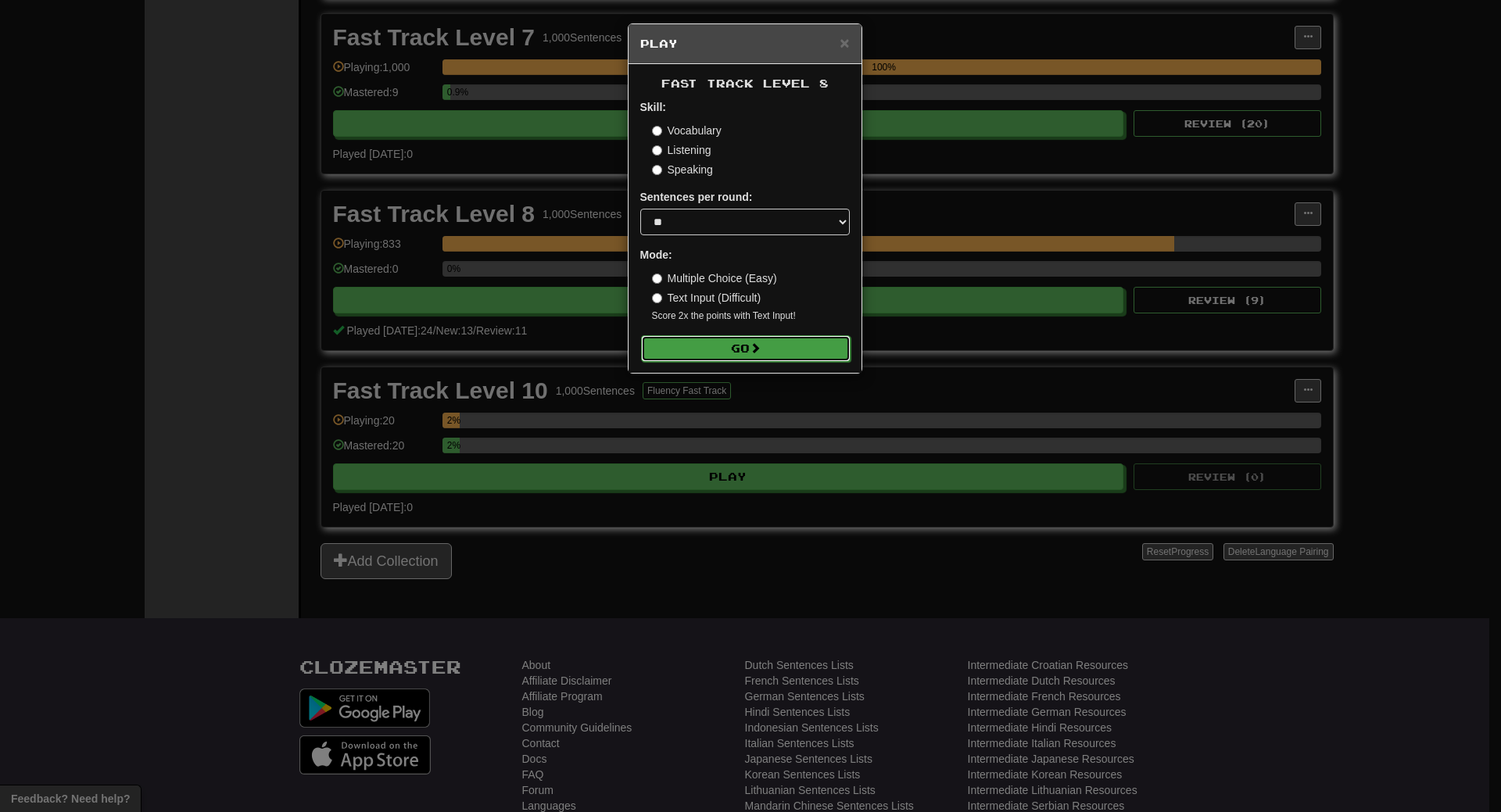
click at [729, 348] on button "Go" at bounding box center [745, 348] width 209 height 27
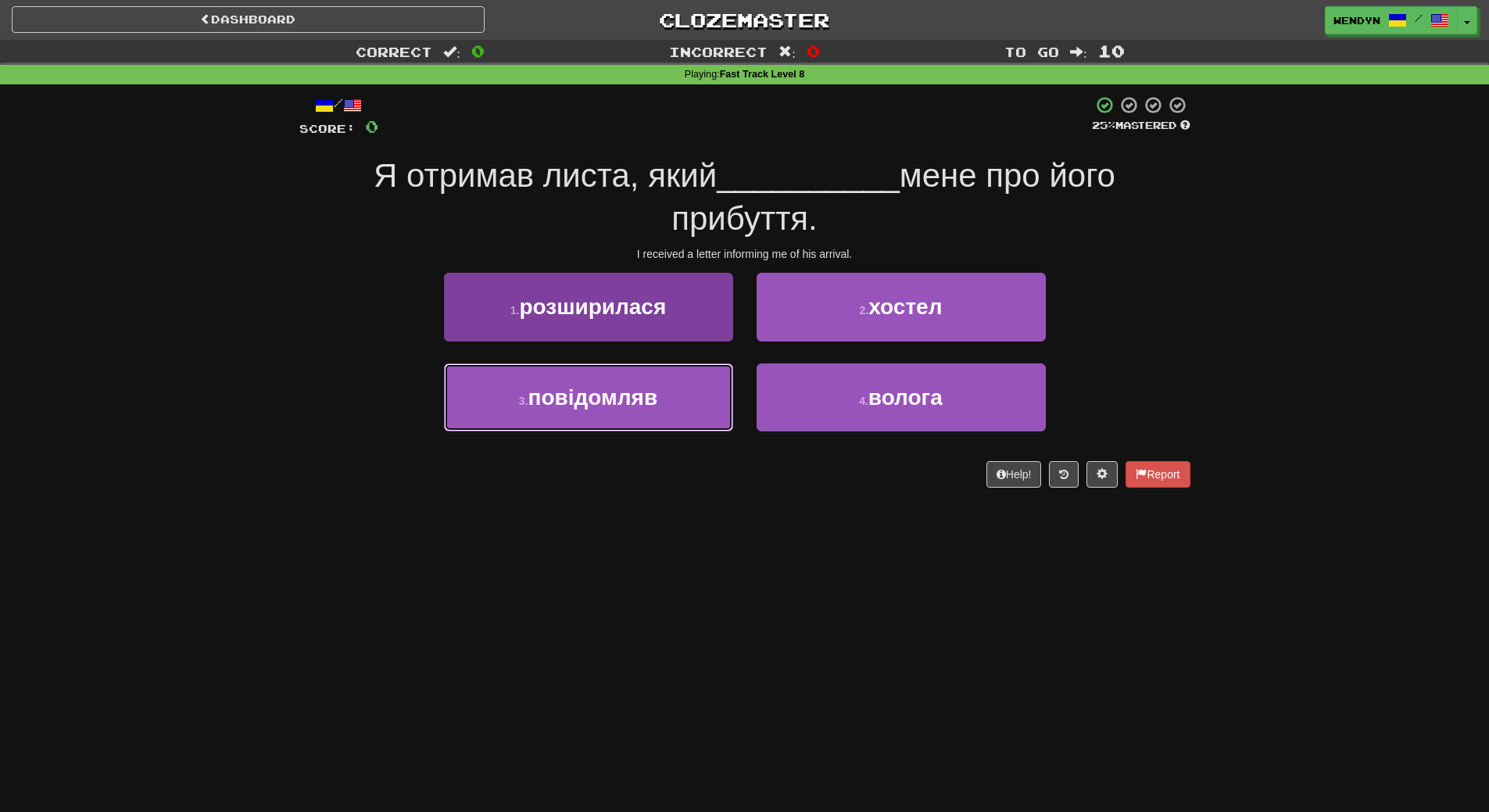
click at [681, 413] on button "3 . повідомляв" at bounding box center [588, 397] width 289 height 68
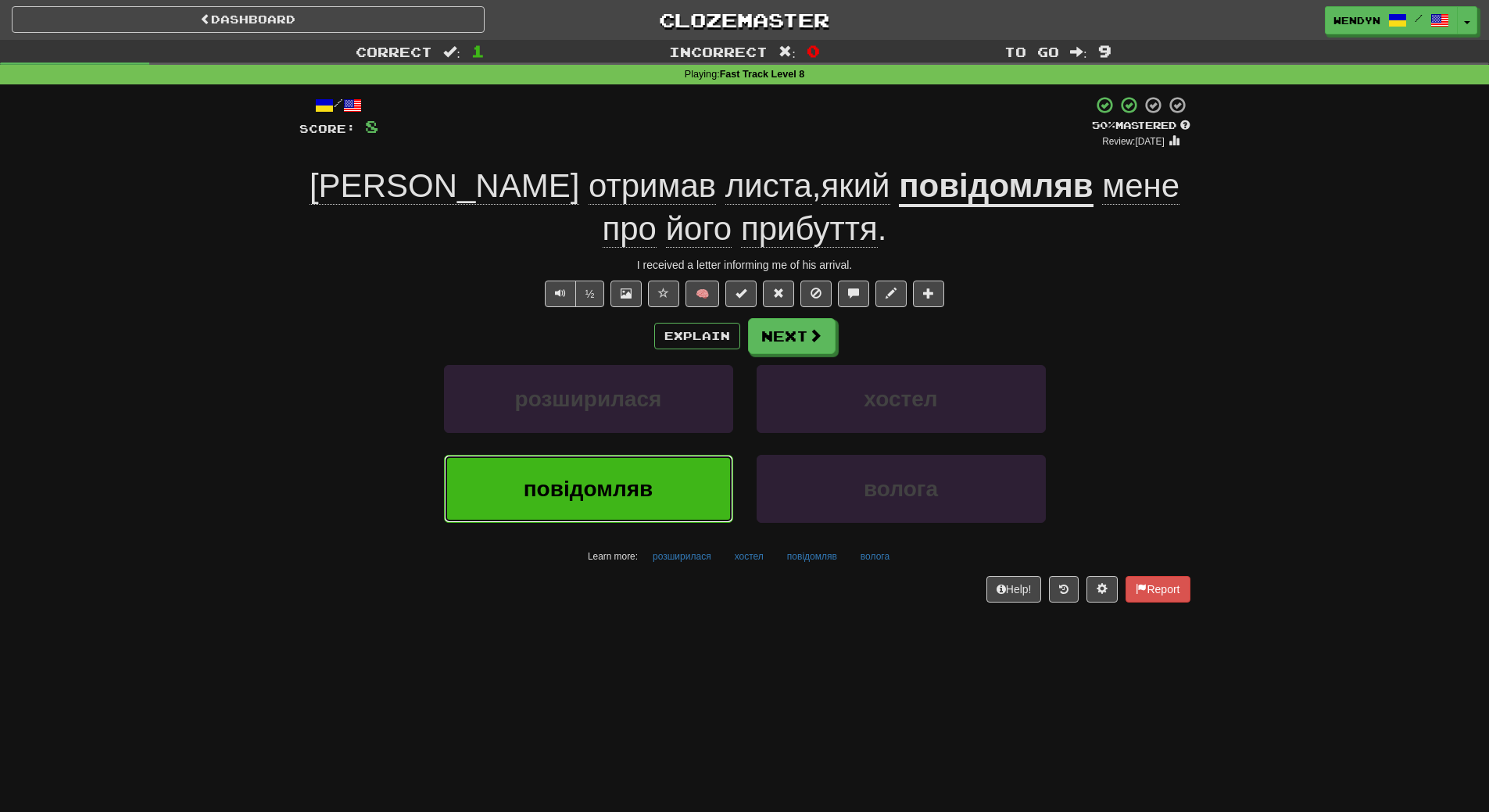
click at [613, 507] on button "повідомляв" at bounding box center [588, 489] width 289 height 68
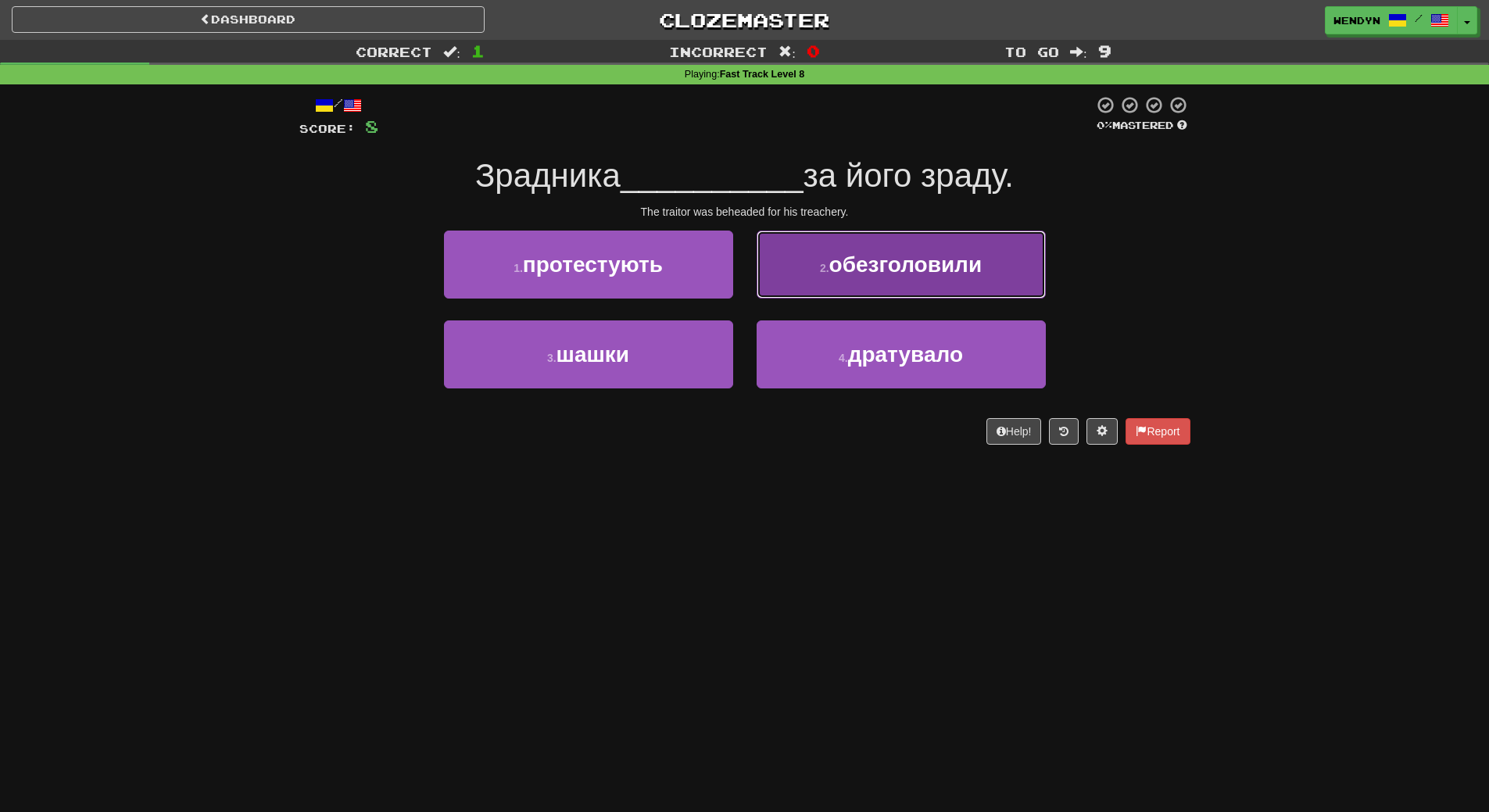
click at [941, 273] on span "обезголовили" at bounding box center [906, 264] width 154 height 24
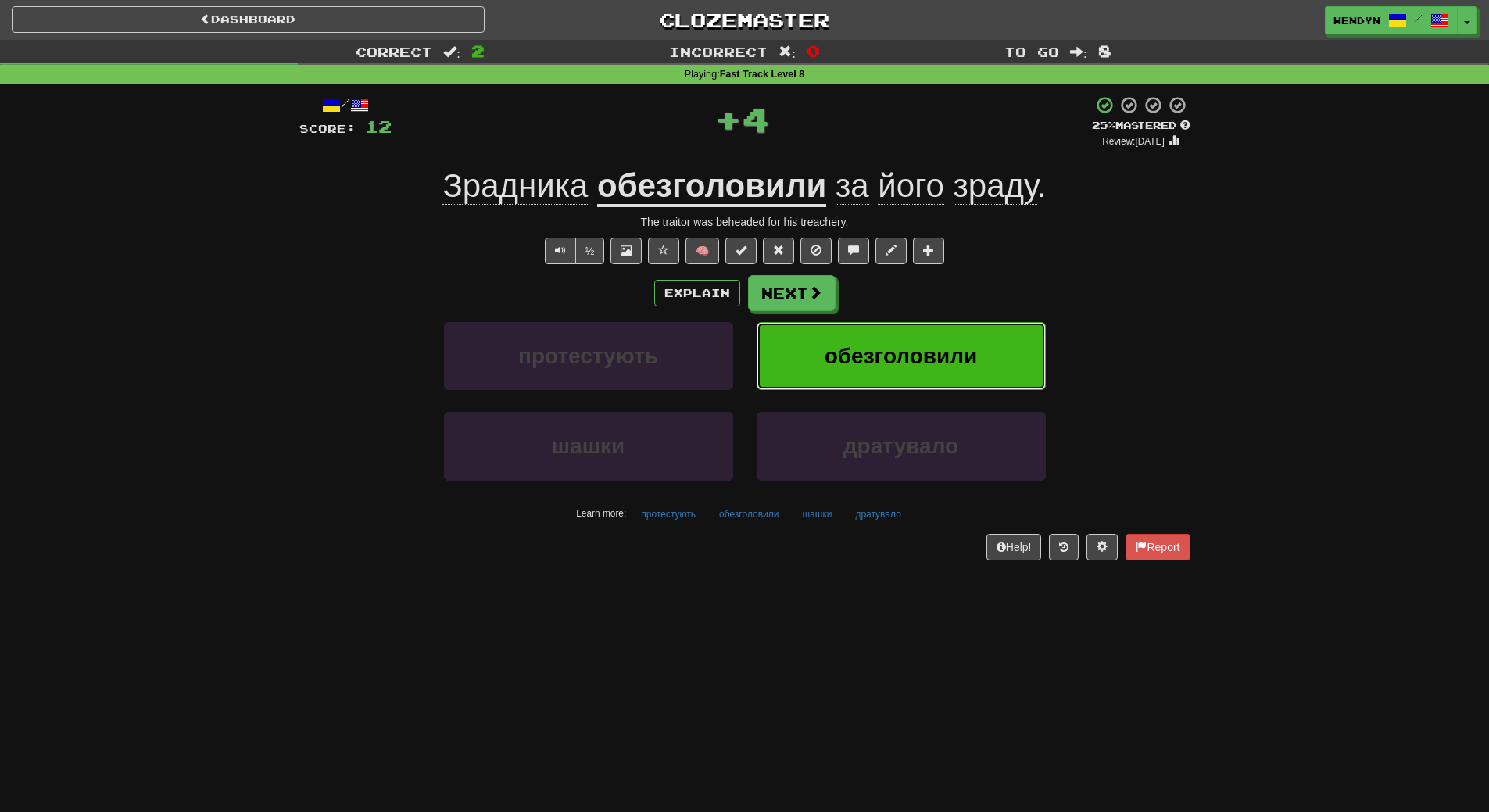
click at [926, 341] on button "обезголовили" at bounding box center [901, 355] width 289 height 68
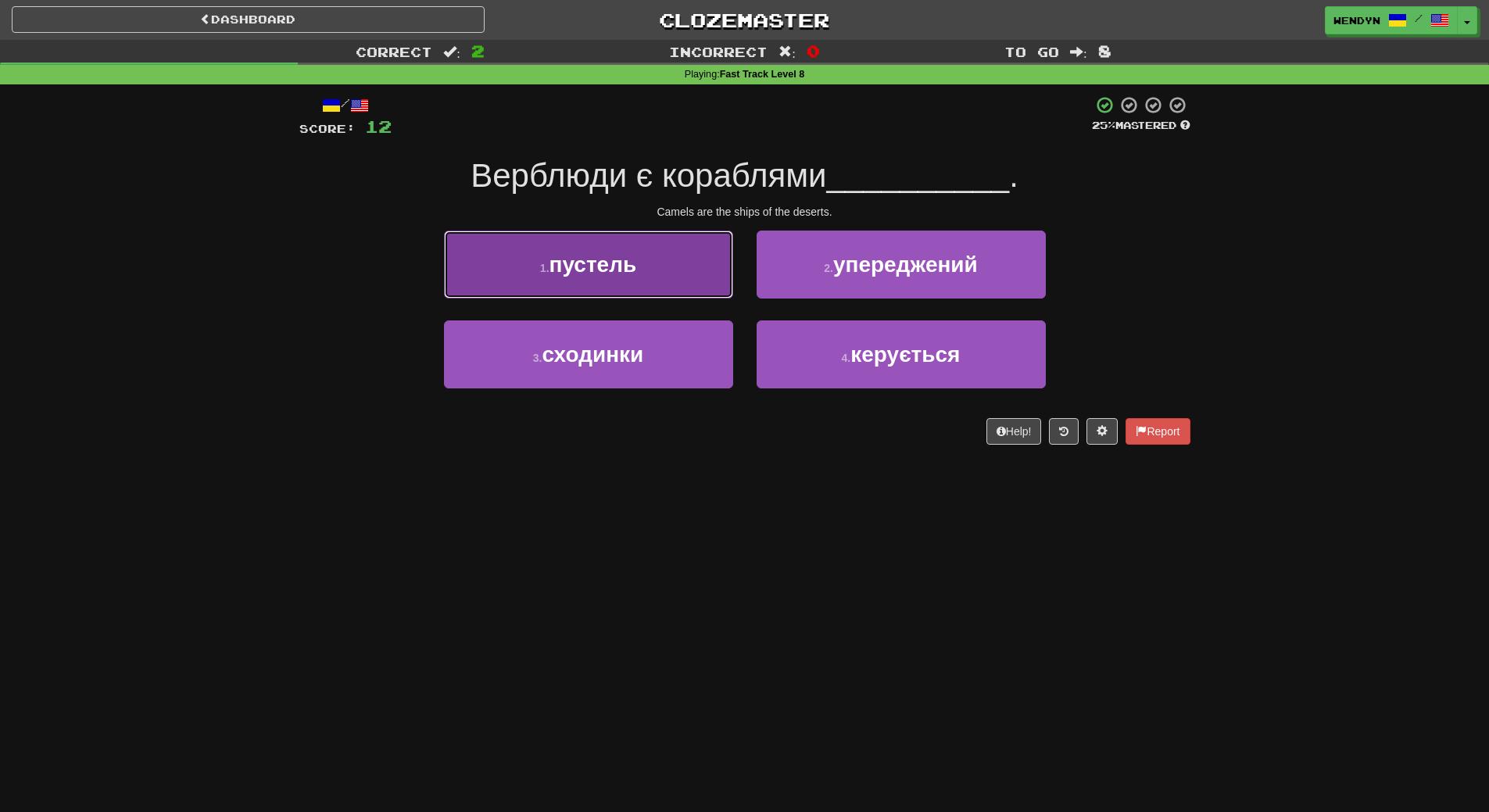
click at [671, 294] on button "1 . пустель" at bounding box center [588, 264] width 289 height 68
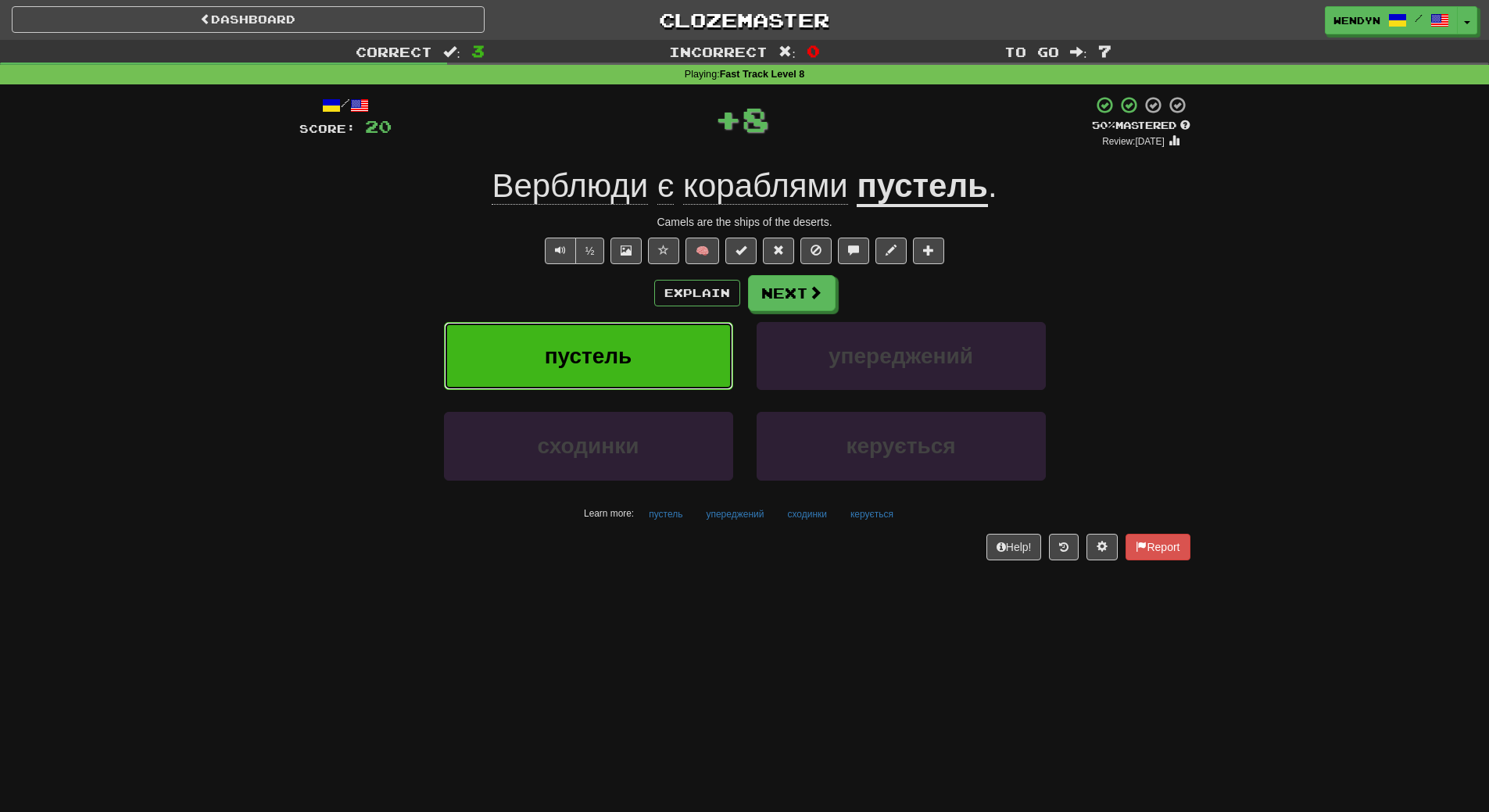
click at [666, 343] on button "пустель" at bounding box center [588, 355] width 289 height 68
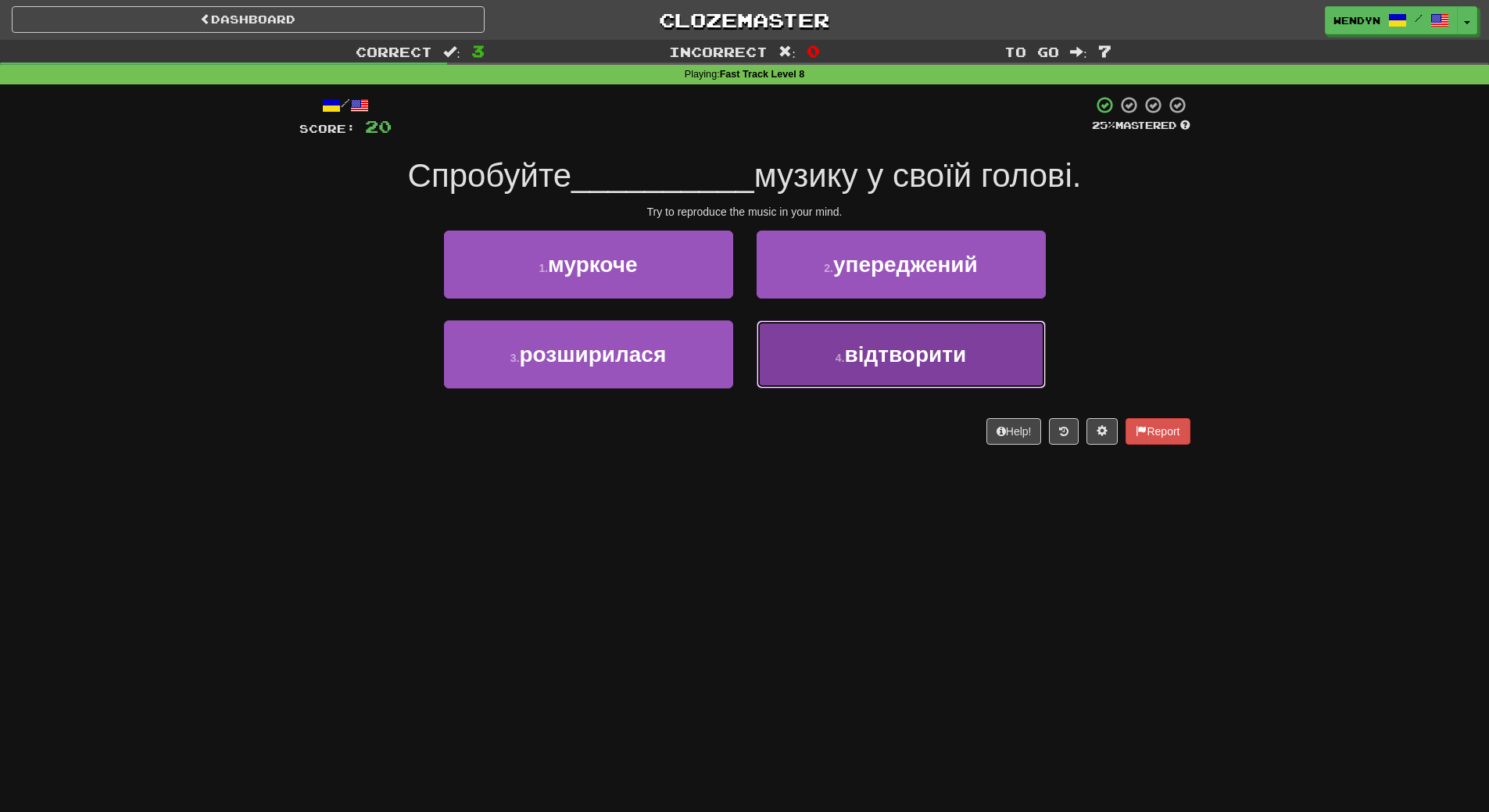
click at [944, 351] on span "відтворити" at bounding box center [906, 354] width 122 height 24
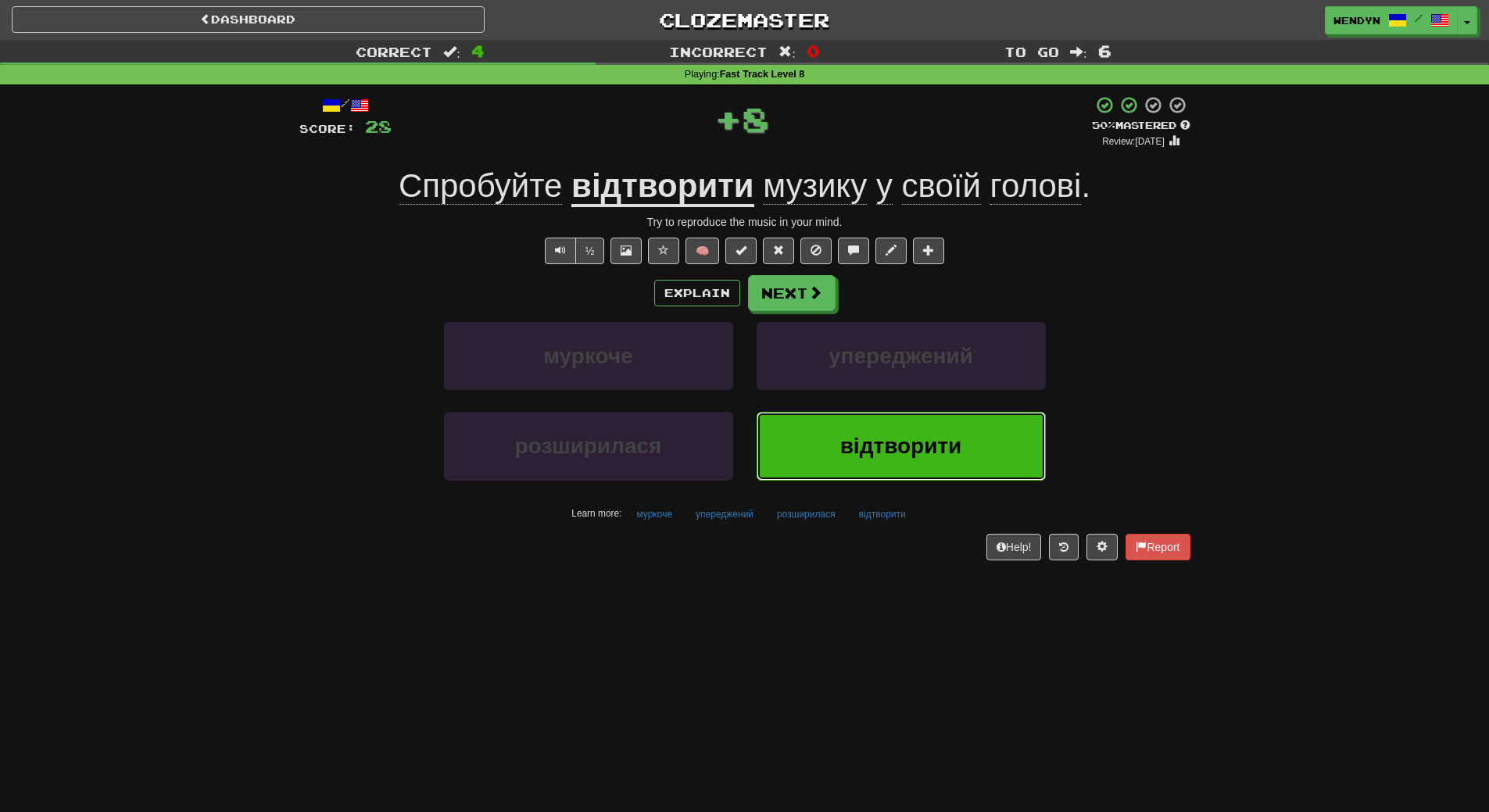
click at [913, 457] on span "відтворити" at bounding box center [902, 446] width 122 height 24
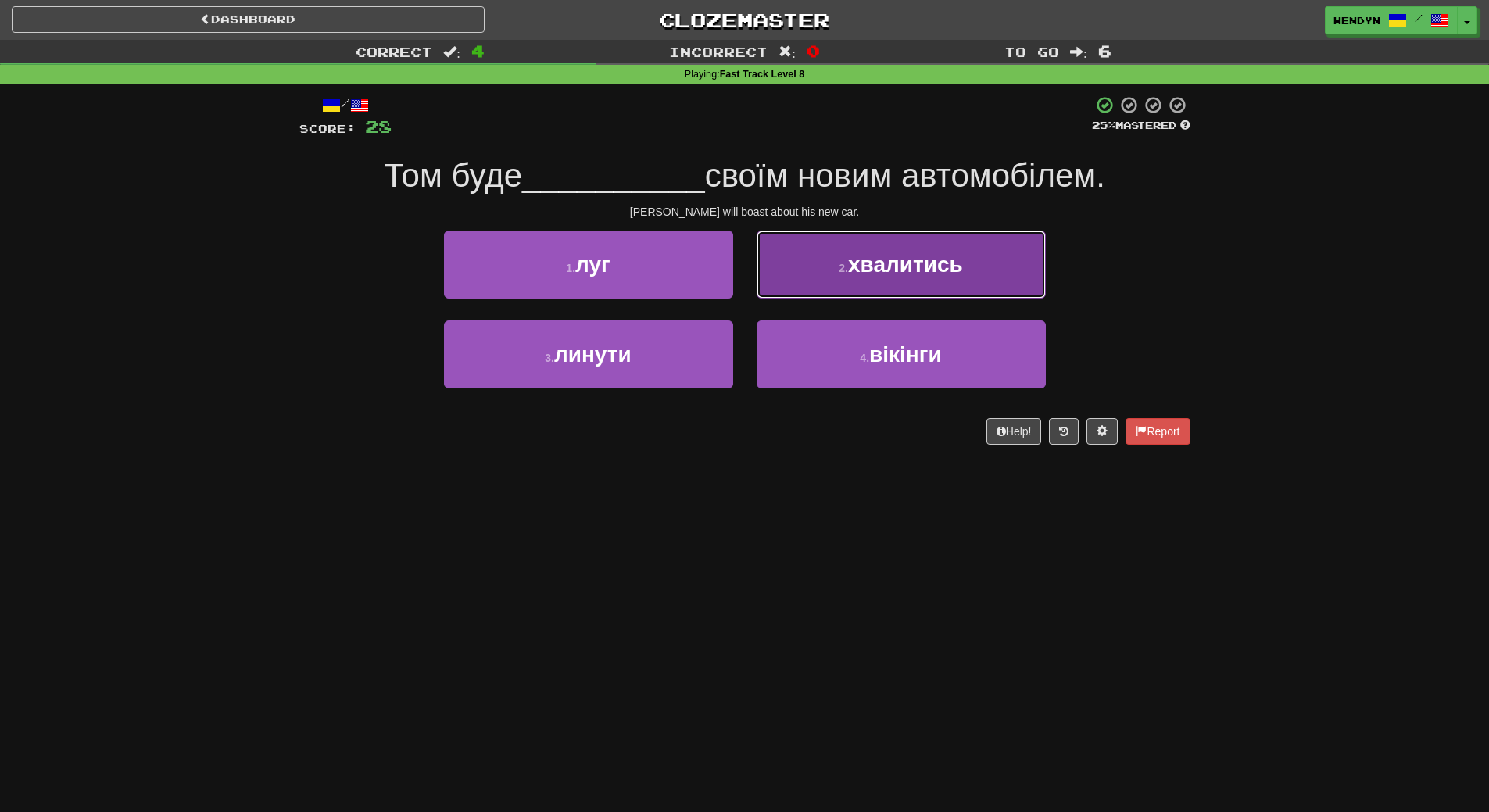
click at [946, 267] on span "хвалитись" at bounding box center [905, 264] width 115 height 24
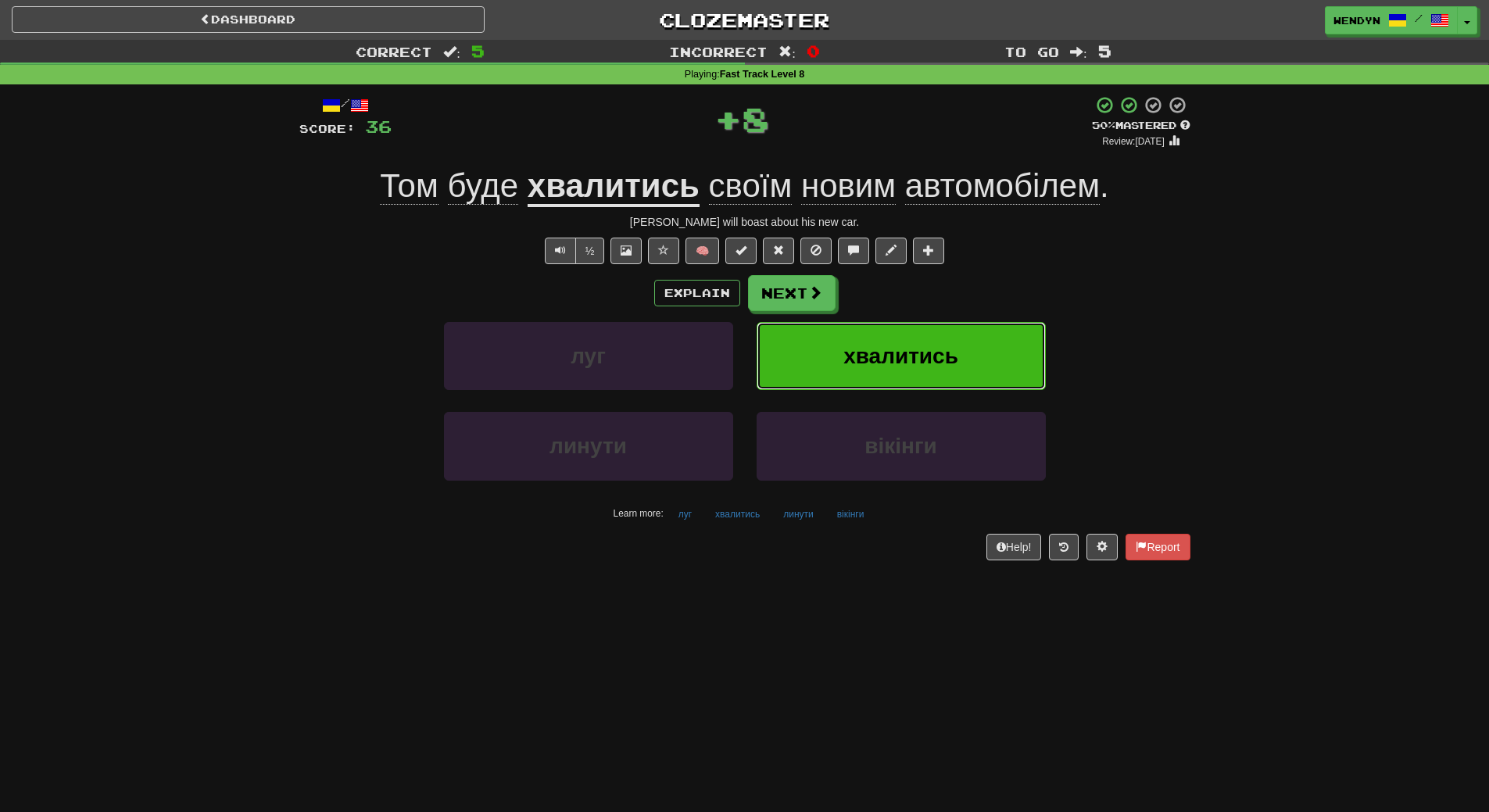
click at [950, 341] on button "хвалитись" at bounding box center [901, 355] width 289 height 68
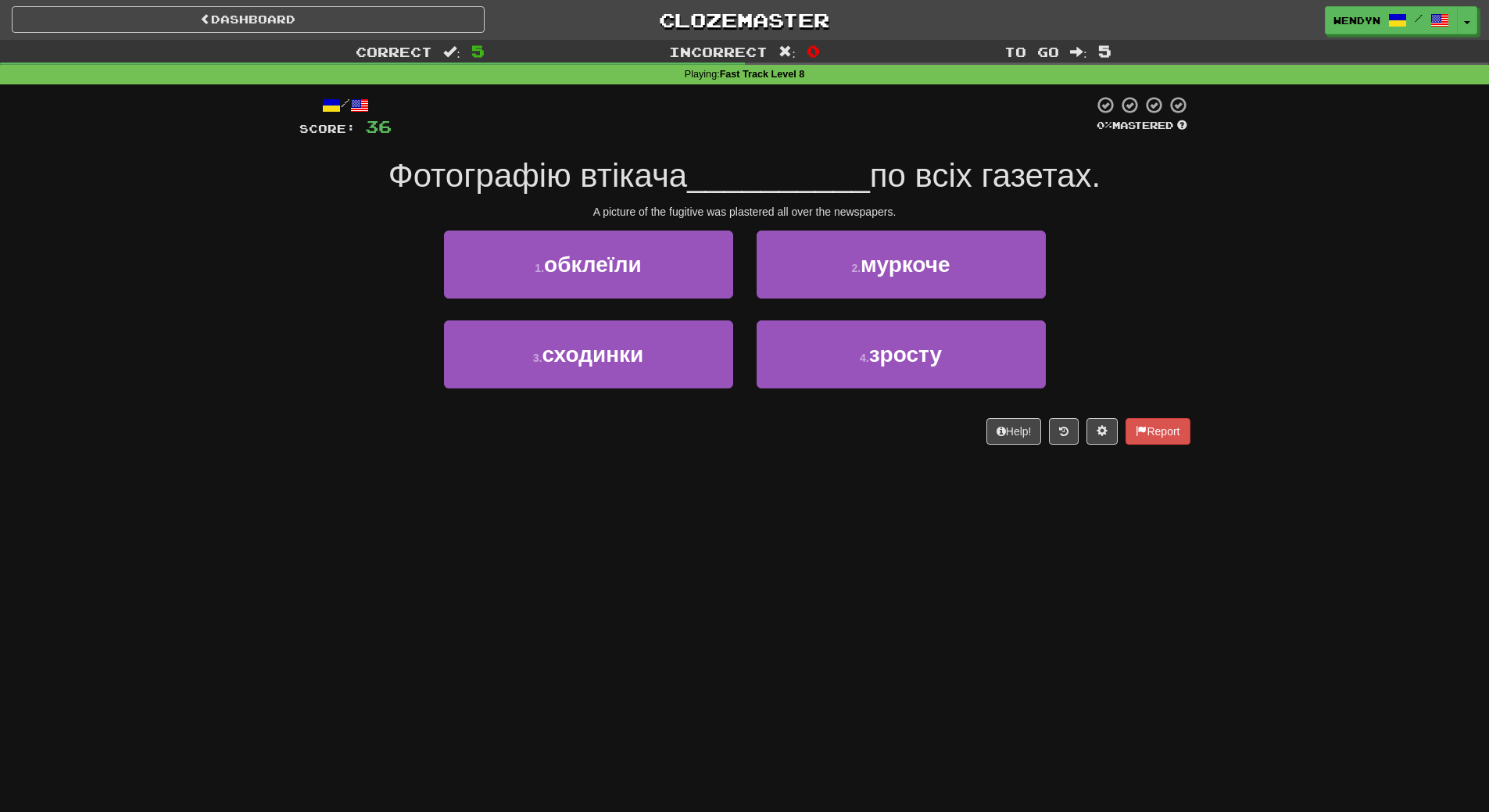
click at [841, 467] on div "/ Score: 36 0 % Mastered Фотографію втікача __________ по всіх газетах. A pictu…" at bounding box center [745, 276] width 891 height 382
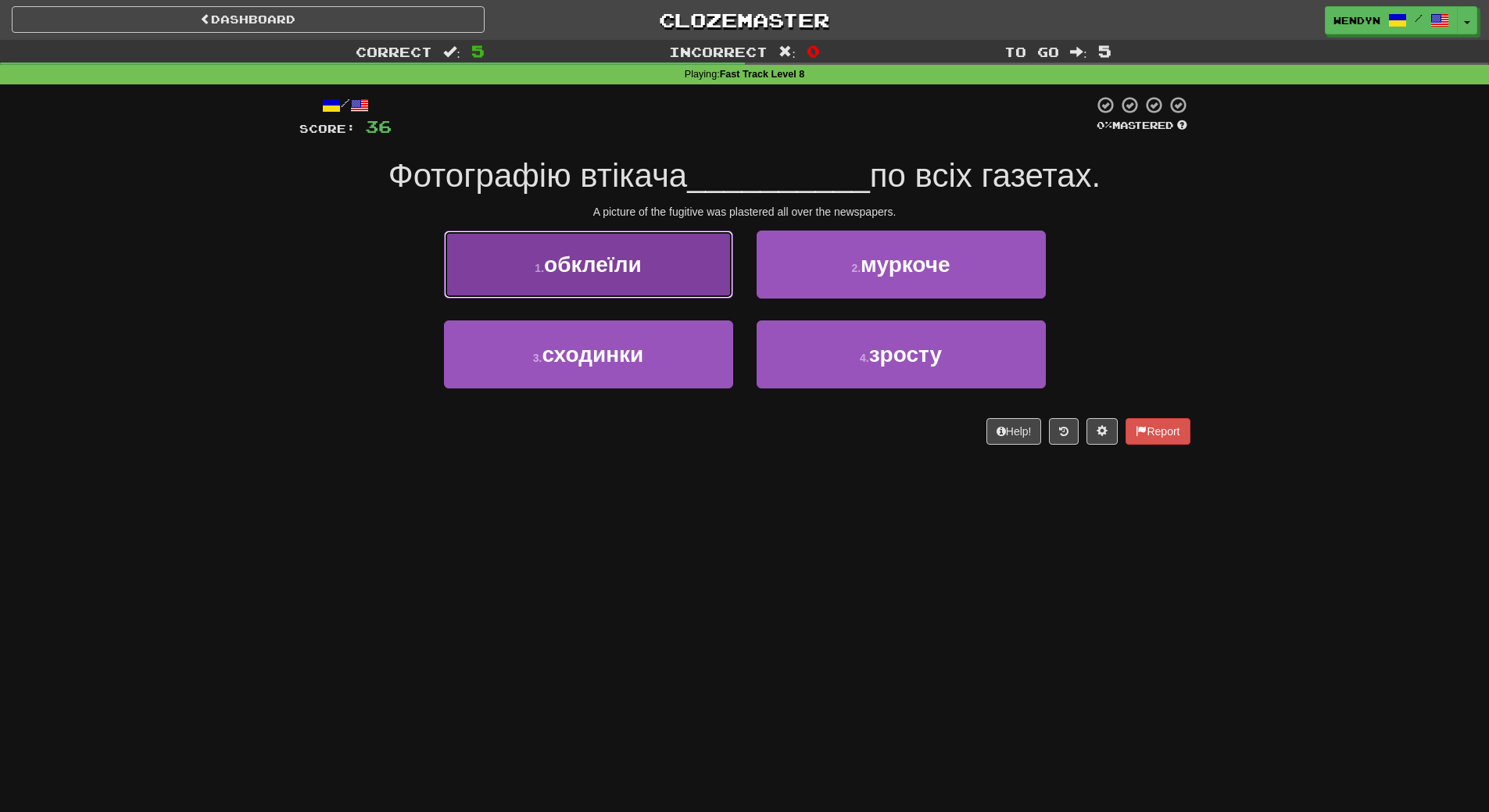
click at [667, 258] on button "1 . обклеїли" at bounding box center [588, 264] width 289 height 68
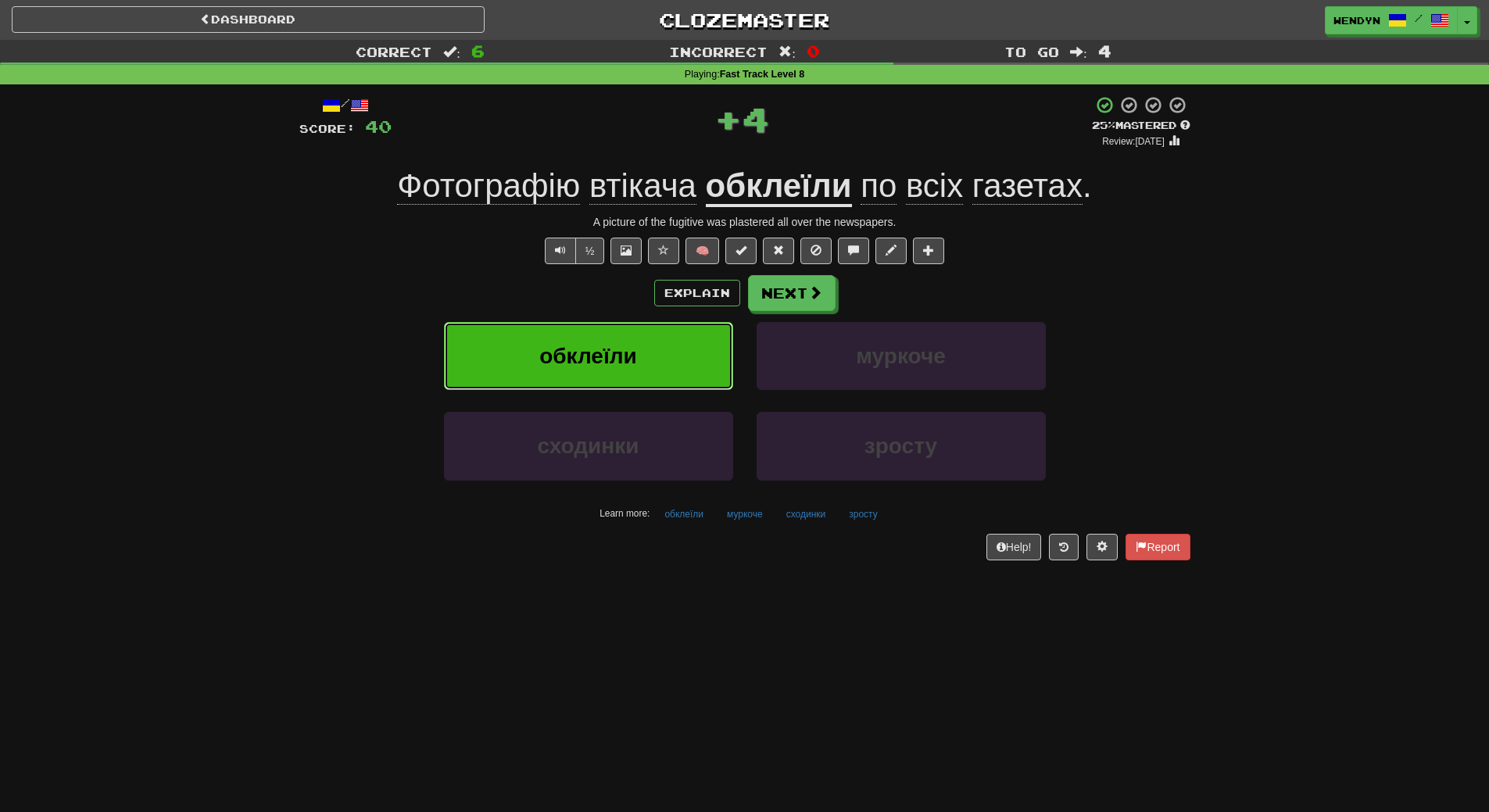
click at [635, 347] on span "обклеїли" at bounding box center [588, 355] width 98 height 24
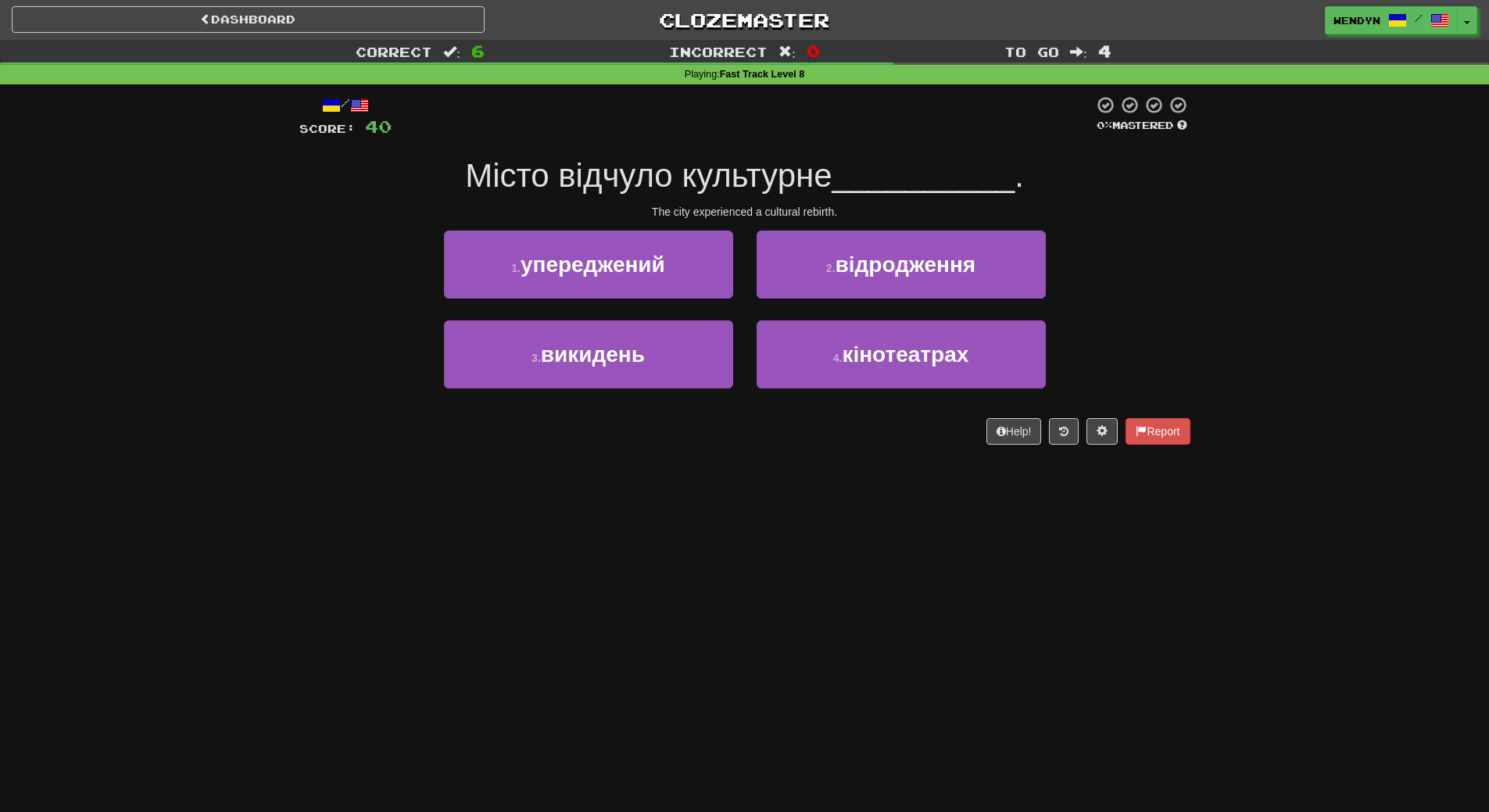
click at [627, 461] on div "/ Score: 40 0 % Mastered Місто відчуло культурне __________ . The city experien…" at bounding box center [745, 276] width 891 height 382
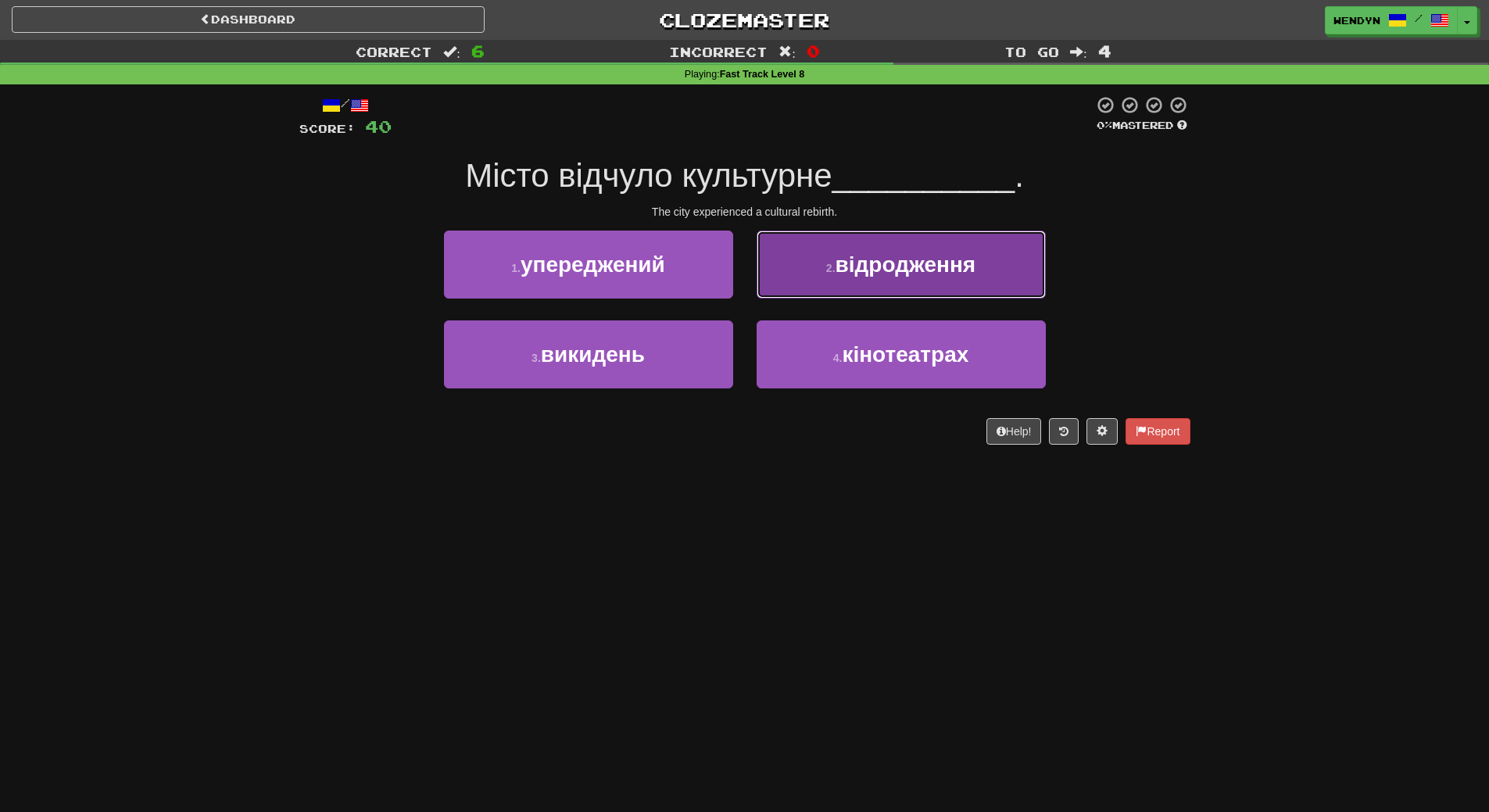
click at [974, 280] on button "2 . відродження" at bounding box center [901, 264] width 289 height 68
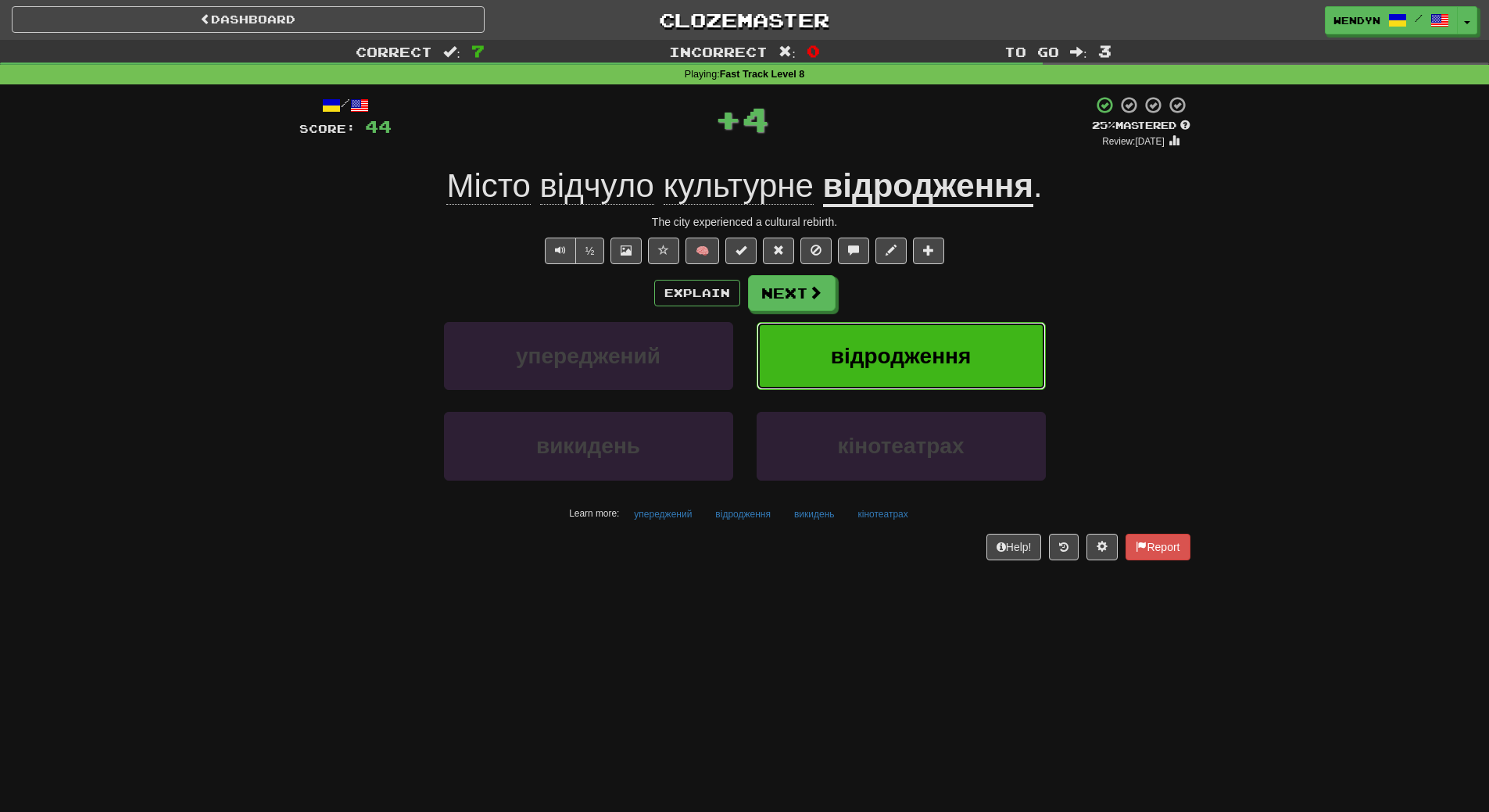
click at [963, 353] on span "відродження" at bounding box center [902, 355] width 141 height 24
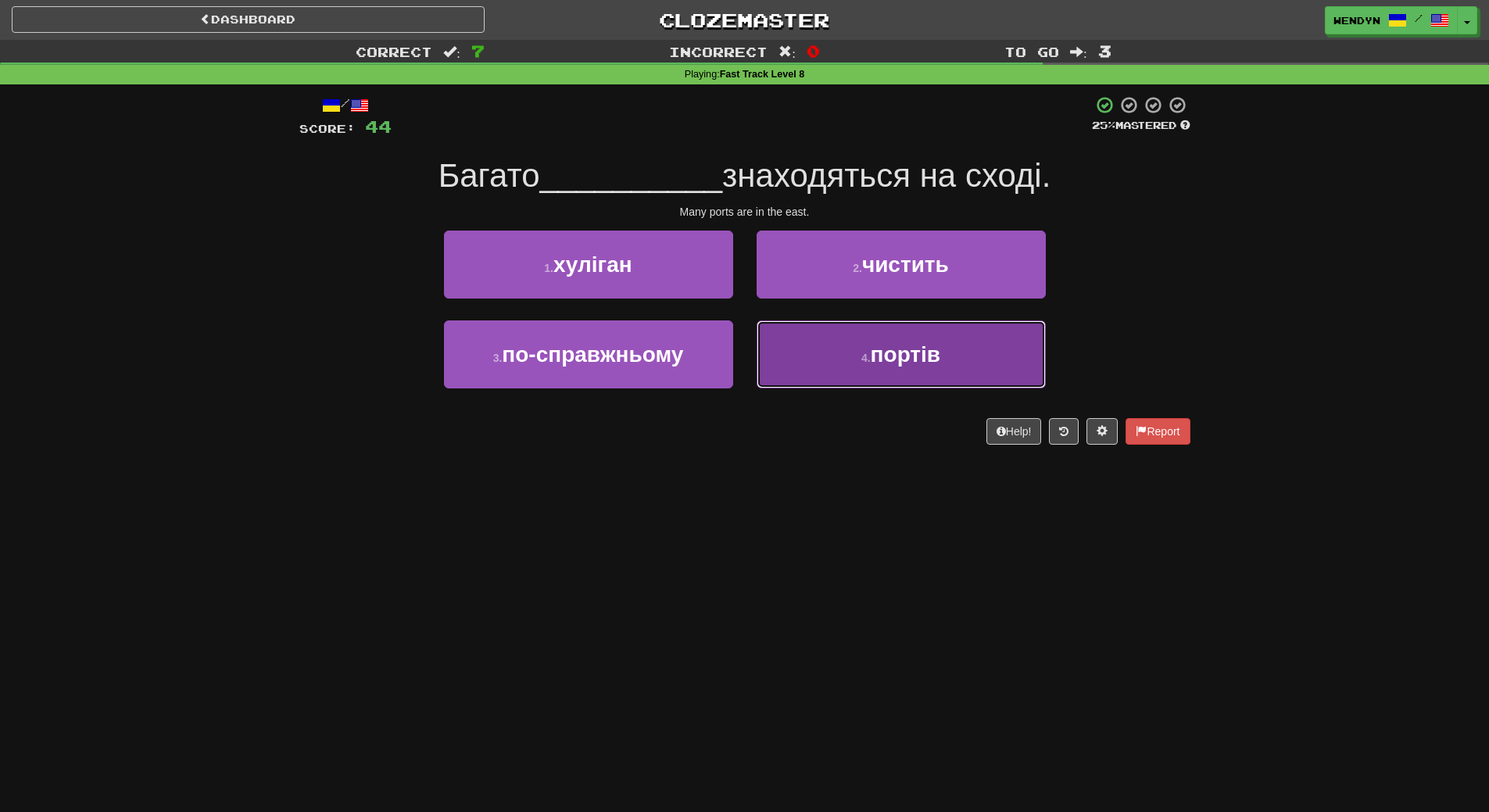
click at [892, 381] on button "4 . портів" at bounding box center [901, 354] width 289 height 68
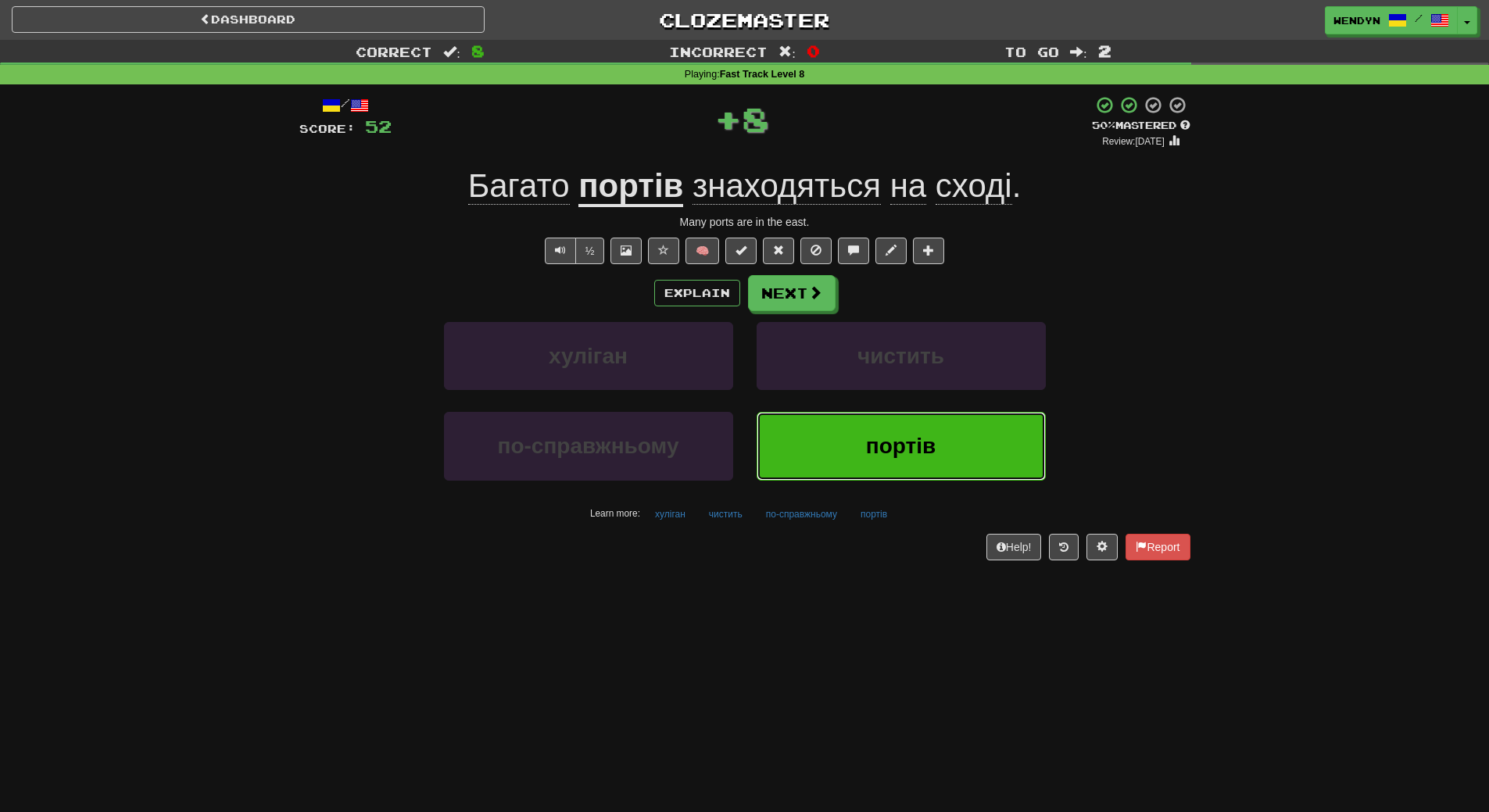
click at [881, 431] on button "портів" at bounding box center [901, 446] width 289 height 68
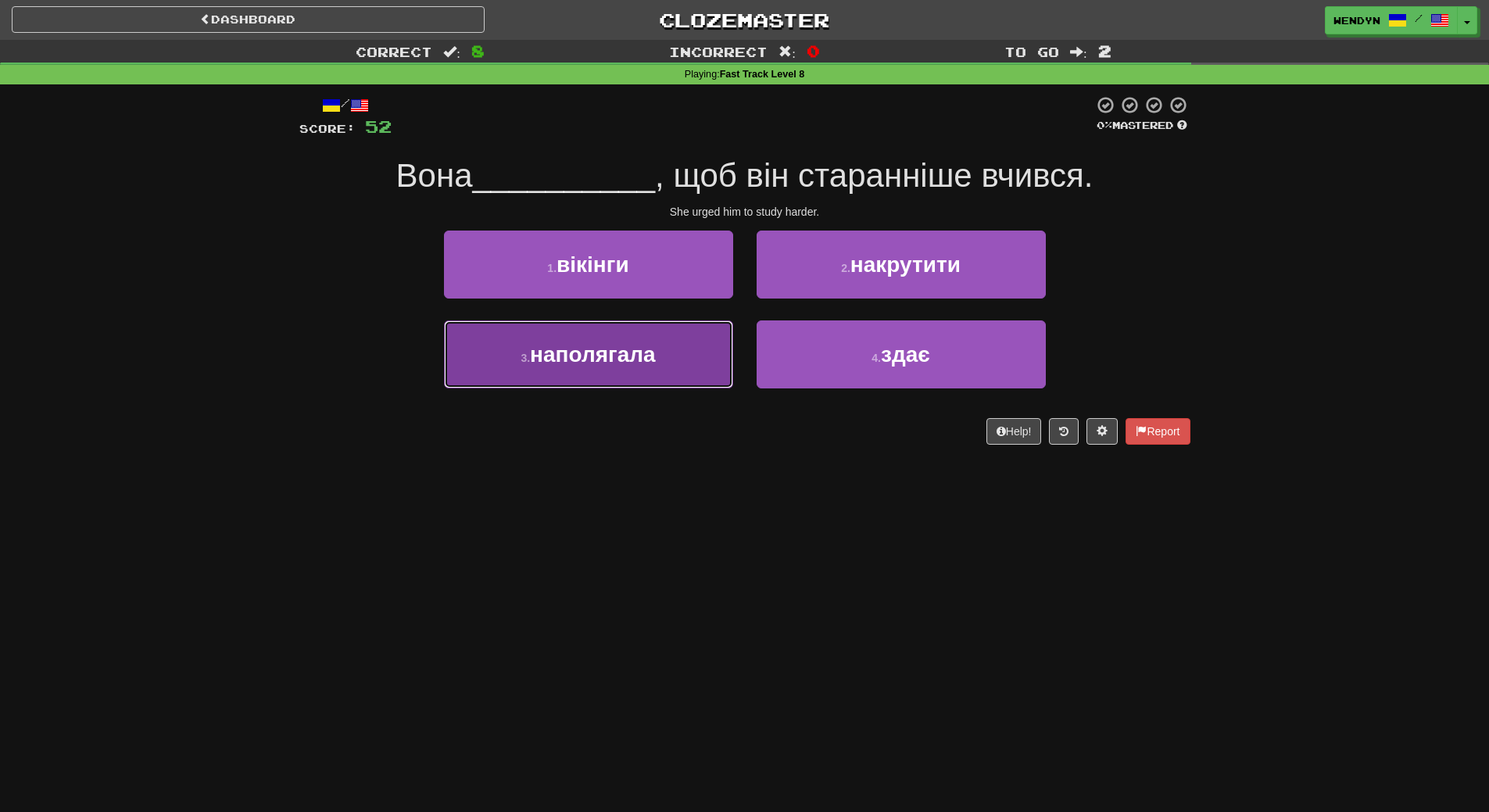
click at [644, 365] on span "наполягала" at bounding box center [593, 354] width 126 height 24
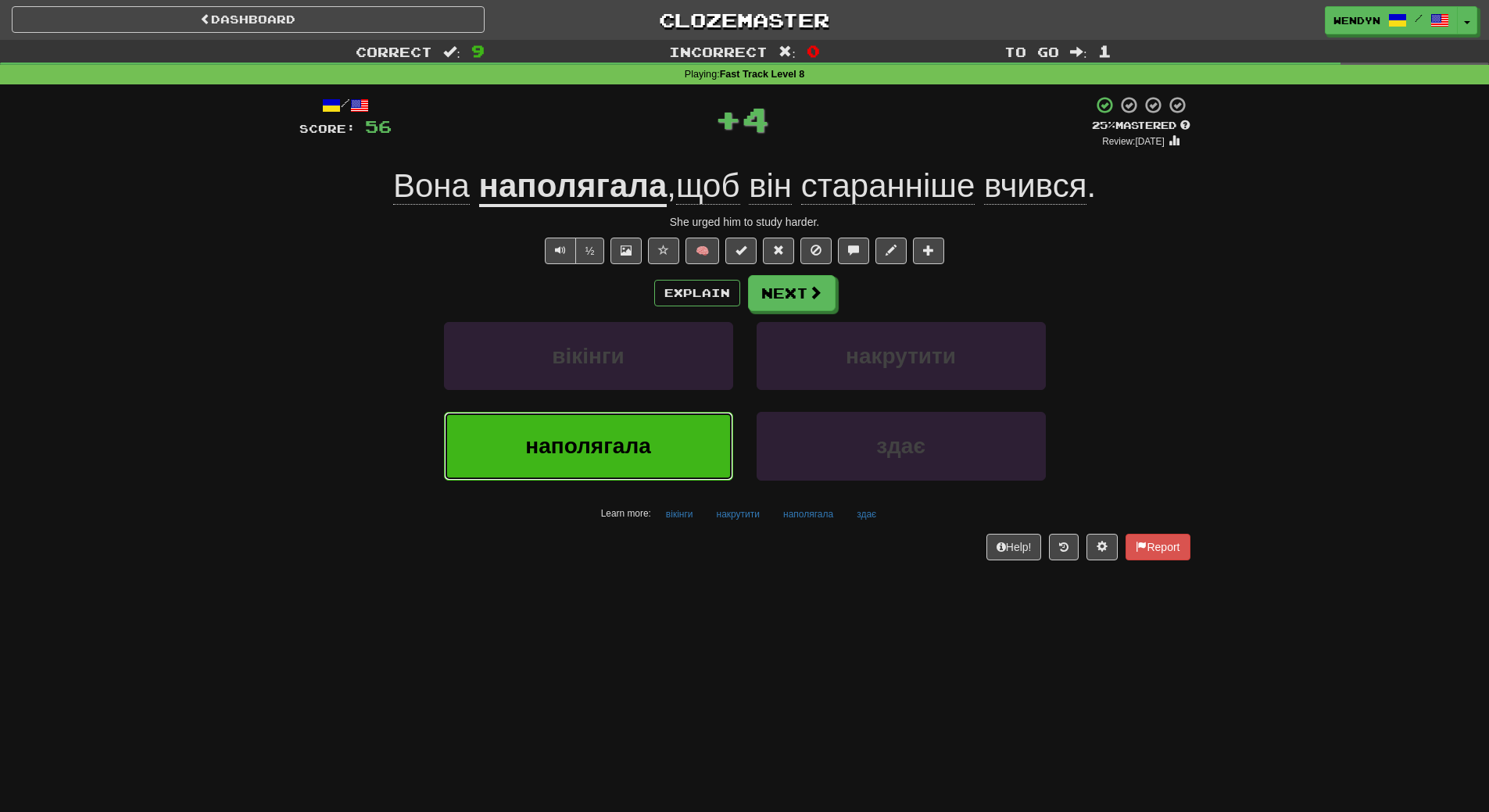
click at [627, 442] on span "наполягала" at bounding box center [588, 446] width 126 height 24
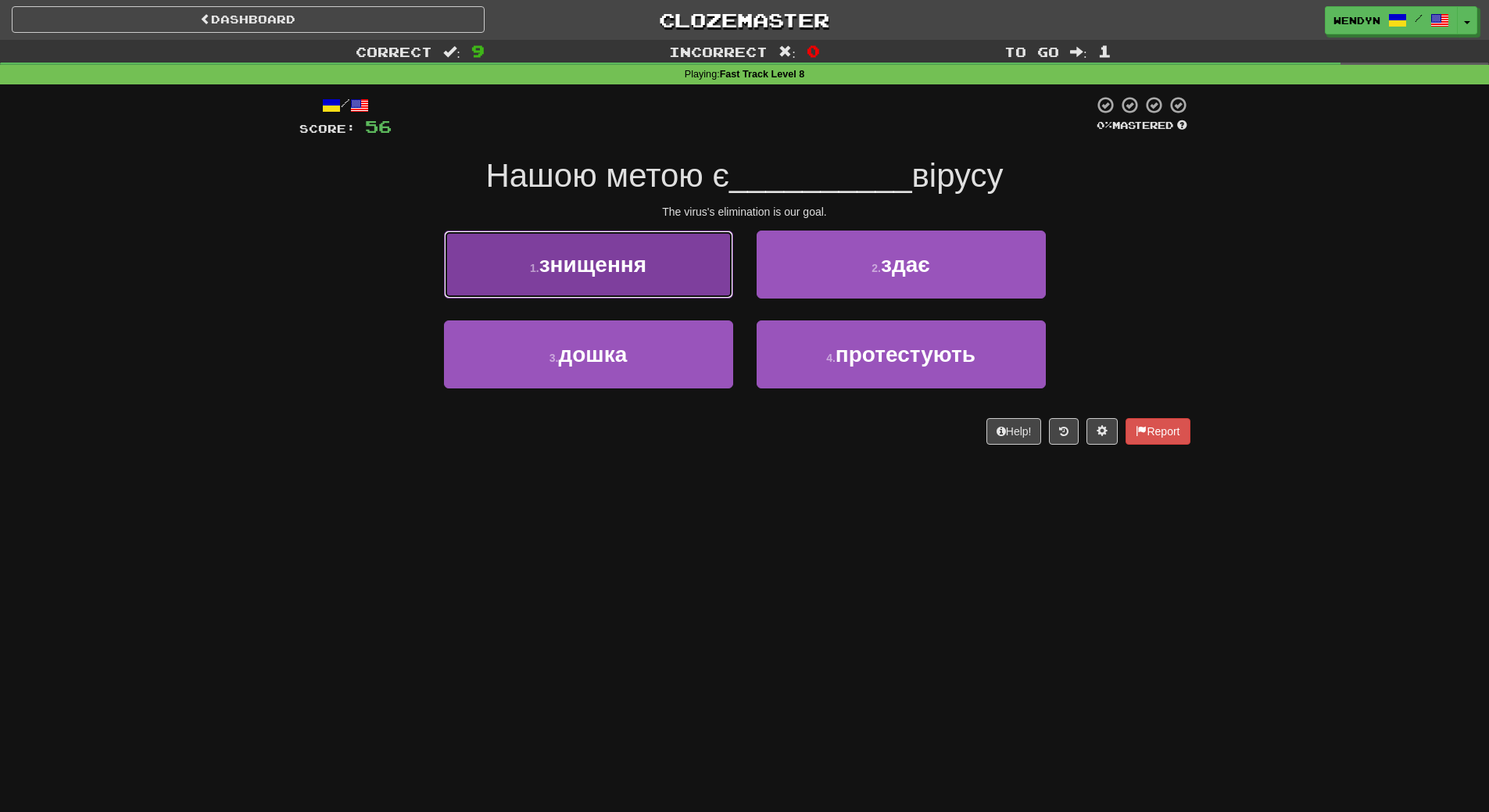
click at [634, 268] on span "знищення" at bounding box center [593, 264] width 107 height 24
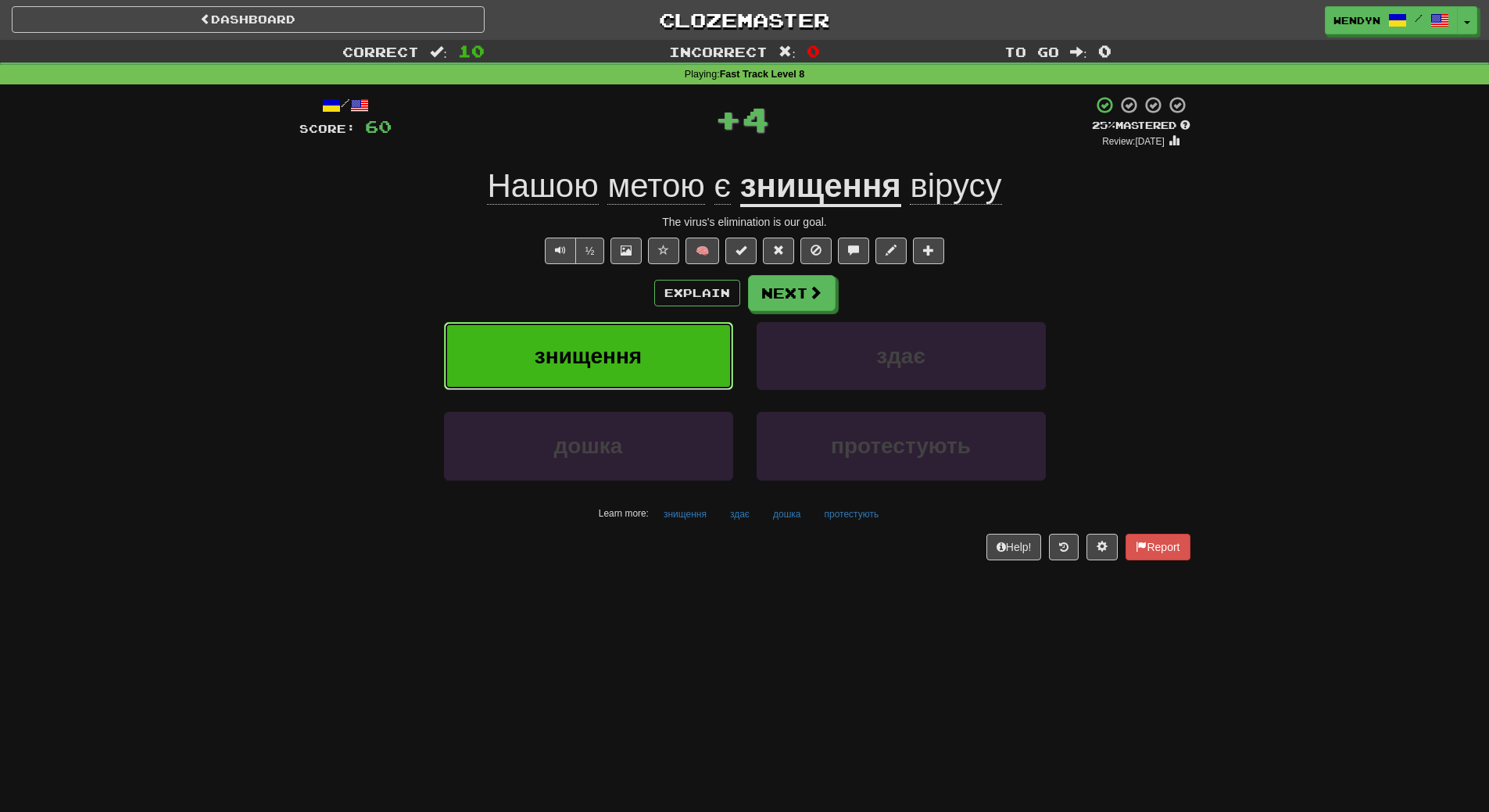
click at [637, 341] on button "знищення" at bounding box center [588, 355] width 289 height 68
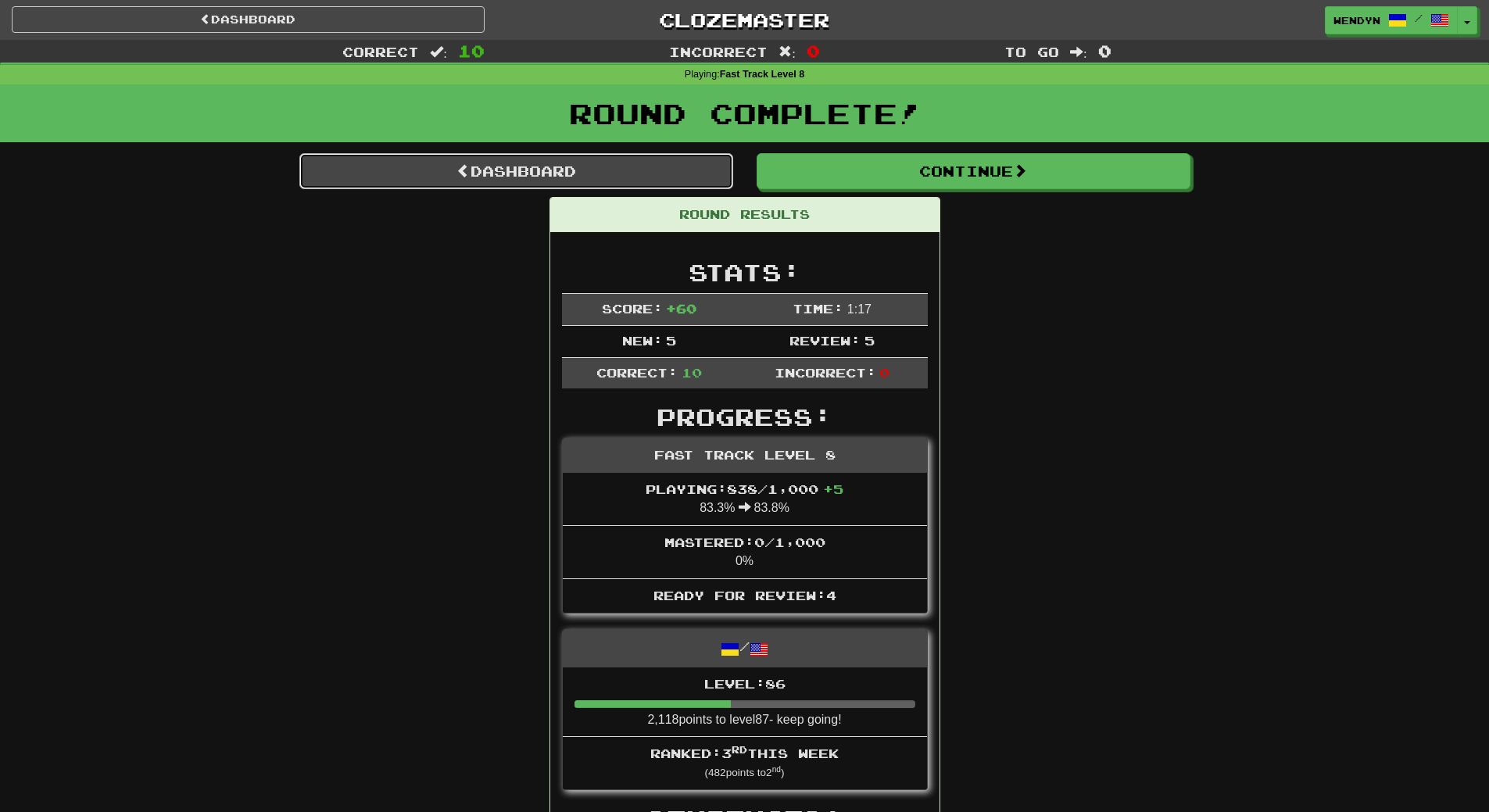
click at [626, 165] on link "Dashboard" at bounding box center [516, 171] width 434 height 36
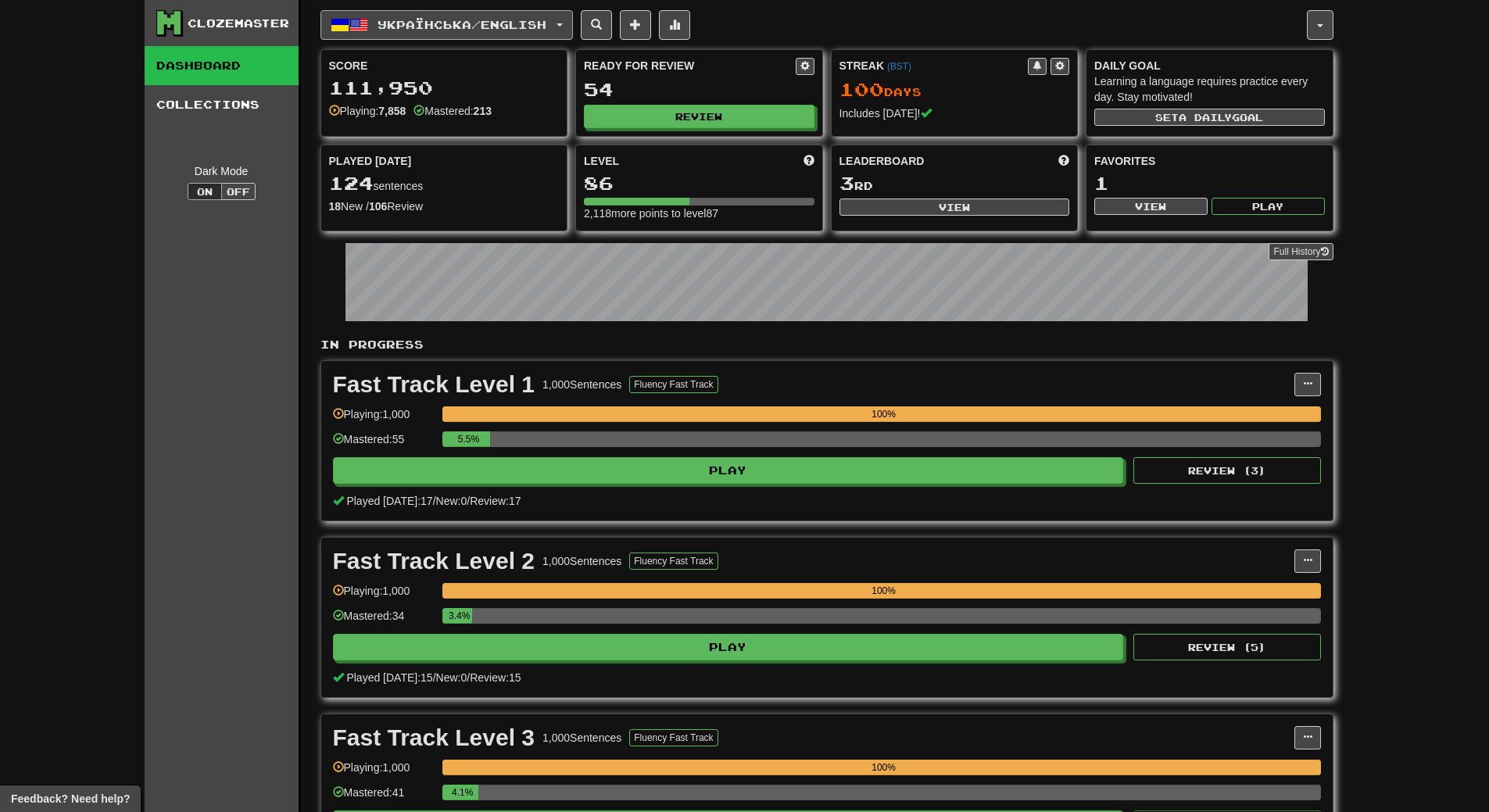
click at [503, 34] on button "Українська / English" at bounding box center [446, 25] width 252 height 30
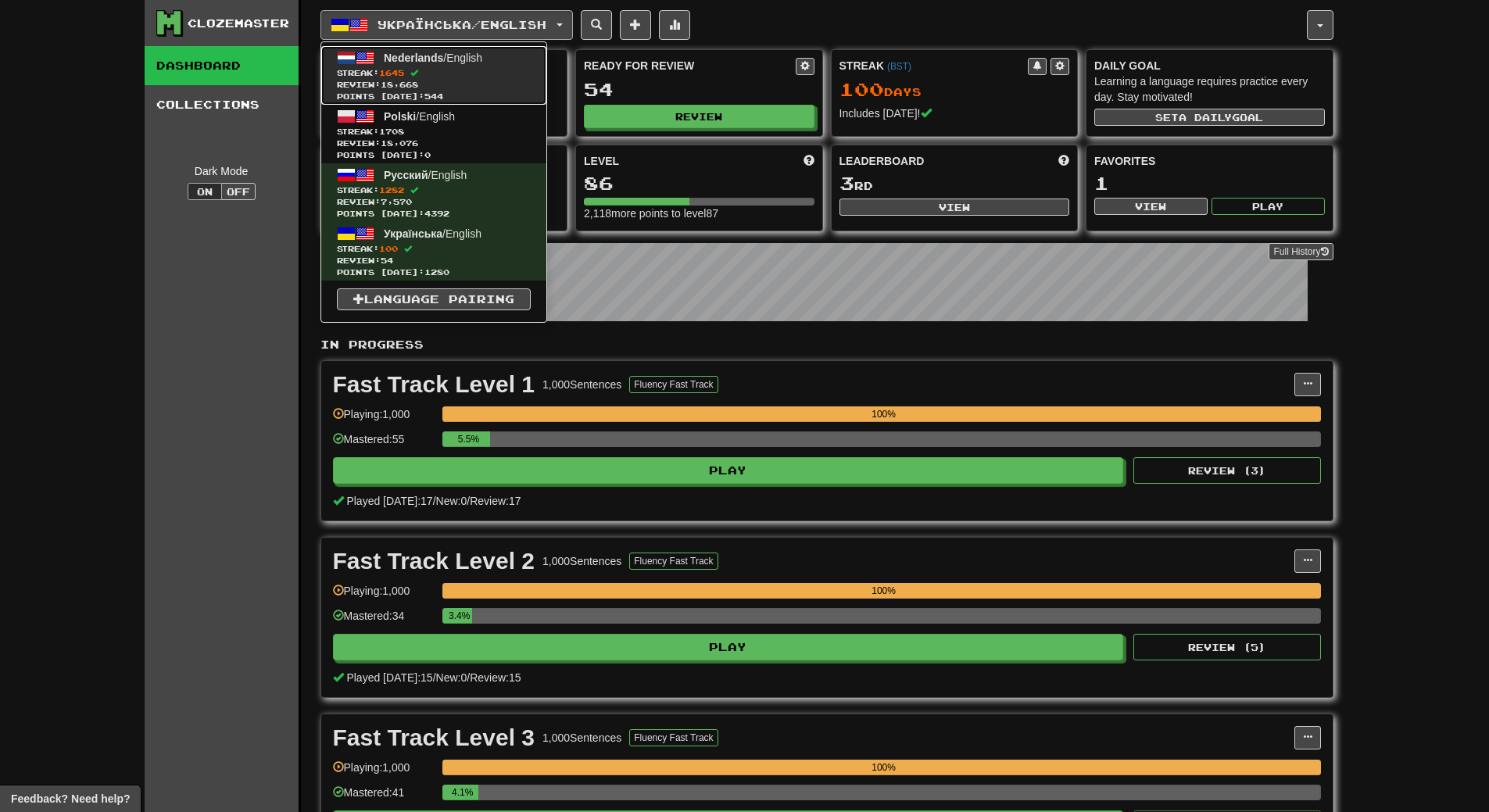
click at [495, 56] on link "Nederlands / English Streak: 1645 Review: 18,668 Points today: 544" at bounding box center [433, 75] width 225 height 59
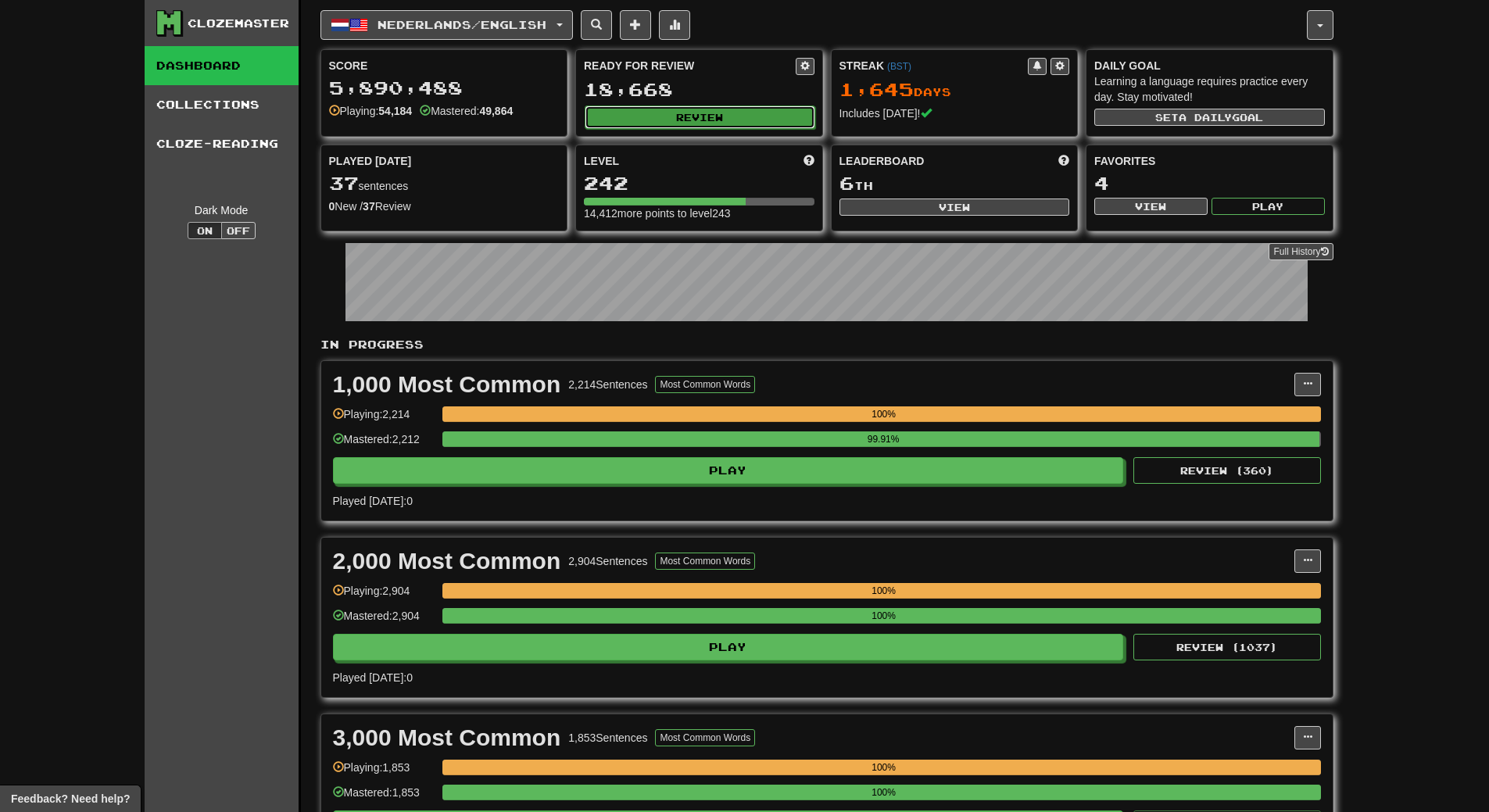
click at [763, 128] on button "Review" at bounding box center [700, 117] width 230 height 23
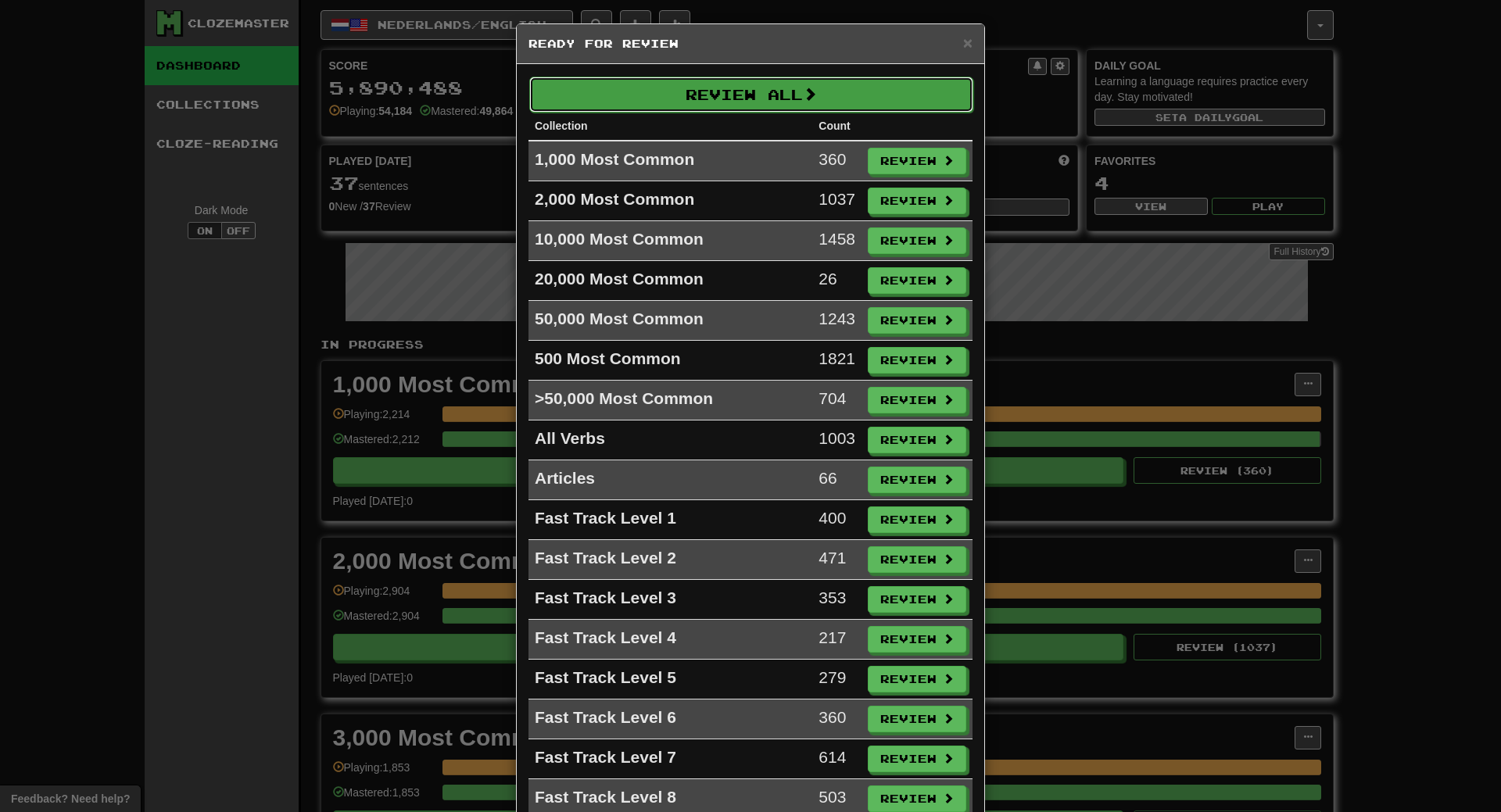
click at [768, 85] on button "Review All" at bounding box center [751, 95] width 444 height 36
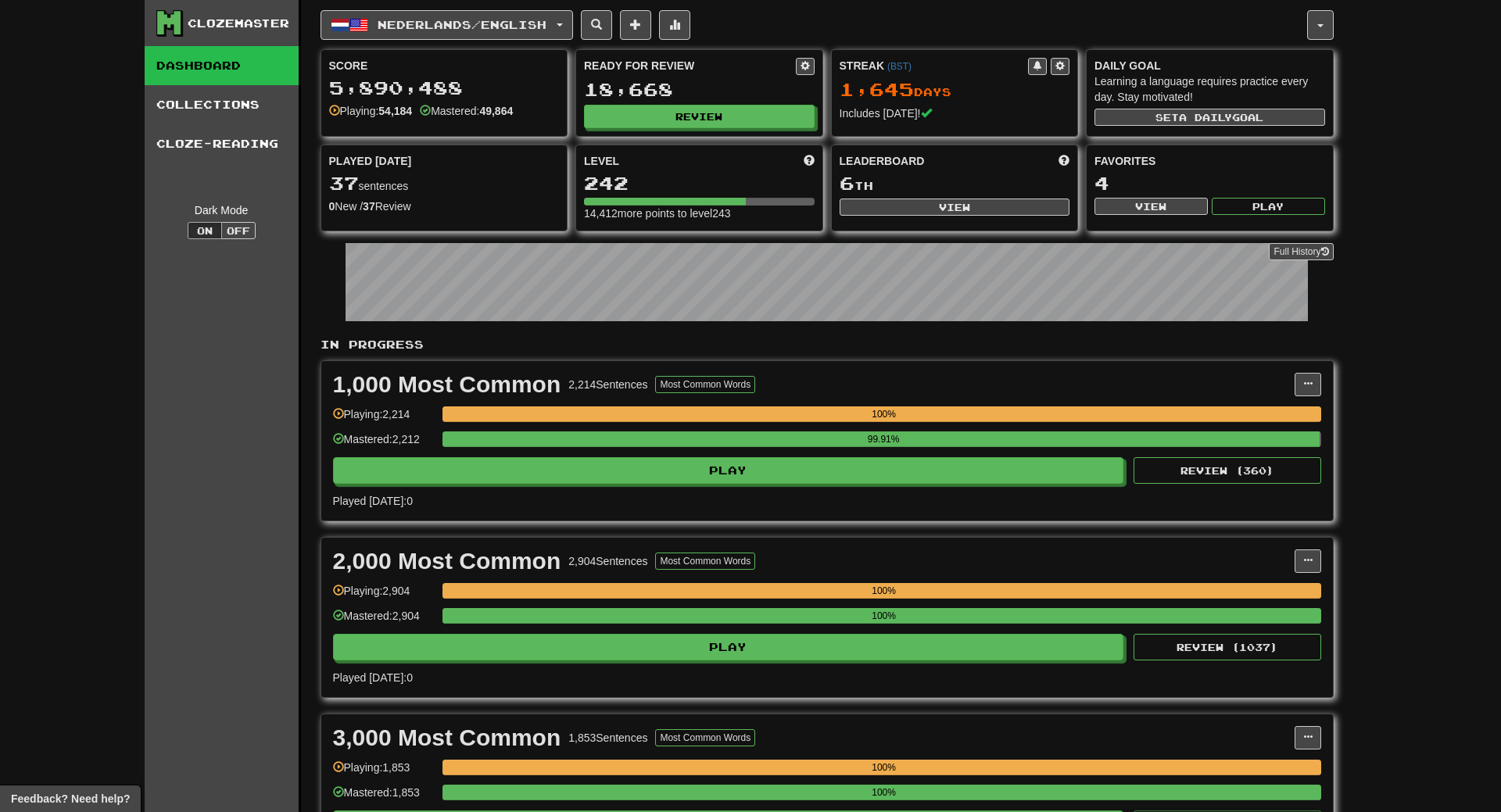
select select "**"
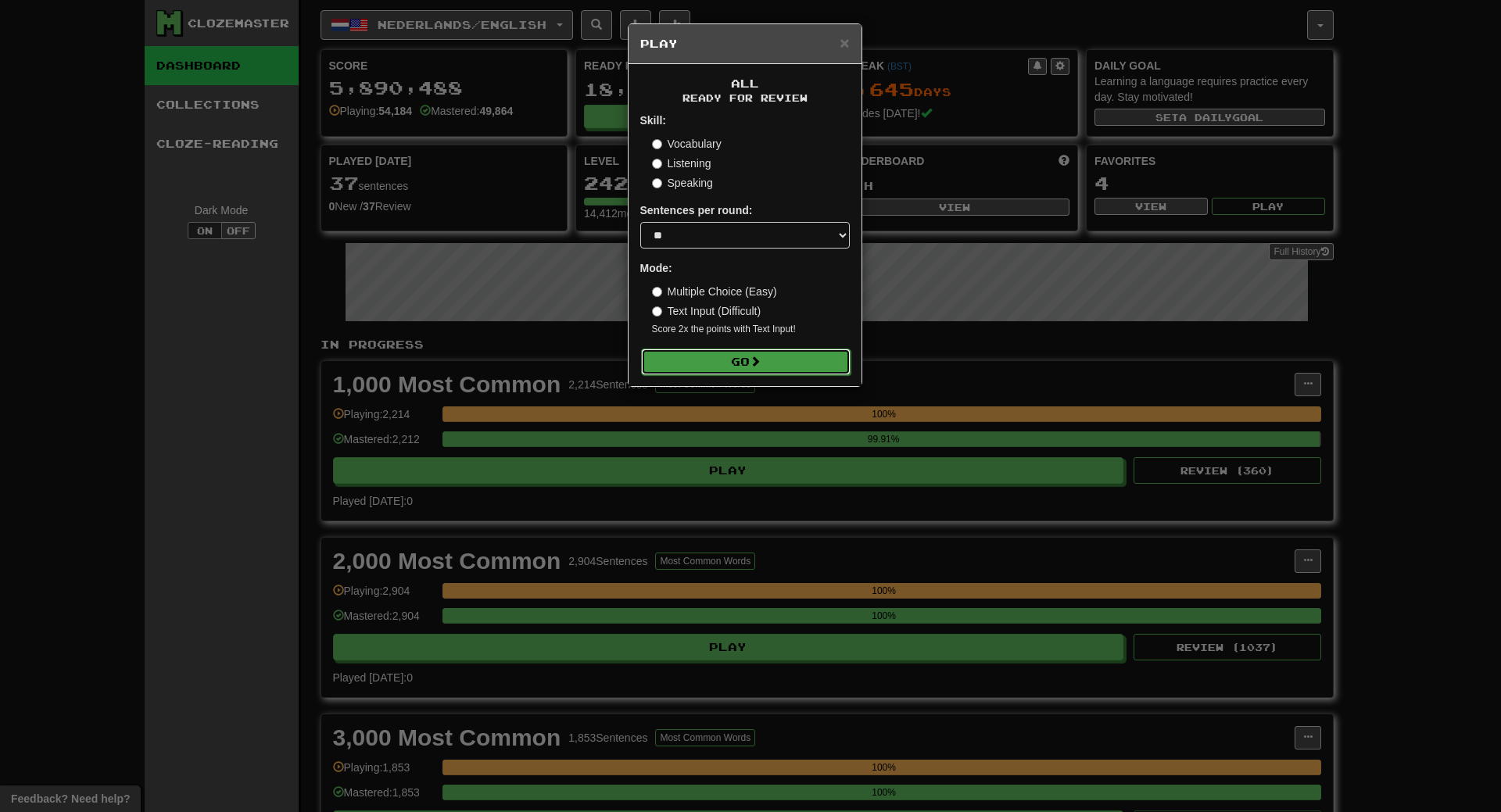
click at [761, 363] on span at bounding box center [755, 361] width 11 height 11
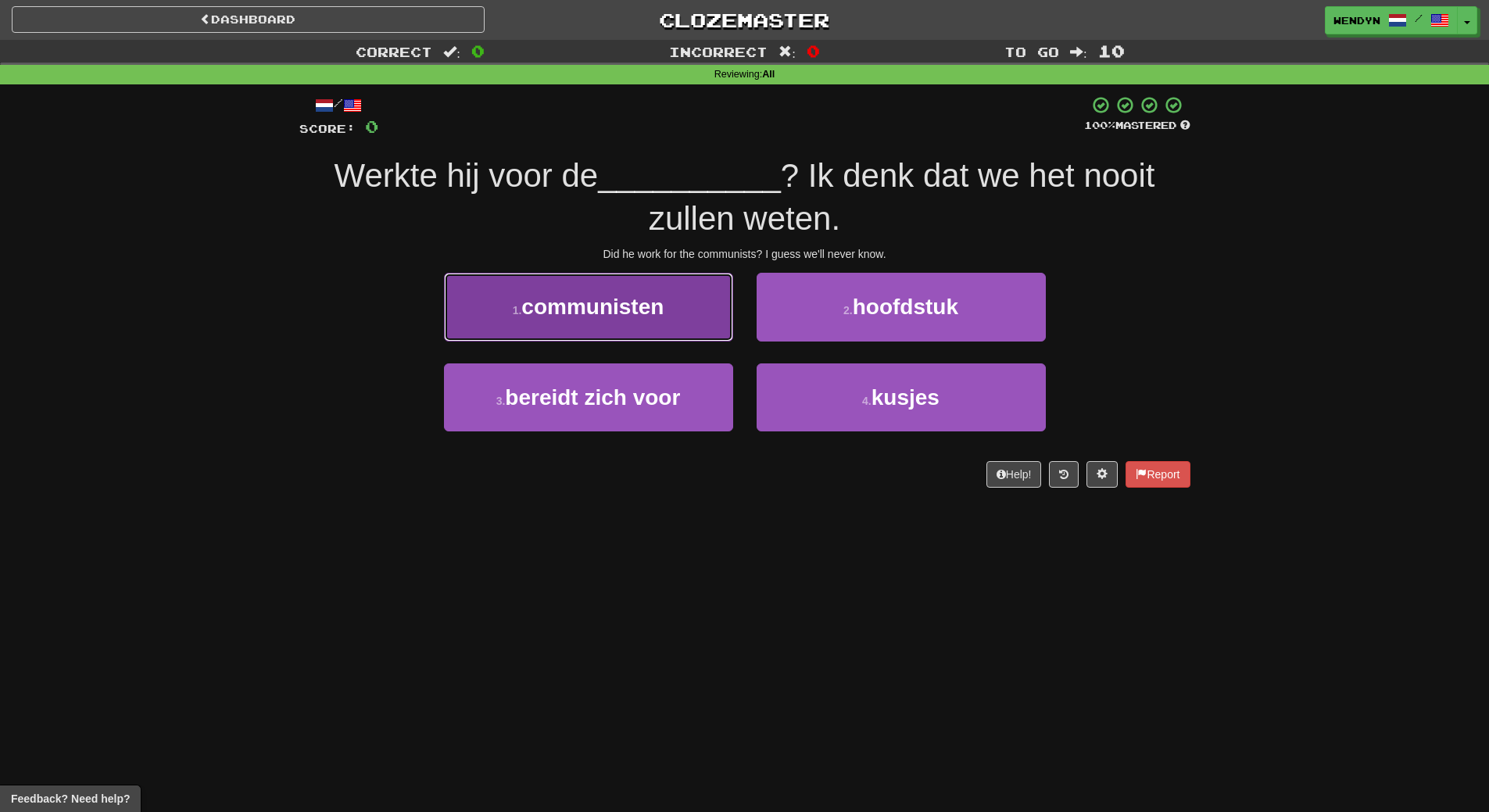
click at [658, 319] on span "communisten" at bounding box center [593, 306] width 143 height 24
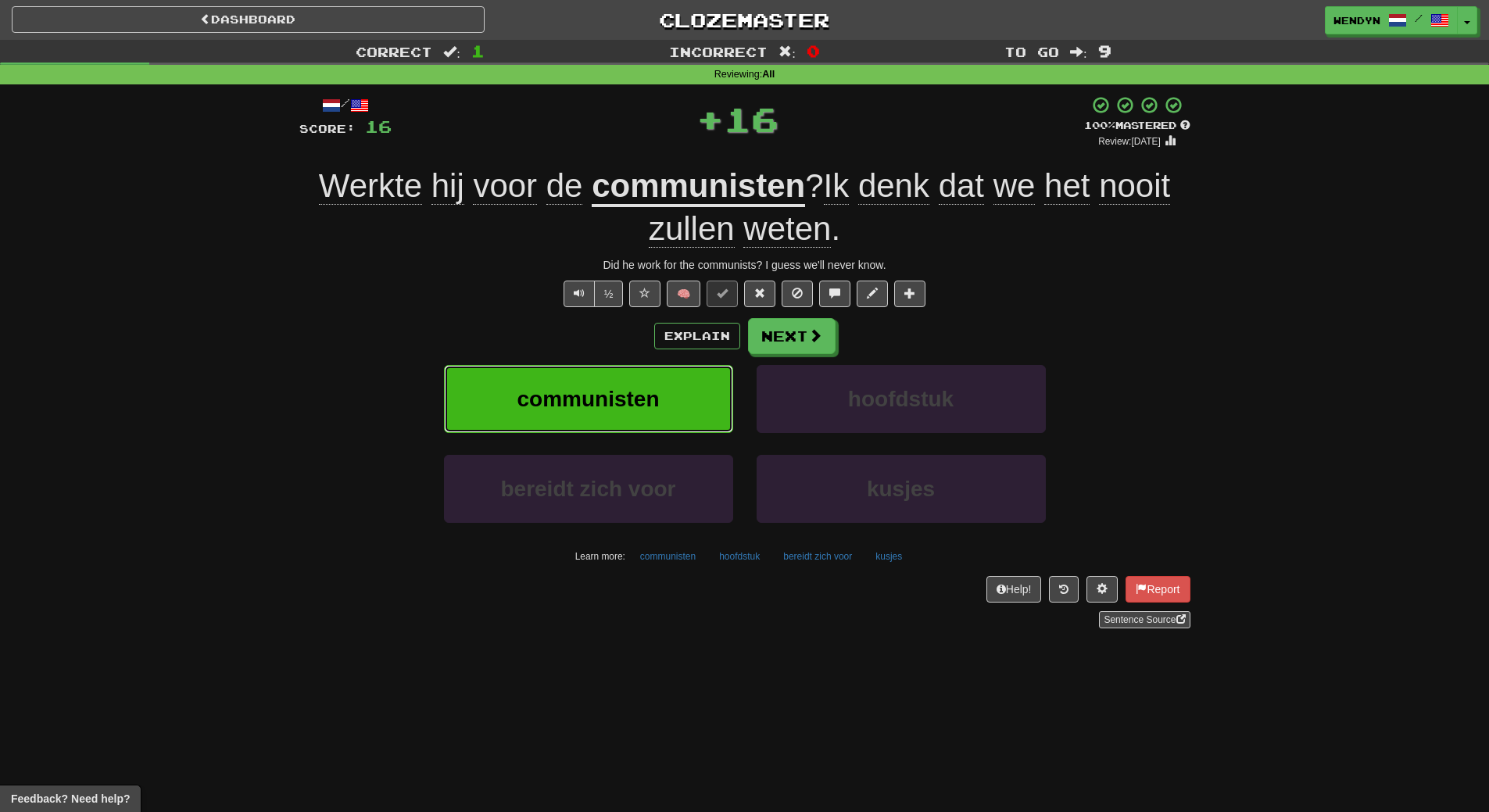
click at [656, 383] on button "communisten" at bounding box center [588, 399] width 289 height 68
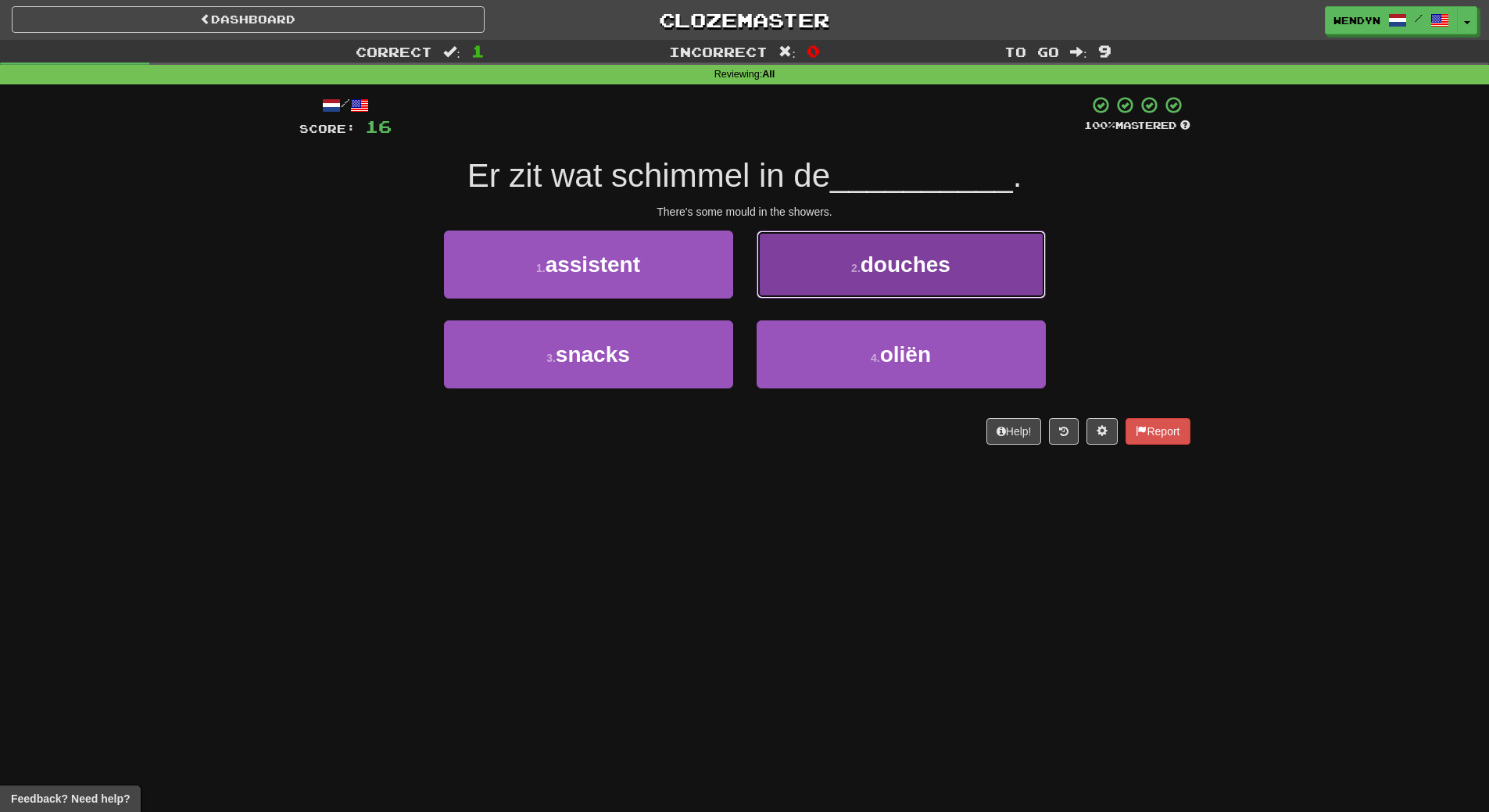
click at [967, 251] on button "2 . douches" at bounding box center [901, 264] width 289 height 68
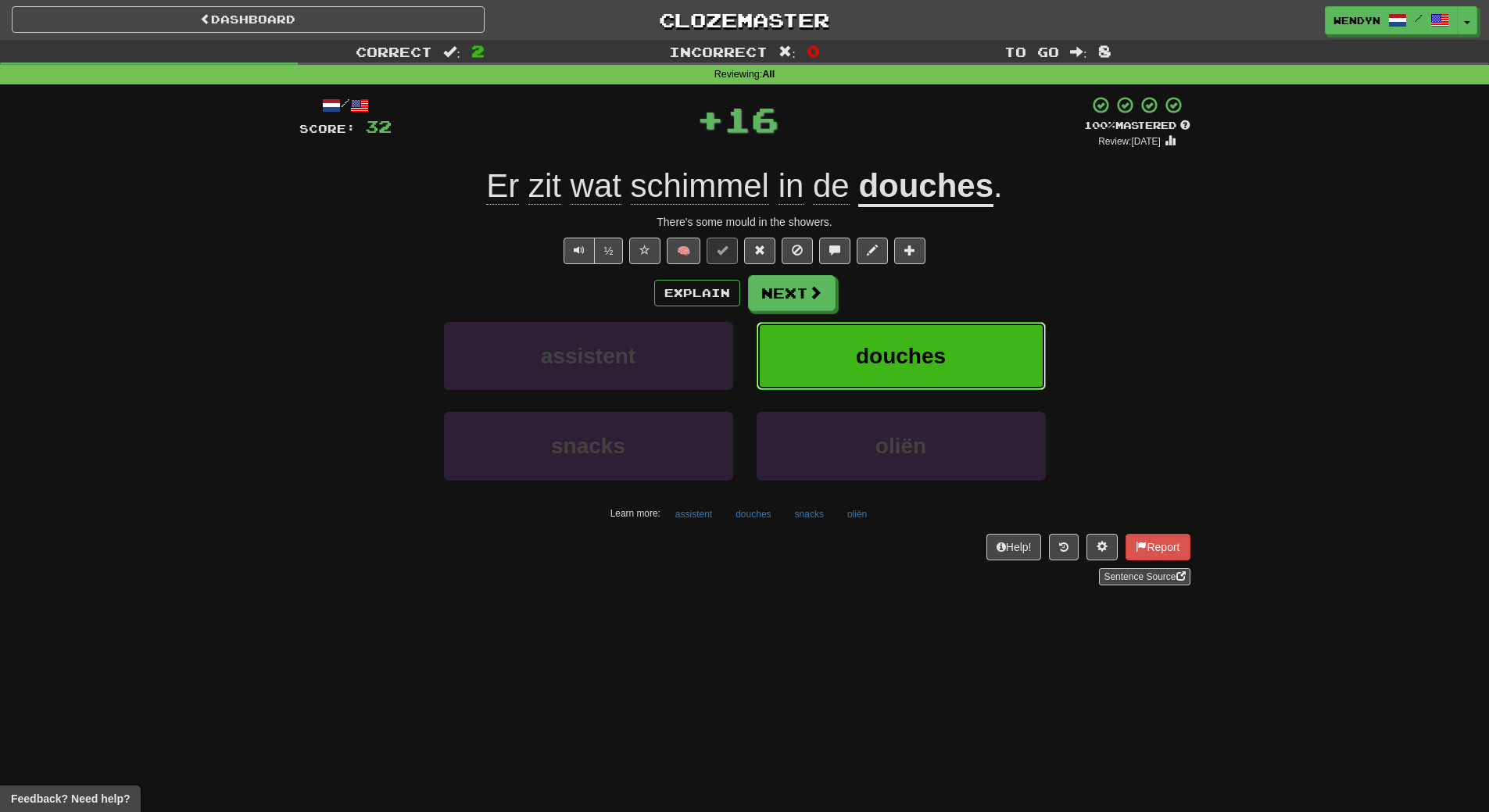
click at [971, 322] on button "douches" at bounding box center [901, 355] width 289 height 68
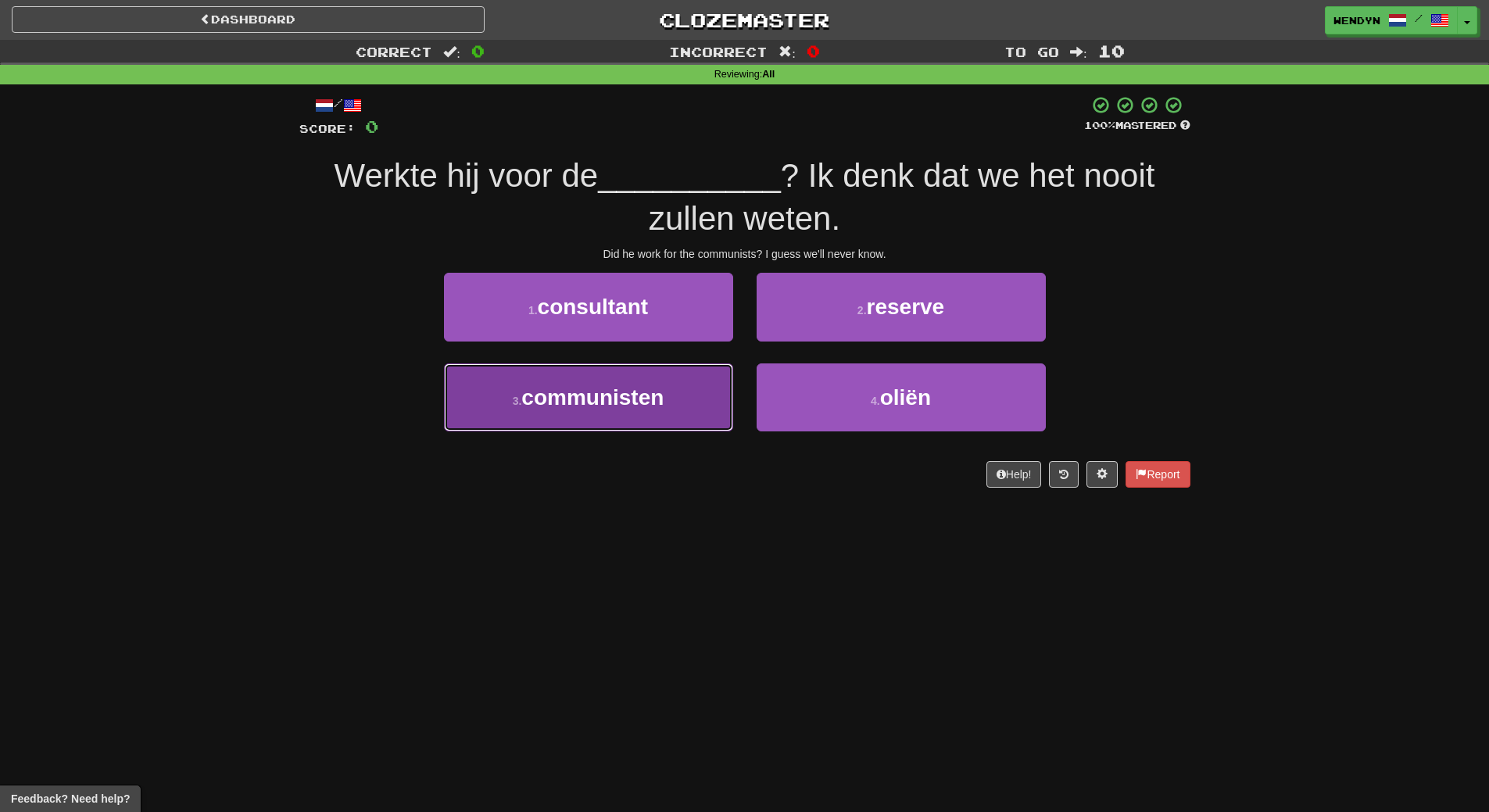
click at [646, 426] on button "3 . communisten" at bounding box center [588, 397] width 289 height 68
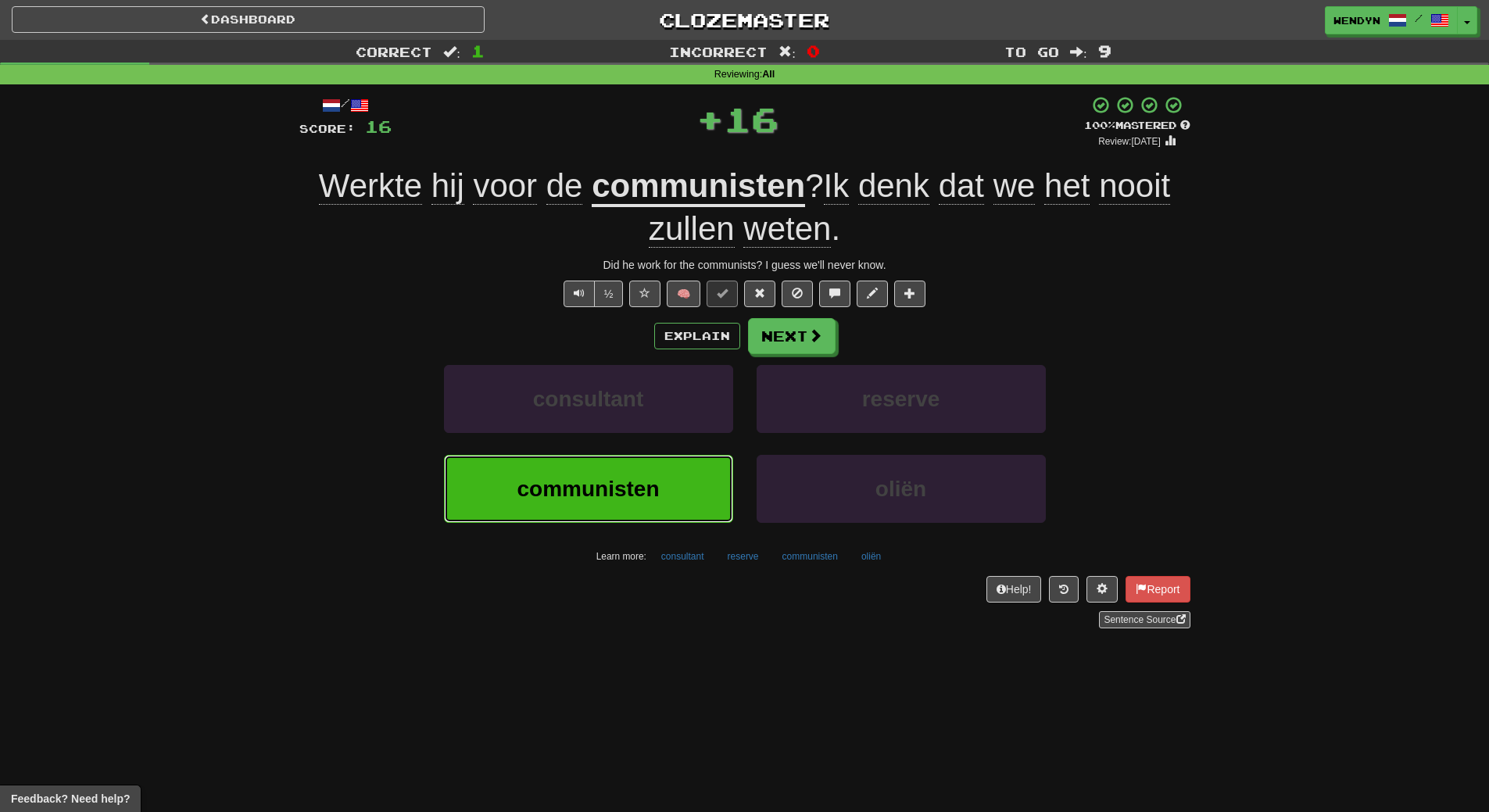
click at [645, 484] on span "communisten" at bounding box center [588, 489] width 143 height 24
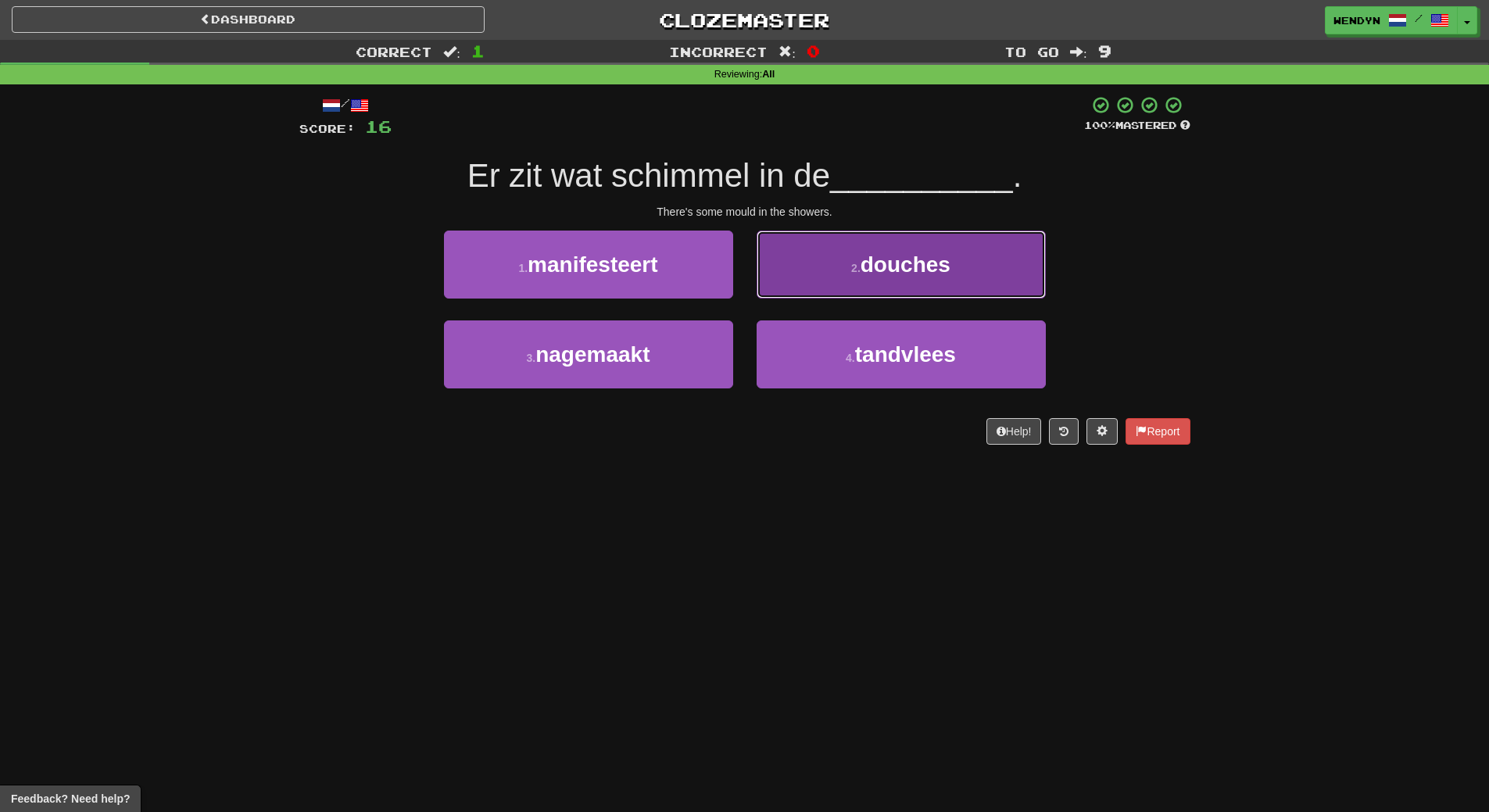
click at [944, 245] on button "2 . douches" at bounding box center [901, 264] width 289 height 68
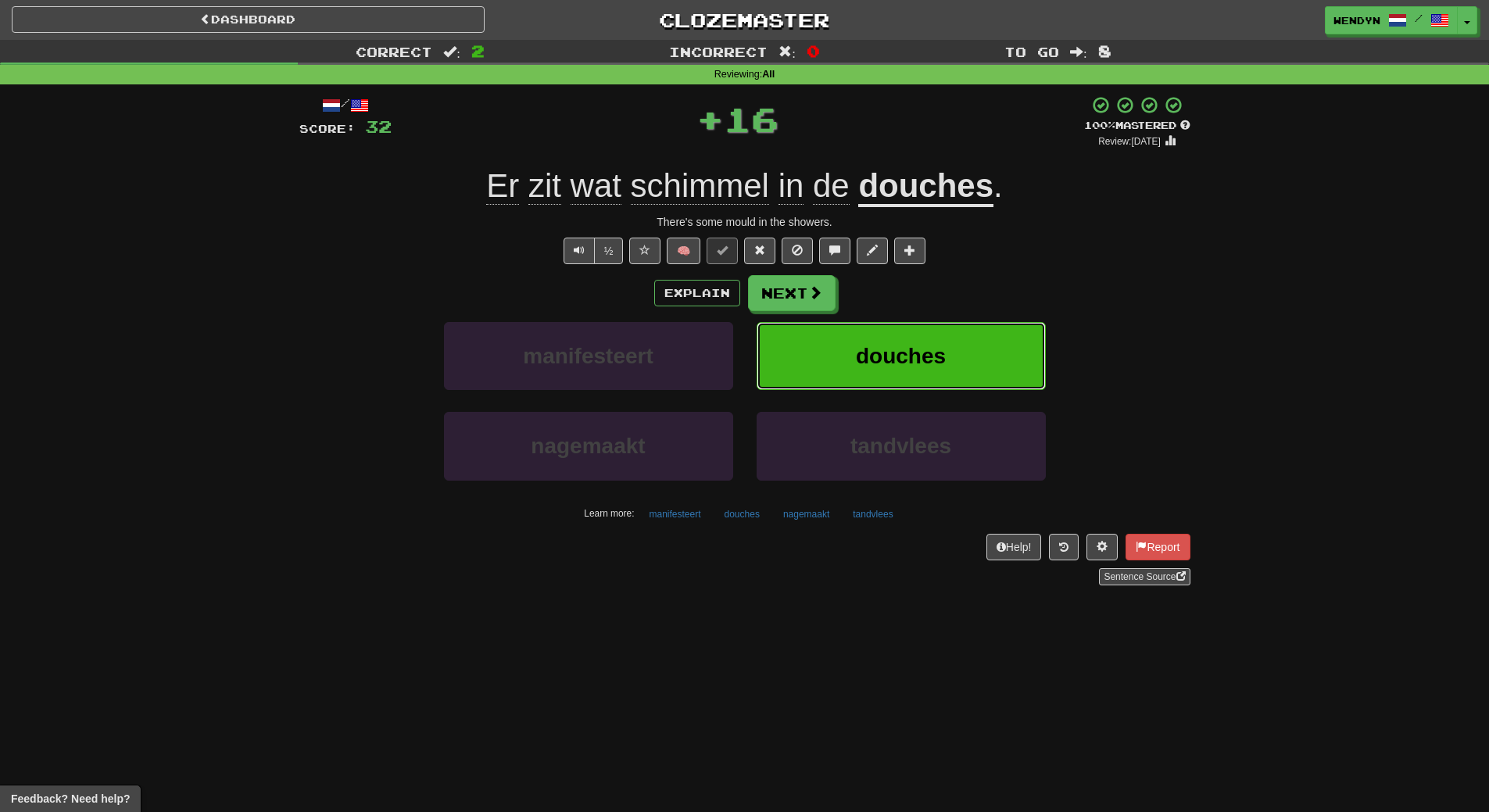
click at [945, 328] on button "douches" at bounding box center [901, 355] width 289 height 68
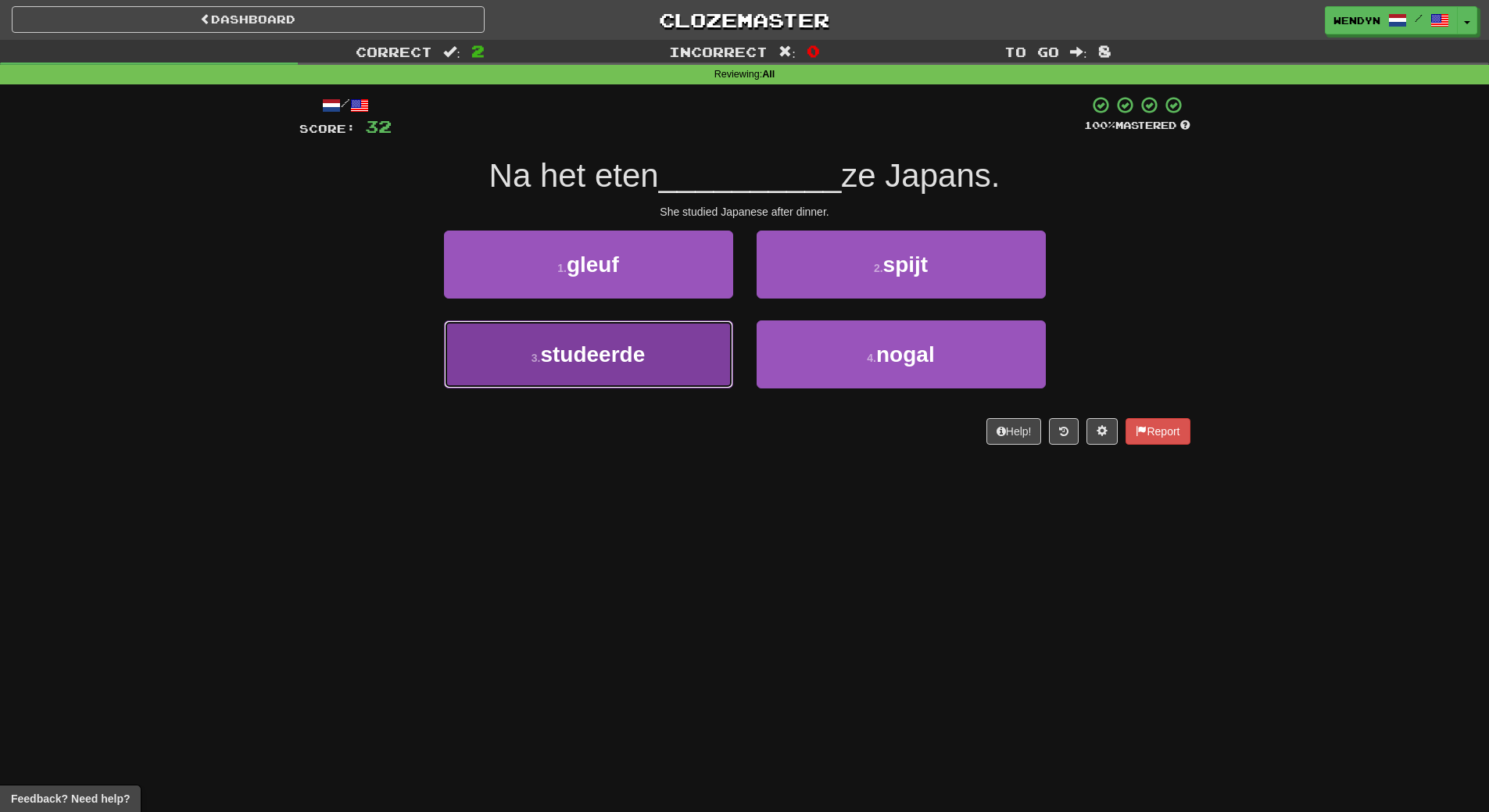
click at [683, 368] on button "3 . studeerde" at bounding box center [588, 354] width 289 height 68
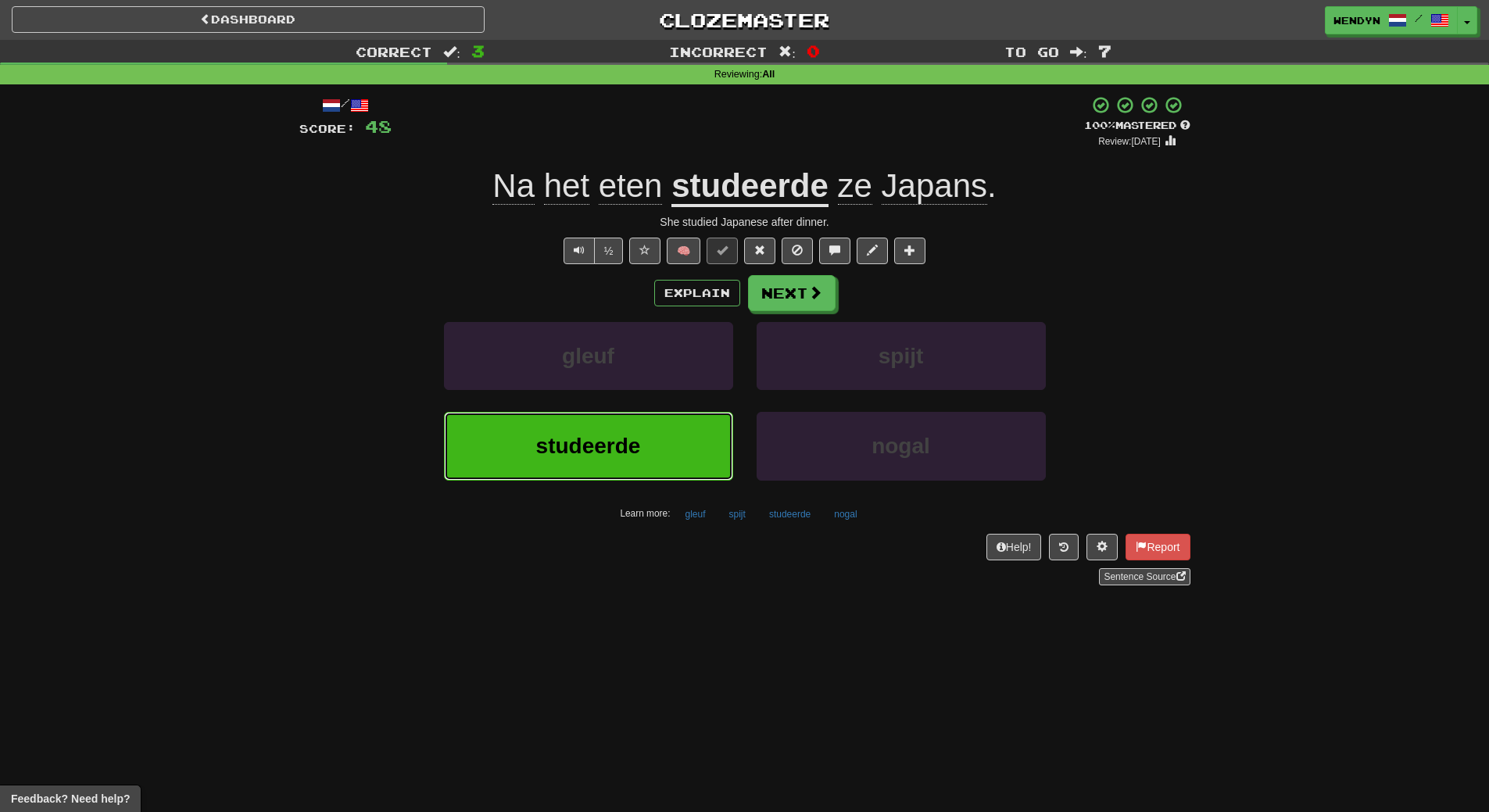
click at [670, 448] on button "studeerde" at bounding box center [588, 446] width 289 height 68
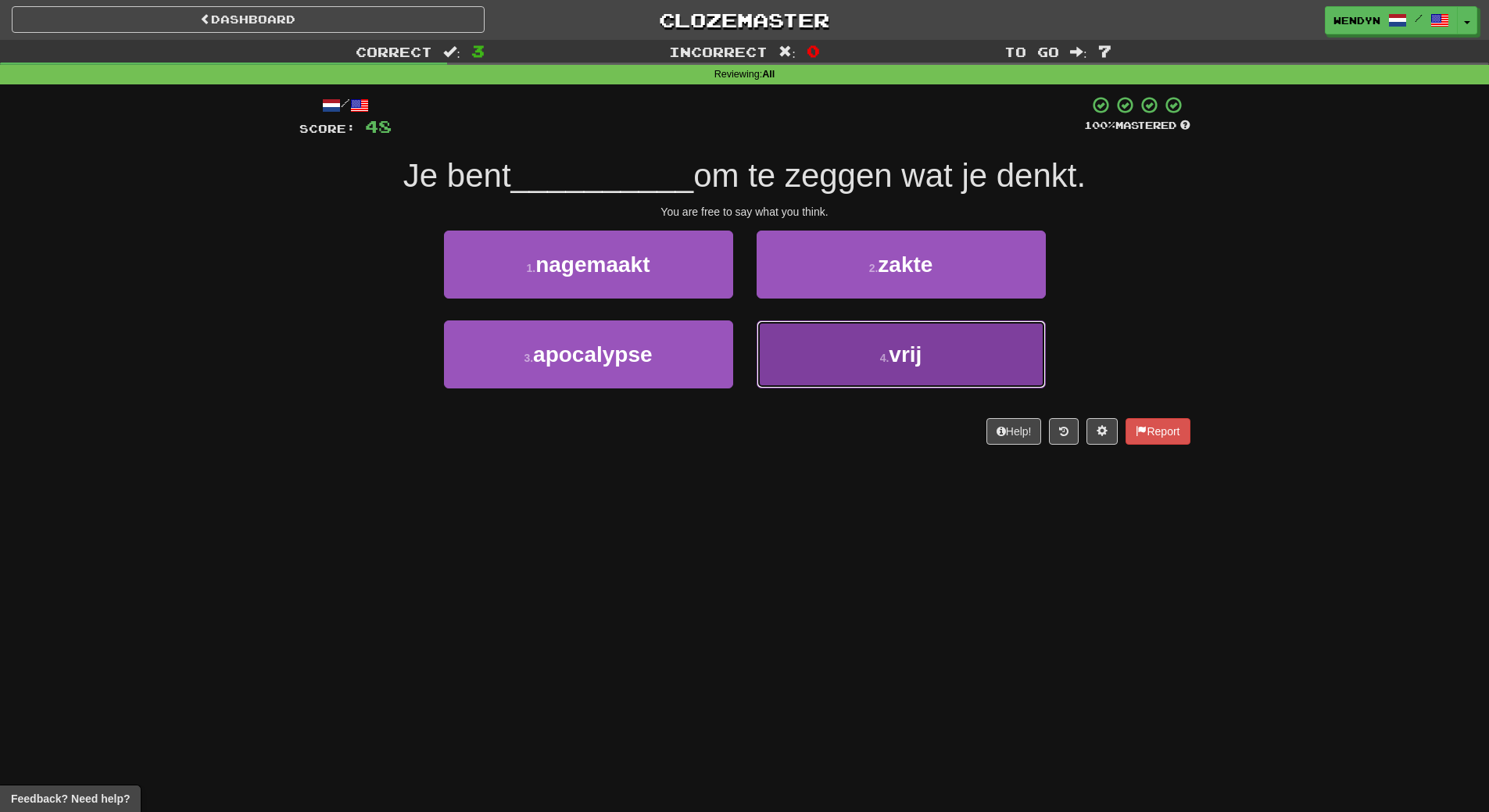
click at [898, 367] on button "4 . vrij" at bounding box center [901, 354] width 289 height 68
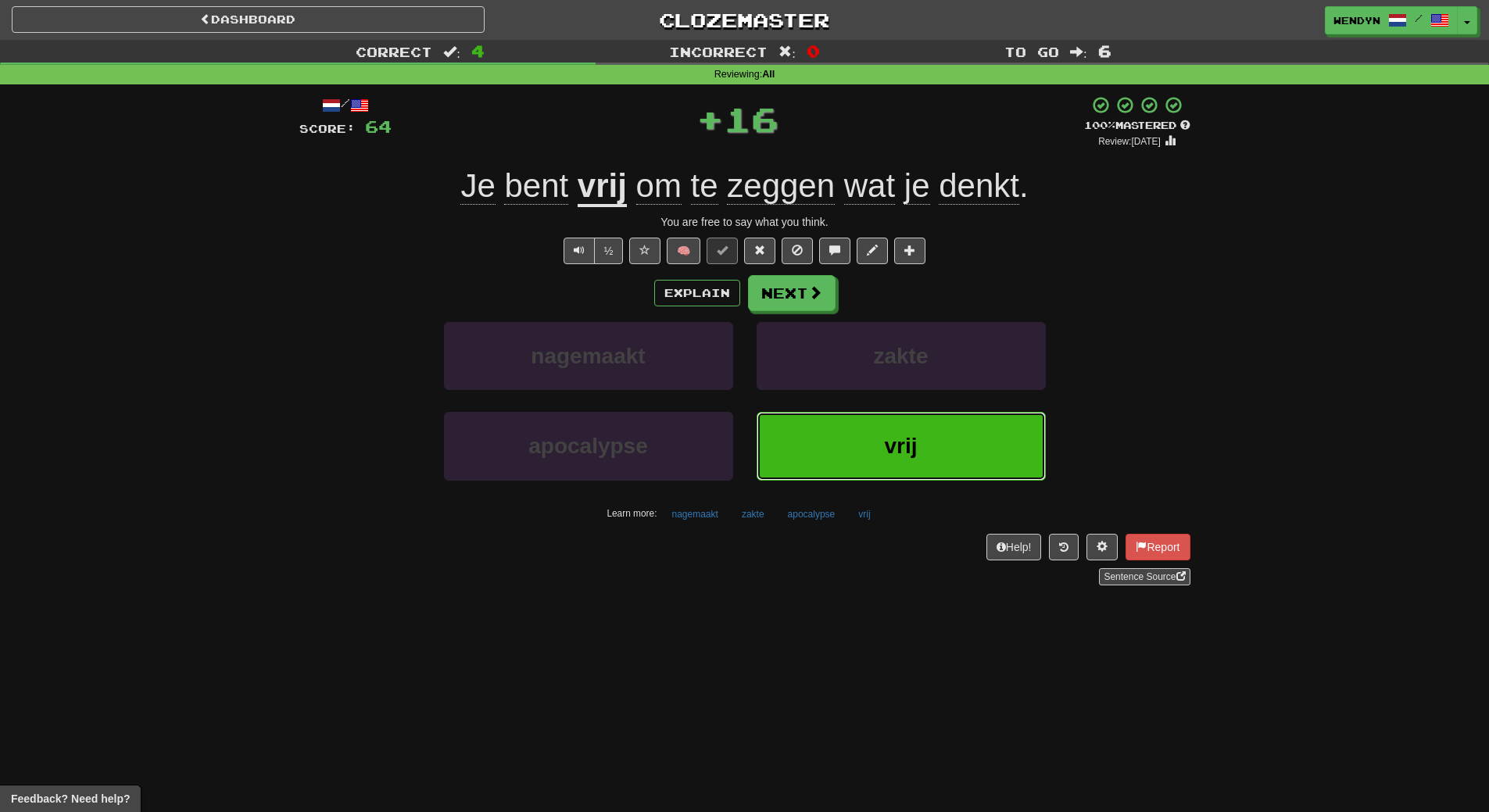
click at [897, 469] on button "vrij" at bounding box center [901, 446] width 289 height 68
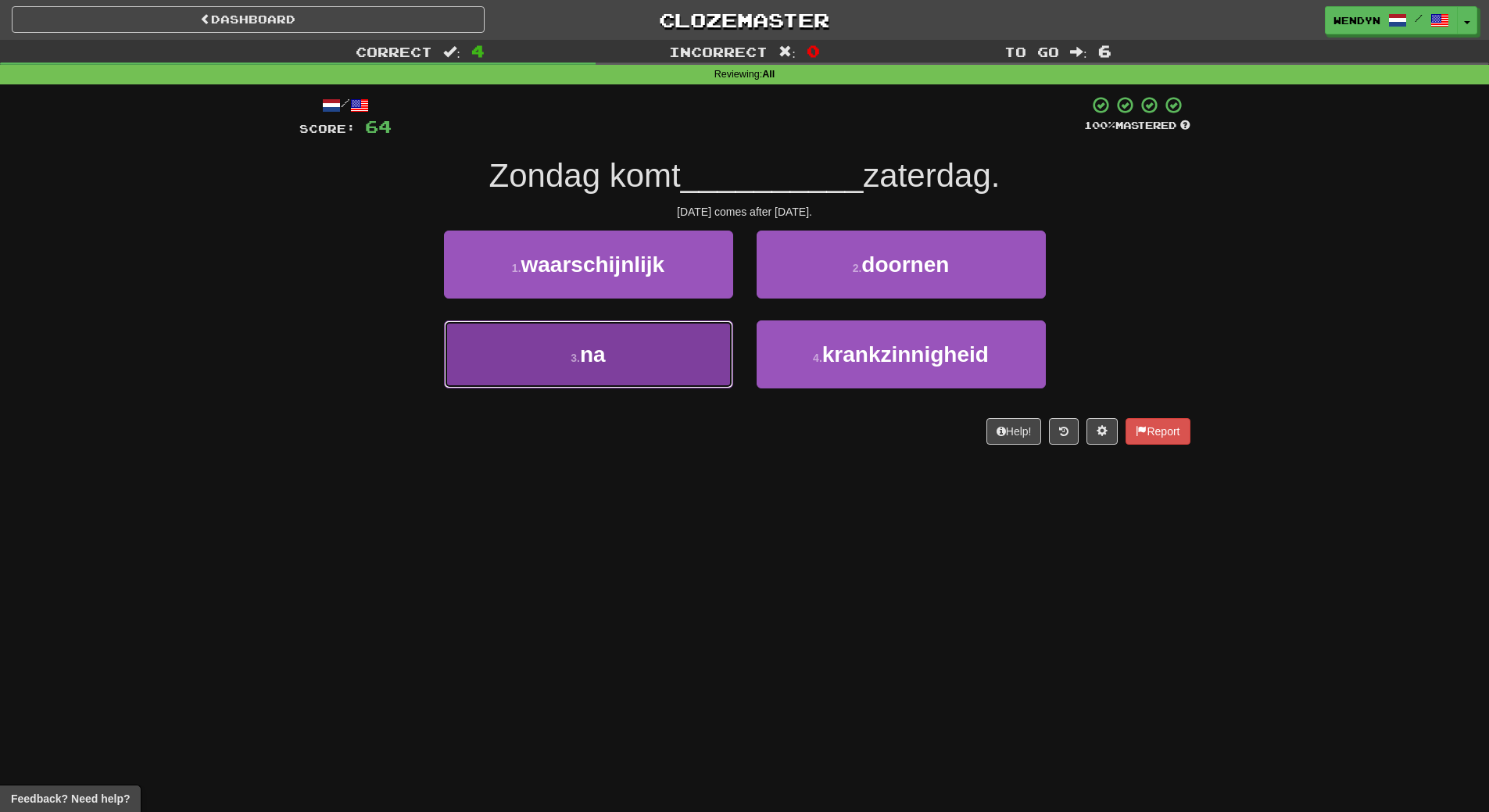
drag, startPoint x: 652, startPoint y: 369, endPoint x: 656, endPoint y: 428, distance: 59.1
click at [652, 370] on button "3 . na" at bounding box center [588, 354] width 289 height 68
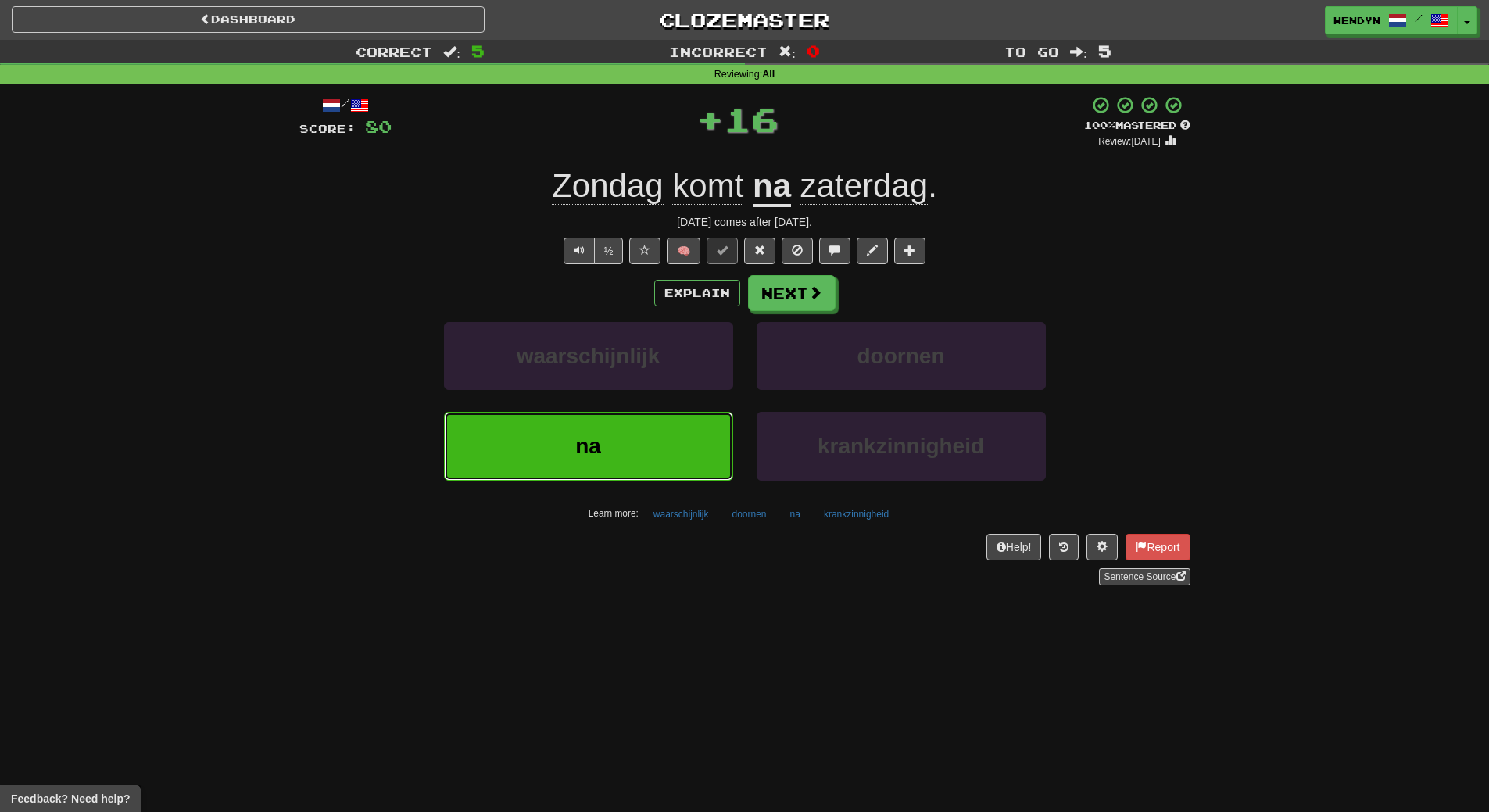
click at [656, 447] on button "na" at bounding box center [588, 446] width 289 height 68
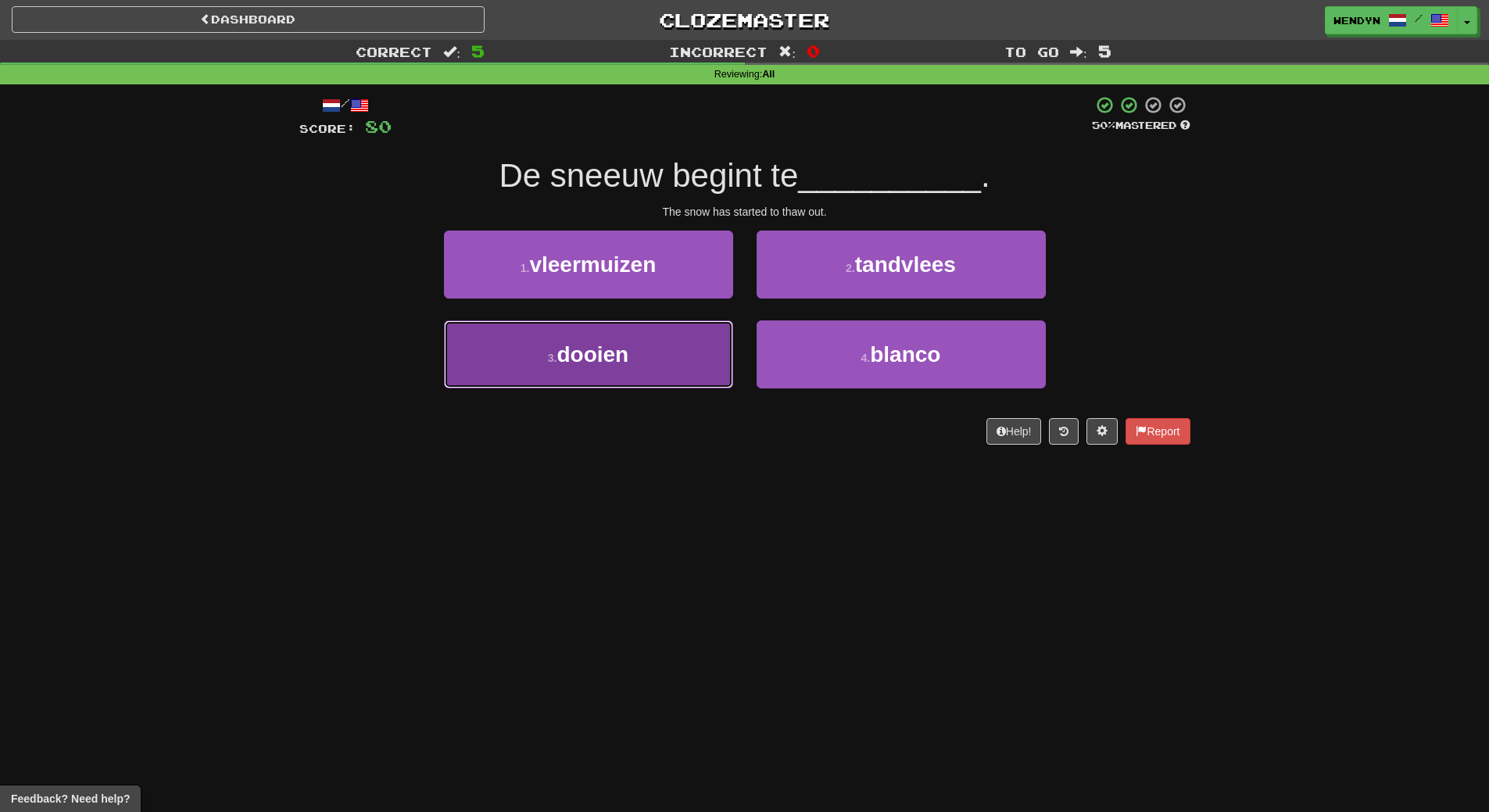
click at [689, 356] on button "3 . dooien" at bounding box center [588, 354] width 289 height 68
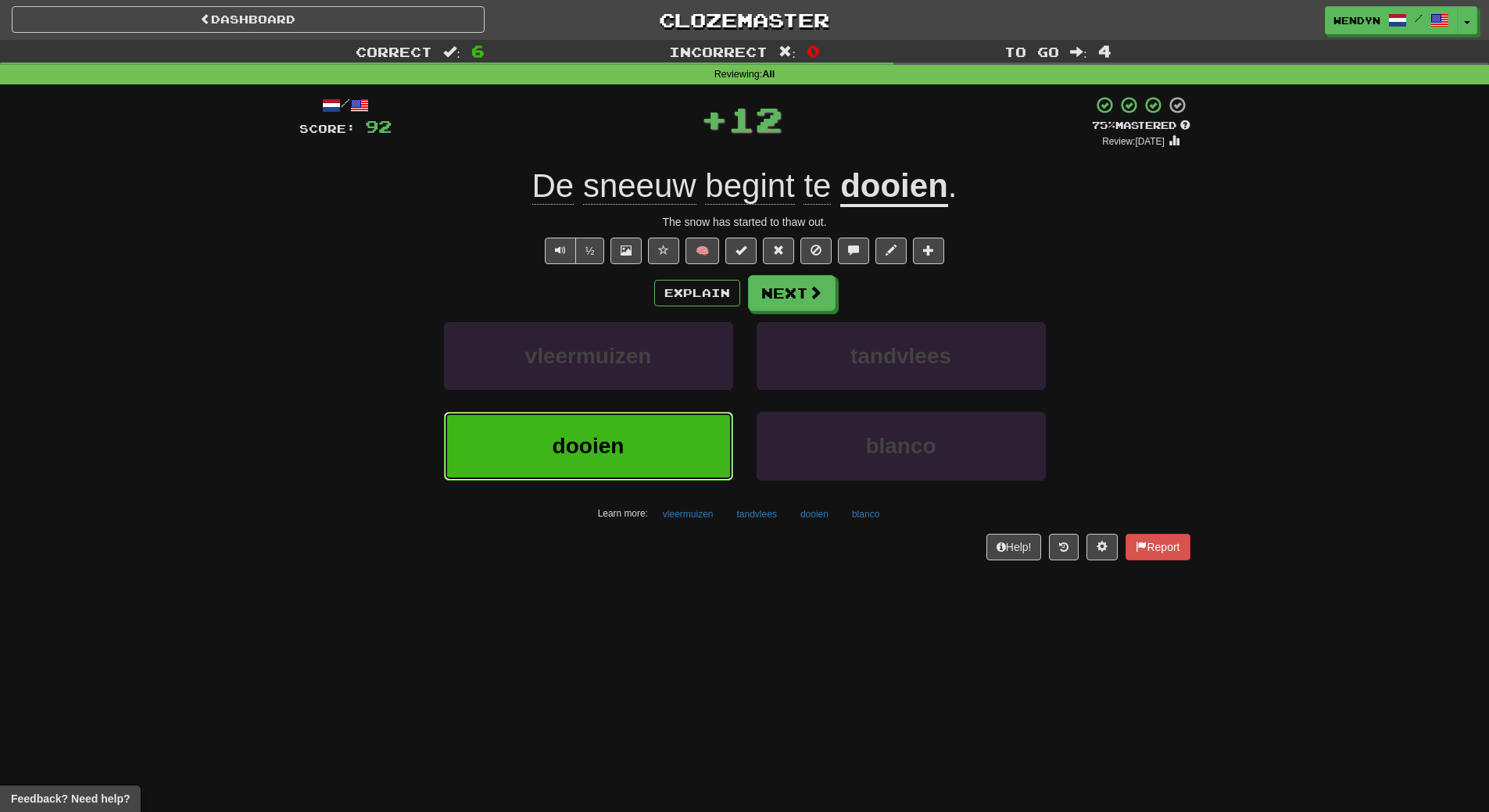
click at [684, 426] on button "dooien" at bounding box center [588, 446] width 289 height 68
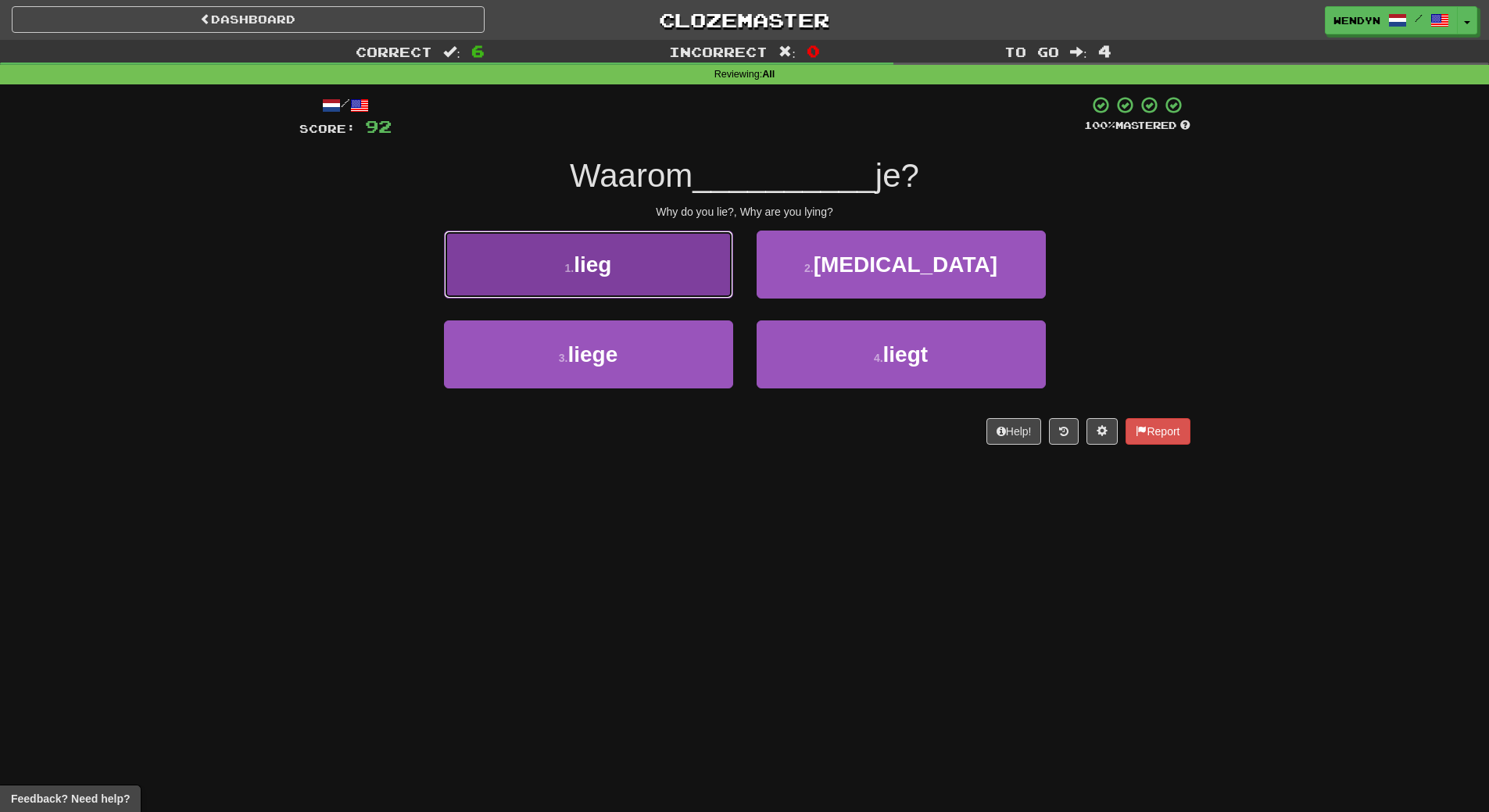
click at [665, 260] on button "1 . lieg" at bounding box center [588, 264] width 289 height 68
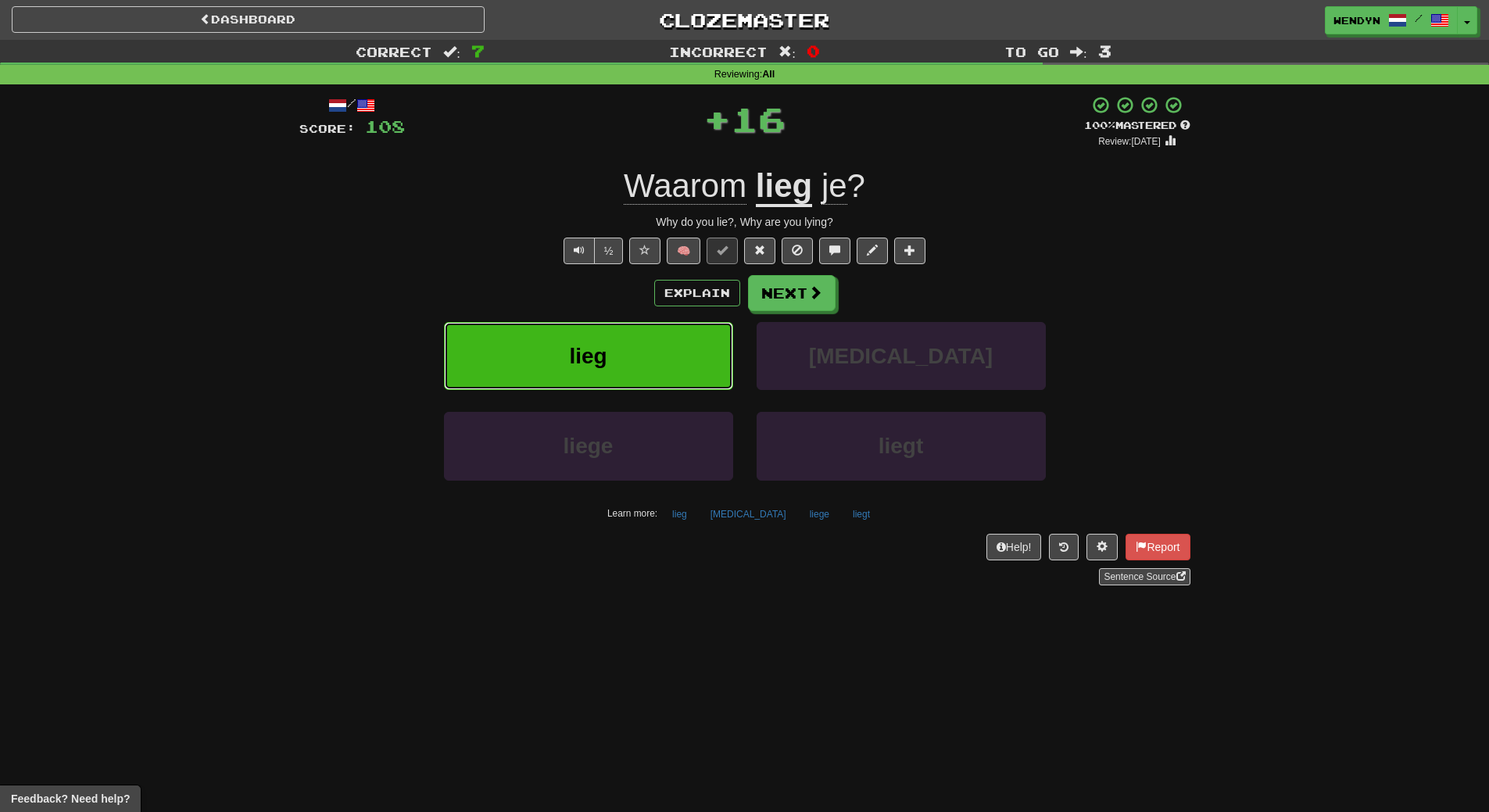
click at [663, 345] on button "lieg" at bounding box center [588, 355] width 289 height 68
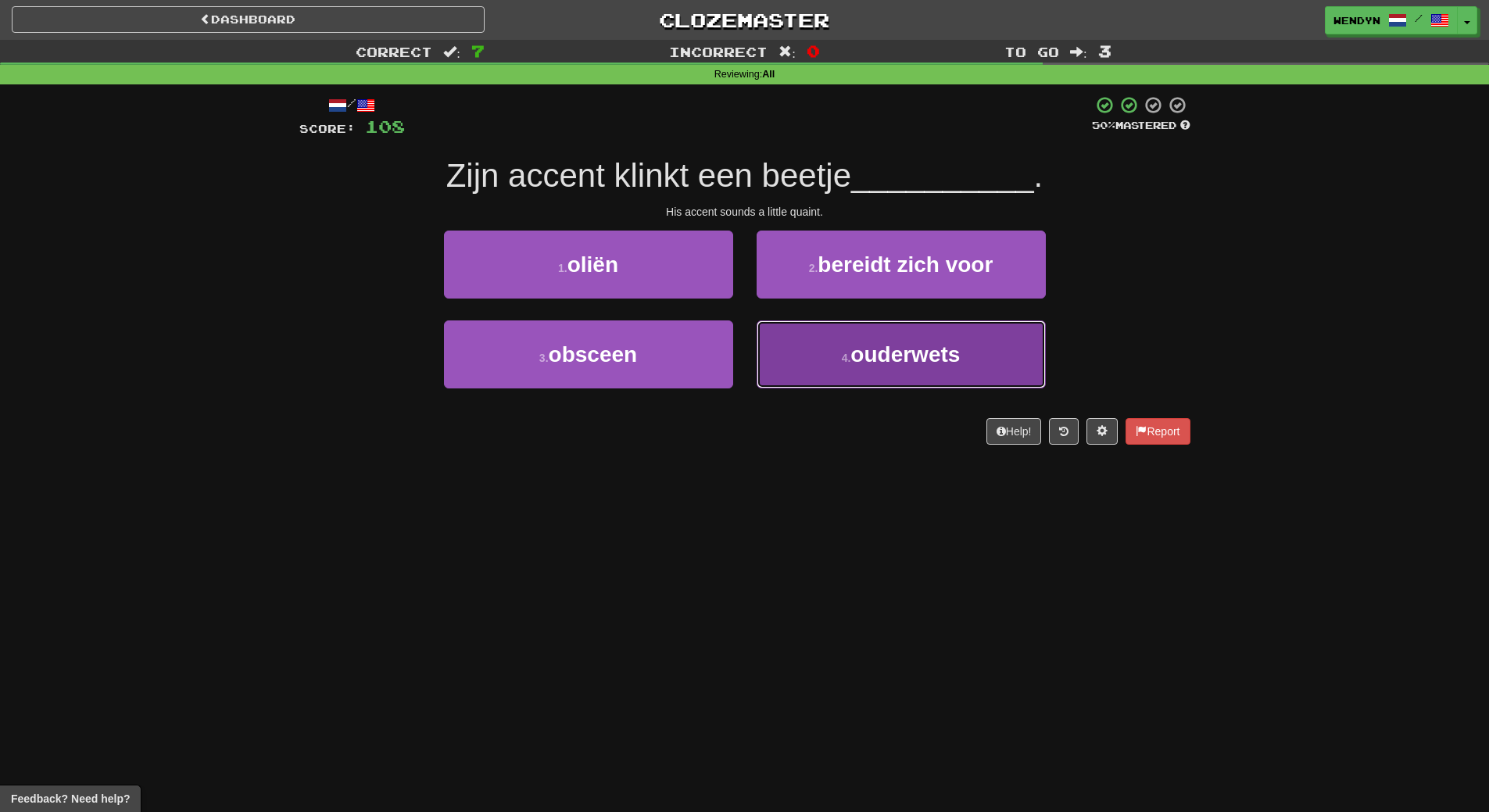
click at [880, 371] on button "4 . ouderwets" at bounding box center [901, 354] width 289 height 68
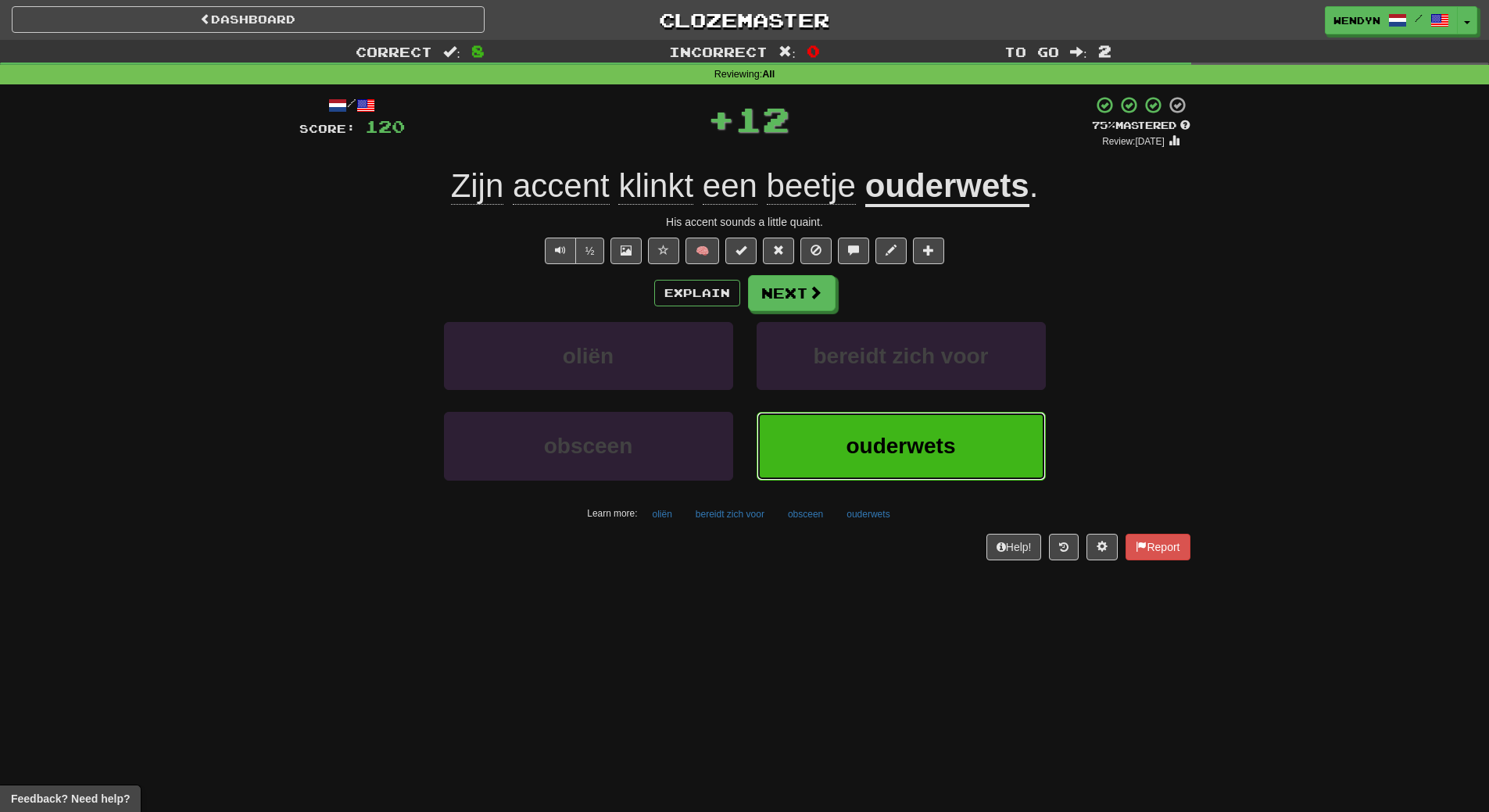
click at [882, 421] on button "ouderwets" at bounding box center [901, 446] width 289 height 68
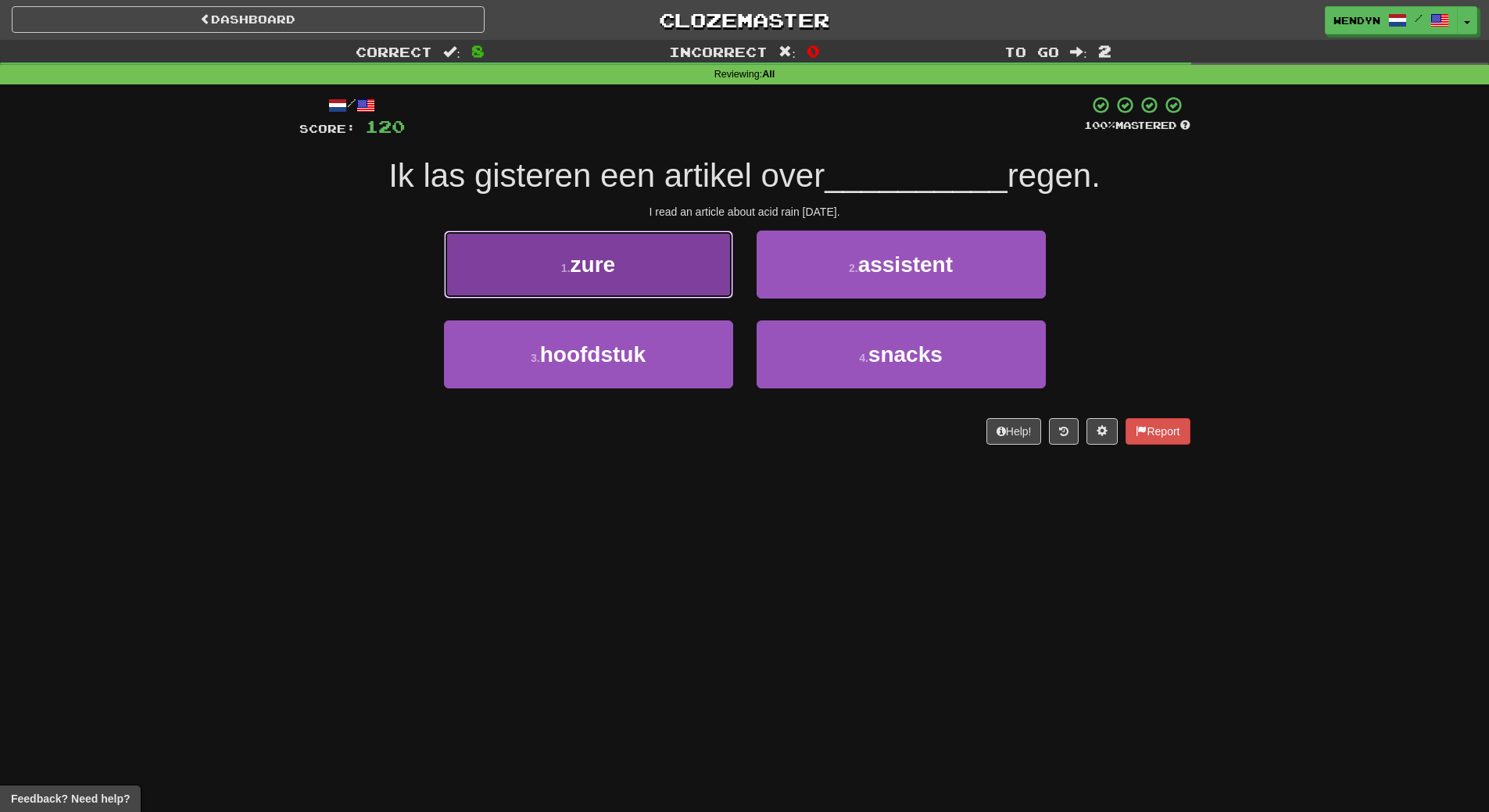
click at [631, 280] on button "1 . zure" at bounding box center [588, 264] width 289 height 68
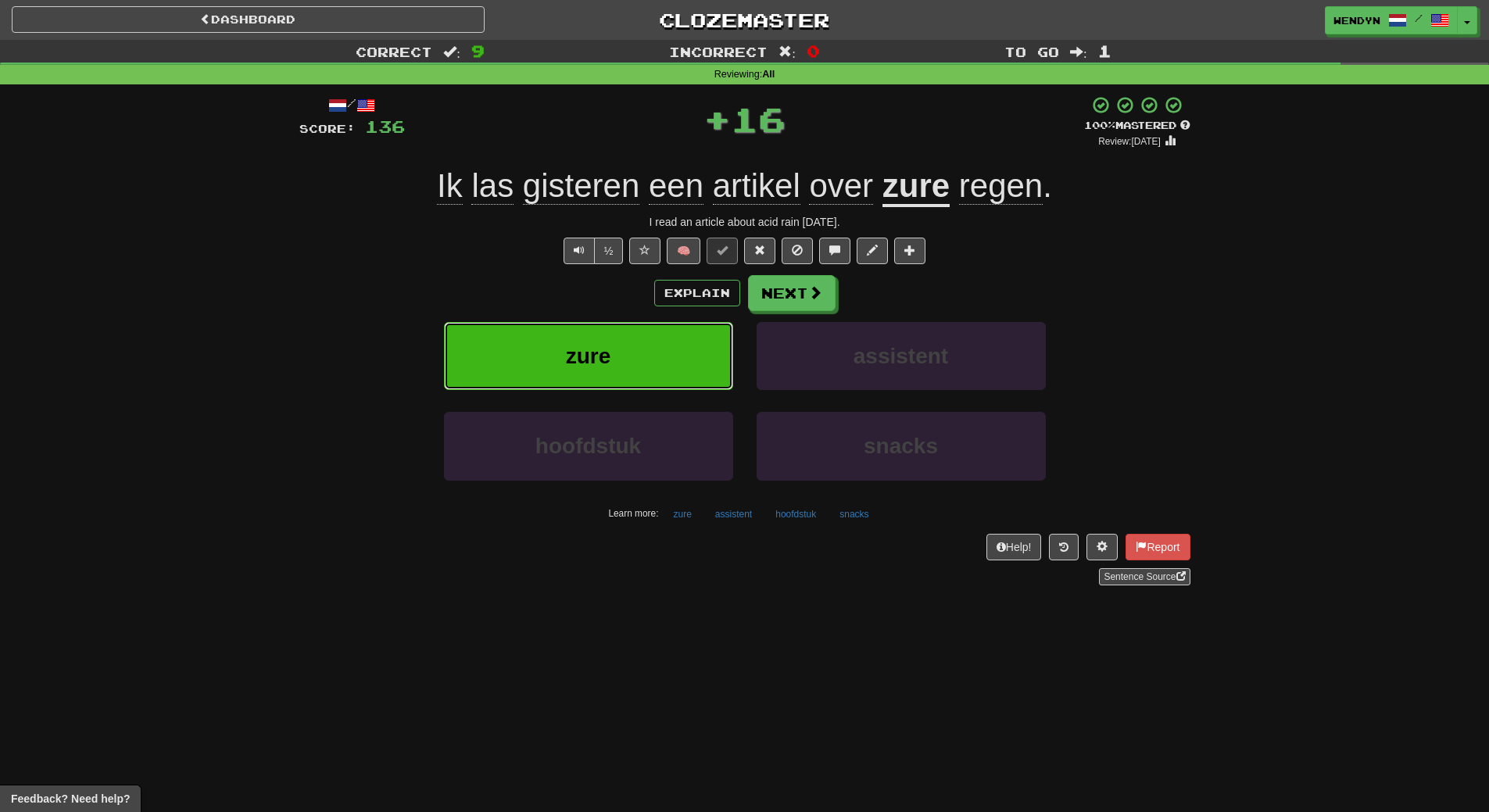
click at [613, 336] on button "zure" at bounding box center [588, 355] width 289 height 68
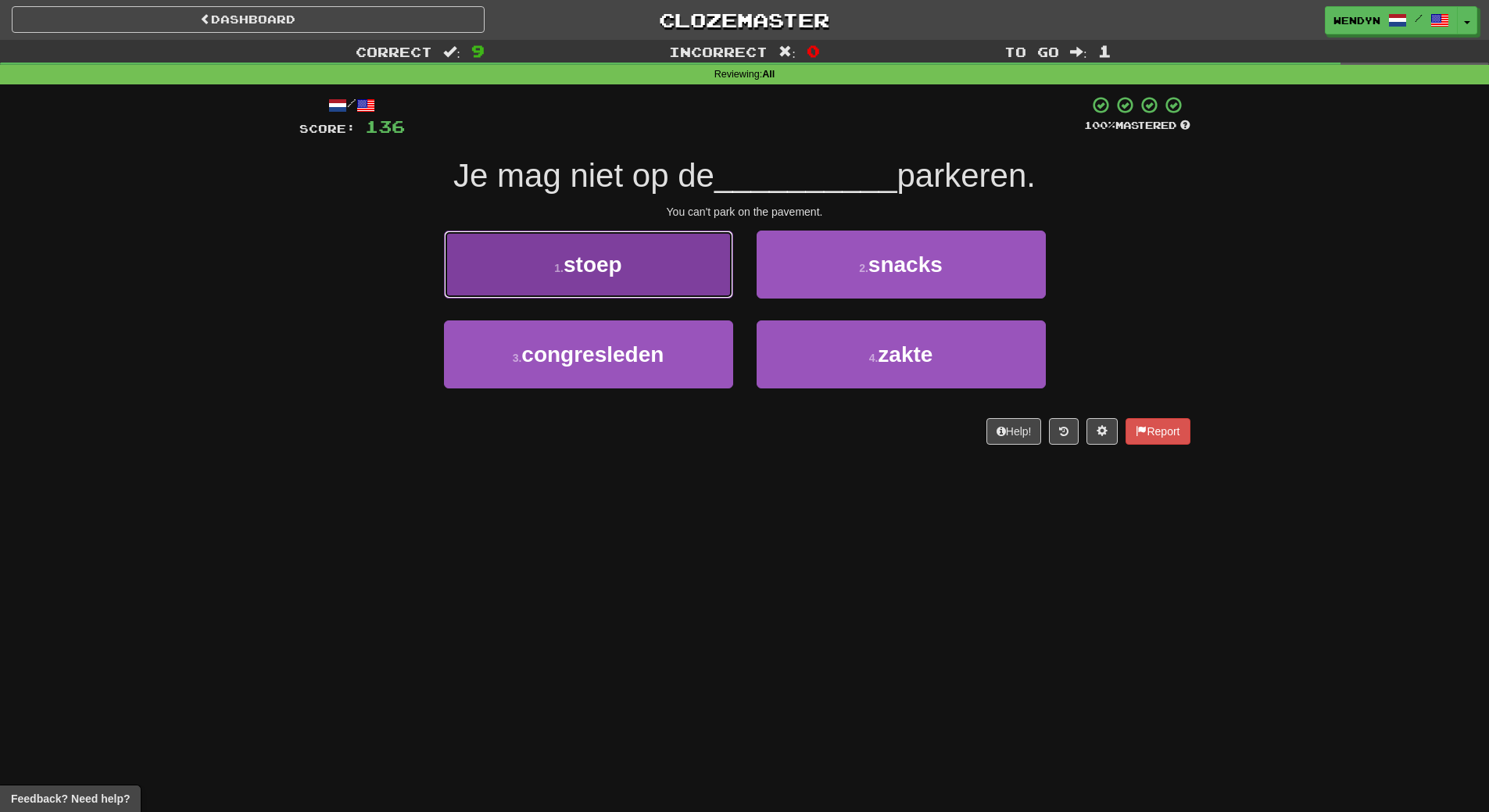
click at [612, 260] on span "stoep" at bounding box center [593, 264] width 59 height 24
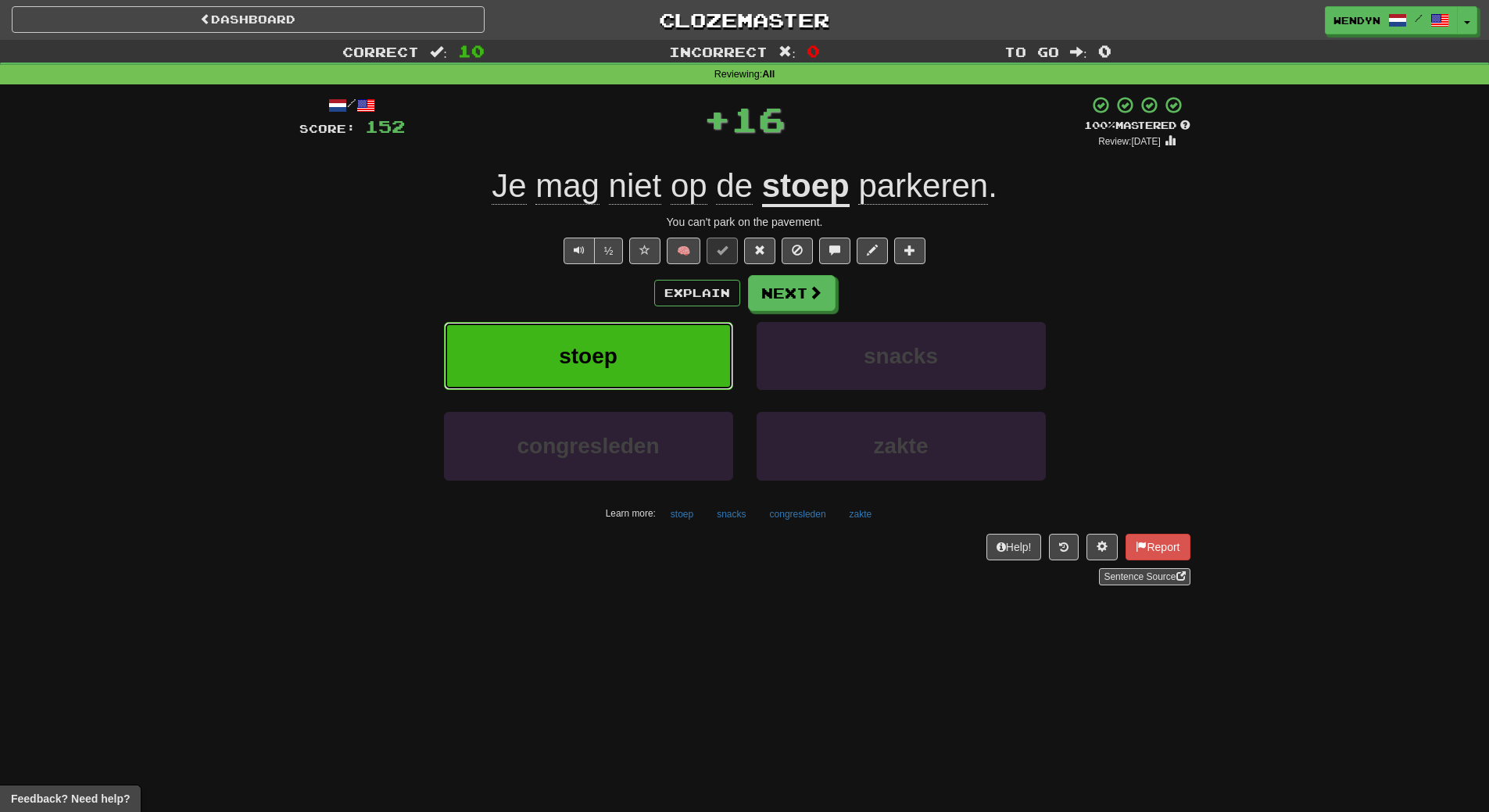
click at [627, 332] on button "stoep" at bounding box center [588, 355] width 289 height 68
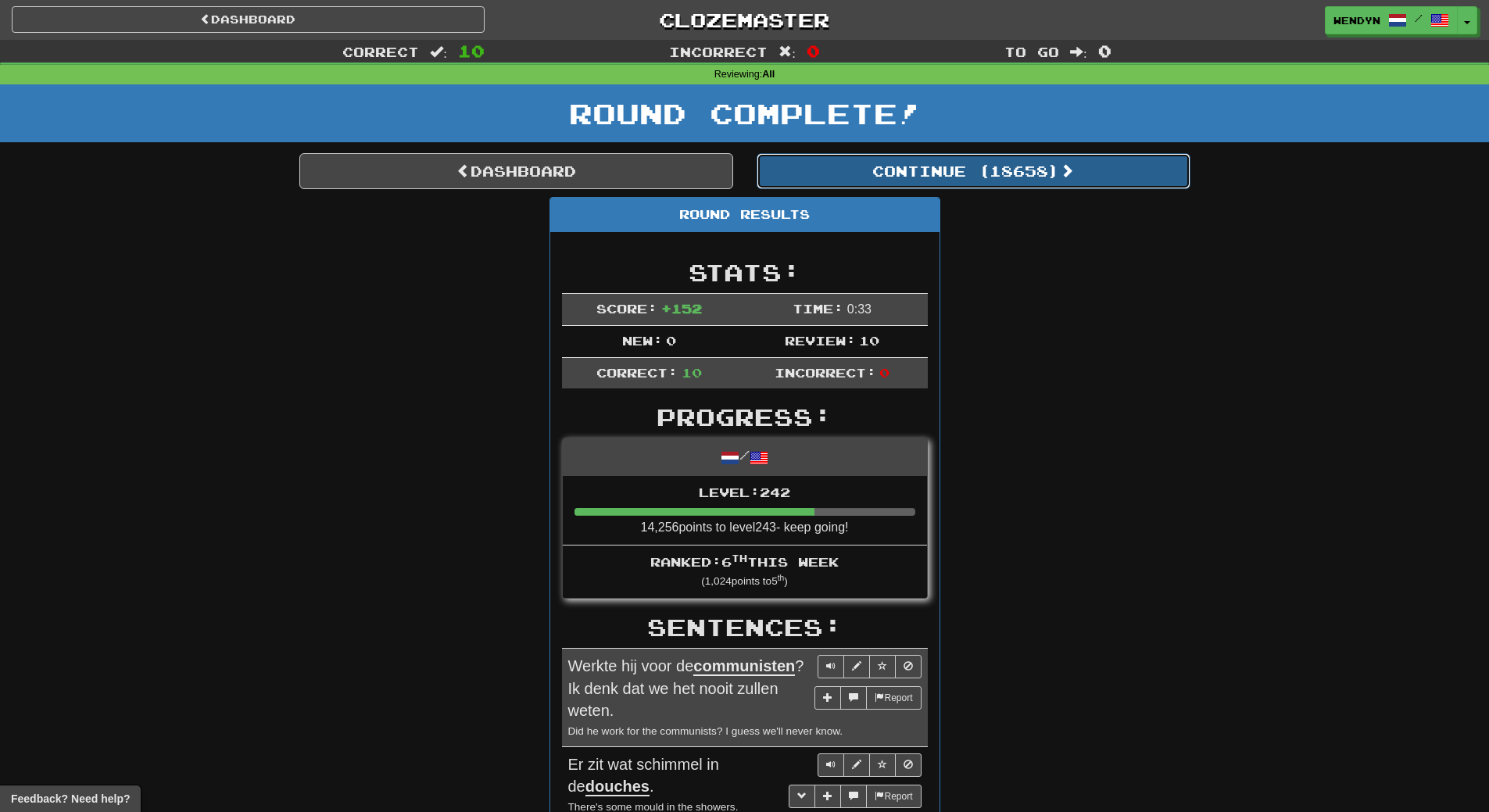
click at [1014, 180] on button "Continue ( 18658 )" at bounding box center [974, 171] width 434 height 36
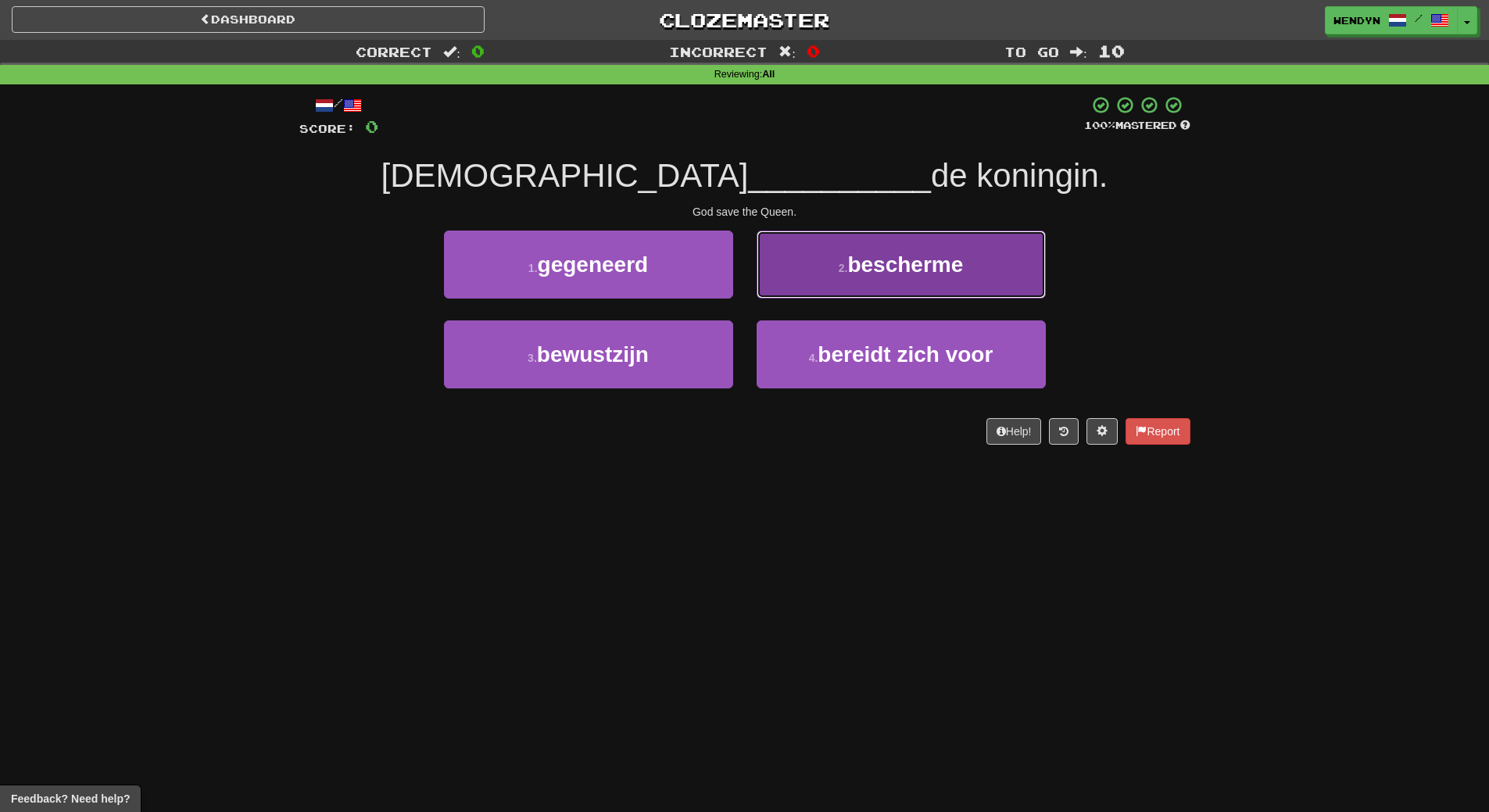
click at [938, 267] on span "bescherme" at bounding box center [905, 264] width 116 height 24
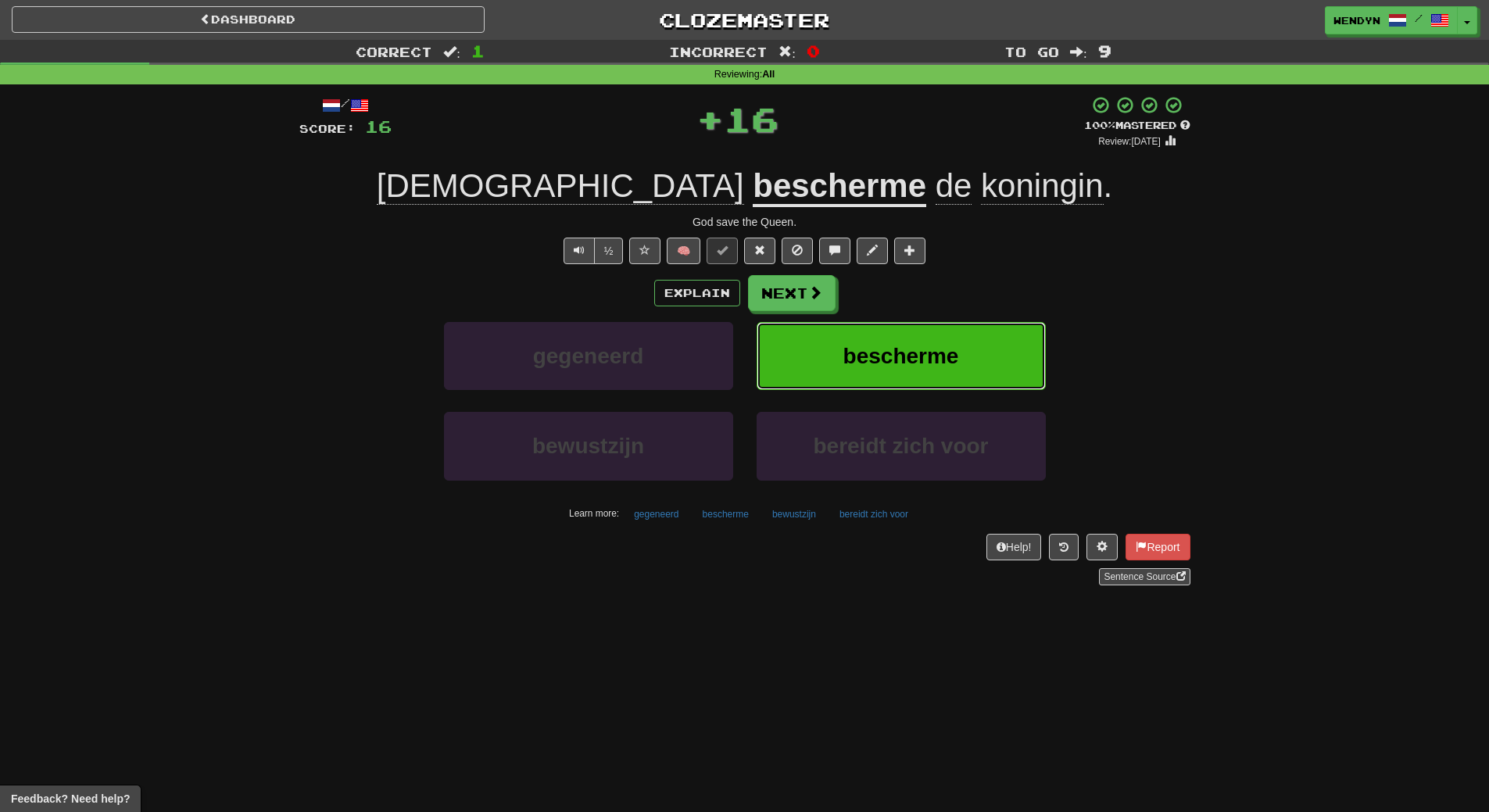
click at [913, 336] on button "bescherme" at bounding box center [901, 355] width 289 height 68
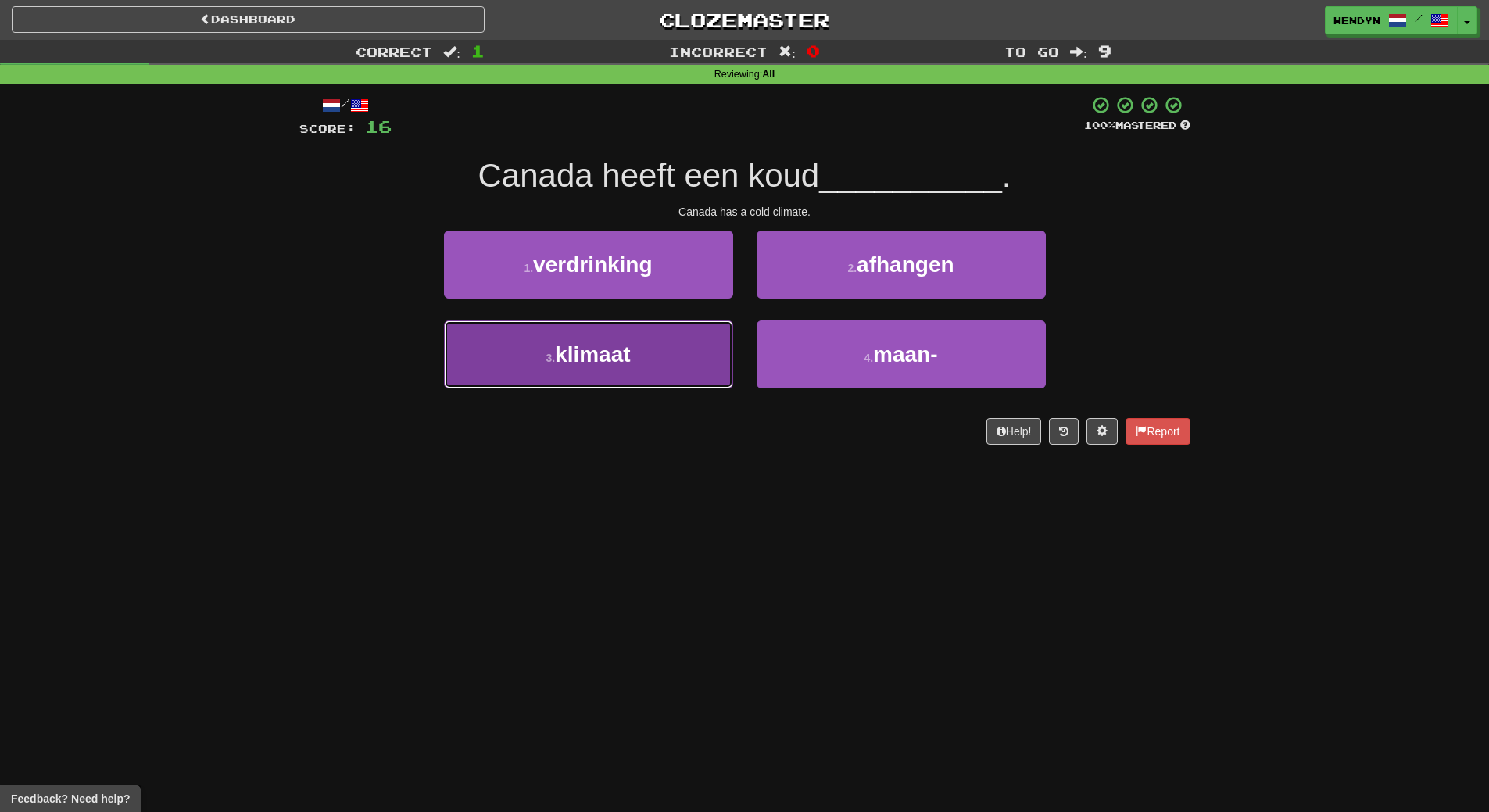
click at [656, 363] on button "3 . klimaat" at bounding box center [588, 354] width 289 height 68
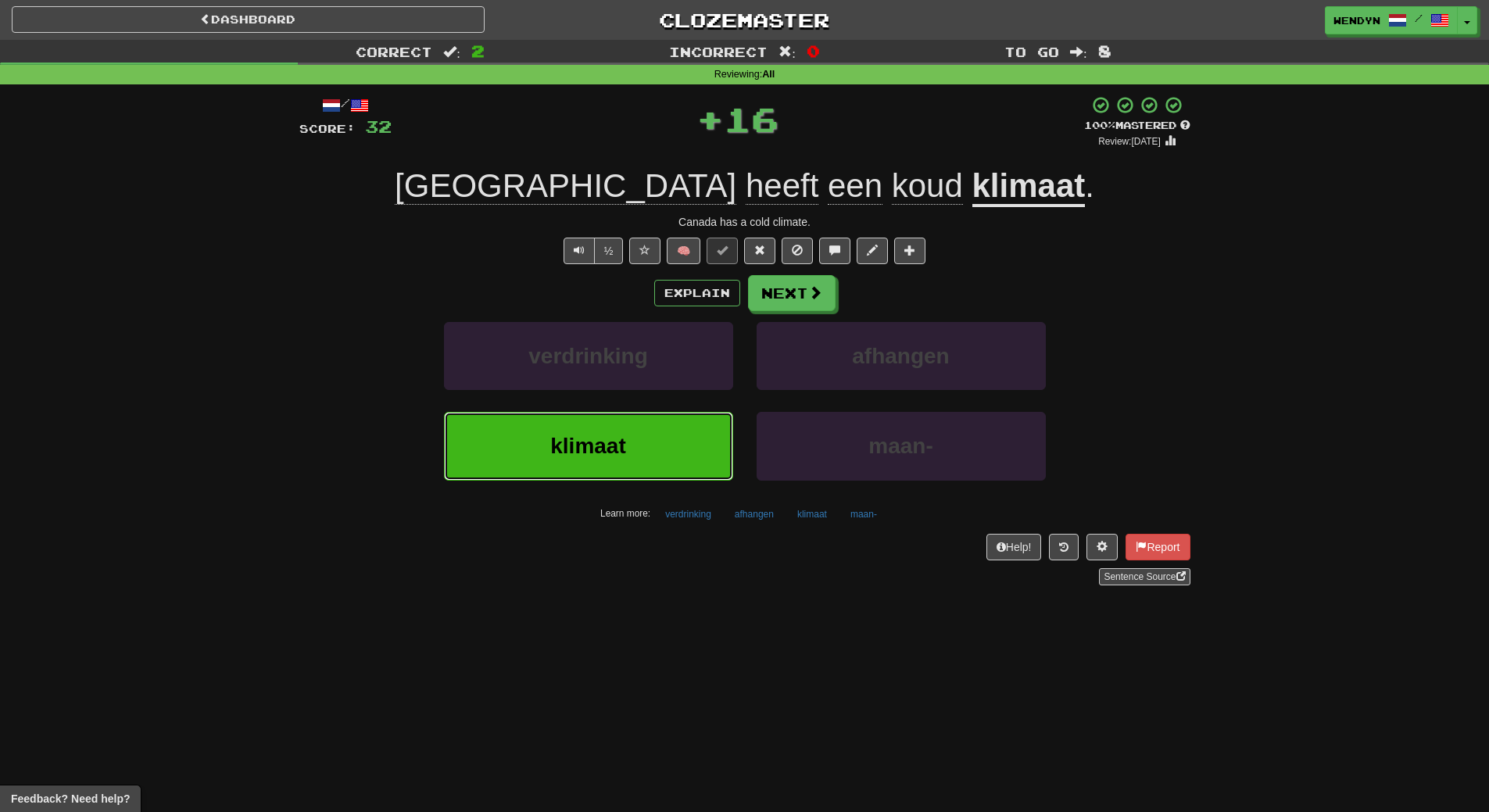
click at [637, 465] on button "klimaat" at bounding box center [588, 446] width 289 height 68
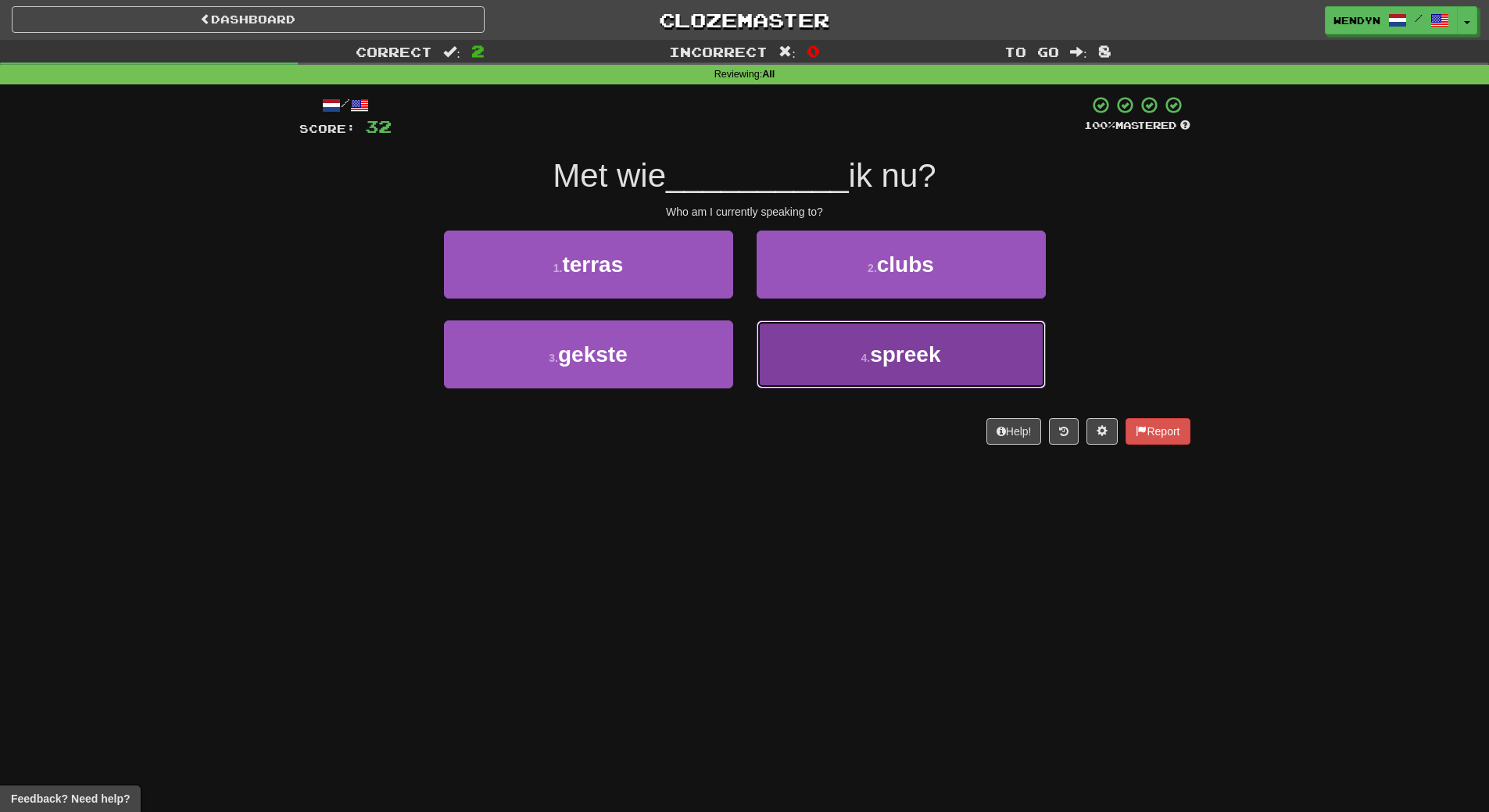
click at [960, 377] on button "4 . spreek" at bounding box center [901, 354] width 289 height 68
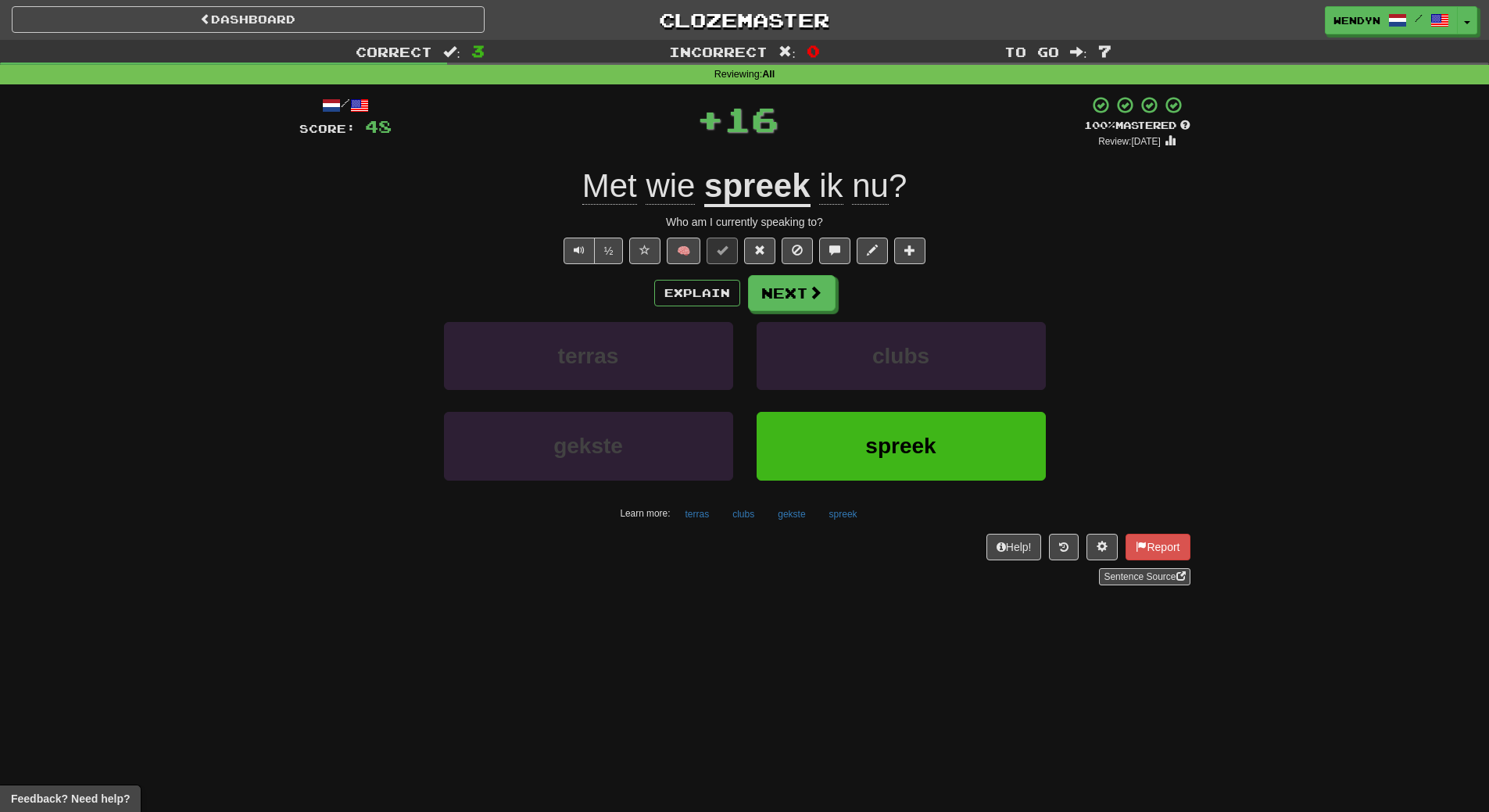
click at [903, 558] on div "Help! Report Sentence Source" at bounding box center [745, 560] width 891 height 52
click at [909, 468] on button "spreek" at bounding box center [901, 446] width 289 height 68
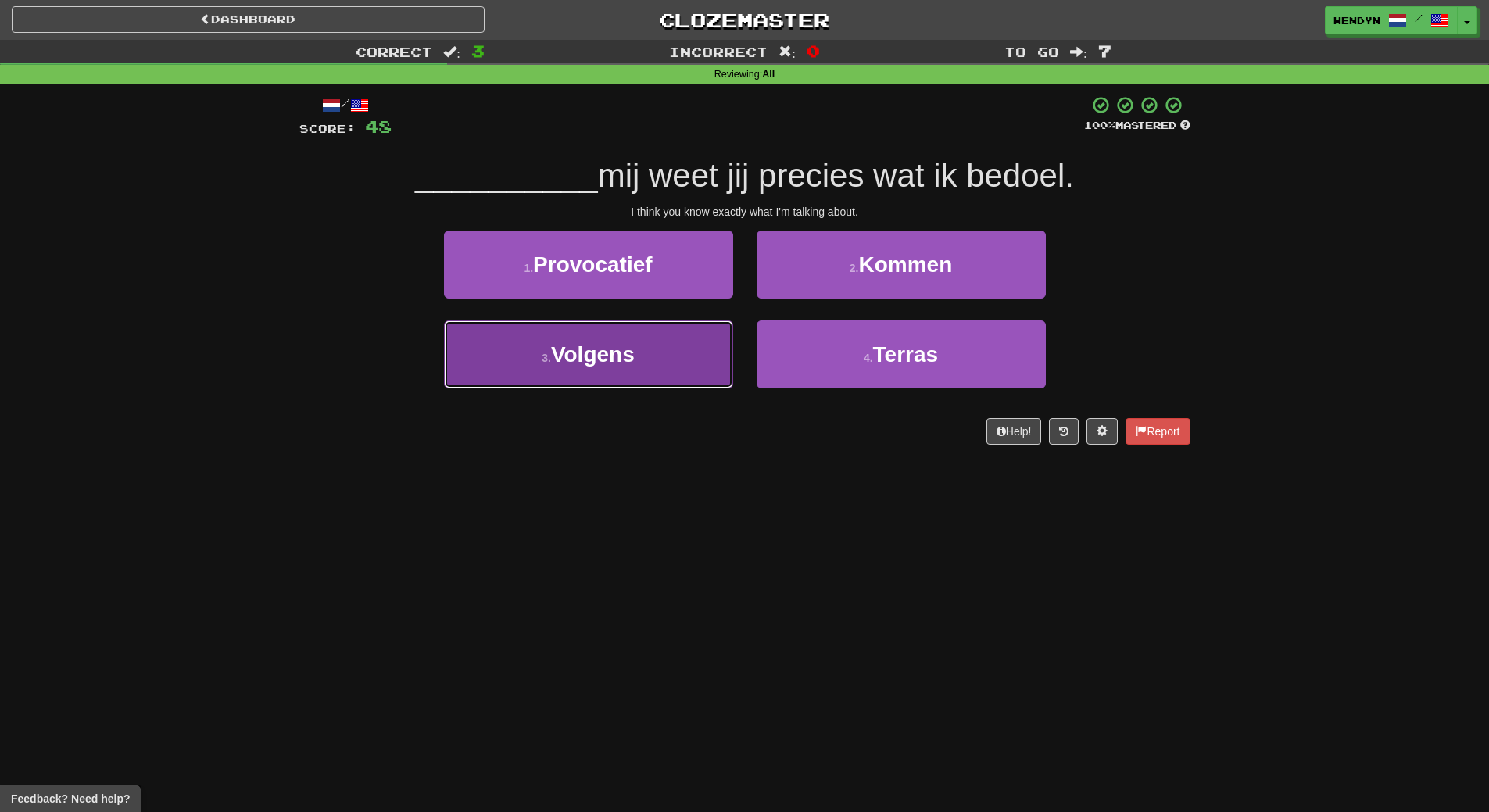
click at [660, 366] on button "3 . Volgens" at bounding box center [588, 354] width 289 height 68
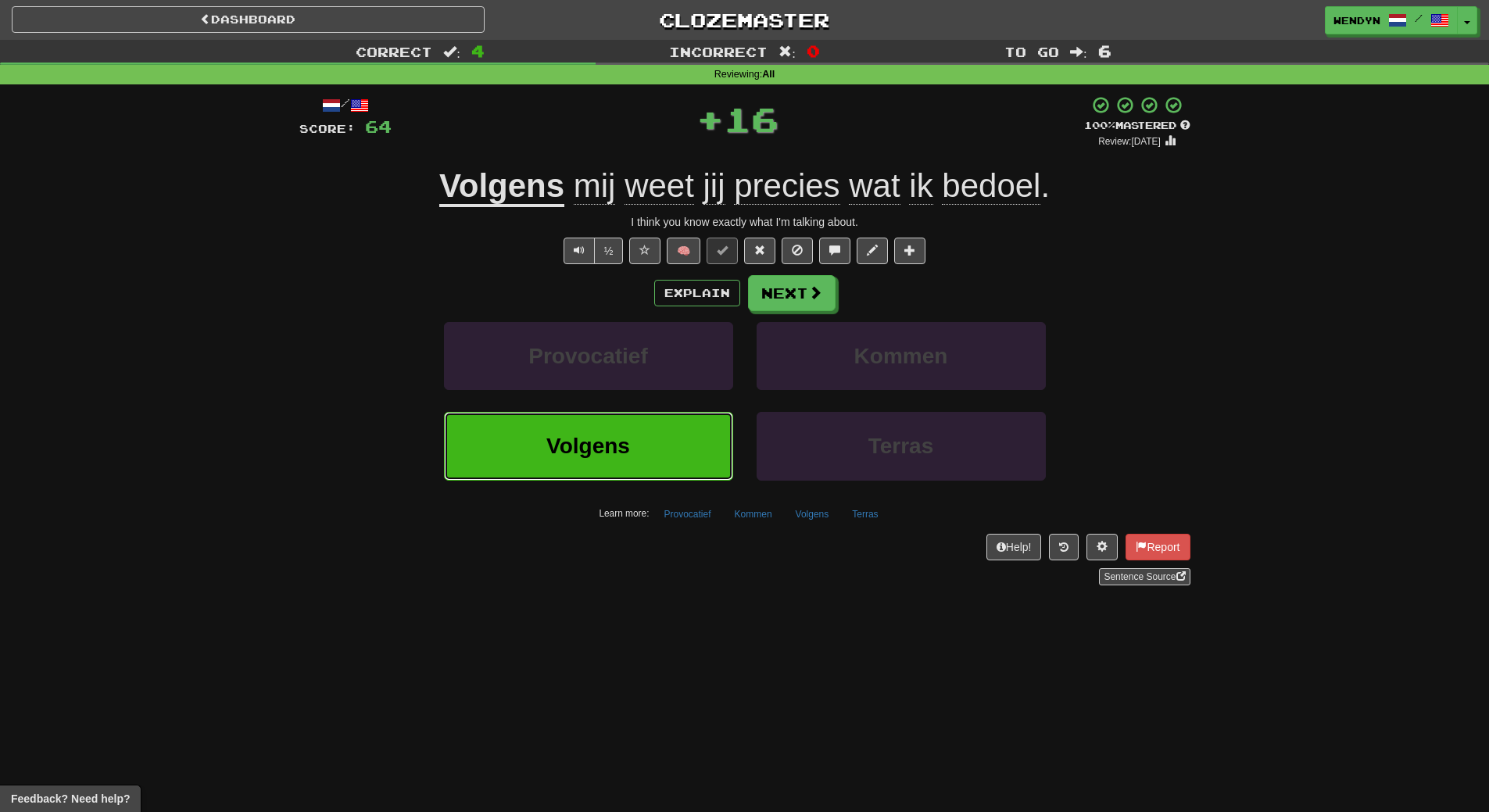
click at [652, 440] on button "Volgens" at bounding box center [588, 446] width 289 height 68
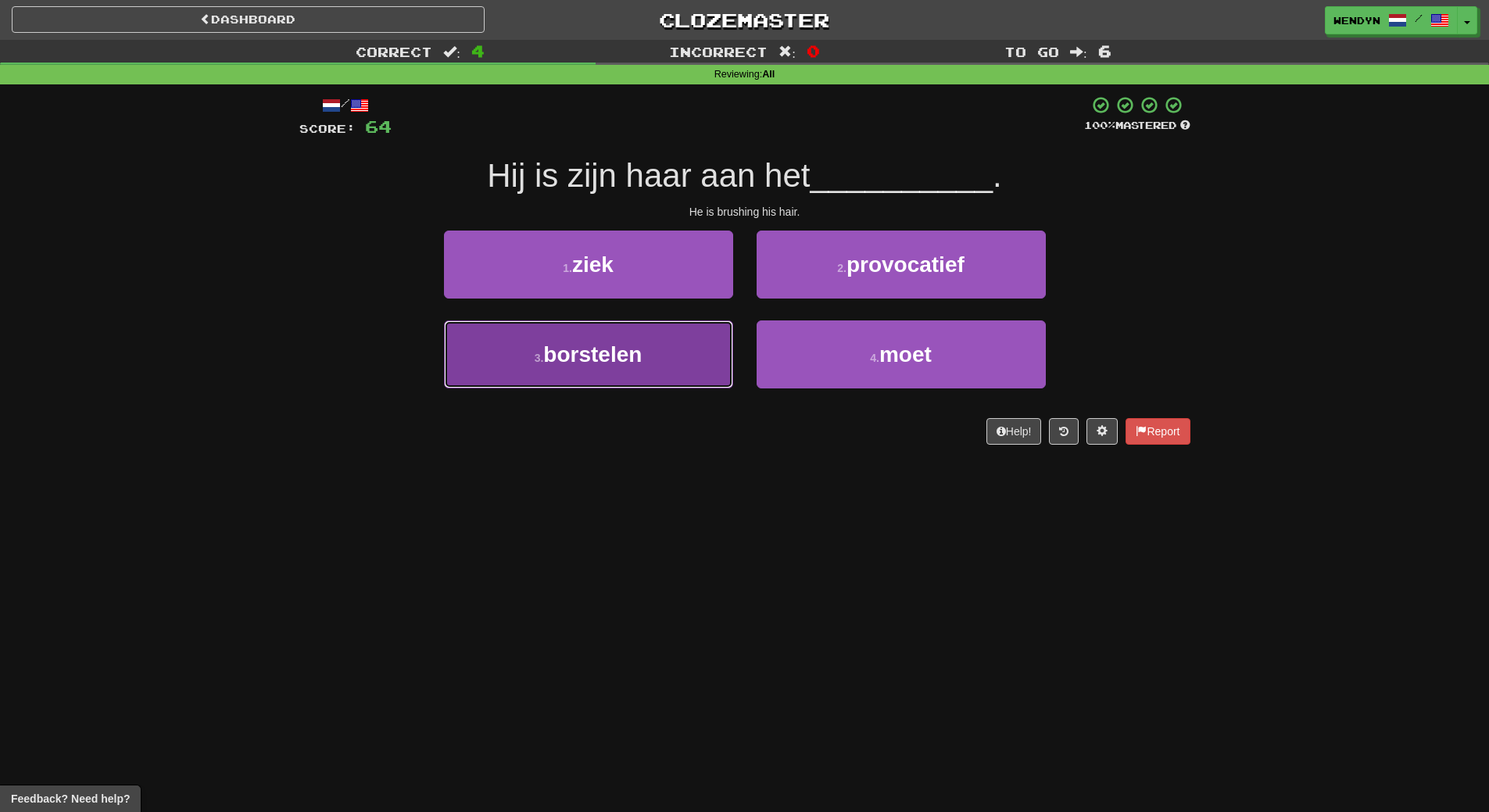
click at [647, 361] on button "3 . borstelen" at bounding box center [588, 354] width 289 height 68
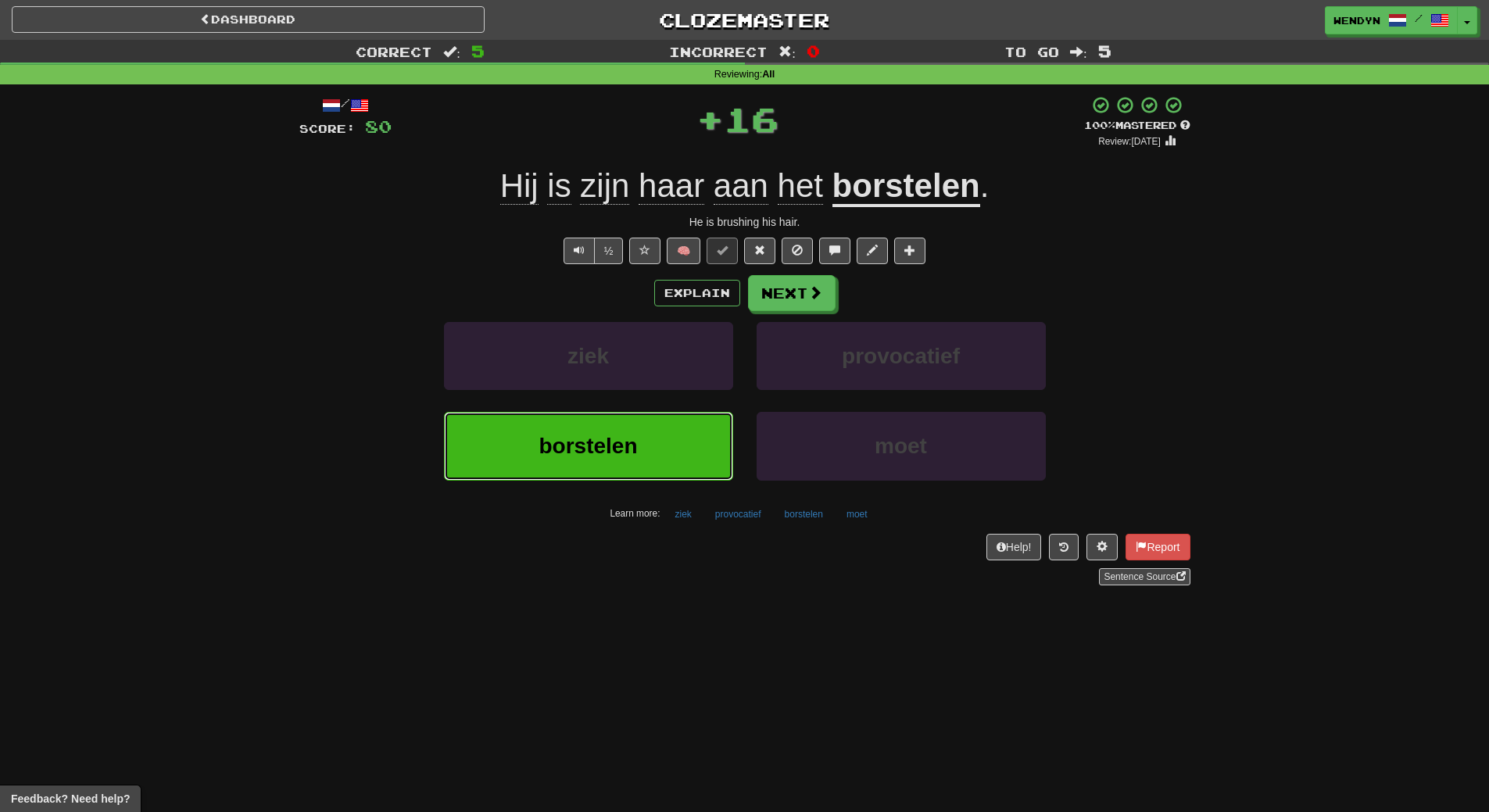
click at [638, 448] on button "borstelen" at bounding box center [588, 446] width 289 height 68
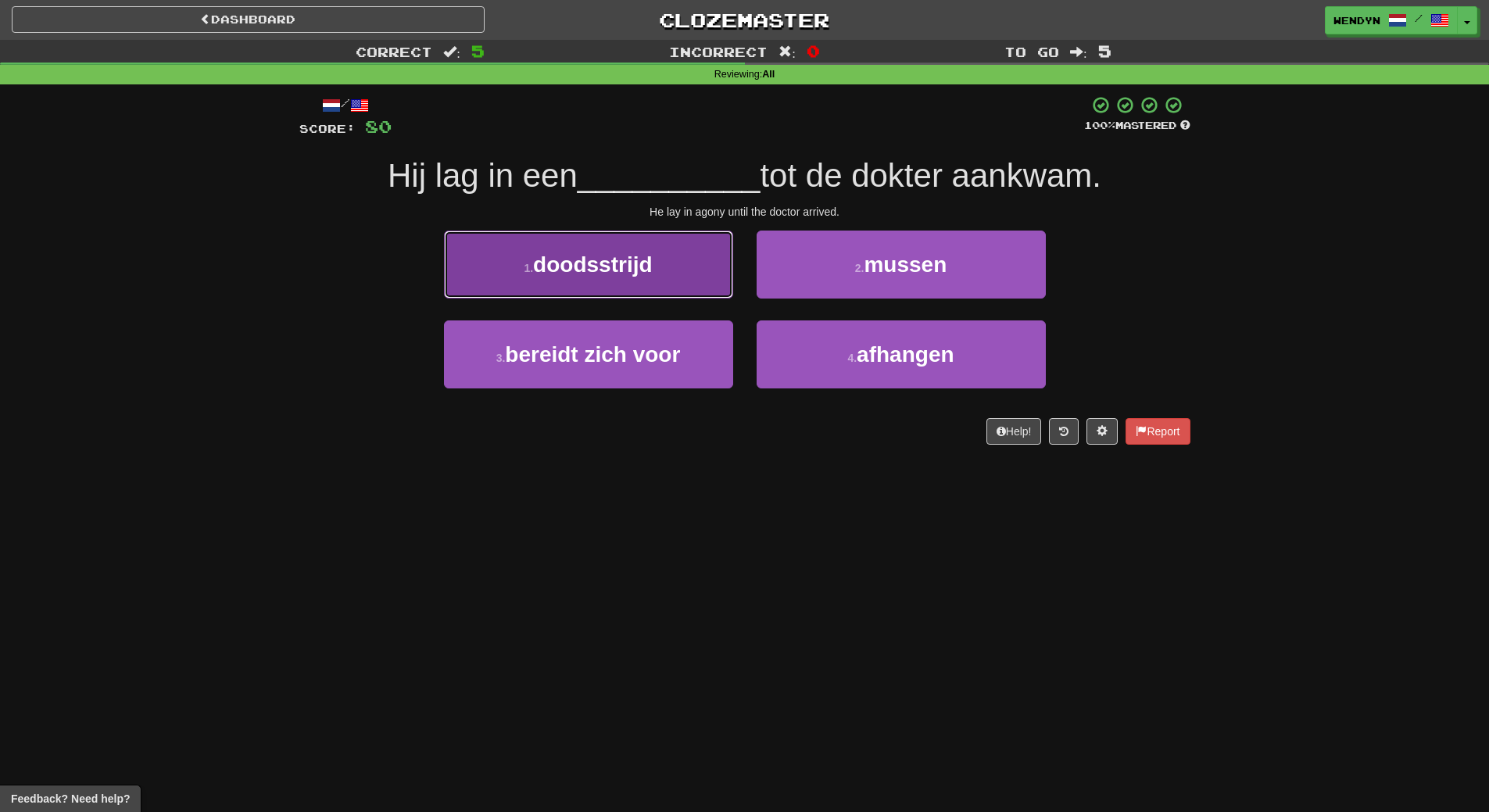
click at [645, 284] on button "1 . doodsstrijd" at bounding box center [588, 264] width 289 height 68
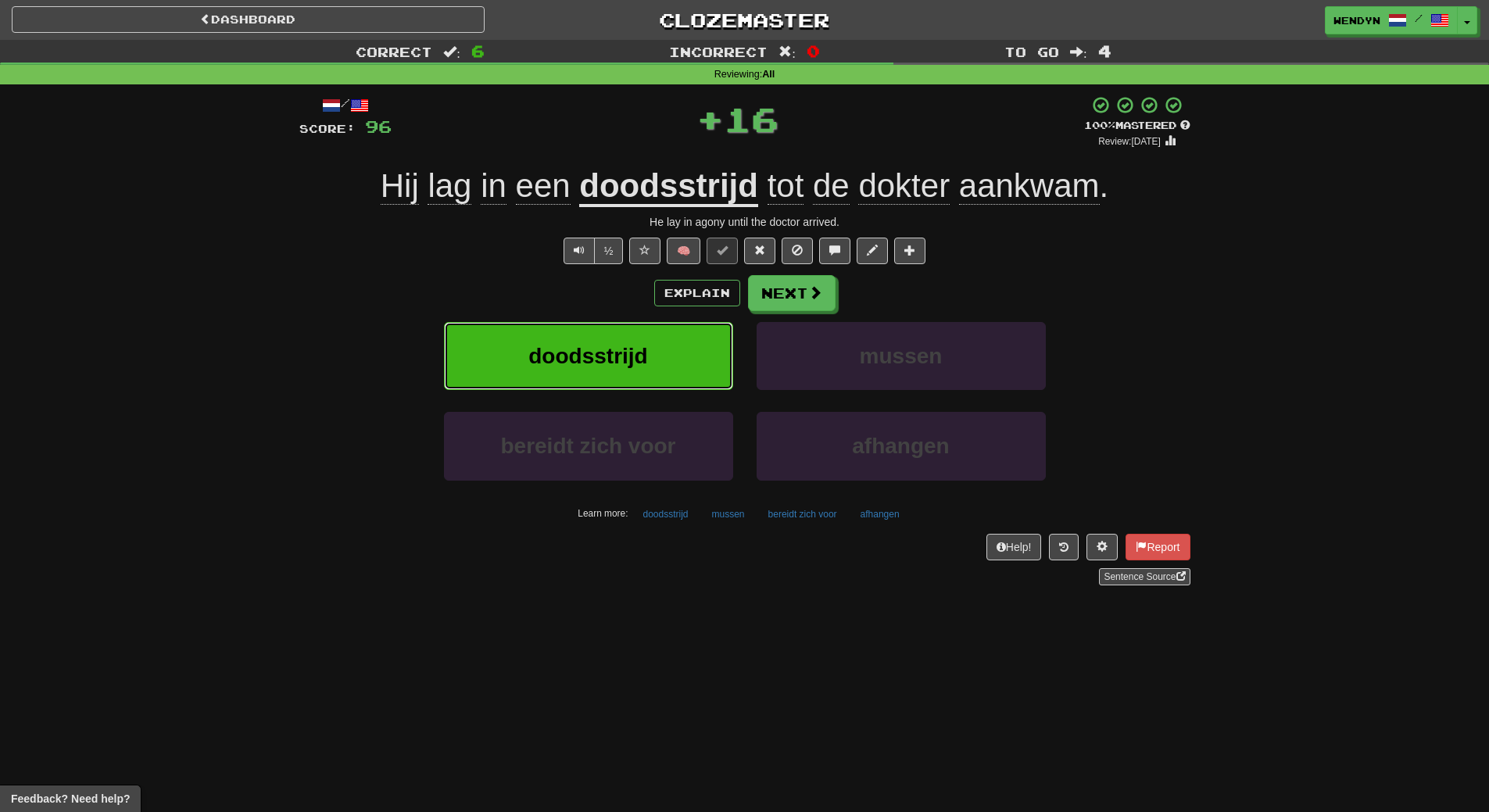
click at [641, 342] on button "doodsstrijd" at bounding box center [588, 355] width 289 height 68
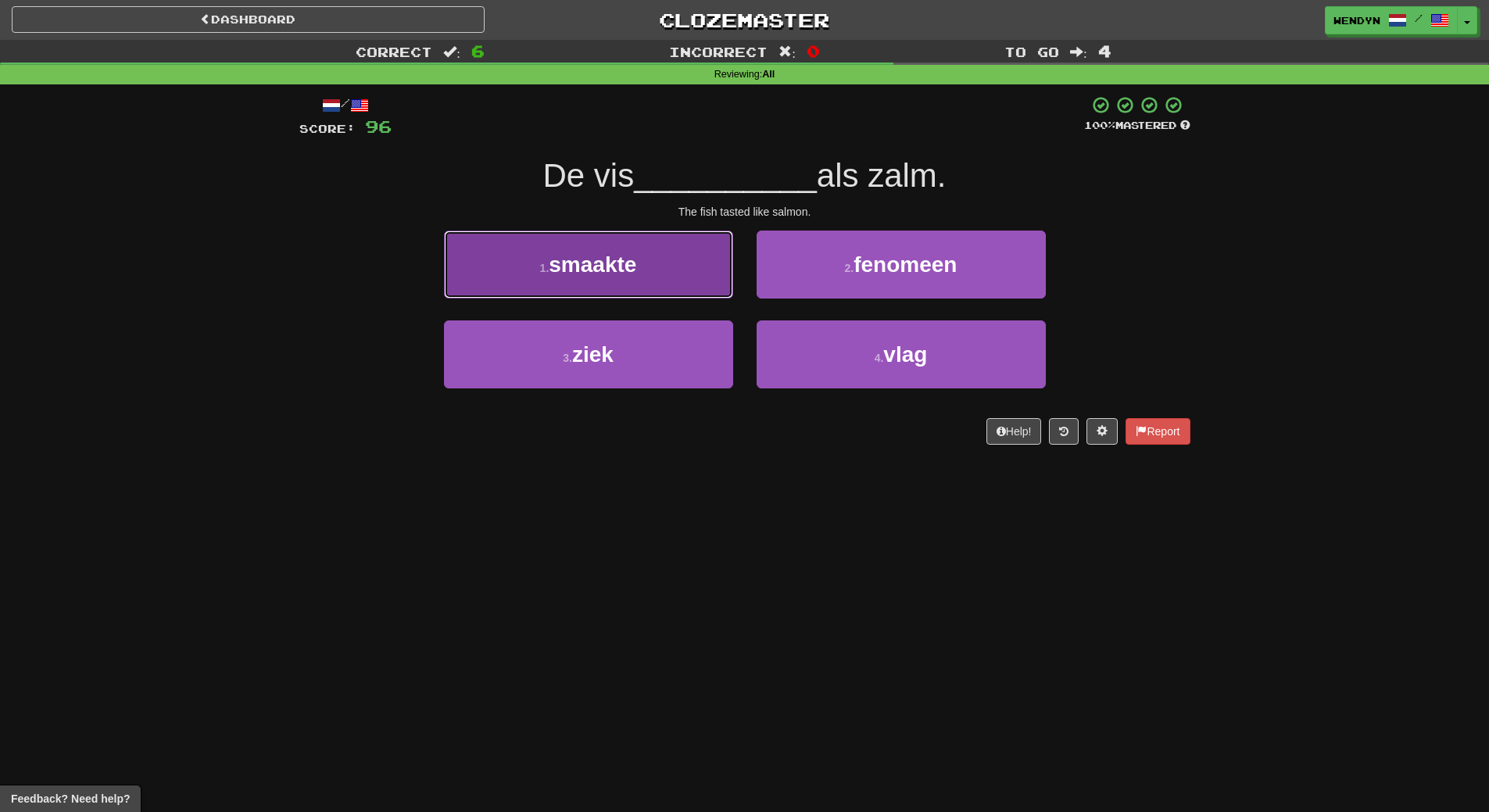
click at [620, 289] on button "1 . smaakte" at bounding box center [588, 264] width 289 height 68
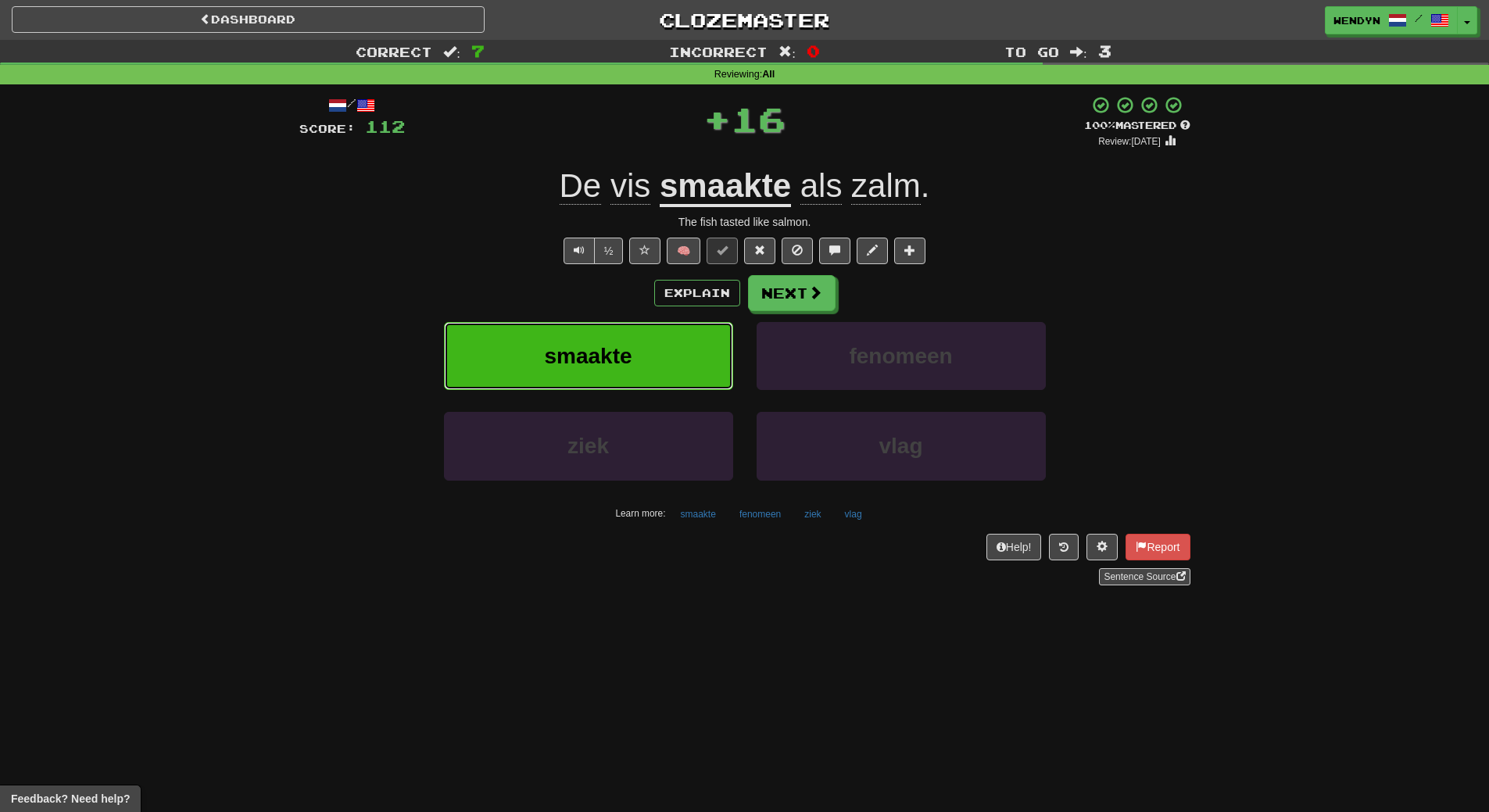
click at [618, 376] on button "smaakte" at bounding box center [588, 355] width 289 height 68
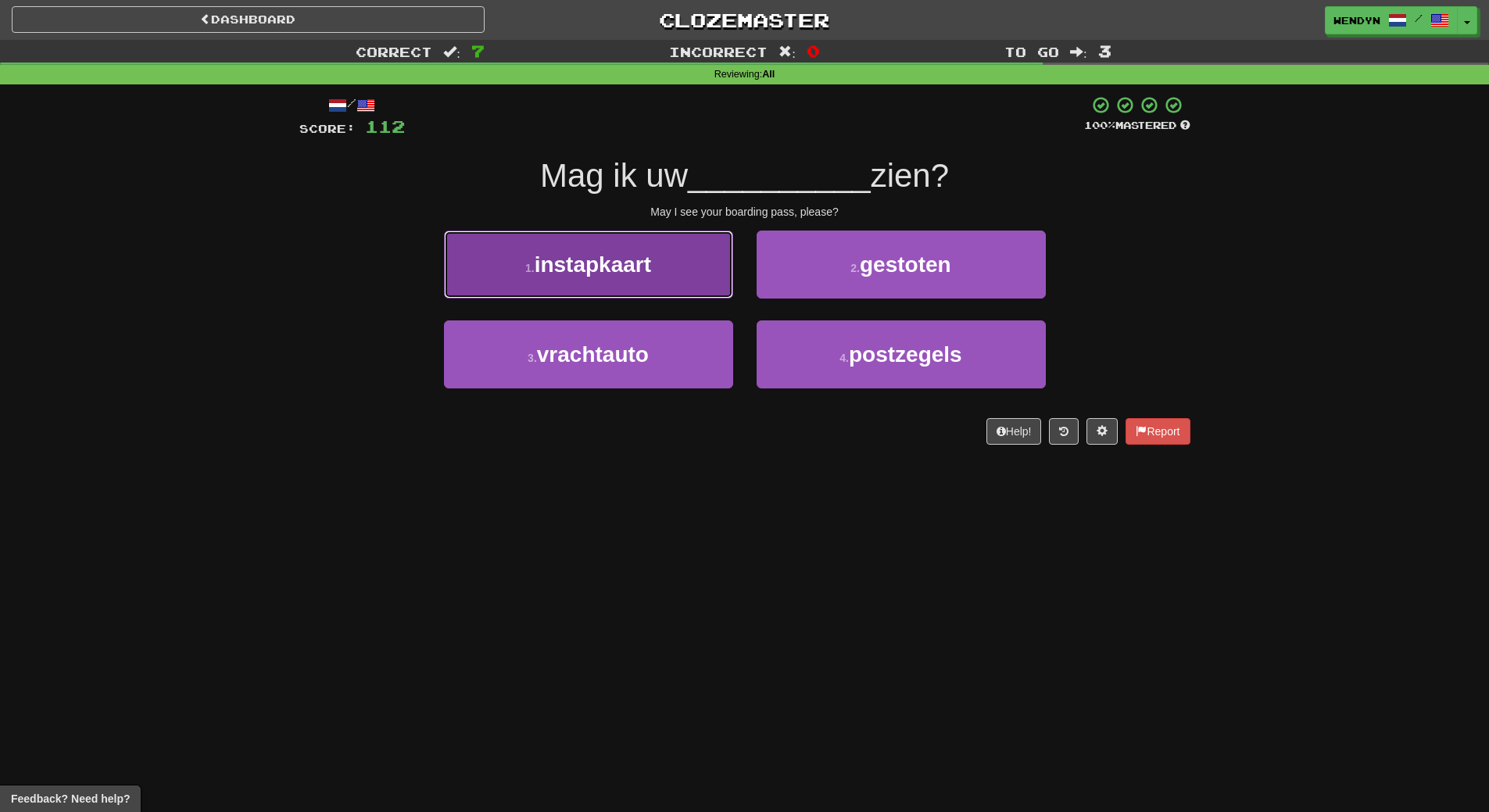
click at [623, 287] on button "1 . instapkaart" at bounding box center [588, 264] width 289 height 68
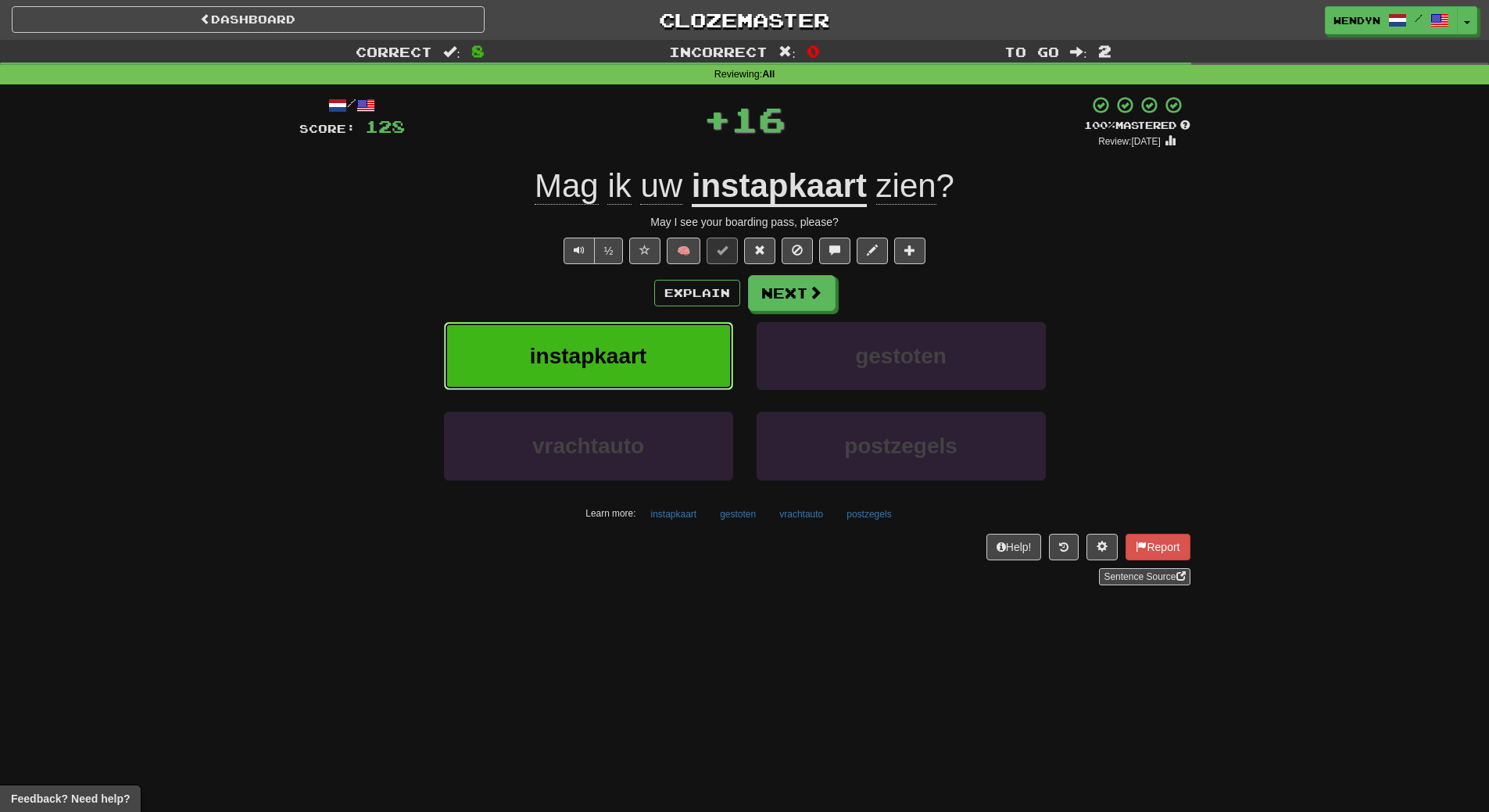
click at [621, 335] on button "instapkaart" at bounding box center [588, 355] width 289 height 68
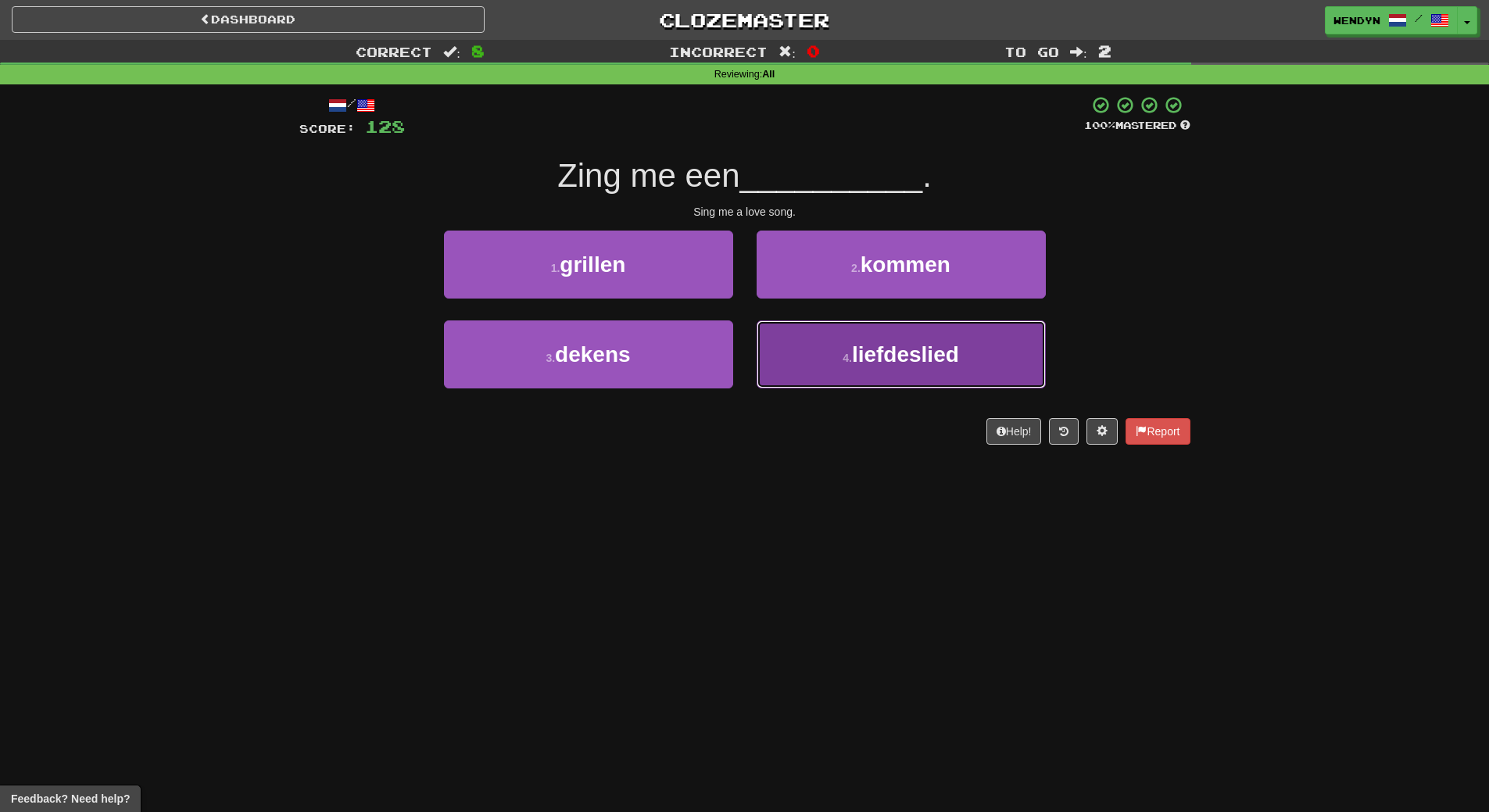
click at [825, 374] on button "4 . liefdeslied" at bounding box center [901, 354] width 289 height 68
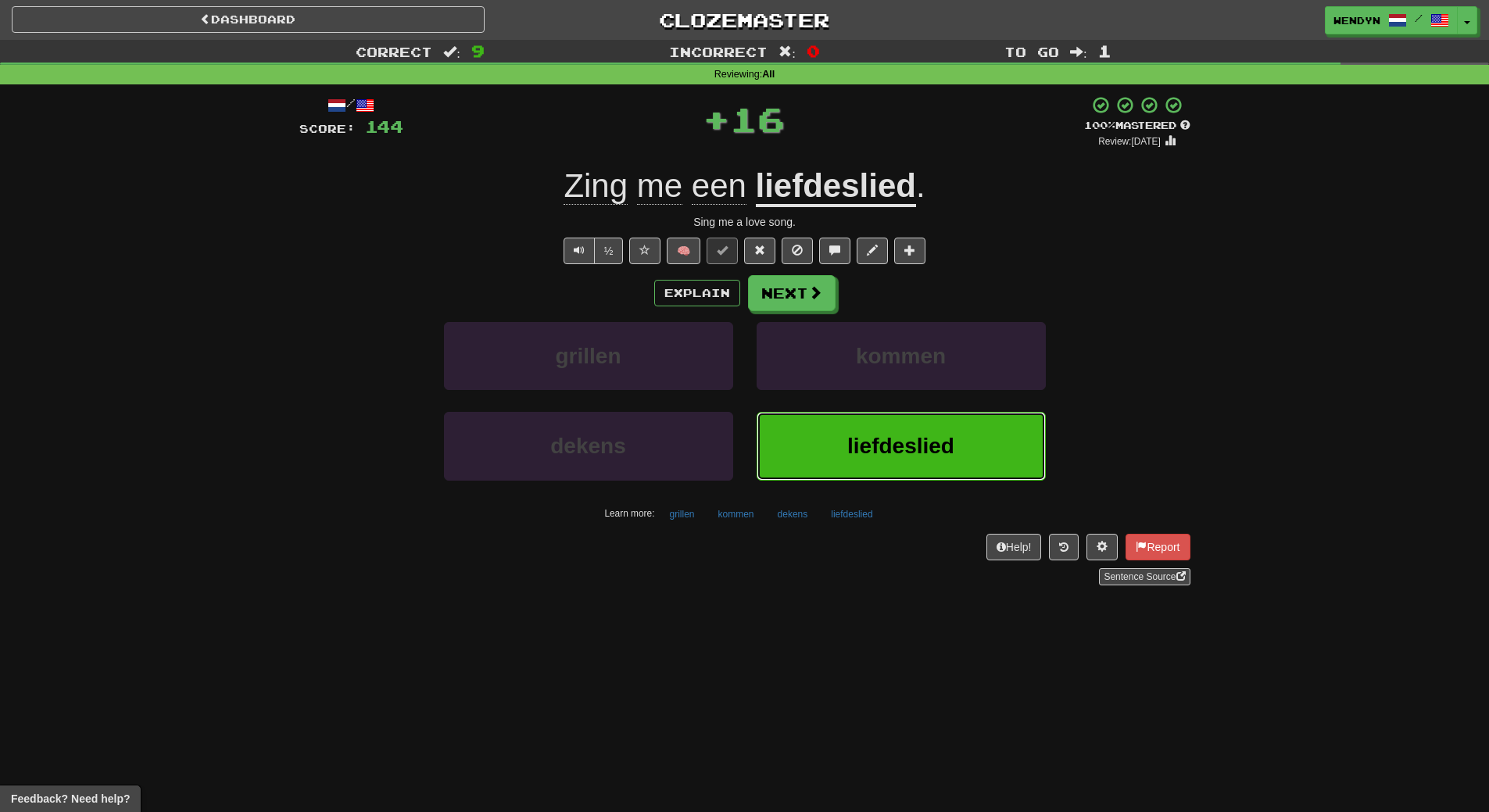
click at [833, 428] on button "liefdeslied" at bounding box center [901, 446] width 289 height 68
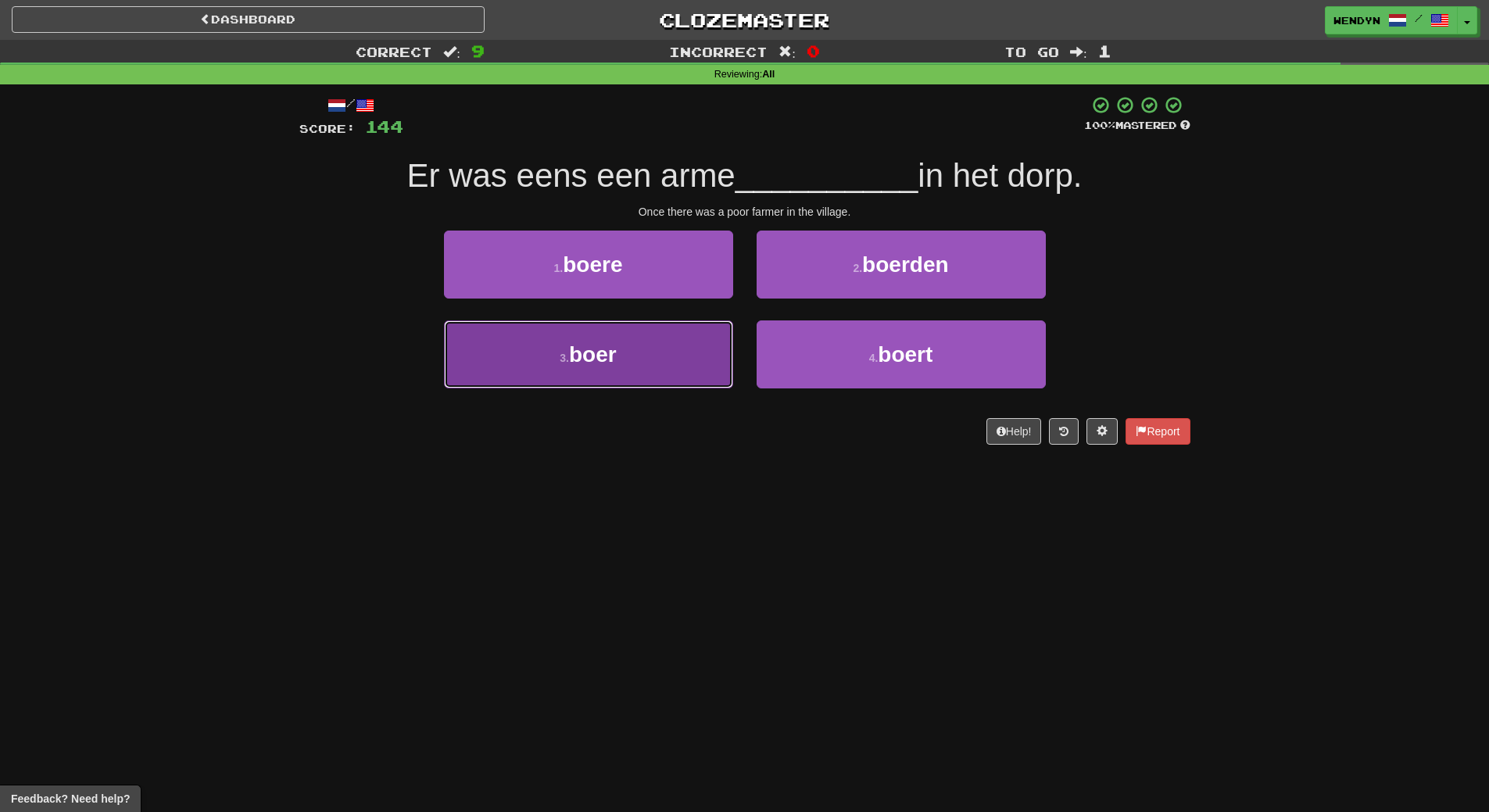
click at [674, 361] on button "3 . boer" at bounding box center [588, 354] width 289 height 68
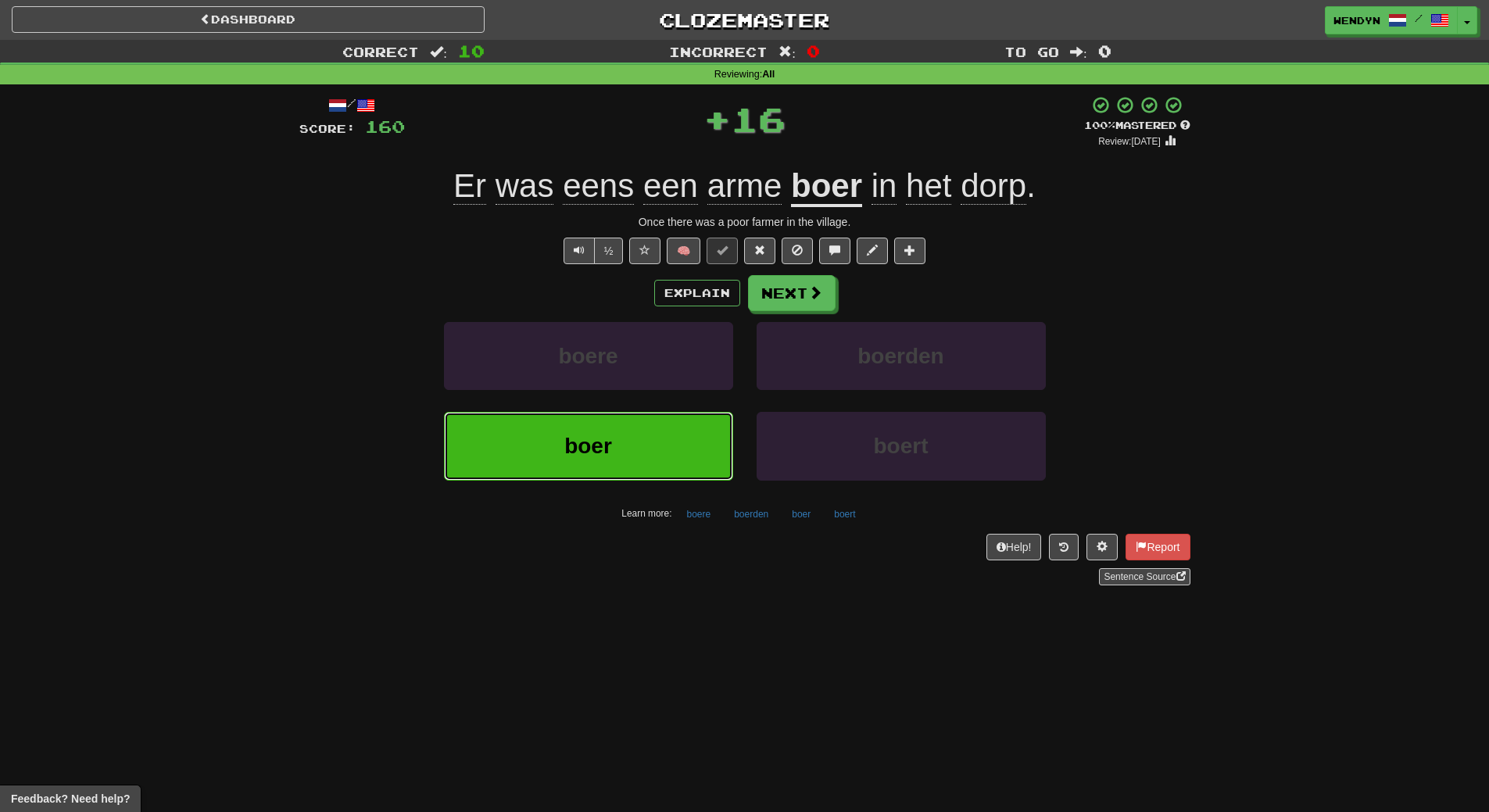
click at [676, 437] on button "boer" at bounding box center [588, 446] width 289 height 68
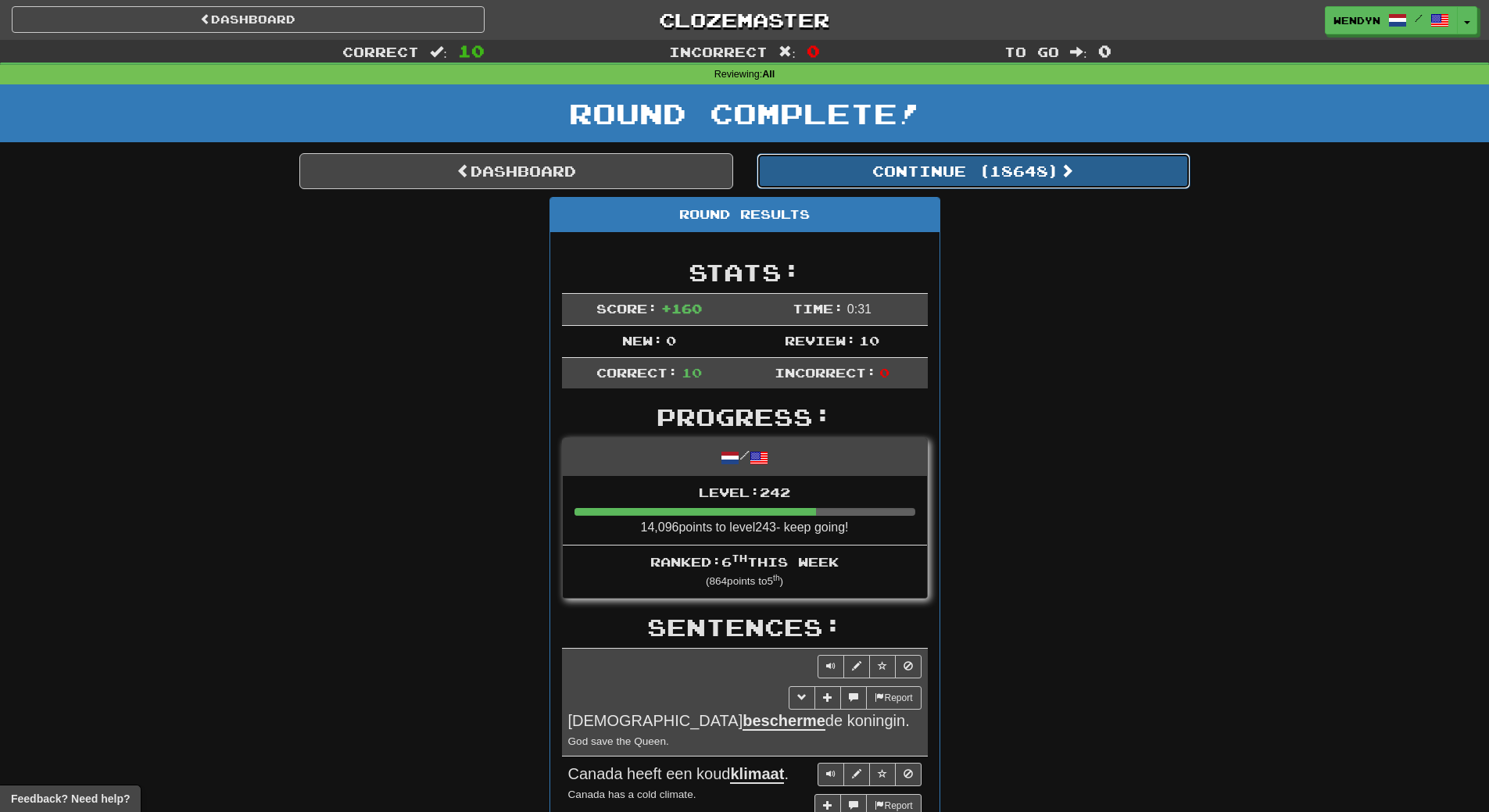
click at [1014, 177] on button "Continue ( 18648 )" at bounding box center [974, 171] width 434 height 36
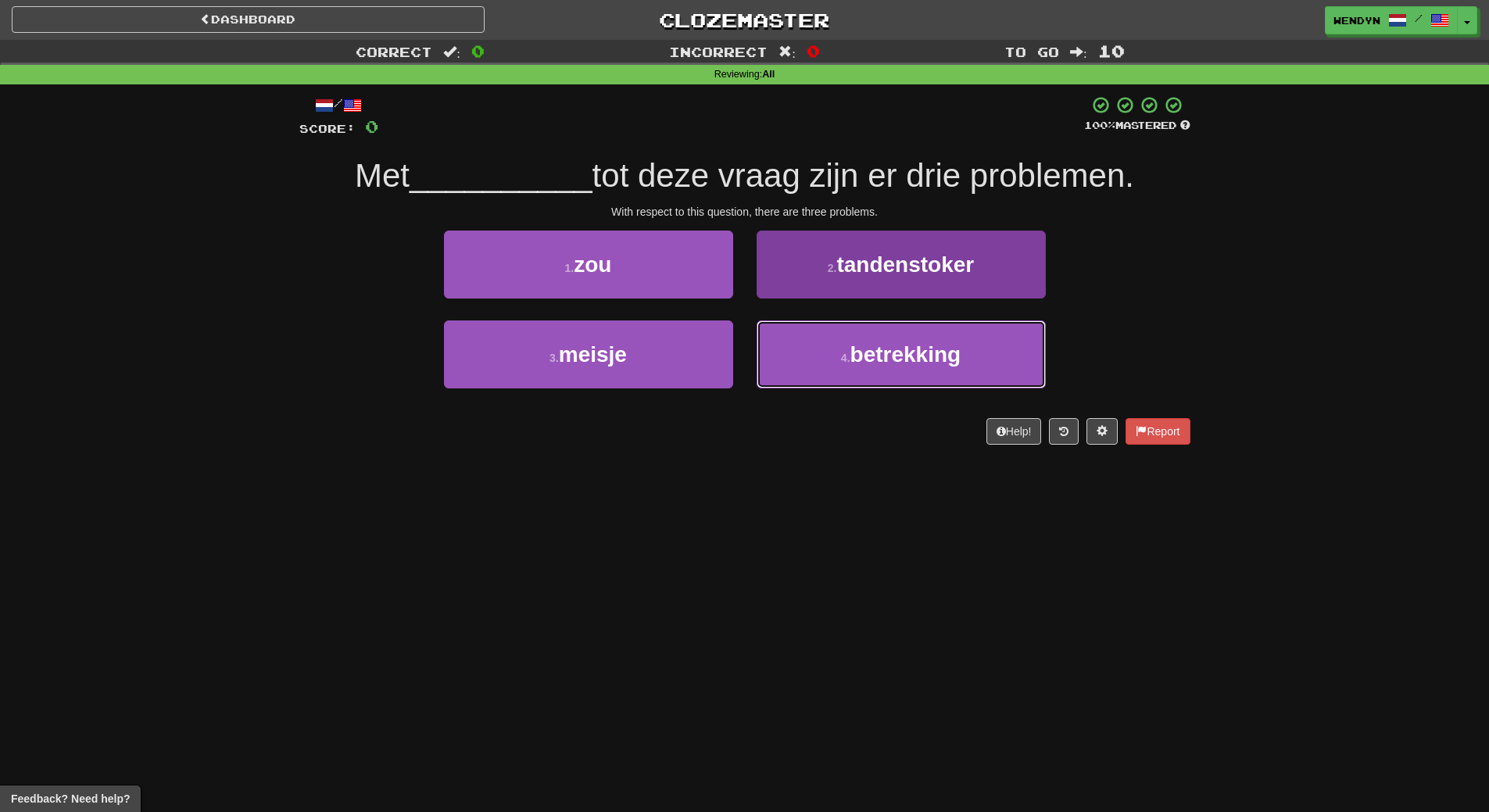
drag, startPoint x: 845, startPoint y: 355, endPoint x: 845, endPoint y: 345, distance: 10.0
click at [845, 349] on button "4 . betrekking" at bounding box center [901, 354] width 289 height 68
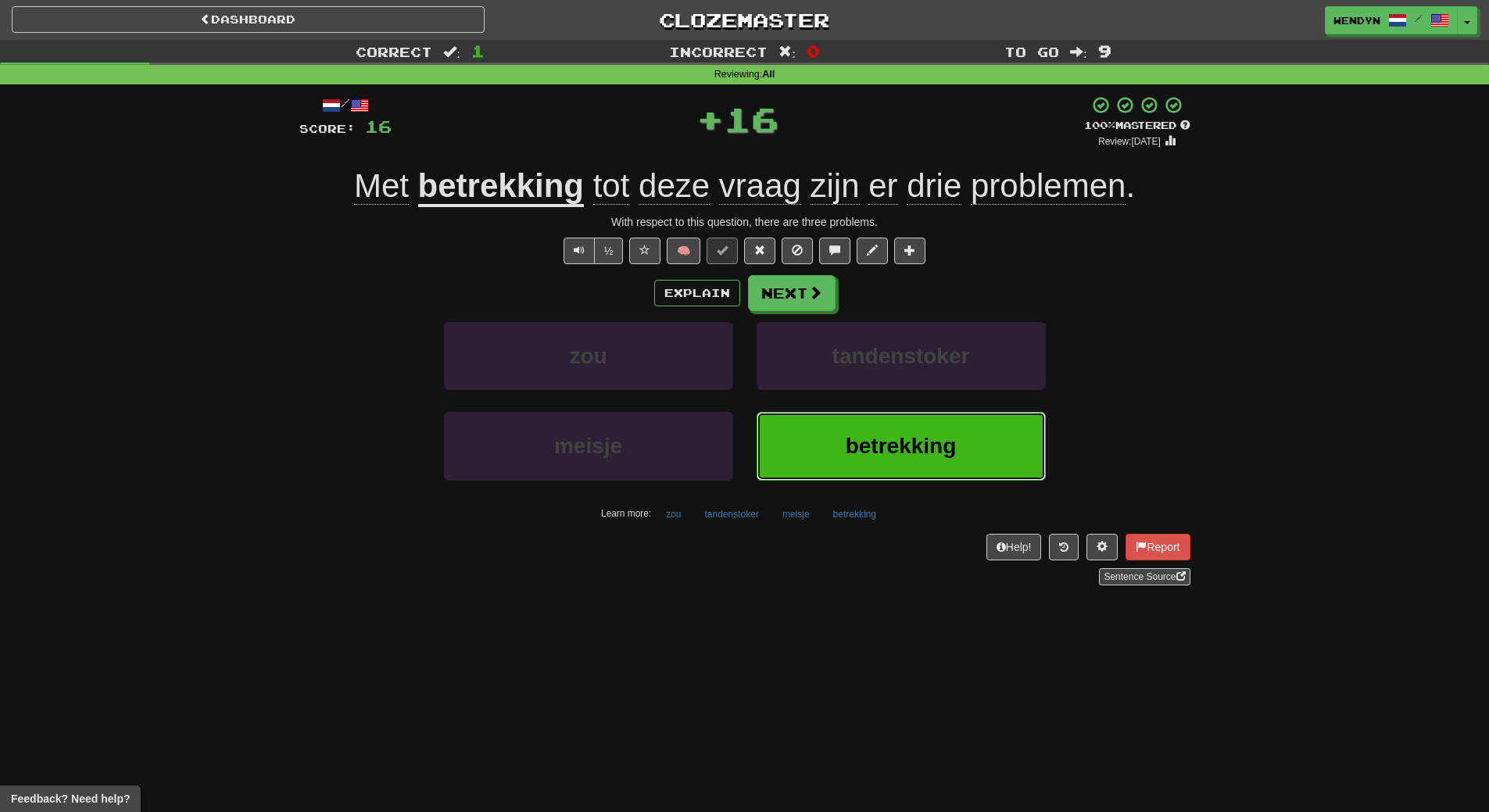
click at [841, 472] on button "betrekking" at bounding box center [901, 446] width 289 height 68
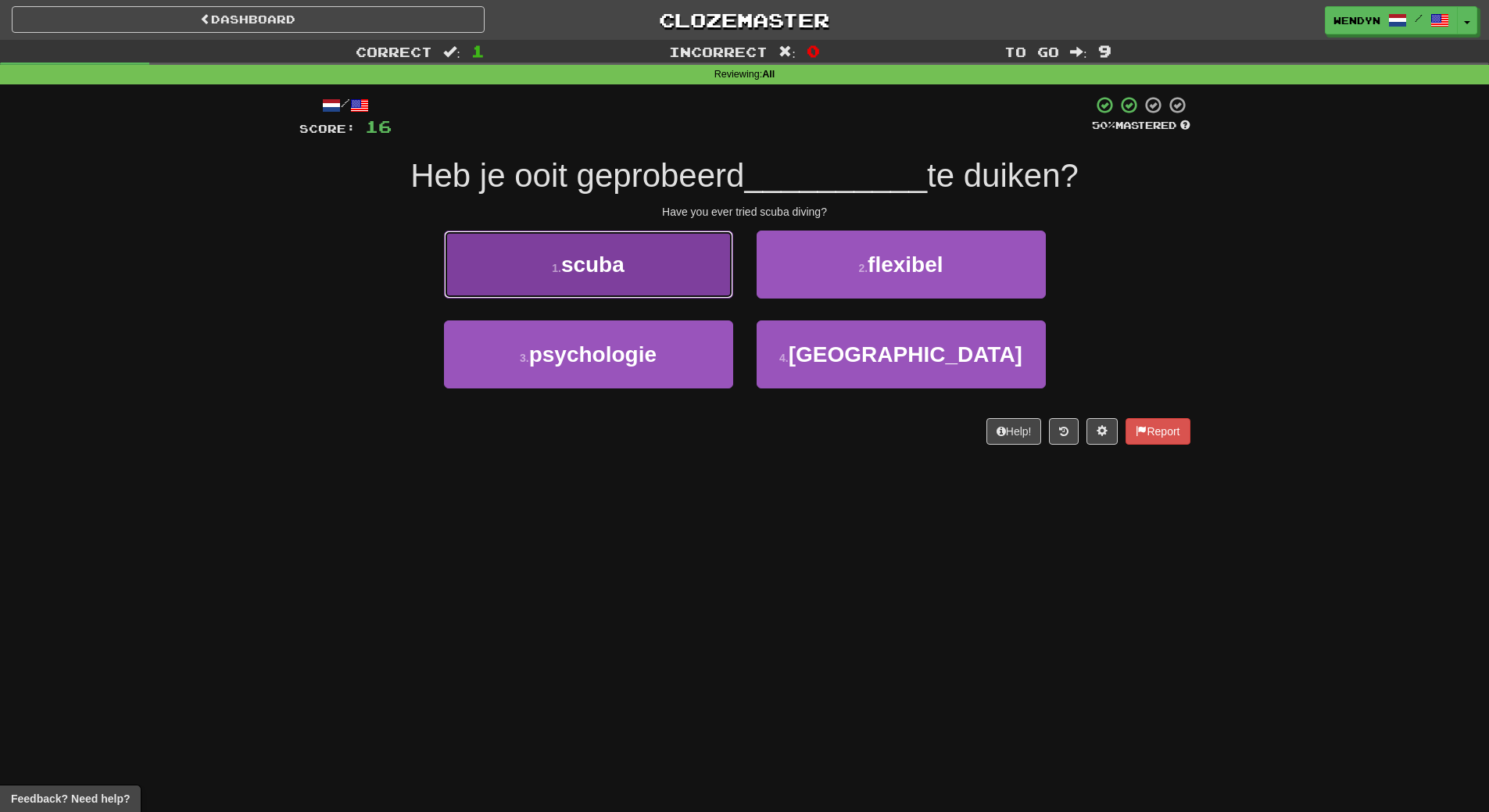
click at [666, 297] on button "1 . scuba" at bounding box center [588, 264] width 289 height 68
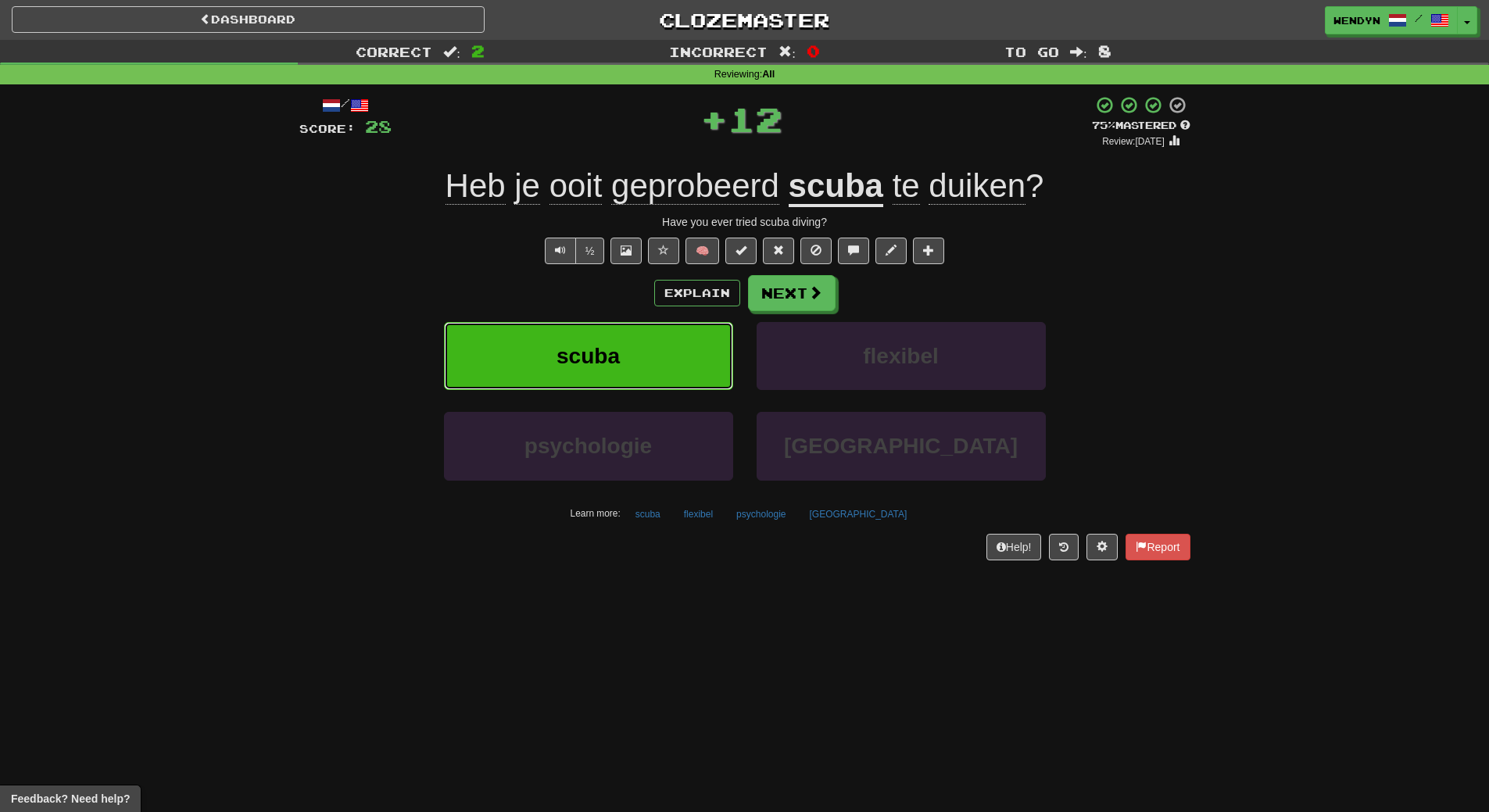
click at [663, 345] on button "scuba" at bounding box center [588, 355] width 289 height 68
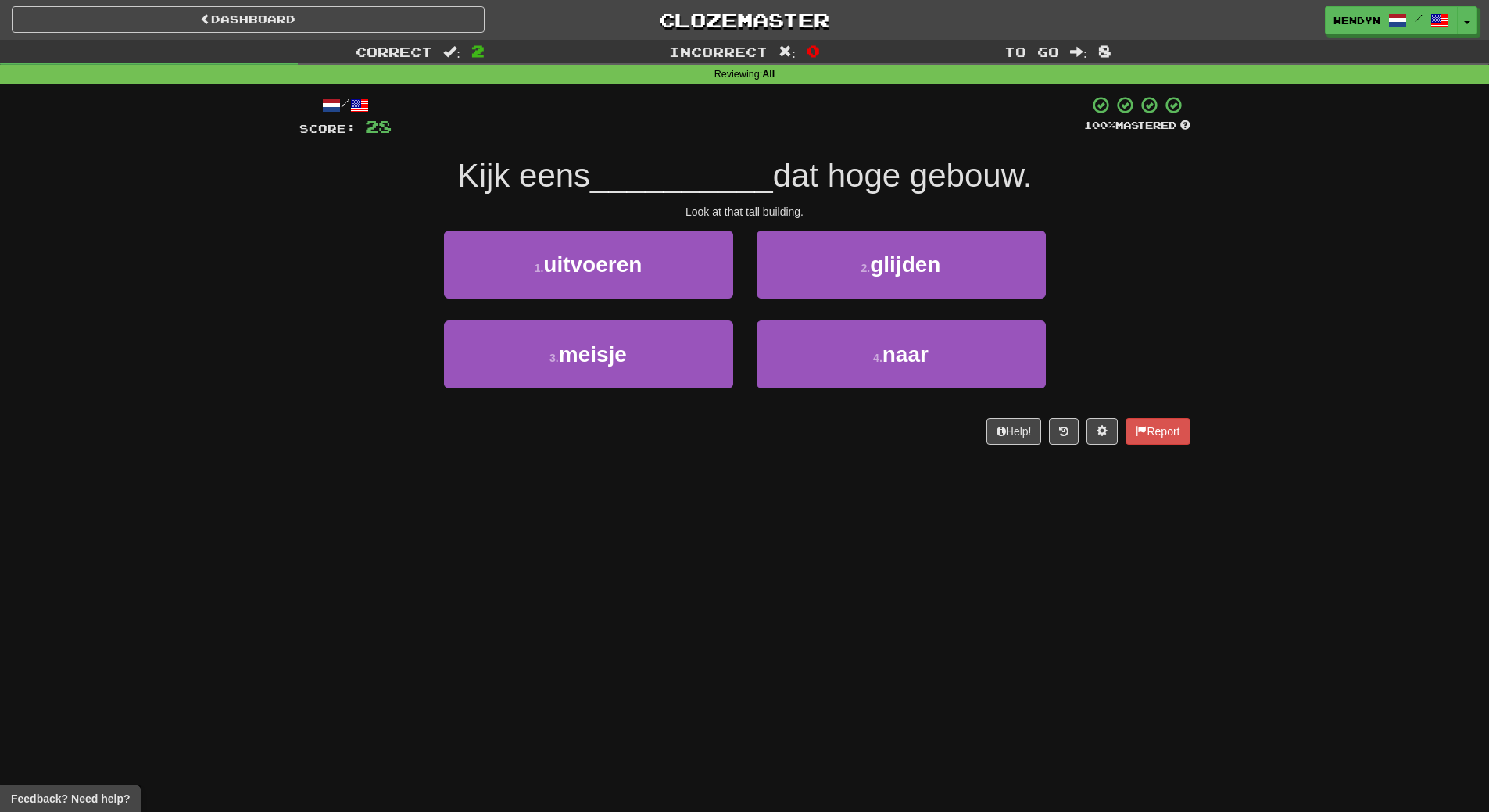
click at [653, 449] on div "/ Score: 28 100 % Mastered Kijk eens __________ dat hoge gebouw. Look at that t…" at bounding box center [745, 276] width 891 height 382
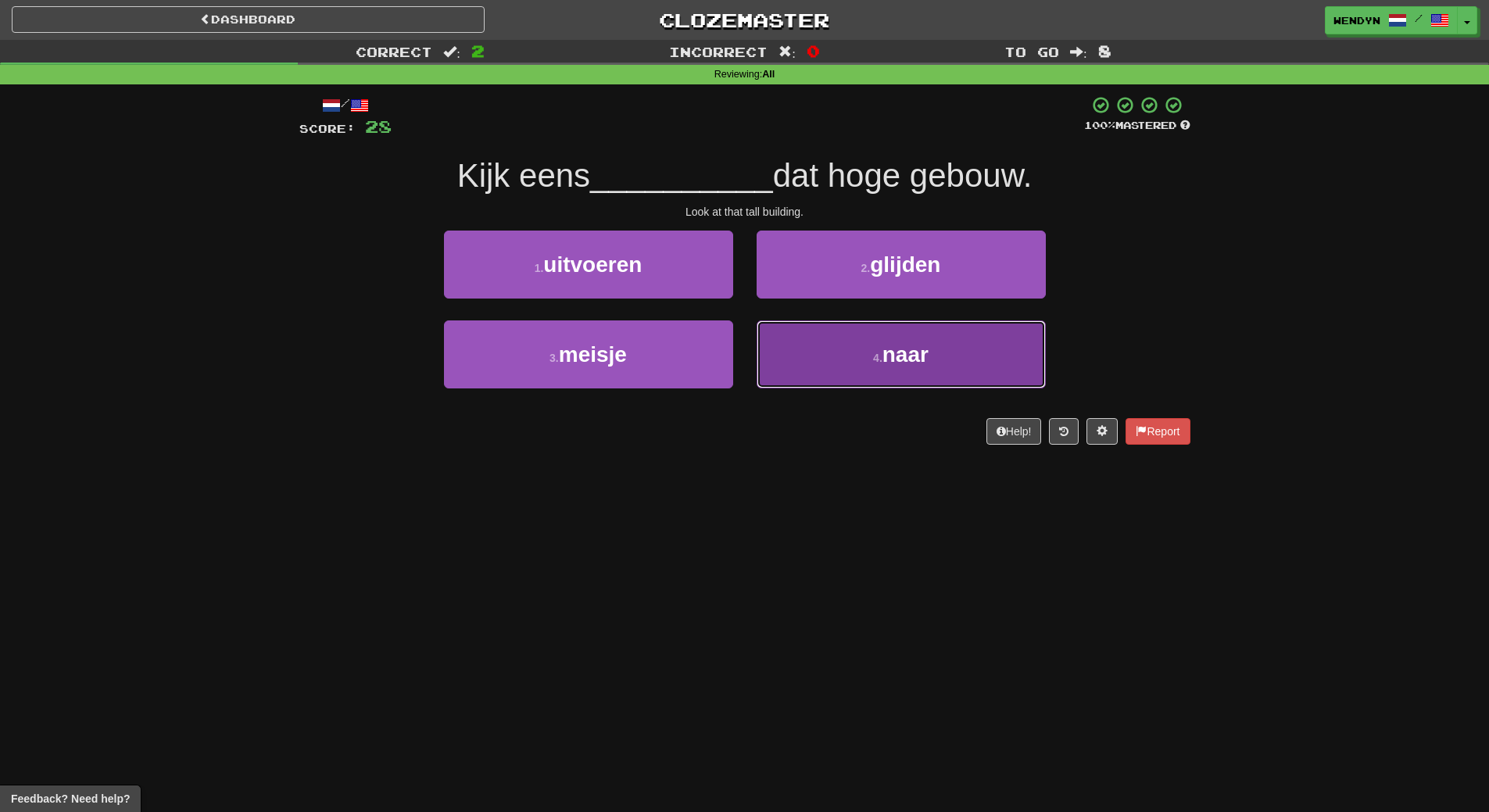
click at [888, 363] on span "naar" at bounding box center [905, 354] width 46 height 24
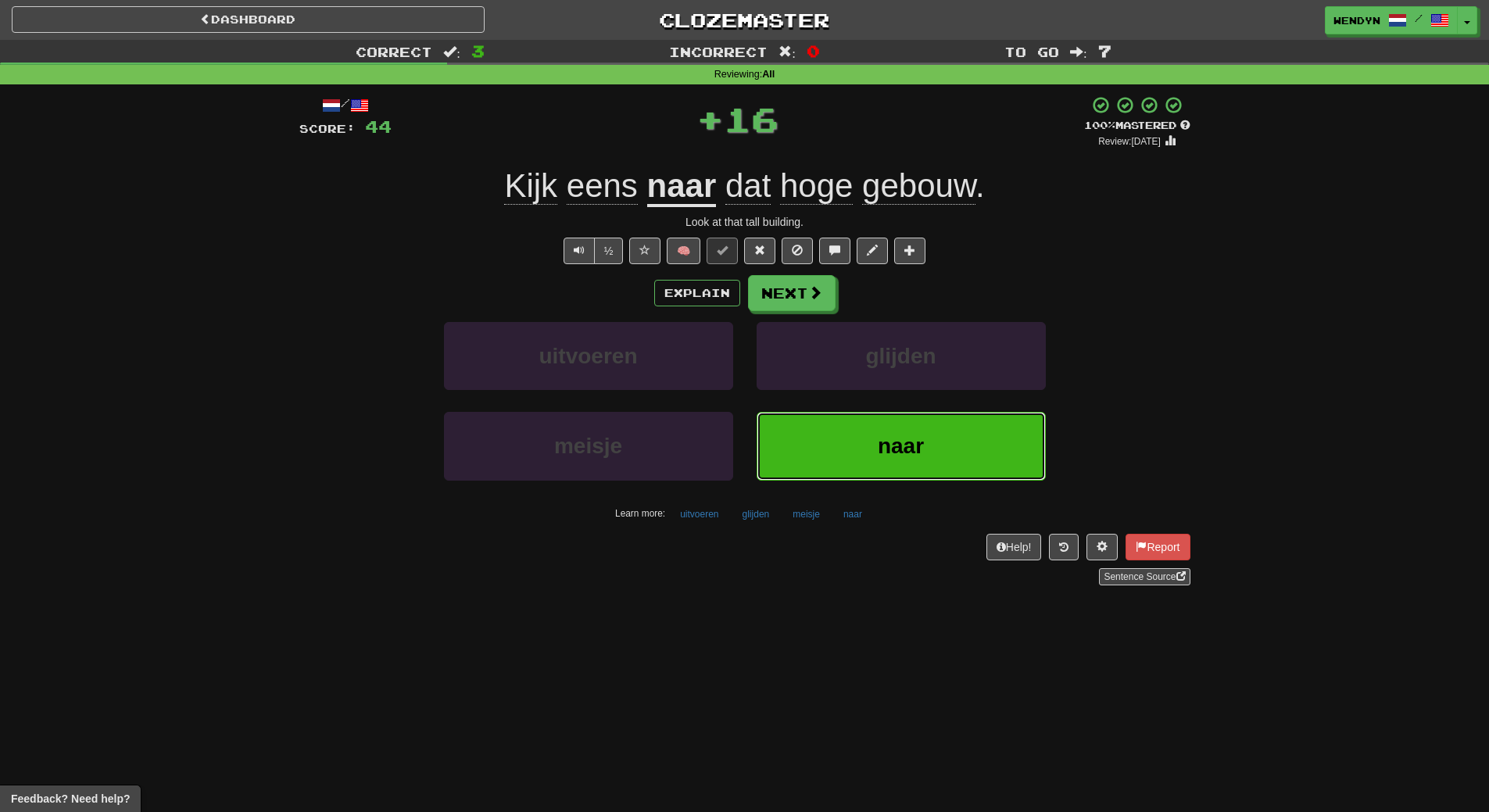
click at [889, 455] on span "naar" at bounding box center [901, 446] width 46 height 24
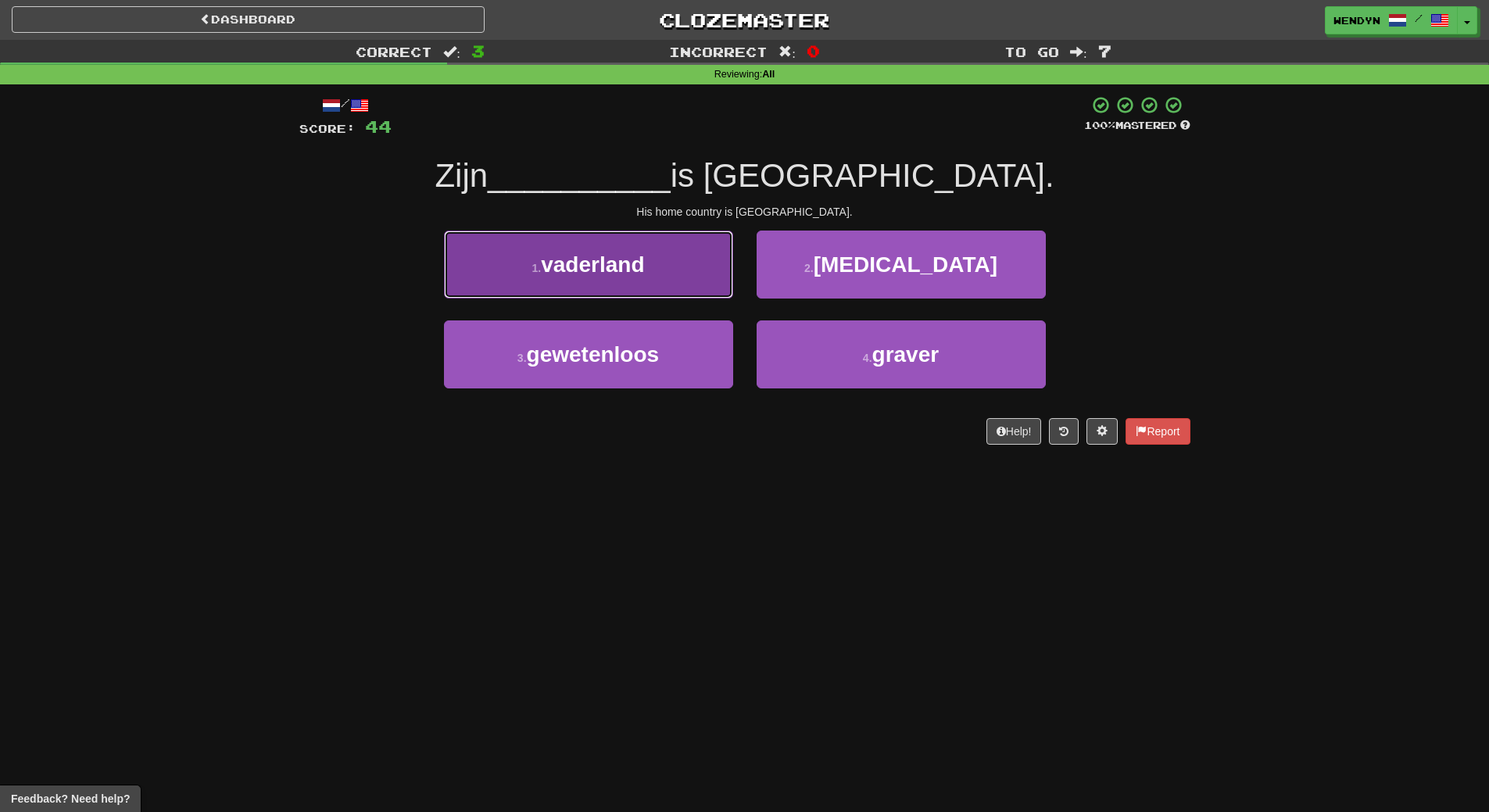
click at [668, 274] on button "1 . vaderland" at bounding box center [588, 264] width 289 height 68
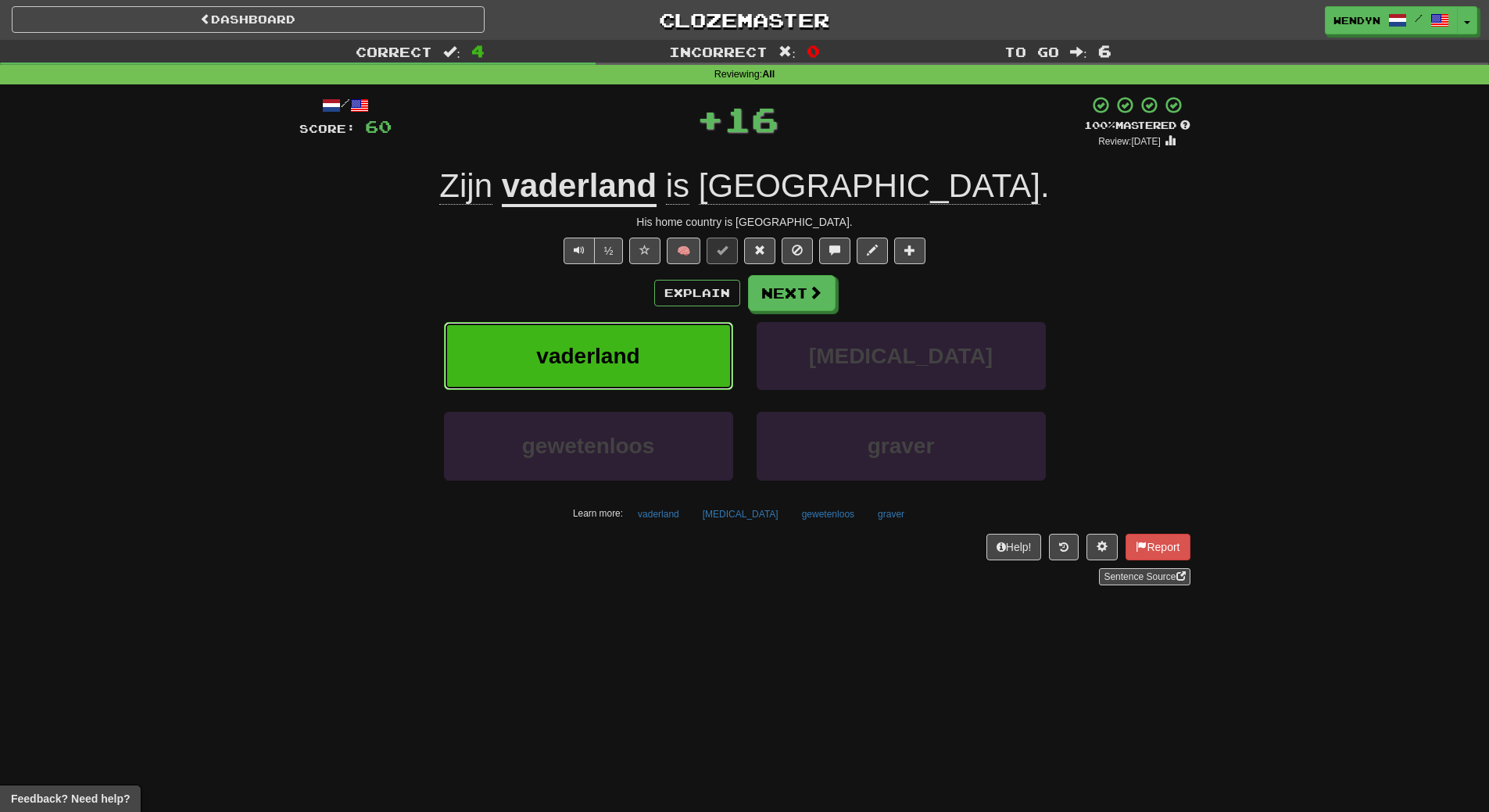
click at [672, 353] on button "vaderland" at bounding box center [588, 355] width 289 height 68
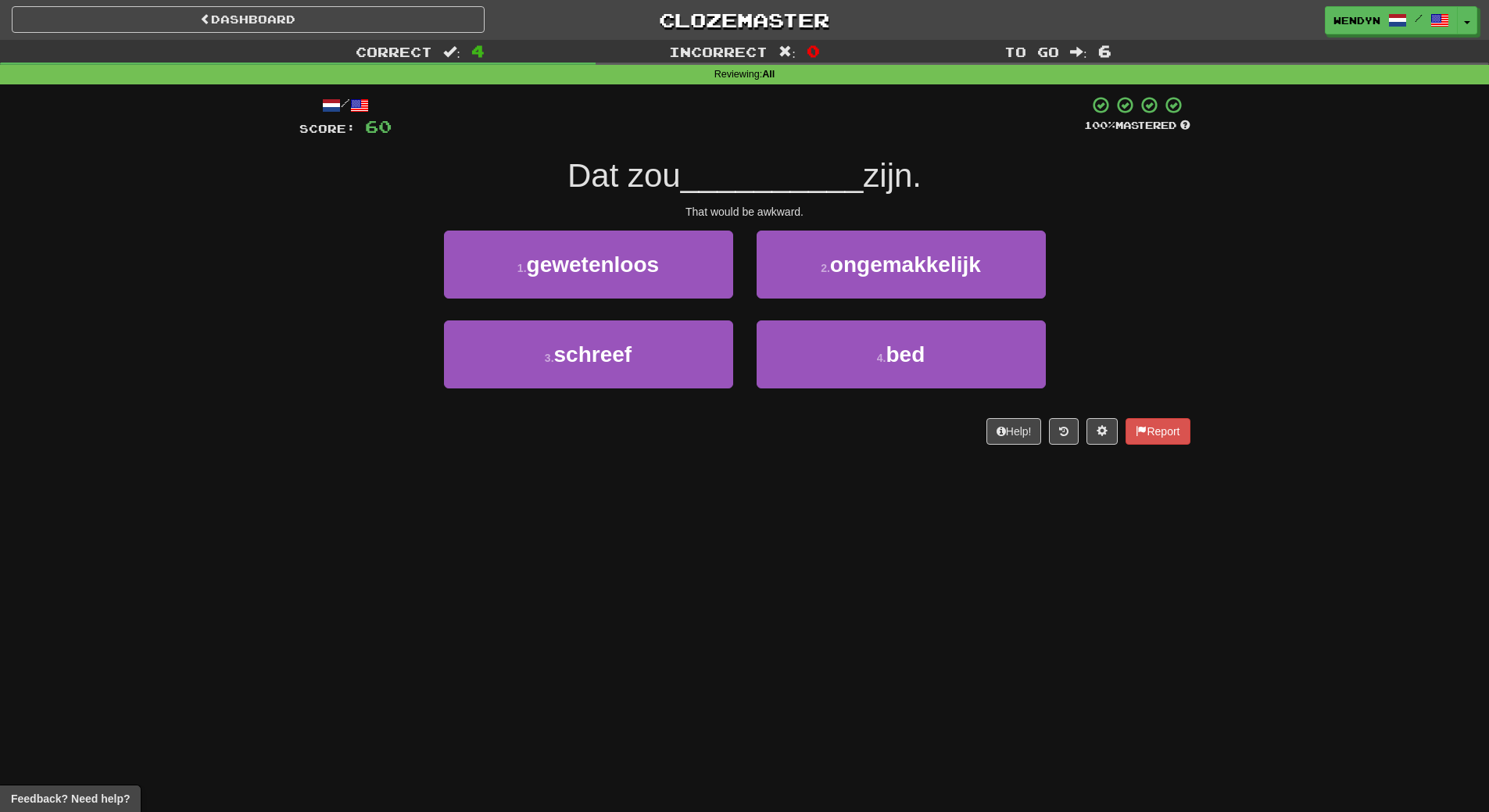
click at [659, 561] on div "Dashboard Clozemaster WendyN / Toggle Dropdown Dashboard Leaderboard Activity F…" at bounding box center [744, 406] width 1489 height 812
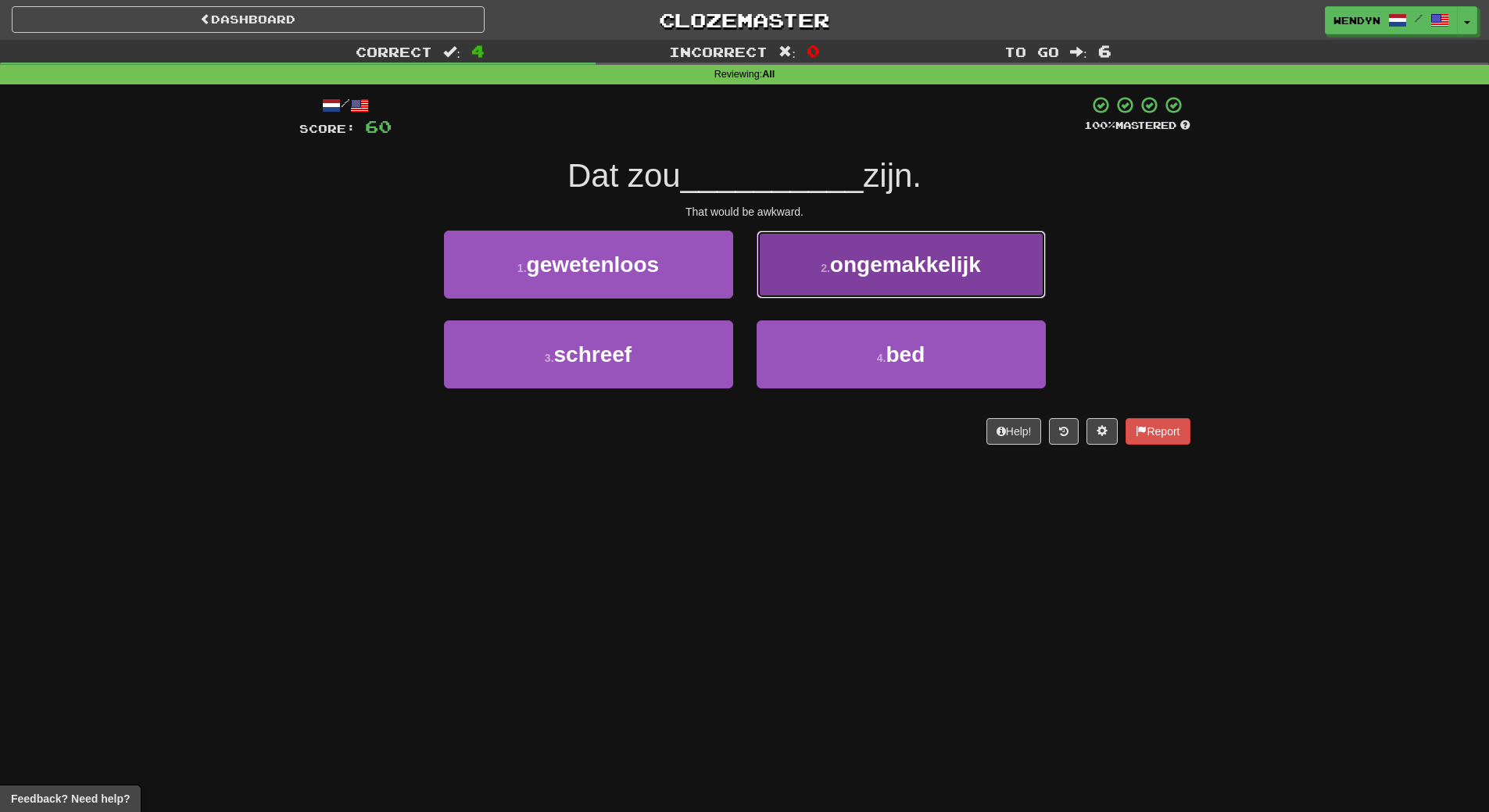
click at [985, 254] on button "2 . ongemakkelijk" at bounding box center [901, 264] width 289 height 68
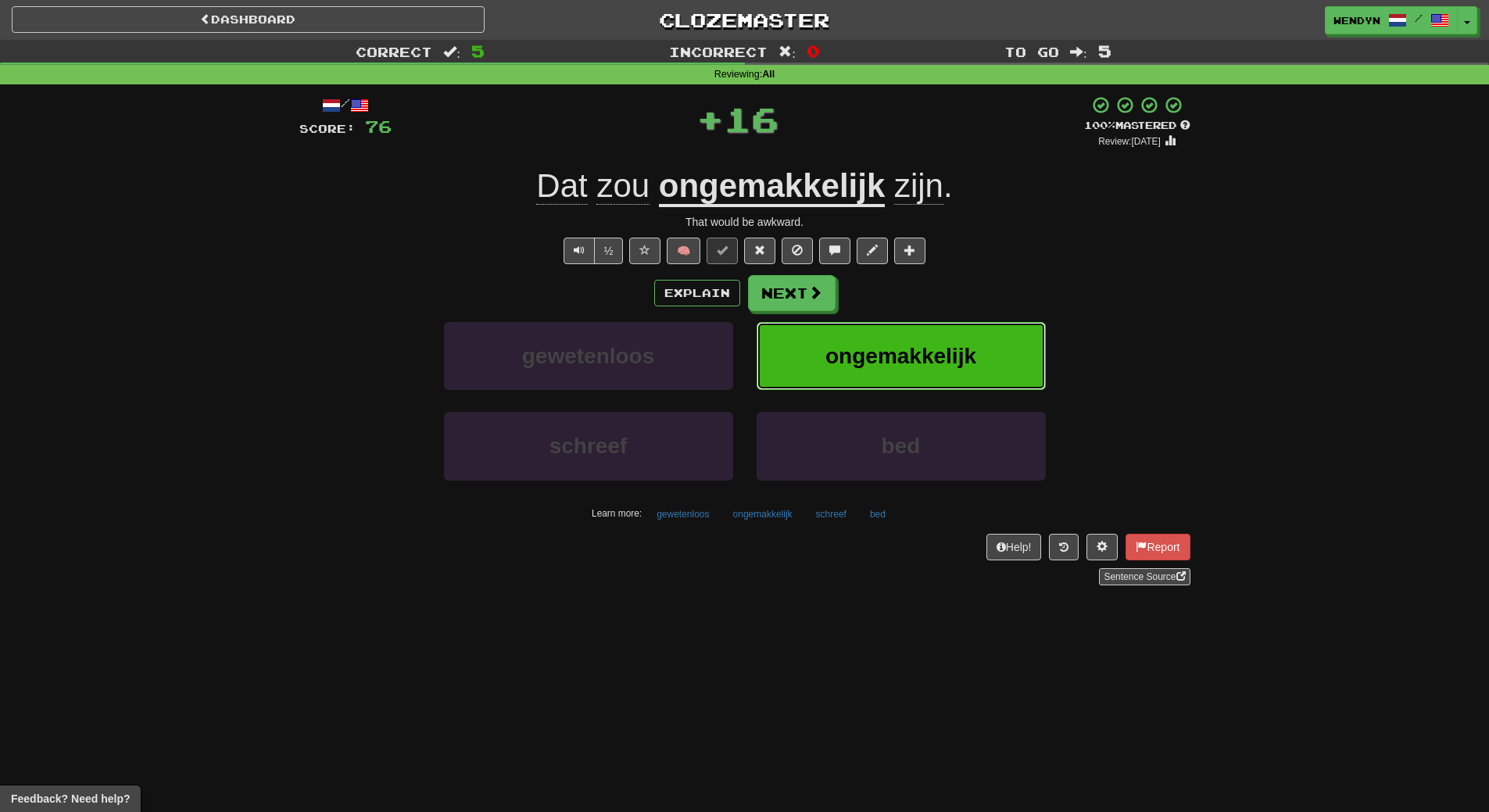
click at [977, 340] on button "ongemakkelijk" at bounding box center [901, 355] width 289 height 68
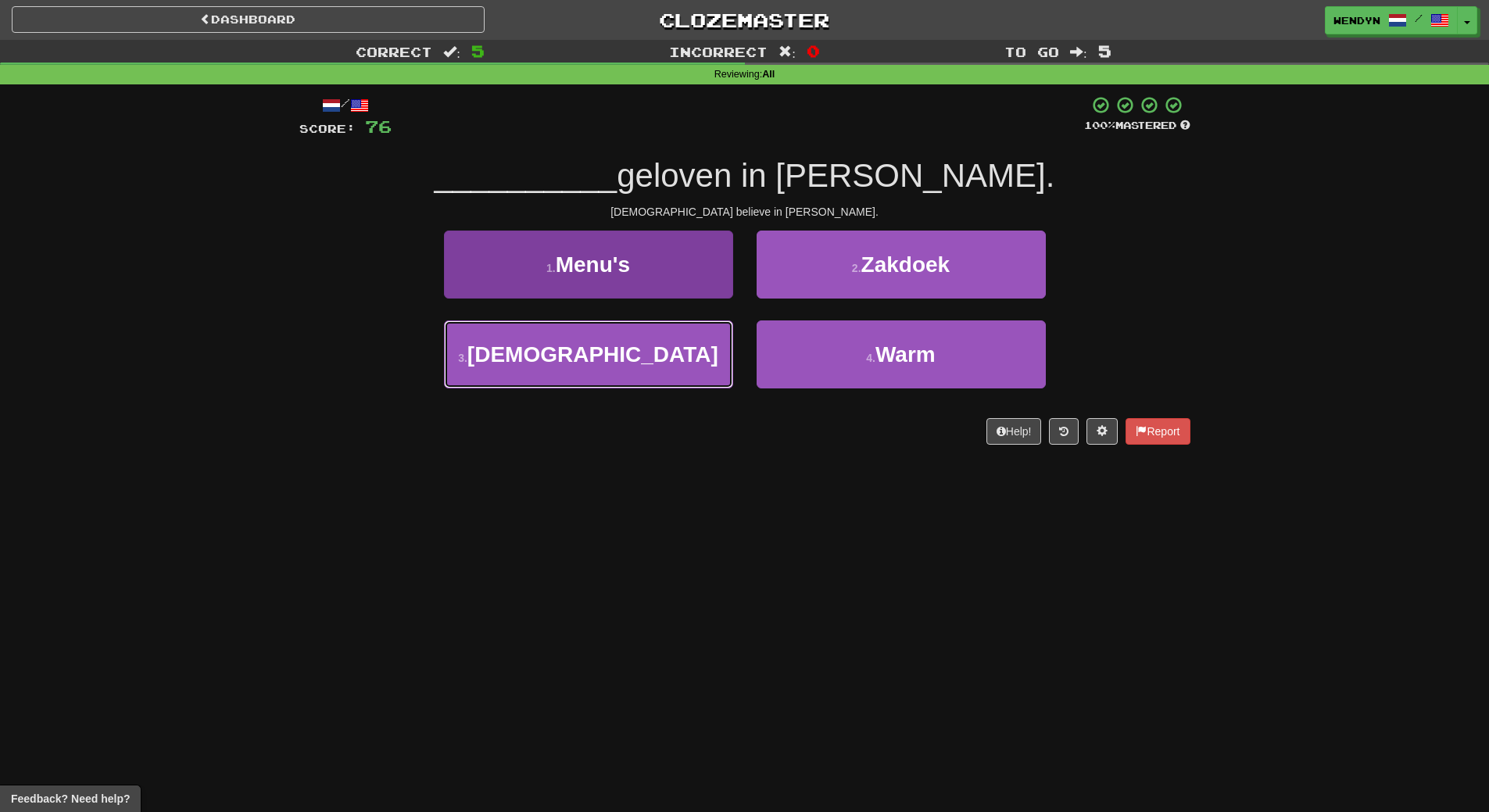
click at [642, 364] on span "[DEMOGRAPHIC_DATA]" at bounding box center [593, 354] width 251 height 24
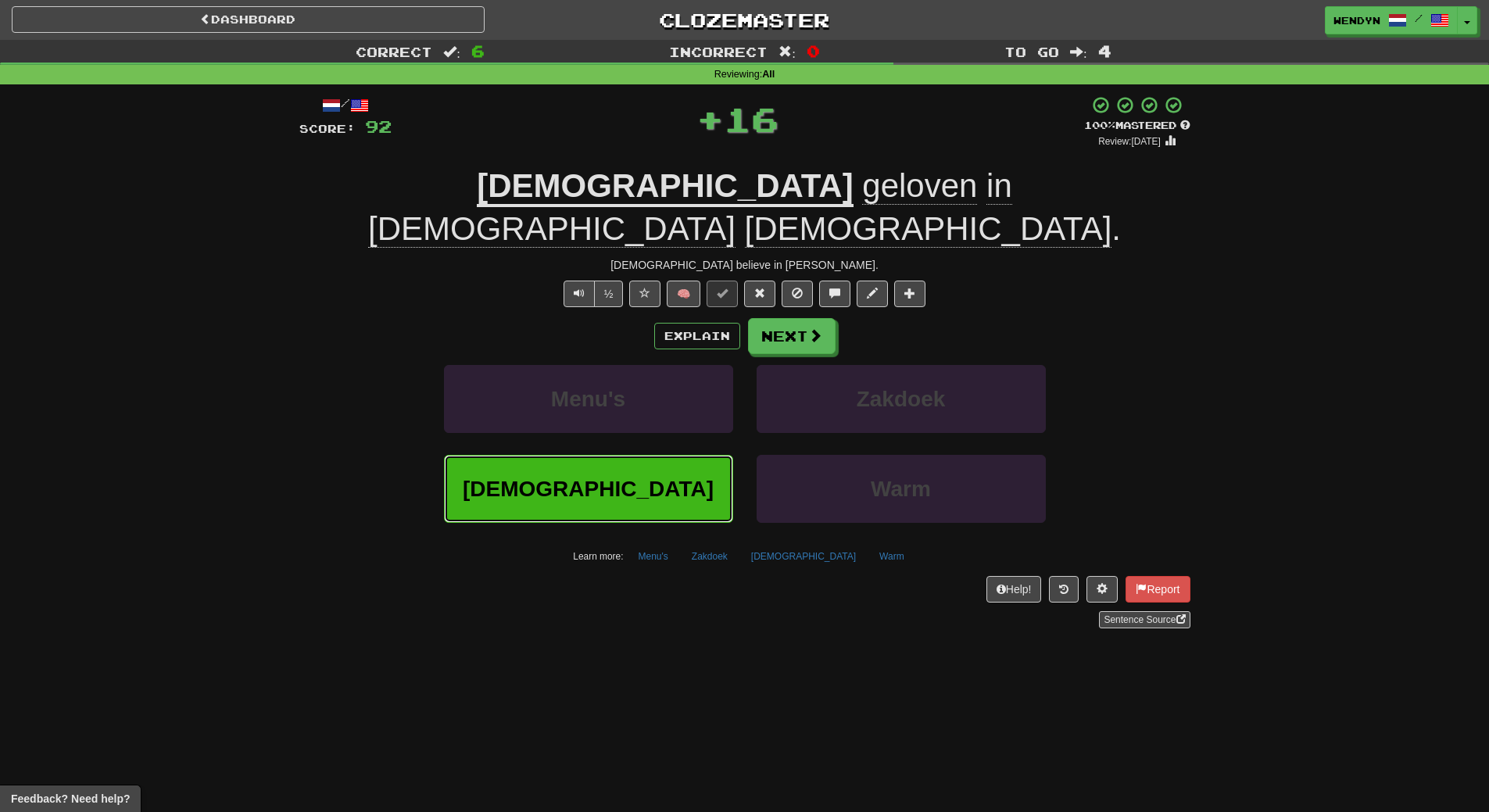
click at [638, 477] on span "[DEMOGRAPHIC_DATA]" at bounding box center [588, 489] width 251 height 24
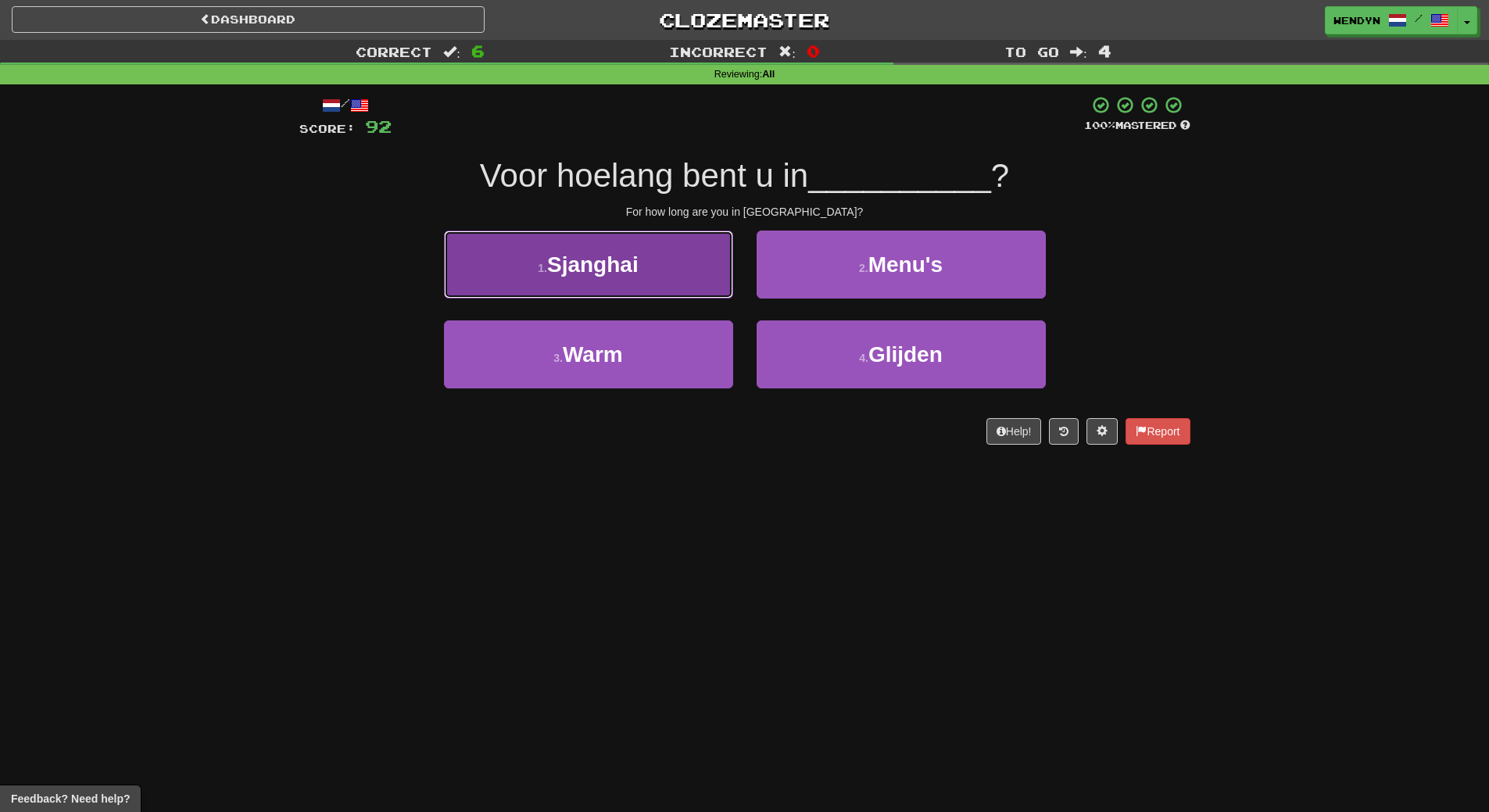
click at [648, 276] on button "1 . [GEOGRAPHIC_DATA]" at bounding box center [588, 264] width 289 height 68
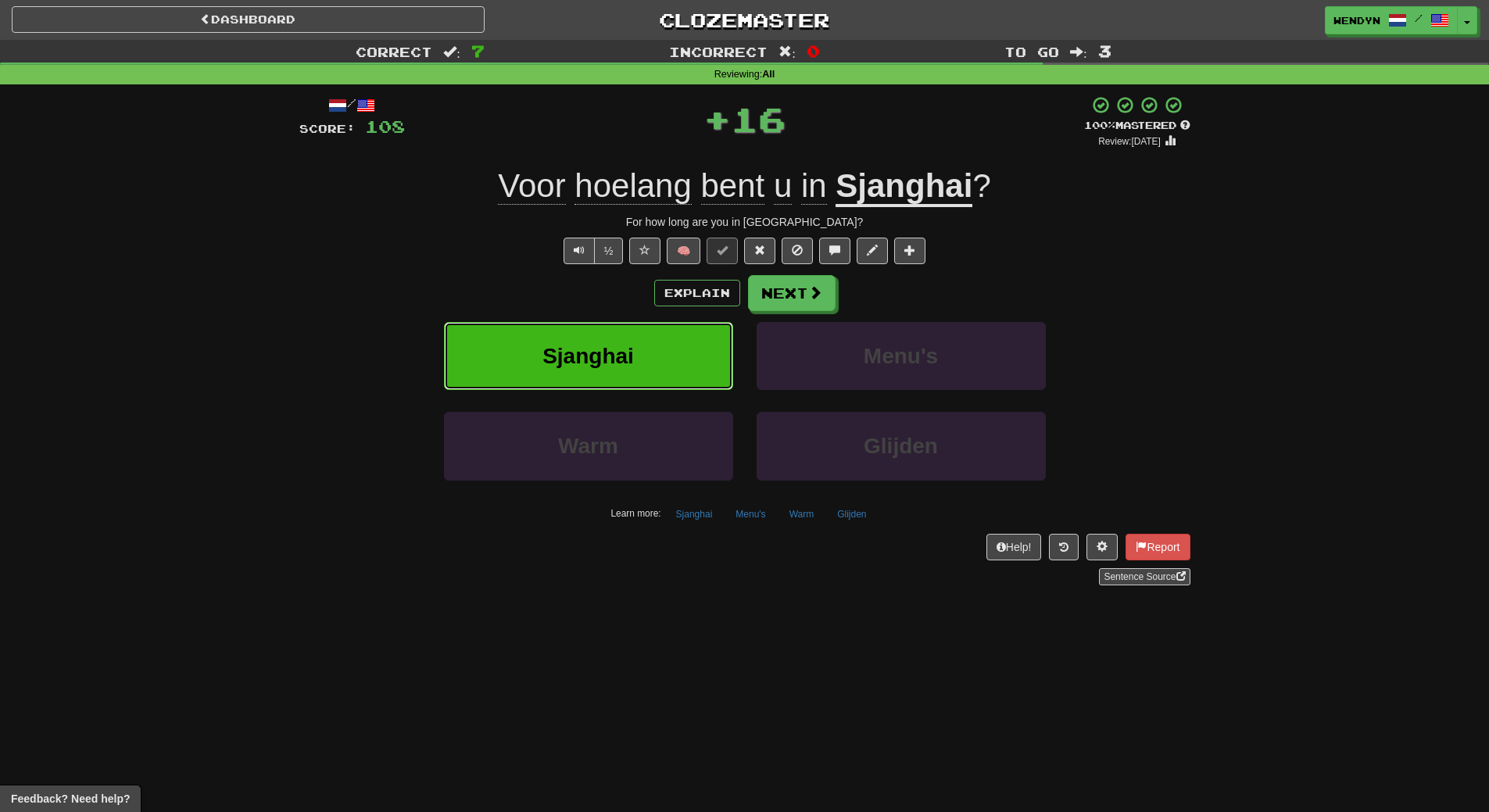
click at [640, 327] on button "Sjanghai" at bounding box center [588, 355] width 289 height 68
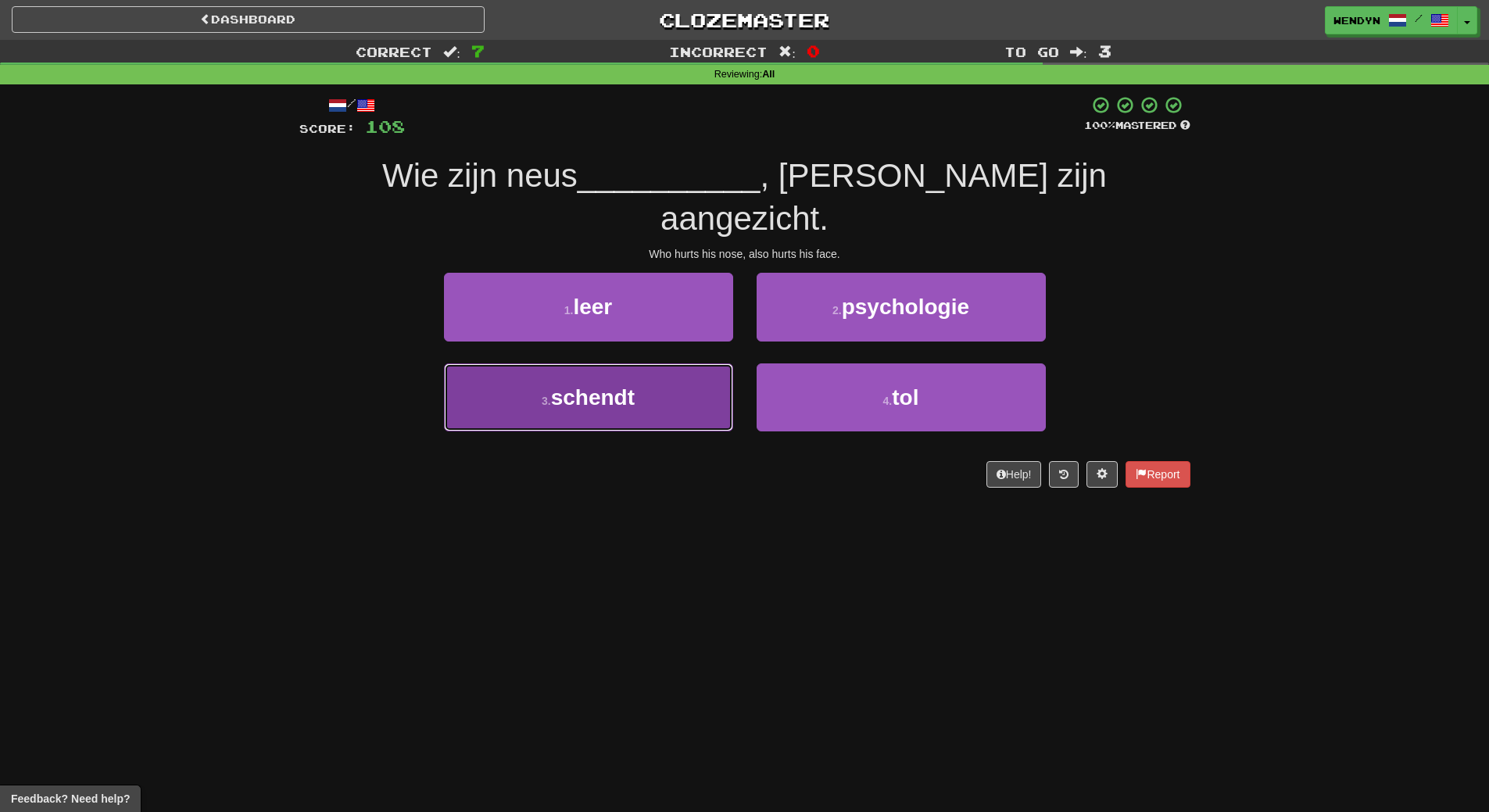
click at [666, 370] on button "3 . schendt" at bounding box center [588, 397] width 289 height 68
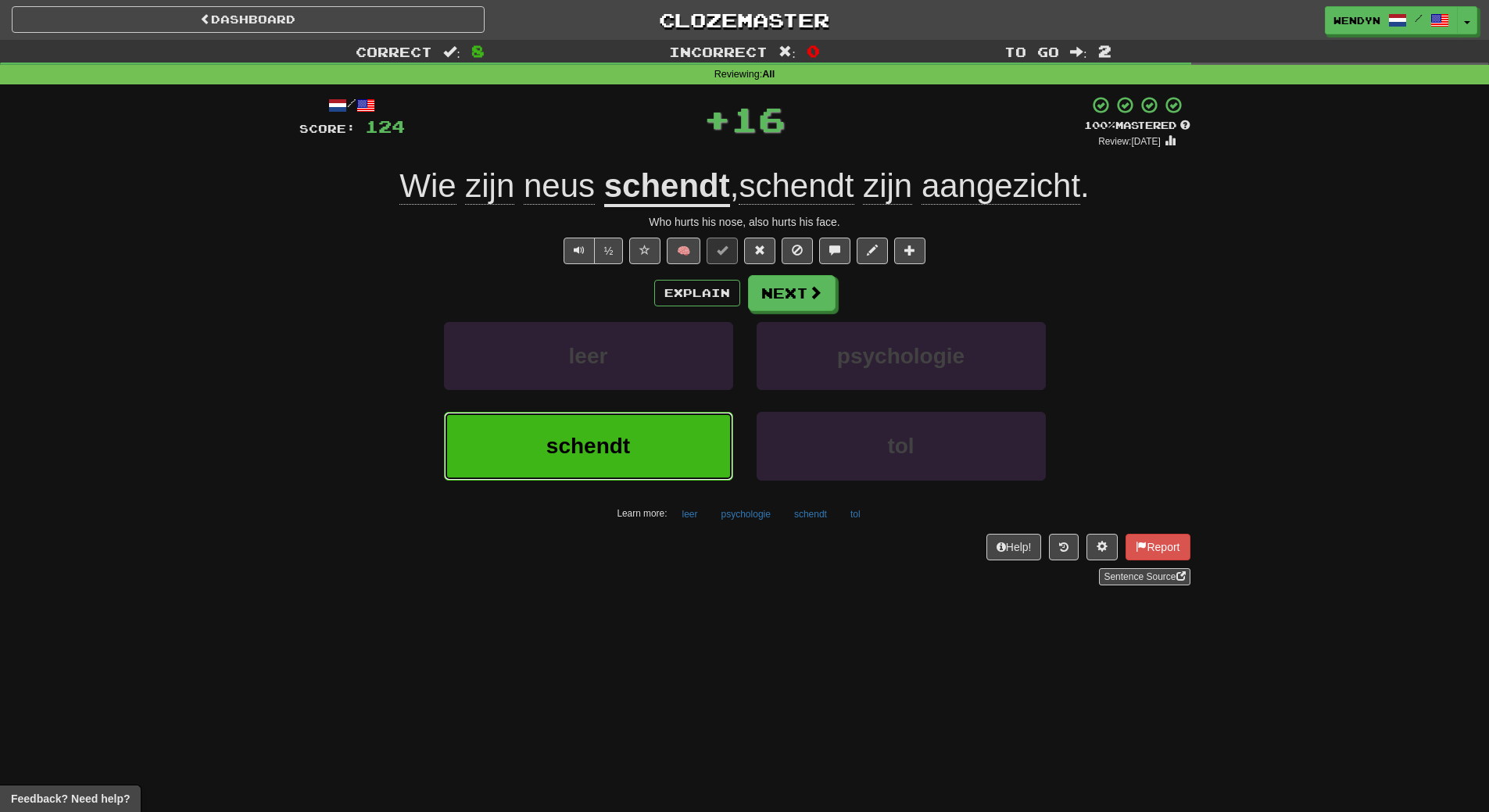
click at [656, 475] on button "schendt" at bounding box center [588, 446] width 289 height 68
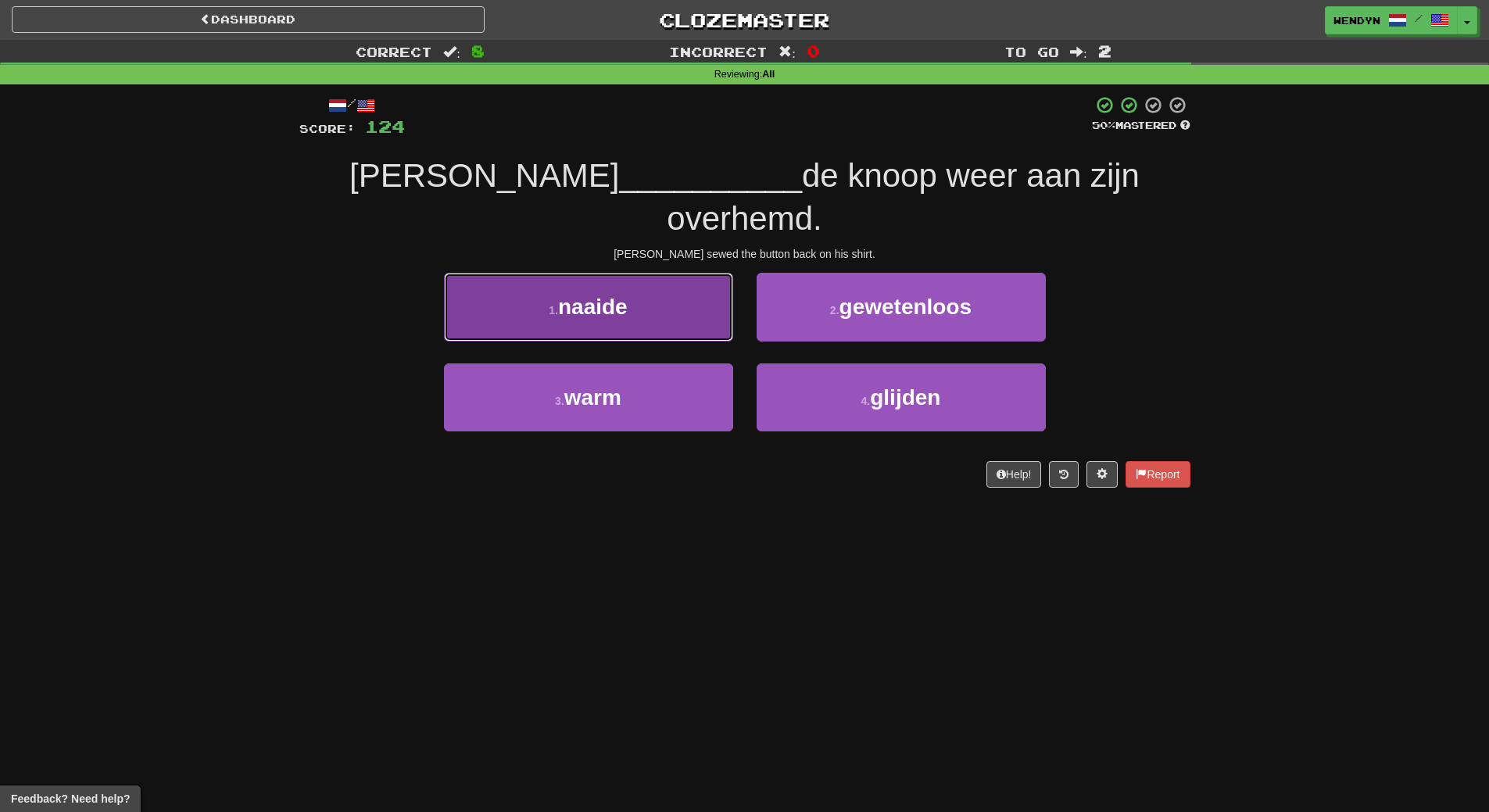
click at [656, 290] on button "1 . naaide" at bounding box center [588, 306] width 289 height 68
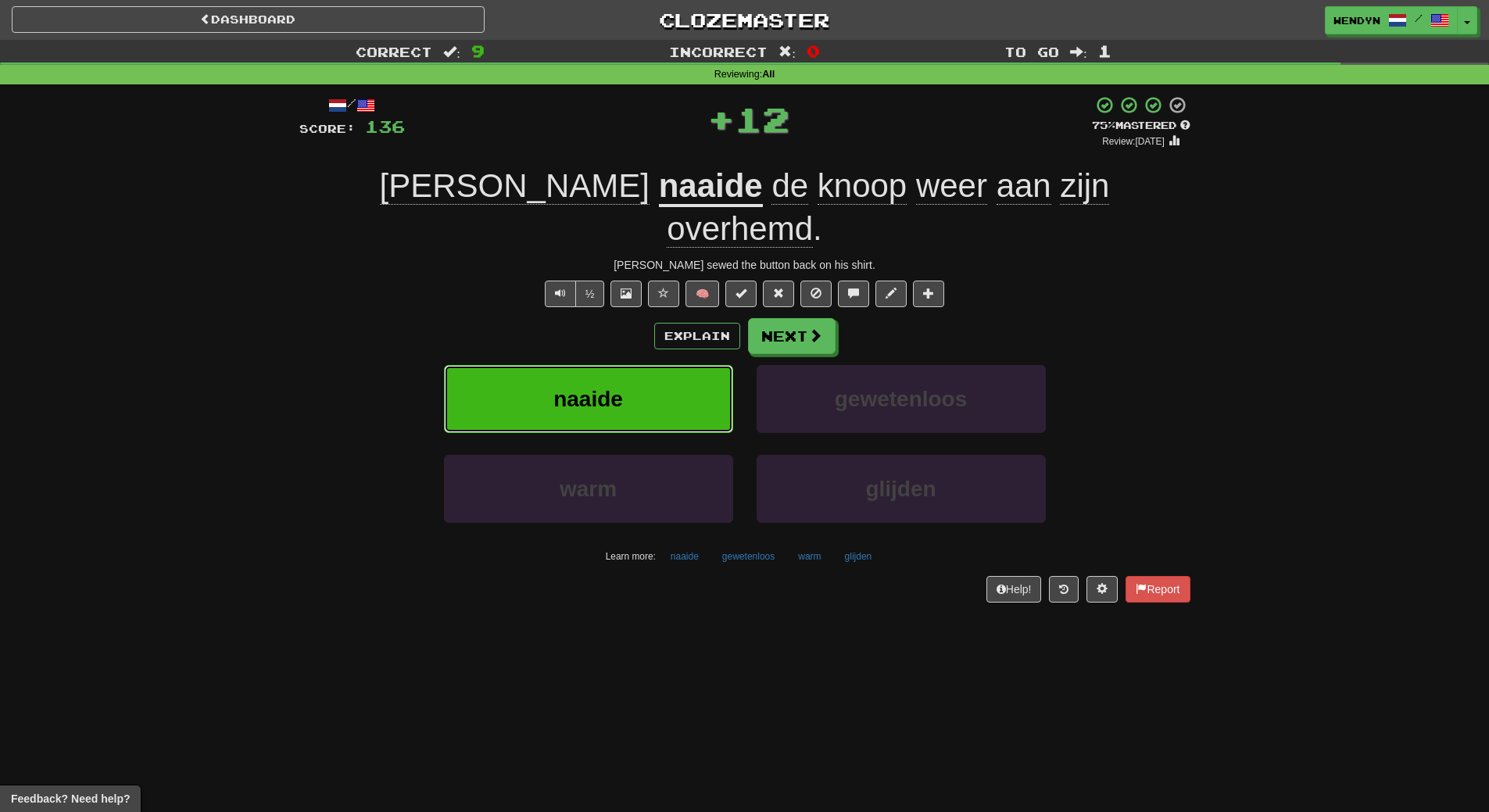
click at [650, 365] on button "naaide" at bounding box center [588, 399] width 289 height 68
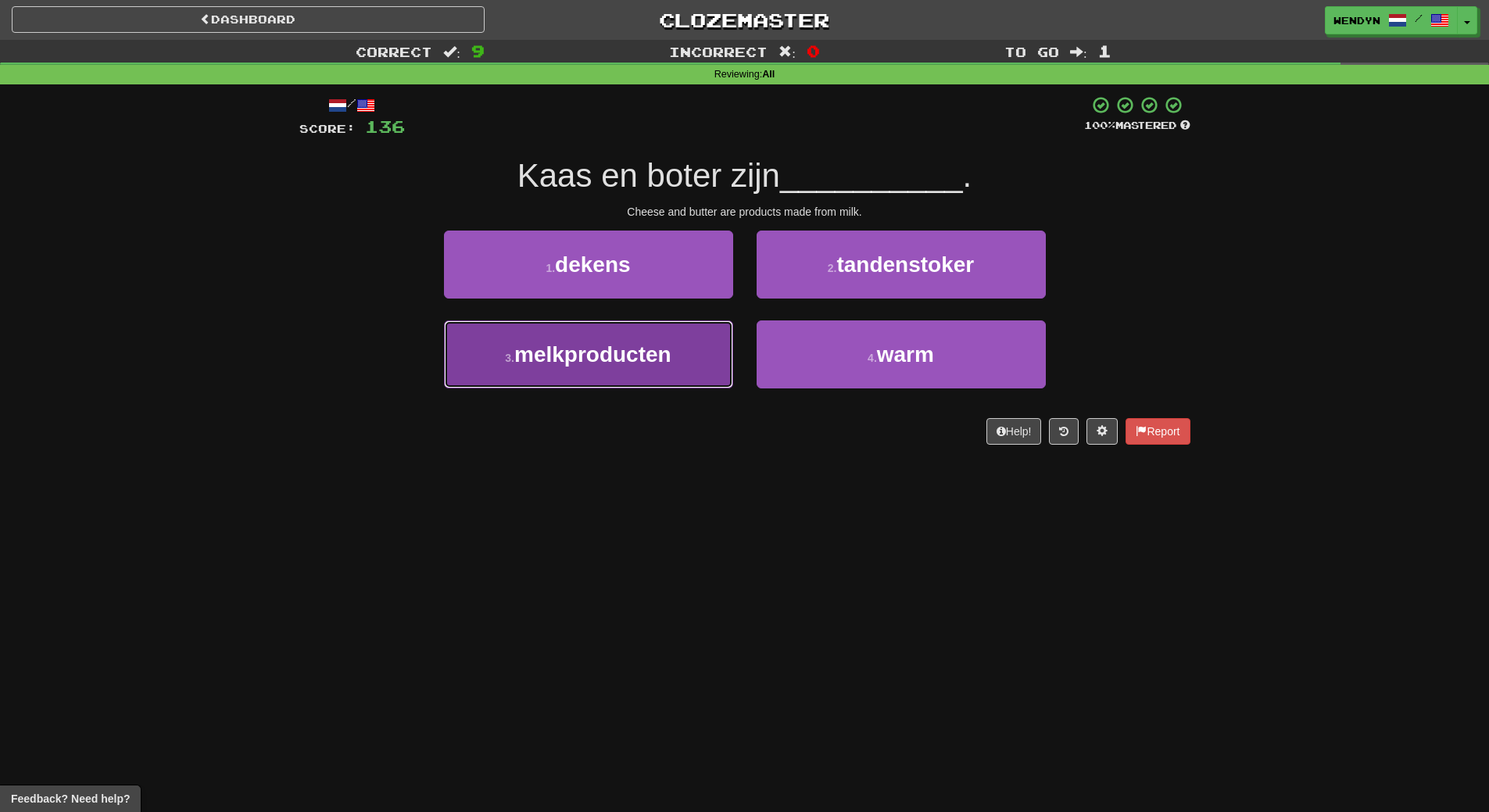
click at [645, 377] on button "3 . melkproducten" at bounding box center [588, 354] width 289 height 68
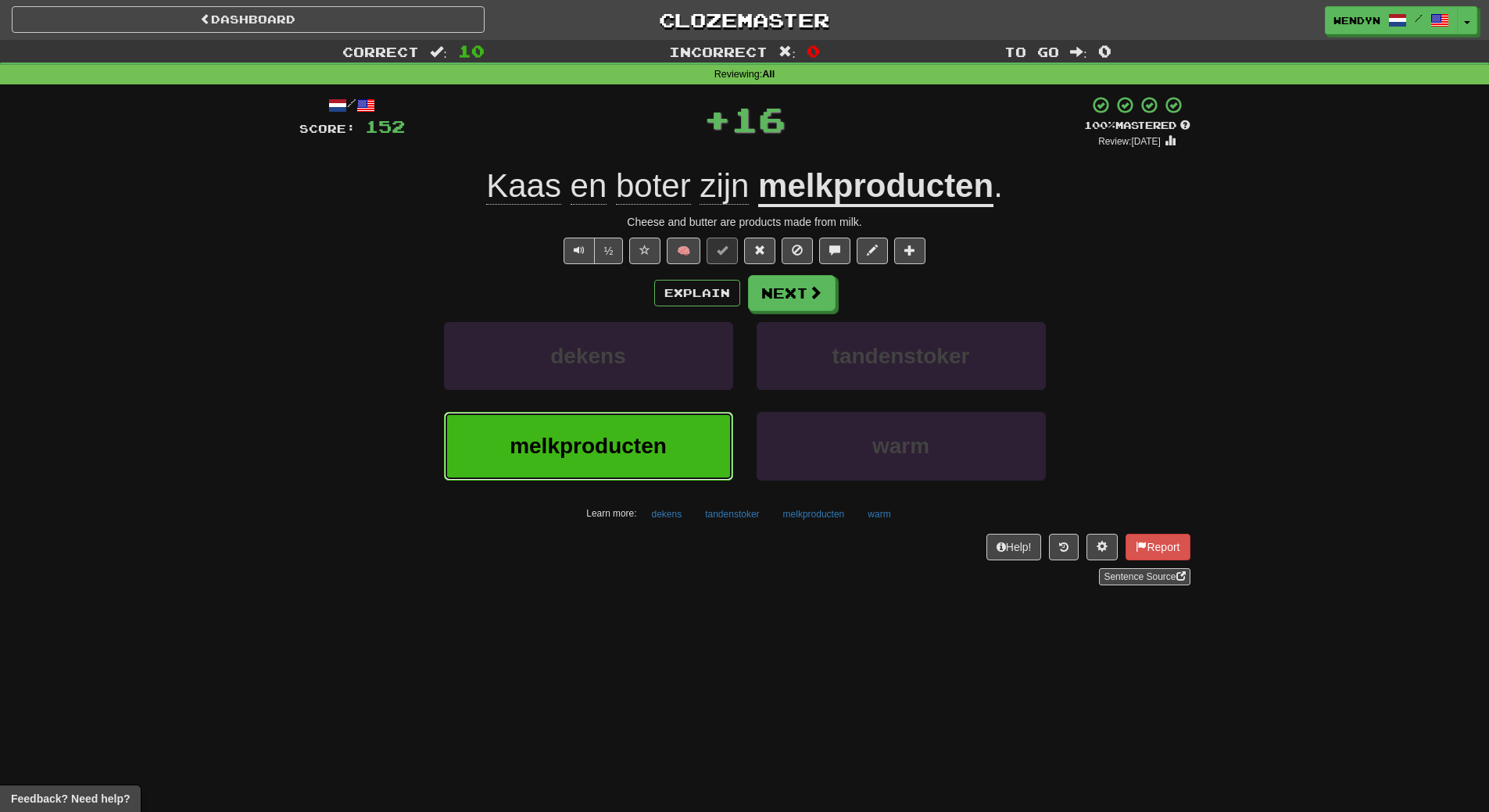
click at [646, 448] on span "melkproducten" at bounding box center [588, 446] width 157 height 24
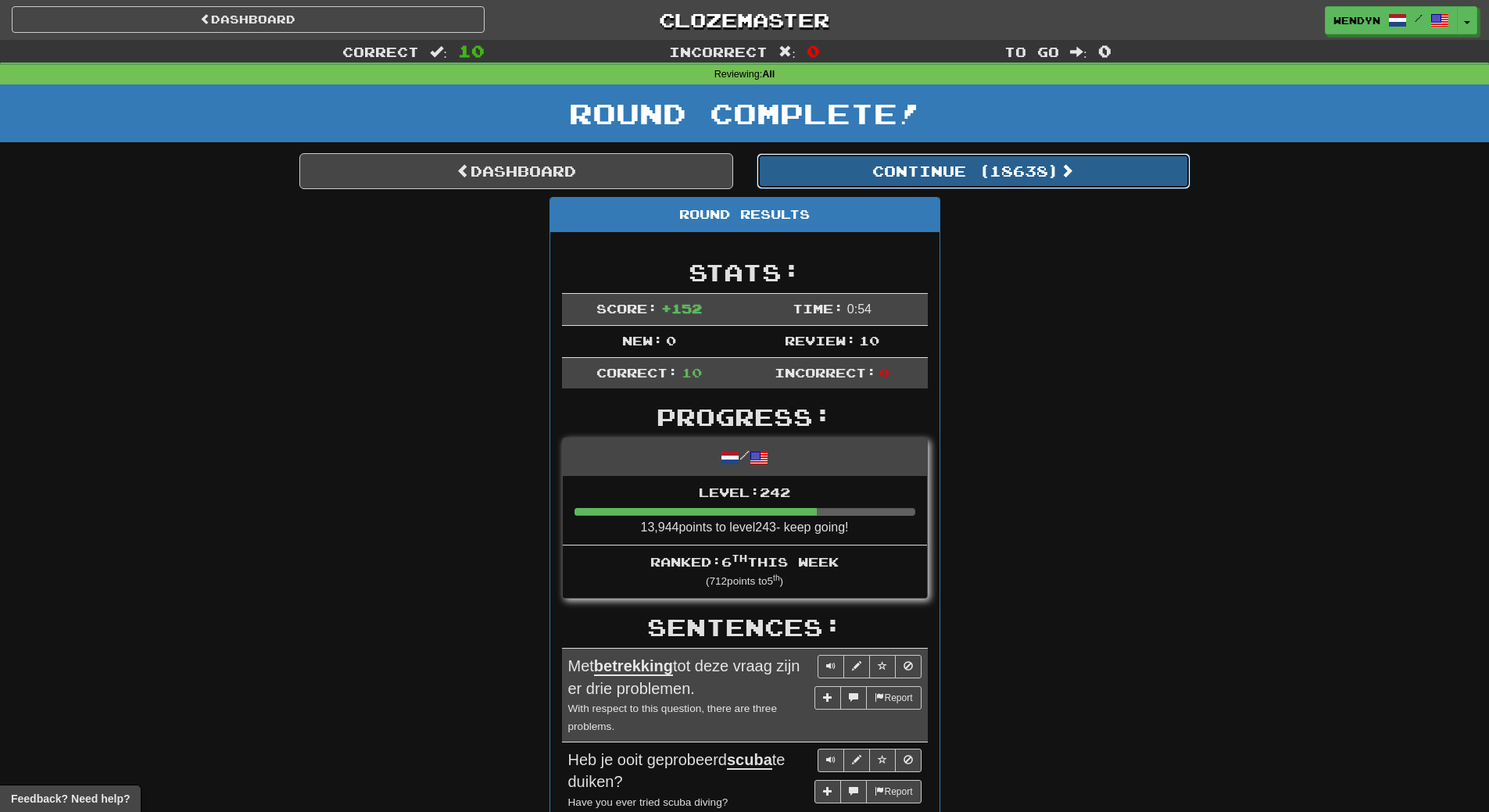
click at [1051, 168] on button "Continue ( 18638 )" at bounding box center [974, 171] width 434 height 36
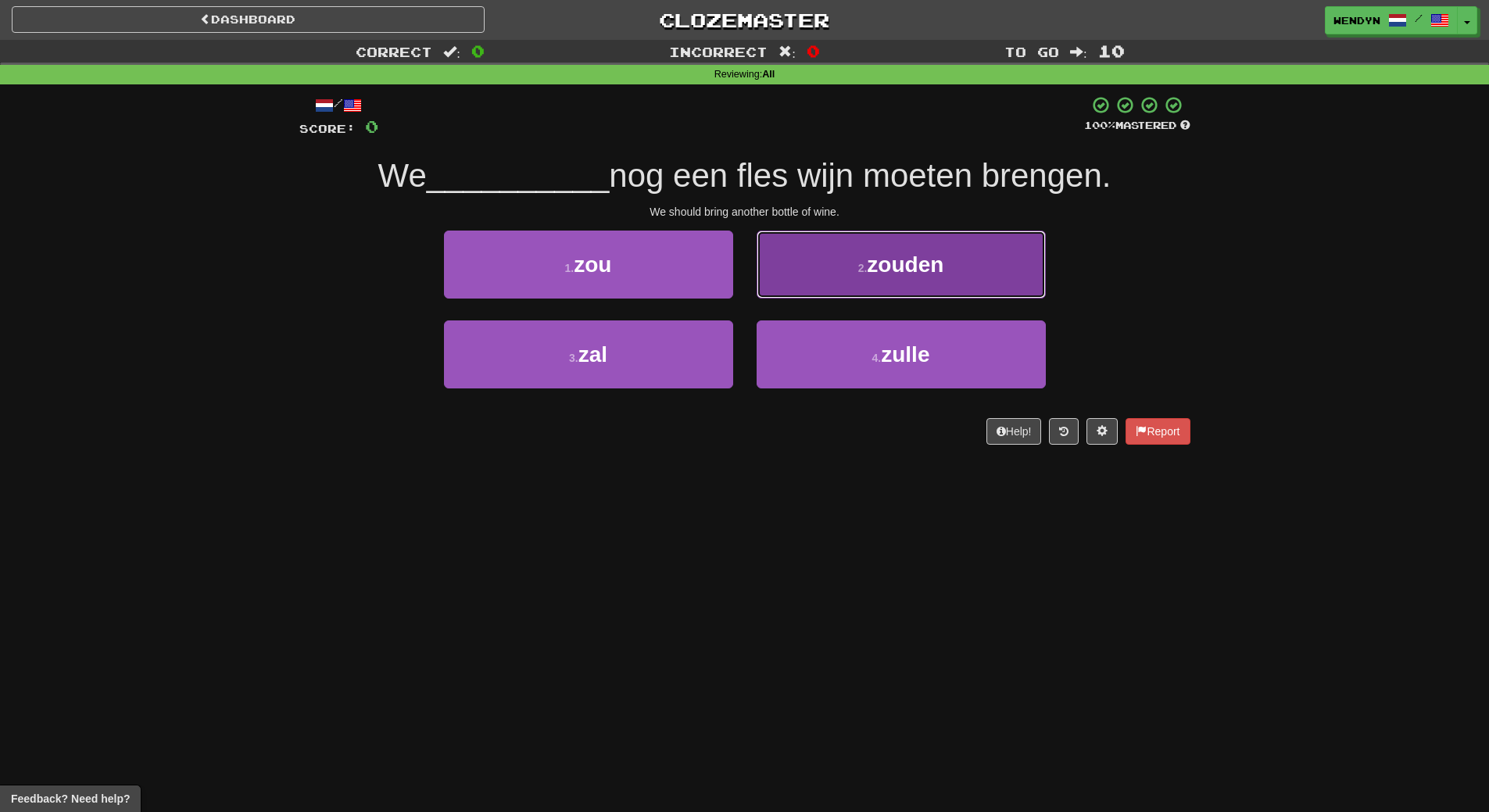
click at [932, 269] on span "zouden" at bounding box center [905, 264] width 77 height 24
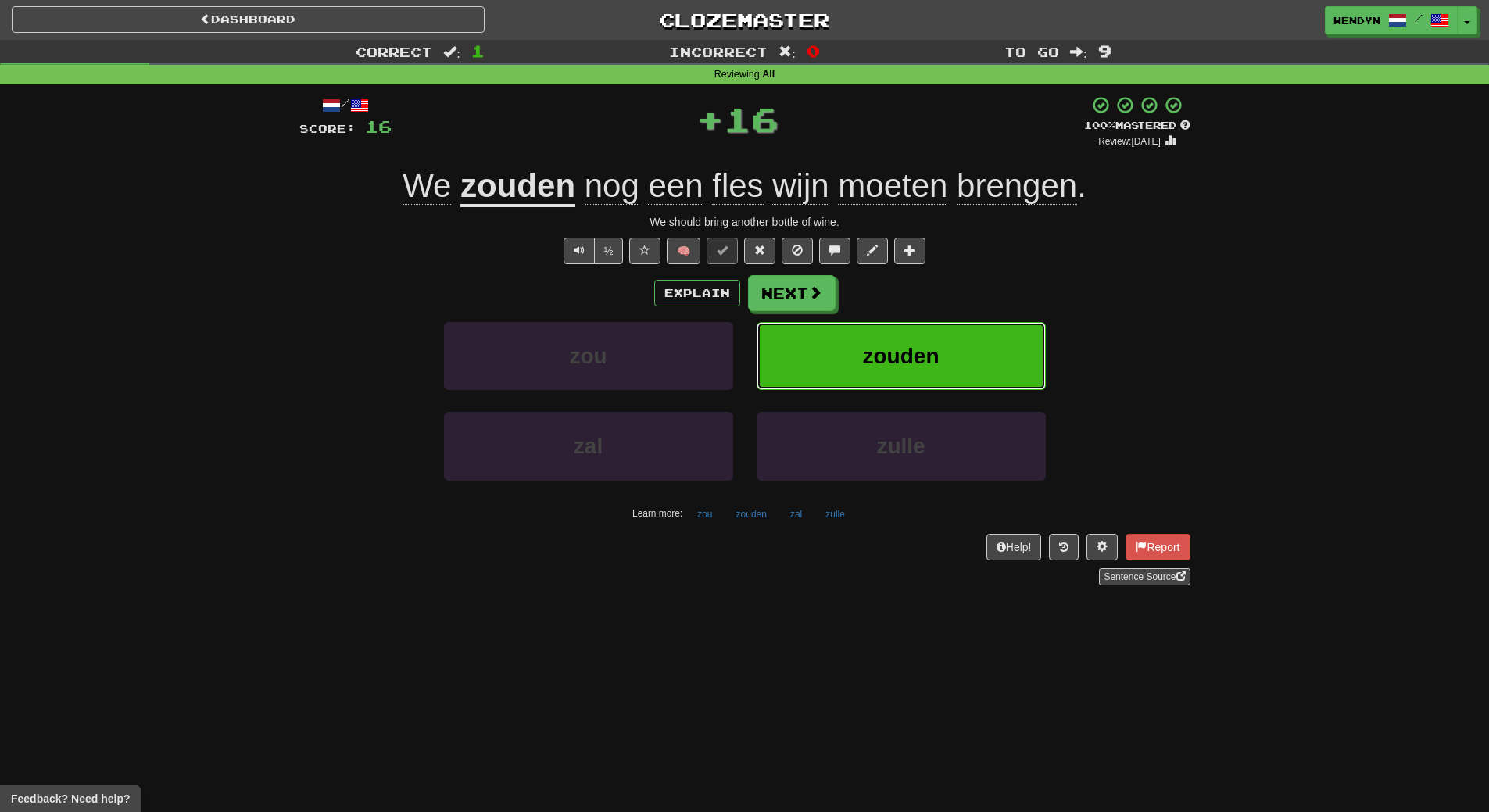
click at [927, 348] on span "zouden" at bounding box center [902, 355] width 77 height 24
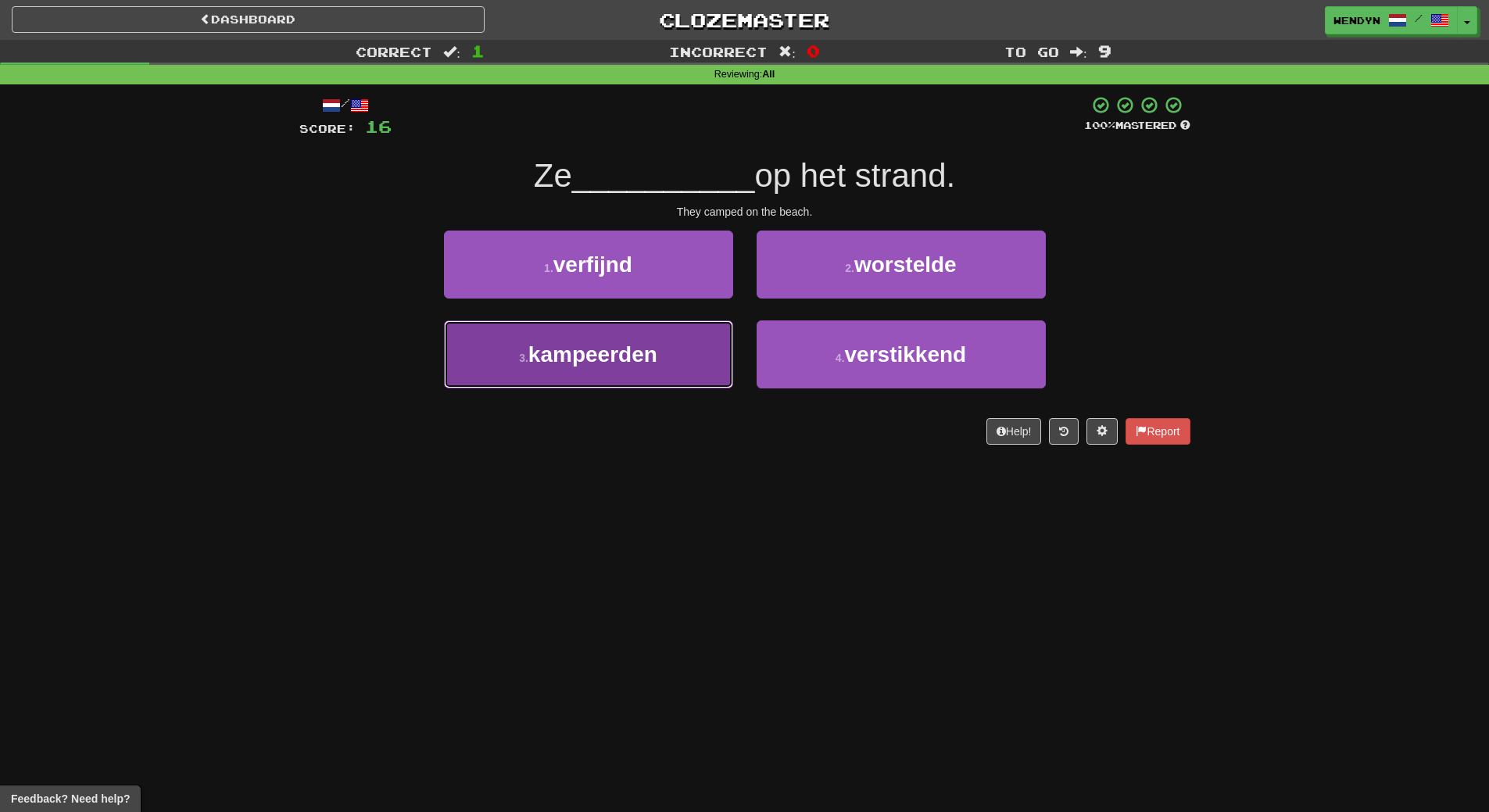
click at [671, 344] on button "3 . kampeerden" at bounding box center [588, 354] width 289 height 68
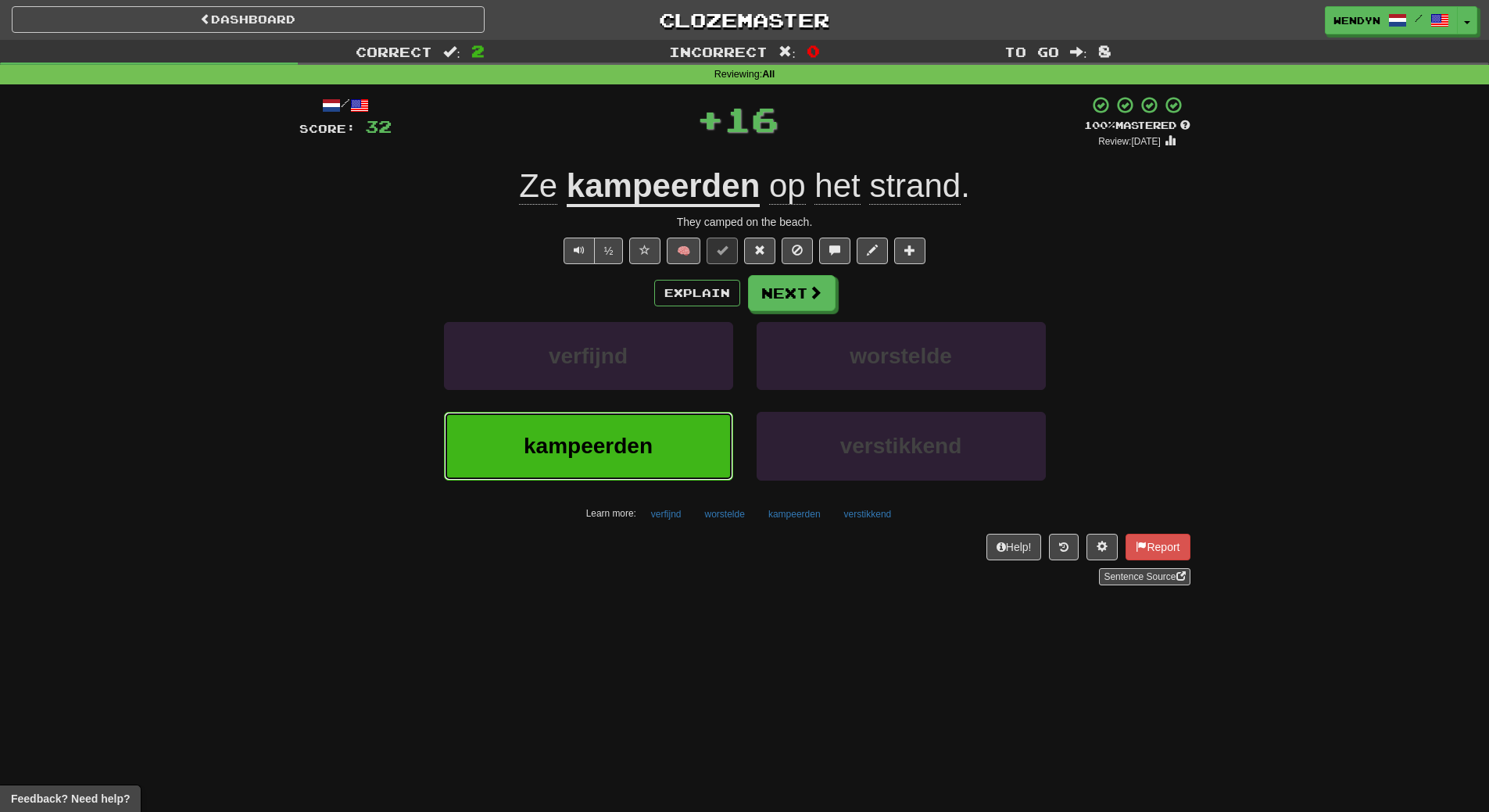
click at [669, 453] on button "kampeerden" at bounding box center [588, 446] width 289 height 68
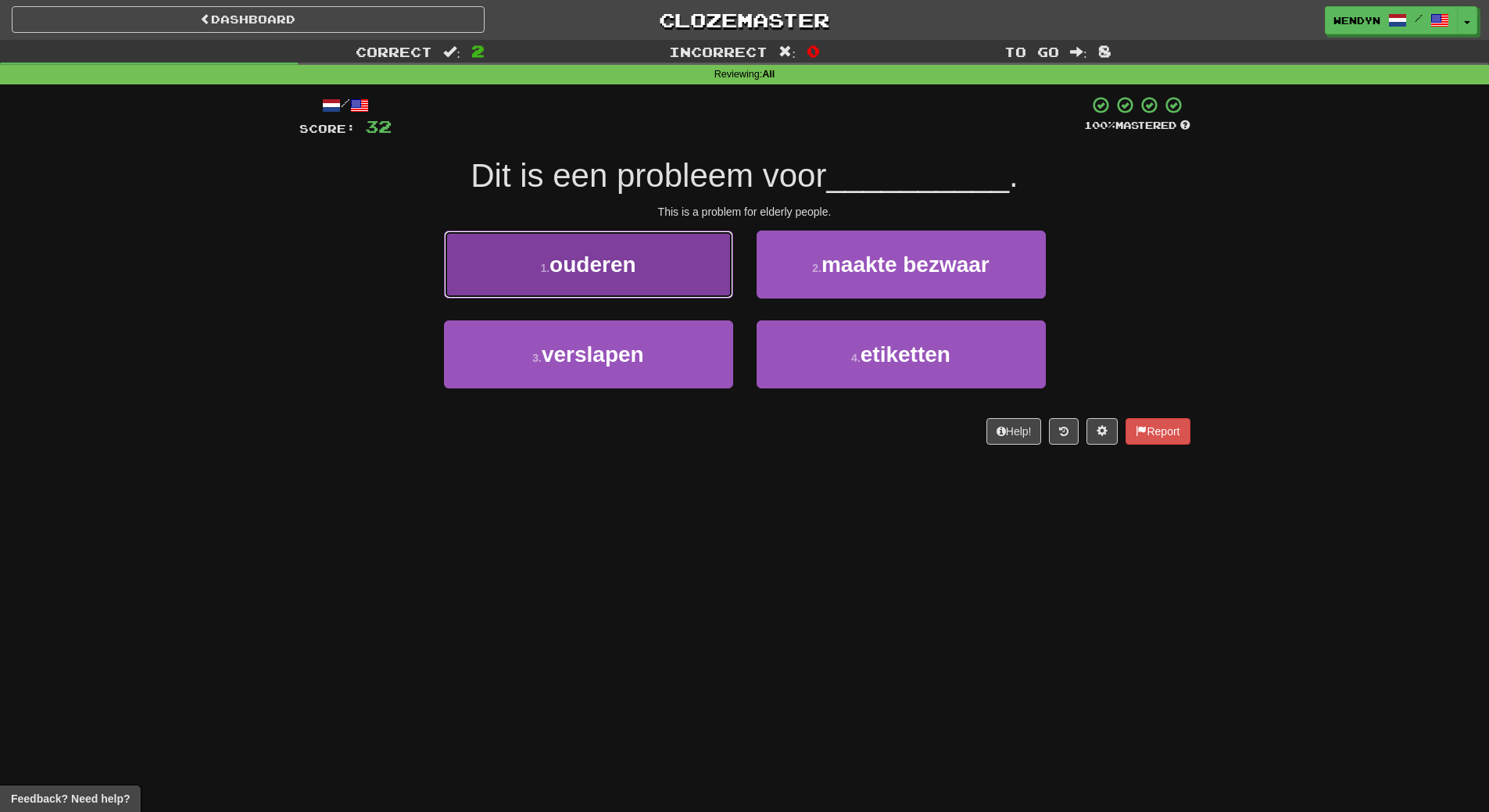
click at [649, 295] on button "1 . ouderen" at bounding box center [588, 264] width 289 height 68
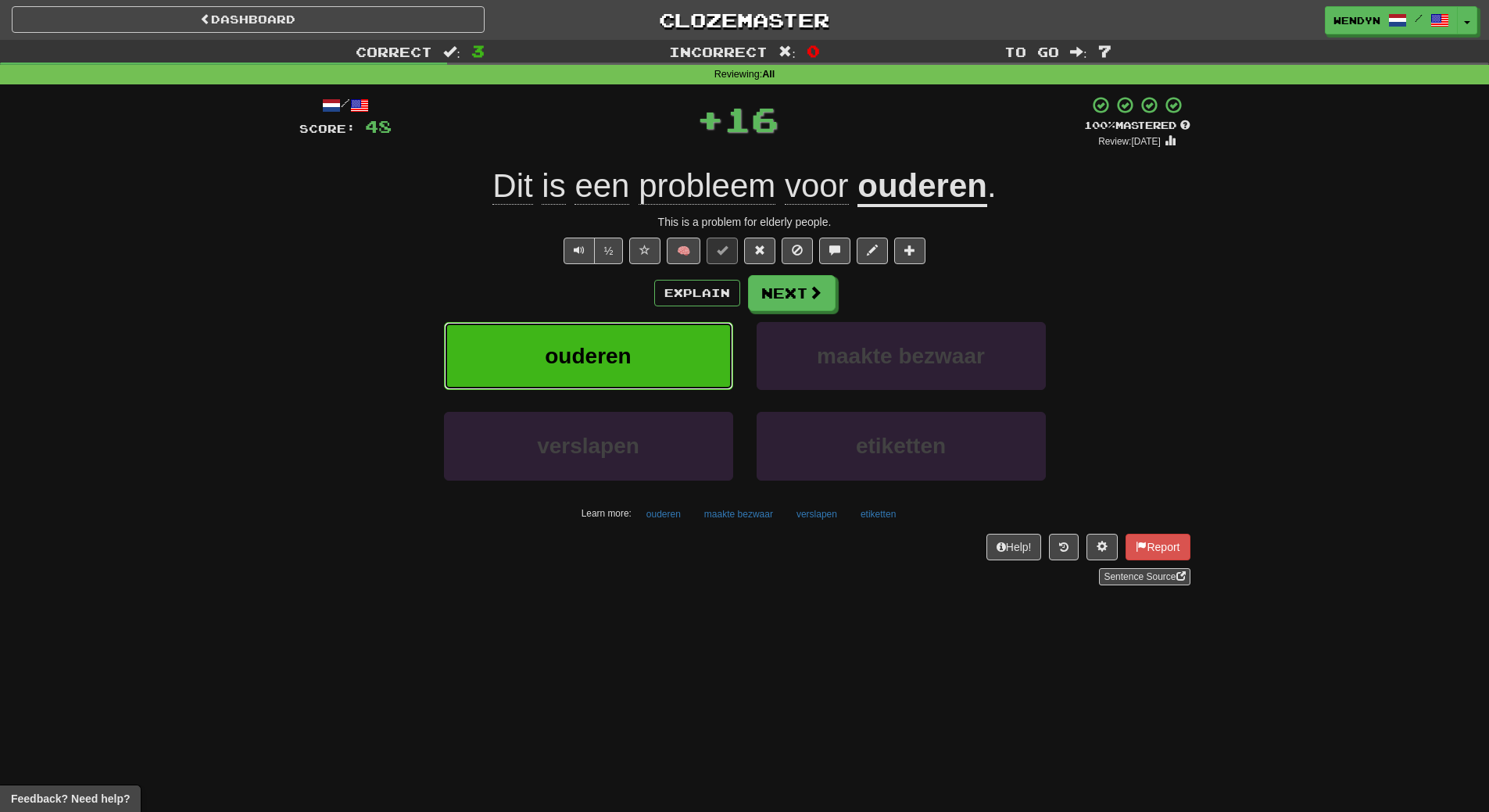
drag, startPoint x: 649, startPoint y: 362, endPoint x: 647, endPoint y: 324, distance: 38.1
click at [647, 324] on button "ouderen" at bounding box center [588, 355] width 289 height 68
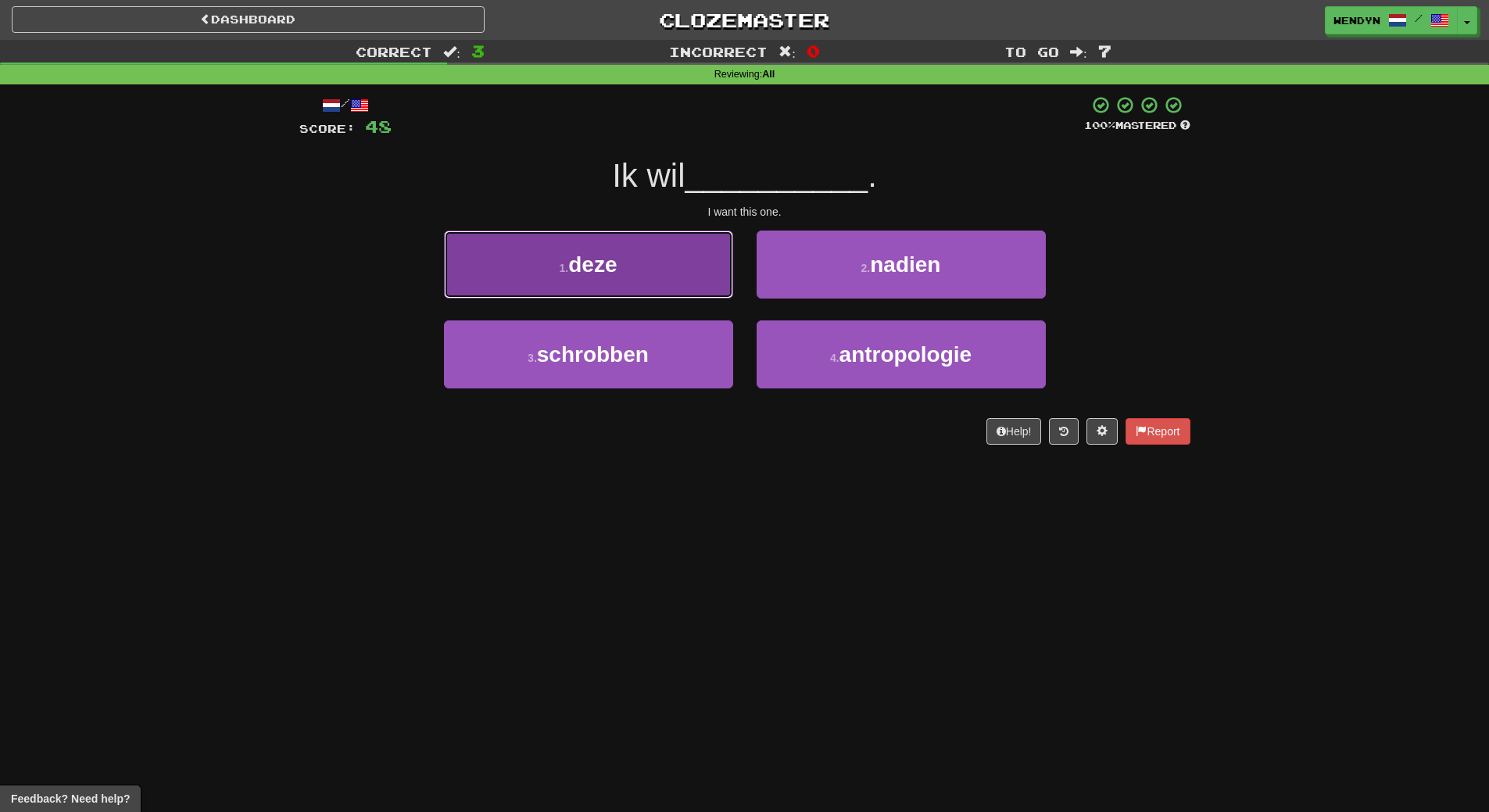
click at [662, 289] on button "1 . deze" at bounding box center [588, 264] width 289 height 68
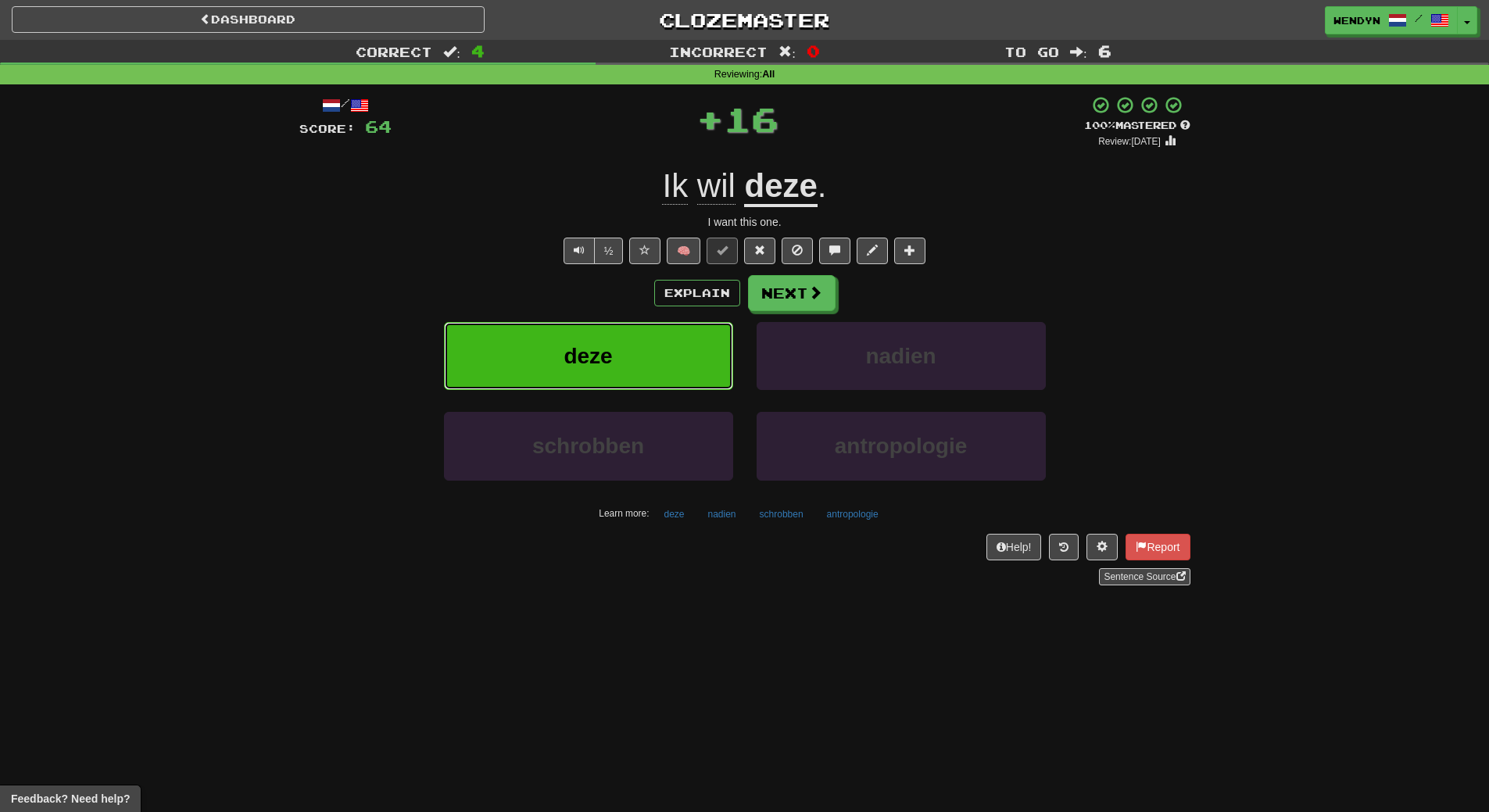
click at [652, 357] on button "deze" at bounding box center [588, 355] width 289 height 68
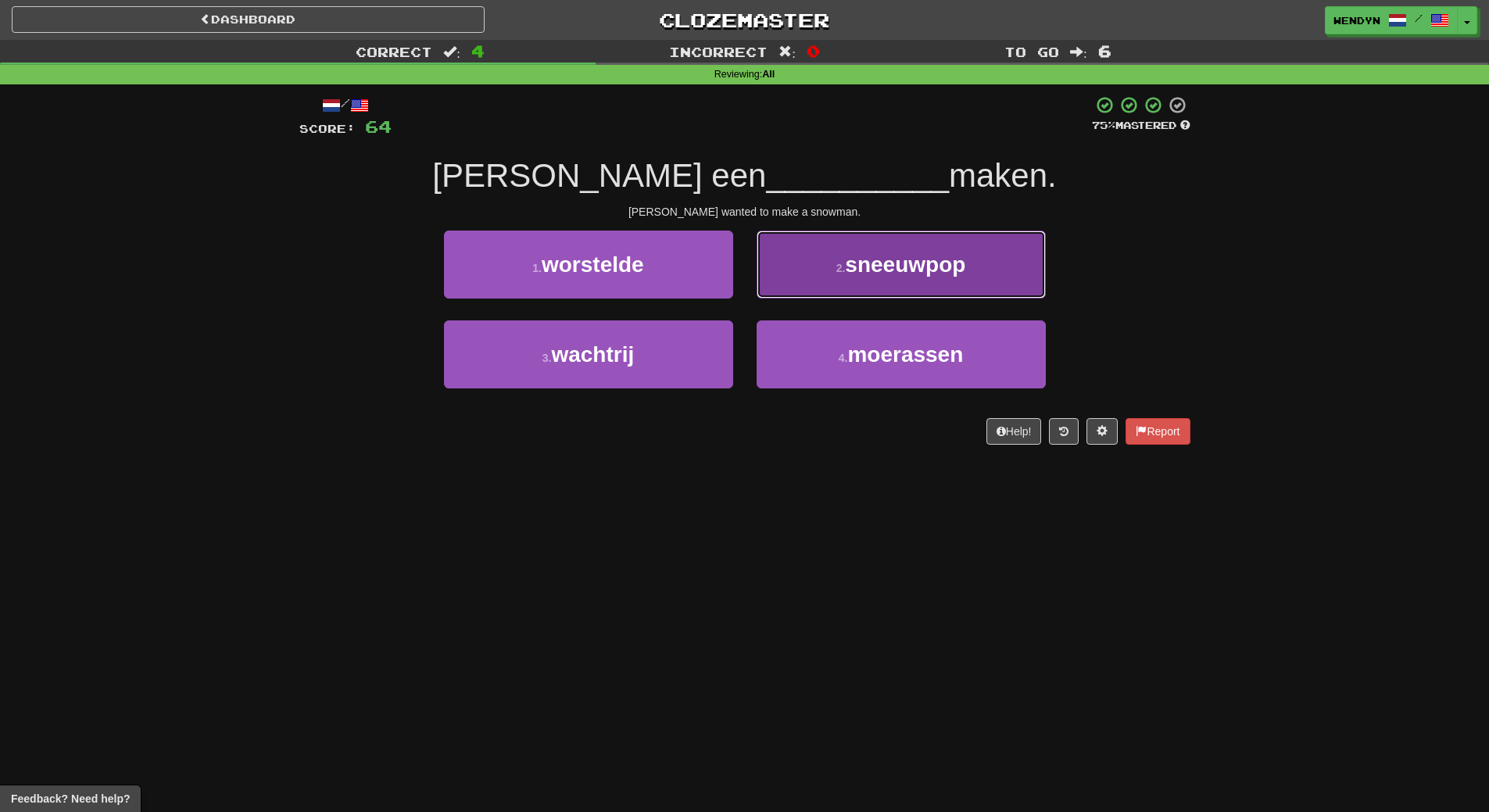
click at [978, 277] on button "2 . sneeuwpop" at bounding box center [901, 264] width 289 height 68
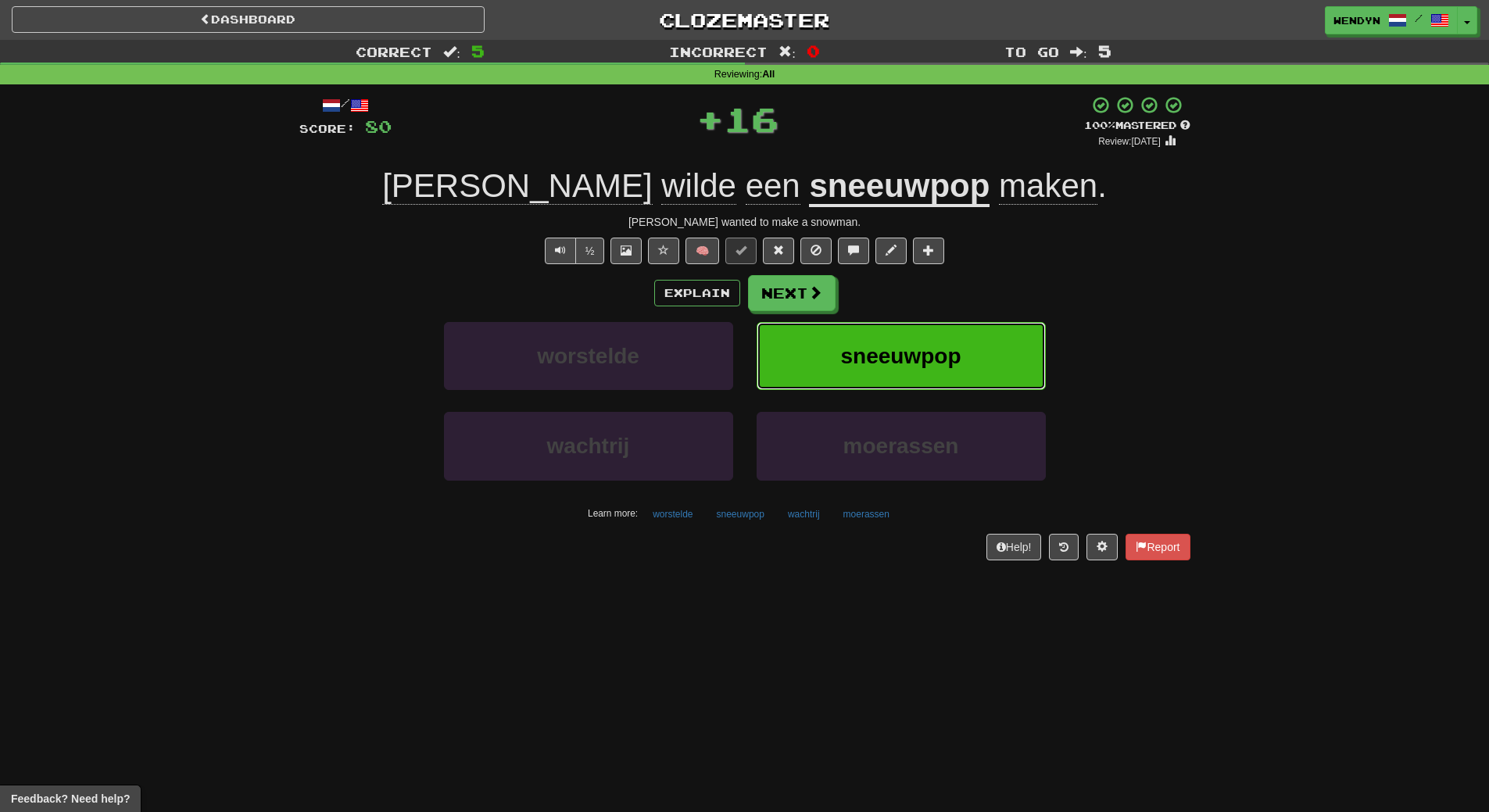
click at [980, 333] on button "sneeuwpop" at bounding box center [901, 355] width 289 height 68
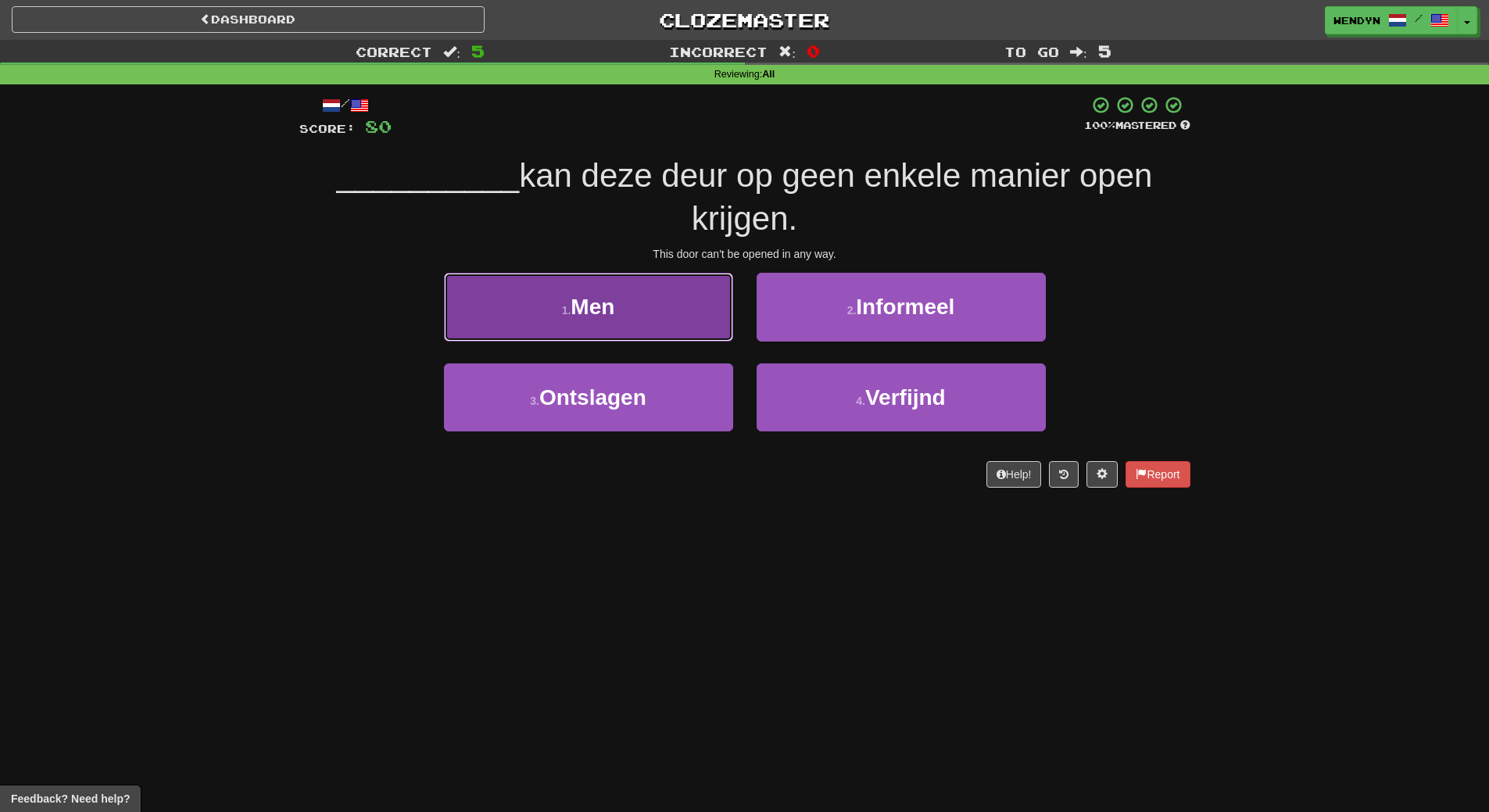
click at [681, 338] on button "1 . Men" at bounding box center [588, 306] width 289 height 68
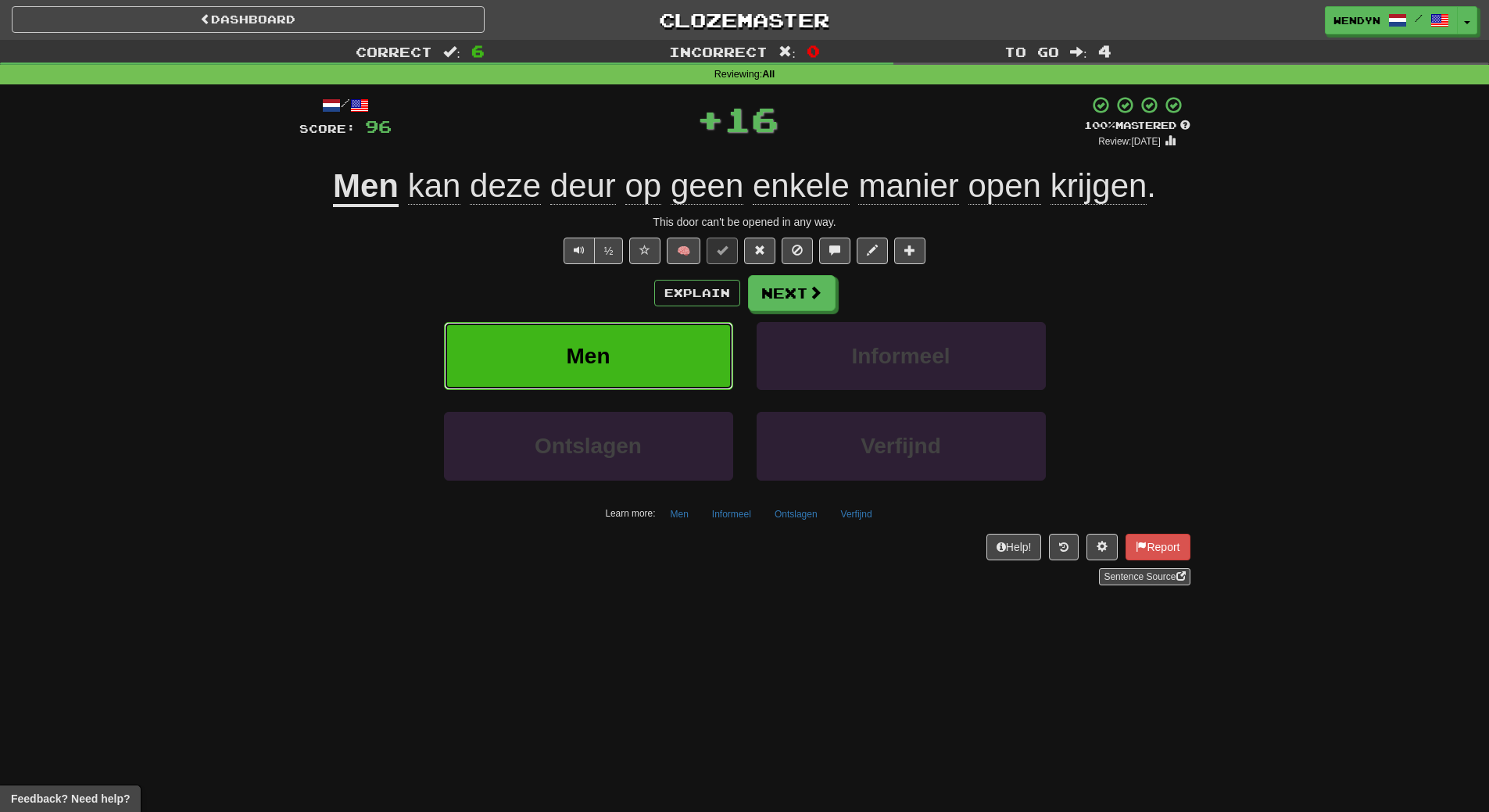
click at [641, 335] on button "Men" at bounding box center [588, 355] width 289 height 68
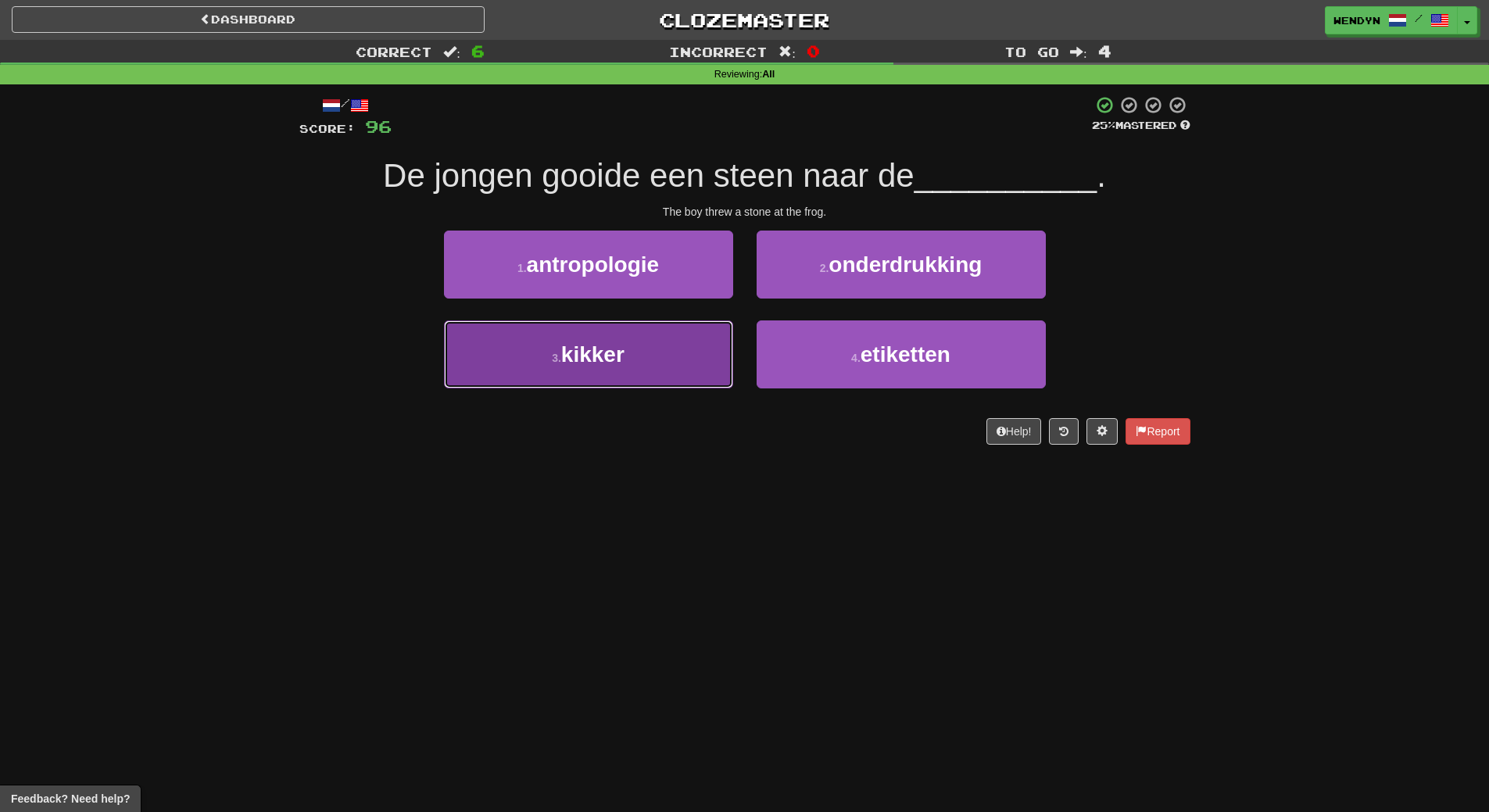
click at [629, 372] on button "3 . kikker" at bounding box center [588, 354] width 289 height 68
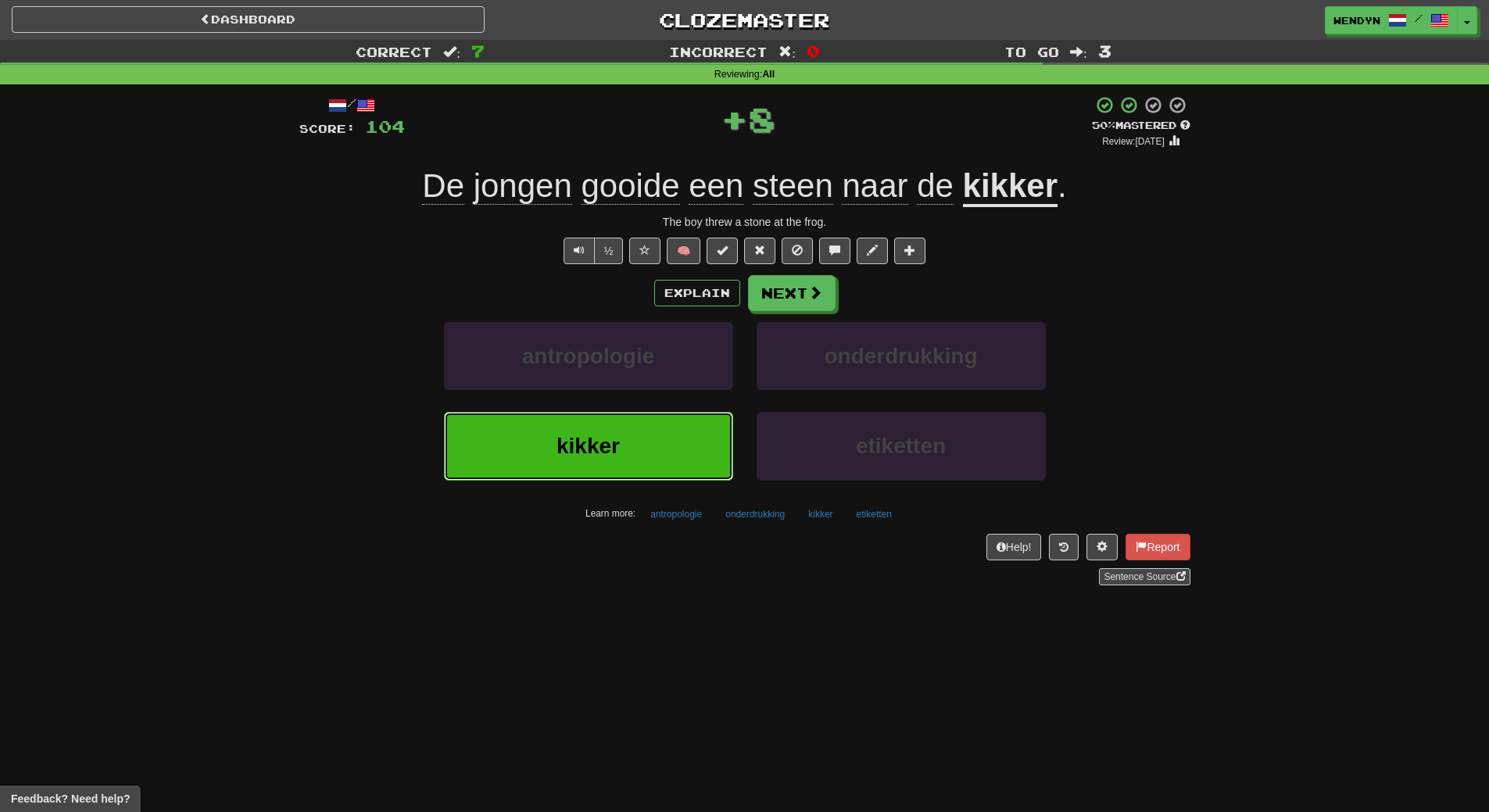
click at [620, 435] on button "kikker" at bounding box center [588, 446] width 289 height 68
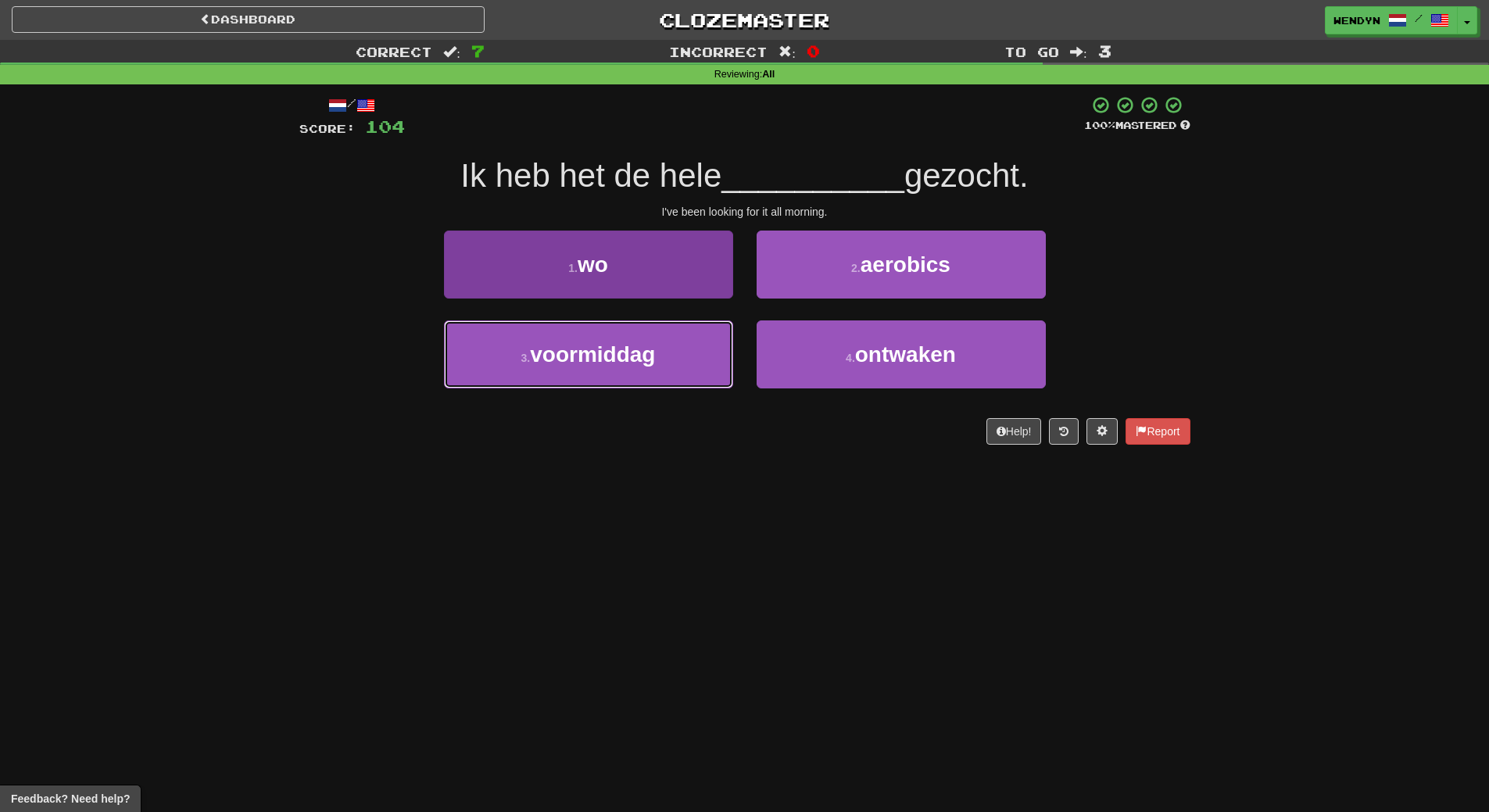
drag, startPoint x: 663, startPoint y: 378, endPoint x: 660, endPoint y: 386, distance: 8.5
click at [663, 377] on button "3 . voormiddag" at bounding box center [588, 354] width 289 height 68
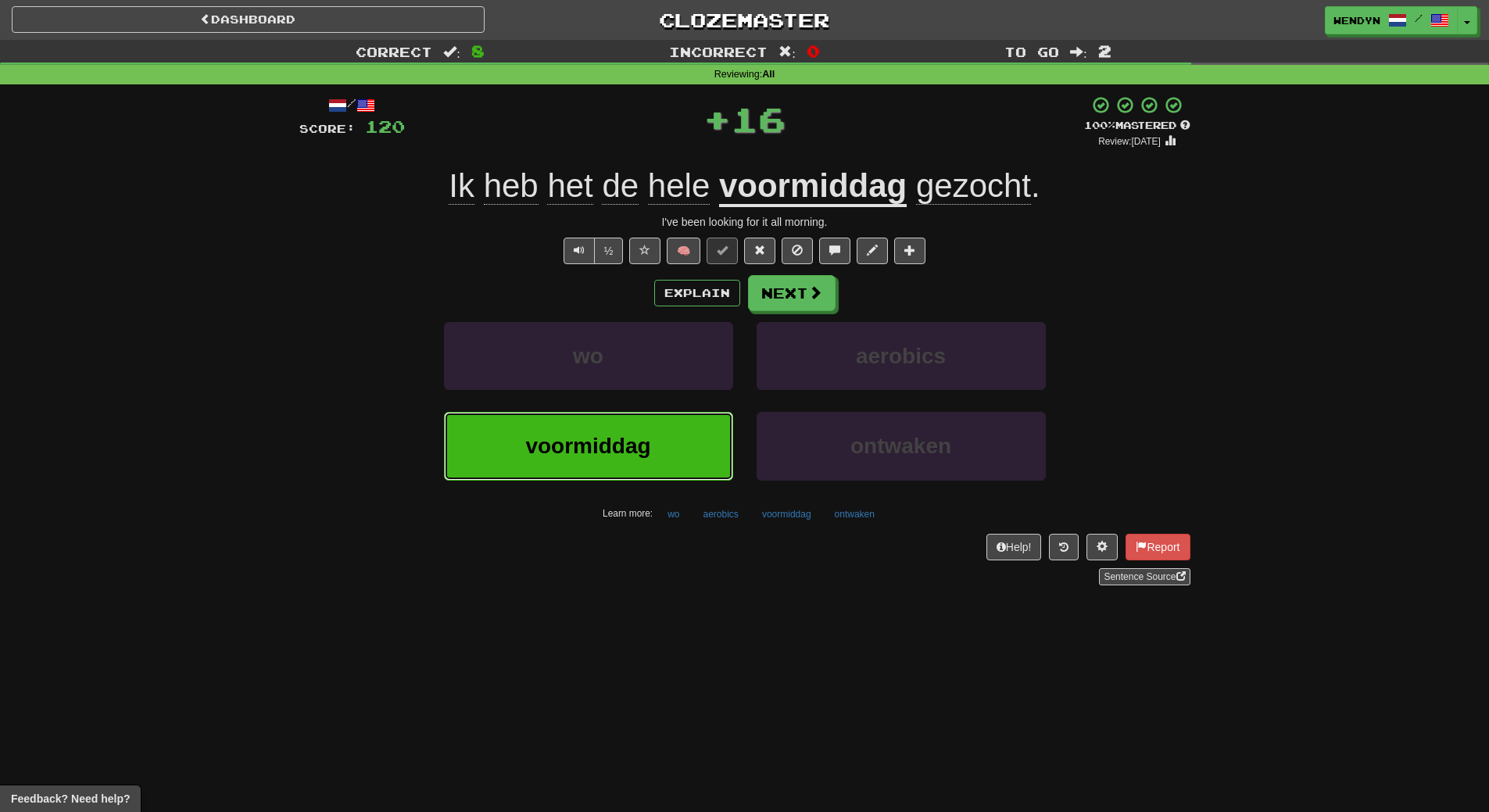
click at [656, 457] on button "voormiddag" at bounding box center [588, 446] width 289 height 68
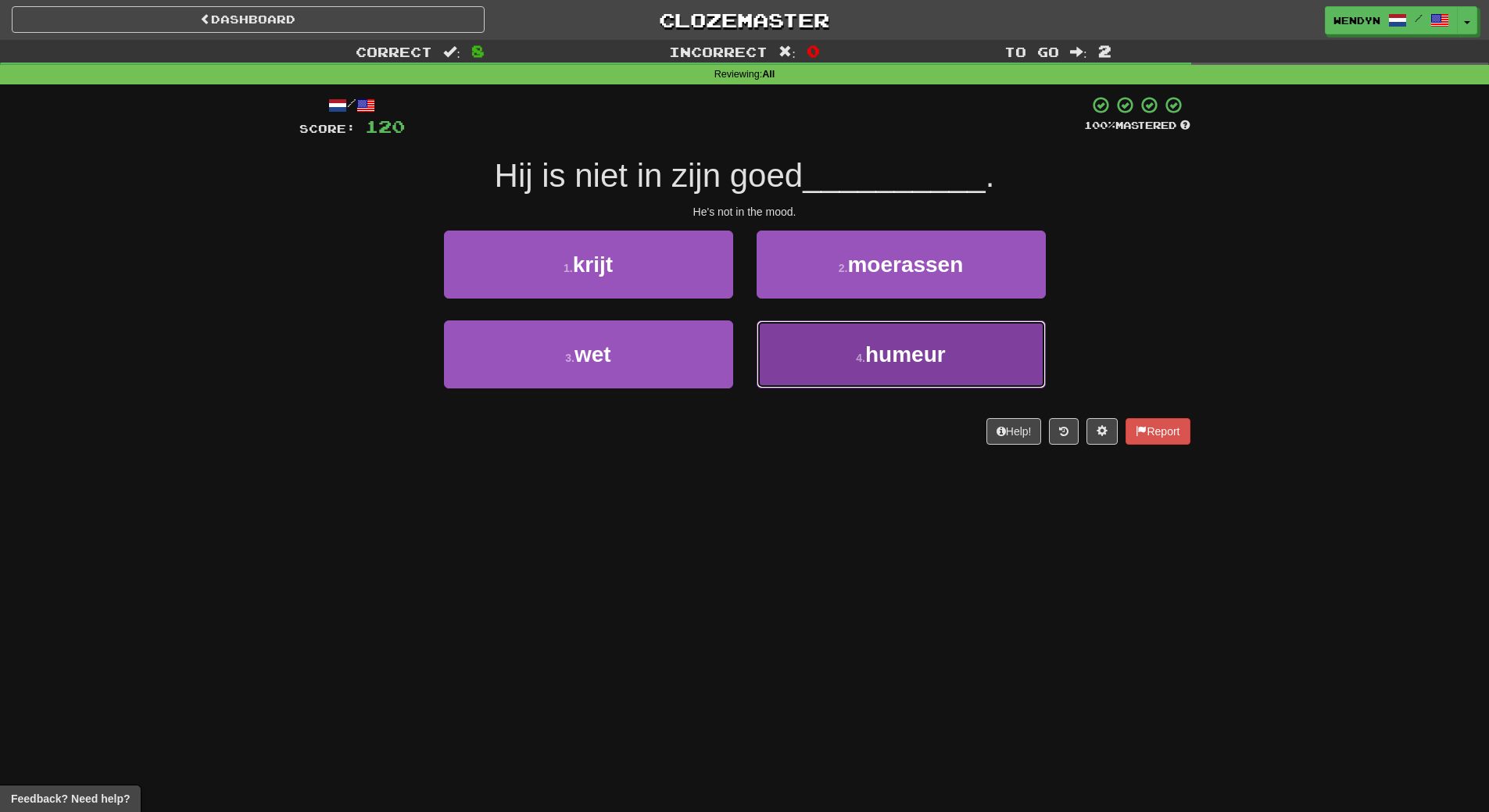
click at [894, 385] on button "4 . humeur" at bounding box center [901, 354] width 289 height 68
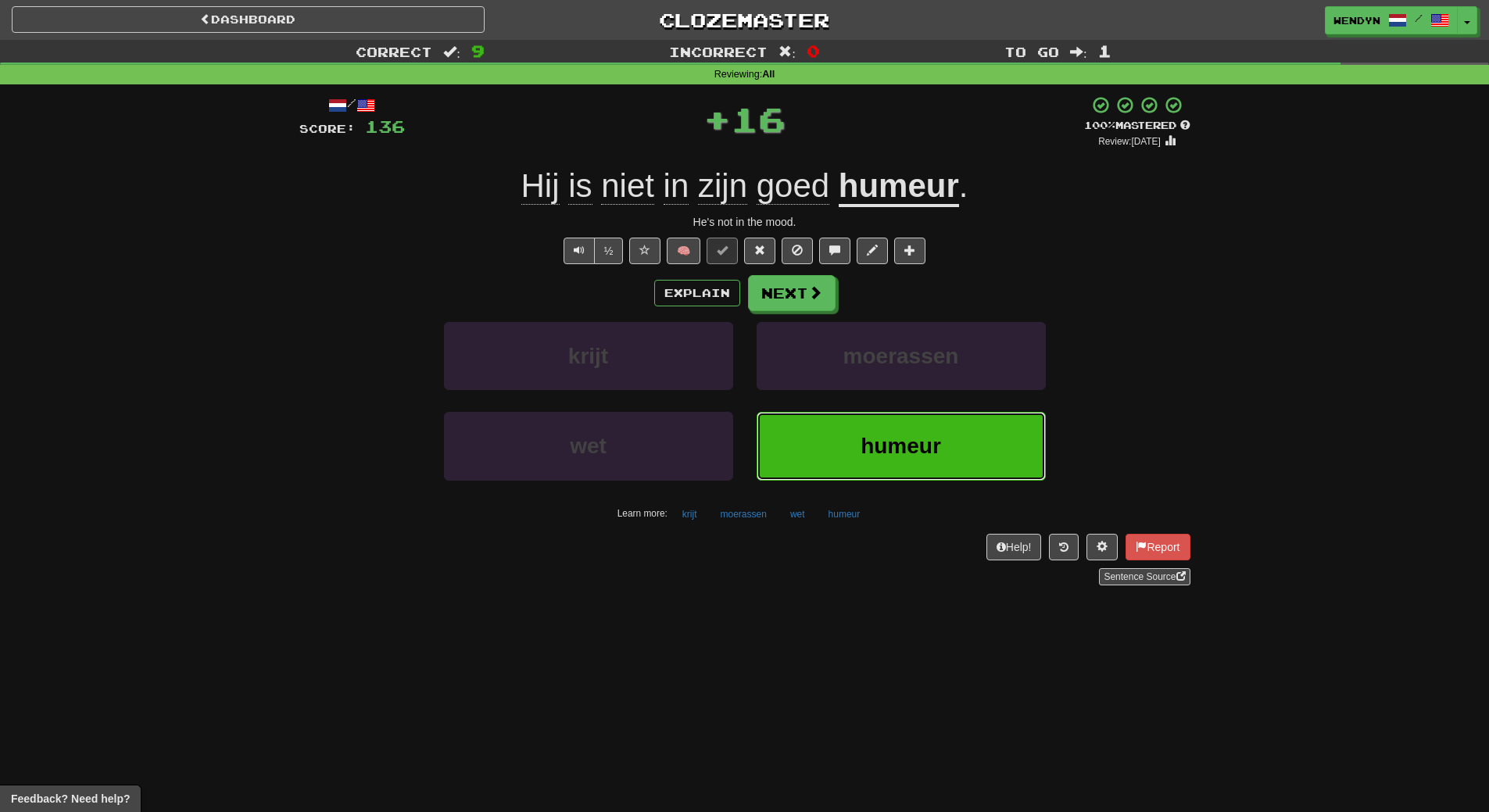
click at [885, 446] on span "humeur" at bounding box center [901, 446] width 81 height 24
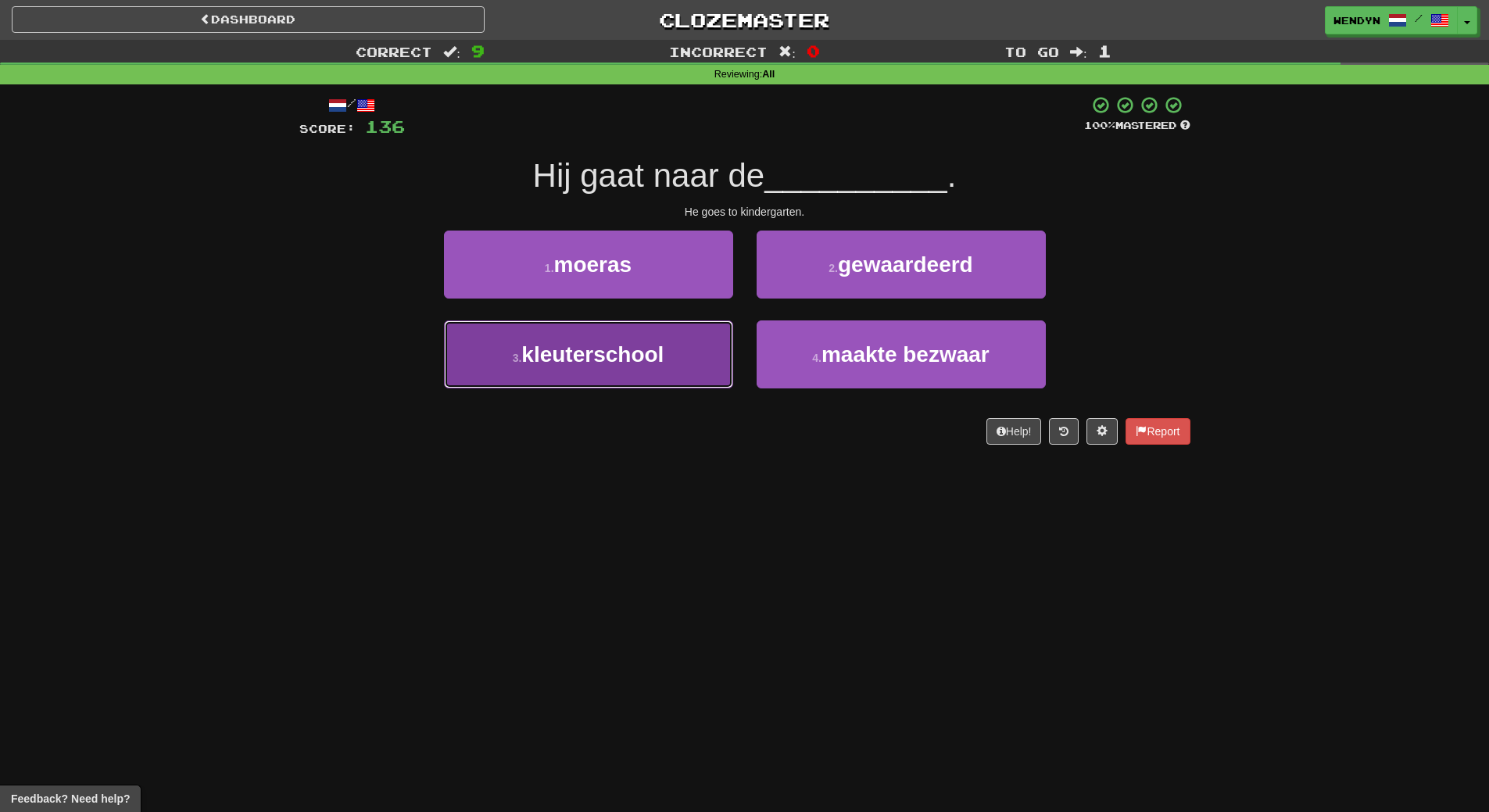
click at [706, 378] on button "3 . kleuterschool" at bounding box center [588, 354] width 289 height 68
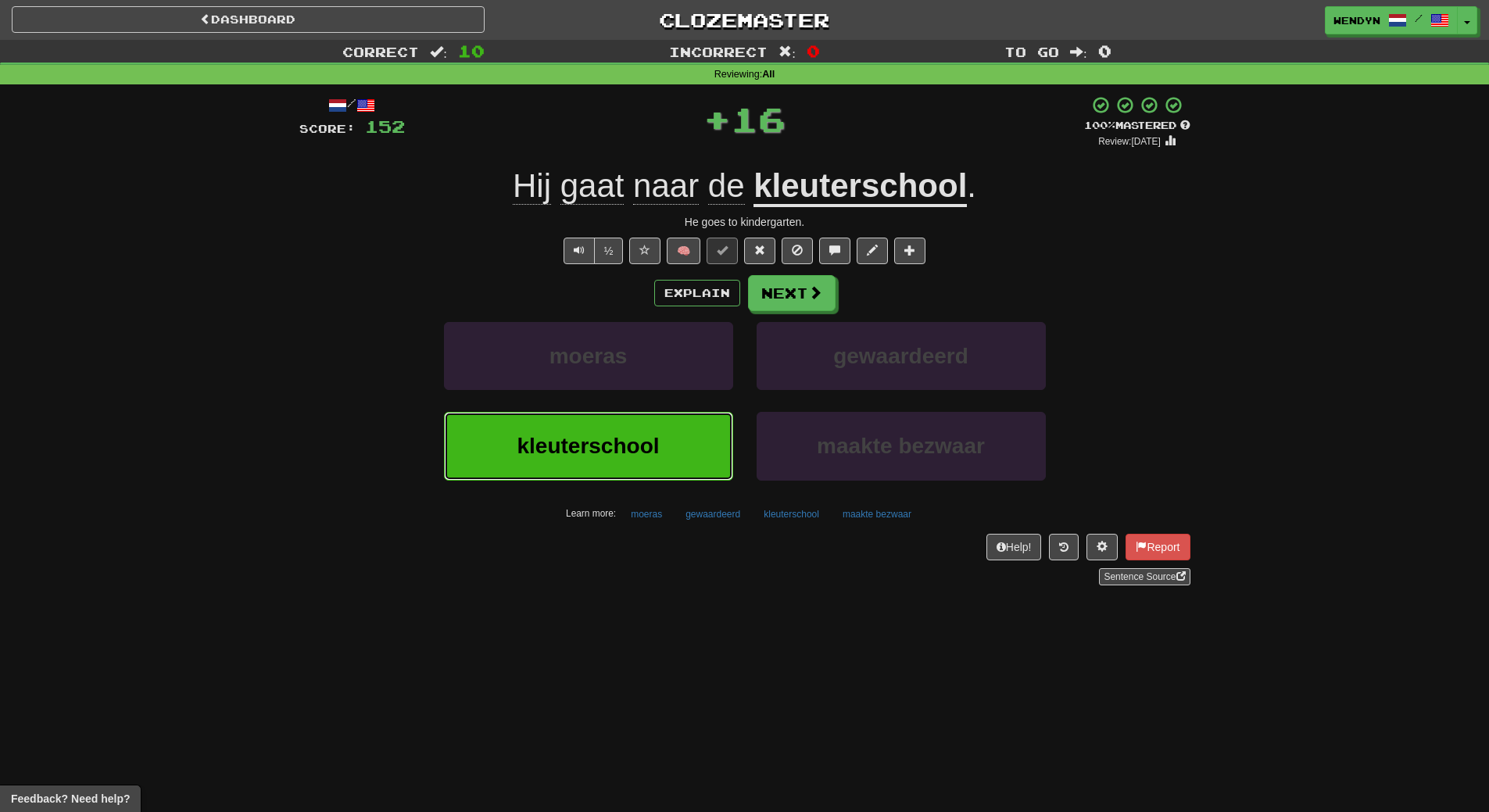
click at [693, 461] on button "kleuterschool" at bounding box center [588, 446] width 289 height 68
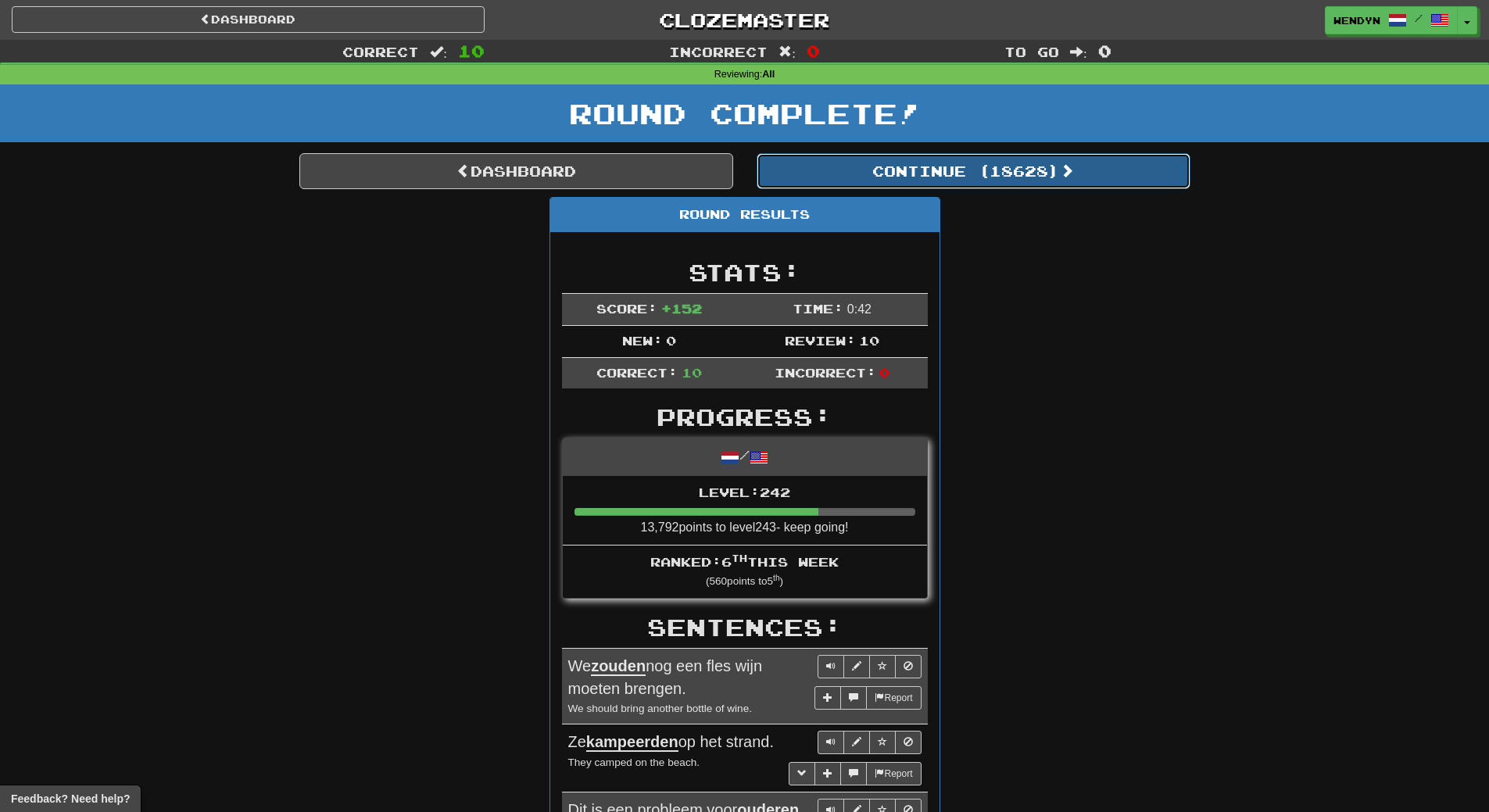
click at [1018, 169] on button "Continue ( 18628 )" at bounding box center [974, 171] width 434 height 36
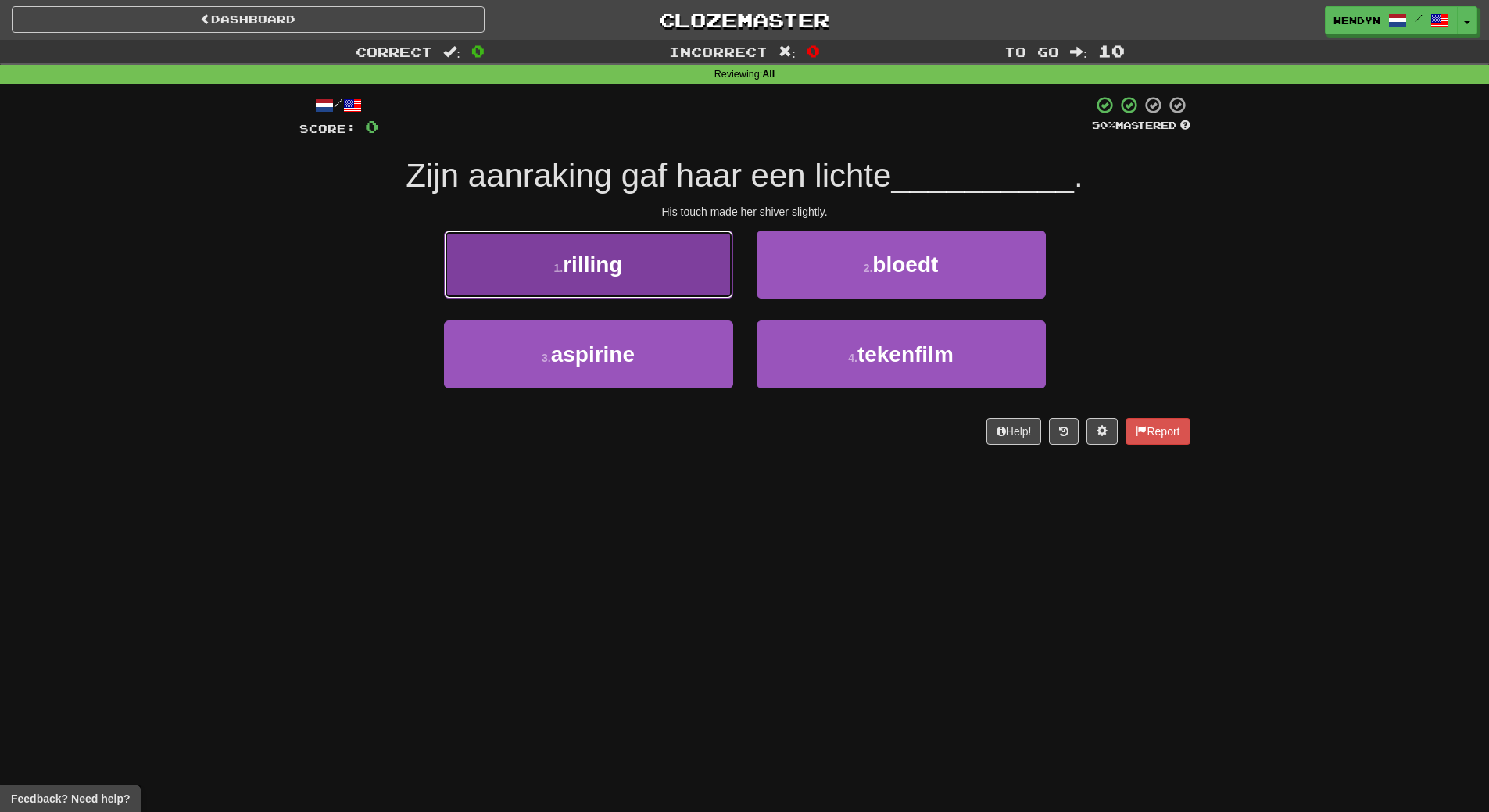
click at [666, 262] on button "1 . rilling" at bounding box center [588, 264] width 289 height 68
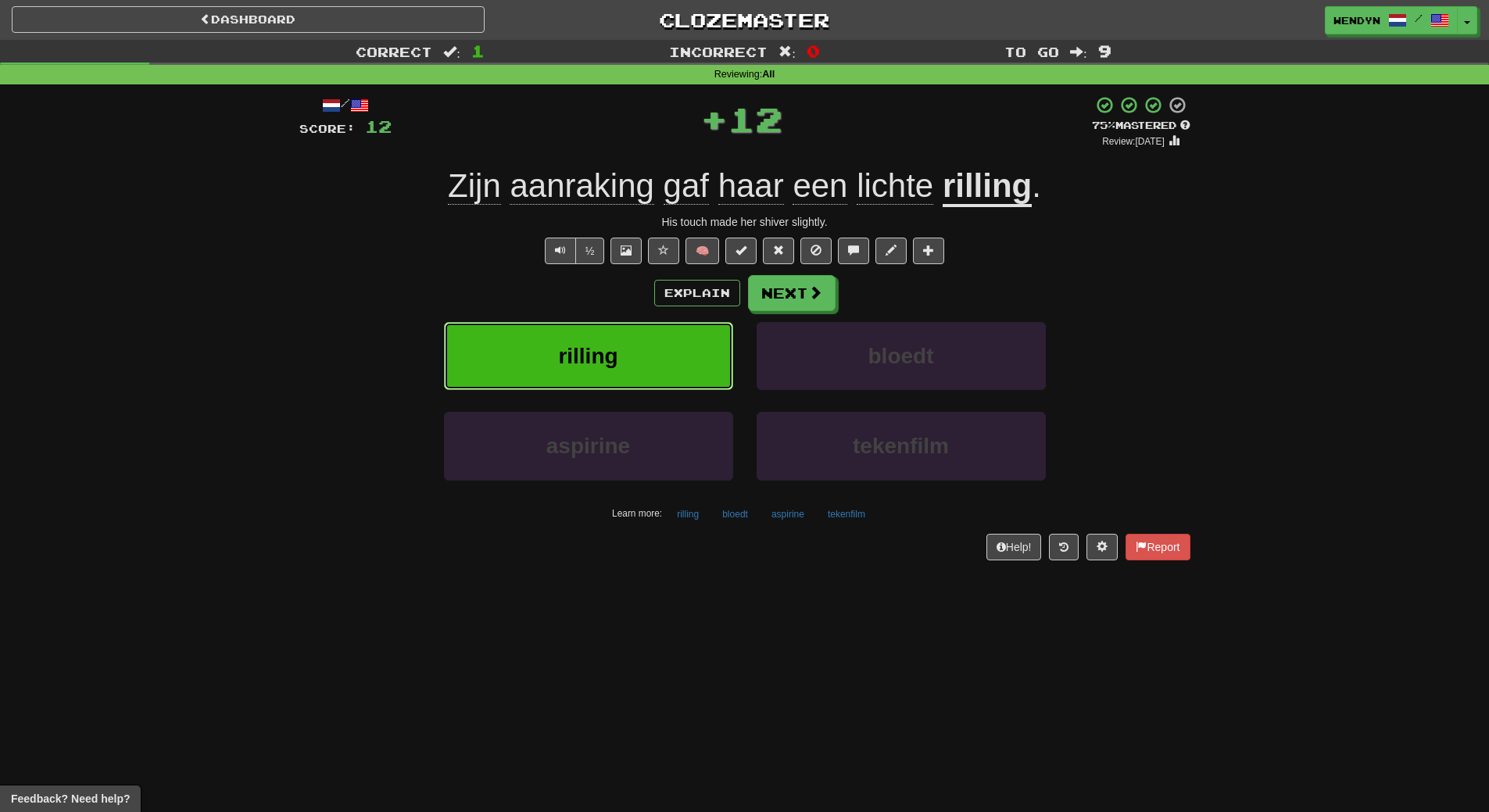
click at [674, 345] on button "rilling" at bounding box center [588, 355] width 289 height 68
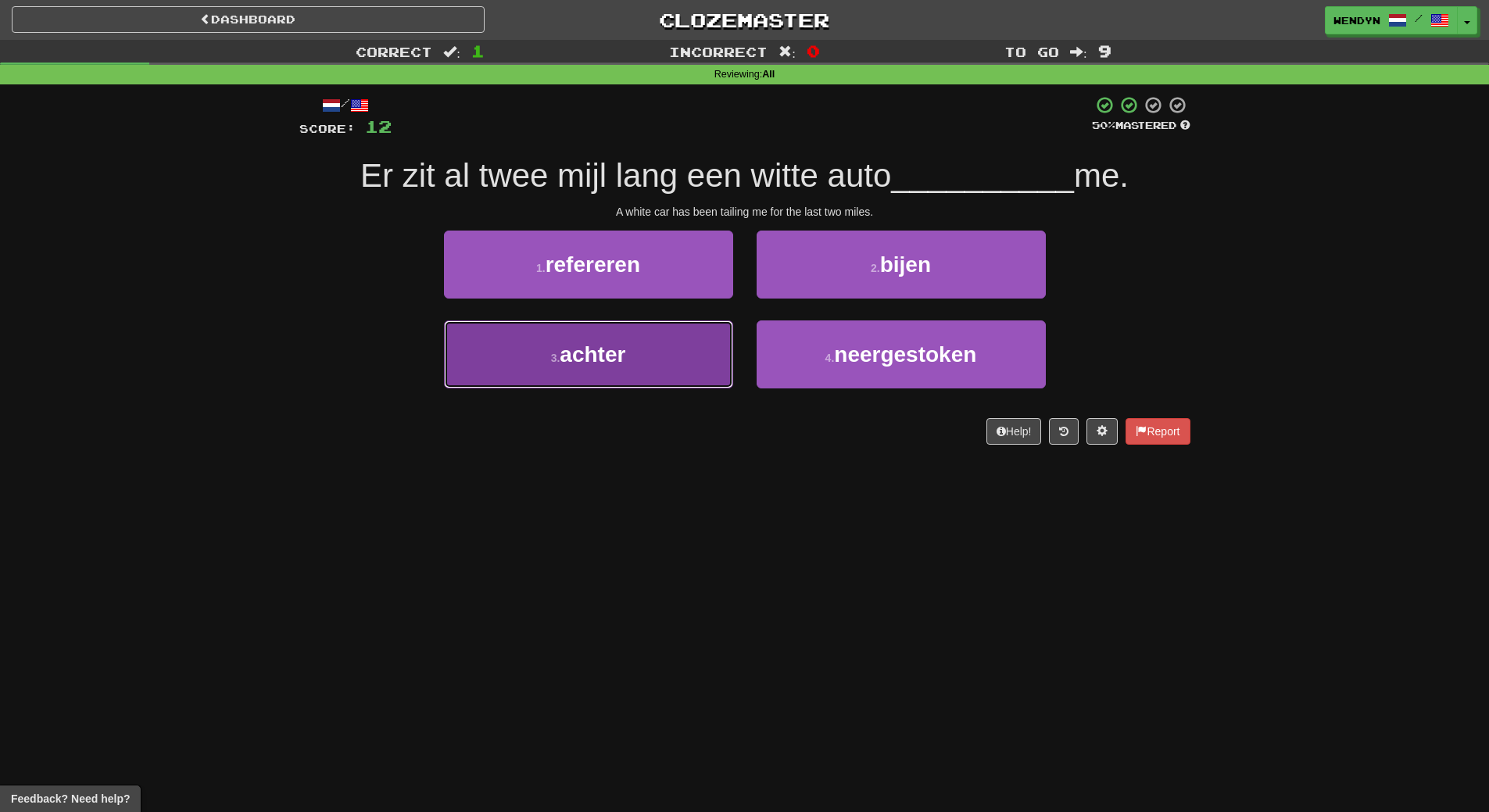
click at [641, 365] on button "3 . achter" at bounding box center [588, 354] width 289 height 68
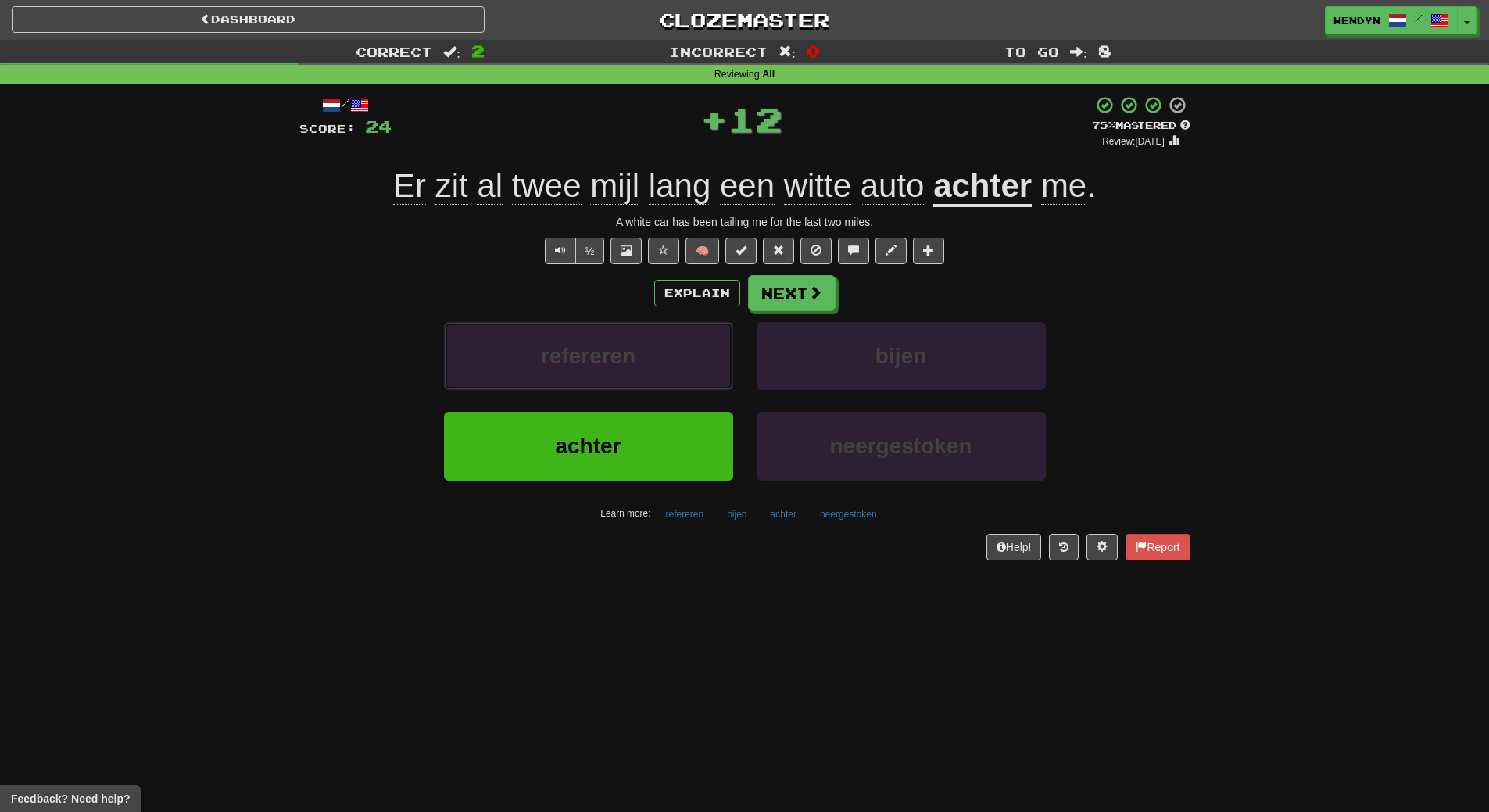
click at [641, 365] on button "refereren" at bounding box center [588, 355] width 289 height 68
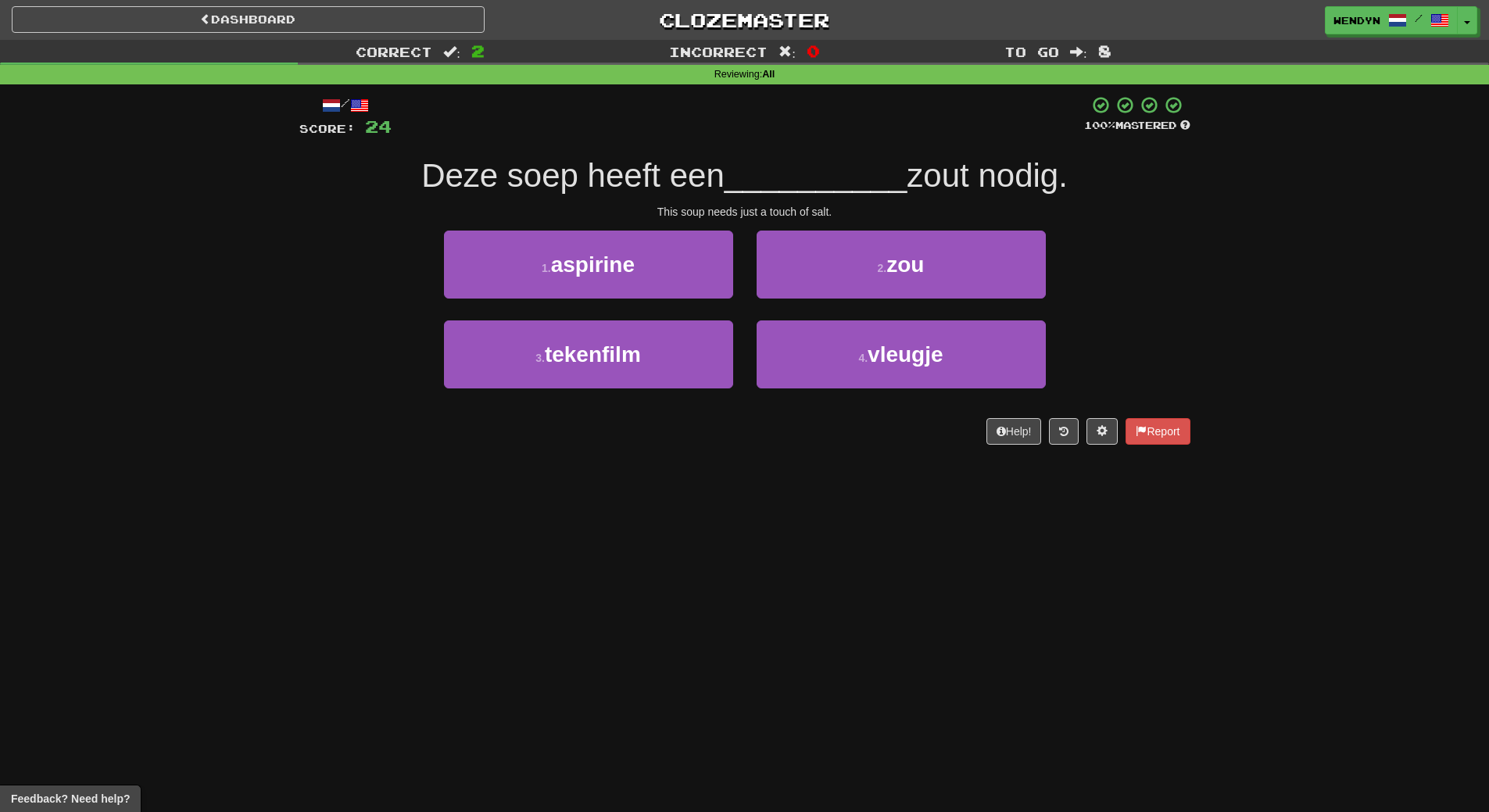
click at [620, 522] on div "Dashboard Clozemaster WendyN / Toggle Dropdown Dashboard Leaderboard Activity F…" at bounding box center [744, 406] width 1489 height 812
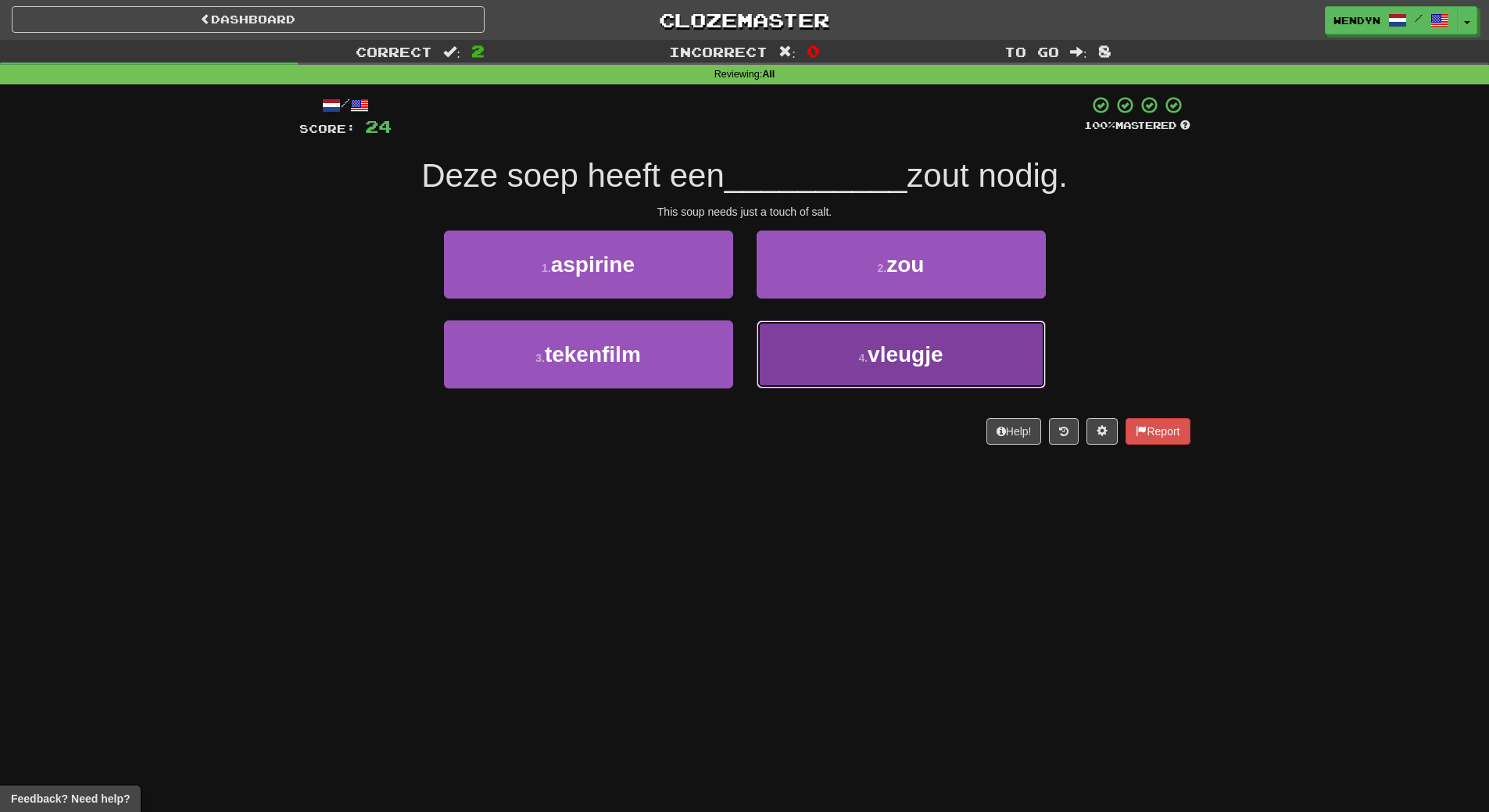
click at [910, 363] on span "vleugje" at bounding box center [905, 354] width 75 height 24
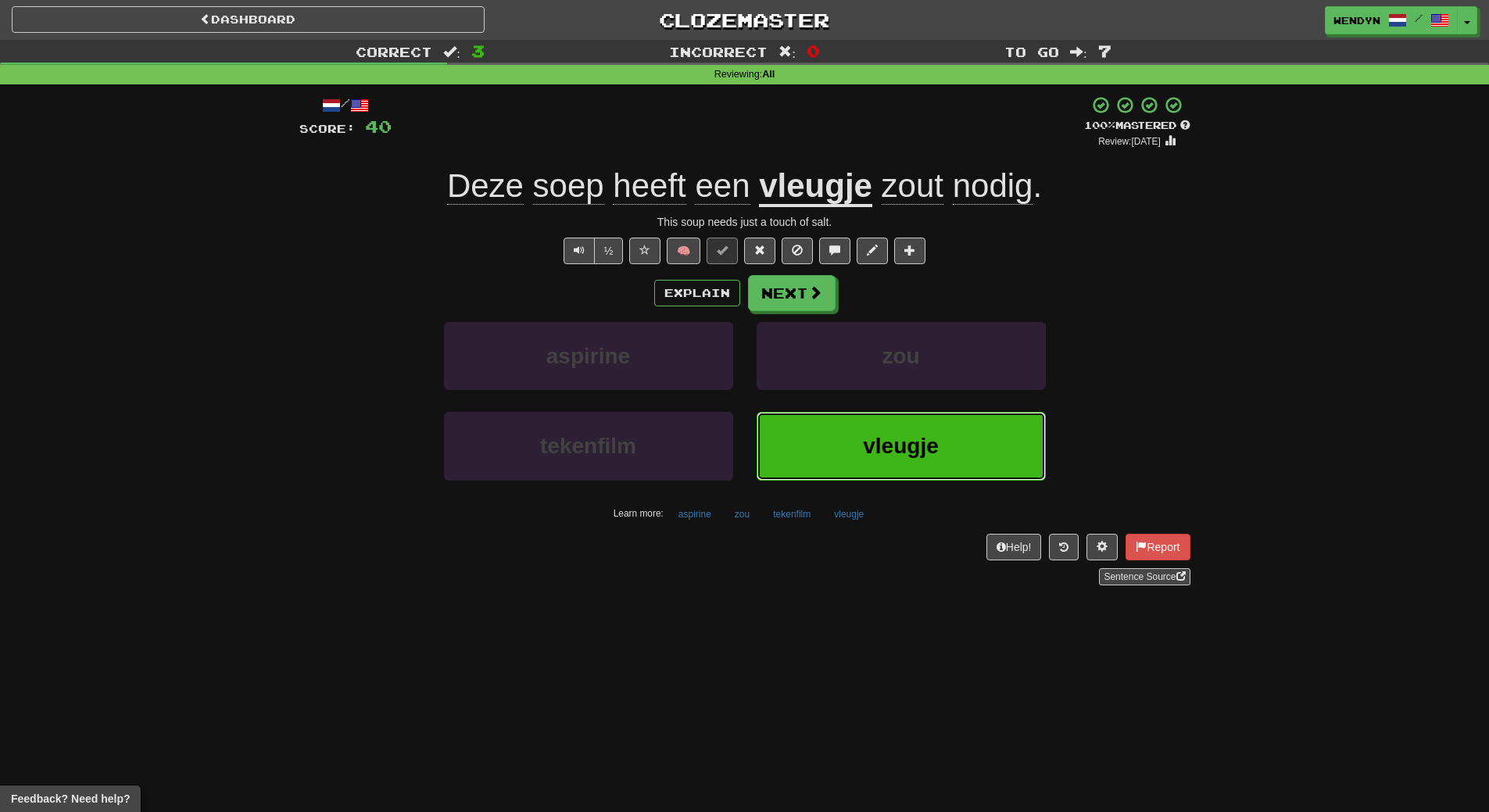
click at [901, 436] on span "vleugje" at bounding box center [901, 446] width 75 height 24
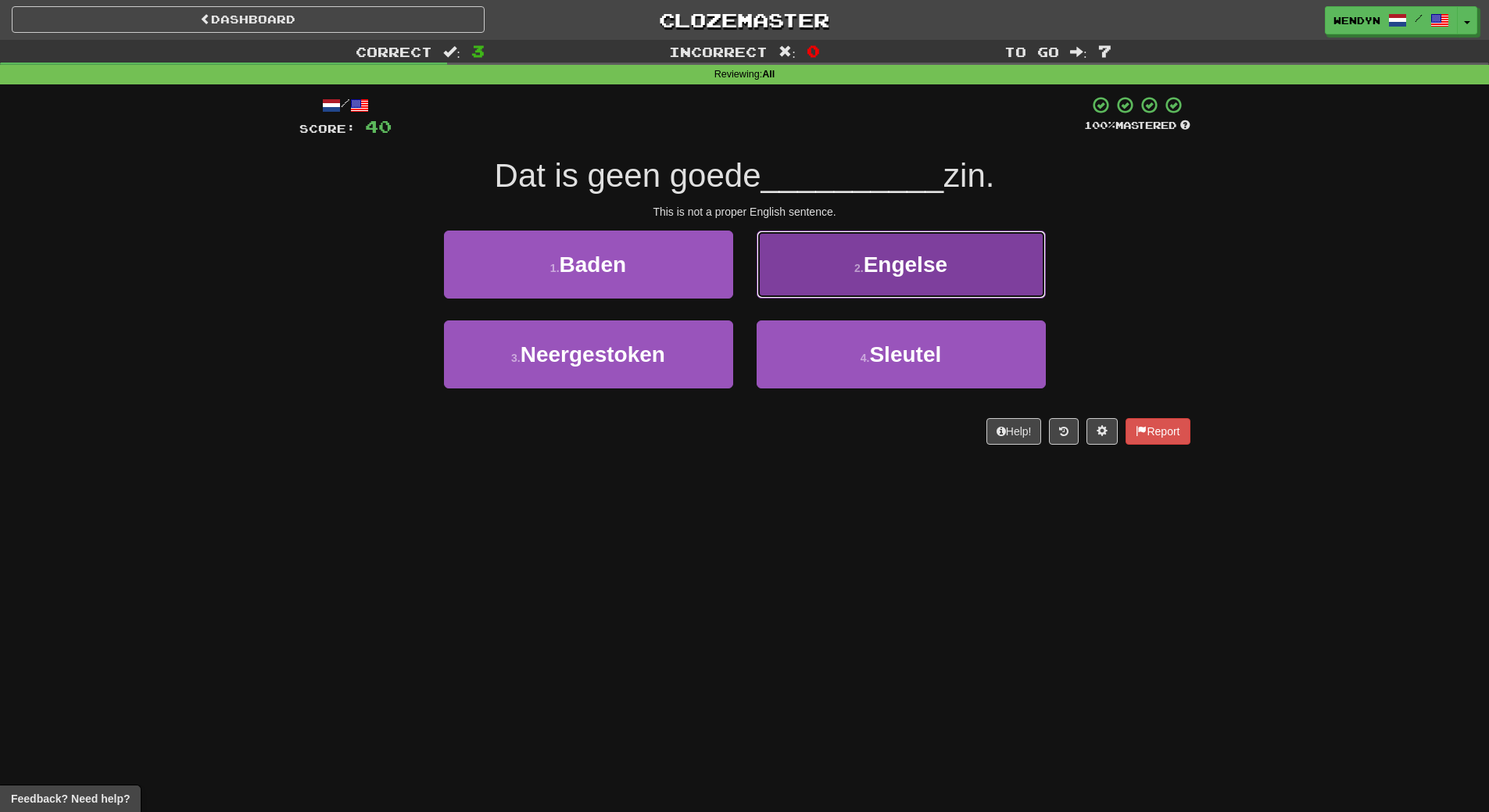
click at [915, 251] on button "2 . Engelse" at bounding box center [901, 264] width 289 height 68
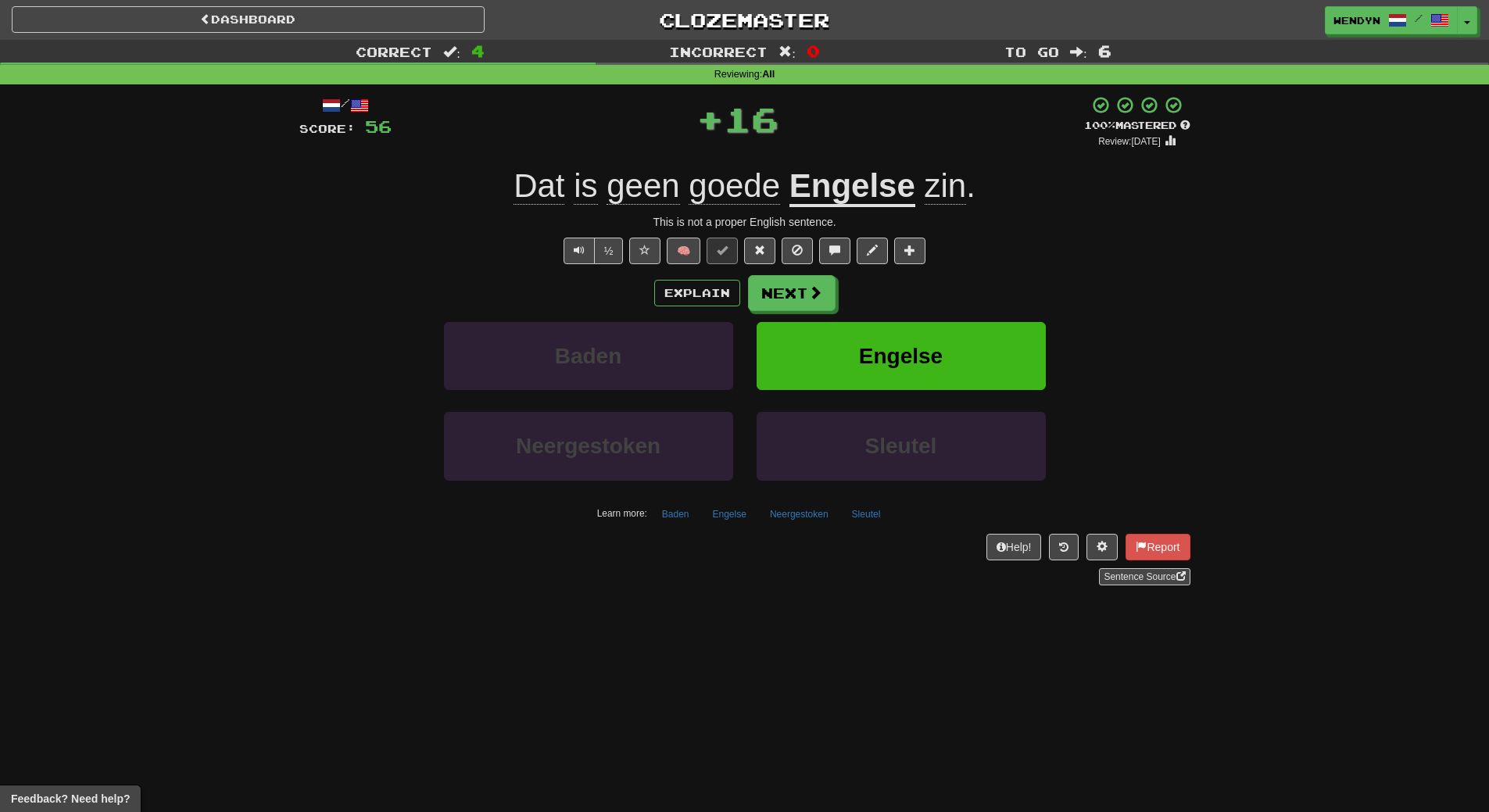
click at [933, 314] on div "Explain Next Baden Engelse Neergestoken Sleutel Learn more: Baden Engelse Neerg…" at bounding box center [745, 400] width 891 height 251
click at [932, 329] on button "Engelse" at bounding box center [901, 355] width 289 height 68
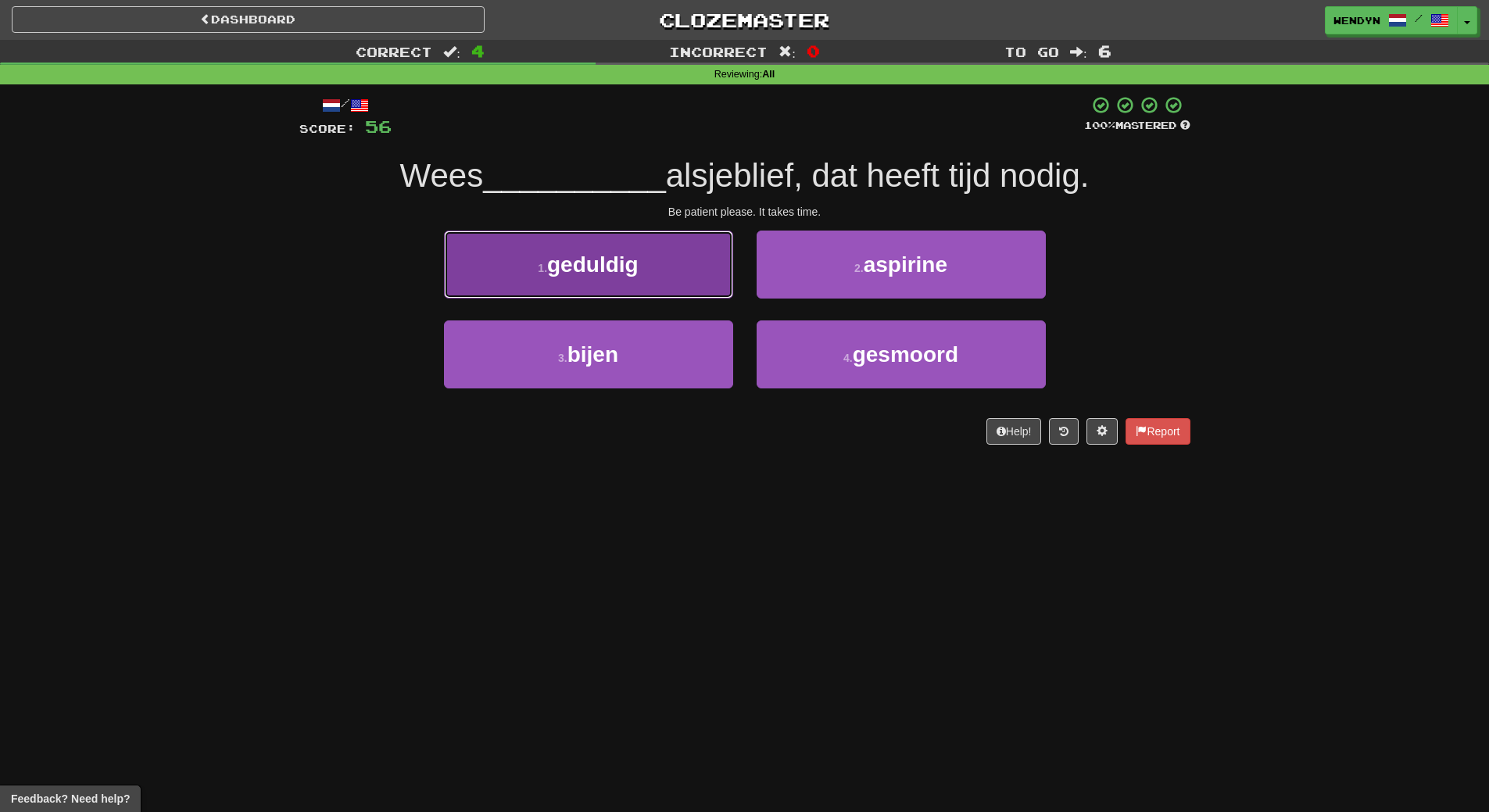
click at [649, 280] on button "1 . geduldig" at bounding box center [588, 264] width 289 height 68
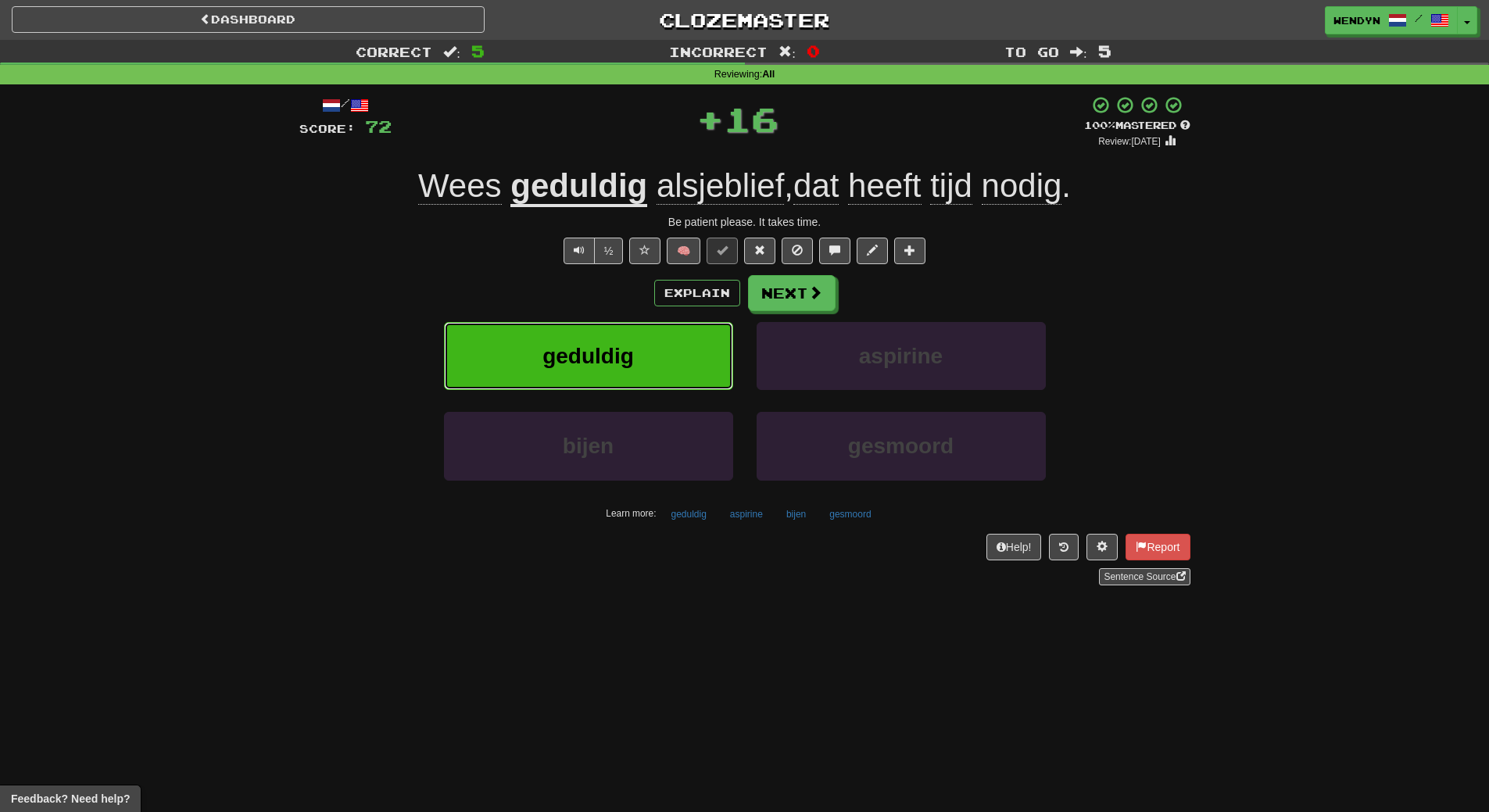
click at [641, 335] on button "geduldig" at bounding box center [588, 355] width 289 height 68
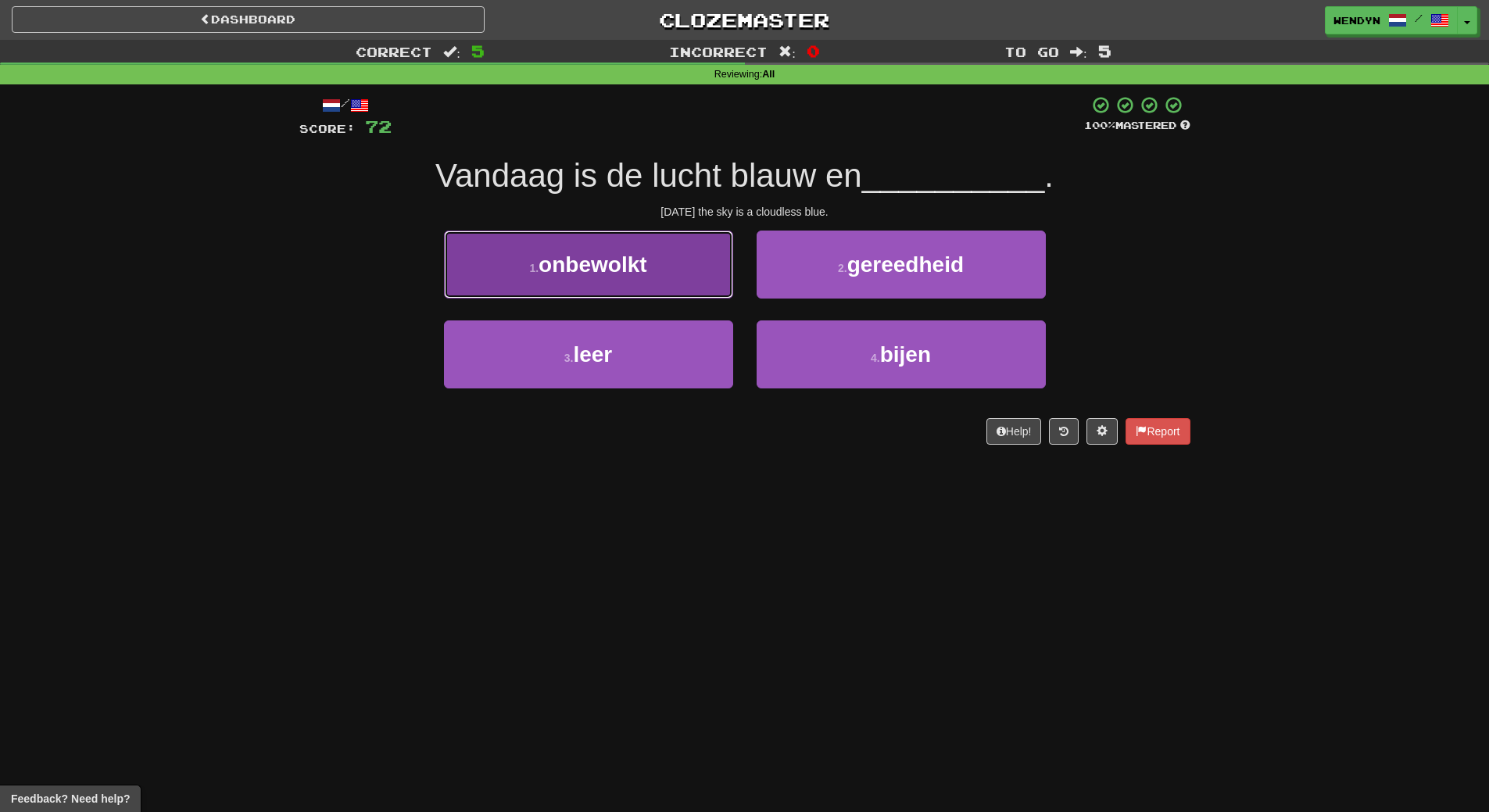
click at [667, 253] on button "1 . onbewolkt" at bounding box center [588, 264] width 289 height 68
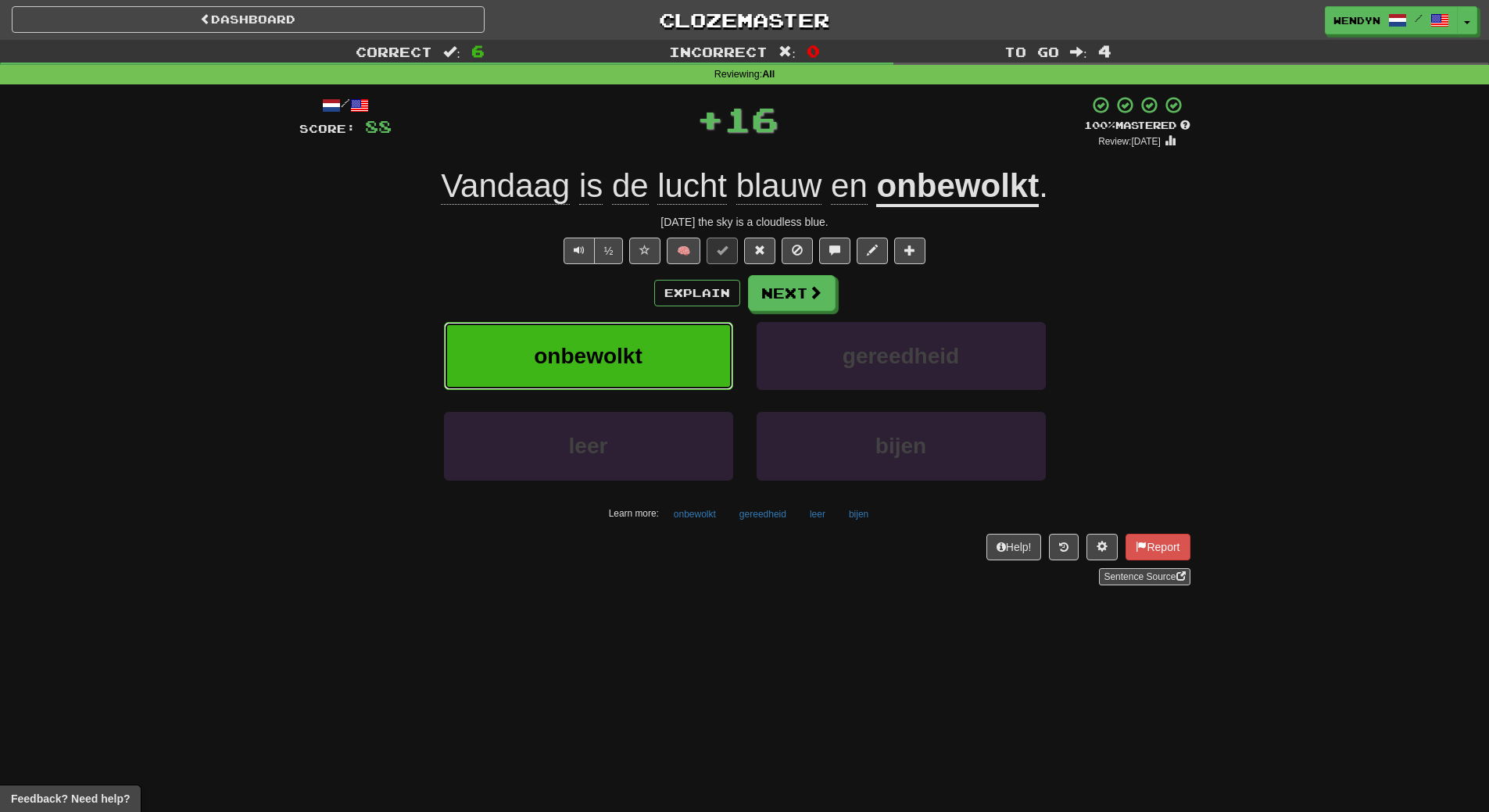
click at [673, 346] on button "onbewolkt" at bounding box center [588, 355] width 289 height 68
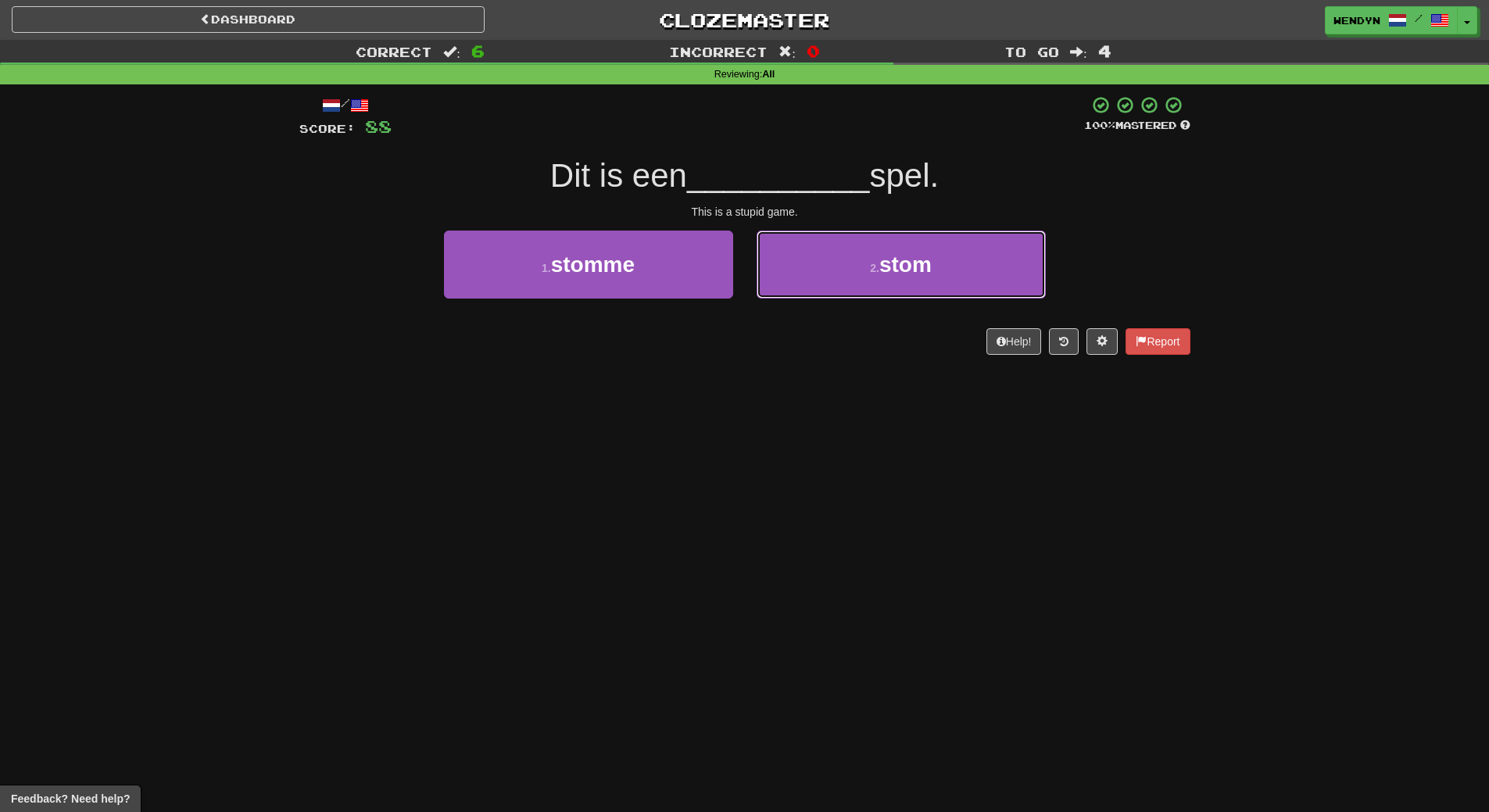
drag, startPoint x: 915, startPoint y: 248, endPoint x: 943, endPoint y: 89, distance: 161.4
click at [916, 244] on button "2 . stom" at bounding box center [901, 264] width 289 height 68
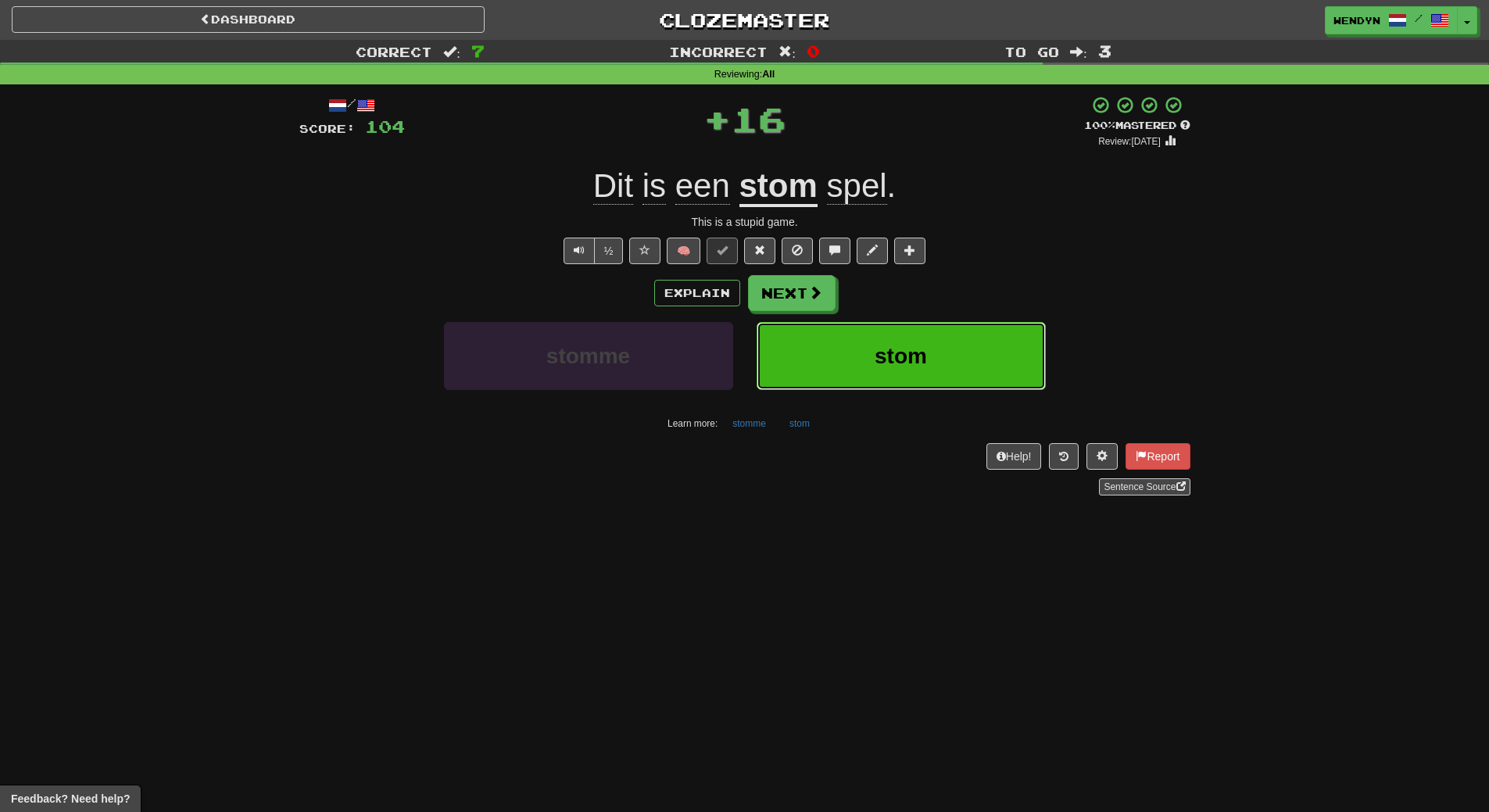
click at [892, 357] on span "stom" at bounding box center [901, 355] width 52 height 24
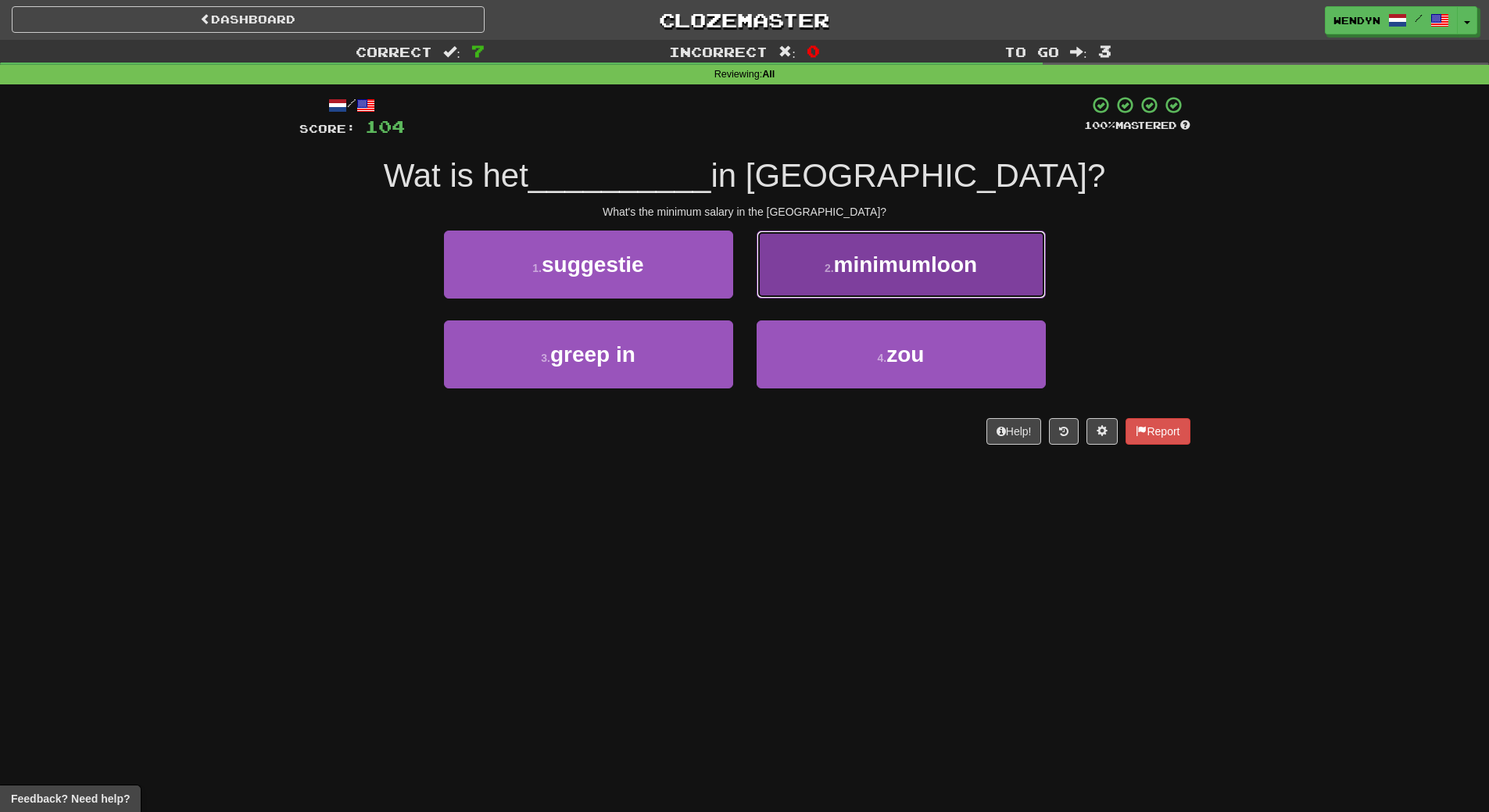
click at [905, 249] on button "2 . minimumloon" at bounding box center [901, 264] width 289 height 68
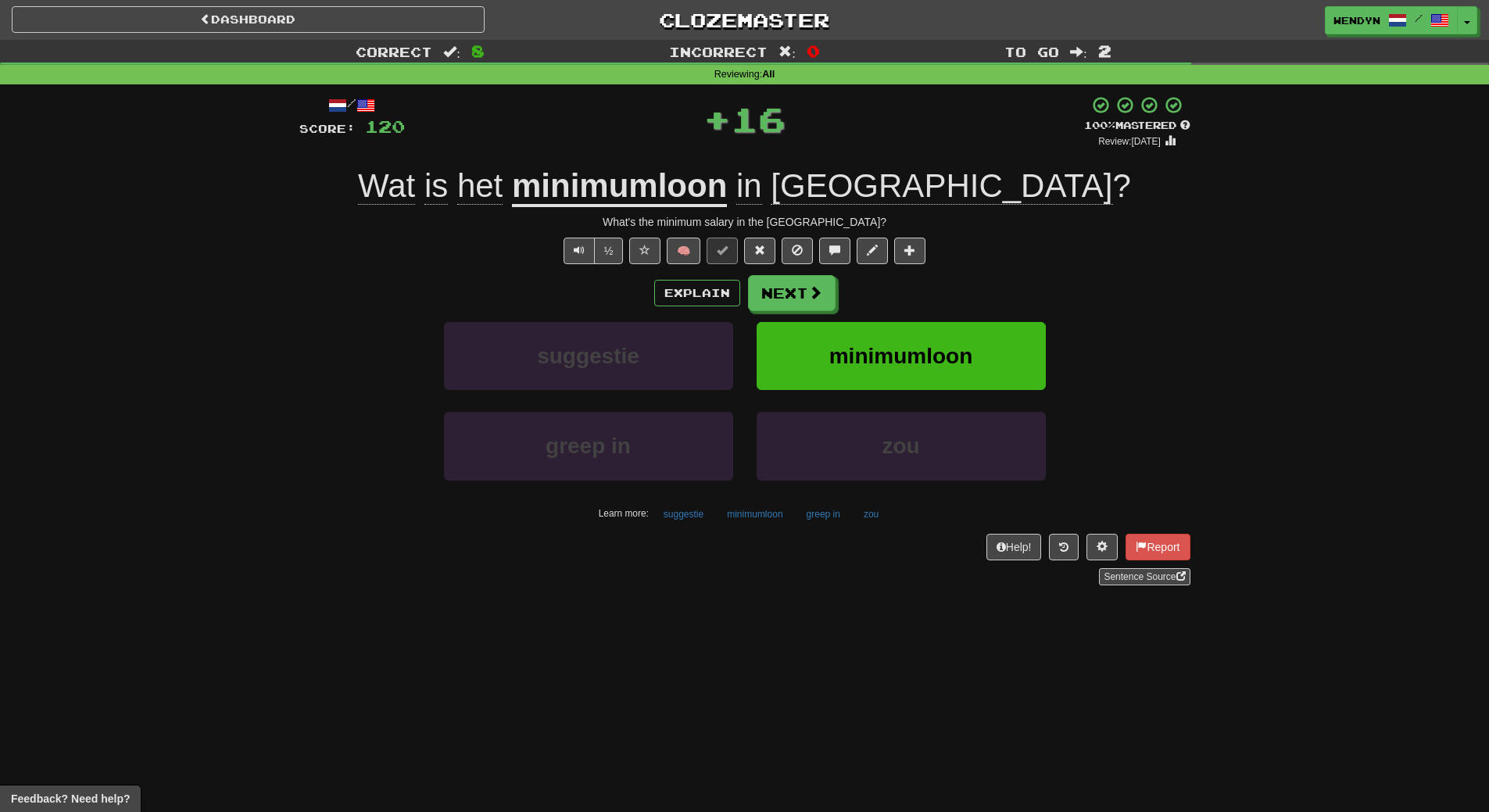
click at [916, 316] on div "Explain Next suggestie minimumloon greep in zou Learn more: suggestie minimumlo…" at bounding box center [745, 400] width 891 height 251
click at [907, 348] on span "minimumloon" at bounding box center [902, 355] width 144 height 24
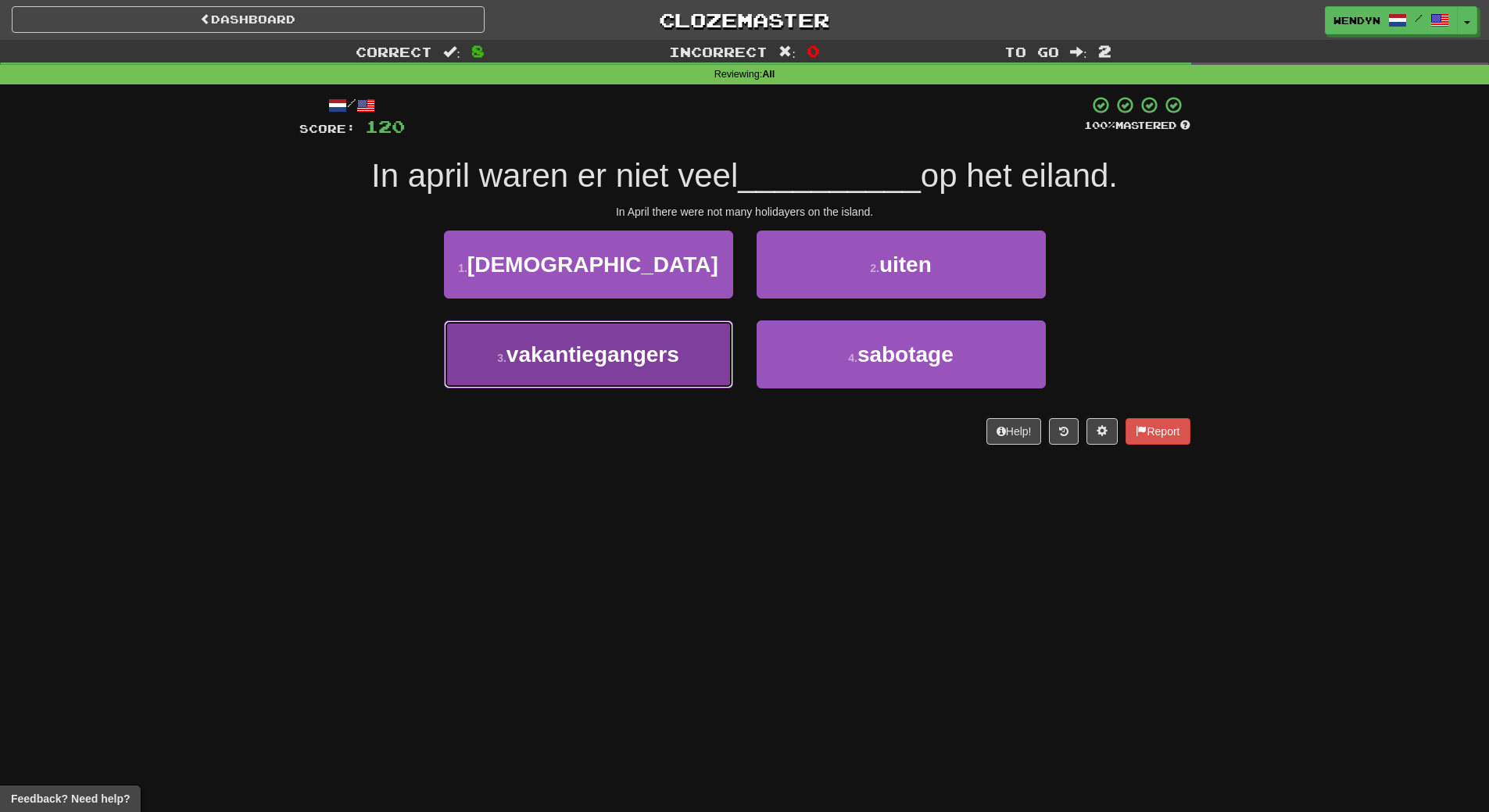
click at [693, 357] on button "3 . vakantiegangers" at bounding box center [588, 354] width 289 height 68
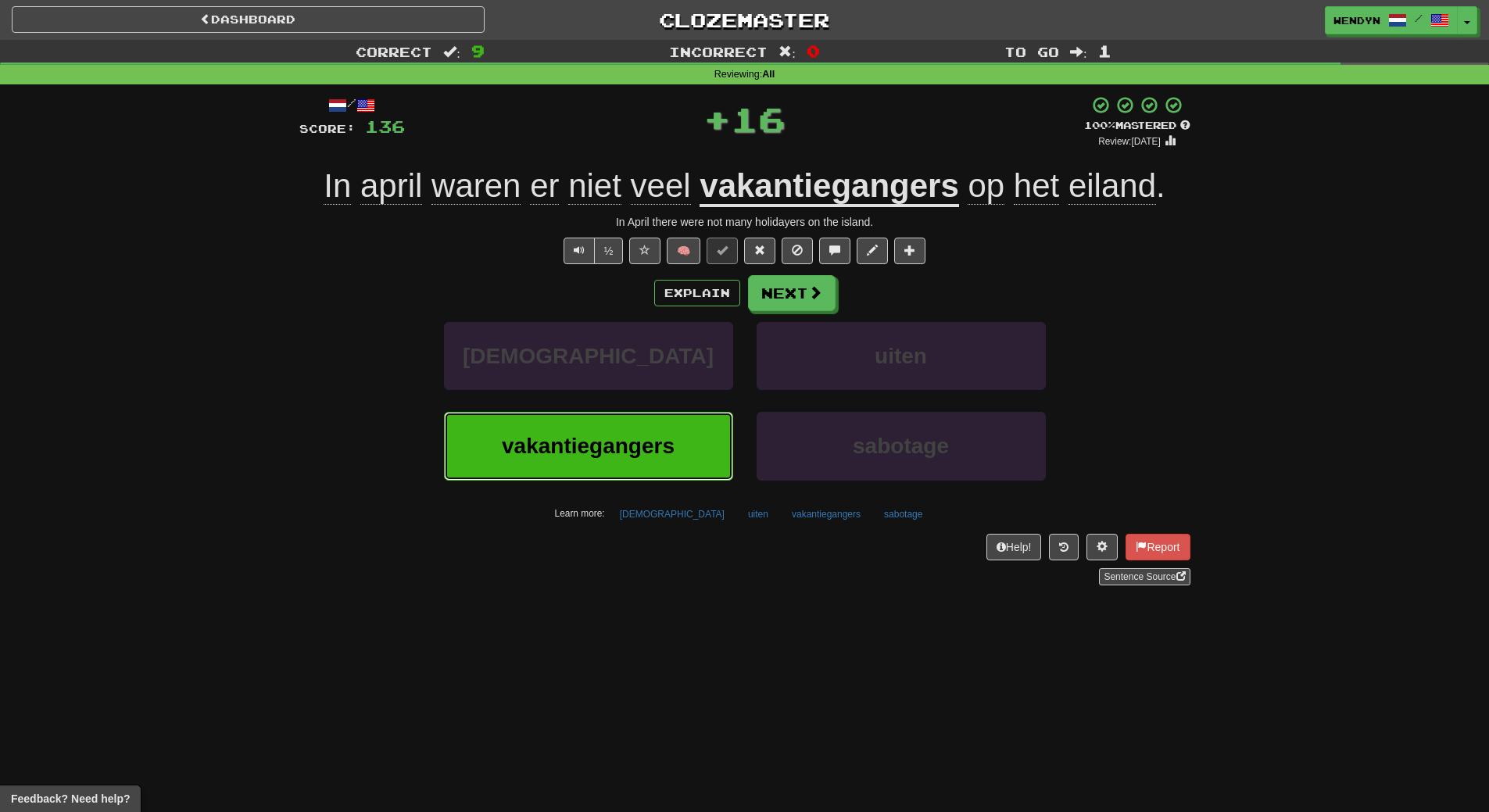
click at [673, 442] on span "vakantiegangers" at bounding box center [588, 446] width 173 height 24
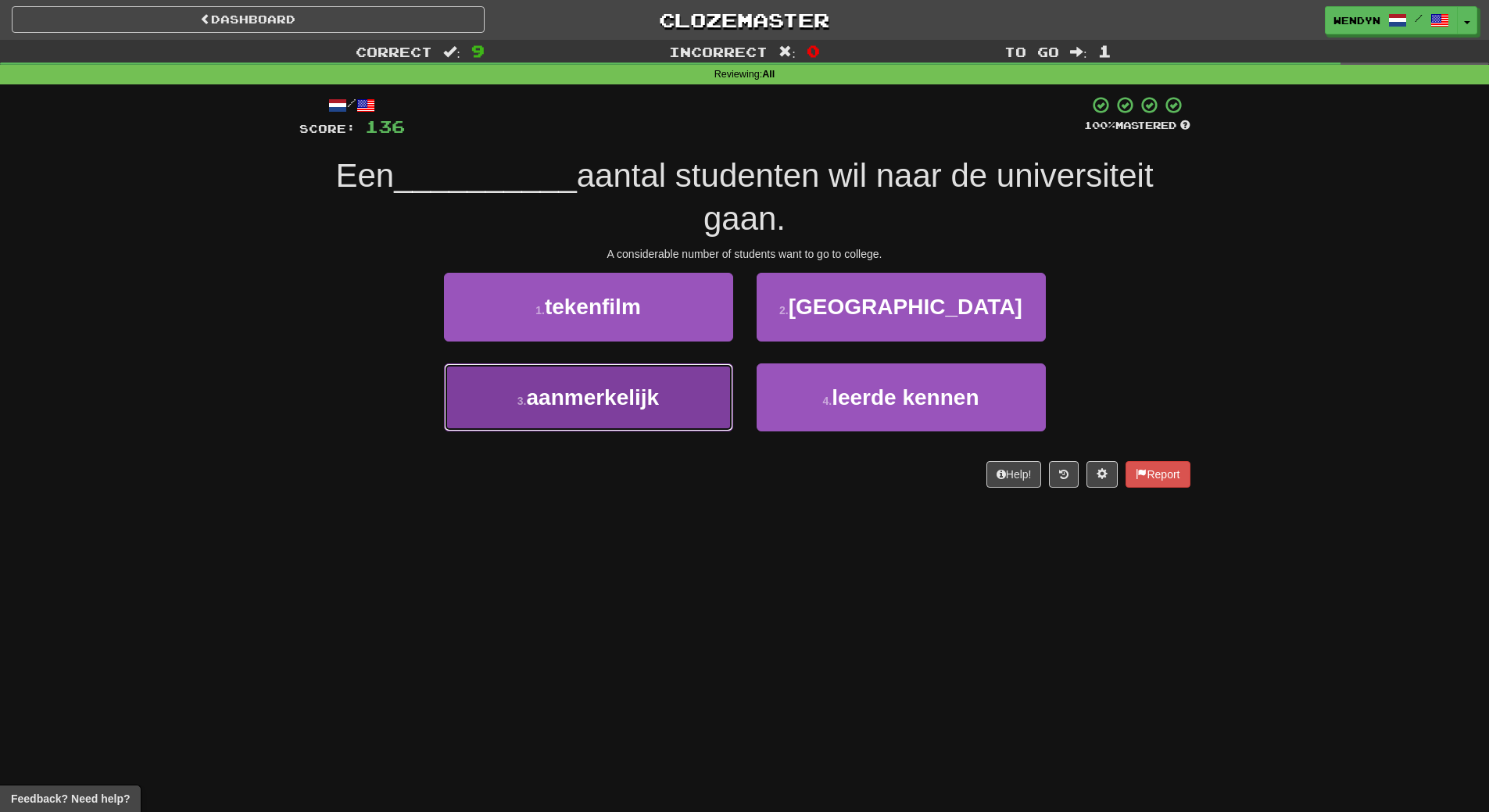
click at [621, 406] on span "aanmerkelijk" at bounding box center [594, 397] width 133 height 24
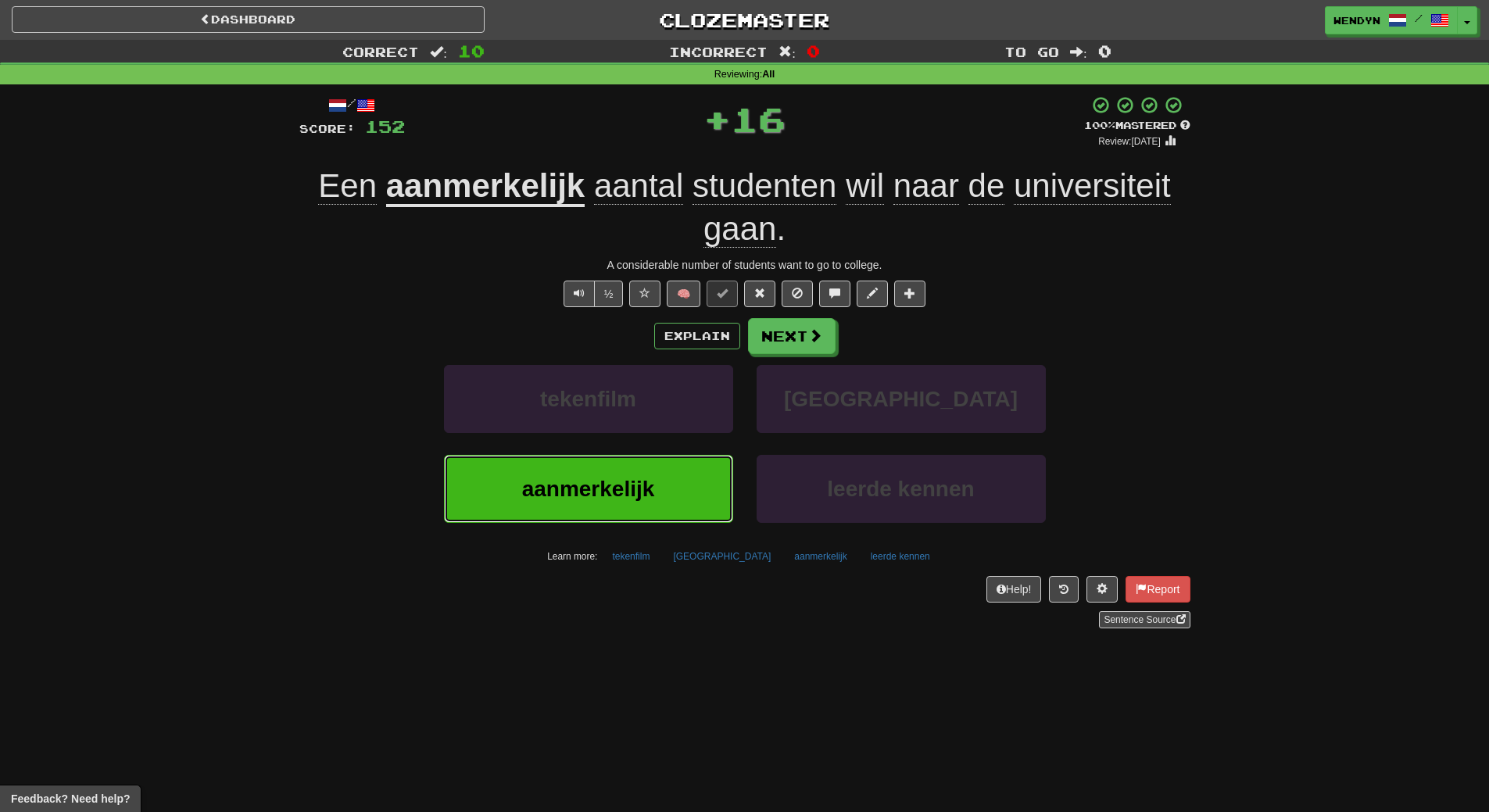
click at [626, 485] on span "aanmerkelijk" at bounding box center [589, 489] width 133 height 24
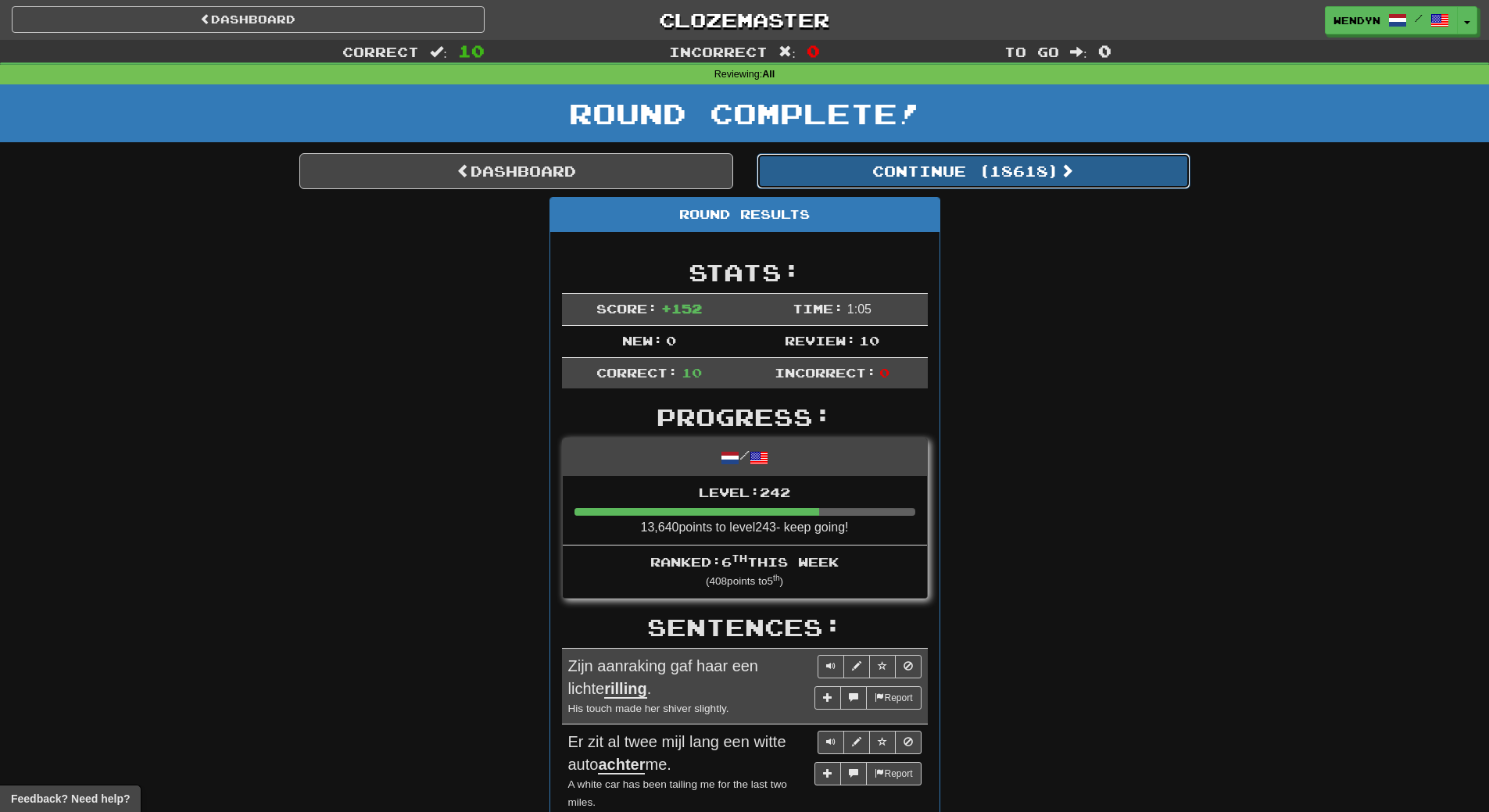
click at [1001, 182] on button "Continue ( 18618 )" at bounding box center [974, 171] width 434 height 36
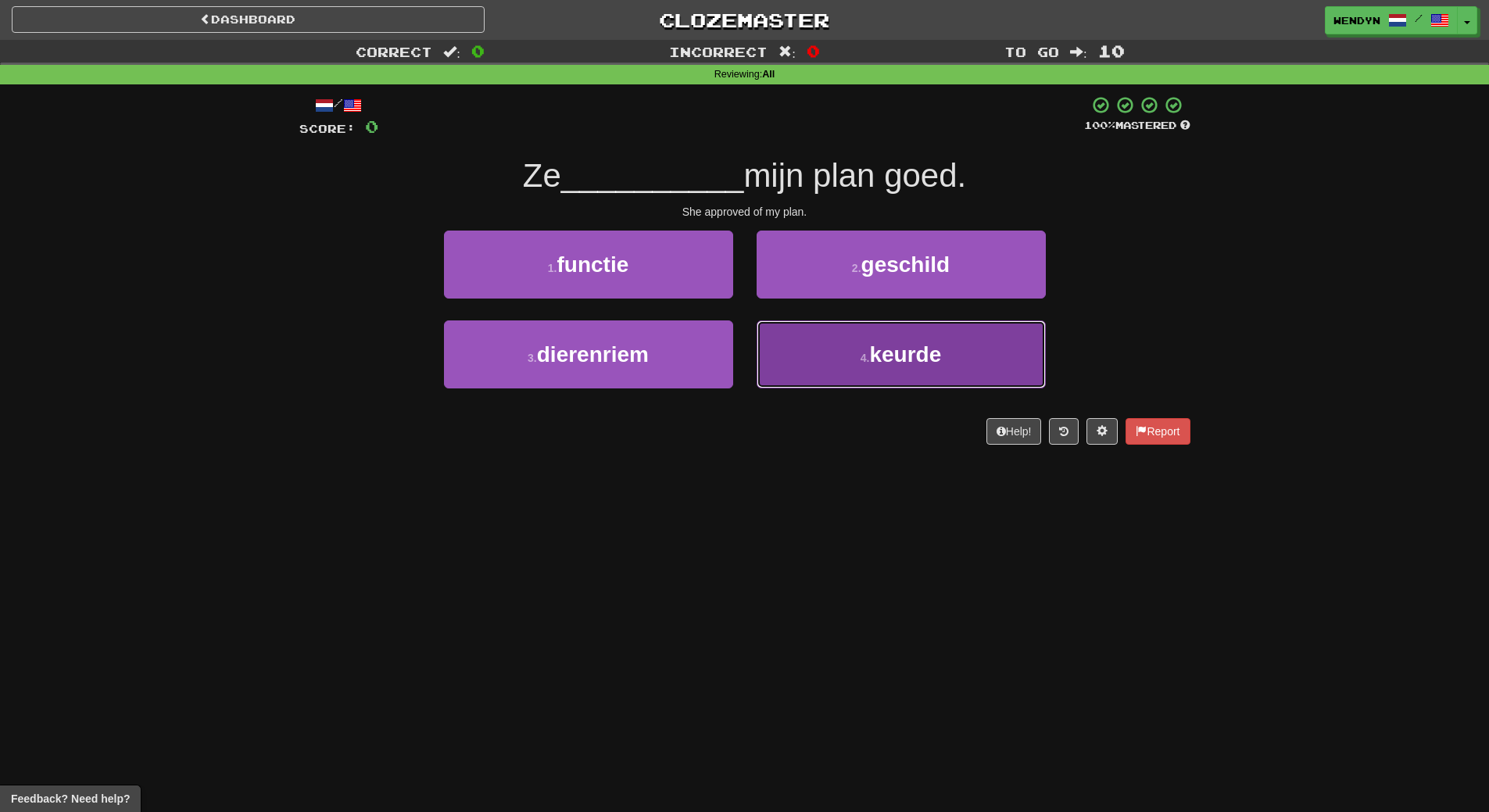
click at [902, 355] on span "keurde" at bounding box center [905, 354] width 72 height 24
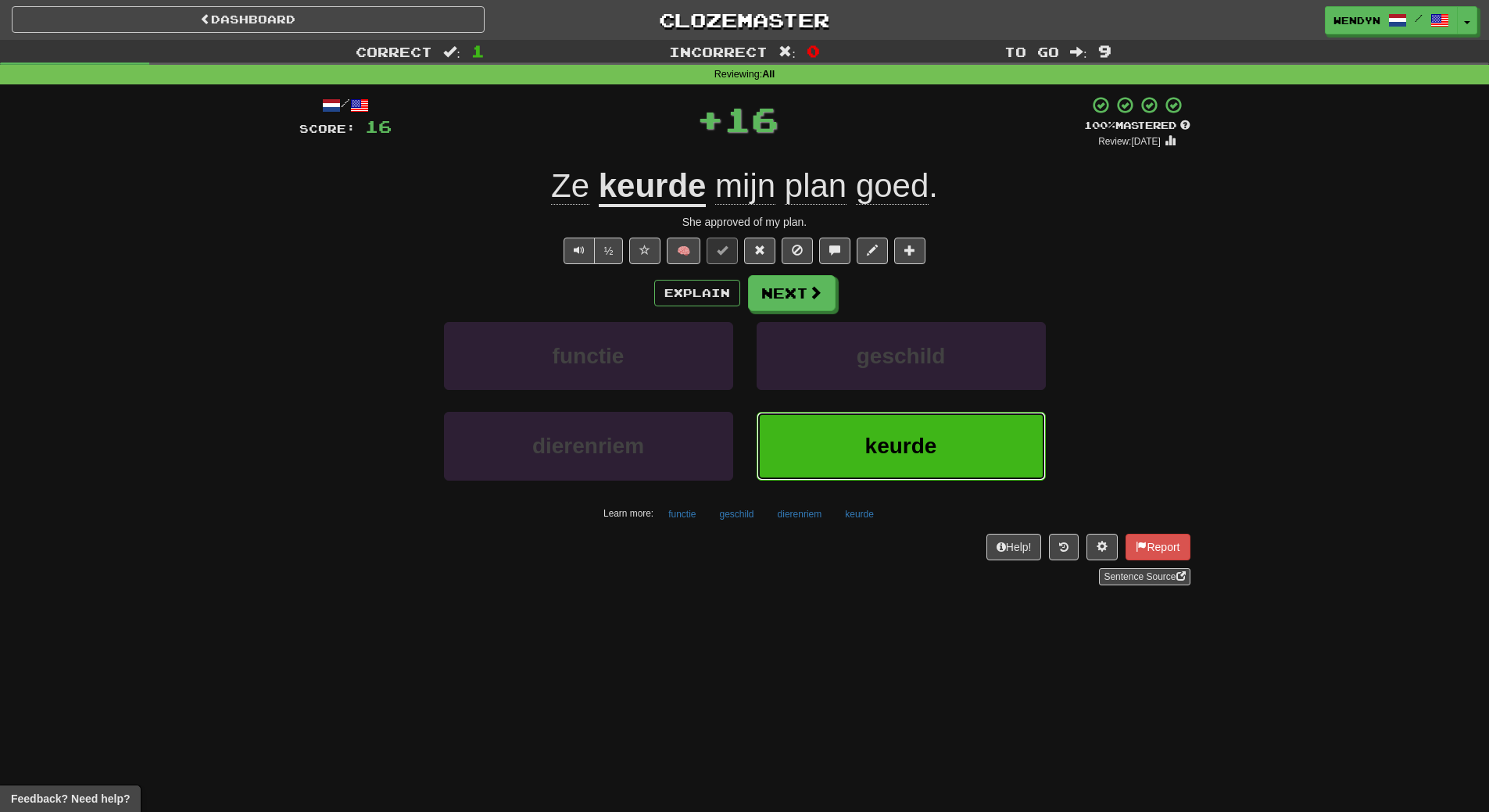
click at [862, 435] on button "keurde" at bounding box center [901, 446] width 289 height 68
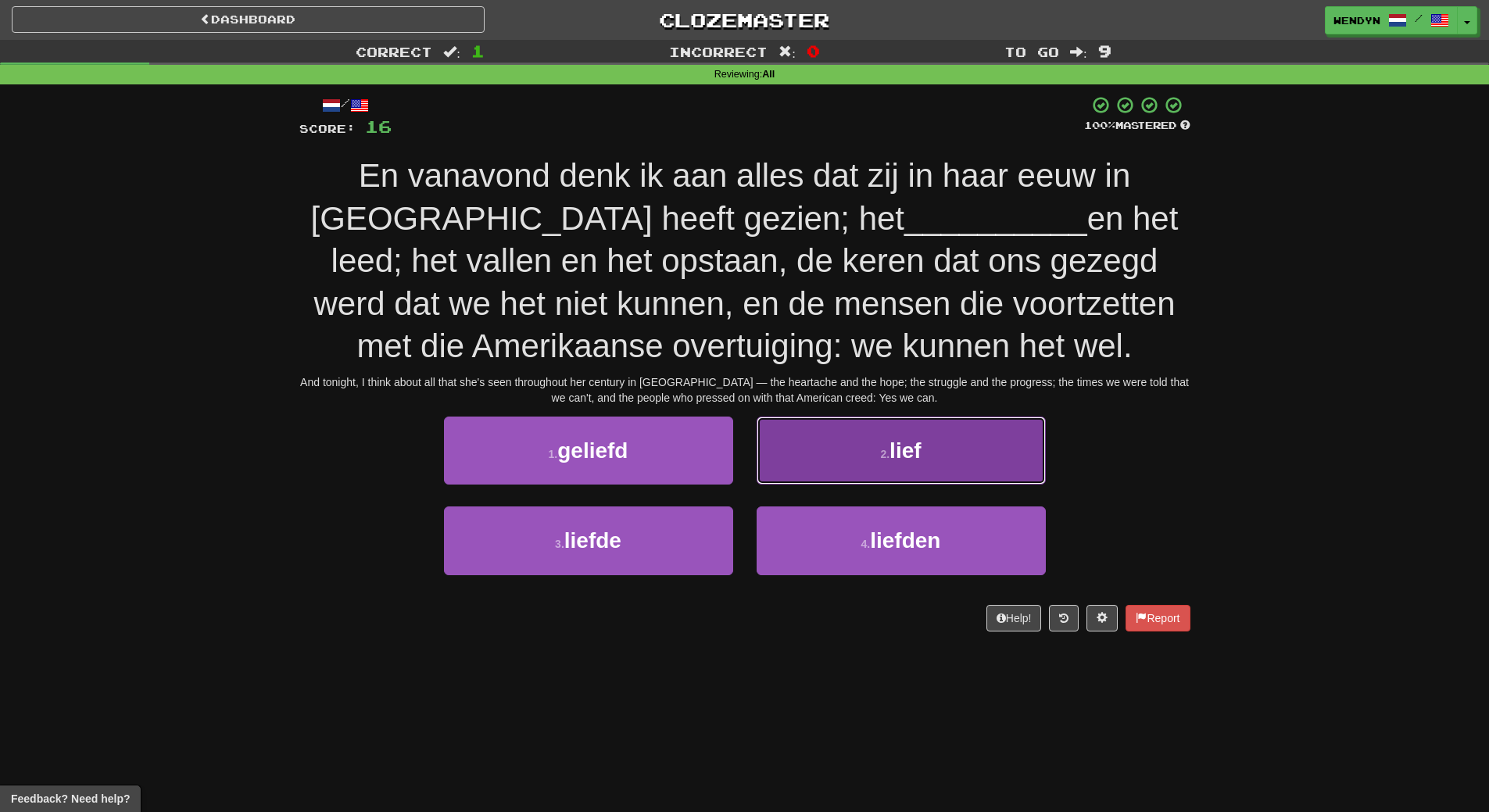
click at [910, 441] on span "lief" at bounding box center [905, 450] width 31 height 24
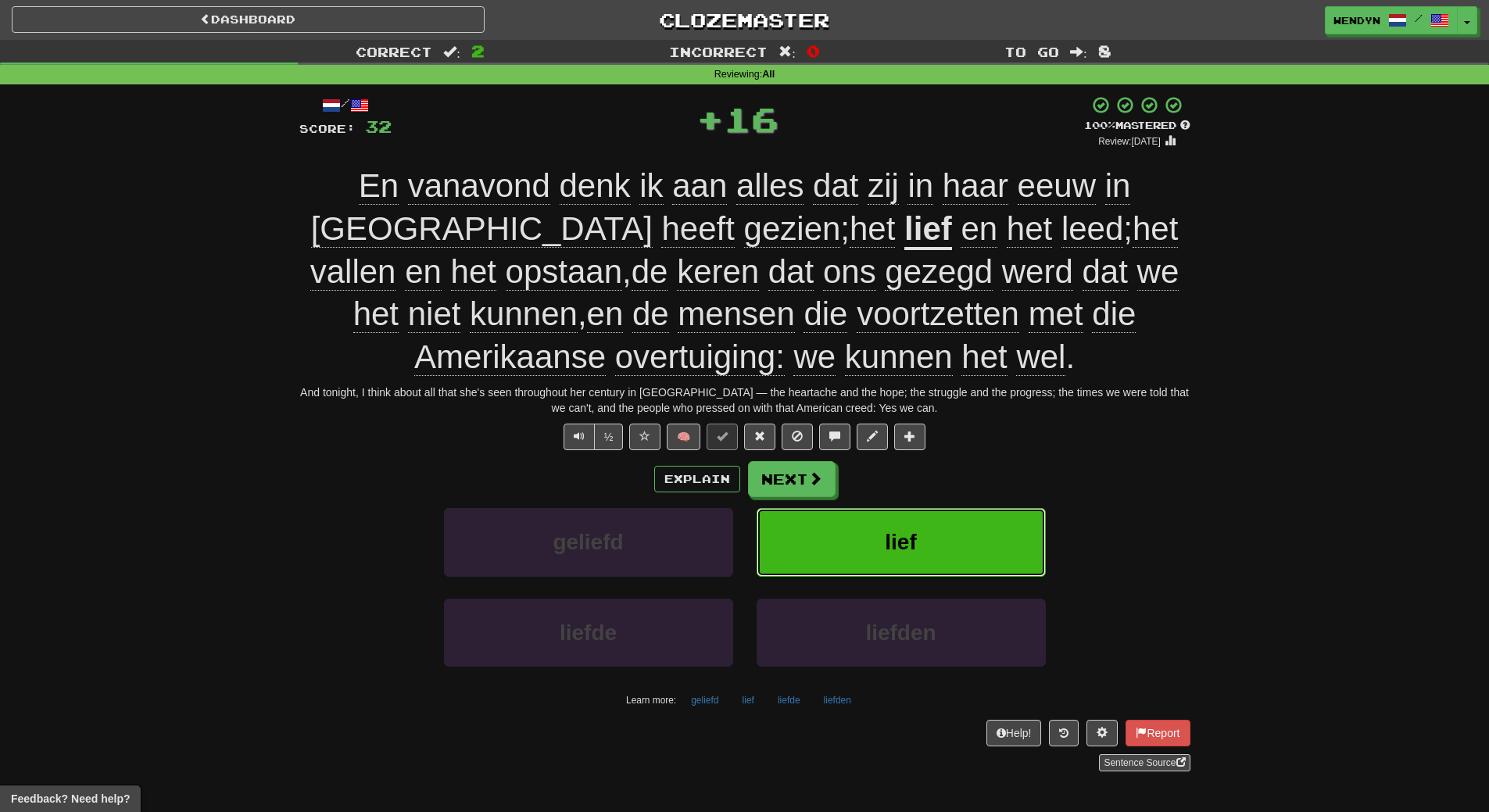
click at [862, 516] on button "lief" at bounding box center [901, 542] width 289 height 68
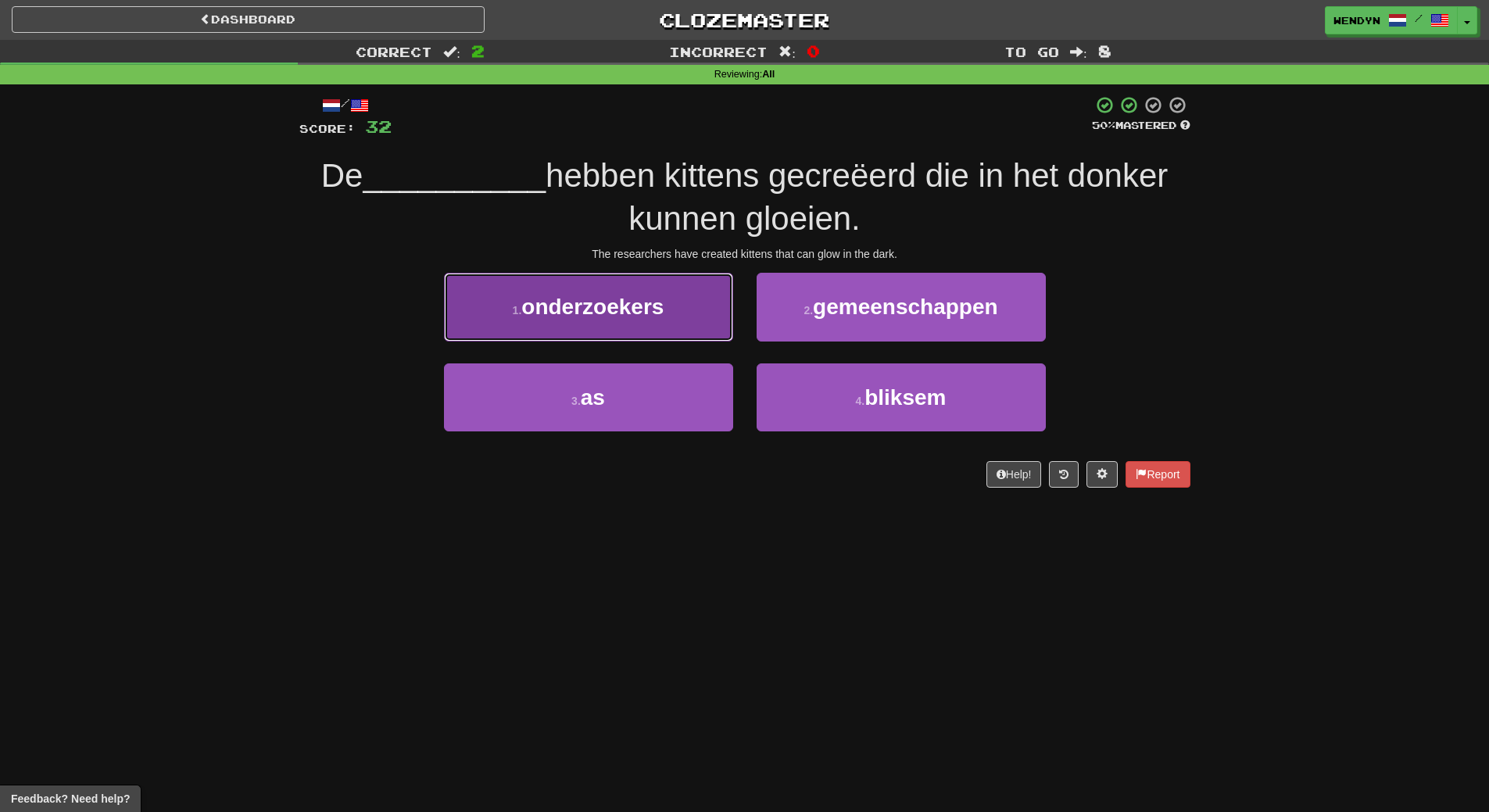
click at [649, 309] on span "onderzoekers" at bounding box center [593, 306] width 143 height 24
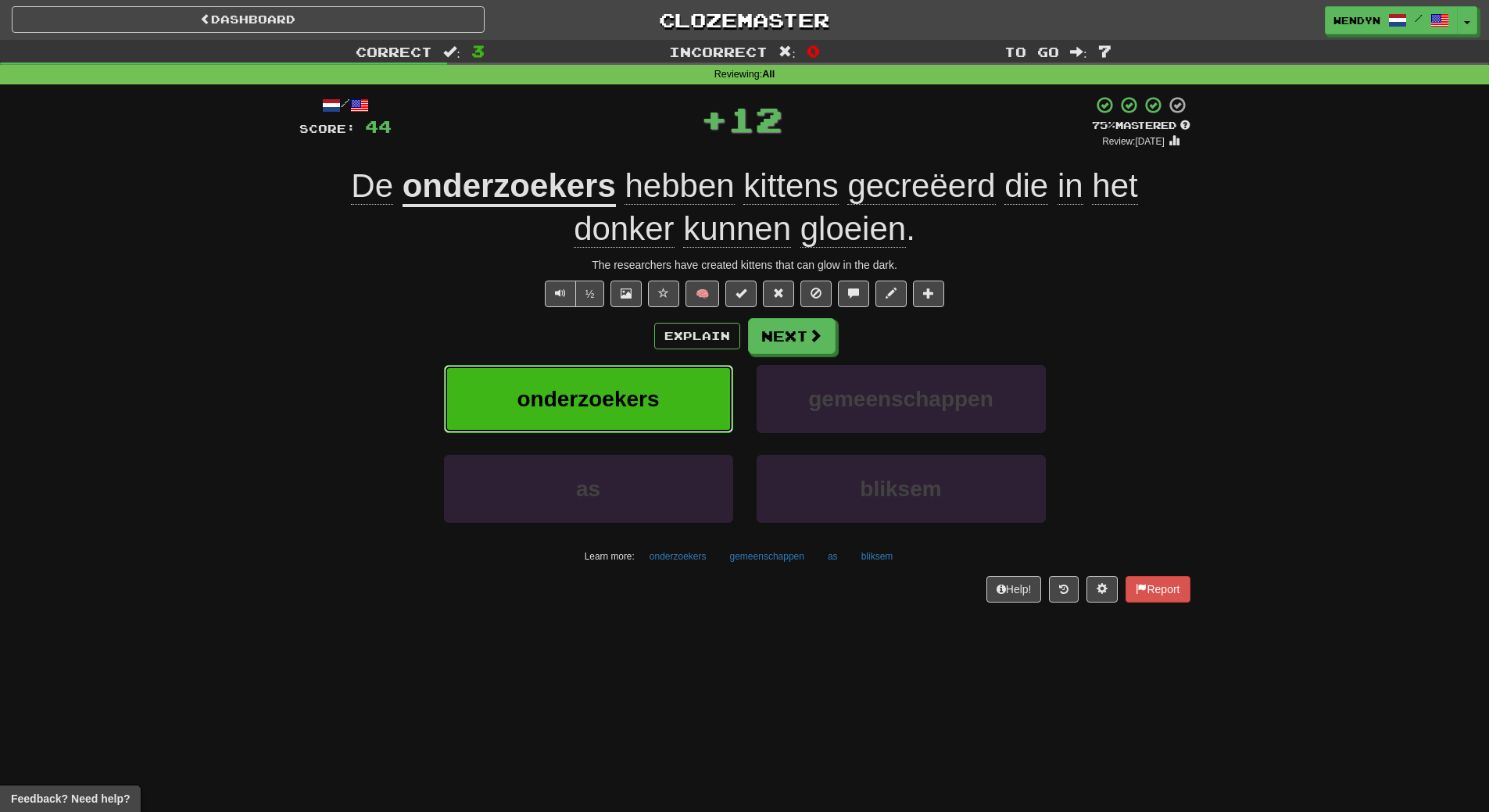
click at [649, 371] on button "onderzoekers" at bounding box center [588, 399] width 289 height 68
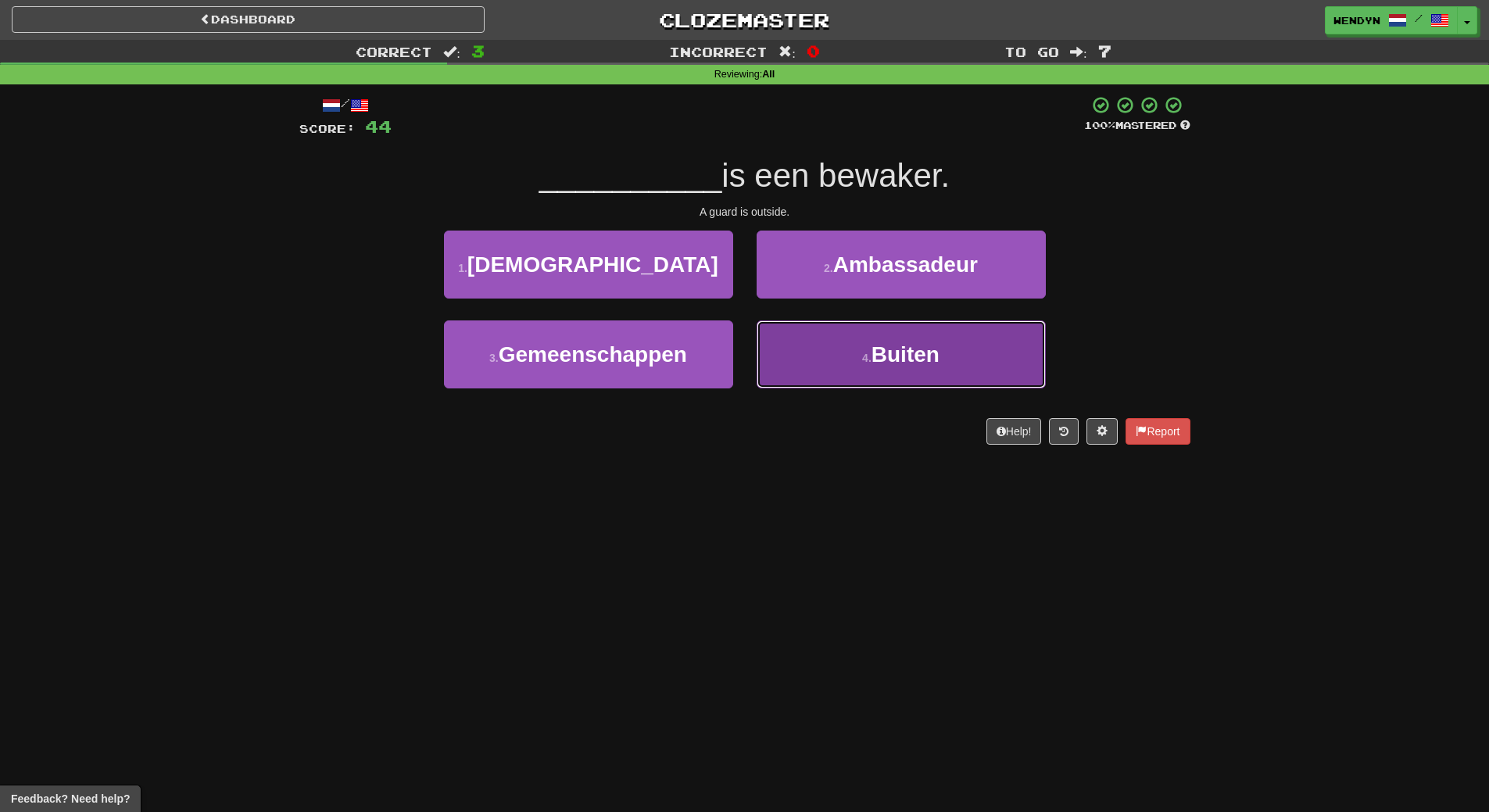
click at [870, 364] on button "4 . Buiten" at bounding box center [901, 354] width 289 height 68
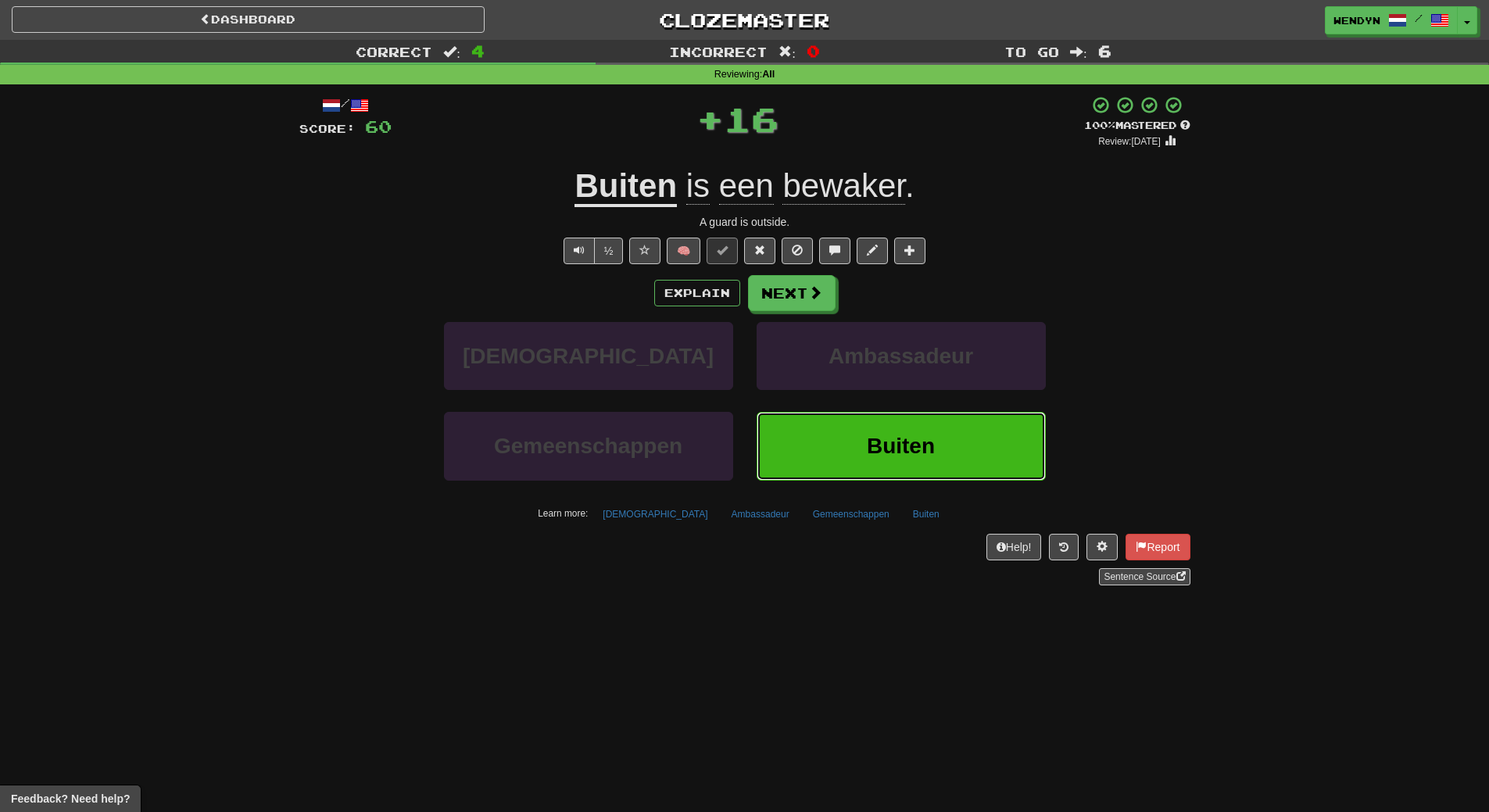
click at [868, 457] on span "Buiten" at bounding box center [901, 446] width 68 height 24
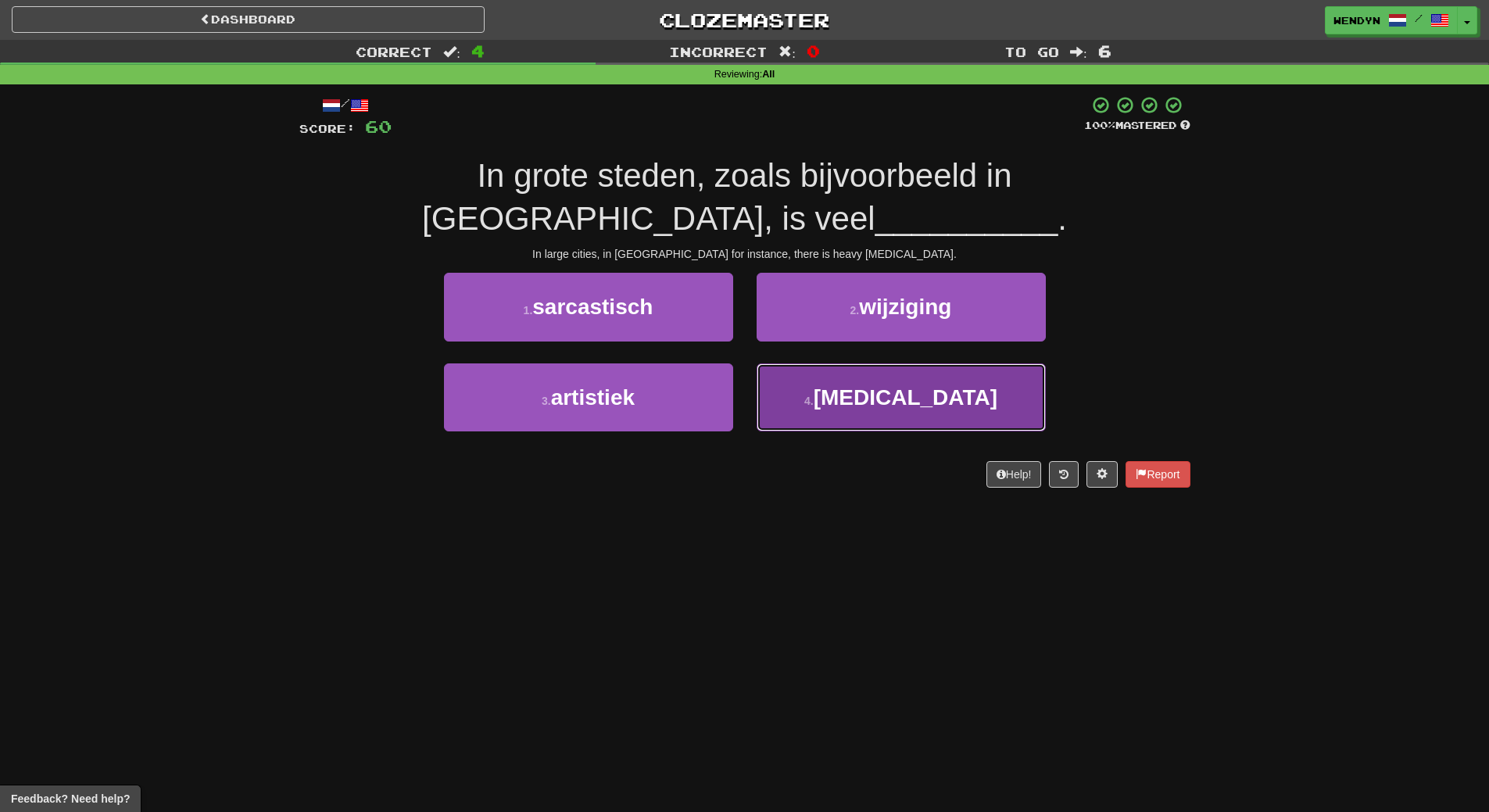
click at [923, 402] on span "smog" at bounding box center [905, 397] width 184 height 24
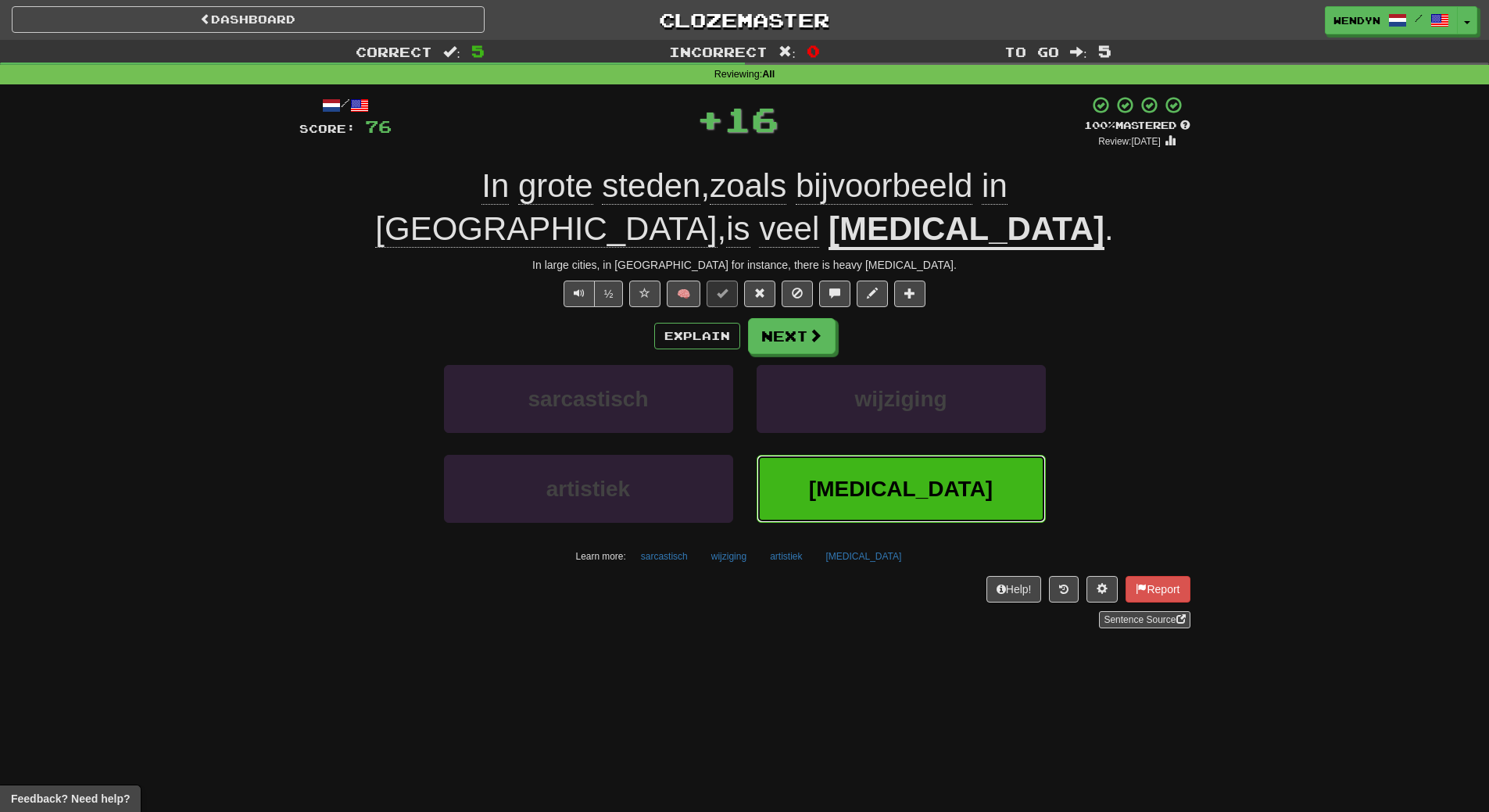
click at [902, 477] on span "smog" at bounding box center [901, 489] width 184 height 24
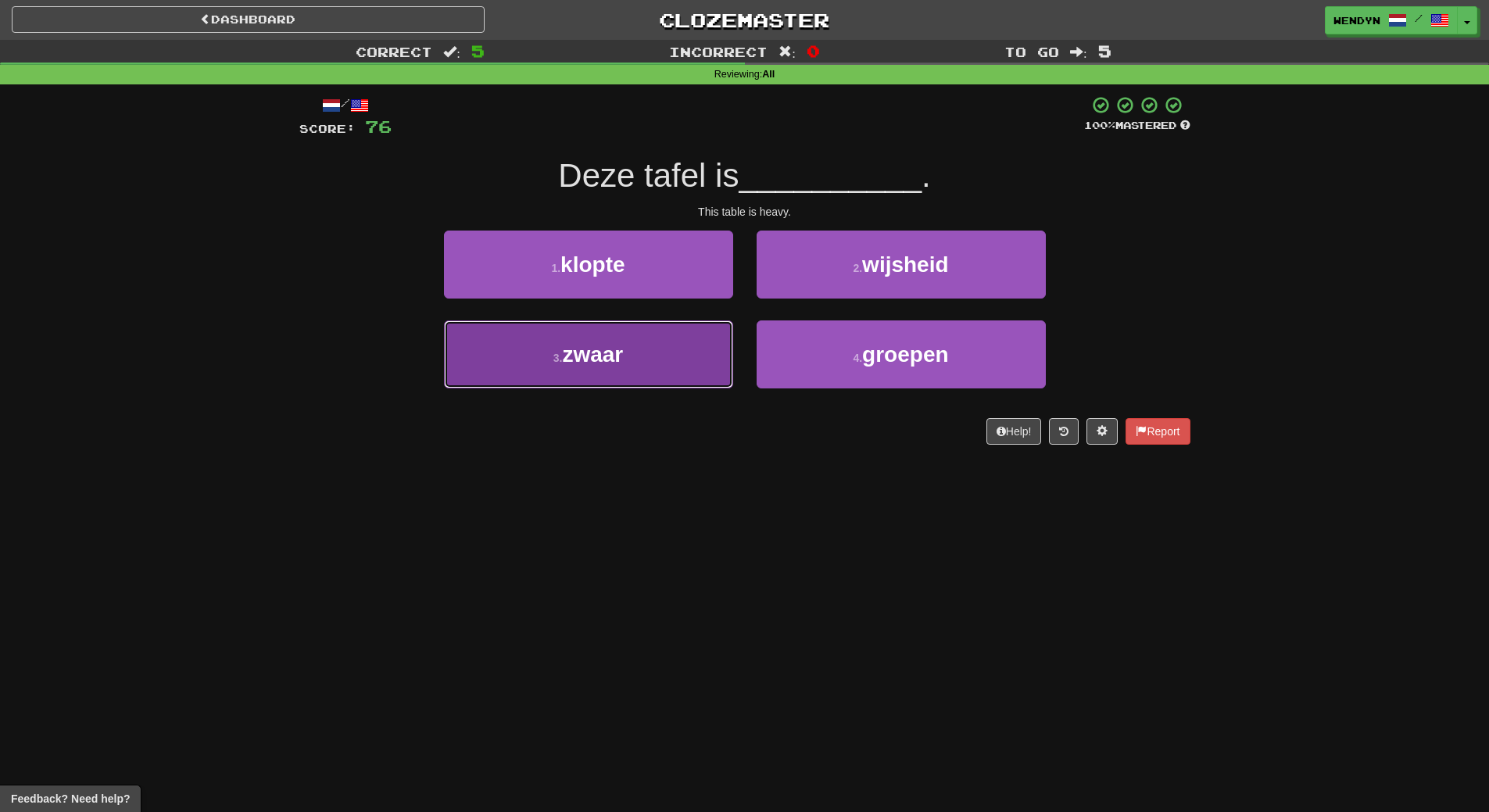
click at [640, 373] on button "3 . zwaar" at bounding box center [588, 354] width 289 height 68
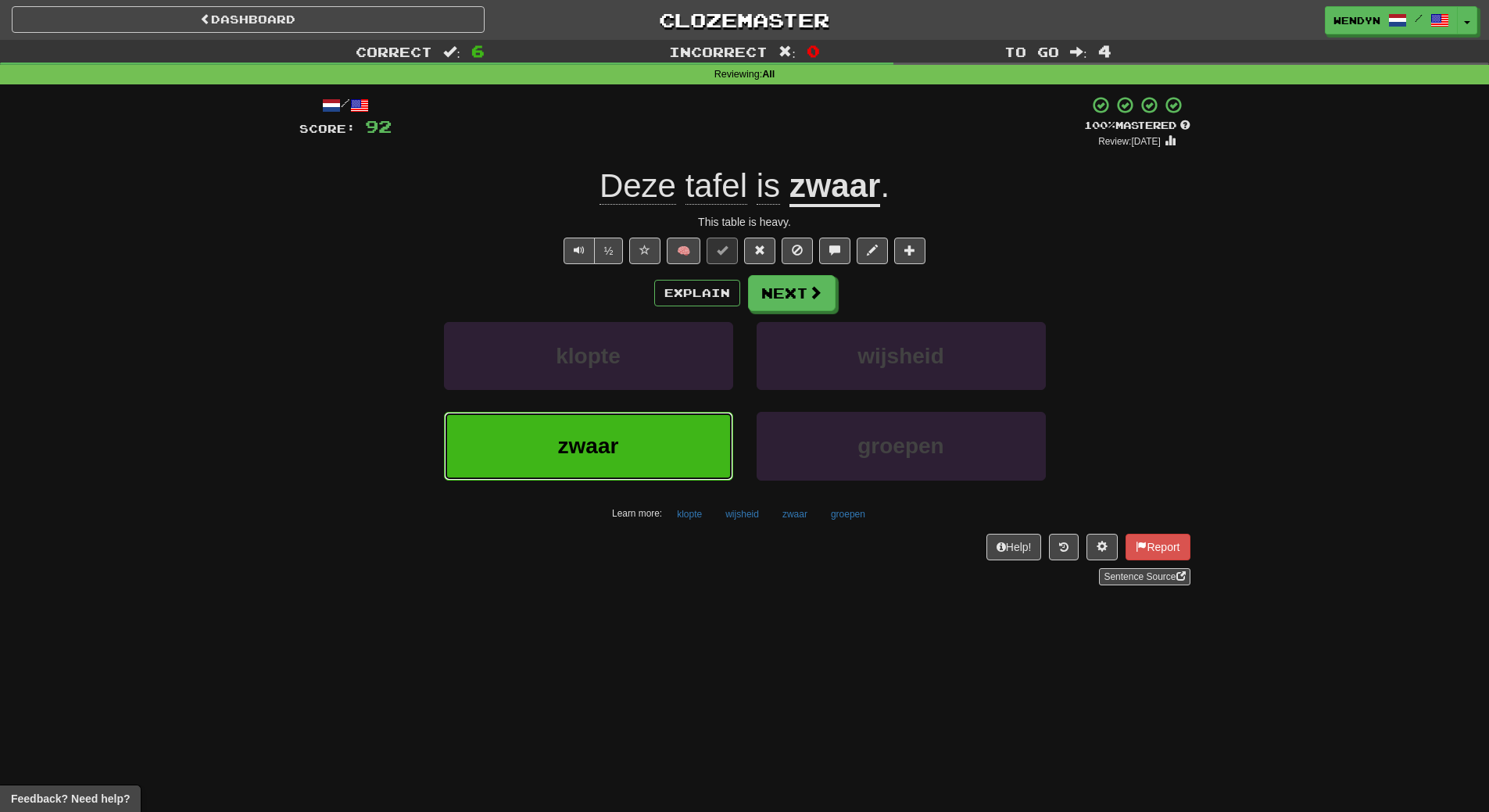
click at [648, 448] on button "zwaar" at bounding box center [588, 446] width 289 height 68
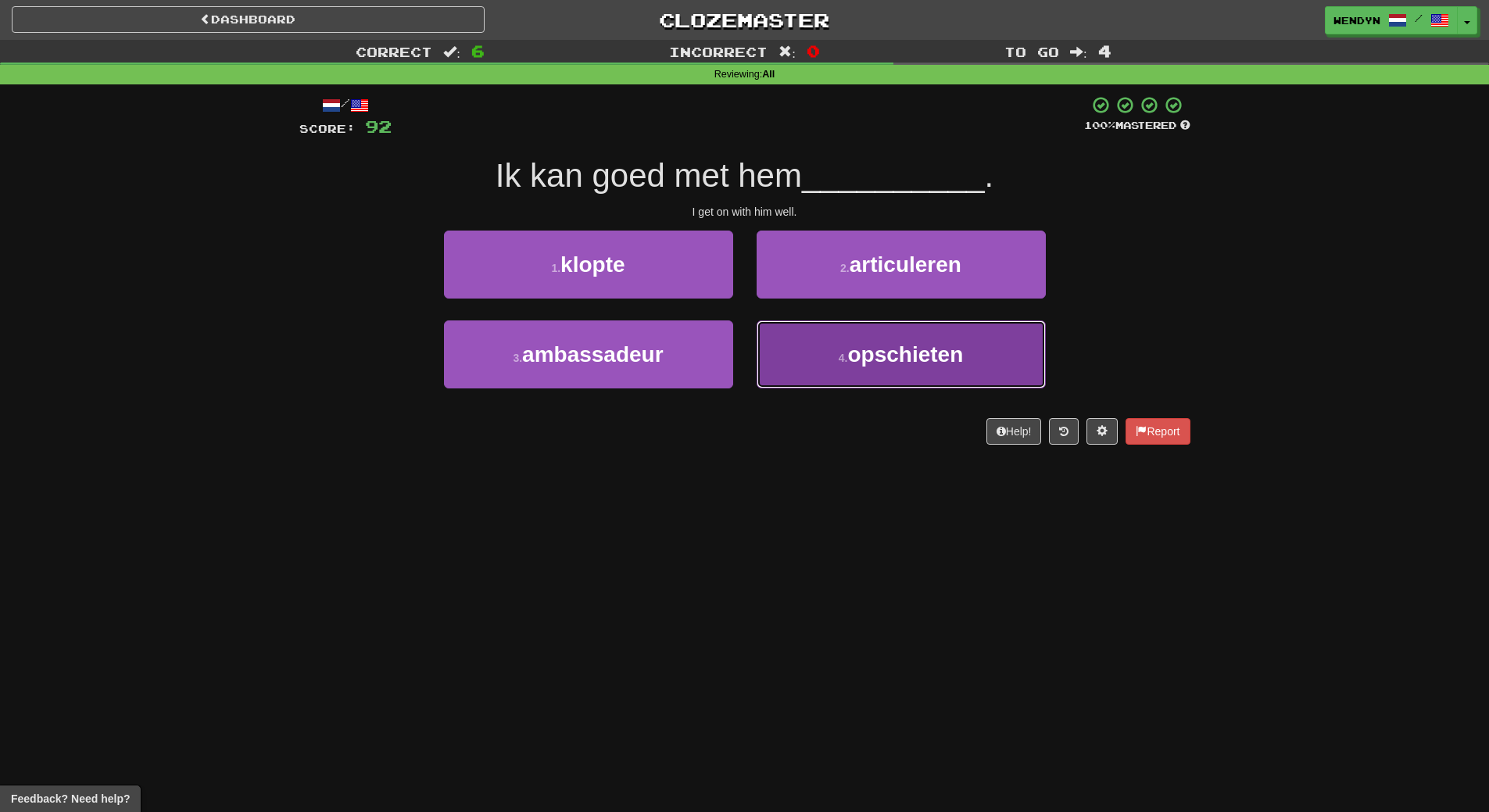
click at [919, 362] on span "opschieten" at bounding box center [905, 354] width 116 height 24
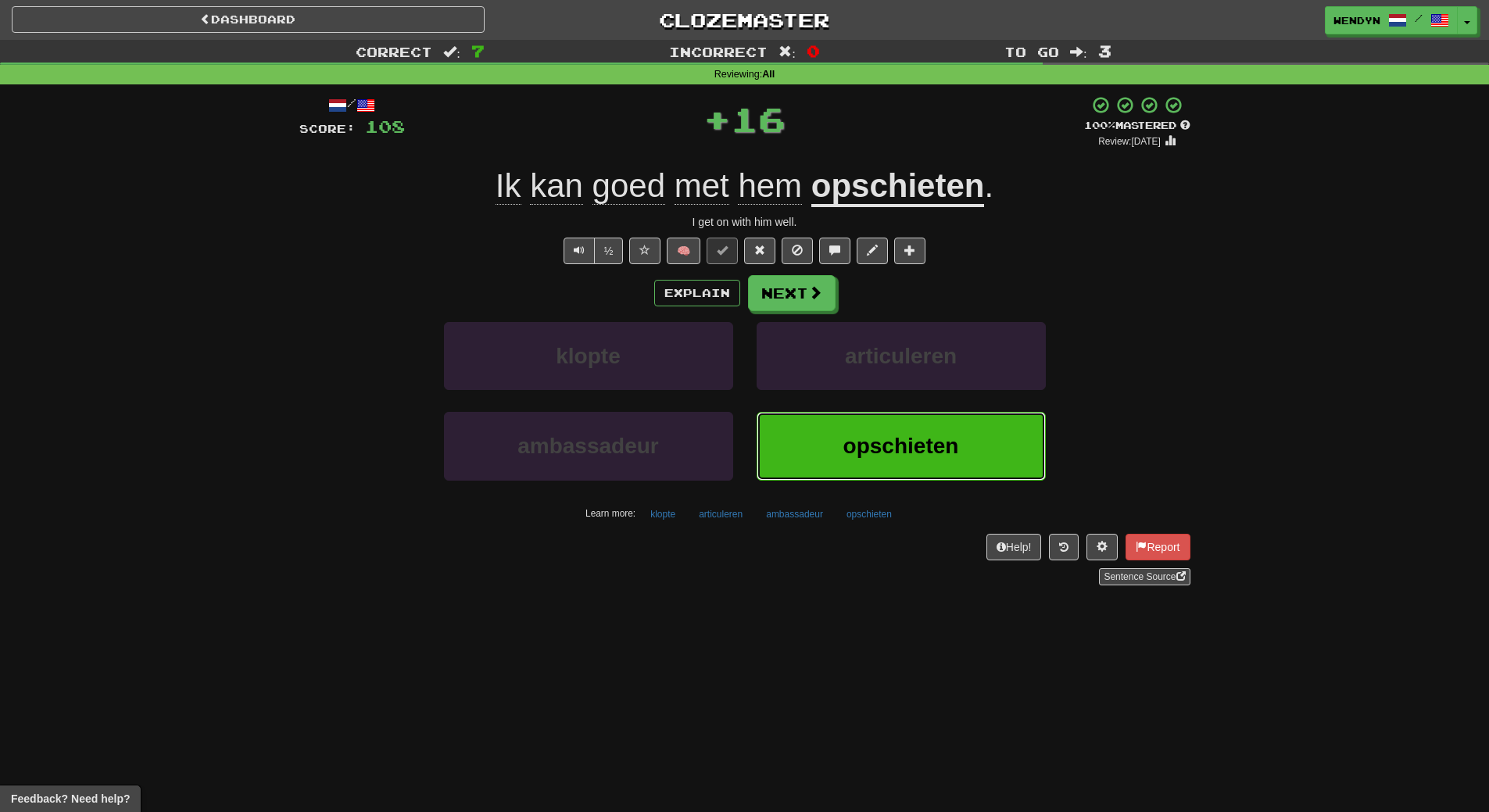
click at [915, 443] on span "opschieten" at bounding box center [902, 446] width 116 height 24
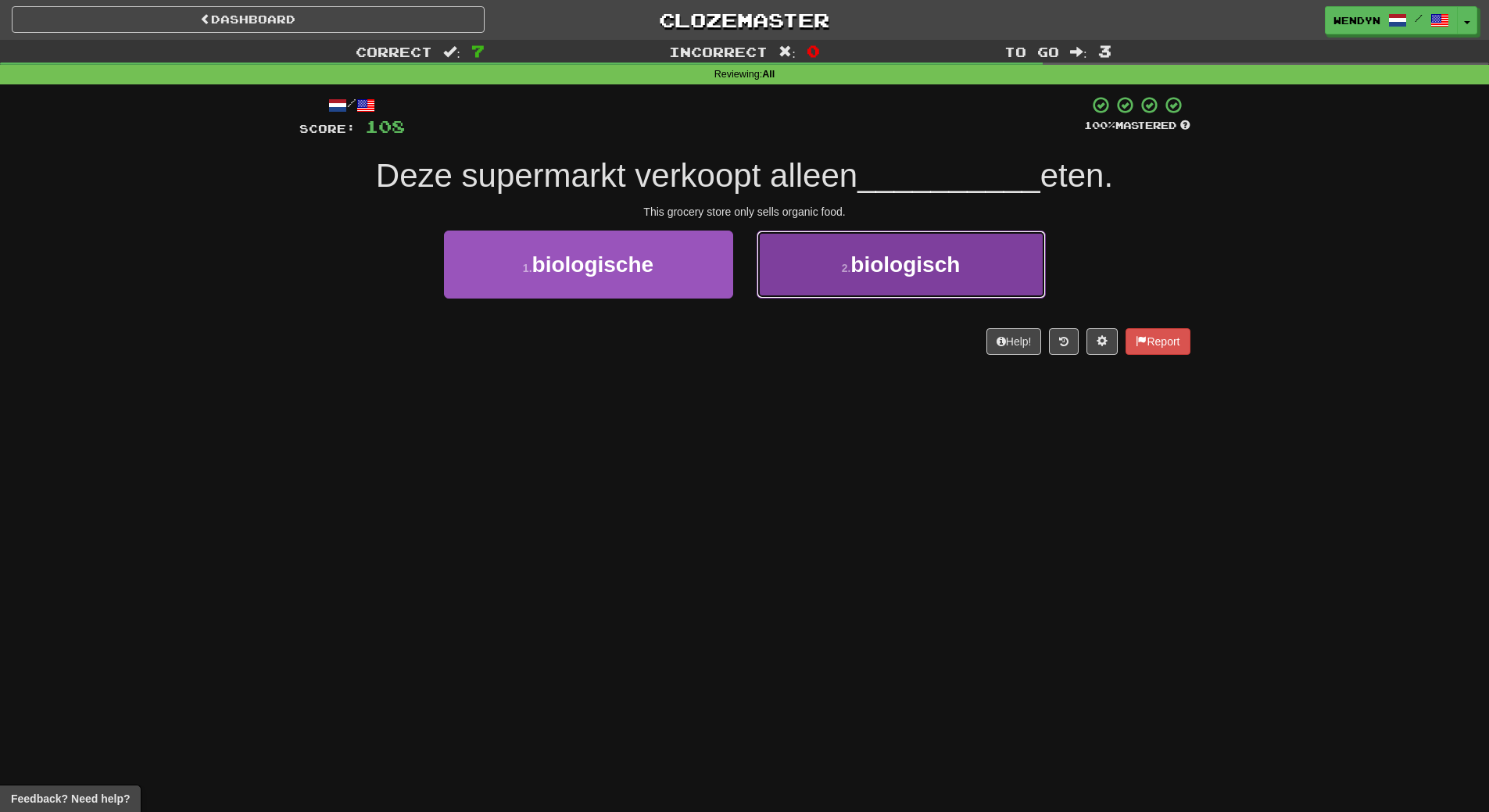
click at [908, 272] on span "biologisch" at bounding box center [905, 264] width 110 height 24
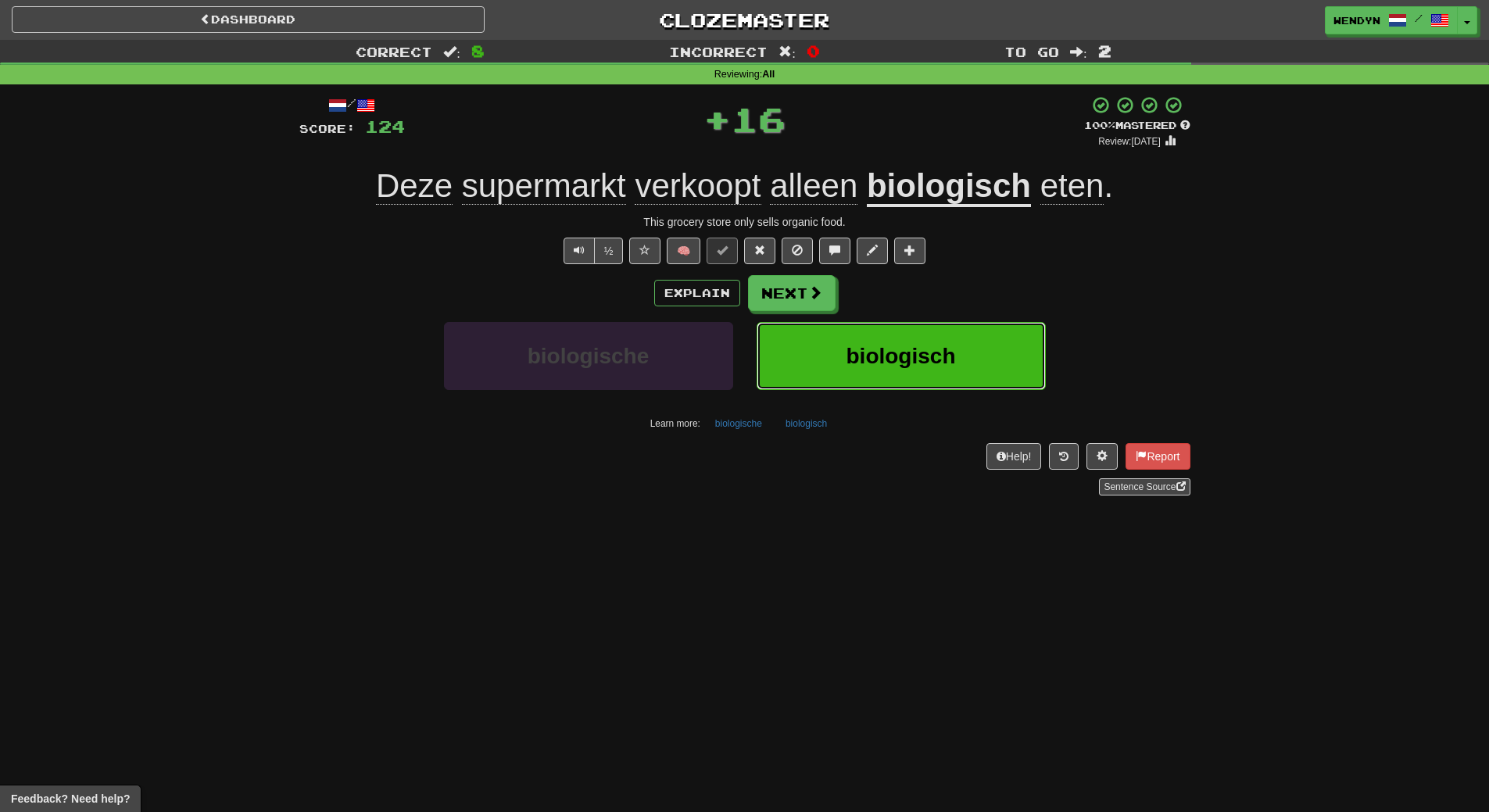
click at [916, 370] on button "biologisch" at bounding box center [901, 355] width 289 height 68
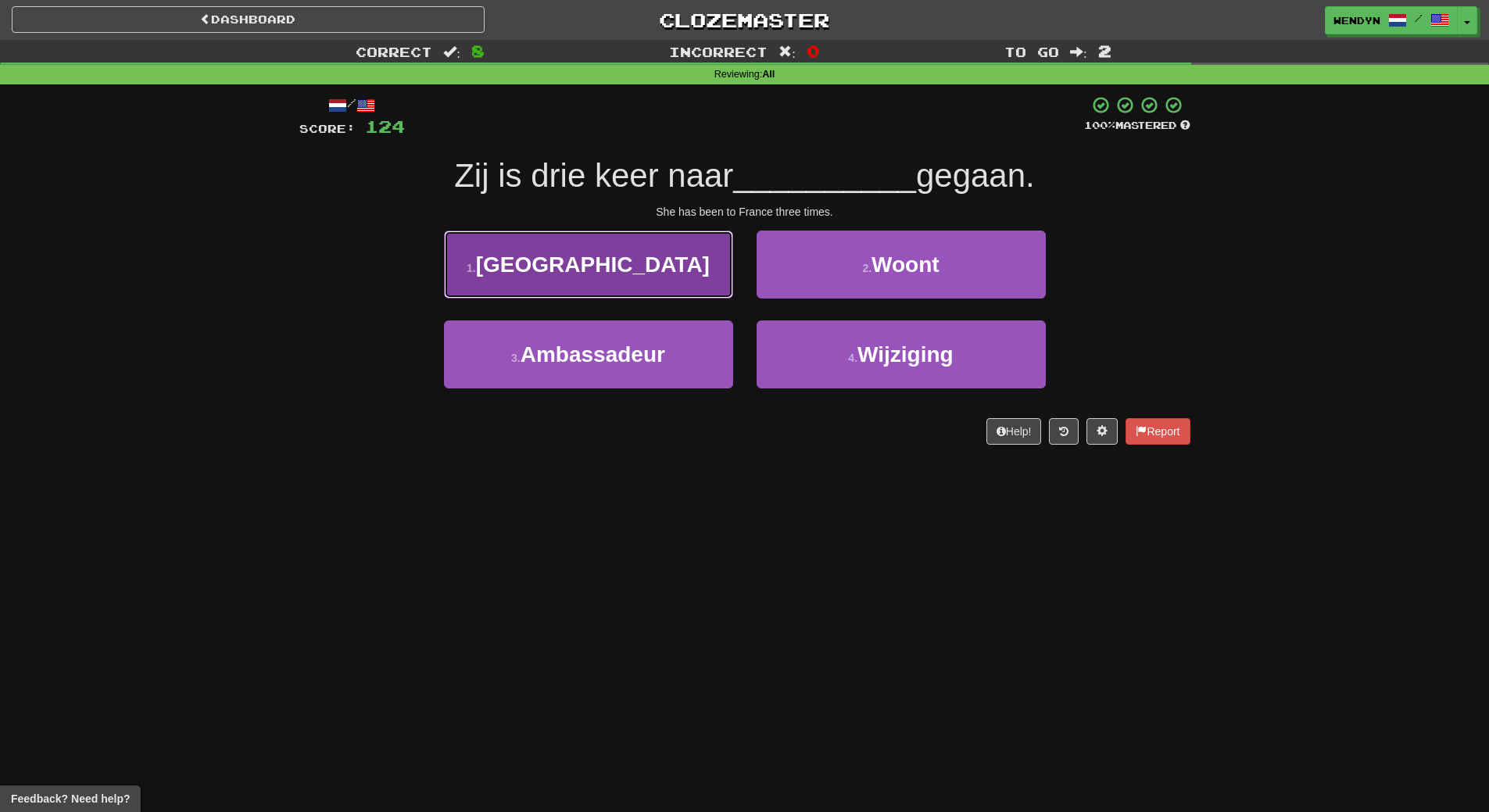
click at [671, 262] on button "1 . Frankrijk" at bounding box center [588, 264] width 289 height 68
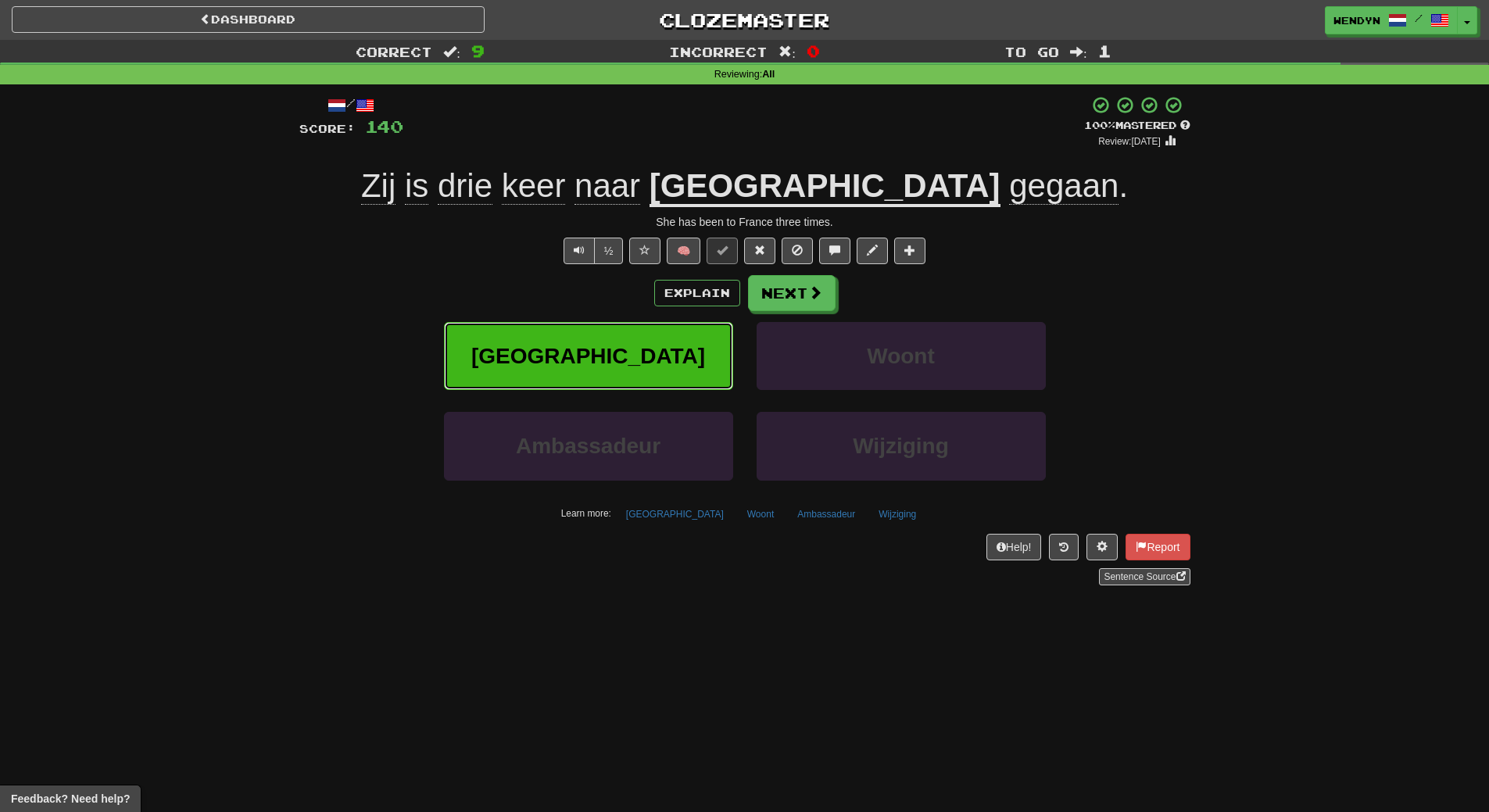
click at [641, 352] on button "Frankrijk" at bounding box center [588, 355] width 289 height 68
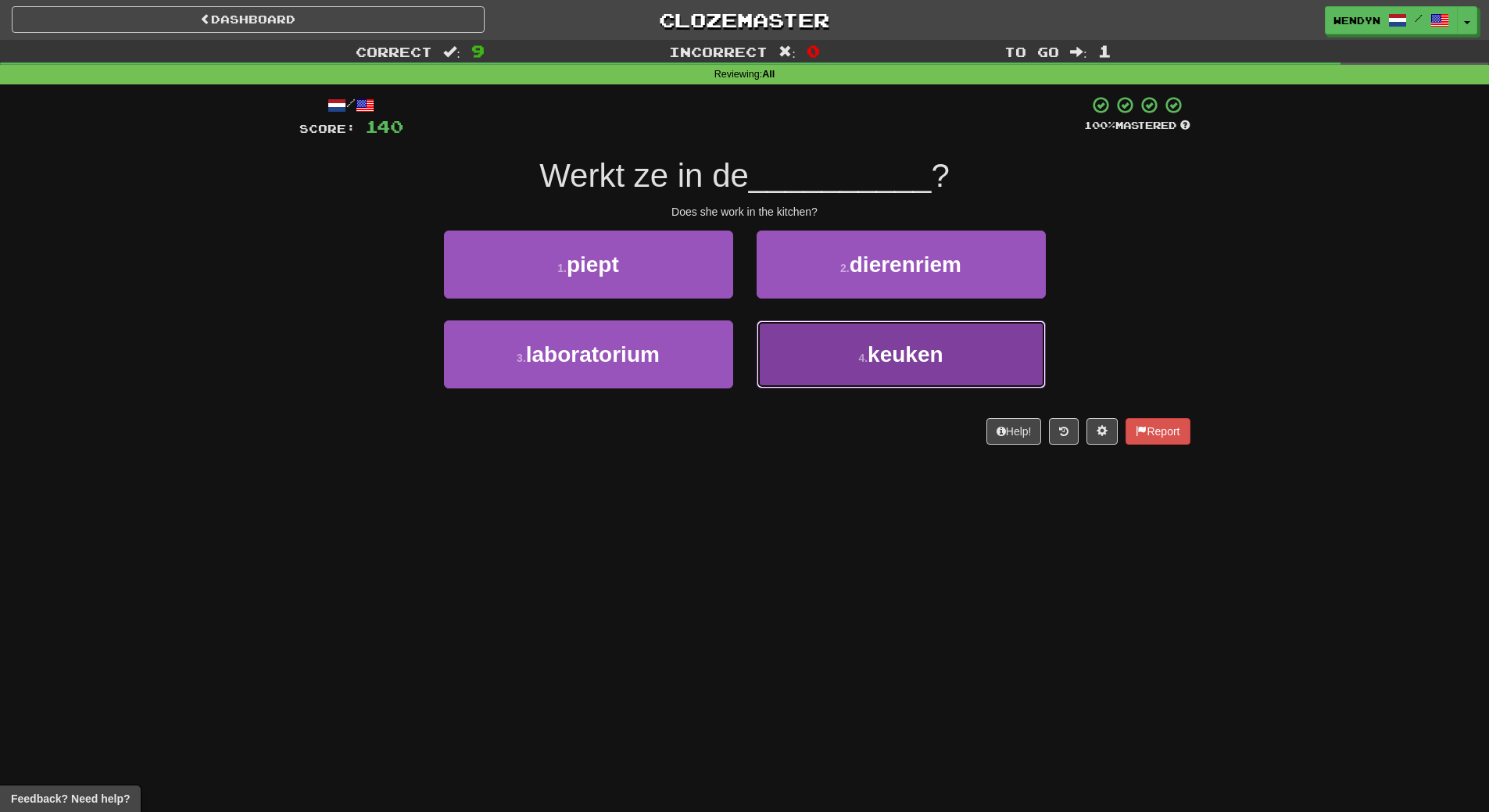
click at [898, 360] on span "keuken" at bounding box center [905, 354] width 76 height 24
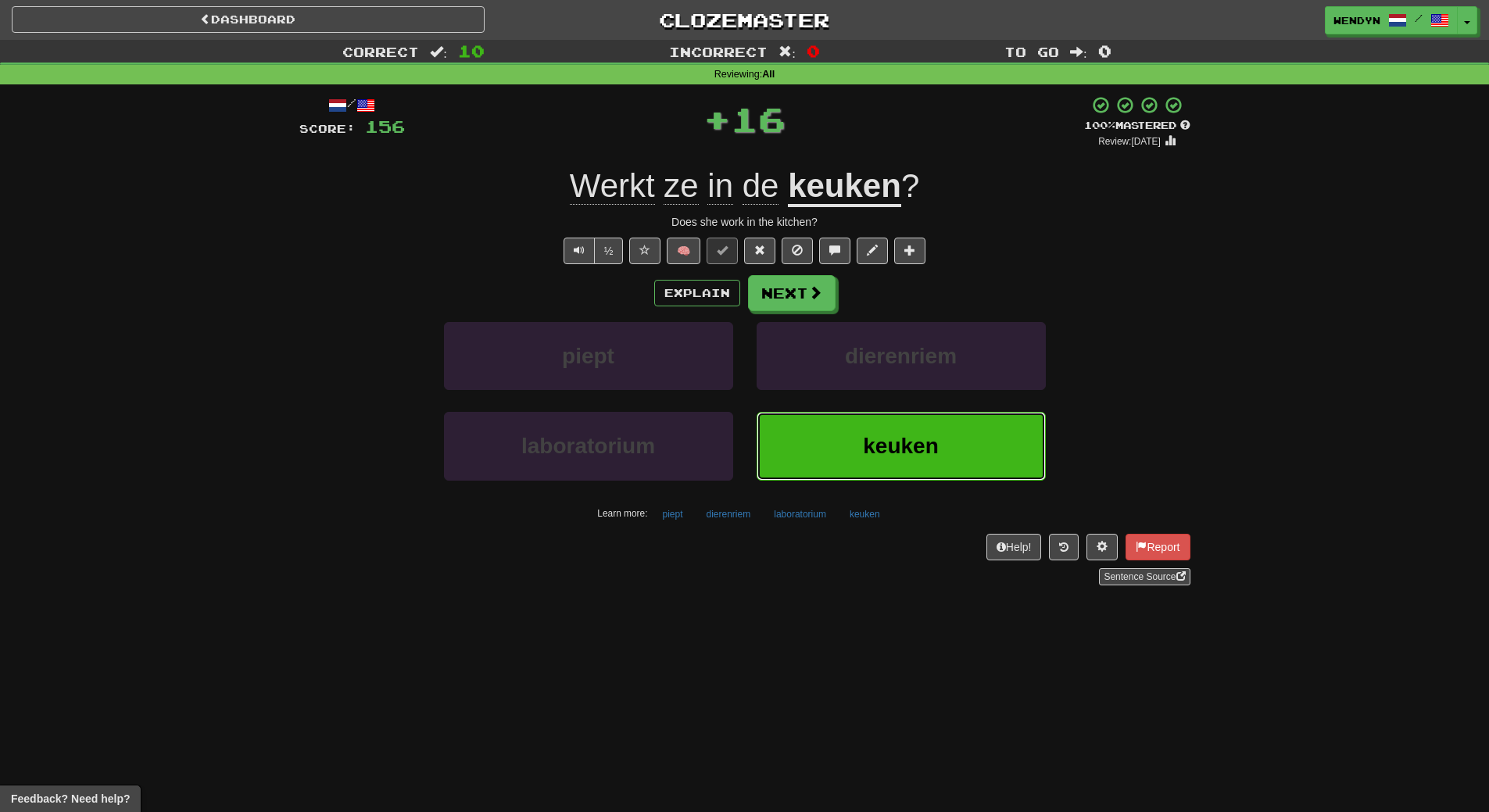
click at [894, 450] on span "keuken" at bounding box center [901, 446] width 76 height 24
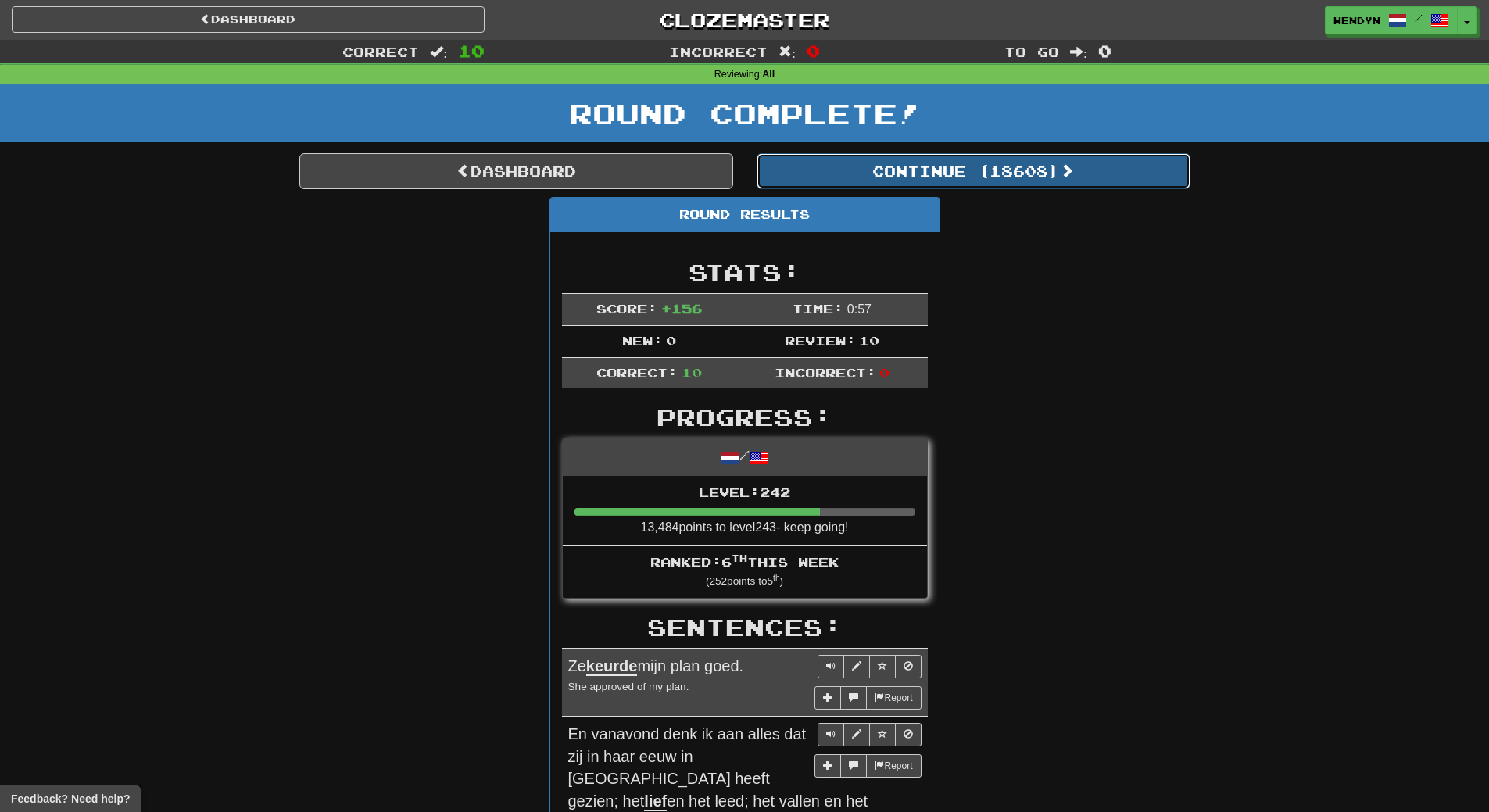
click at [978, 176] on button "Continue ( 18608 )" at bounding box center [974, 171] width 434 height 36
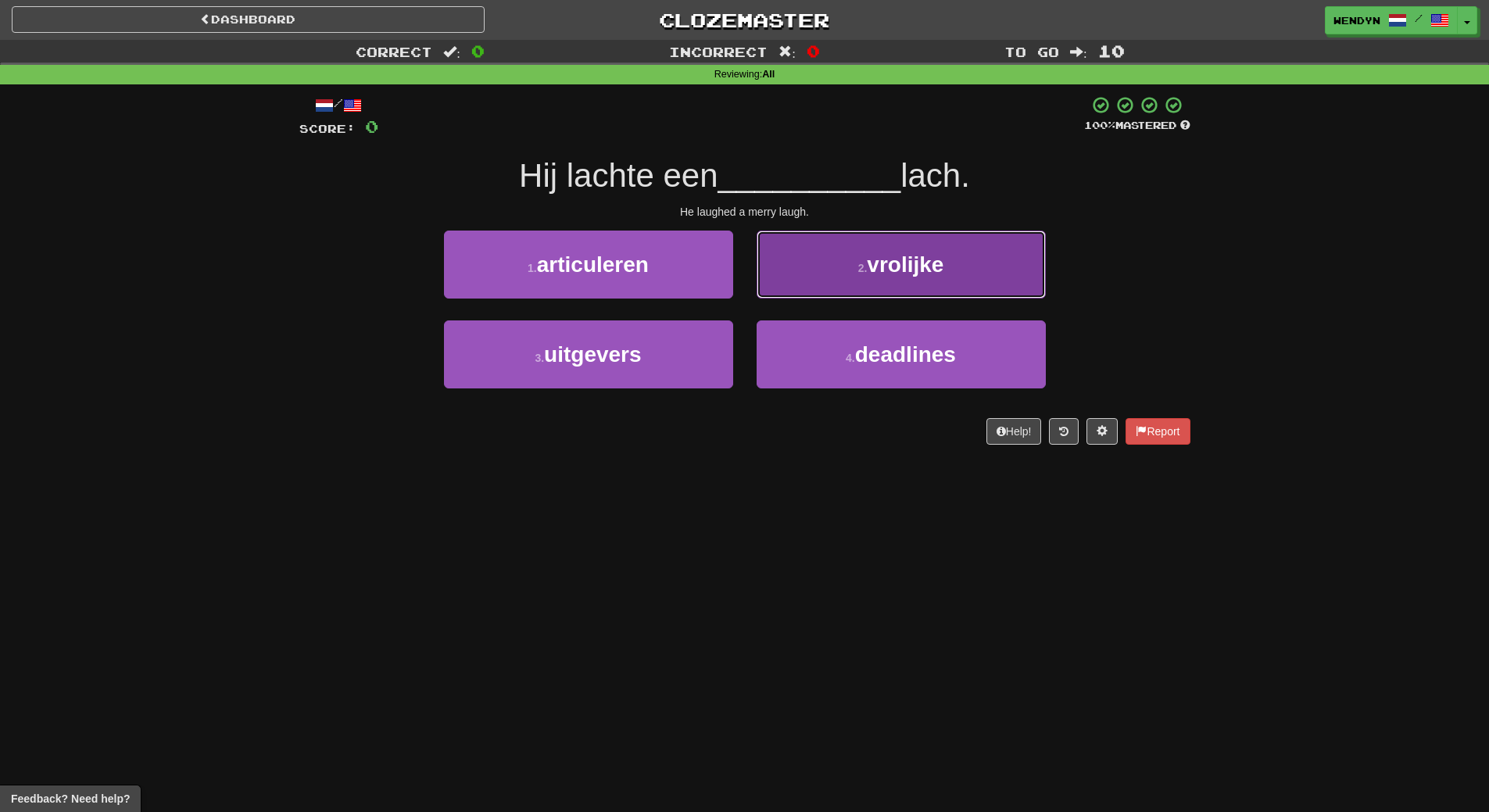
click at [869, 285] on button "2 . vrolijke" at bounding box center [901, 264] width 289 height 68
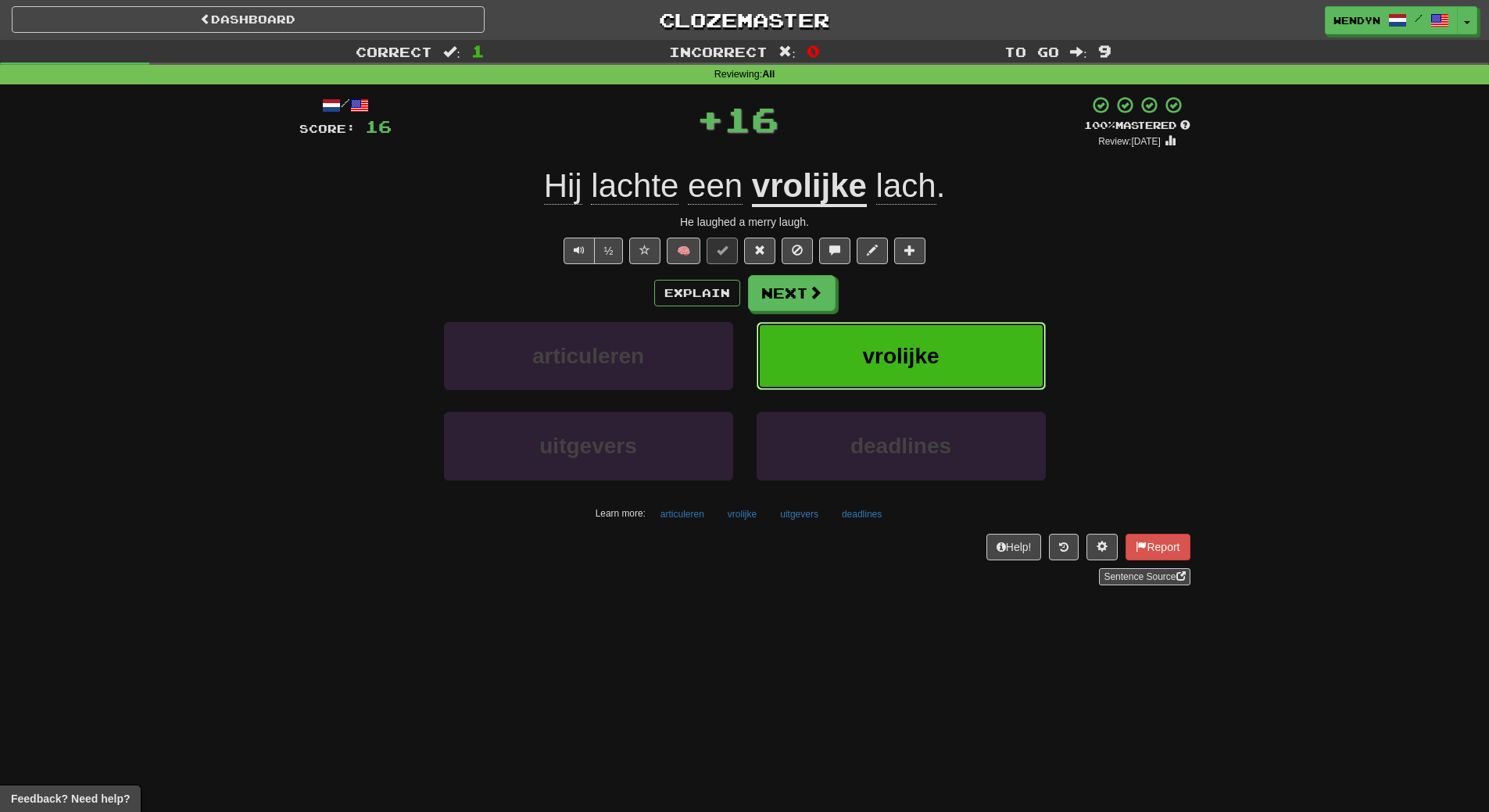
click at [866, 341] on button "vrolijke" at bounding box center [901, 355] width 289 height 68
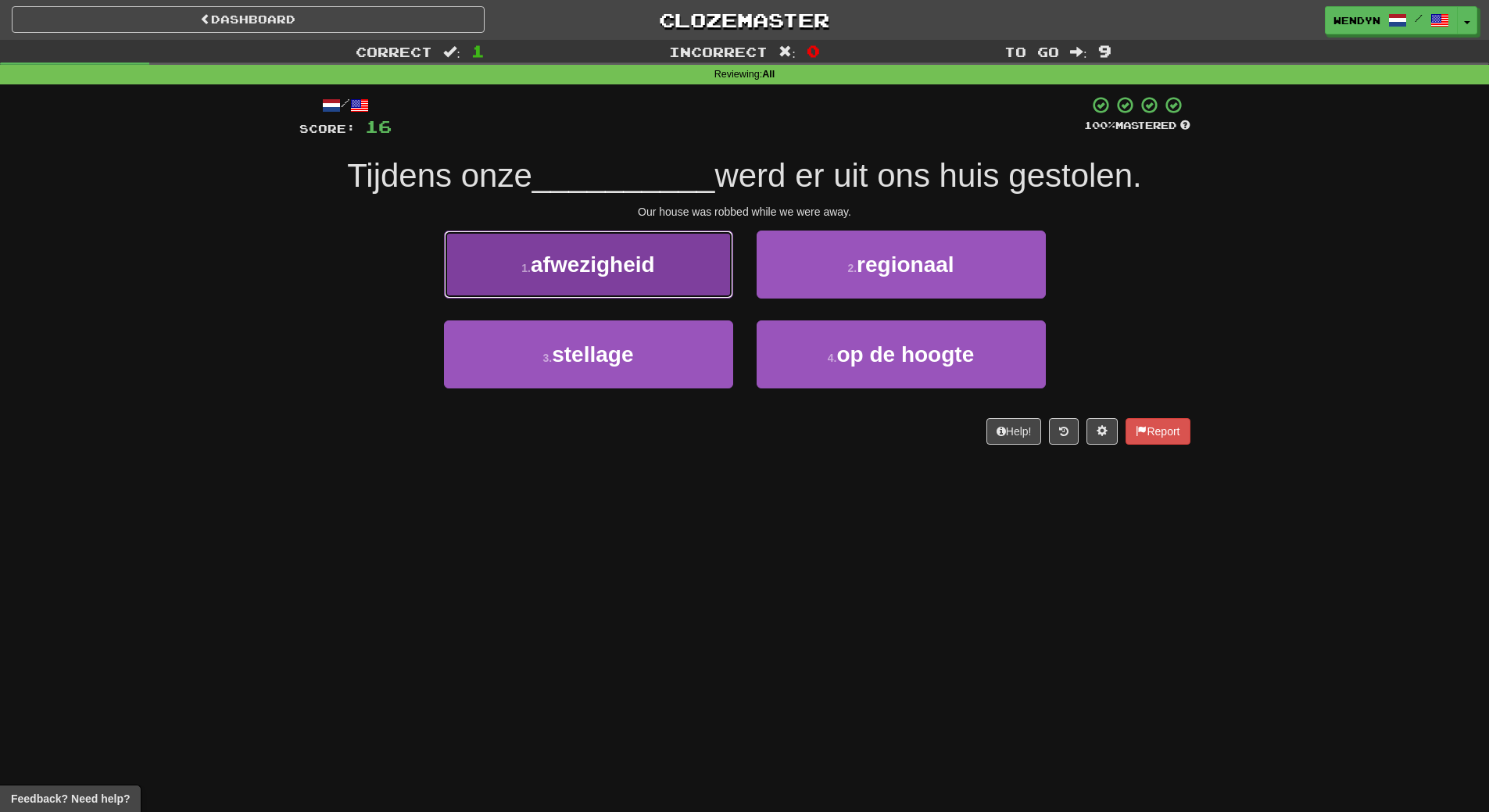
click at [619, 270] on span "afwezigheid" at bounding box center [593, 264] width 125 height 24
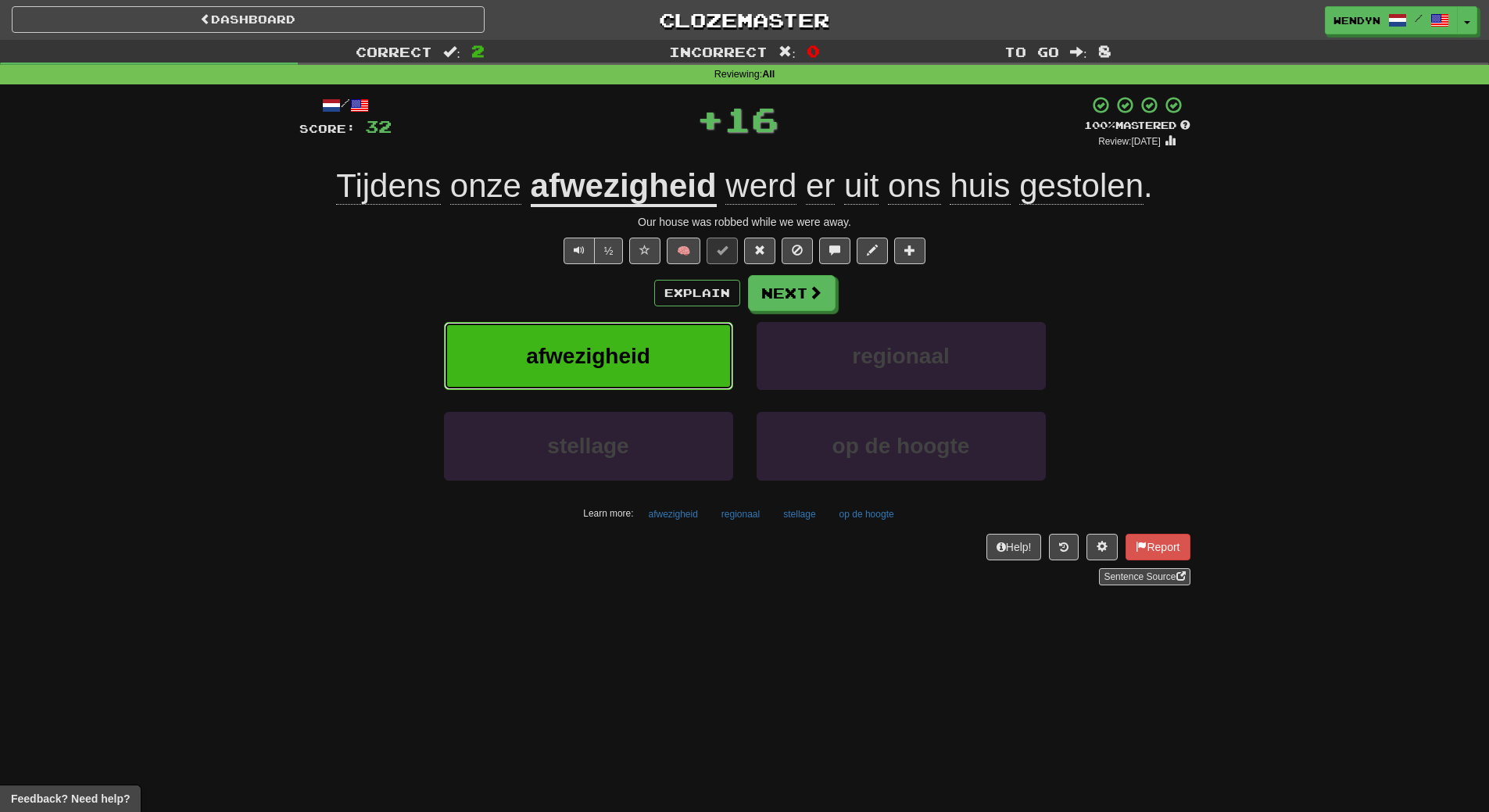
click at [613, 351] on span "afwezigheid" at bounding box center [588, 355] width 125 height 24
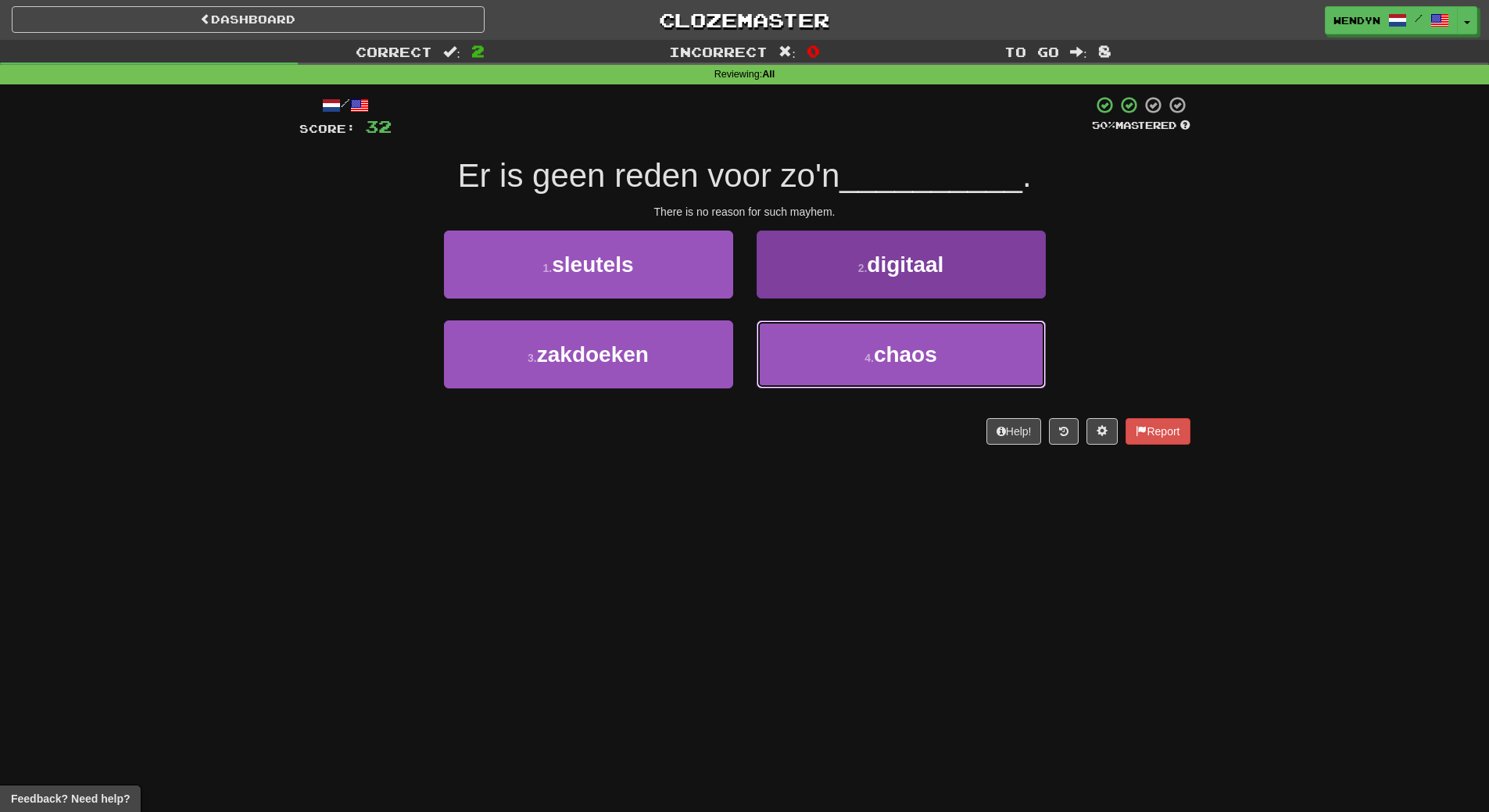
drag, startPoint x: 874, startPoint y: 373, endPoint x: 876, endPoint y: 386, distance: 13.2
click at [874, 373] on button "4 . chaos" at bounding box center [901, 354] width 289 height 68
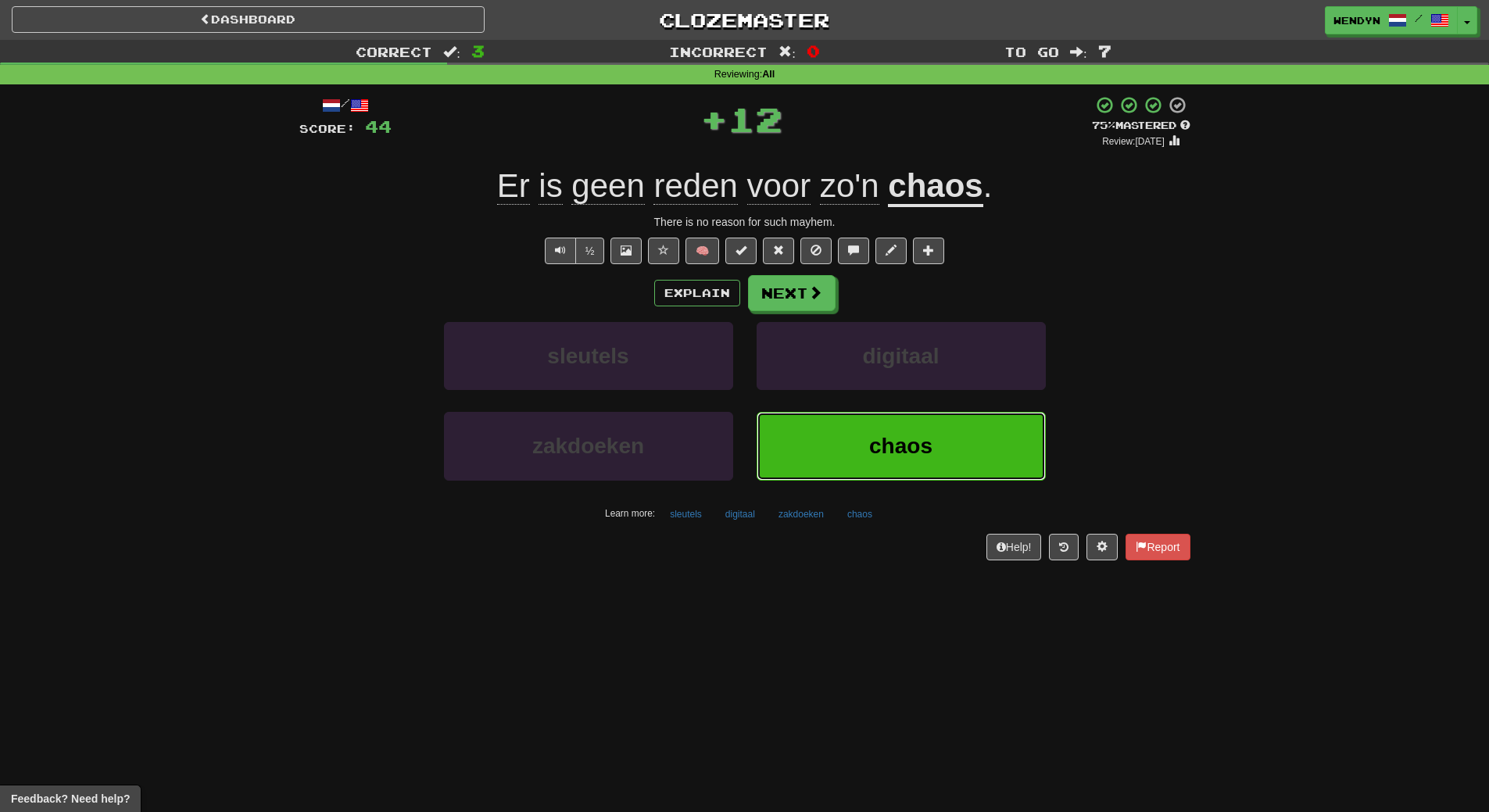
click at [874, 468] on button "chaos" at bounding box center [901, 446] width 289 height 68
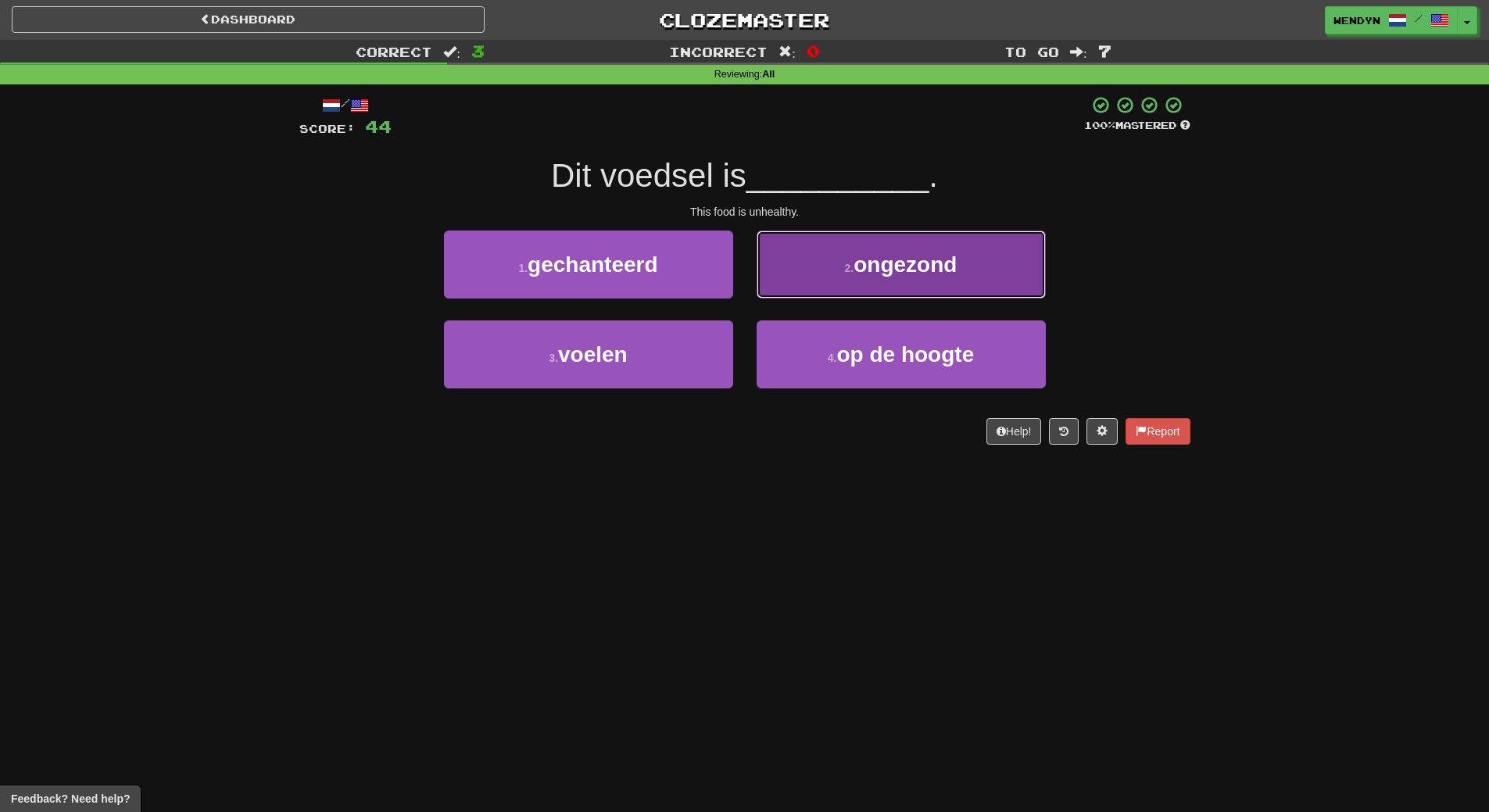
click at [881, 272] on span "ongezond" at bounding box center [905, 264] width 103 height 24
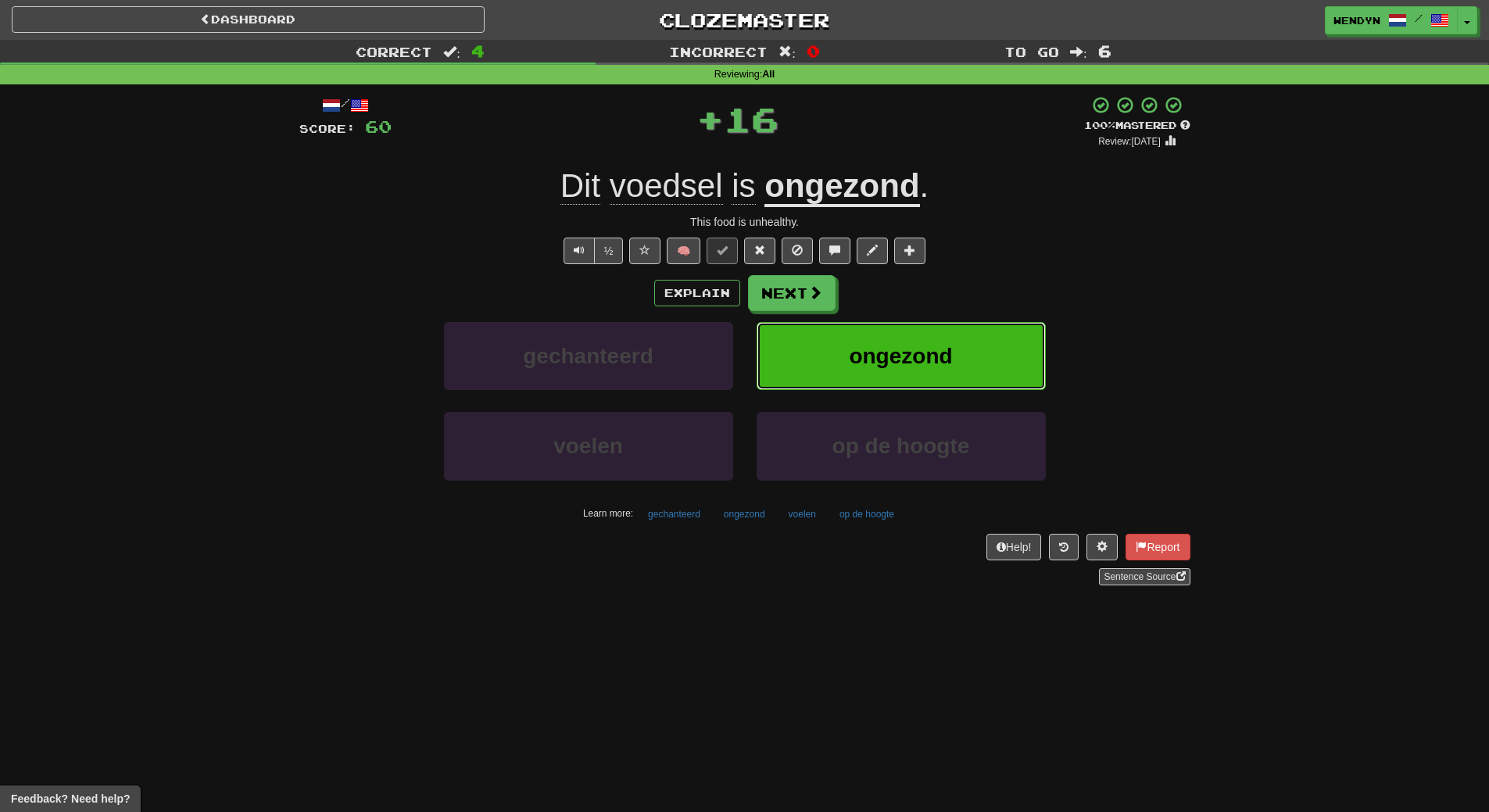
click at [885, 326] on button "ongezond" at bounding box center [901, 355] width 289 height 68
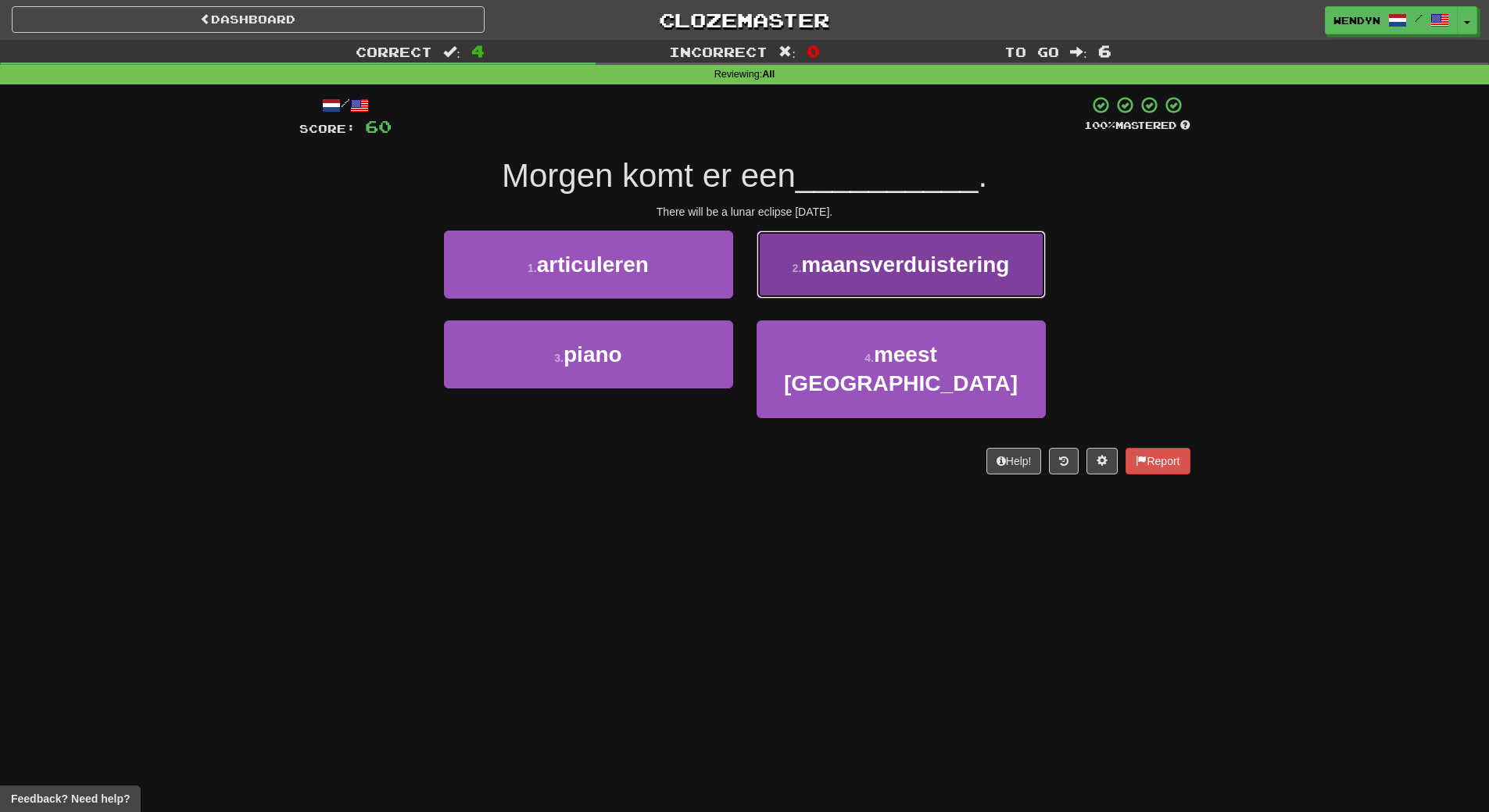
click at [936, 278] on button "2 . maansverduistering" at bounding box center [901, 264] width 289 height 68
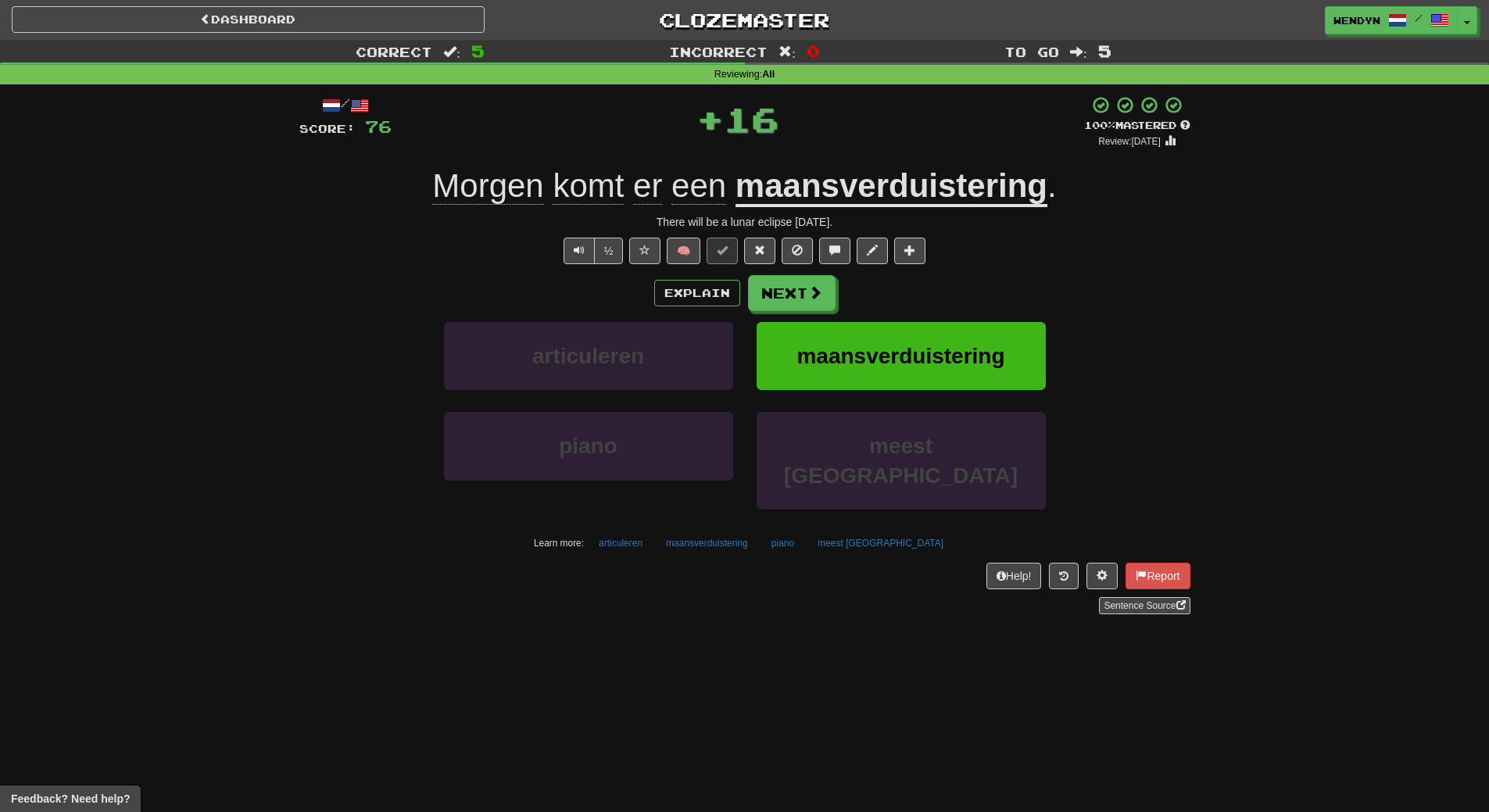
click at [945, 292] on div "Explain Next" at bounding box center [745, 293] width 891 height 36
click at [942, 337] on button "maansverduistering" at bounding box center [901, 355] width 289 height 68
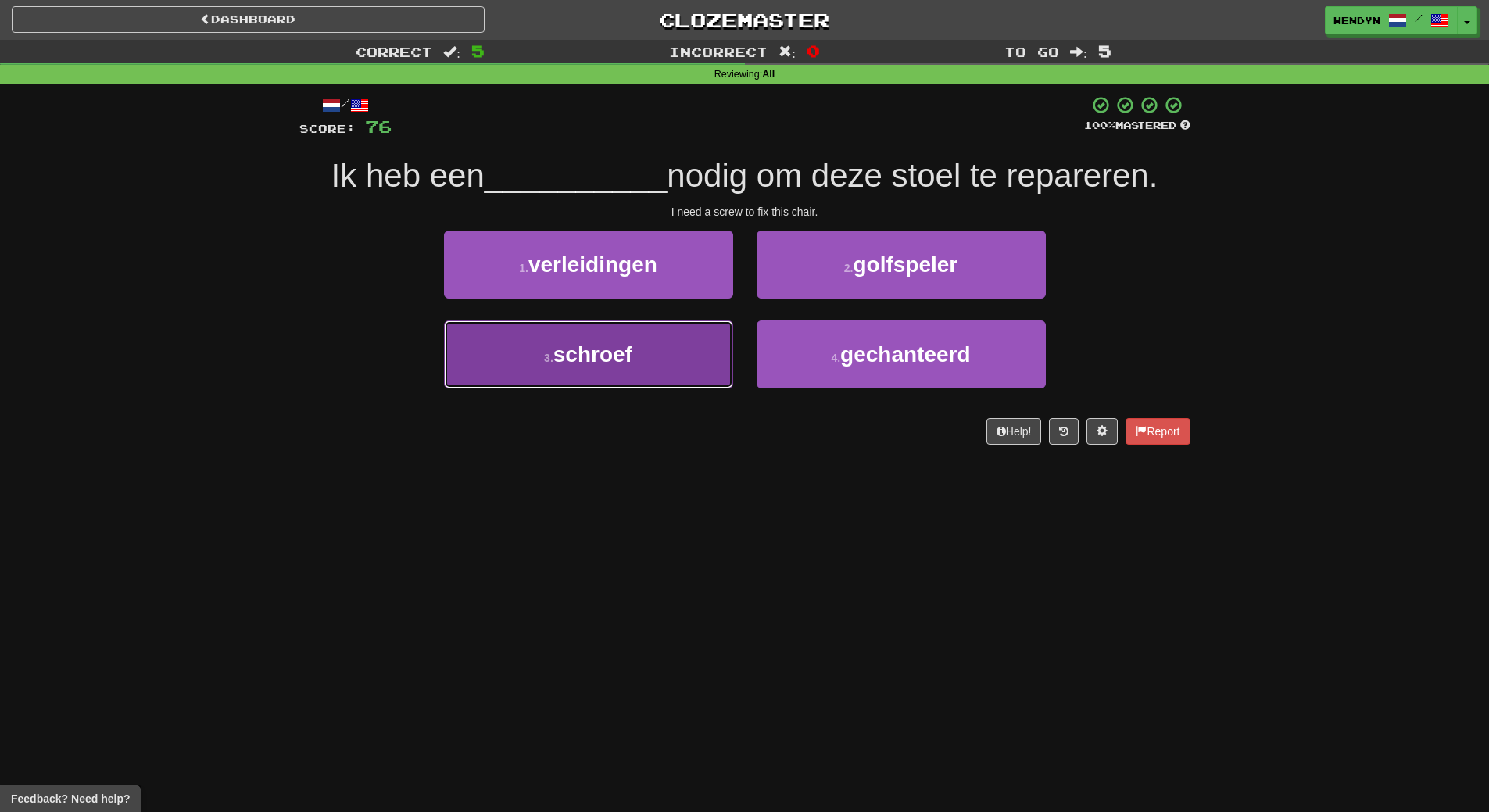
click at [679, 371] on button "3 . schroef" at bounding box center [588, 354] width 289 height 68
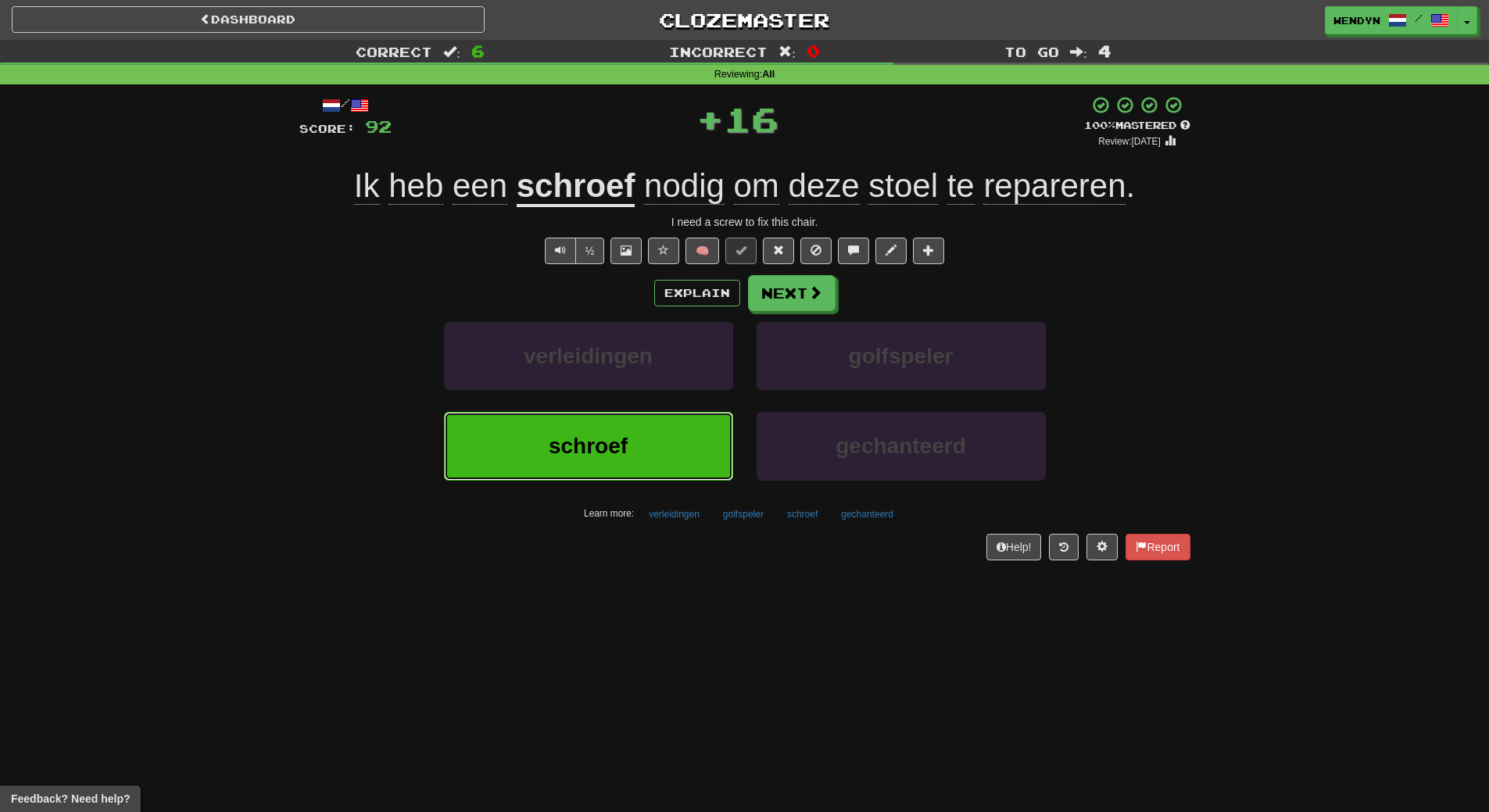
click at [670, 452] on button "schroef" at bounding box center [588, 446] width 289 height 68
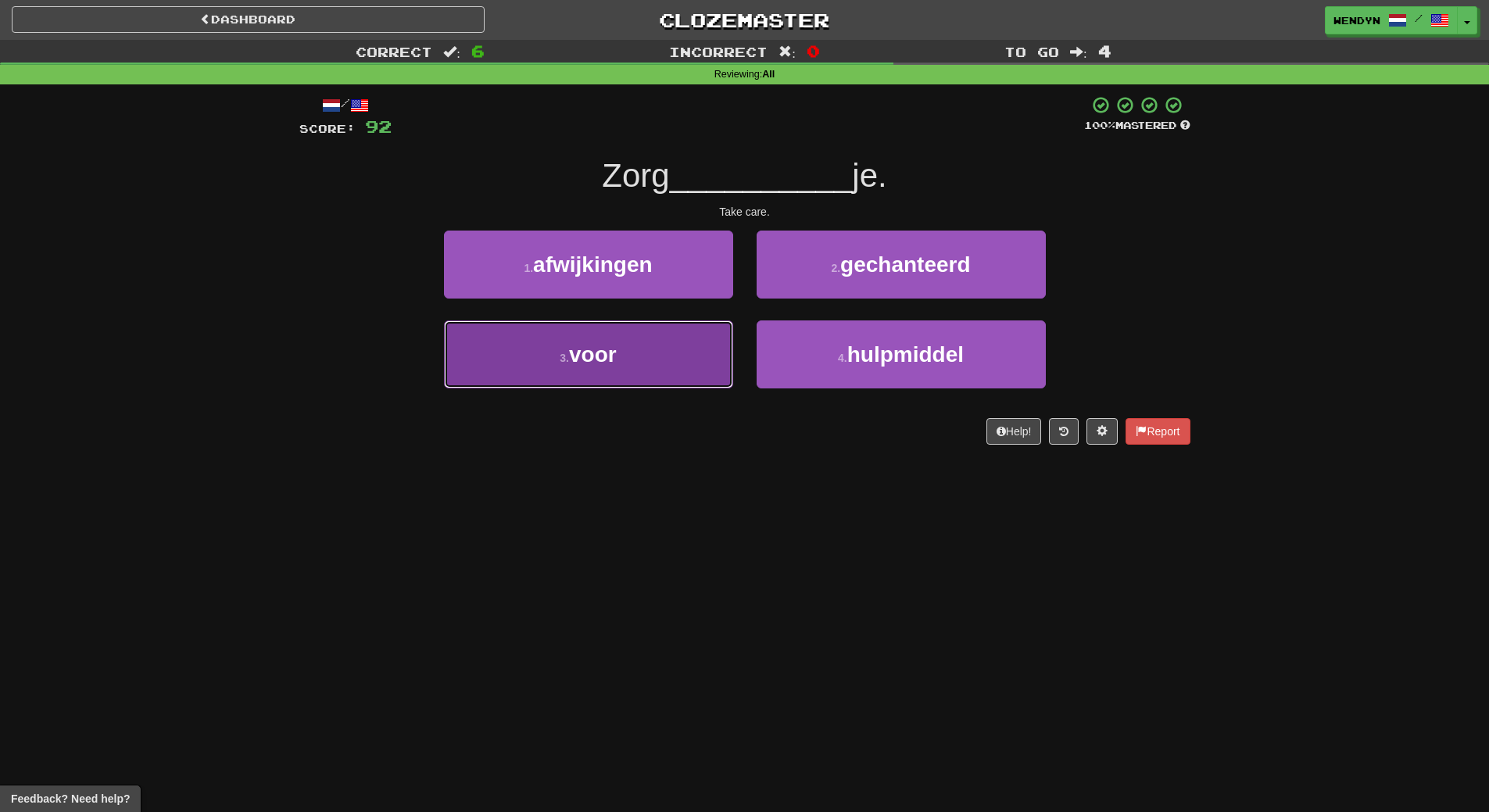
click at [662, 372] on button "3 . voor" at bounding box center [588, 354] width 289 height 68
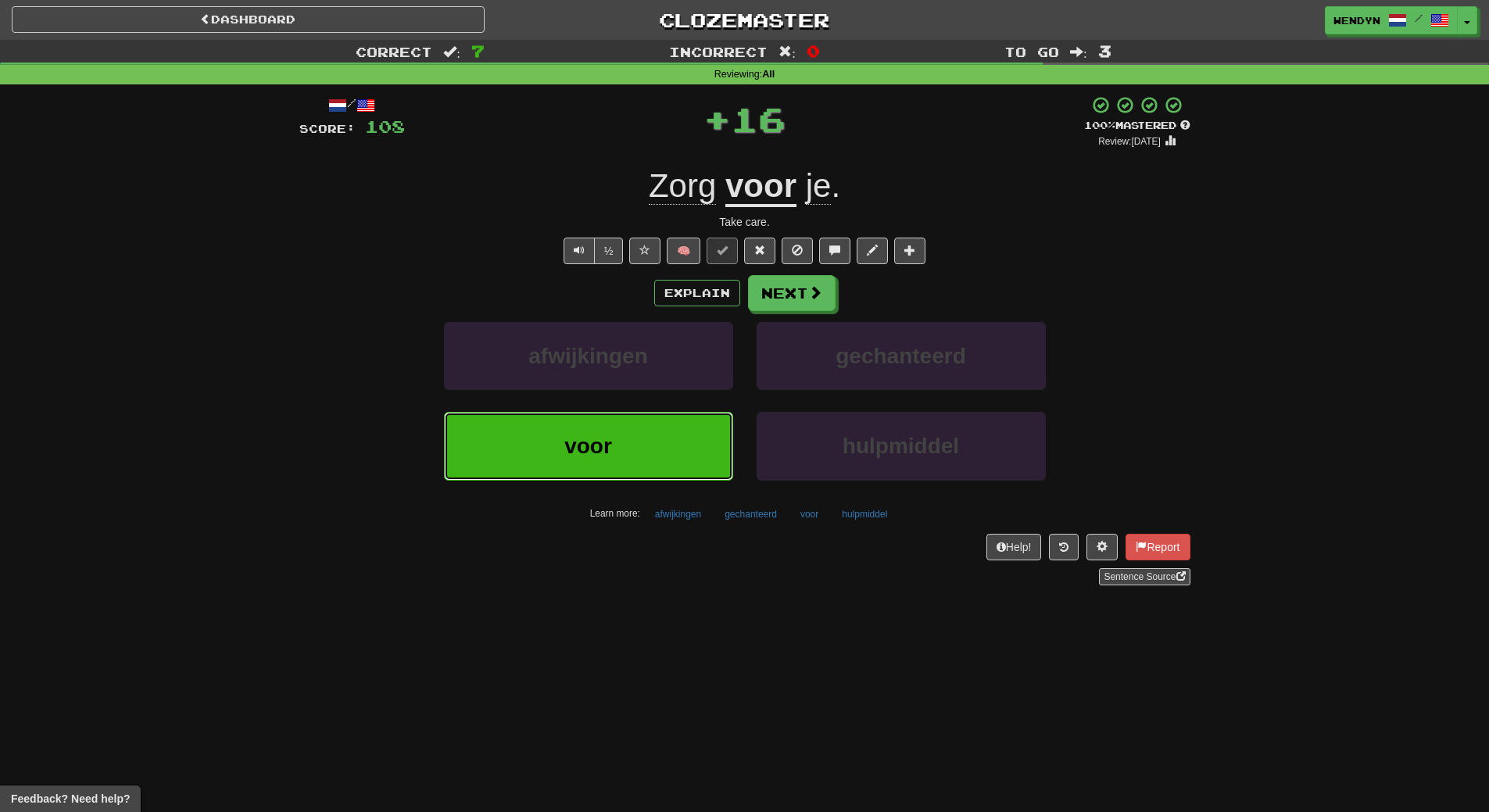
click at [661, 438] on button "voor" at bounding box center [588, 446] width 289 height 68
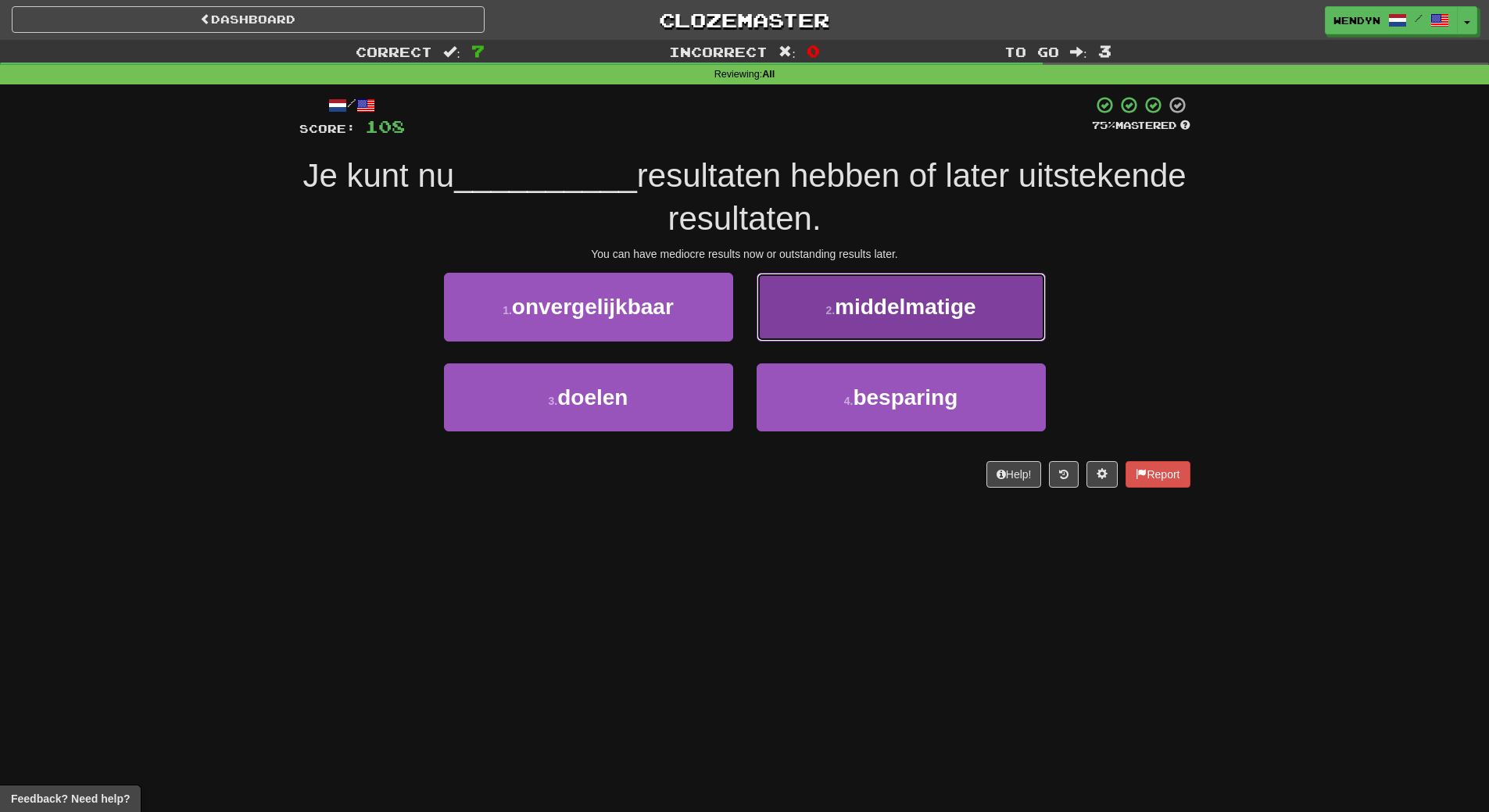
click at [976, 311] on span "middelmatige" at bounding box center [905, 306] width 141 height 24
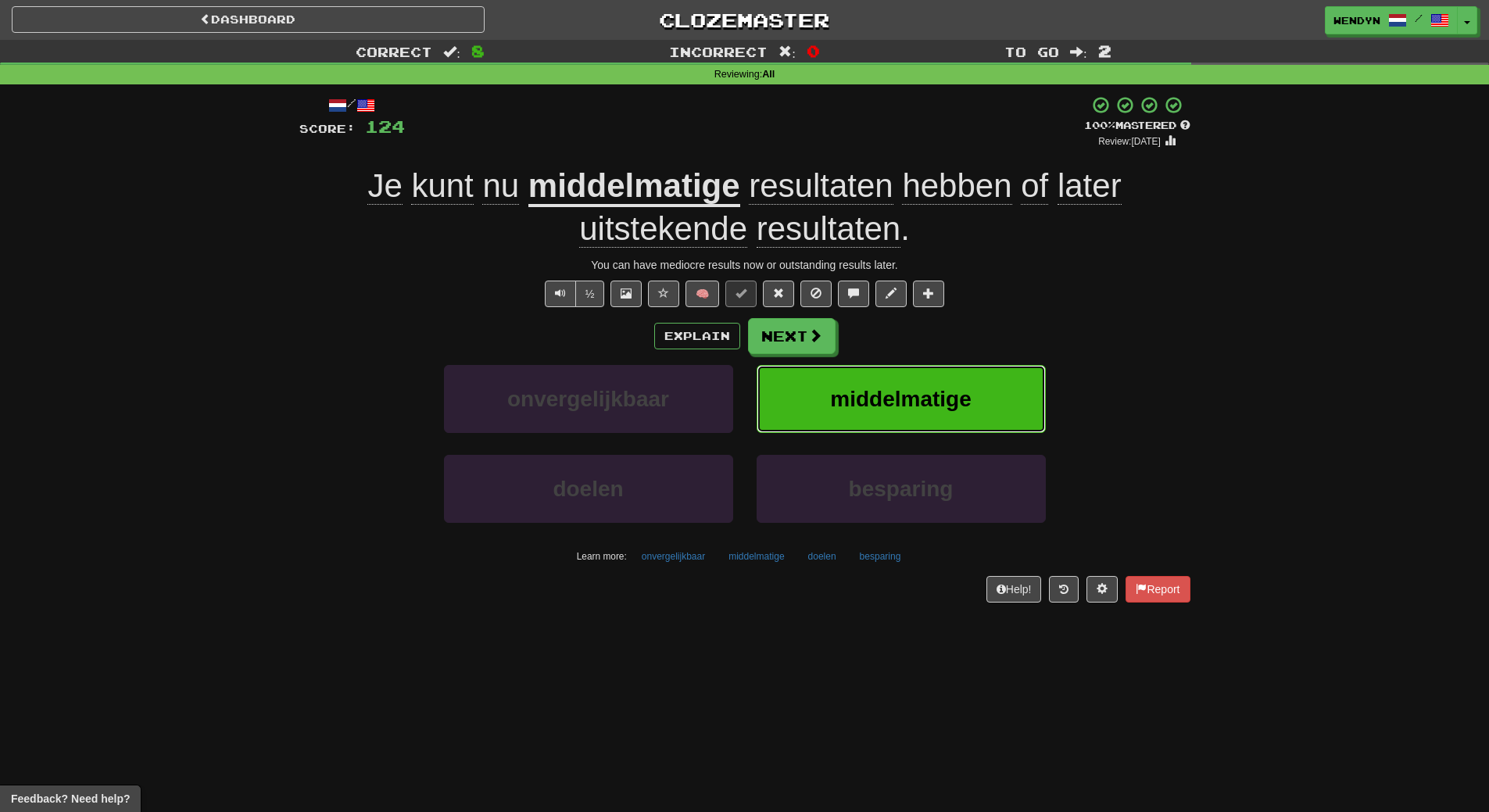
click at [960, 397] on span "middelmatige" at bounding box center [901, 399] width 141 height 24
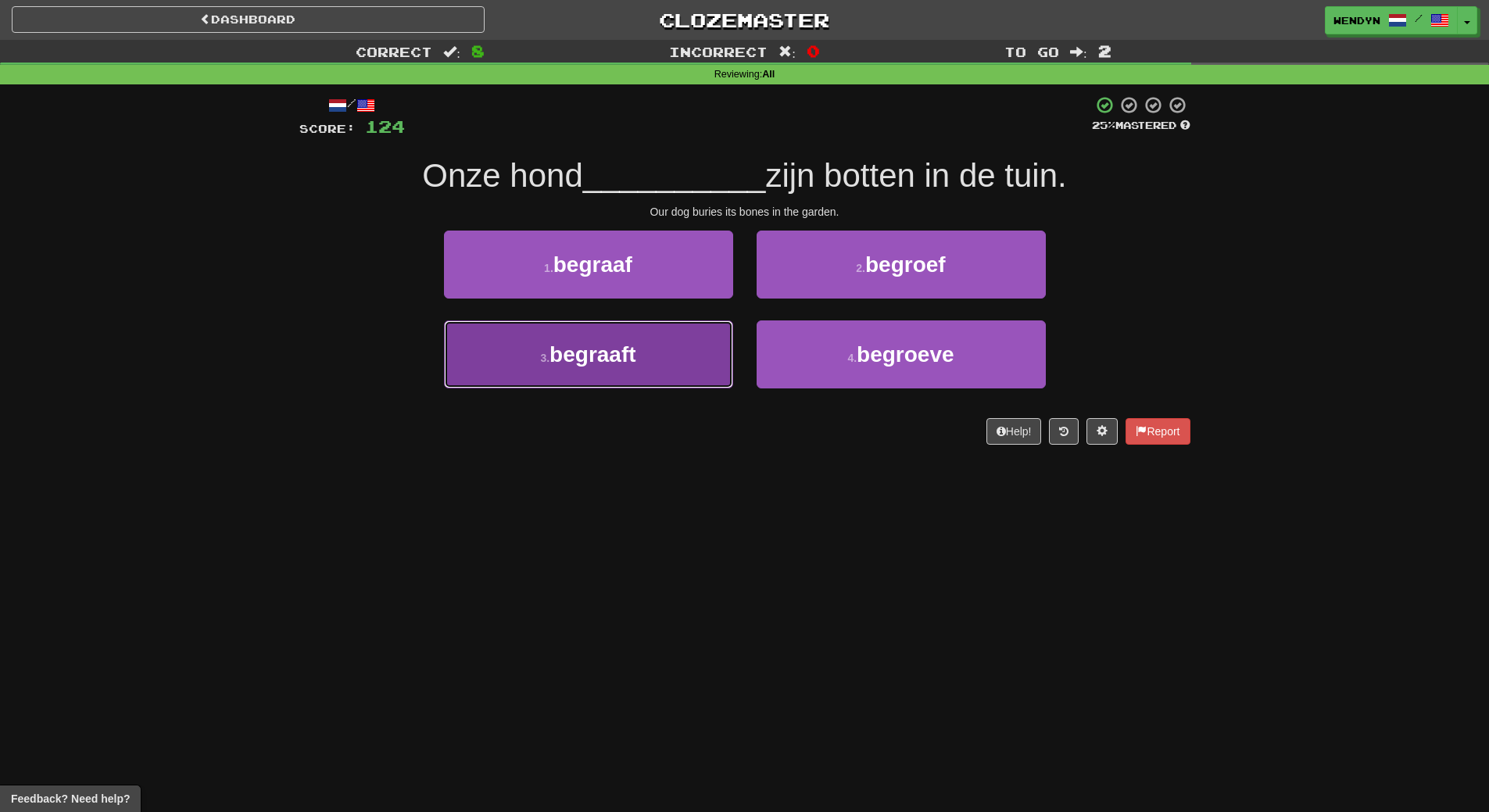
click at [670, 371] on button "3 . begraaft" at bounding box center [588, 354] width 289 height 68
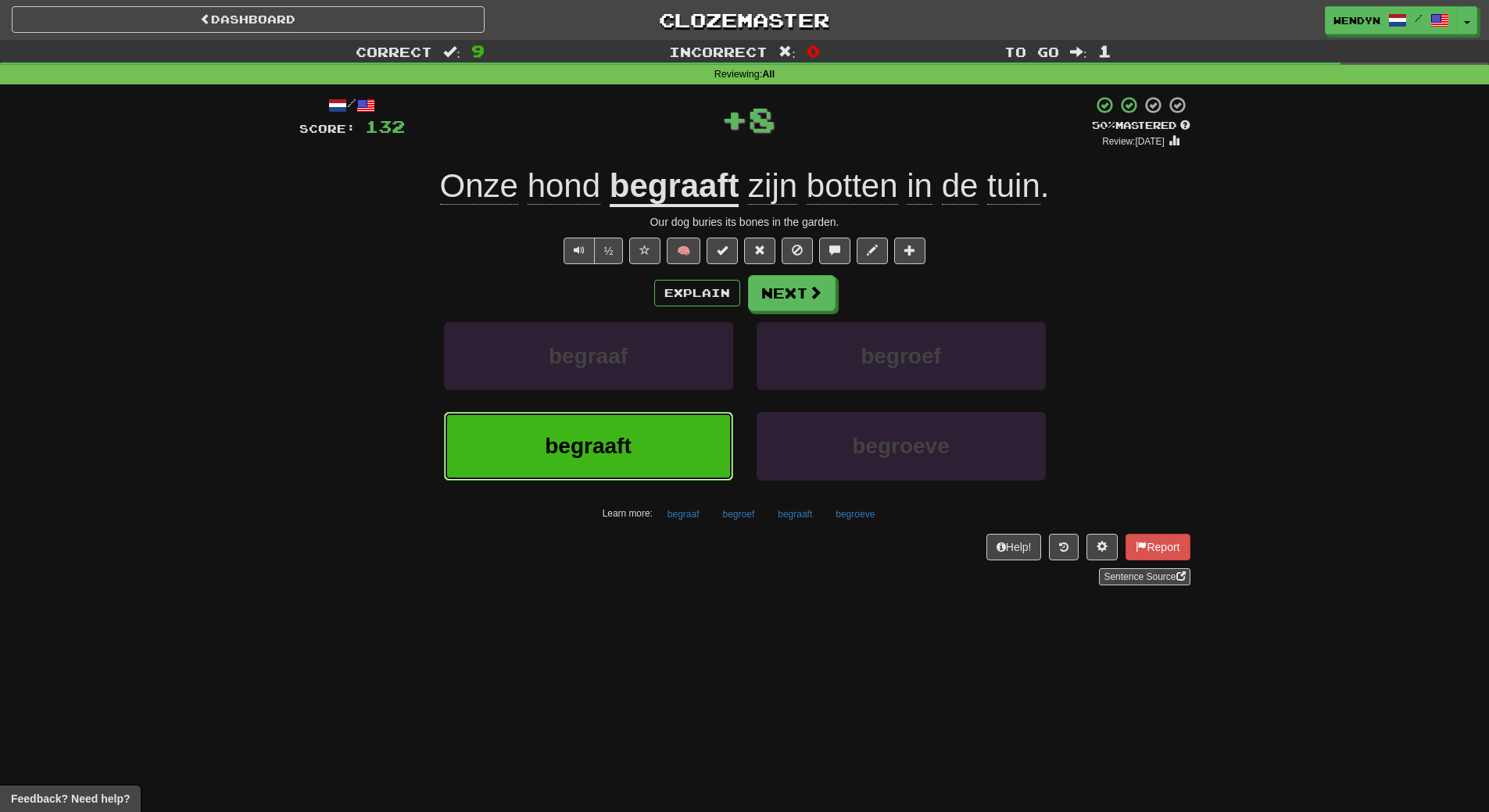
click at [645, 429] on button "begraaft" at bounding box center [588, 446] width 289 height 68
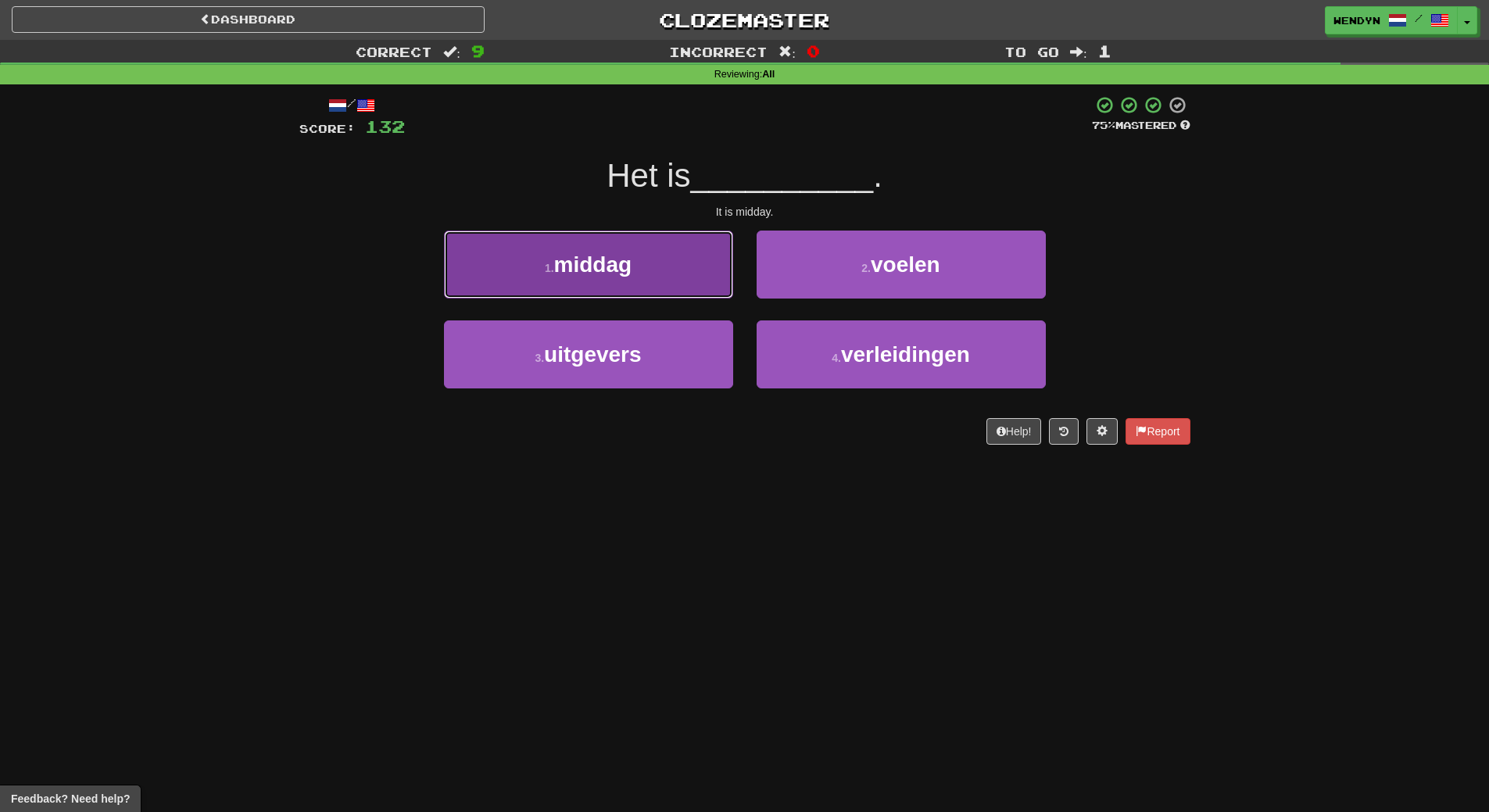
click at [638, 278] on button "1 . middag" at bounding box center [588, 264] width 289 height 68
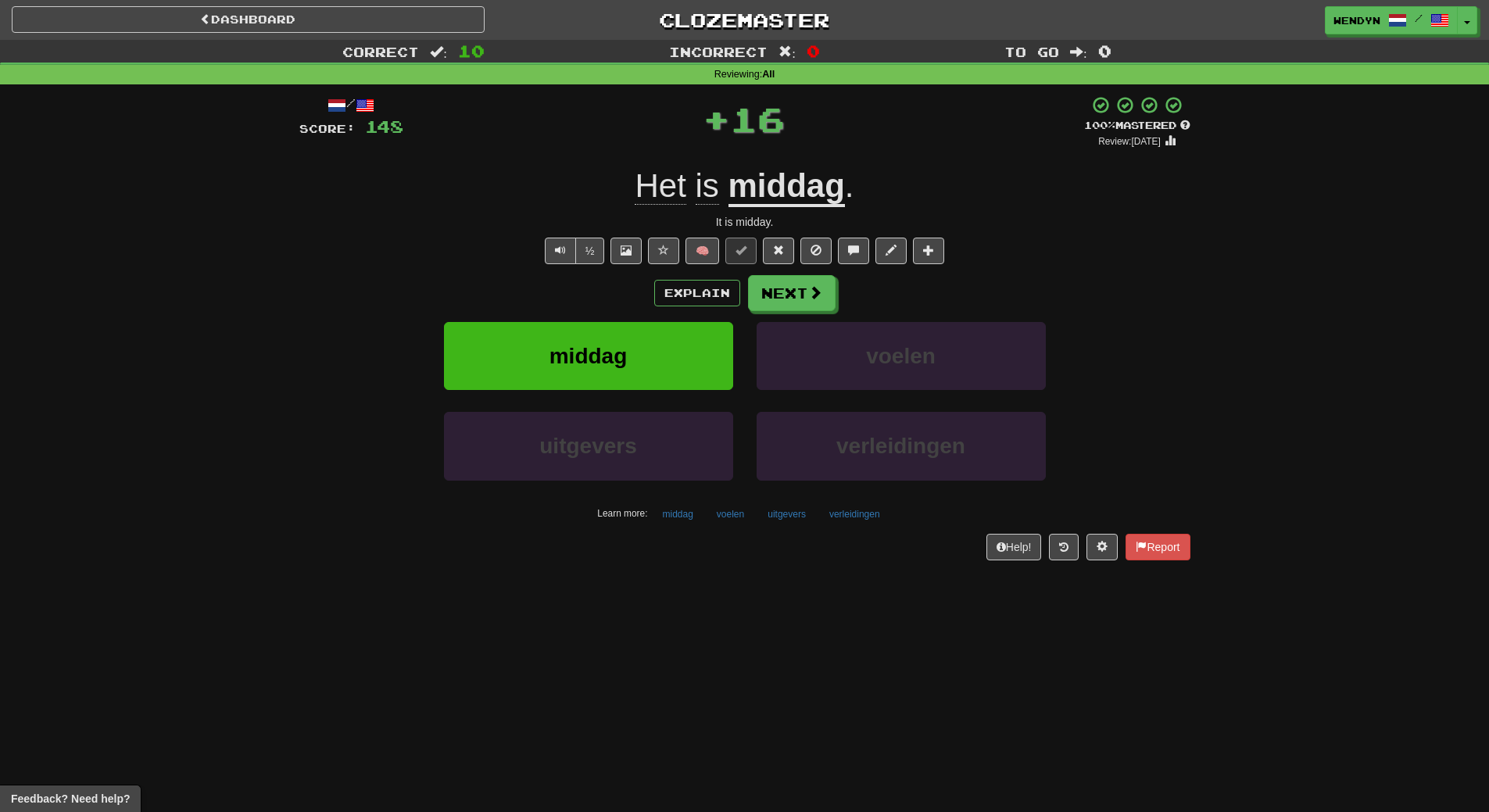
click at [638, 278] on div "Explain Next" at bounding box center [745, 293] width 891 height 36
click at [648, 341] on button "middag" at bounding box center [588, 355] width 289 height 68
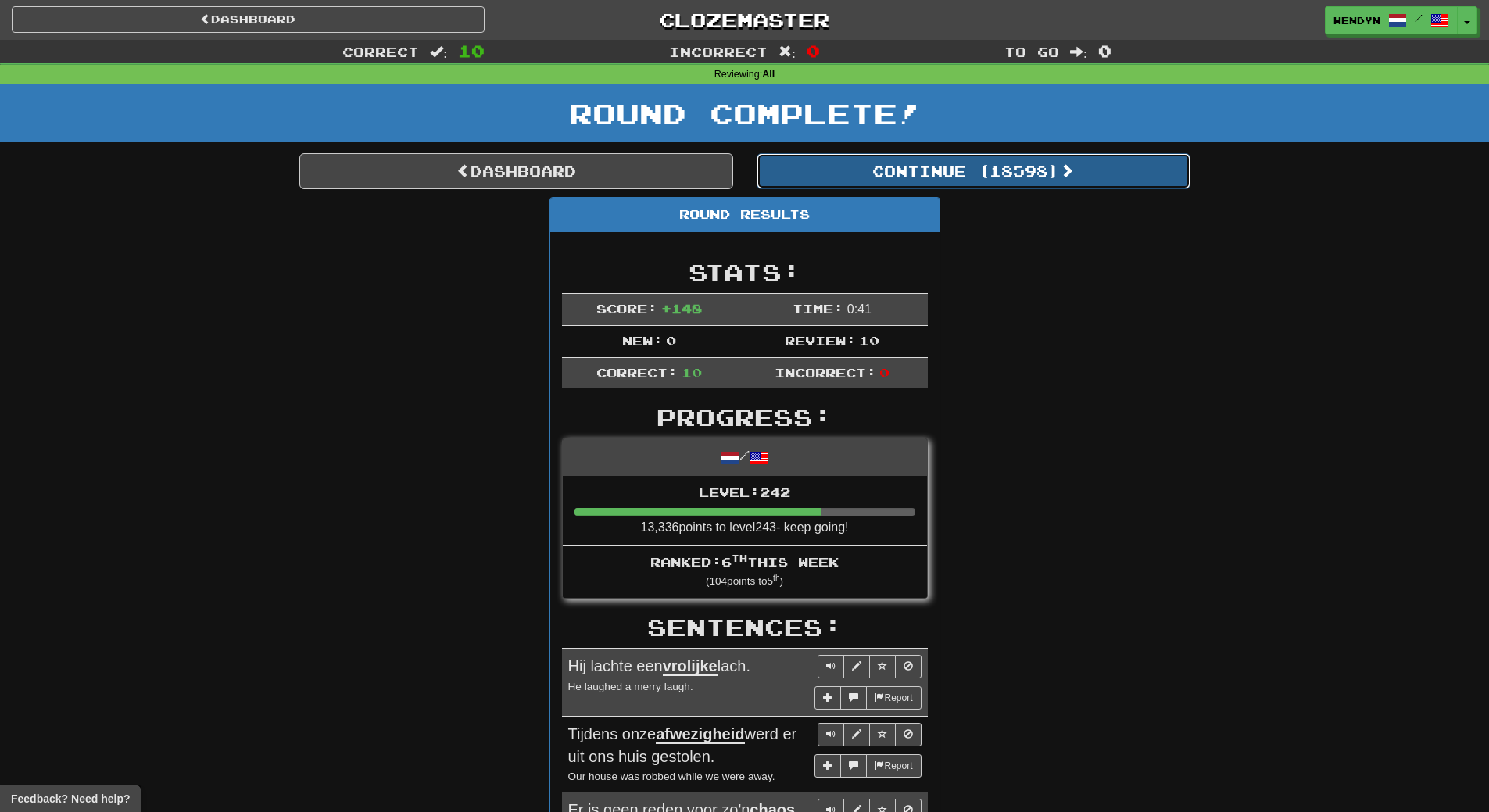
click at [1031, 185] on button "Continue ( 18598 )" at bounding box center [974, 171] width 434 height 36
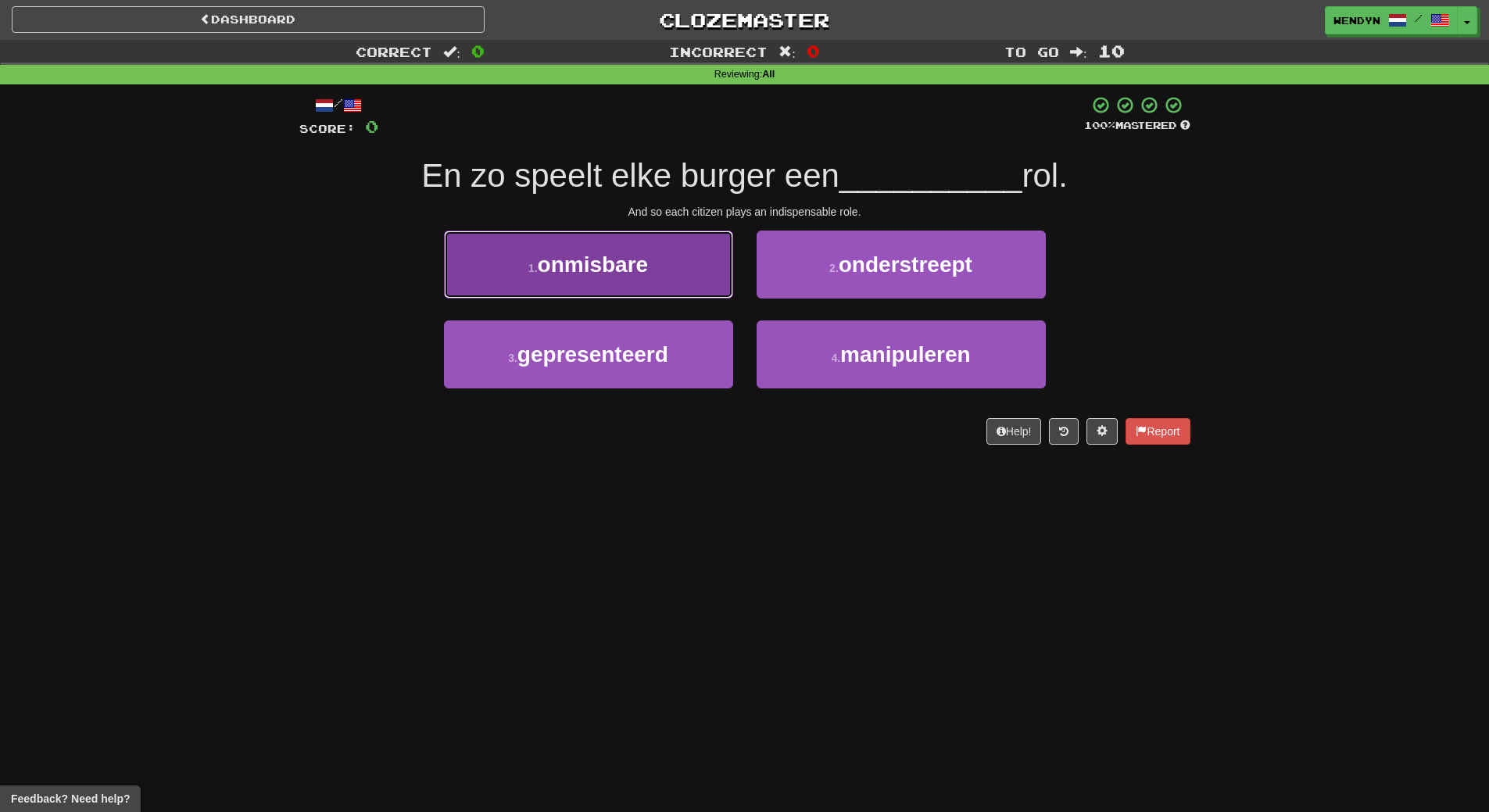
click at [670, 287] on button "1 . onmisbare" at bounding box center [588, 264] width 289 height 68
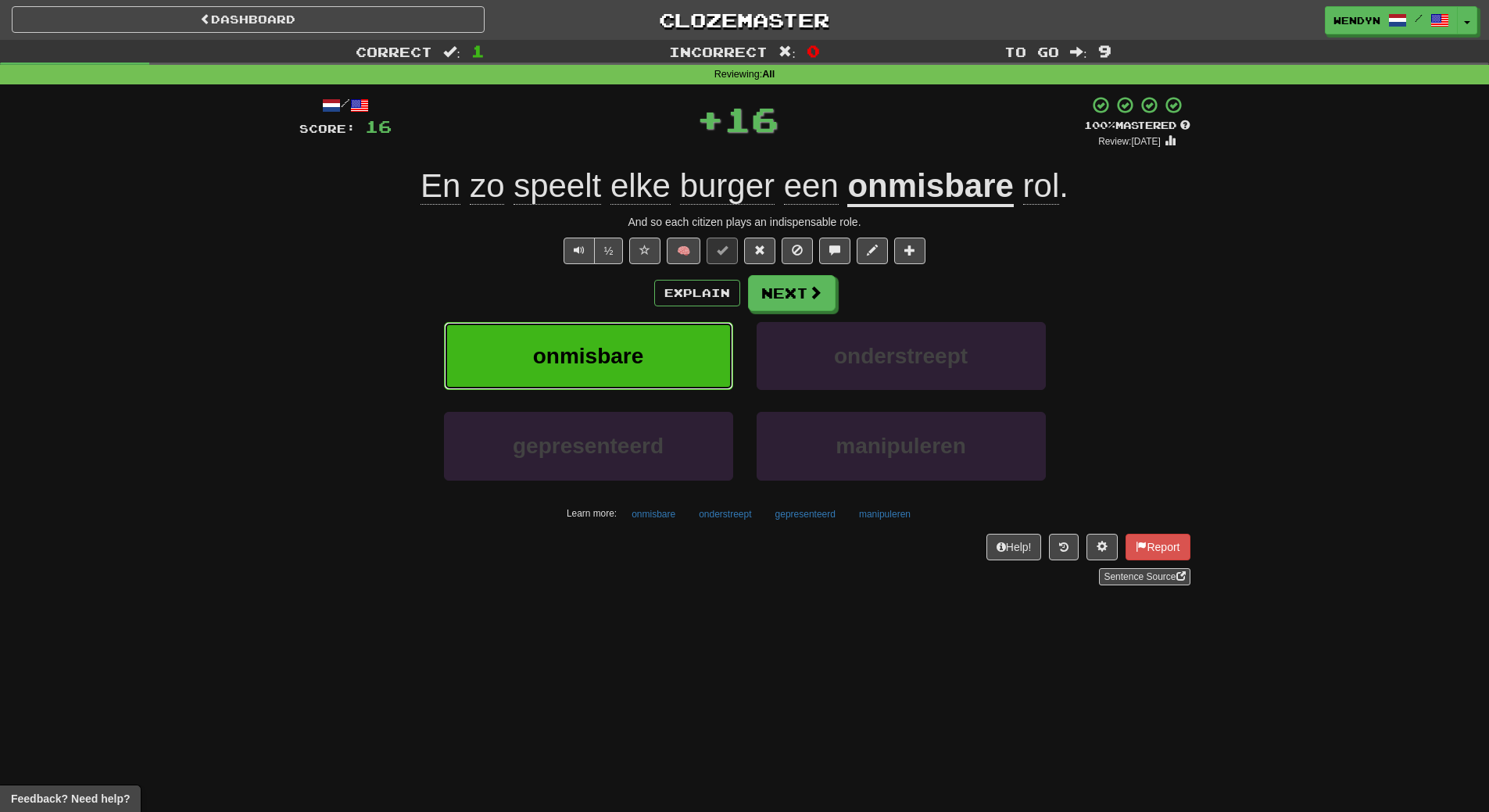
click at [664, 349] on button "onmisbare" at bounding box center [588, 355] width 289 height 68
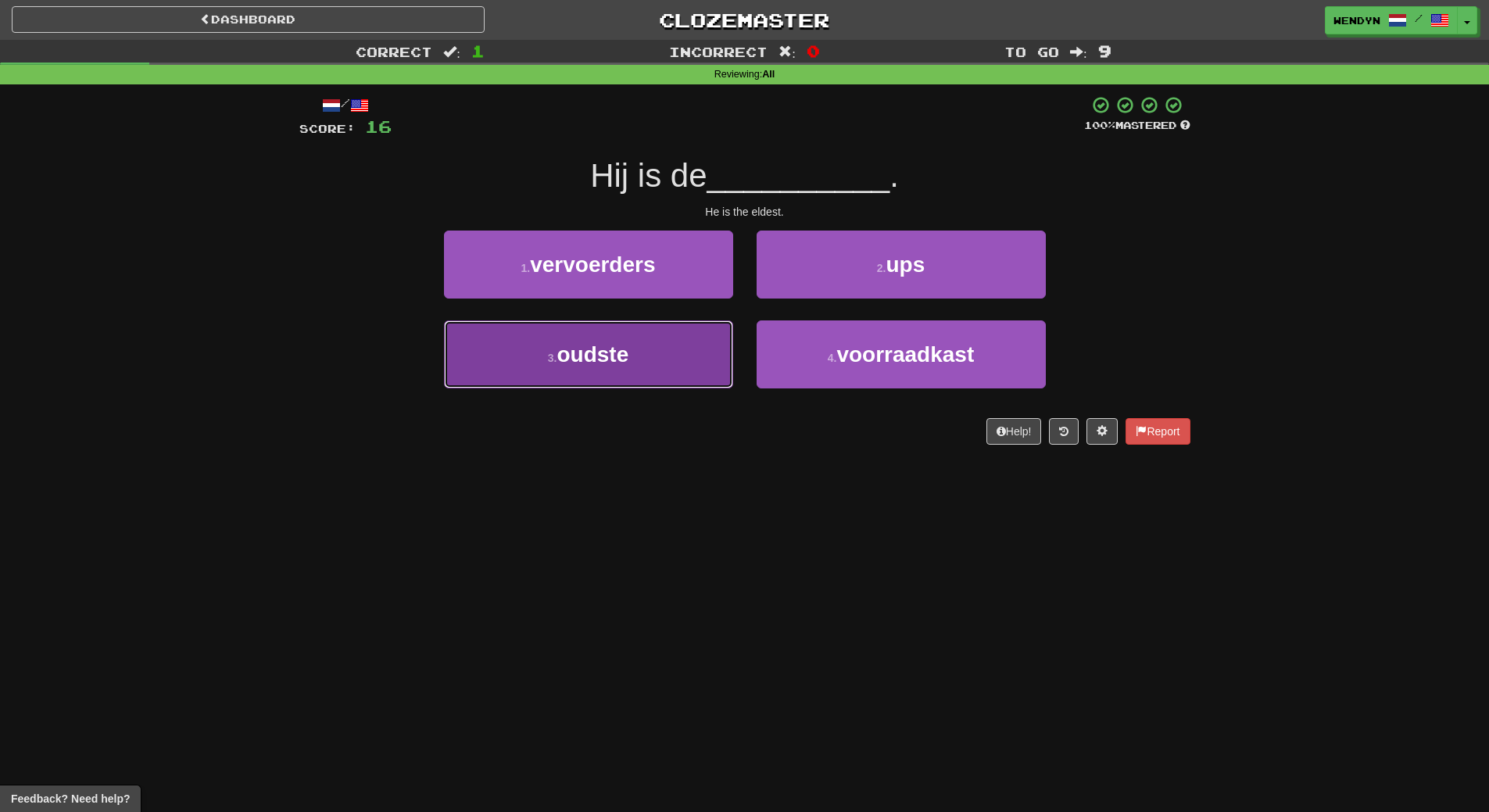
click at [647, 373] on button "3 . oudste" at bounding box center [588, 354] width 289 height 68
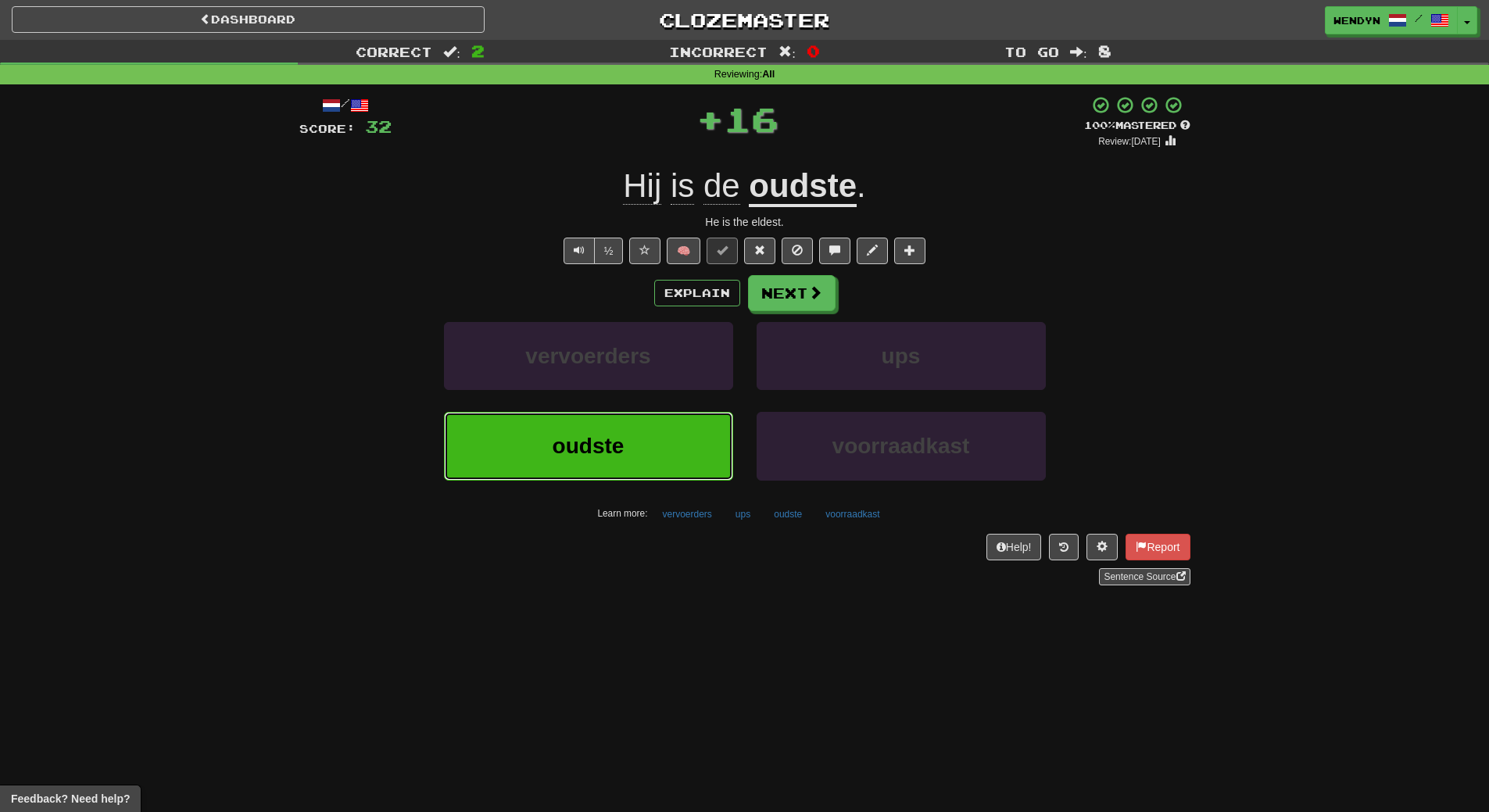
click at [645, 424] on button "oudste" at bounding box center [588, 446] width 289 height 68
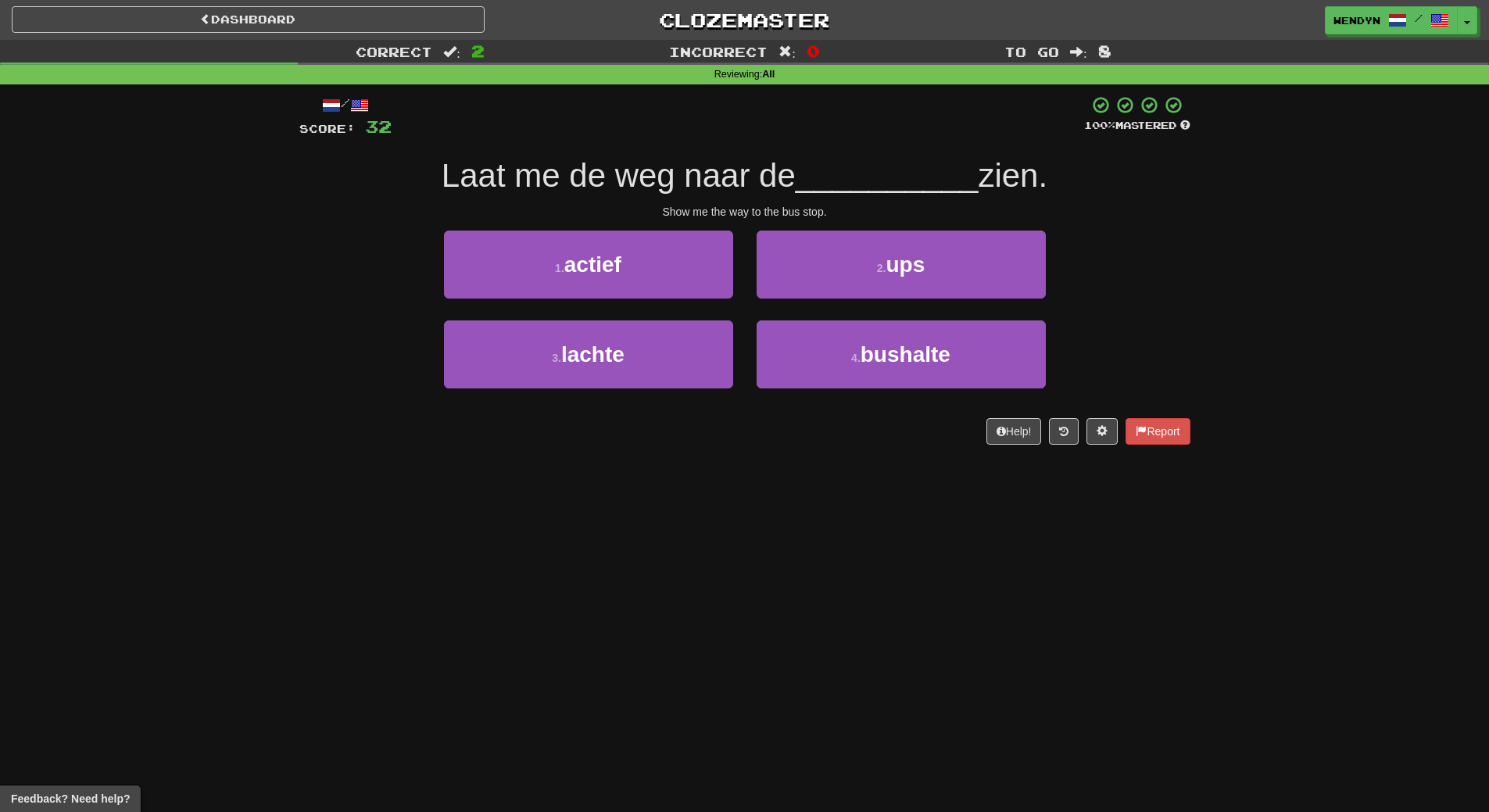
click at [876, 390] on div "4 . bushalte" at bounding box center [901, 365] width 313 height 90
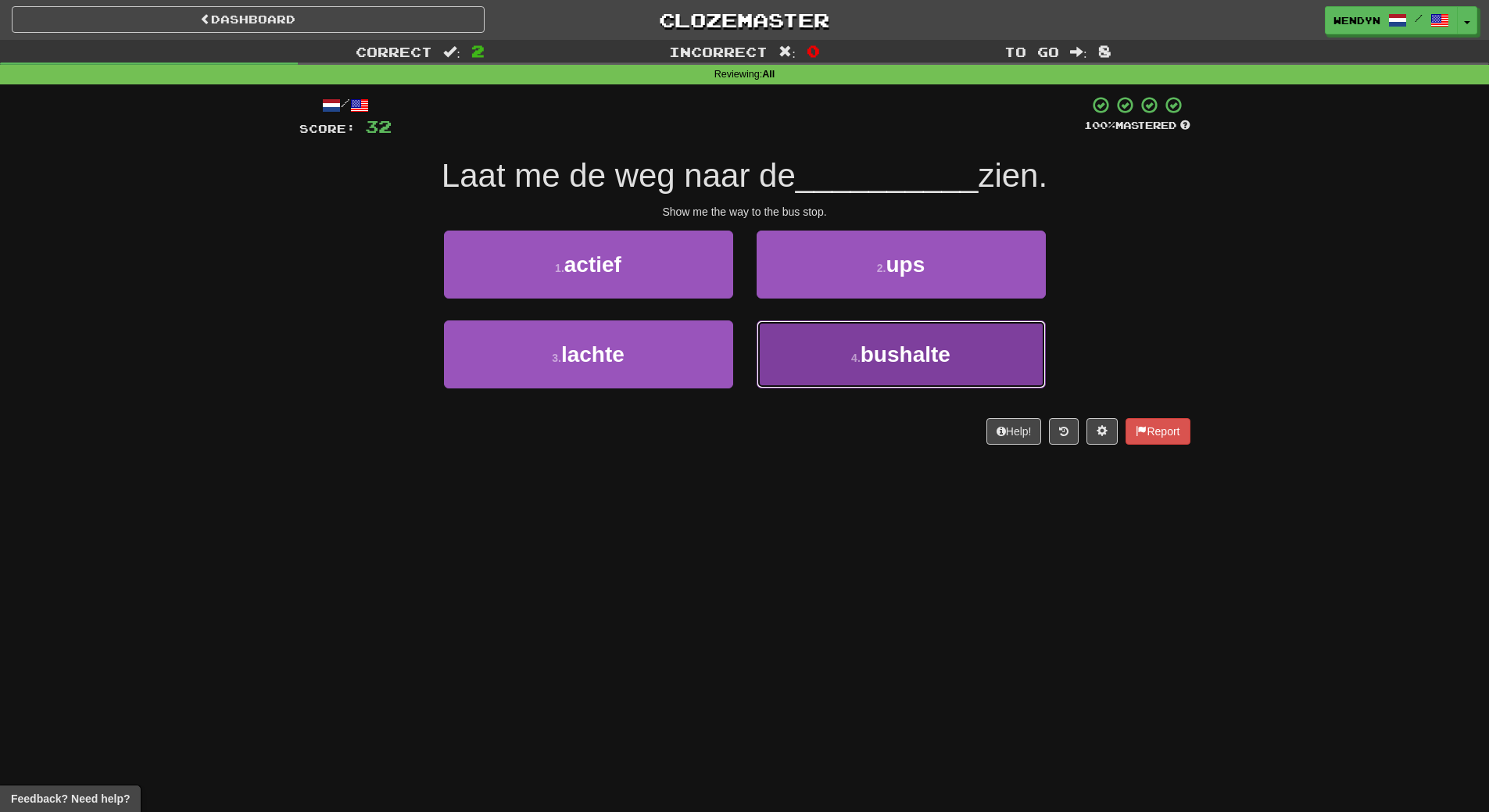
click at [886, 375] on button "4 . bushalte" at bounding box center [901, 354] width 289 height 68
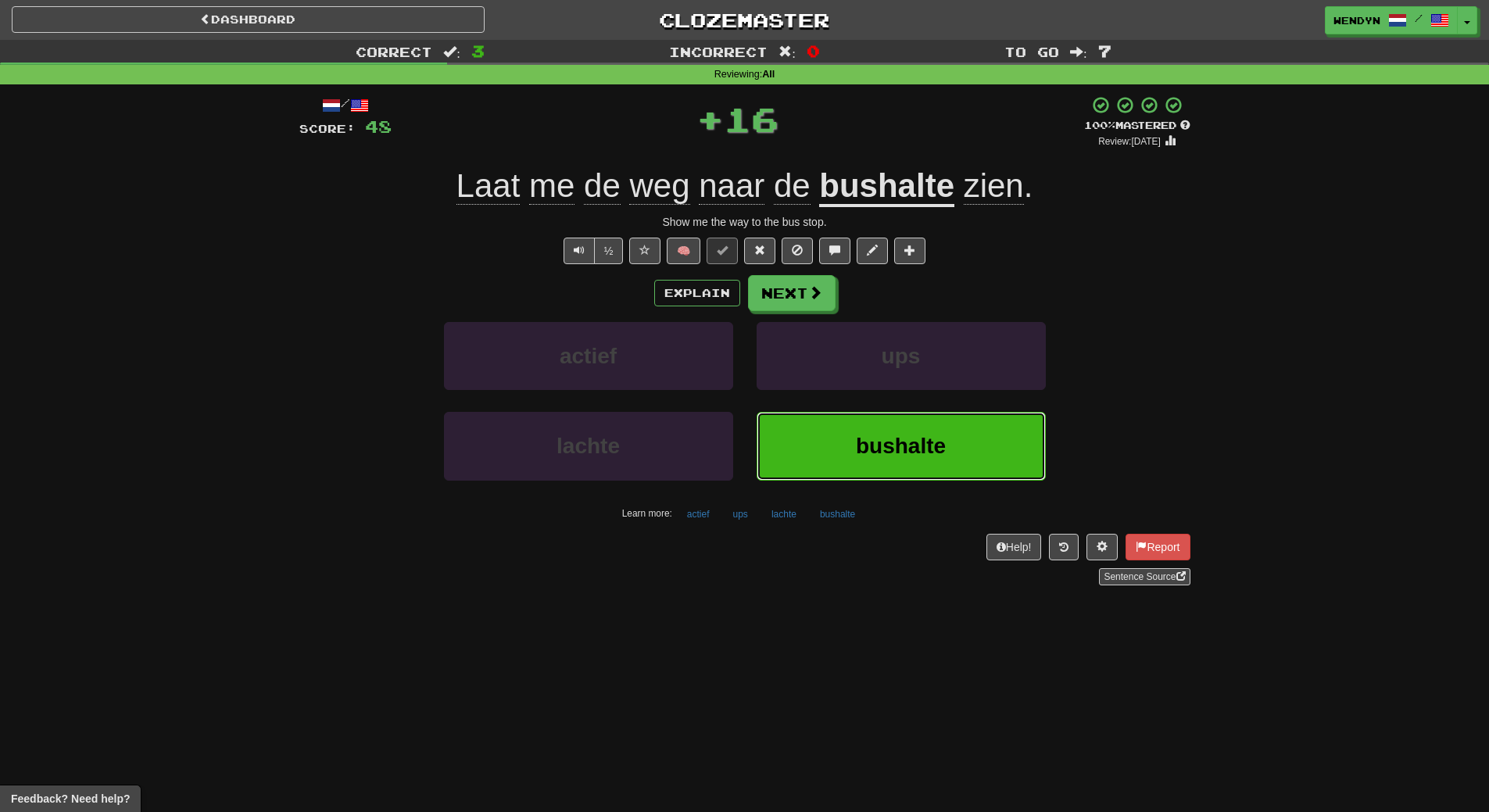
click at [875, 439] on span "bushalte" at bounding box center [901, 446] width 90 height 24
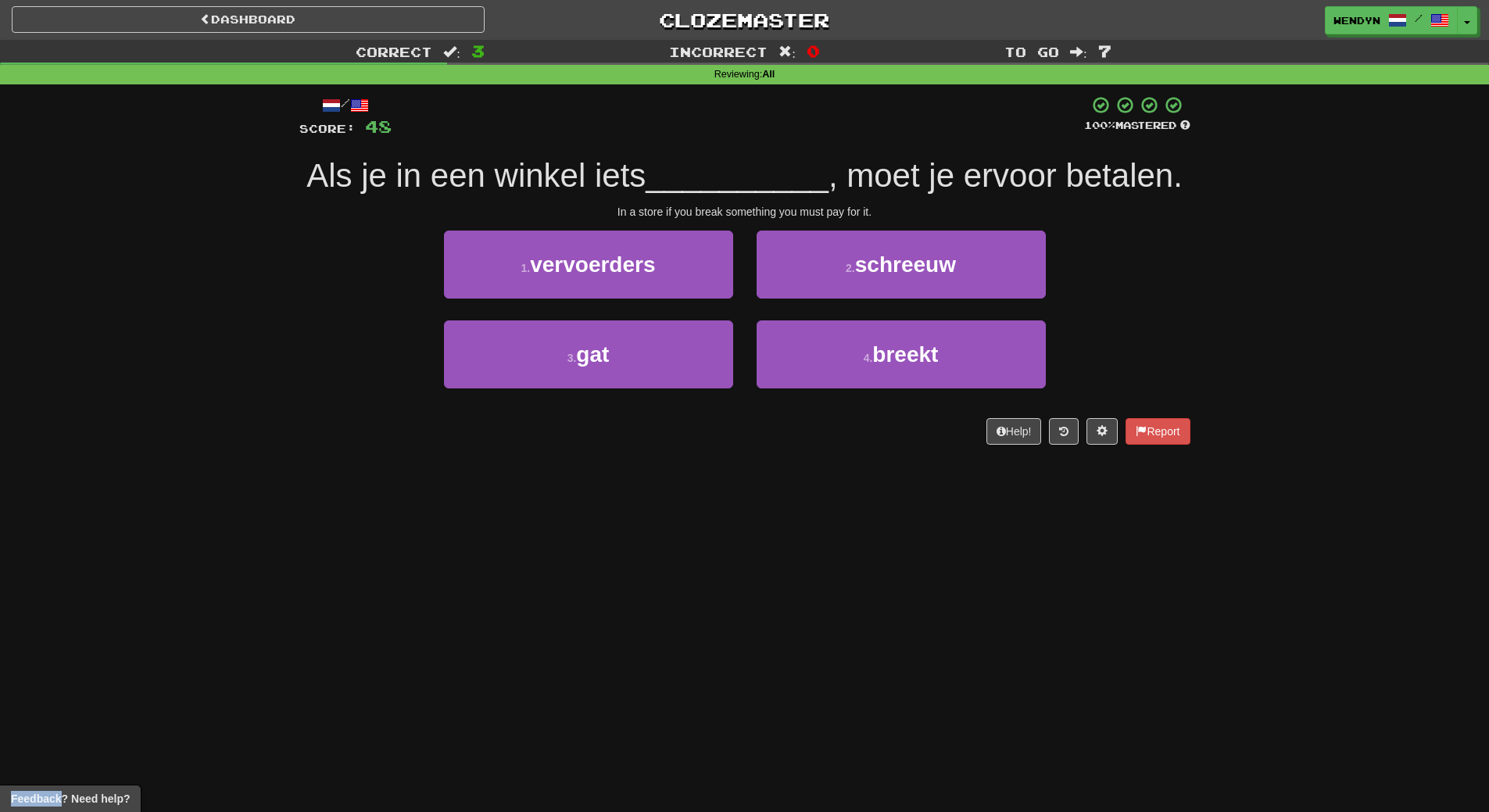
drag, startPoint x: 875, startPoint y: 439, endPoint x: 859, endPoint y: 547, distance: 109.2
click at [859, 547] on div "Dashboard Clozemaster WendyN / Toggle Dropdown Dashboard Leaderboard Activity F…" at bounding box center [744, 406] width 1489 height 812
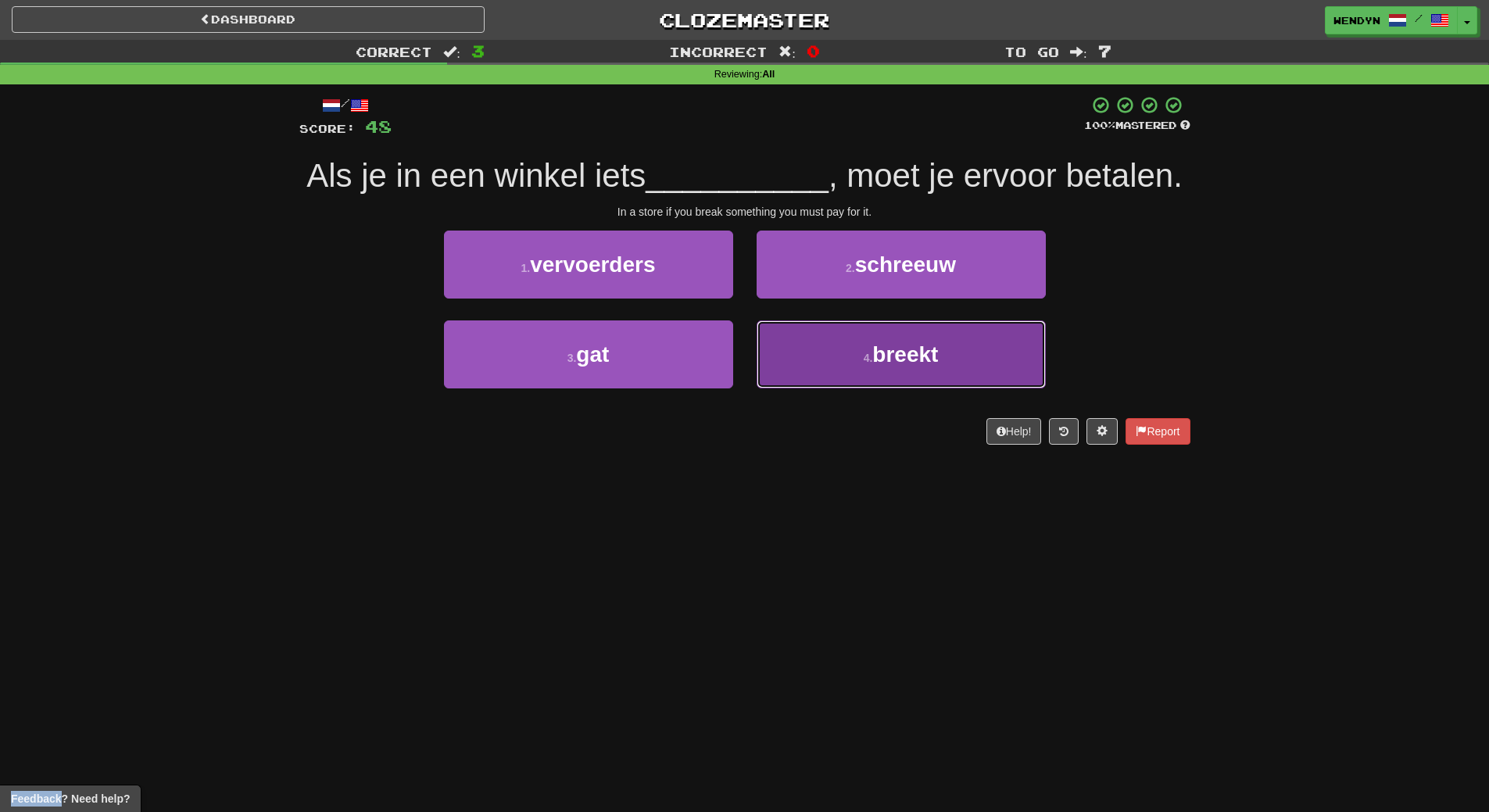
click at [905, 353] on span "breekt" at bounding box center [905, 354] width 66 height 24
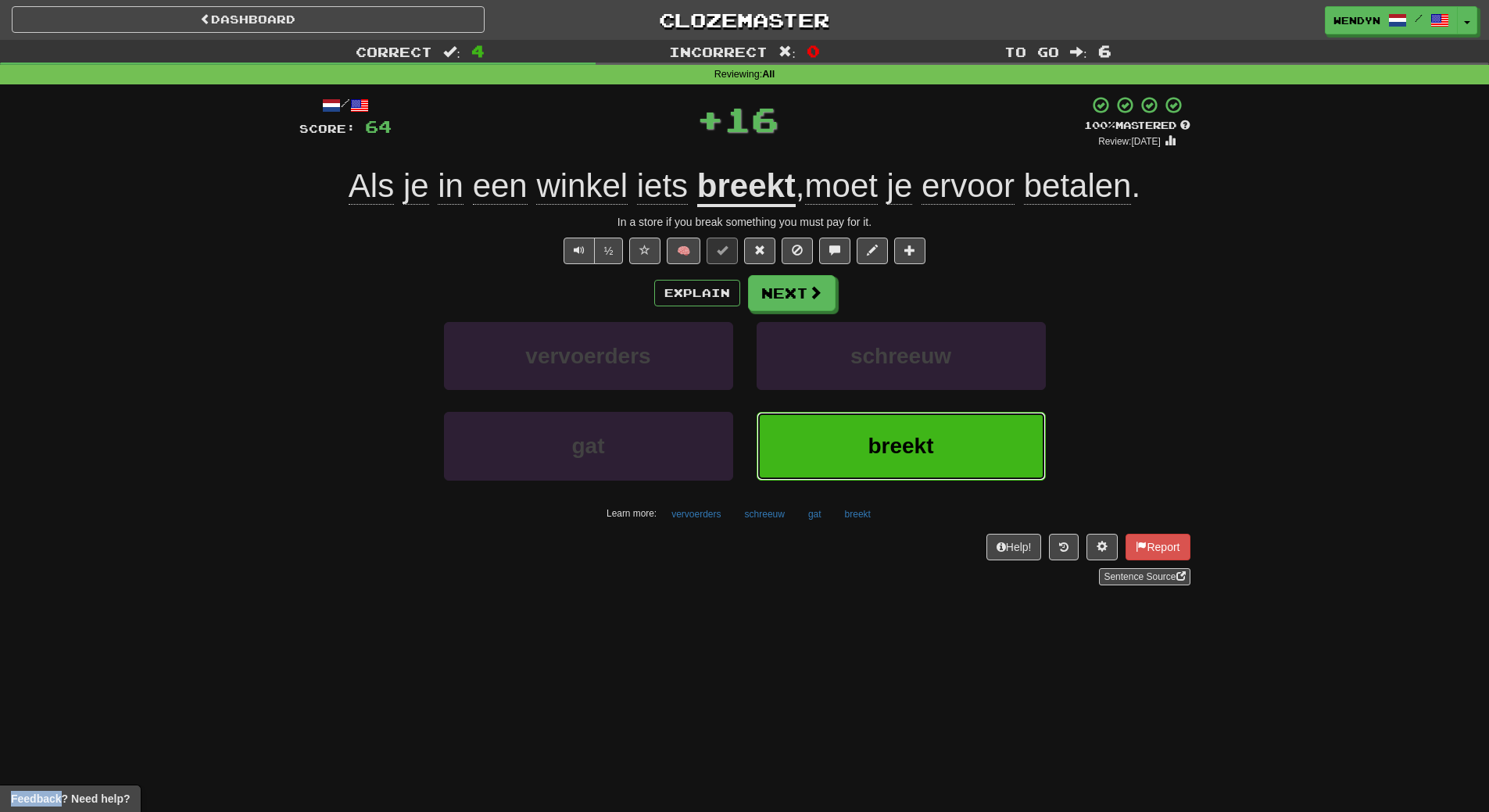
click at [905, 449] on span "breekt" at bounding box center [901, 446] width 66 height 24
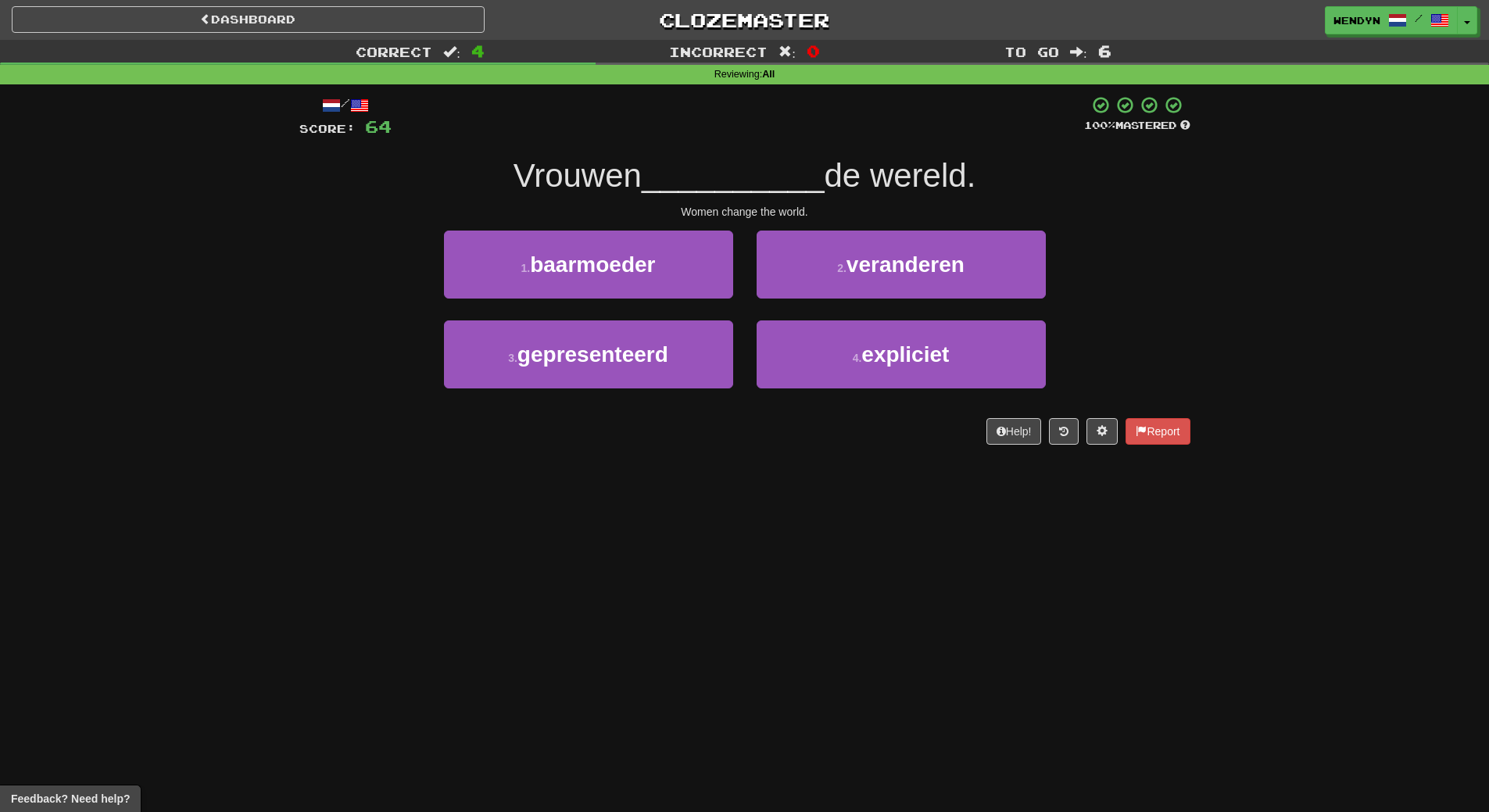
click at [983, 229] on div "/ Score: 64 100 % Mastered Vrouwen __________ de wereld. Women change the world…" at bounding box center [745, 270] width 891 height 349
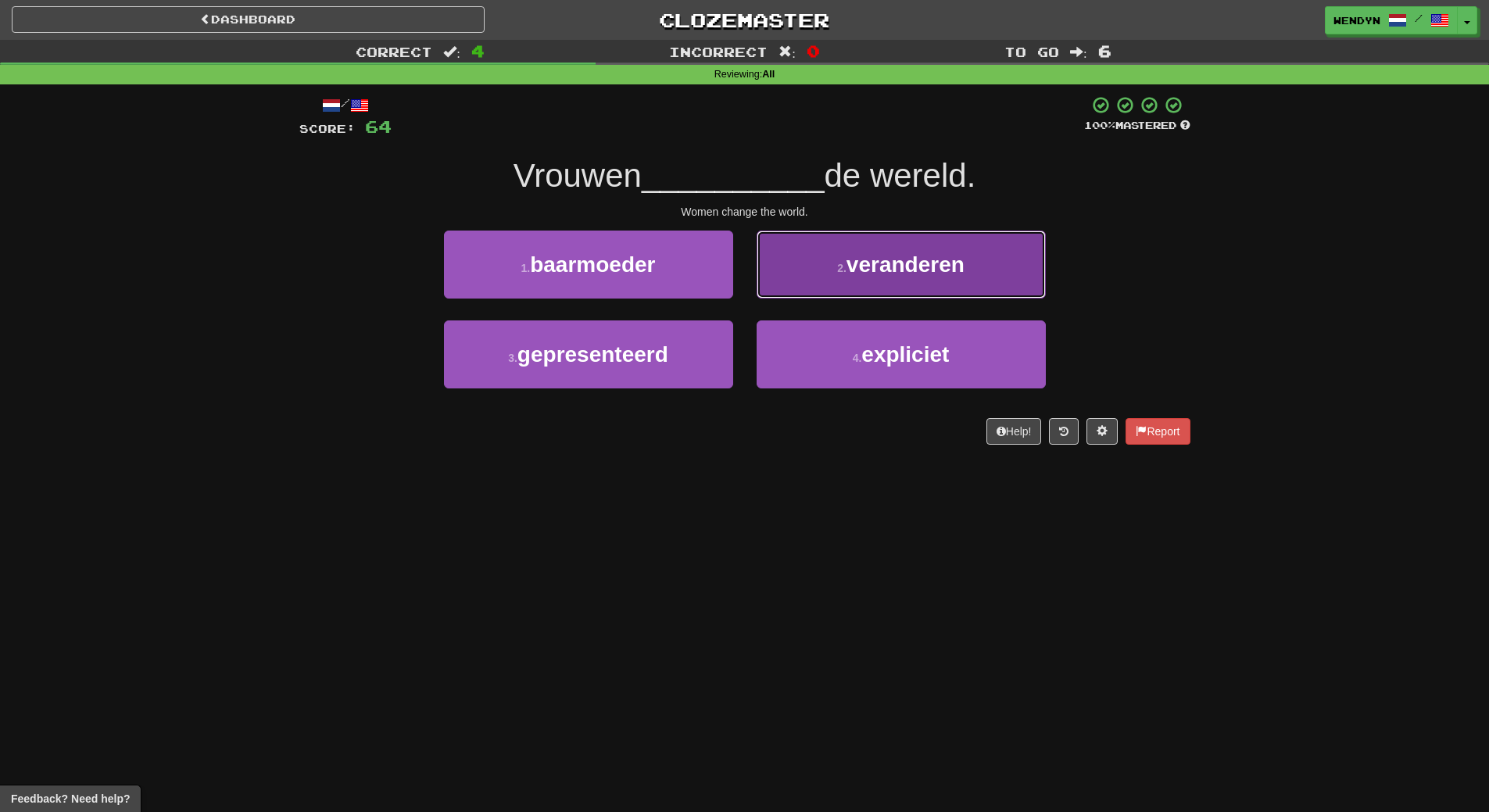
click at [981, 263] on button "2 . veranderen" at bounding box center [901, 264] width 289 height 68
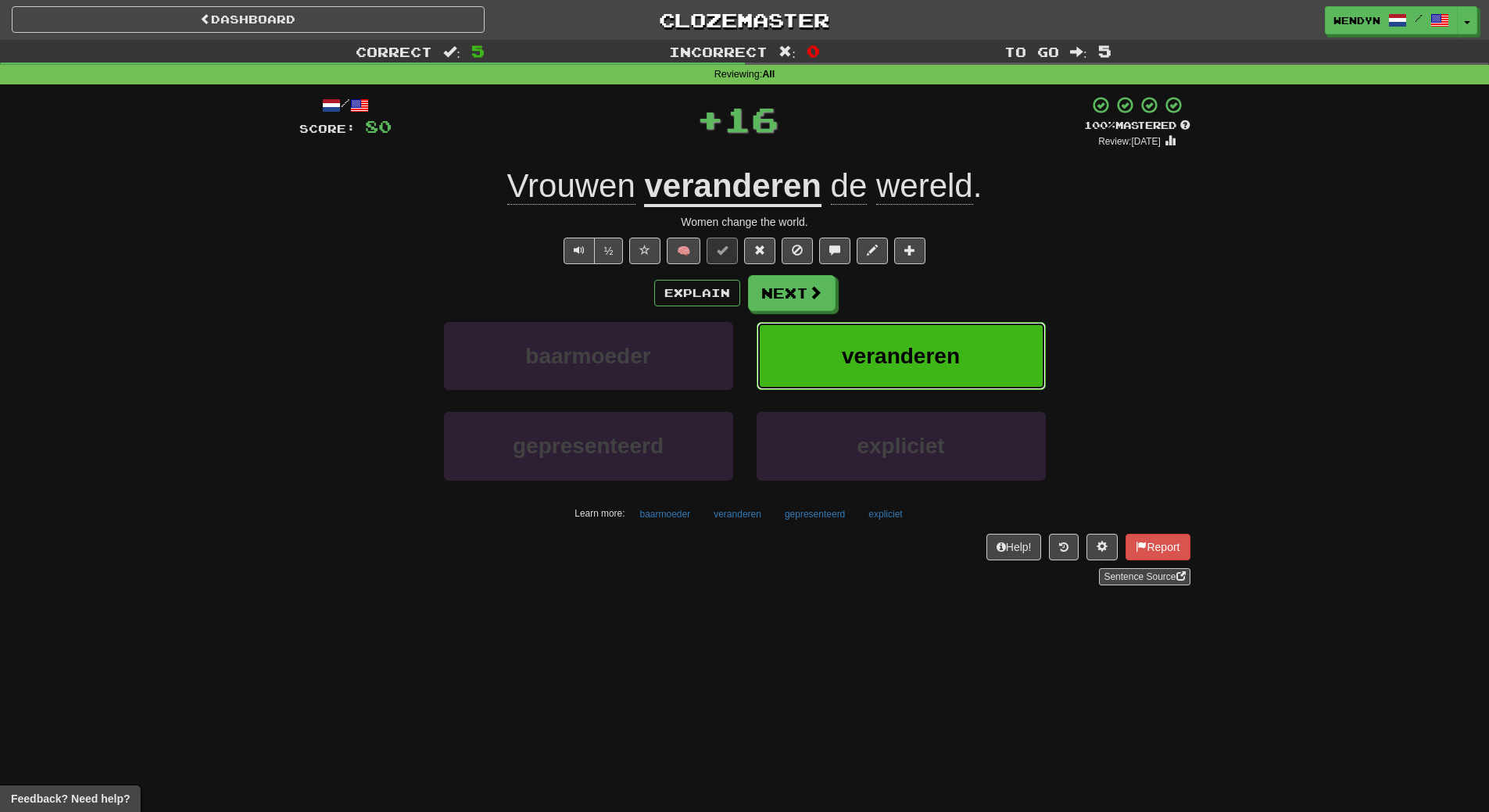
click at [979, 347] on button "veranderen" at bounding box center [901, 355] width 289 height 68
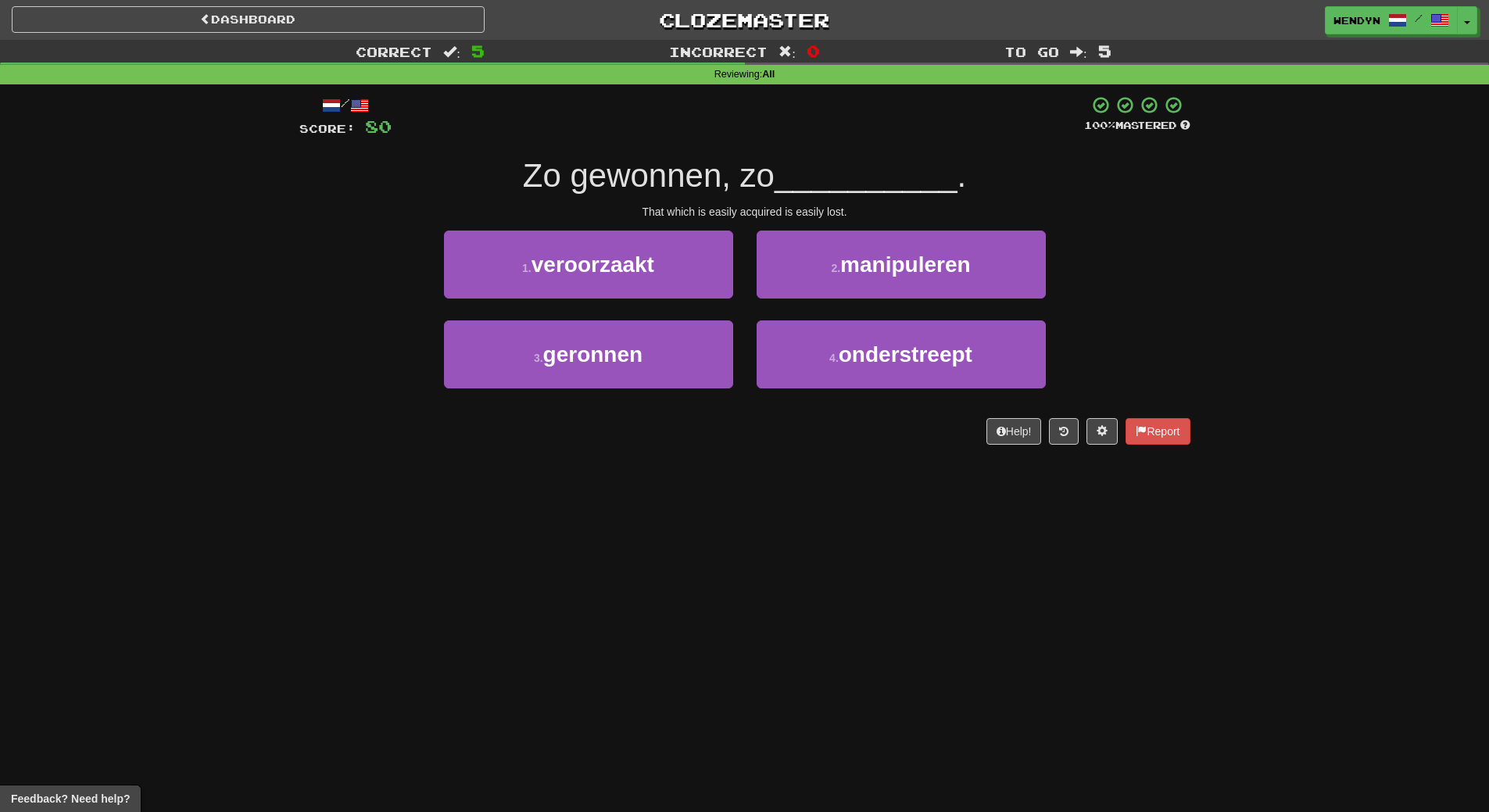
click at [911, 518] on div "Dashboard Clozemaster WendyN / Toggle Dropdown Dashboard Leaderboard Activity F…" at bounding box center [744, 406] width 1489 height 812
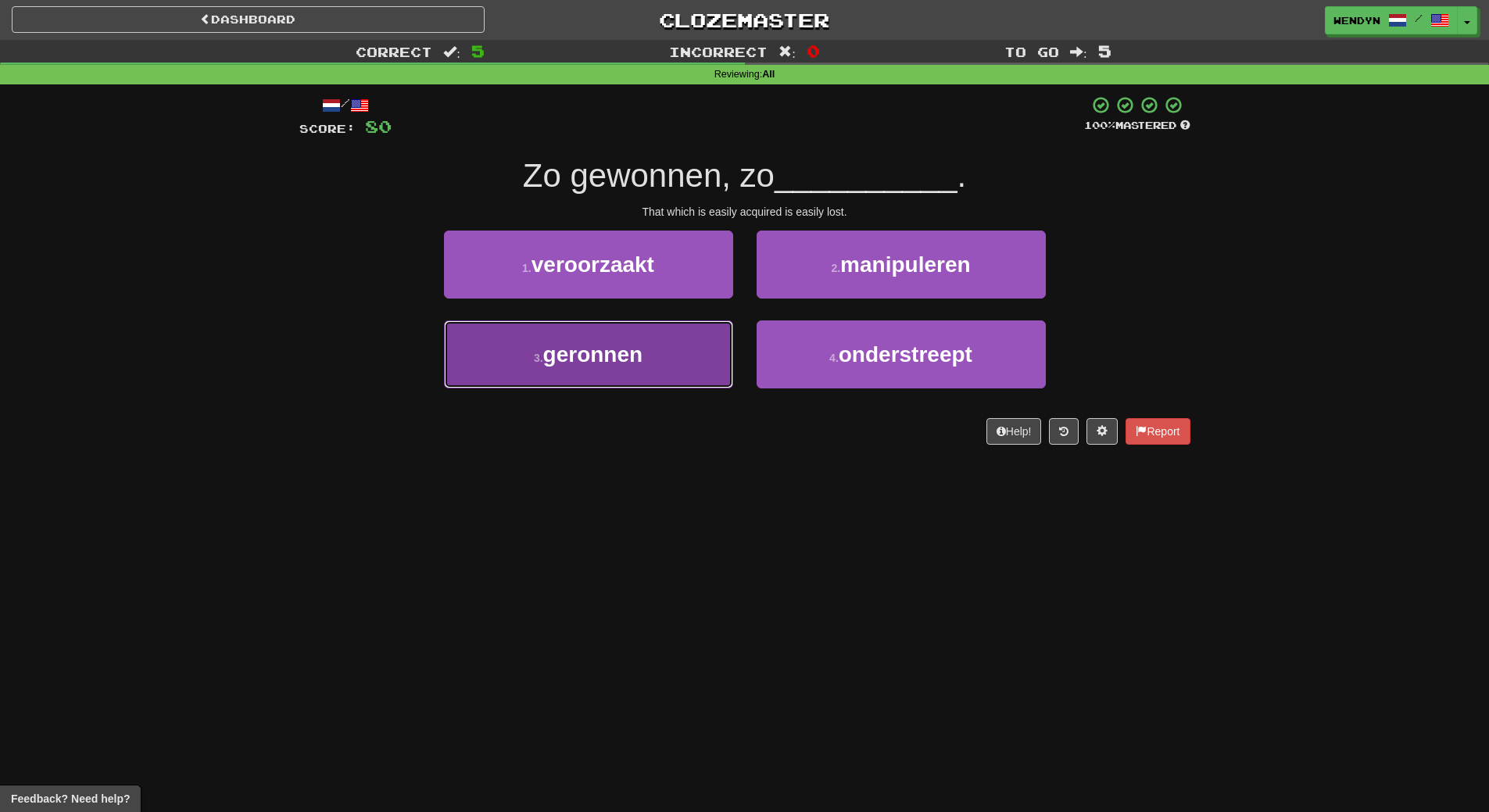
click at [676, 364] on button "3 . geronnen" at bounding box center [588, 354] width 289 height 68
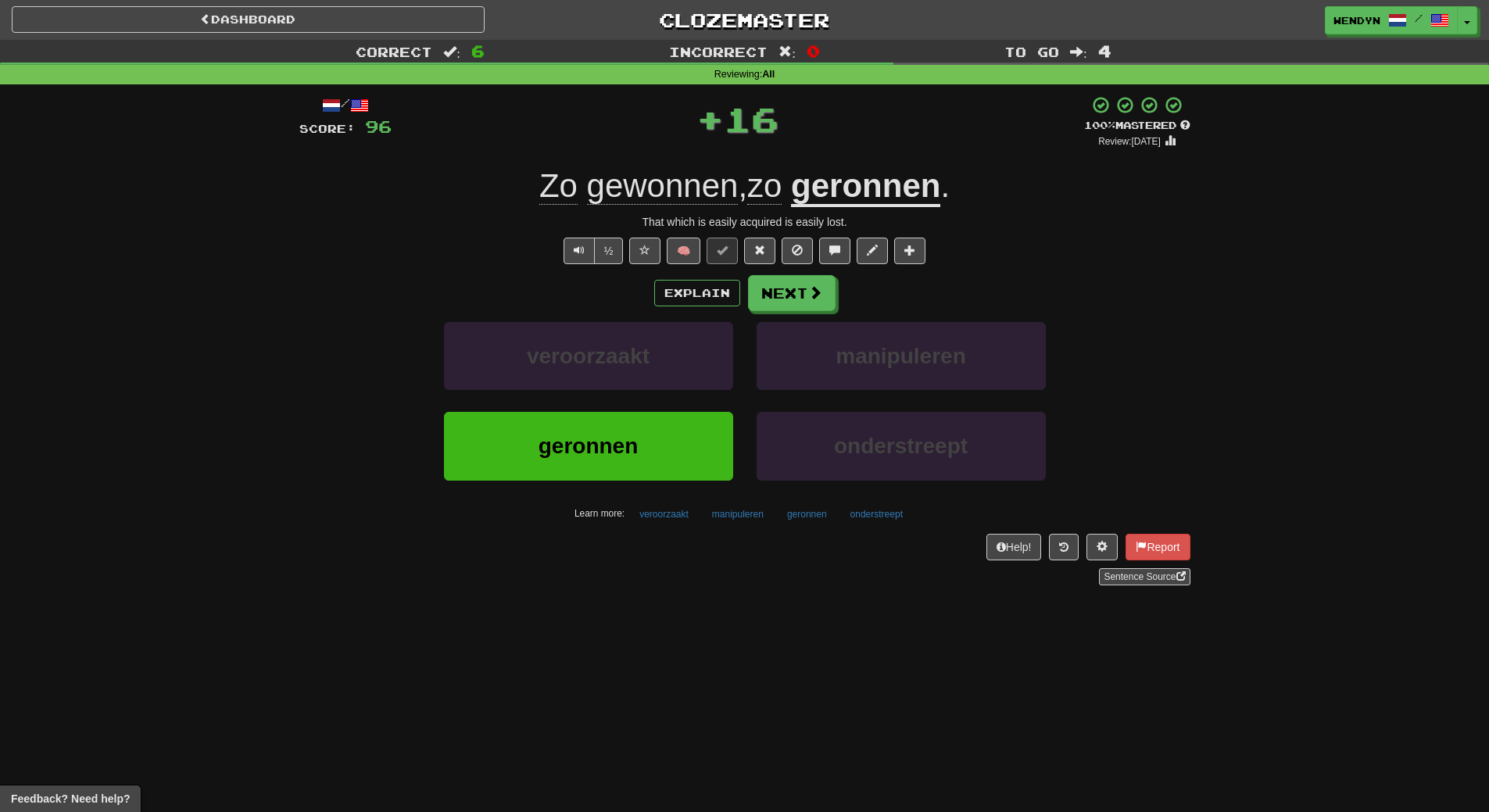
click at [669, 621] on div "Dashboard Clozemaster WendyN / Toggle Dropdown Dashboard Leaderboard Activity F…" at bounding box center [744, 406] width 1489 height 812
click at [676, 414] on button "geronnen" at bounding box center [588, 446] width 289 height 68
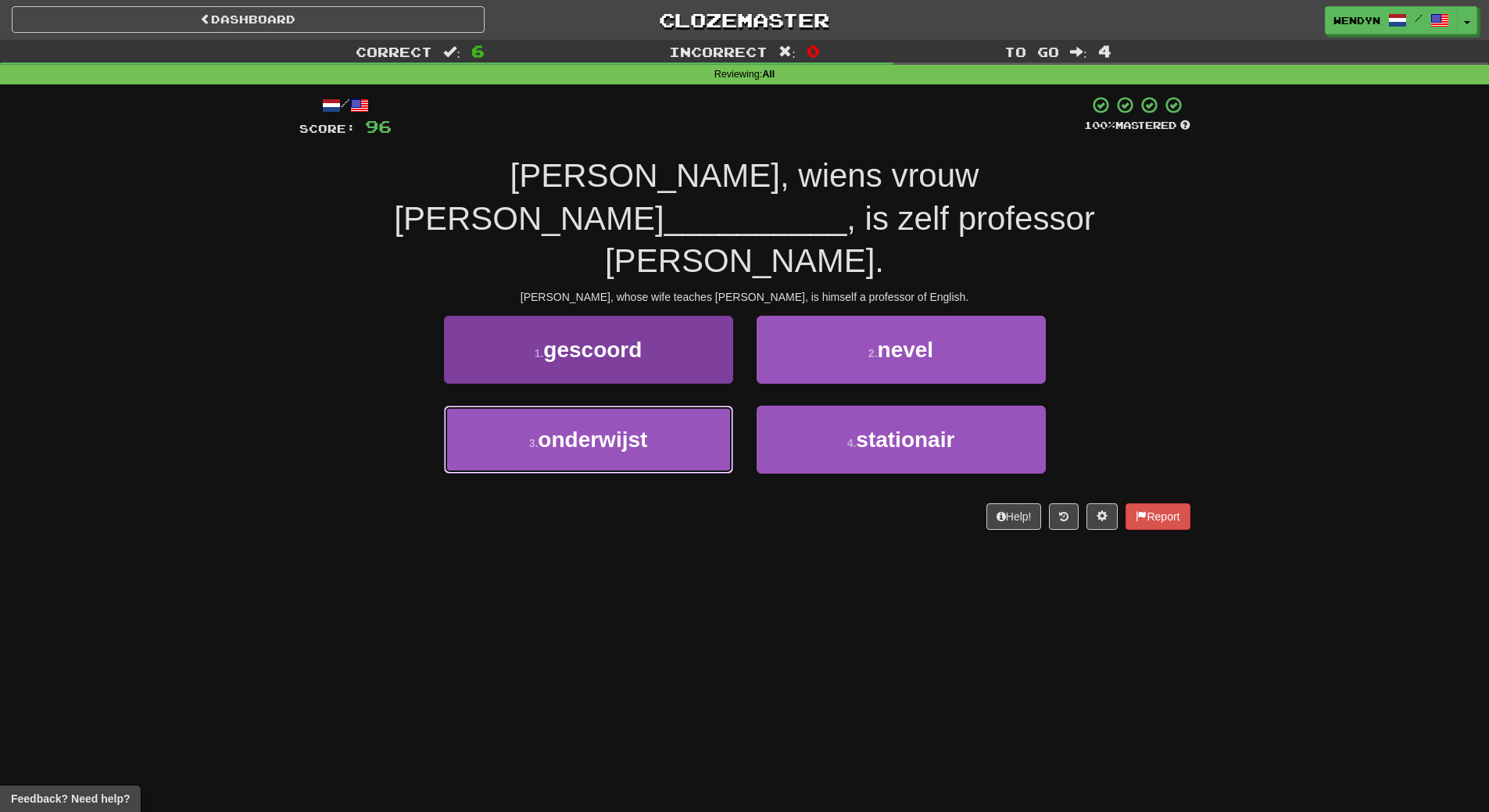
click at [648, 416] on button "3 . onderwijst" at bounding box center [588, 439] width 289 height 68
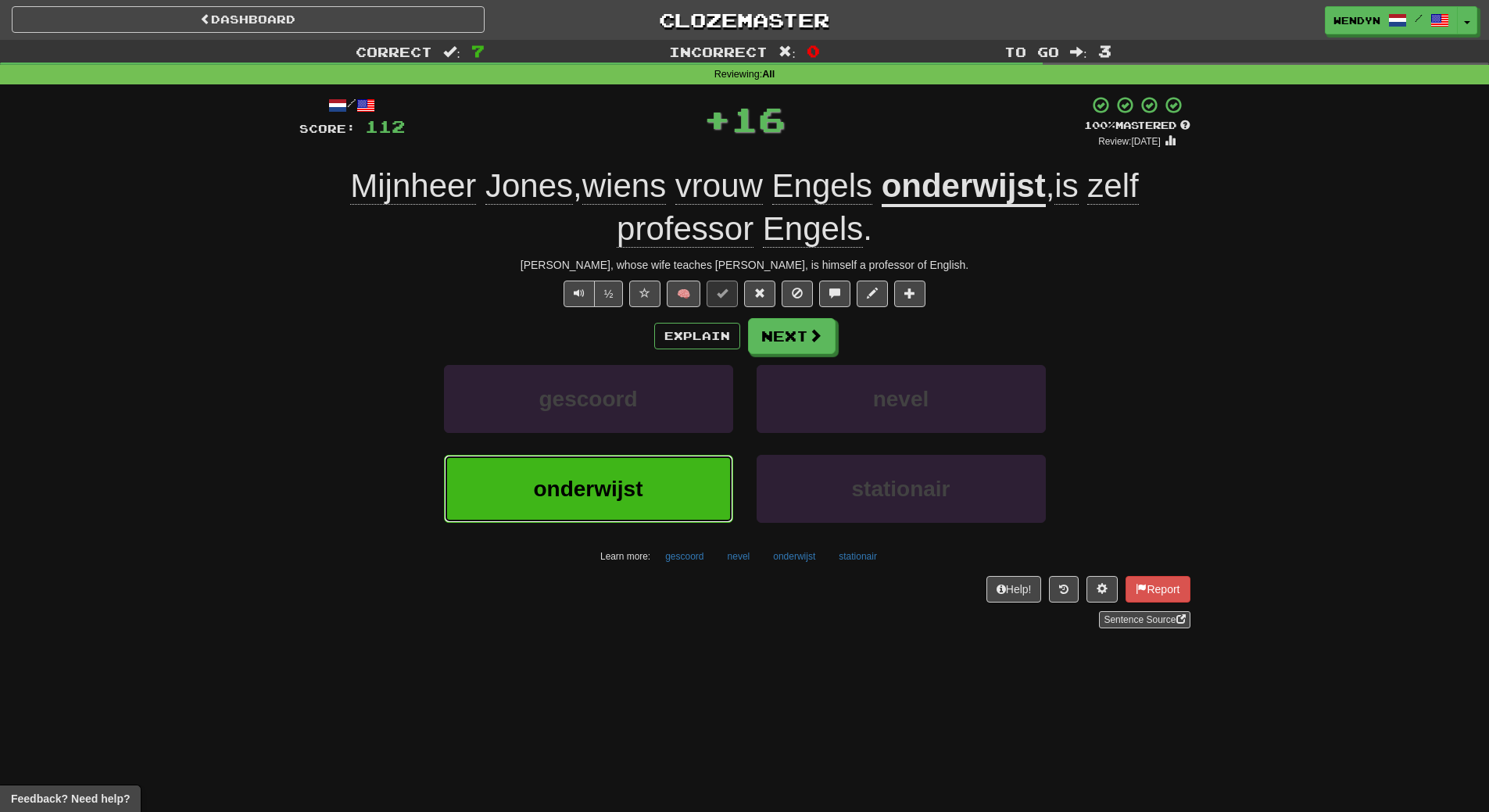
click at [643, 496] on button "onderwijst" at bounding box center [588, 489] width 289 height 68
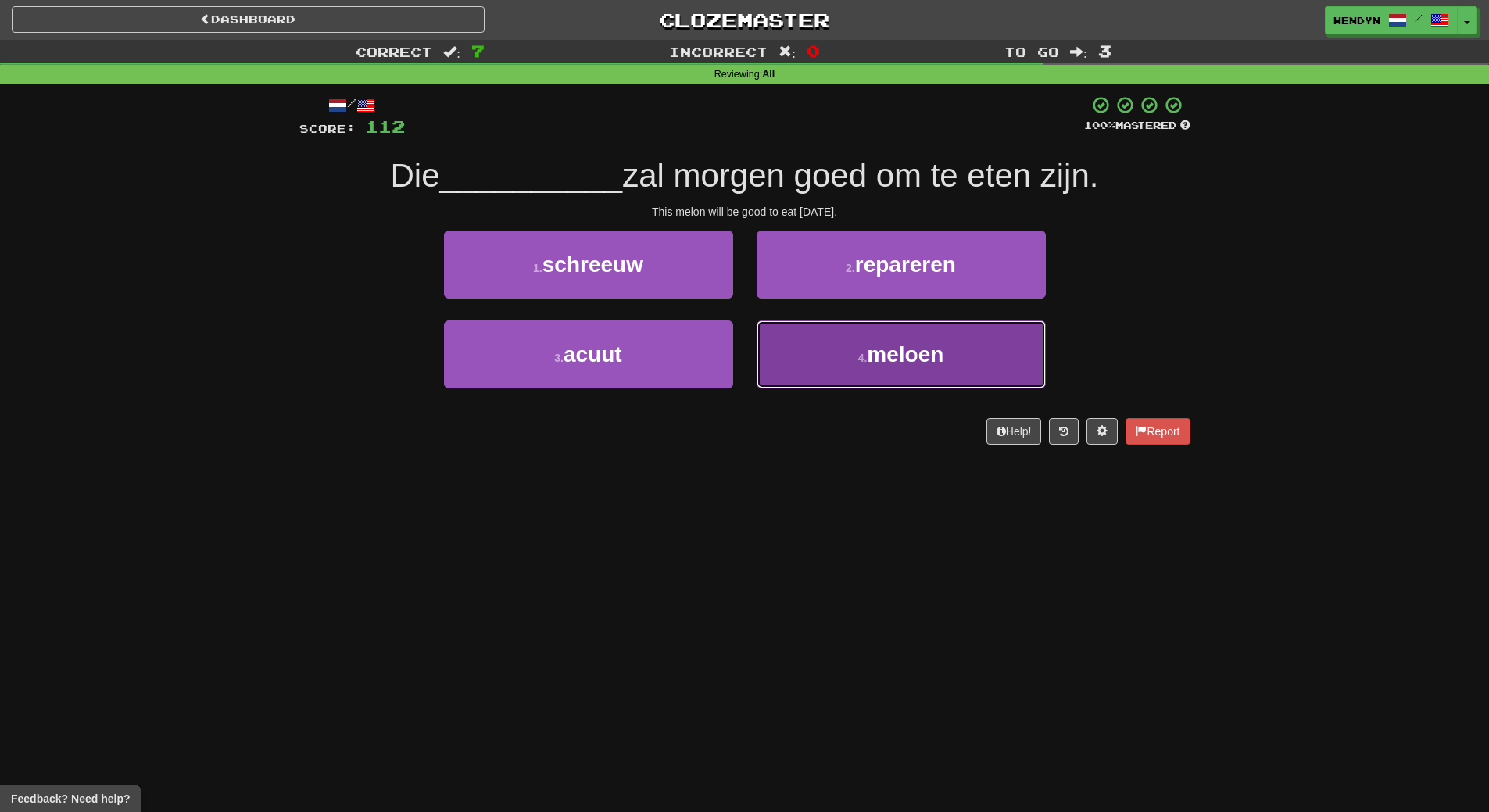
click at [930, 372] on button "4 . meloen" at bounding box center [901, 354] width 289 height 68
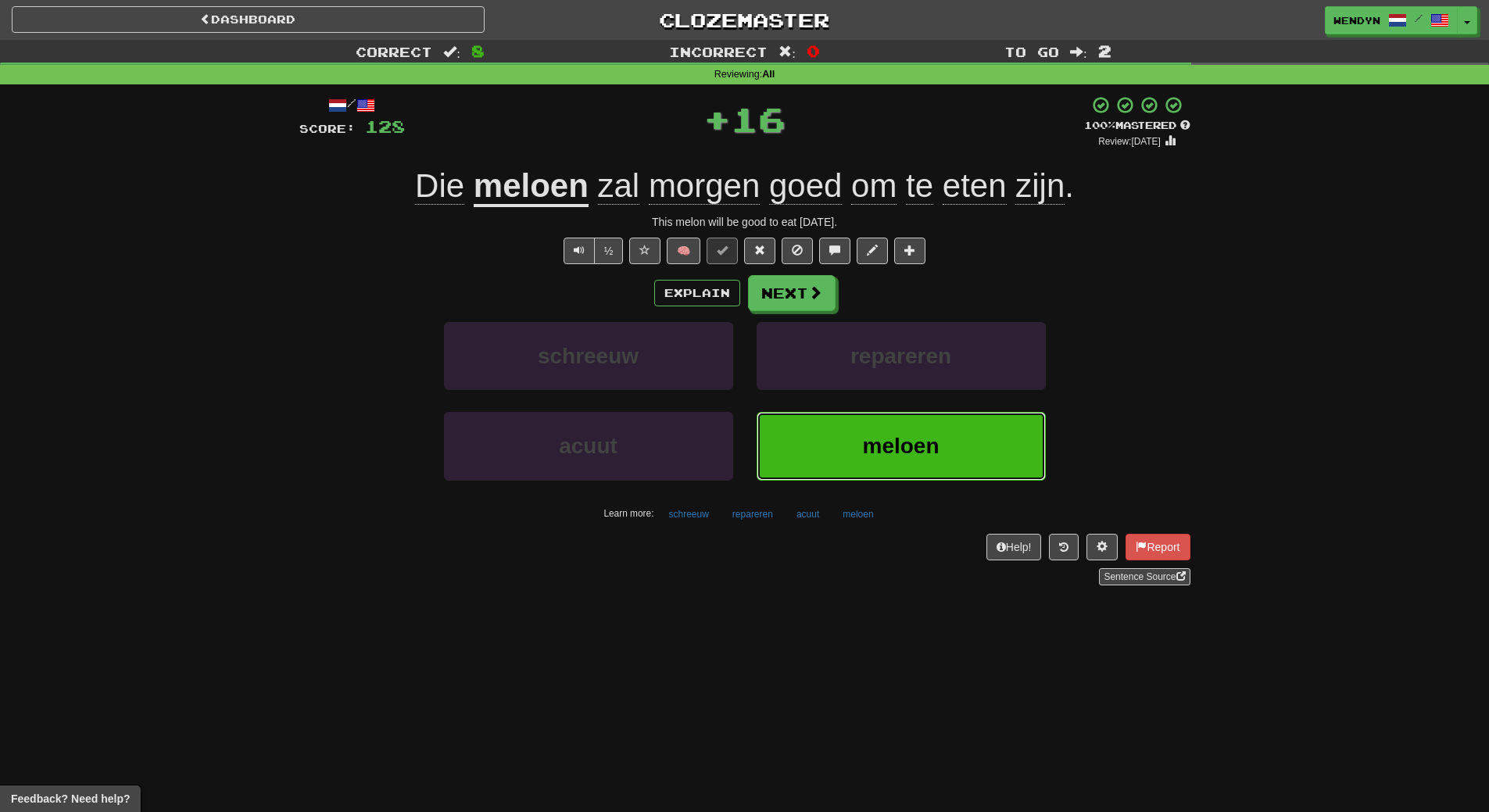
click at [913, 453] on span "meloen" at bounding box center [901, 446] width 77 height 24
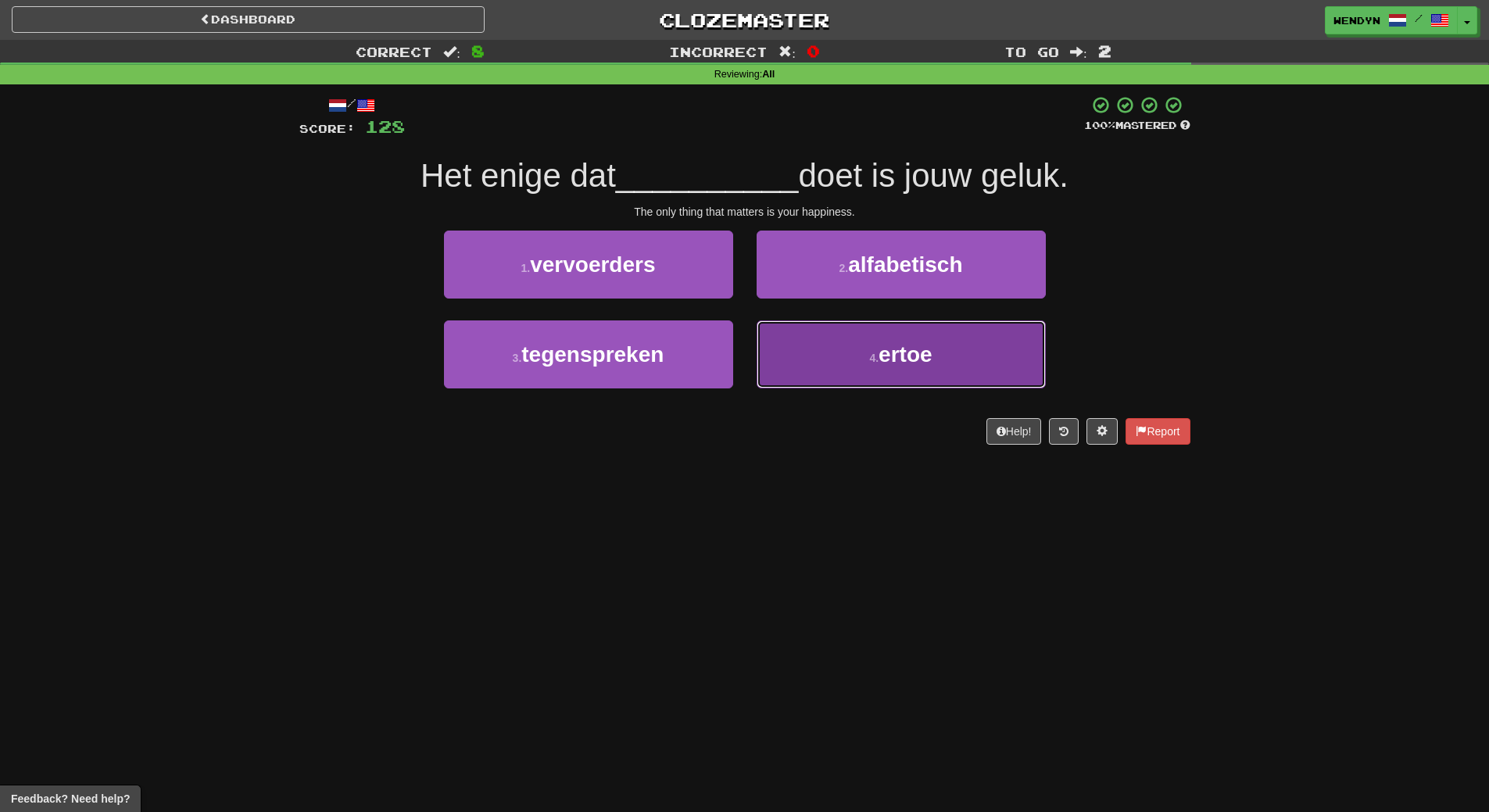
click at [949, 375] on button "4 . ertoe" at bounding box center [901, 354] width 289 height 68
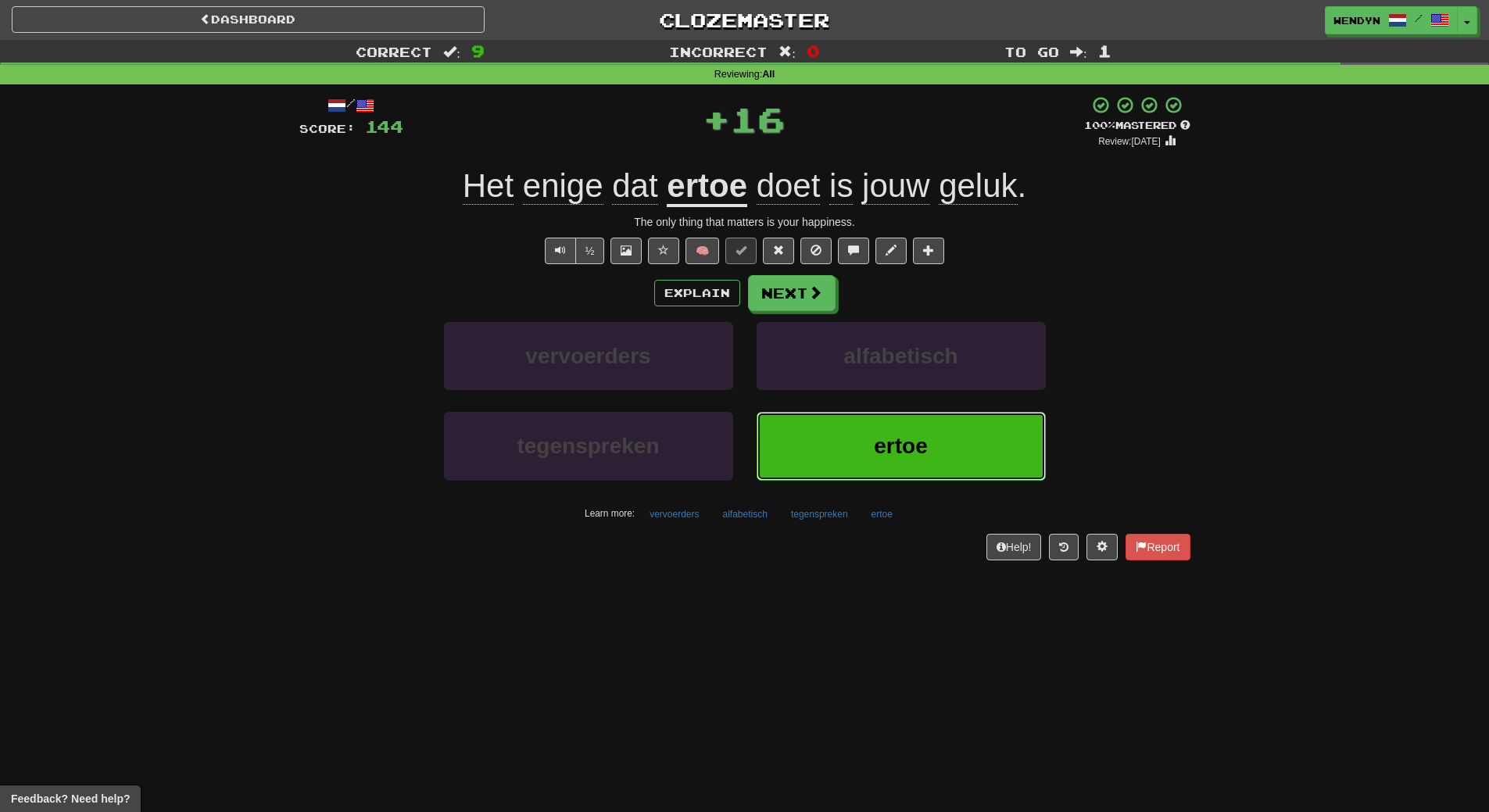
click at [945, 440] on button "ertoe" at bounding box center [901, 446] width 289 height 68
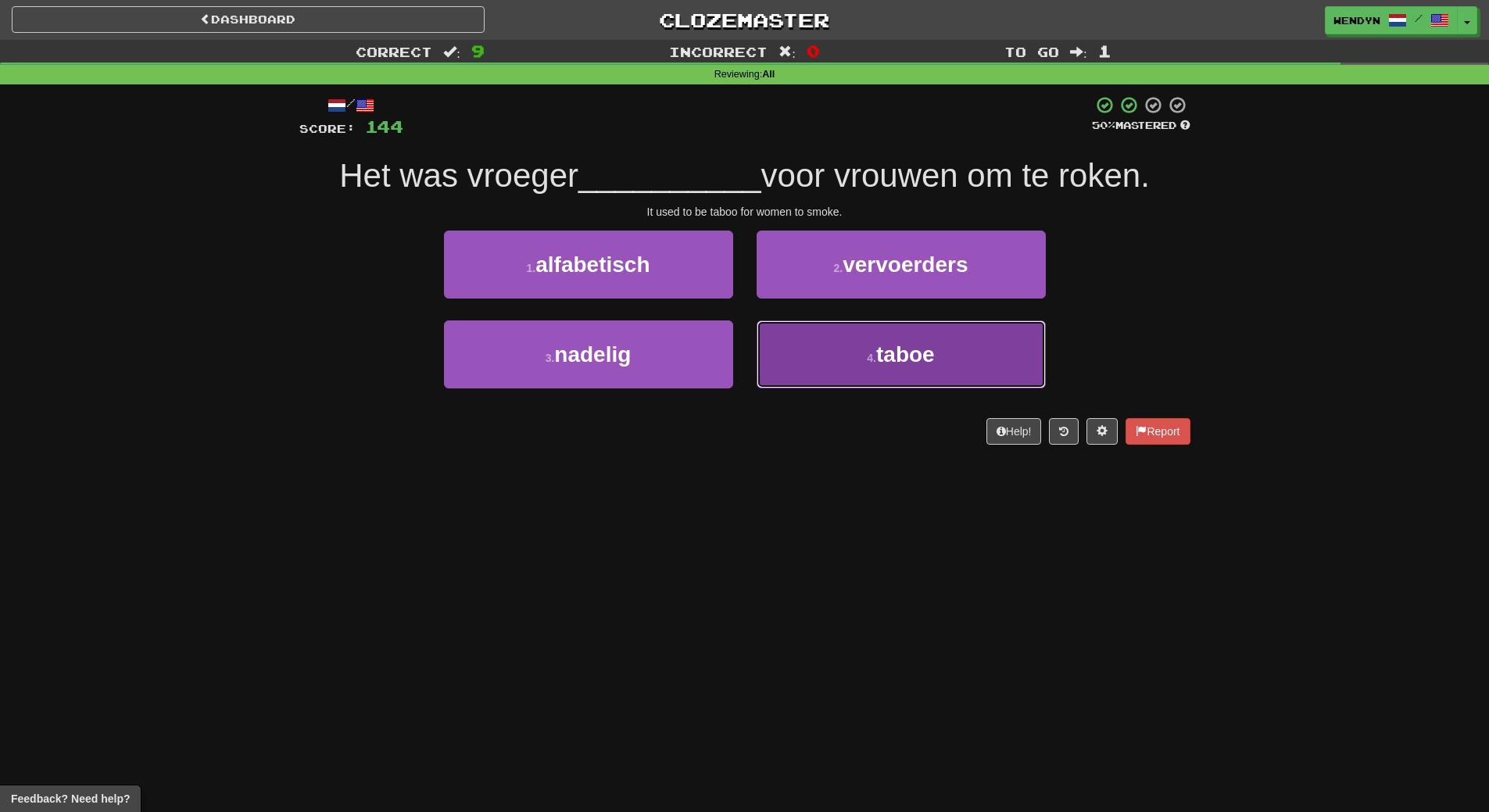
click at [920, 367] on button "4 . taboe" at bounding box center [901, 354] width 289 height 68
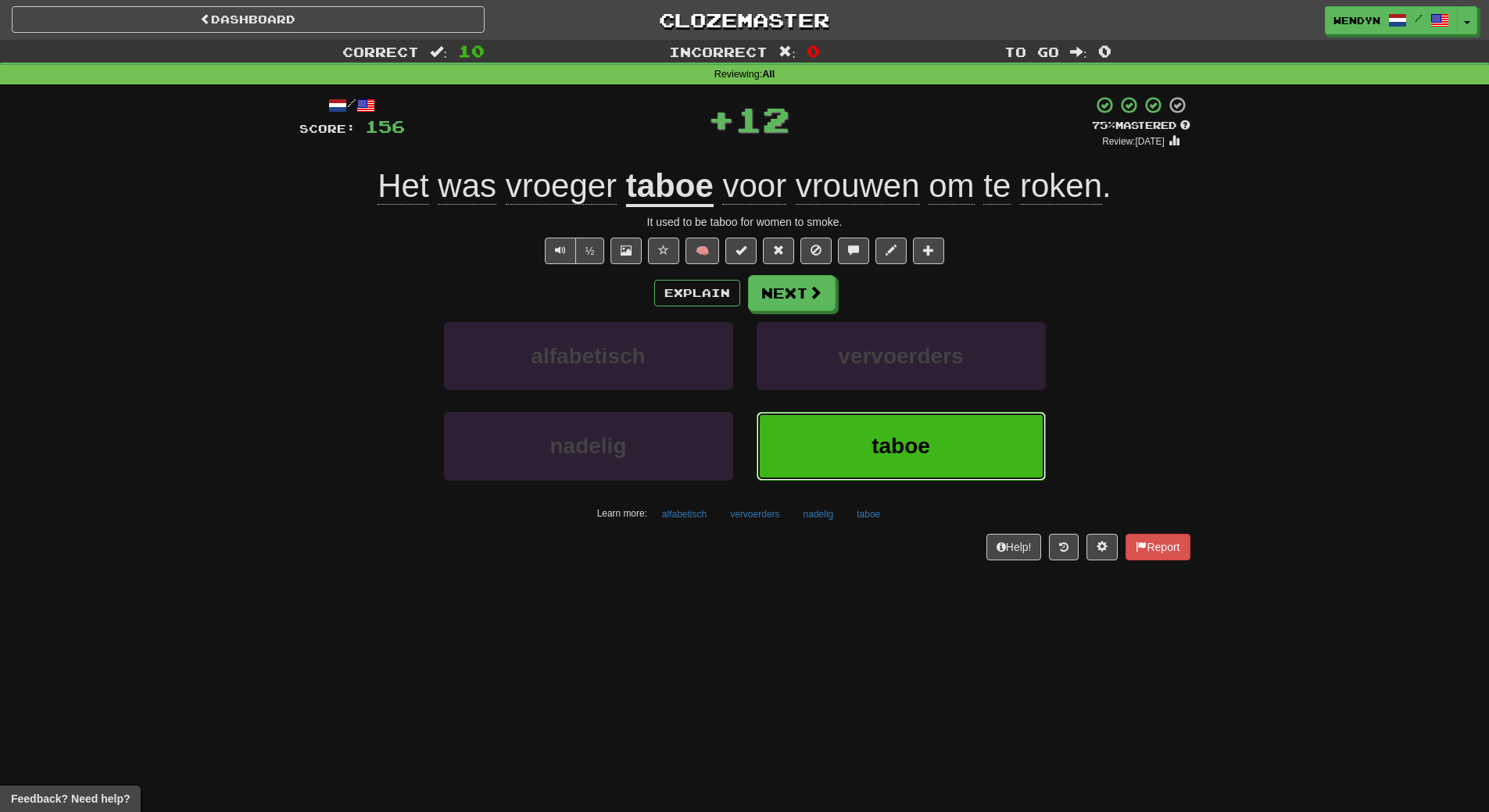
click at [919, 447] on span "taboe" at bounding box center [901, 446] width 59 height 24
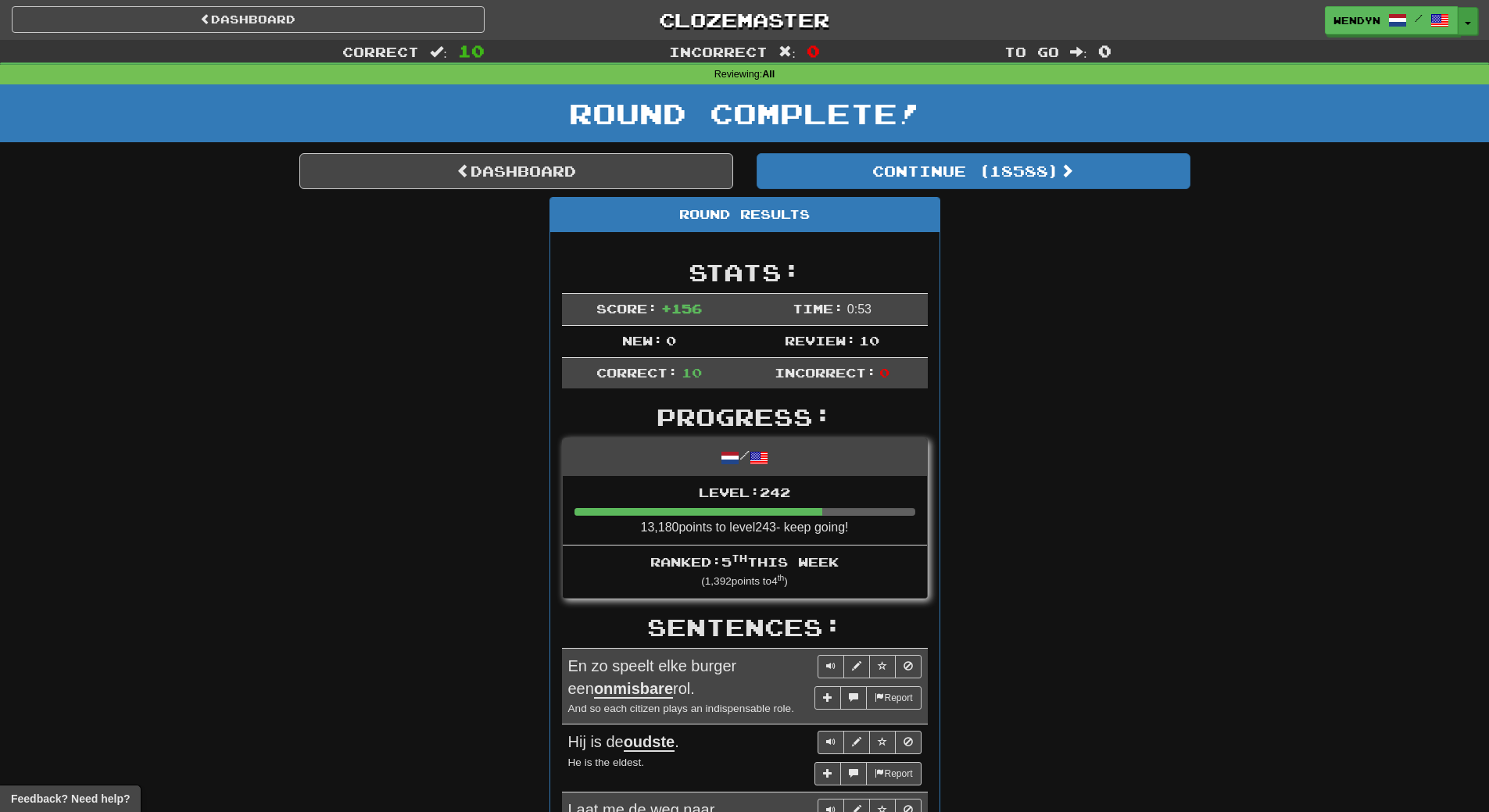
click at [1473, 25] on button "Toggle Dropdown" at bounding box center [1468, 21] width 20 height 28
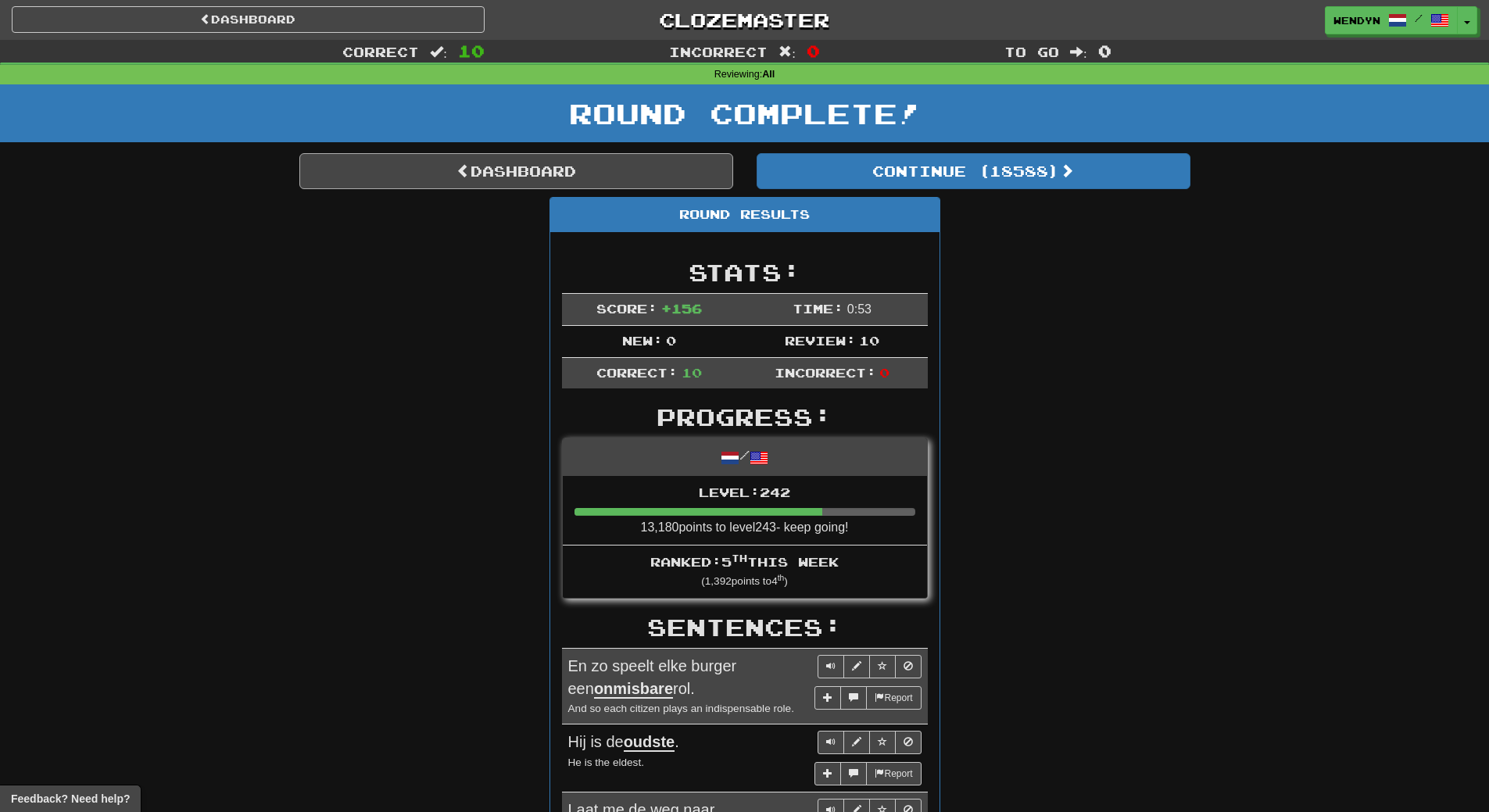
drag, startPoint x: 553, startPoint y: 151, endPoint x: 552, endPoint y: 168, distance: 17.0
click at [553, 154] on div "Correct : 10 Incorrect : 0 To go : 0 Reviewing : All Round Complete! Dashboard …" at bounding box center [744, 774] width 1489 height 1469
click at [548, 180] on link "Dashboard" at bounding box center [516, 171] width 434 height 36
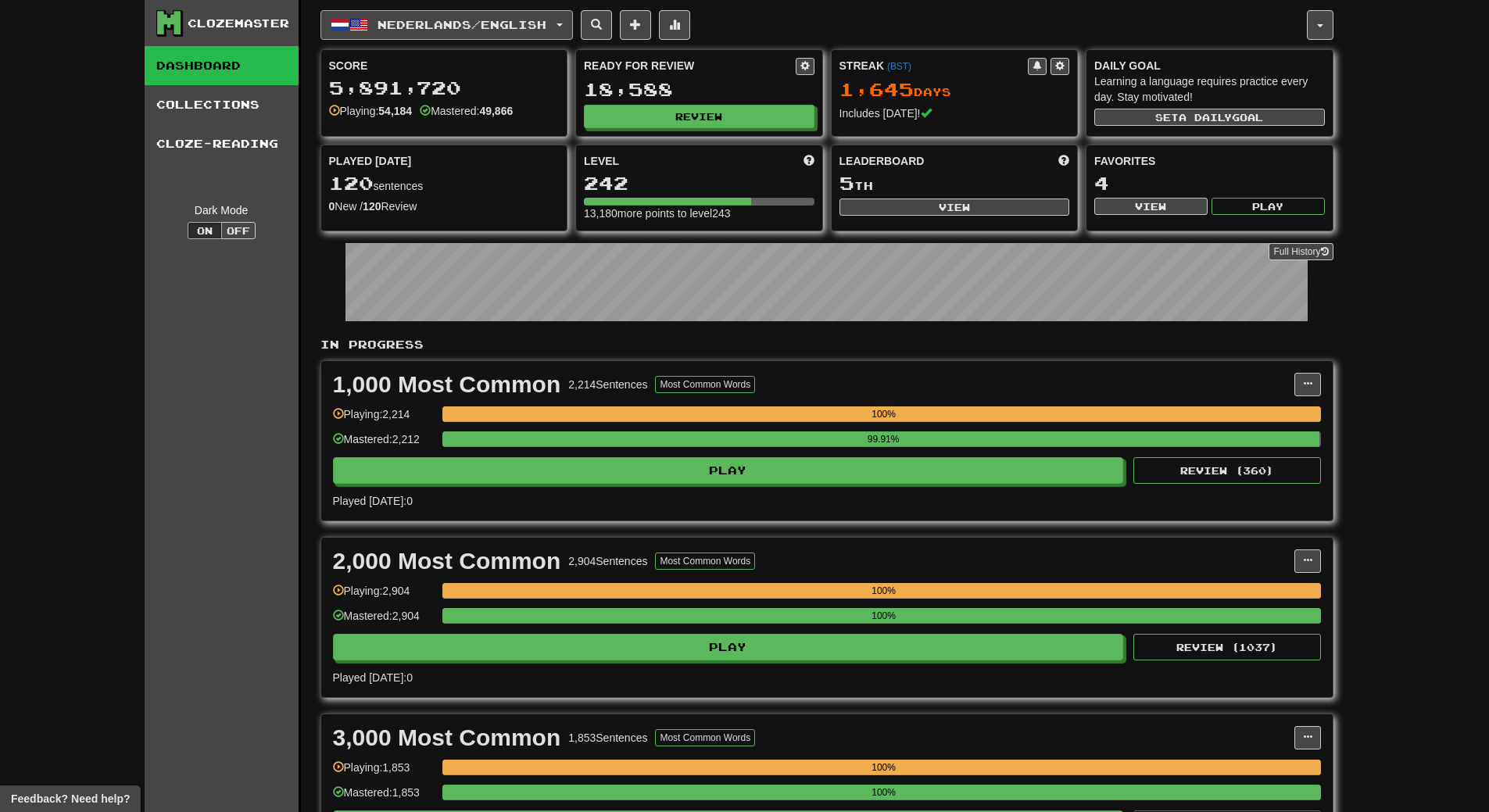
click at [547, 23] on span "Nederlands / English" at bounding box center [462, 24] width 169 height 13
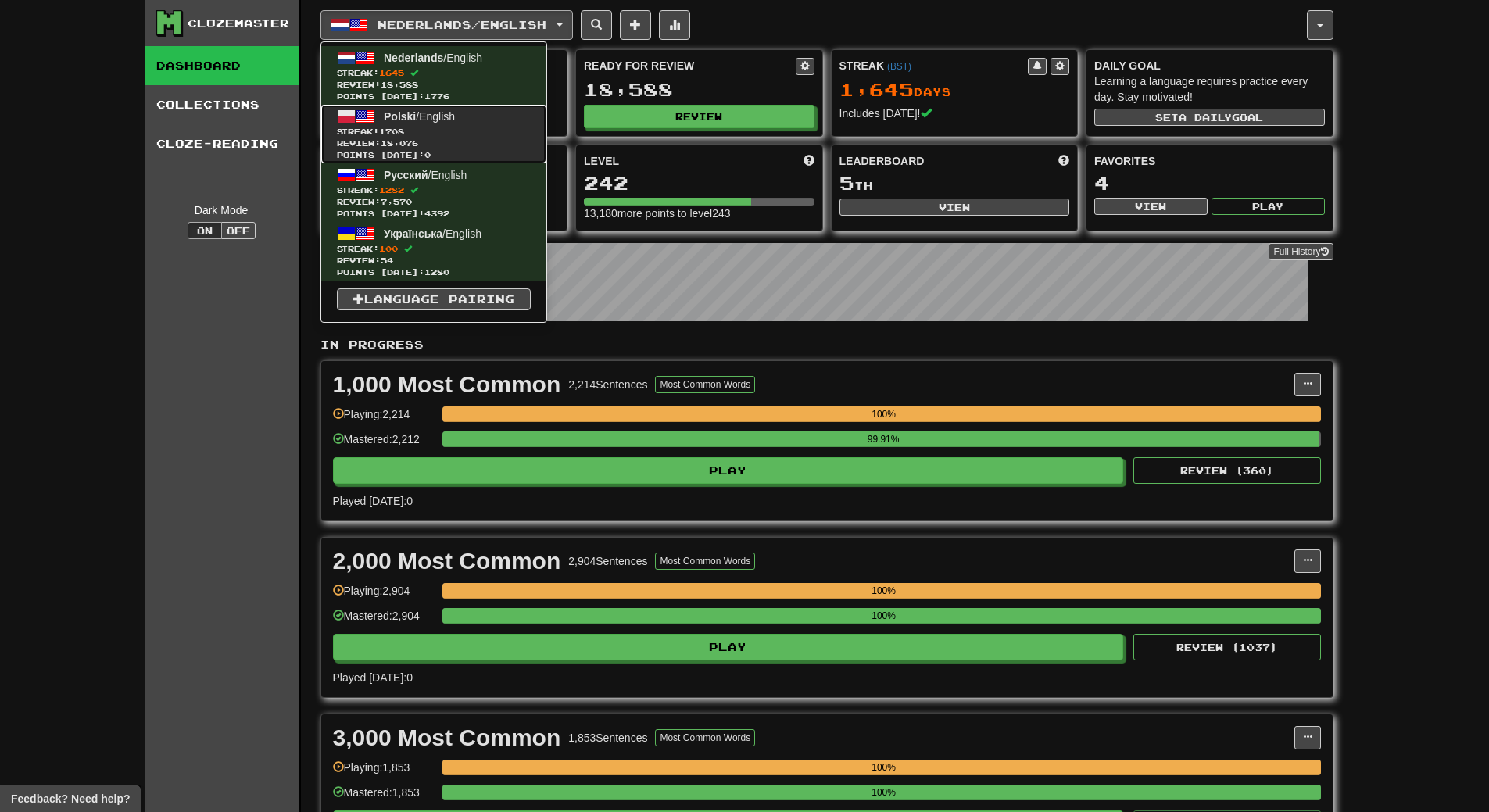
click at [473, 131] on span "Streak: 1708" at bounding box center [434, 132] width 194 height 12
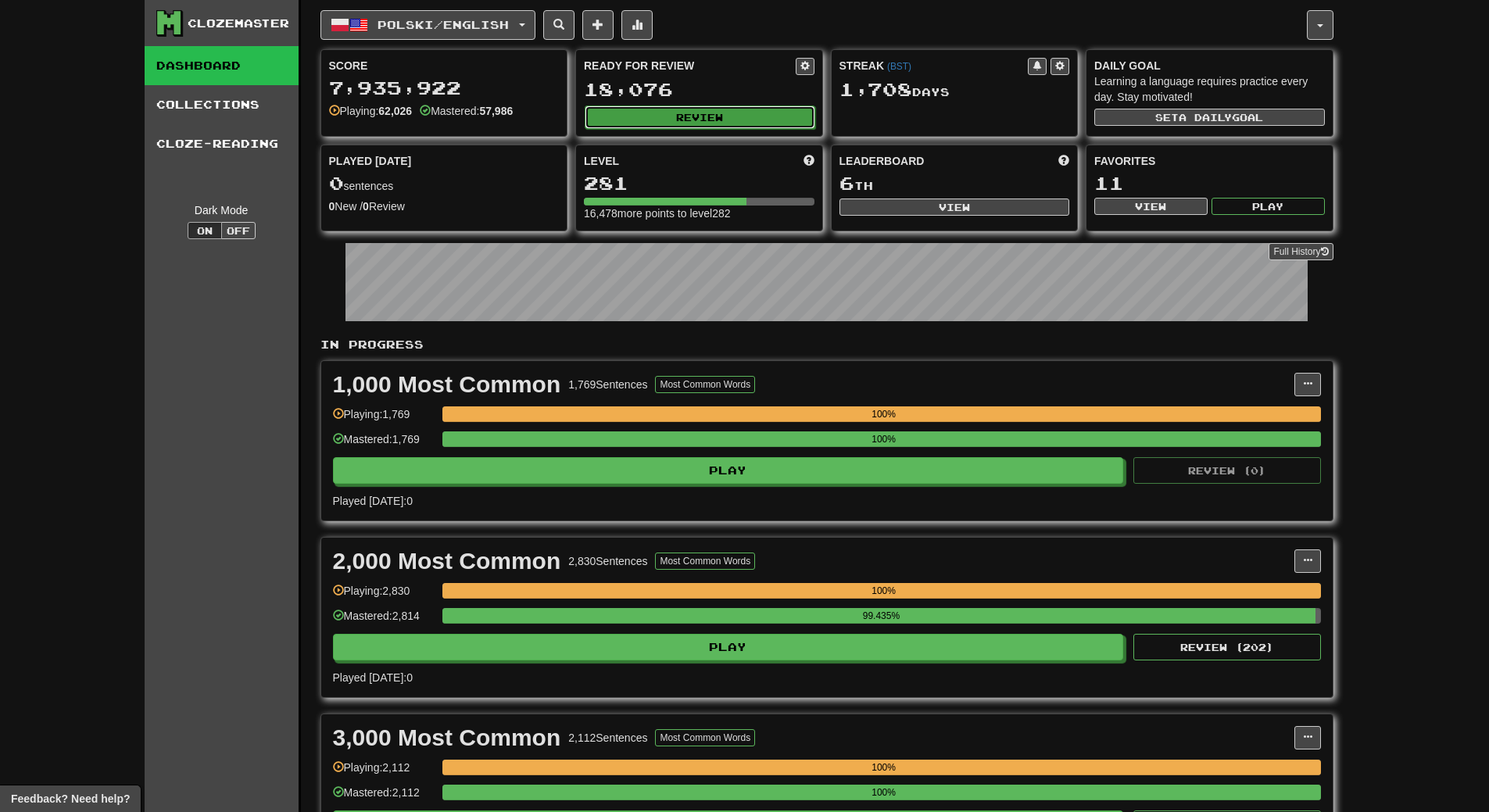
click at [755, 127] on button "Review" at bounding box center [700, 117] width 230 height 23
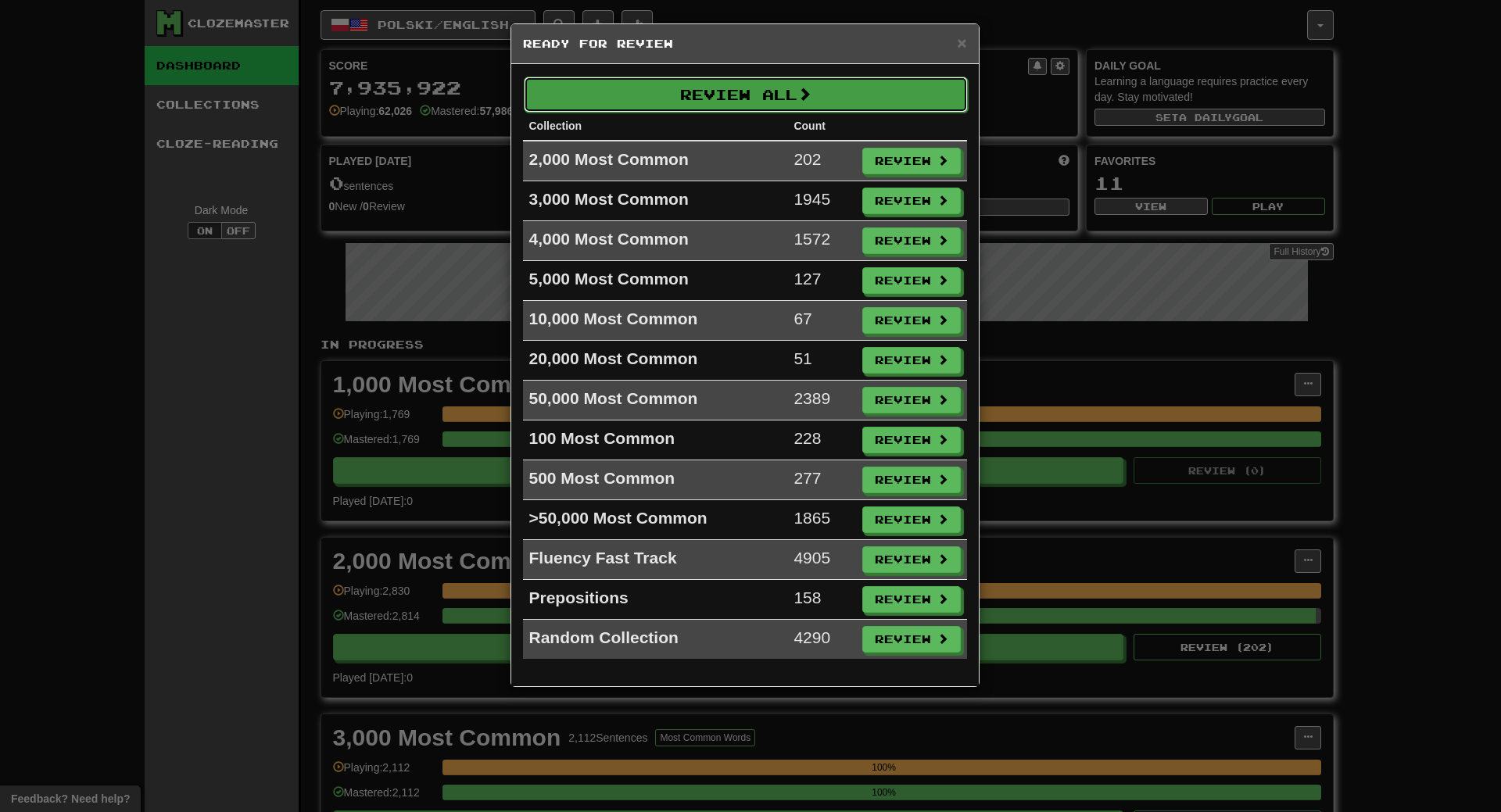
click at [758, 88] on button "Review All" at bounding box center [746, 95] width 444 height 36
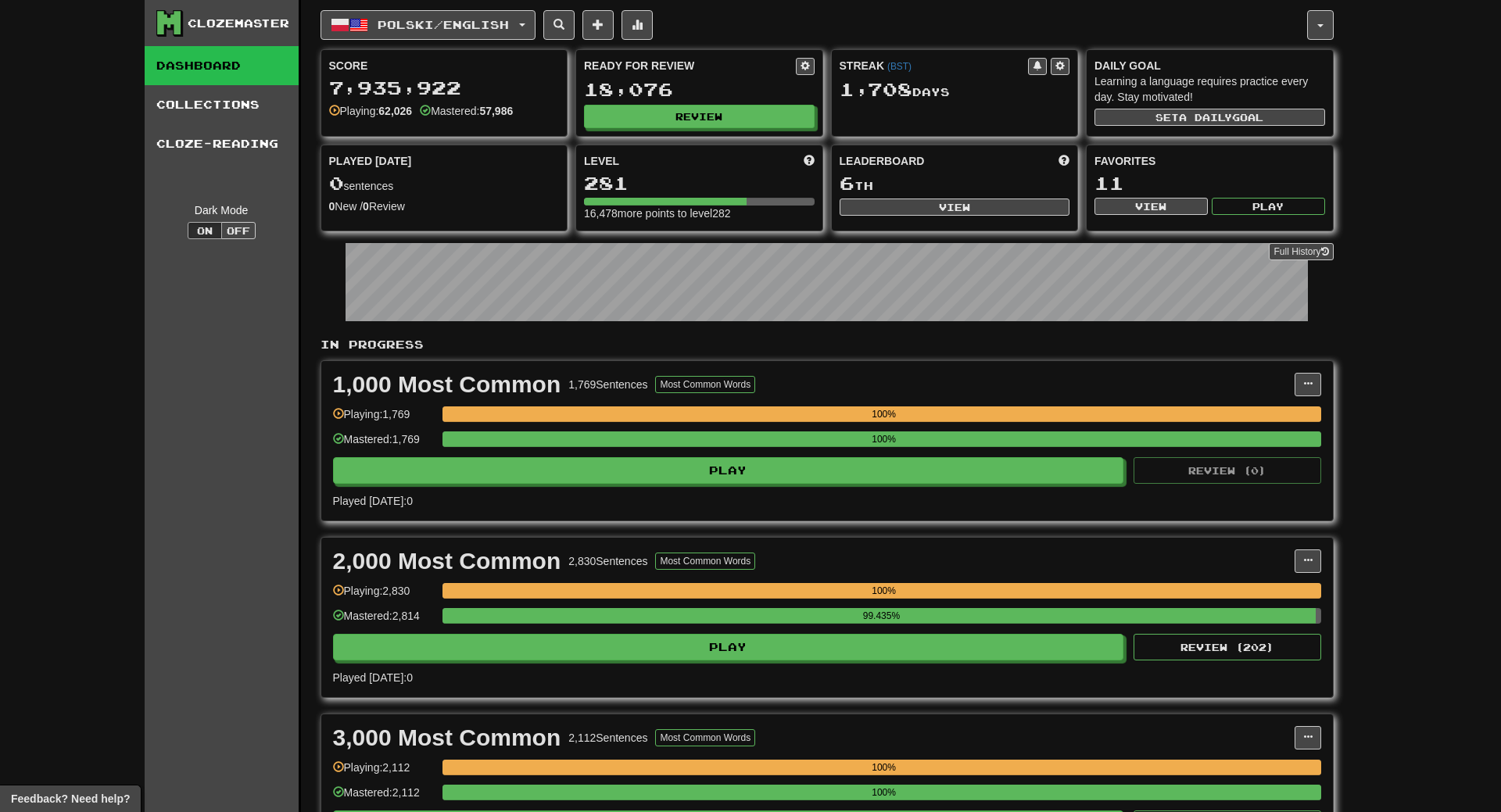
select select "**"
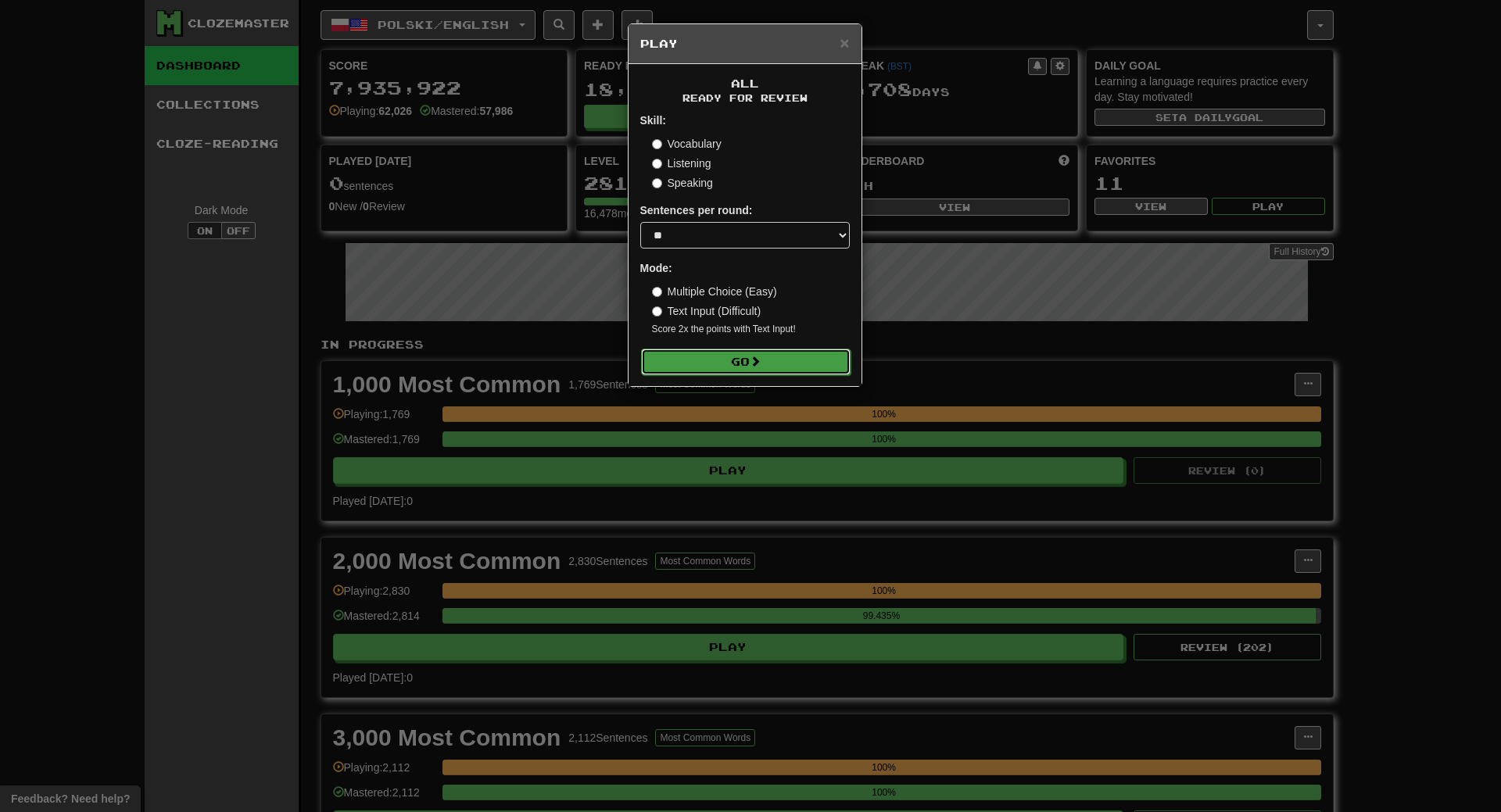
click at [736, 366] on button "Go" at bounding box center [745, 362] width 209 height 27
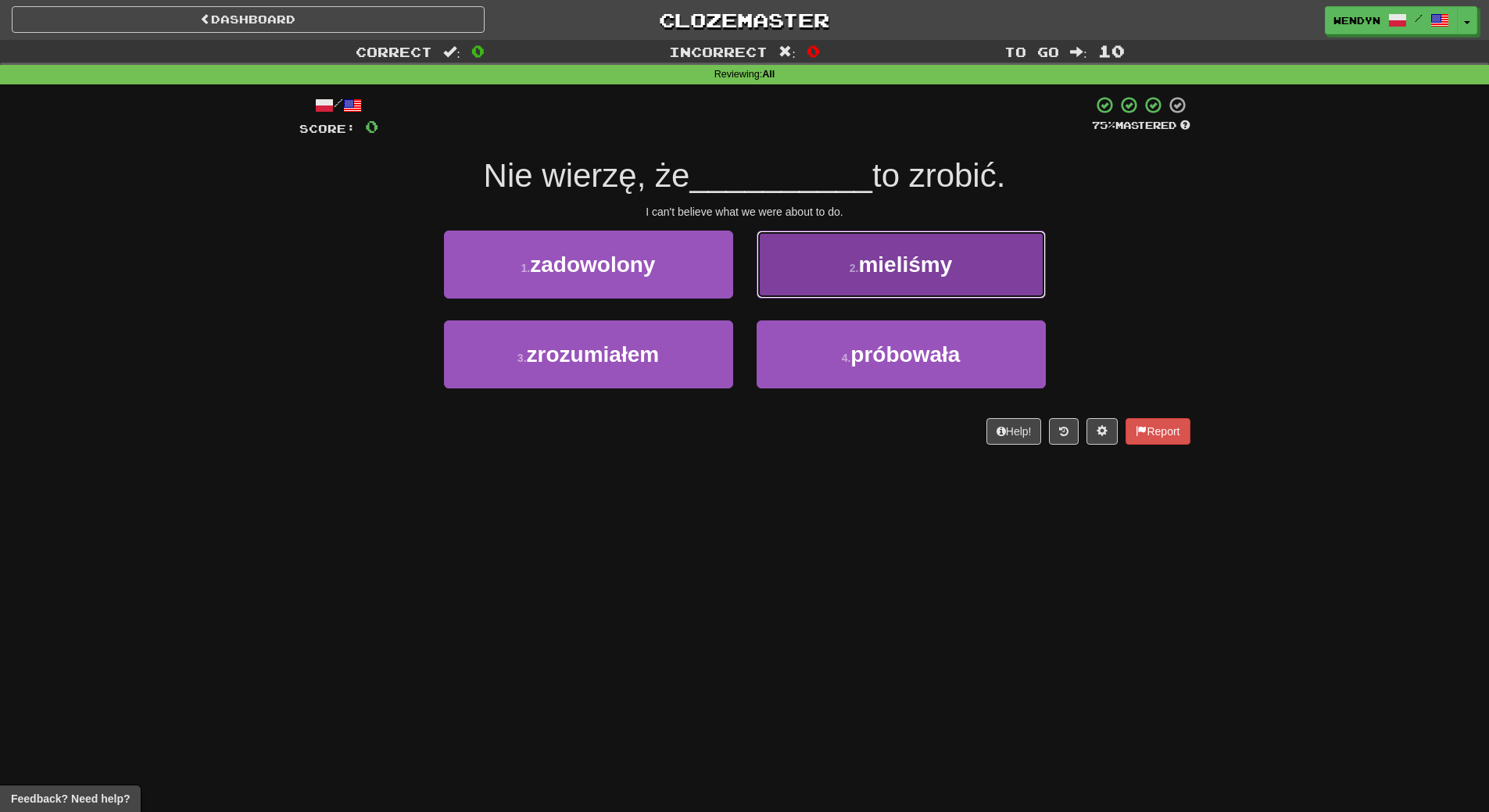
click at [980, 282] on button "2 . mieliśmy" at bounding box center [901, 264] width 289 height 68
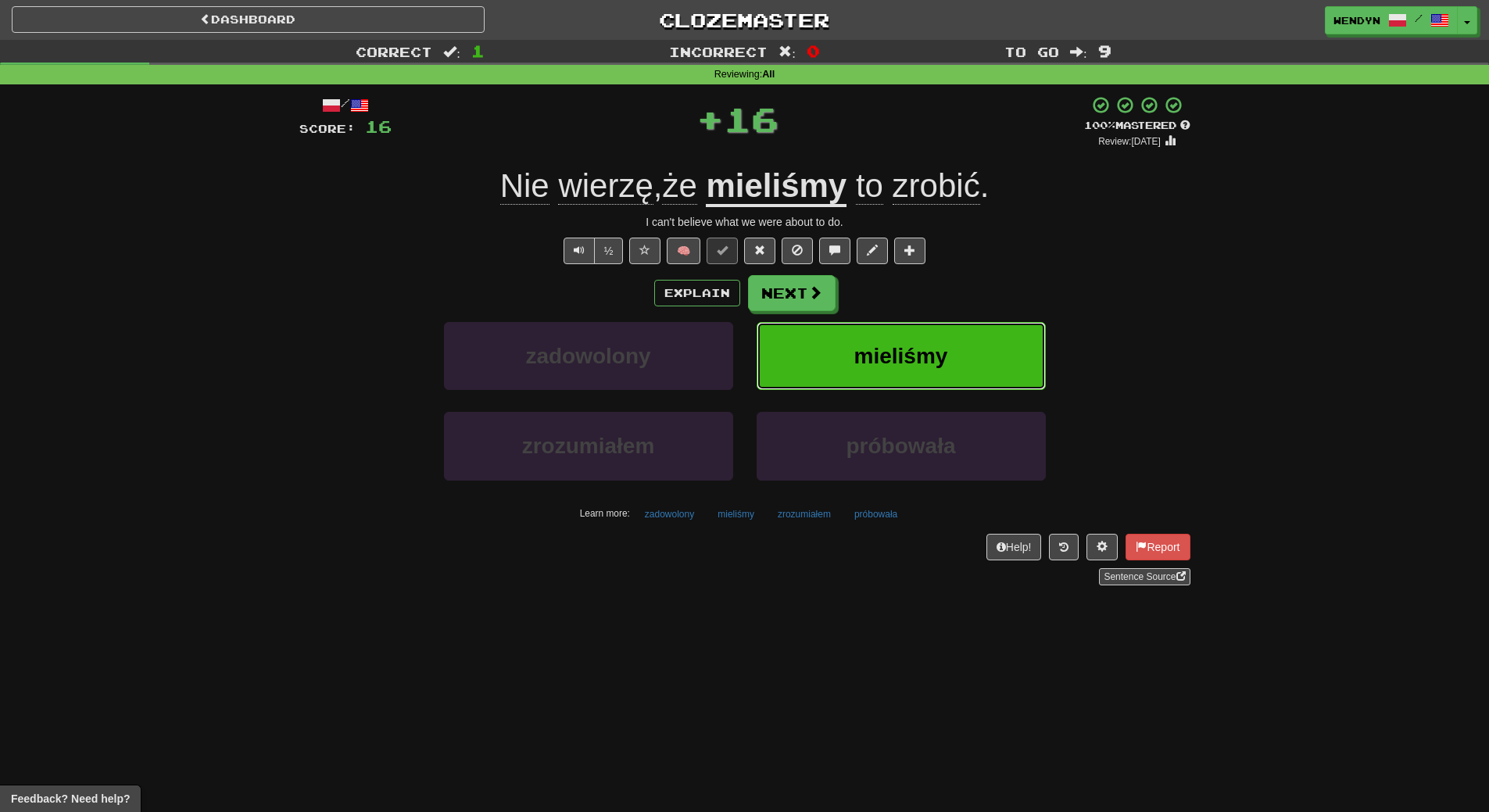
click at [957, 351] on button "mieliśmy" at bounding box center [901, 355] width 289 height 68
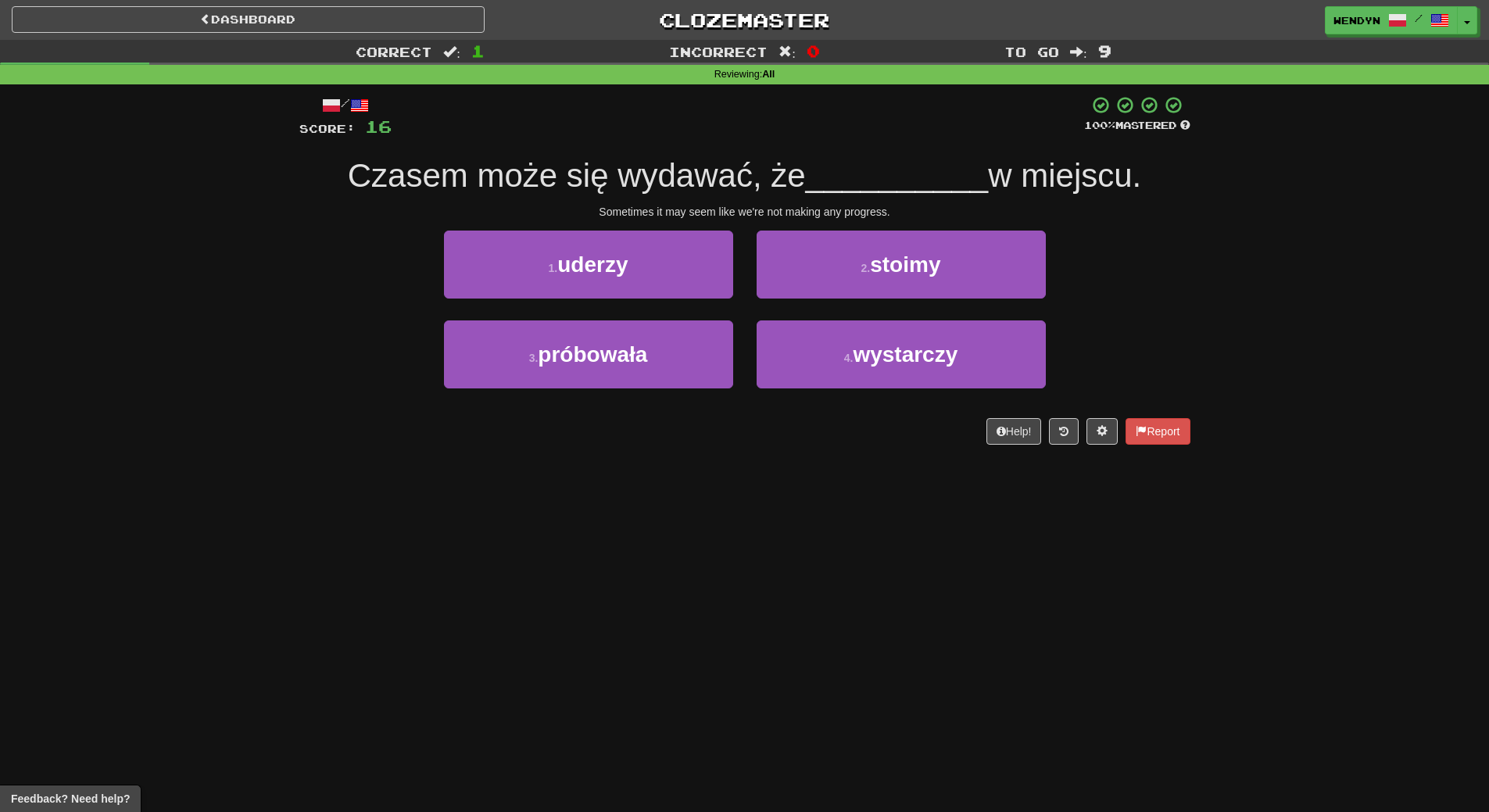
click at [951, 301] on div "2 . stoimy" at bounding box center [901, 275] width 313 height 90
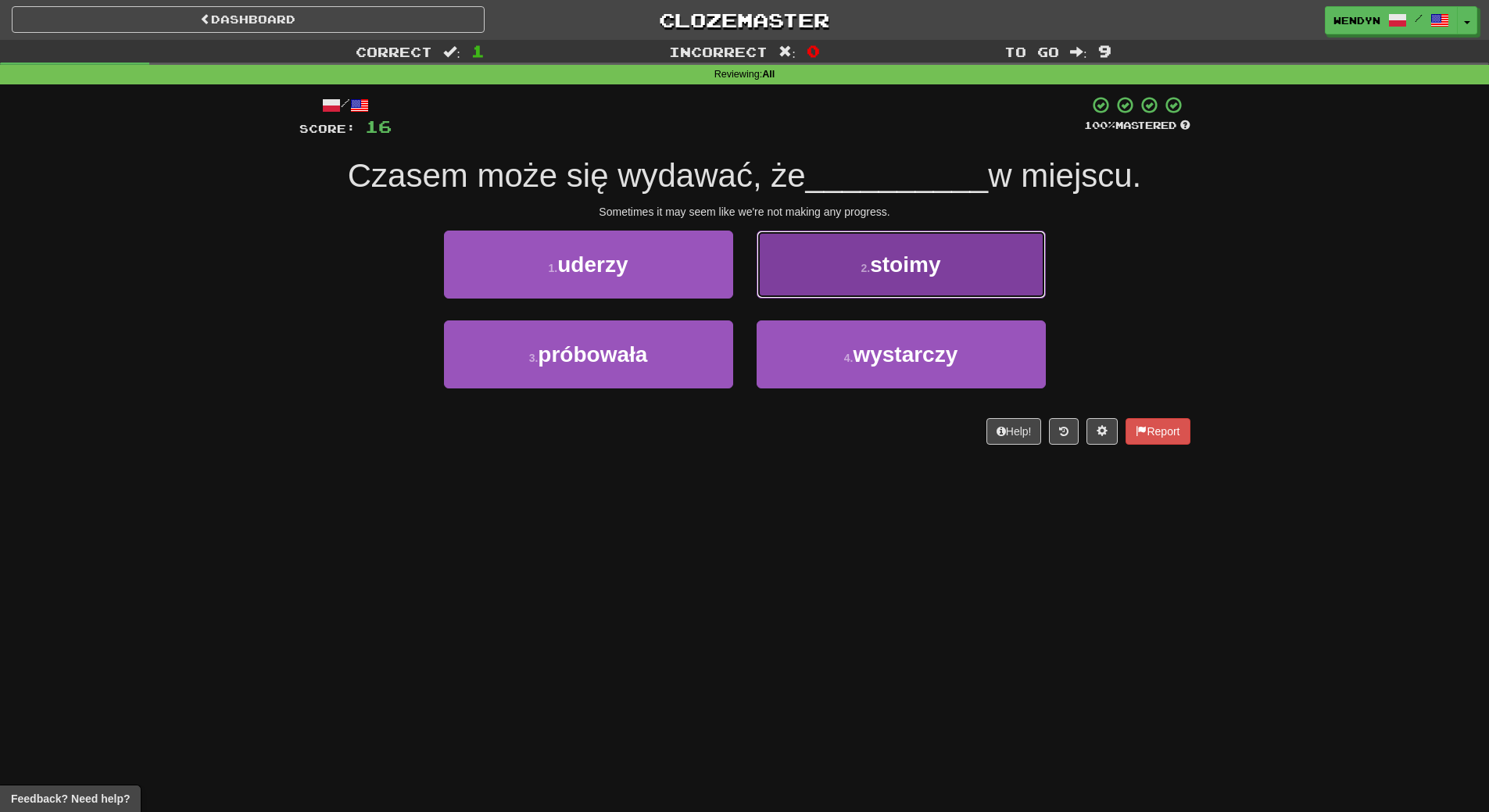
click at [952, 278] on button "2 . stoimy" at bounding box center [901, 264] width 289 height 68
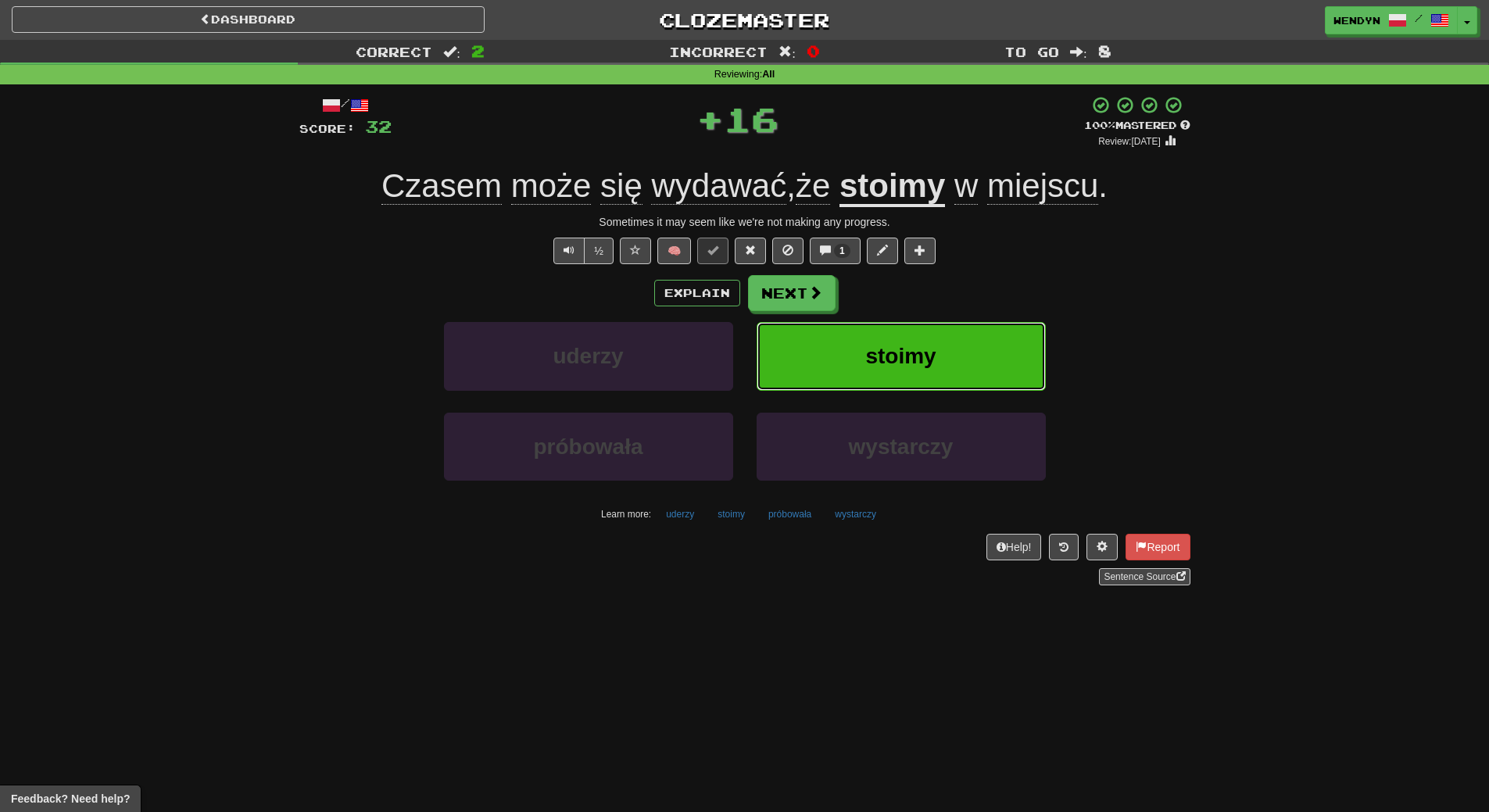
click at [938, 328] on button "stoimy" at bounding box center [901, 355] width 289 height 68
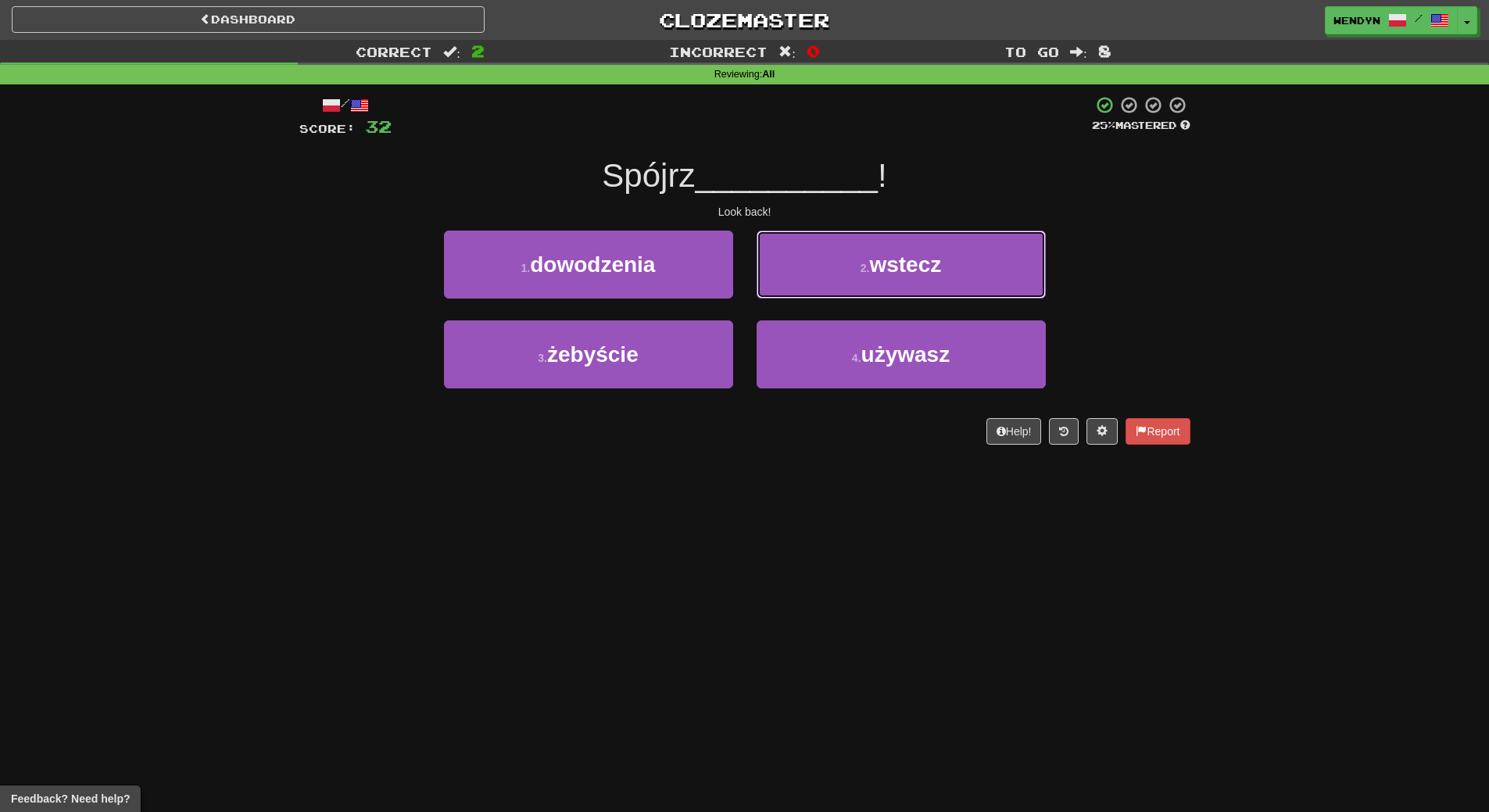
click at [931, 271] on span "wstecz" at bounding box center [905, 264] width 72 height 24
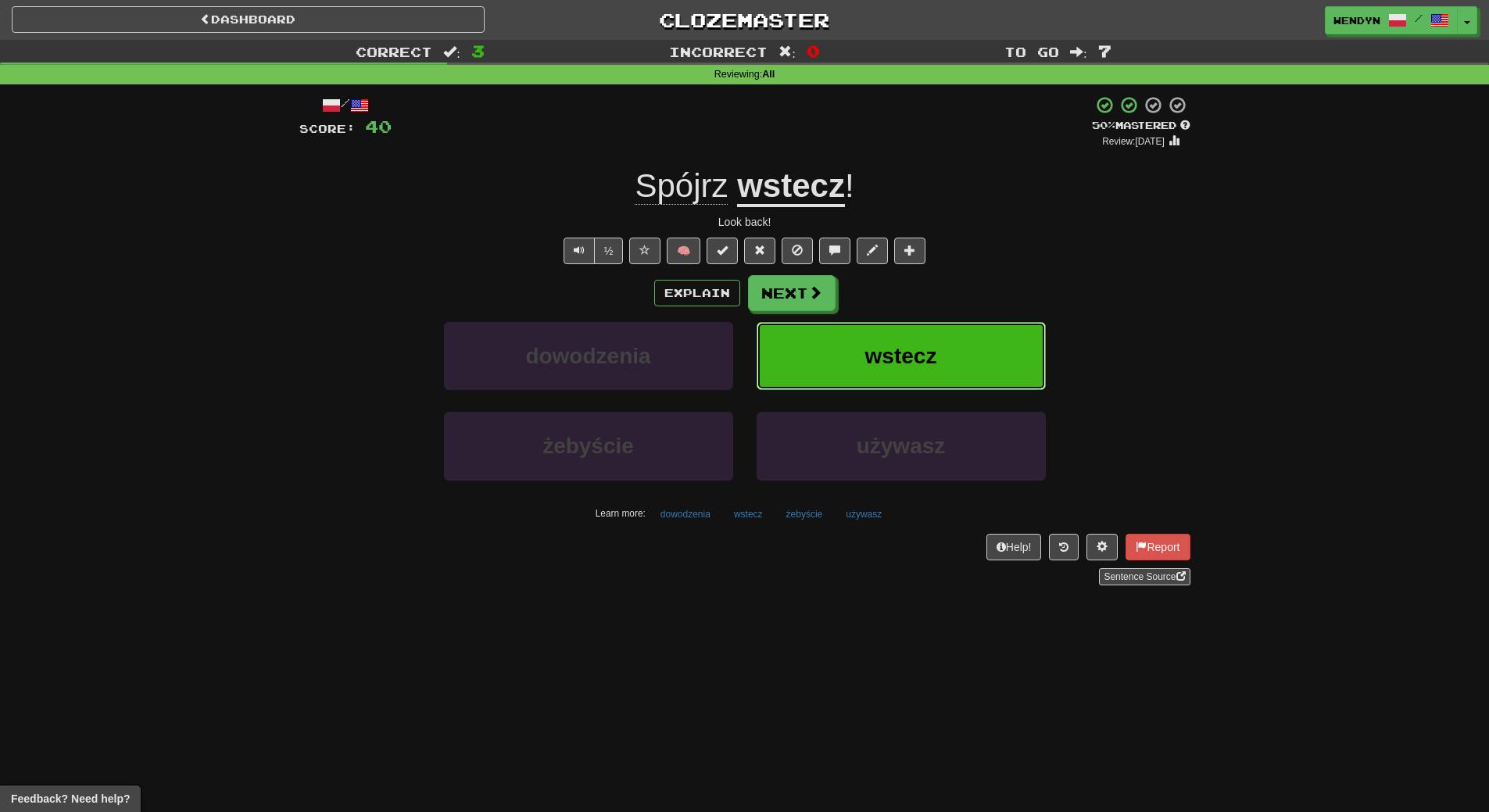
click at [940, 355] on button "wstecz" at bounding box center [901, 355] width 289 height 68
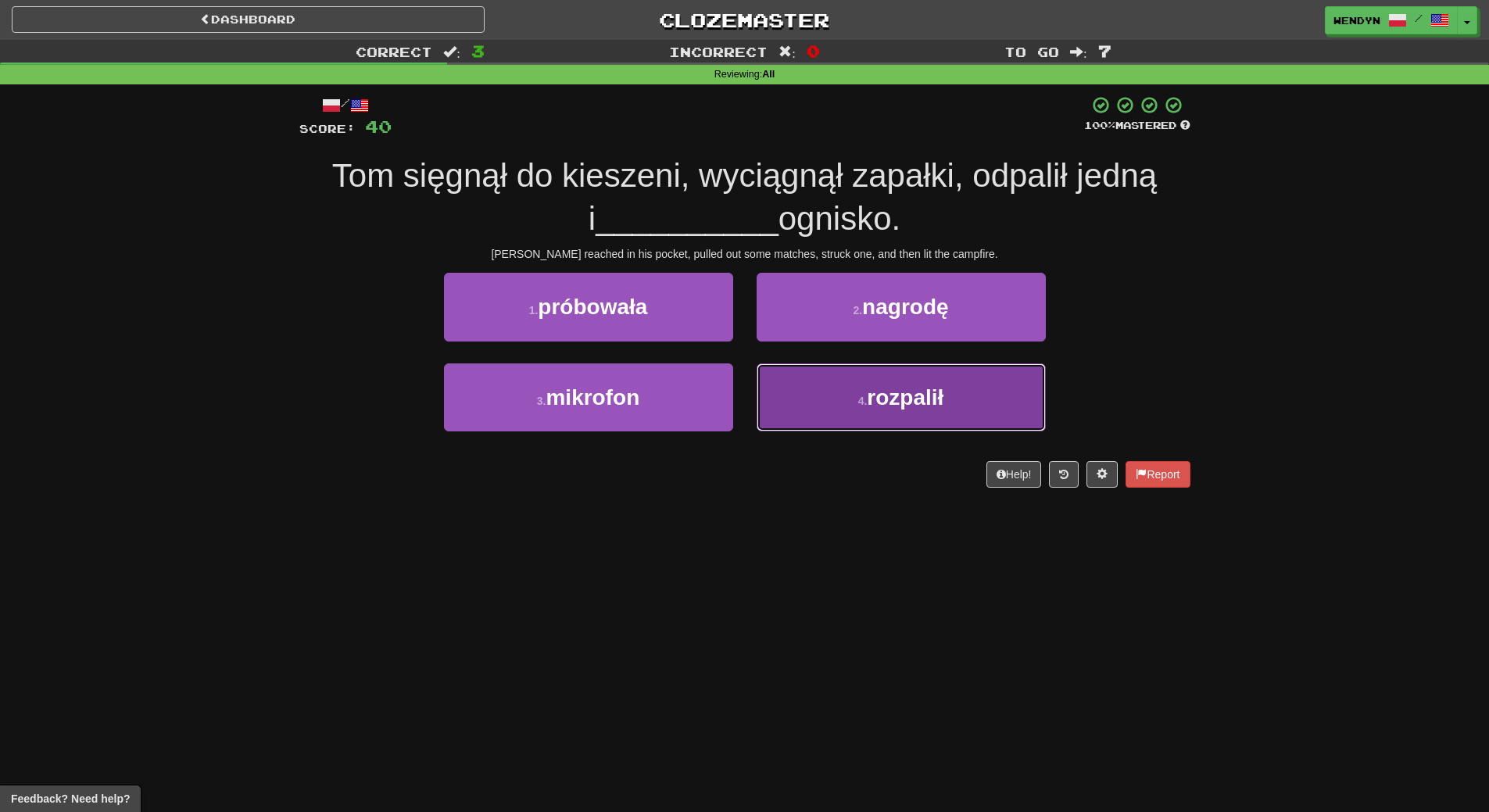
click at [884, 424] on button "4 . rozpalił" at bounding box center [901, 397] width 289 height 68
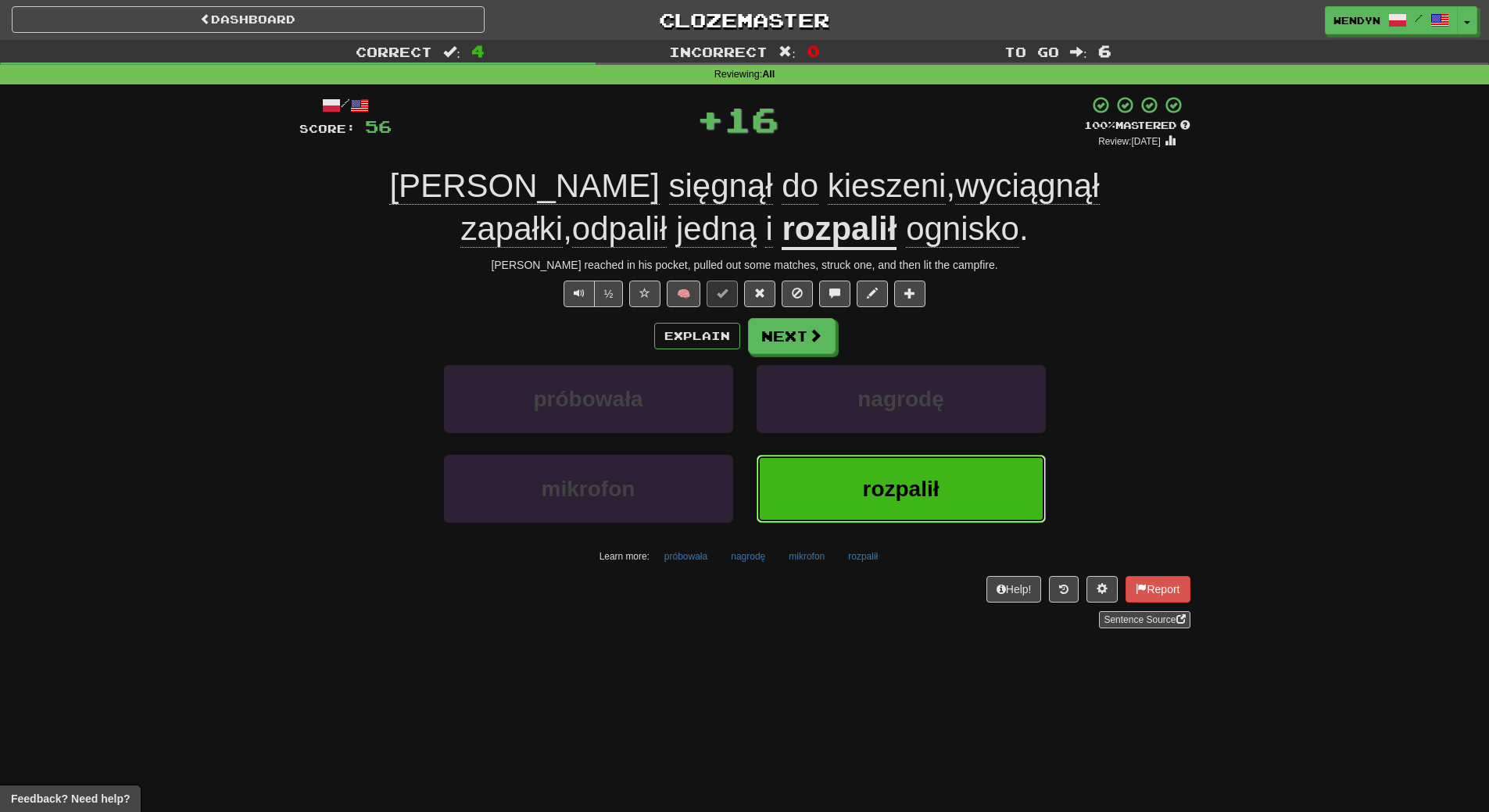
click at [880, 470] on button "rozpalił" at bounding box center [901, 489] width 289 height 68
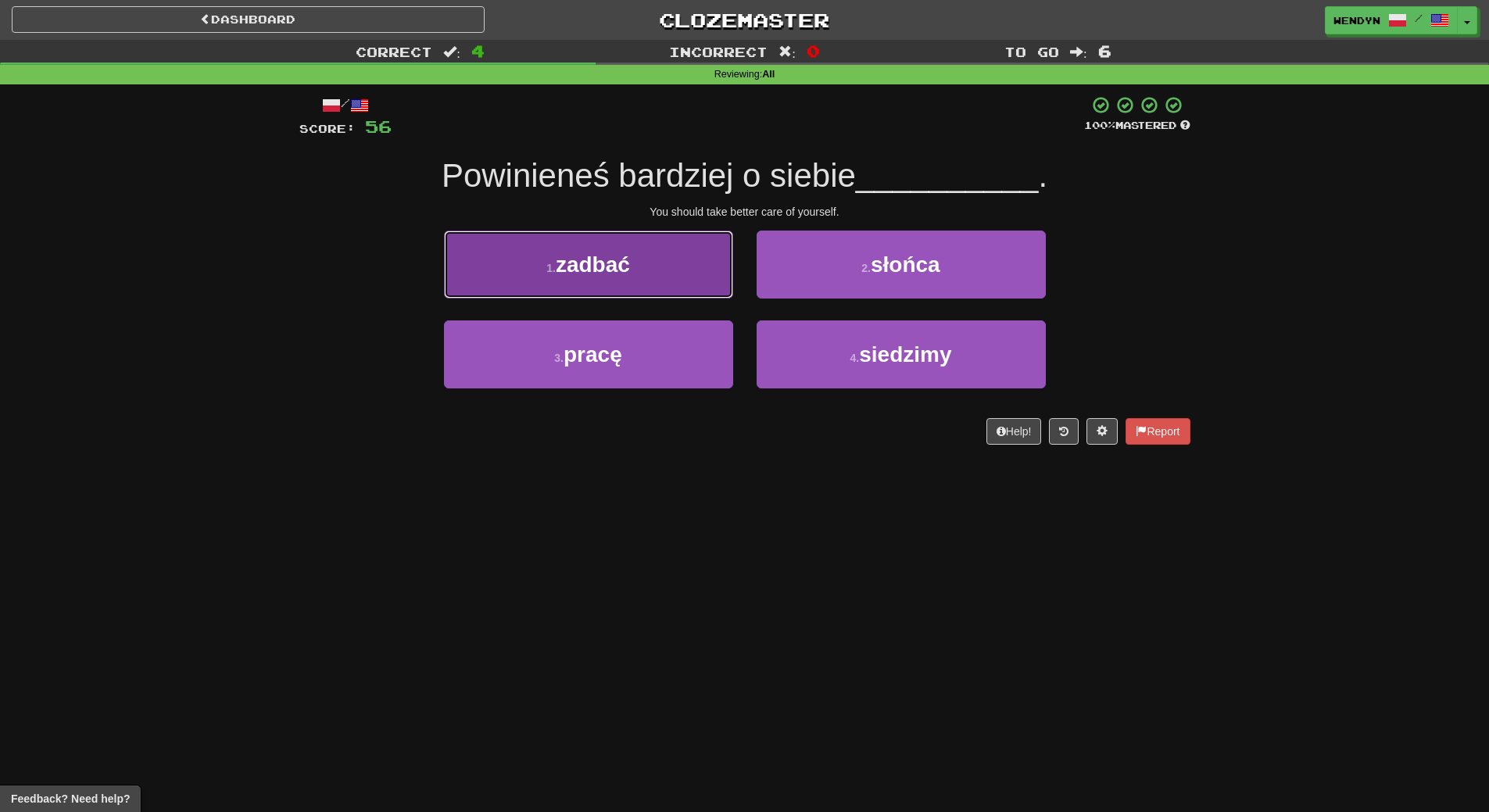
click at [567, 260] on span "zadbać" at bounding box center [593, 264] width 74 height 24
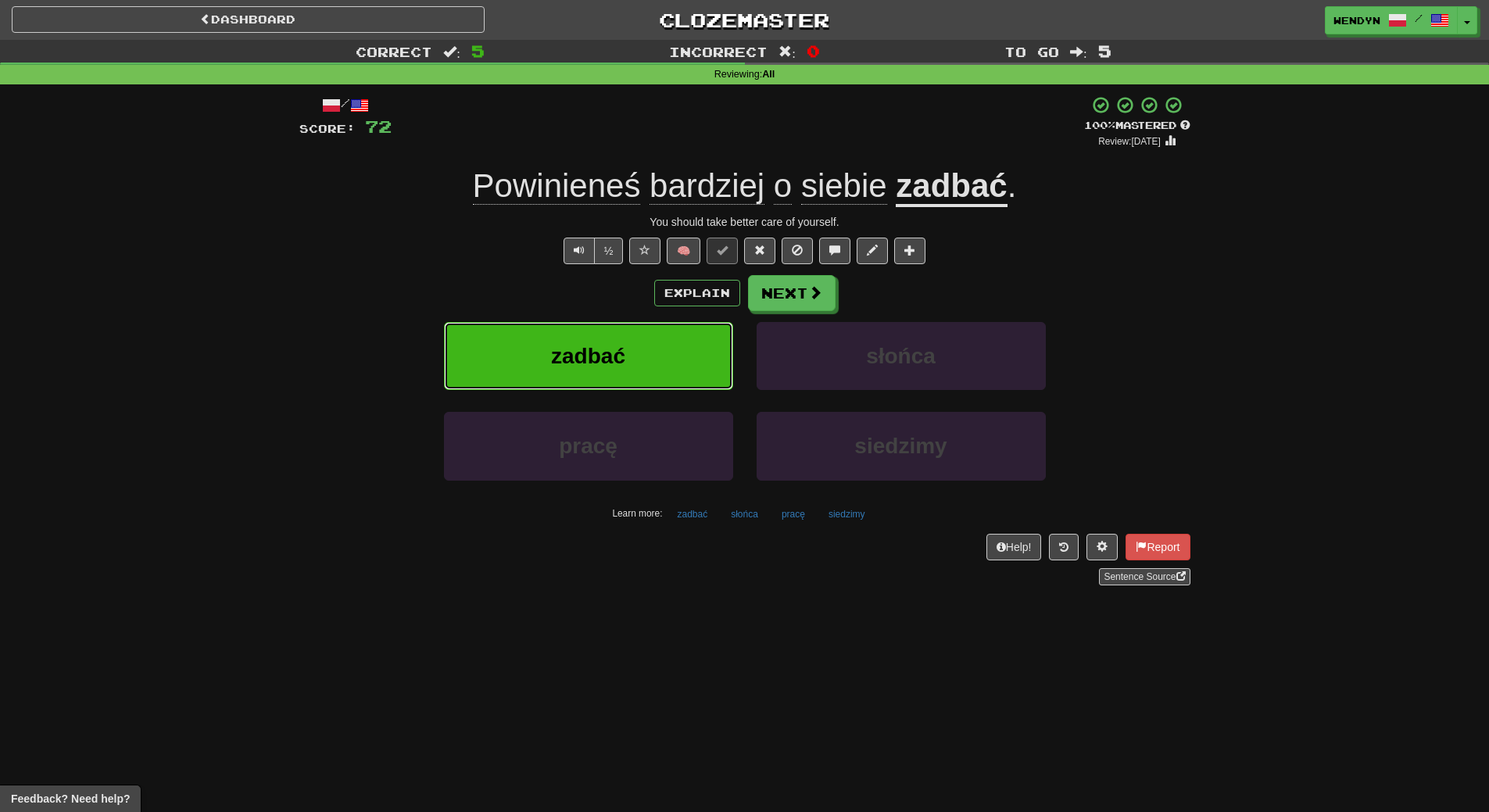
click at [591, 352] on span "zadbać" at bounding box center [588, 355] width 74 height 24
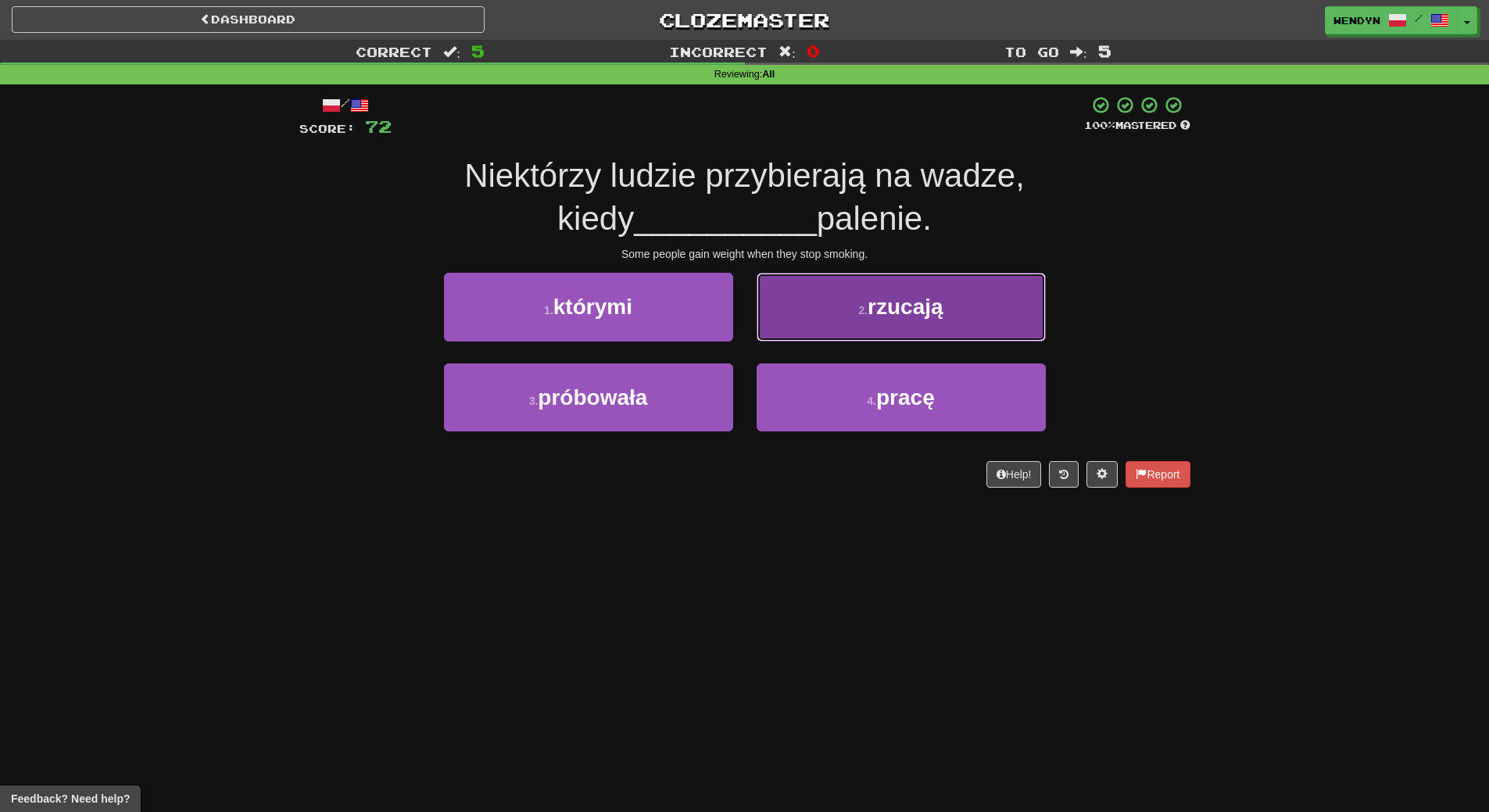
click at [929, 311] on span "rzucają" at bounding box center [905, 306] width 76 height 24
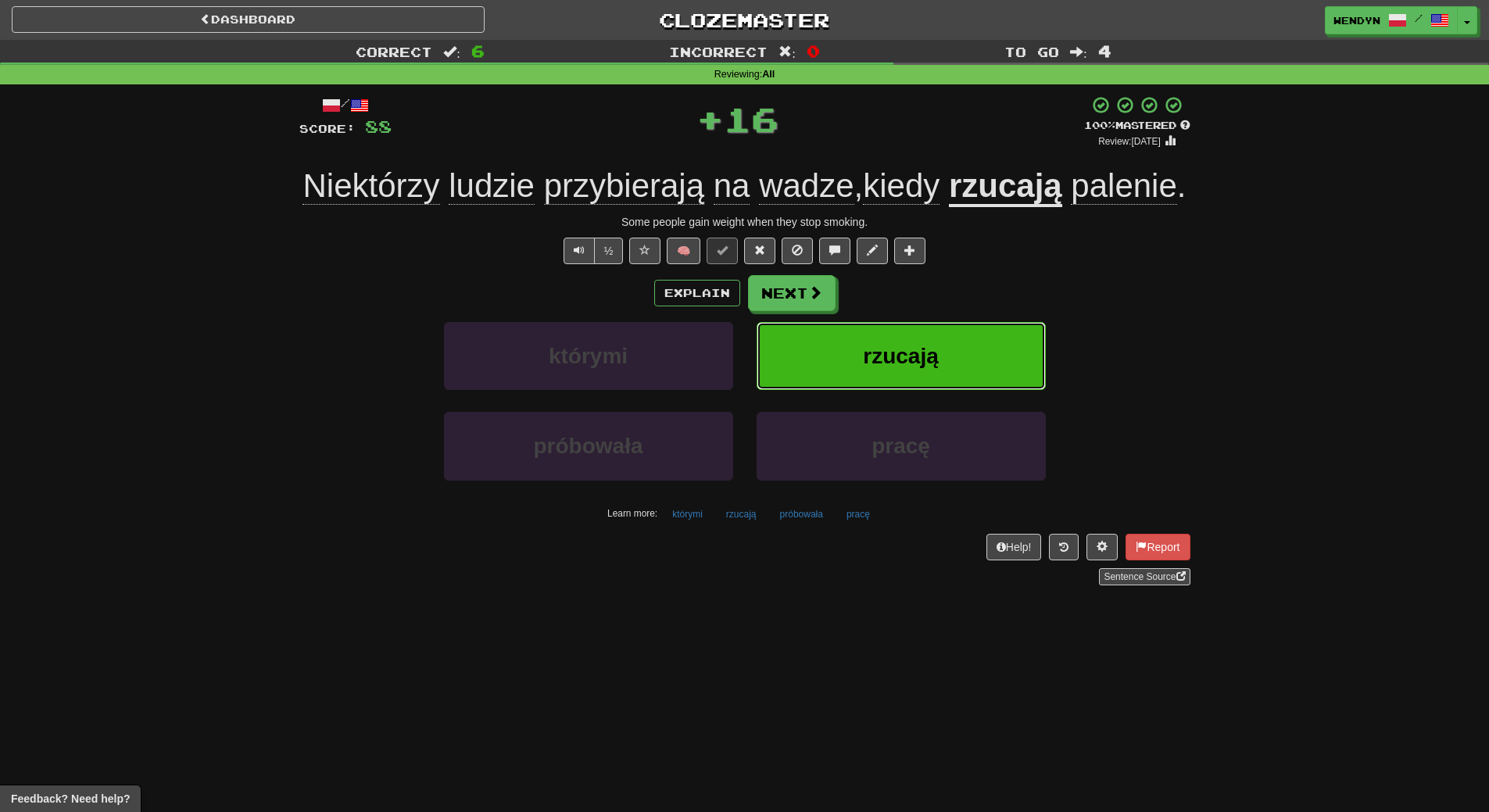
click at [926, 377] on button "rzucają" at bounding box center [901, 355] width 289 height 68
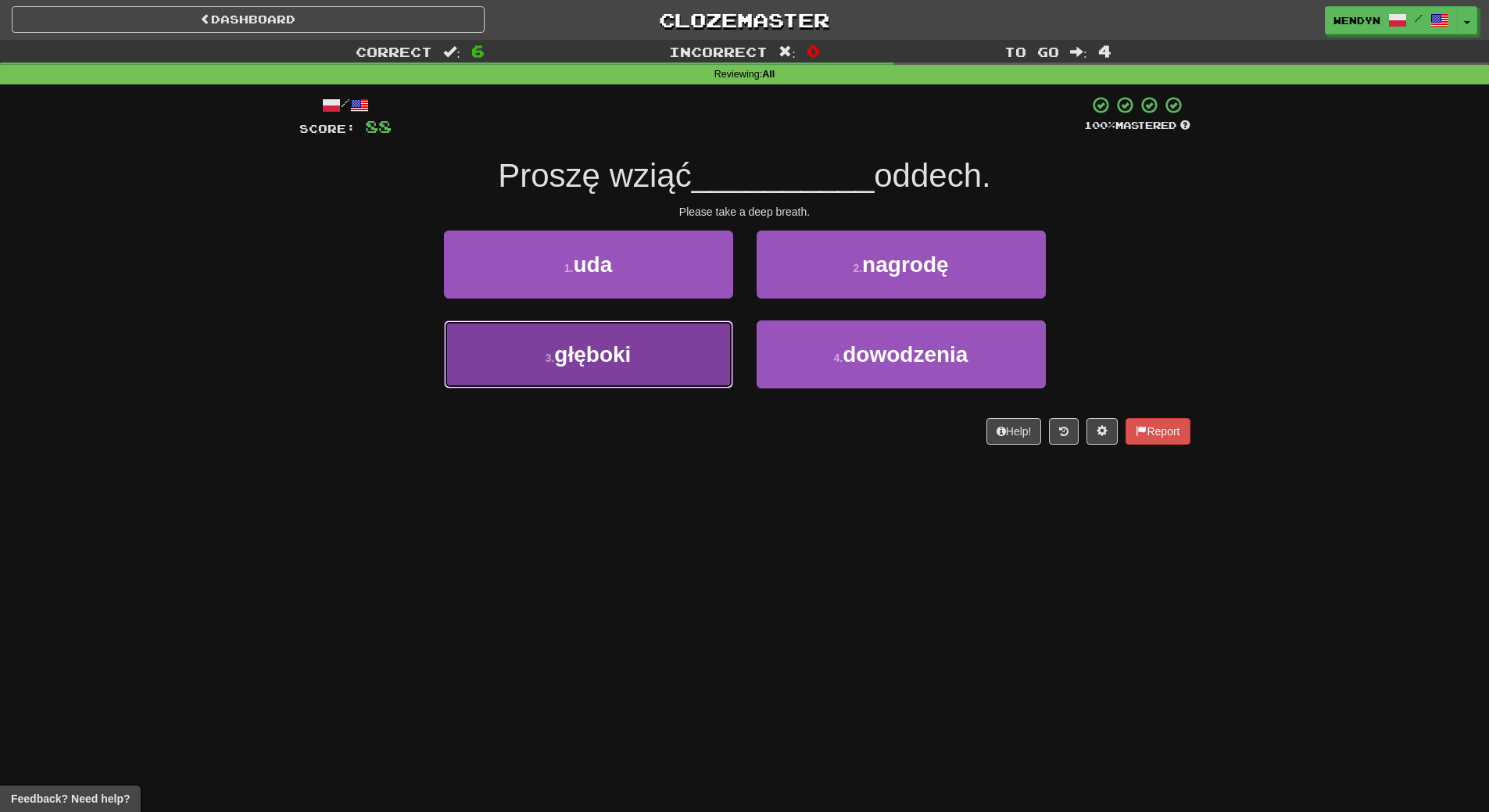
click at [696, 341] on button "3 . głęboki" at bounding box center [588, 354] width 289 height 68
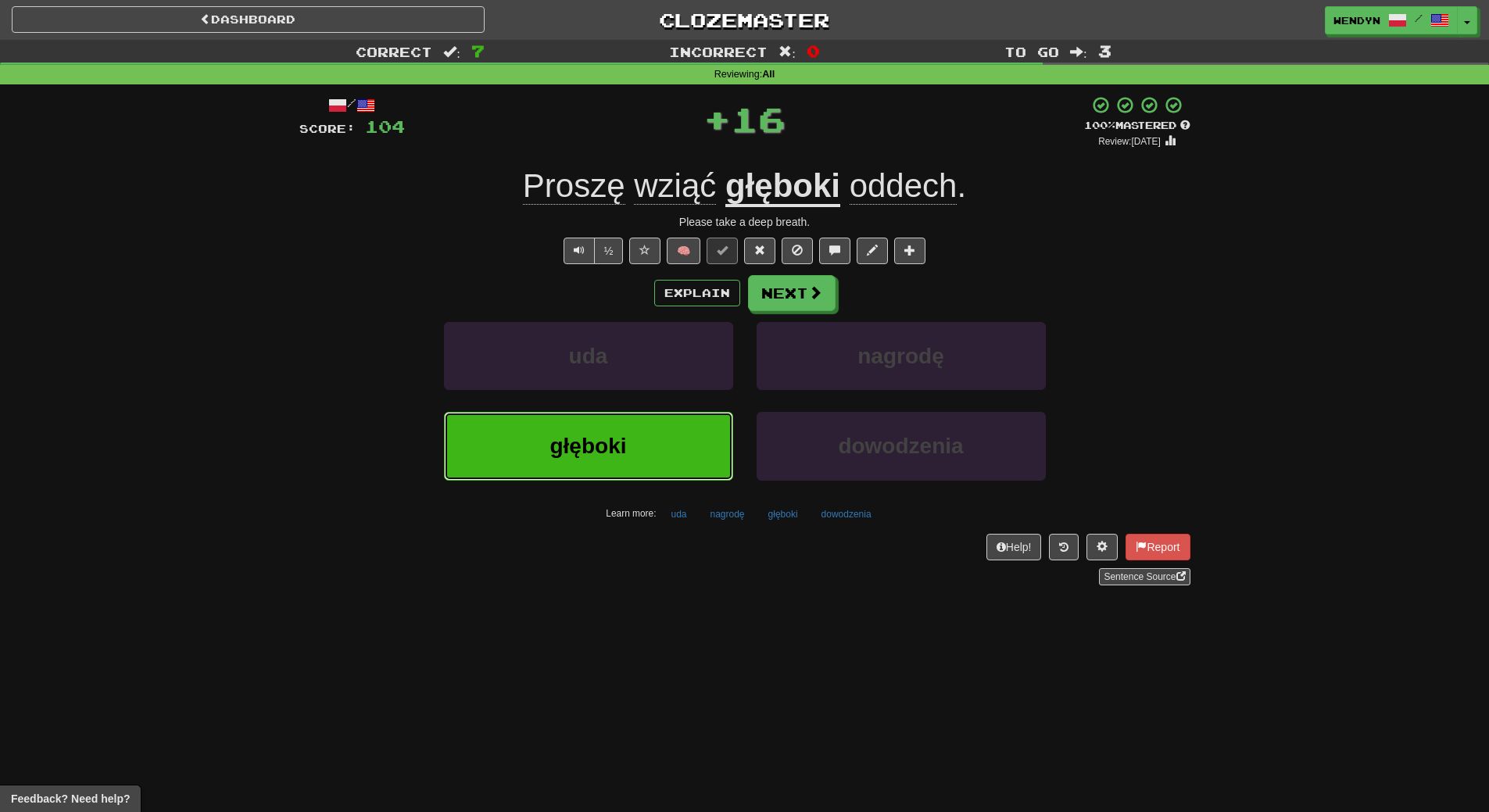
click at [690, 425] on button "głęboki" at bounding box center [588, 446] width 289 height 68
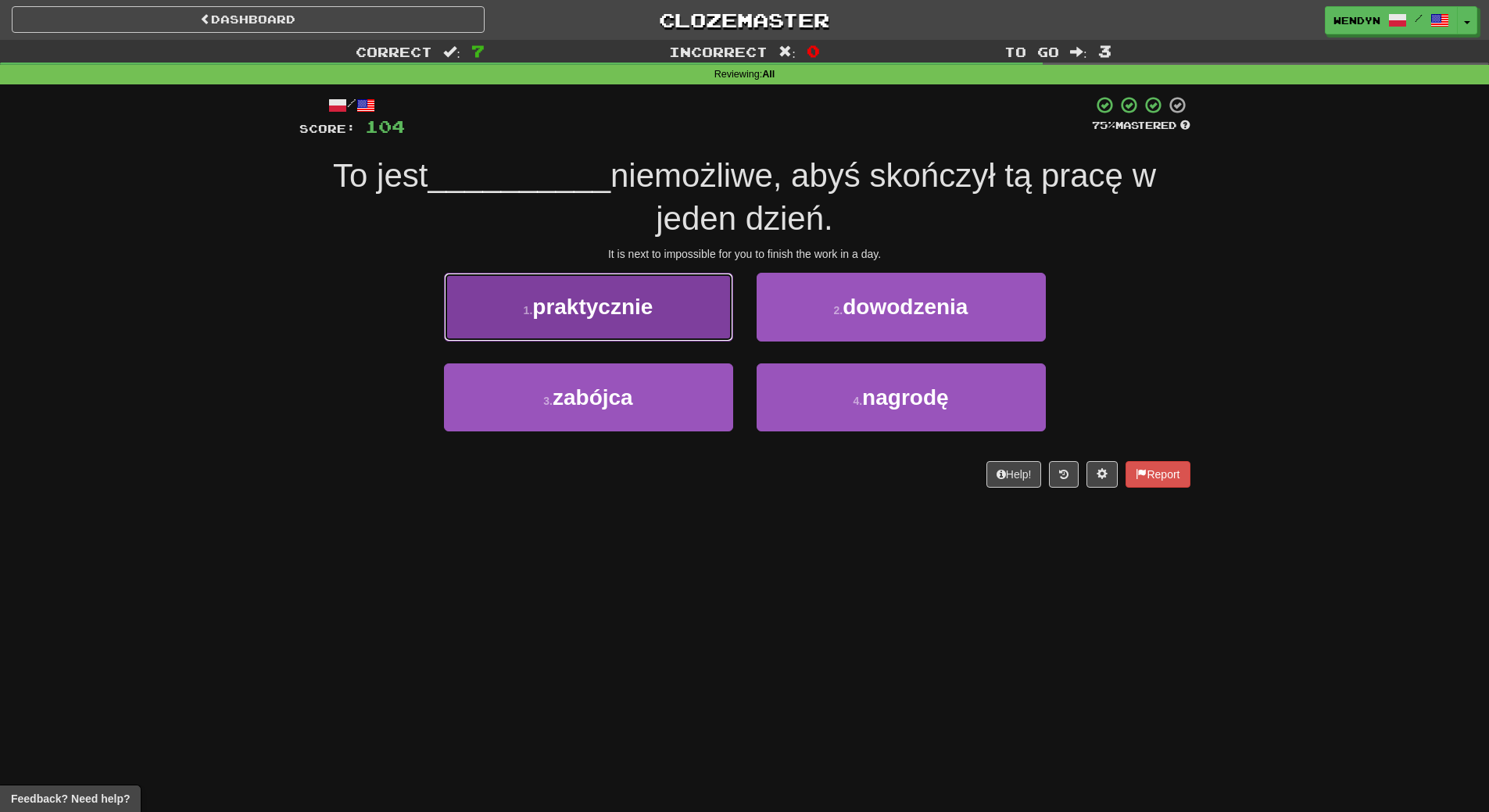
click at [641, 313] on span "praktycznie" at bounding box center [593, 306] width 121 height 24
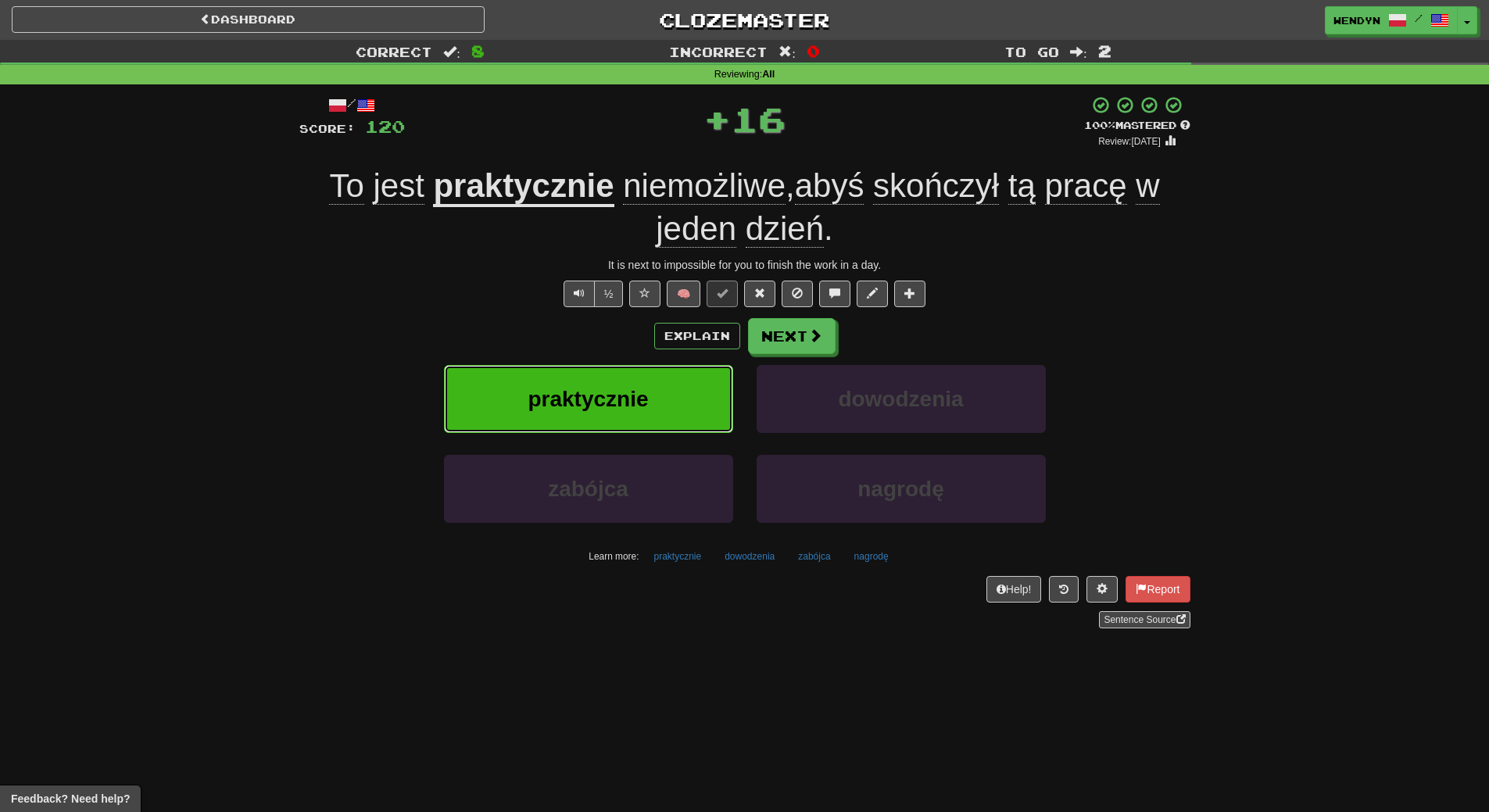
click at [633, 381] on button "praktycznie" at bounding box center [588, 399] width 289 height 68
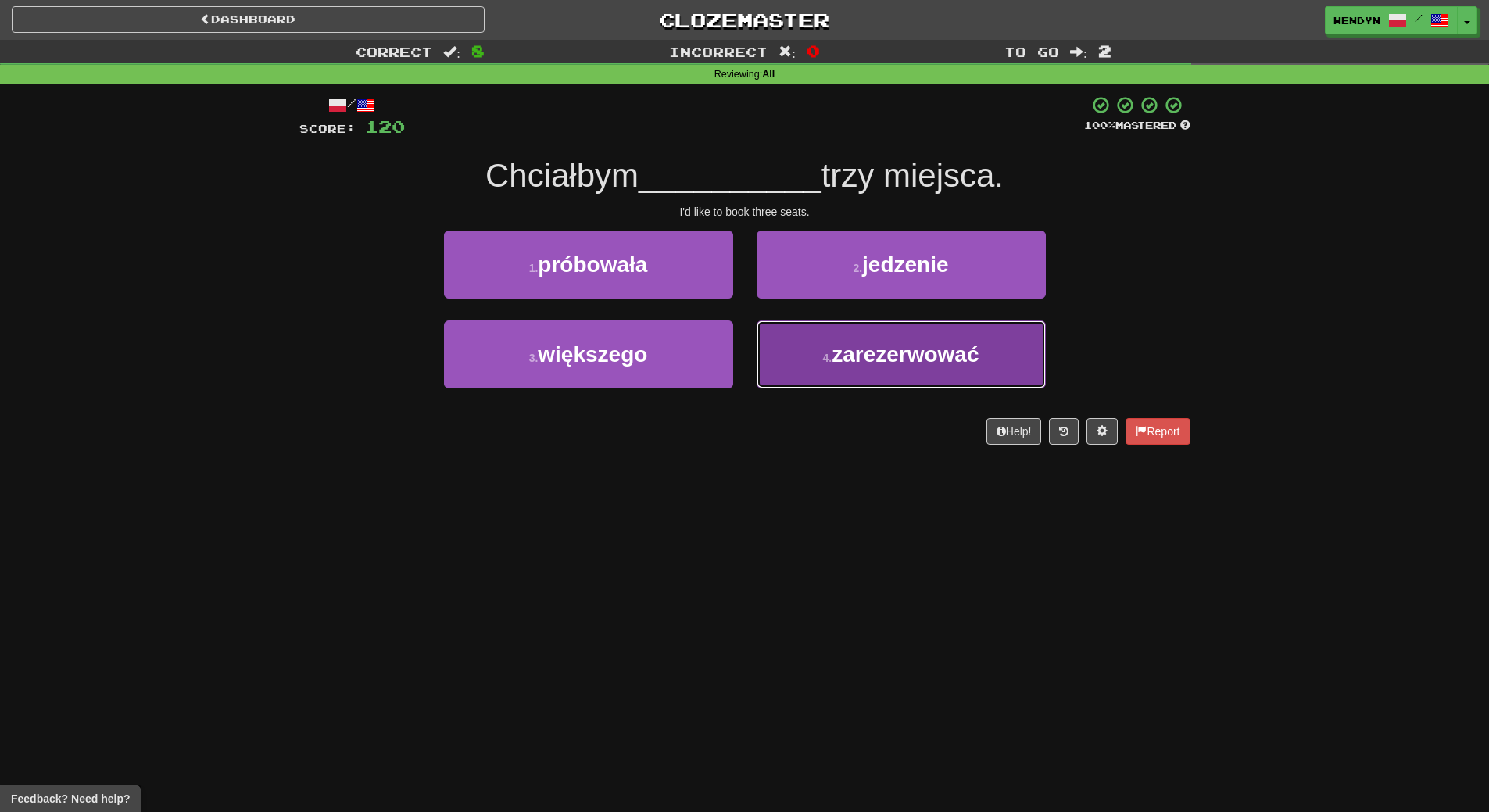
click at [934, 374] on button "4 . zarezerwować" at bounding box center [901, 354] width 289 height 68
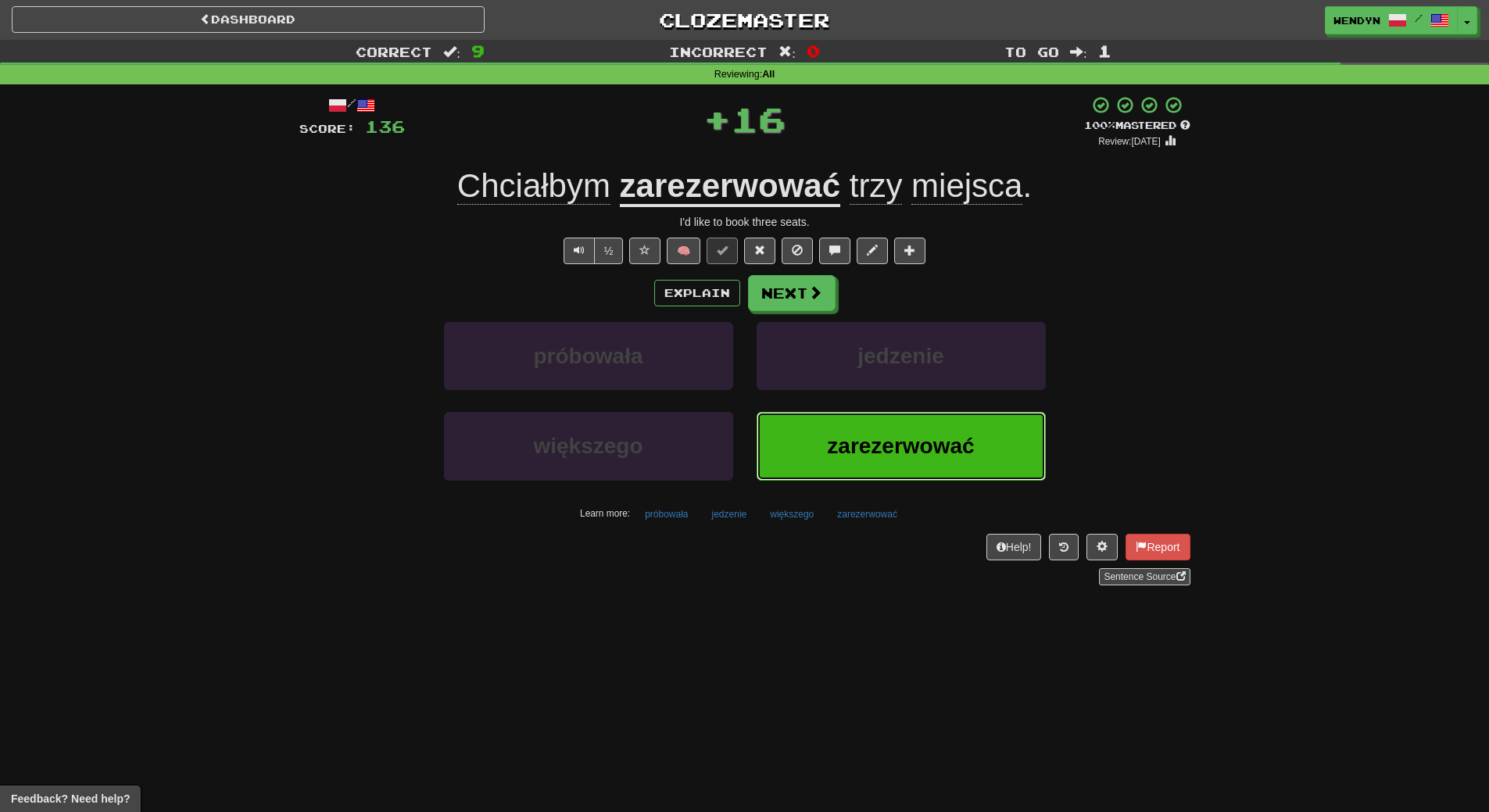
click at [930, 412] on button "zarezerwować" at bounding box center [901, 446] width 289 height 68
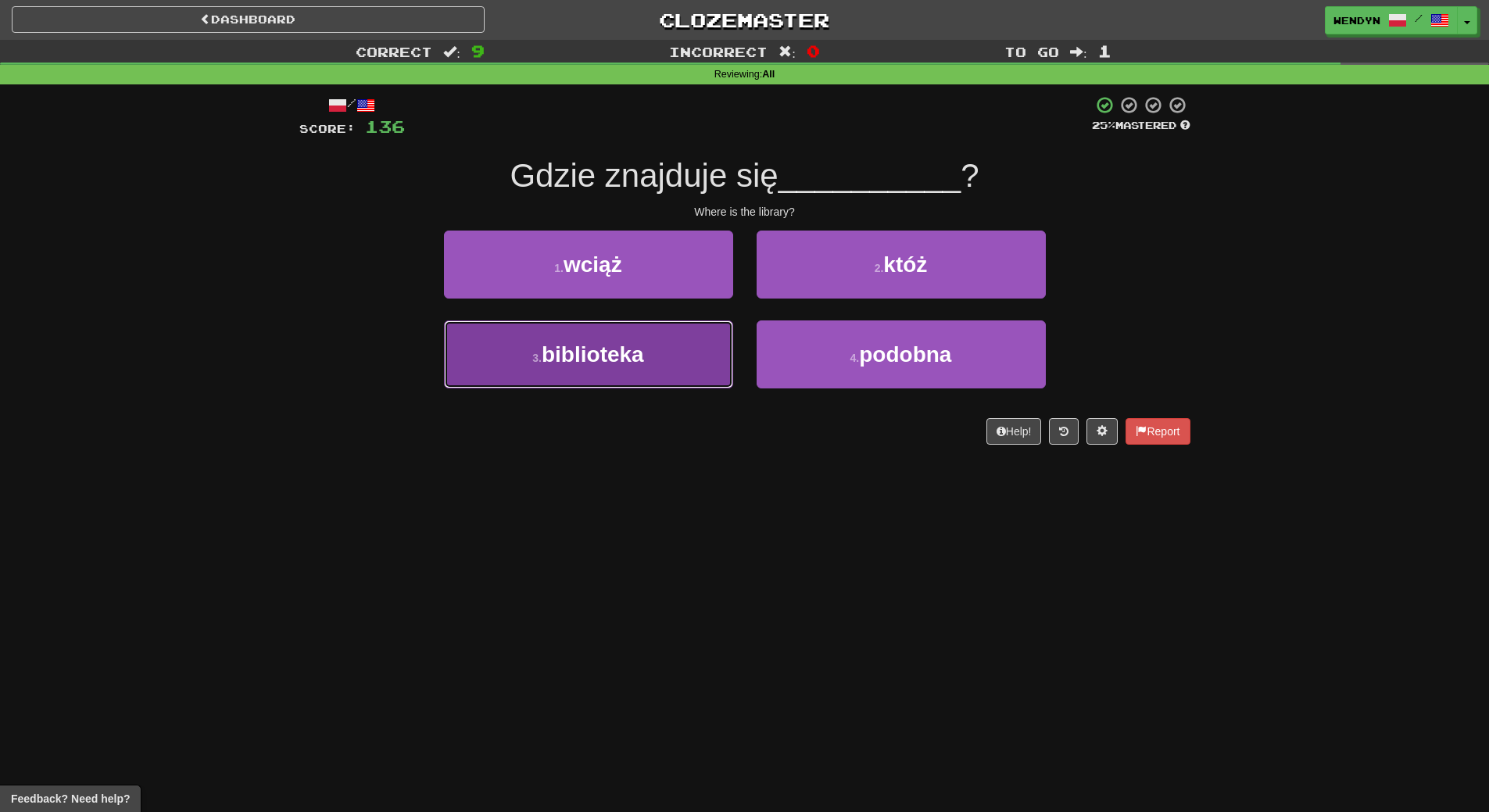
click at [640, 357] on span "biblioteka" at bounding box center [593, 354] width 103 height 24
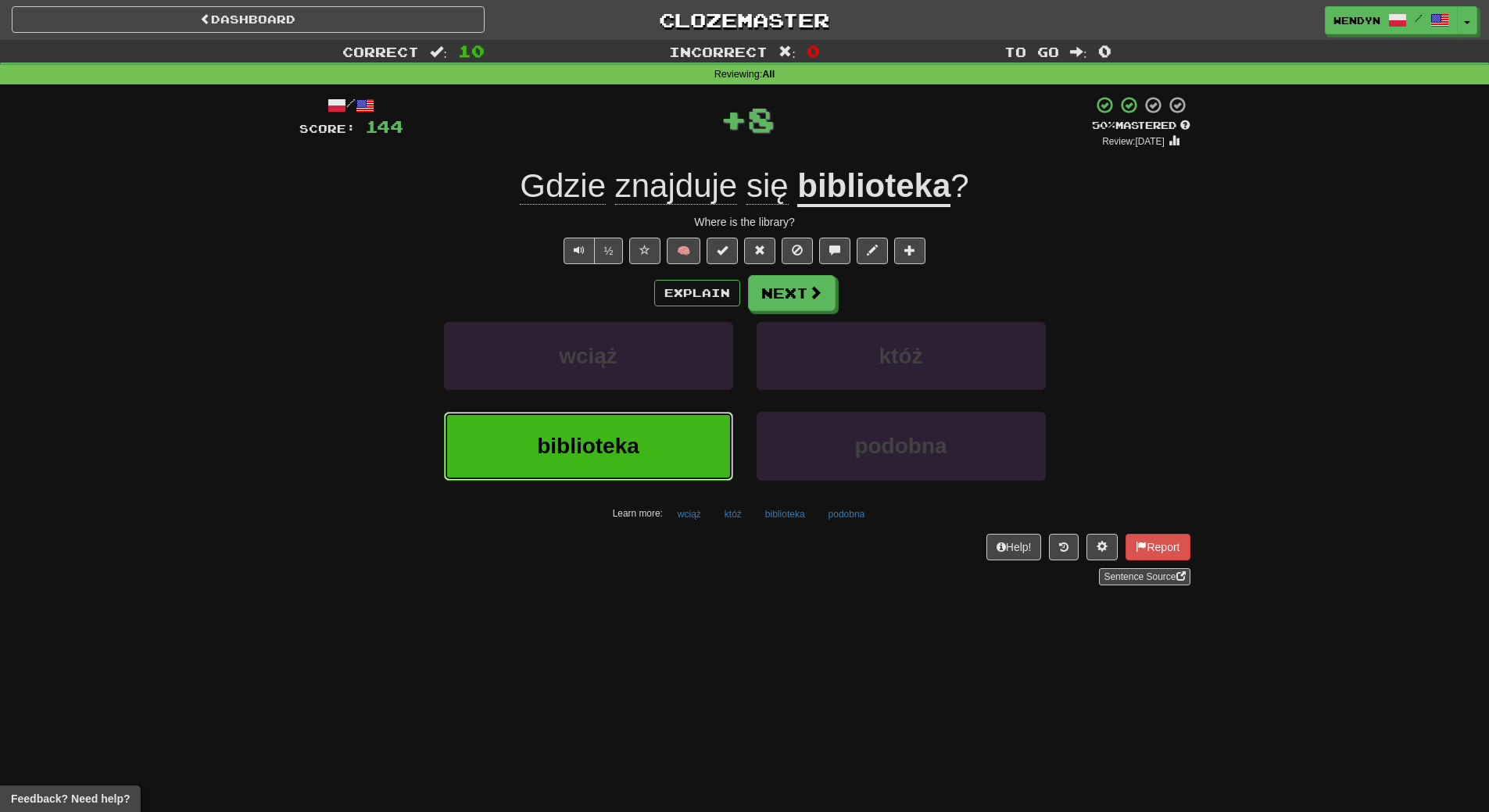
click at [633, 439] on span "biblioteka" at bounding box center [588, 446] width 103 height 24
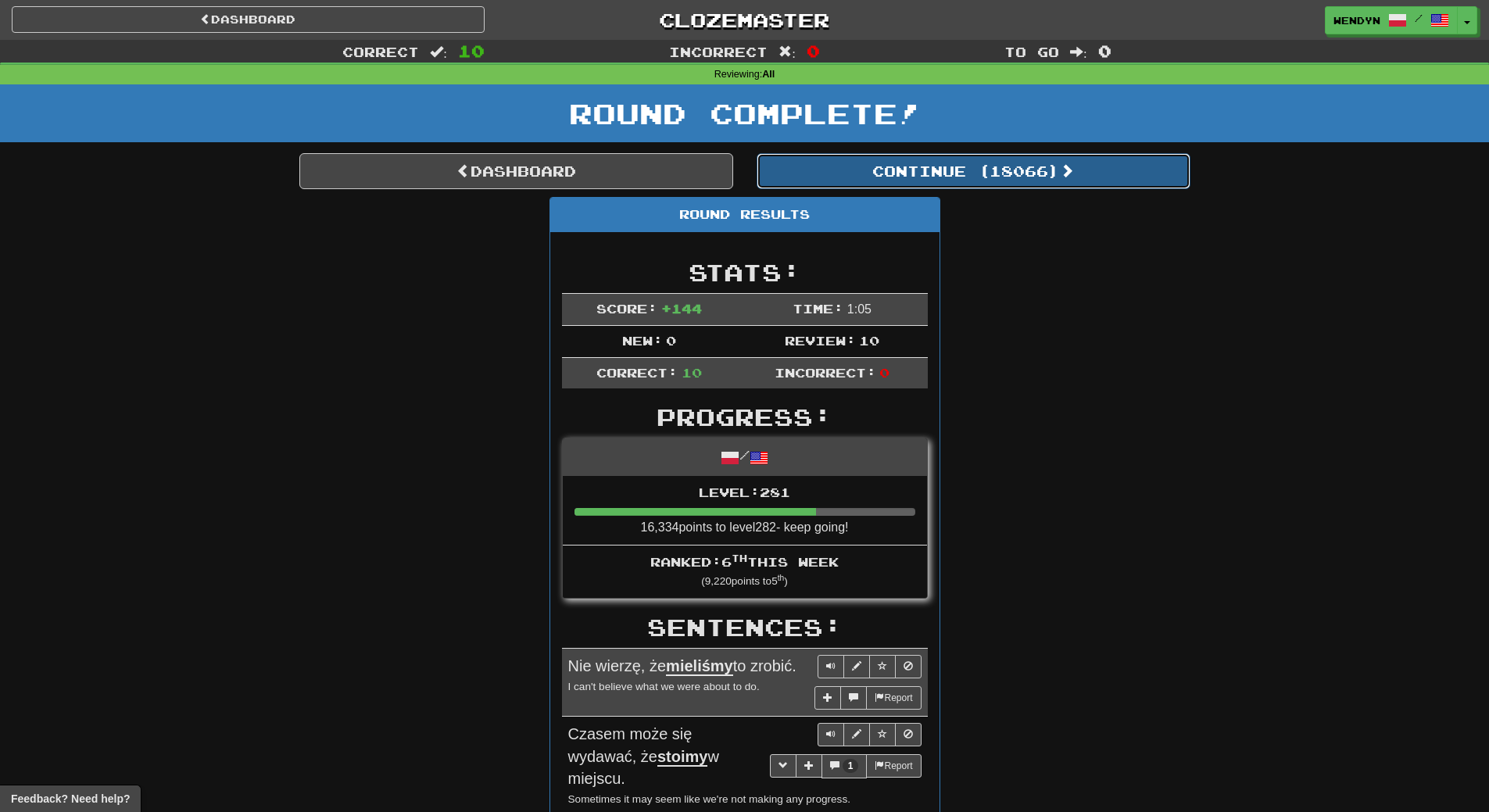
click at [1031, 179] on button "Continue ( 18066 )" at bounding box center [974, 171] width 434 height 36
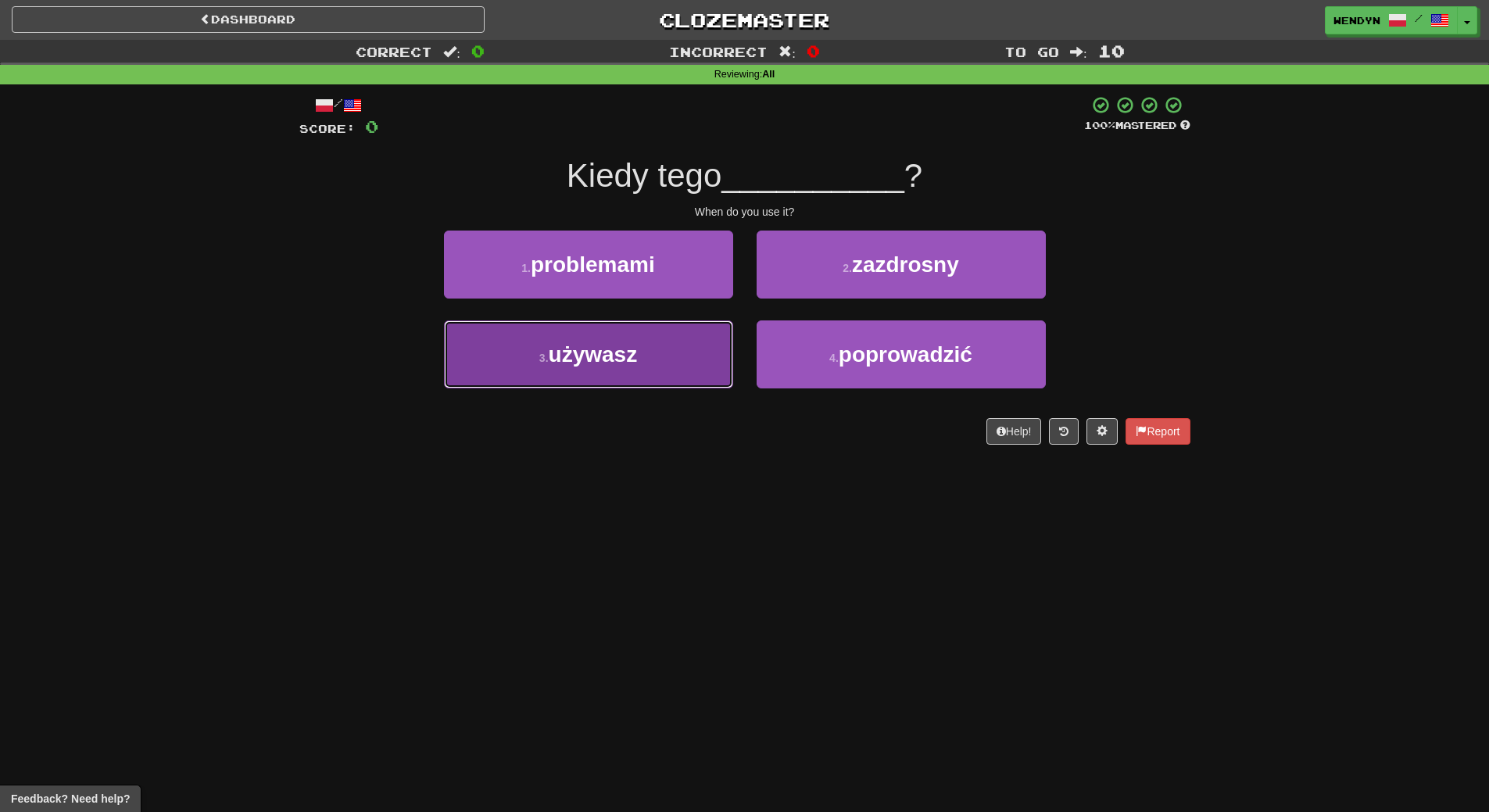
click at [650, 351] on button "3 . używasz" at bounding box center [588, 354] width 289 height 68
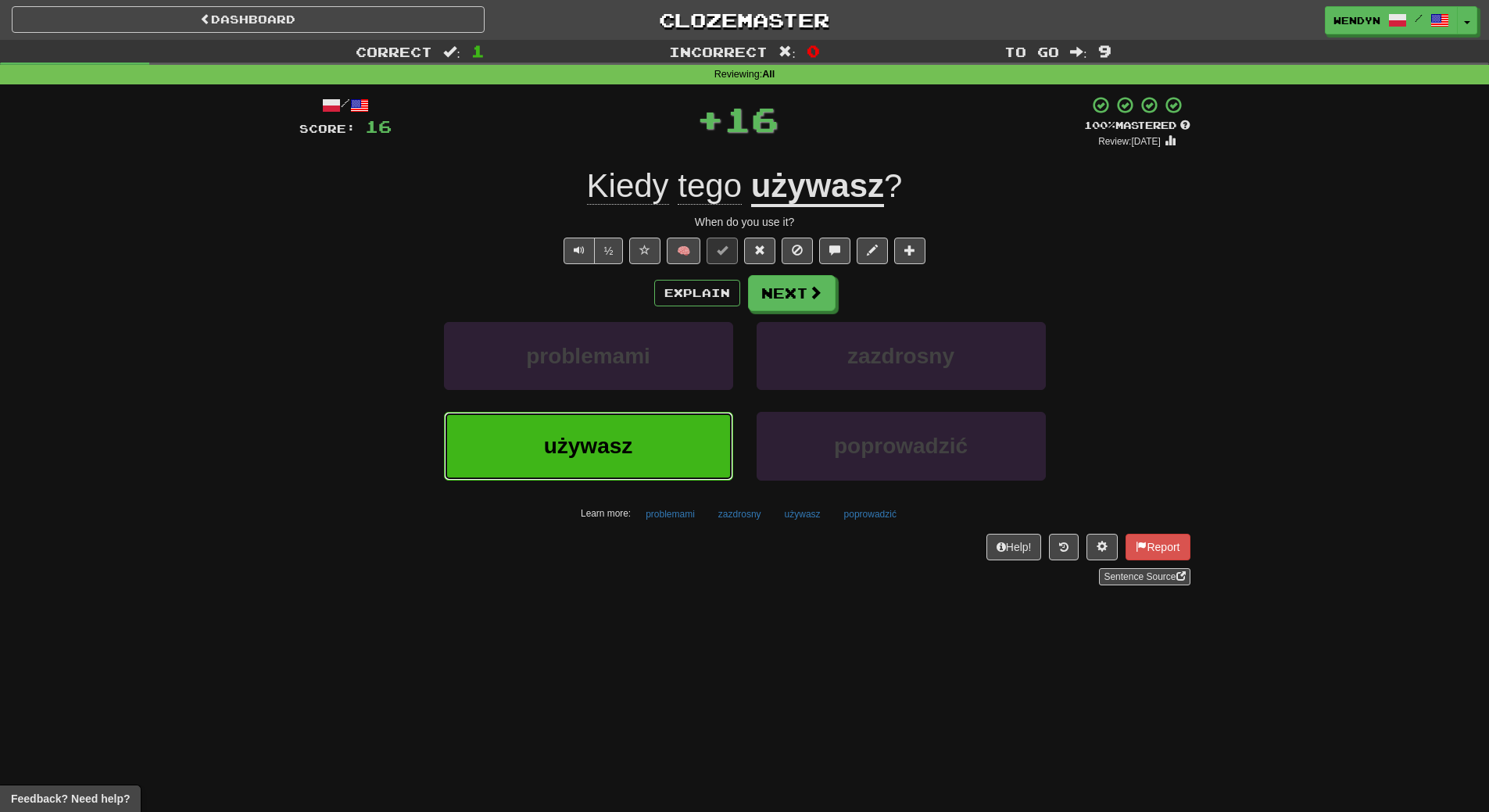
click at [651, 438] on button "używasz" at bounding box center [588, 446] width 289 height 68
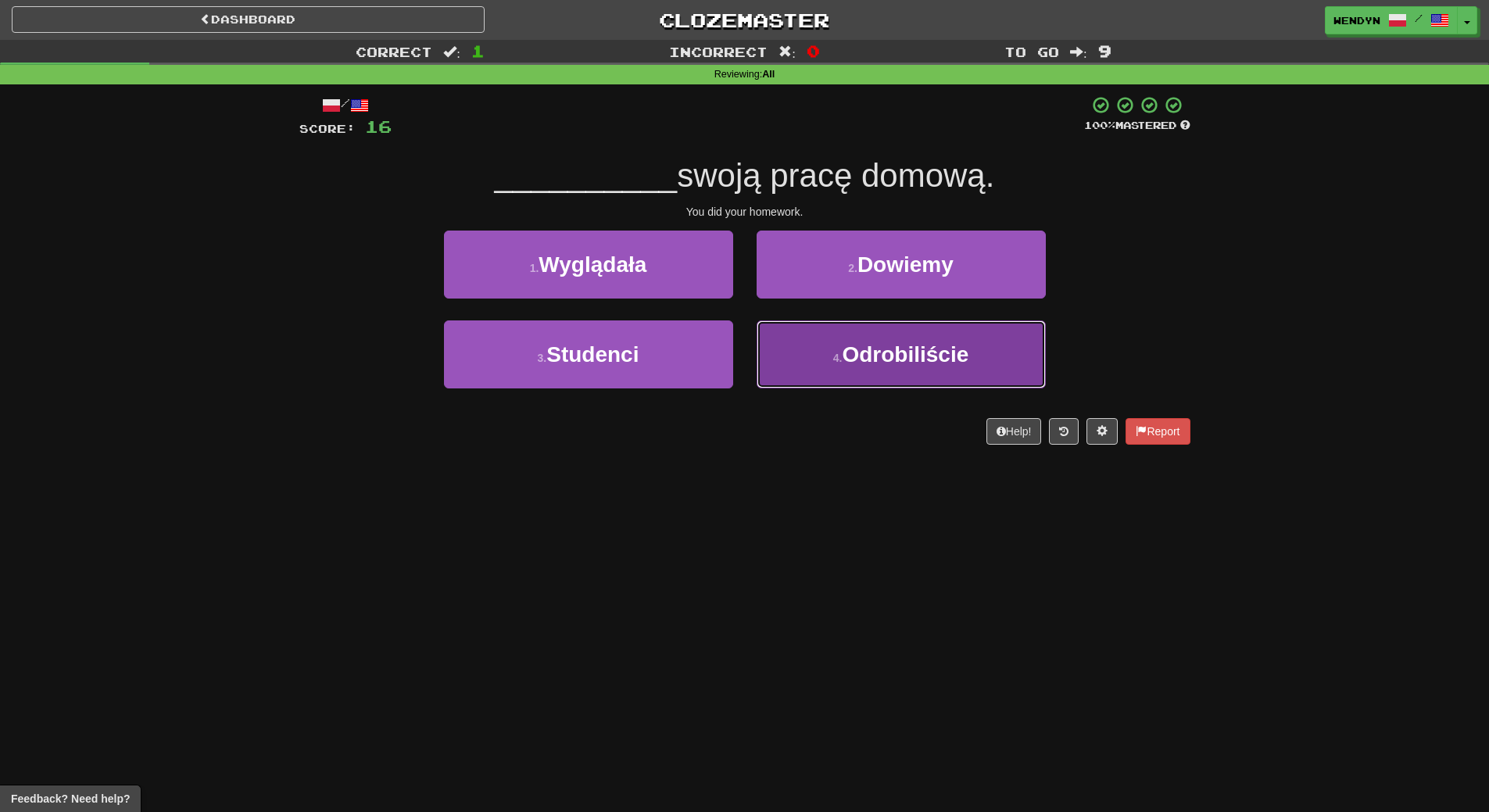
click at [878, 366] on button "4 . Odrobiliście" at bounding box center [901, 354] width 289 height 68
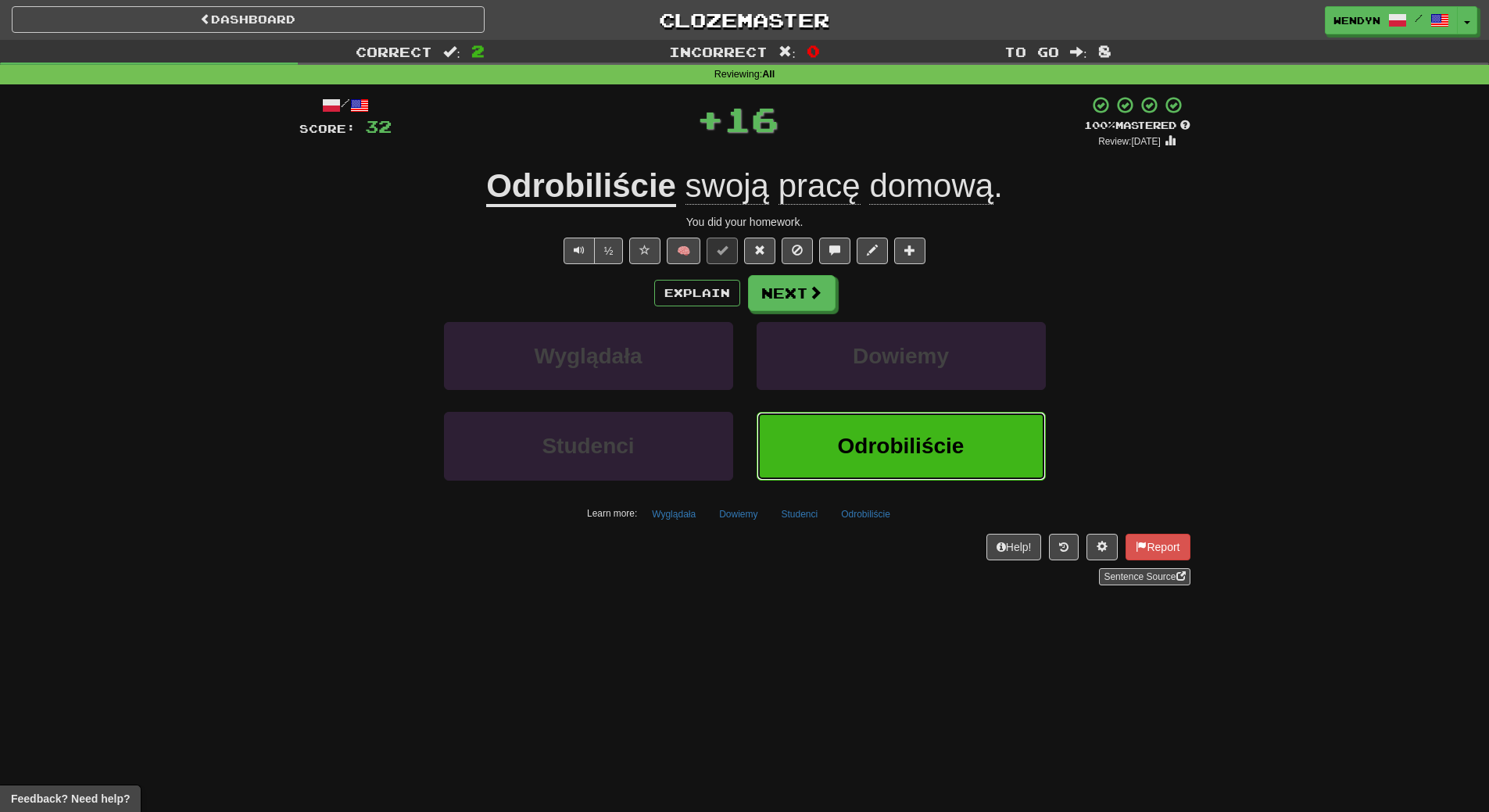
click at [880, 441] on span "Odrobiliście" at bounding box center [902, 446] width 127 height 24
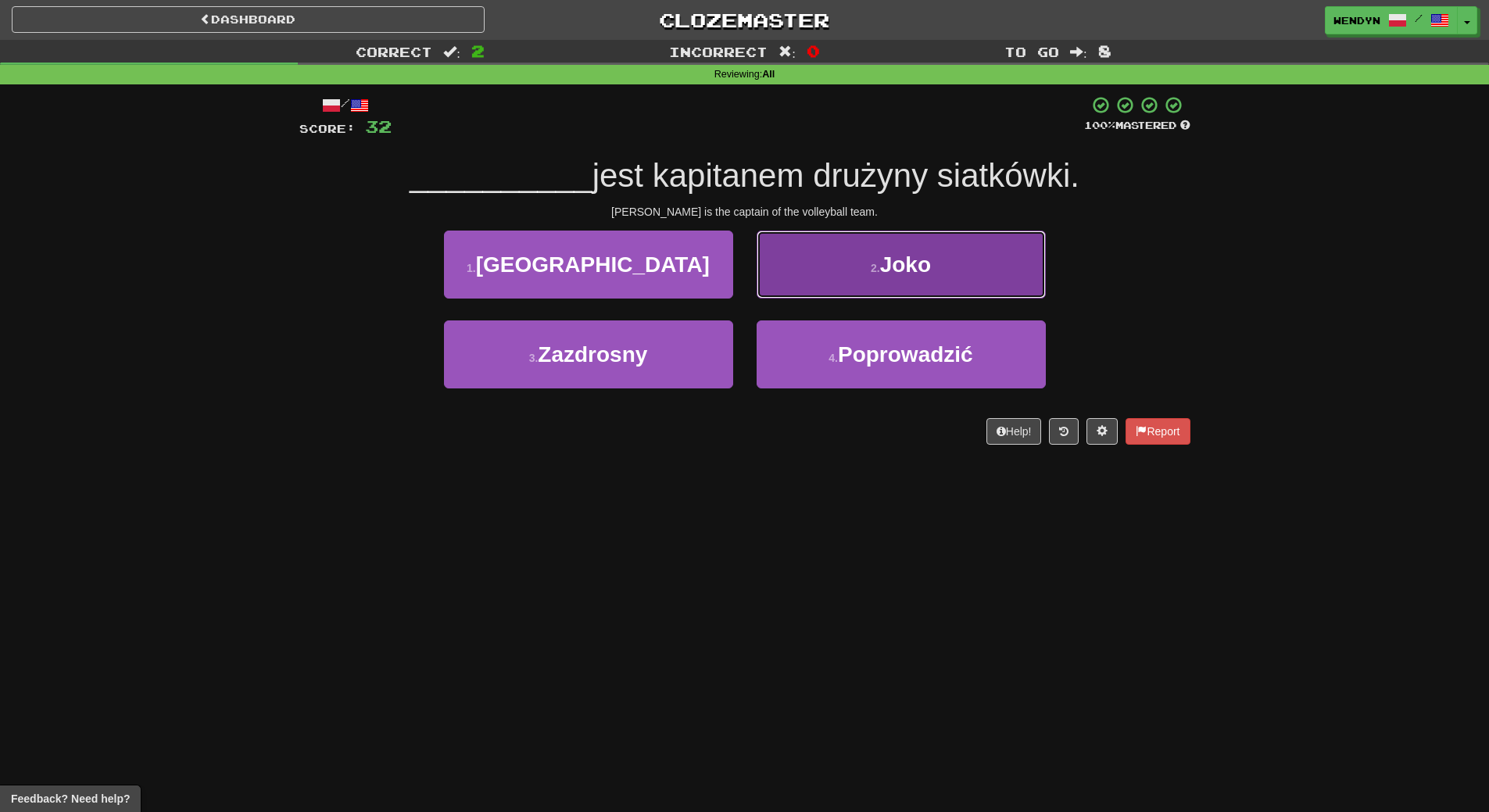
click at [899, 277] on button "2 . Joko" at bounding box center [901, 264] width 289 height 68
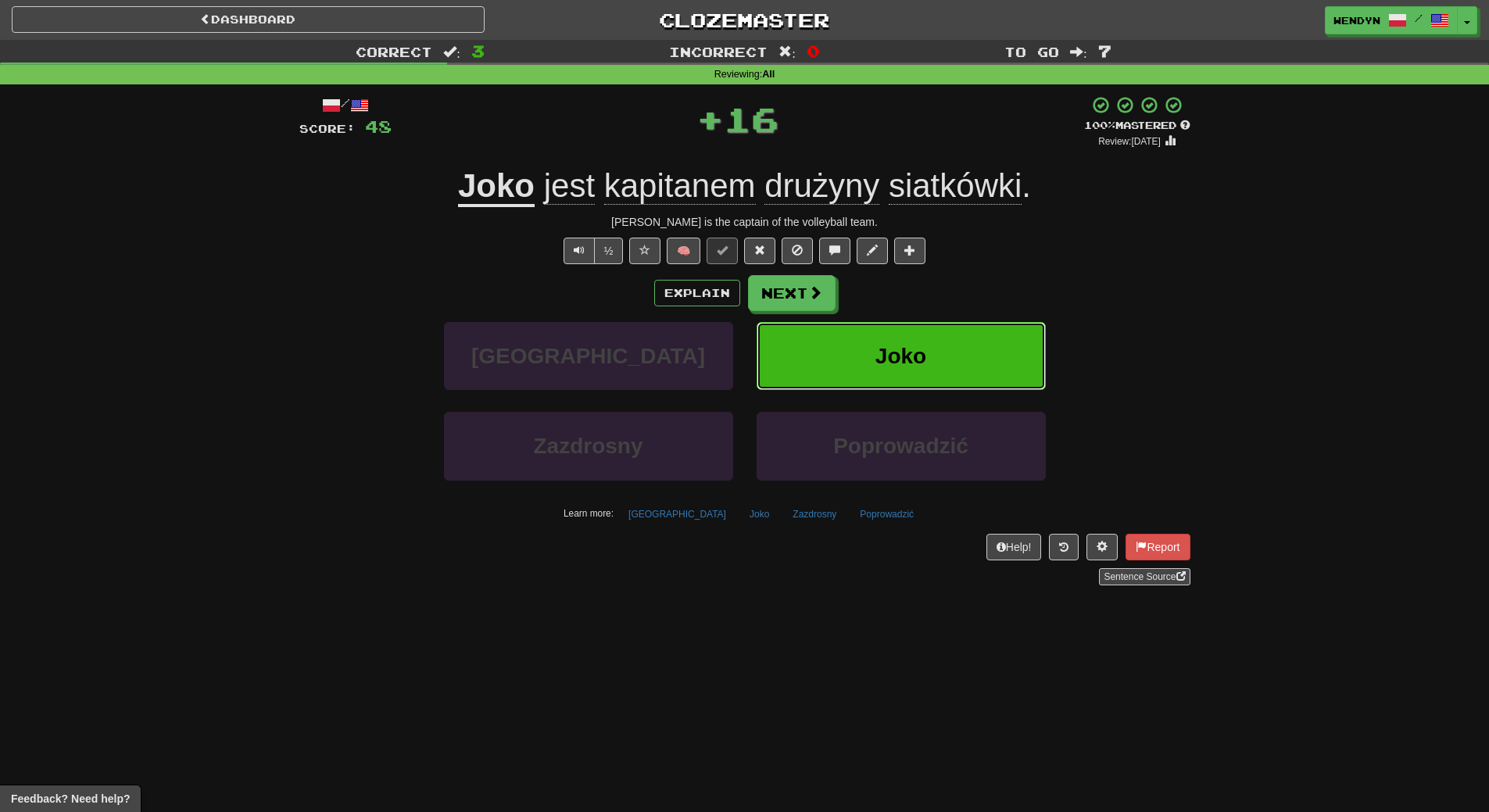
click at [927, 354] on button "Joko" at bounding box center [901, 355] width 289 height 68
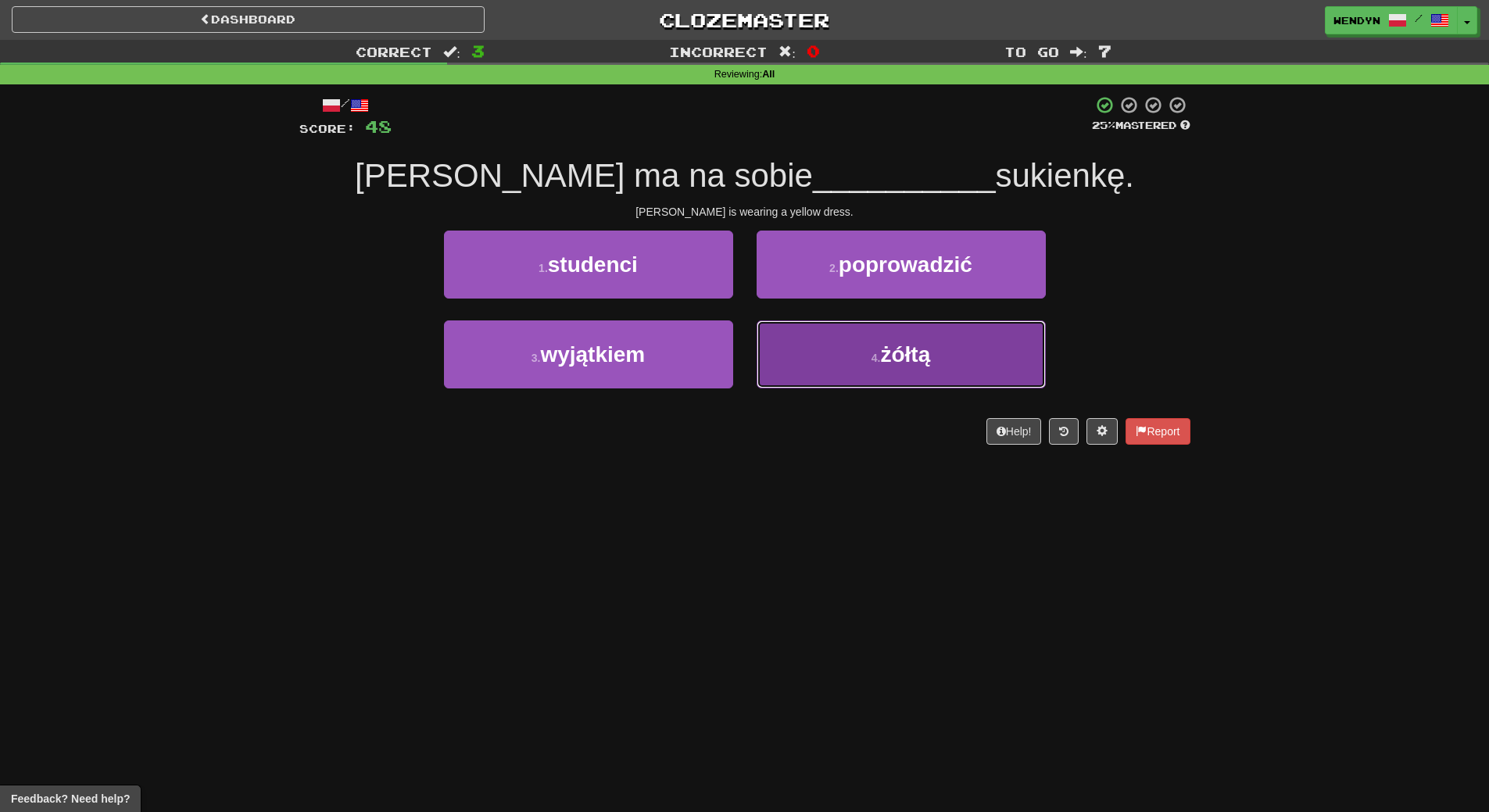
click at [891, 362] on span "żółtą" at bounding box center [905, 354] width 50 height 24
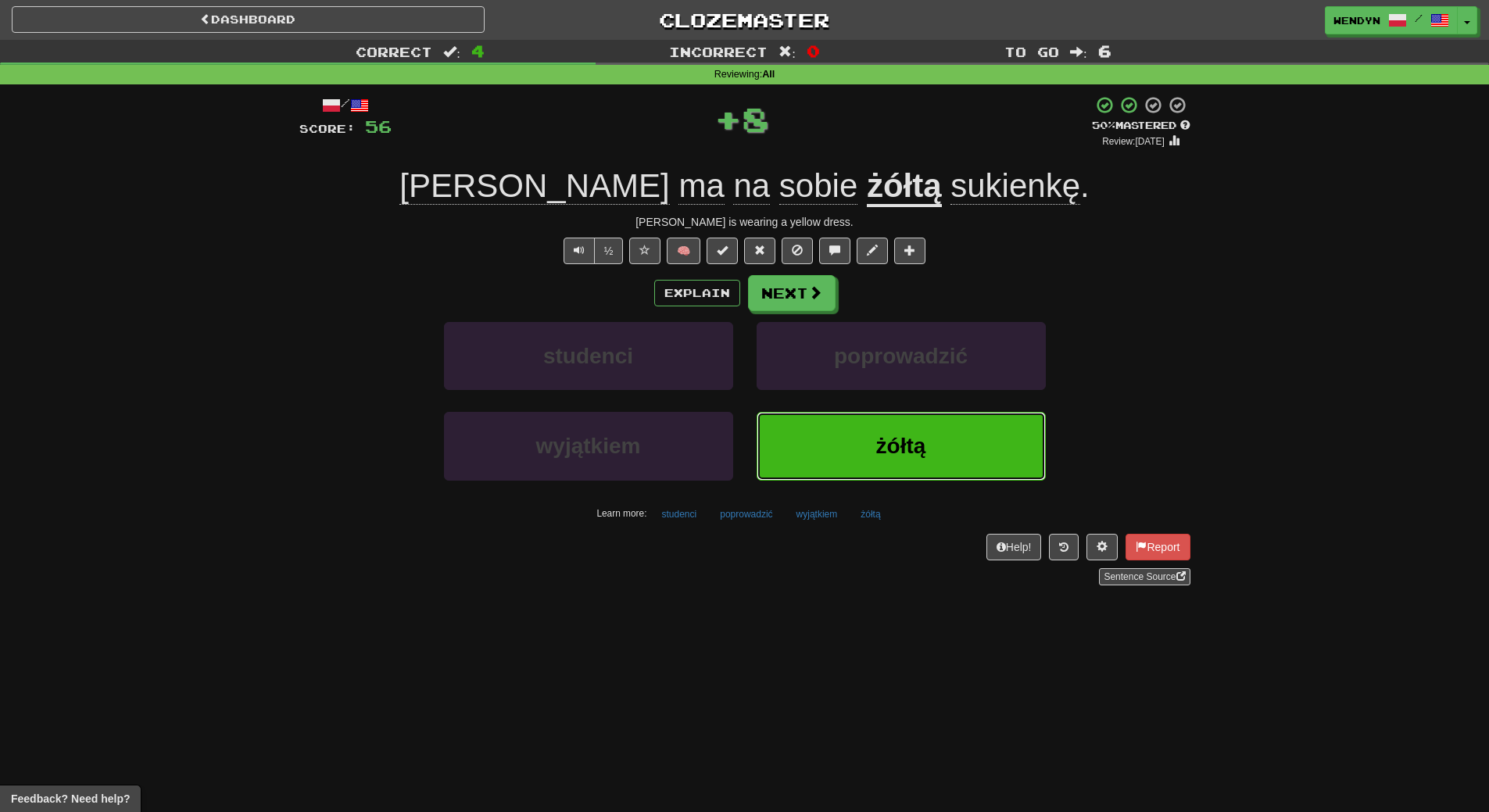
click at [909, 453] on span "żółtą" at bounding box center [902, 446] width 50 height 24
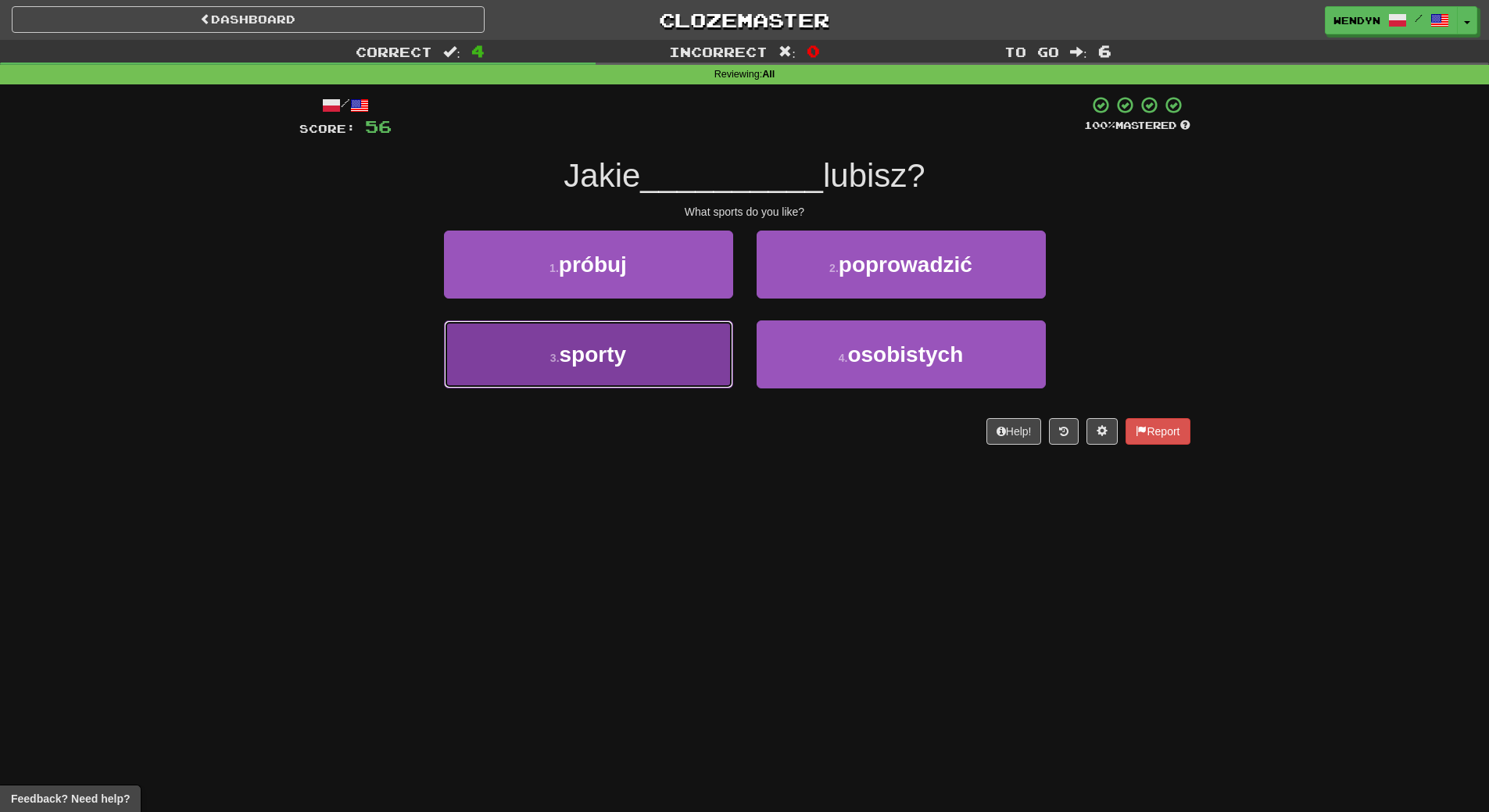
click at [677, 370] on button "3 . sporty" at bounding box center [588, 354] width 289 height 68
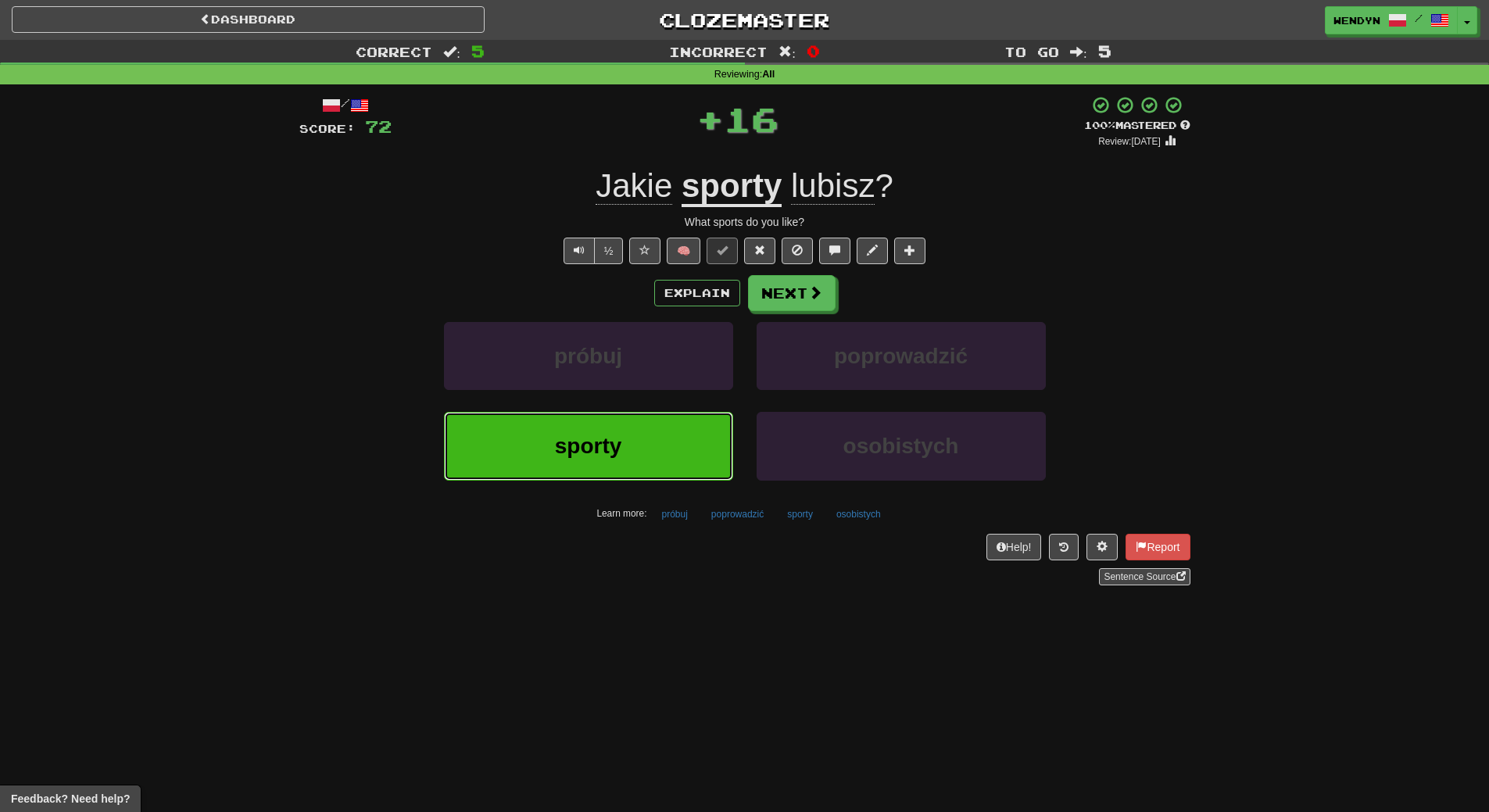
click at [678, 464] on button "sporty" at bounding box center [588, 446] width 289 height 68
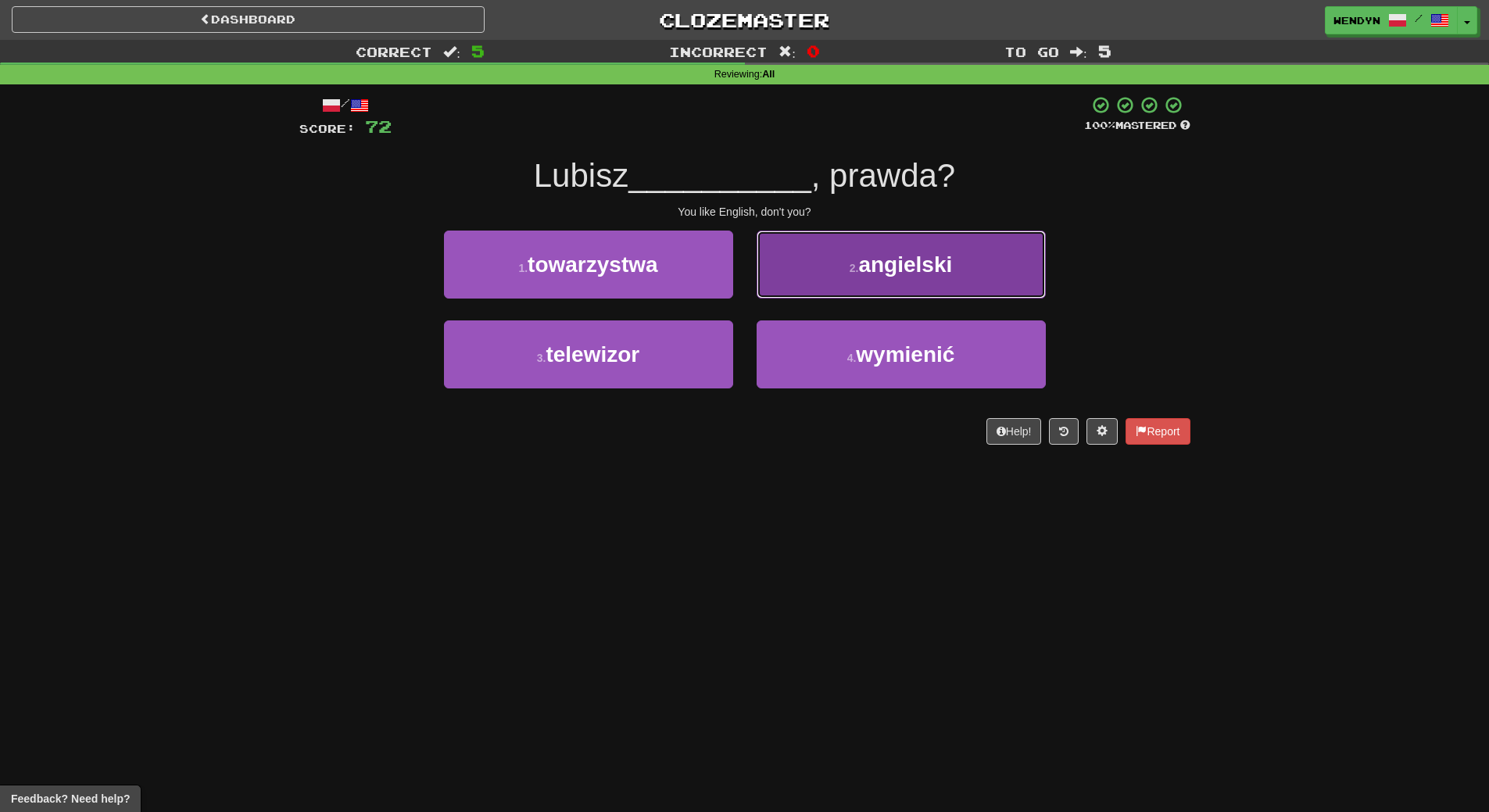
click at [921, 286] on button "2 . angielski" at bounding box center [901, 264] width 289 height 68
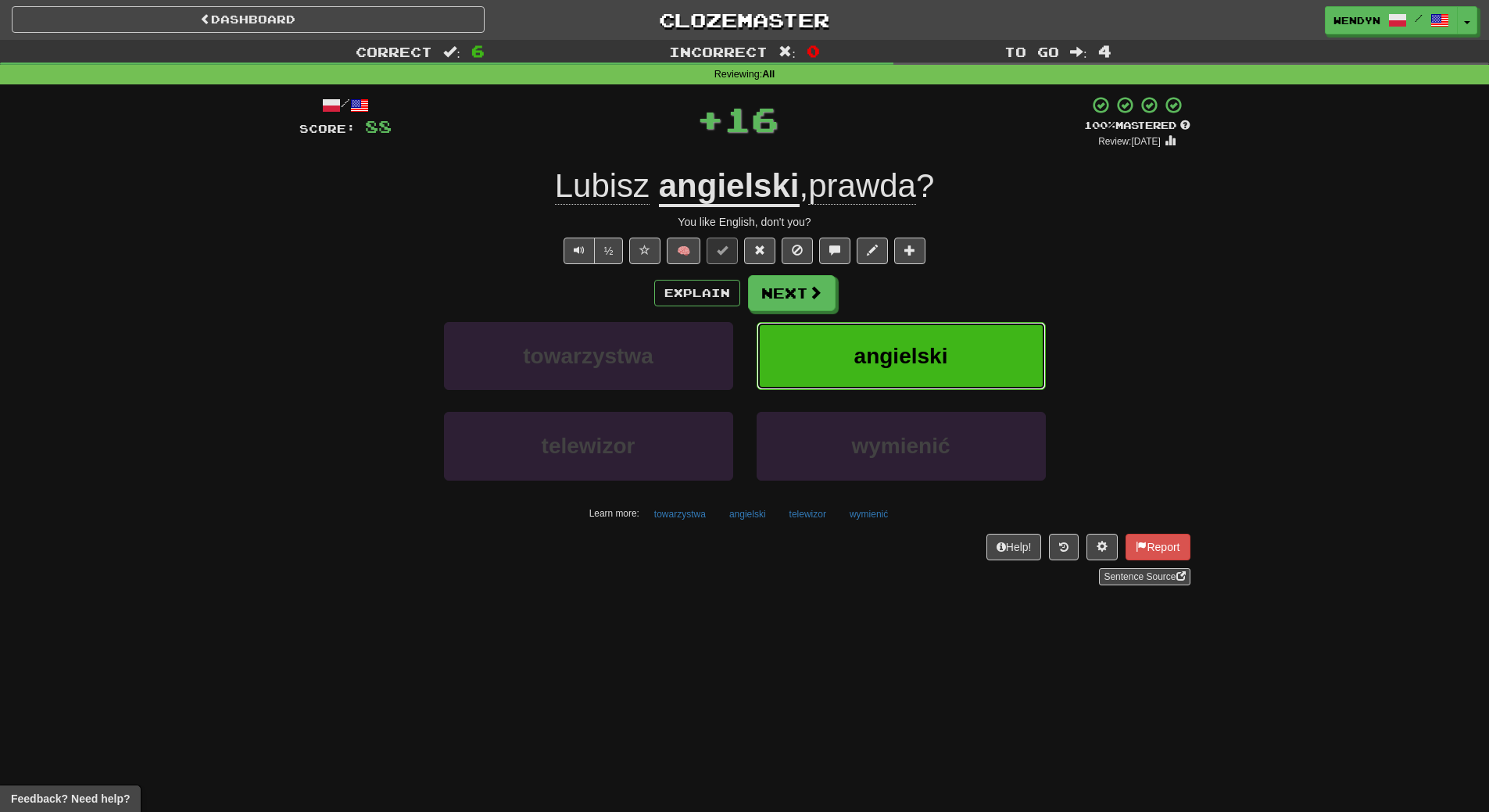
click at [941, 339] on button "angielski" at bounding box center [901, 355] width 289 height 68
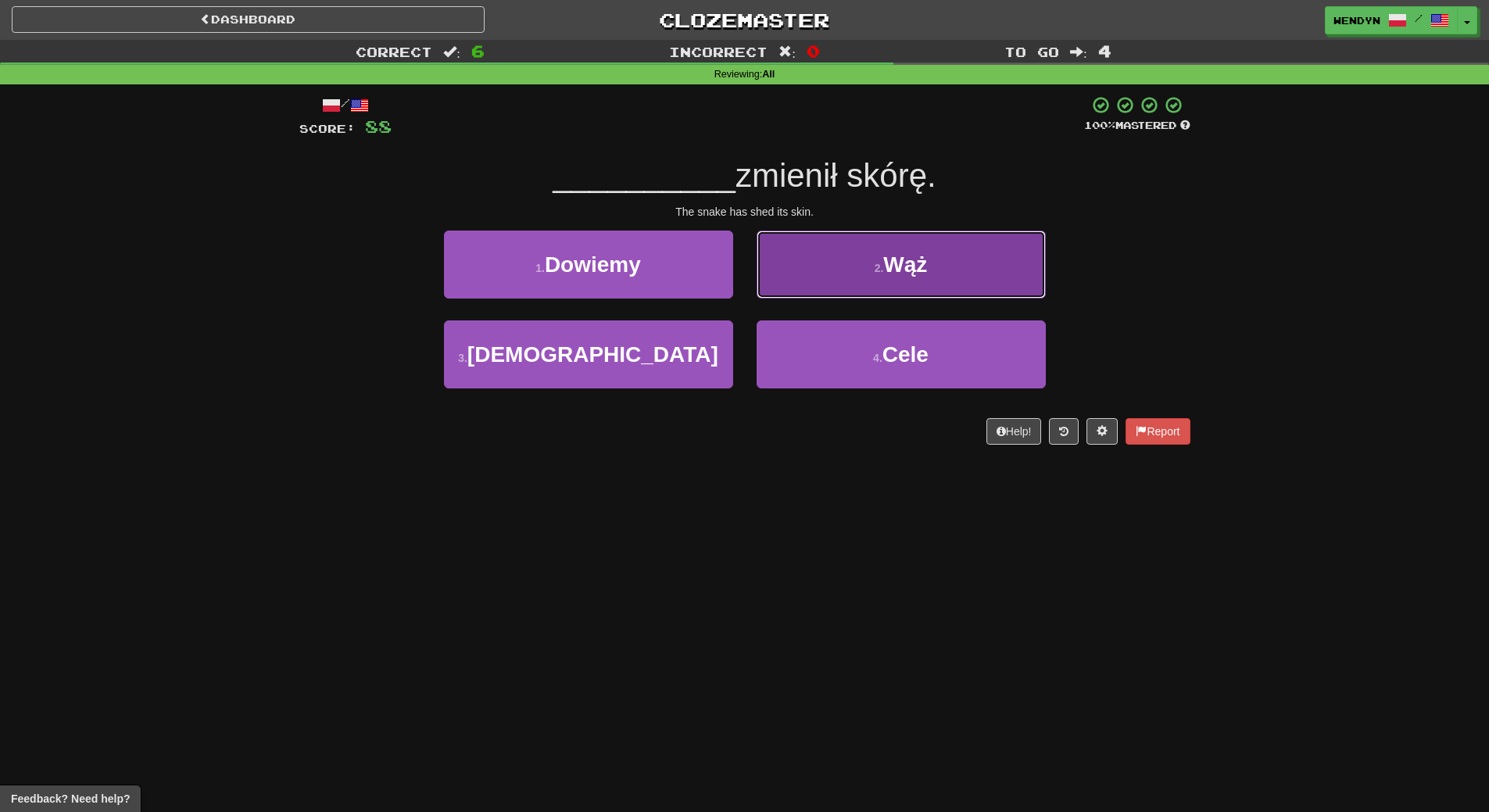
click at [963, 284] on button "2 . Wąż" at bounding box center [901, 264] width 289 height 68
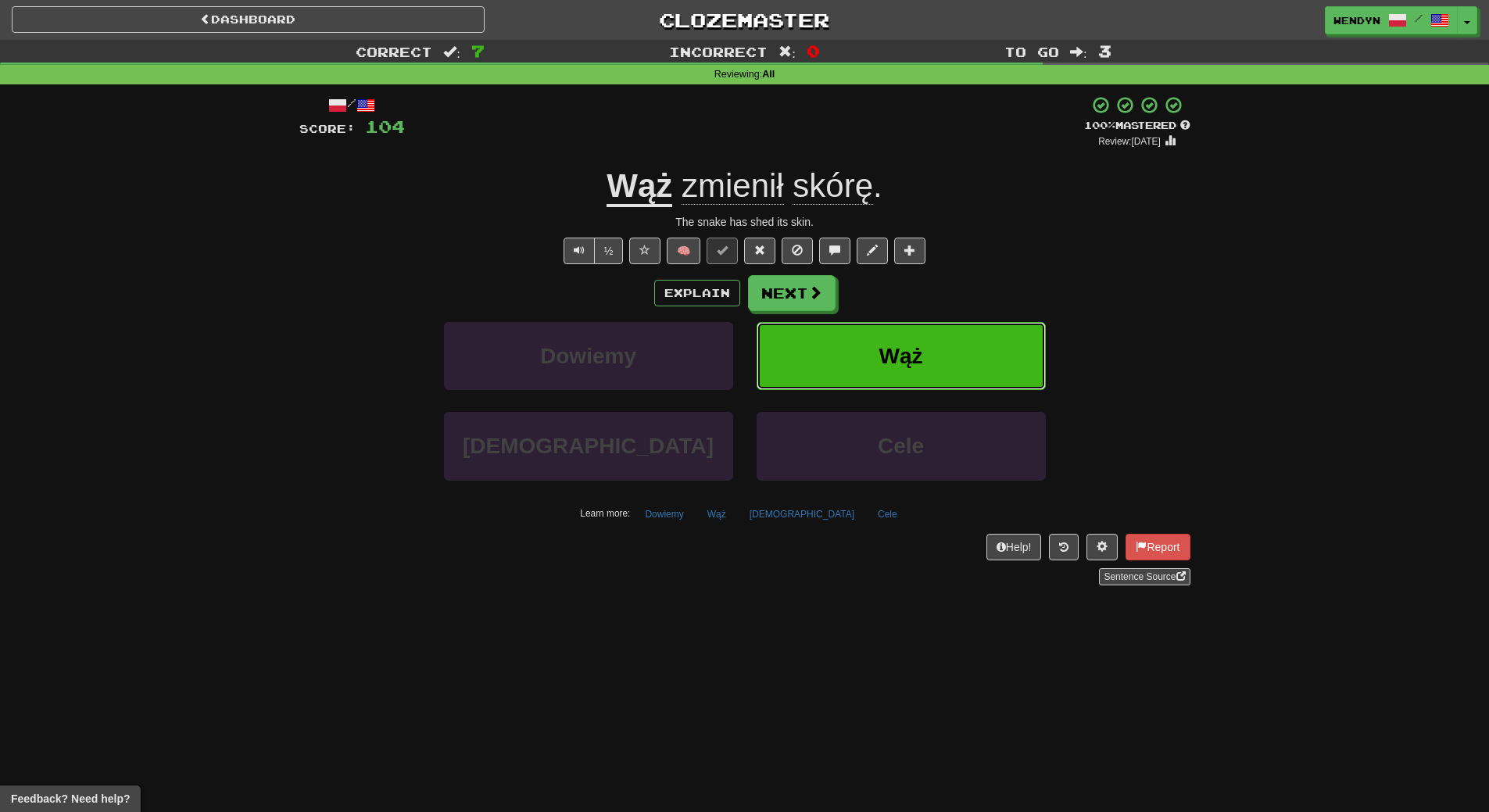
click at [968, 349] on button "Wąż" at bounding box center [901, 355] width 289 height 68
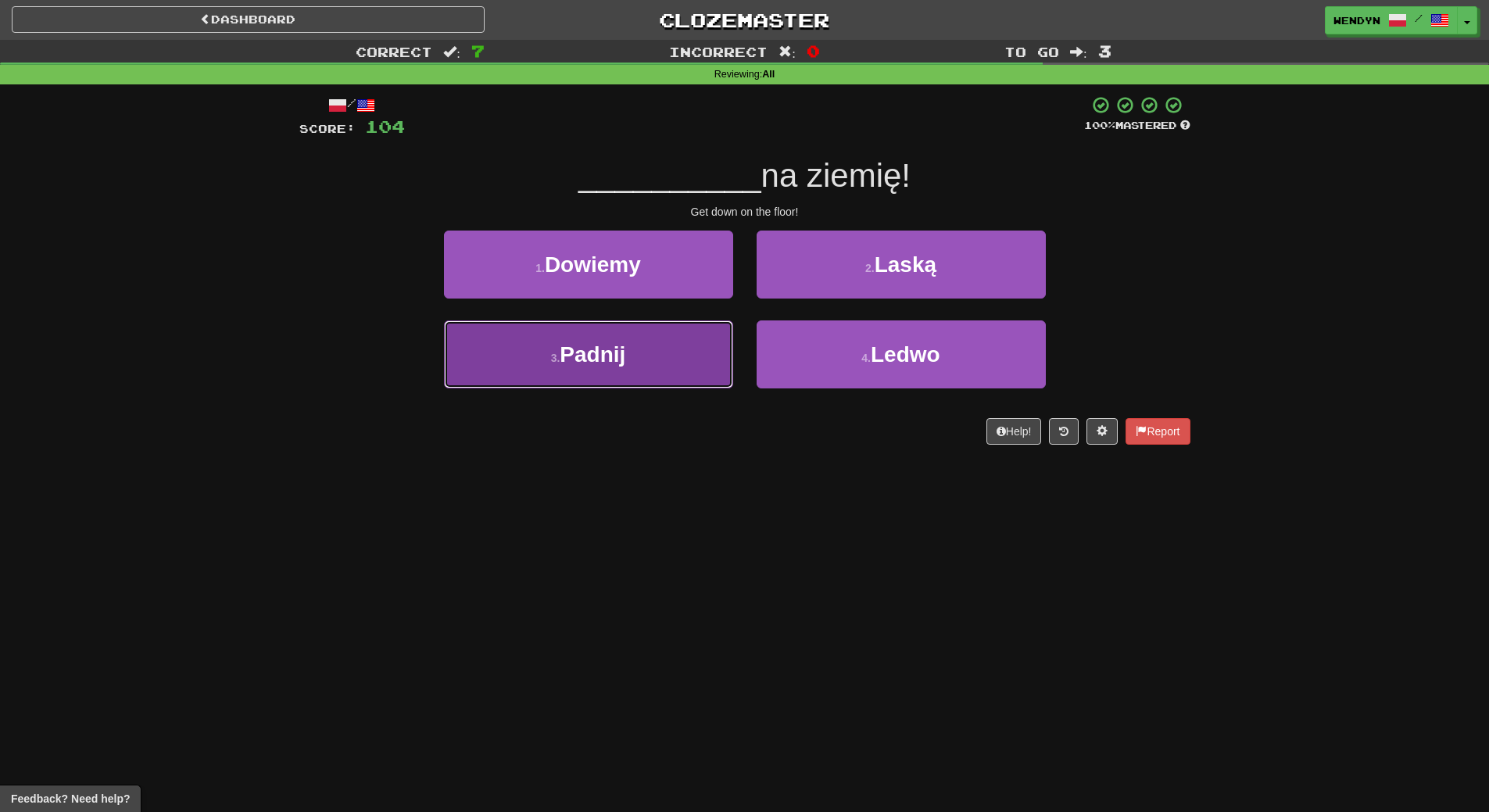
click at [716, 371] on button "3 . Padnij" at bounding box center [588, 354] width 289 height 68
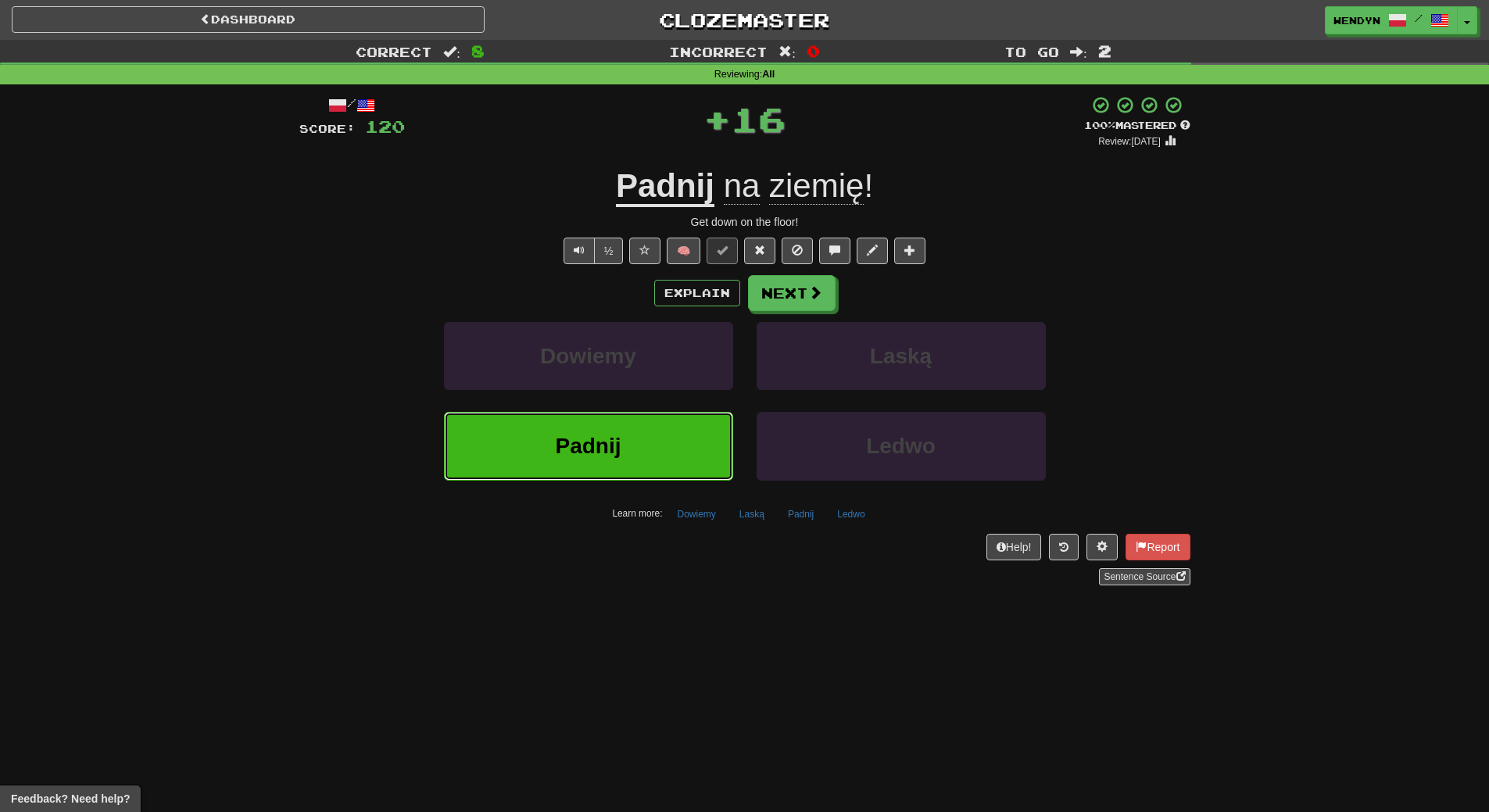
click at [719, 455] on button "Padnij" at bounding box center [588, 446] width 289 height 68
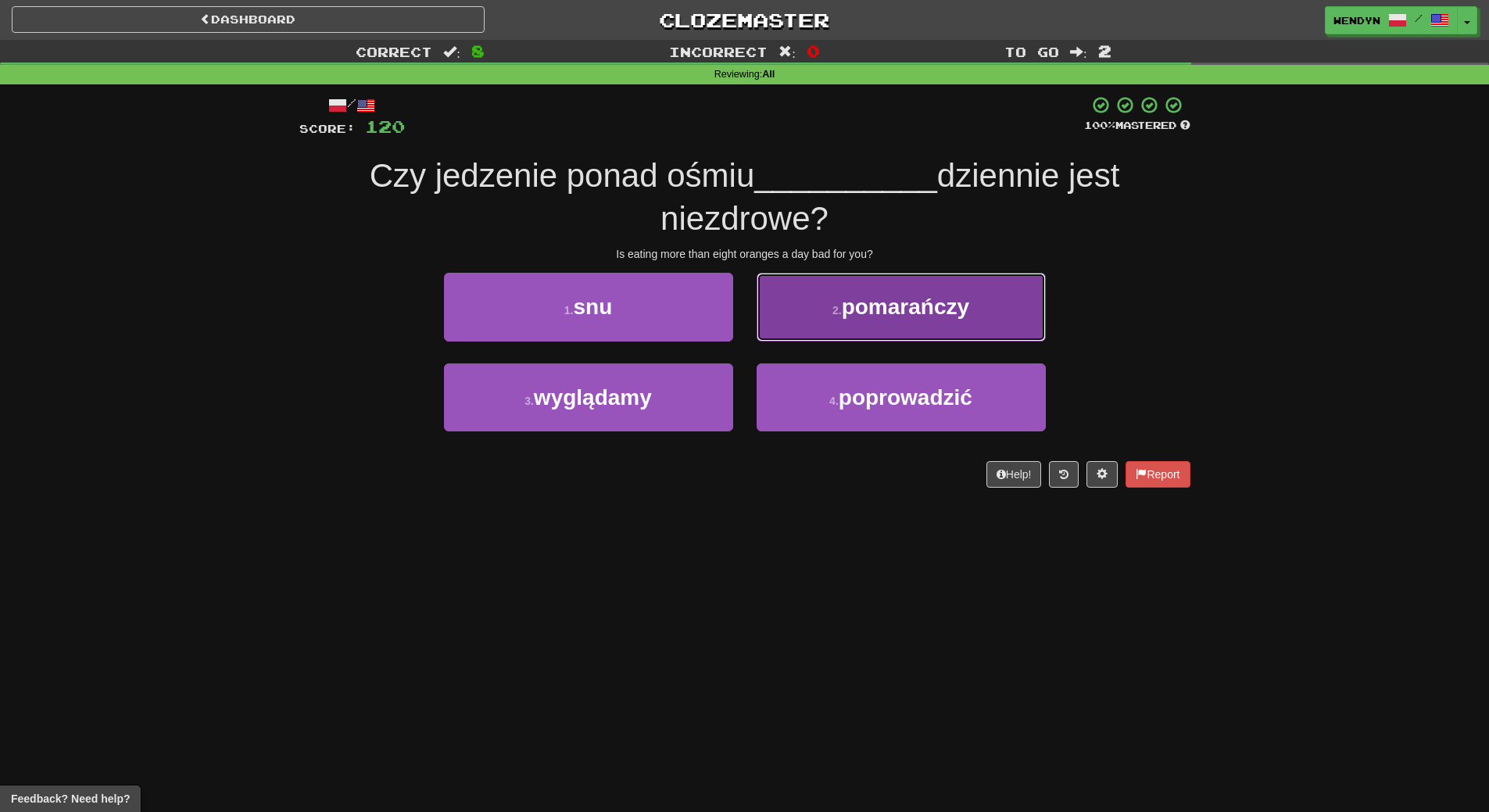
click at [958, 313] on span "pomarańczy" at bounding box center [905, 306] width 128 height 24
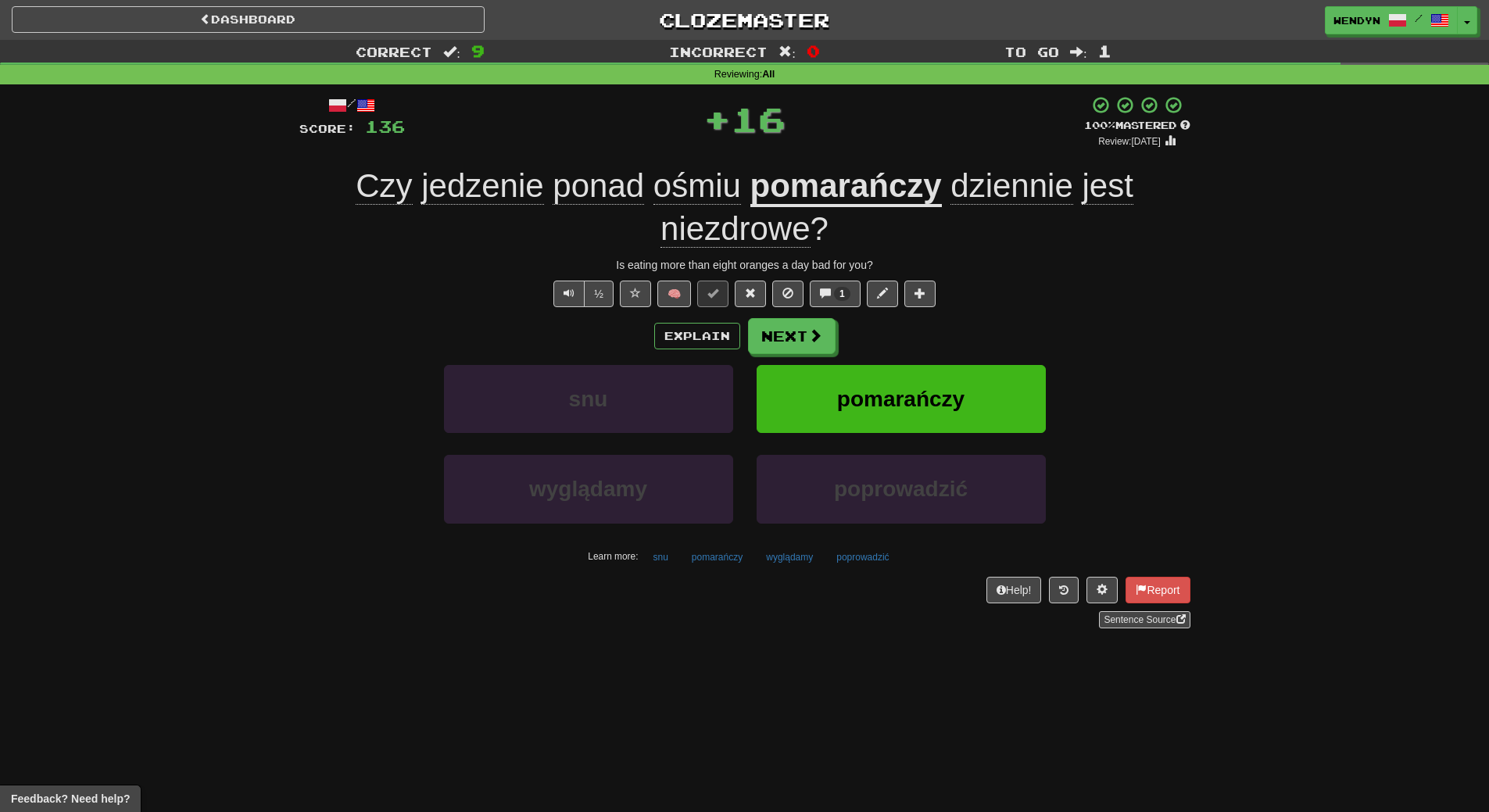
click at [958, 313] on div "/ Score: 136 + 16 100 % Mastered Review: 2026-03-18 Czy jedzenie ponad ośmiu po…" at bounding box center [745, 362] width 891 height 532
click at [956, 405] on span "pomarańczy" at bounding box center [901, 399] width 128 height 24
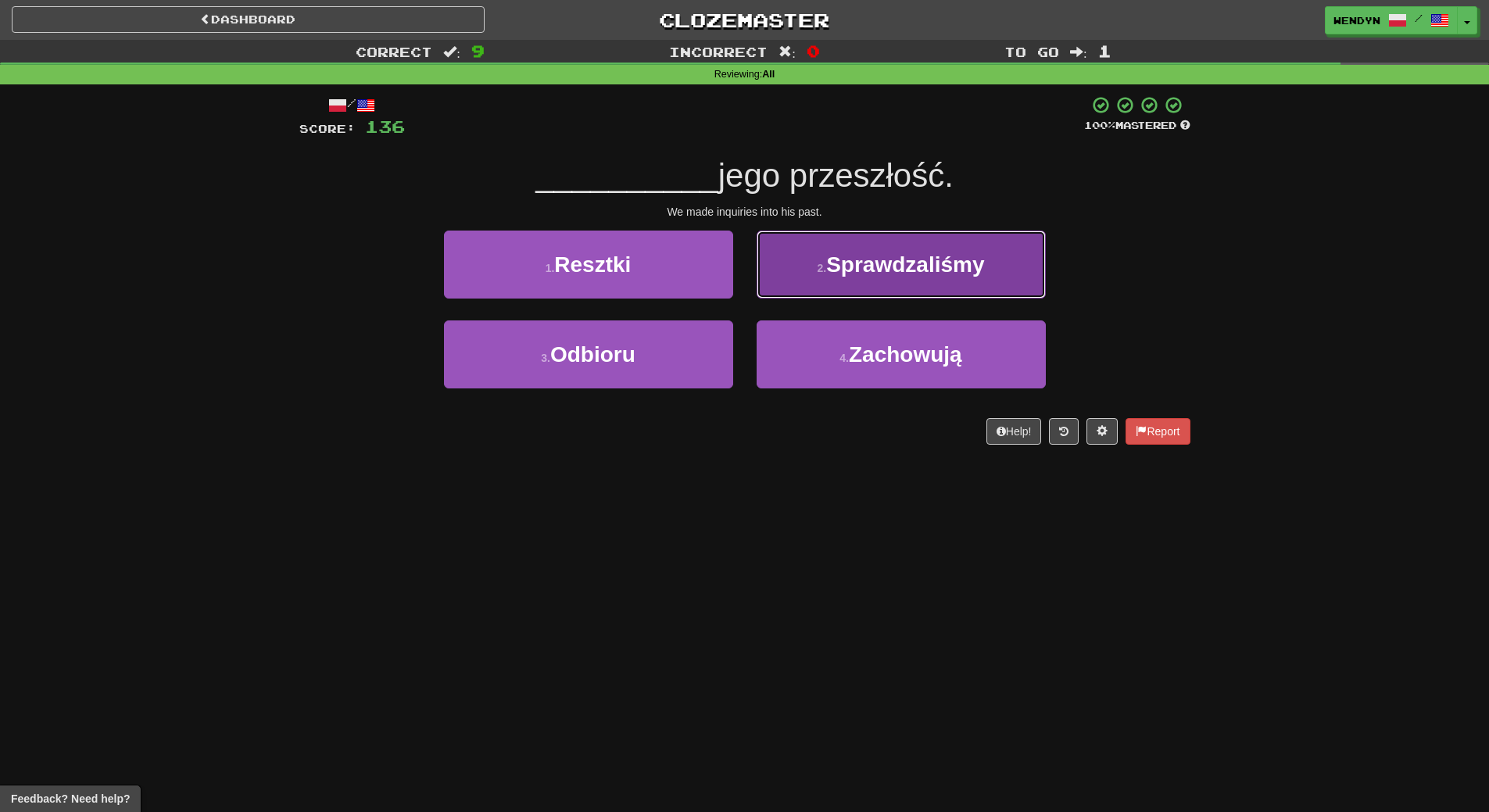
click at [985, 256] on span "Sprawdzaliśmy" at bounding box center [905, 264] width 158 height 24
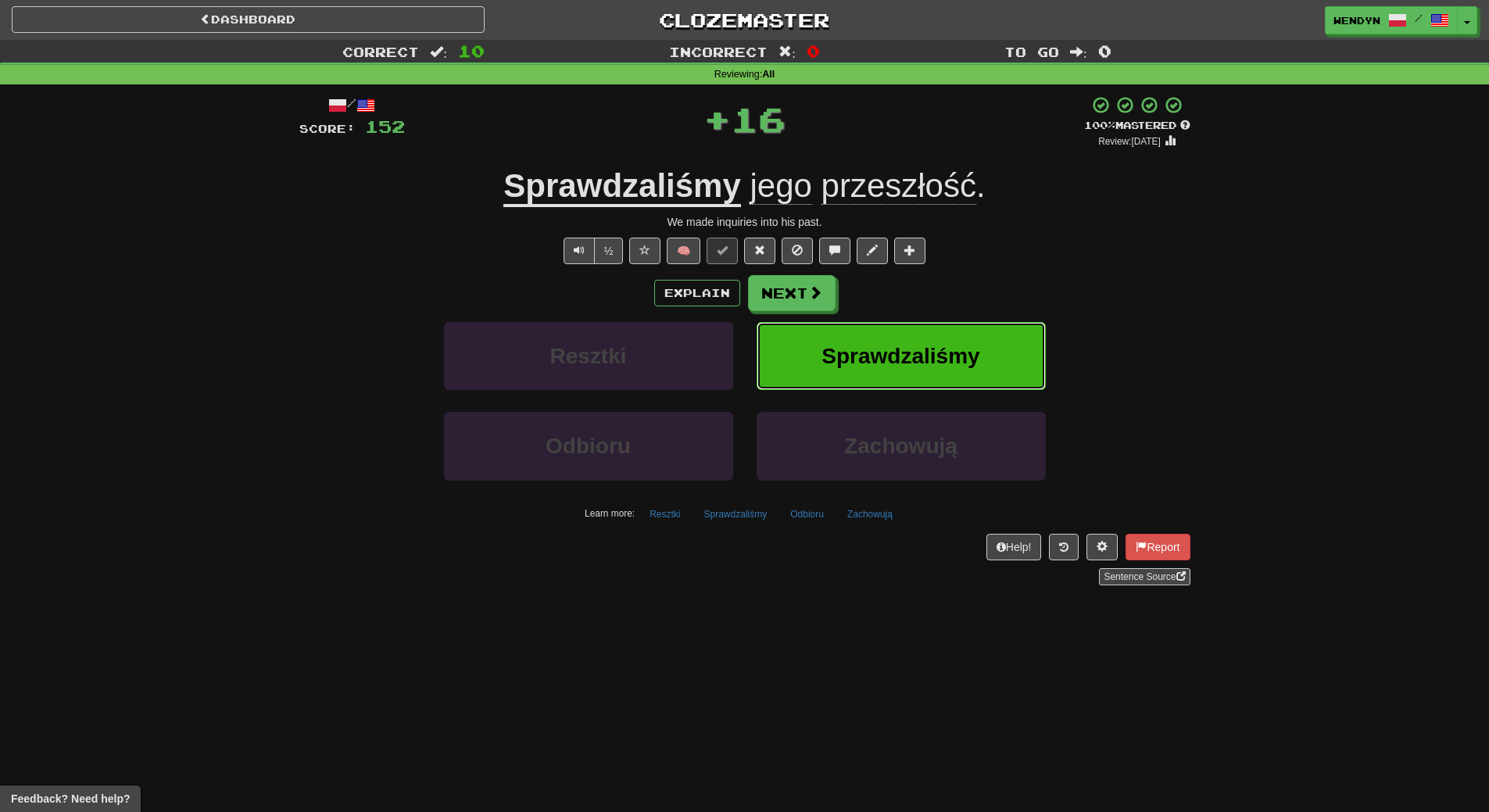
click at [980, 348] on span "Sprawdzaliśmy" at bounding box center [901, 355] width 158 height 24
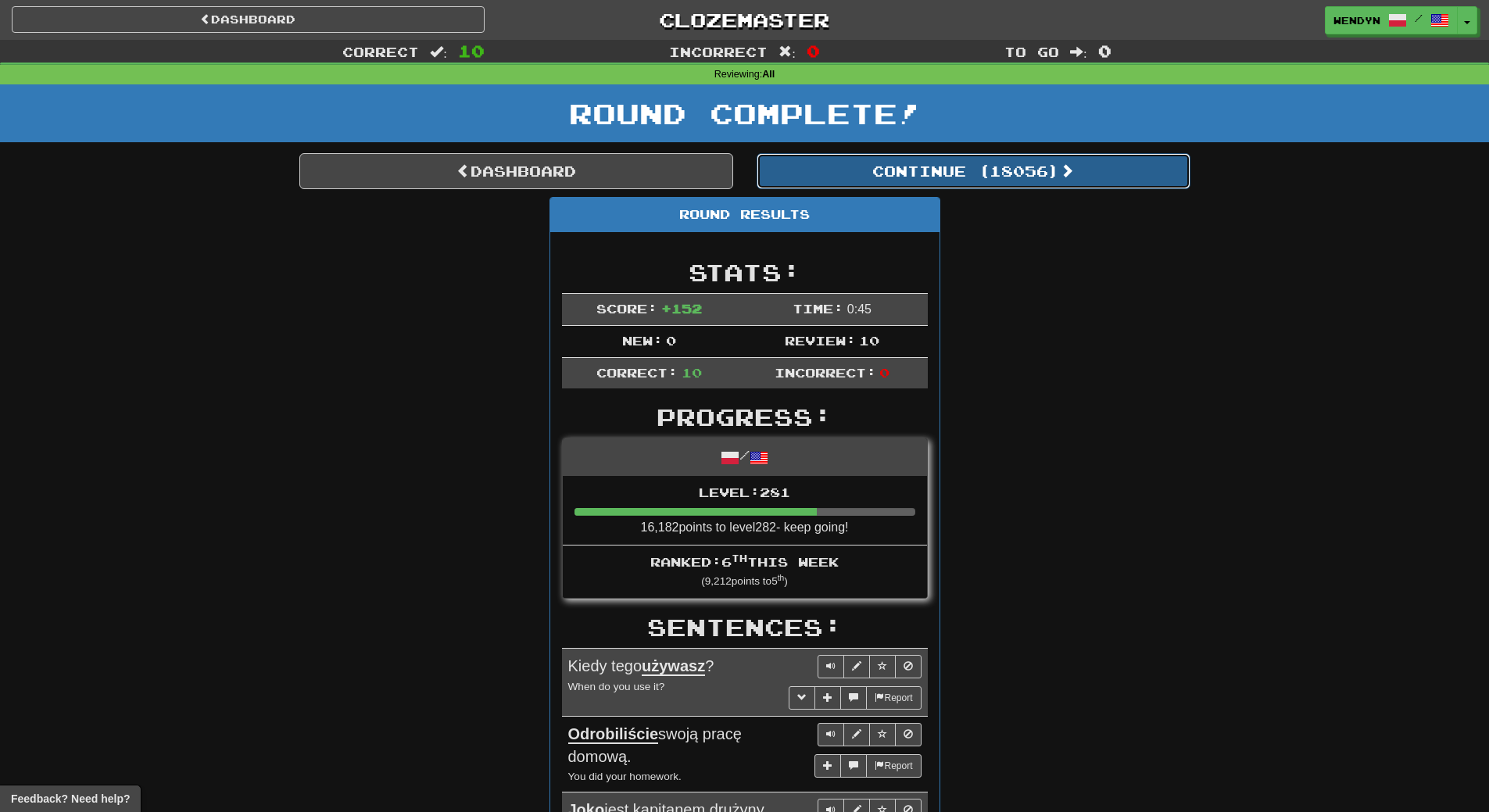
click at [1039, 172] on button "Continue ( 18056 )" at bounding box center [974, 171] width 434 height 36
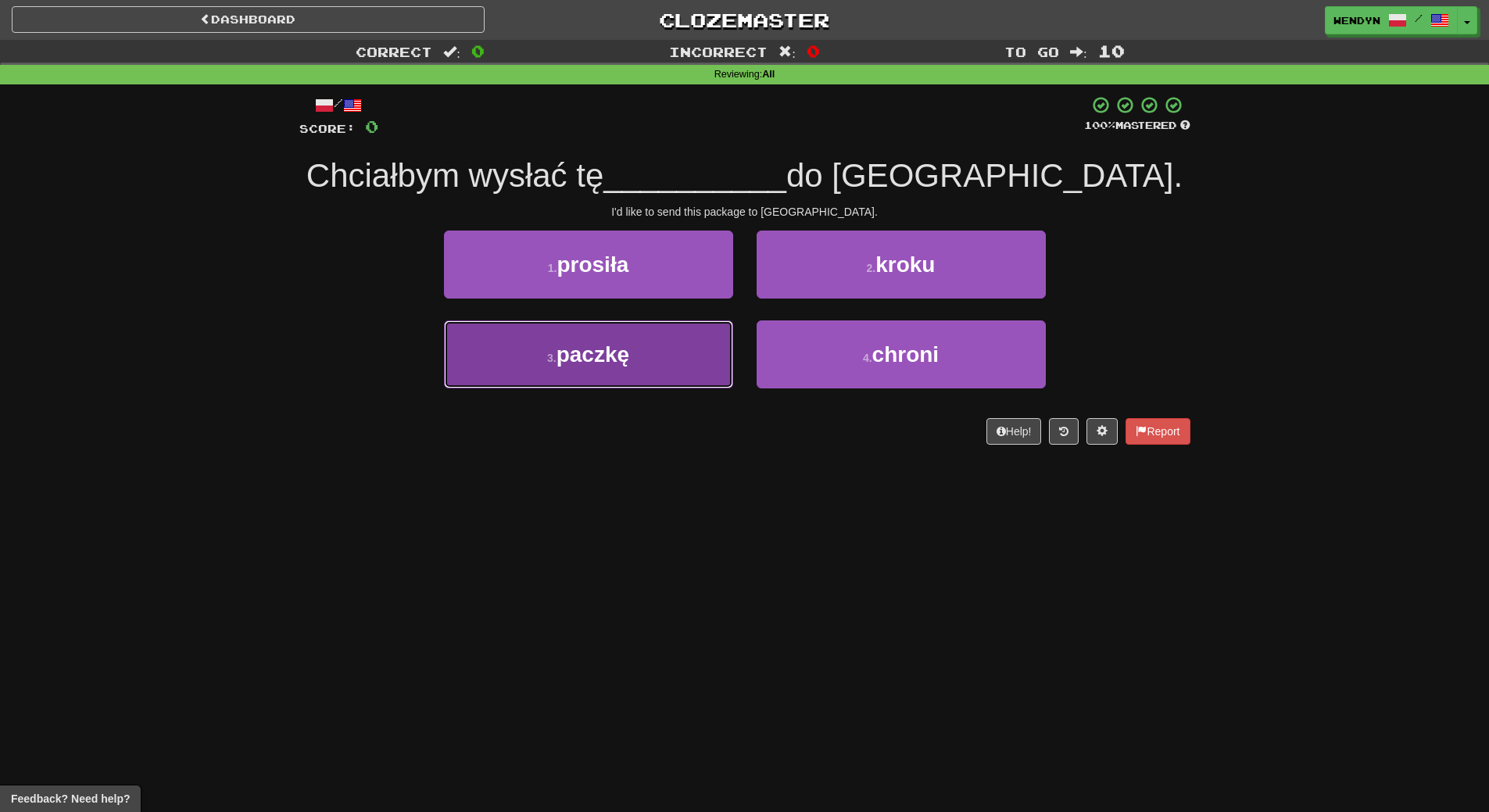
click at [660, 365] on button "3 . paczkę" at bounding box center [588, 354] width 289 height 68
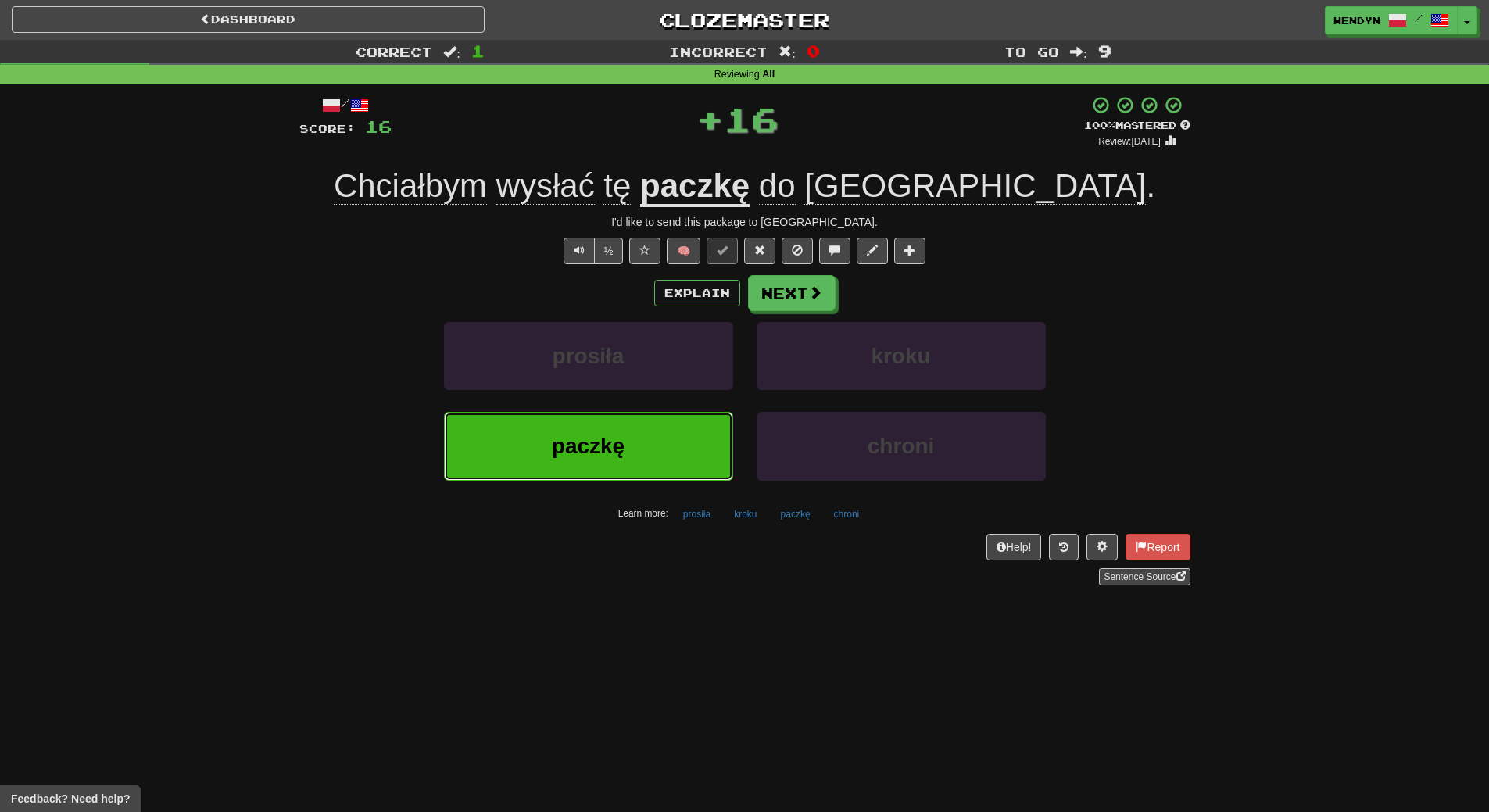
drag, startPoint x: 654, startPoint y: 449, endPoint x: 602, endPoint y: 511, distance: 80.9
click at [652, 453] on button "paczkę" at bounding box center [588, 446] width 289 height 68
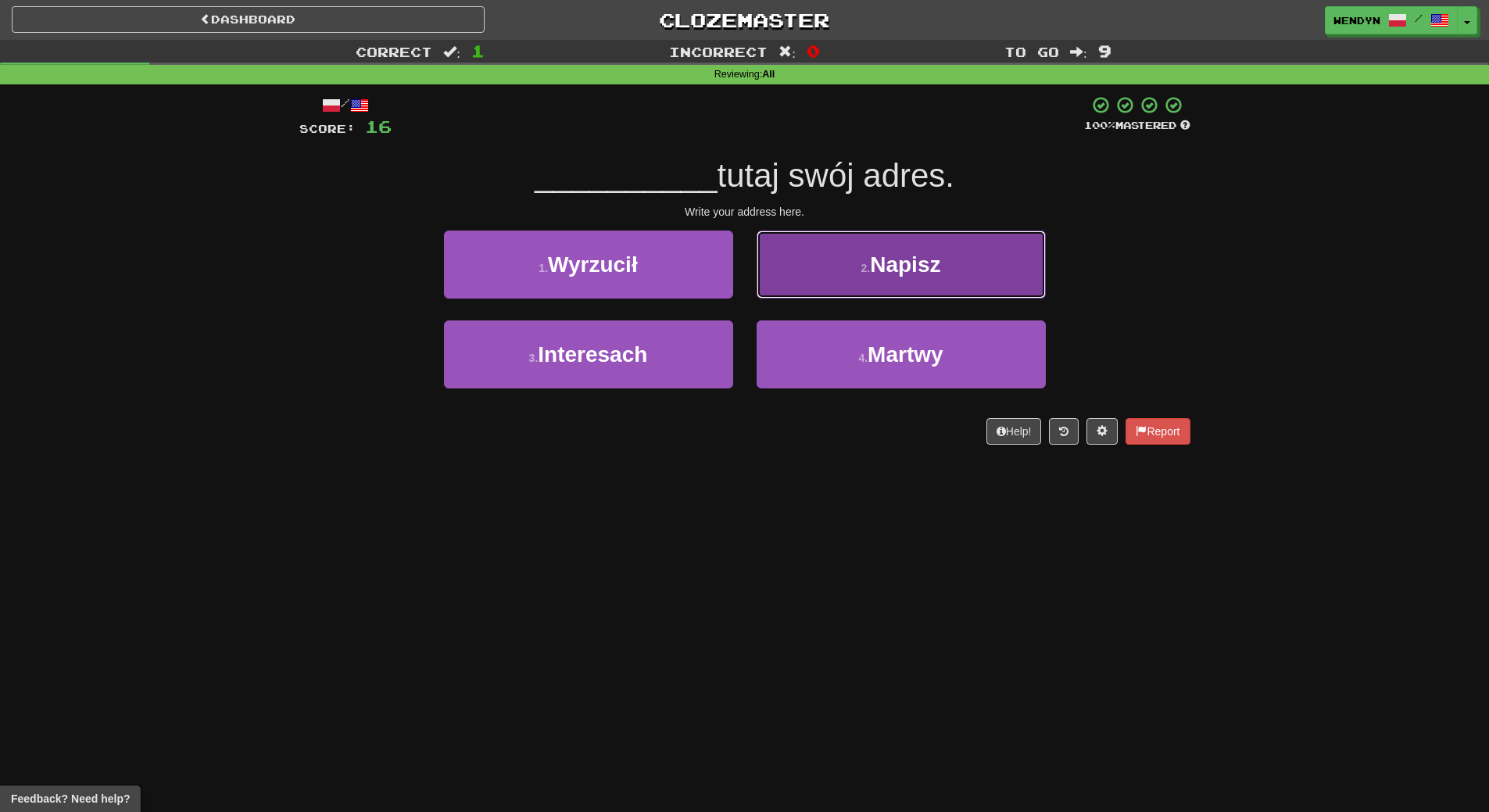
click at [906, 283] on button "2 . Napisz" at bounding box center [901, 264] width 289 height 68
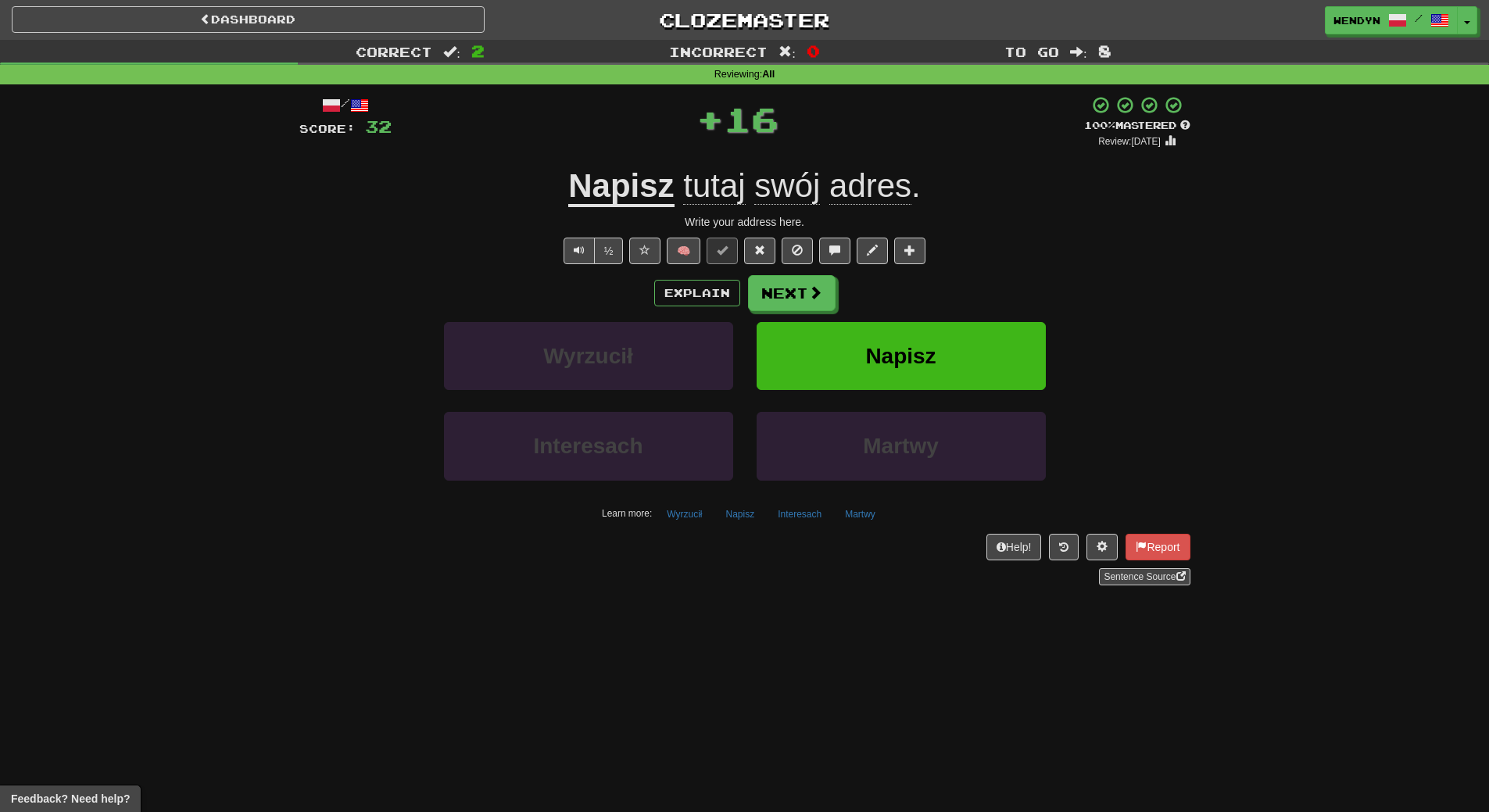
click at [906, 283] on div "Explain Next" at bounding box center [745, 293] width 891 height 36
click at [907, 325] on button "Napisz" at bounding box center [901, 355] width 289 height 68
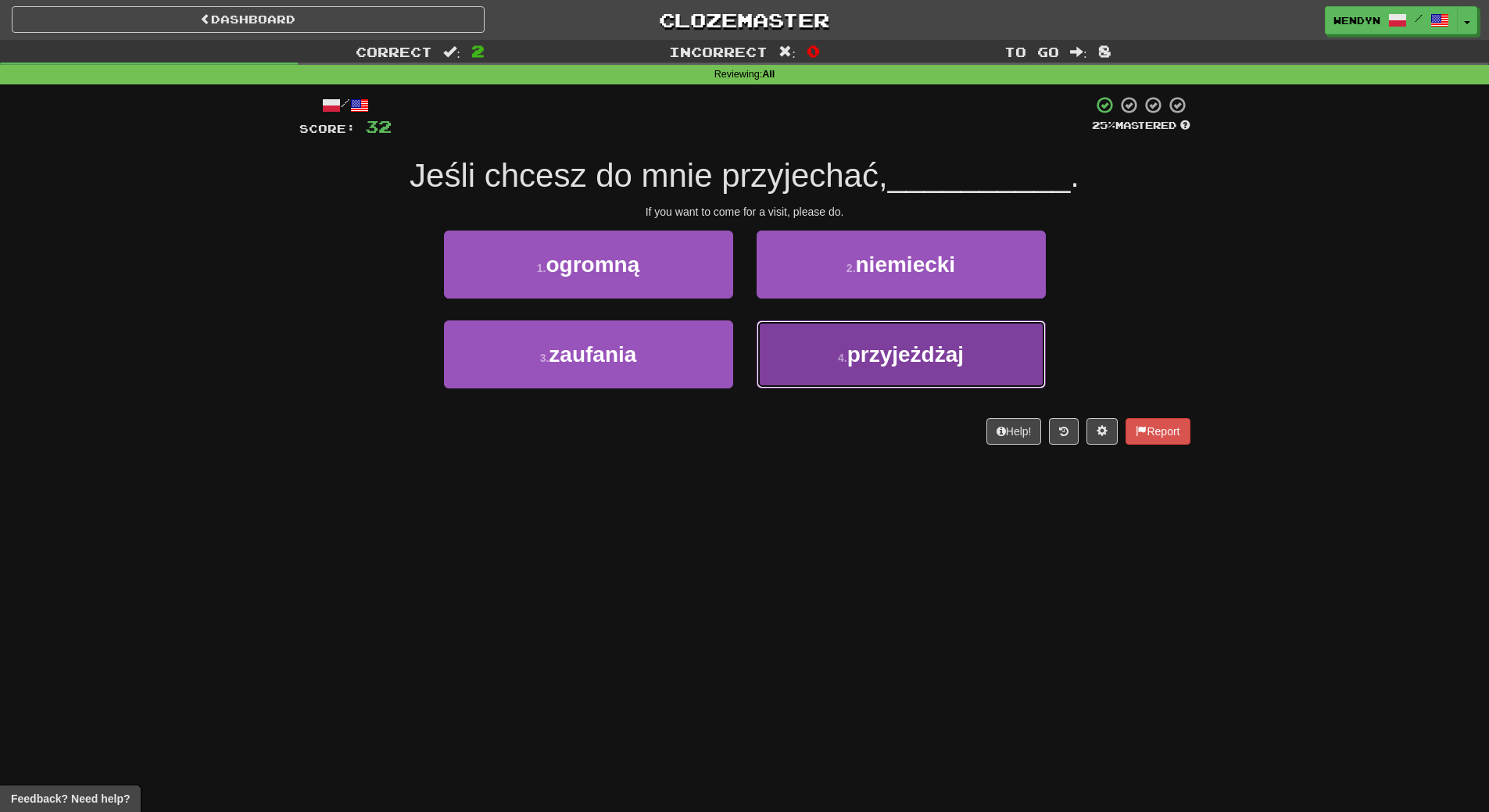
click at [941, 359] on span "przyjeżdżaj" at bounding box center [905, 354] width 117 height 24
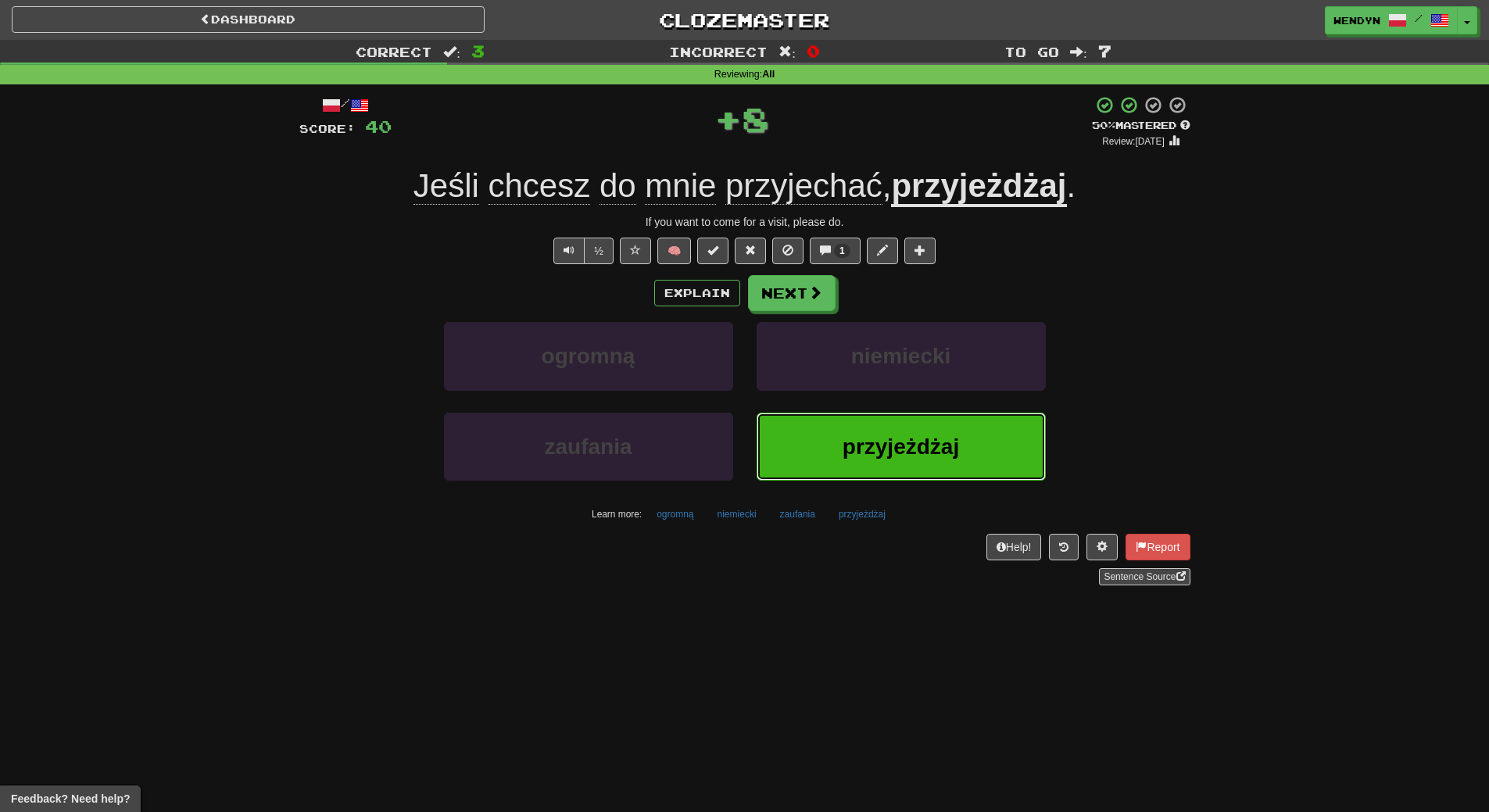
click at [896, 438] on span "przyjeżdżaj" at bounding box center [901, 446] width 117 height 24
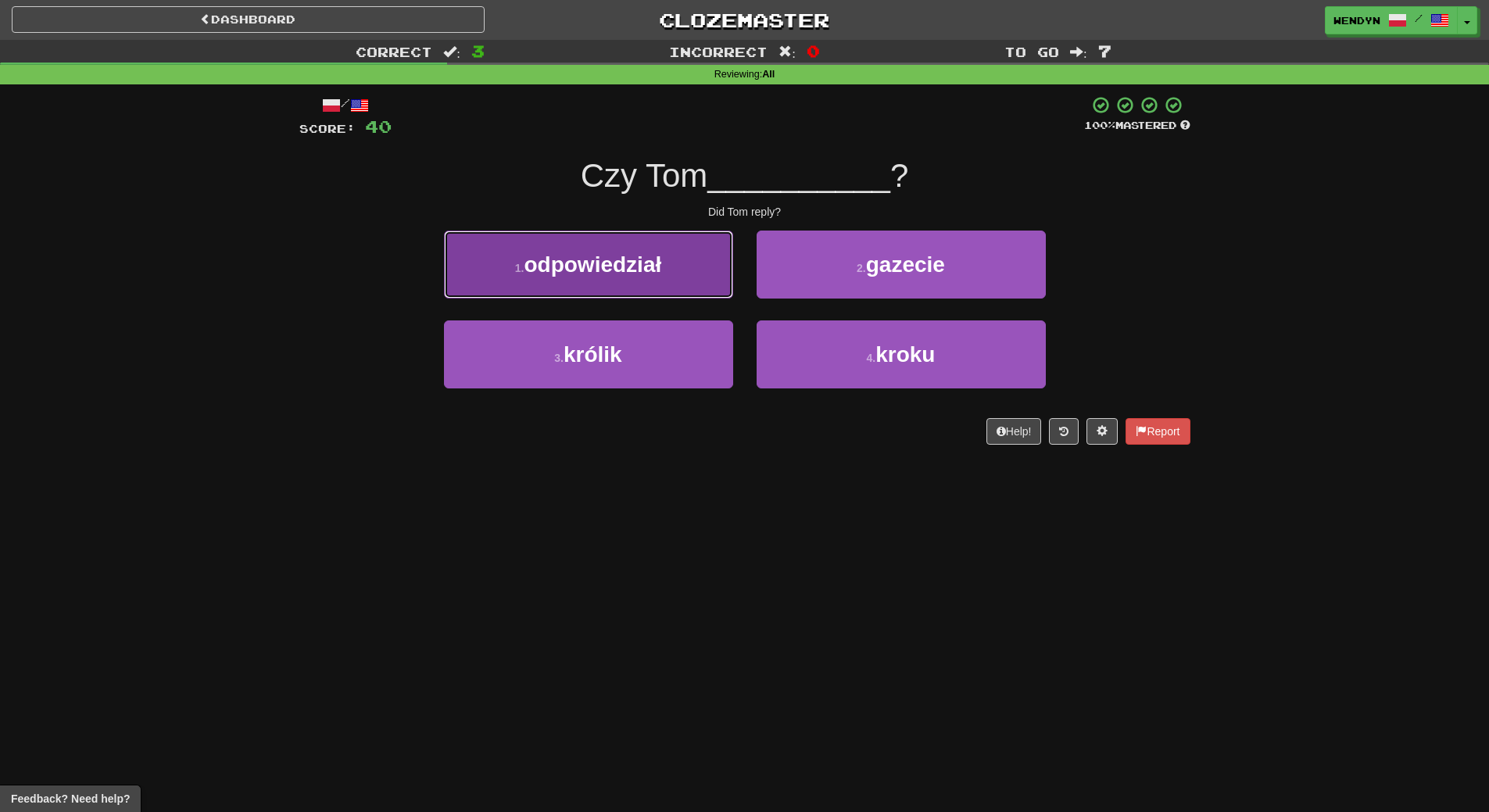
click at [644, 272] on span "odpowiedział" at bounding box center [593, 264] width 138 height 24
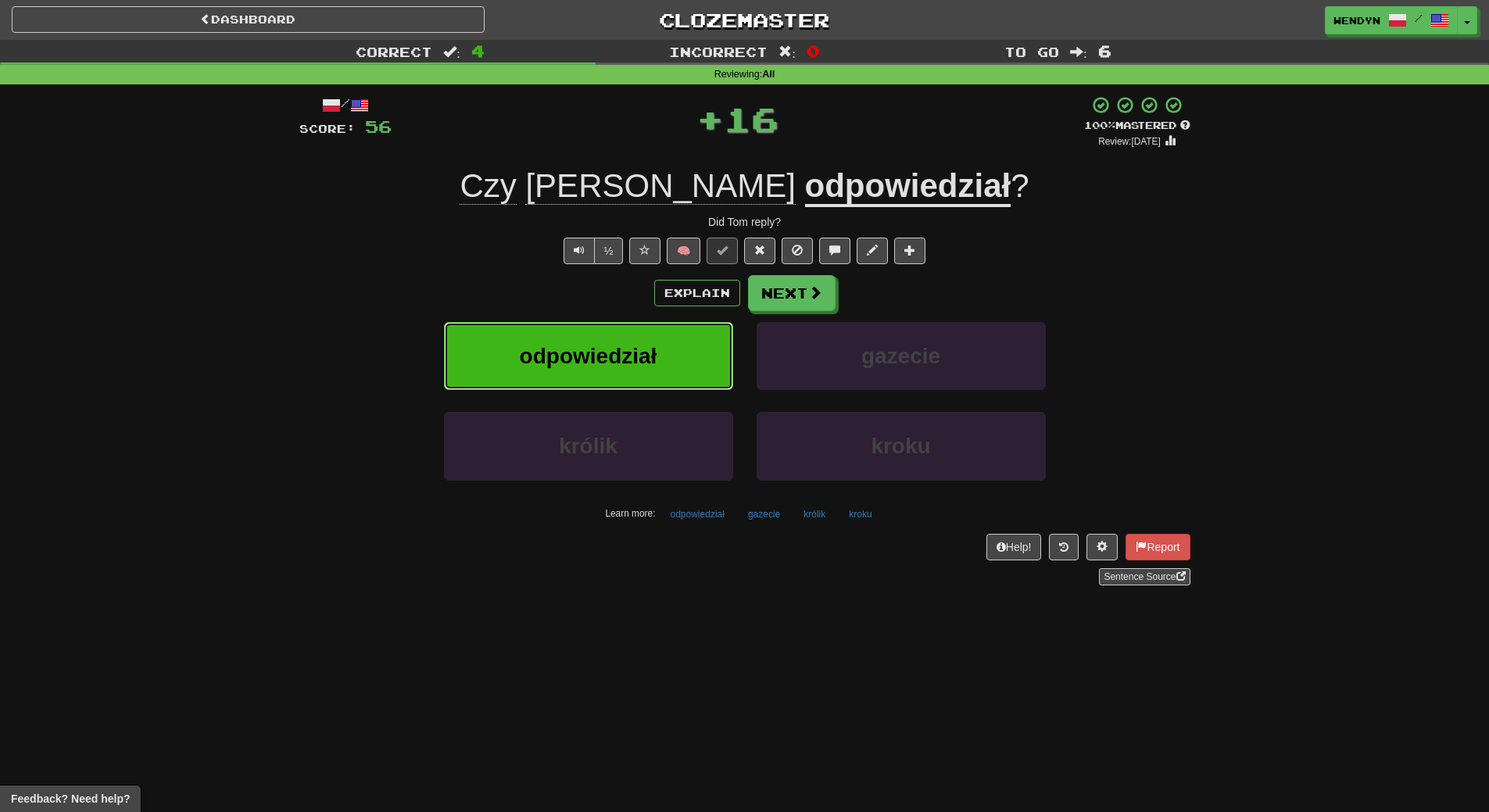
click at [651, 359] on span "odpowiedział" at bounding box center [589, 355] width 138 height 24
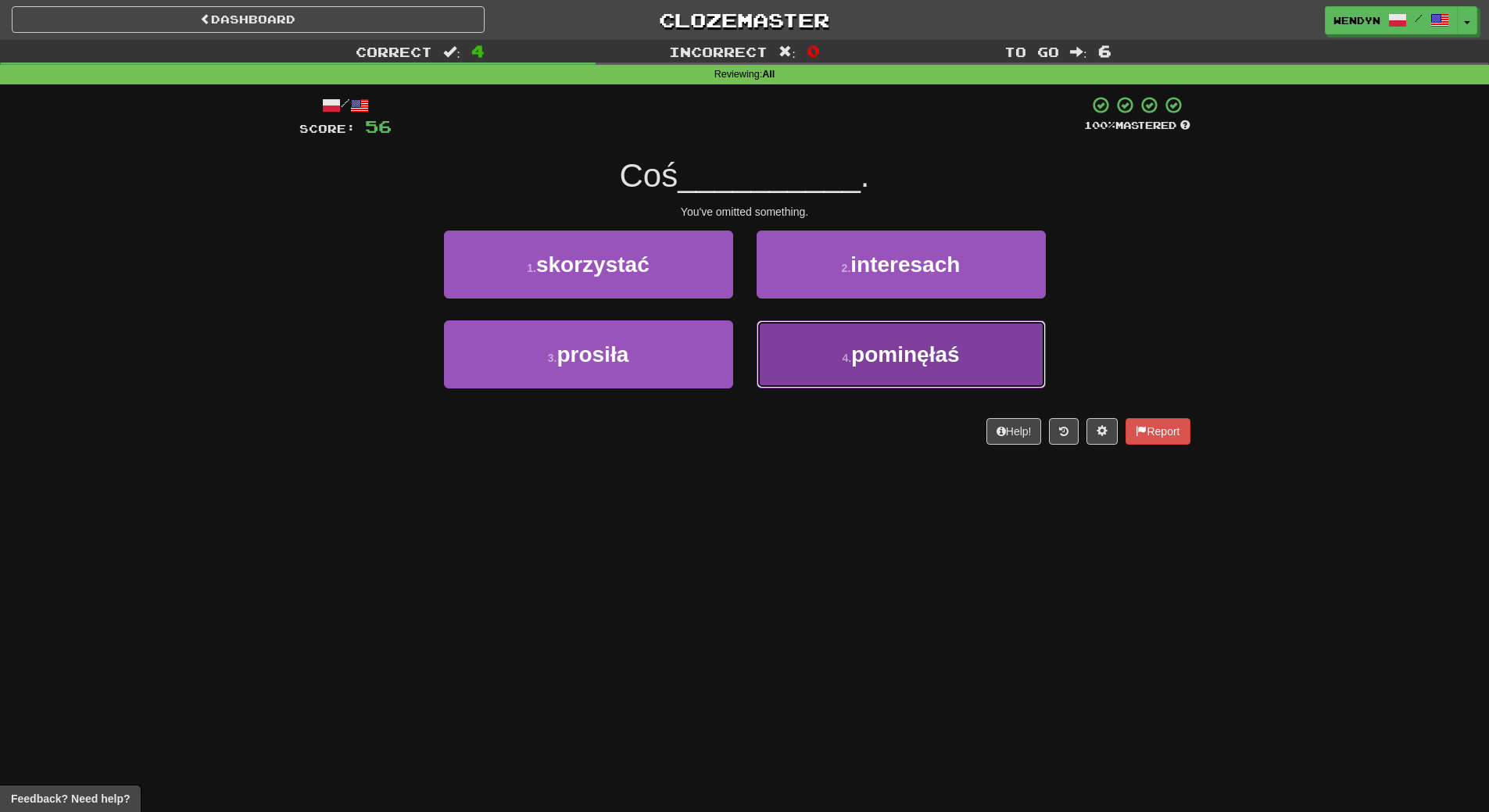
click at [870, 361] on span "pominęłaś" at bounding box center [905, 354] width 108 height 24
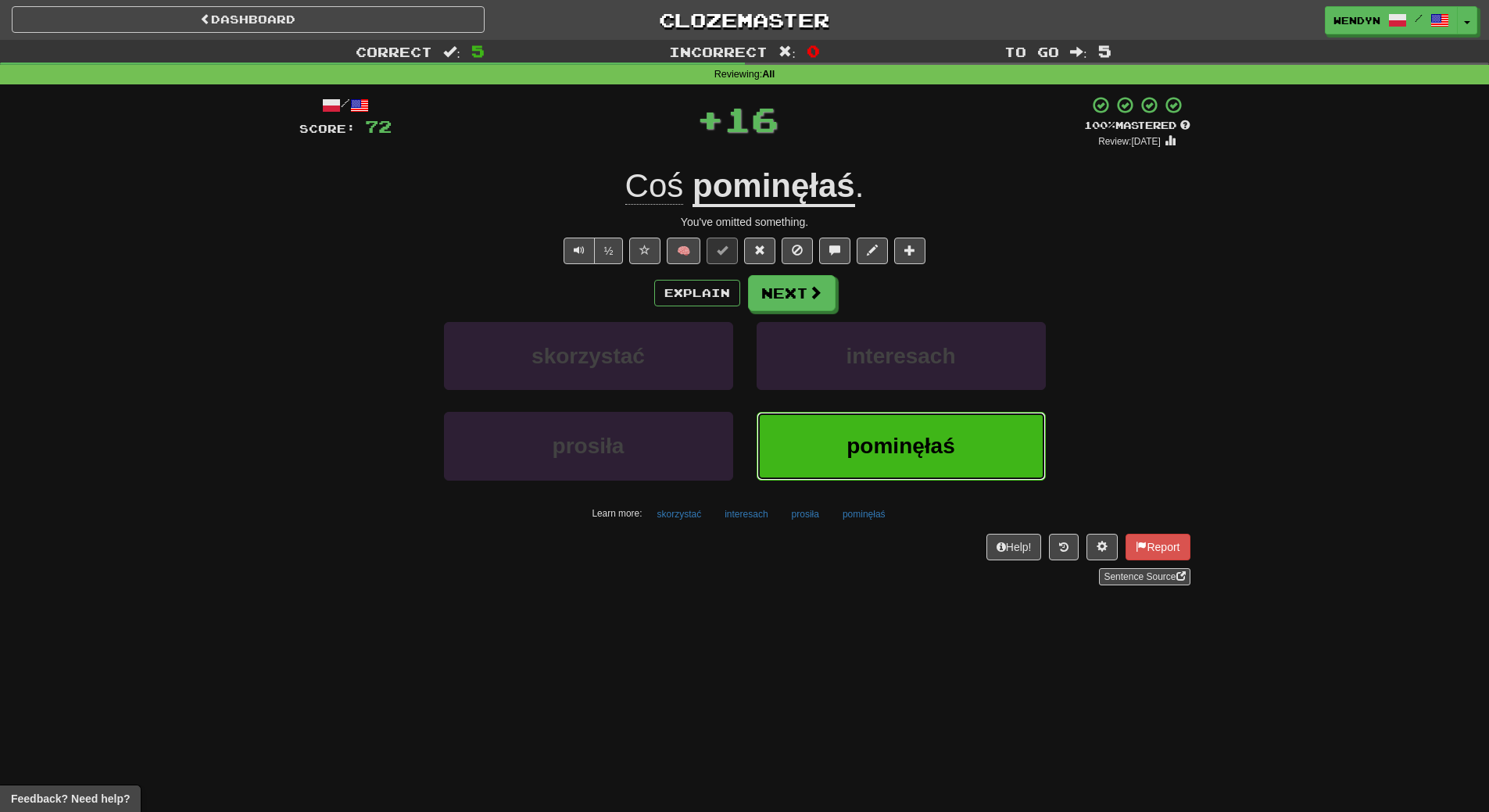
click at [884, 455] on span "pominęłaś" at bounding box center [901, 446] width 108 height 24
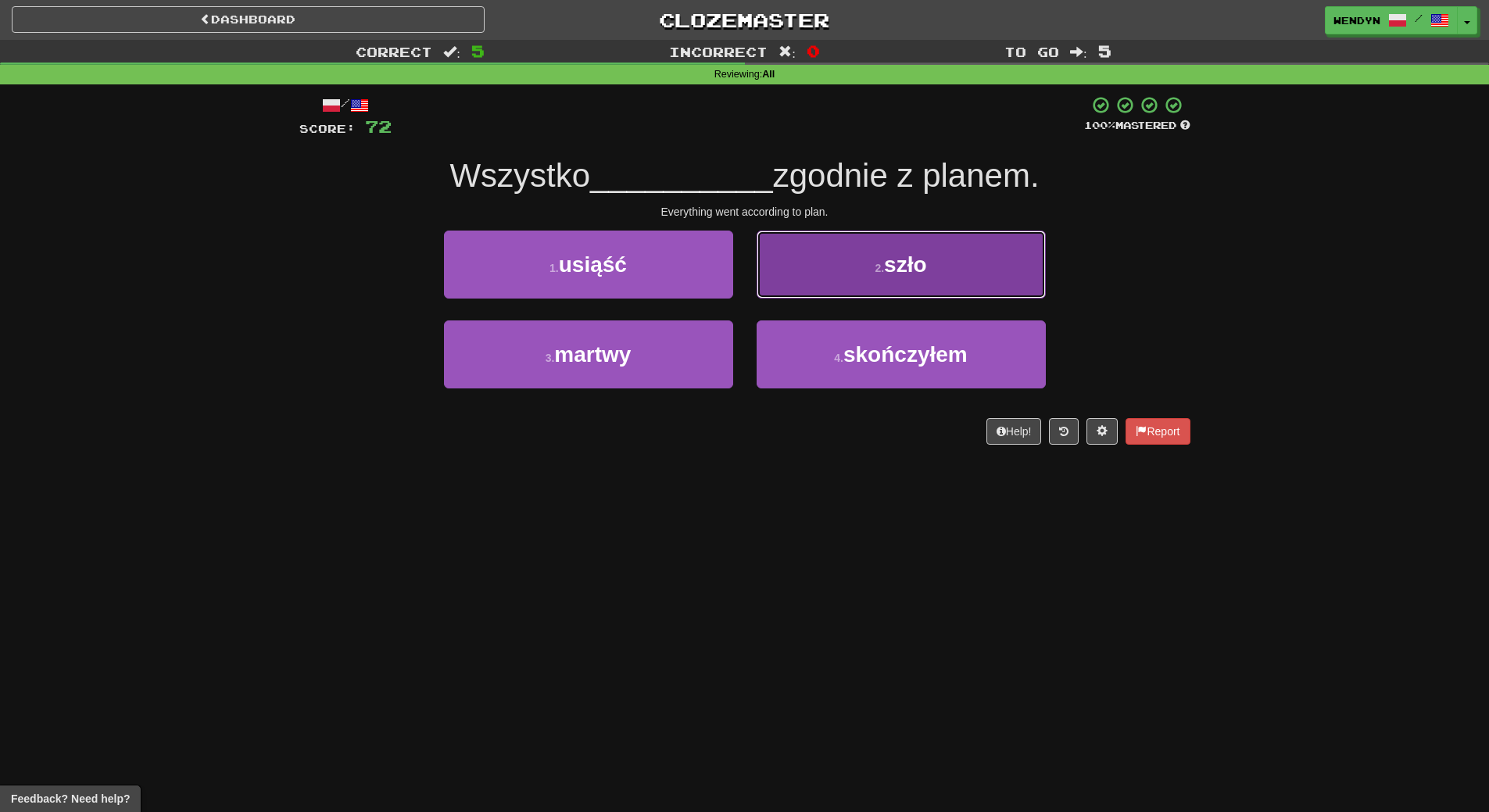
click at [952, 270] on button "2 . szło" at bounding box center [901, 264] width 289 height 68
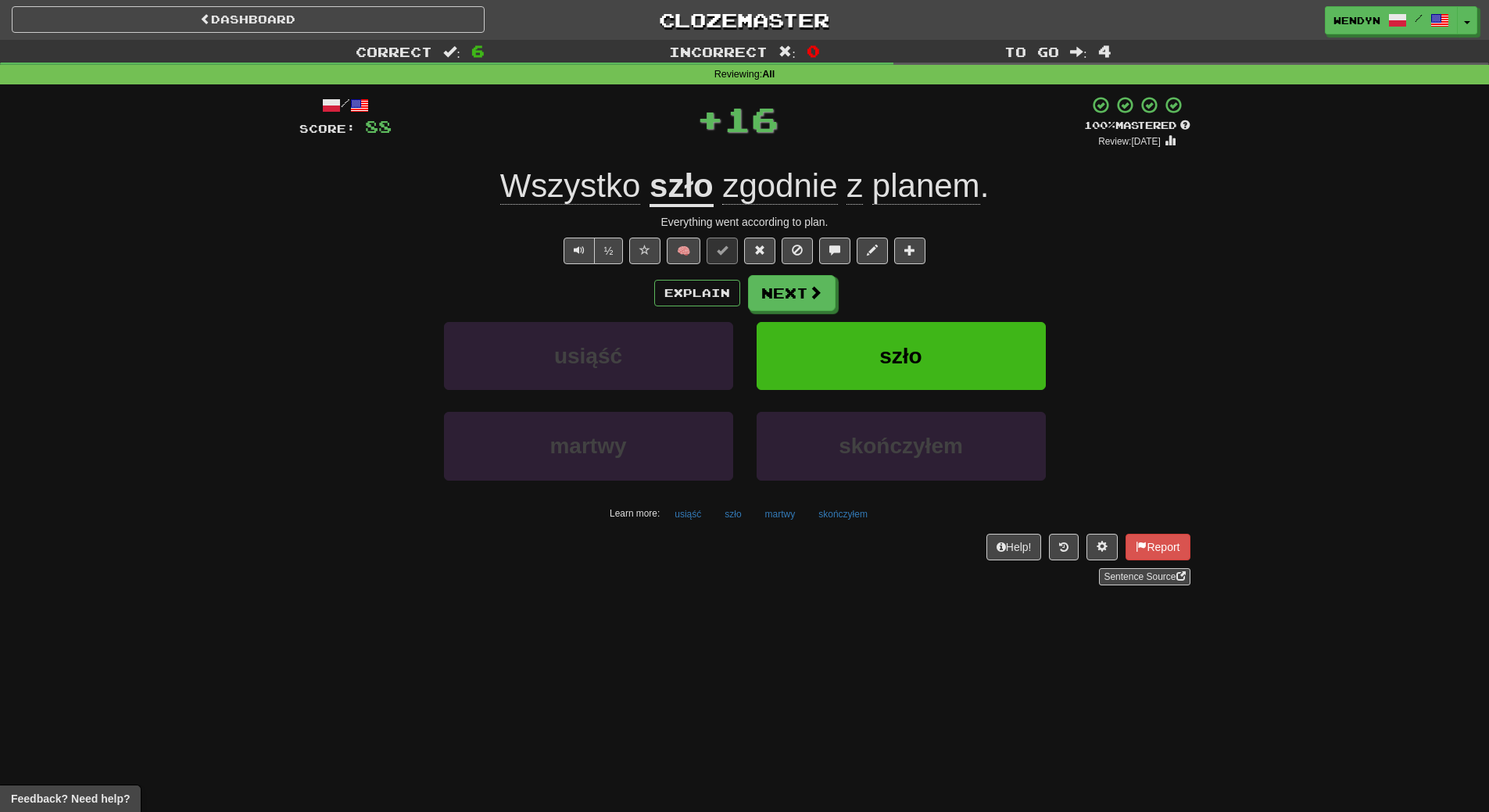
click at [952, 270] on div "/ Score: 88 + 16 100 % Mastered Review: 2026-03-18 Wszystko szło zgodnie z plan…" at bounding box center [745, 341] width 891 height 490
click at [939, 345] on button "szło" at bounding box center [901, 355] width 289 height 68
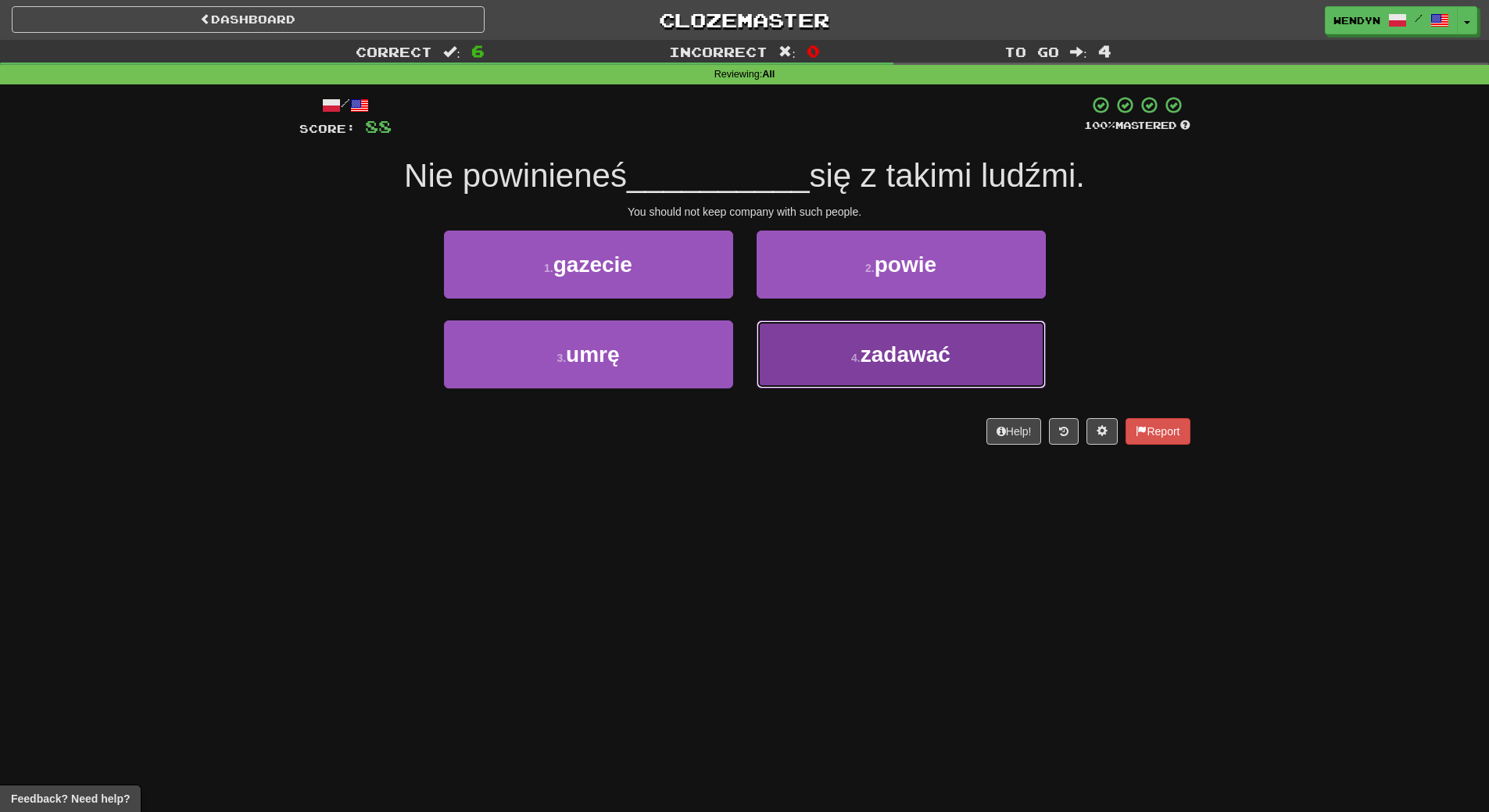
click at [917, 369] on button "4 . zadawać" at bounding box center [901, 354] width 289 height 68
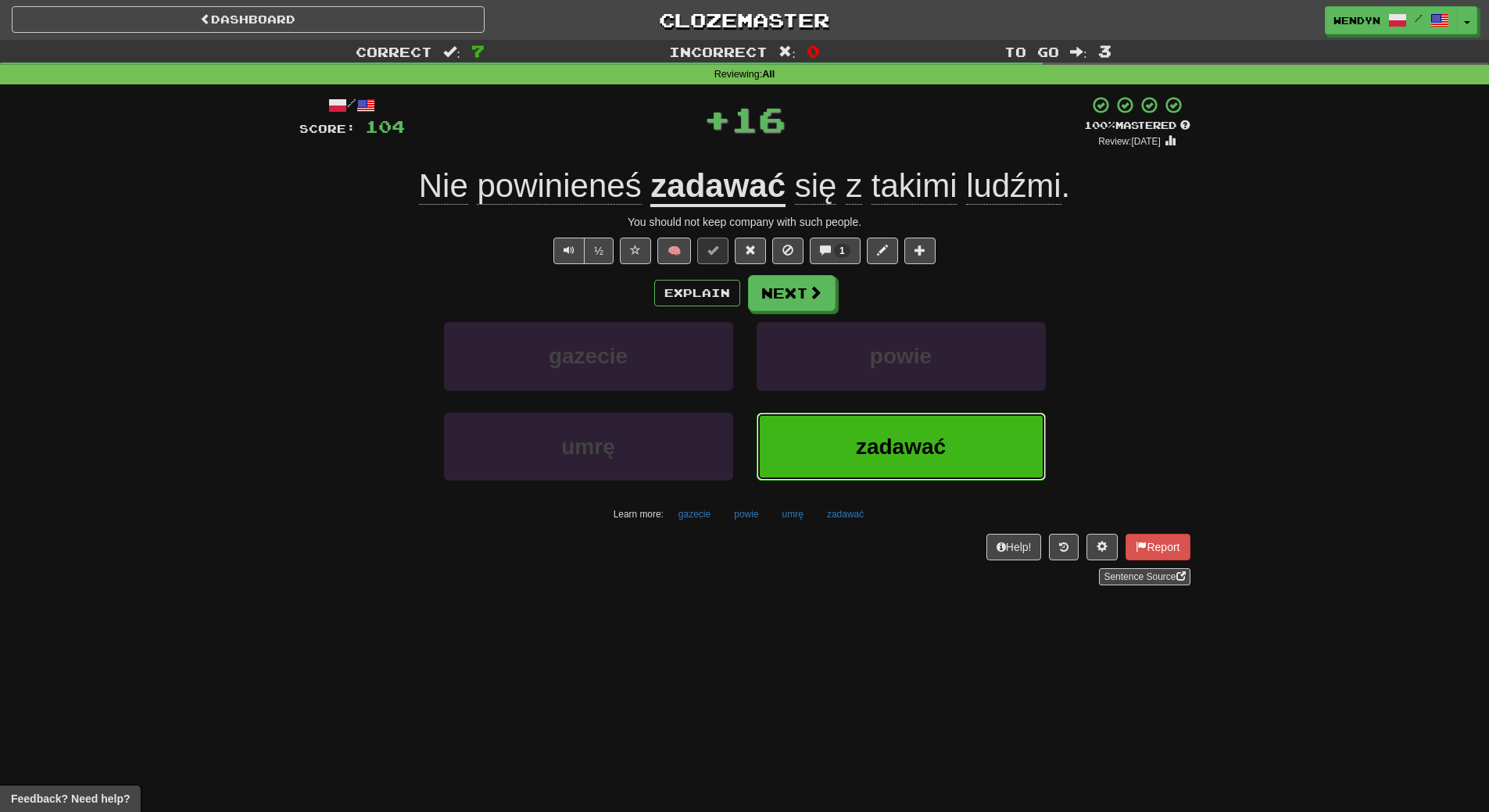
click at [901, 449] on span "zadawać" at bounding box center [901, 446] width 90 height 24
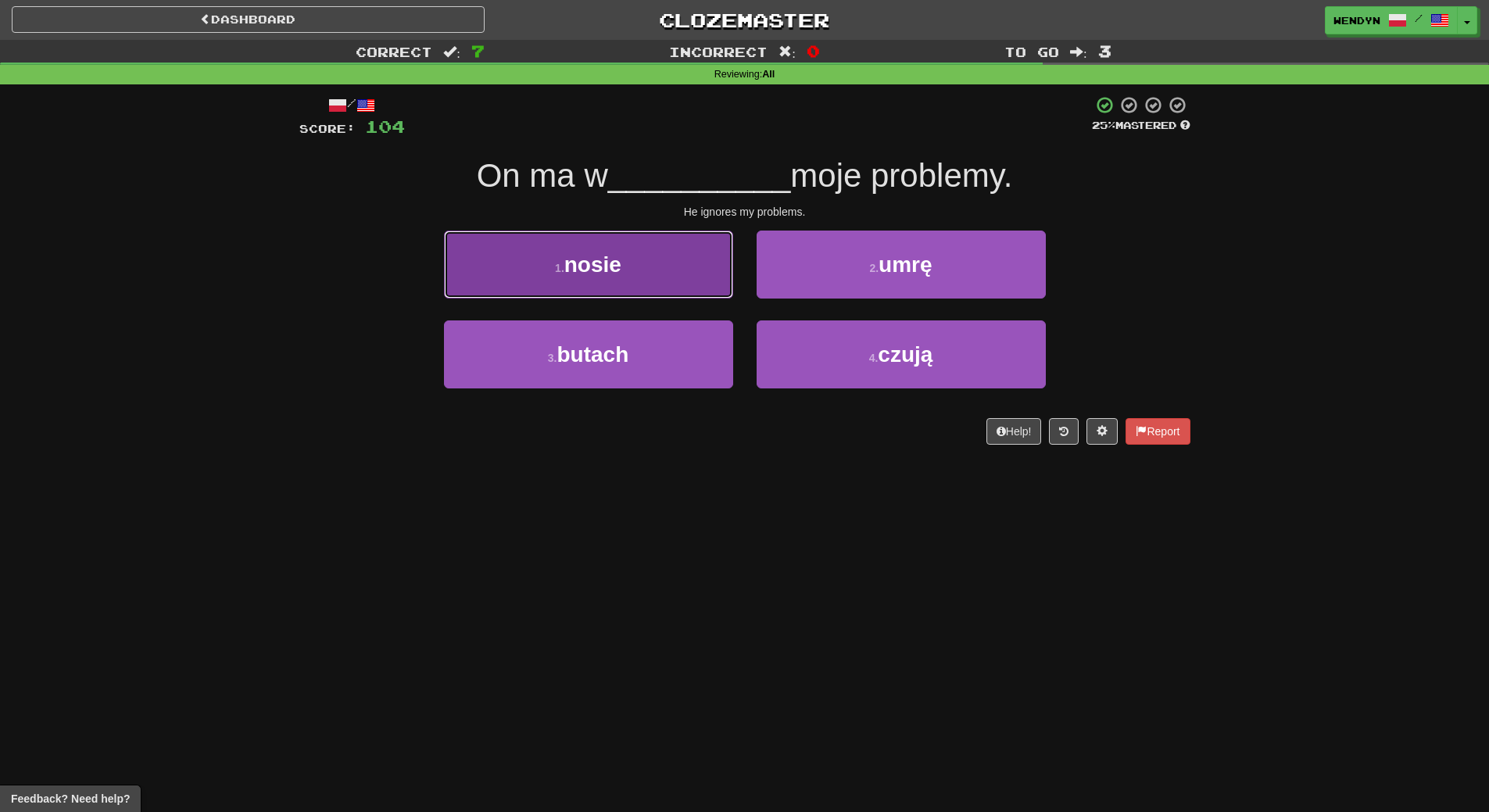
click at [649, 276] on button "1 . nosie" at bounding box center [588, 264] width 289 height 68
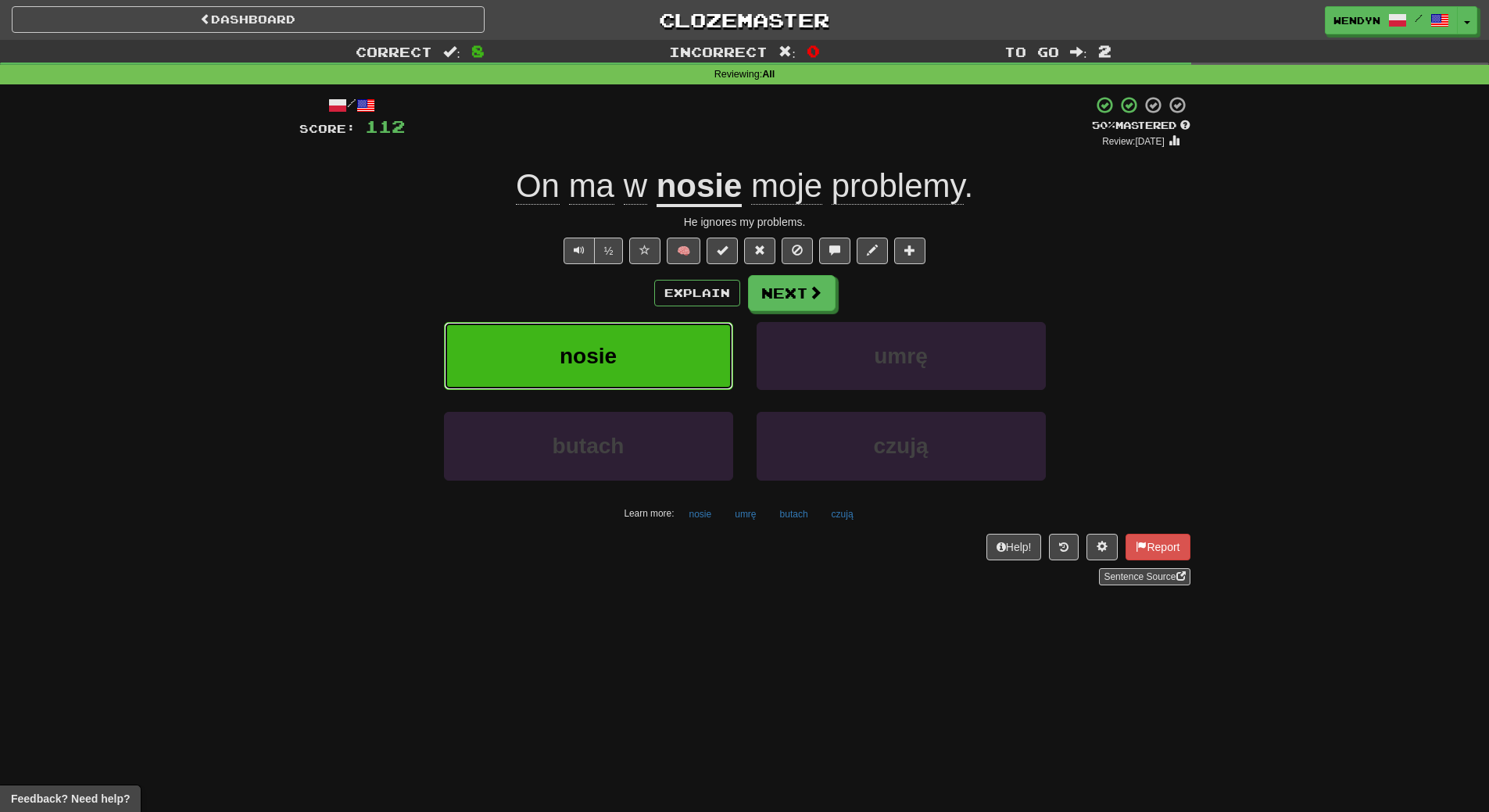
click at [631, 370] on button "nosie" at bounding box center [588, 355] width 289 height 68
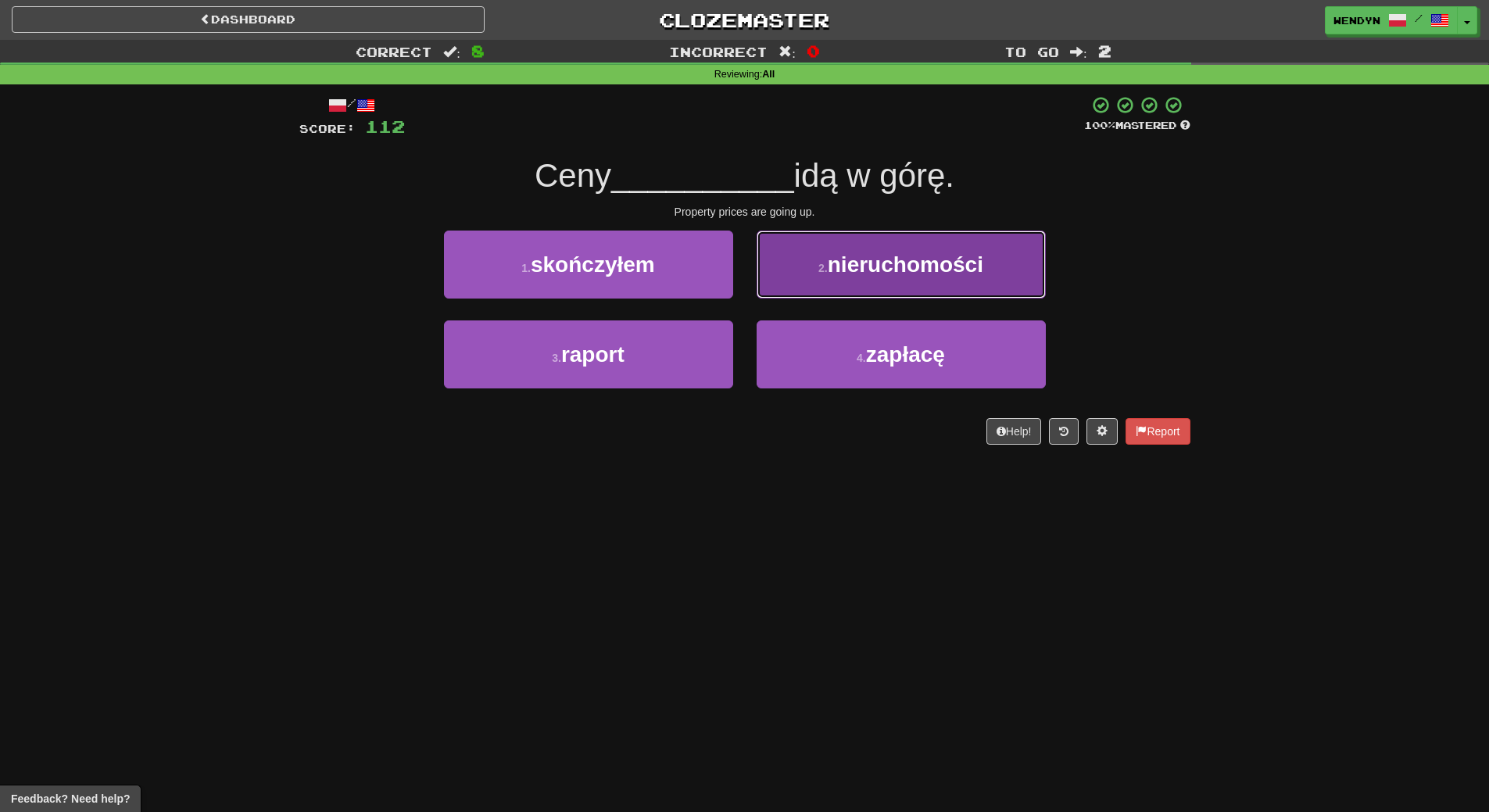
click at [931, 265] on span "nieruchomości" at bounding box center [905, 264] width 156 height 24
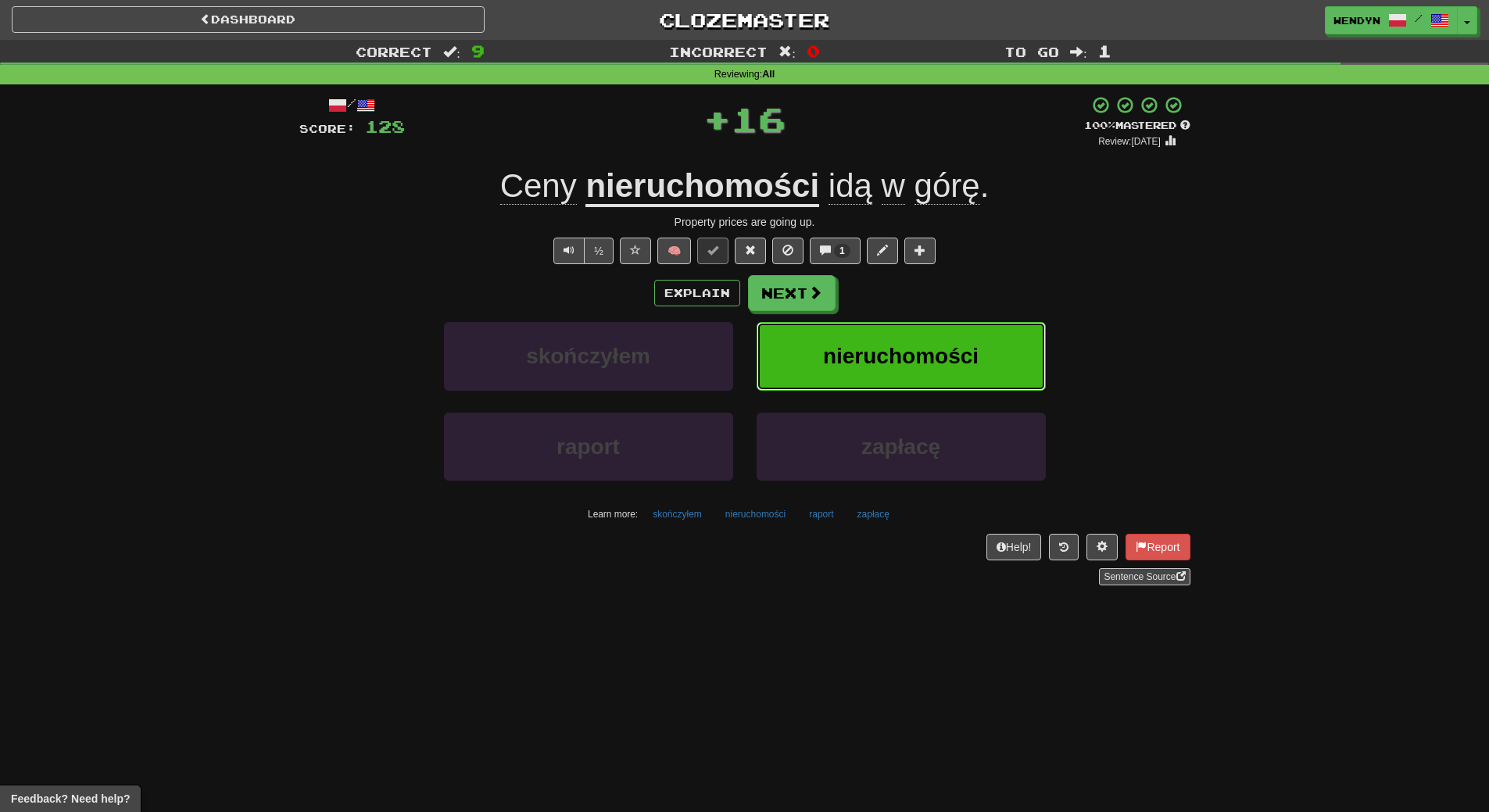
click at [941, 343] on button "nieruchomości" at bounding box center [901, 355] width 289 height 68
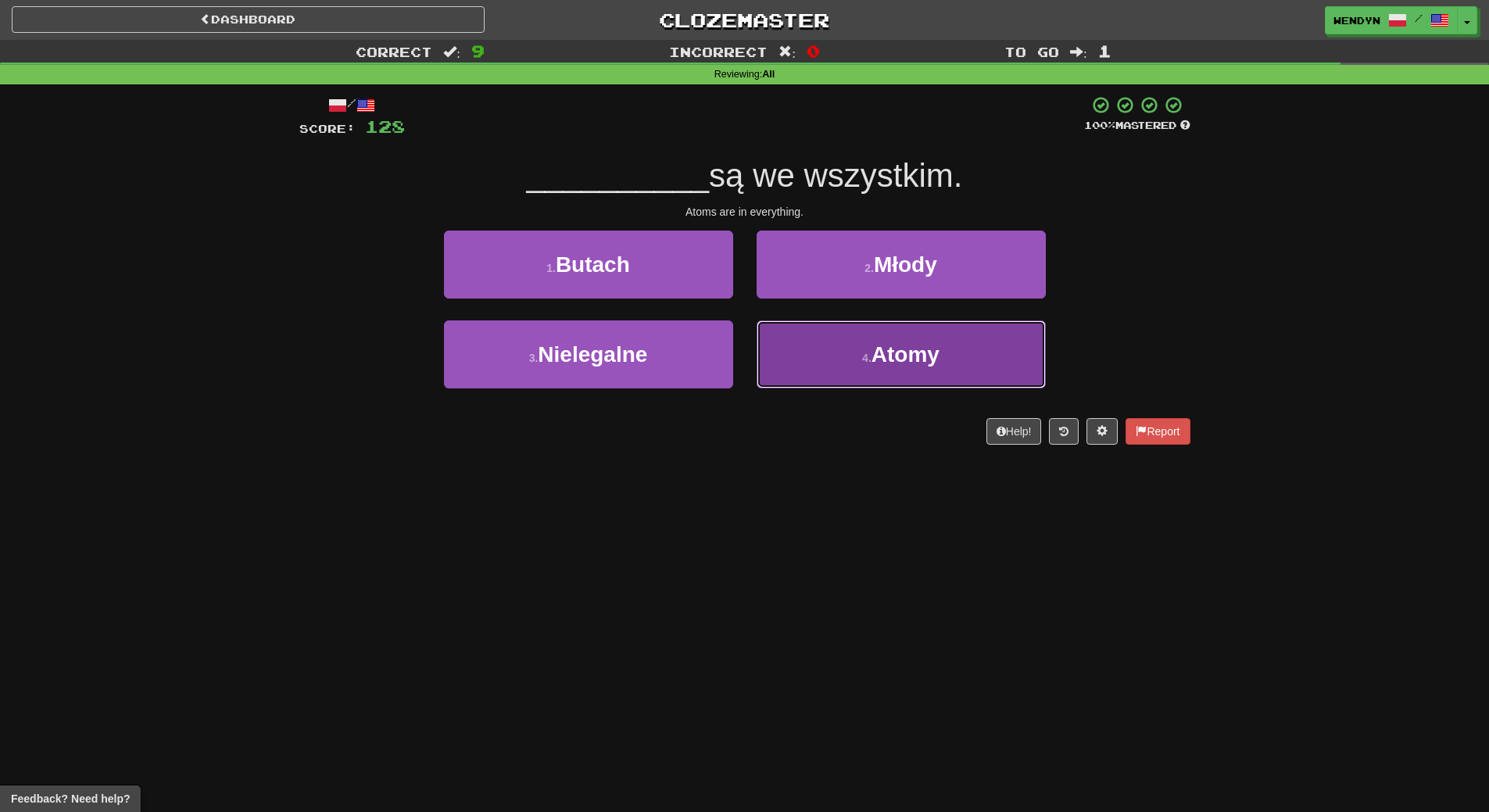
click at [883, 359] on span "Atomy" at bounding box center [905, 354] width 68 height 24
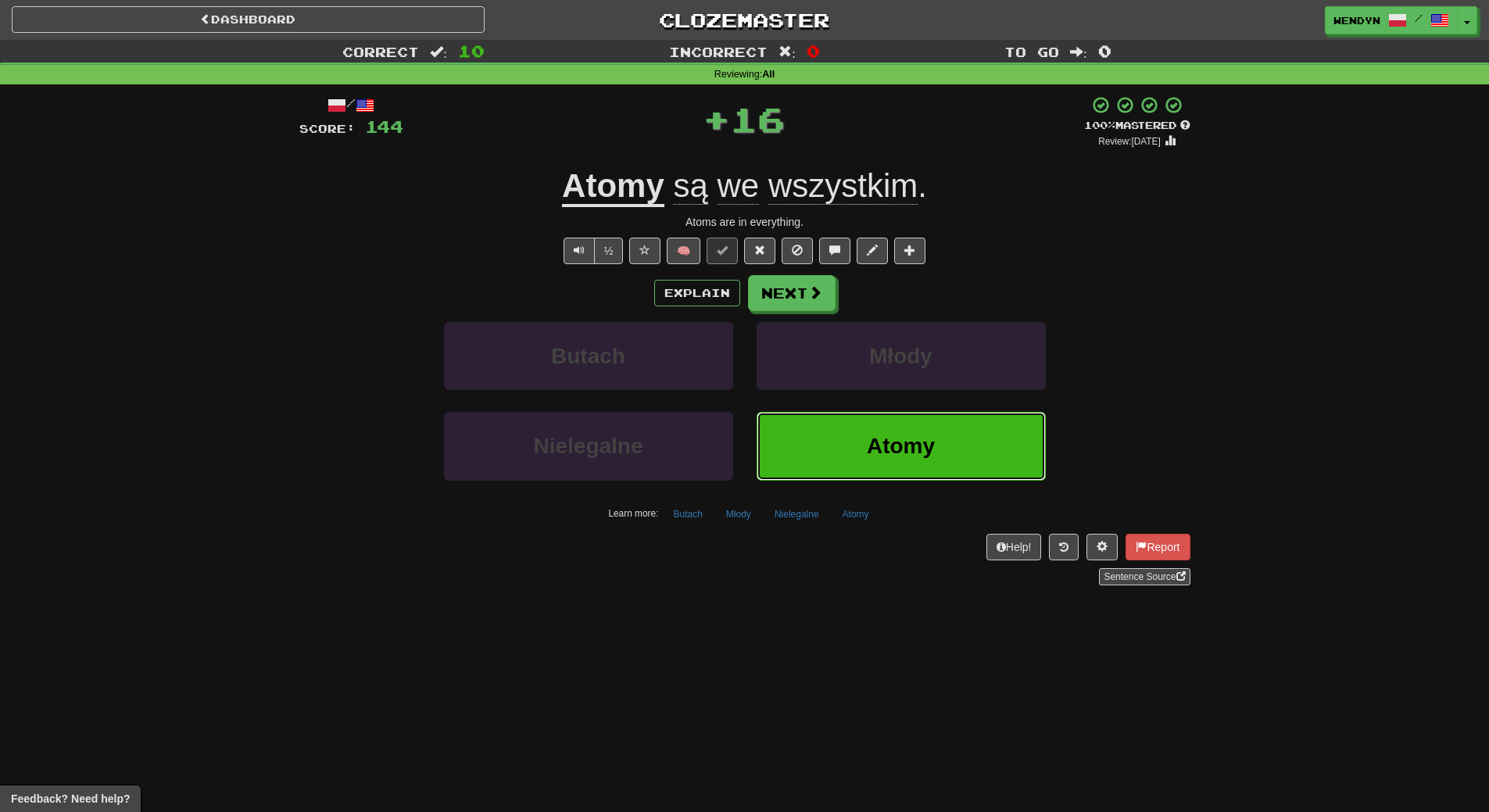
click at [876, 425] on button "Atomy" at bounding box center [901, 446] width 289 height 68
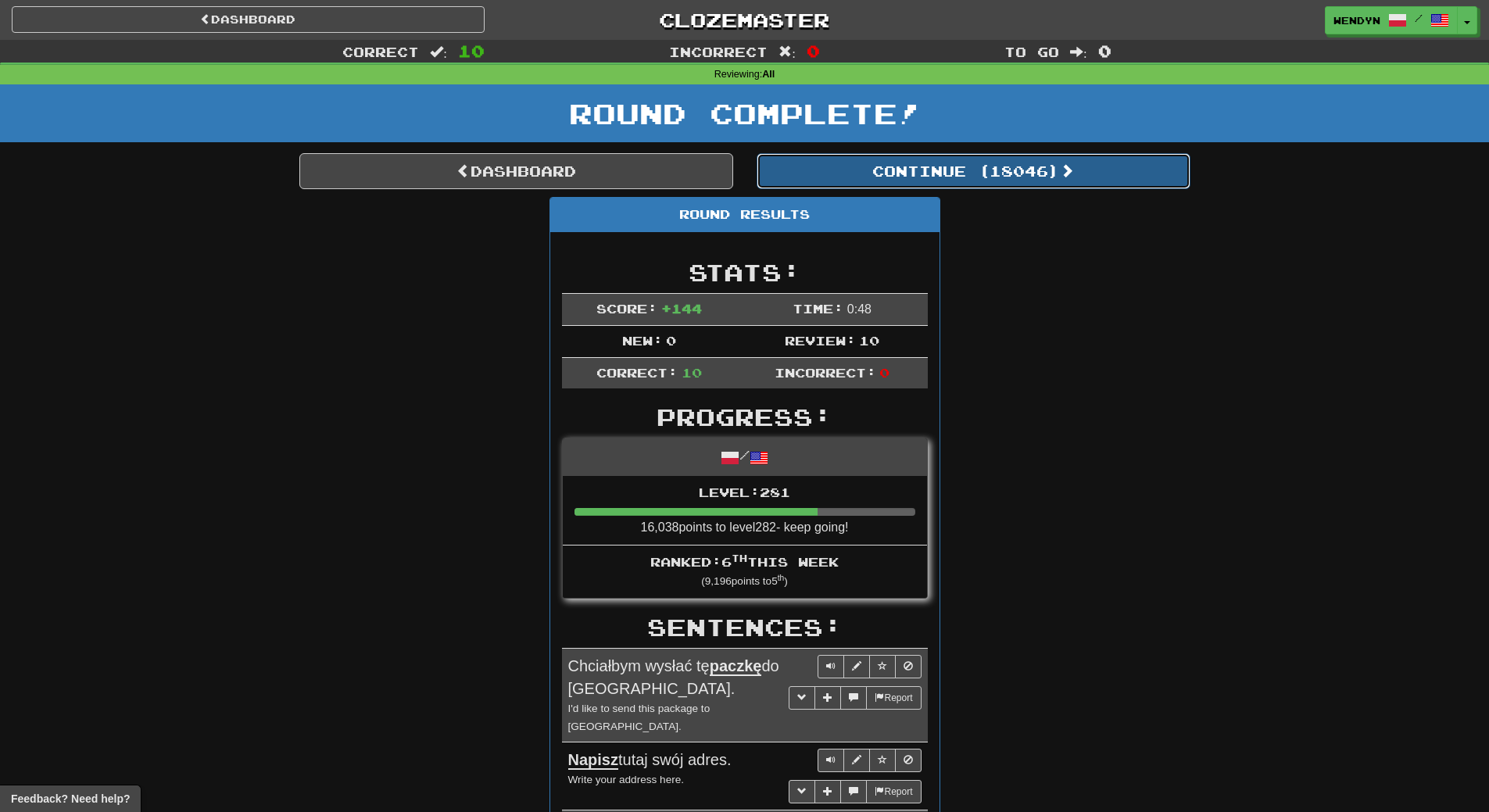
click at [1006, 165] on button "Continue ( 18046 )" at bounding box center [974, 171] width 434 height 36
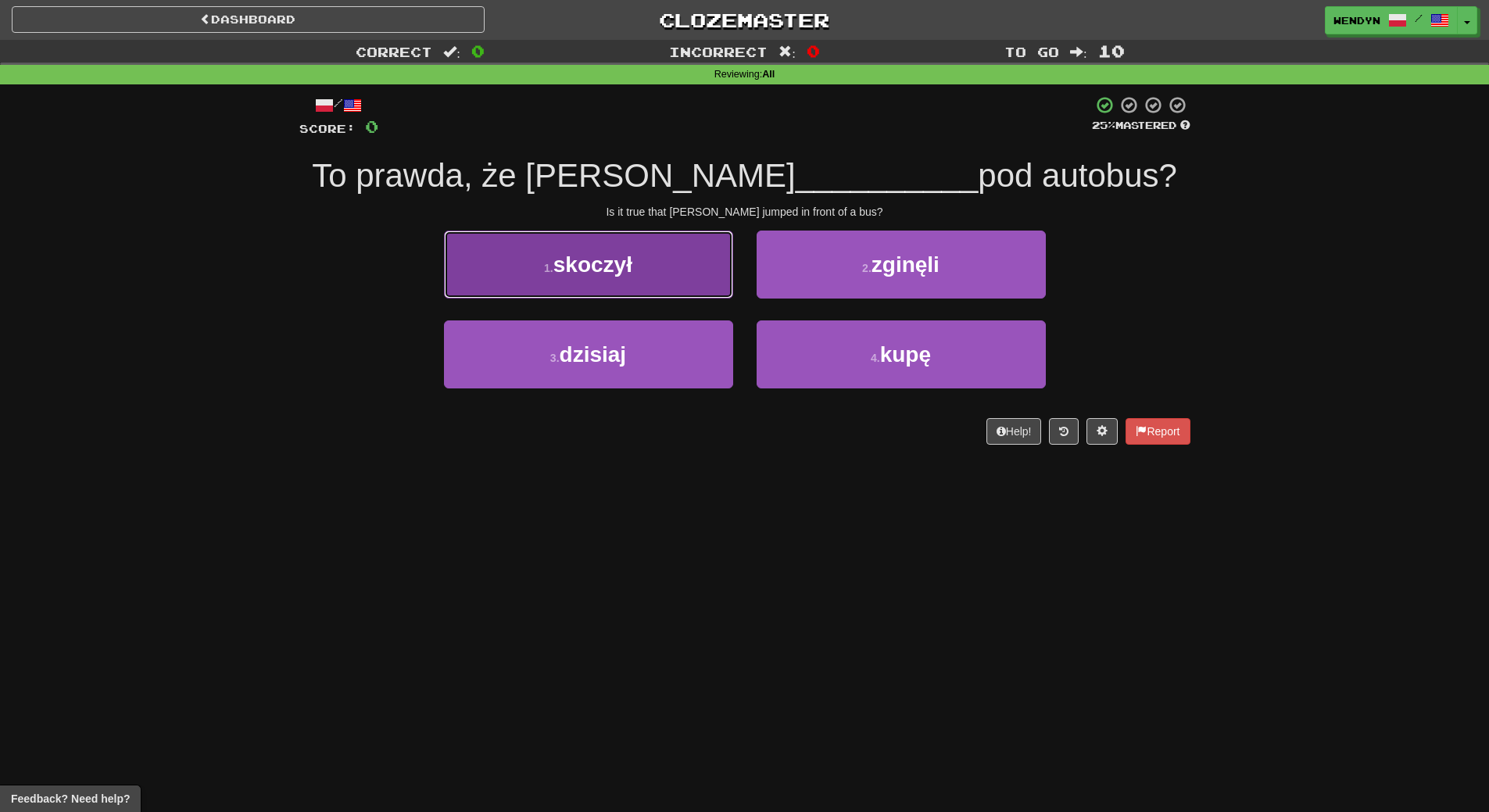
click at [658, 278] on button "1 . skoczył" at bounding box center [588, 264] width 289 height 68
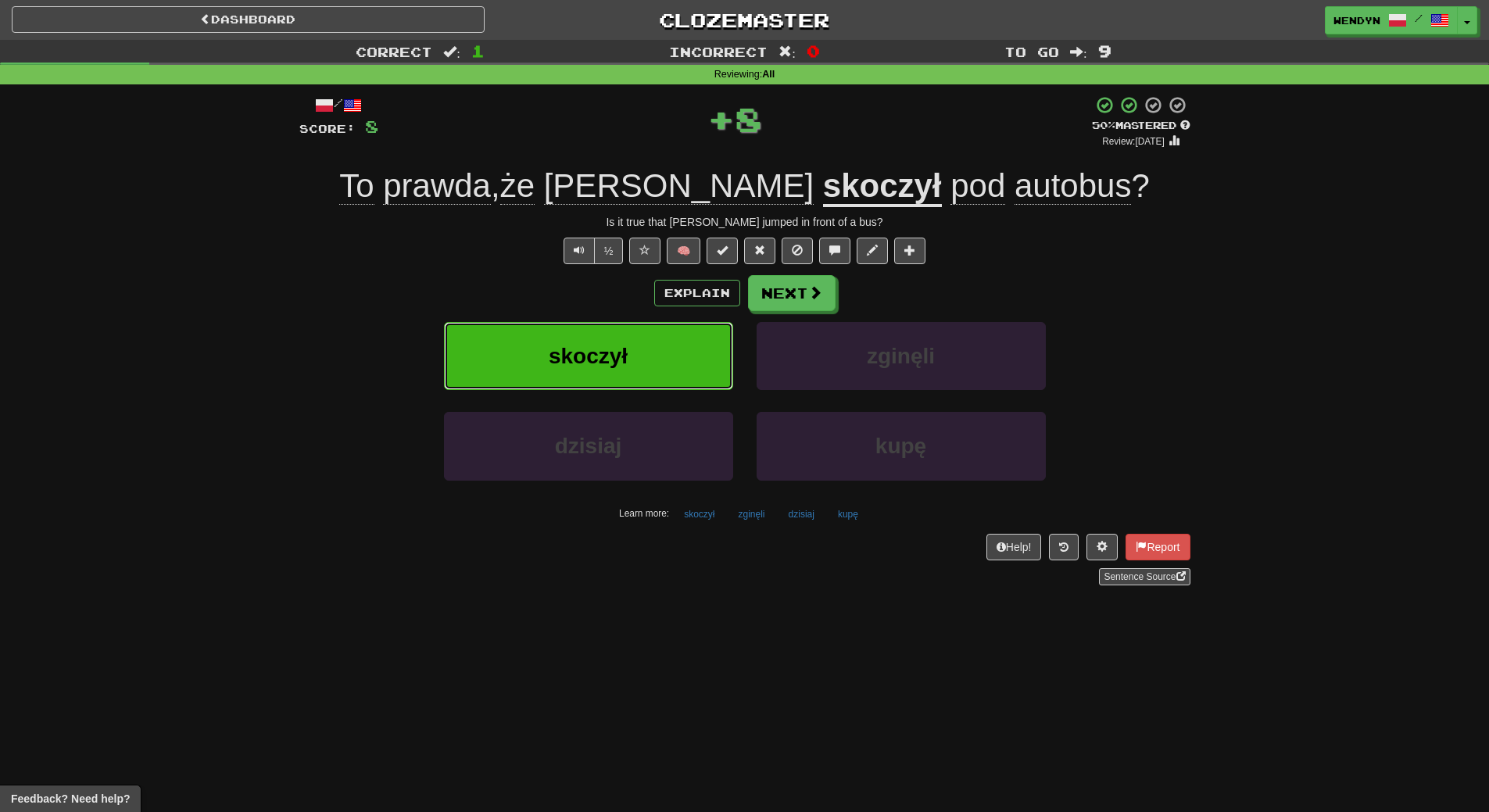
click at [652, 361] on button "skoczył" at bounding box center [588, 355] width 289 height 68
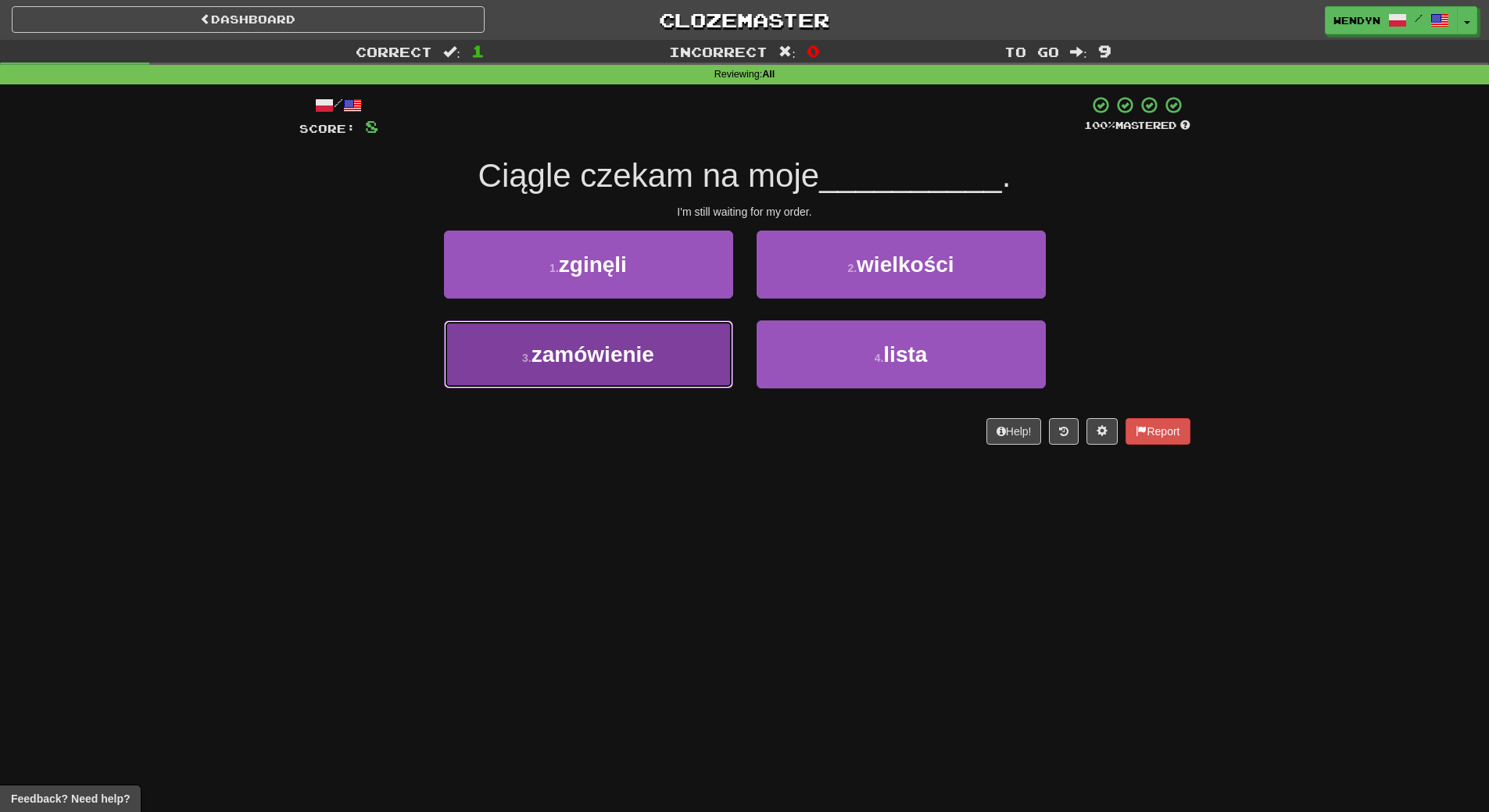
click at [652, 362] on span "zamówienie" at bounding box center [593, 354] width 123 height 24
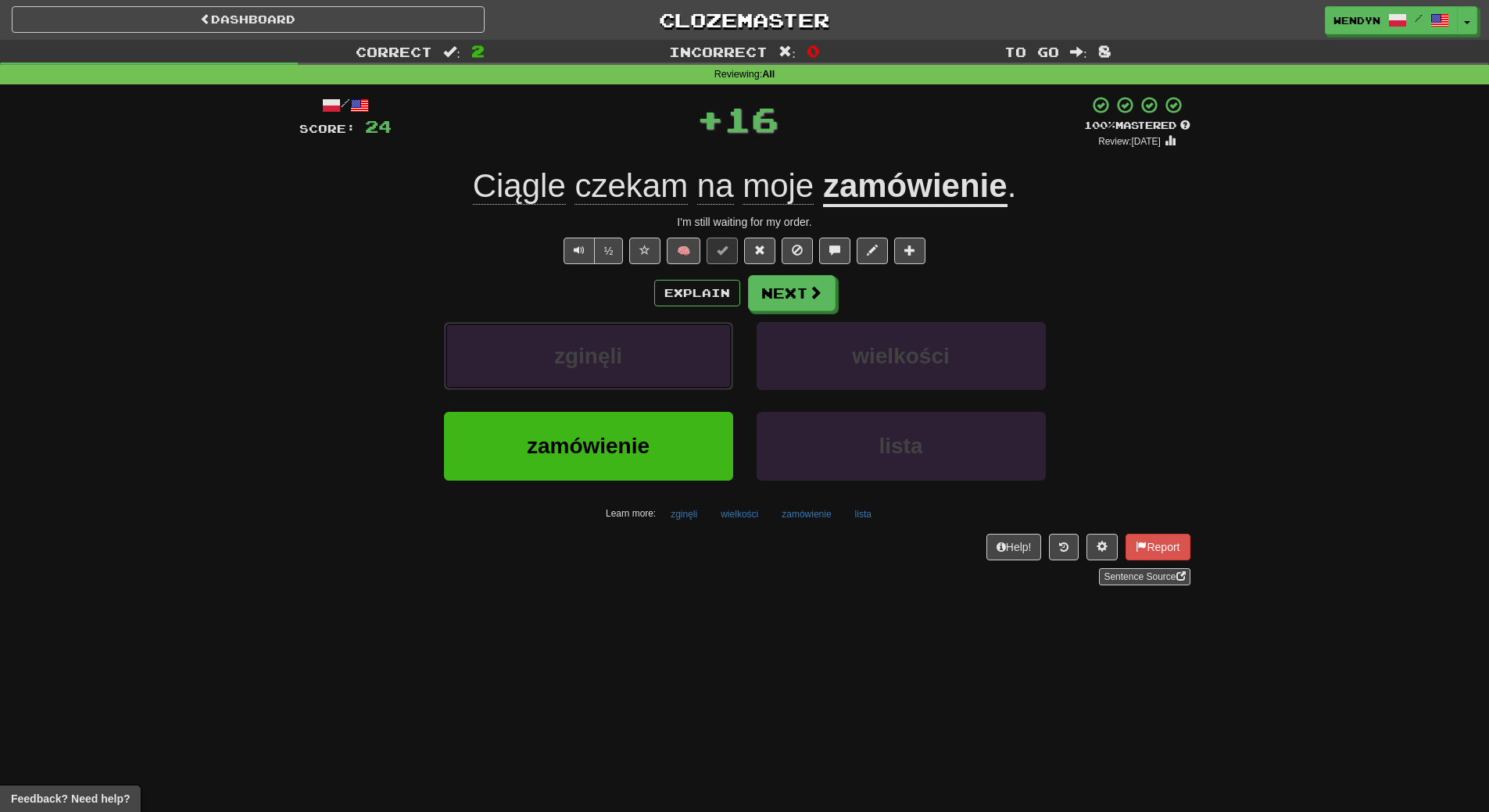
click at [652, 362] on button "zginęli" at bounding box center [588, 355] width 289 height 68
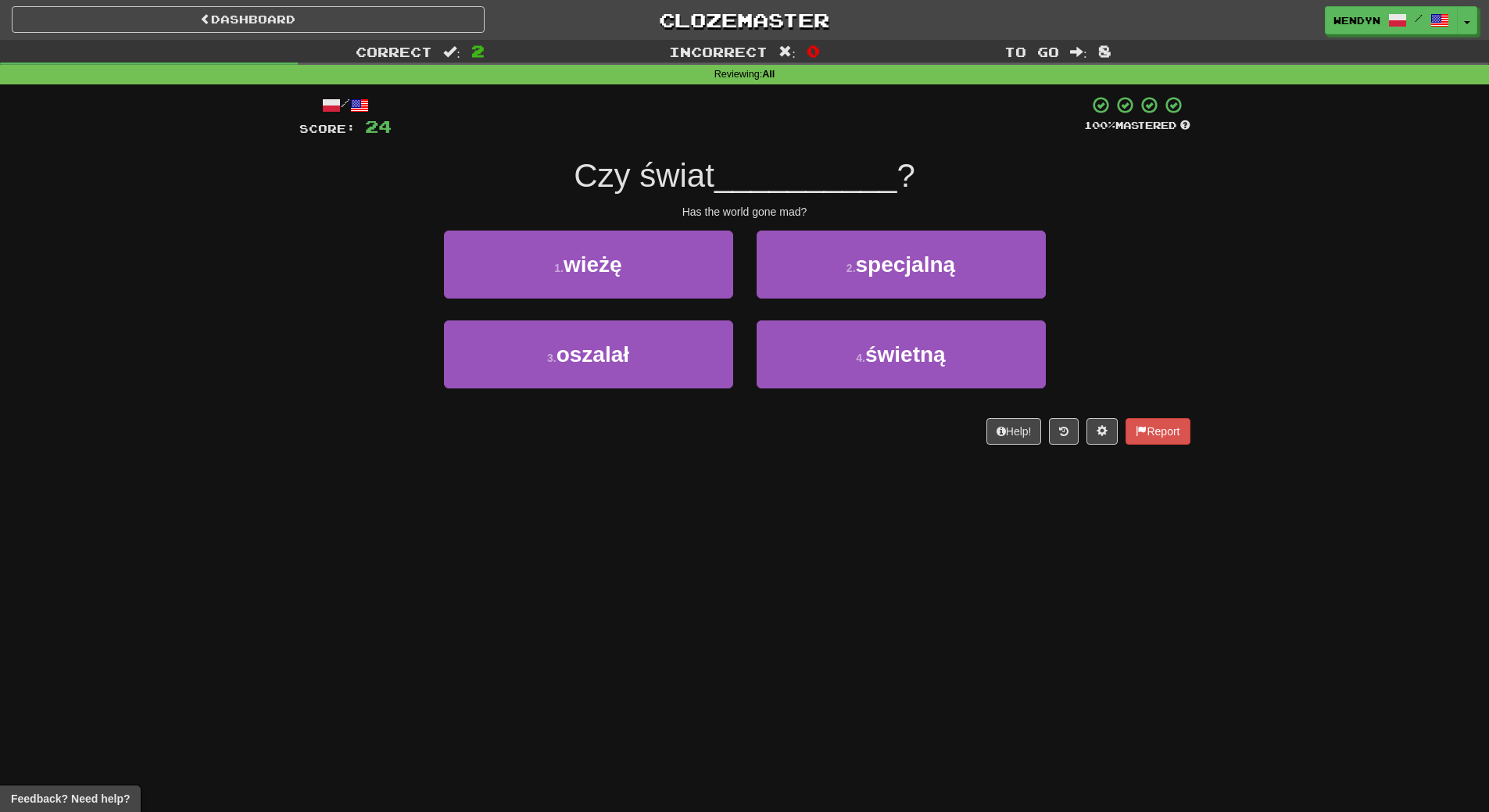
click at [652, 362] on button "3 . oszalał" at bounding box center [588, 354] width 289 height 68
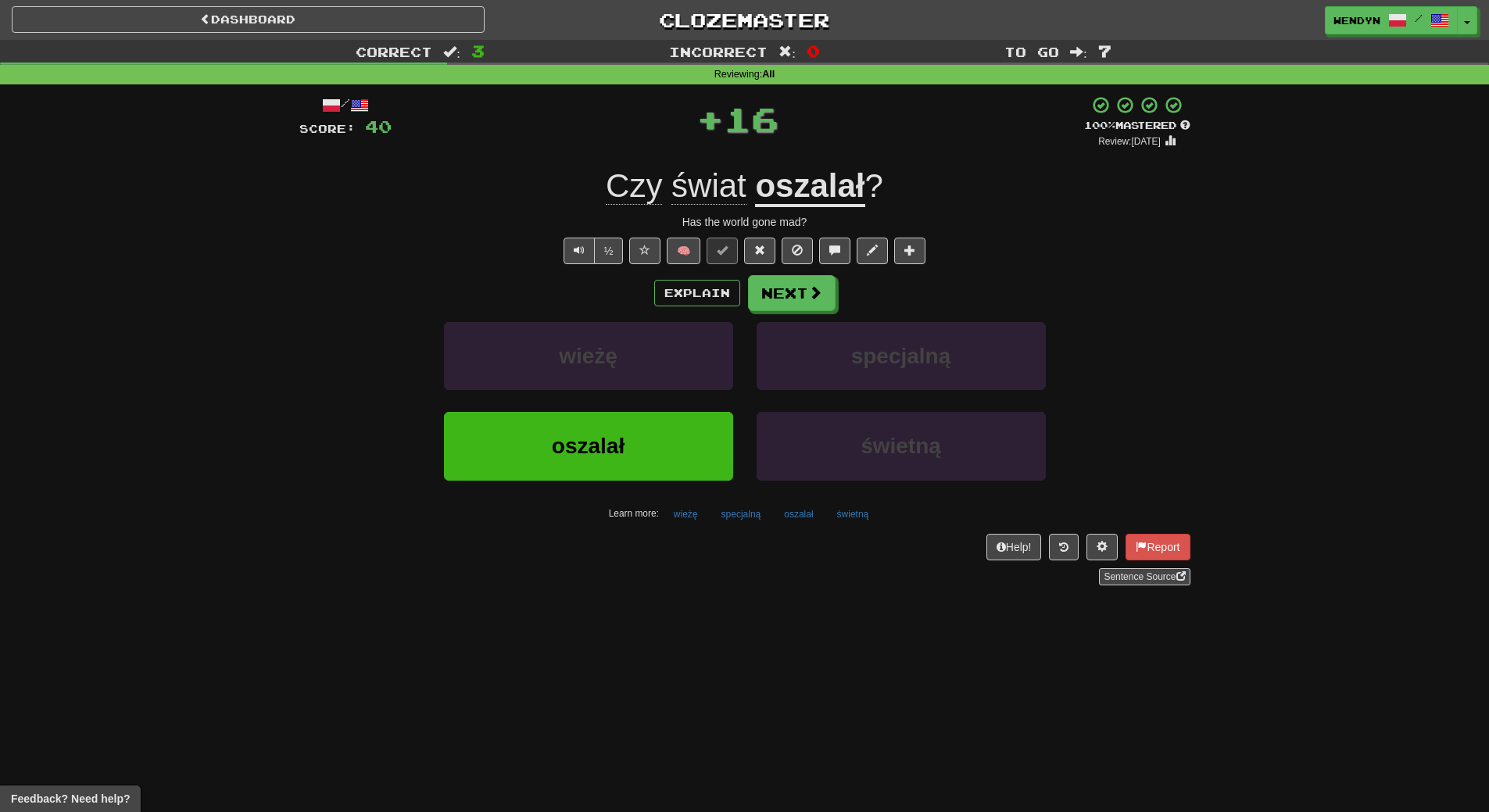
click at [654, 415] on button "oszalał" at bounding box center [588, 446] width 289 height 68
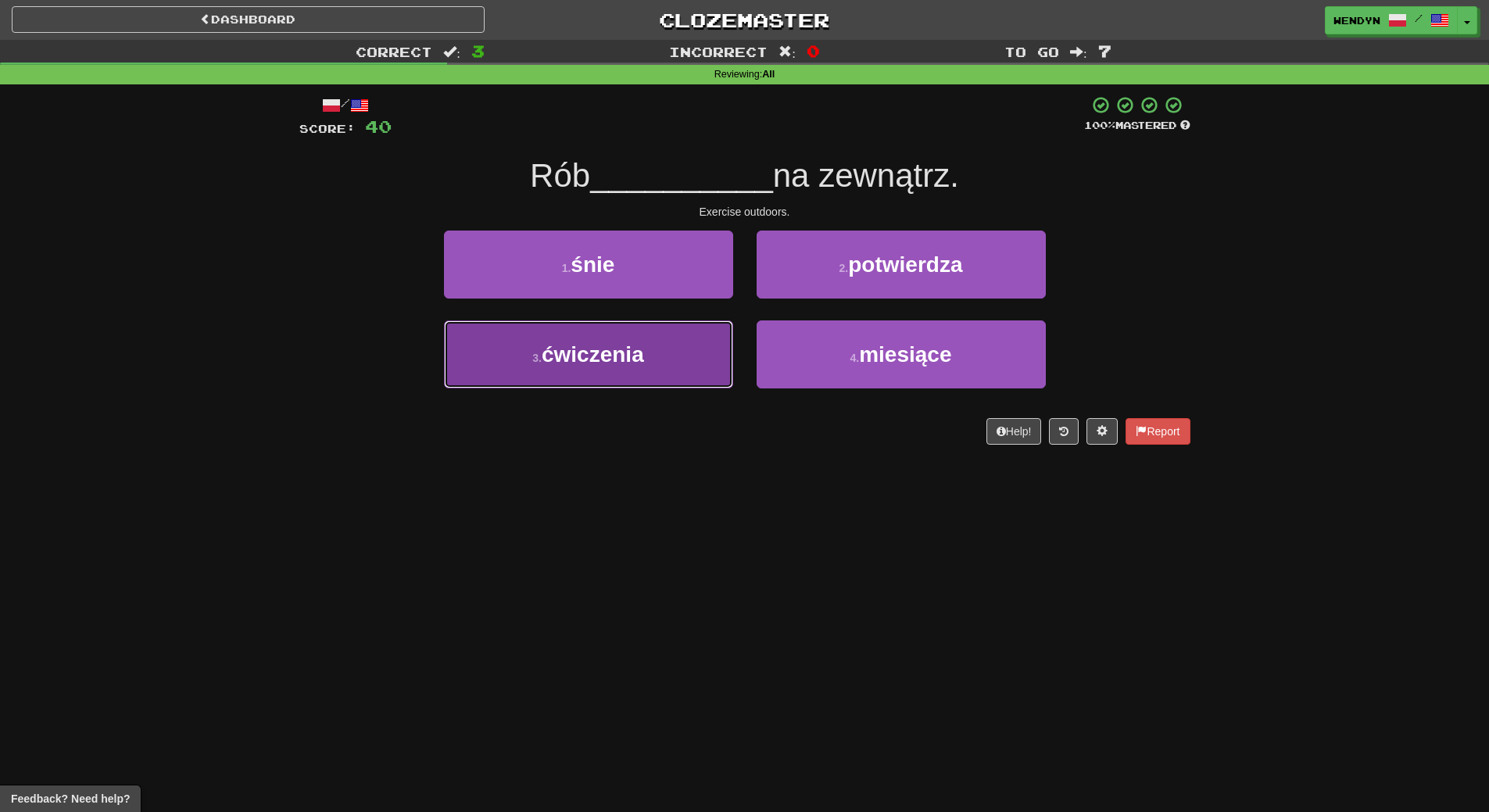
click at [666, 355] on button "3 . ćwiczenia" at bounding box center [588, 354] width 289 height 68
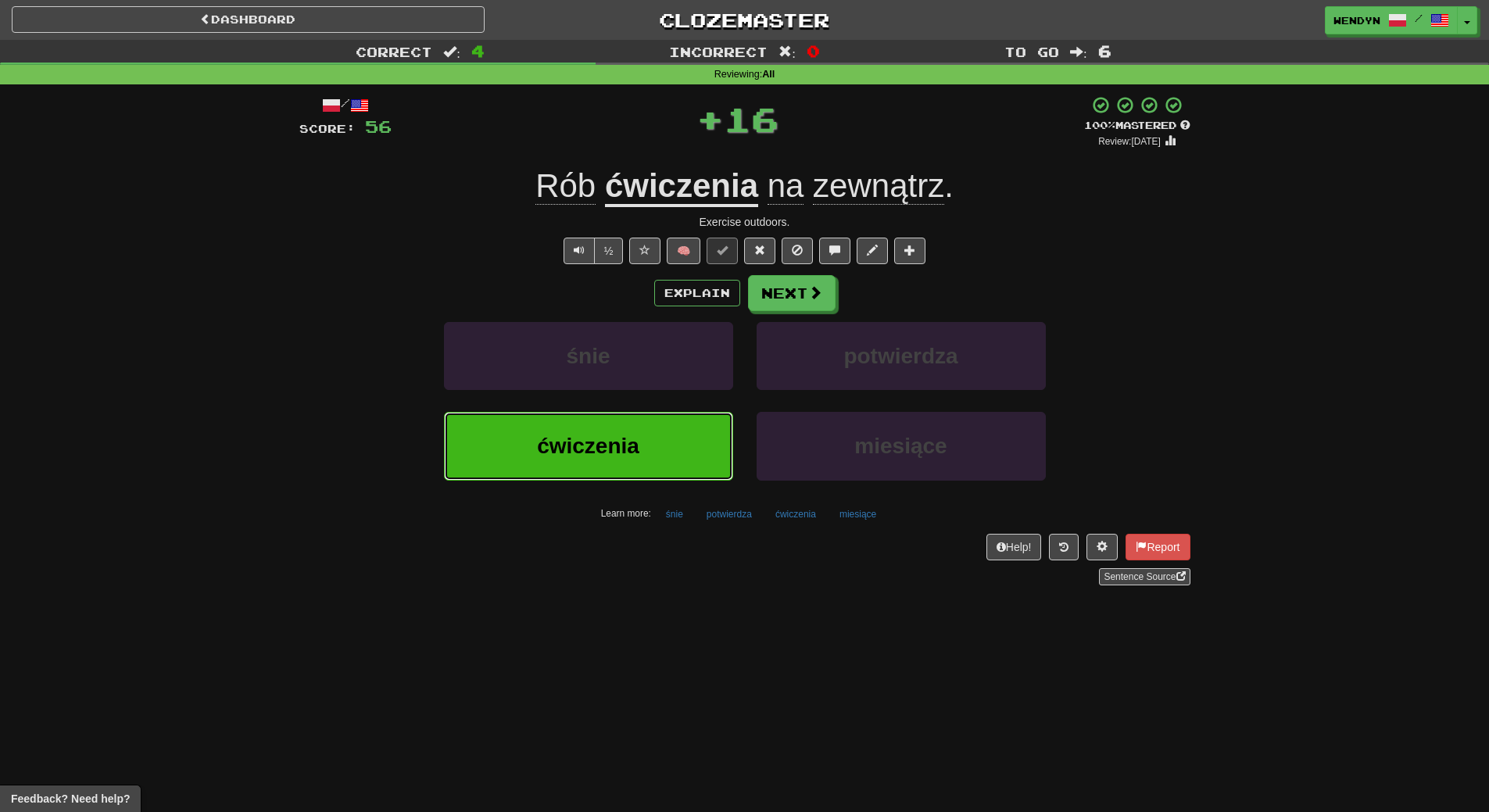
click at [667, 455] on button "ćwiczenia" at bounding box center [588, 446] width 289 height 68
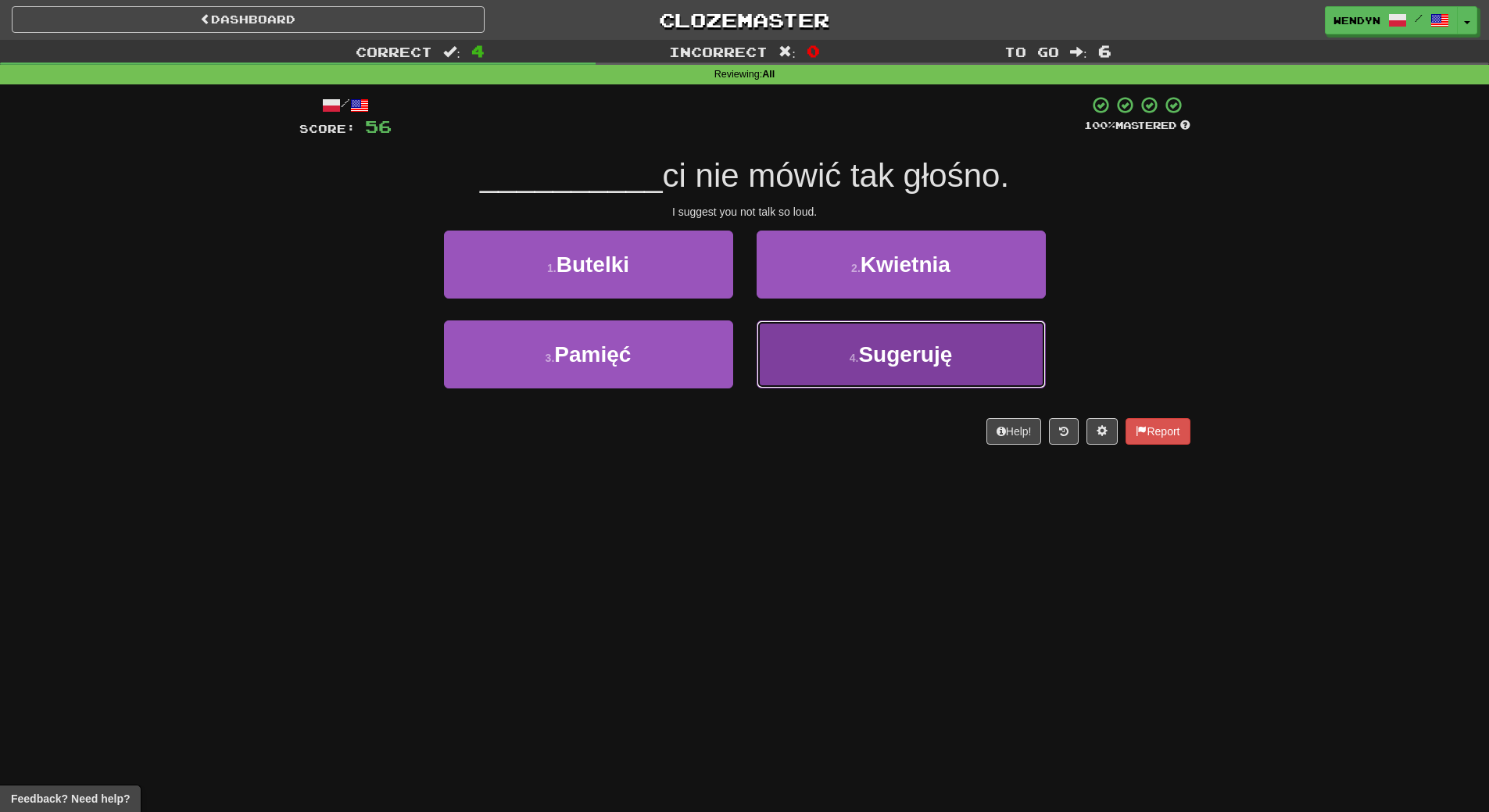
click at [887, 354] on span "Sugeruję" at bounding box center [905, 354] width 94 height 24
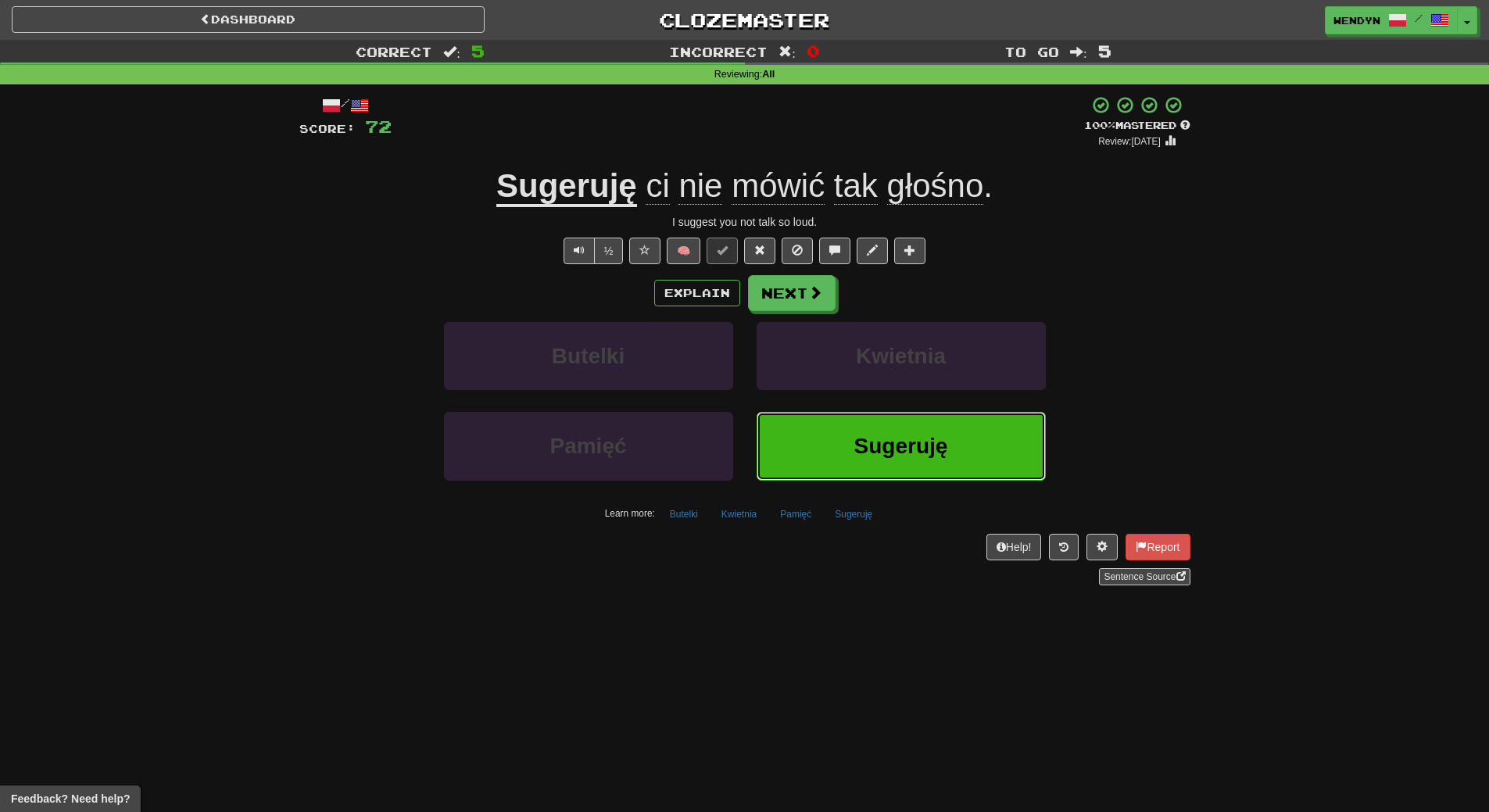
click at [894, 444] on span "Sugeruję" at bounding box center [902, 446] width 94 height 24
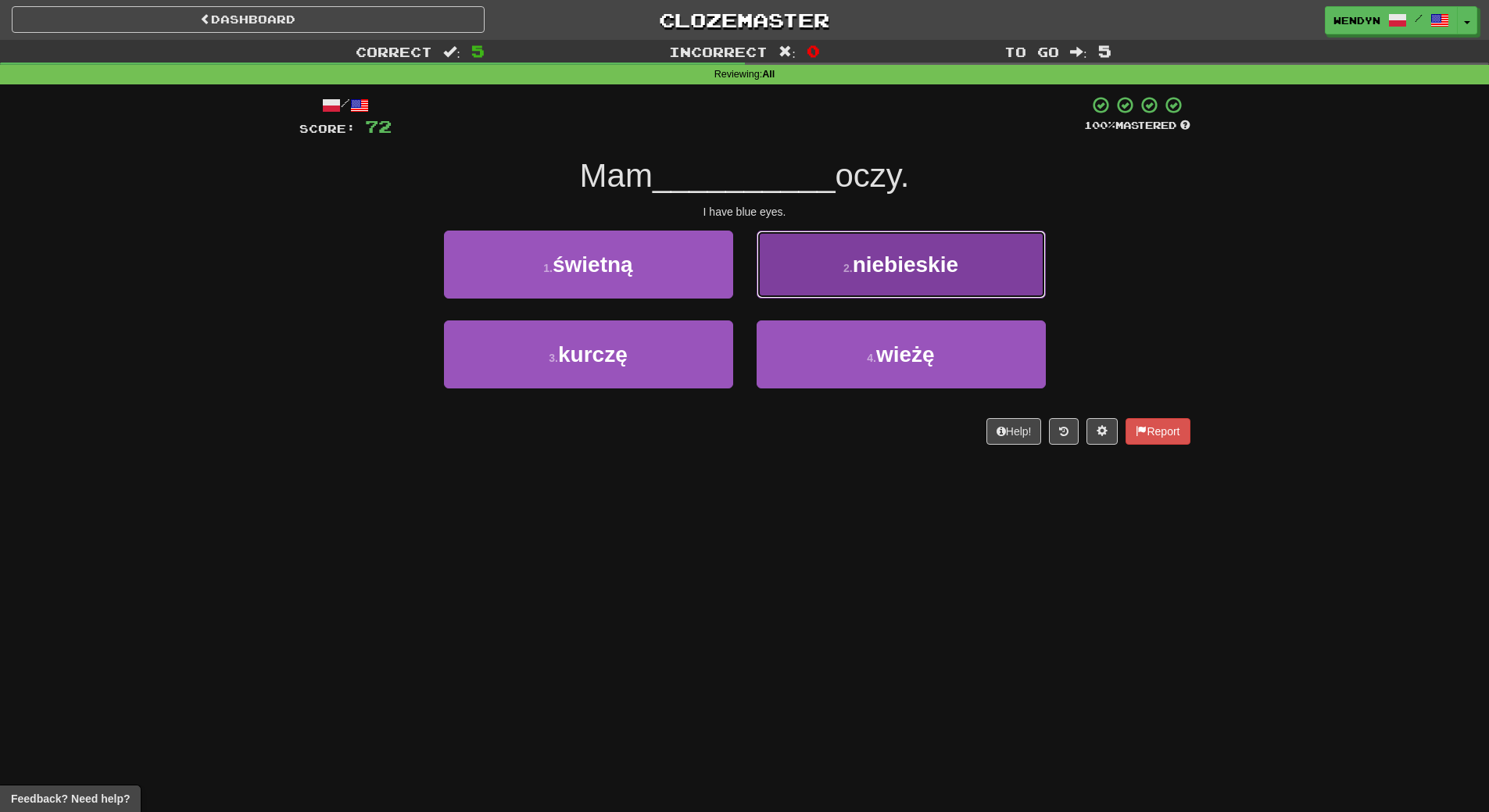
click at [898, 269] on span "niebieskie" at bounding box center [905, 264] width 106 height 24
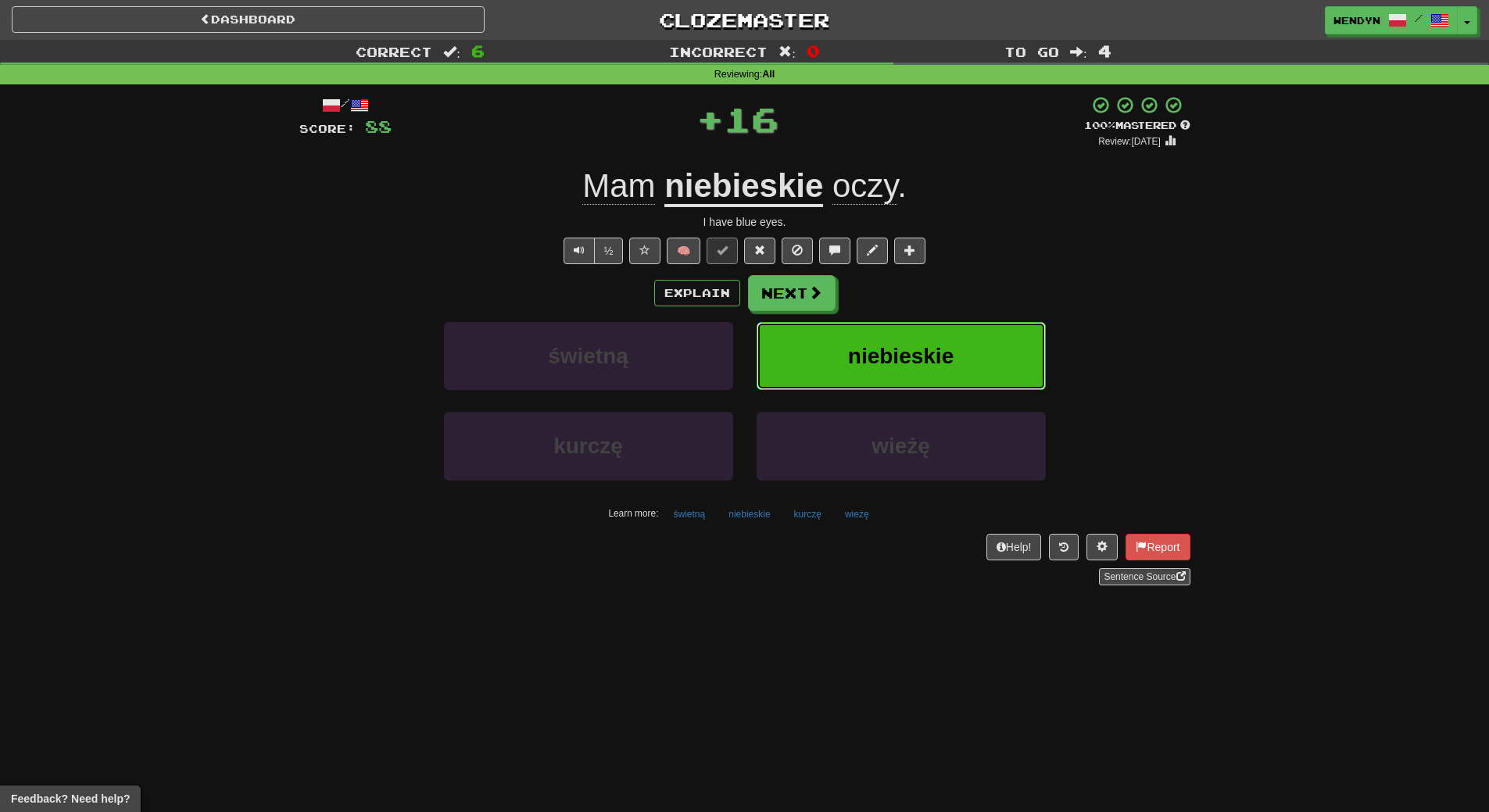
click at [933, 339] on button "niebieskie" at bounding box center [901, 355] width 289 height 68
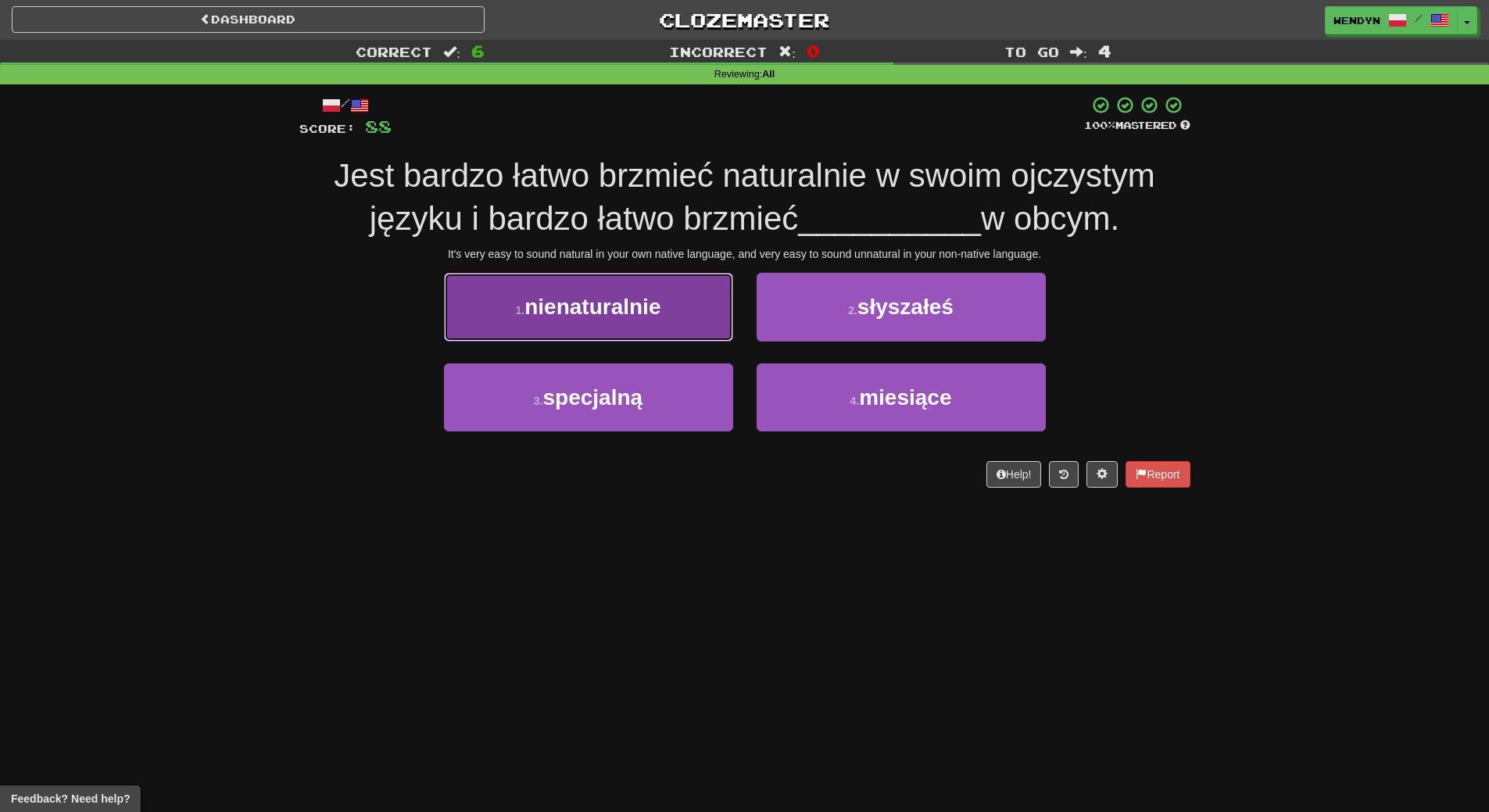
click at [674, 316] on button "1 . nienaturalnie" at bounding box center [588, 306] width 289 height 68
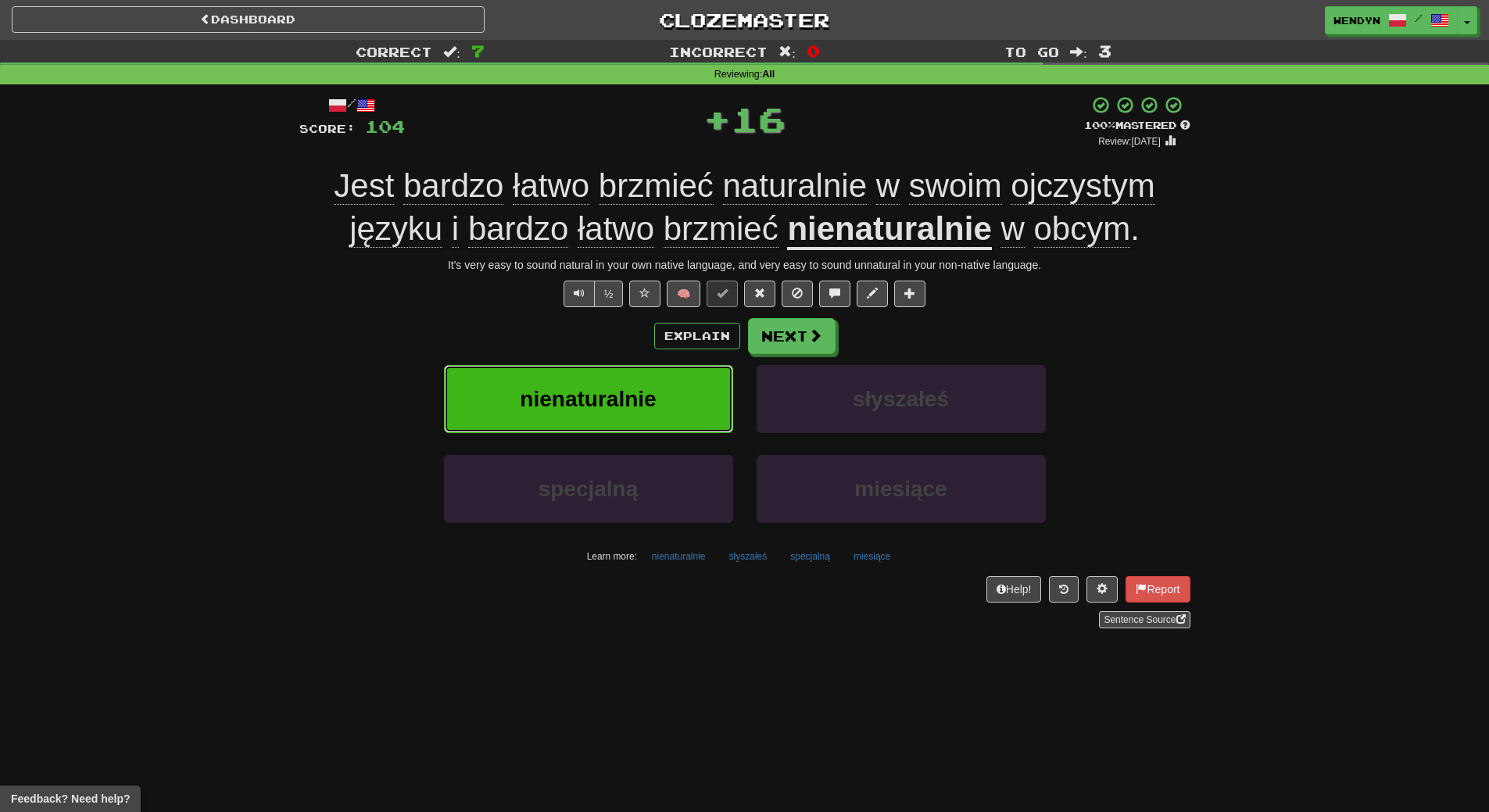
click at [677, 386] on button "nienaturalnie" at bounding box center [588, 399] width 289 height 68
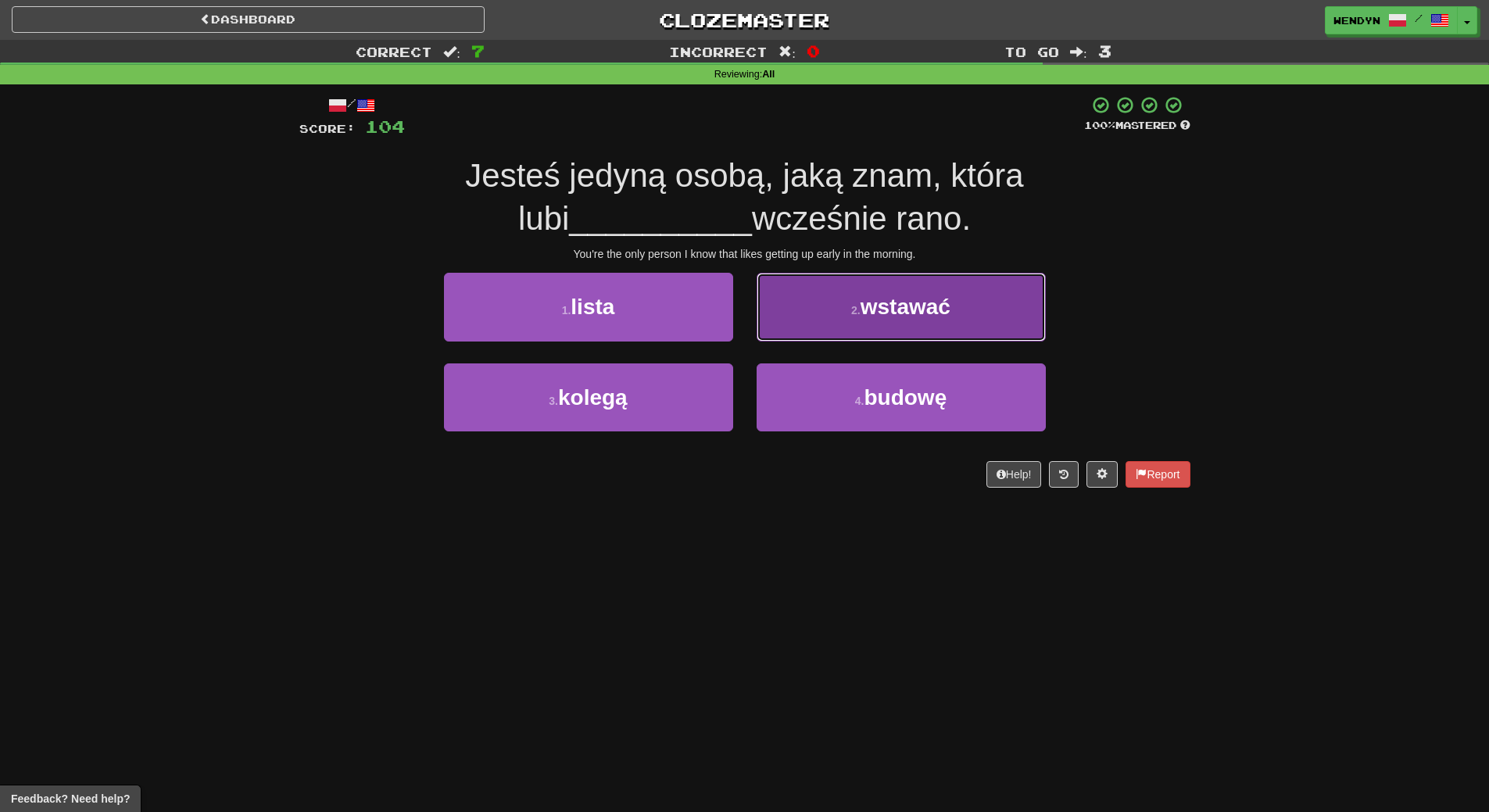
click at [873, 319] on span "wstawać" at bounding box center [905, 306] width 90 height 24
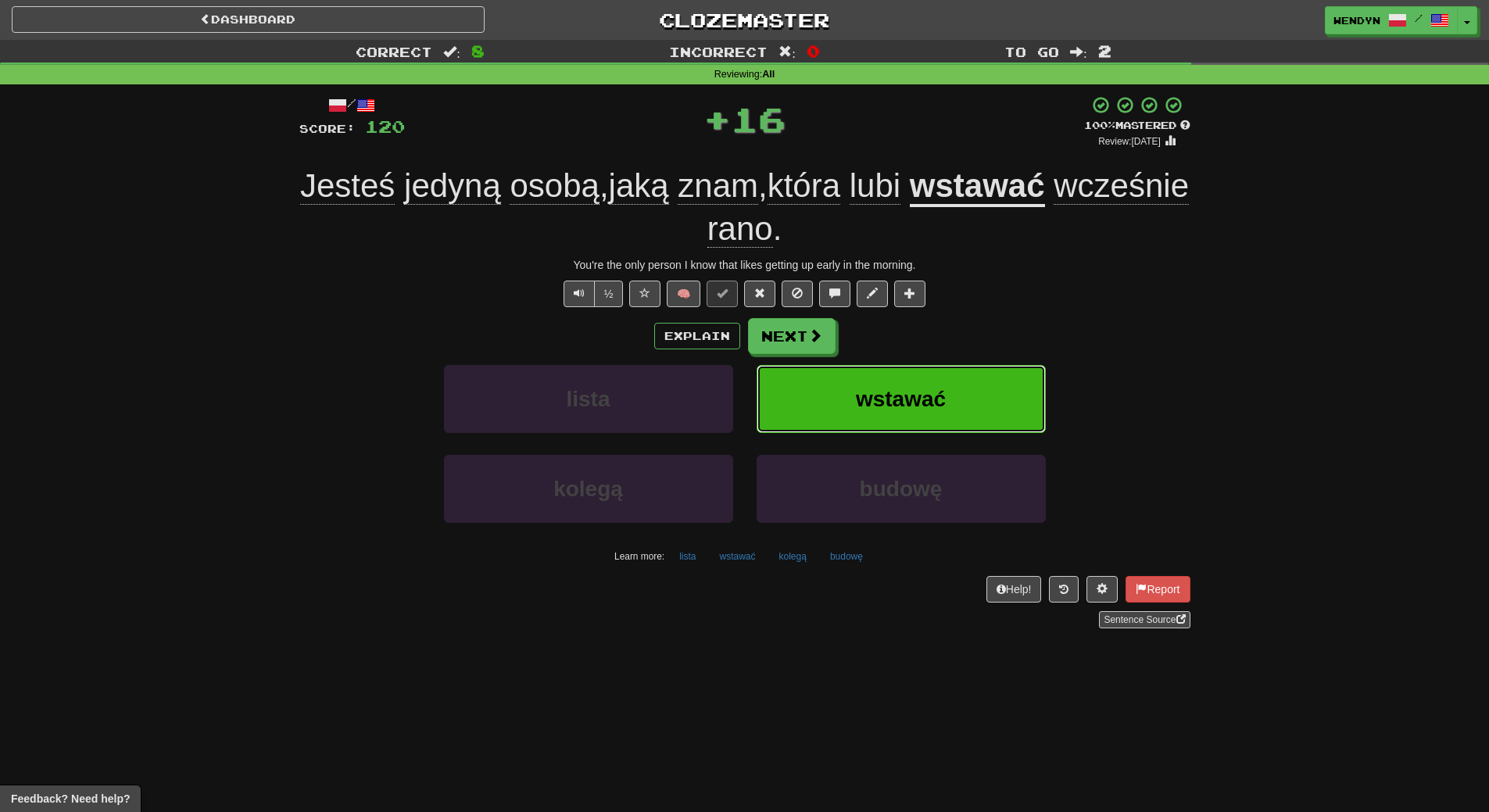
click at [909, 380] on button "wstawać" at bounding box center [901, 399] width 289 height 68
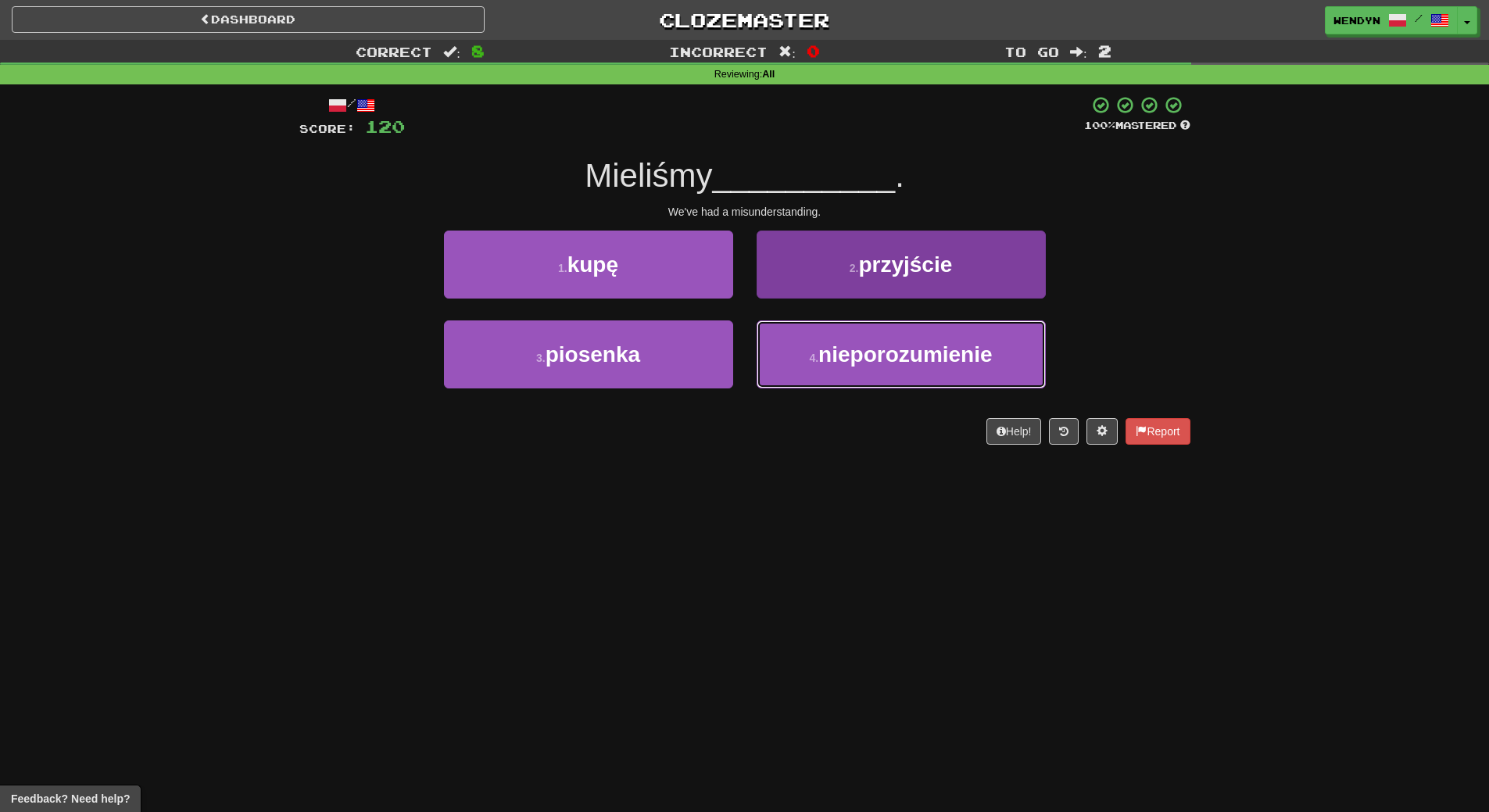
click at [883, 378] on button "4 . nieporozumienie" at bounding box center [901, 354] width 289 height 68
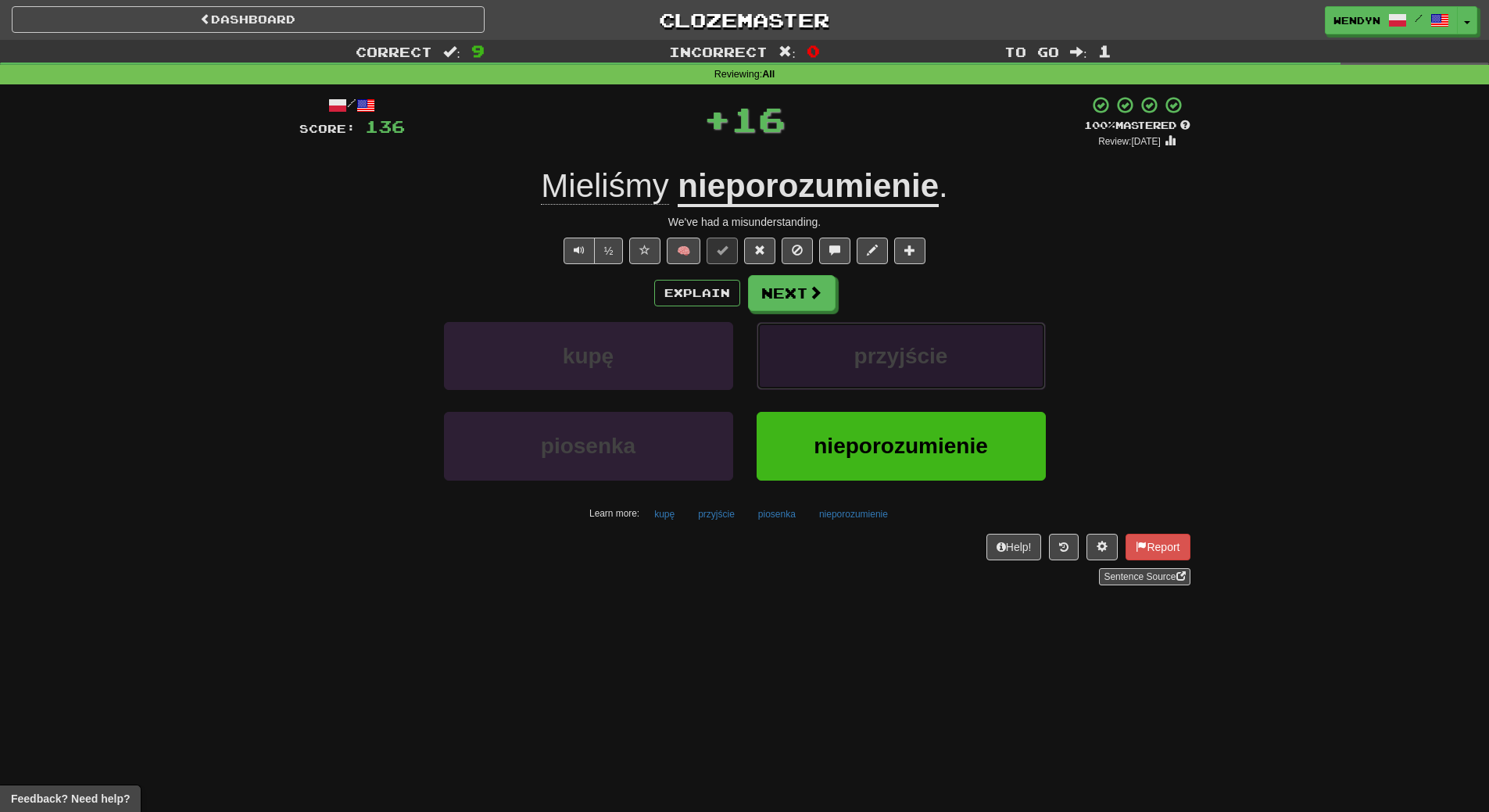
click at [883, 378] on button "przyjście" at bounding box center [901, 355] width 289 height 68
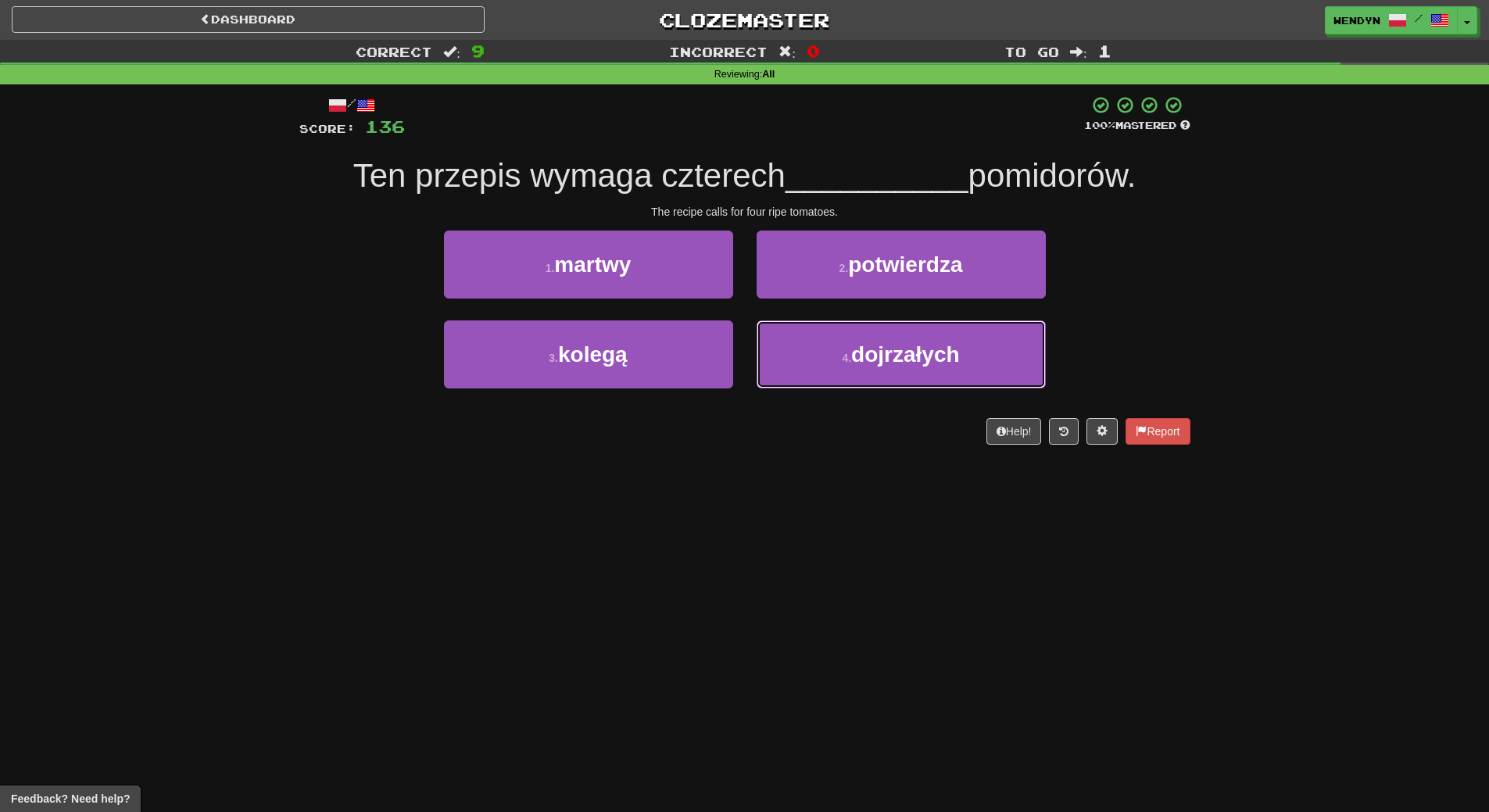
drag, startPoint x: 883, startPoint y: 378, endPoint x: 674, endPoint y: 510, distance: 247.2
click at [674, 510] on div "Dashboard Clozemaster WendyN / Toggle Dropdown Dashboard Leaderboard Activity F…" at bounding box center [744, 406] width 1489 height 812
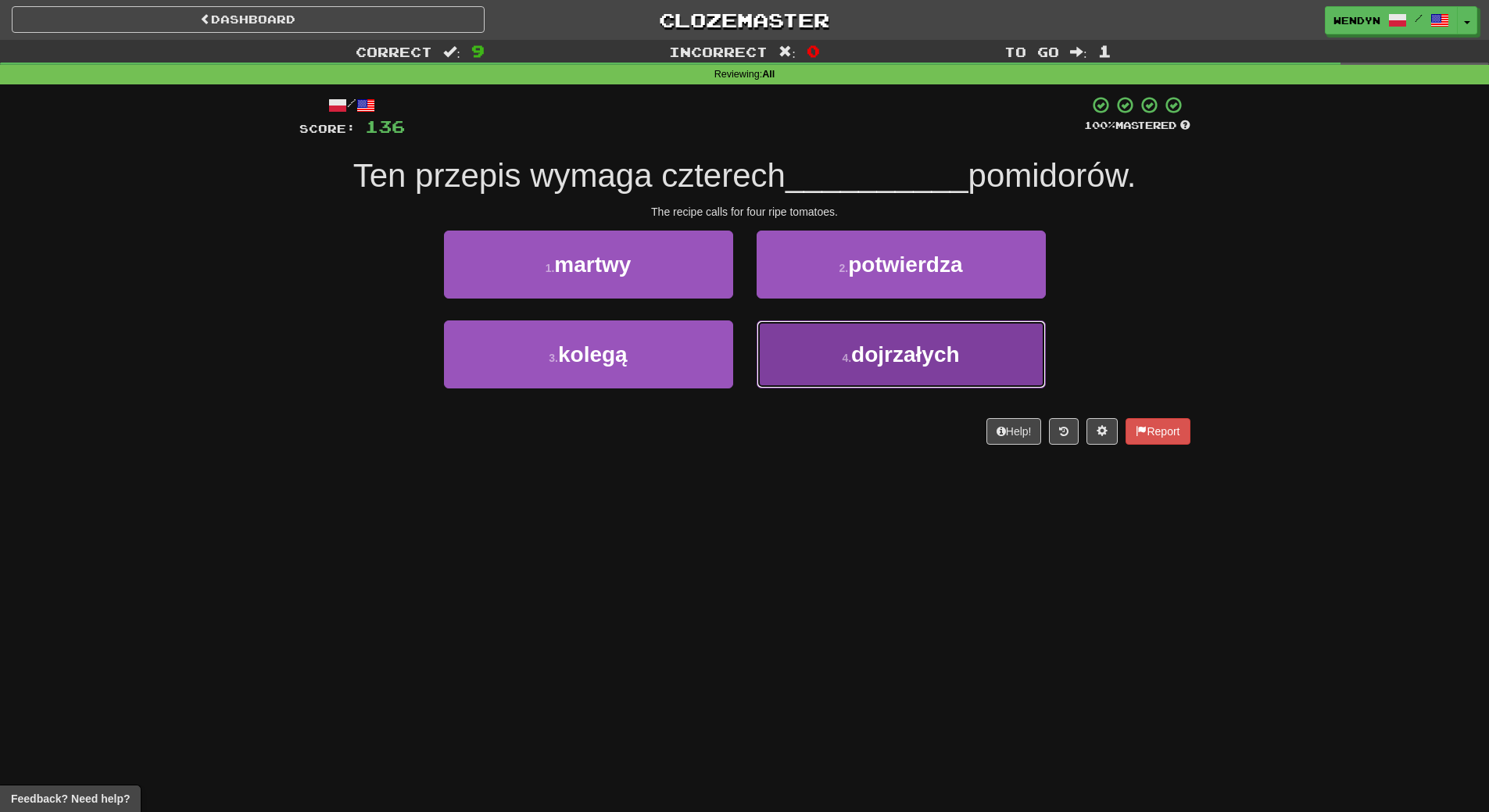
click at [888, 384] on button "4 . dojrzałych" at bounding box center [901, 354] width 289 height 68
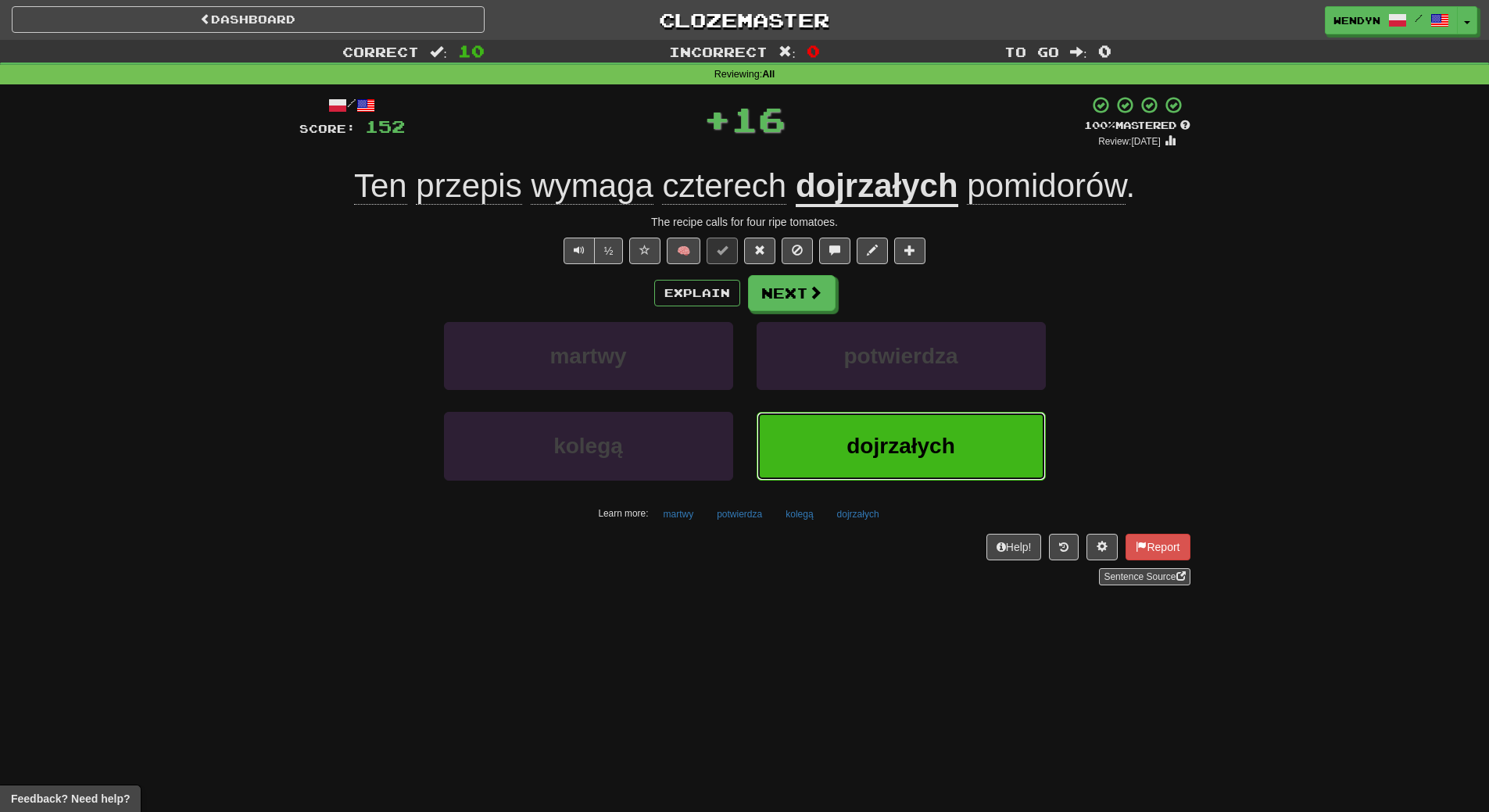
click at [866, 442] on span "dojrzałych" at bounding box center [901, 446] width 108 height 24
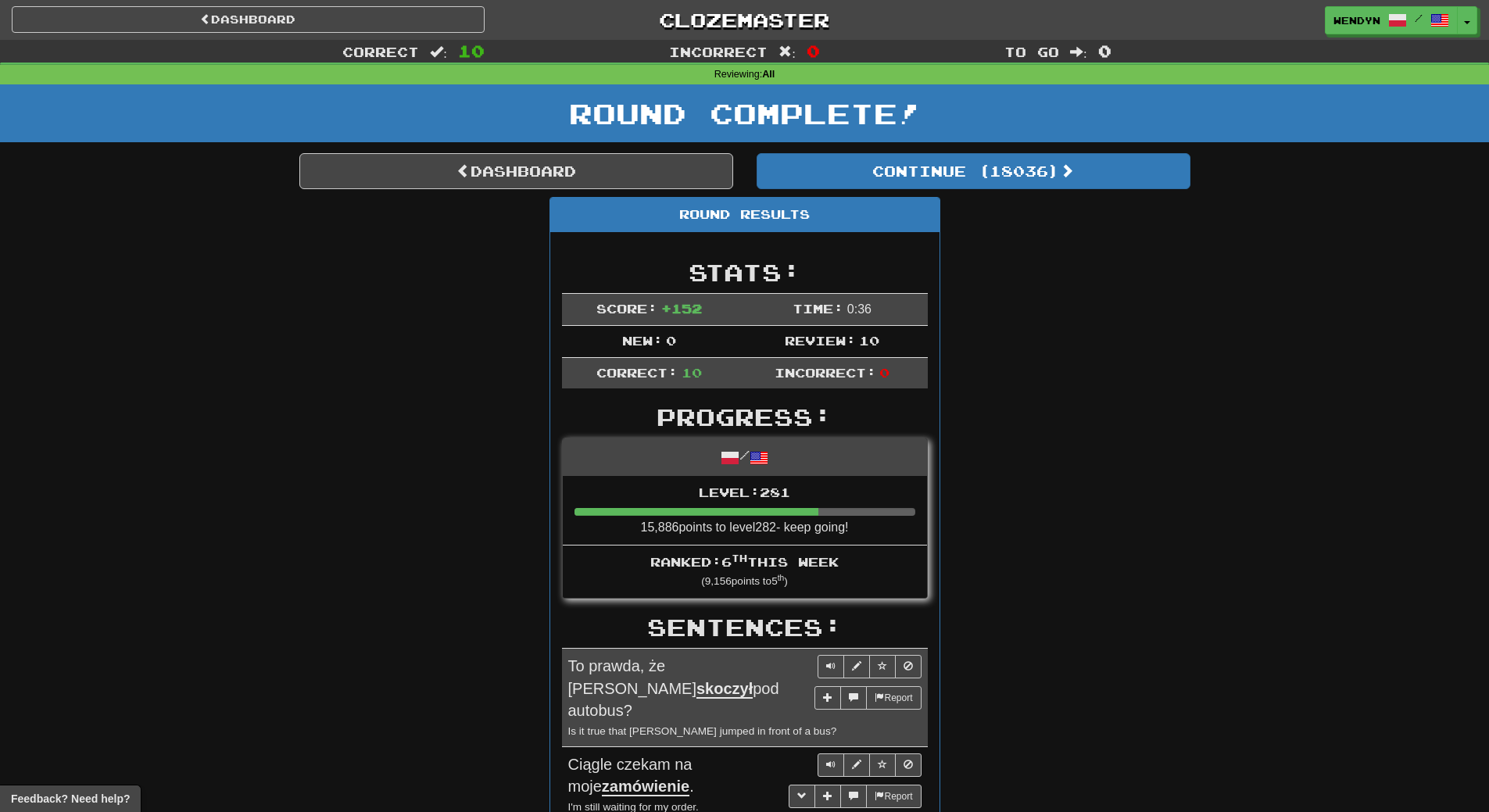
click at [543, 179] on link "Dashboard" at bounding box center [516, 171] width 434 height 36
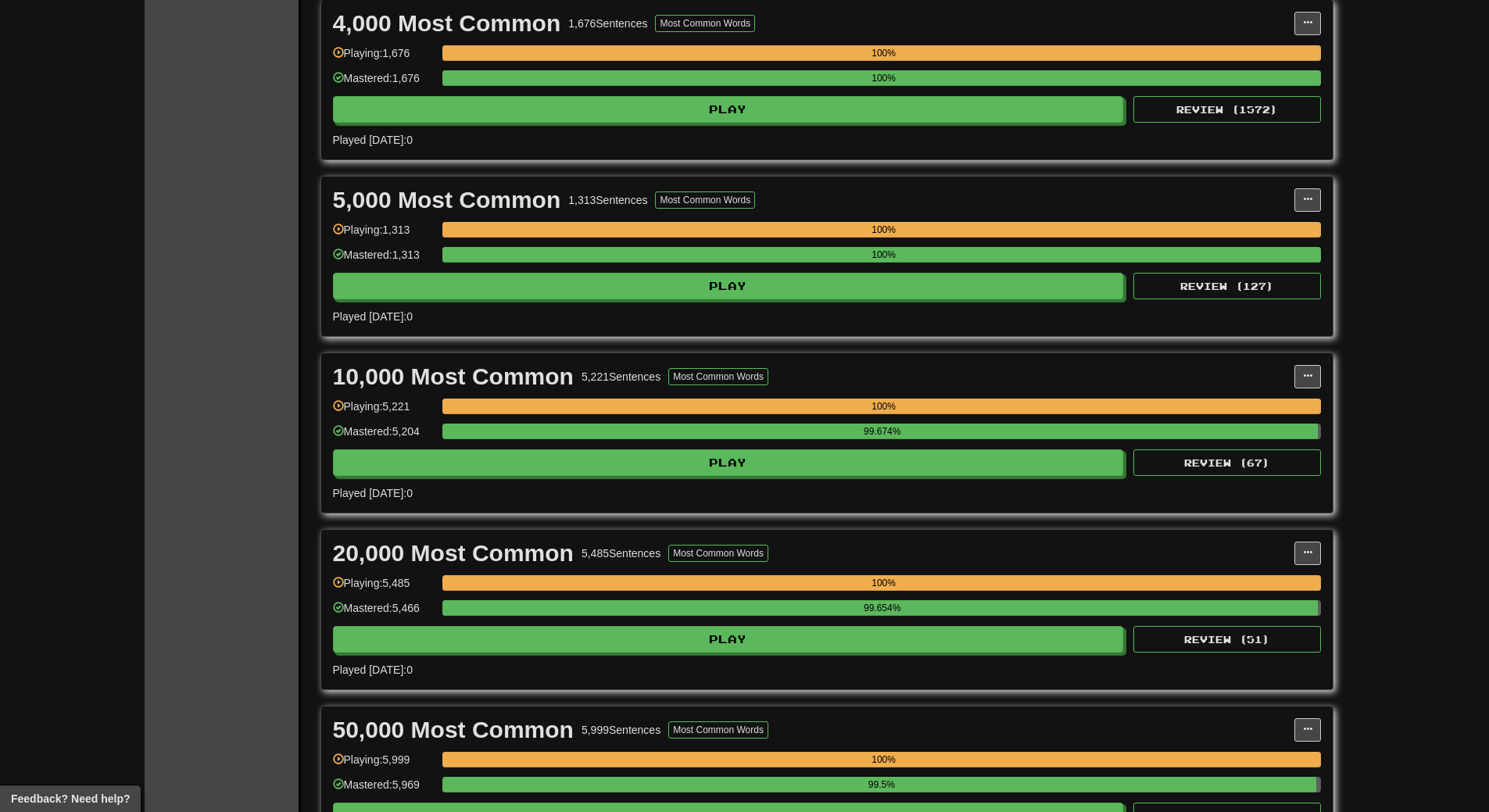
scroll to position [781, 0]
